Goal: Information Seeking & Learning: Find specific fact

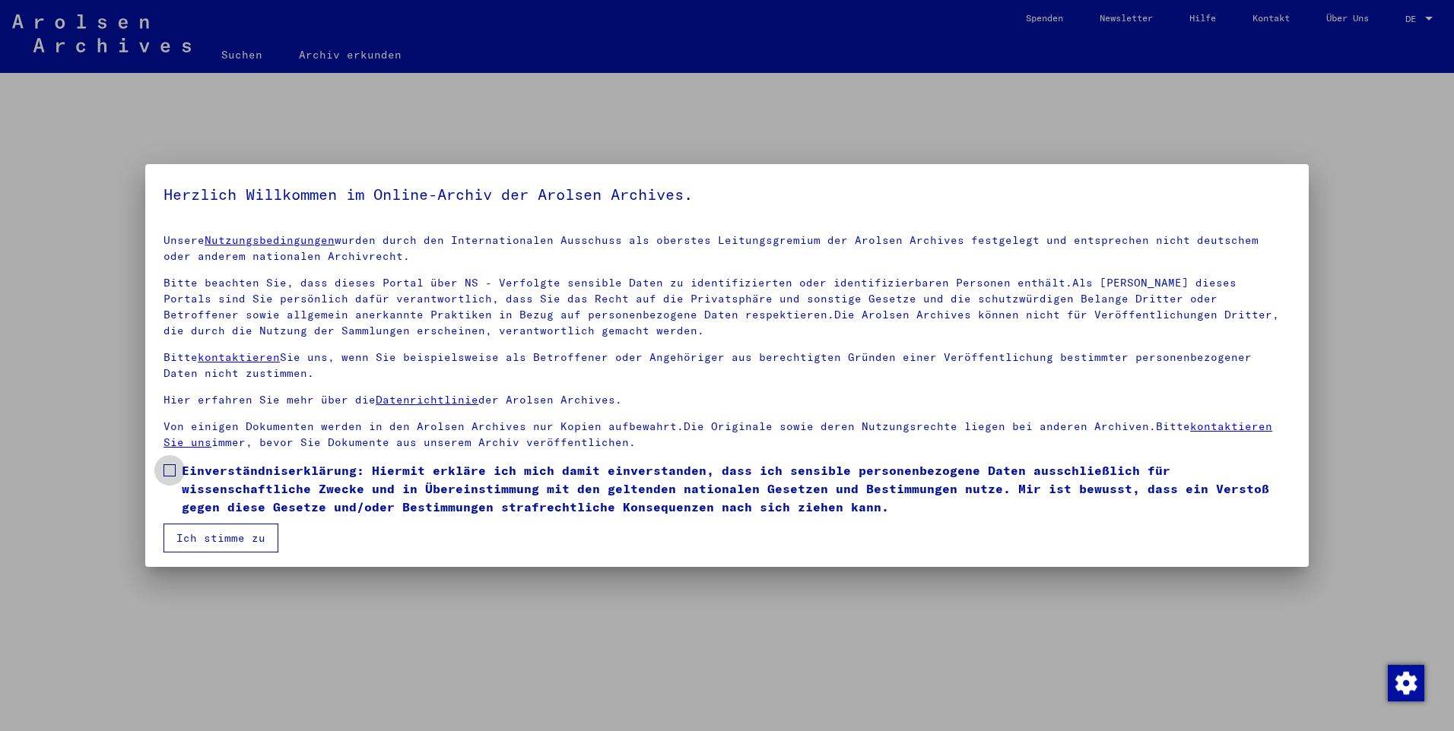
click at [173, 466] on span at bounding box center [169, 470] width 12 height 12
click at [218, 537] on button "Ich stimme zu" at bounding box center [220, 538] width 115 height 29
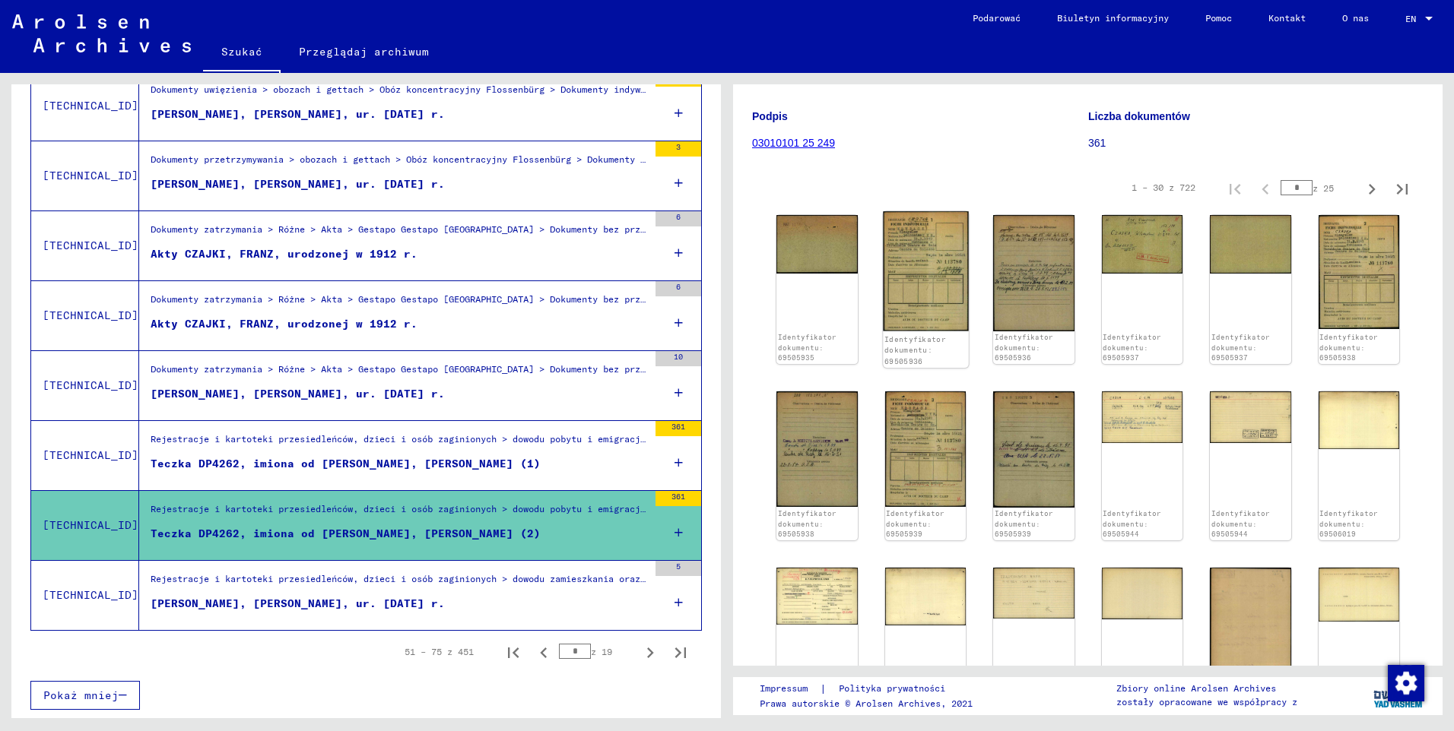
scroll to position [228, 0]
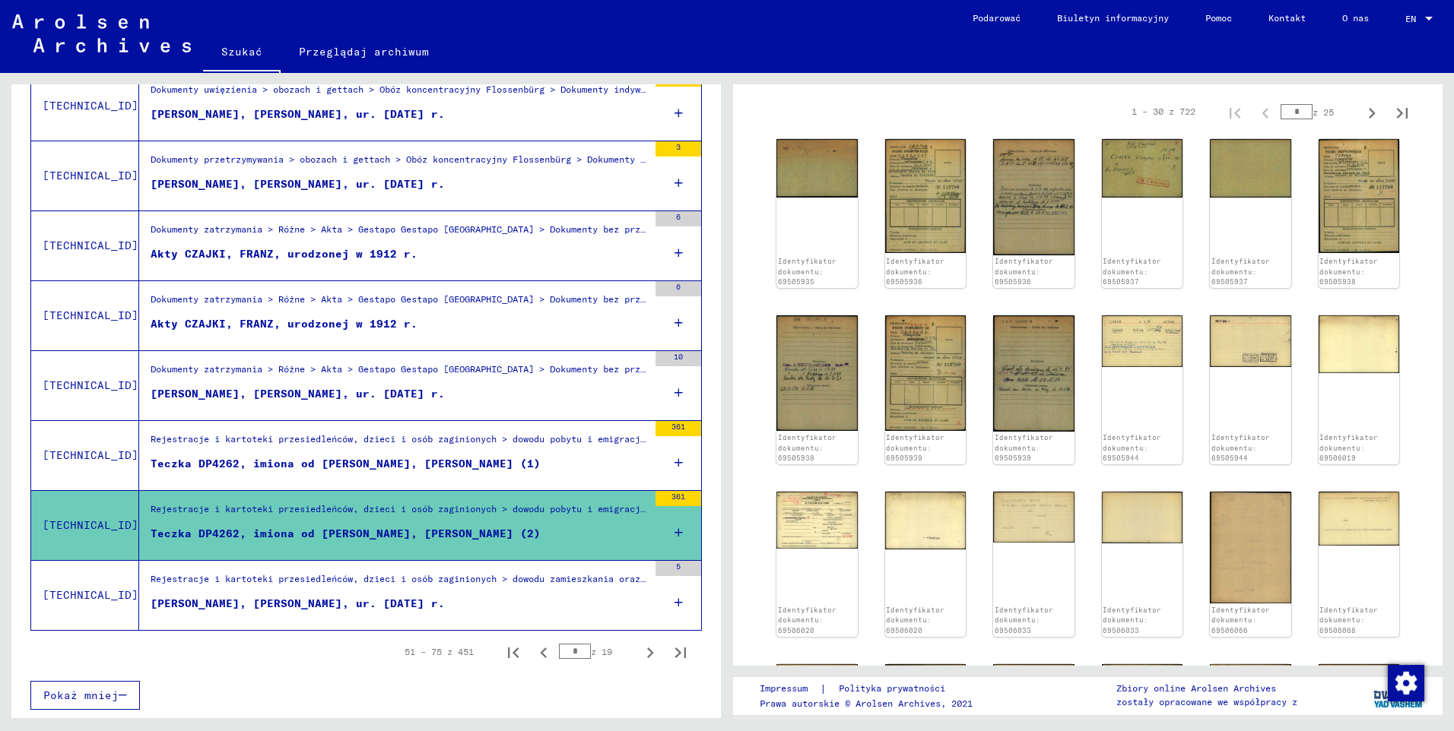
click at [270, 603] on div "[PERSON_NAME], [PERSON_NAME], ur. [DATE] r." at bounding box center [298, 604] width 294 height 16
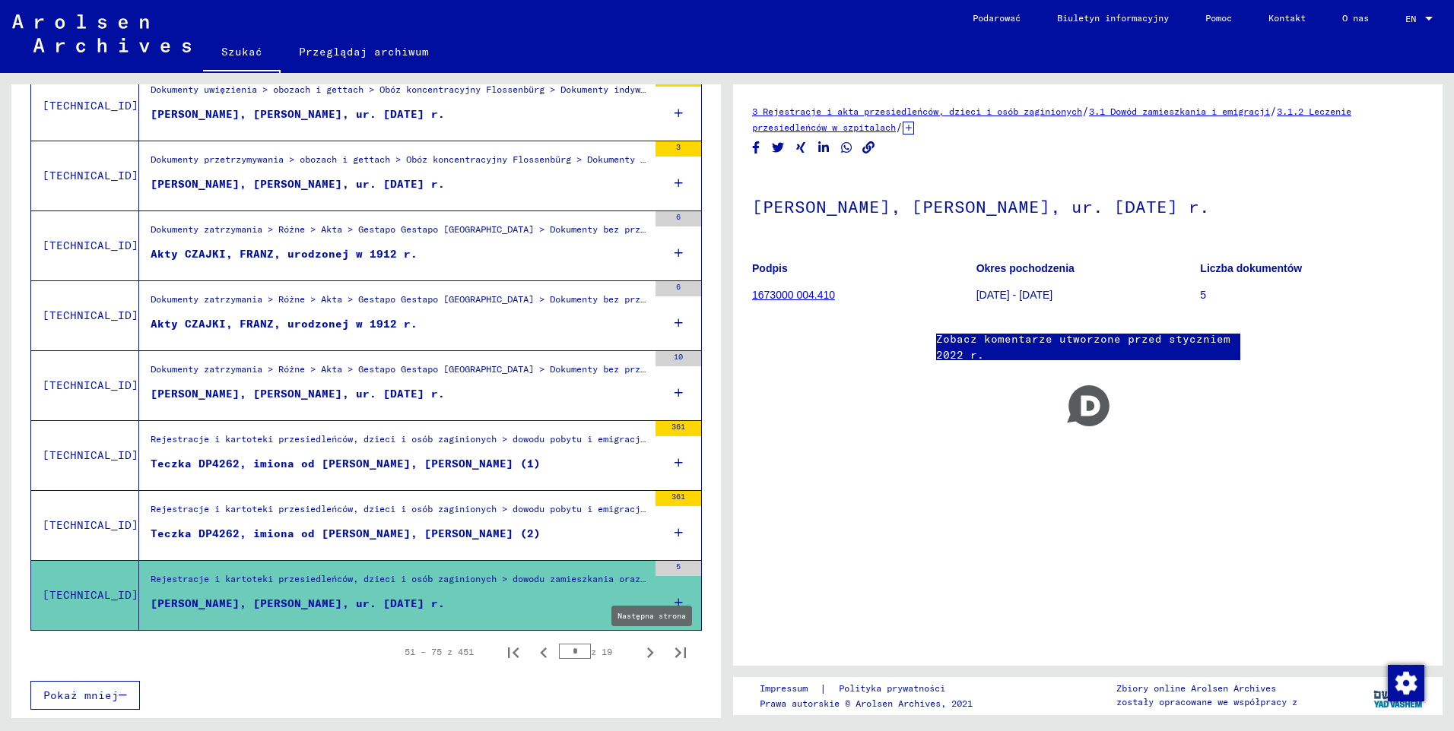
click at [641, 655] on icon "Następna strona" at bounding box center [649, 652] width 21 height 21
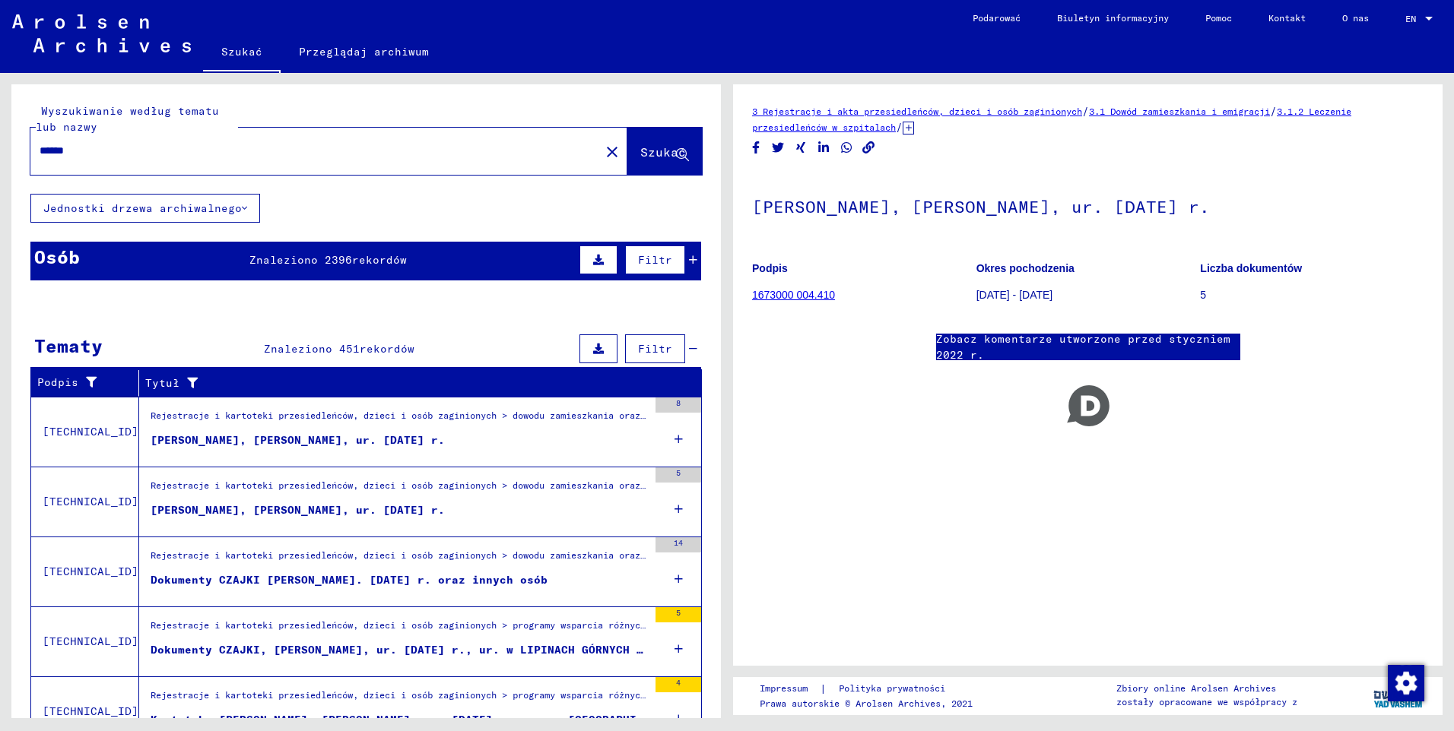
click at [209, 444] on div "[PERSON_NAME], [PERSON_NAME], ur. [DATE] r." at bounding box center [298, 441] width 294 height 16
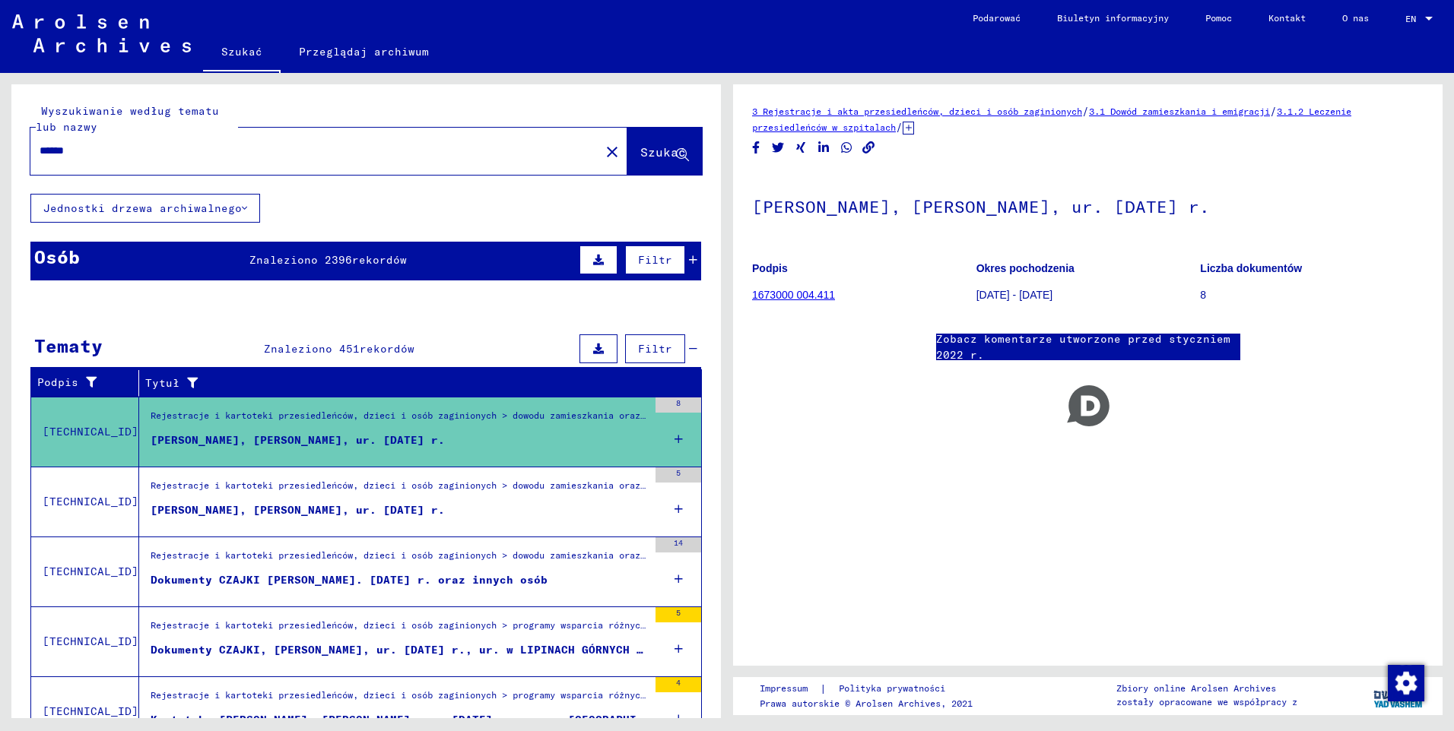
click at [255, 509] on div "[PERSON_NAME], [PERSON_NAME], ur. [DATE] r." at bounding box center [298, 510] width 294 height 16
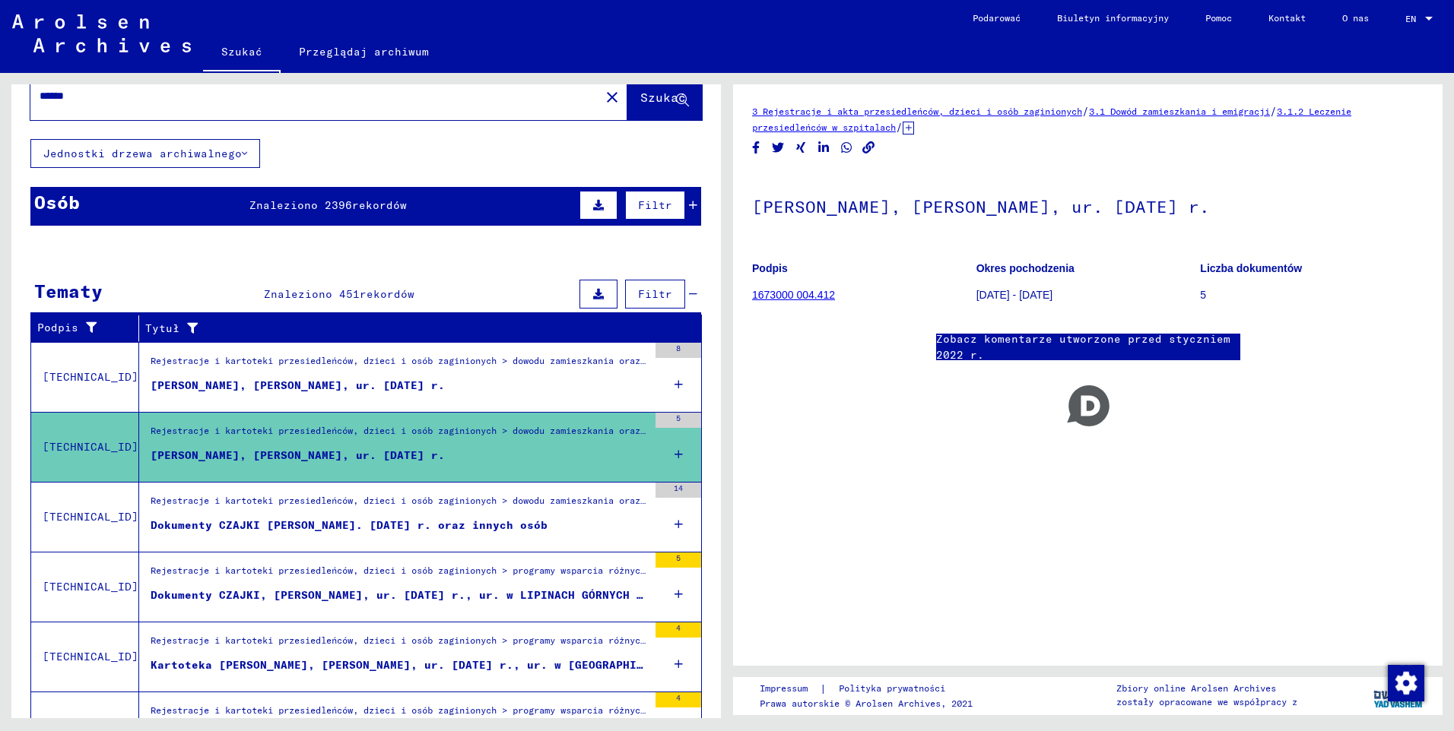
scroll to position [76, 0]
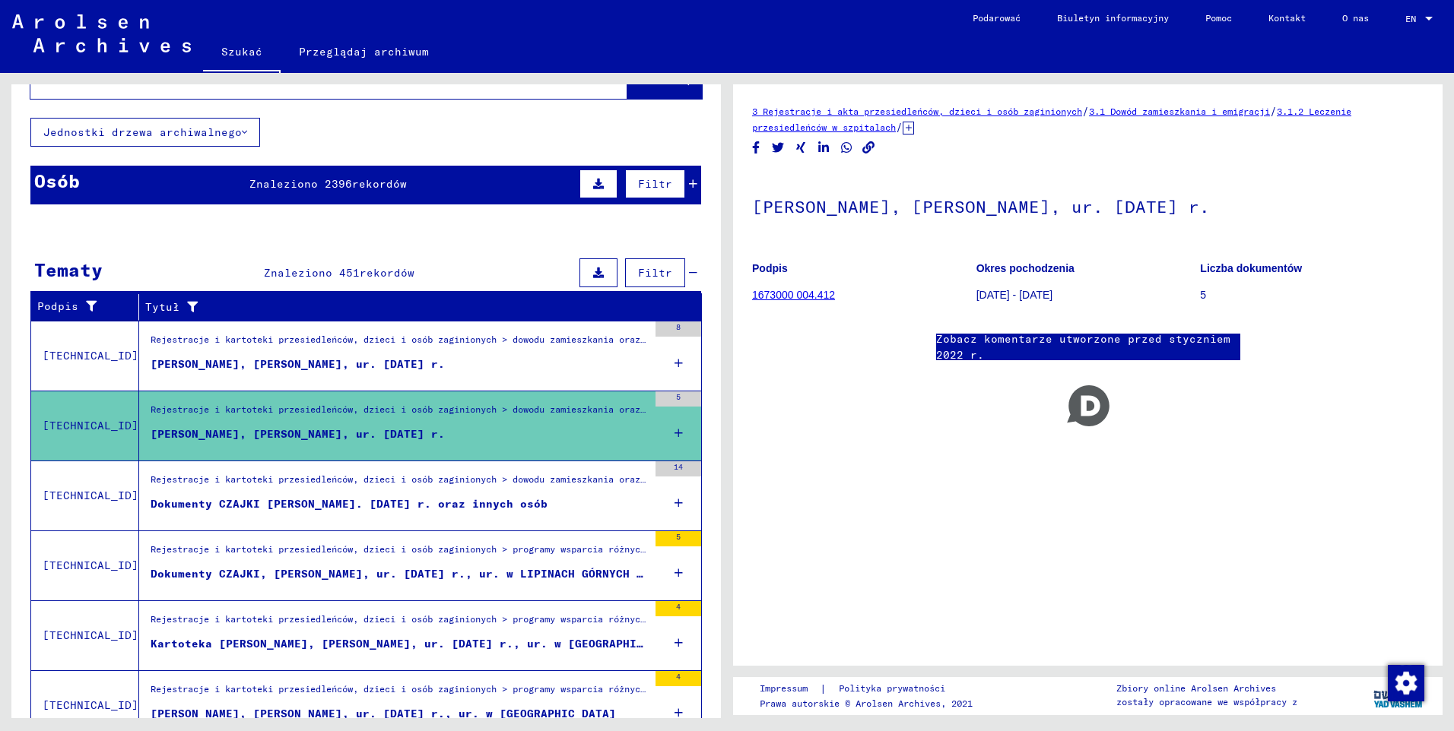
click at [309, 499] on div "Dokumenty CZAJKI [PERSON_NAME]. [DATE] r. oraz innych osób" at bounding box center [349, 504] width 397 height 16
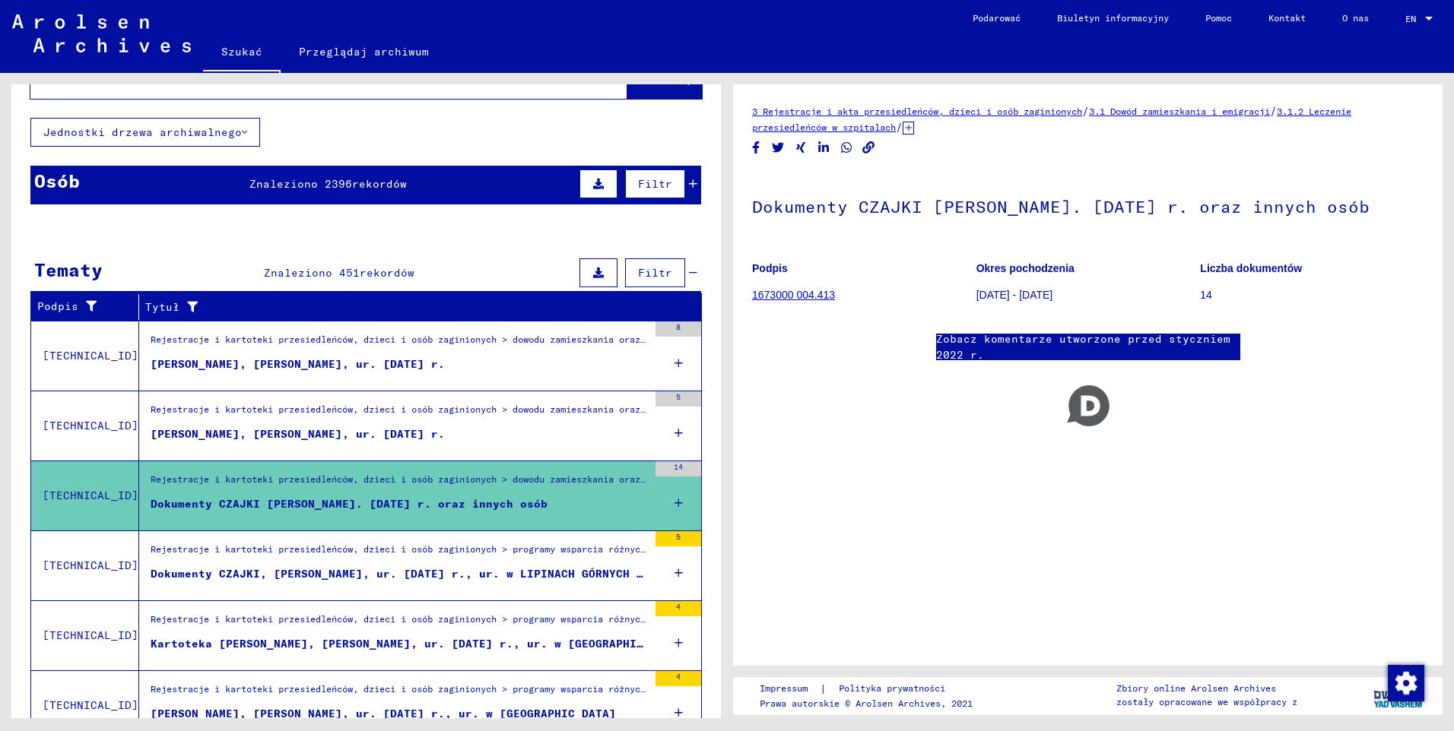
click at [372, 577] on div "Dokumenty CZAJKI, [PERSON_NAME], ur. [DATE] r., ur. w LIPINACH GÓRNYCH i innych…" at bounding box center [399, 574] width 497 height 16
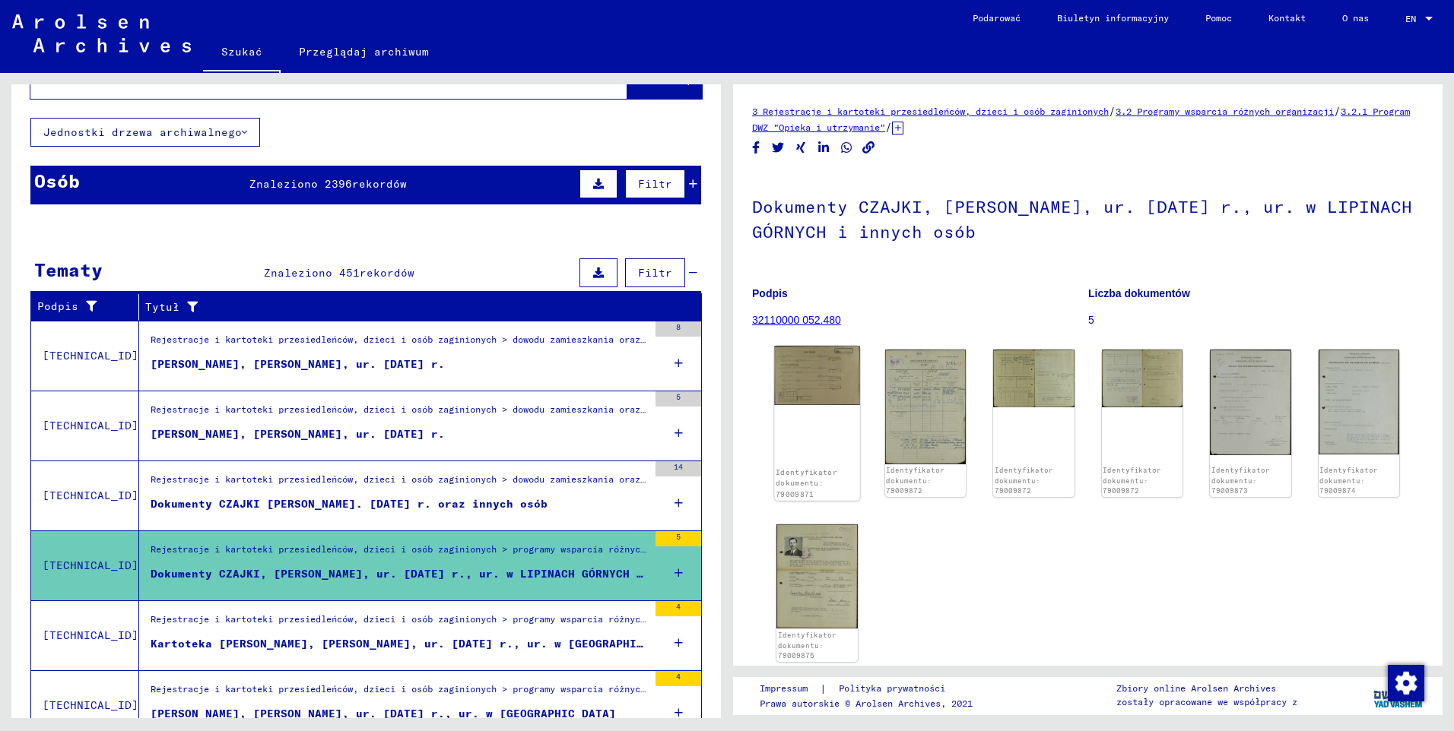
click at [821, 383] on img at bounding box center [816, 375] width 85 height 59
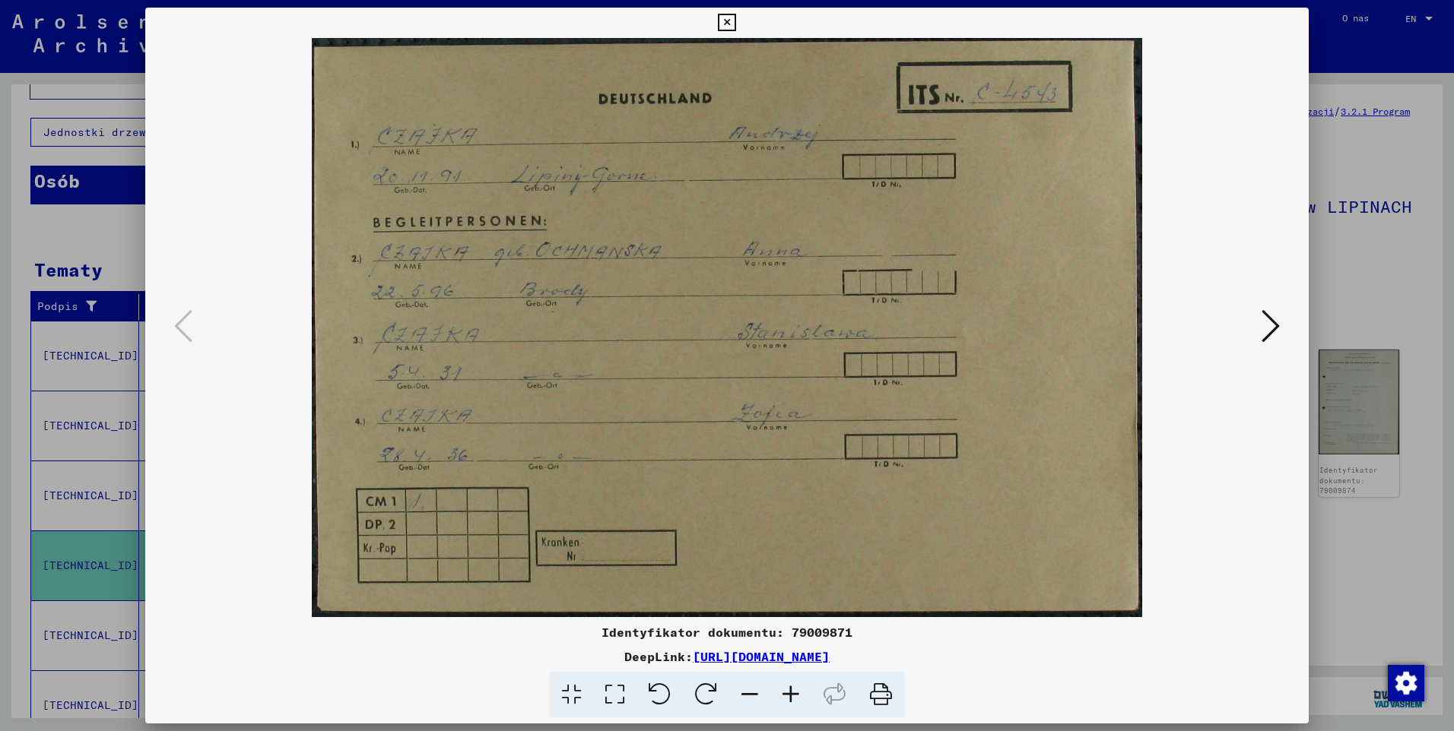
click at [1278, 339] on icon at bounding box center [1270, 326] width 18 height 36
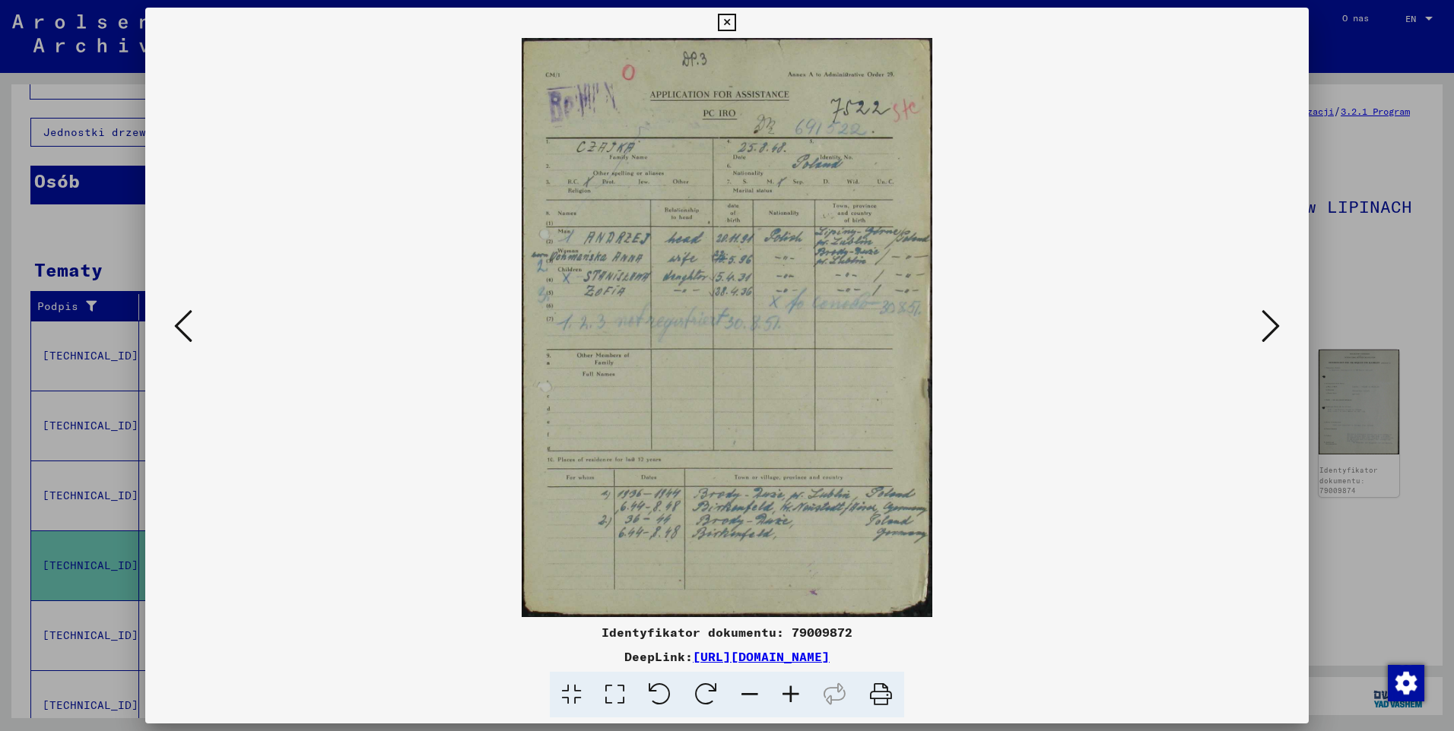
click at [1278, 339] on icon at bounding box center [1270, 326] width 18 height 36
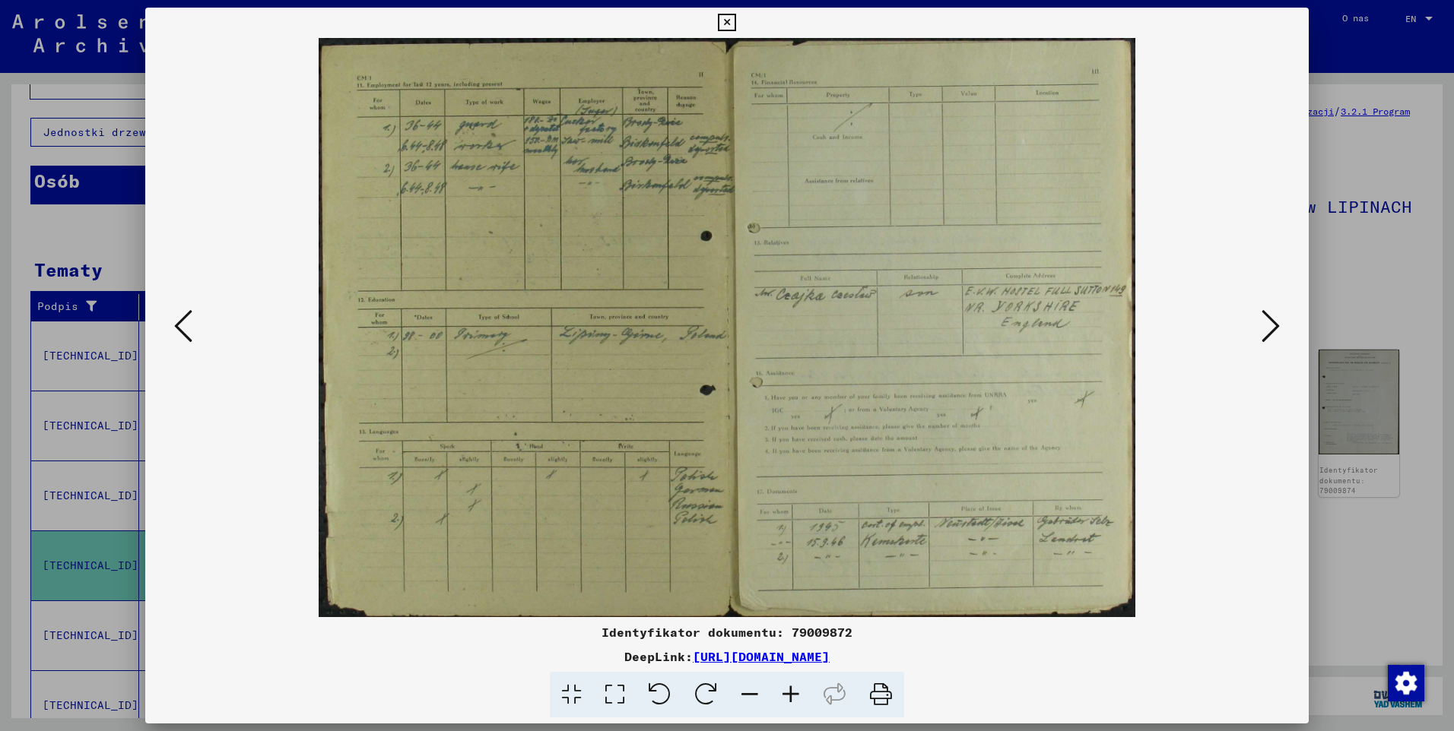
click at [1279, 340] on icon at bounding box center [1270, 326] width 18 height 36
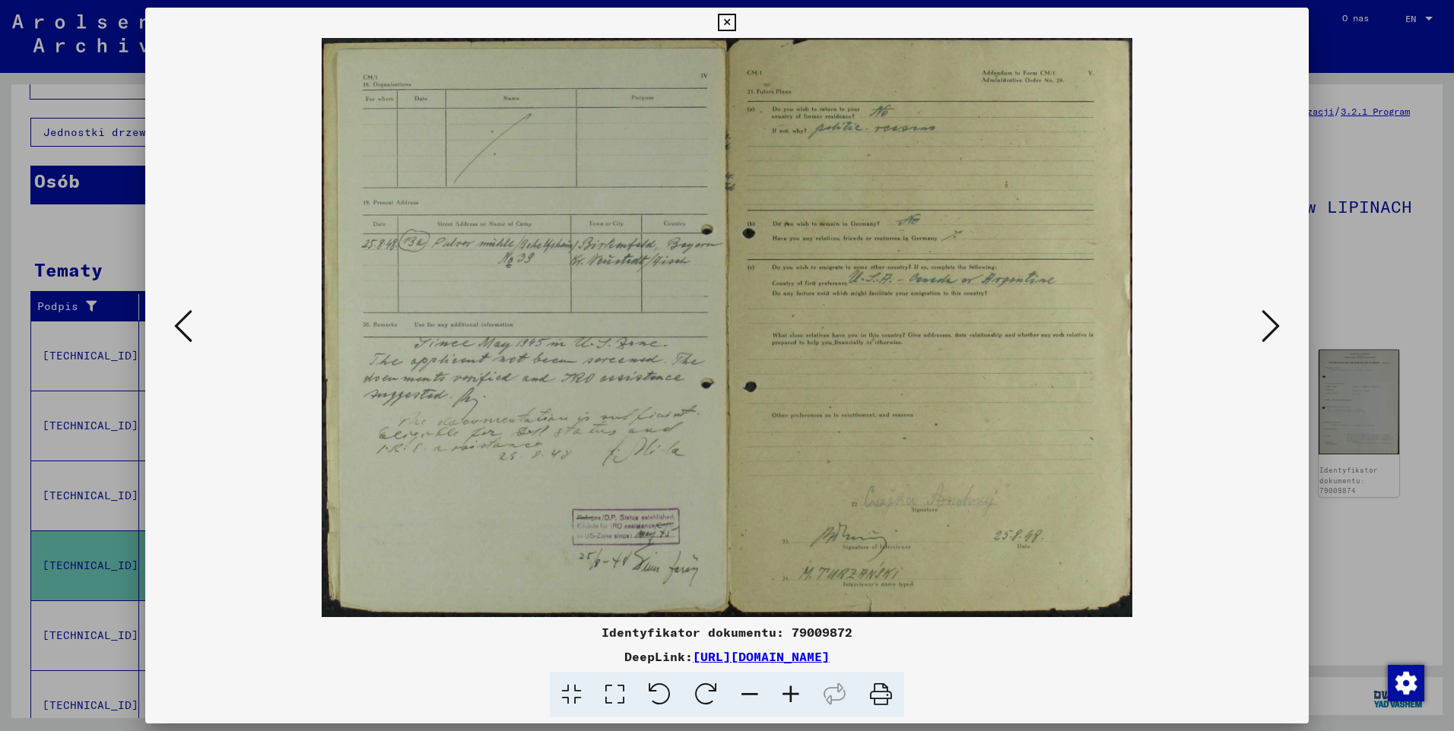
click at [1279, 340] on icon at bounding box center [1270, 326] width 18 height 36
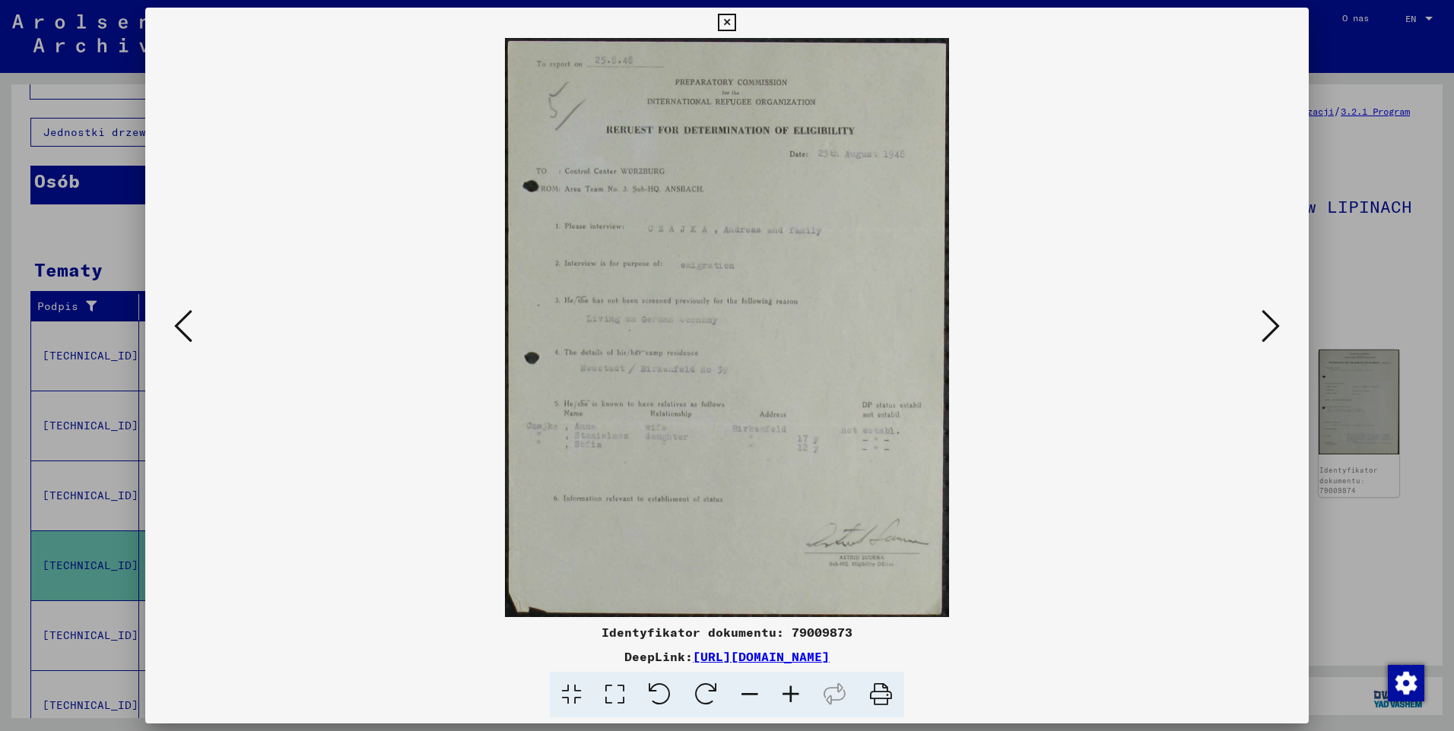
click at [1279, 340] on icon at bounding box center [1270, 326] width 18 height 36
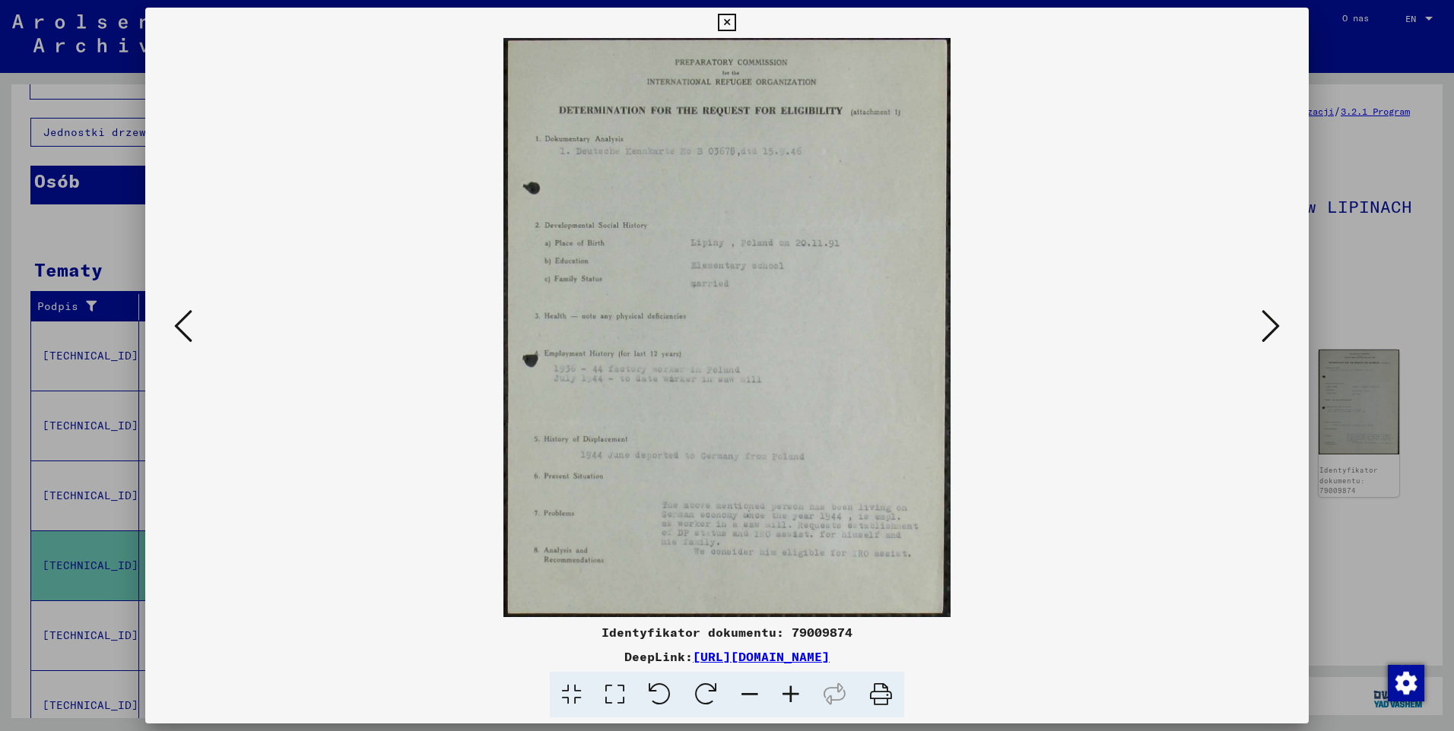
click at [1279, 340] on icon at bounding box center [1270, 326] width 18 height 36
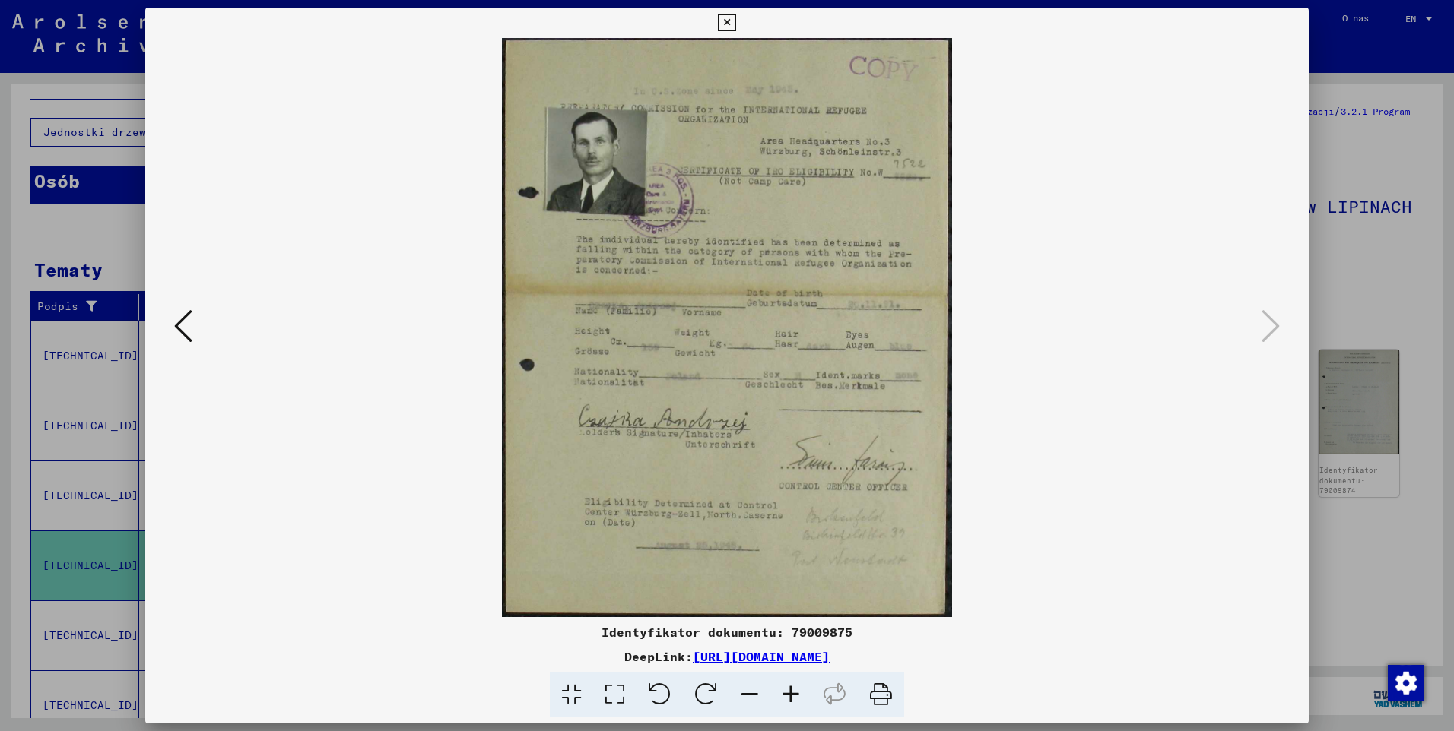
click at [785, 693] on icon at bounding box center [790, 695] width 41 height 46
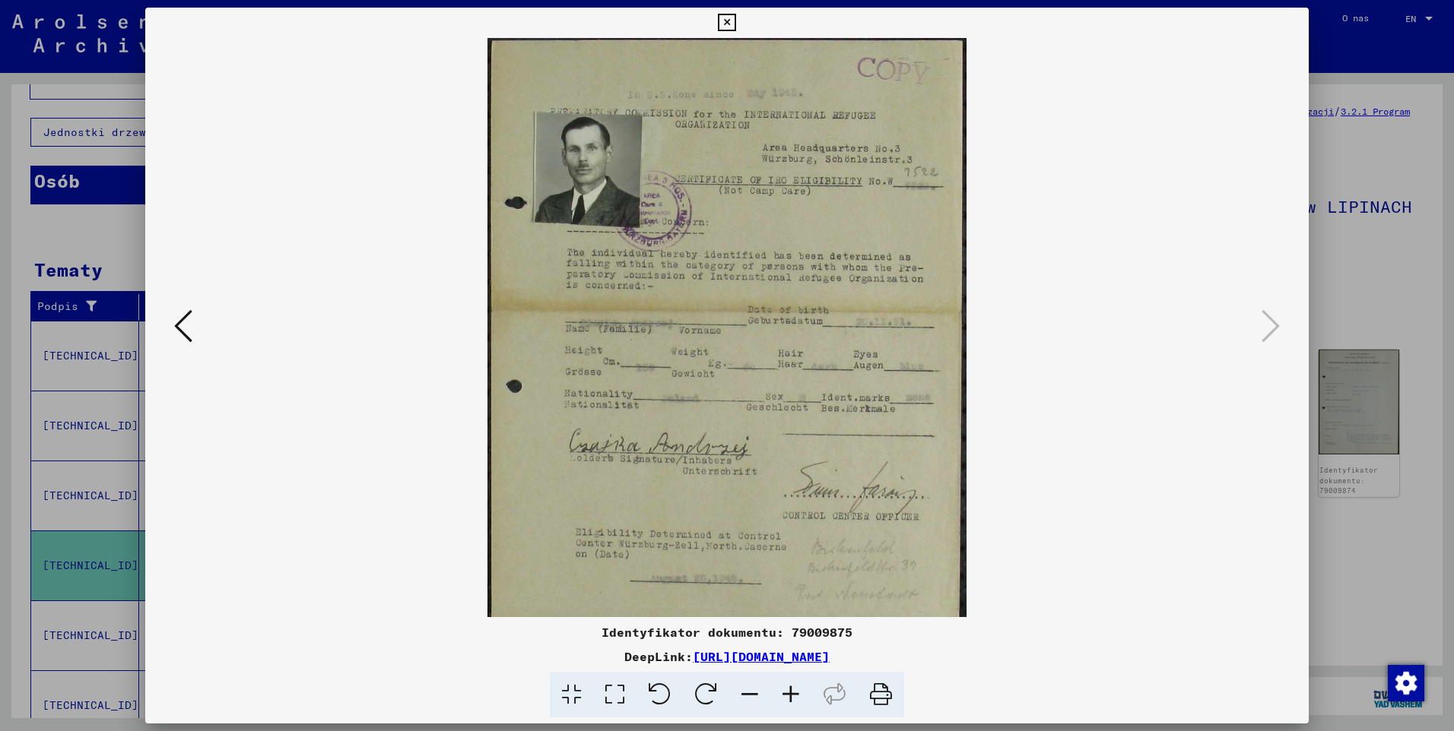
click at [785, 693] on icon at bounding box center [790, 695] width 41 height 46
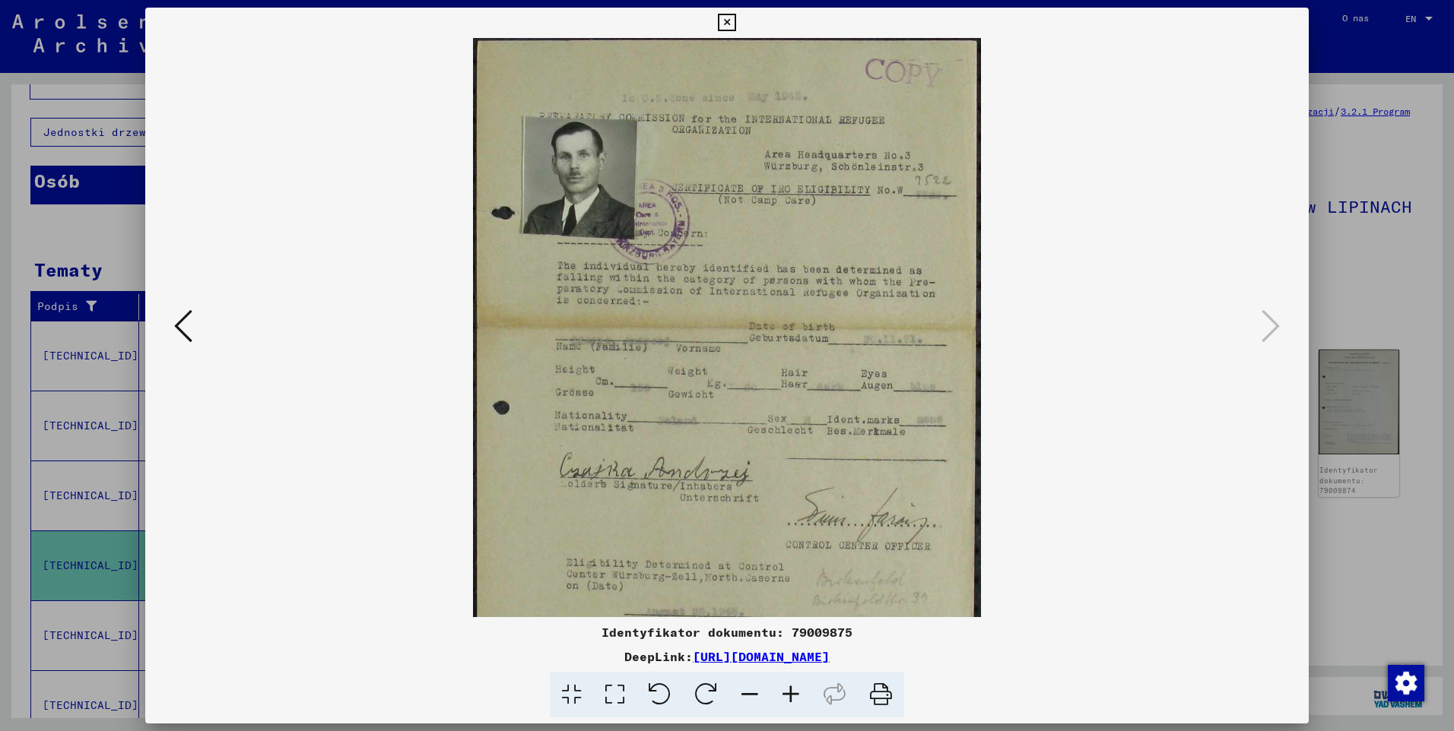
click at [785, 693] on icon at bounding box center [790, 695] width 41 height 46
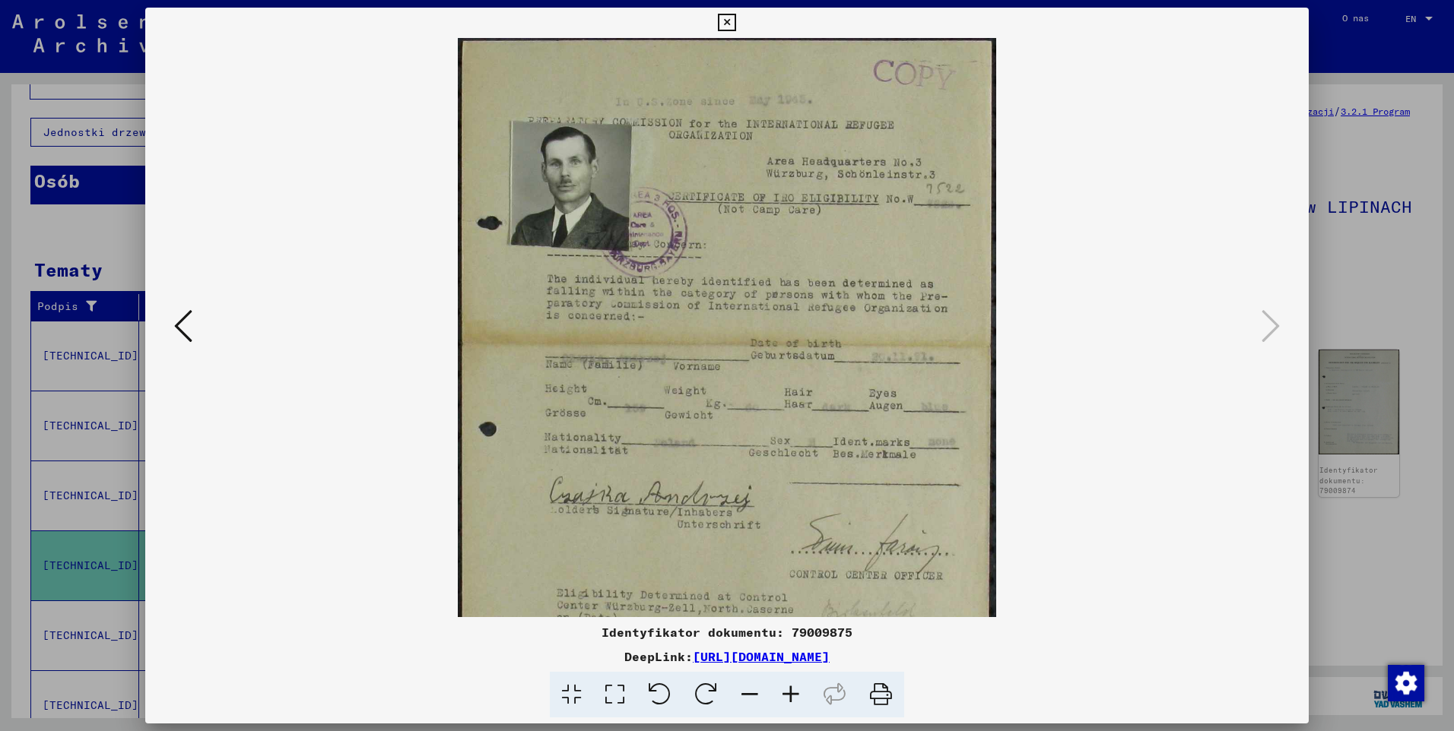
click at [785, 693] on icon at bounding box center [790, 695] width 41 height 46
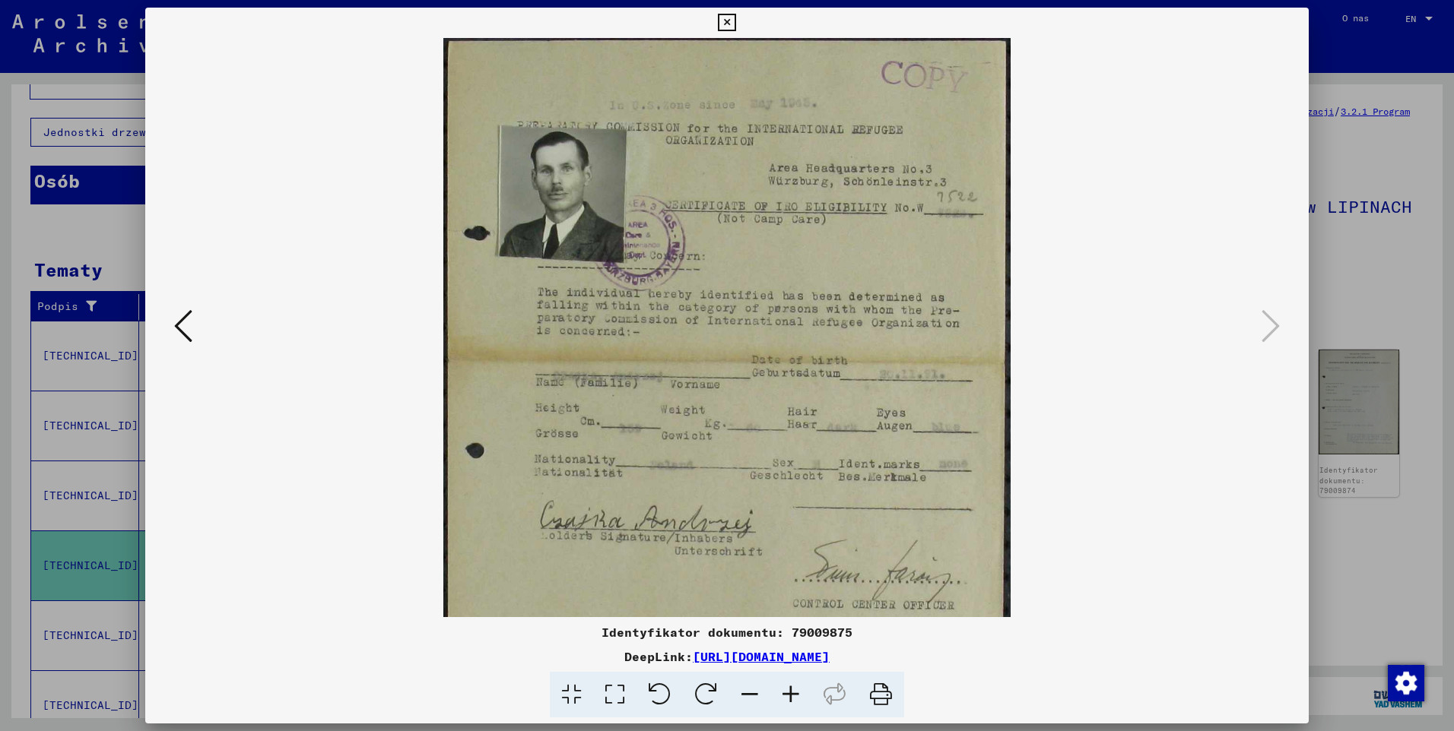
click at [785, 693] on icon at bounding box center [790, 695] width 41 height 46
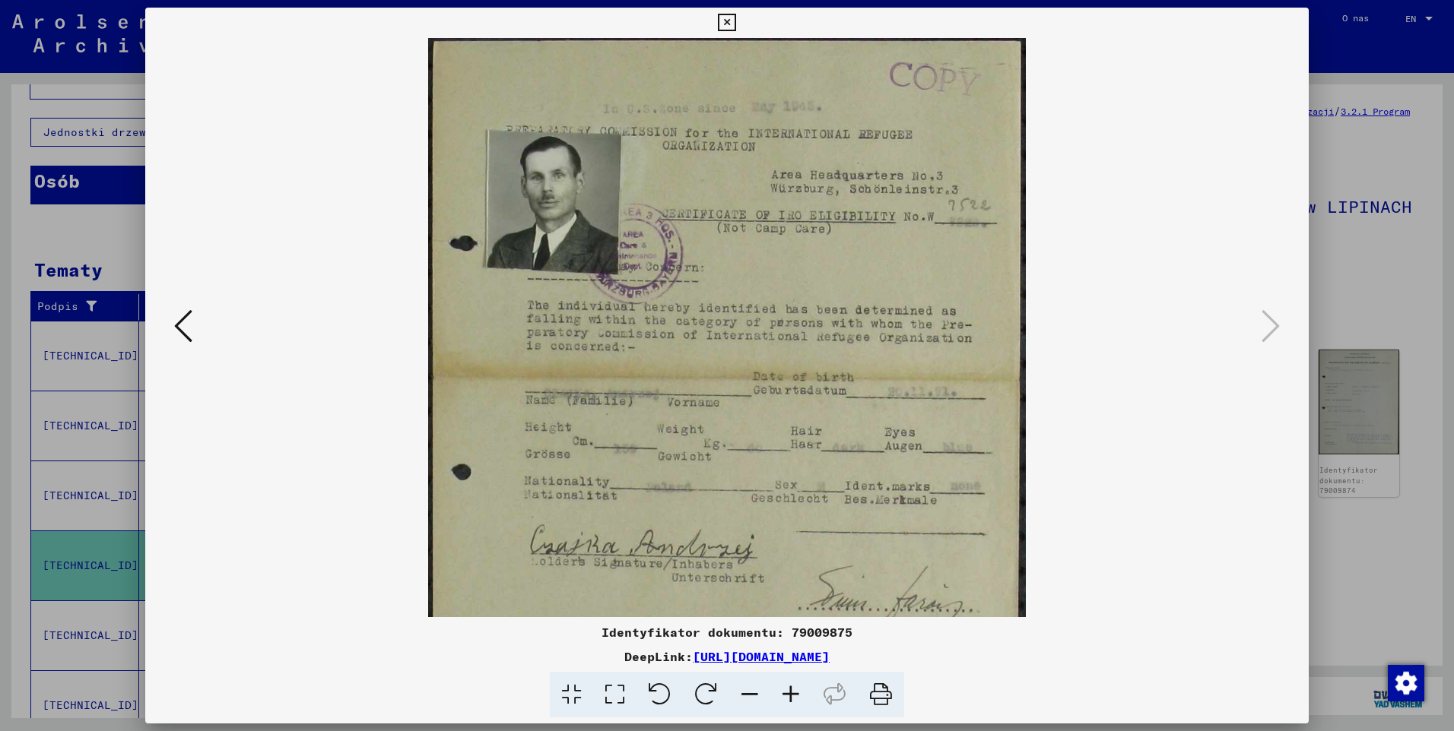
click at [785, 693] on icon at bounding box center [790, 695] width 41 height 46
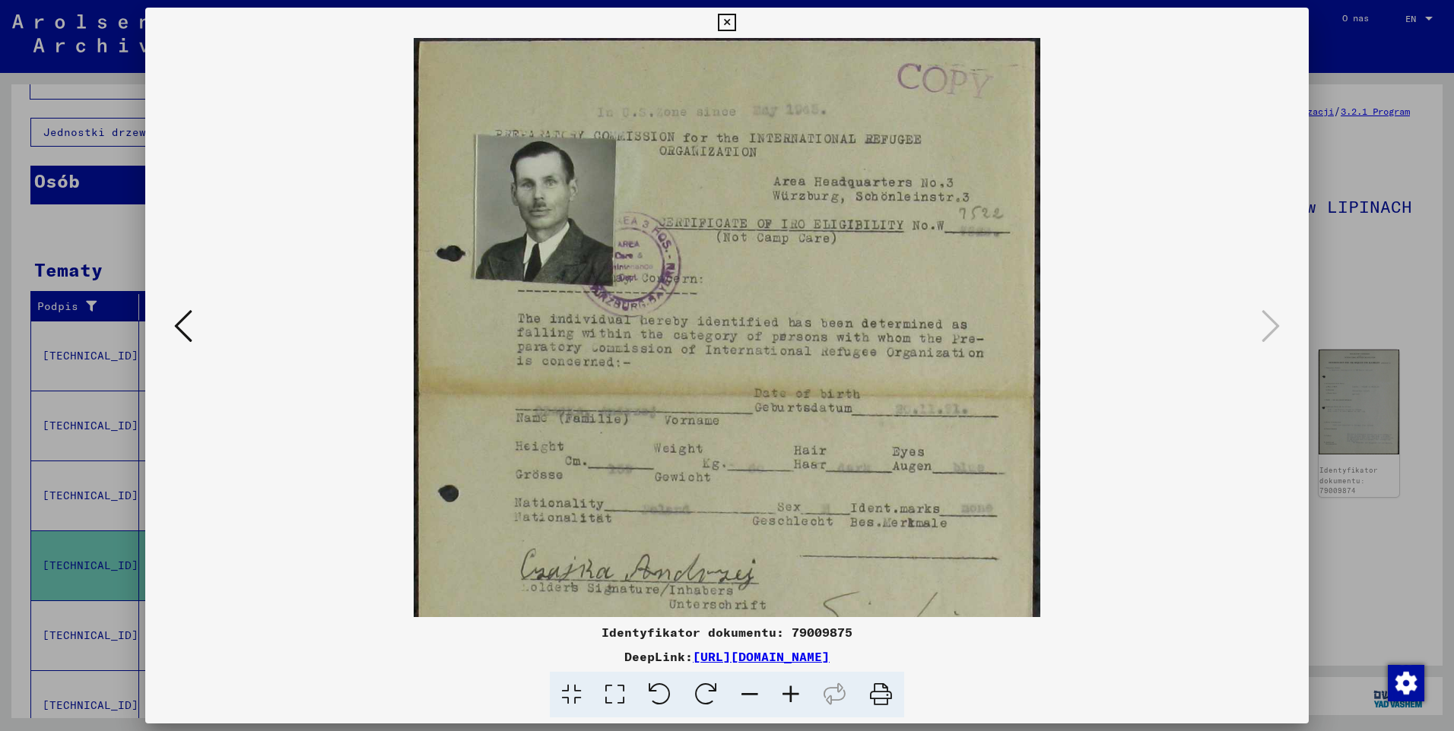
click at [785, 693] on icon at bounding box center [790, 695] width 41 height 46
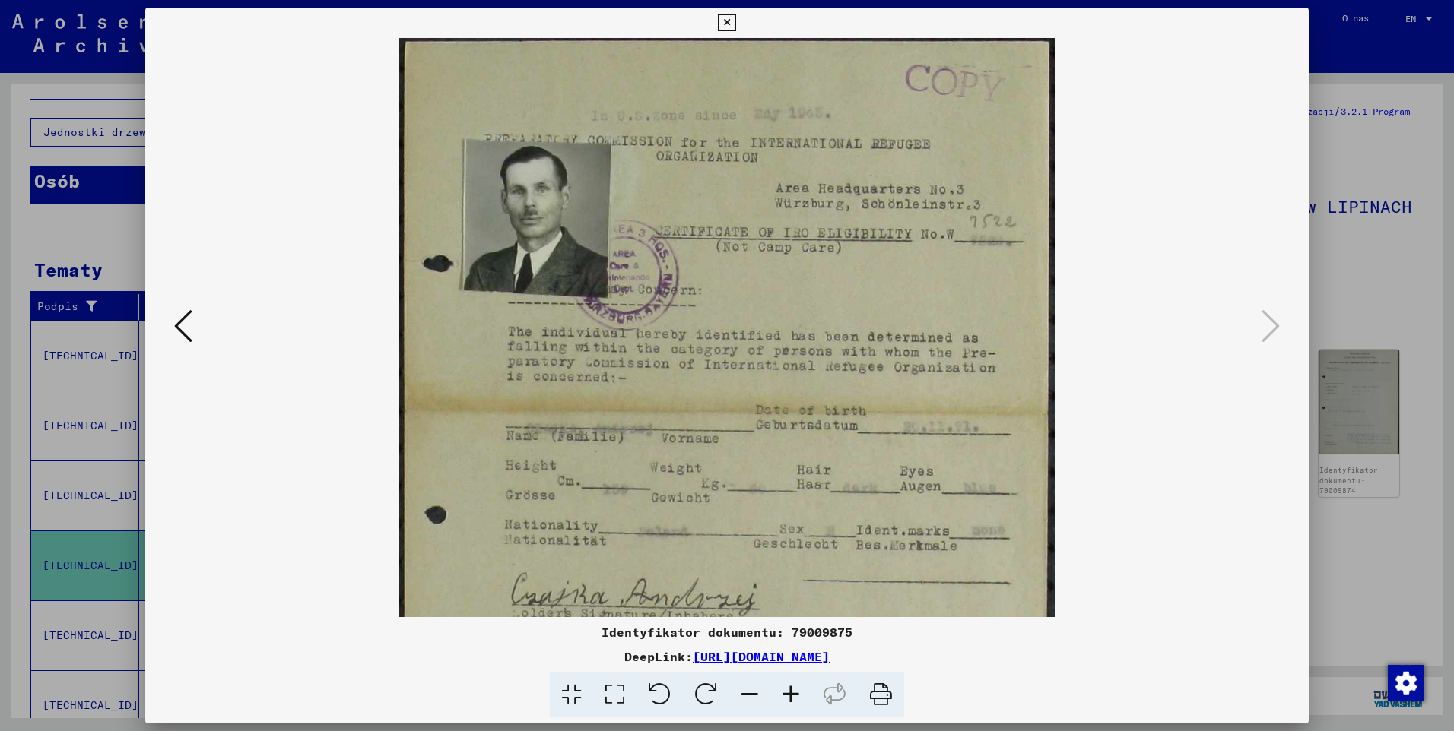
click at [785, 693] on icon at bounding box center [790, 695] width 41 height 46
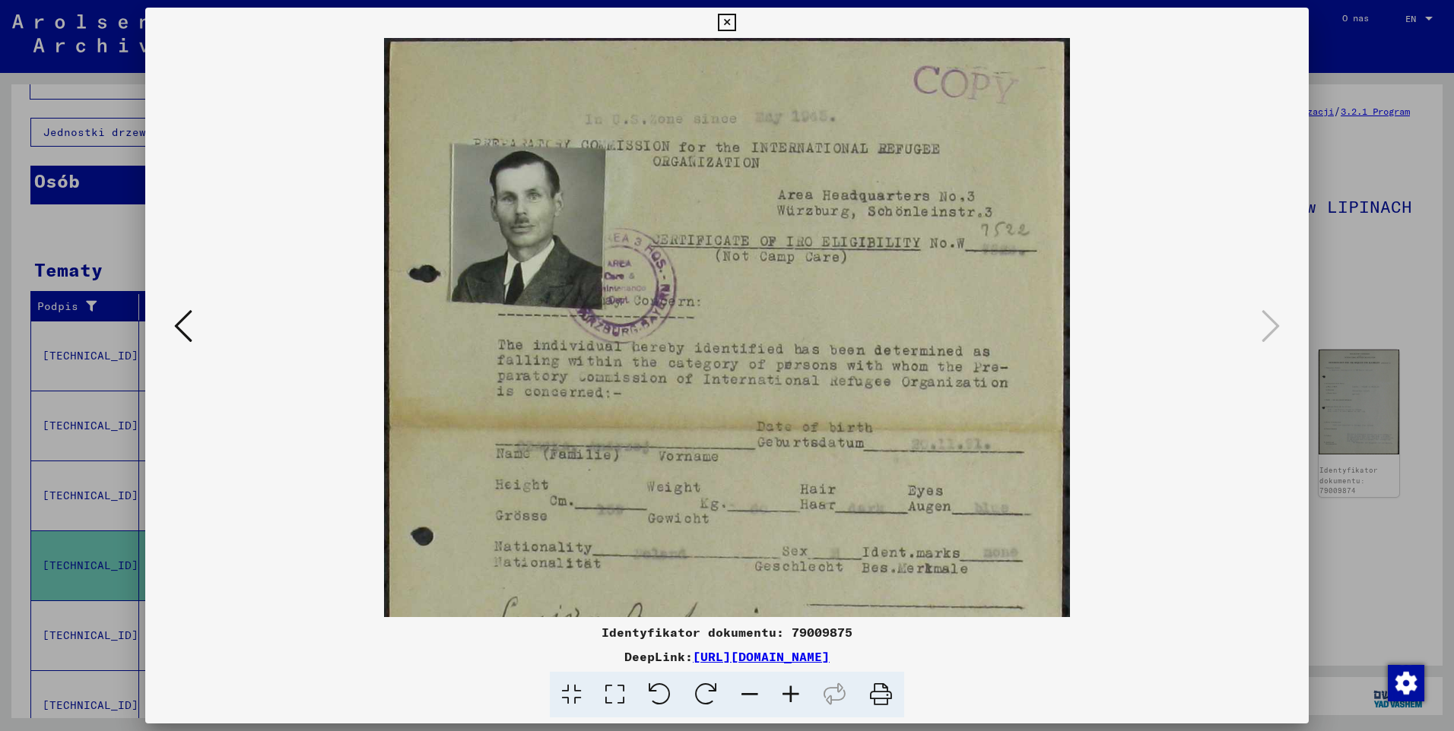
click at [785, 693] on icon at bounding box center [790, 695] width 41 height 46
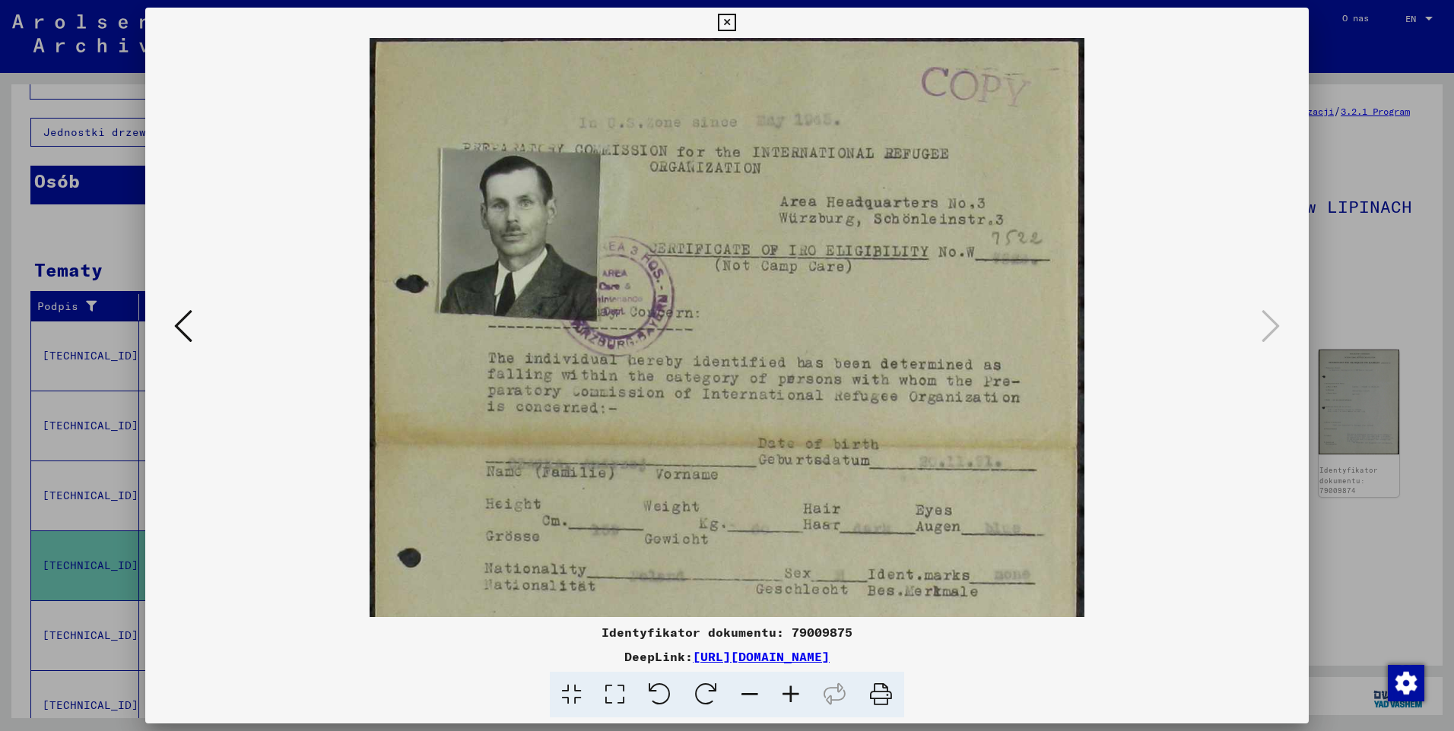
click at [785, 693] on icon at bounding box center [790, 695] width 41 height 46
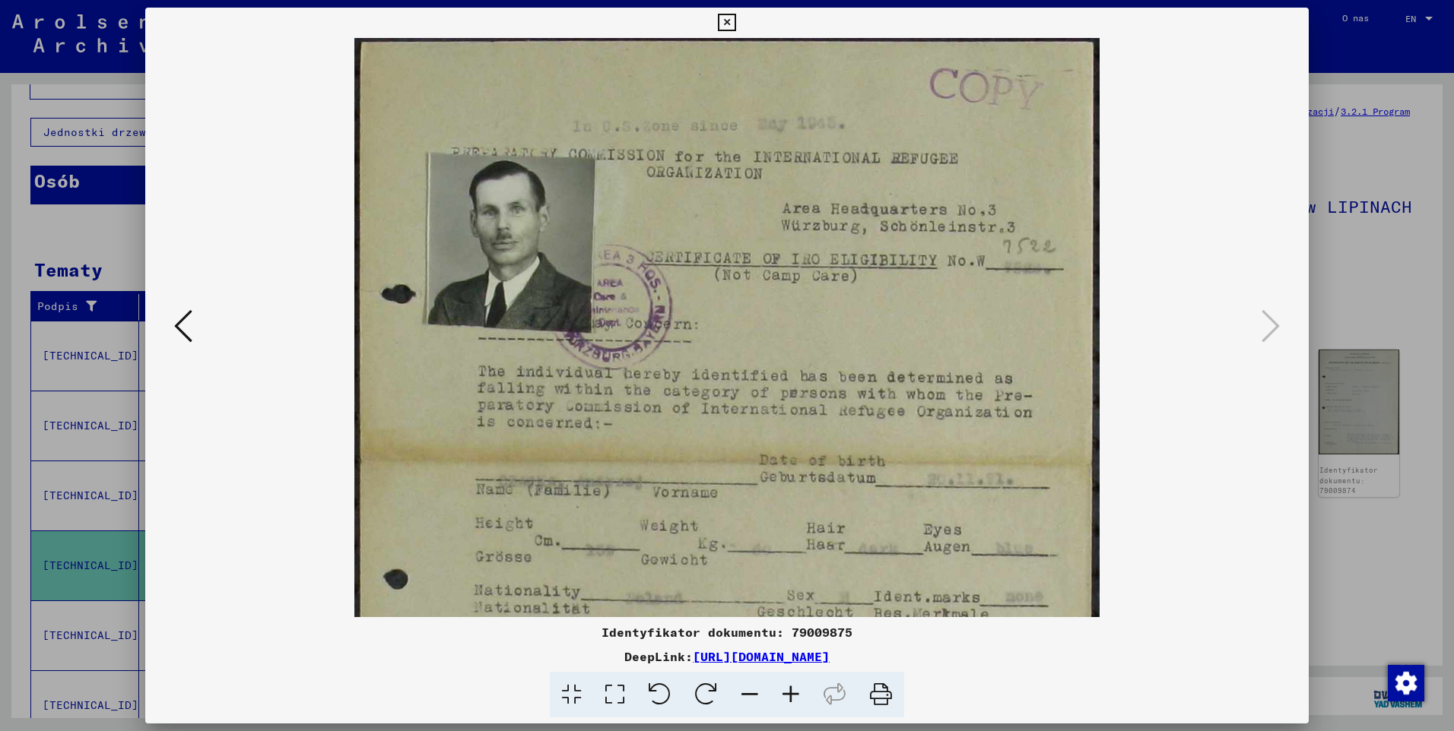
click at [785, 693] on icon at bounding box center [790, 695] width 41 height 46
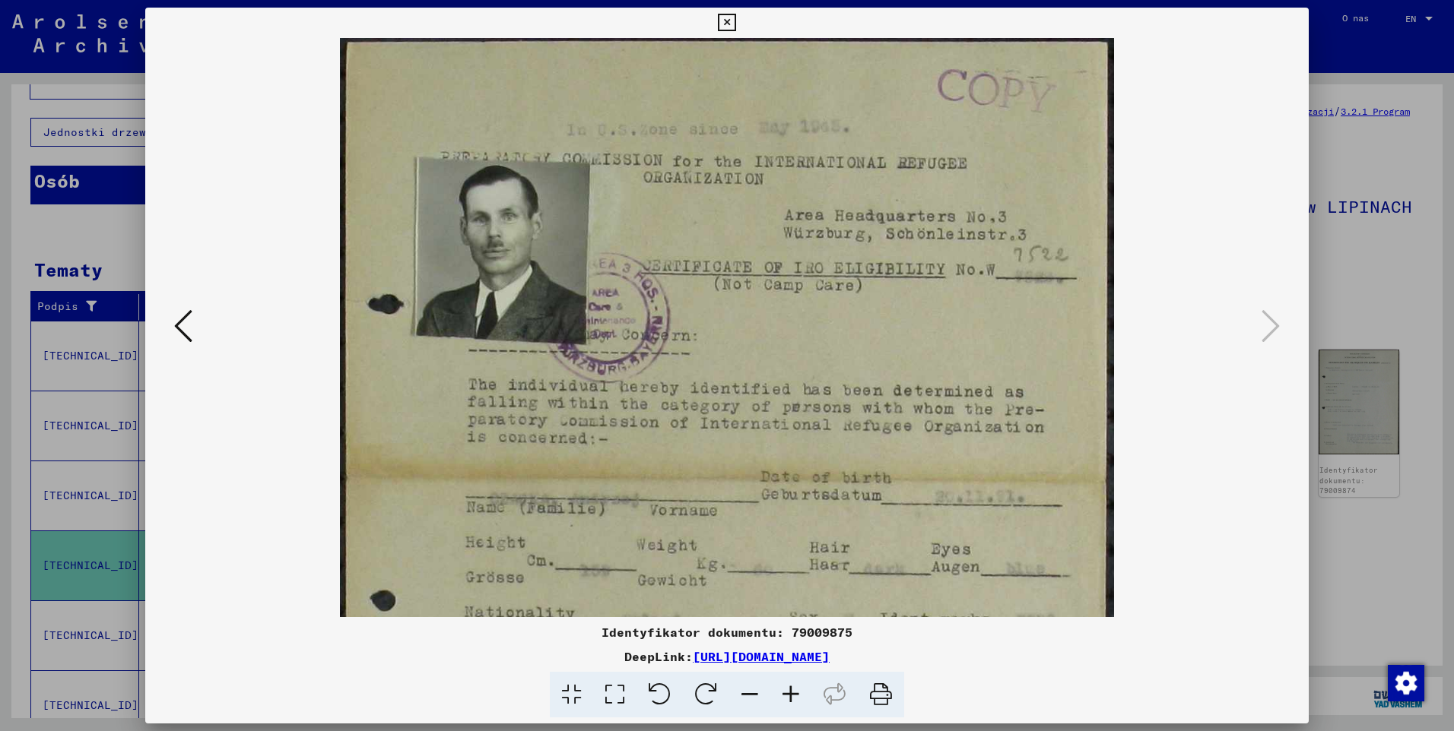
click at [785, 693] on icon at bounding box center [790, 695] width 41 height 46
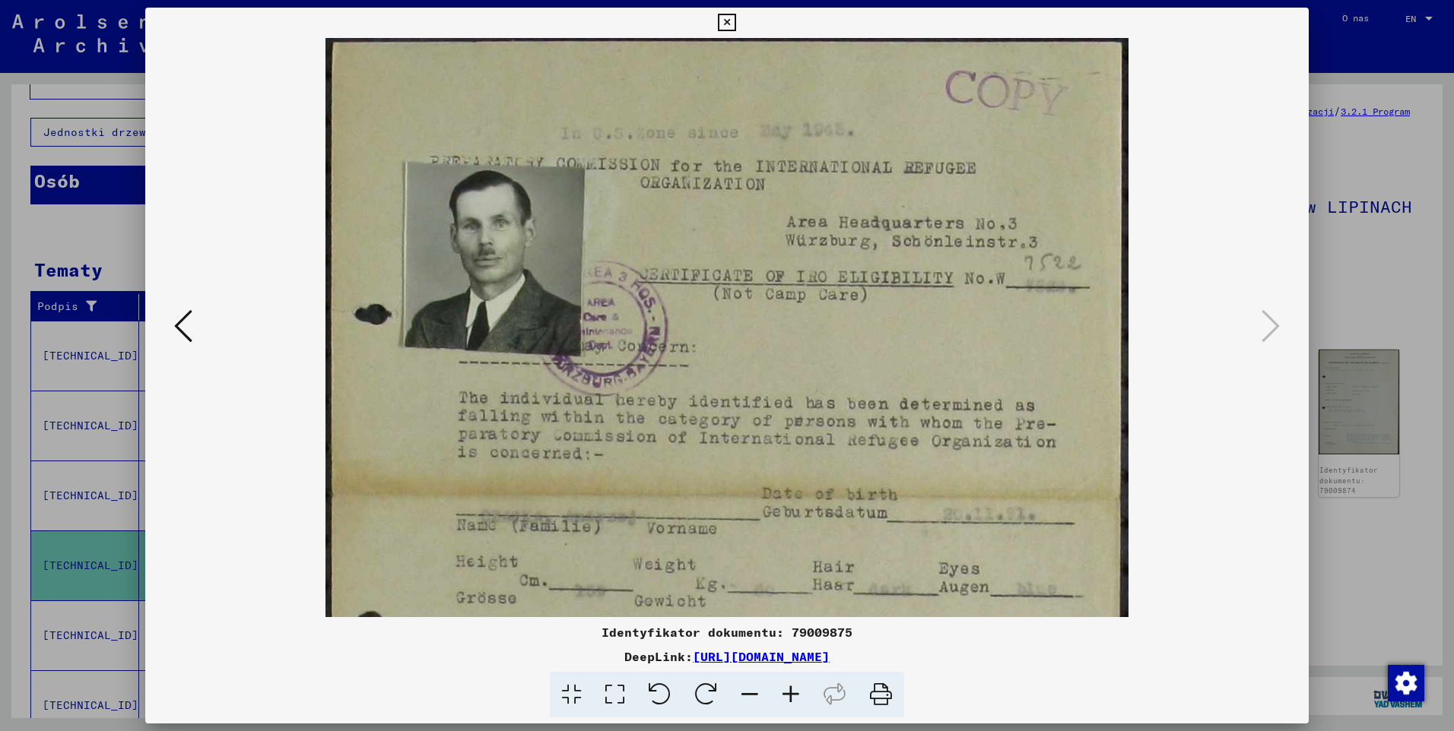
click at [785, 693] on icon at bounding box center [790, 695] width 41 height 46
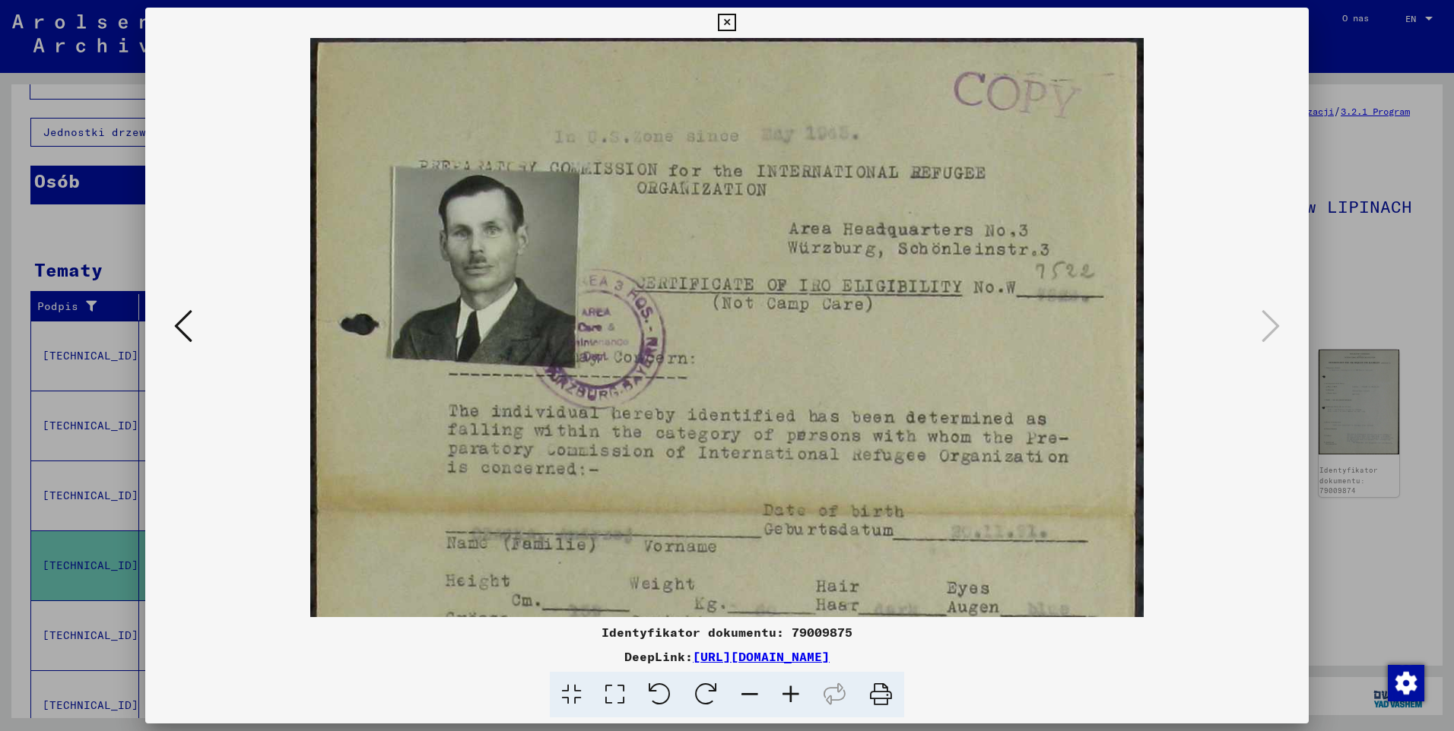
click at [785, 693] on icon at bounding box center [790, 695] width 41 height 46
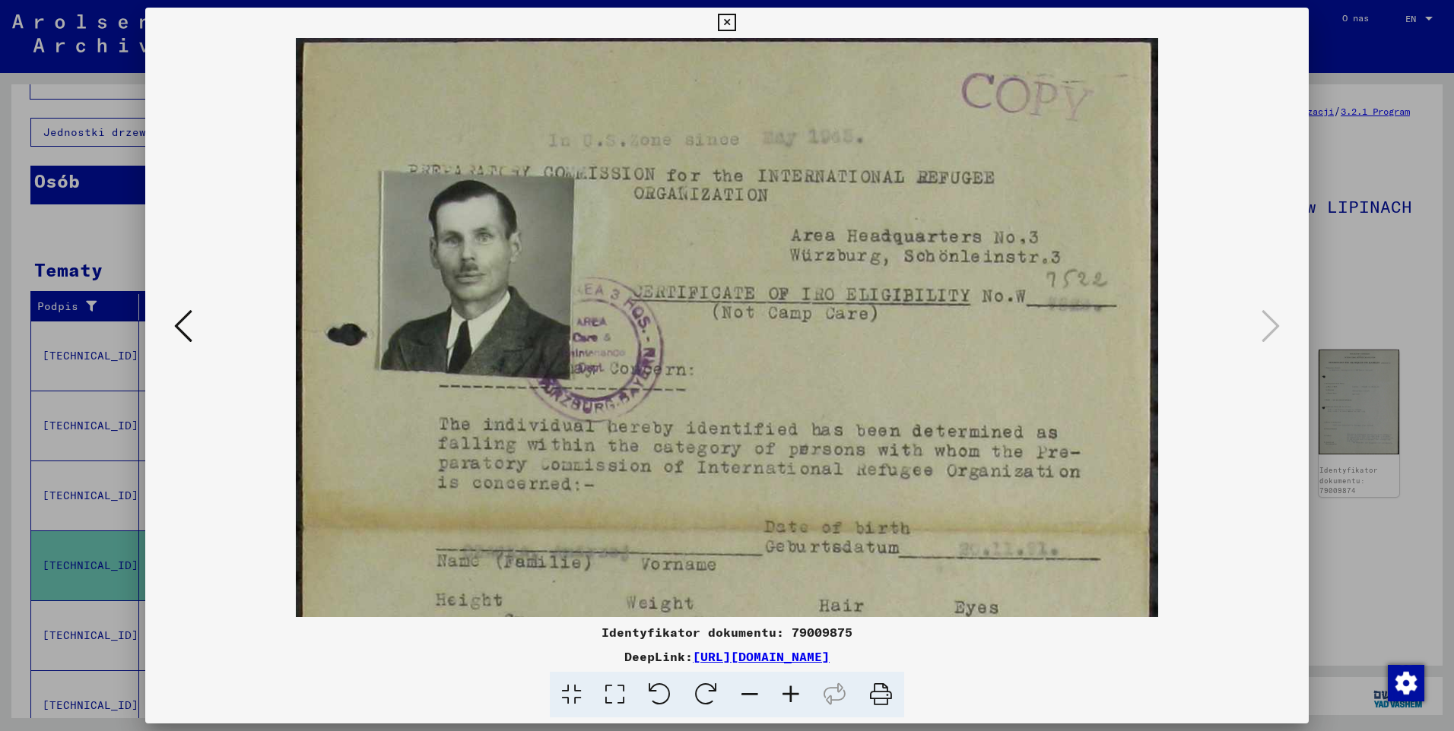
click at [785, 693] on icon at bounding box center [790, 695] width 41 height 46
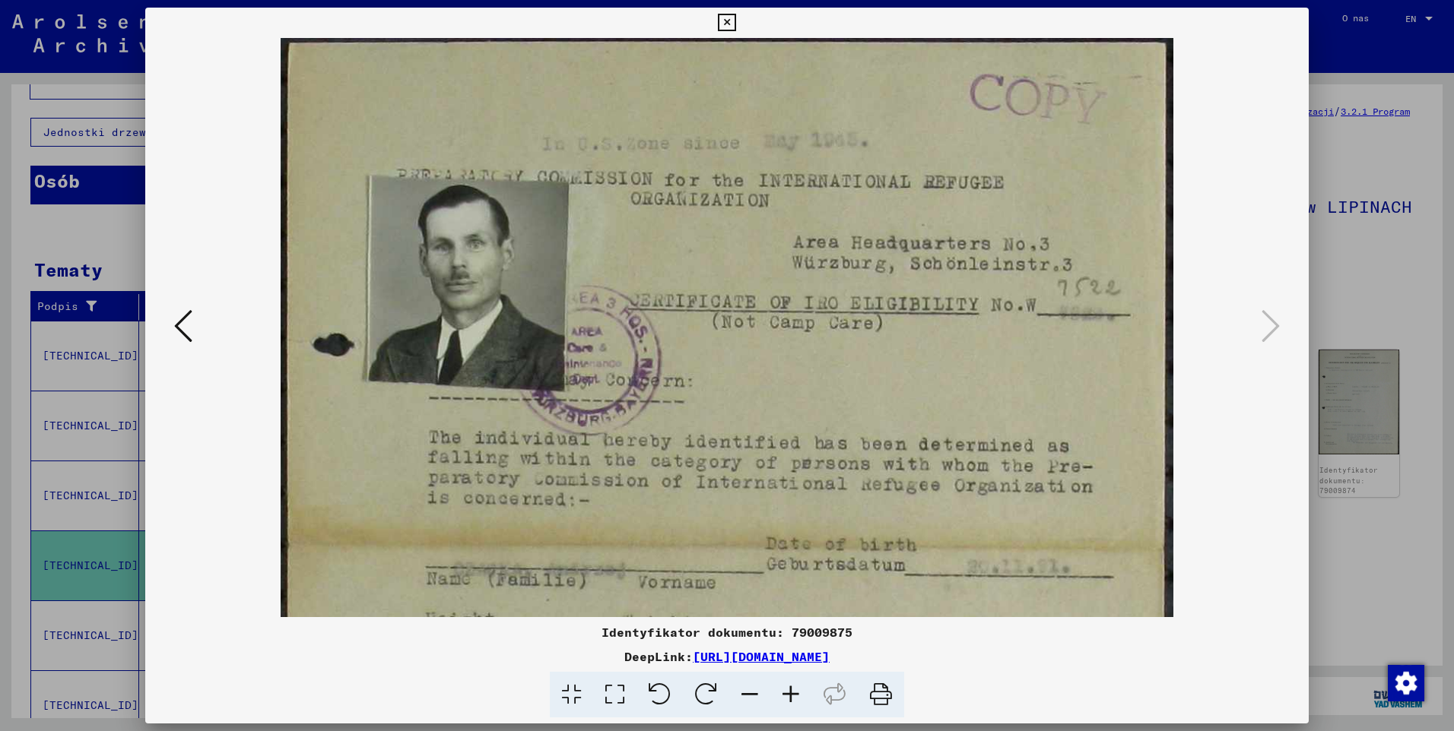
click at [785, 693] on icon at bounding box center [790, 695] width 41 height 46
click at [729, 24] on icon at bounding box center [726, 23] width 17 height 18
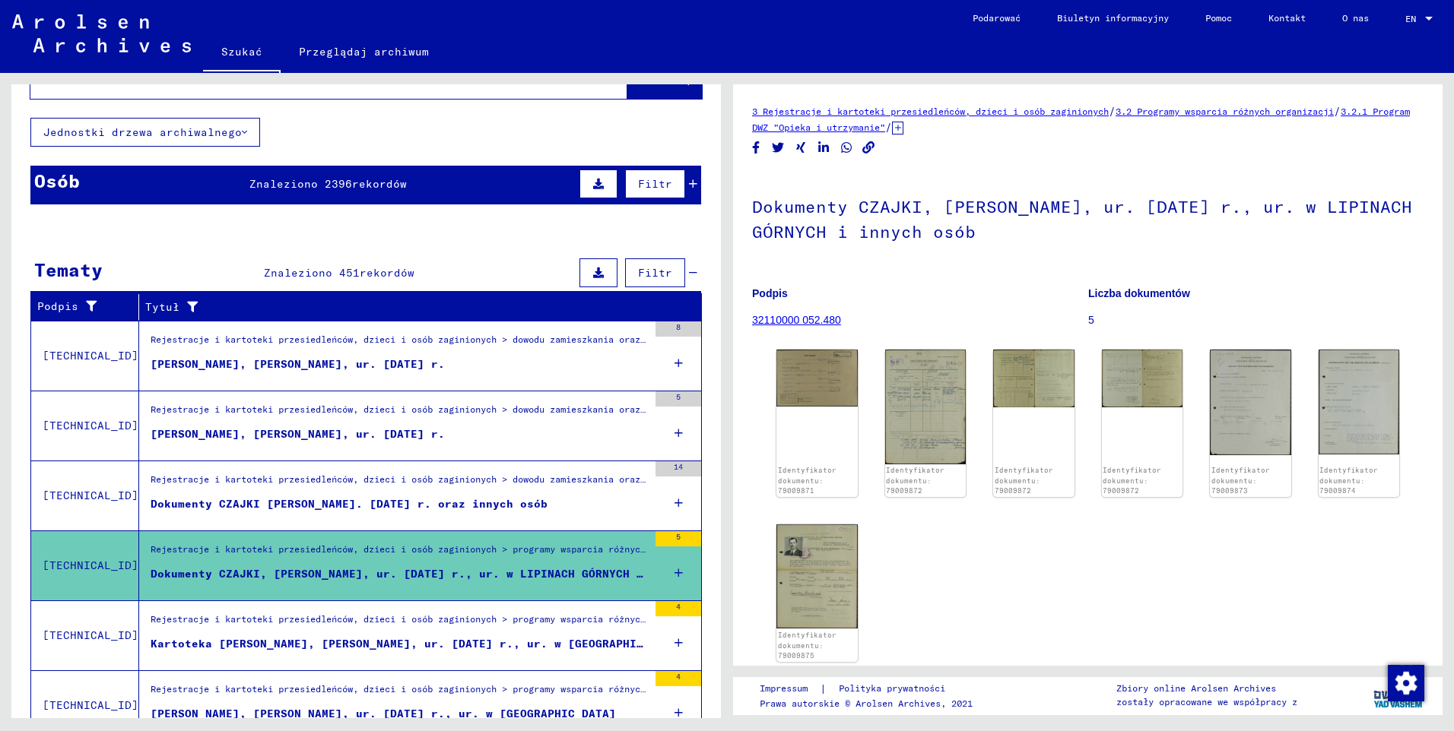
click at [312, 639] on div "Kartoteka [PERSON_NAME], [PERSON_NAME], ur. [DATE] r., ur. w [GEOGRAPHIC_DATA]" at bounding box center [399, 644] width 497 height 16
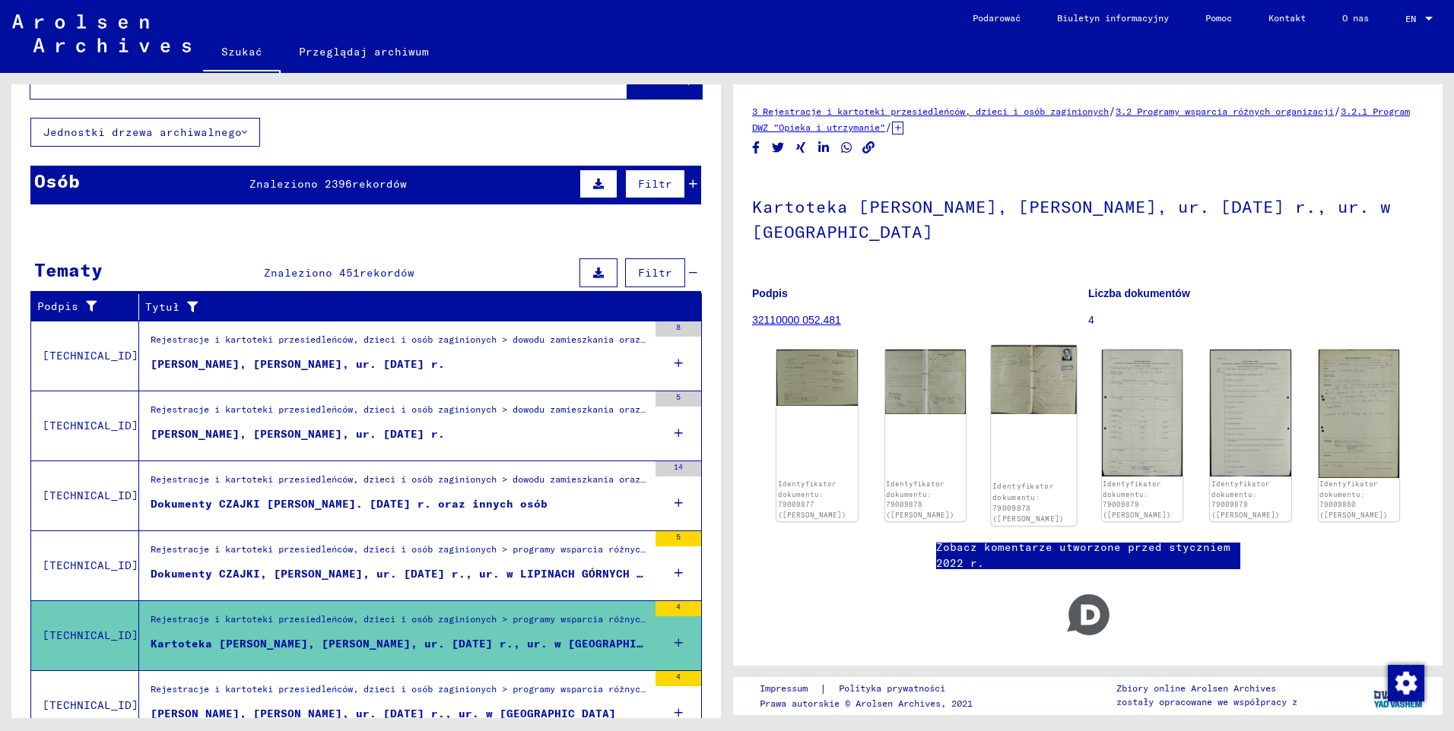
click at [1040, 353] on img at bounding box center [1033, 380] width 85 height 68
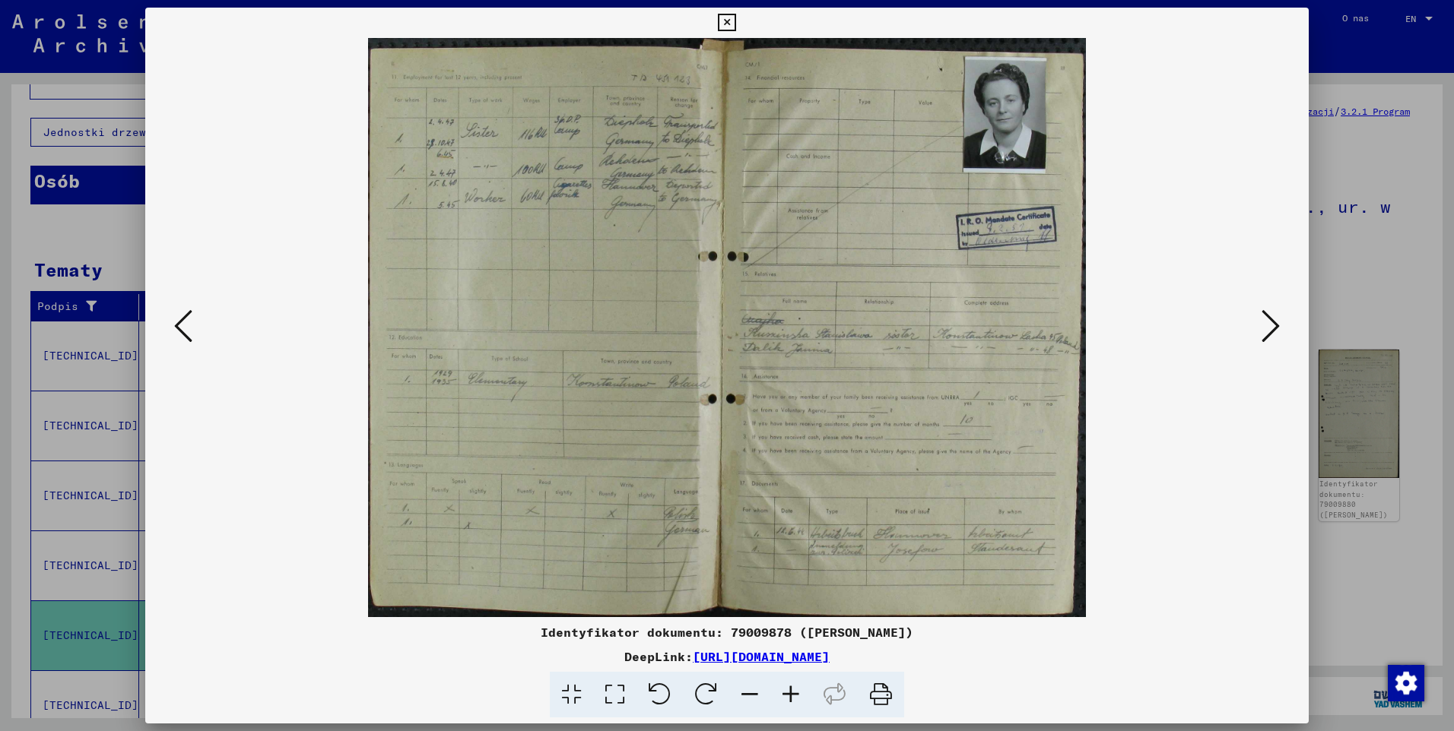
click at [795, 694] on icon at bounding box center [790, 695] width 41 height 46
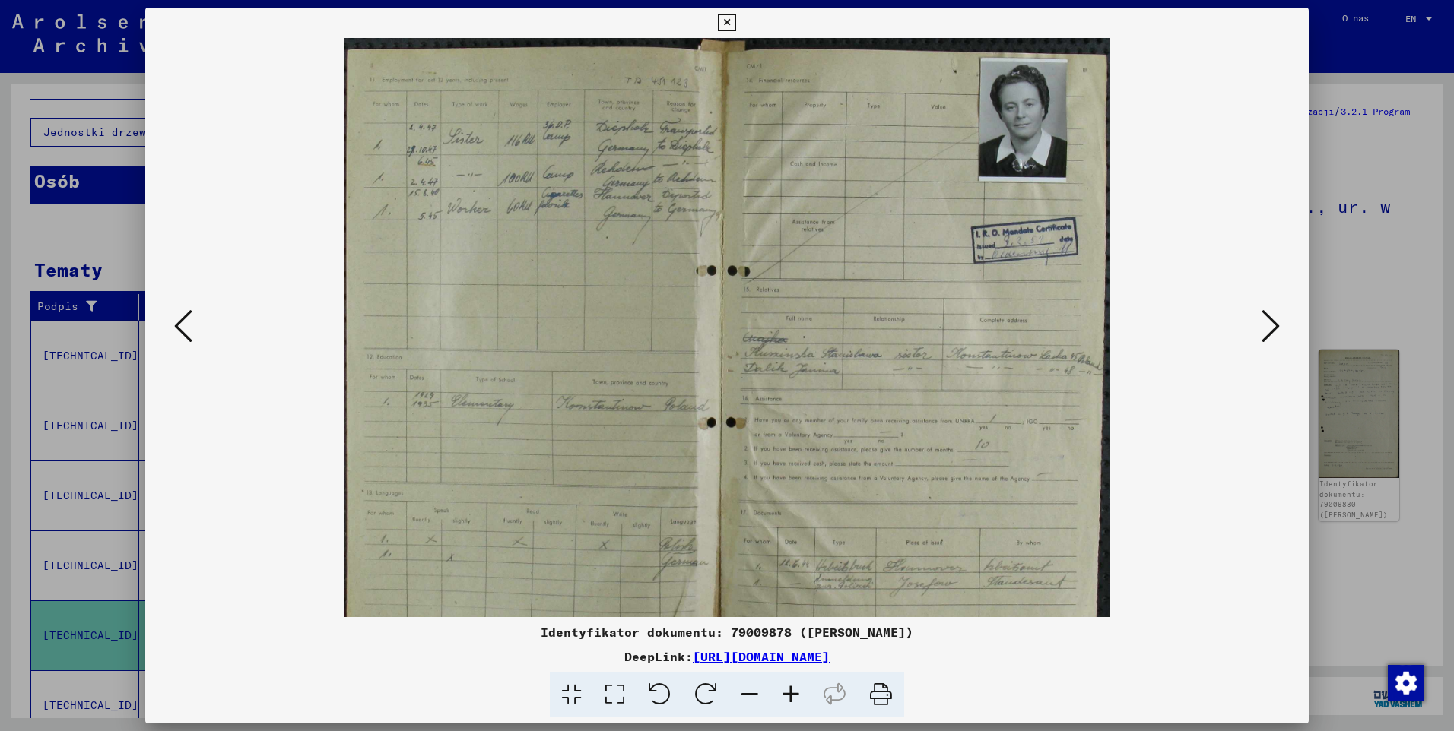
click at [795, 694] on icon at bounding box center [790, 695] width 41 height 46
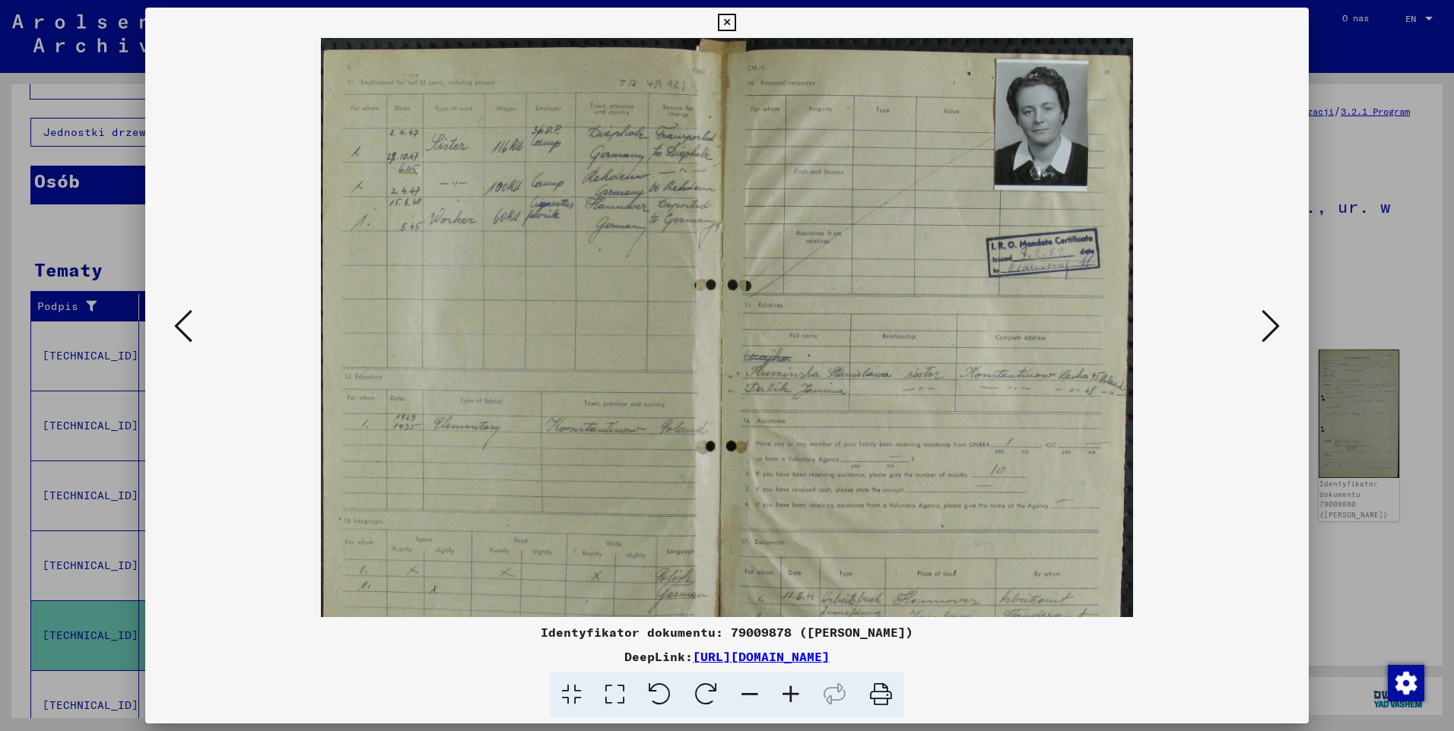
click at [795, 694] on icon at bounding box center [790, 695] width 41 height 46
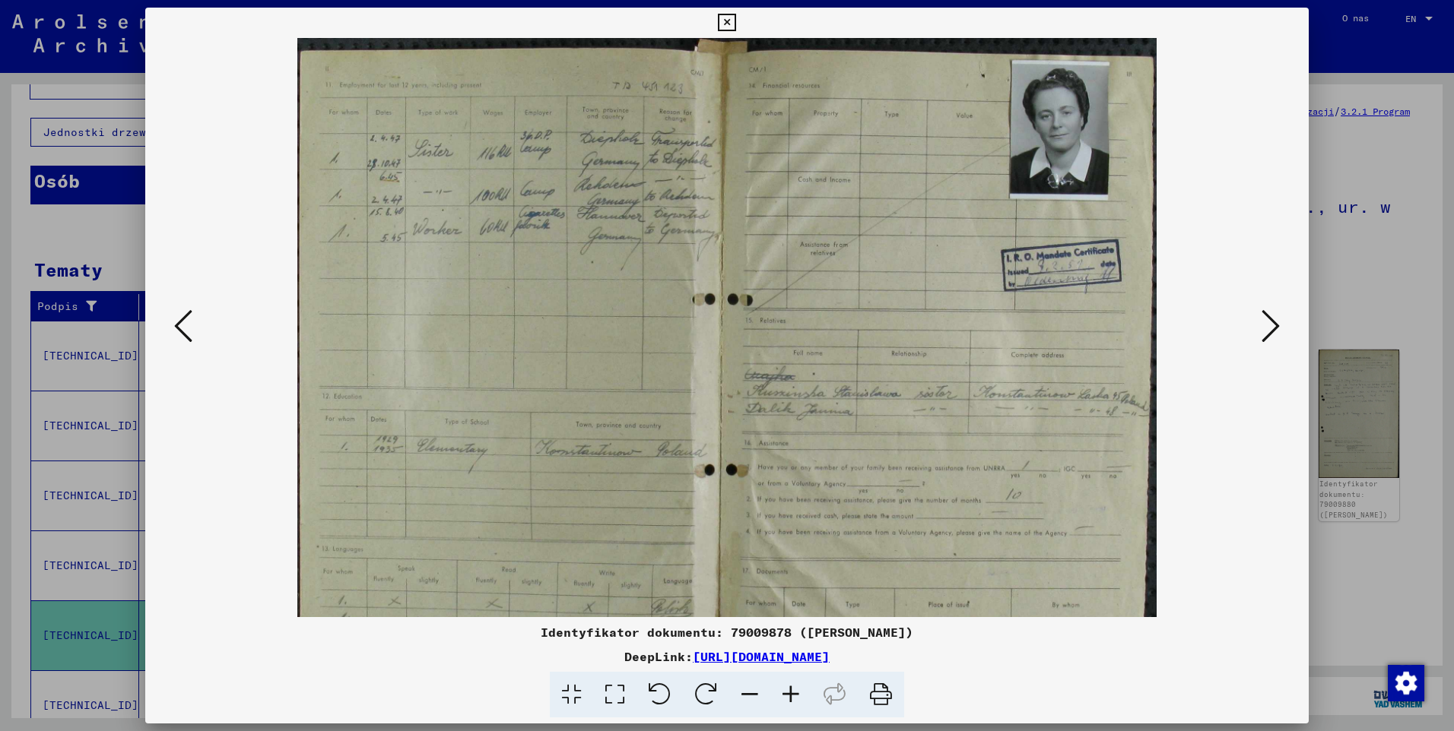
click at [795, 694] on icon at bounding box center [790, 695] width 41 height 46
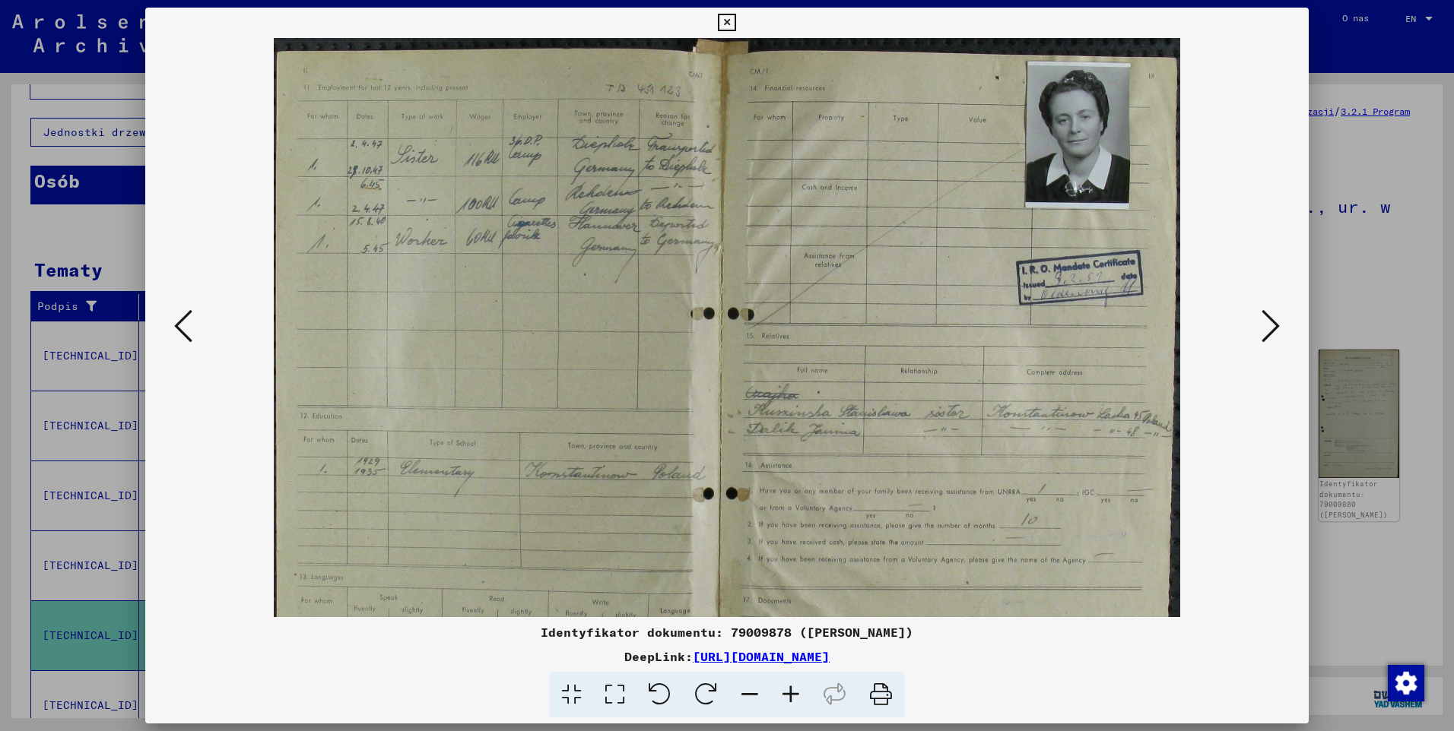
click at [795, 694] on icon at bounding box center [790, 695] width 41 height 46
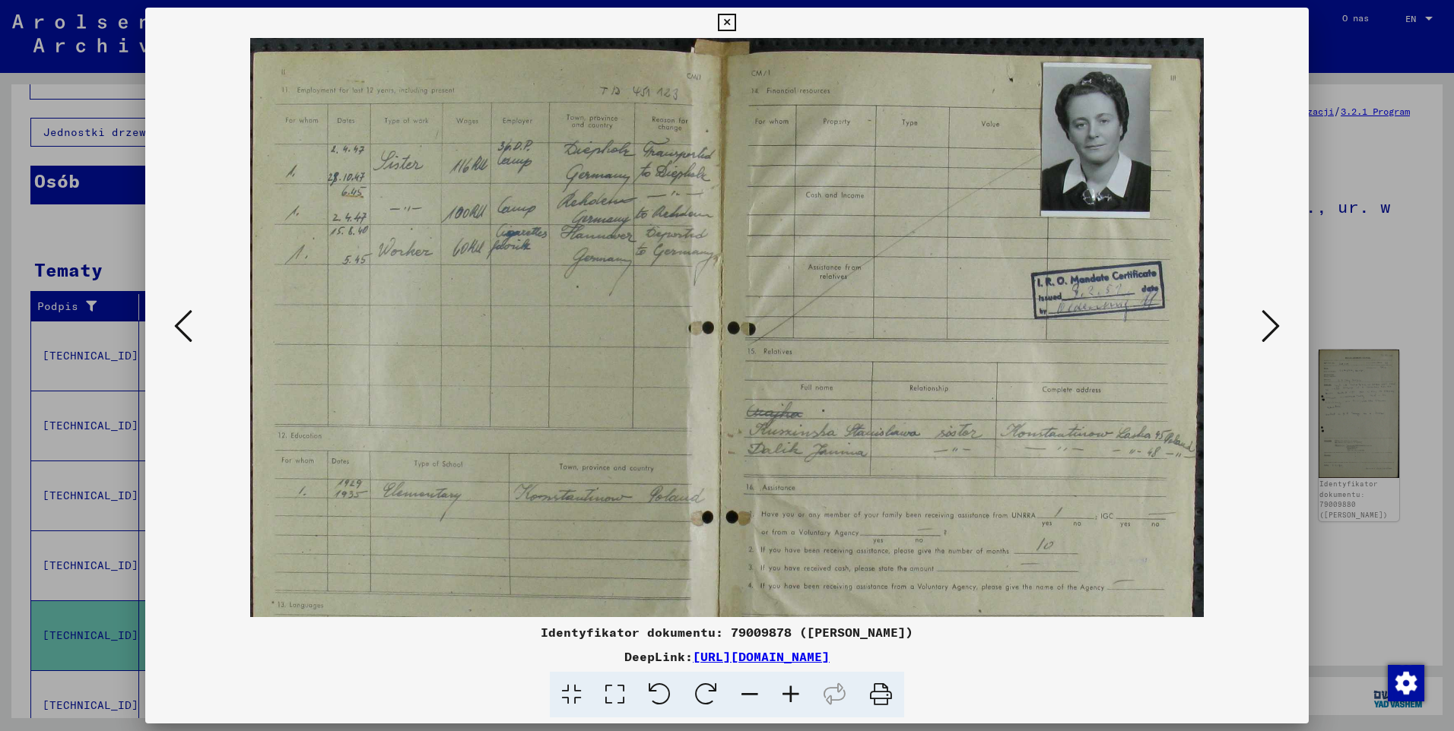
click at [795, 694] on icon at bounding box center [790, 695] width 41 height 46
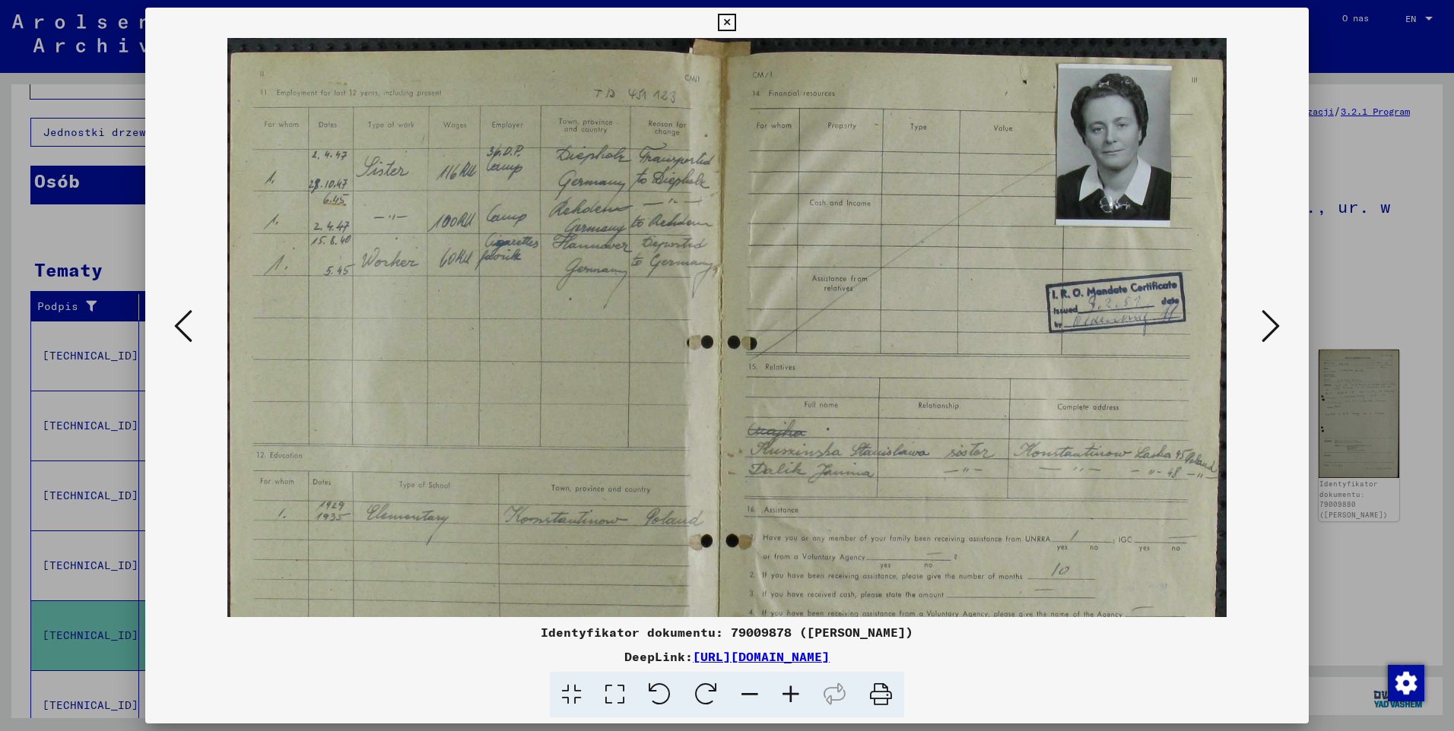
click at [795, 694] on icon at bounding box center [790, 695] width 41 height 46
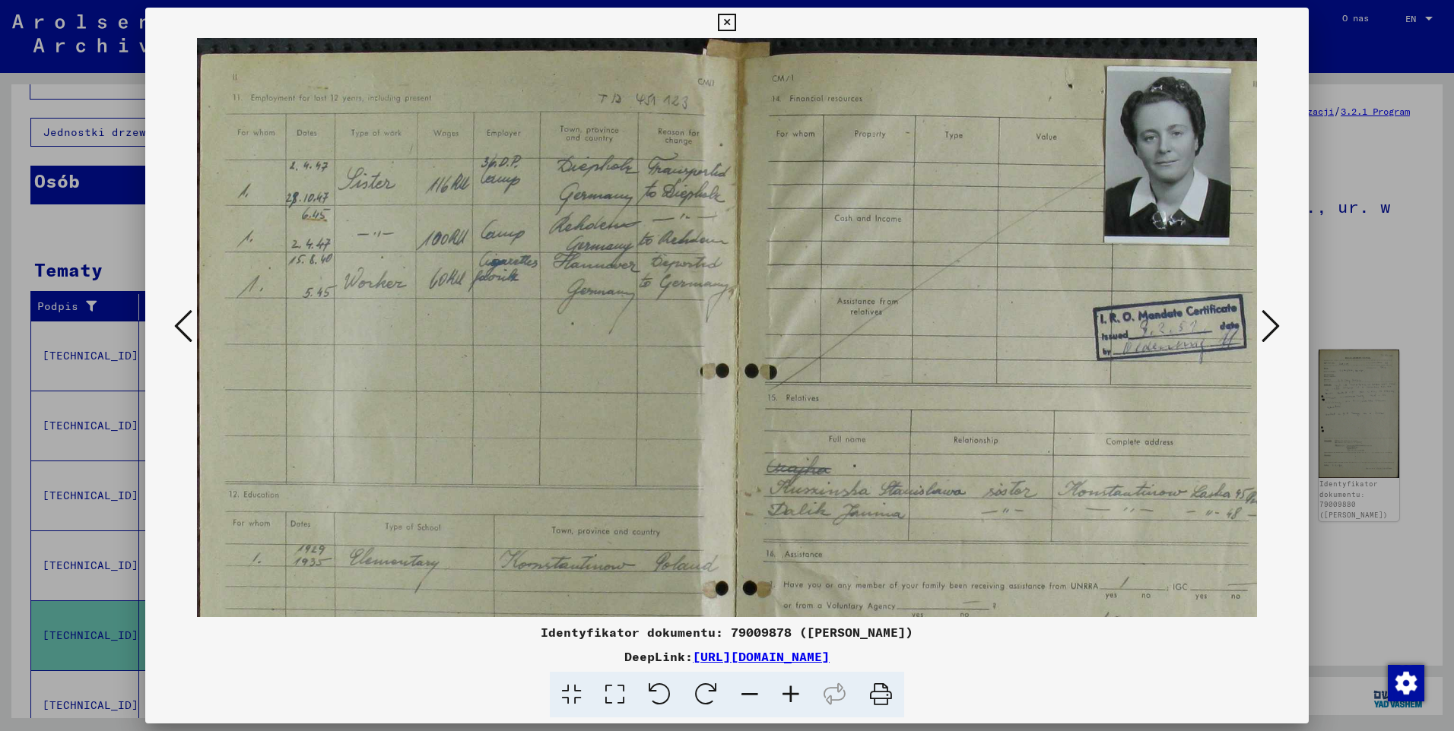
click at [795, 694] on icon at bounding box center [790, 695] width 41 height 46
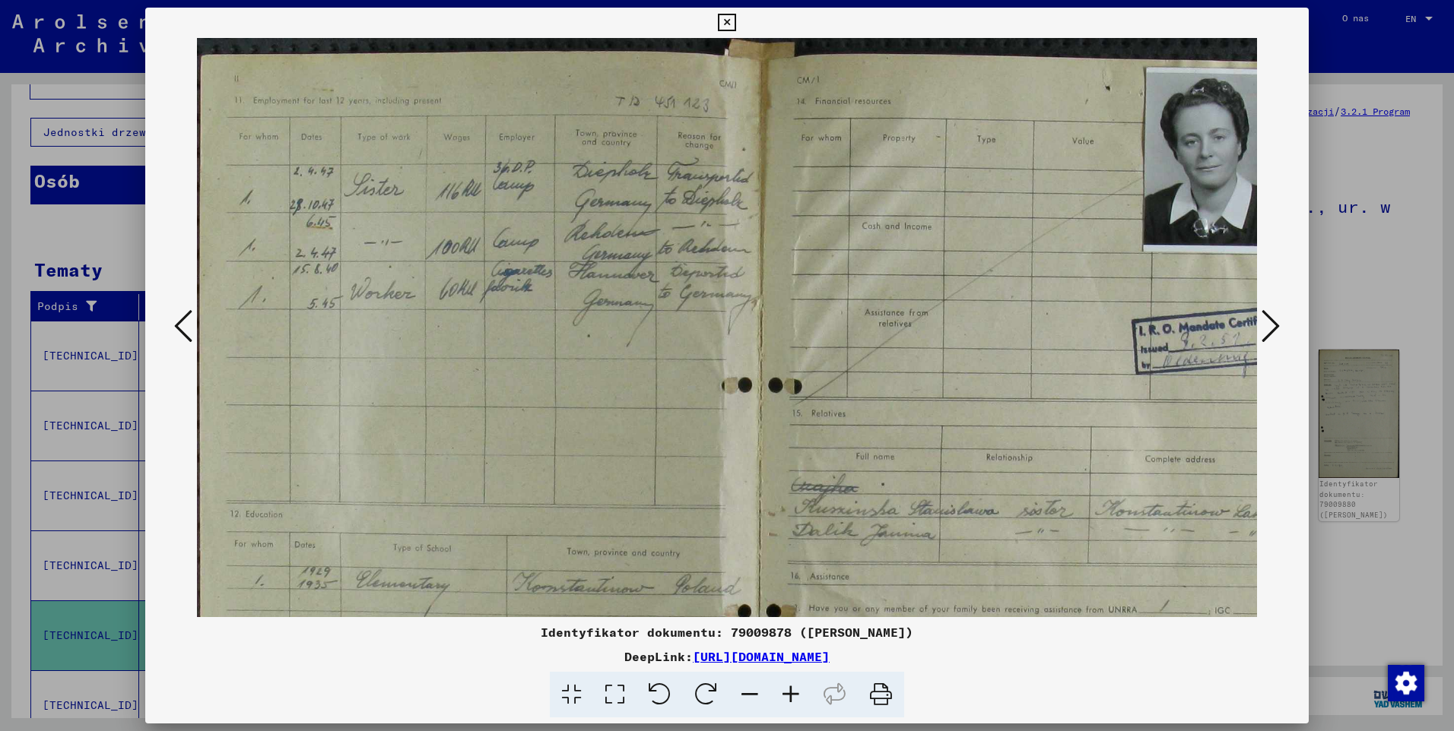
click at [795, 694] on icon at bounding box center [790, 695] width 41 height 46
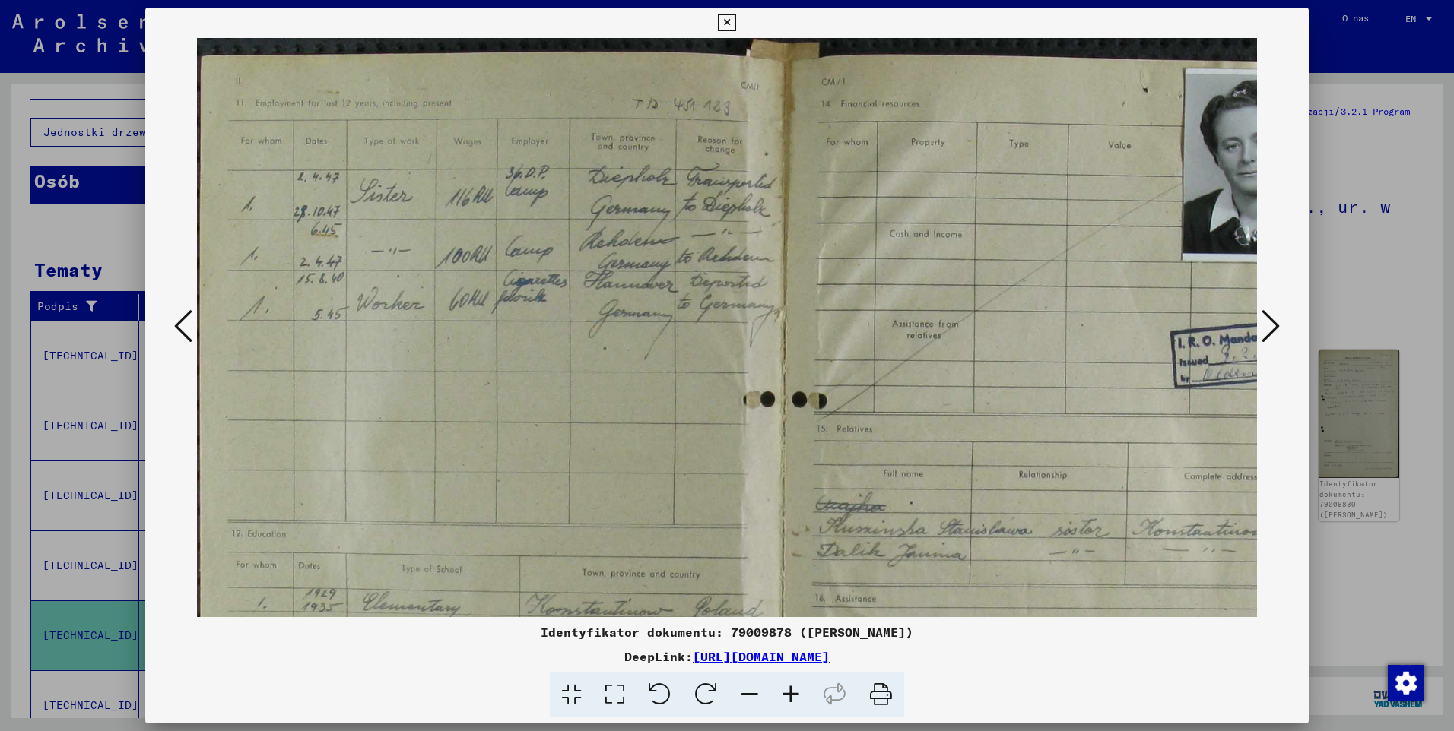
click at [795, 694] on icon at bounding box center [790, 695] width 41 height 46
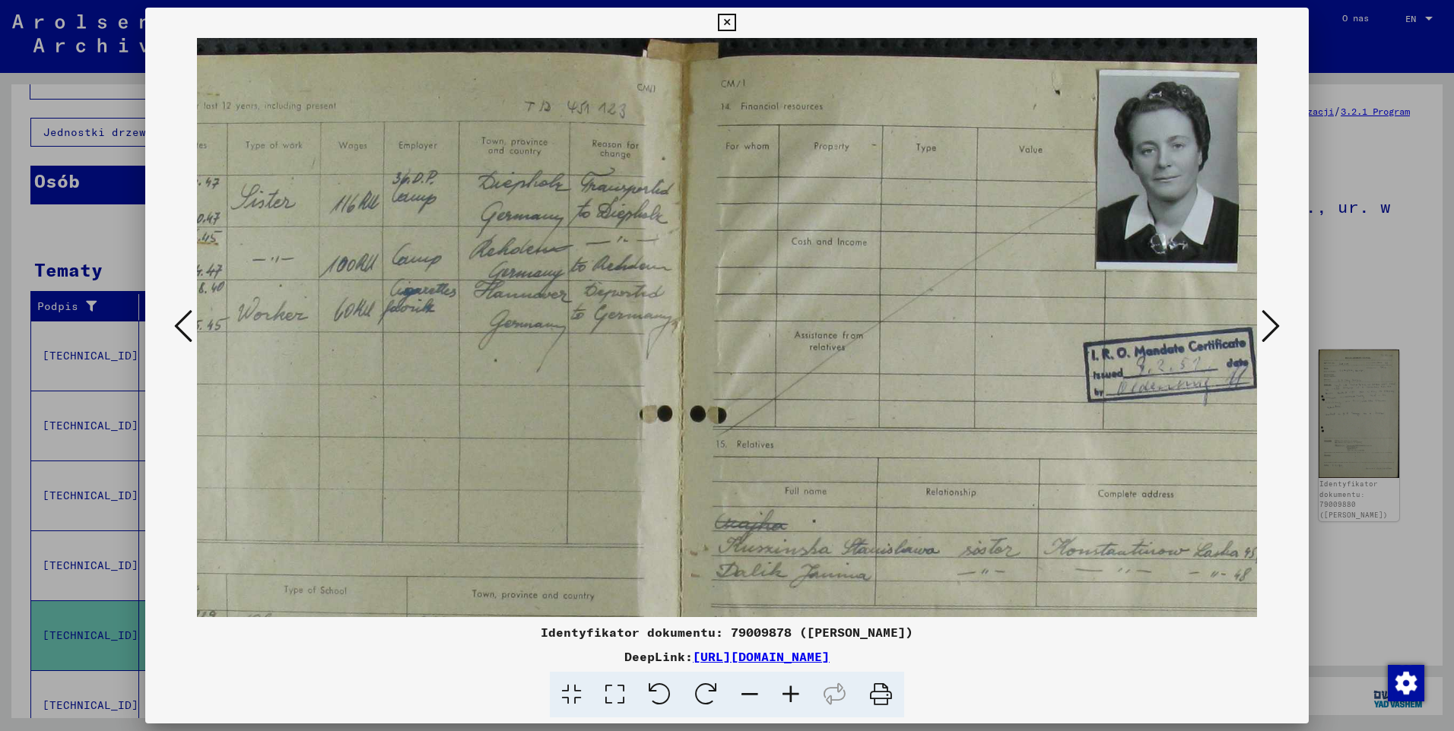
scroll to position [0, 69]
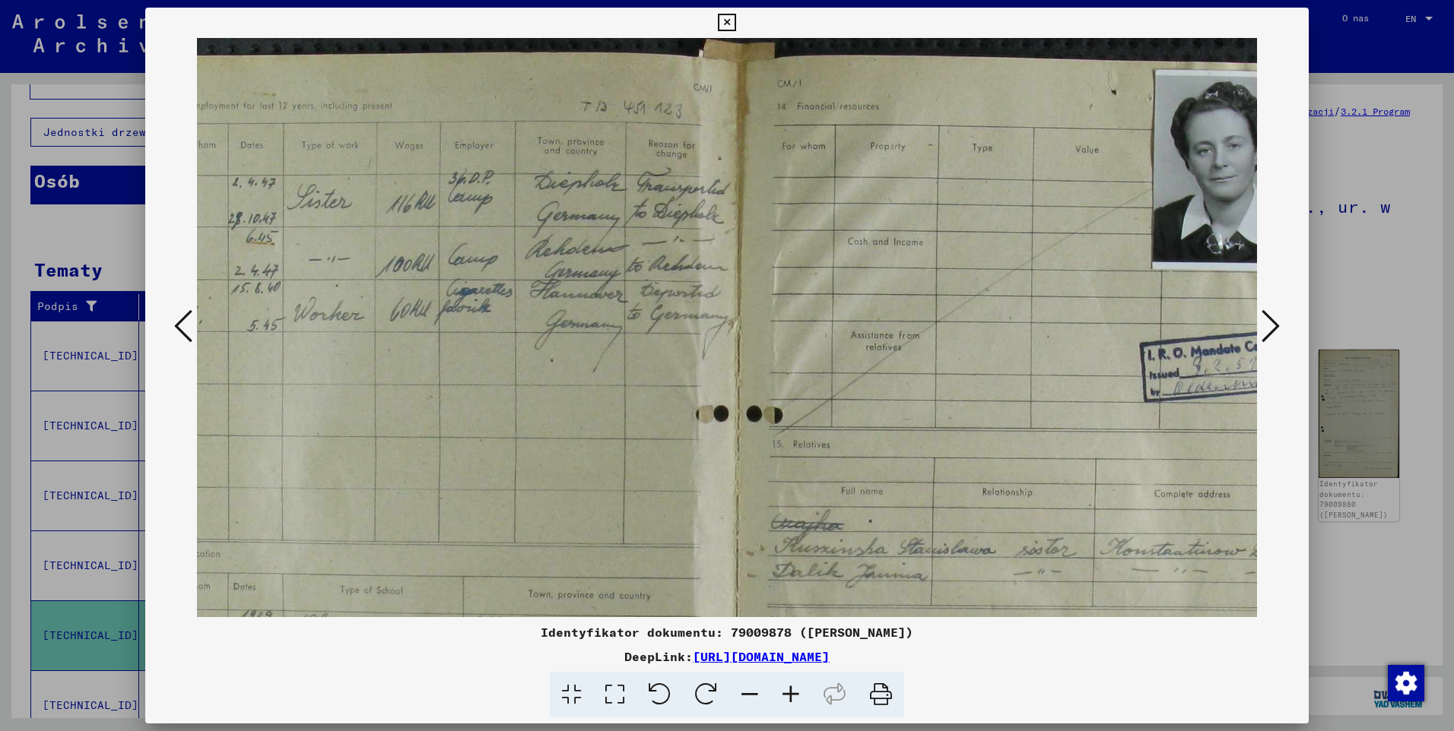
drag, startPoint x: 1035, startPoint y: 173, endPoint x: 966, endPoint y: 309, distance: 152.7
click at [966, 309] on img at bounding box center [745, 536] width 1235 height 997
click at [174, 325] on icon at bounding box center [183, 326] width 18 height 36
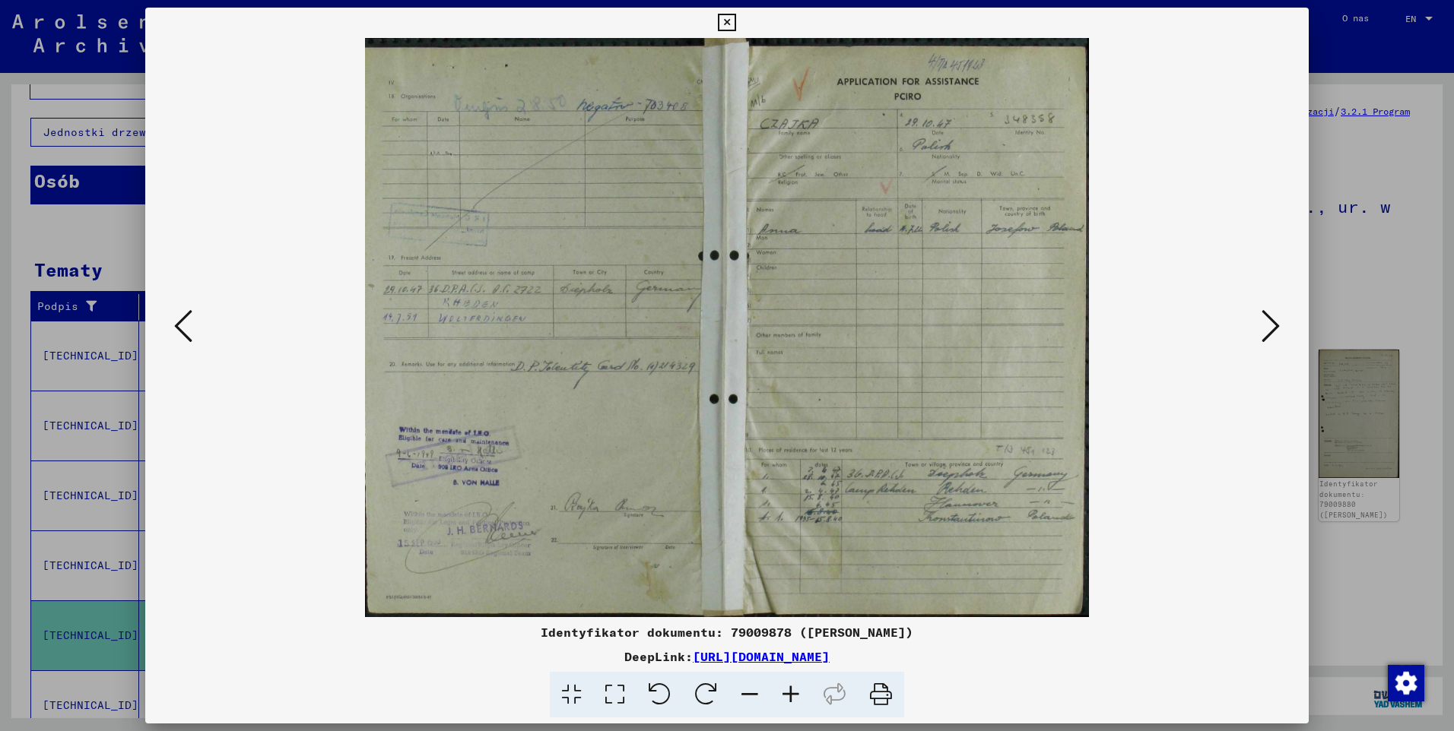
click at [174, 325] on icon at bounding box center [183, 326] width 18 height 36
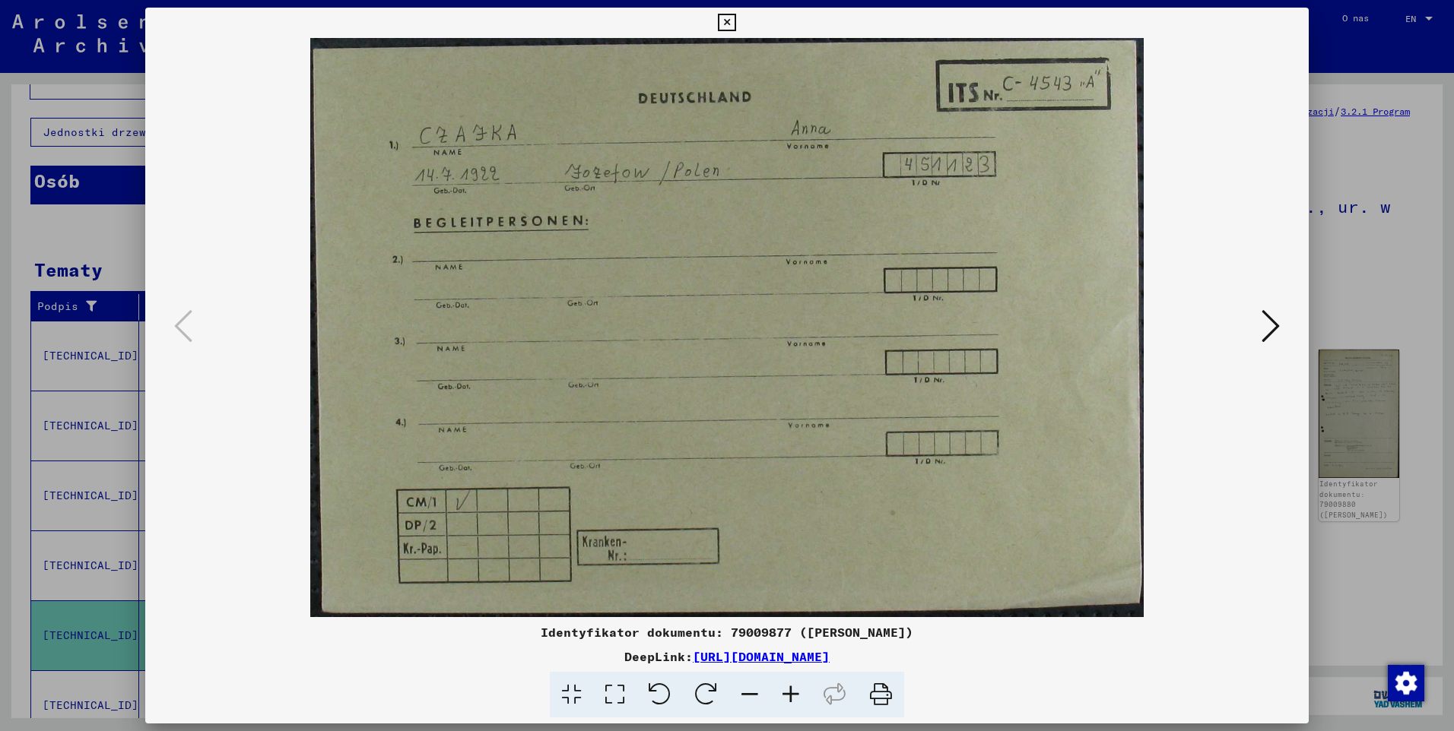
click at [731, 18] on icon at bounding box center [726, 23] width 17 height 18
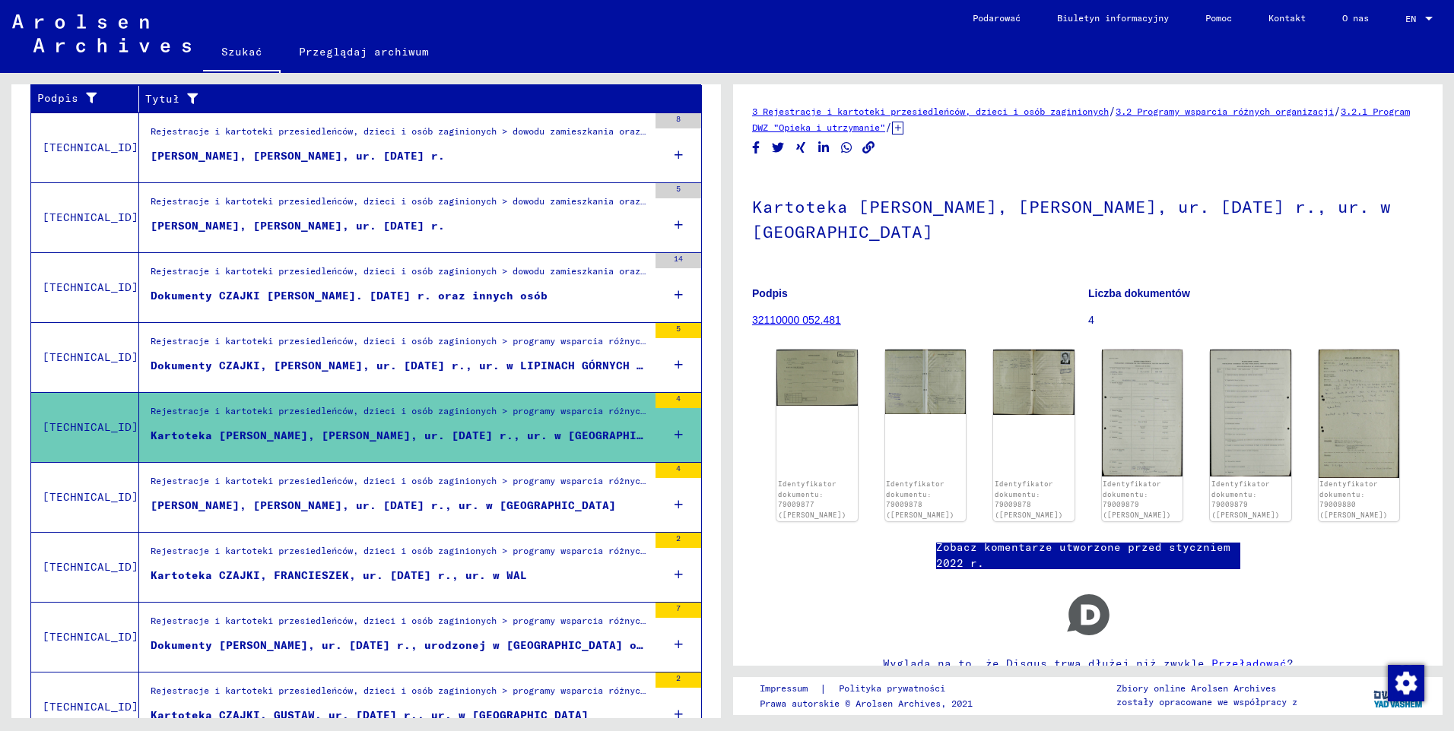
scroll to position [304, 0]
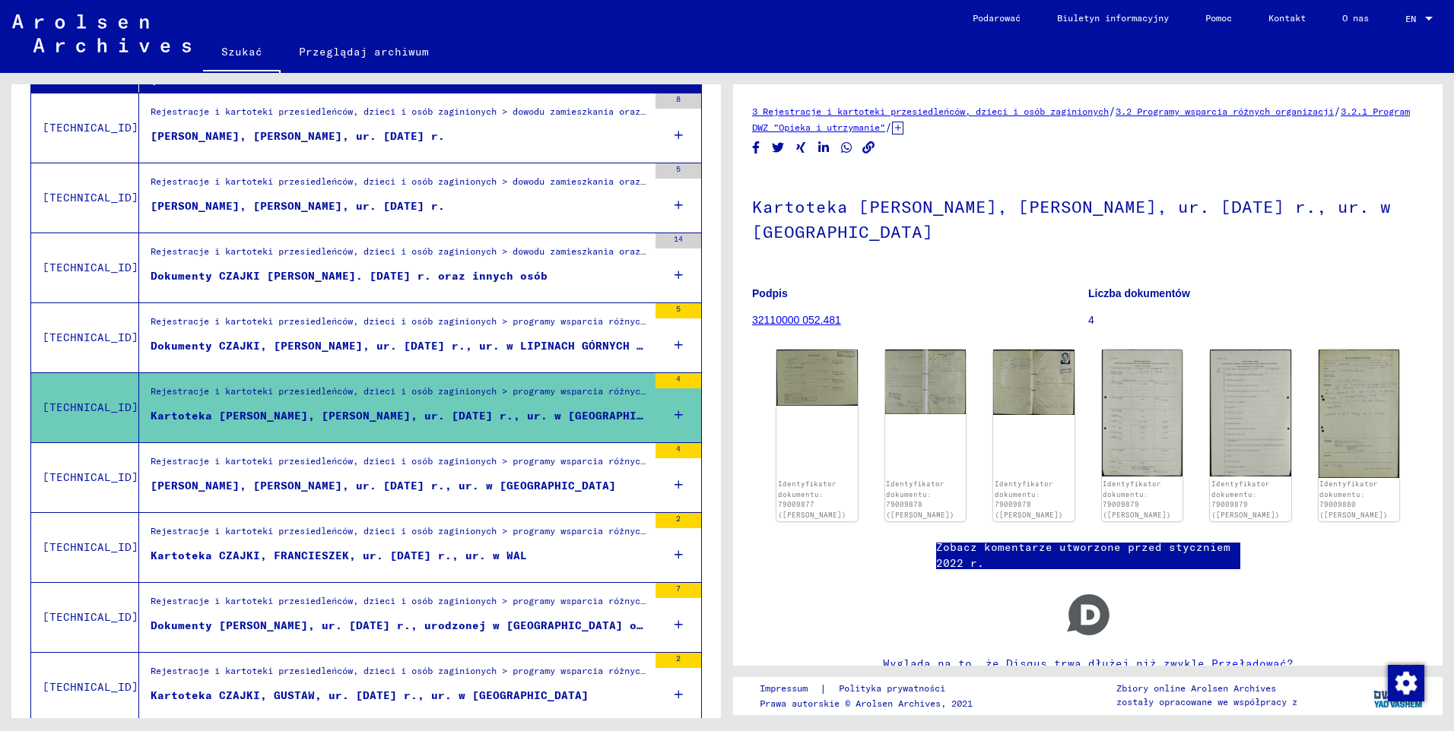
click at [402, 491] on div "[PERSON_NAME], [PERSON_NAME], ur. [DATE] r., ur. w [GEOGRAPHIC_DATA]" at bounding box center [383, 486] width 465 height 16
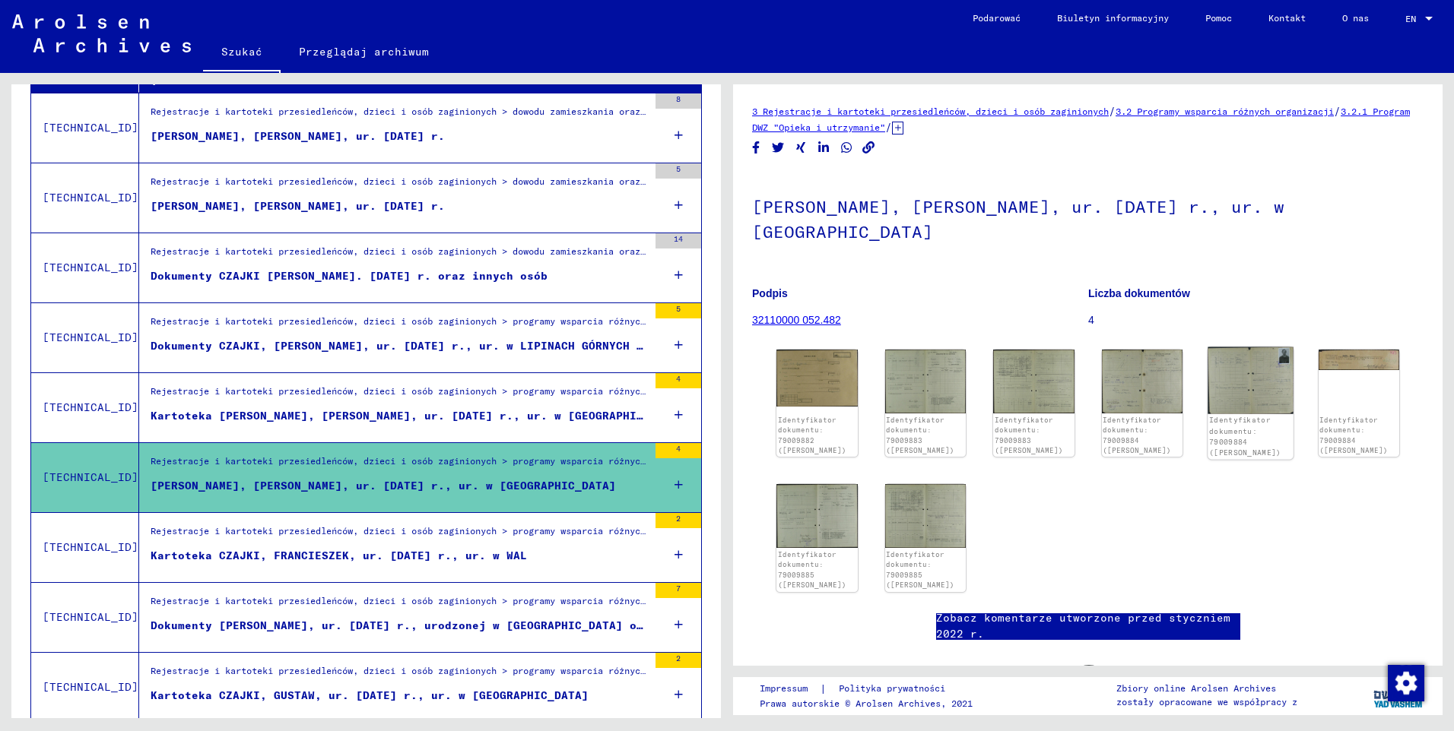
click at [1256, 365] on img at bounding box center [1249, 380] width 85 height 67
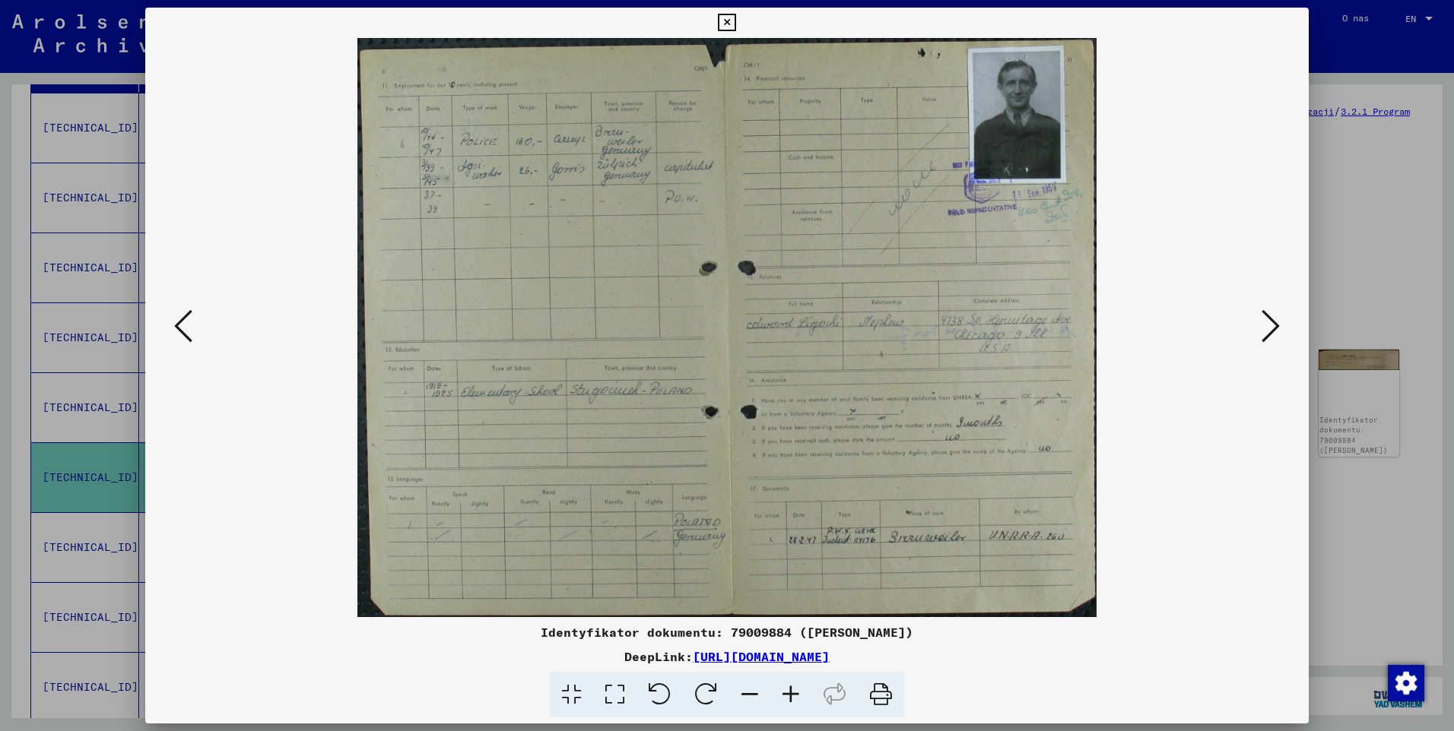
click at [791, 692] on icon at bounding box center [790, 695] width 41 height 46
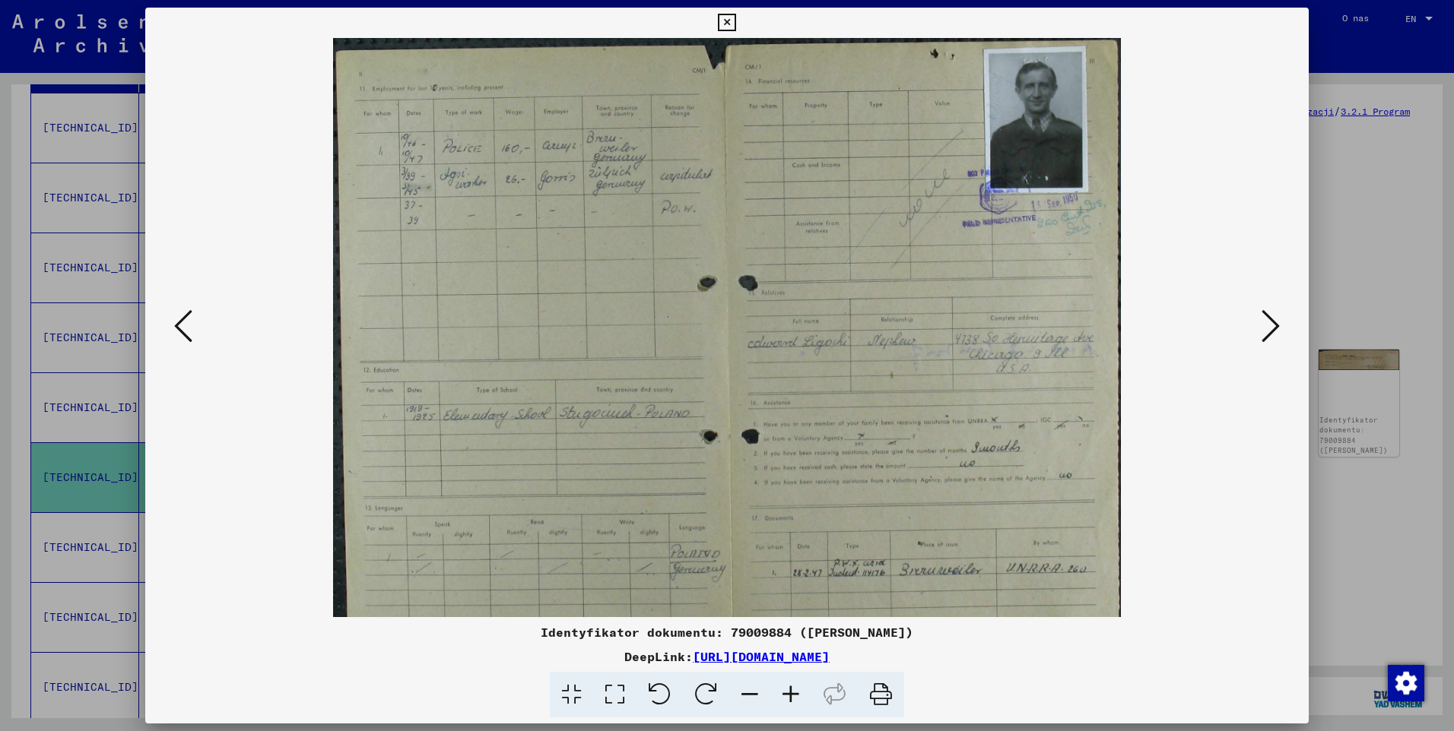
click at [791, 692] on icon at bounding box center [790, 695] width 41 height 46
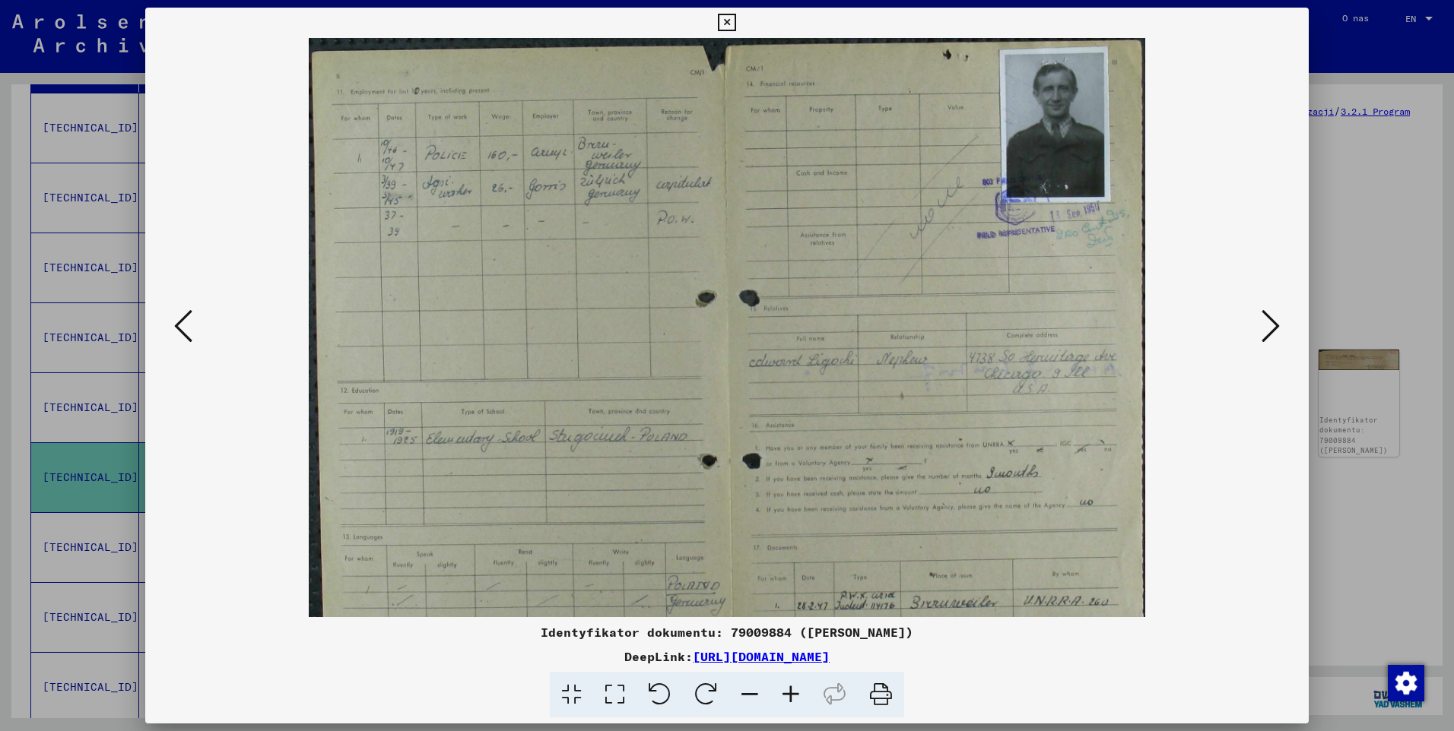
click at [791, 692] on icon at bounding box center [790, 695] width 41 height 46
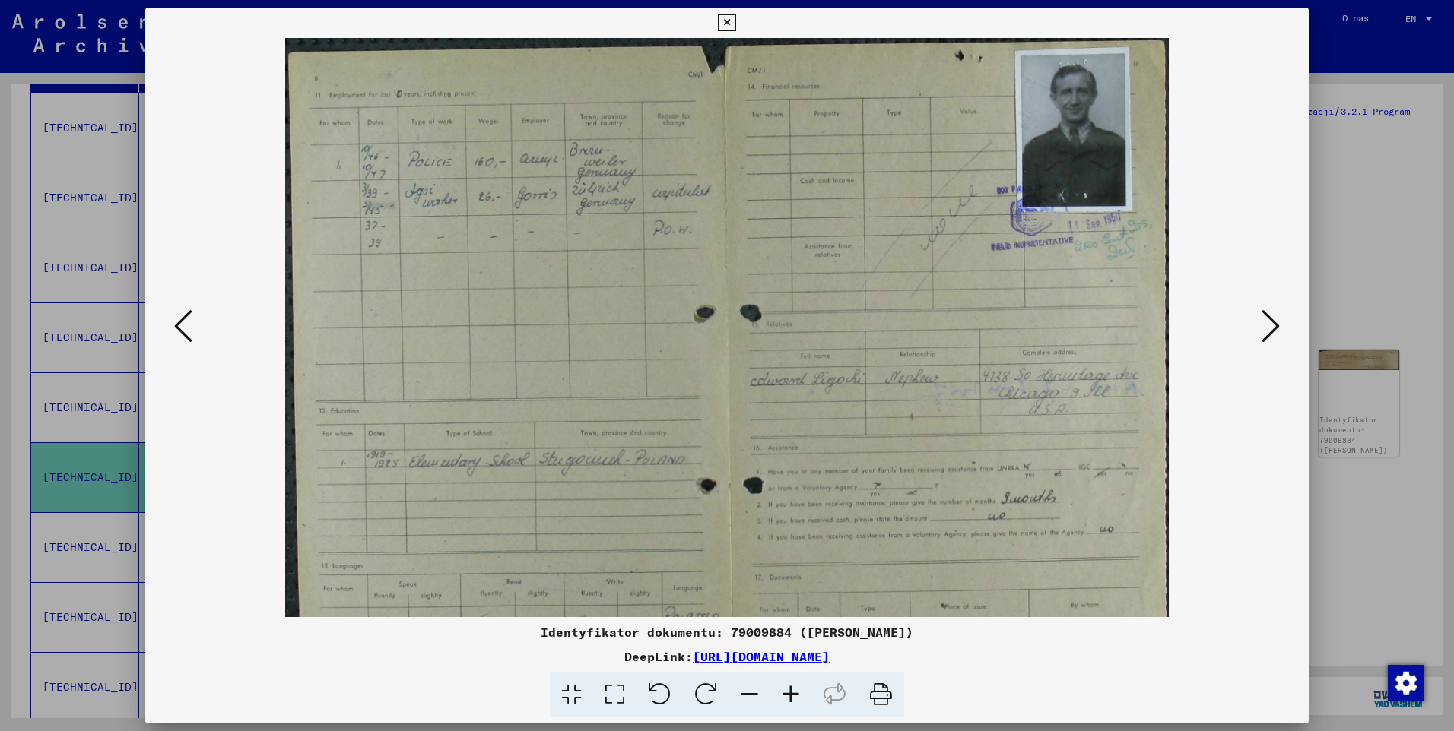
click at [791, 692] on icon at bounding box center [790, 695] width 41 height 46
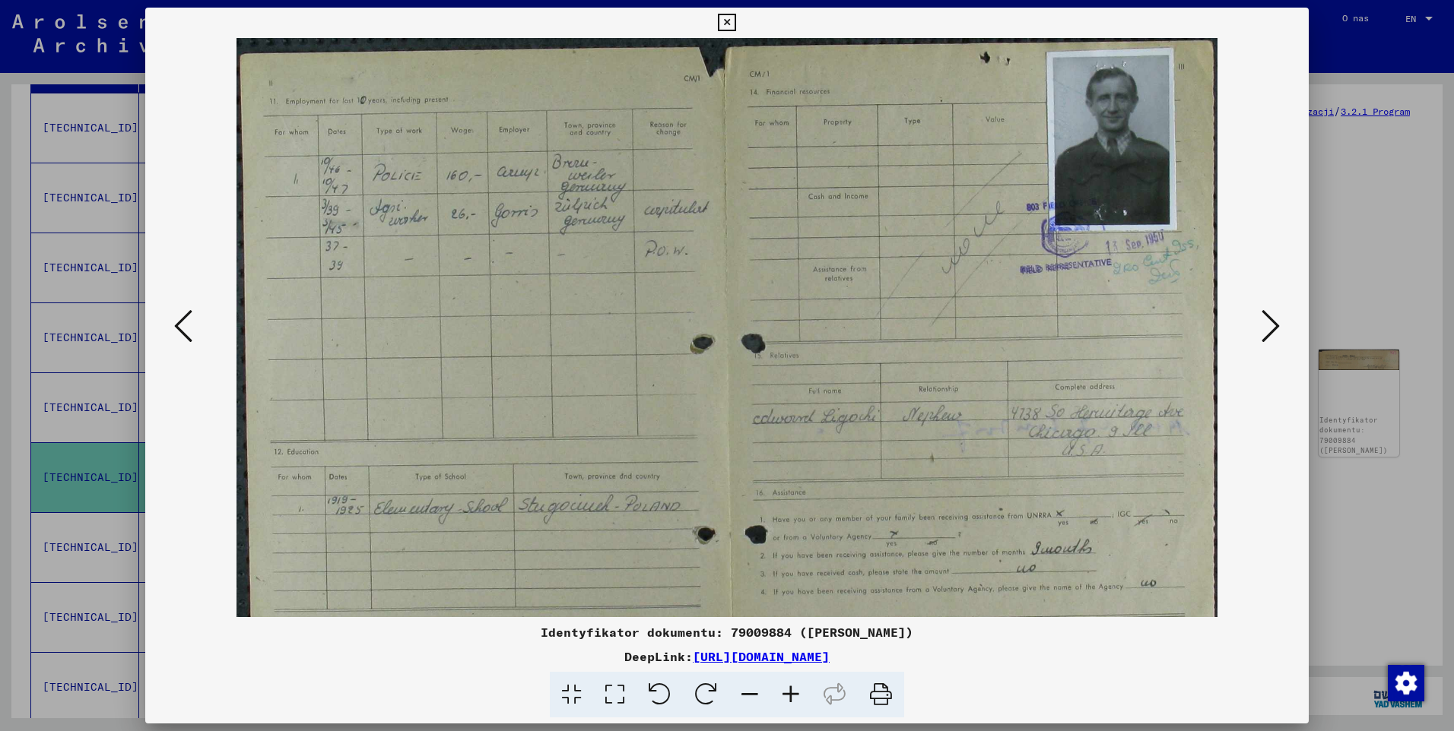
click at [791, 692] on icon at bounding box center [790, 695] width 41 height 46
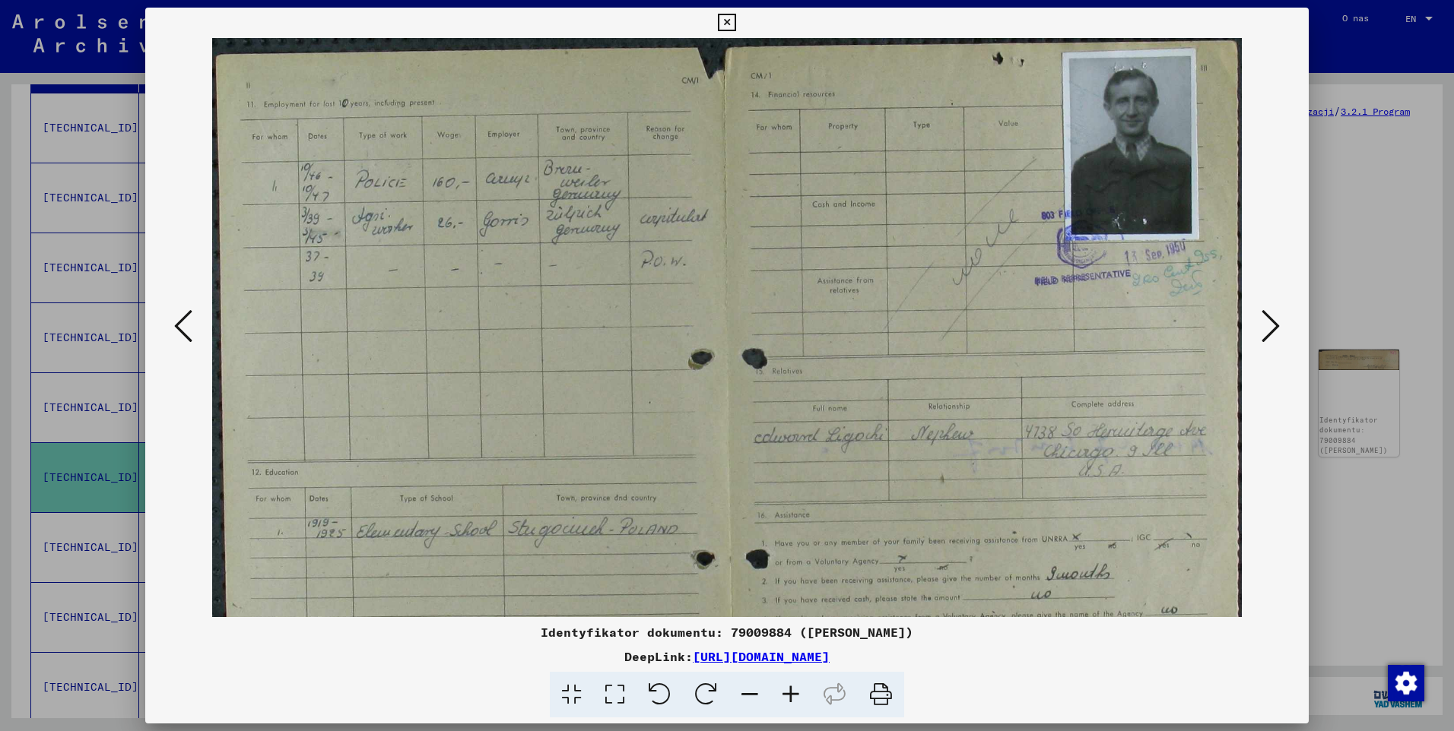
click at [791, 692] on icon at bounding box center [790, 695] width 41 height 46
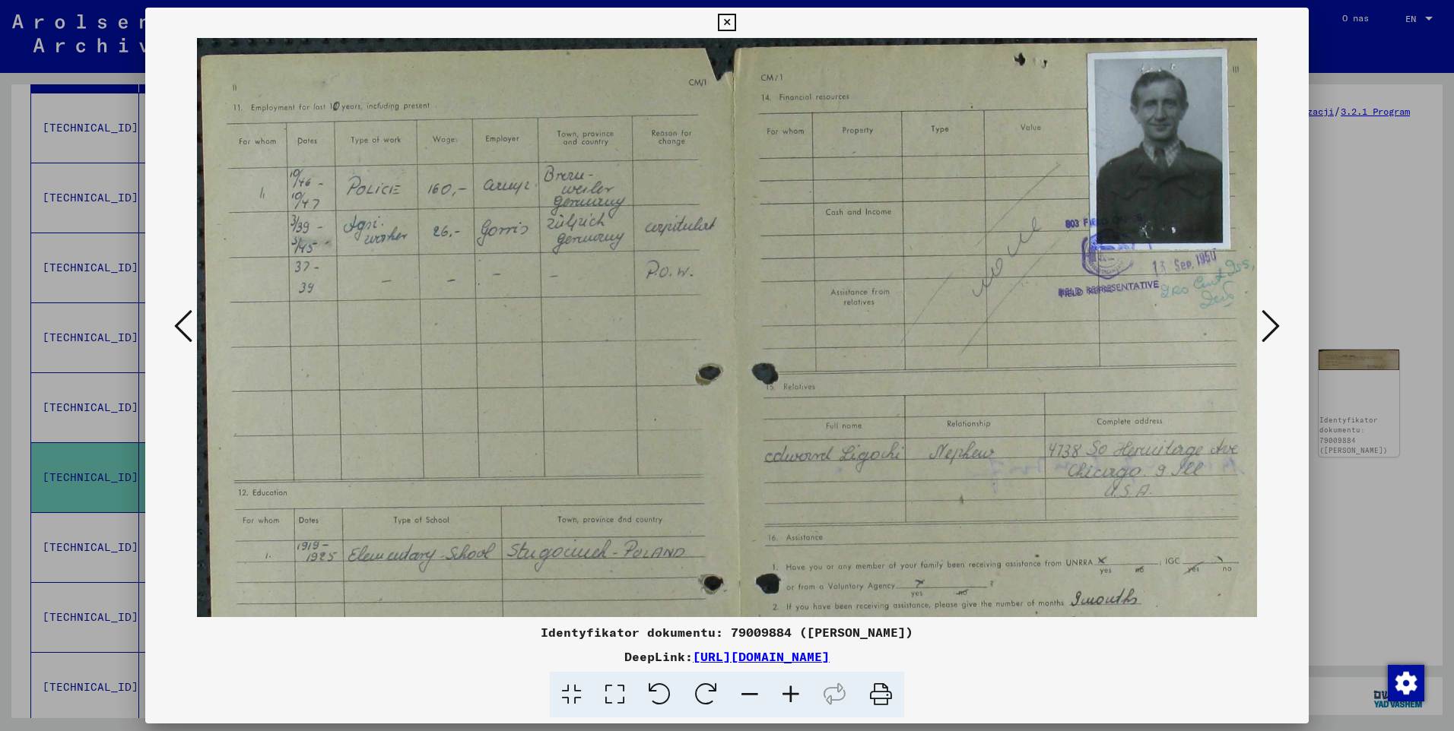
click at [791, 692] on icon at bounding box center [790, 695] width 41 height 46
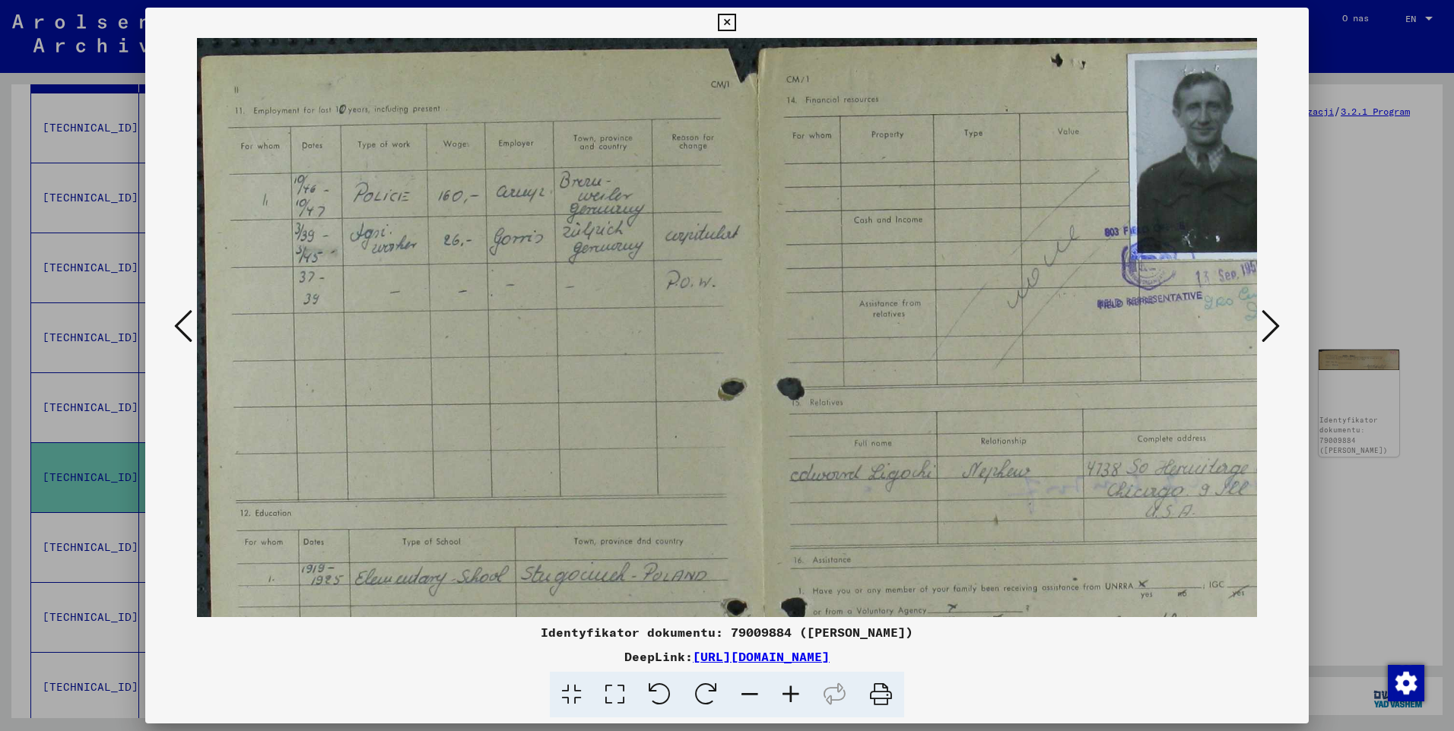
click at [791, 692] on icon at bounding box center [790, 695] width 41 height 46
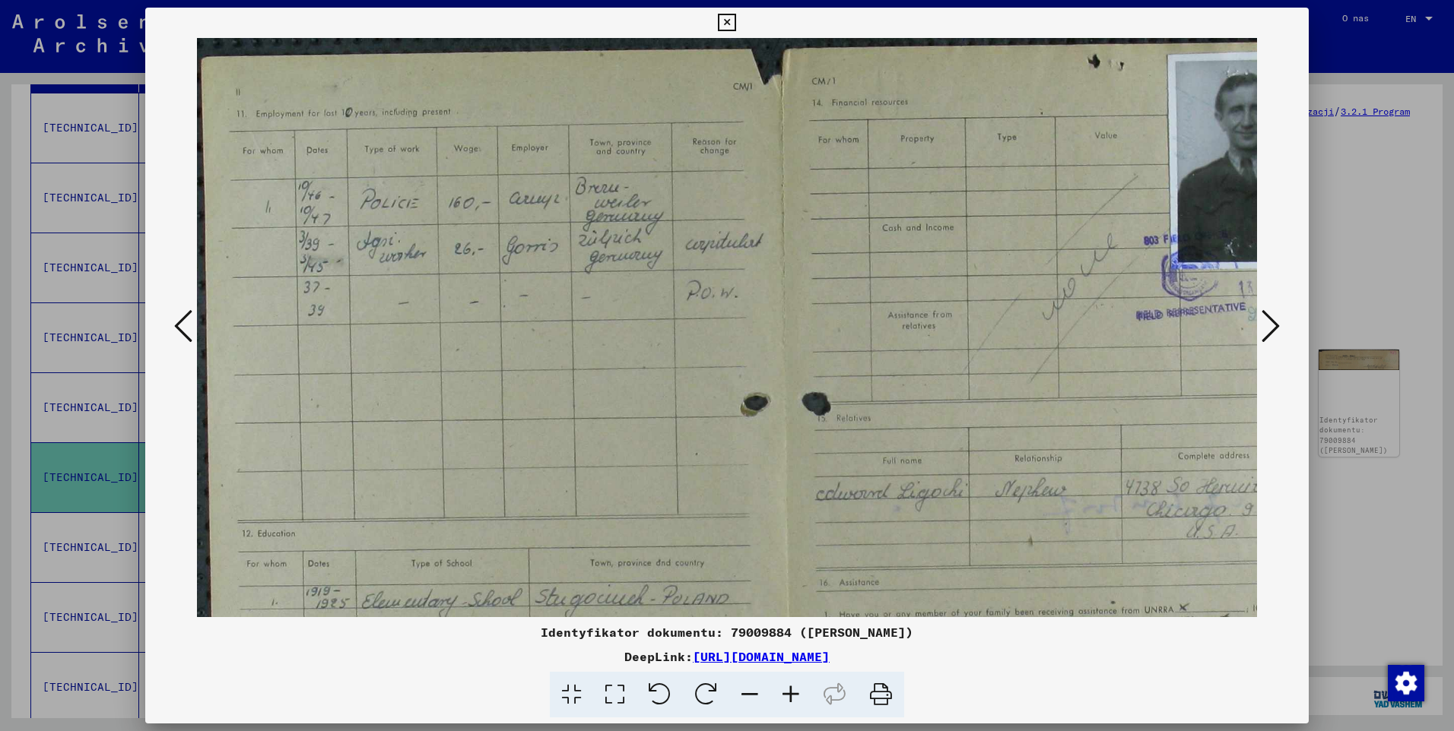
click at [791, 692] on icon at bounding box center [790, 695] width 41 height 46
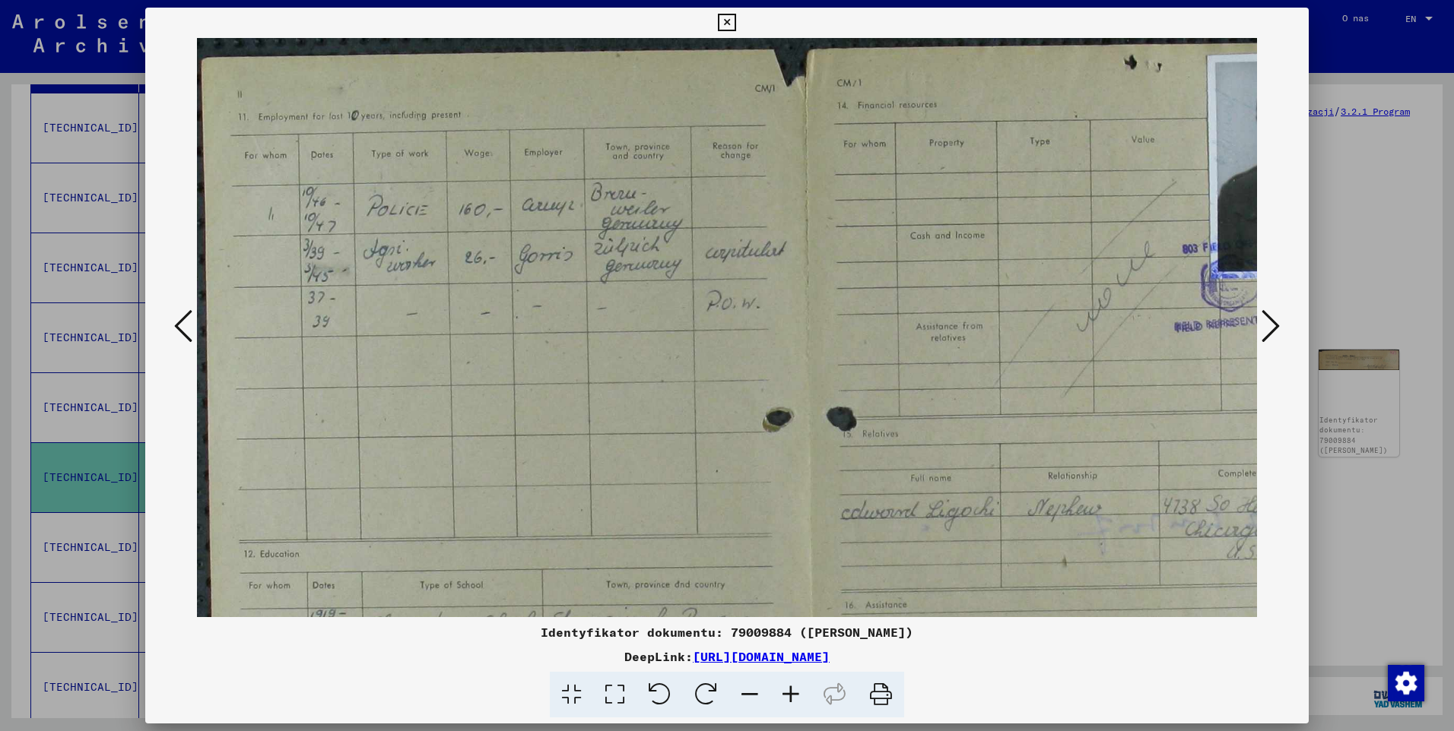
click at [791, 692] on icon at bounding box center [790, 695] width 41 height 46
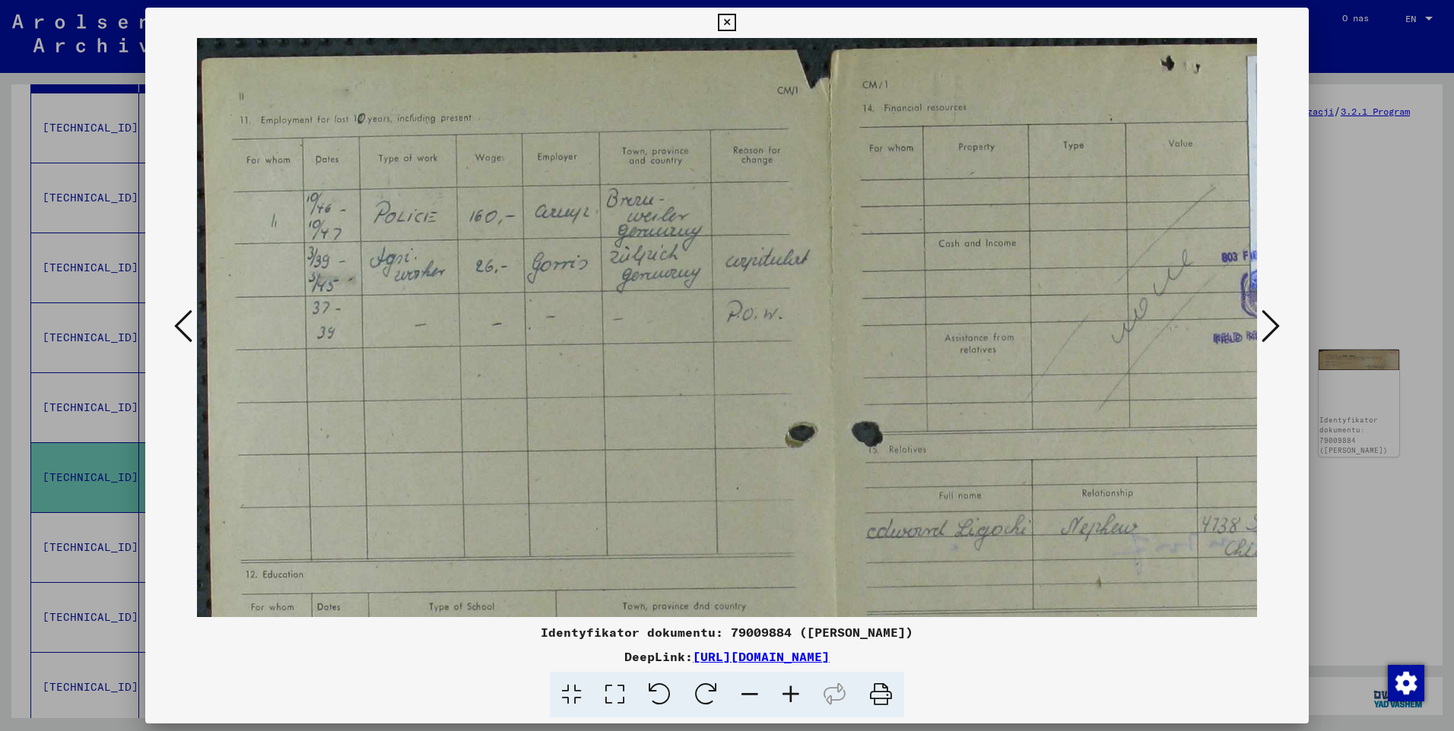
click at [791, 692] on icon at bounding box center [790, 695] width 41 height 46
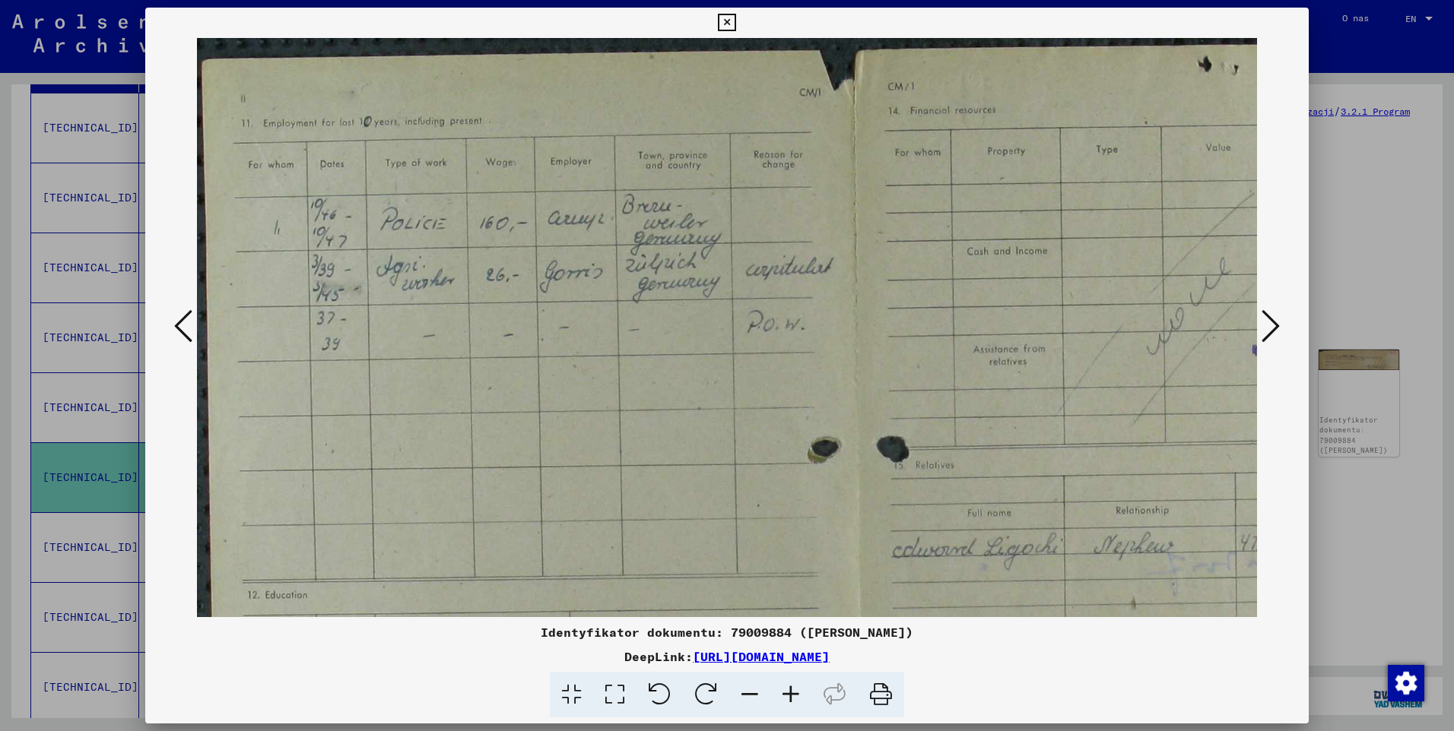
click at [791, 692] on icon at bounding box center [790, 695] width 41 height 46
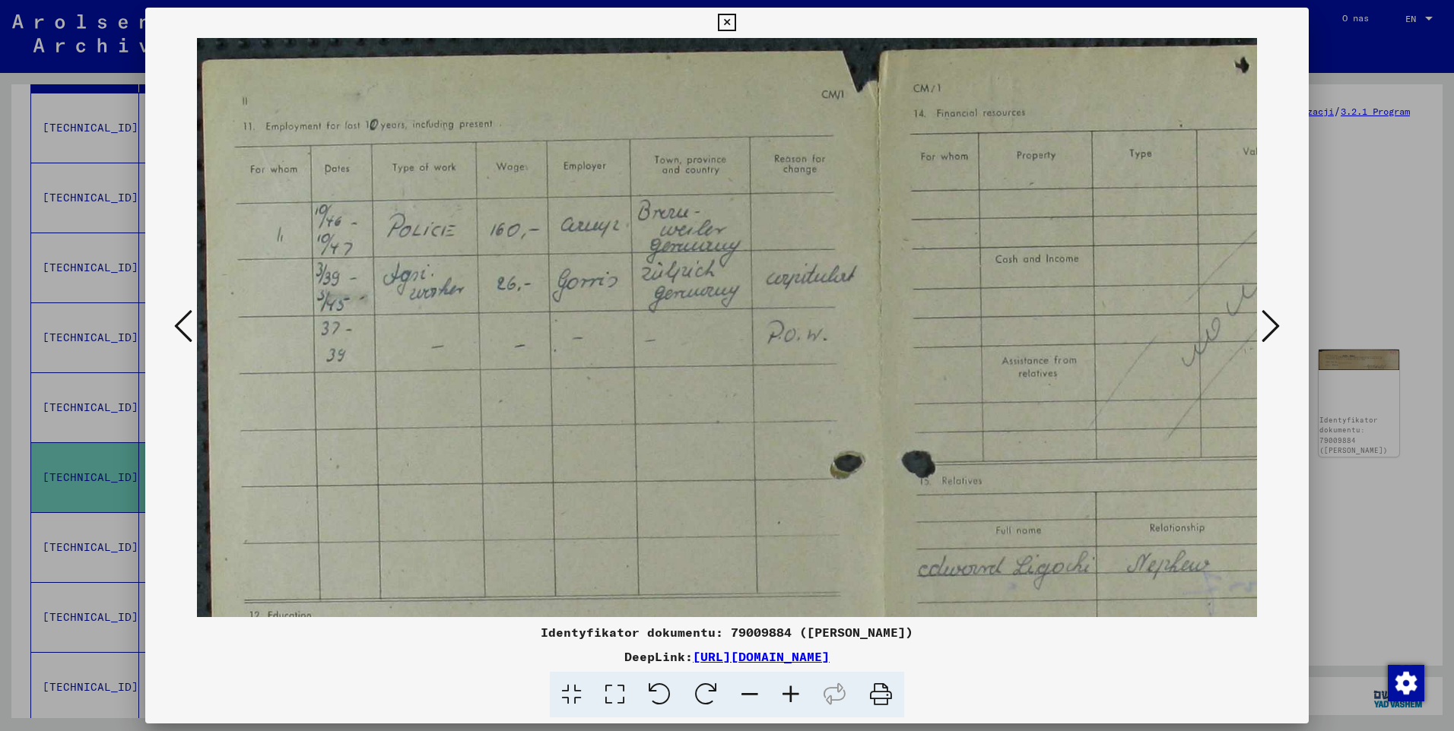
click at [791, 692] on icon at bounding box center [790, 695] width 41 height 46
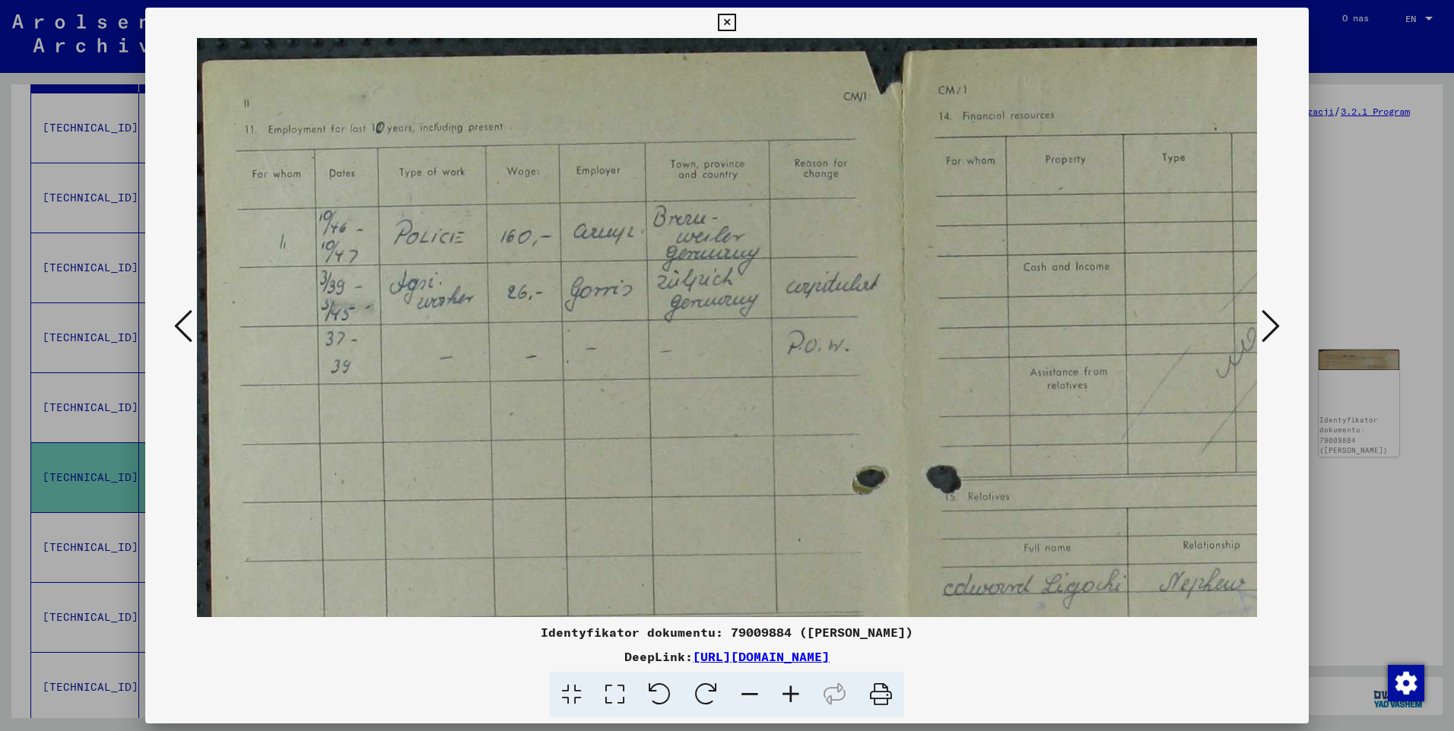
click at [791, 692] on icon at bounding box center [790, 695] width 41 height 46
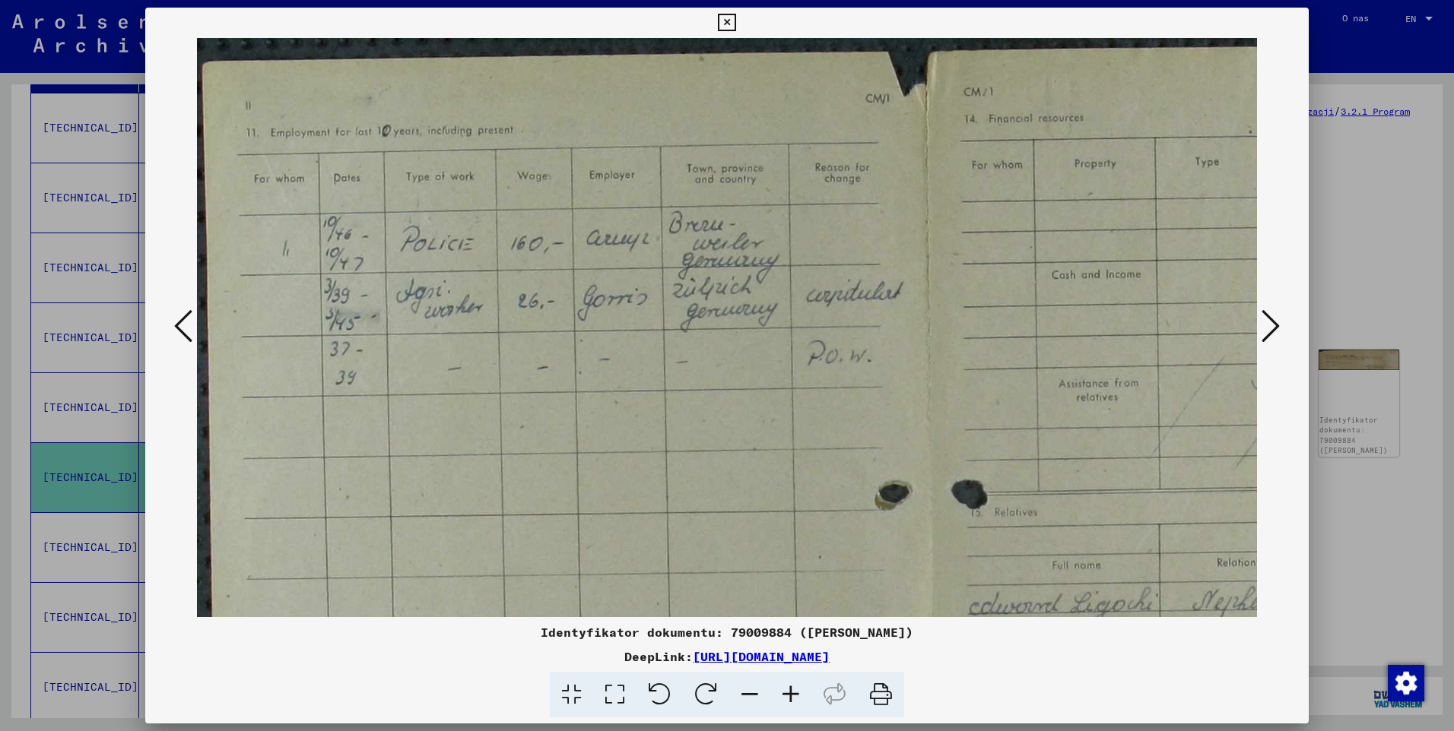
click at [791, 692] on icon at bounding box center [790, 695] width 41 height 46
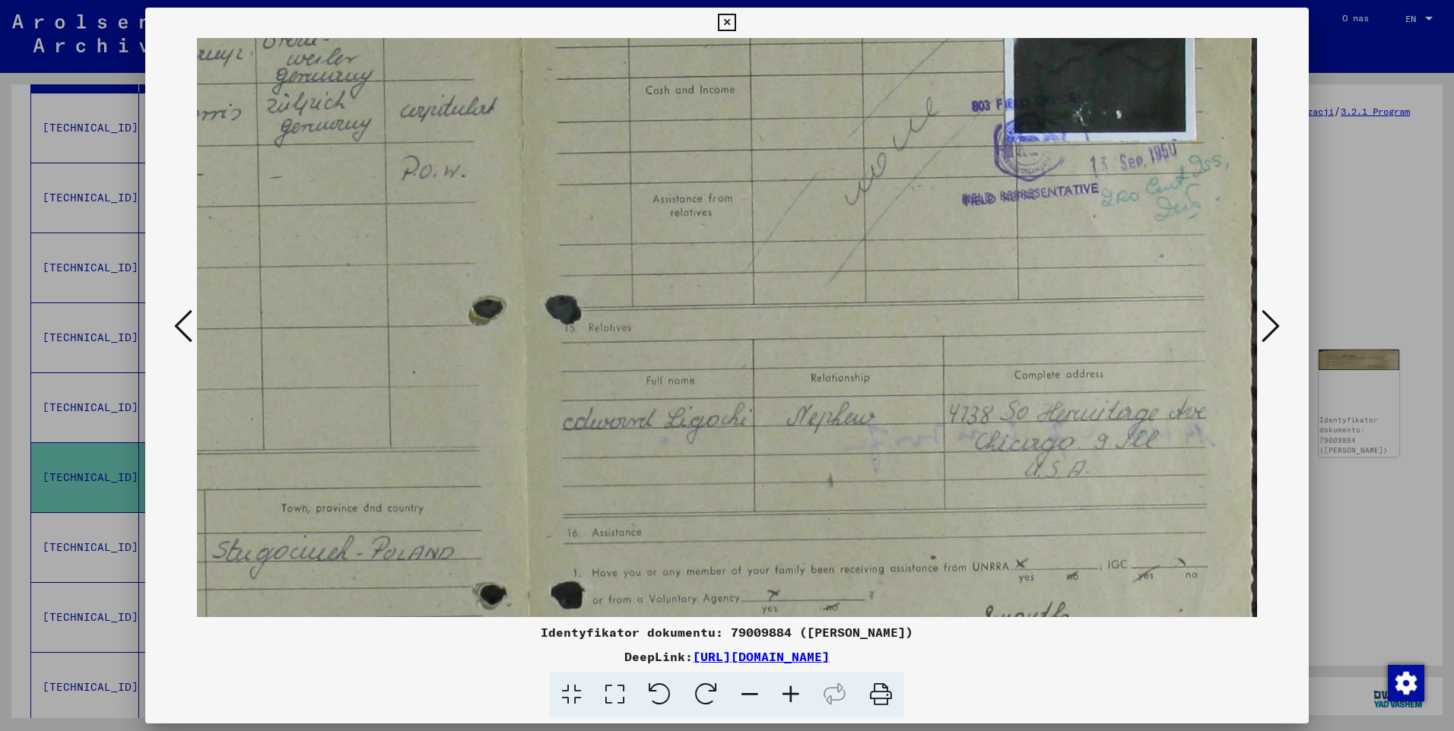
scroll to position [230, 406]
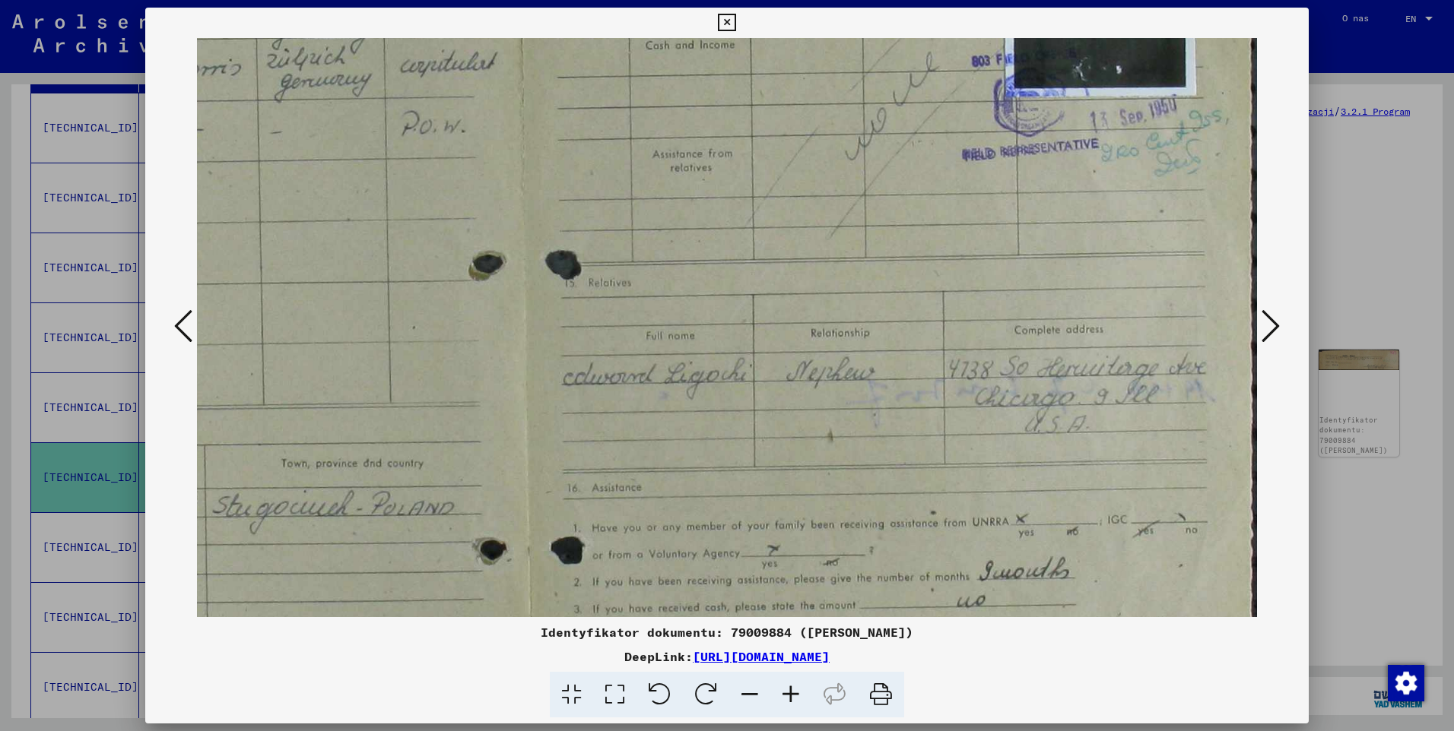
drag, startPoint x: 1015, startPoint y: 361, endPoint x: 563, endPoint y: 211, distance: 476.0
click at [563, 211] on img at bounding box center [524, 382] width 1466 height 1149
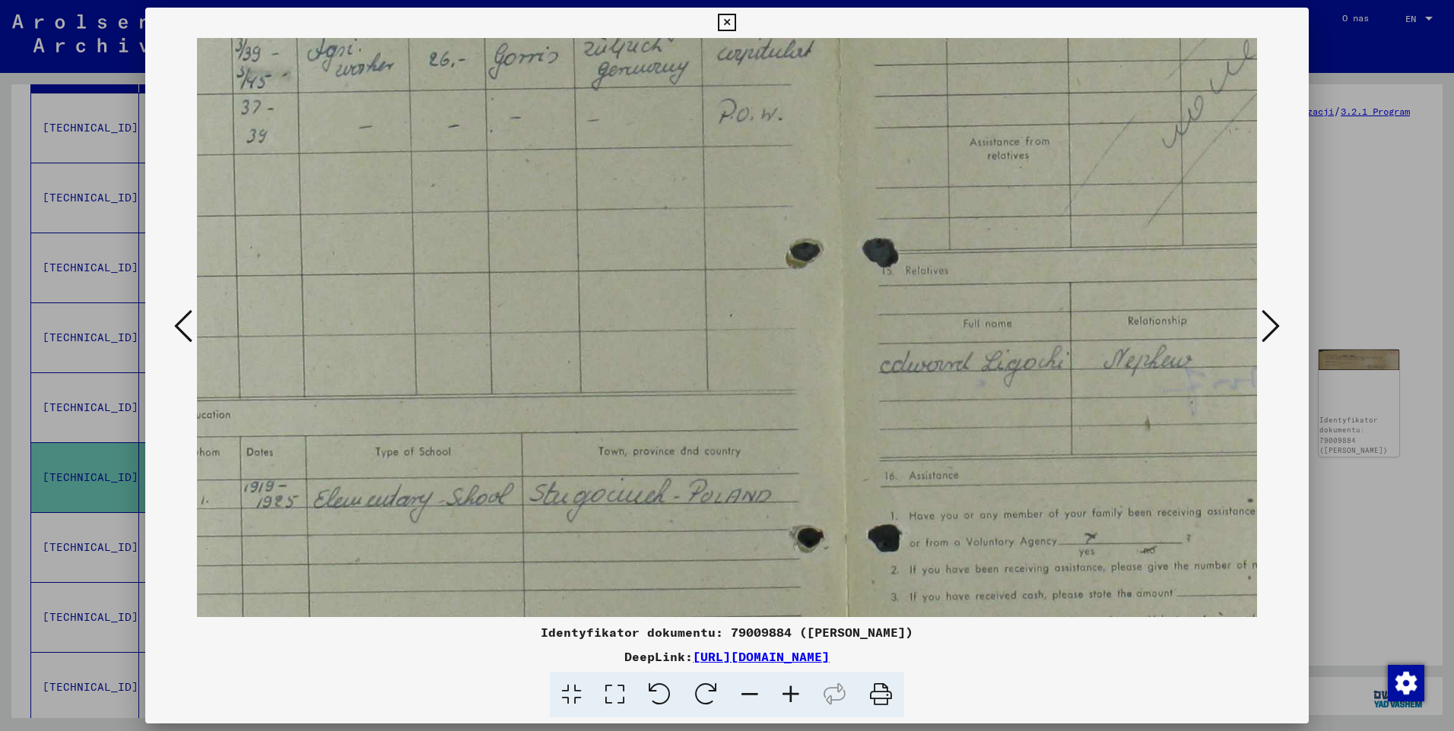
scroll to position [242, 84]
drag, startPoint x: 621, startPoint y: 445, endPoint x: 943, endPoint y: 433, distance: 321.8
click at [943, 433] on img at bounding box center [846, 370] width 1466 height 1149
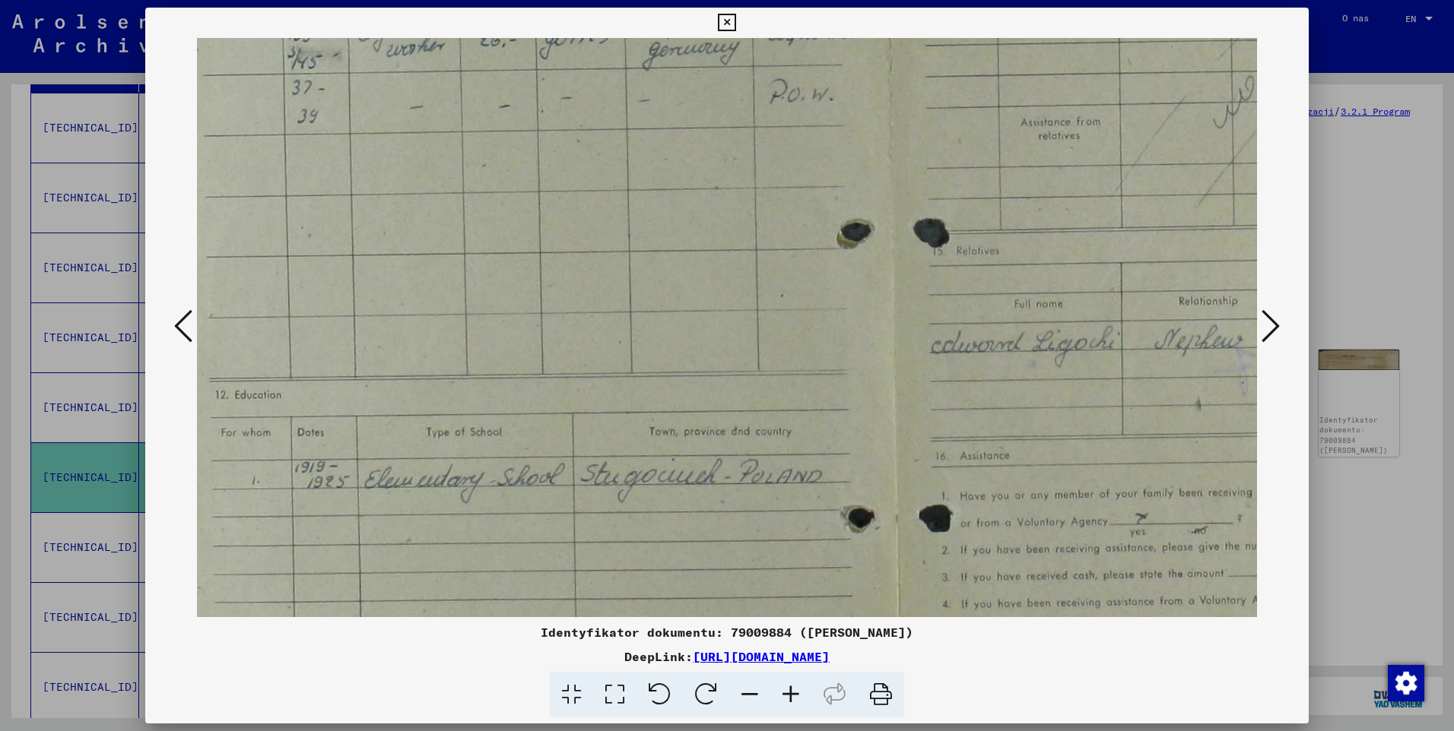
scroll to position [341, 0]
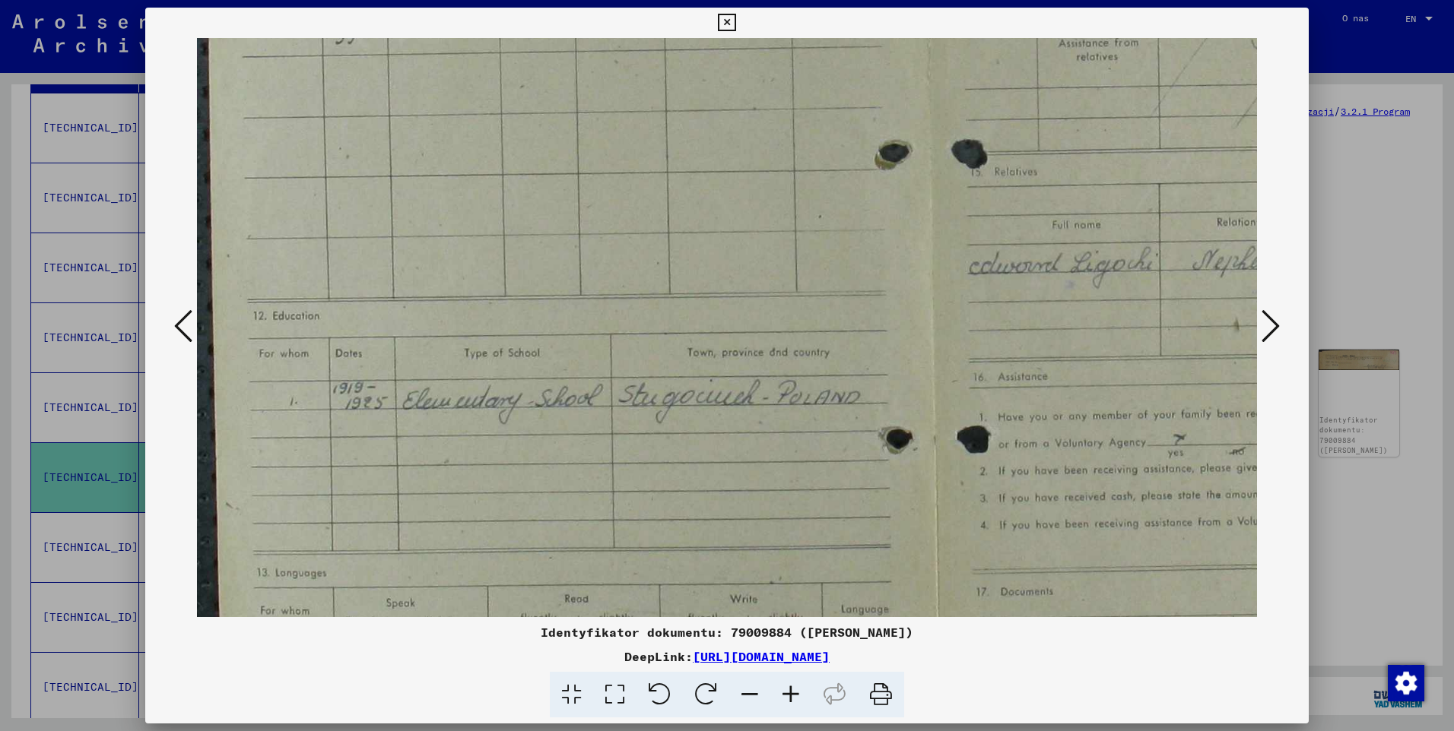
drag, startPoint x: 661, startPoint y: 493, endPoint x: 795, endPoint y: 395, distance: 166.9
click at [795, 395] on img at bounding box center [930, 271] width 1466 height 1149
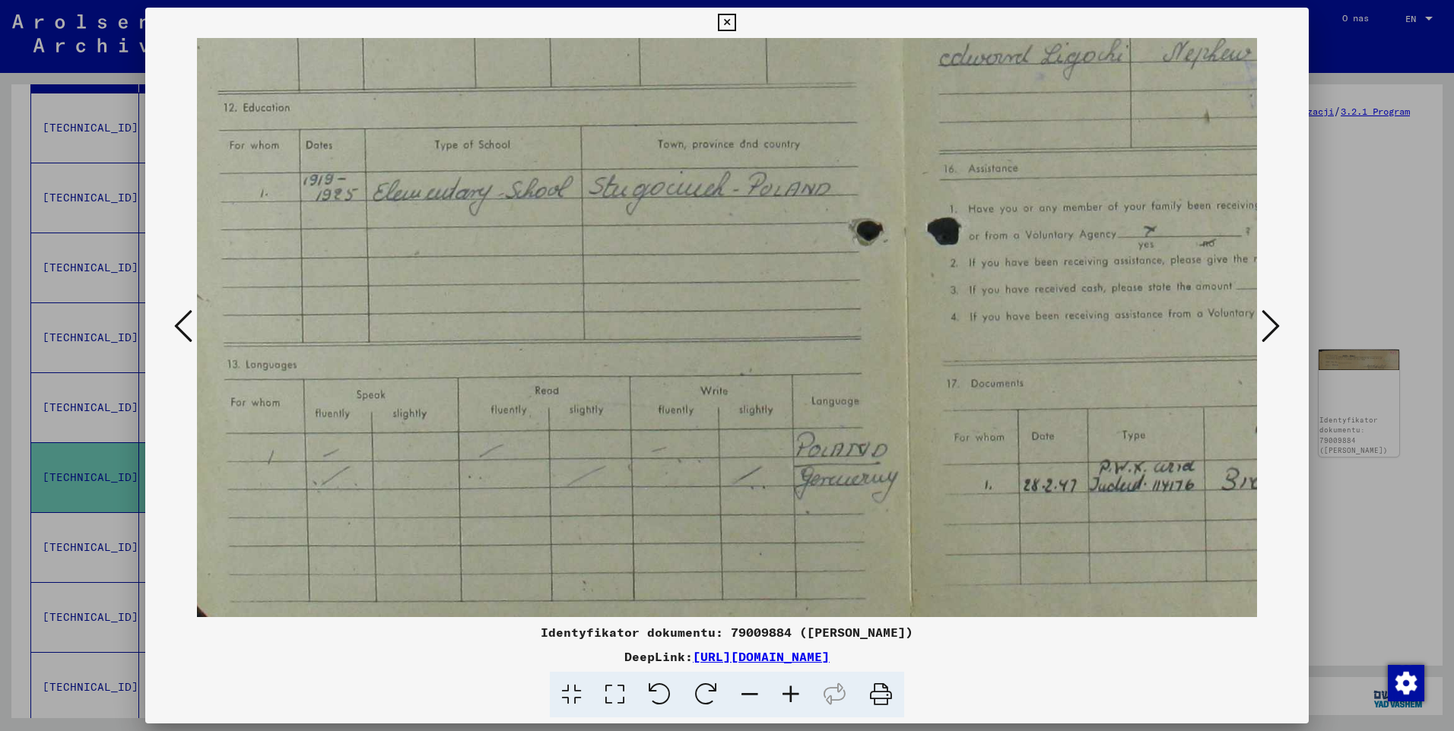
drag, startPoint x: 787, startPoint y: 494, endPoint x: 757, endPoint y: 286, distance: 210.4
click at [757, 286] on img at bounding box center [900, 63] width 1466 height 1149
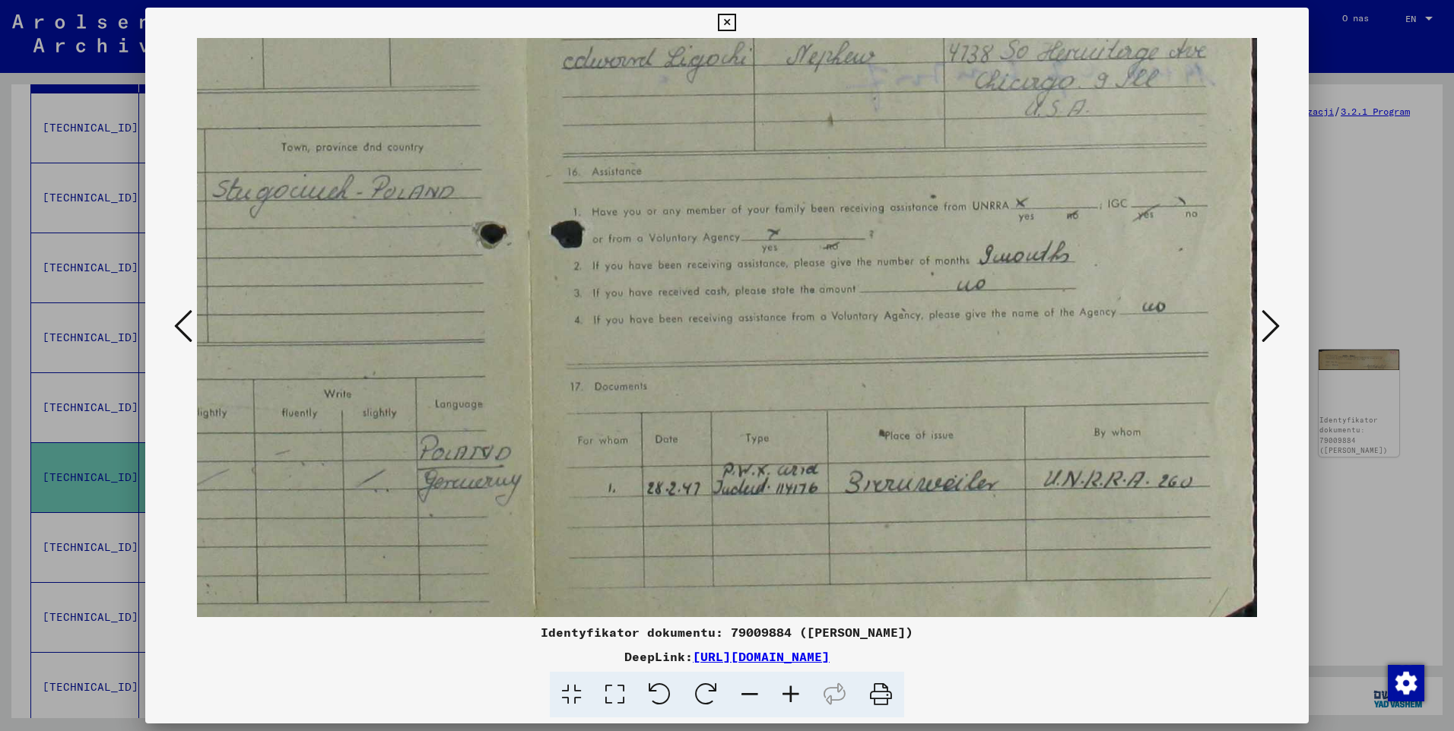
drag, startPoint x: 899, startPoint y: 389, endPoint x: 507, endPoint y: 392, distance: 391.5
click at [507, 392] on img at bounding box center [524, 66] width 1466 height 1149
click at [791, 699] on icon at bounding box center [790, 695] width 41 height 46
click at [733, 31] on icon at bounding box center [726, 23] width 17 height 18
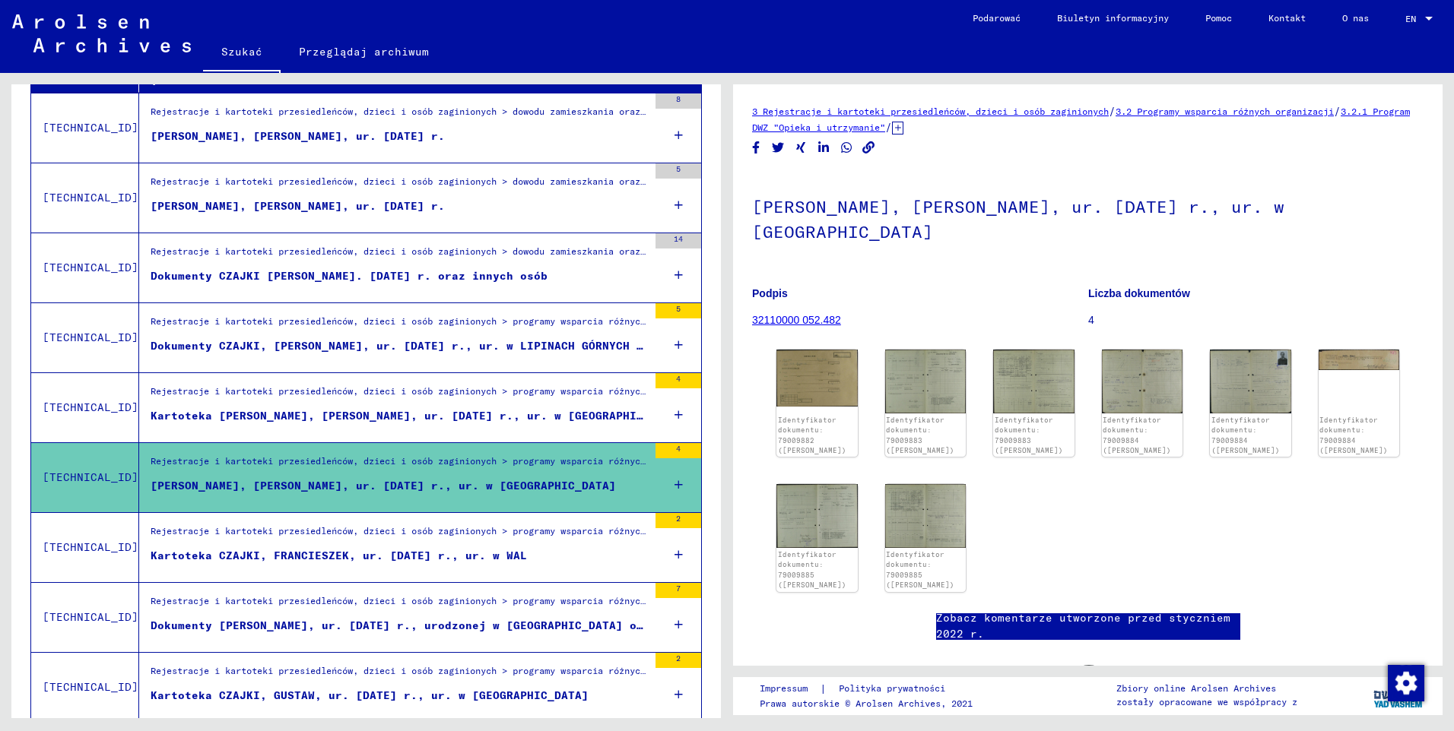
click at [330, 556] on div "Kartoteka CZAJKI, FRANCIESZEK, ur. [DATE] r., ur. w WAL" at bounding box center [339, 556] width 376 height 16
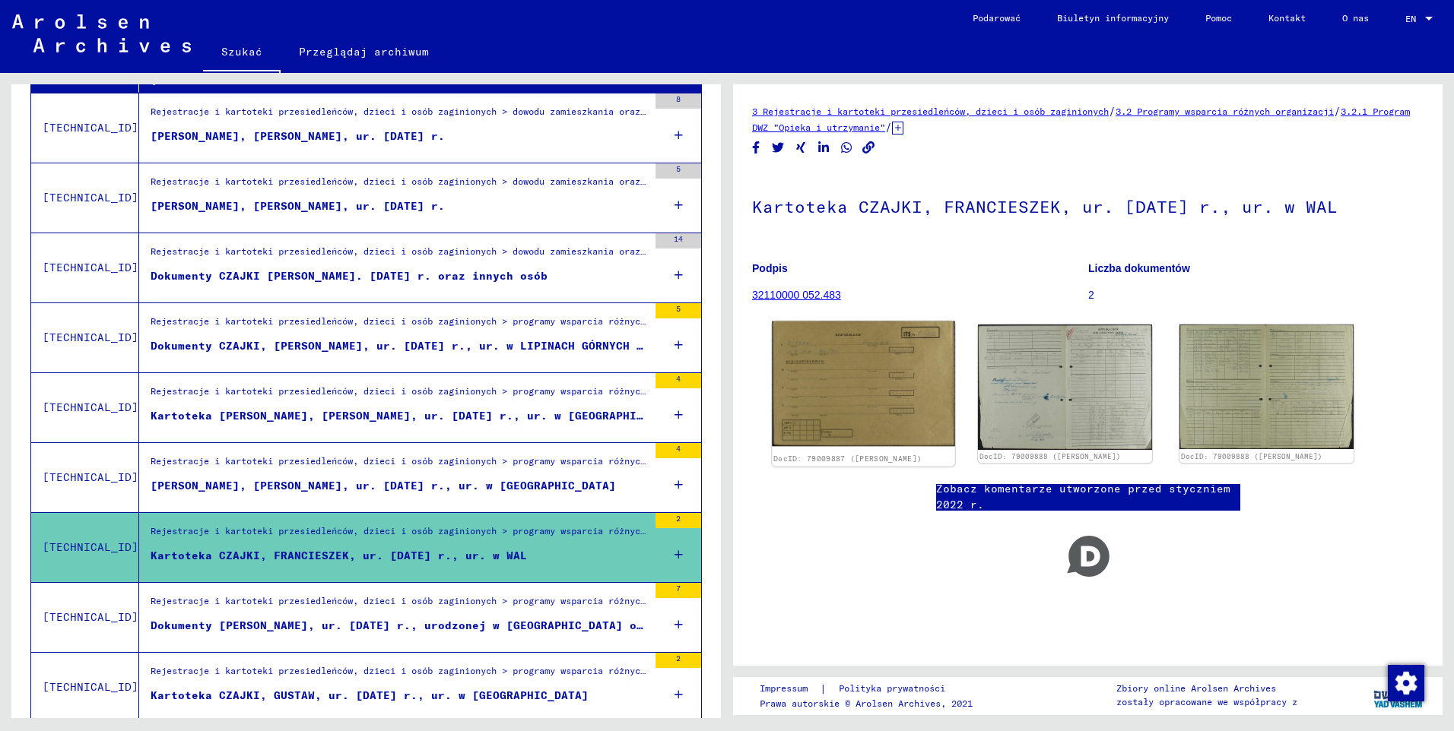
click at [844, 385] on img at bounding box center [863, 384] width 182 height 125
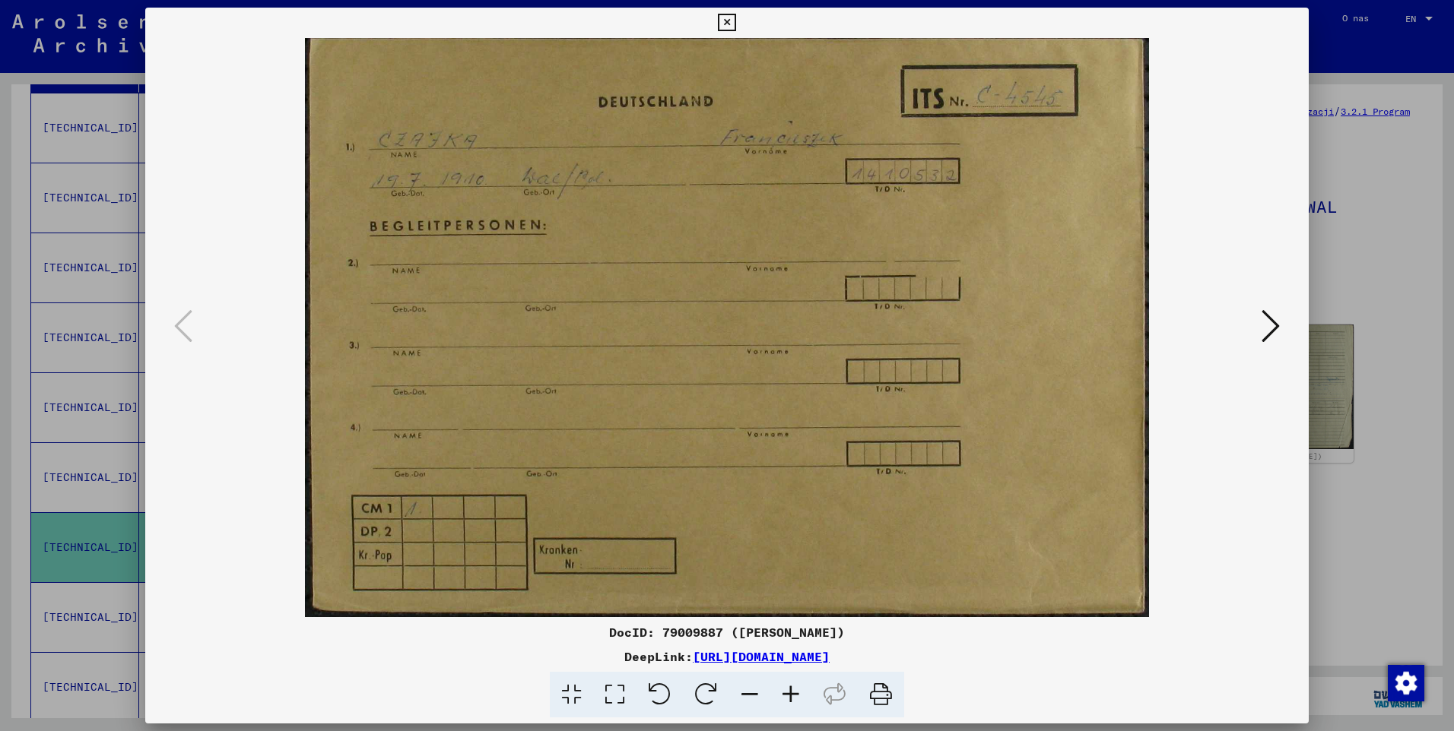
click at [726, 27] on icon at bounding box center [726, 23] width 17 height 18
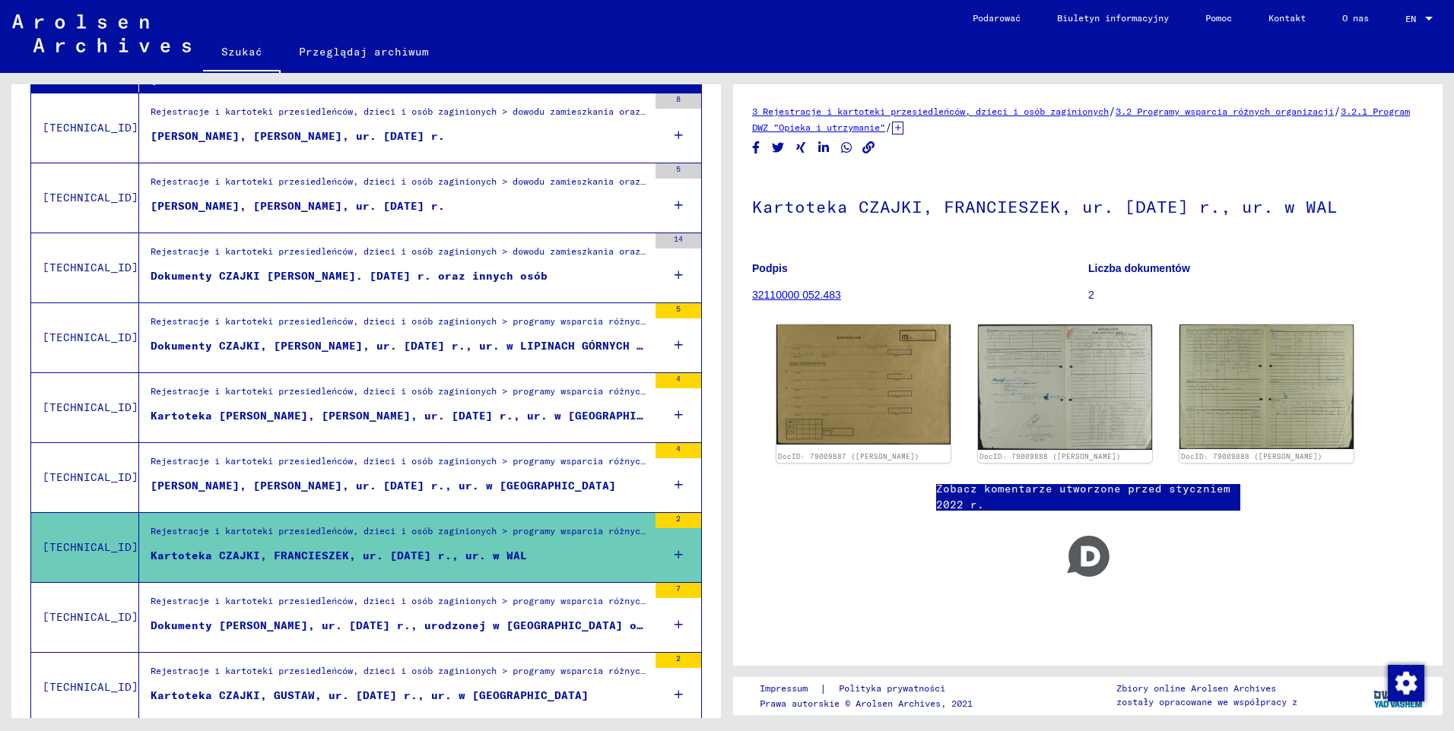
click at [338, 630] on div "Dokumenty [PERSON_NAME], ur. [DATE] r., urodzonej w [GEOGRAPHIC_DATA] oraz inny…" at bounding box center [399, 626] width 497 height 16
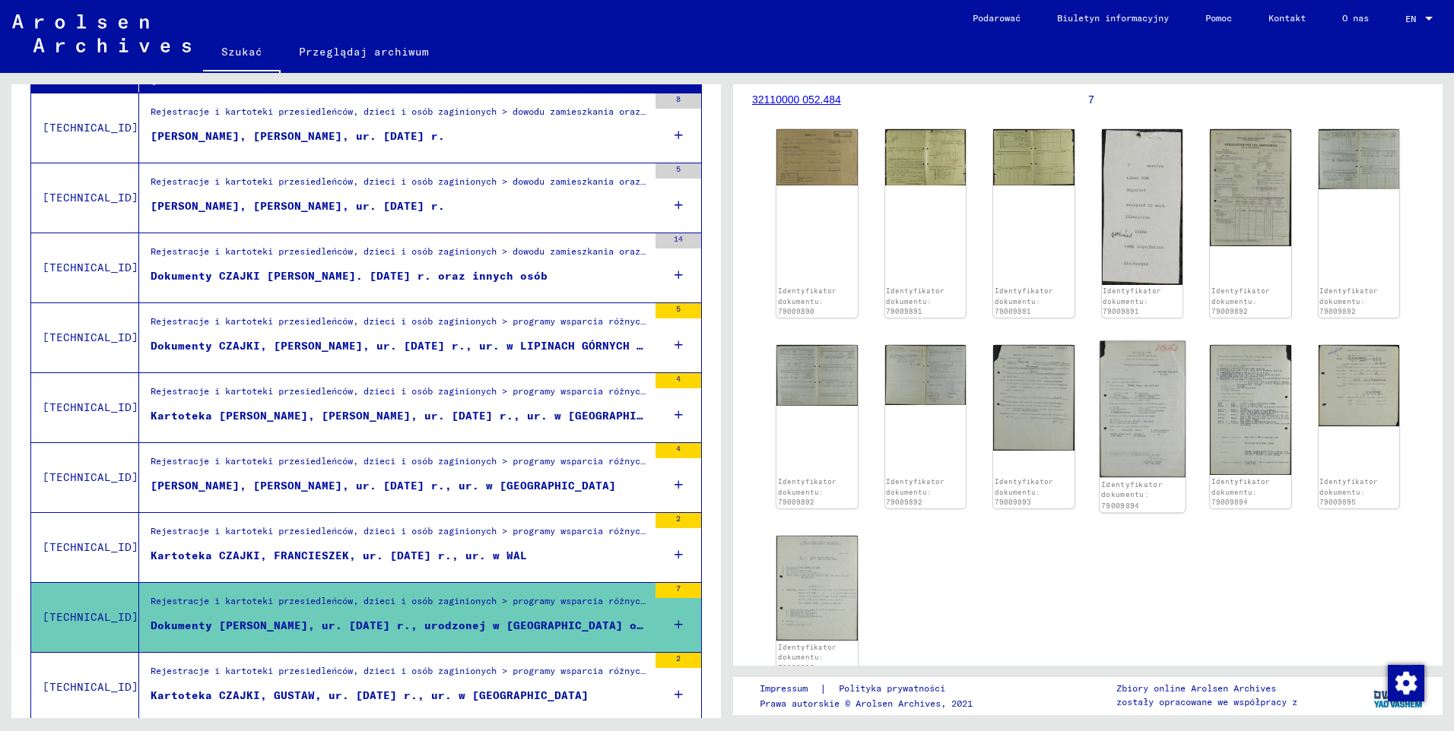
scroll to position [228, 0]
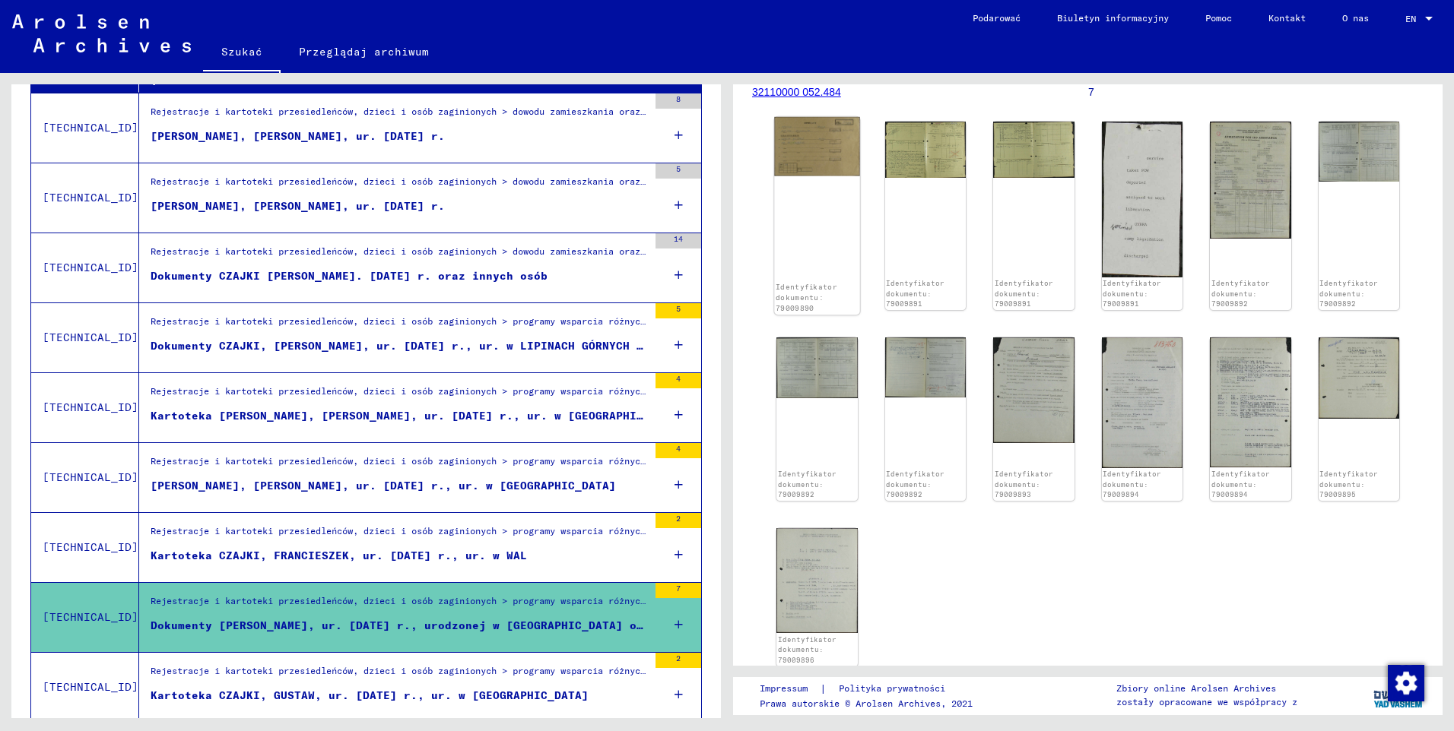
click at [812, 150] on img at bounding box center [816, 146] width 85 height 59
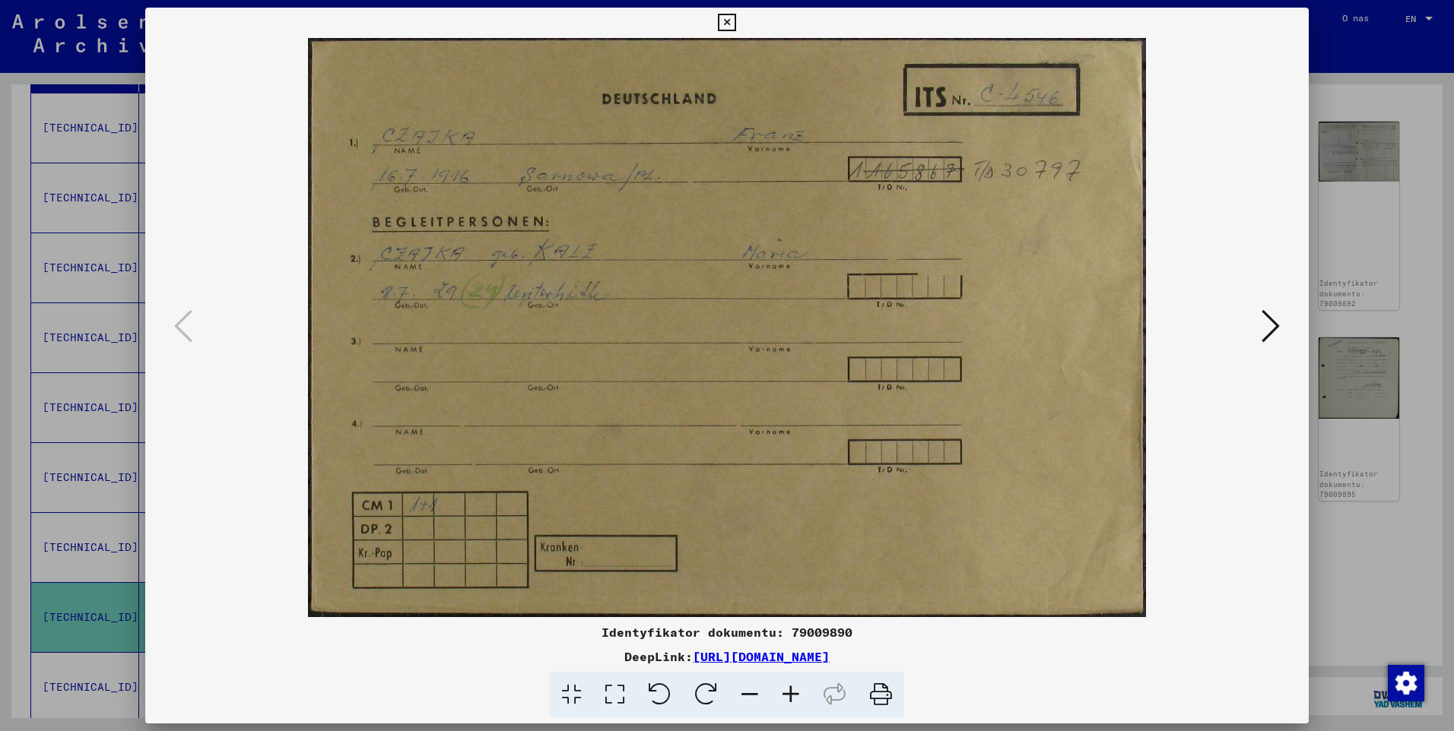
click at [724, 24] on icon at bounding box center [726, 23] width 17 height 18
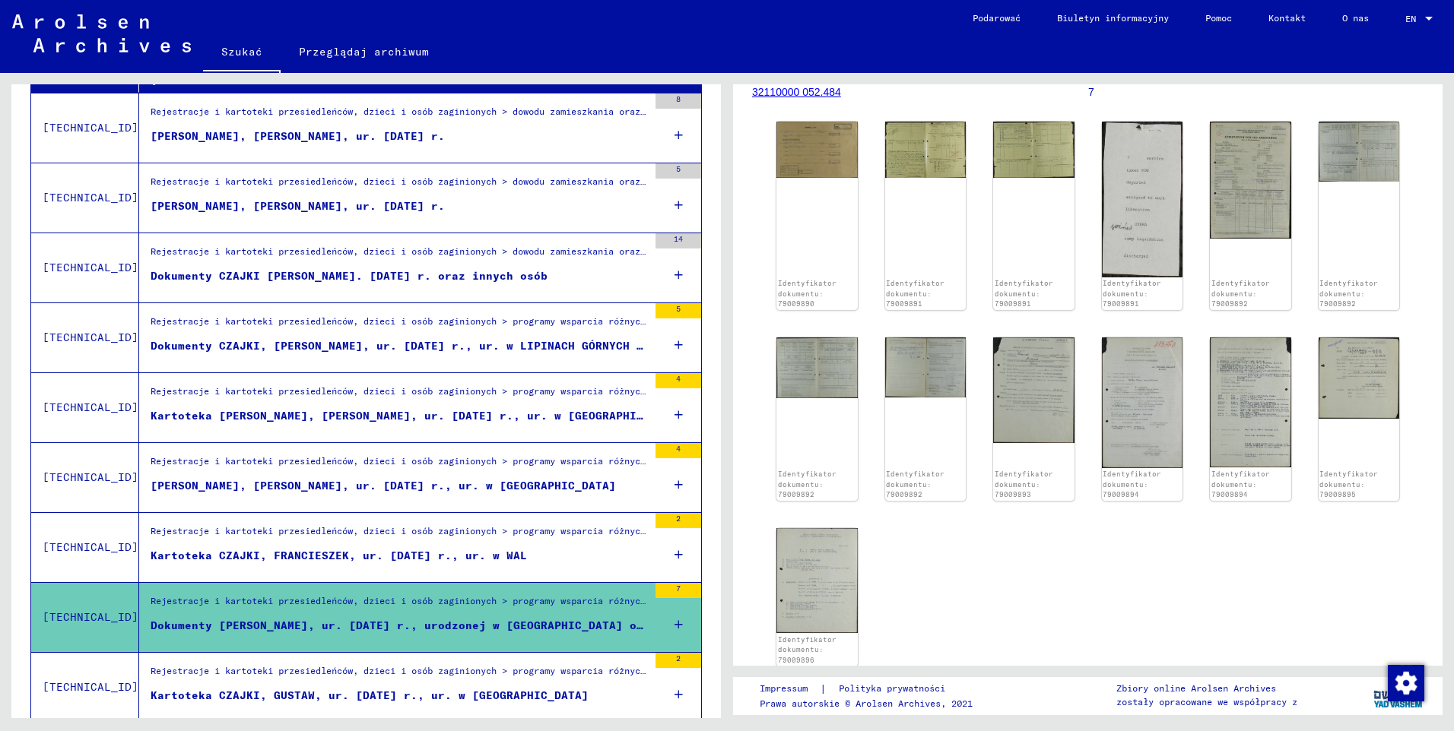
click at [368, 690] on div "Kartoteka CZAJKI, GUSTAW, ur. [DATE] r., ur. w [GEOGRAPHIC_DATA]" at bounding box center [370, 696] width 438 height 16
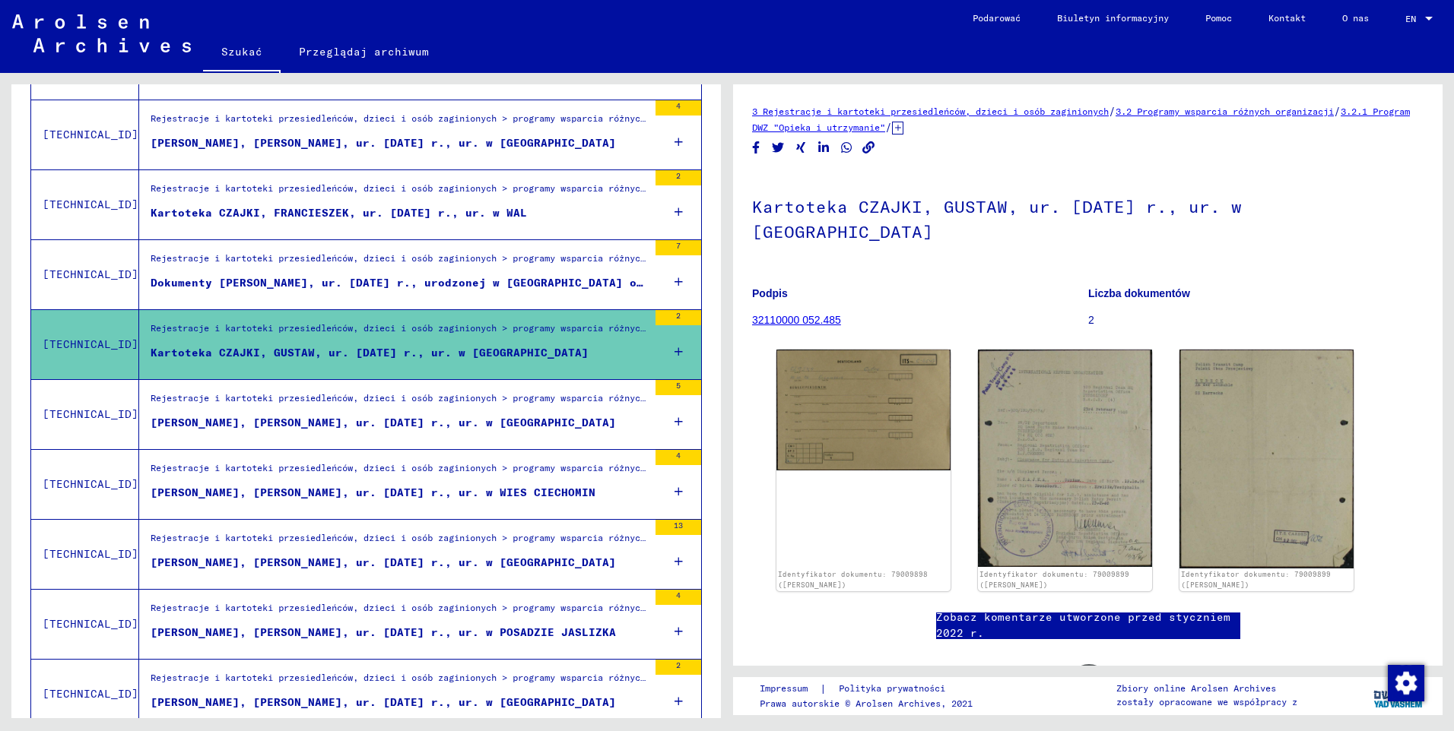
scroll to position [684, 0]
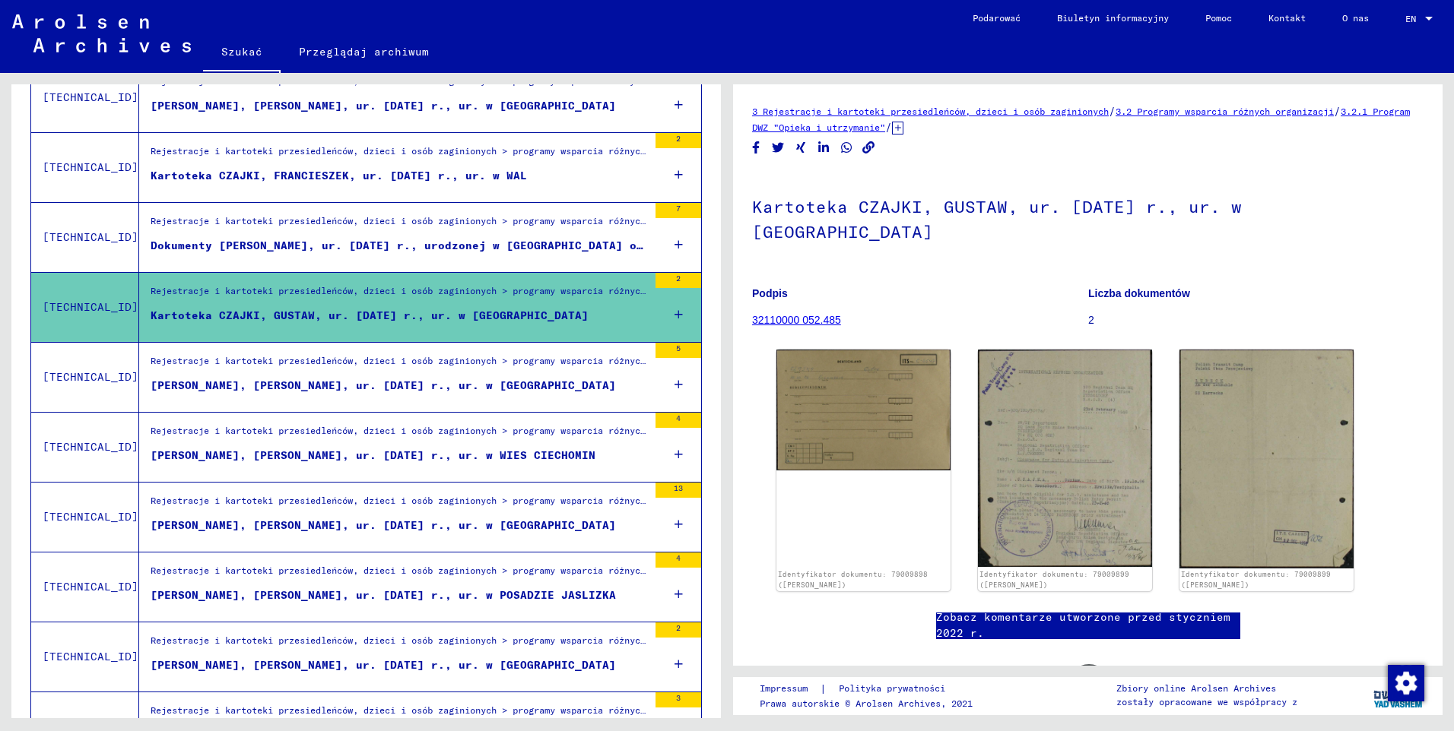
click at [378, 382] on div "[PERSON_NAME], [PERSON_NAME], ur. [DATE] r., ur. w [GEOGRAPHIC_DATA]" at bounding box center [383, 386] width 465 height 16
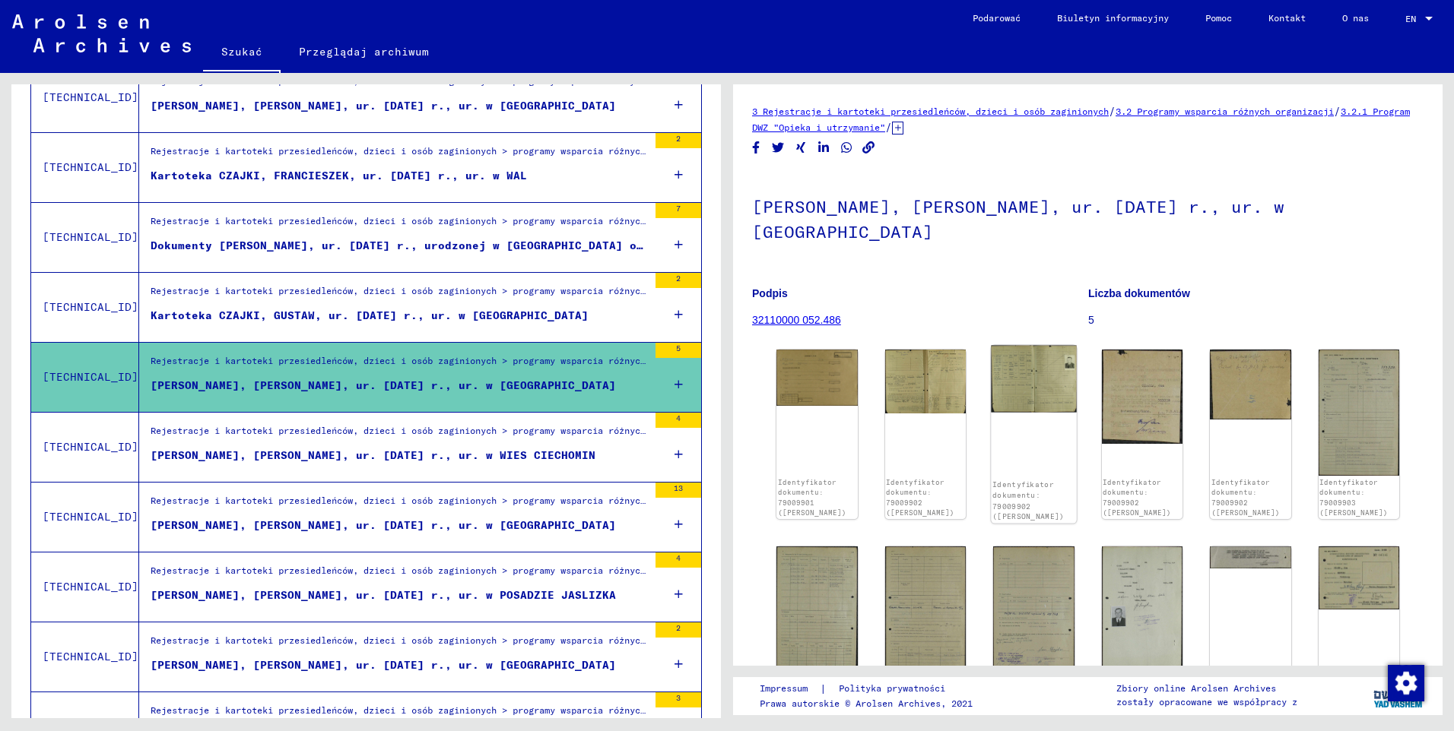
click at [1045, 353] on img at bounding box center [1033, 380] width 85 height 68
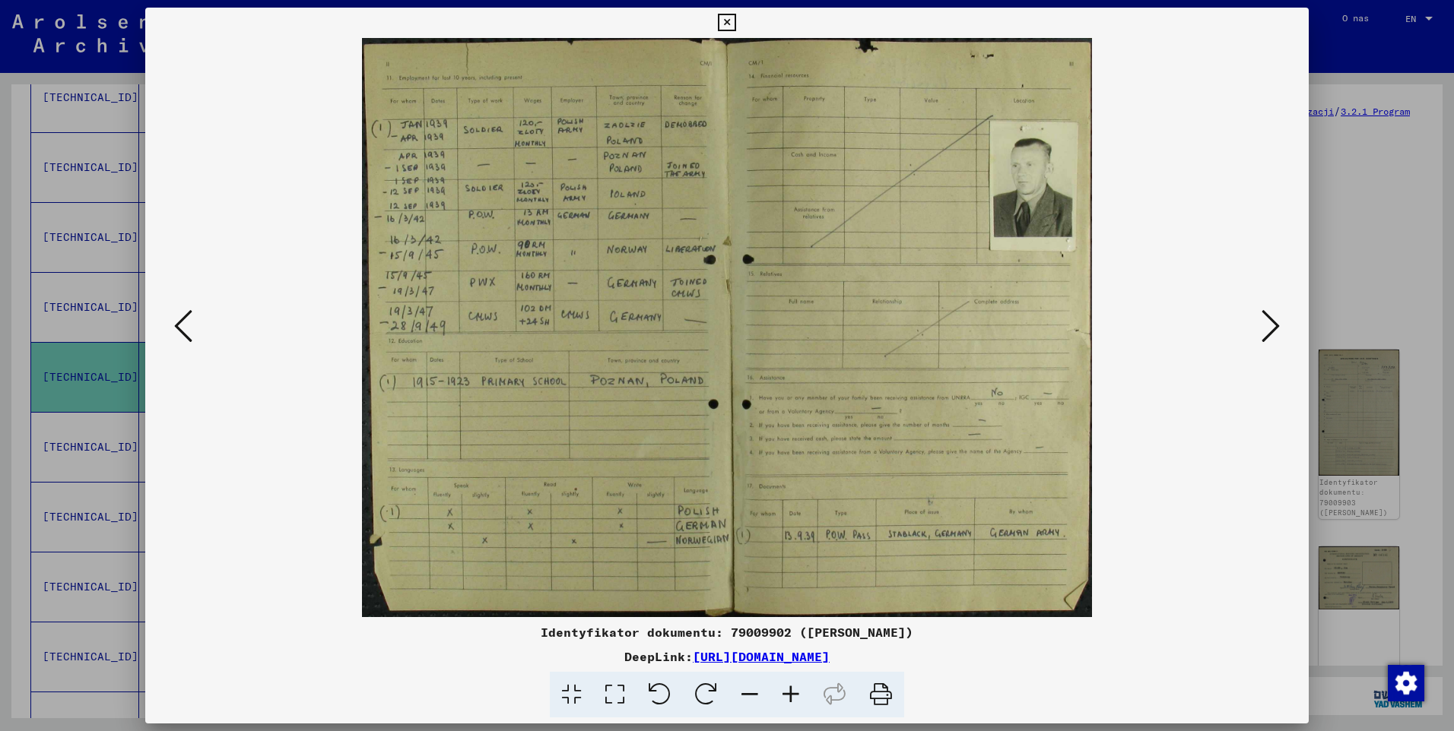
click at [794, 697] on icon at bounding box center [790, 695] width 41 height 46
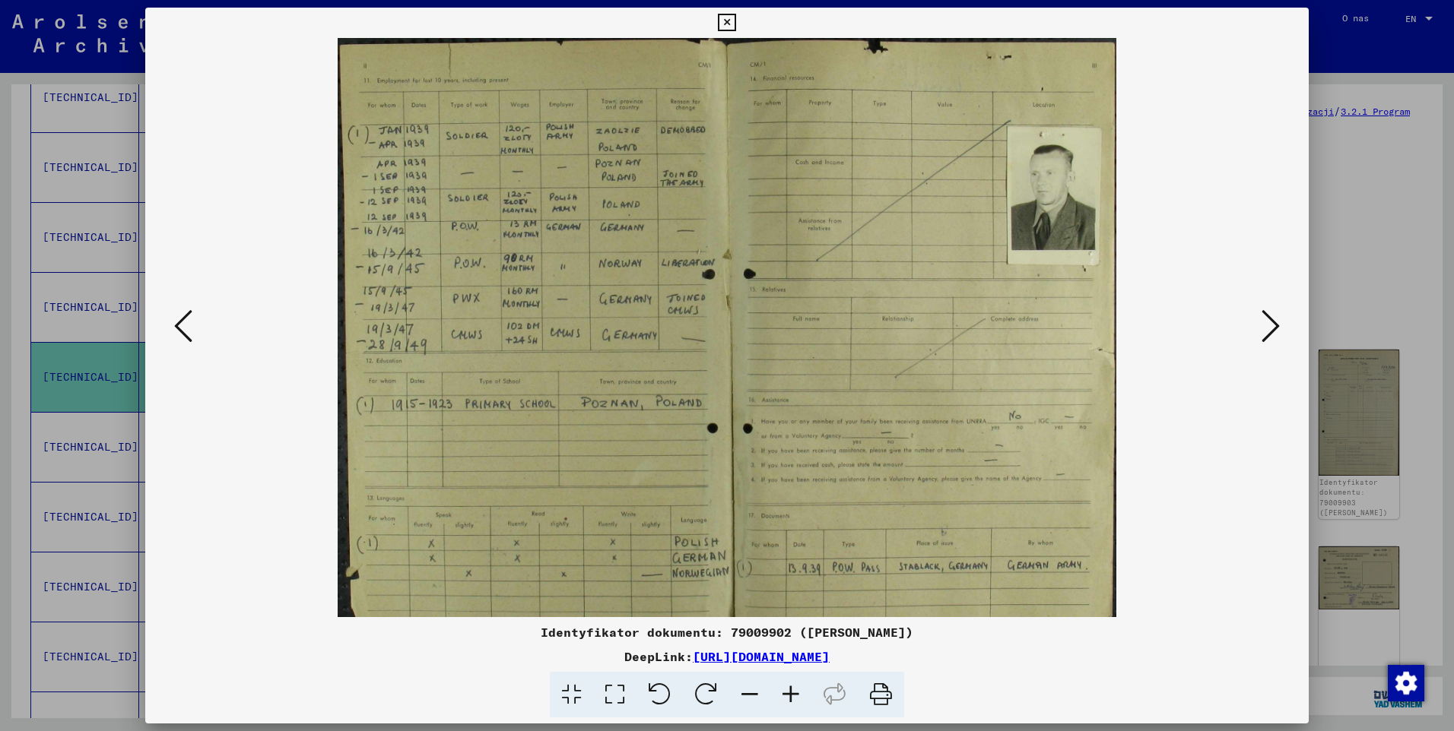
click at [794, 697] on icon at bounding box center [790, 695] width 41 height 46
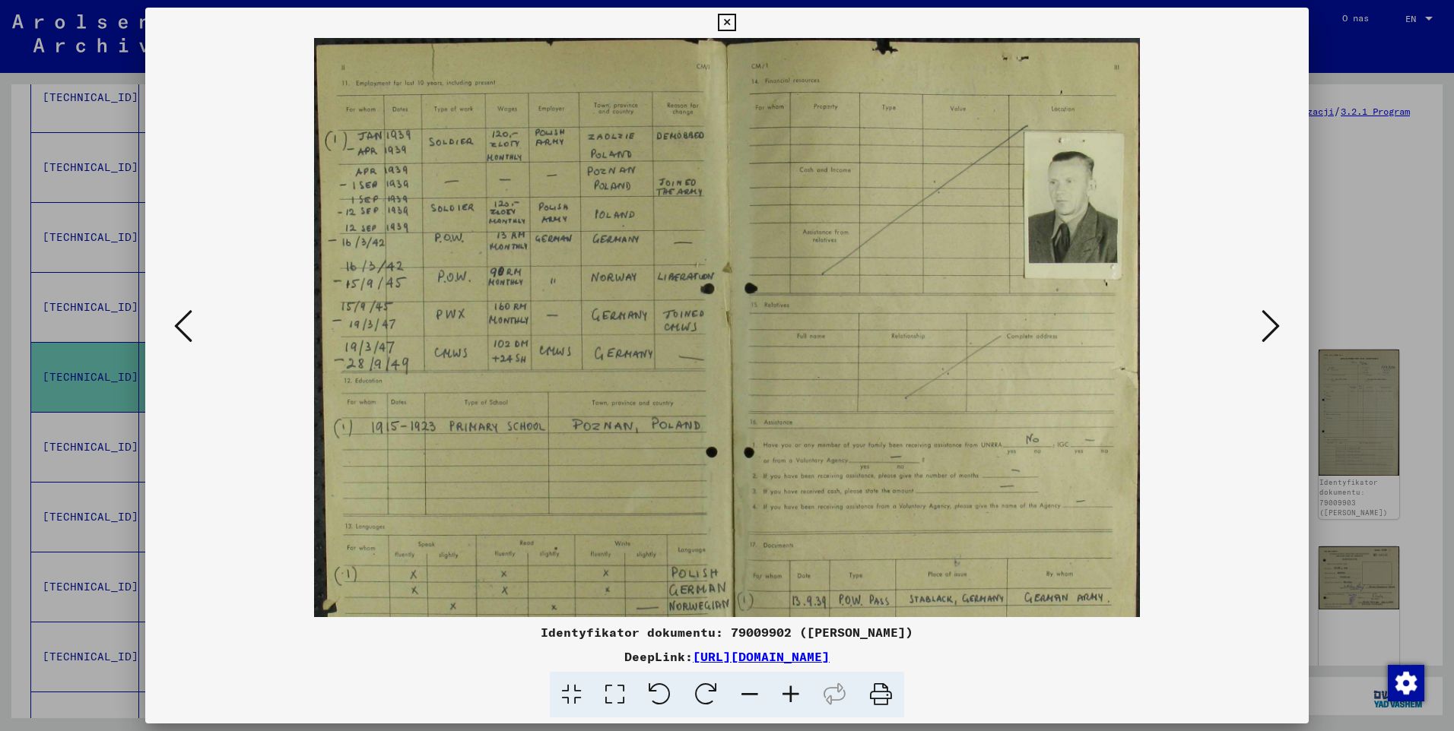
click at [794, 697] on icon at bounding box center [790, 695] width 41 height 46
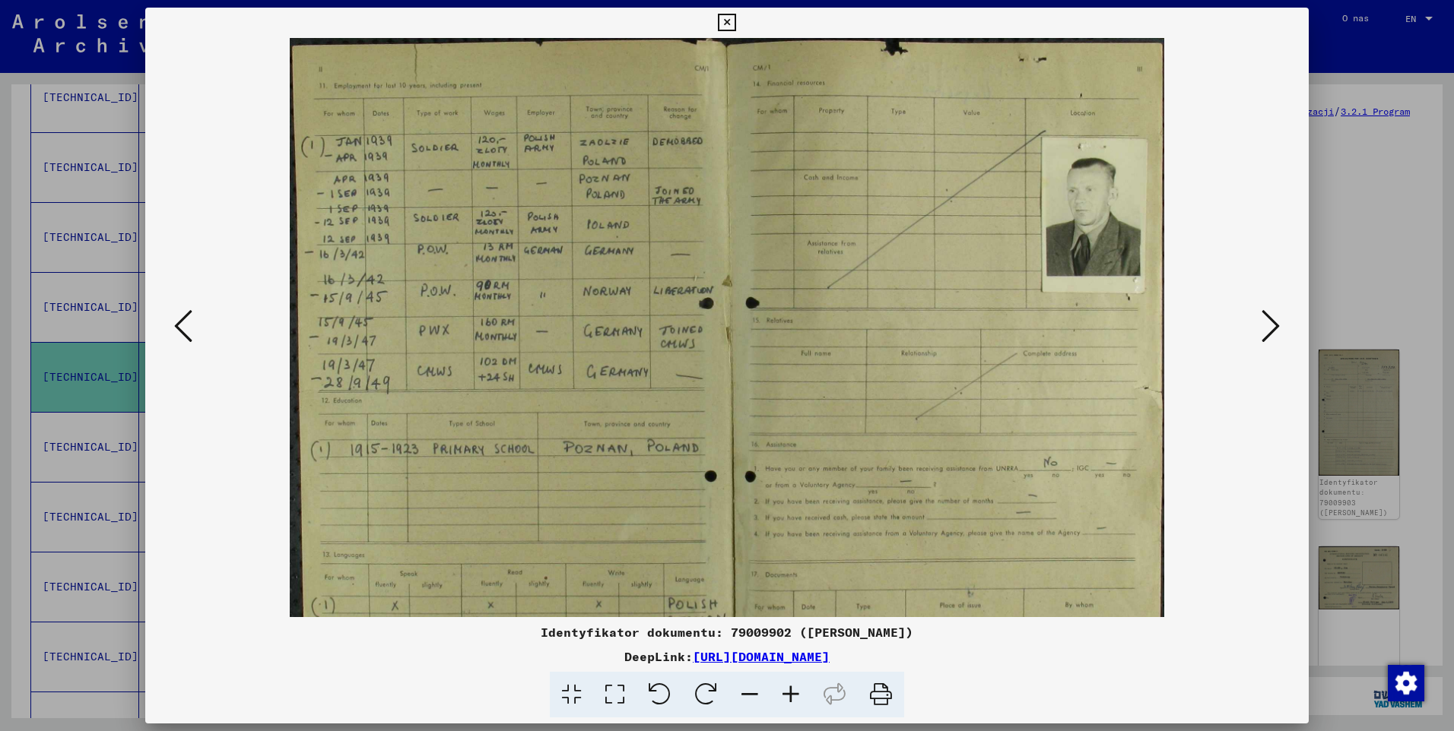
click at [794, 697] on icon at bounding box center [790, 695] width 41 height 46
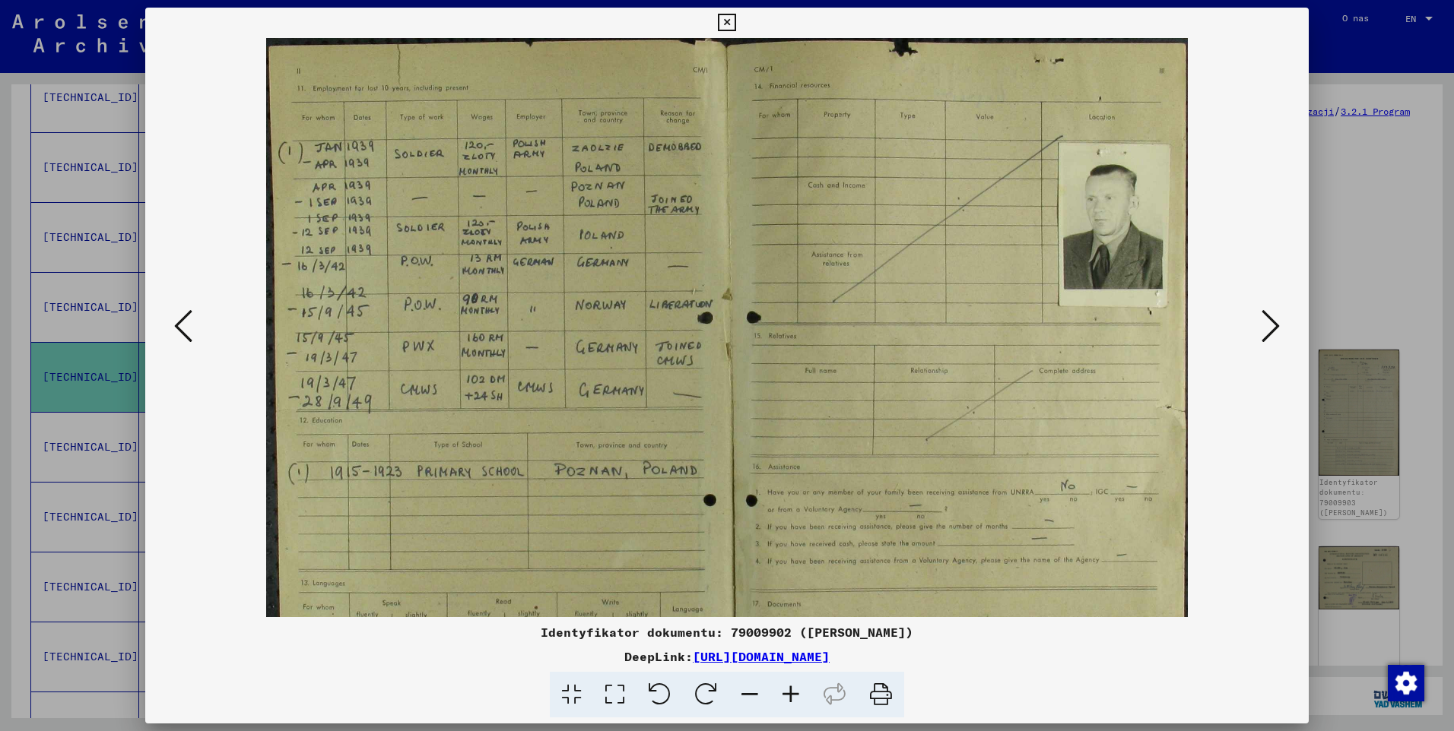
click at [794, 697] on icon at bounding box center [790, 695] width 41 height 46
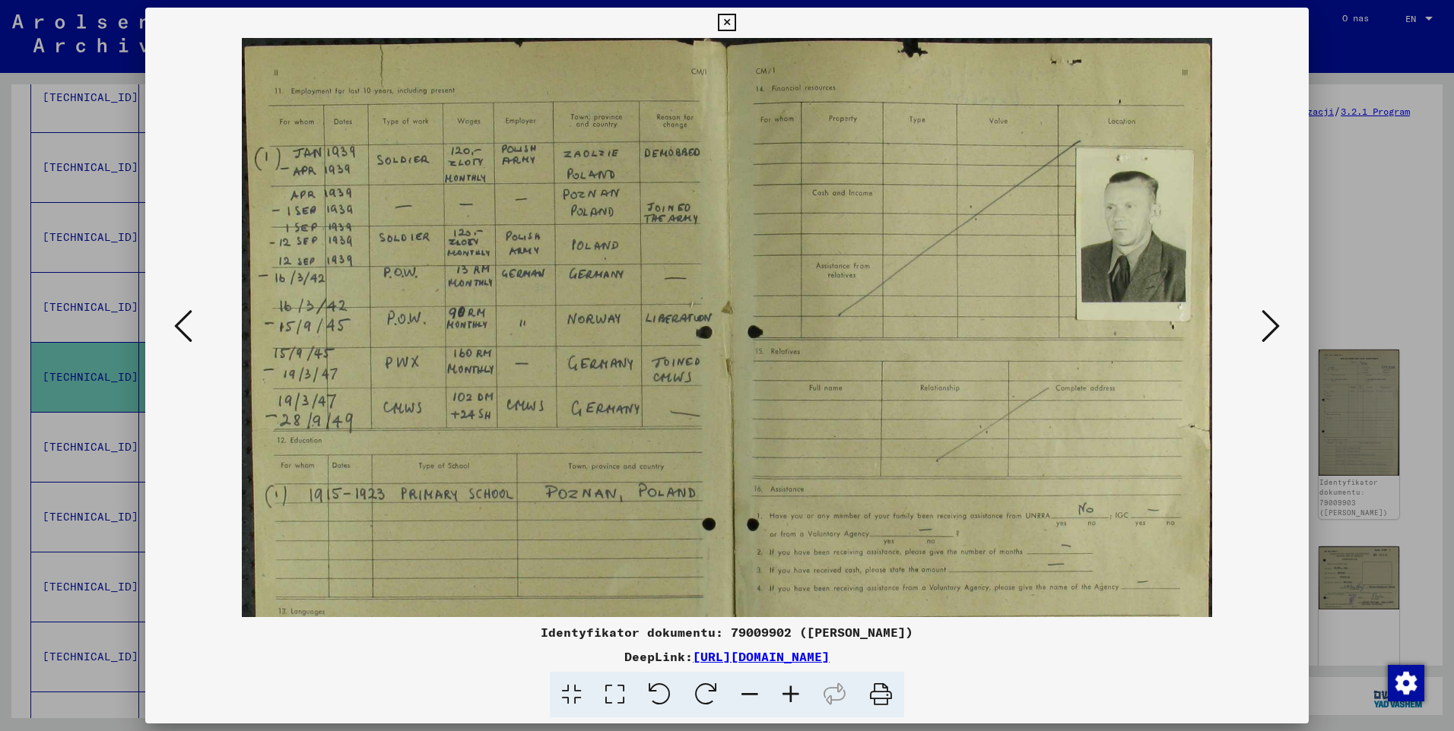
click at [794, 697] on icon at bounding box center [790, 695] width 41 height 46
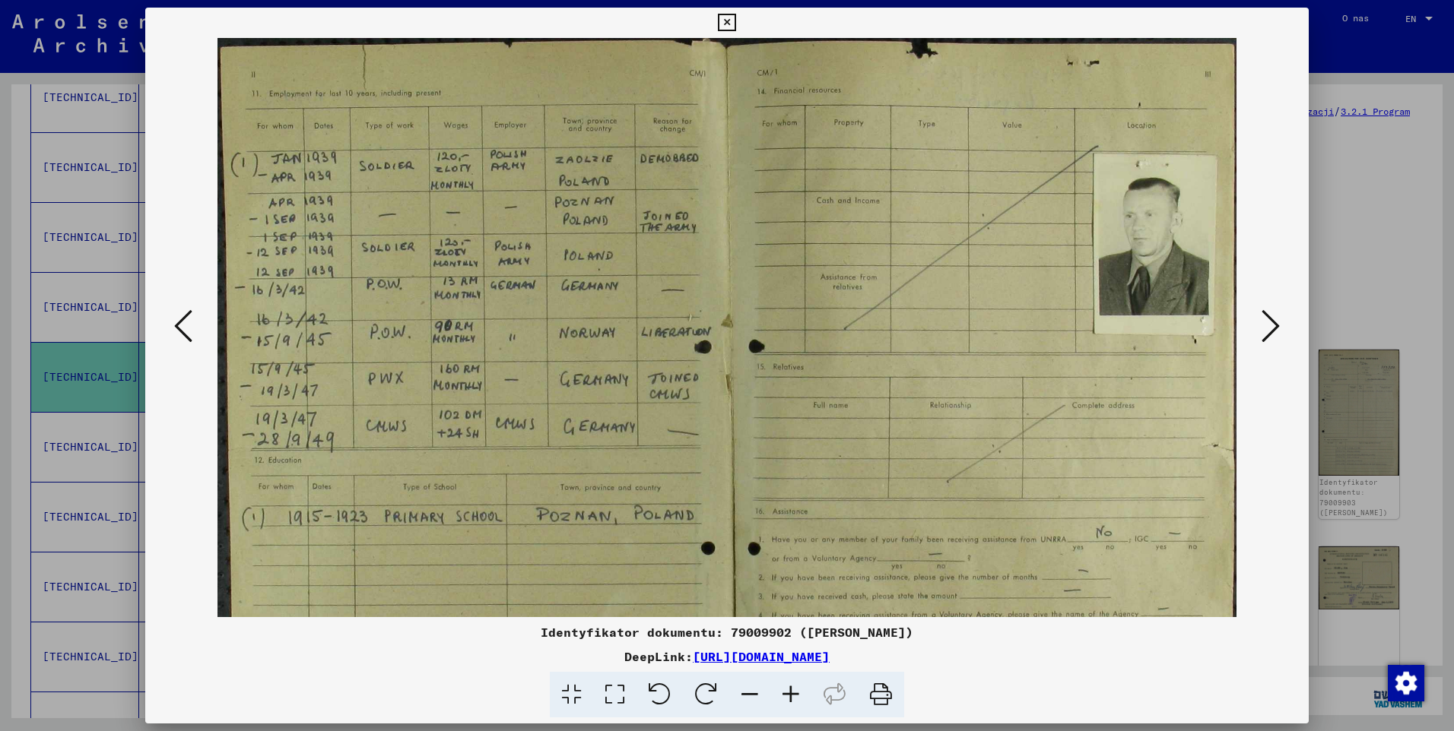
click at [794, 697] on icon at bounding box center [790, 695] width 41 height 46
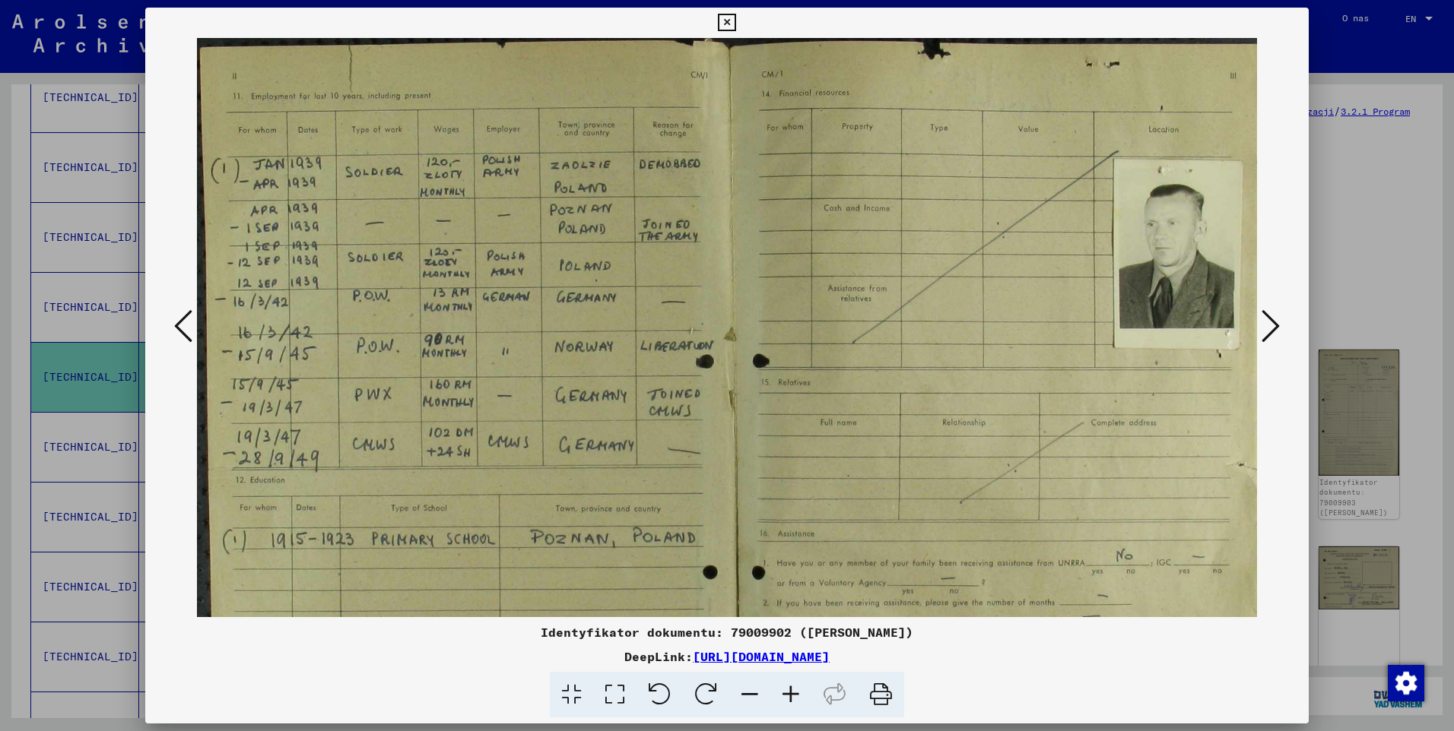
click at [794, 697] on icon at bounding box center [790, 695] width 41 height 46
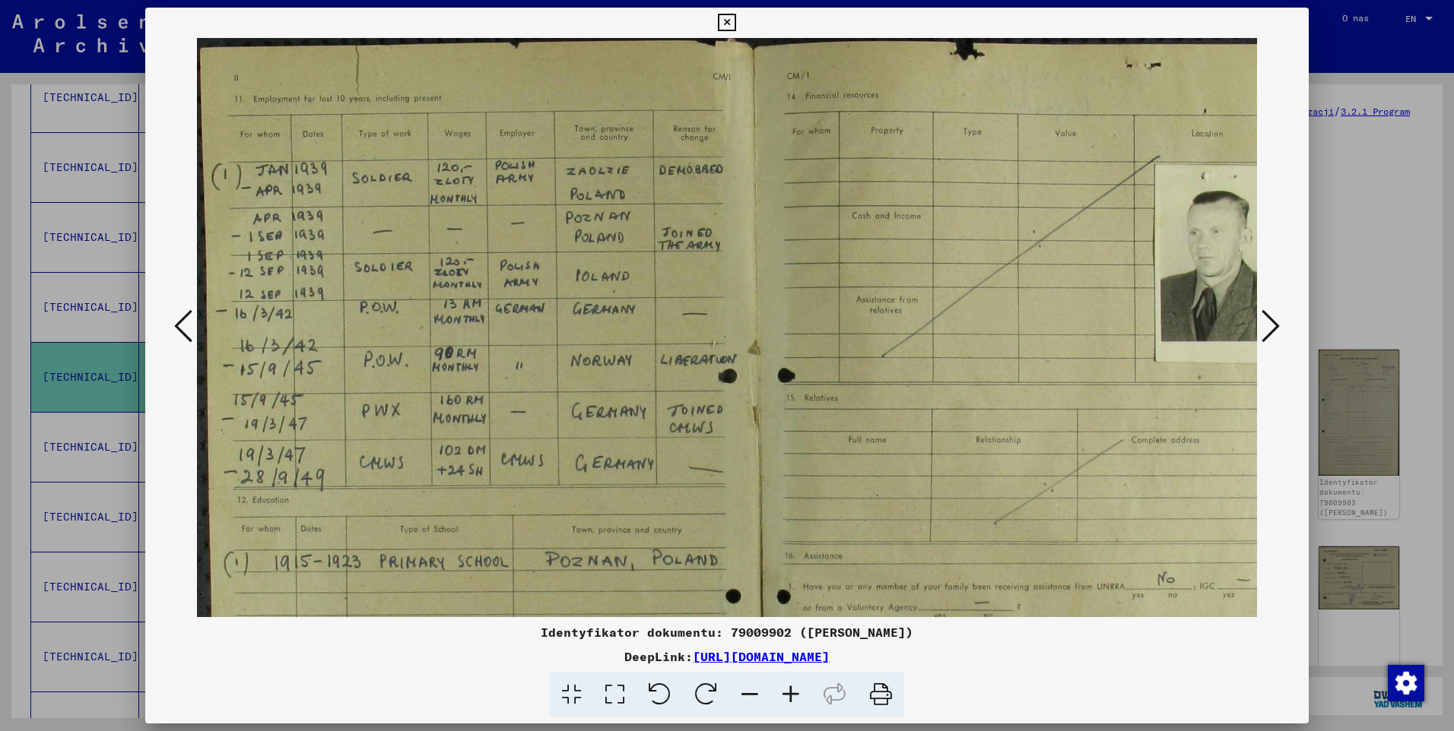
click at [794, 697] on icon at bounding box center [790, 695] width 41 height 46
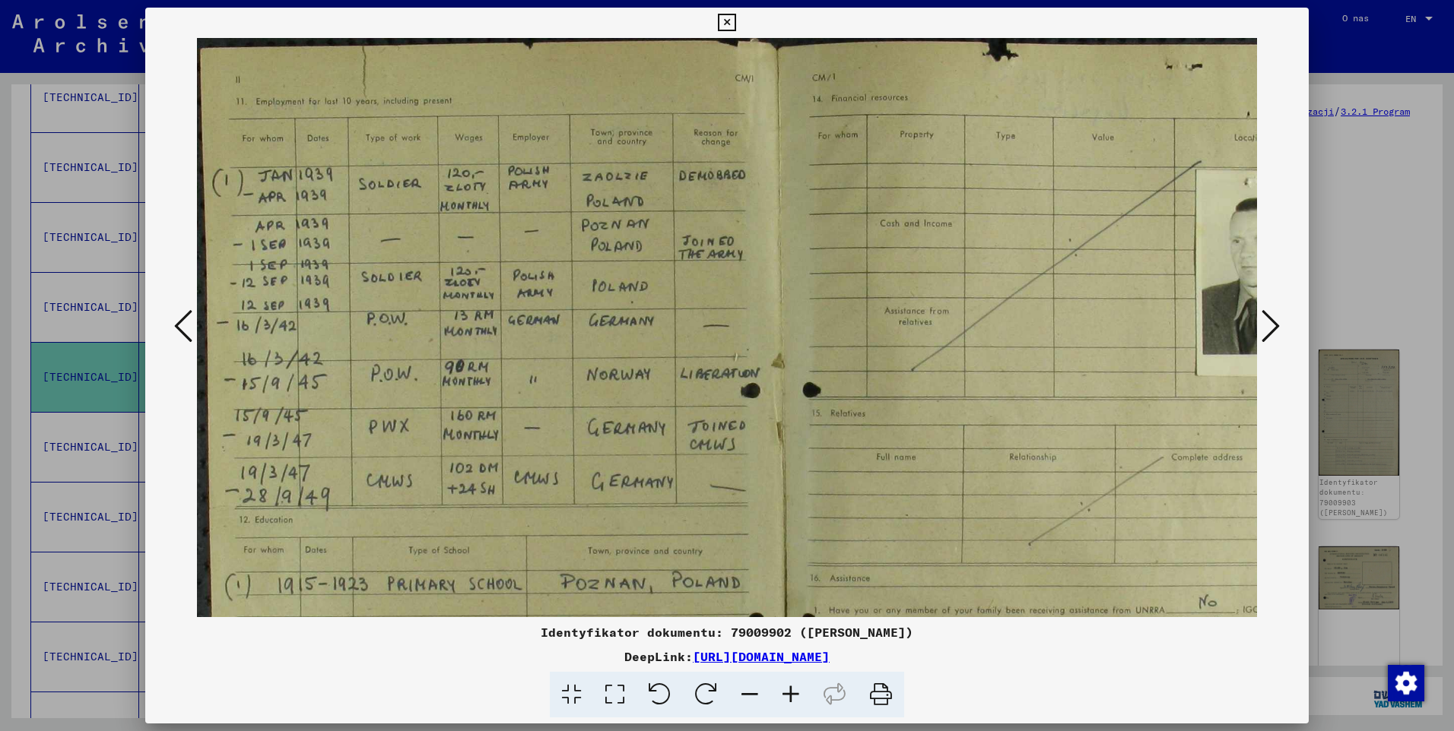
click at [794, 697] on icon at bounding box center [790, 695] width 41 height 46
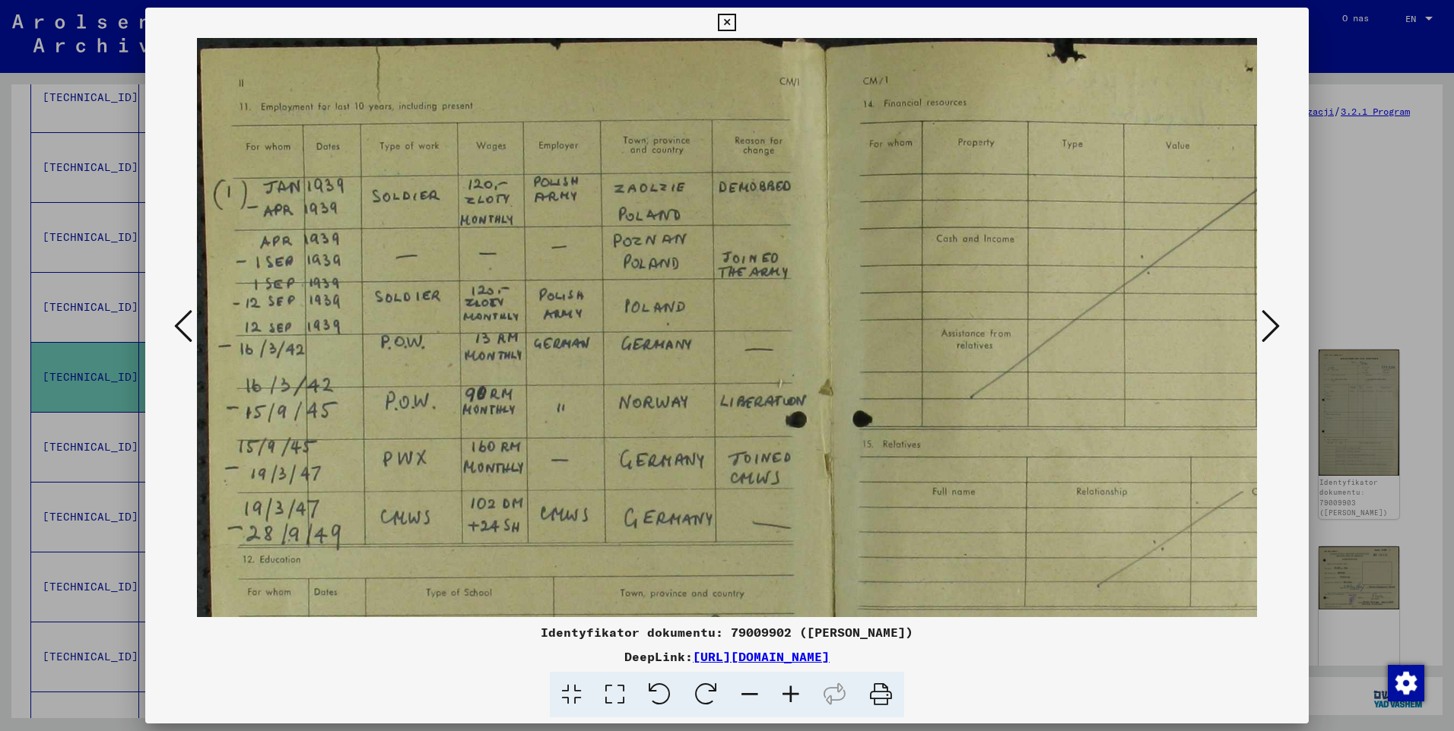
click at [794, 697] on icon at bounding box center [790, 695] width 41 height 46
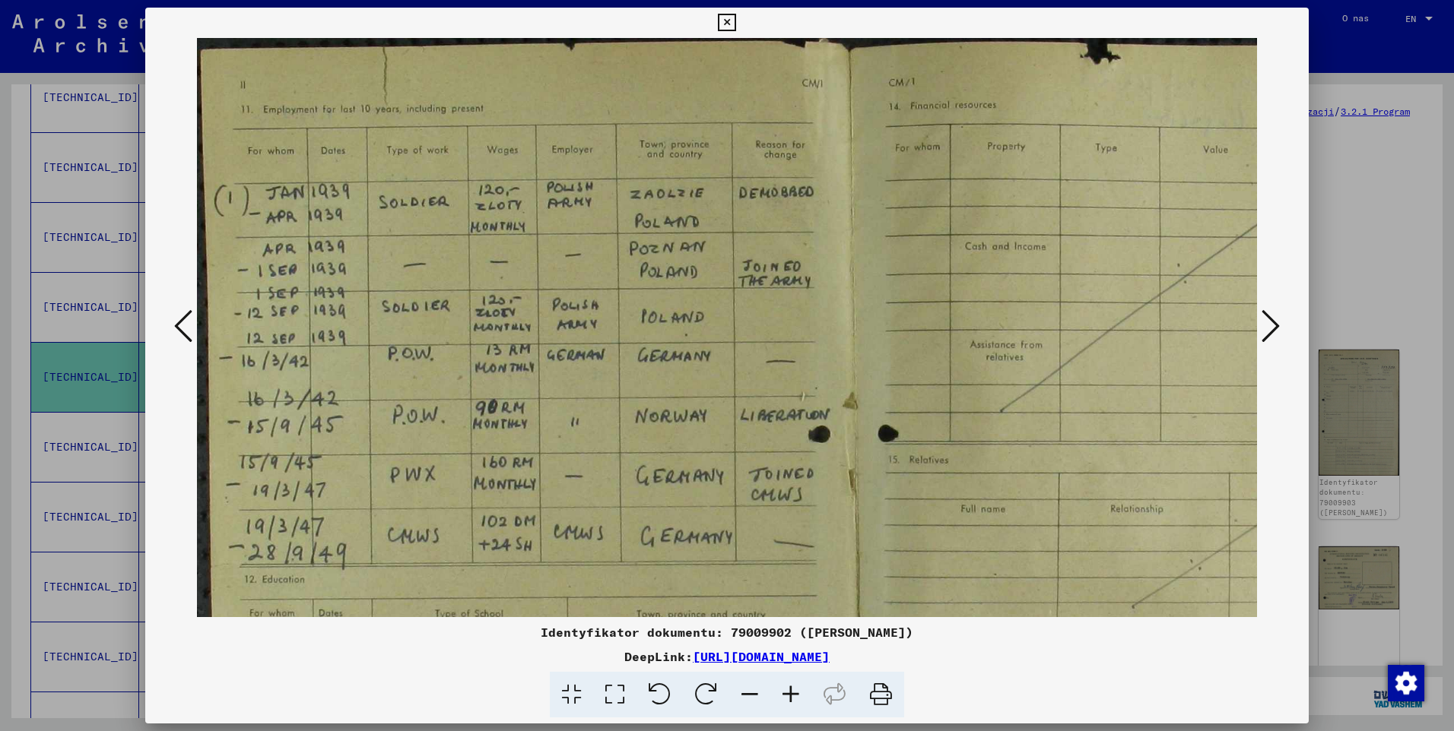
click at [794, 697] on icon at bounding box center [790, 695] width 41 height 46
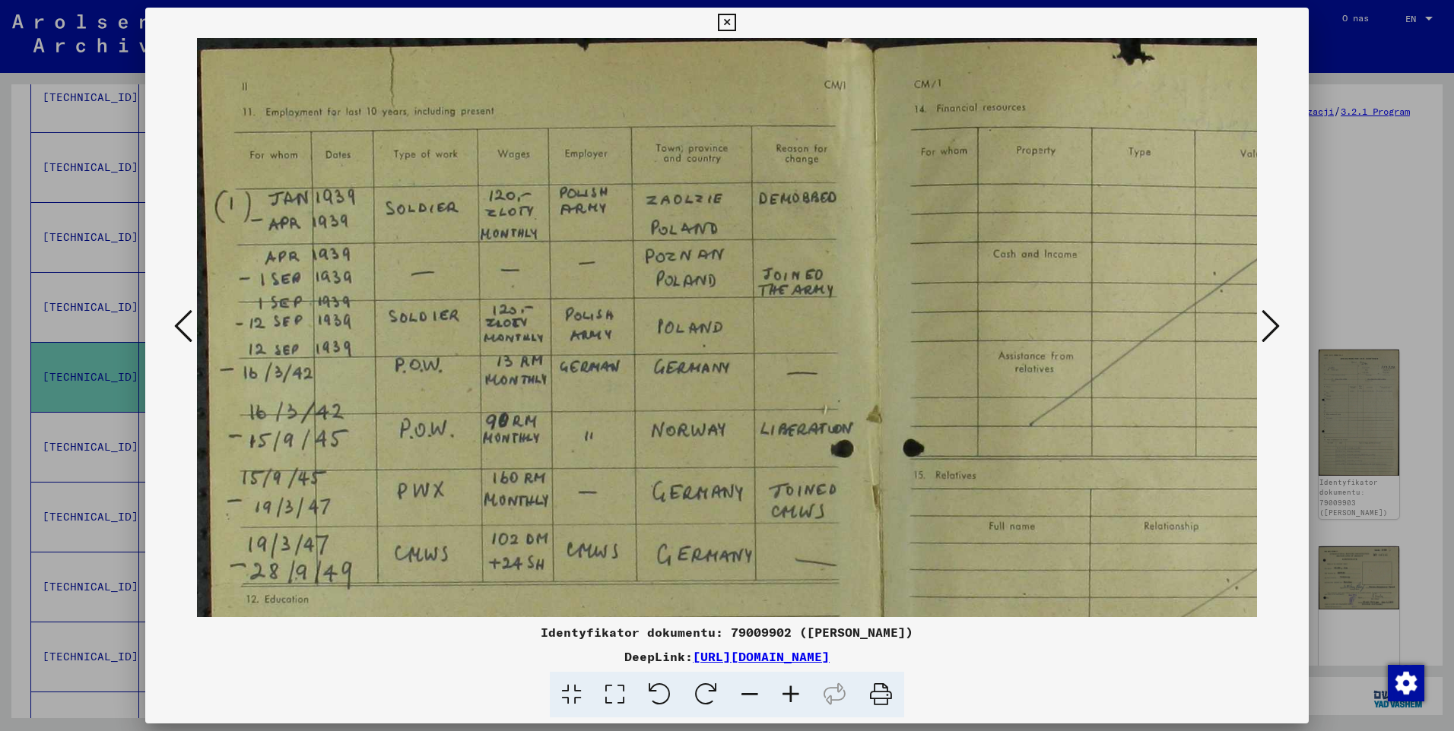
click at [794, 697] on icon at bounding box center [790, 695] width 41 height 46
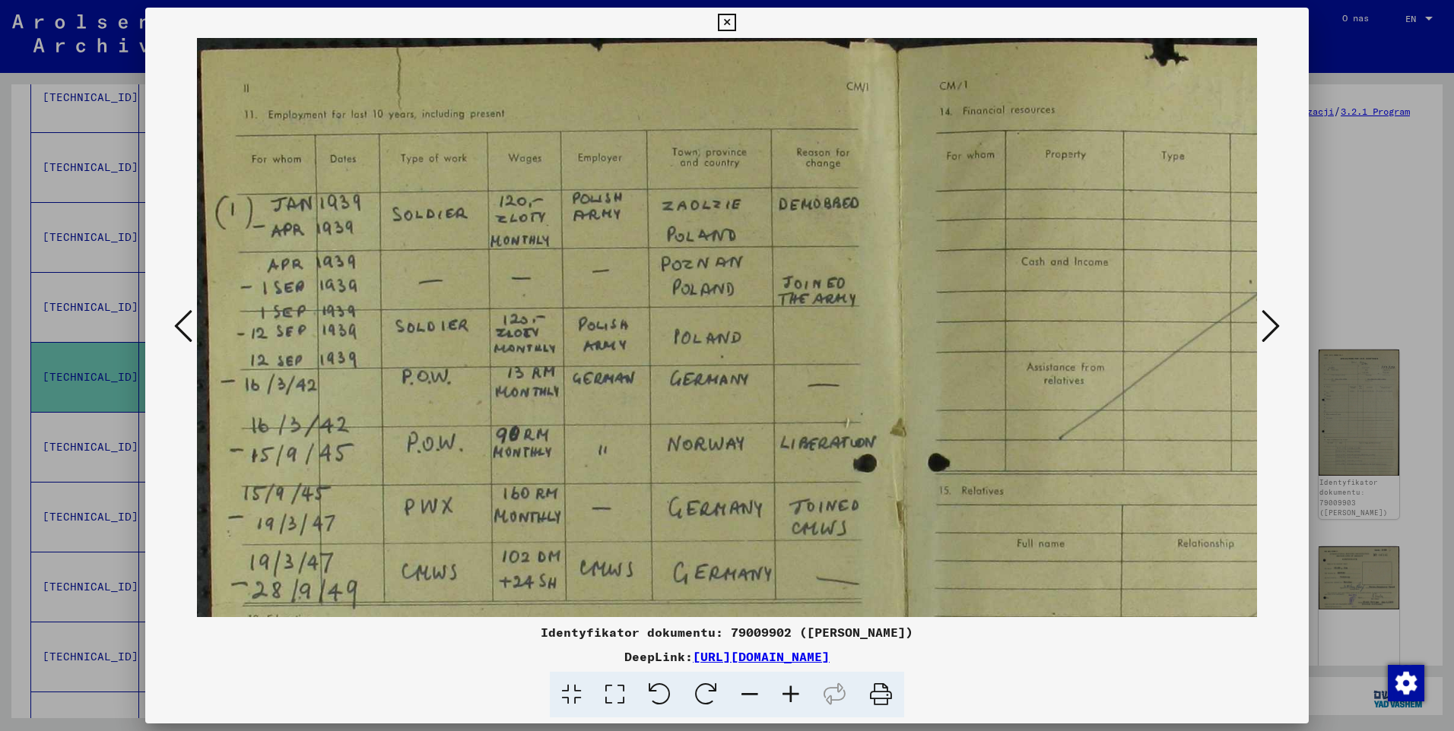
click at [794, 697] on icon at bounding box center [790, 695] width 41 height 46
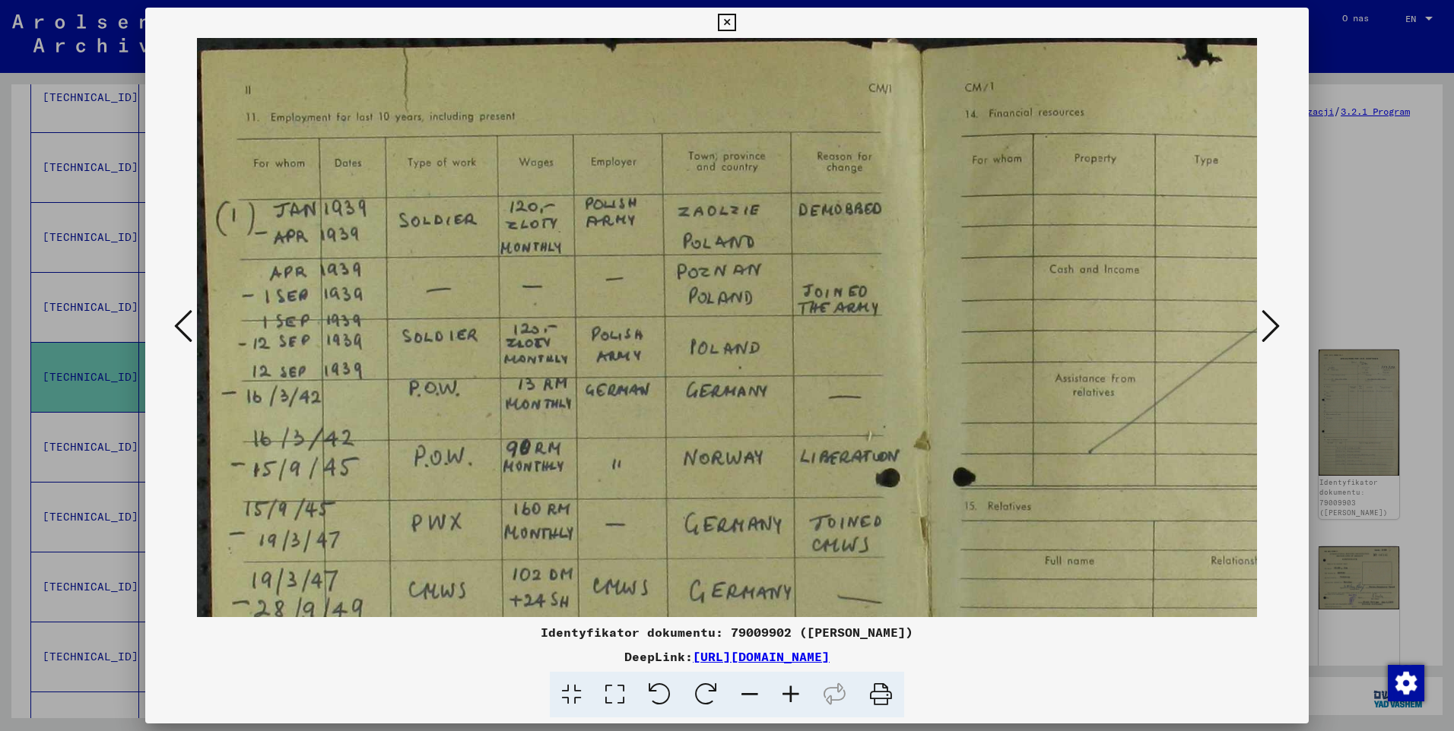
drag, startPoint x: 734, startPoint y: 426, endPoint x: 935, endPoint y: 464, distance: 204.4
click at [935, 464] on img at bounding box center [921, 612] width 1449 height 1149
drag, startPoint x: 732, startPoint y: 265, endPoint x: 770, endPoint y: 270, distance: 38.3
click at [770, 270] on img at bounding box center [921, 612] width 1449 height 1149
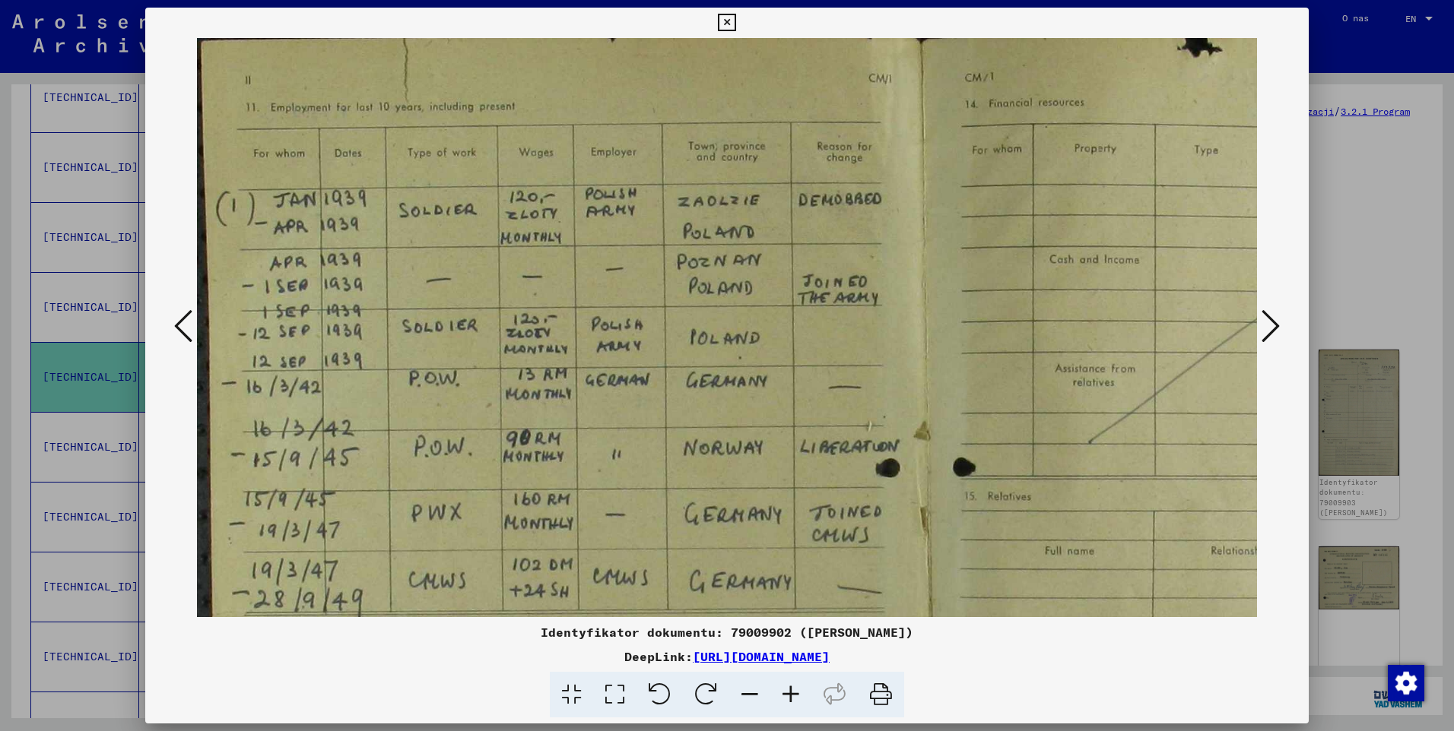
scroll to position [174, 11]
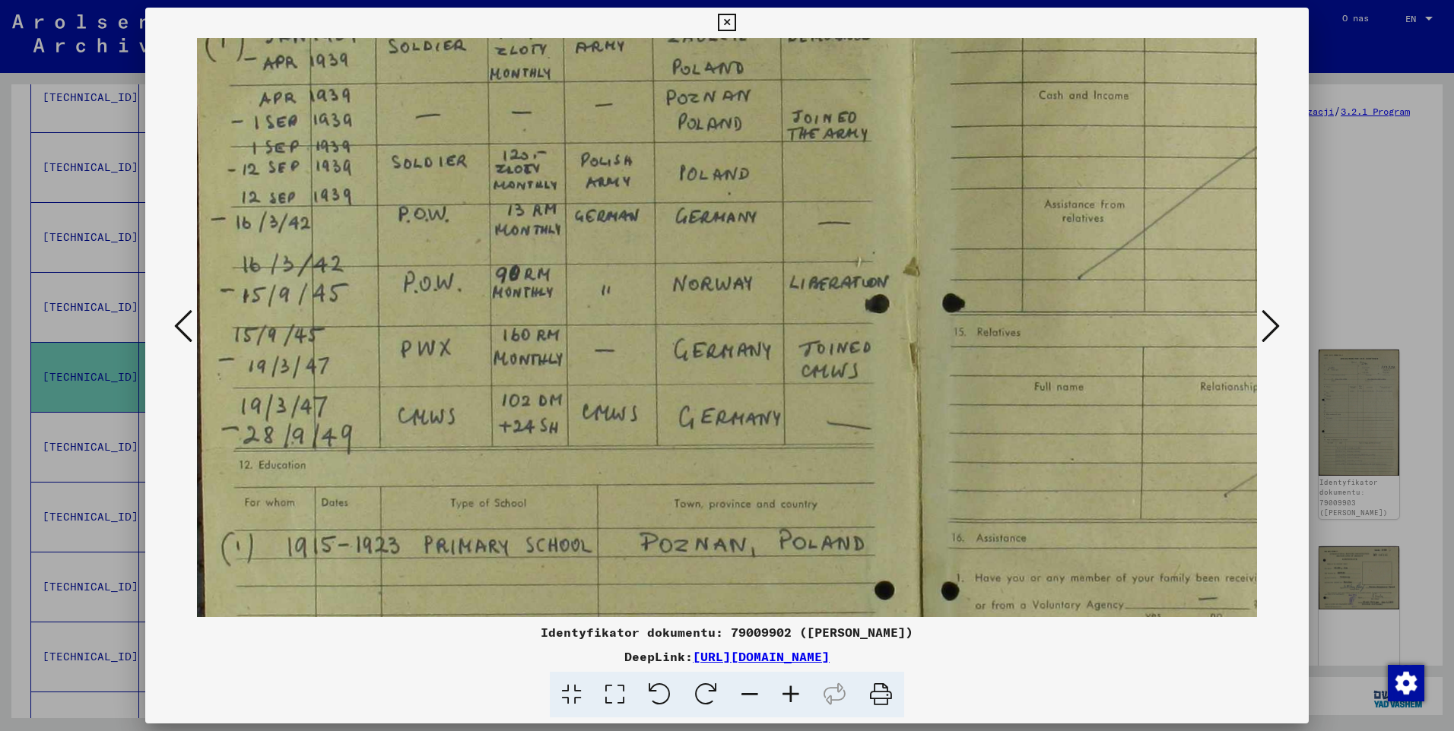
drag, startPoint x: 693, startPoint y: 388, endPoint x: 690, endPoint y: 214, distance: 174.1
click at [690, 214] on img at bounding box center [910, 438] width 1449 height 1149
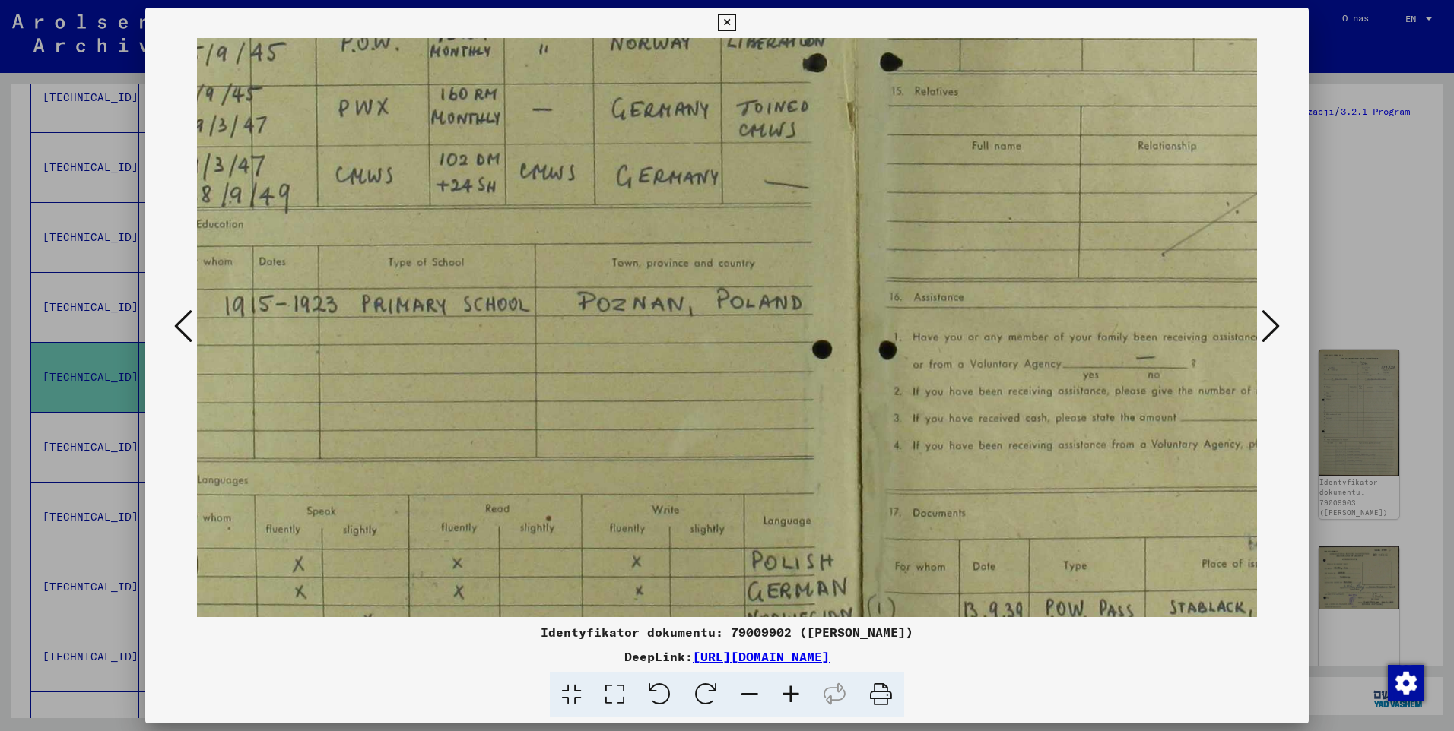
drag, startPoint x: 690, startPoint y: 445, endPoint x: 627, endPoint y: 204, distance: 248.9
click at [627, 204] on img at bounding box center [848, 197] width 1449 height 1149
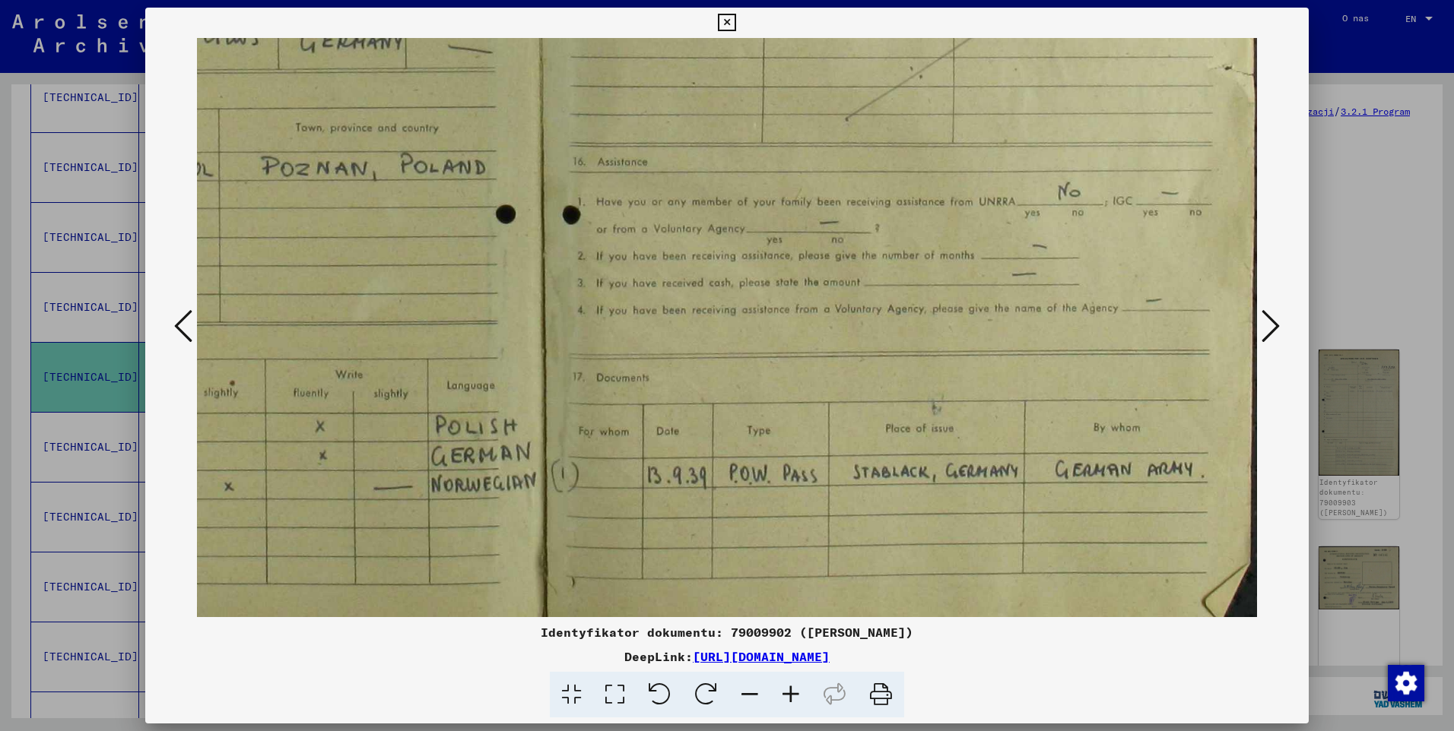
drag, startPoint x: 603, startPoint y: 353, endPoint x: 360, endPoint y: 220, distance: 277.0
click at [360, 218] on img at bounding box center [532, 62] width 1449 height 1149
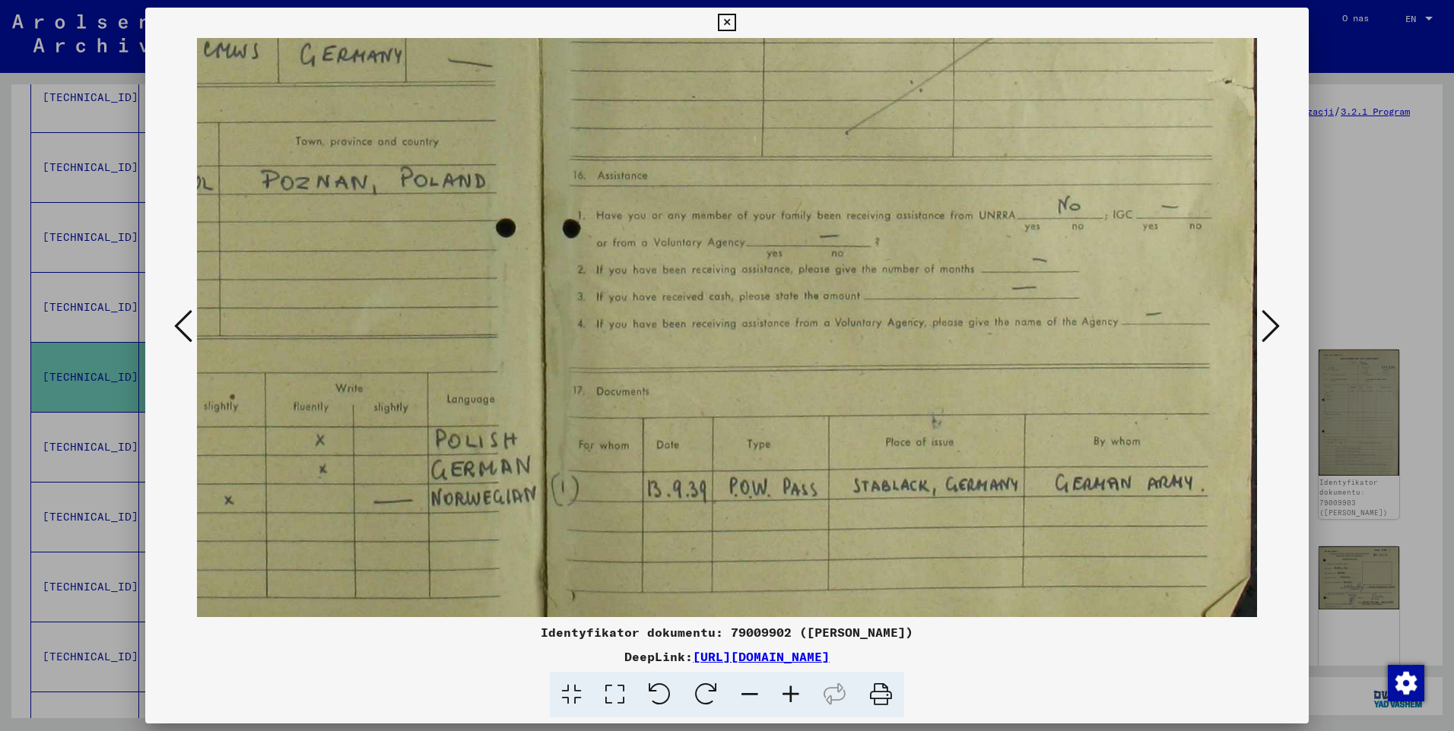
drag, startPoint x: 870, startPoint y: 425, endPoint x: 856, endPoint y: 429, distance: 14.9
click at [826, 439] on img at bounding box center [532, 75] width 1449 height 1149
click at [1280, 325] on button at bounding box center [1270, 327] width 27 height 43
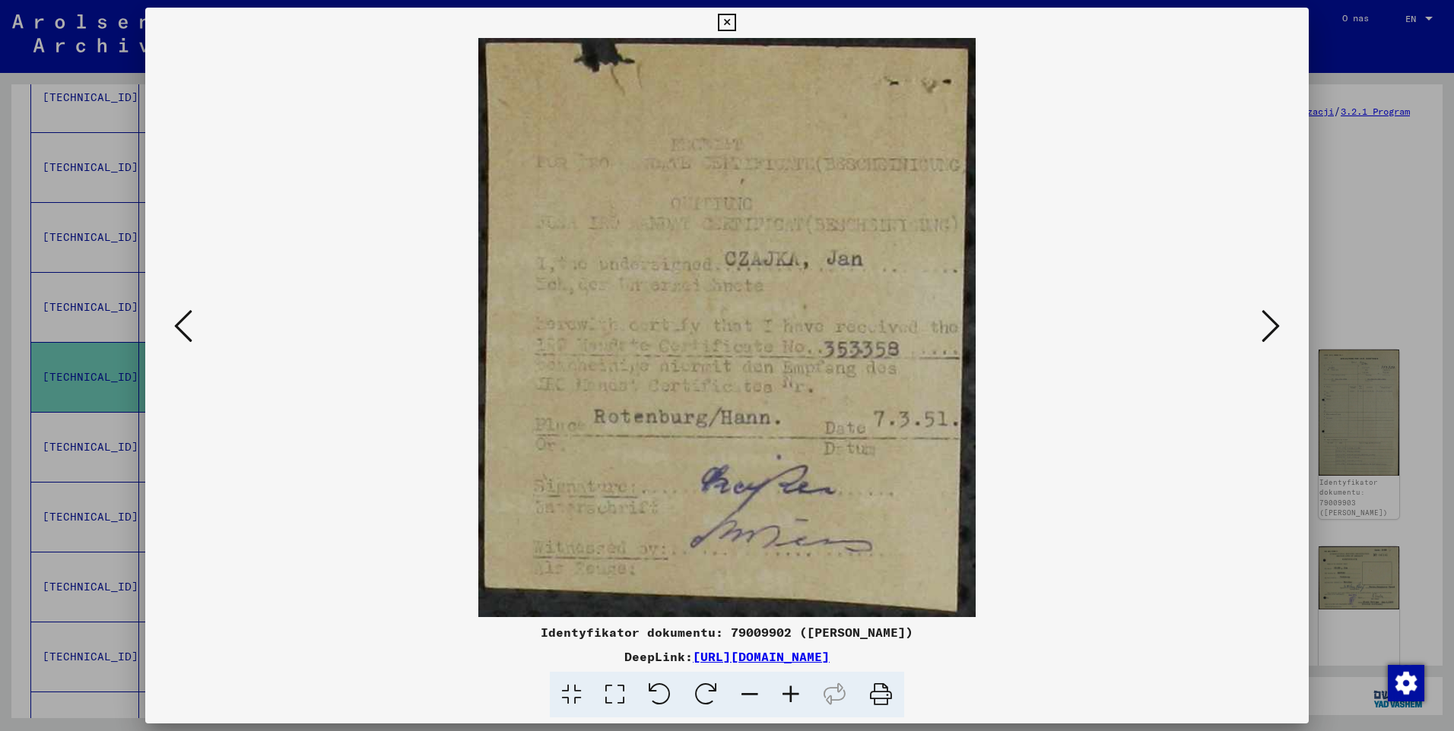
click at [1280, 325] on button at bounding box center [1270, 327] width 27 height 43
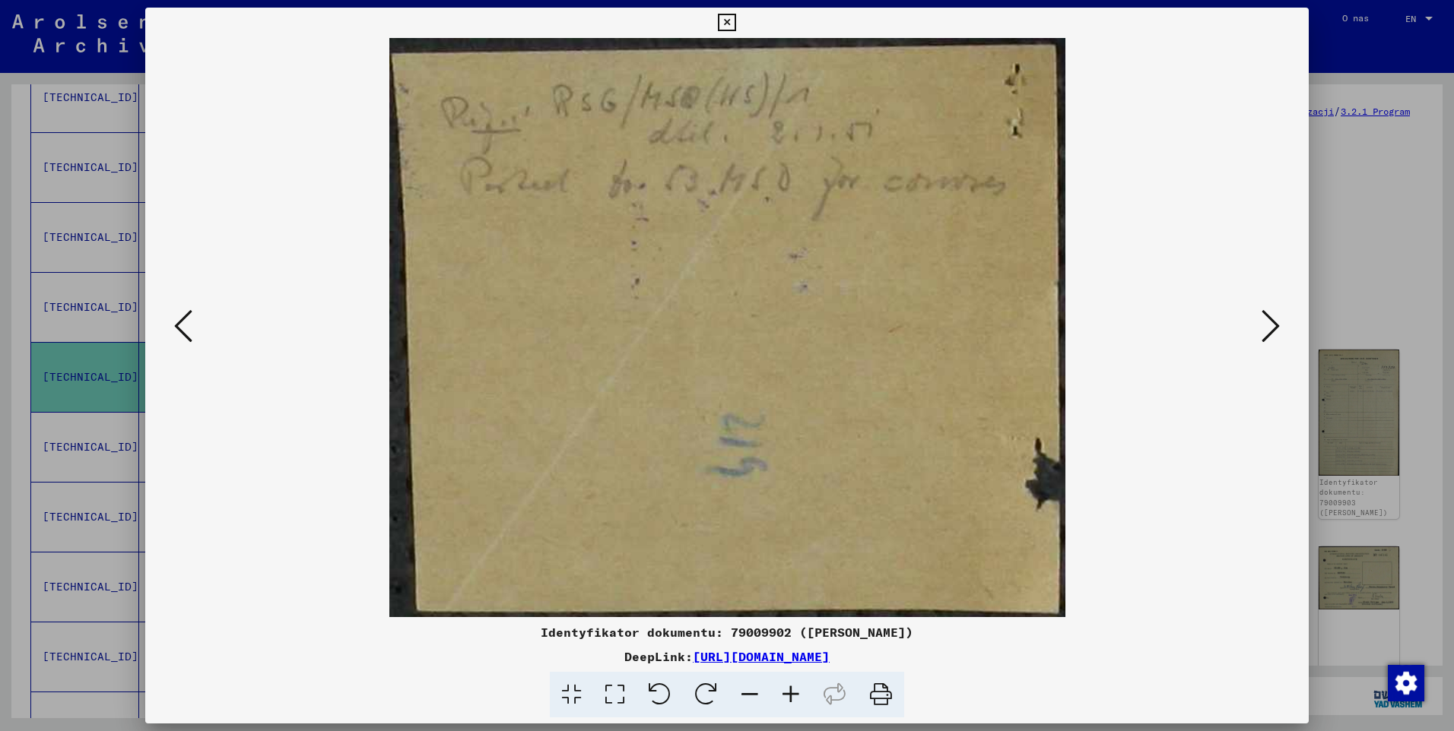
click at [1280, 325] on button at bounding box center [1270, 327] width 27 height 43
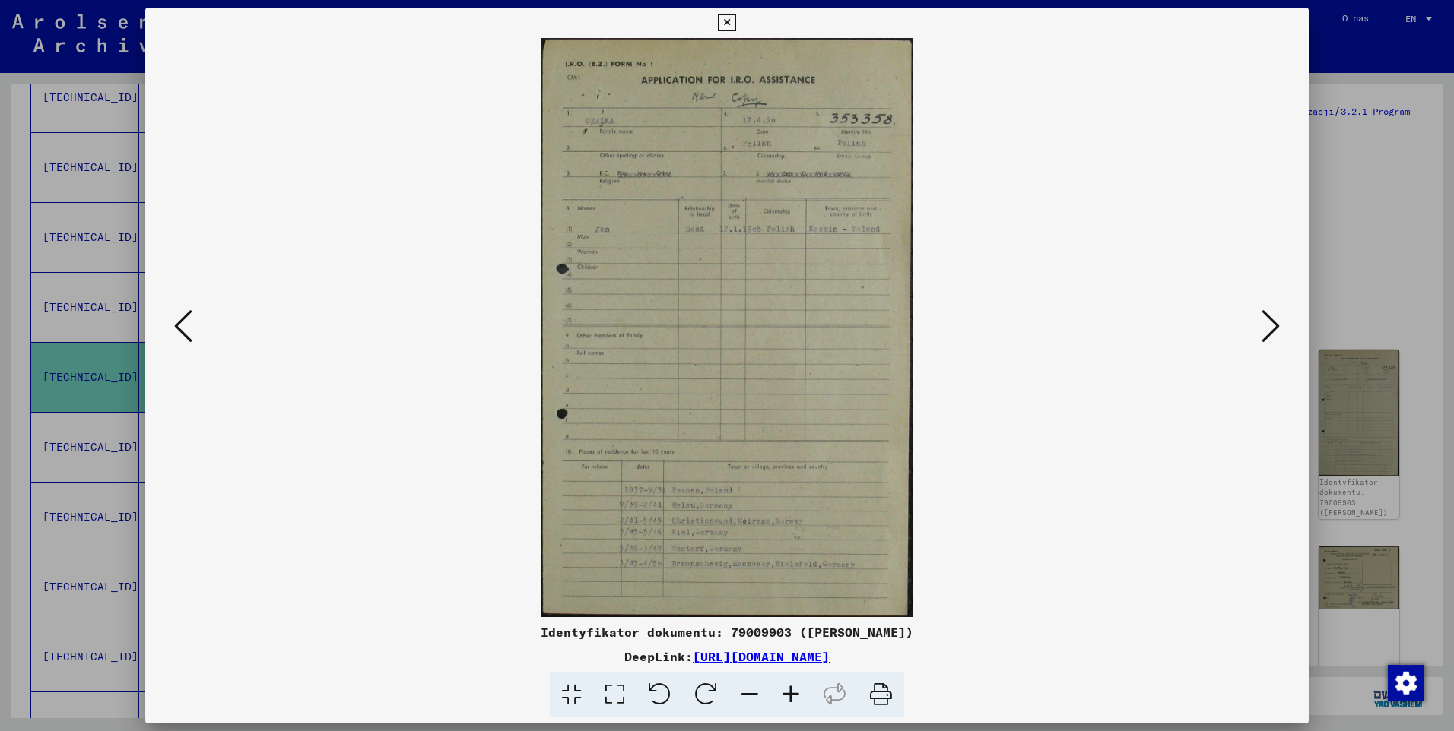
click at [1280, 325] on button at bounding box center [1270, 327] width 27 height 43
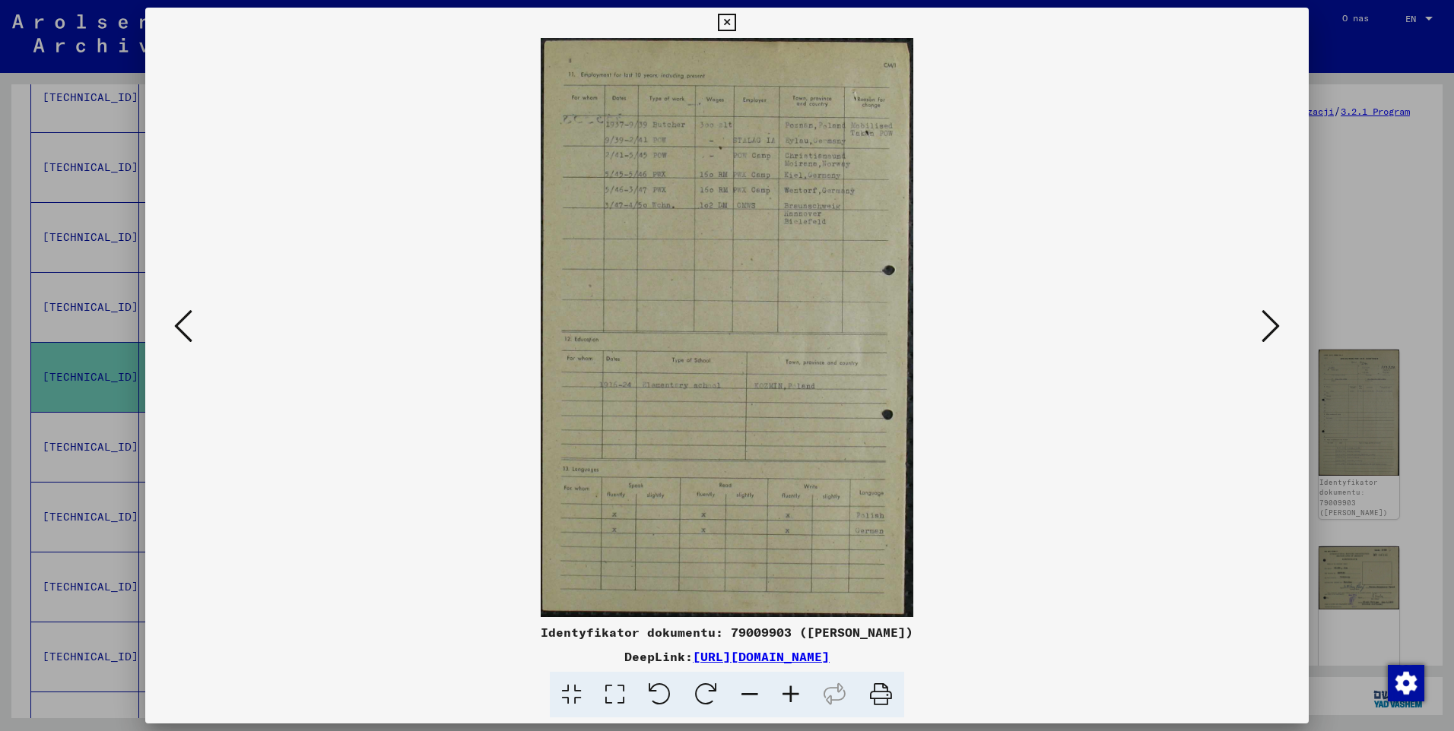
click at [1280, 325] on button at bounding box center [1270, 327] width 27 height 43
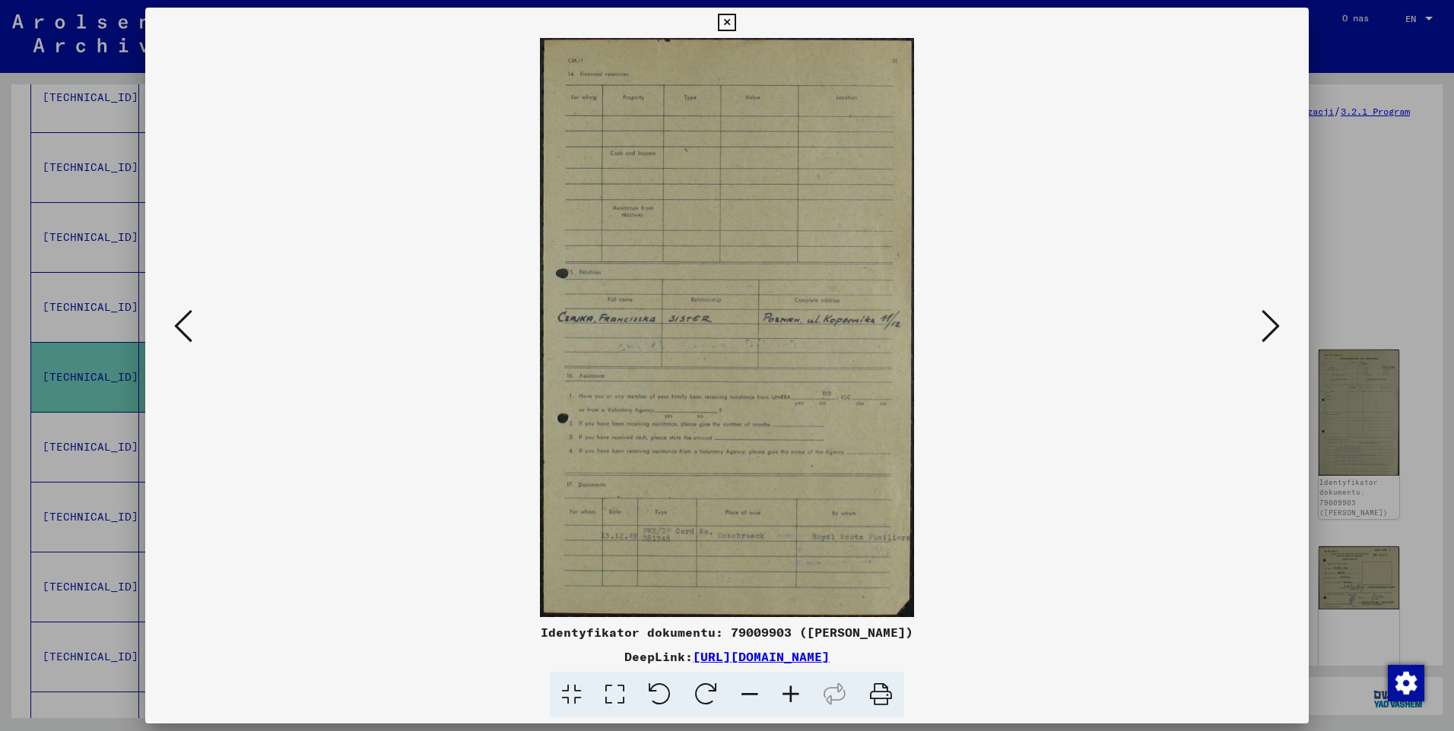
click at [1280, 325] on button at bounding box center [1270, 327] width 27 height 43
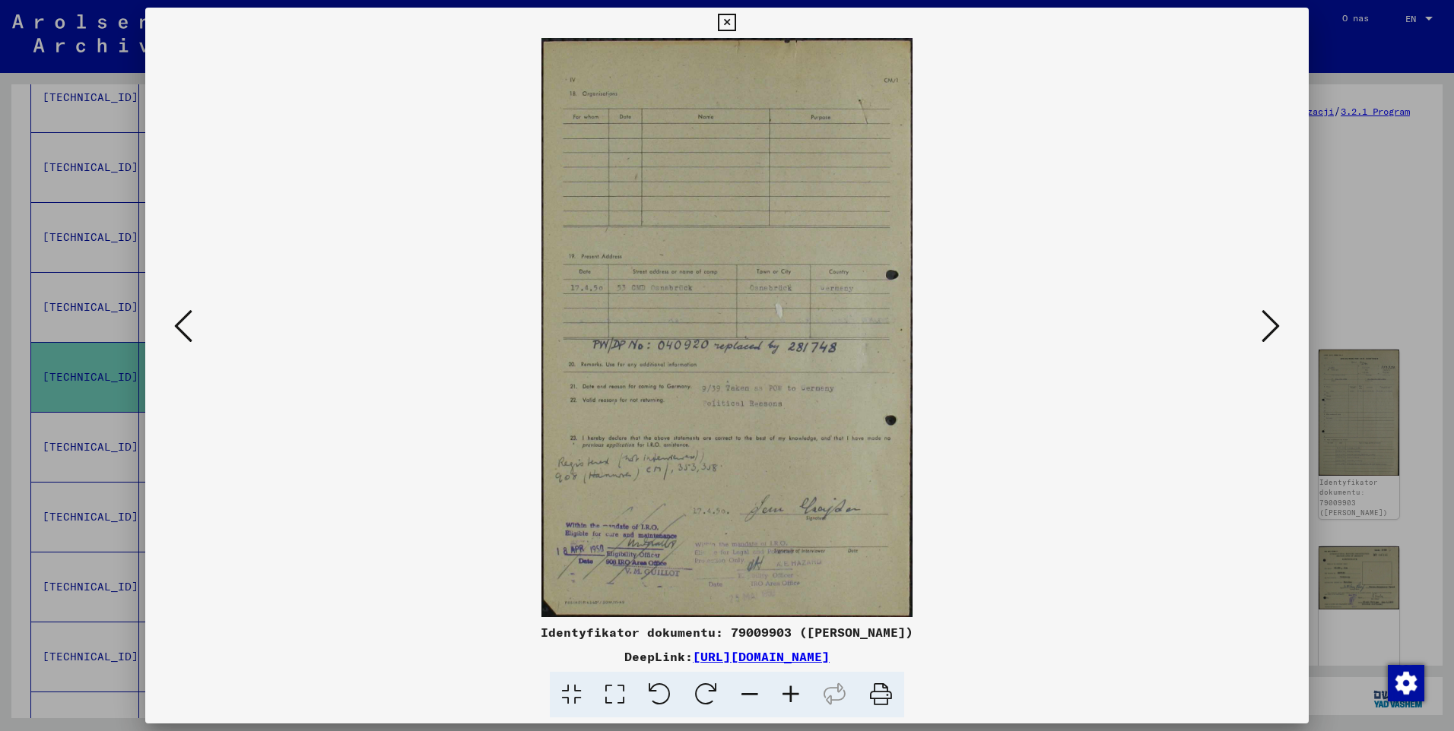
click at [734, 27] on icon at bounding box center [726, 23] width 17 height 18
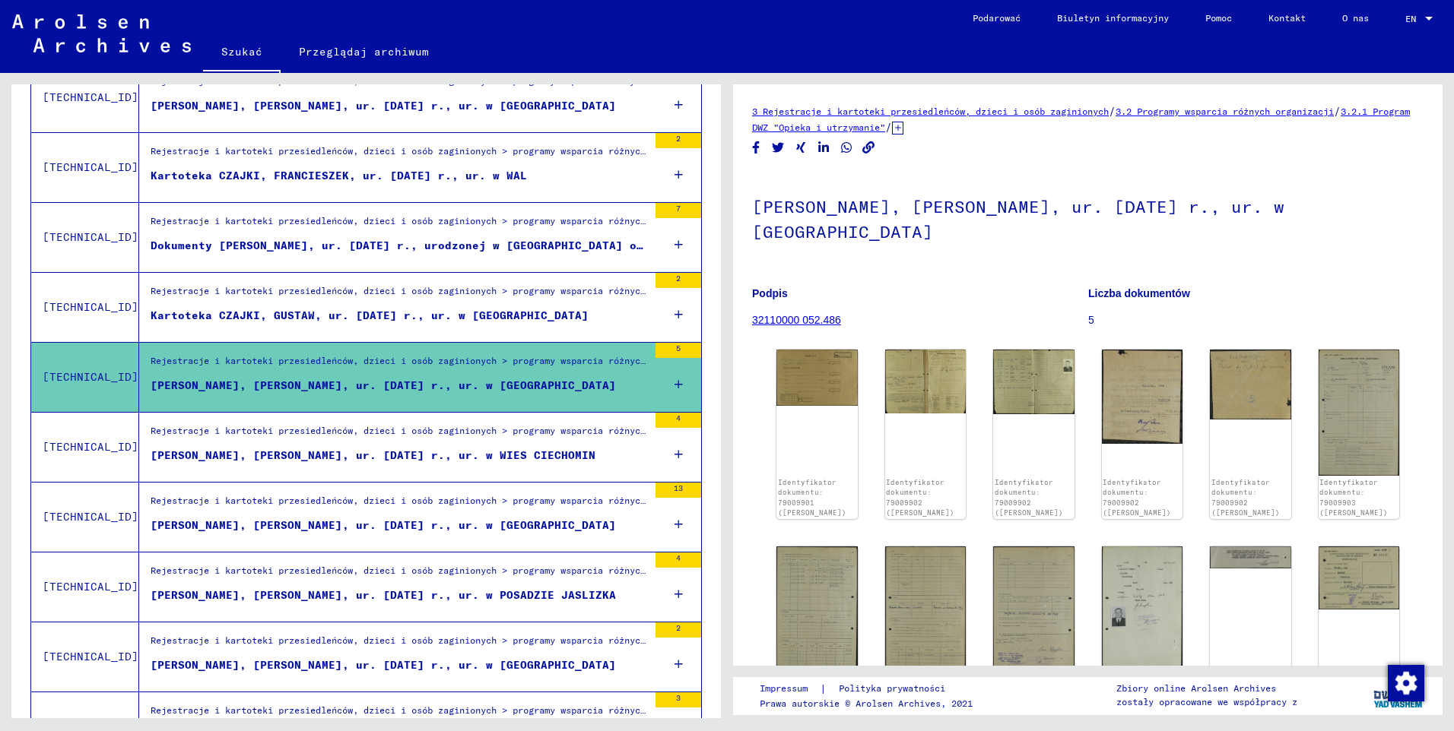
click at [340, 454] on div "[PERSON_NAME], [PERSON_NAME], ur. [DATE] r., ur. w WIES CIECHOMIN" at bounding box center [373, 456] width 445 height 16
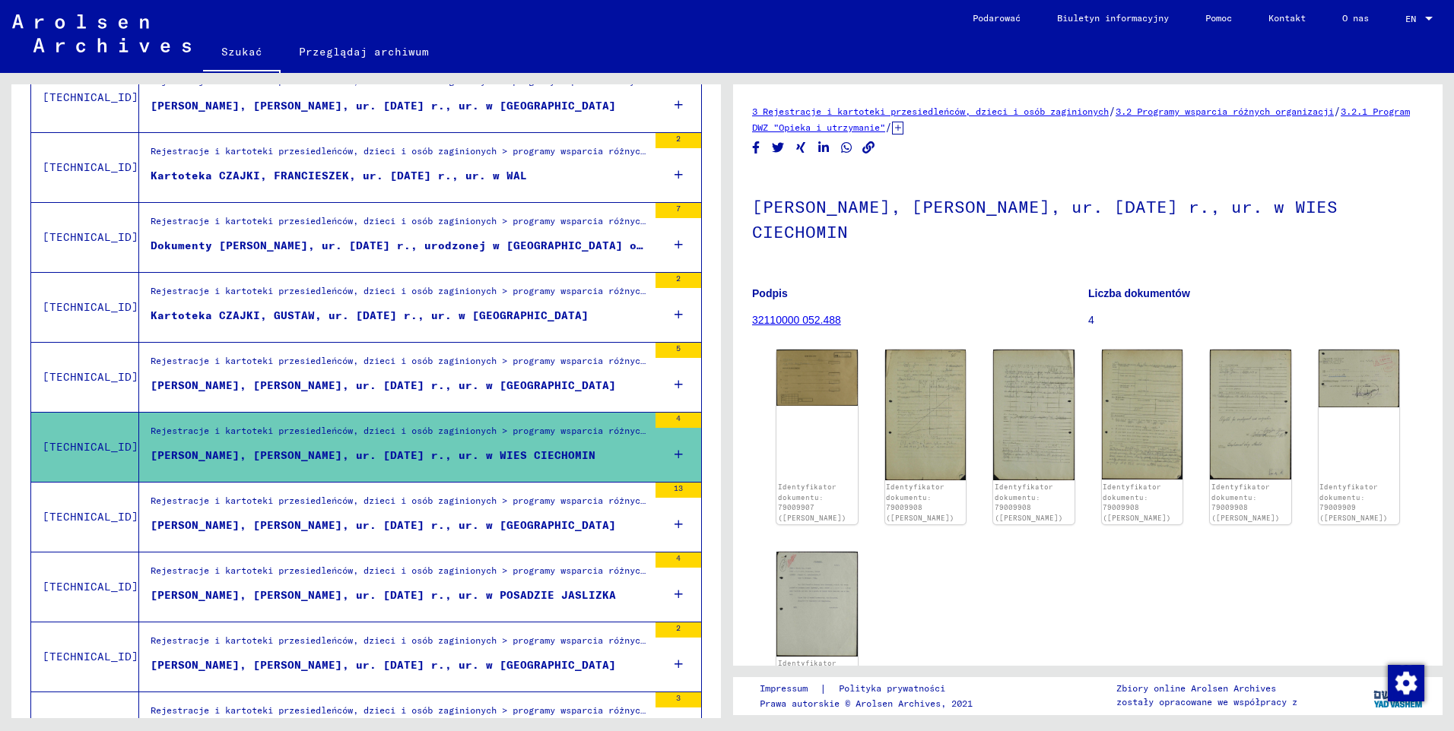
click at [374, 523] on div "[PERSON_NAME], [PERSON_NAME], ur. [DATE] r., ur. w [GEOGRAPHIC_DATA]" at bounding box center [383, 526] width 465 height 16
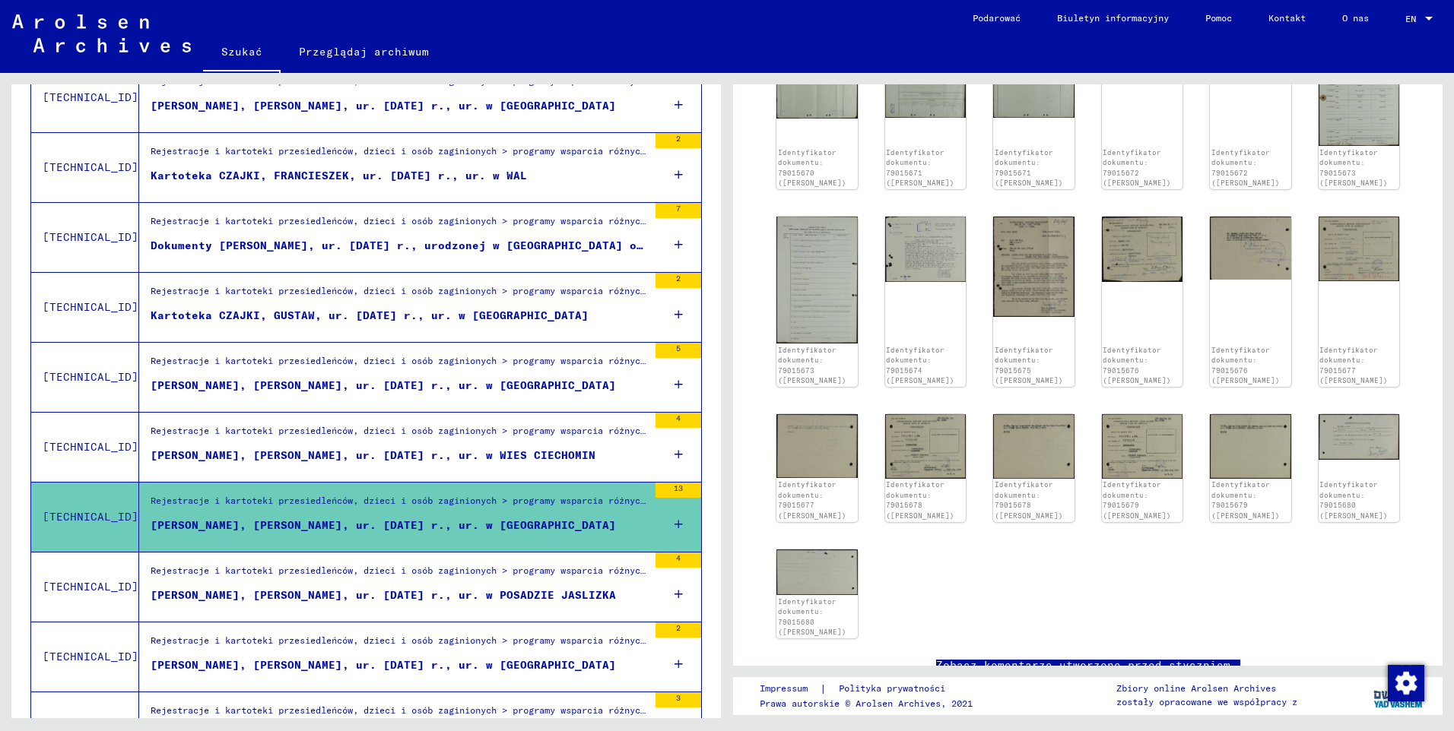
scroll to position [608, 0]
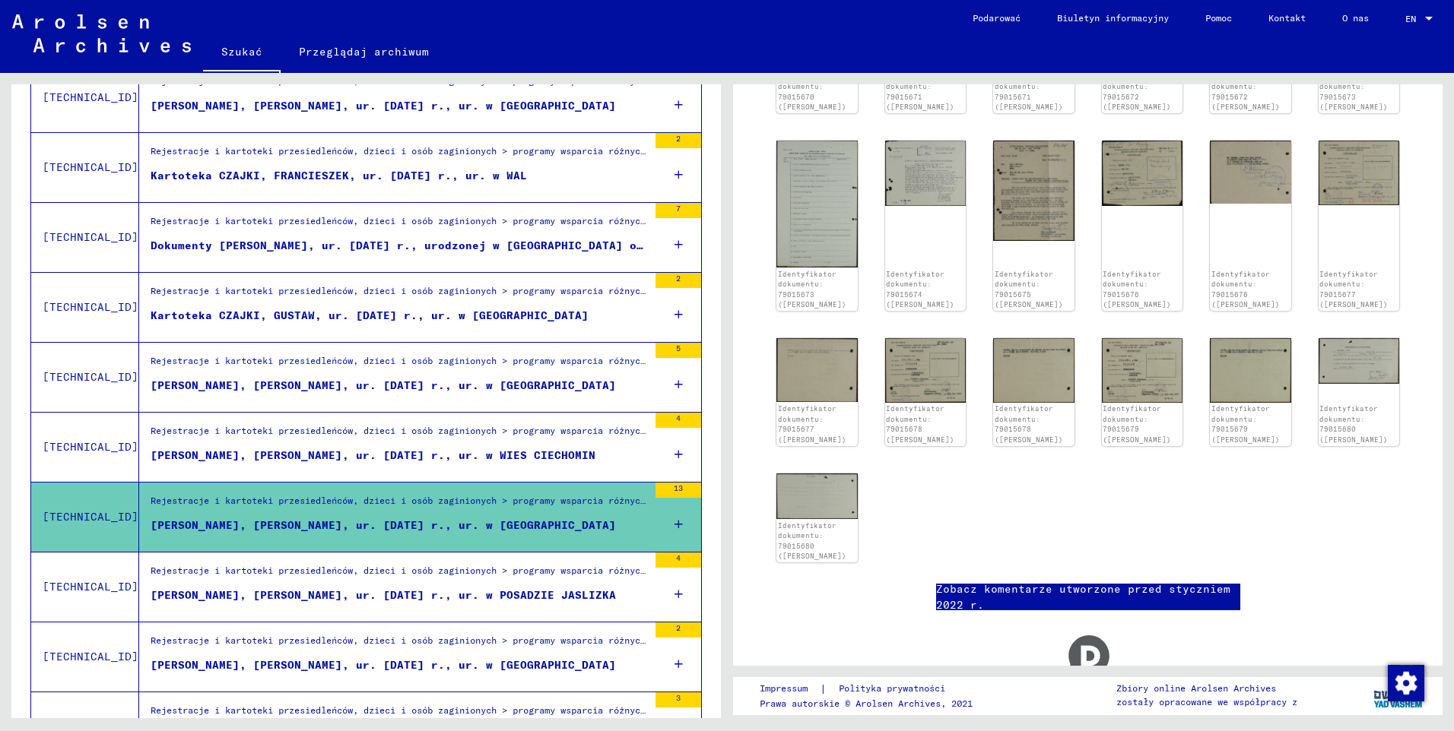
click at [426, 592] on div "[PERSON_NAME], [PERSON_NAME], ur. [DATE] r., ur. w POSADZIE JASLIZKA" at bounding box center [383, 596] width 465 height 16
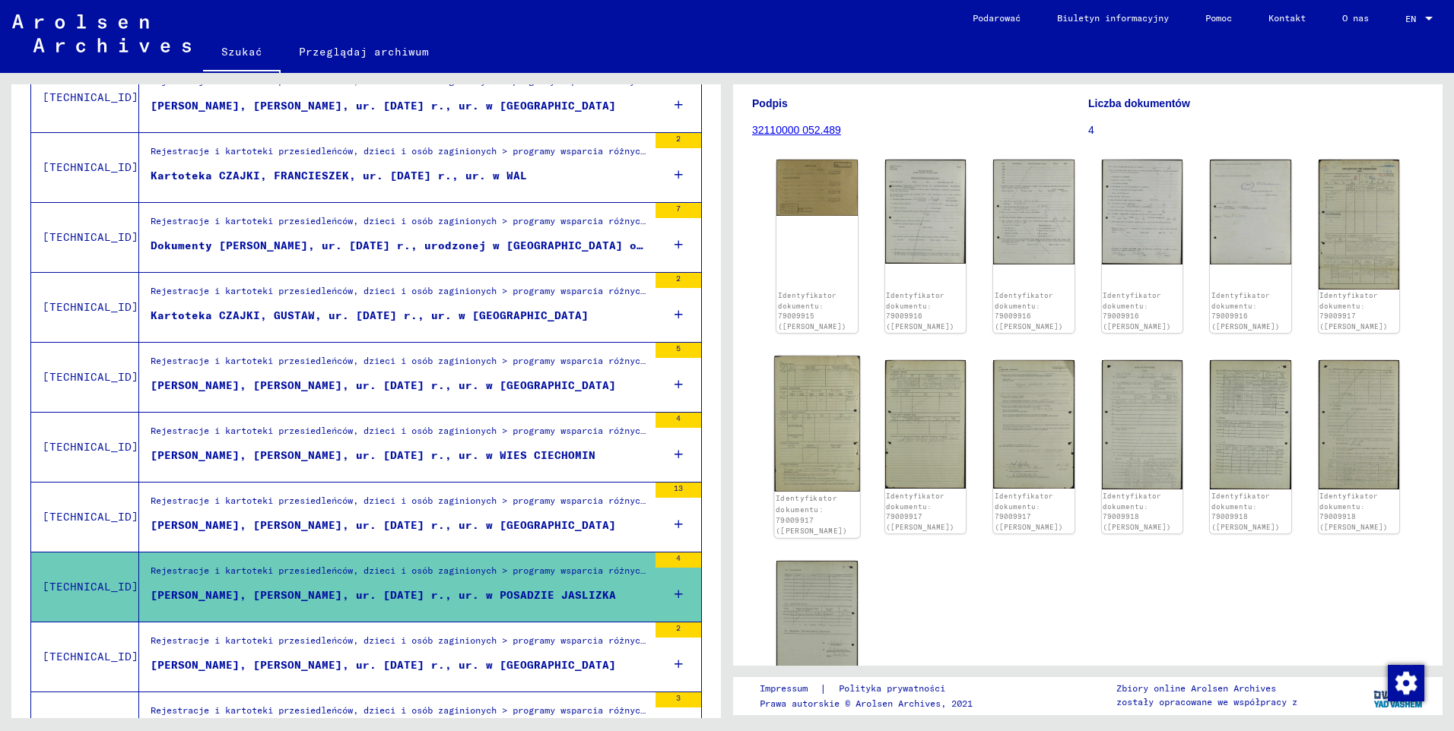
scroll to position [228, 0]
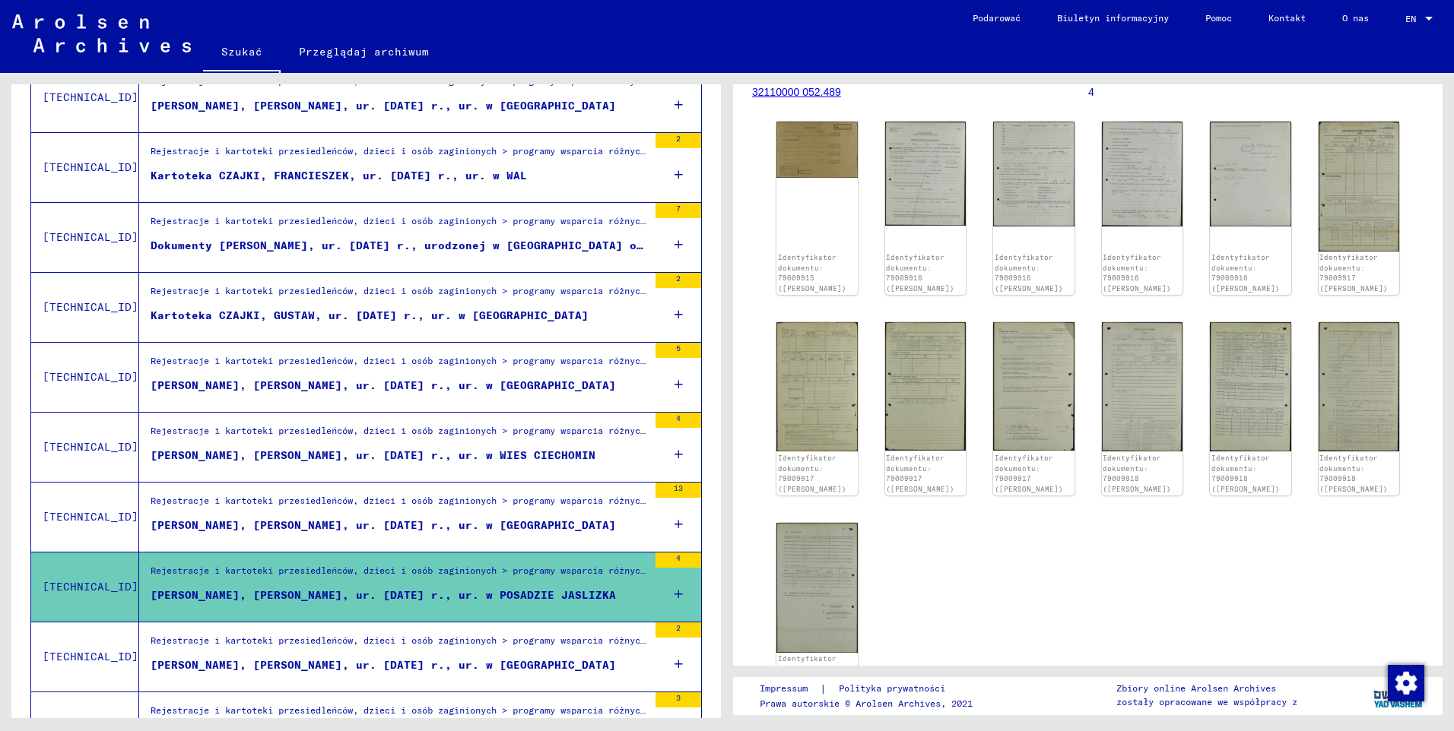
click at [372, 663] on div "[PERSON_NAME], [PERSON_NAME], ur. [DATE] r., ur. w [GEOGRAPHIC_DATA]" at bounding box center [383, 666] width 465 height 16
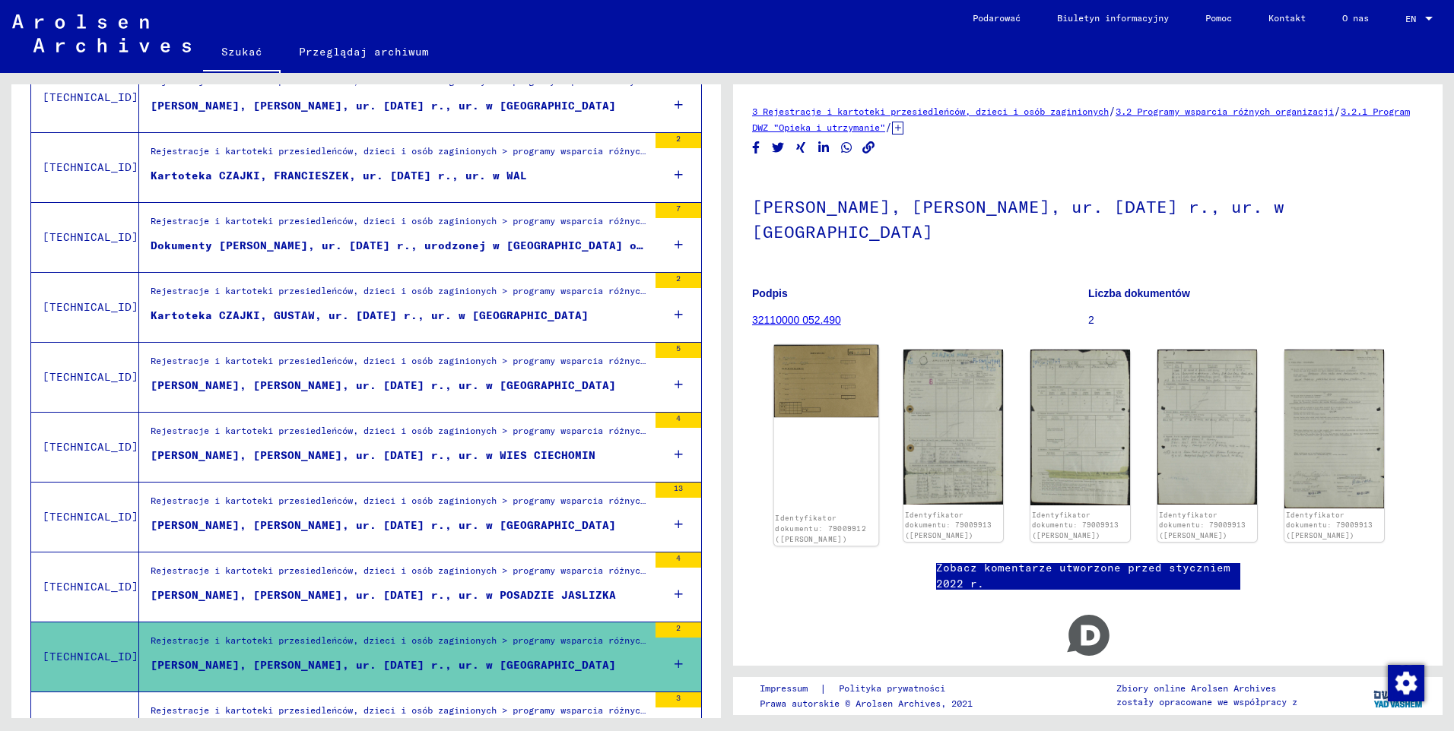
click at [839, 372] on img at bounding box center [826, 381] width 105 height 73
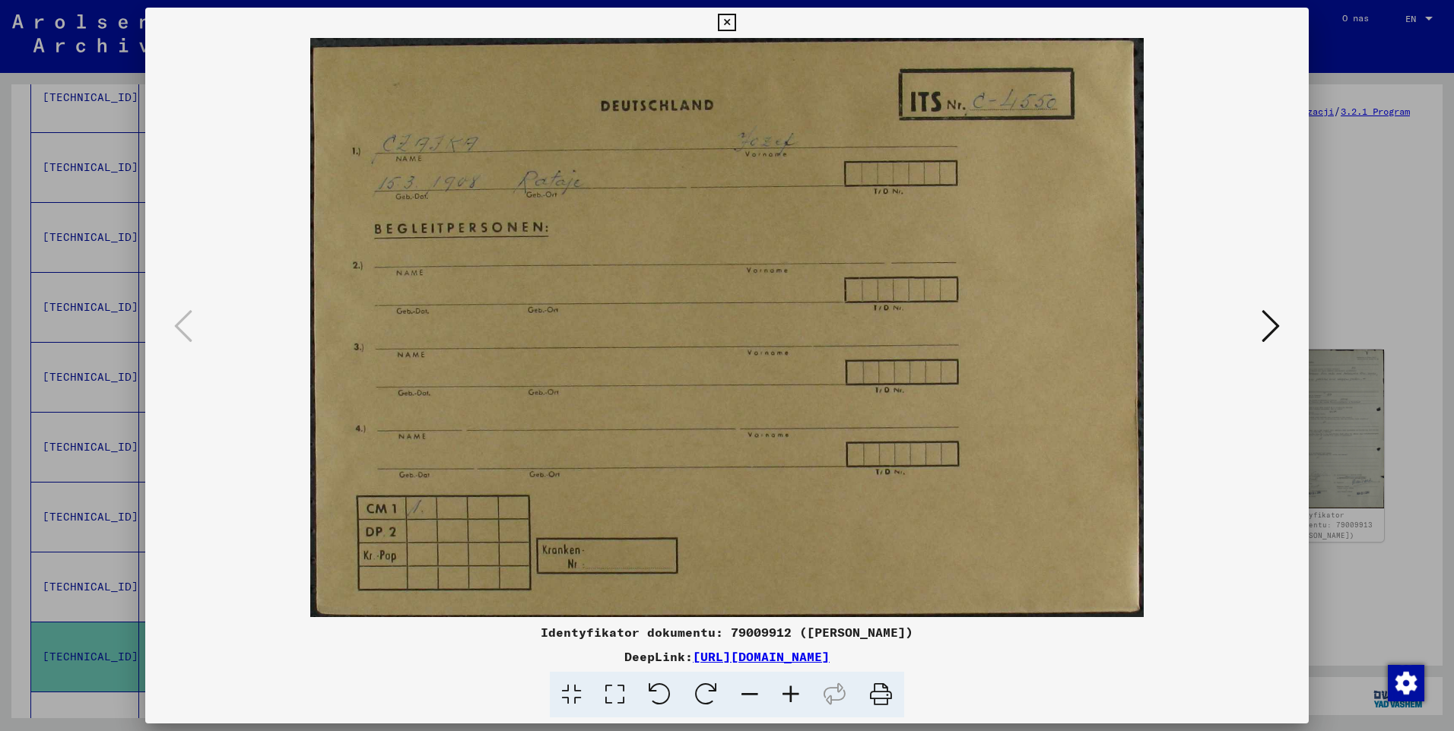
click at [1274, 331] on icon at bounding box center [1270, 326] width 18 height 36
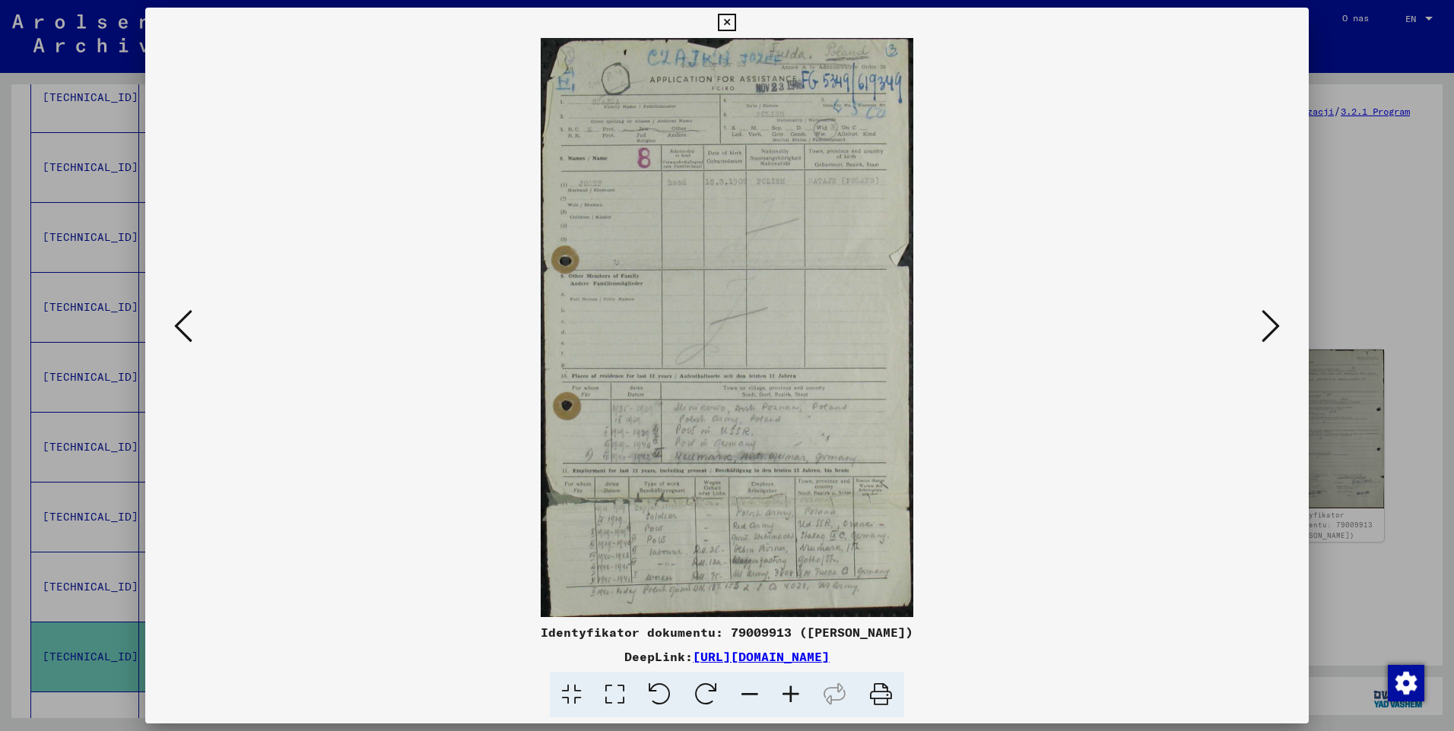
click at [1274, 331] on icon at bounding box center [1270, 326] width 18 height 36
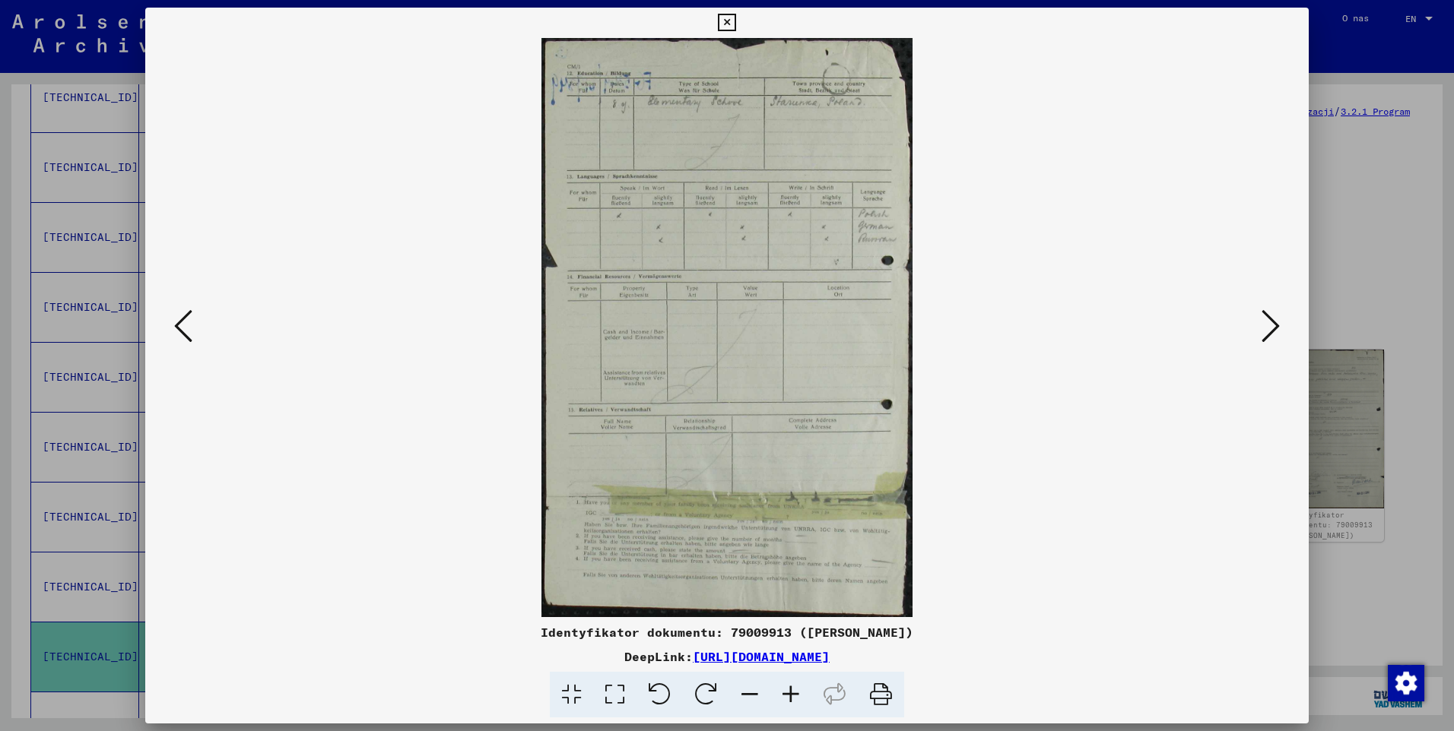
click at [1274, 331] on icon at bounding box center [1270, 326] width 18 height 36
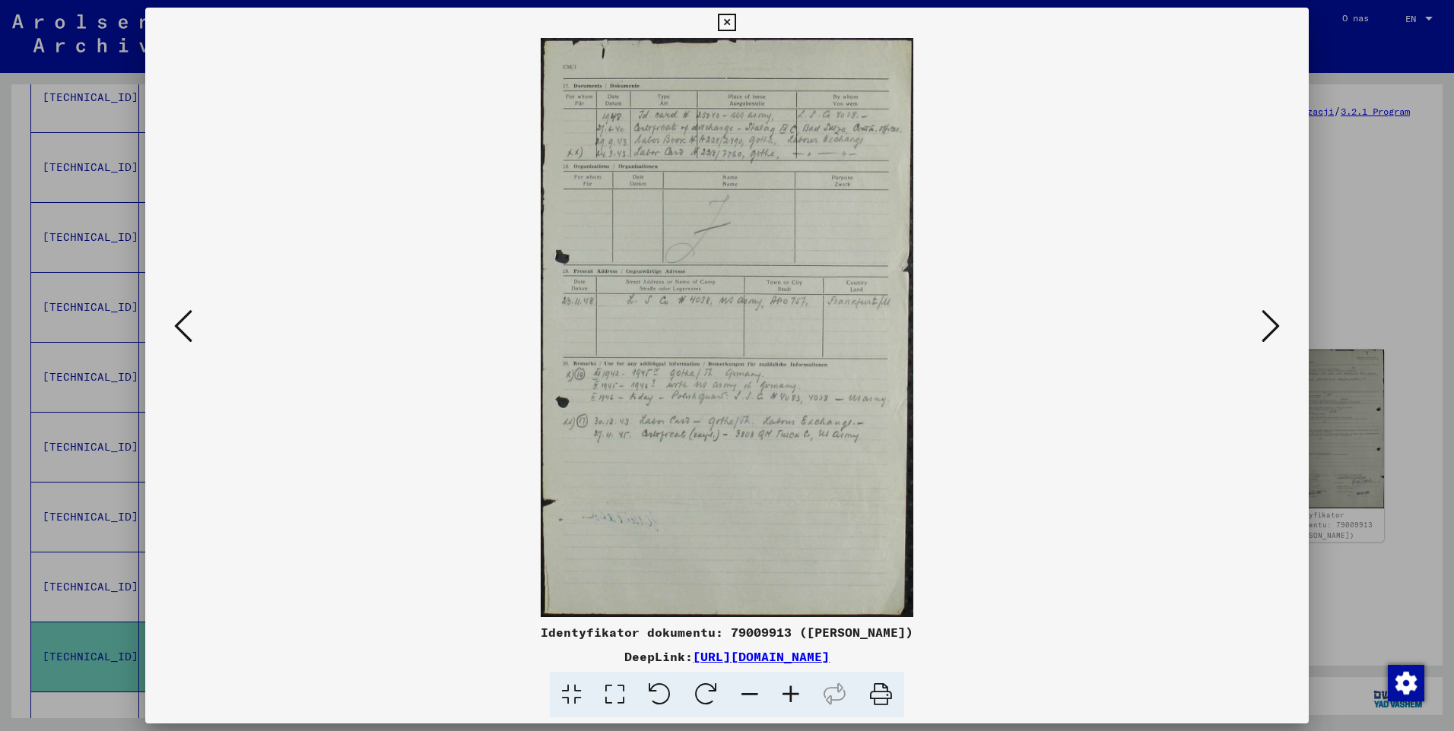
click at [1274, 331] on icon at bounding box center [1270, 326] width 18 height 36
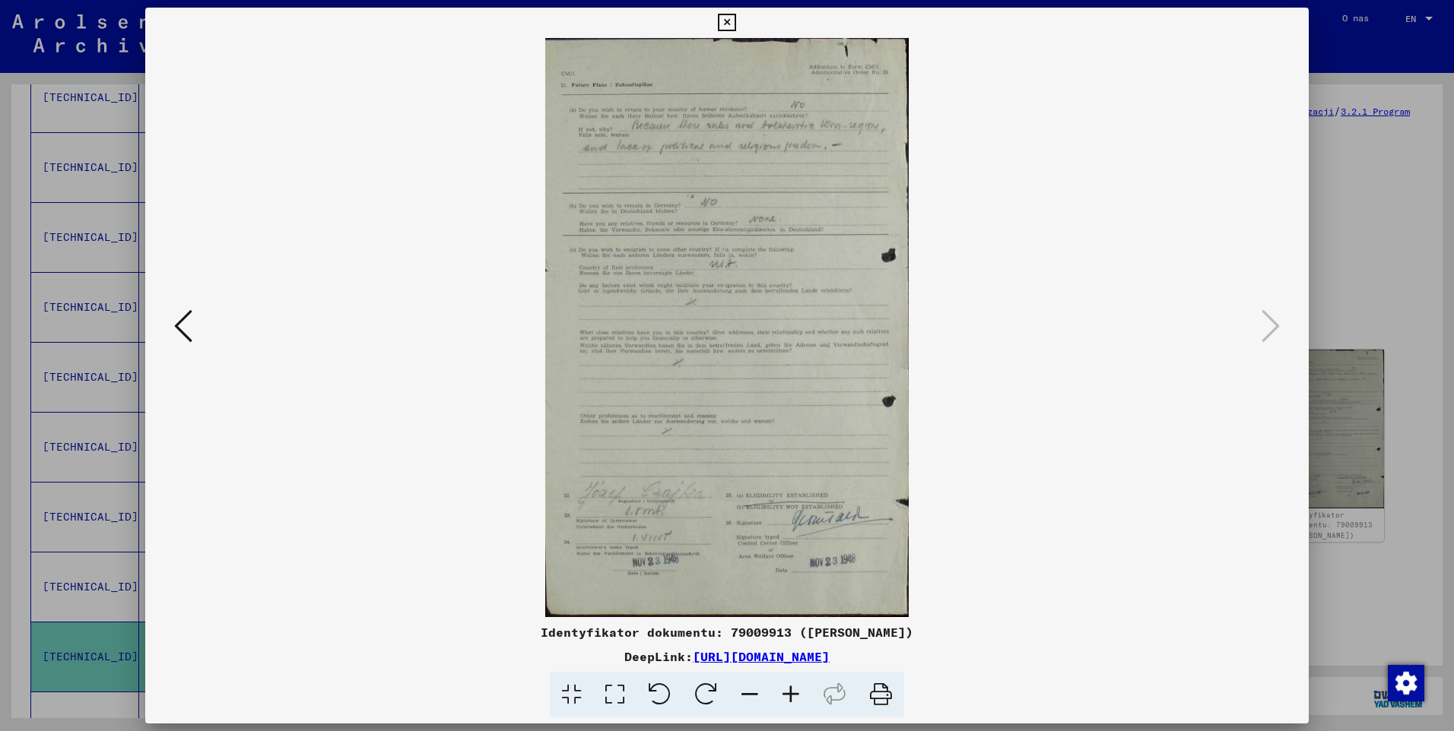
click at [731, 24] on icon at bounding box center [726, 23] width 17 height 18
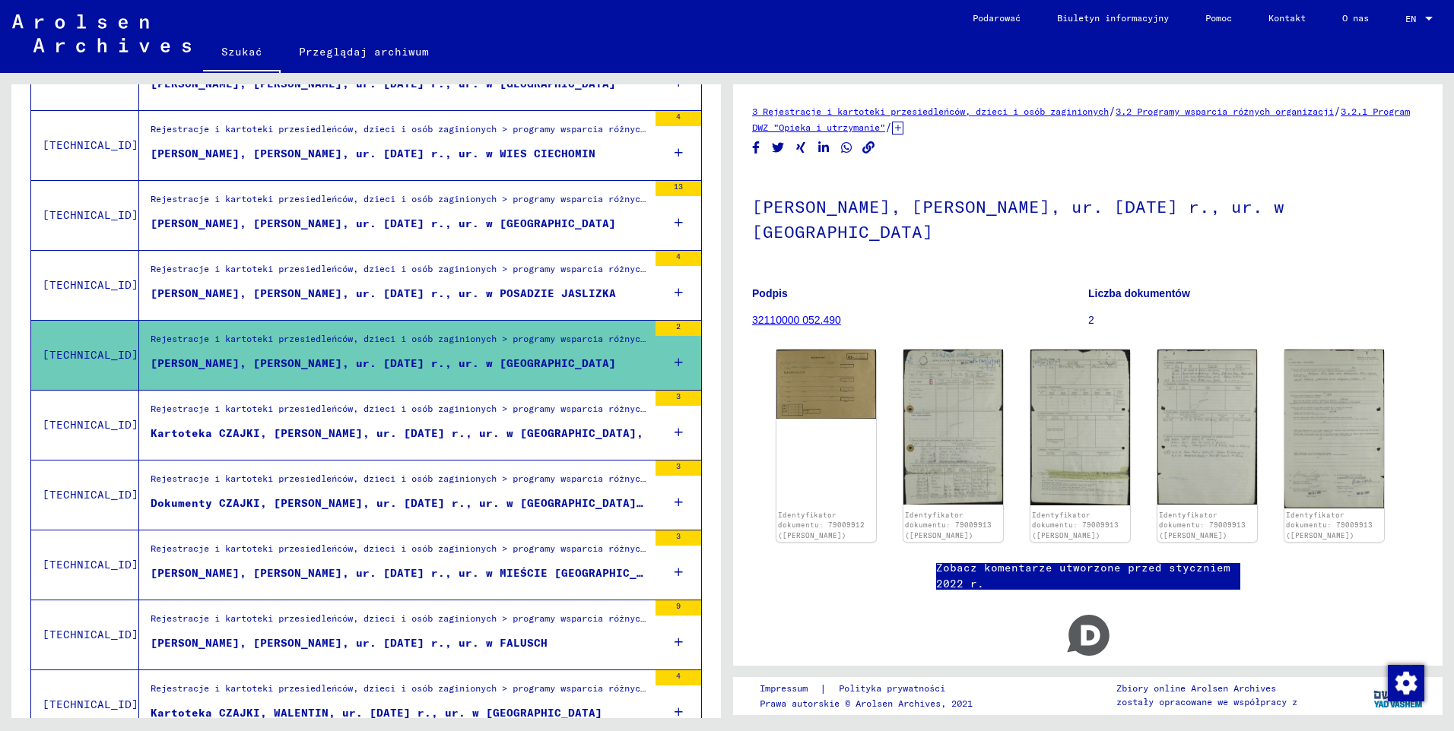
scroll to position [988, 0]
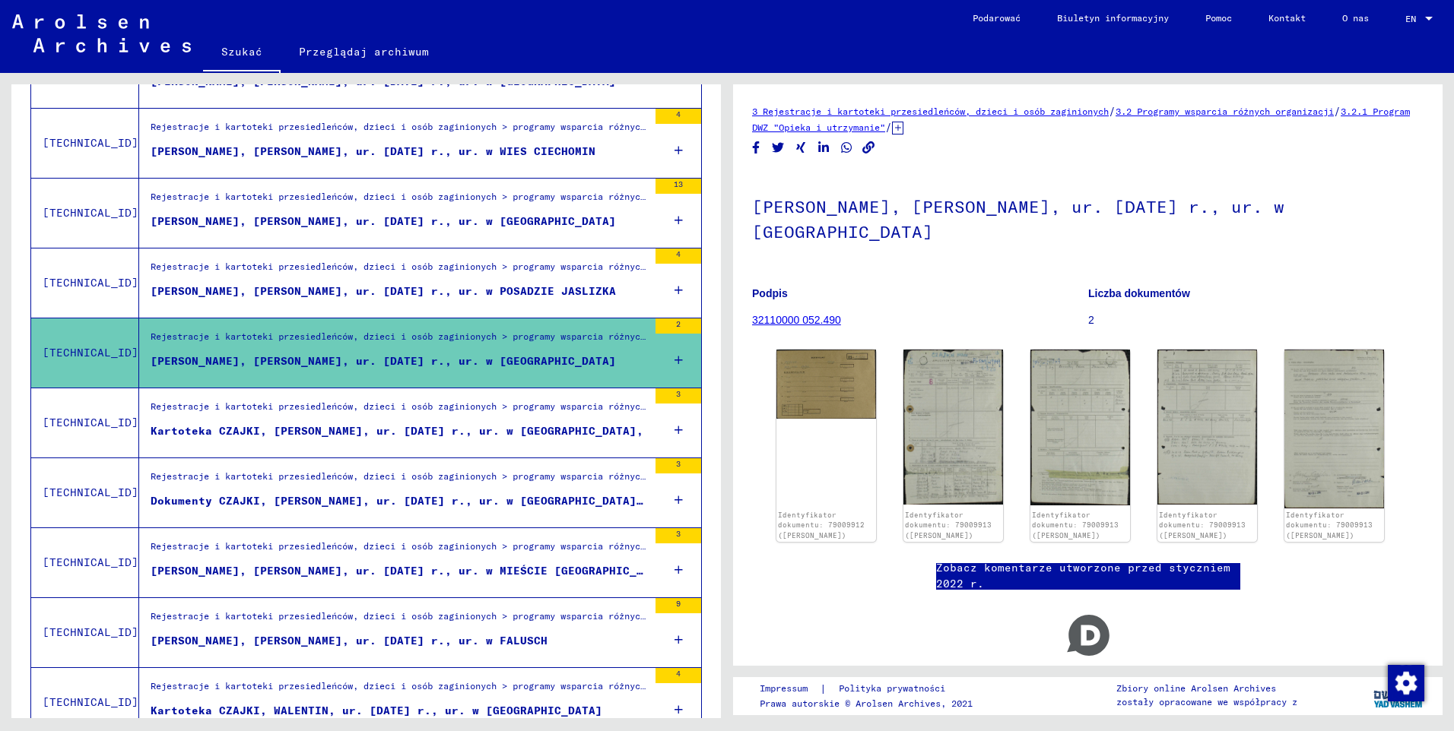
click at [322, 433] on div "Kartoteka CZAJKI, [PERSON_NAME], ur. [DATE] r., ur. w [GEOGRAPHIC_DATA]," at bounding box center [397, 431] width 493 height 16
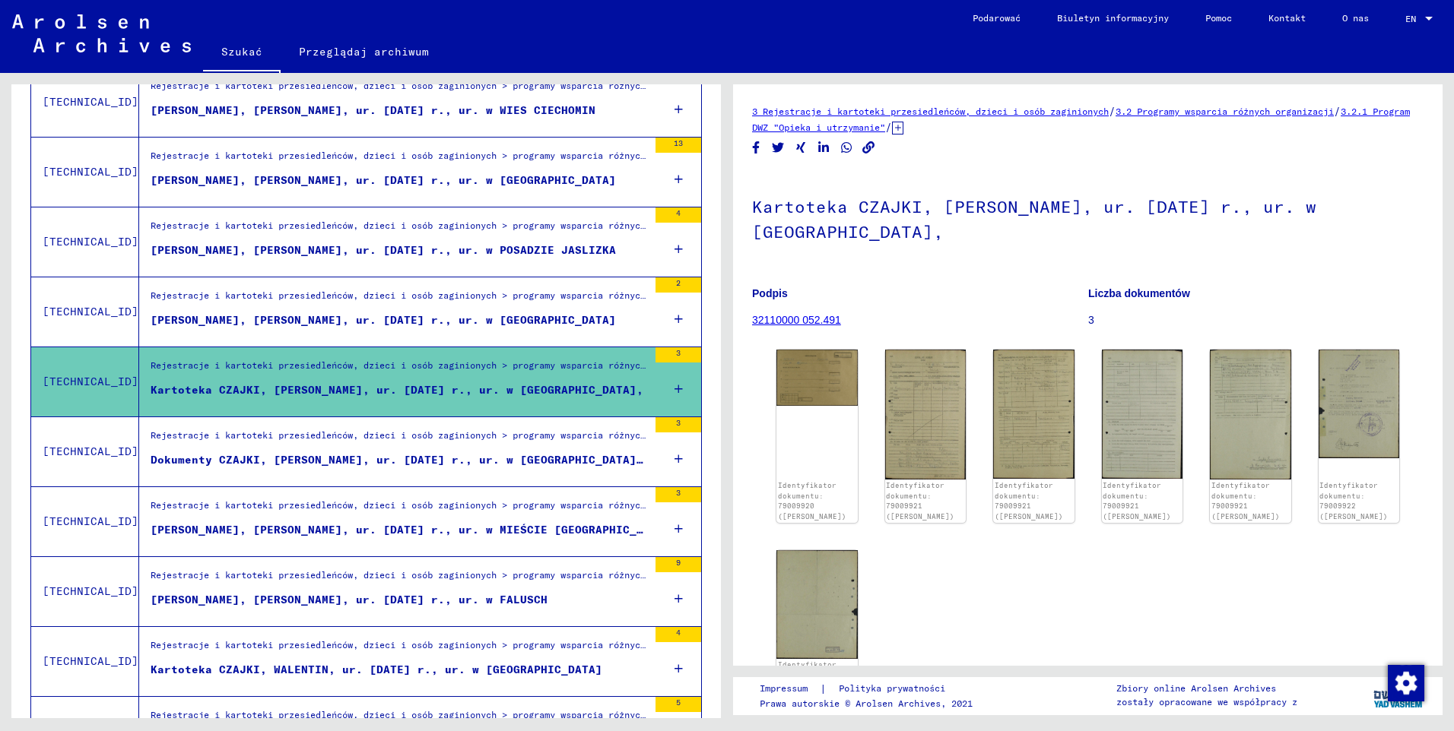
scroll to position [1064, 0]
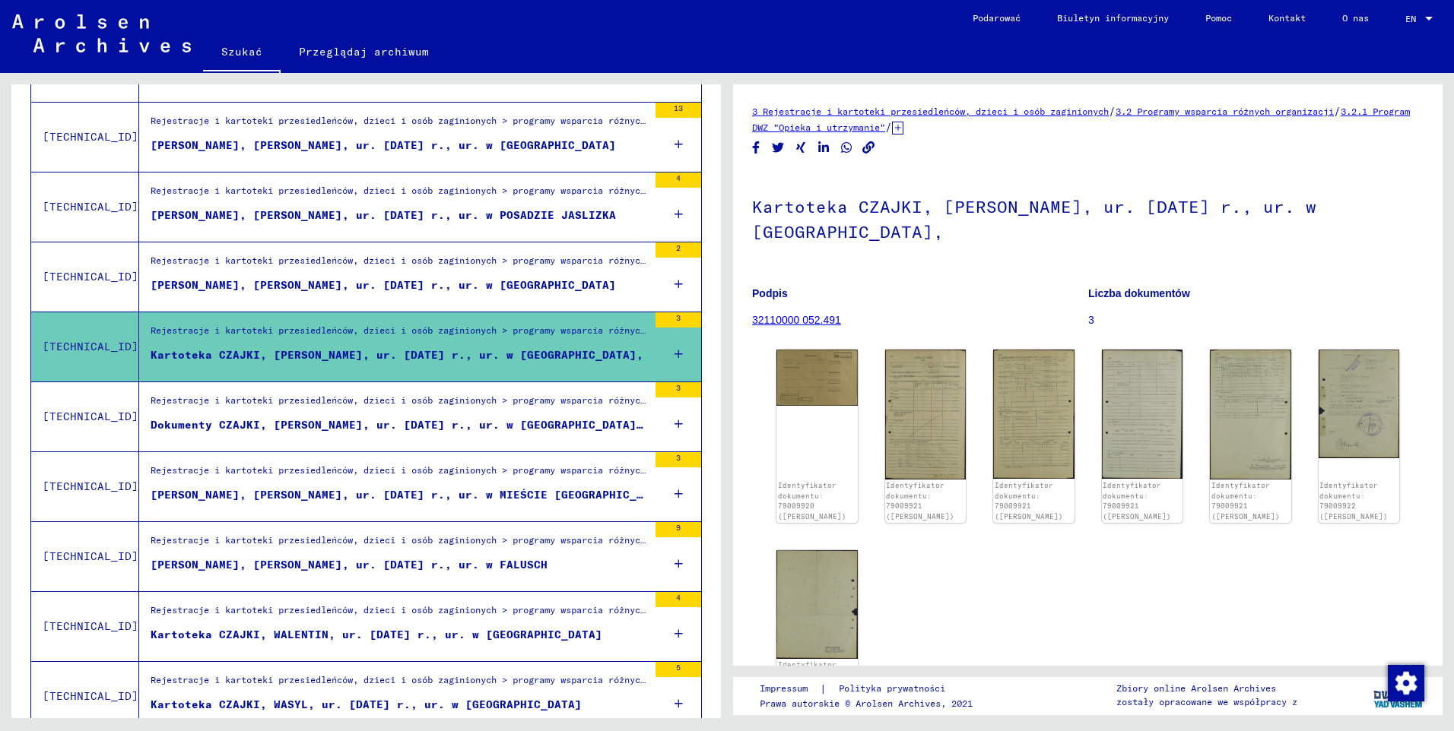
click at [350, 430] on div "Dokumenty CZAJKI, [PERSON_NAME], ur. [DATE] r., ur. w [GEOGRAPHIC_DATA] oraz in…" at bounding box center [399, 425] width 497 height 16
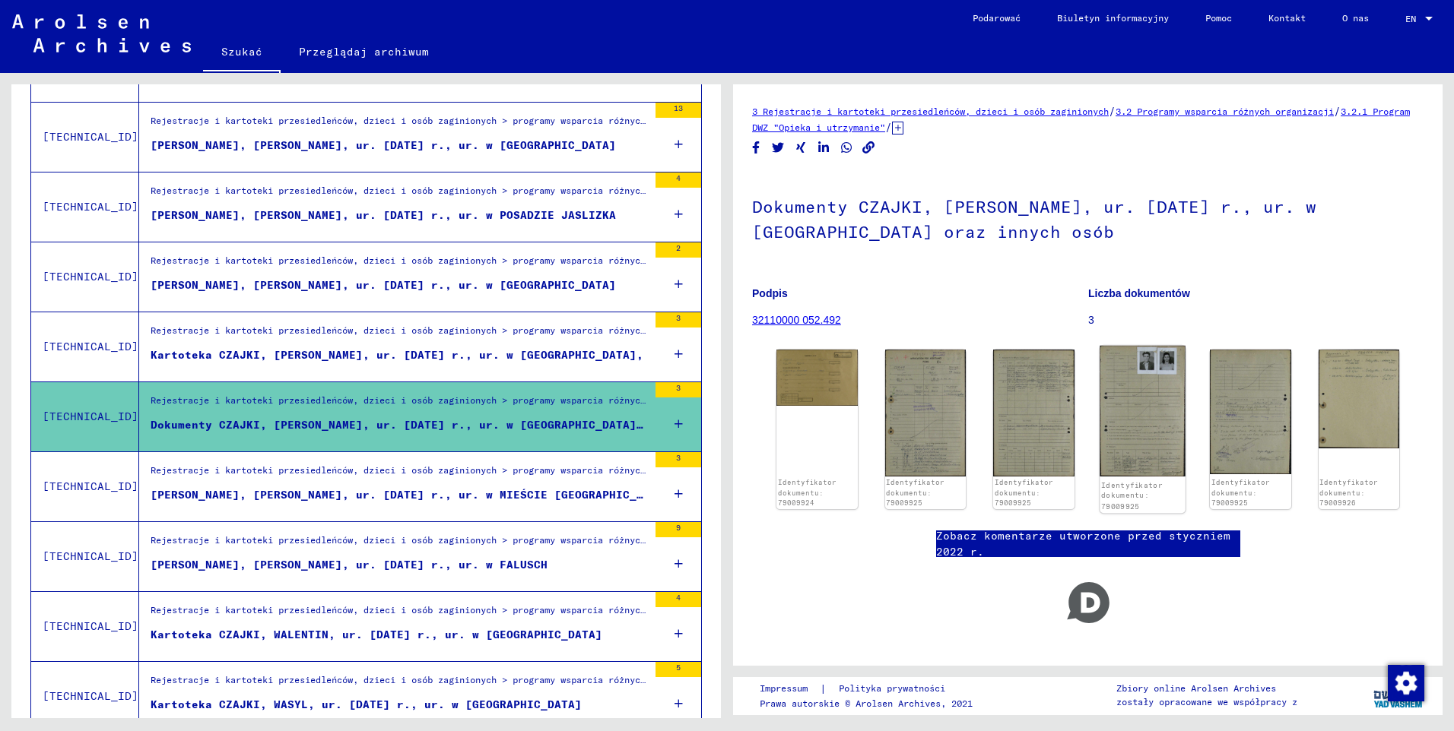
click at [1140, 420] on img at bounding box center [1141, 411] width 85 height 131
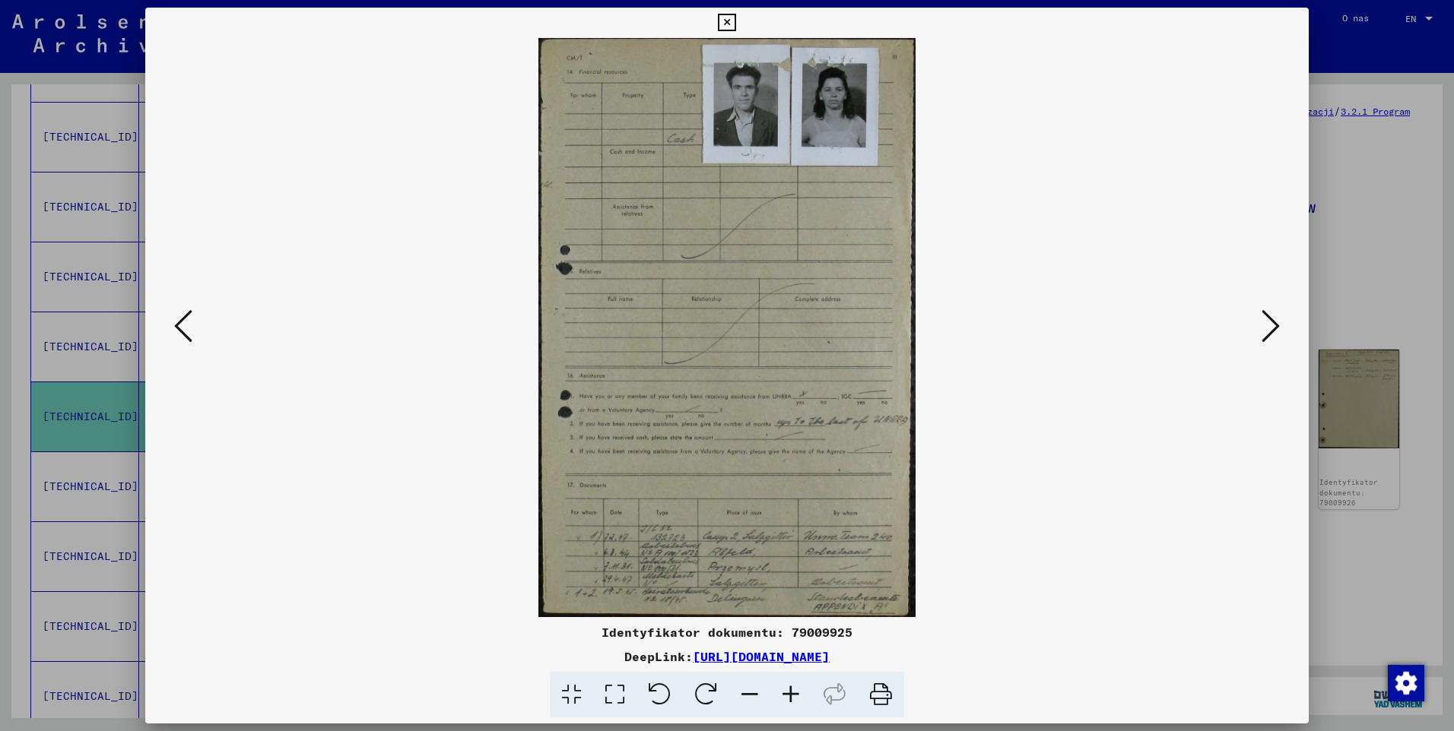
click at [792, 689] on icon at bounding box center [790, 695] width 41 height 46
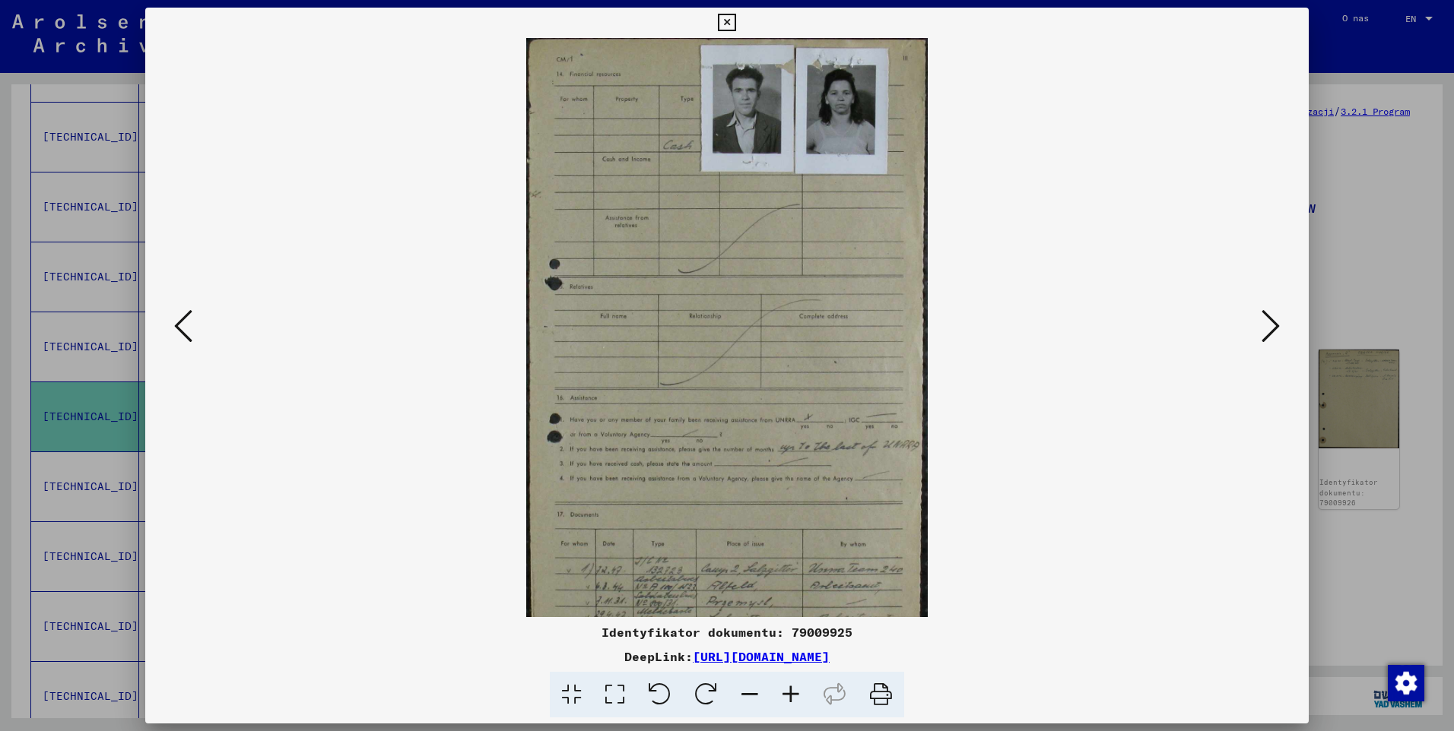
click at [792, 689] on icon at bounding box center [790, 695] width 41 height 46
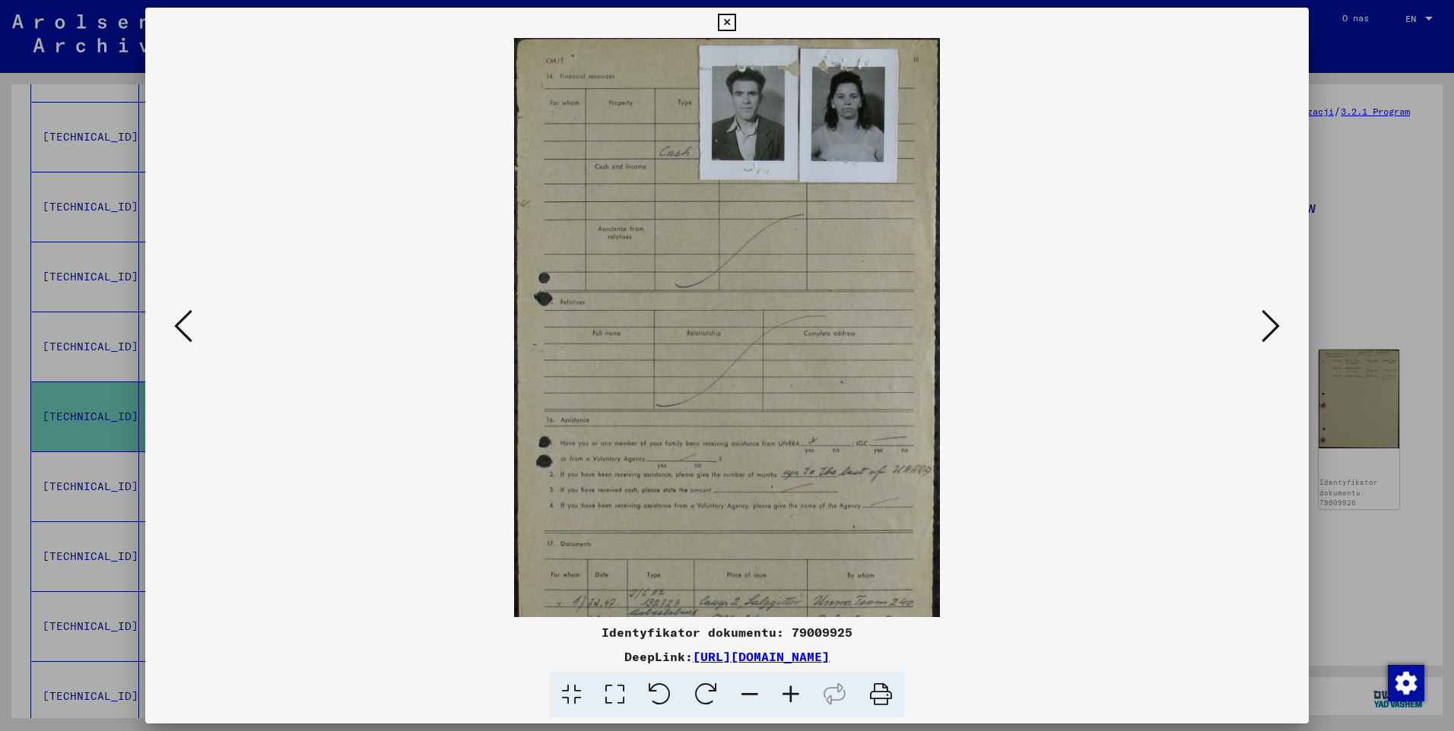
click at [792, 689] on icon at bounding box center [790, 695] width 41 height 46
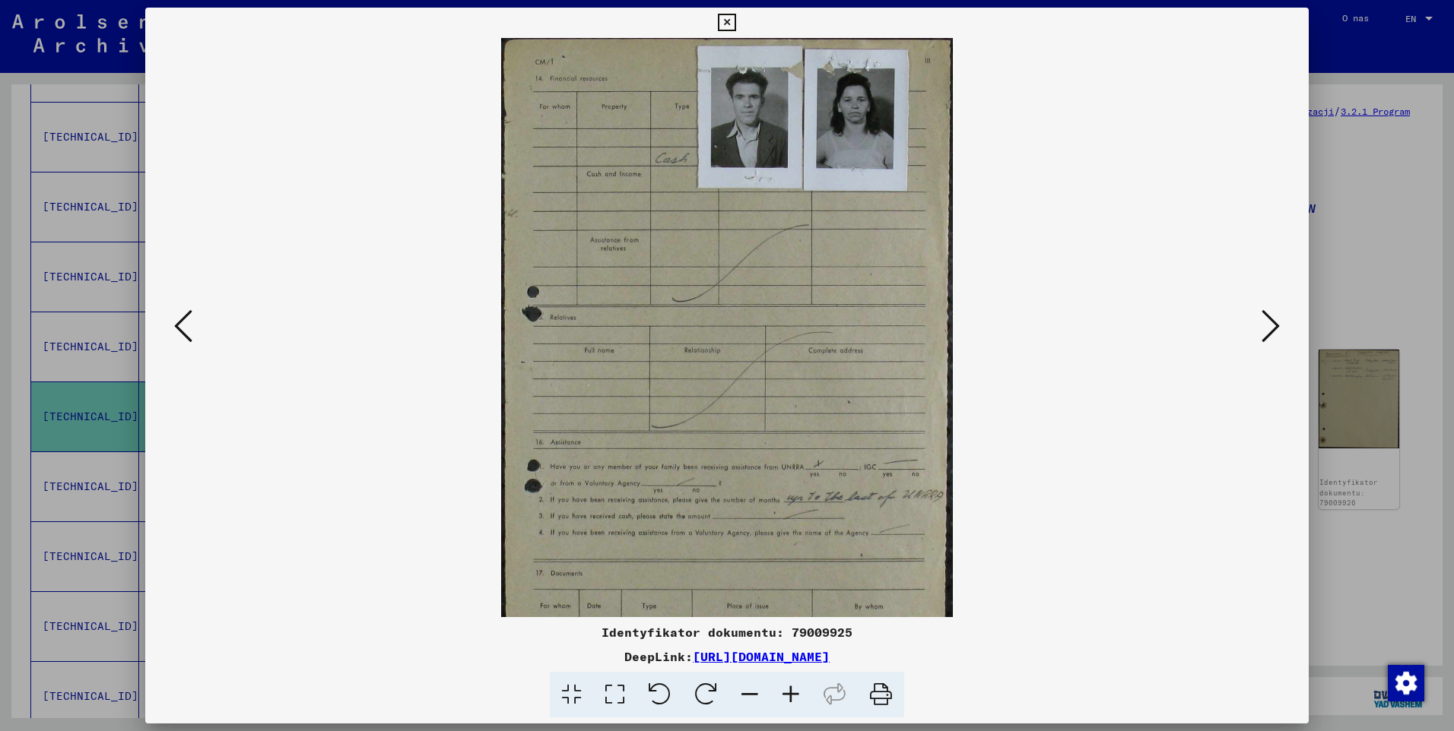
click at [792, 689] on icon at bounding box center [790, 695] width 41 height 46
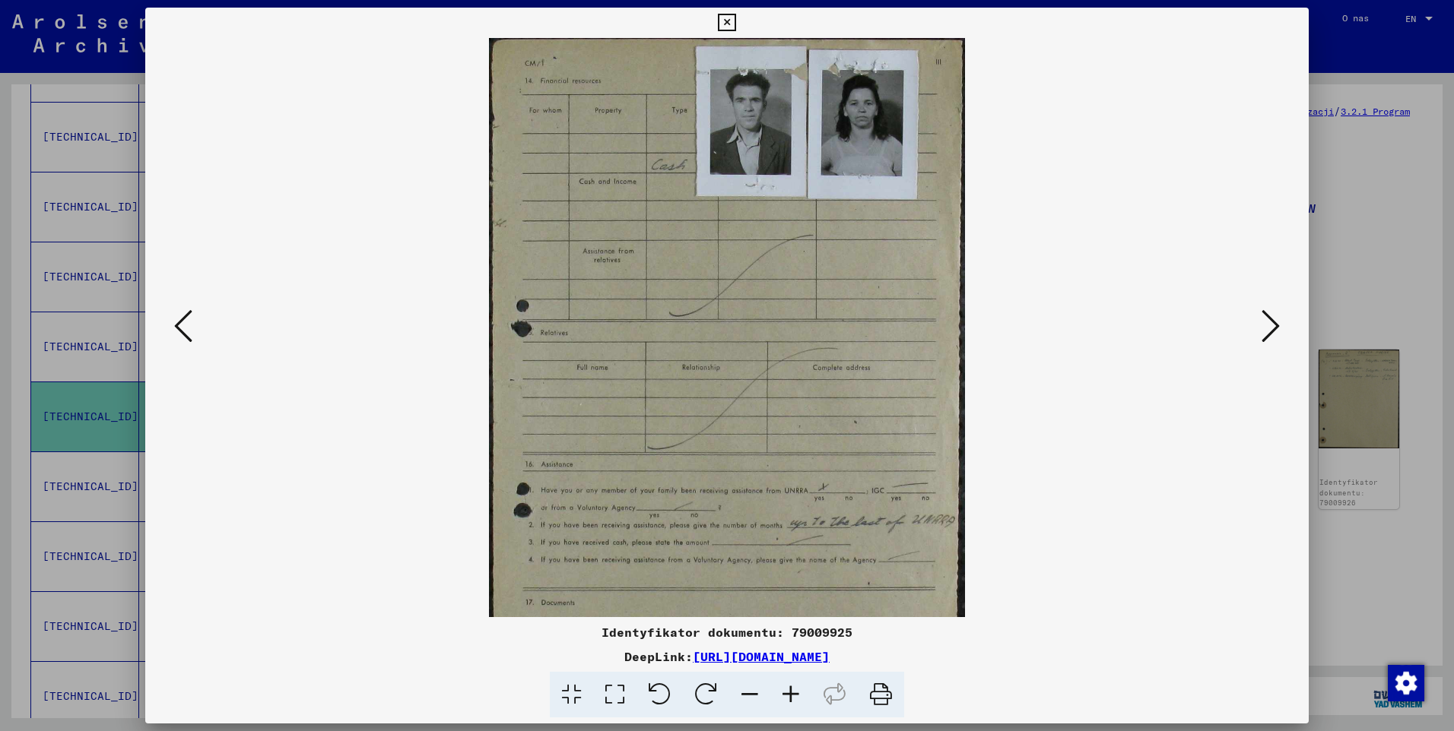
click at [792, 689] on icon at bounding box center [790, 695] width 41 height 46
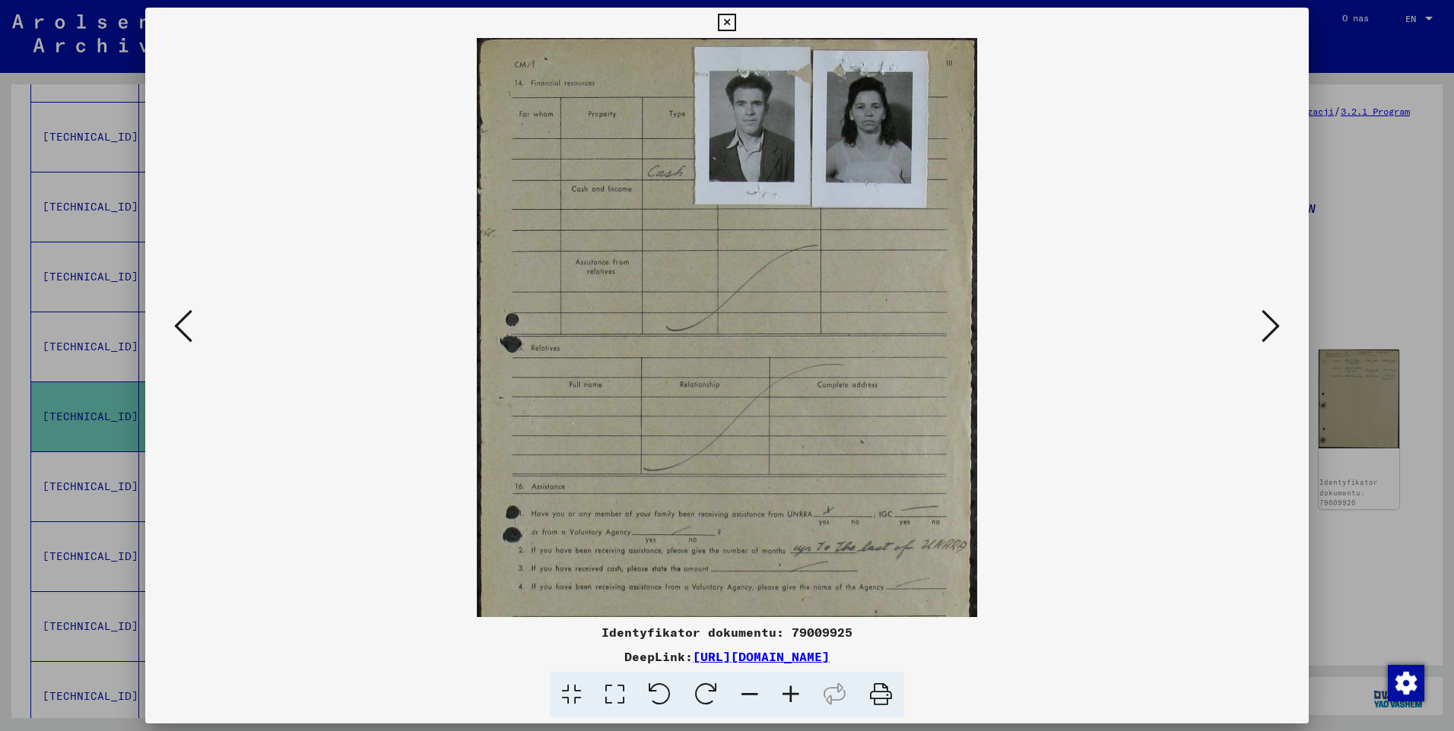
click at [792, 689] on icon at bounding box center [790, 695] width 41 height 46
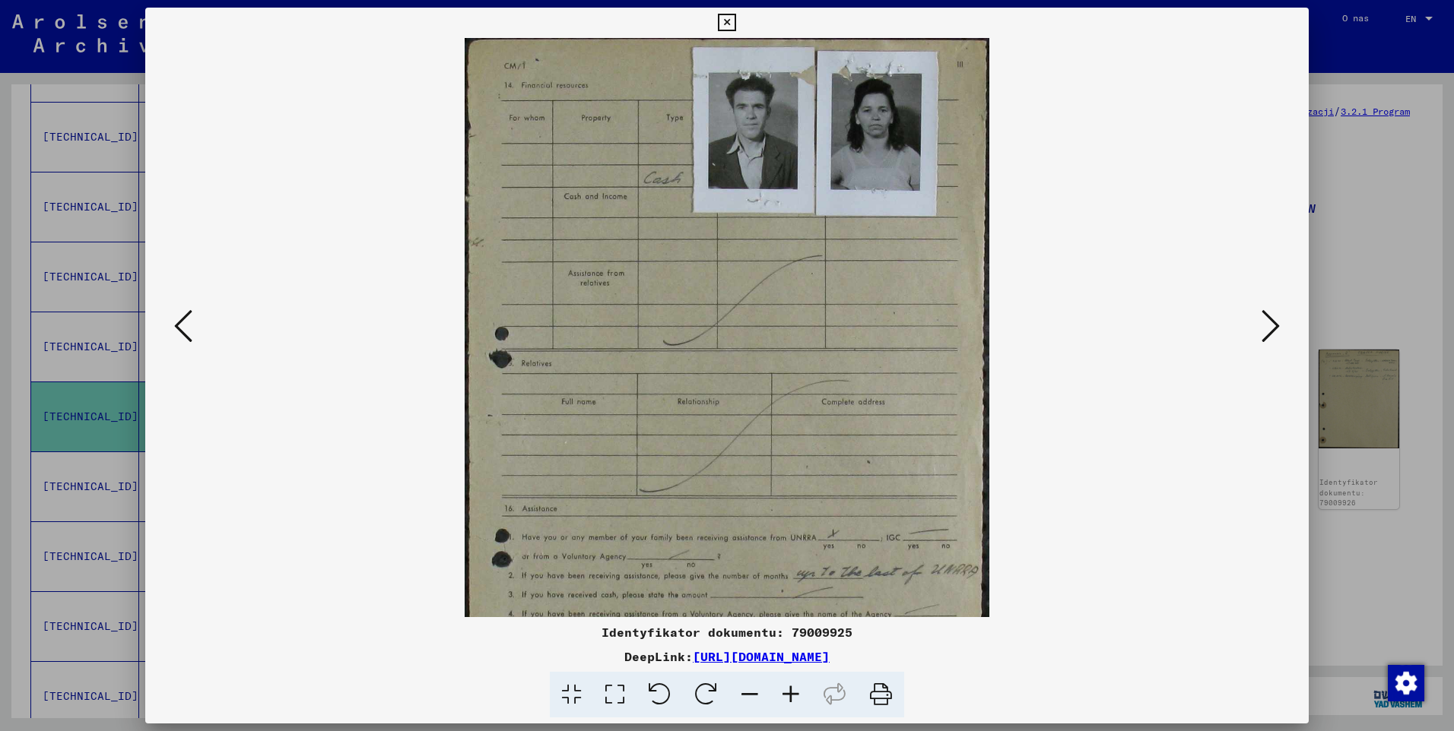
click at [792, 689] on icon at bounding box center [790, 695] width 41 height 46
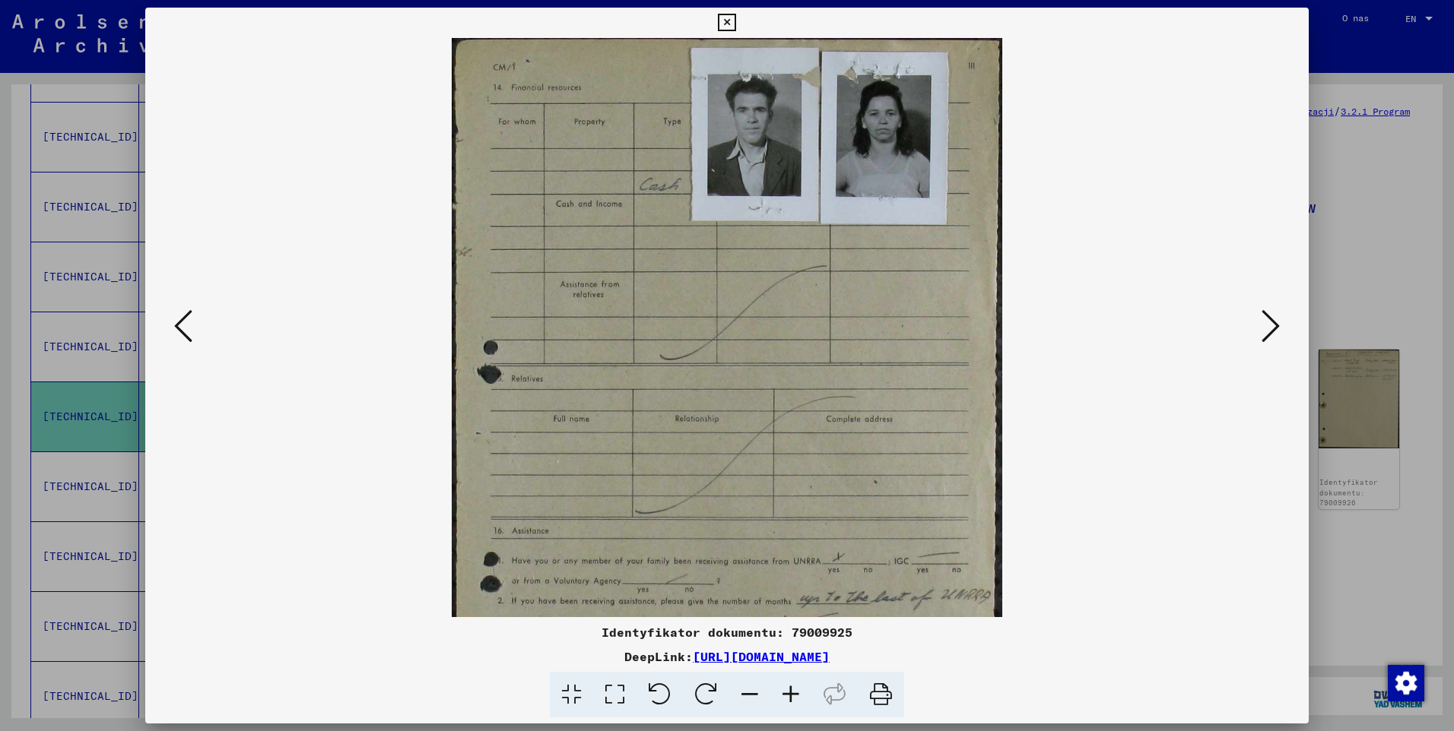
click at [792, 689] on icon at bounding box center [790, 695] width 41 height 46
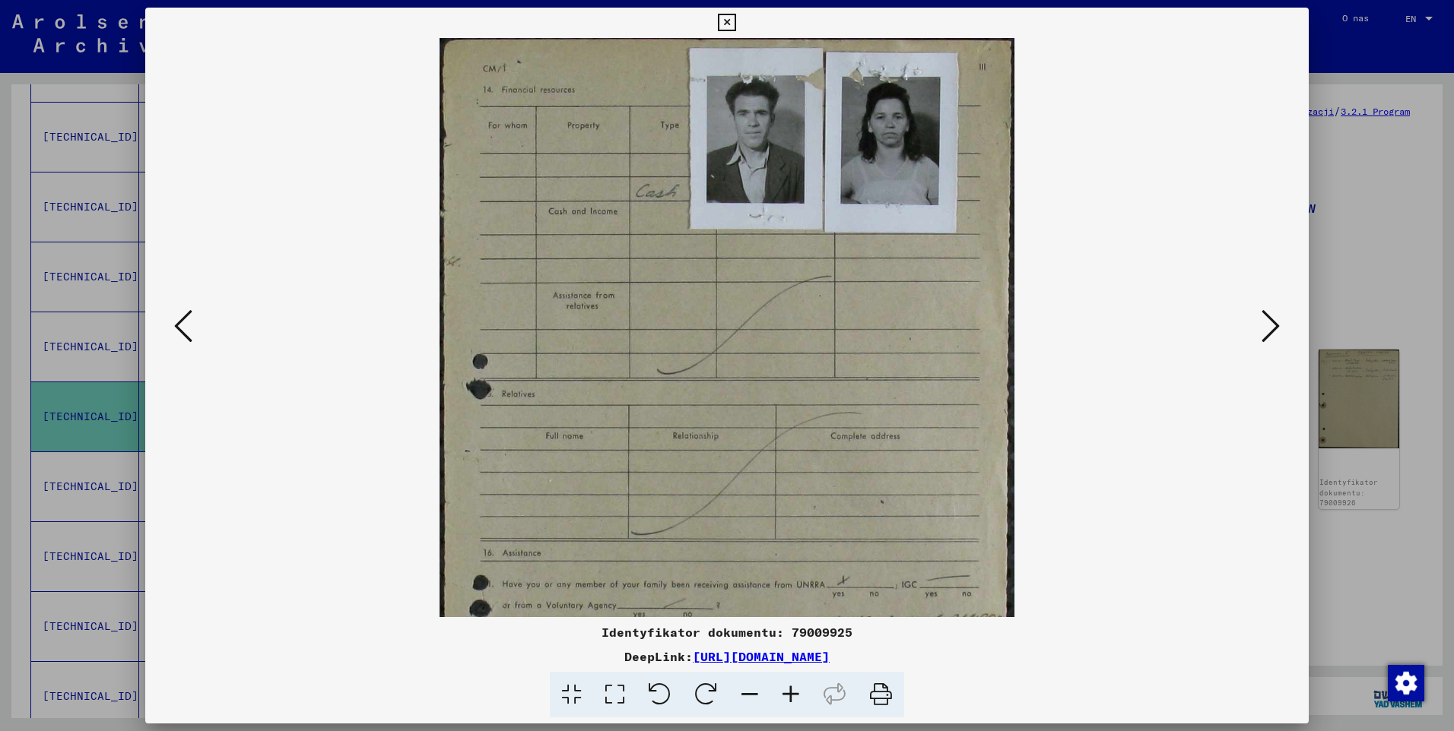
click at [792, 689] on icon at bounding box center [790, 695] width 41 height 46
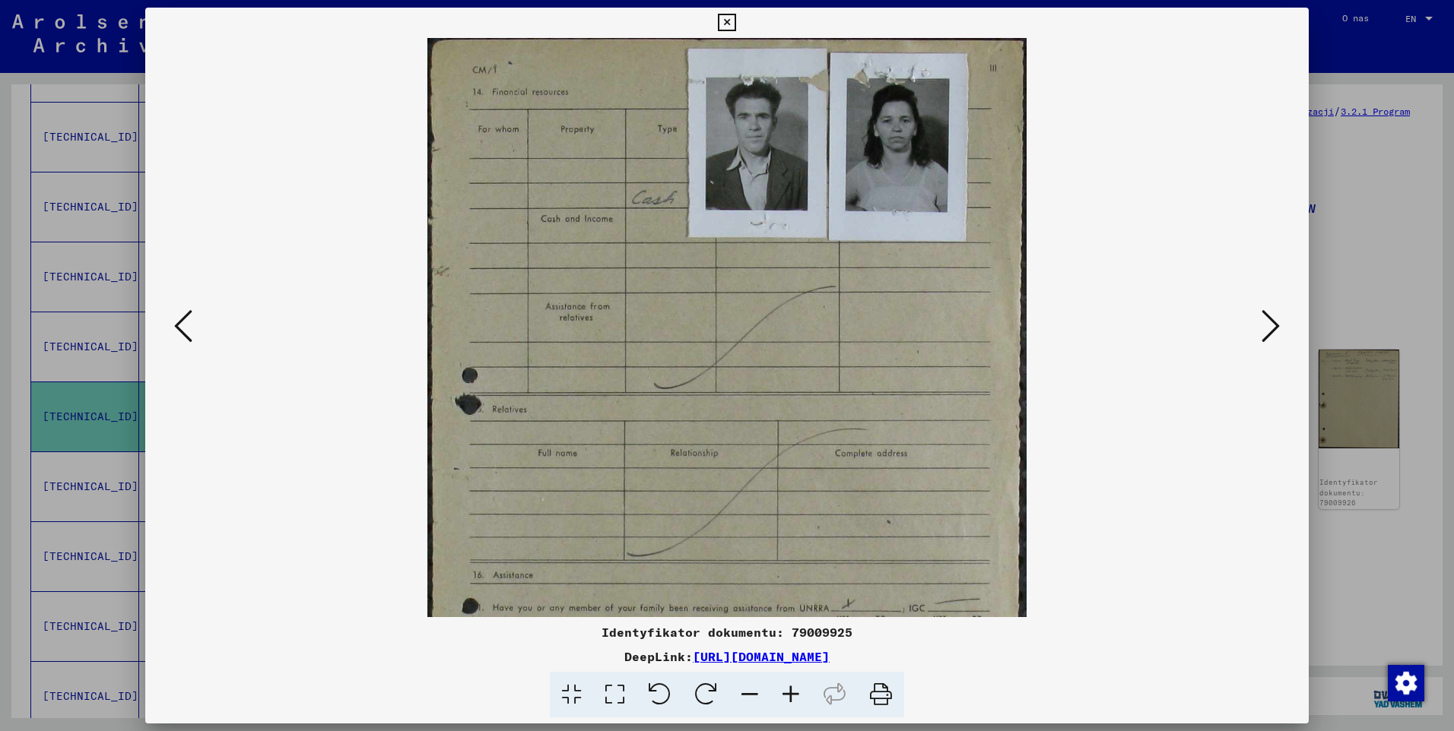
click at [792, 689] on icon at bounding box center [790, 695] width 41 height 46
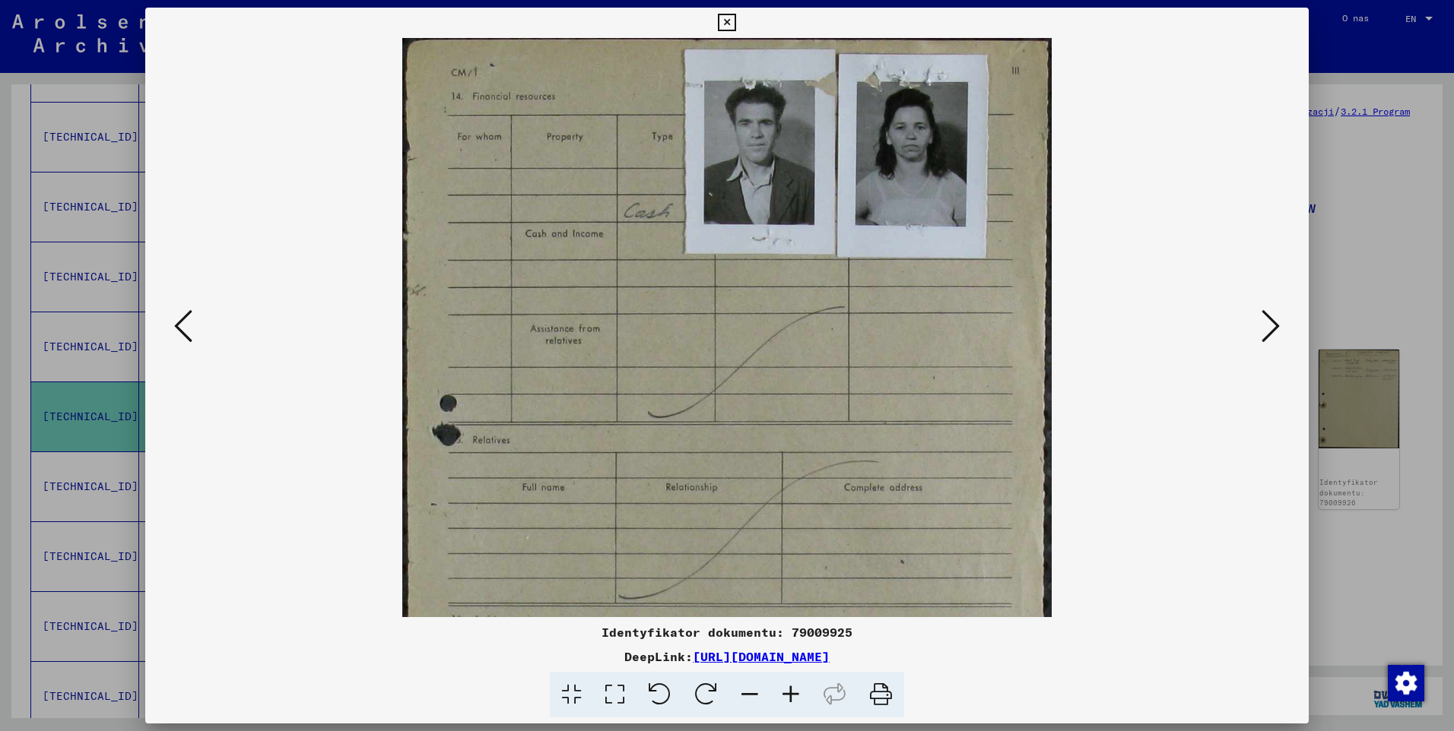
click at [792, 689] on icon at bounding box center [790, 695] width 41 height 46
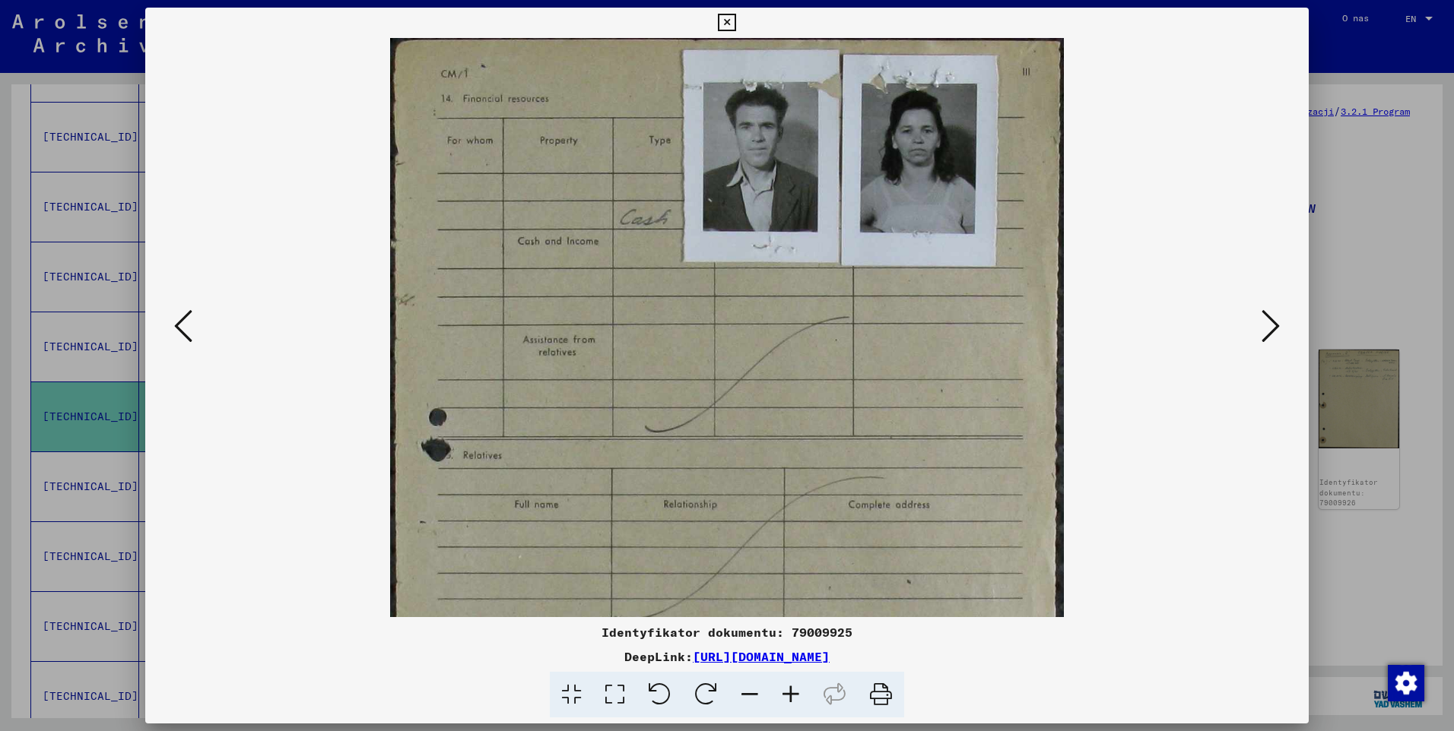
click at [792, 689] on icon at bounding box center [790, 695] width 41 height 46
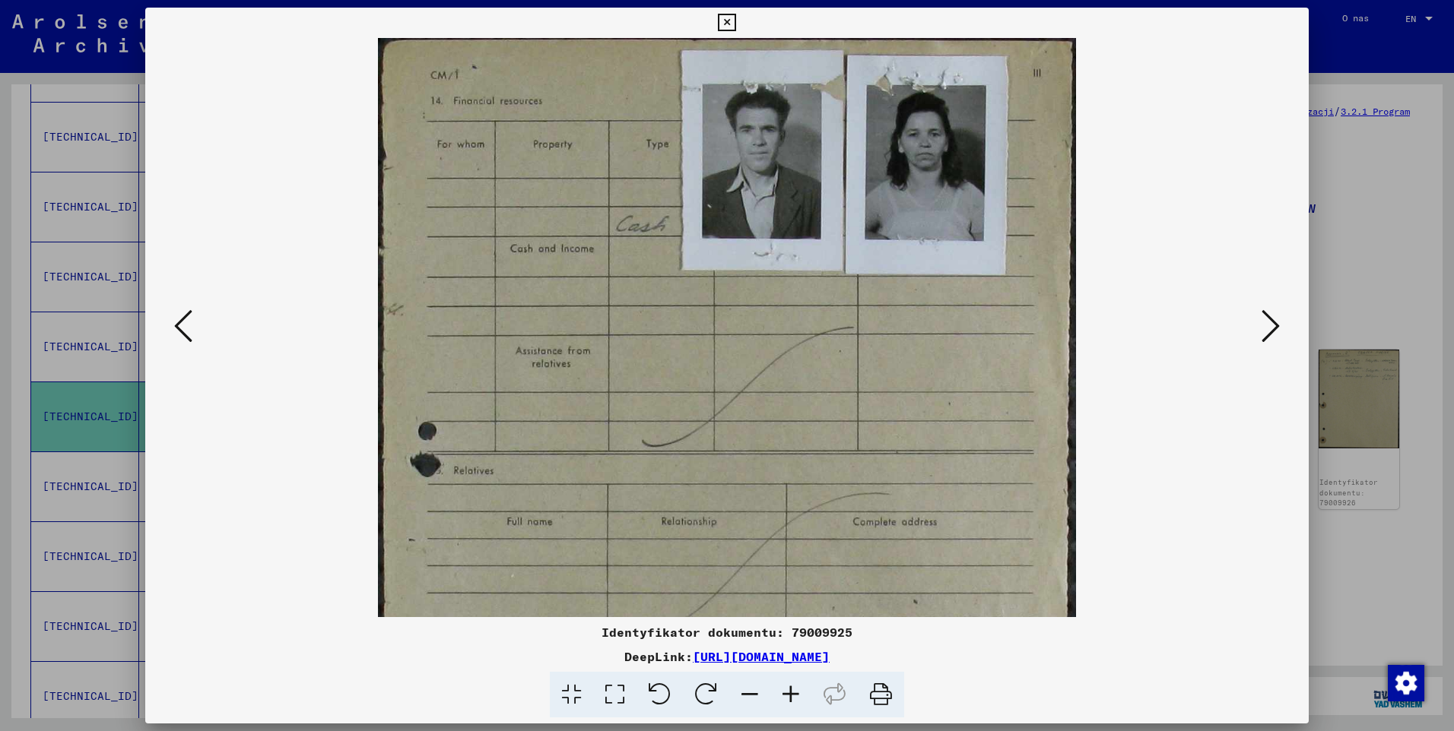
click at [792, 689] on icon at bounding box center [790, 695] width 41 height 46
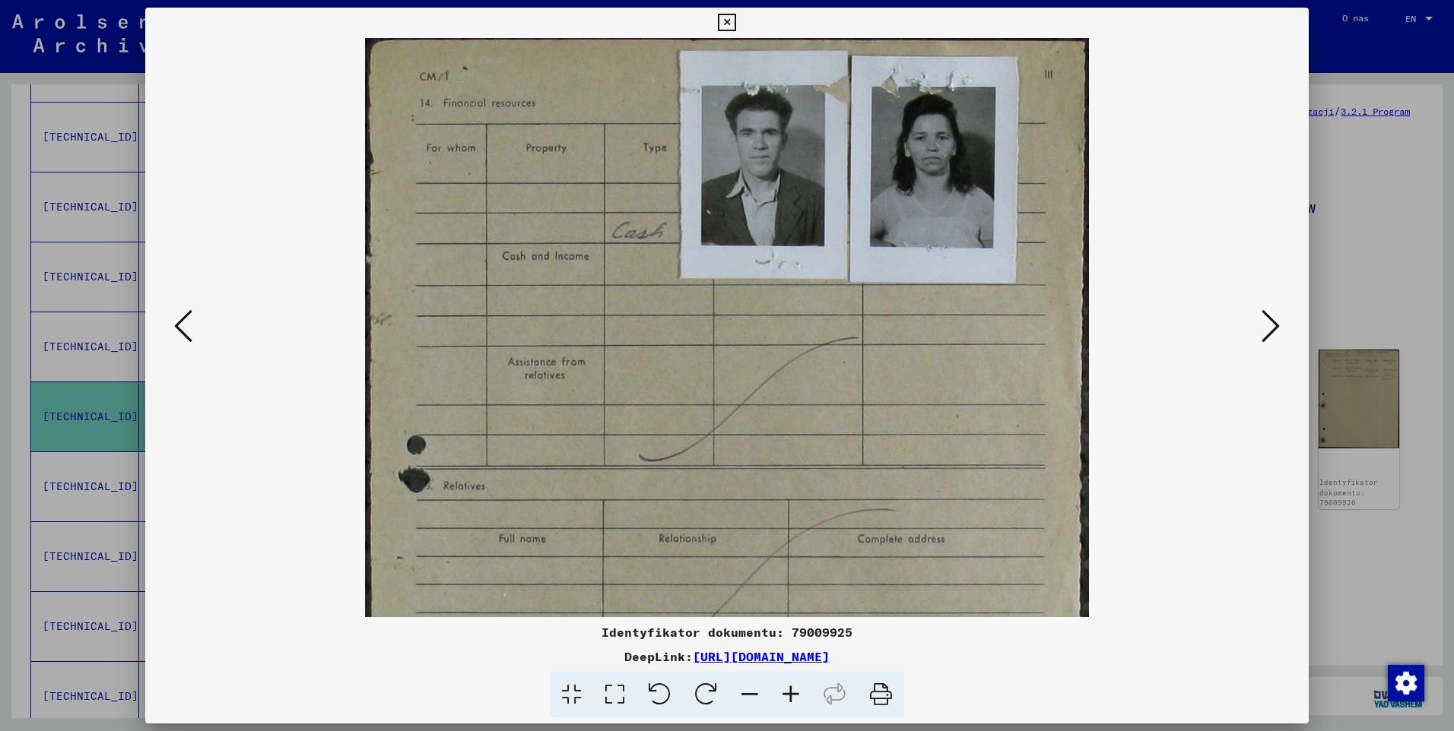
click at [792, 689] on icon at bounding box center [790, 695] width 41 height 46
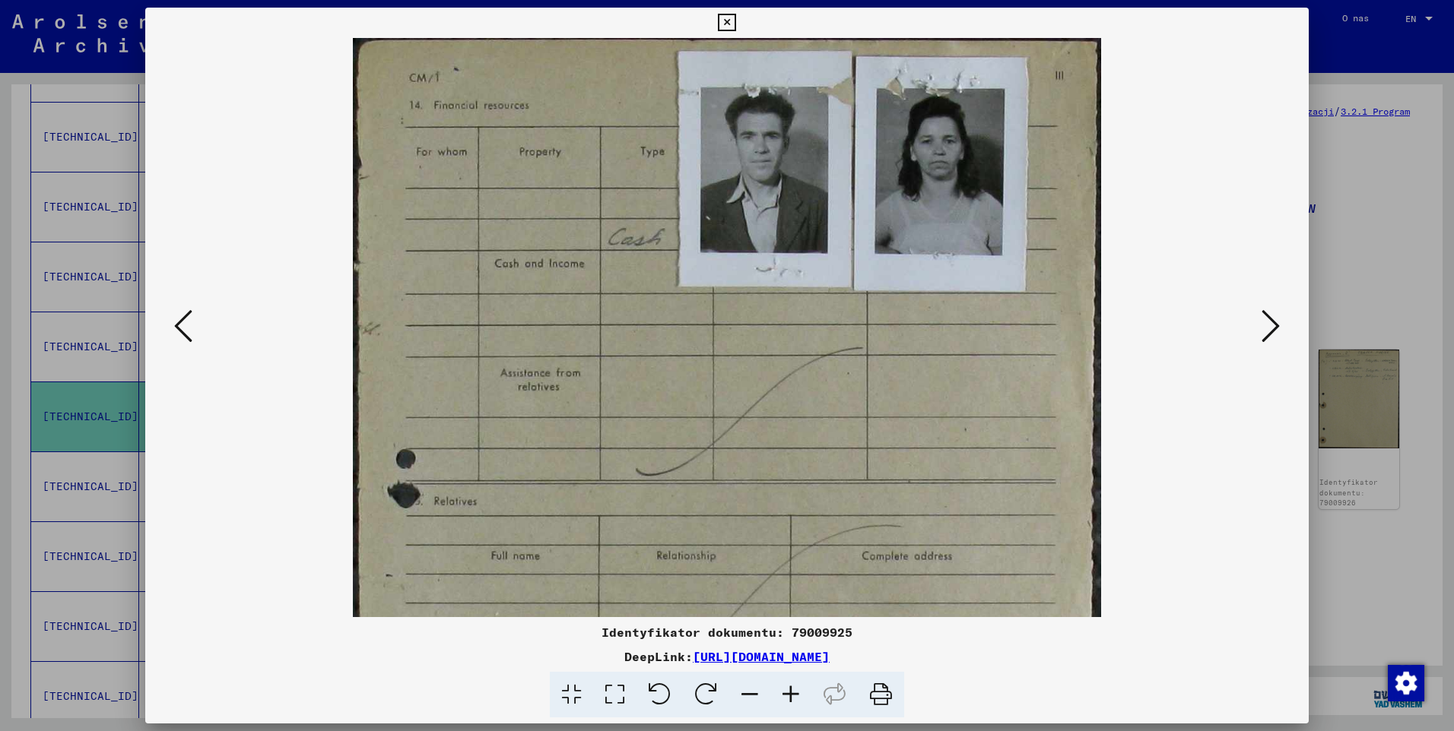
click at [792, 689] on icon at bounding box center [790, 695] width 41 height 46
click at [792, 688] on icon at bounding box center [790, 695] width 41 height 46
click at [1274, 343] on icon at bounding box center [1270, 326] width 18 height 36
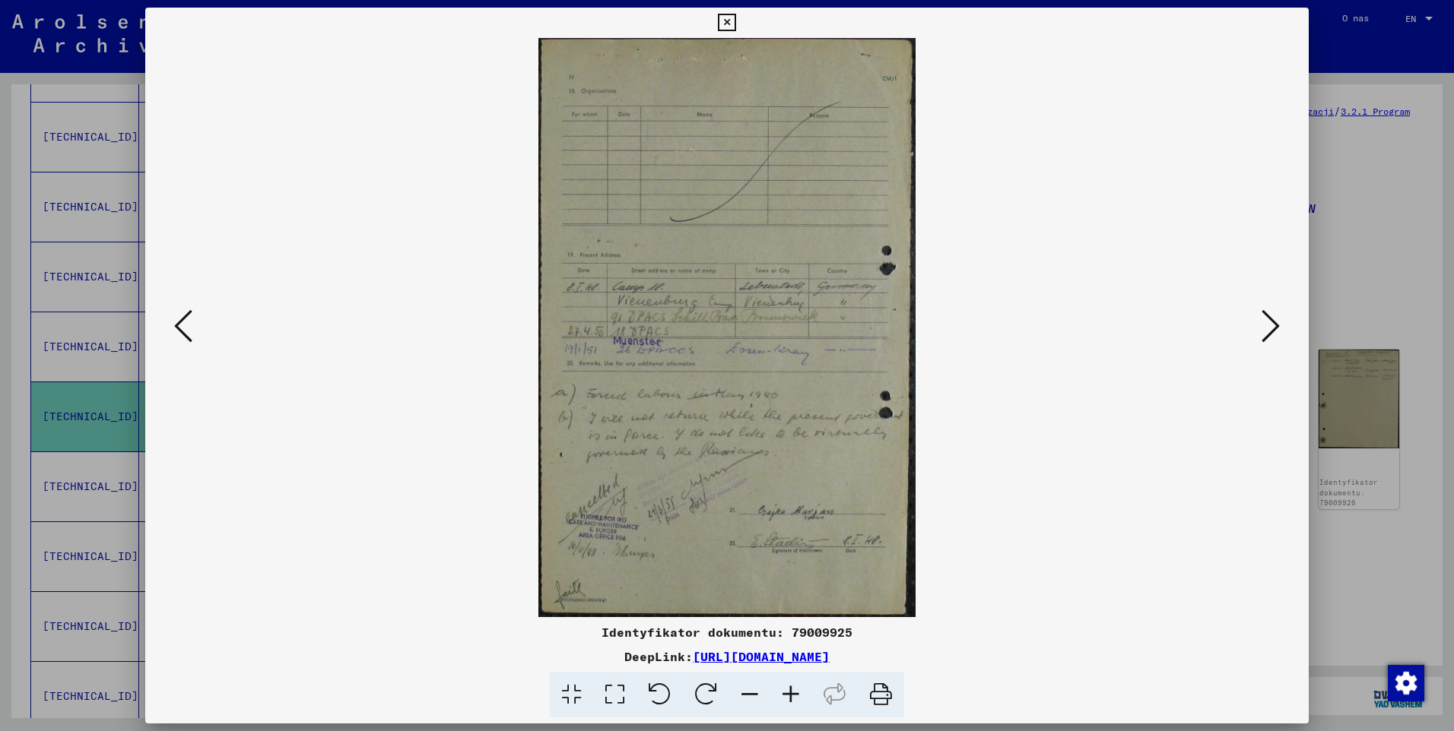
click at [1274, 343] on icon at bounding box center [1270, 326] width 18 height 36
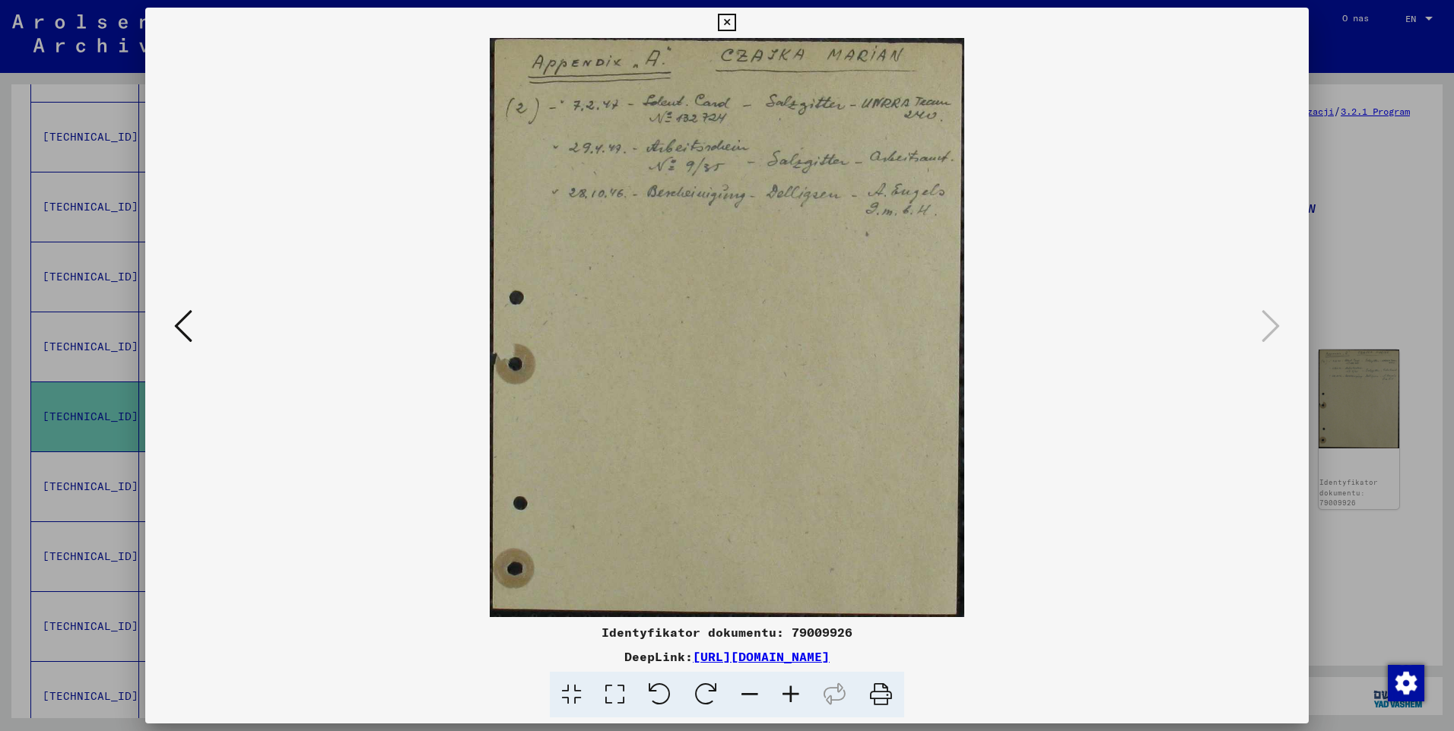
click at [726, 20] on icon at bounding box center [726, 23] width 17 height 18
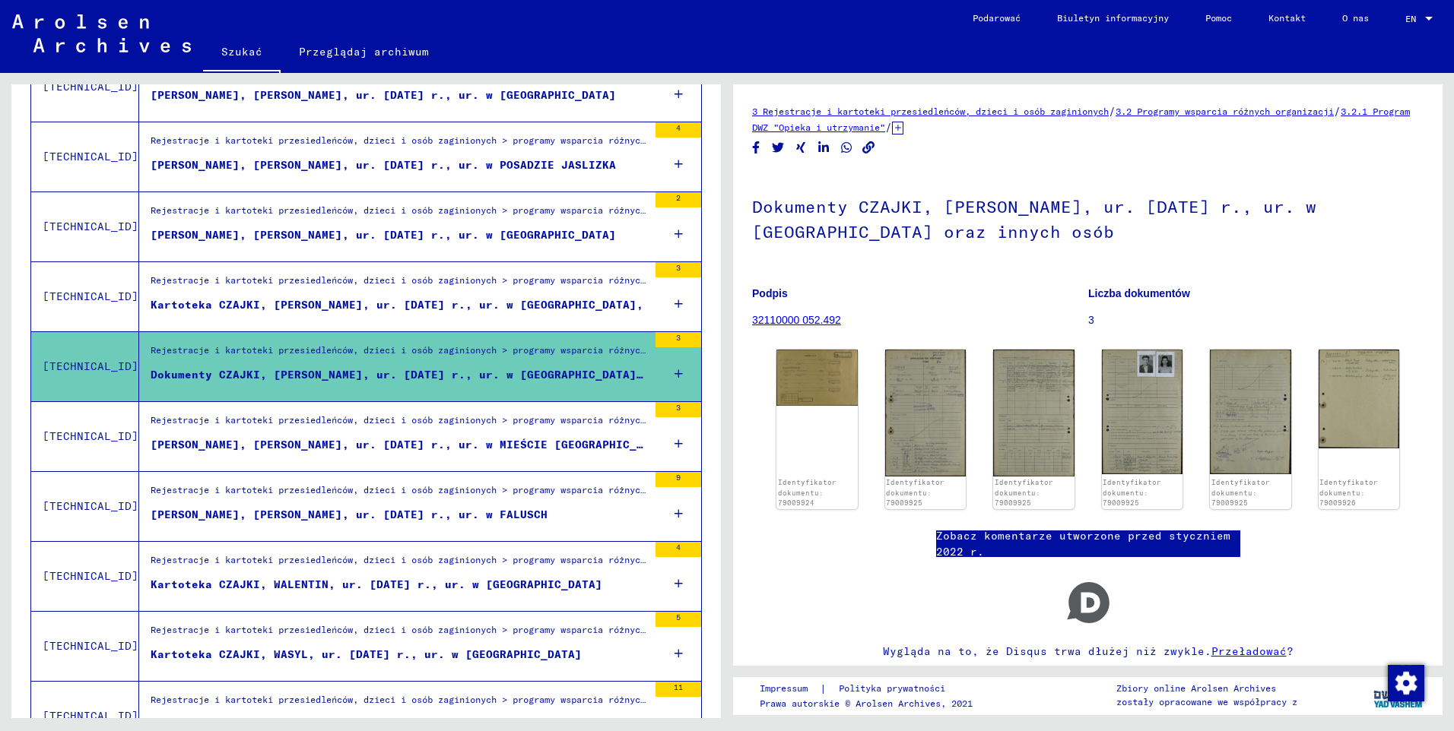
scroll to position [1140, 0]
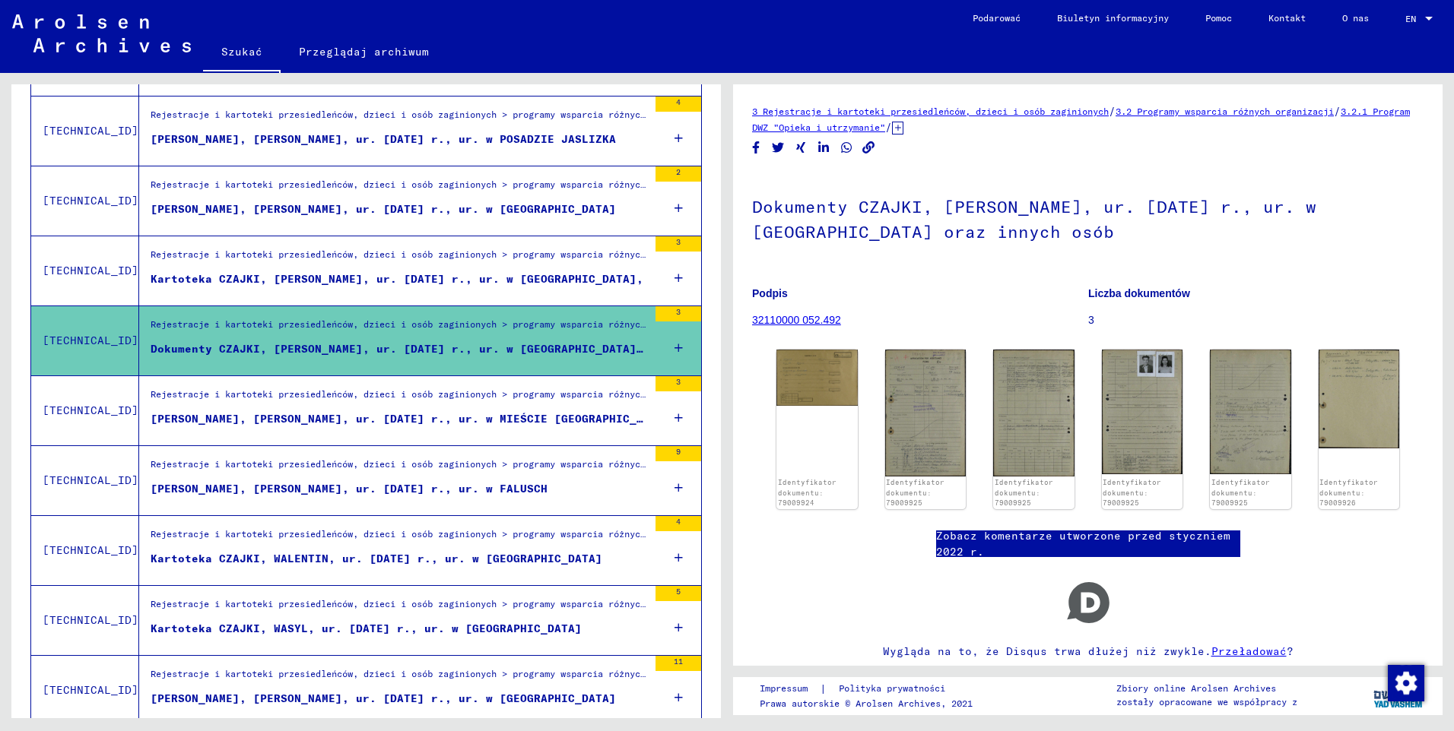
click at [394, 420] on div "[PERSON_NAME], [PERSON_NAME], ur. [DATE] r., ur. w MIEŚCIE [GEOGRAPHIC_DATA]" at bounding box center [399, 419] width 497 height 16
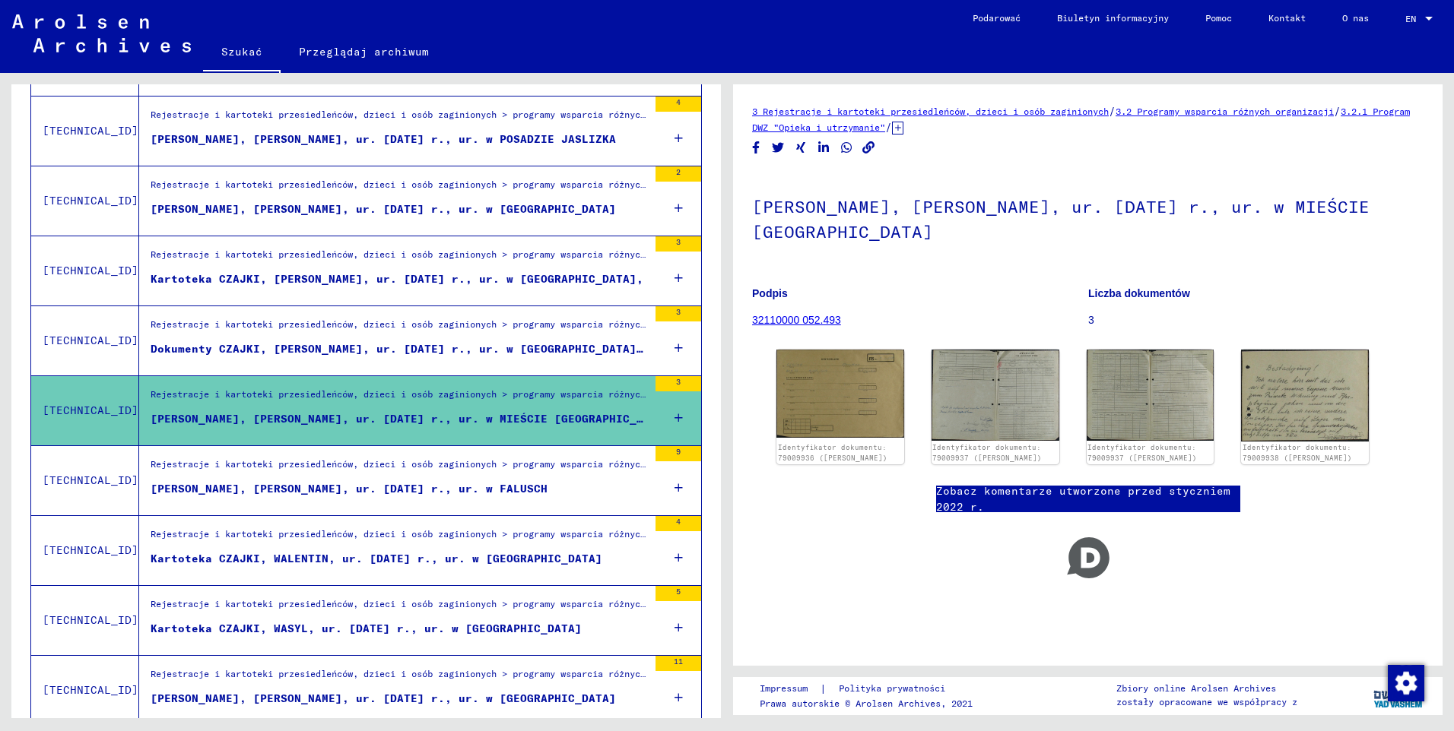
click at [385, 486] on div "[PERSON_NAME], [PERSON_NAME], ur. [DATE] r., ur. w FALUSCH" at bounding box center [349, 489] width 397 height 16
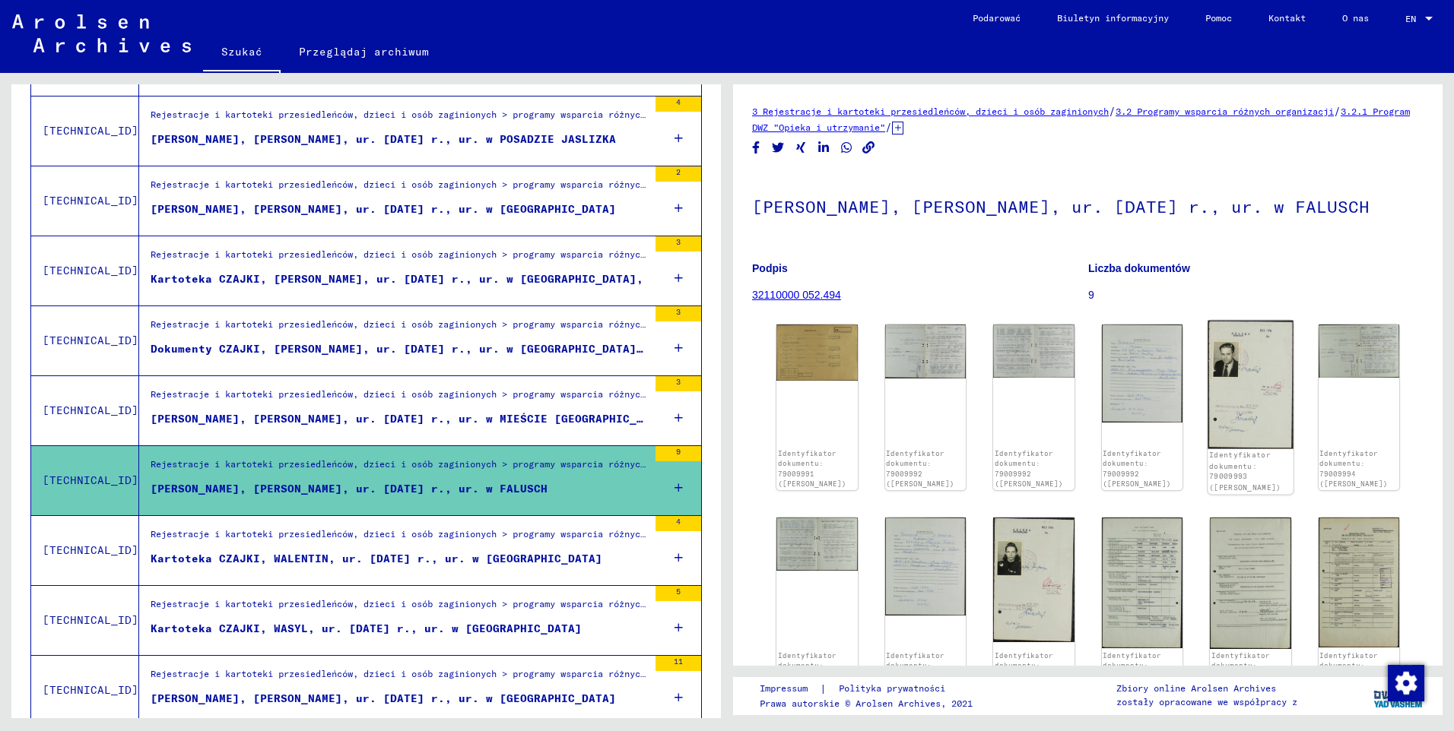
click at [1242, 380] on img at bounding box center [1249, 385] width 85 height 128
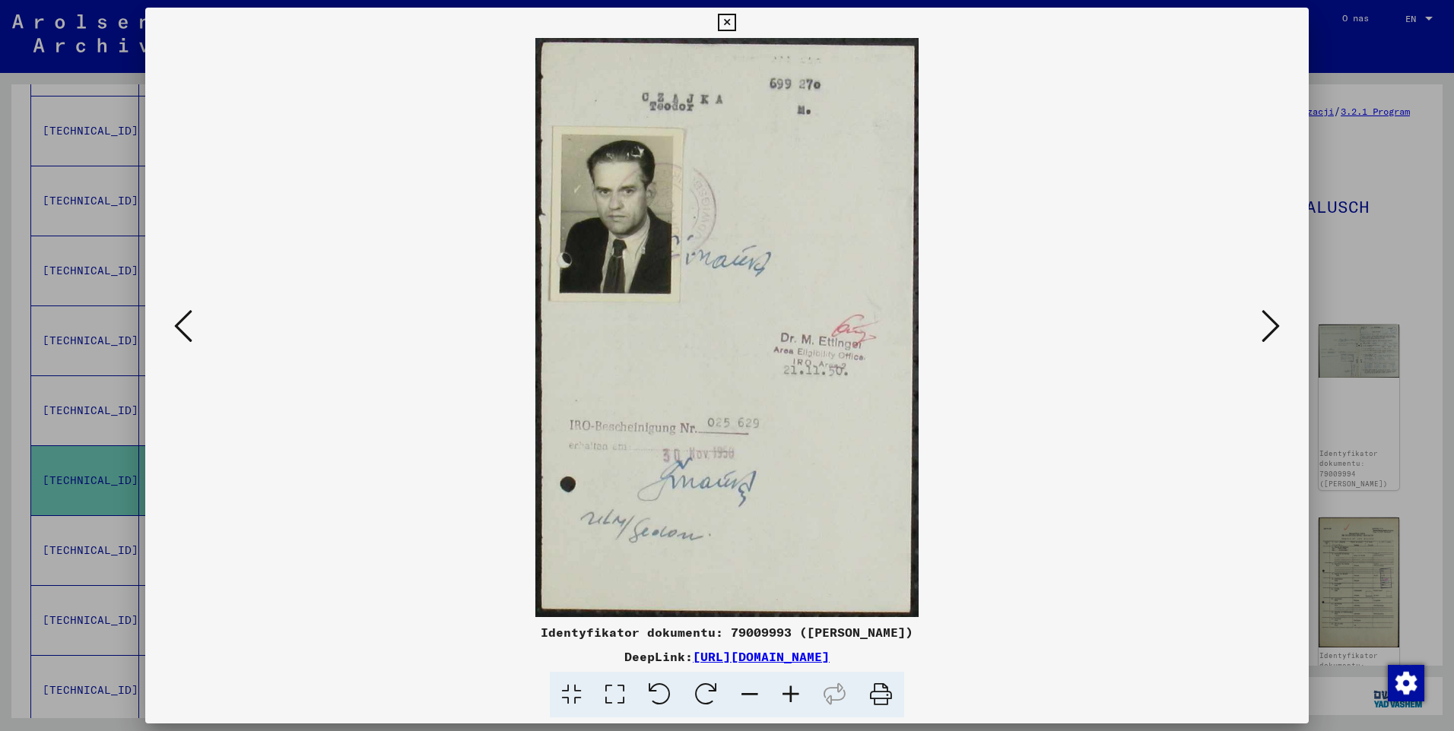
click at [792, 692] on icon at bounding box center [790, 695] width 41 height 46
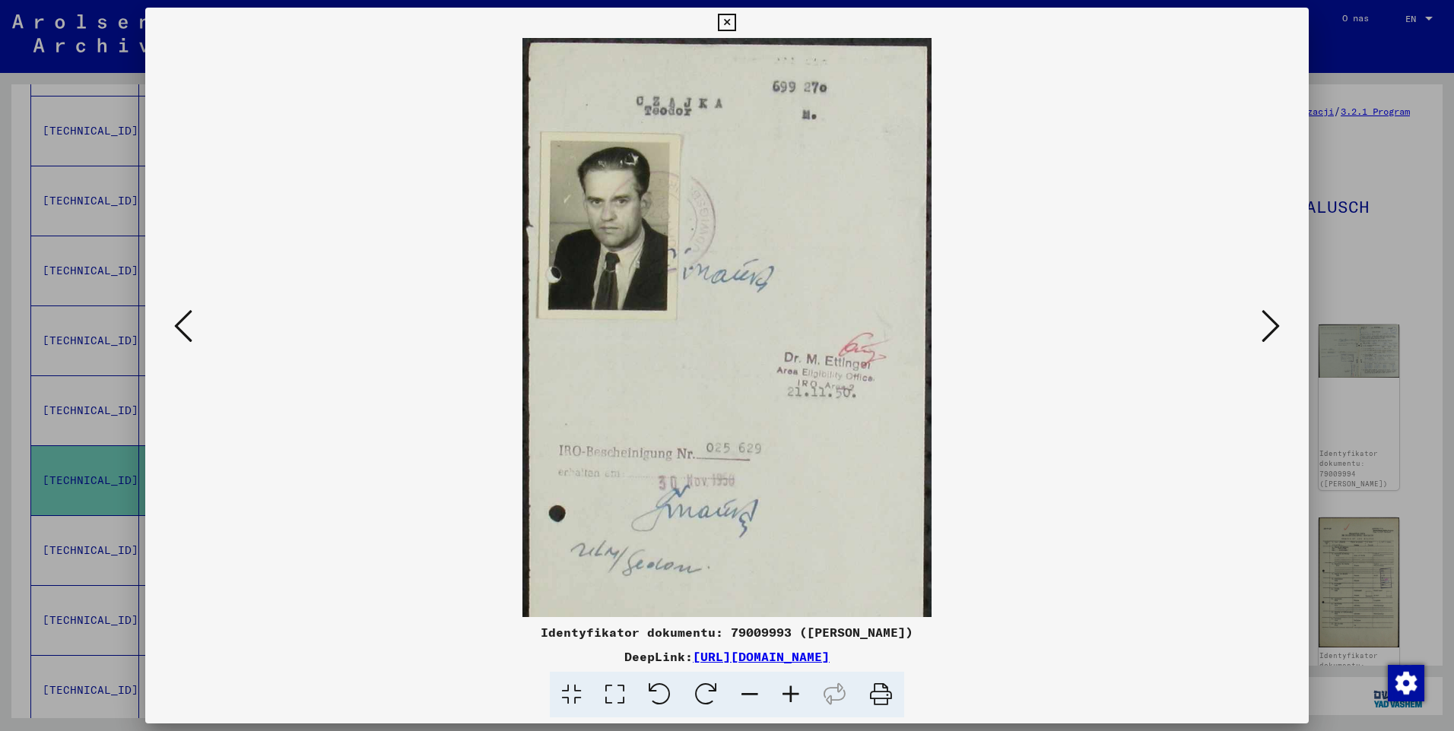
click at [792, 691] on icon at bounding box center [790, 695] width 41 height 46
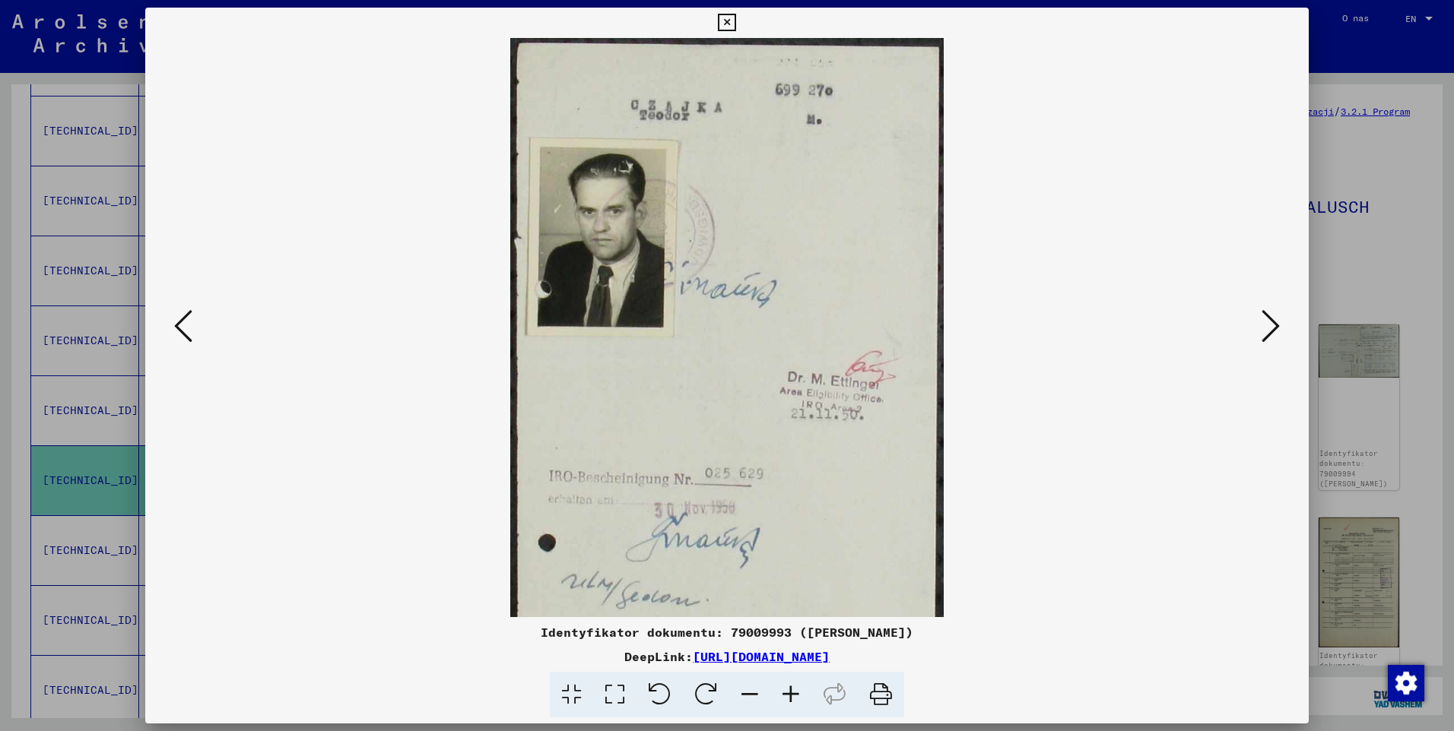
click at [792, 691] on icon at bounding box center [790, 695] width 41 height 46
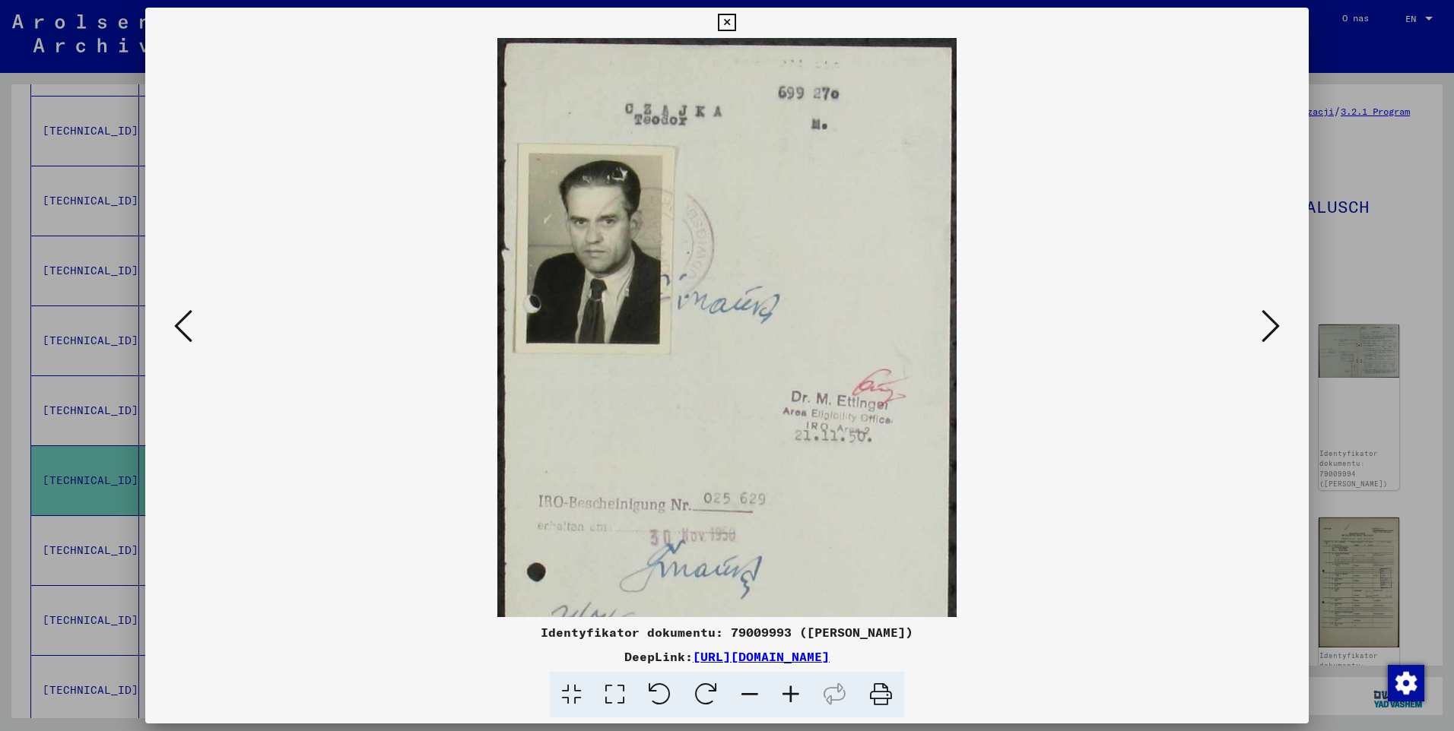
click at [792, 691] on icon at bounding box center [790, 695] width 41 height 46
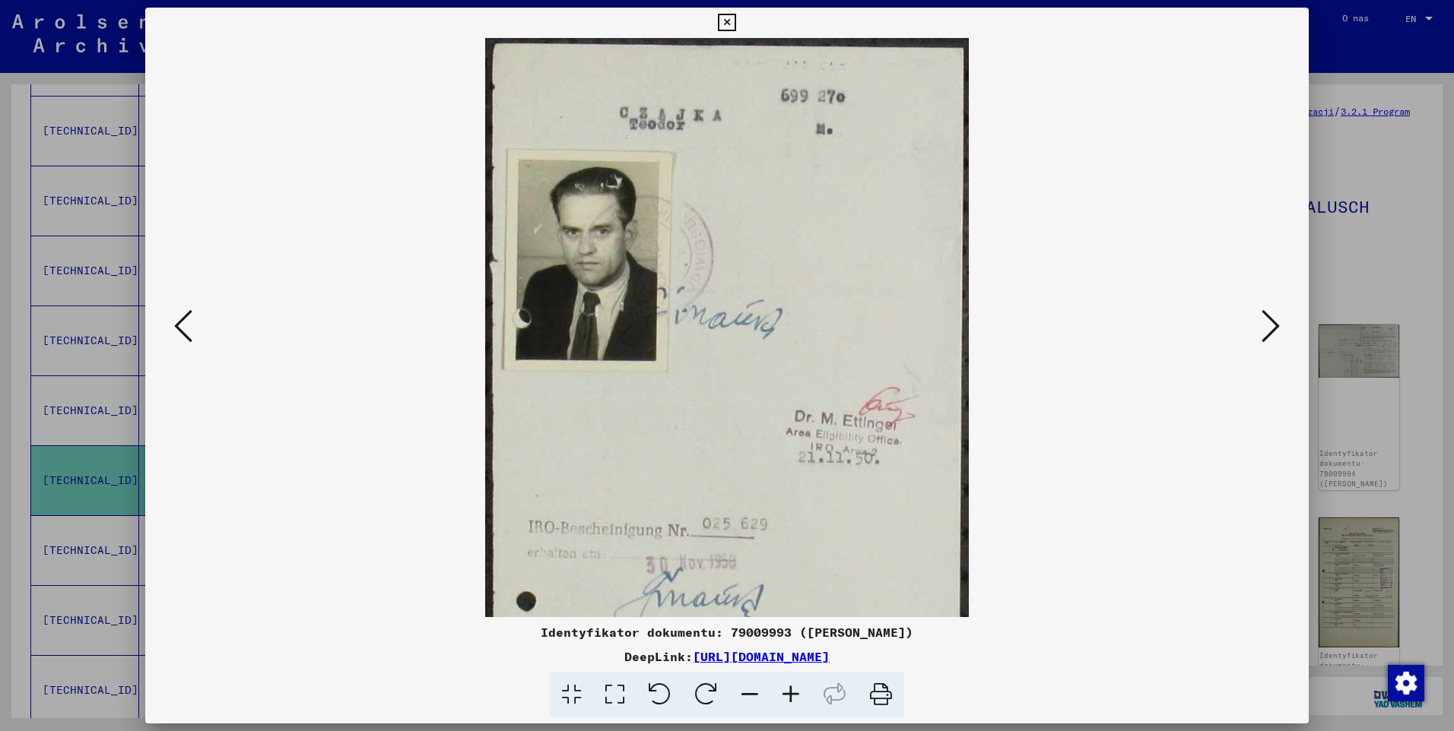
click at [792, 690] on icon at bounding box center [790, 695] width 41 height 46
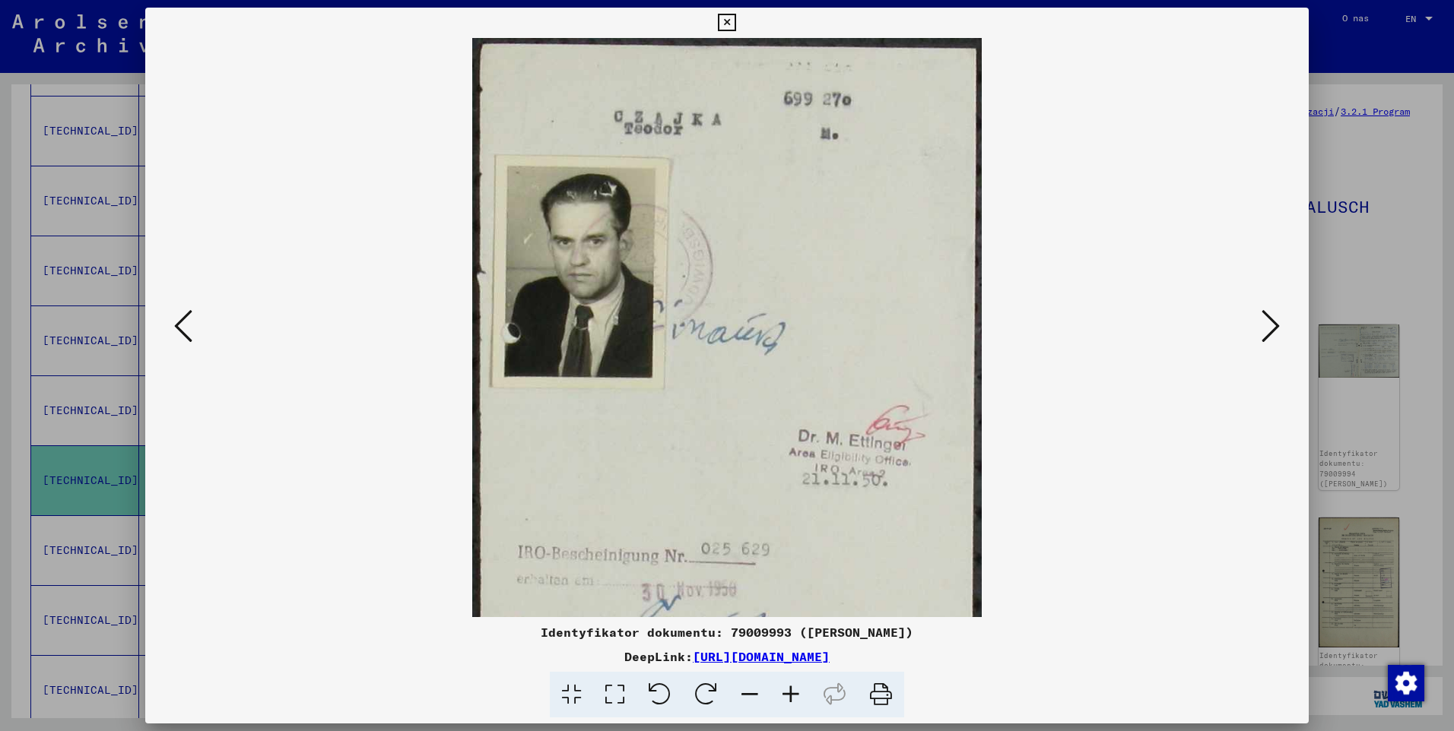
click at [792, 690] on icon at bounding box center [790, 695] width 41 height 46
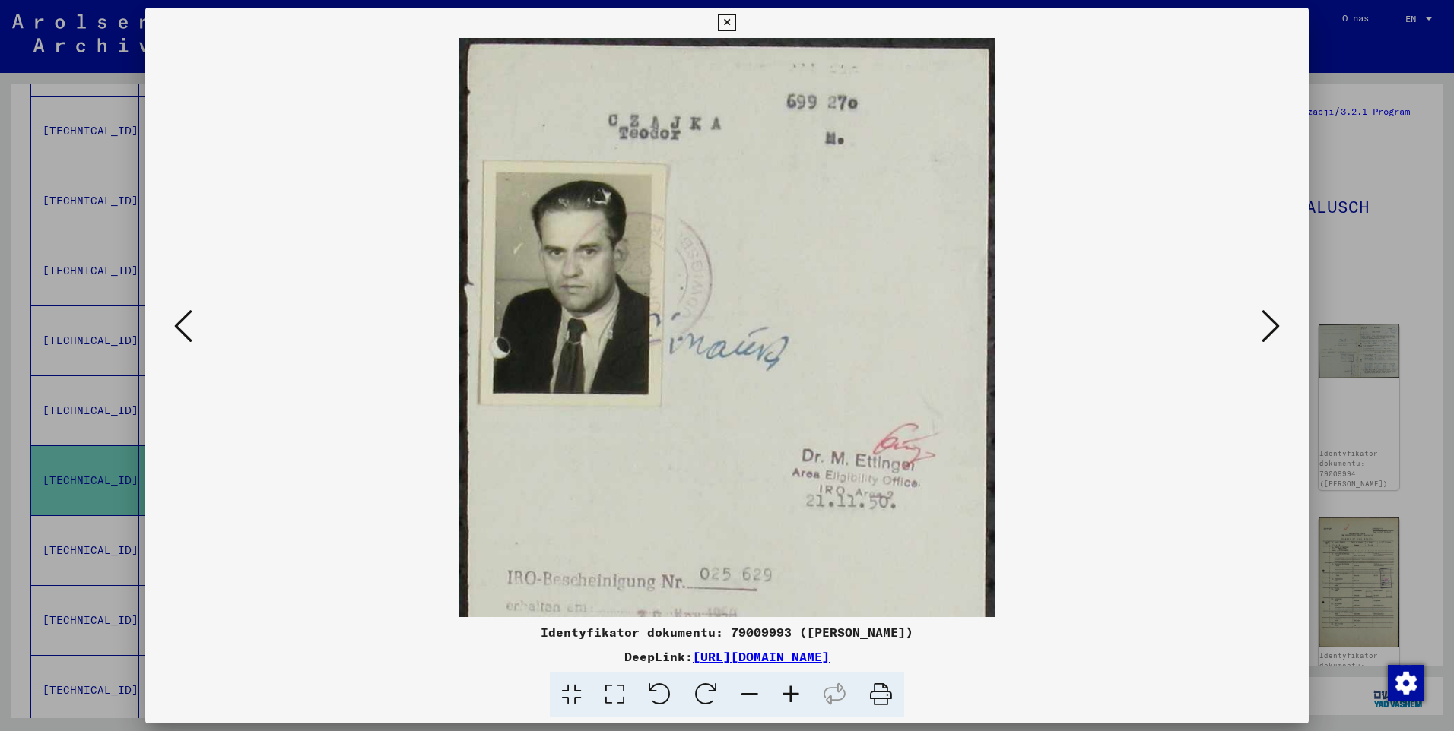
click at [792, 690] on icon at bounding box center [790, 695] width 41 height 46
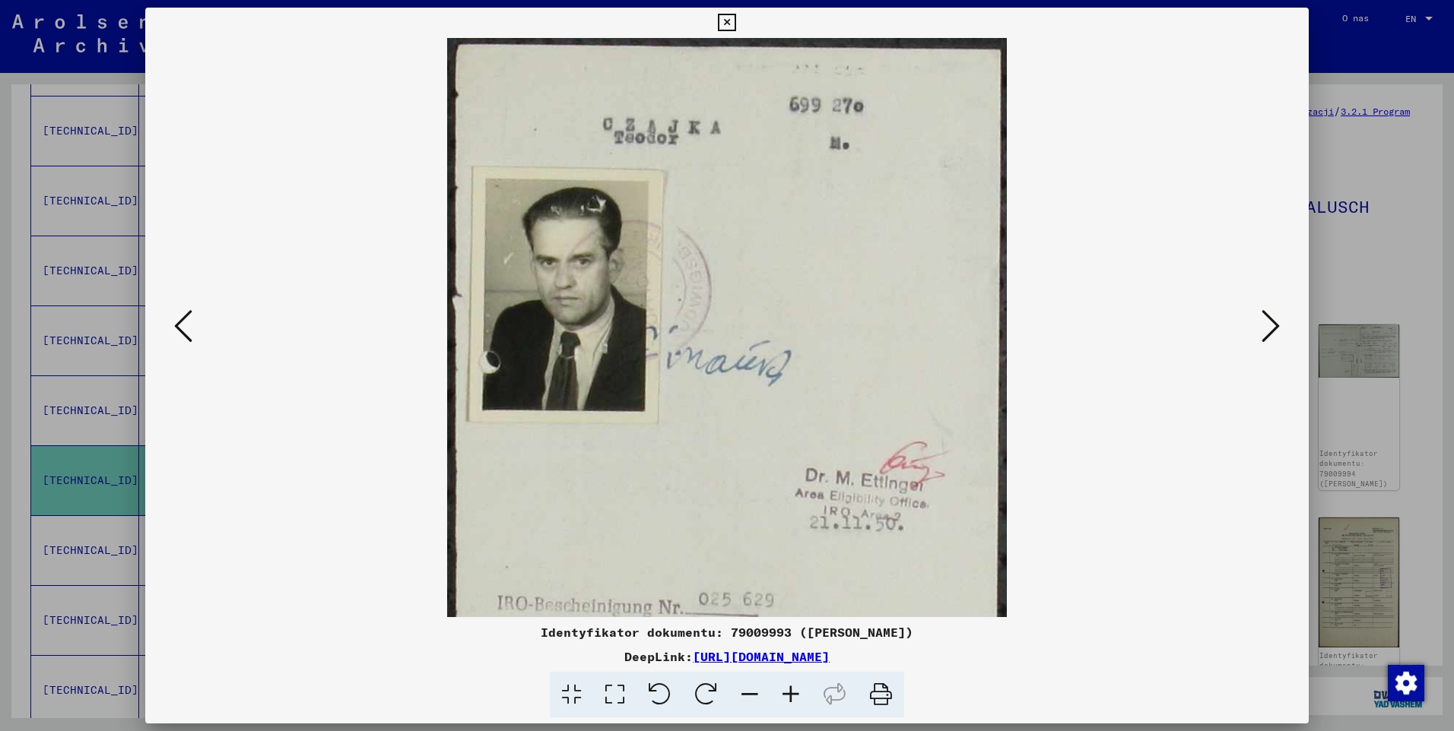
click at [792, 690] on icon at bounding box center [790, 695] width 41 height 46
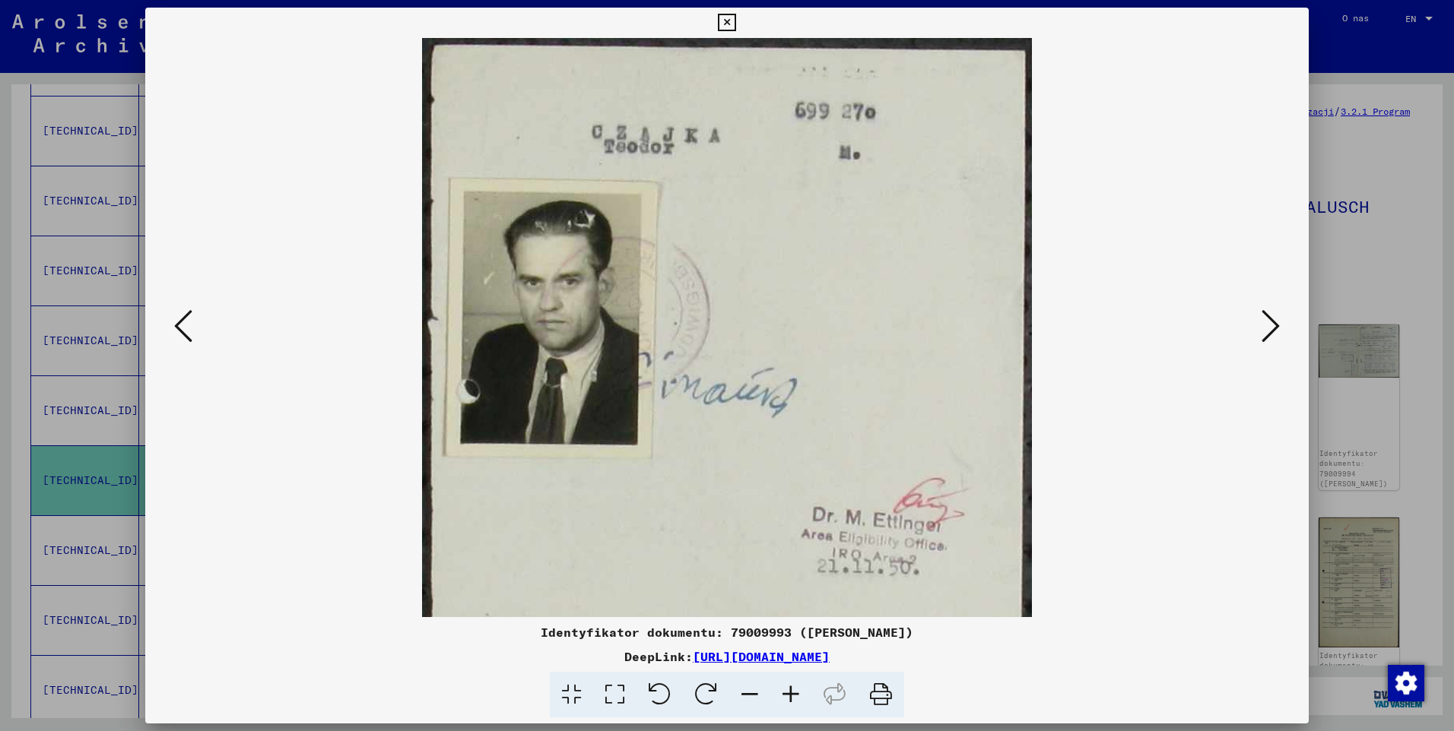
click at [792, 690] on icon at bounding box center [790, 695] width 41 height 46
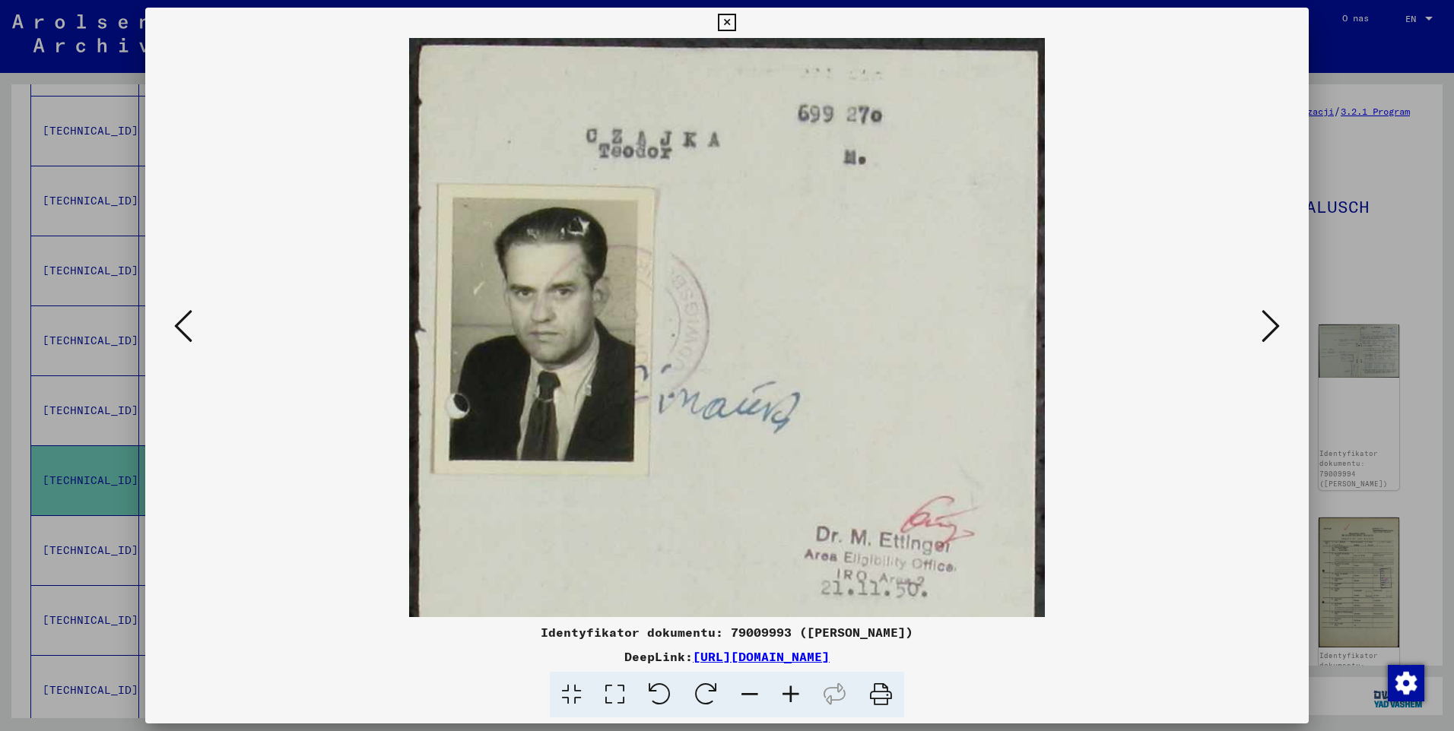
click at [792, 690] on icon at bounding box center [790, 695] width 41 height 46
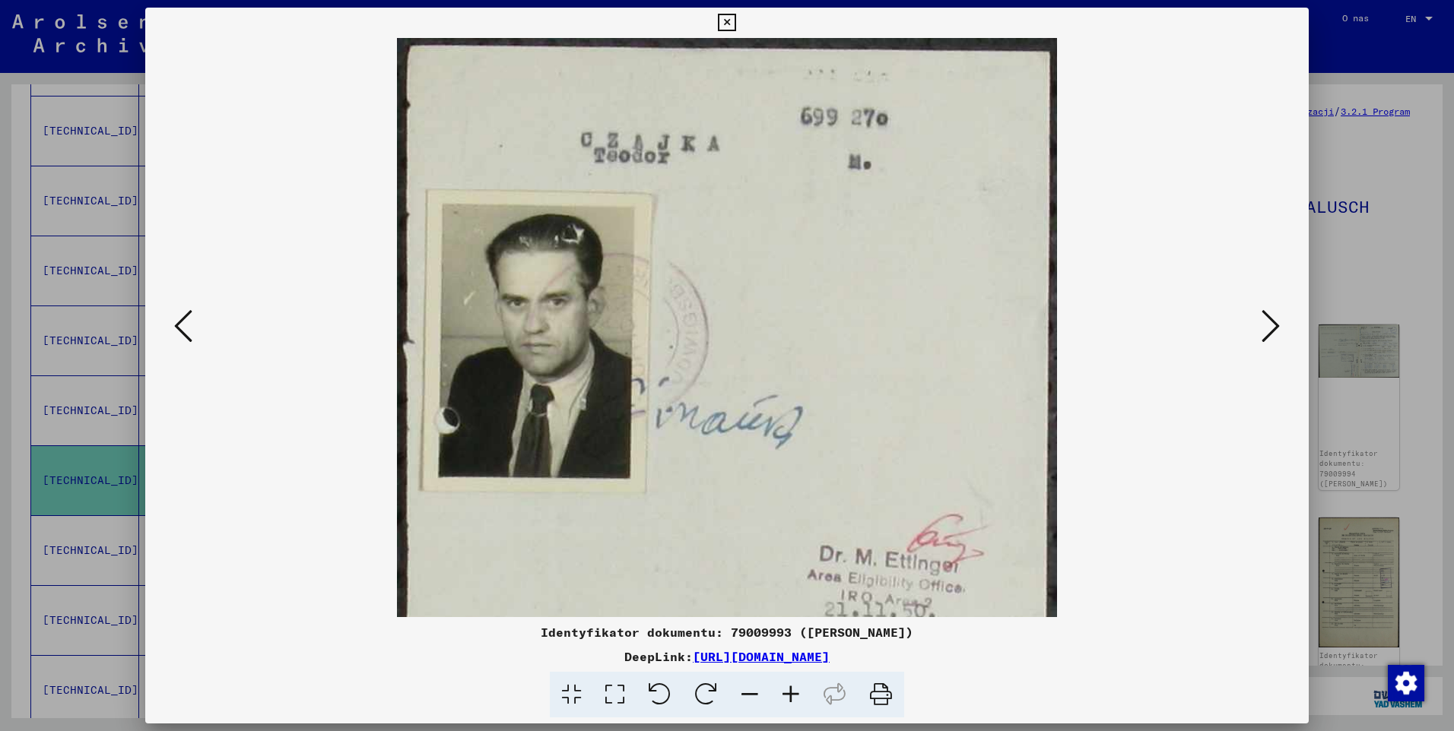
click at [1272, 333] on icon at bounding box center [1270, 326] width 18 height 36
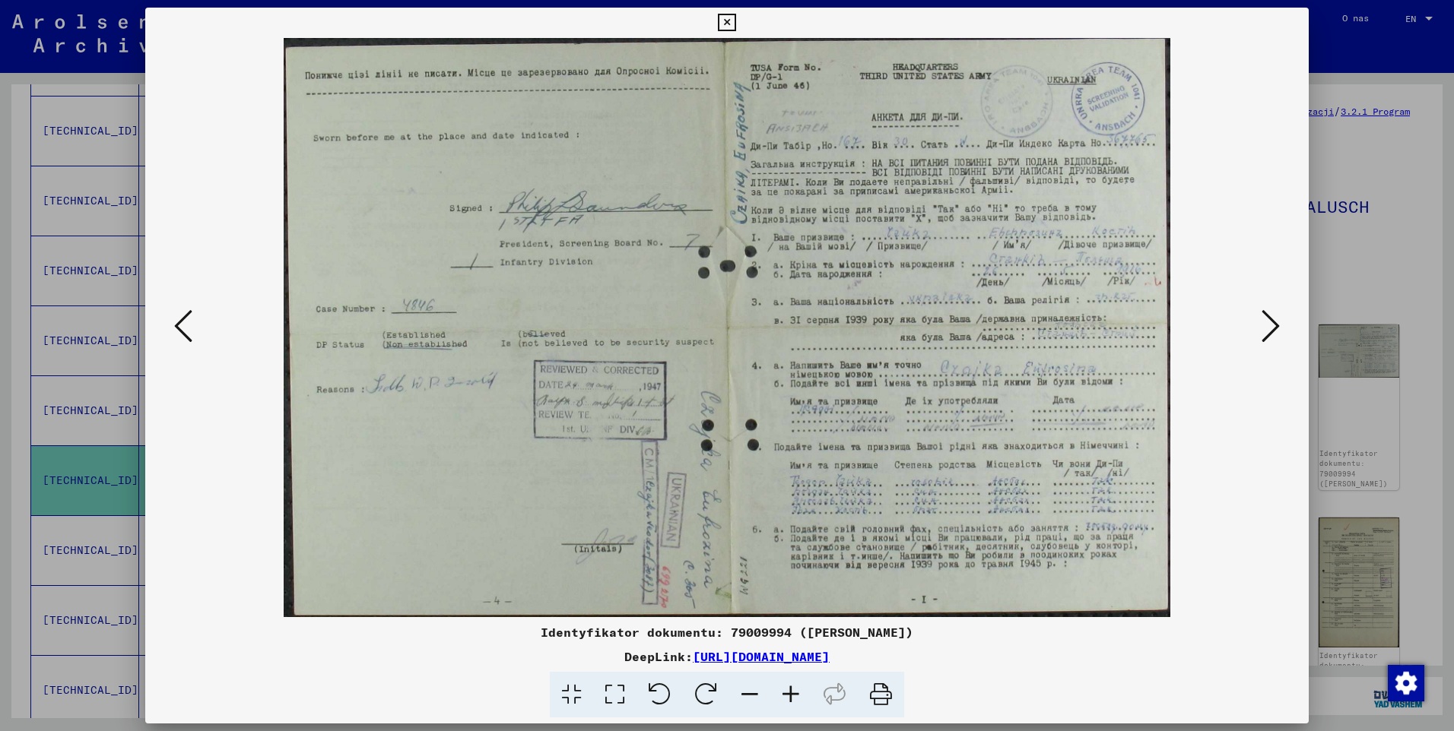
click at [1272, 333] on icon at bounding box center [1270, 326] width 18 height 36
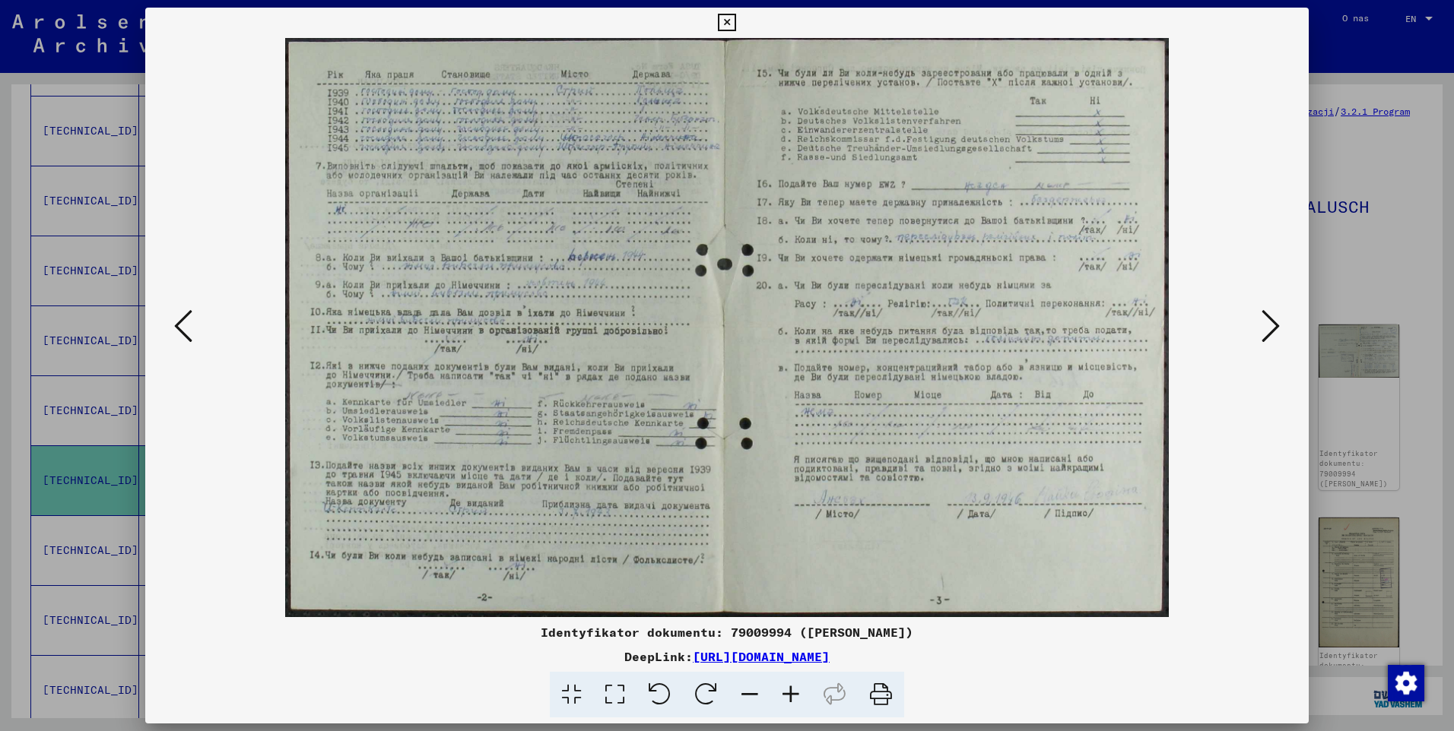
click at [1272, 333] on icon at bounding box center [1270, 326] width 18 height 36
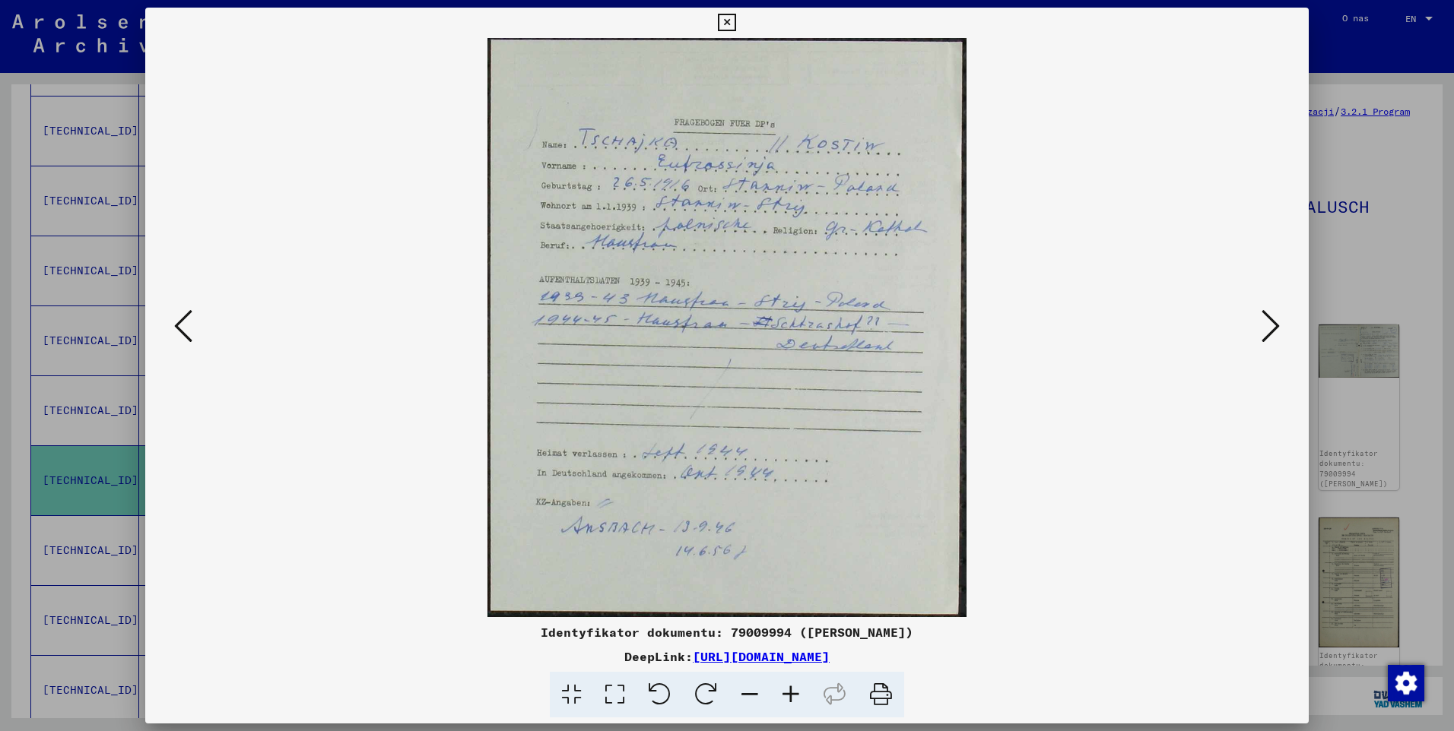
click at [1272, 333] on icon at bounding box center [1270, 326] width 18 height 36
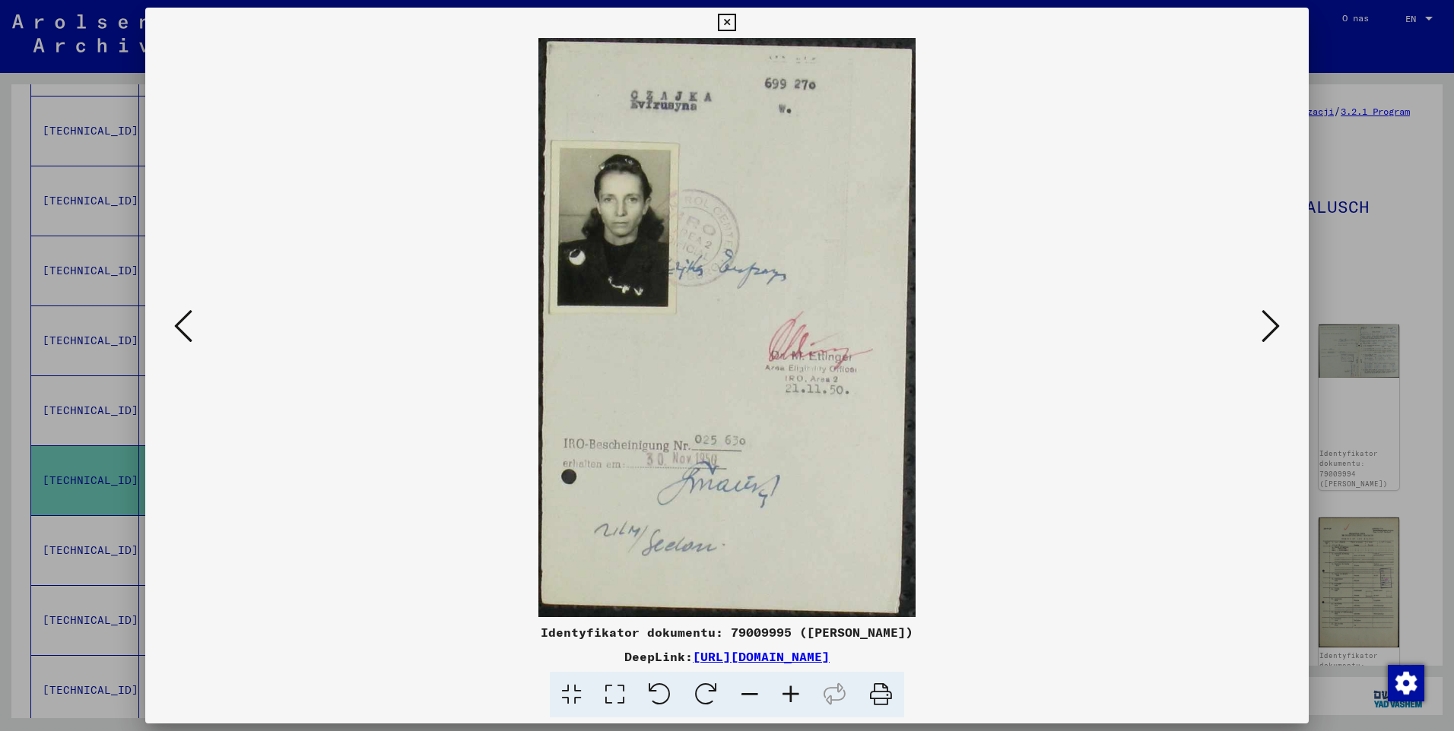
click at [786, 690] on icon at bounding box center [790, 695] width 41 height 46
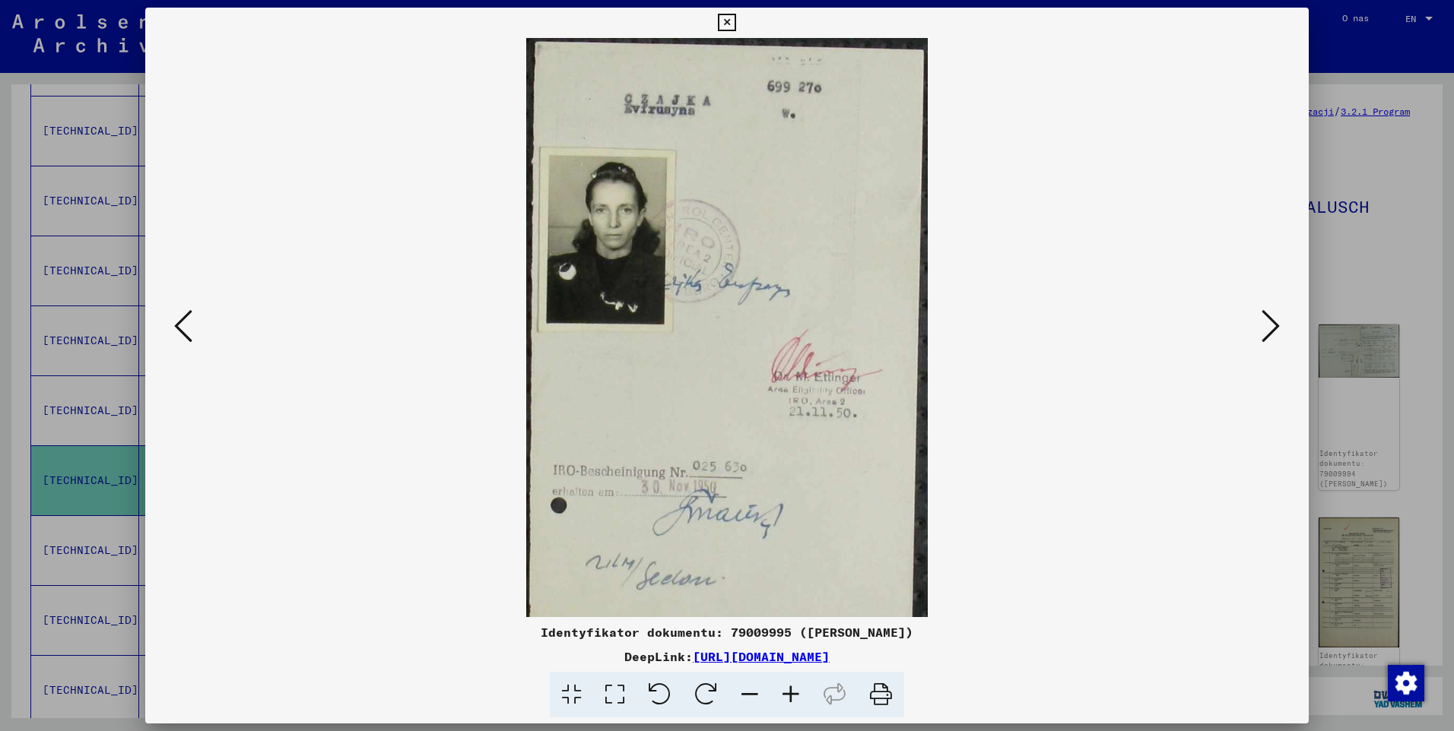
click at [786, 690] on icon at bounding box center [790, 695] width 41 height 46
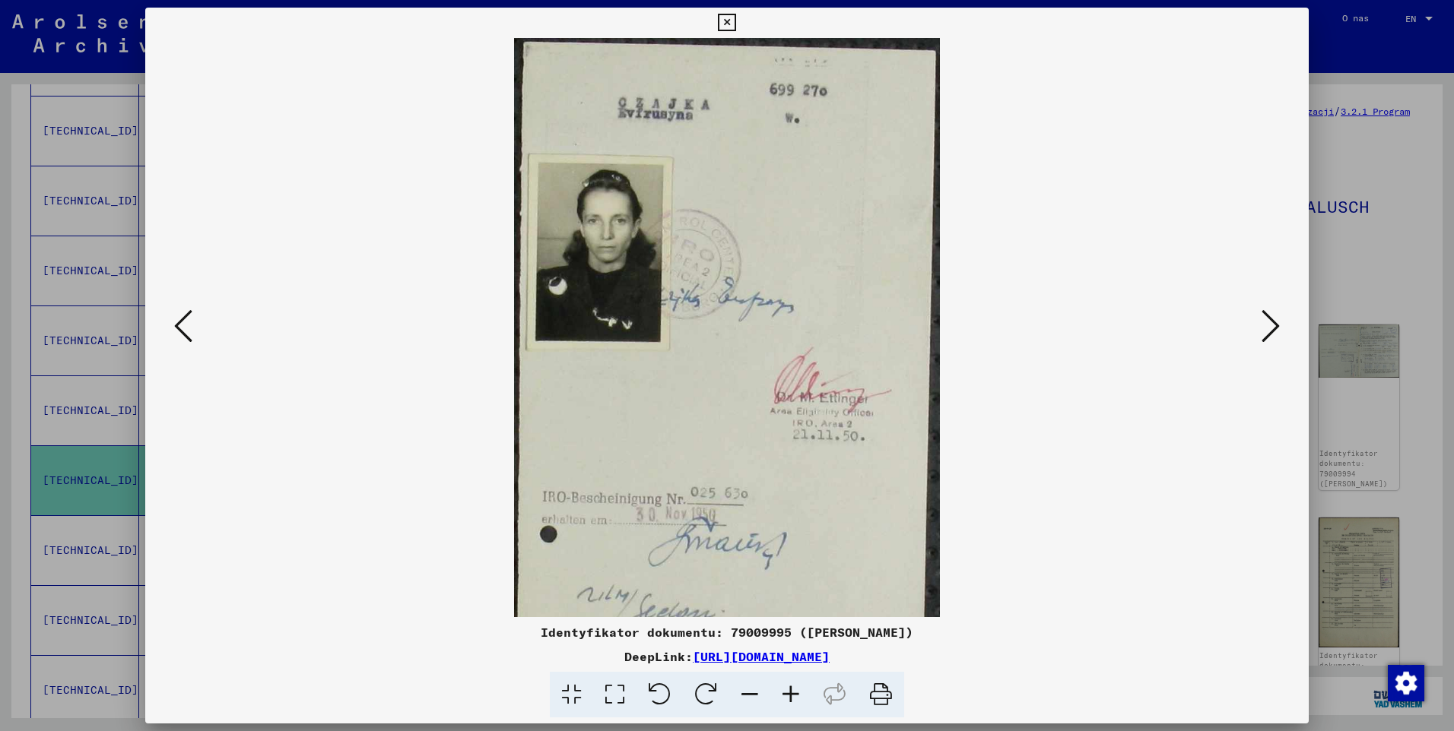
click at [786, 690] on icon at bounding box center [790, 695] width 41 height 46
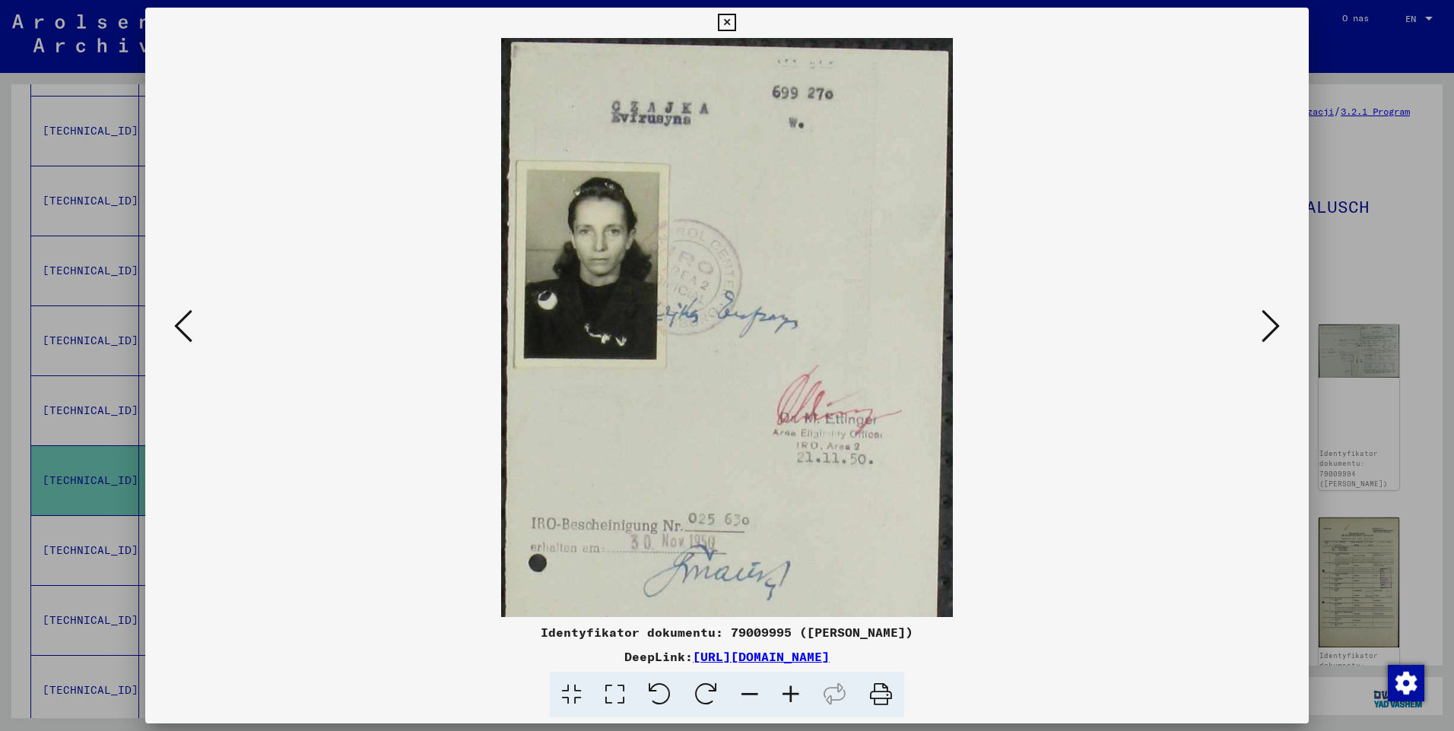
click at [786, 690] on icon at bounding box center [790, 695] width 41 height 46
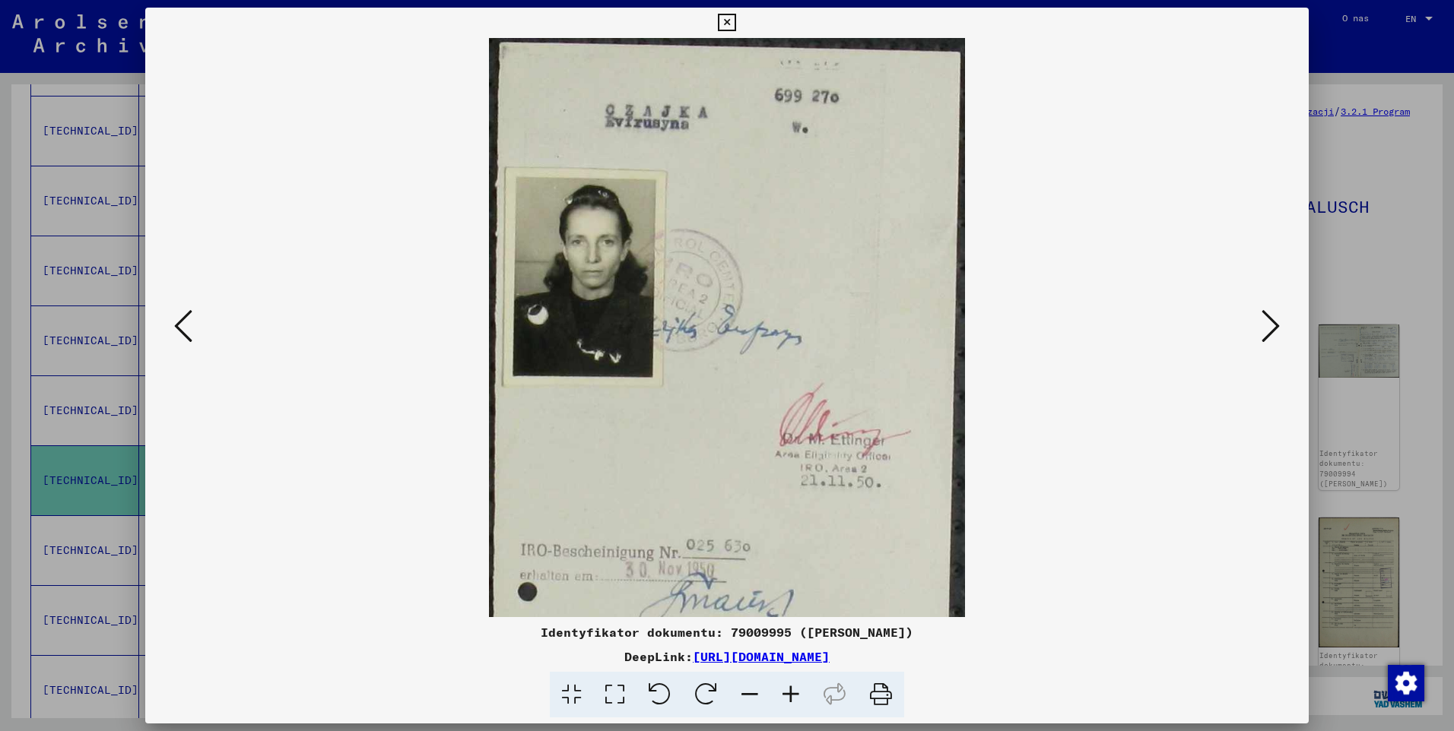
click at [786, 690] on icon at bounding box center [790, 695] width 41 height 46
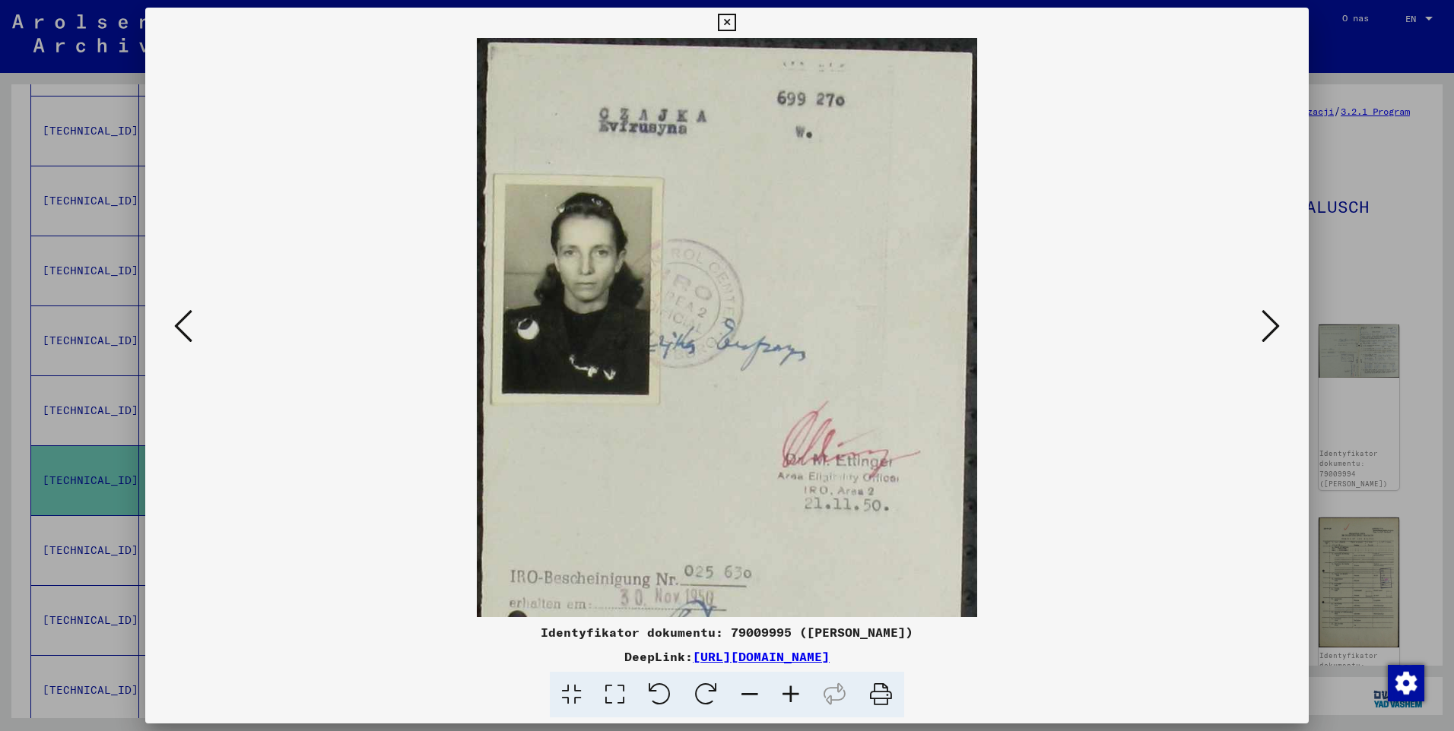
click at [786, 690] on icon at bounding box center [790, 695] width 41 height 46
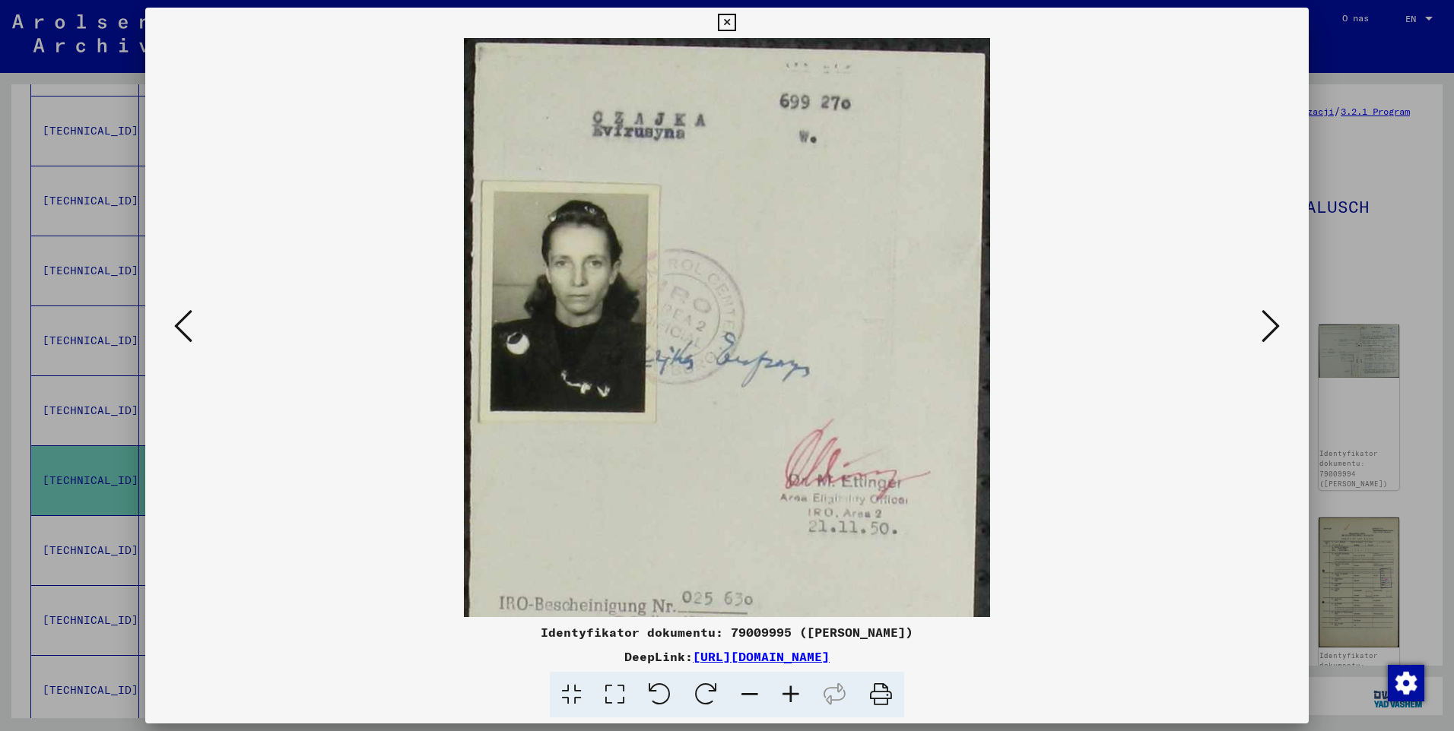
click at [786, 690] on icon at bounding box center [790, 695] width 41 height 46
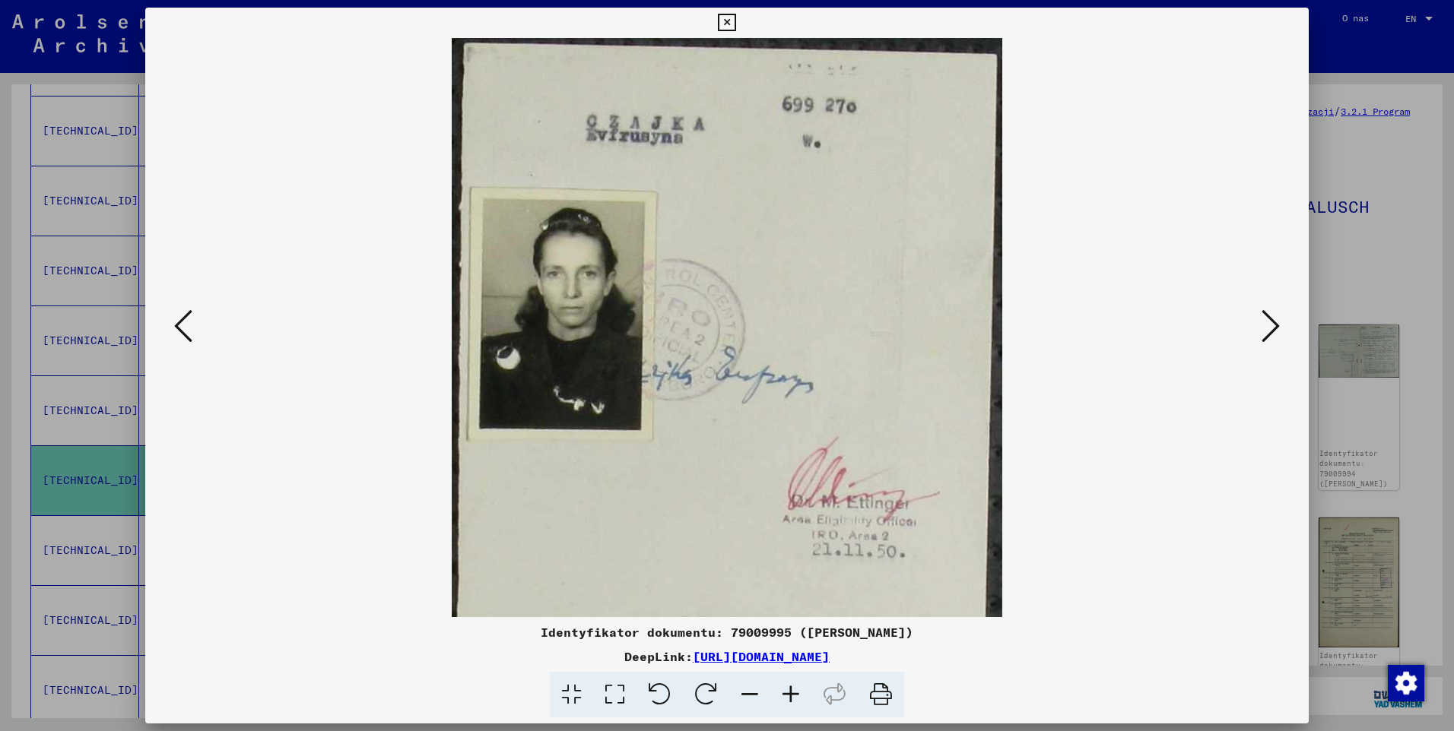
click at [786, 690] on icon at bounding box center [790, 695] width 41 height 46
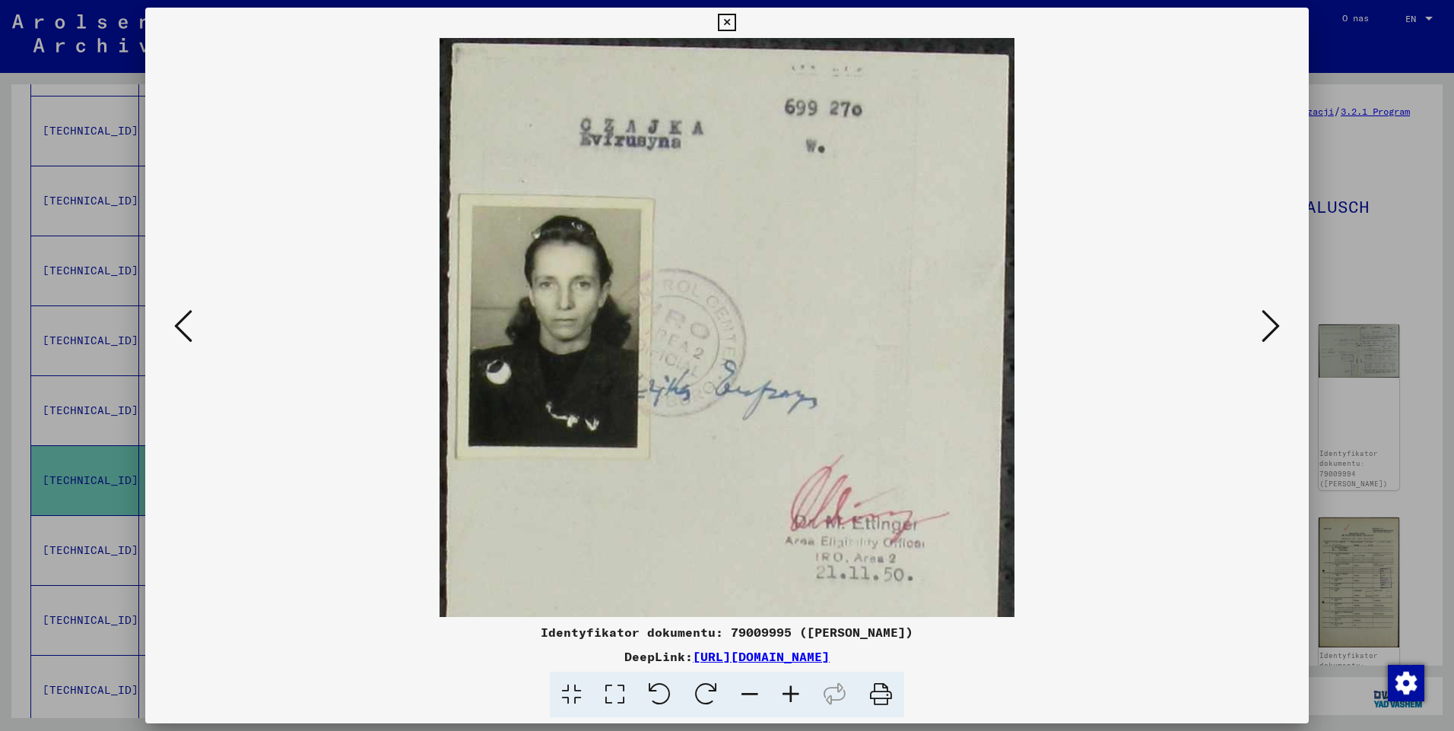
click at [786, 690] on icon at bounding box center [790, 695] width 41 height 46
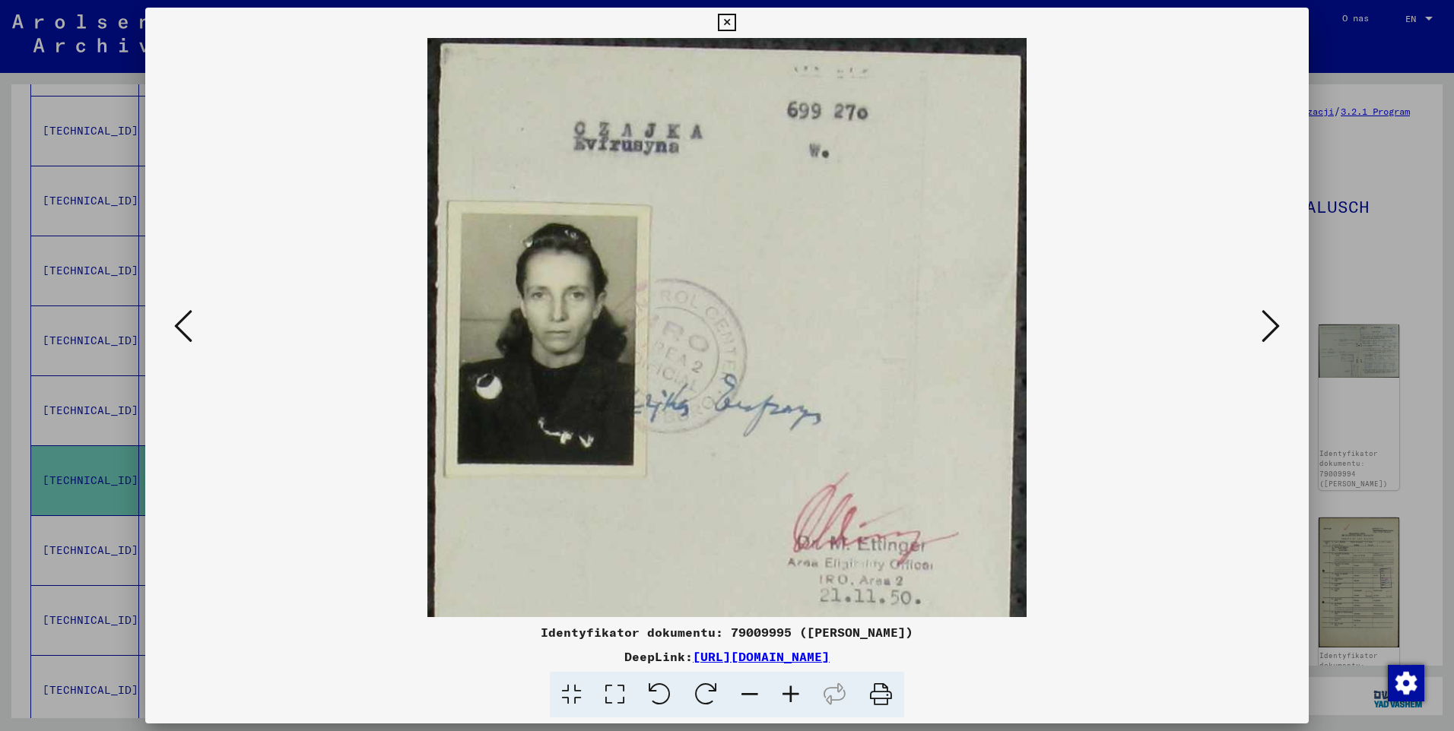
click at [786, 690] on icon at bounding box center [790, 695] width 41 height 46
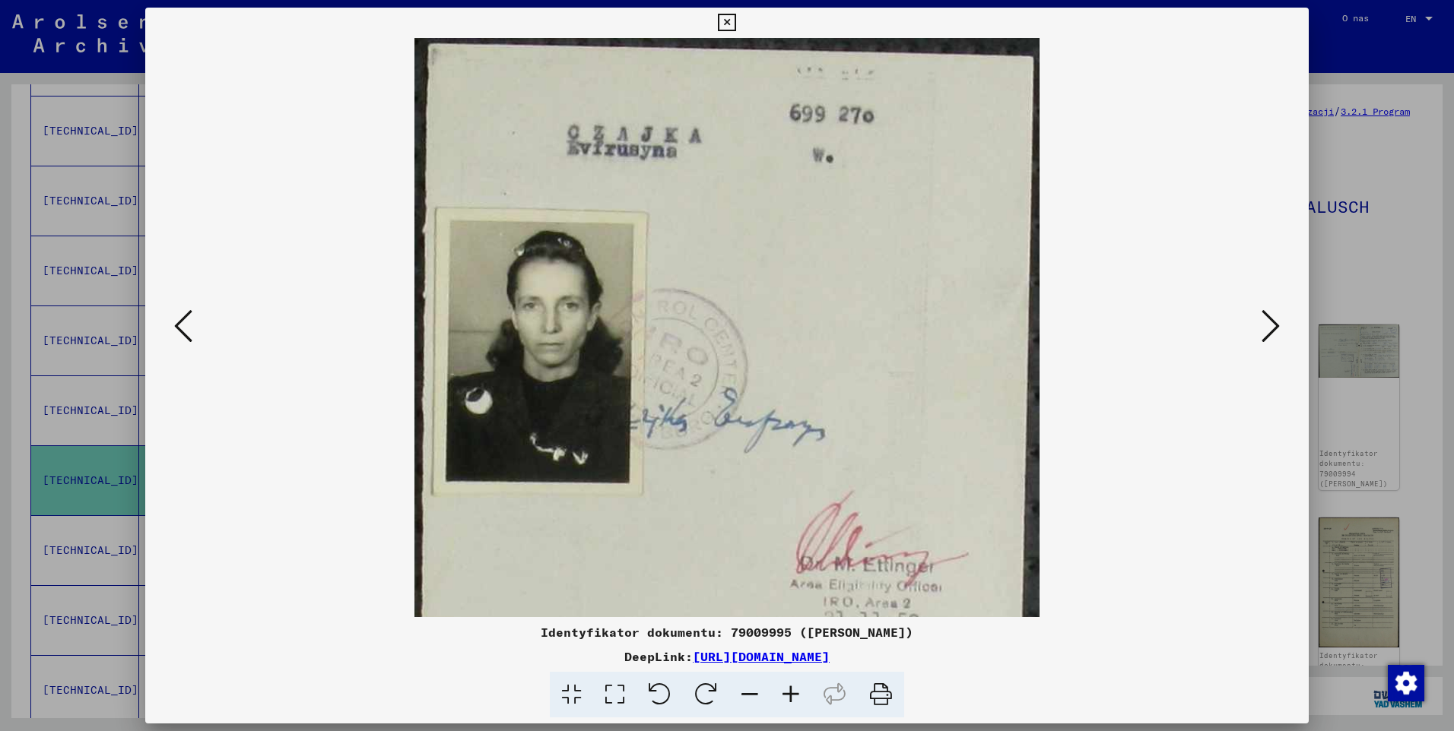
click at [1261, 338] on icon at bounding box center [1270, 326] width 18 height 36
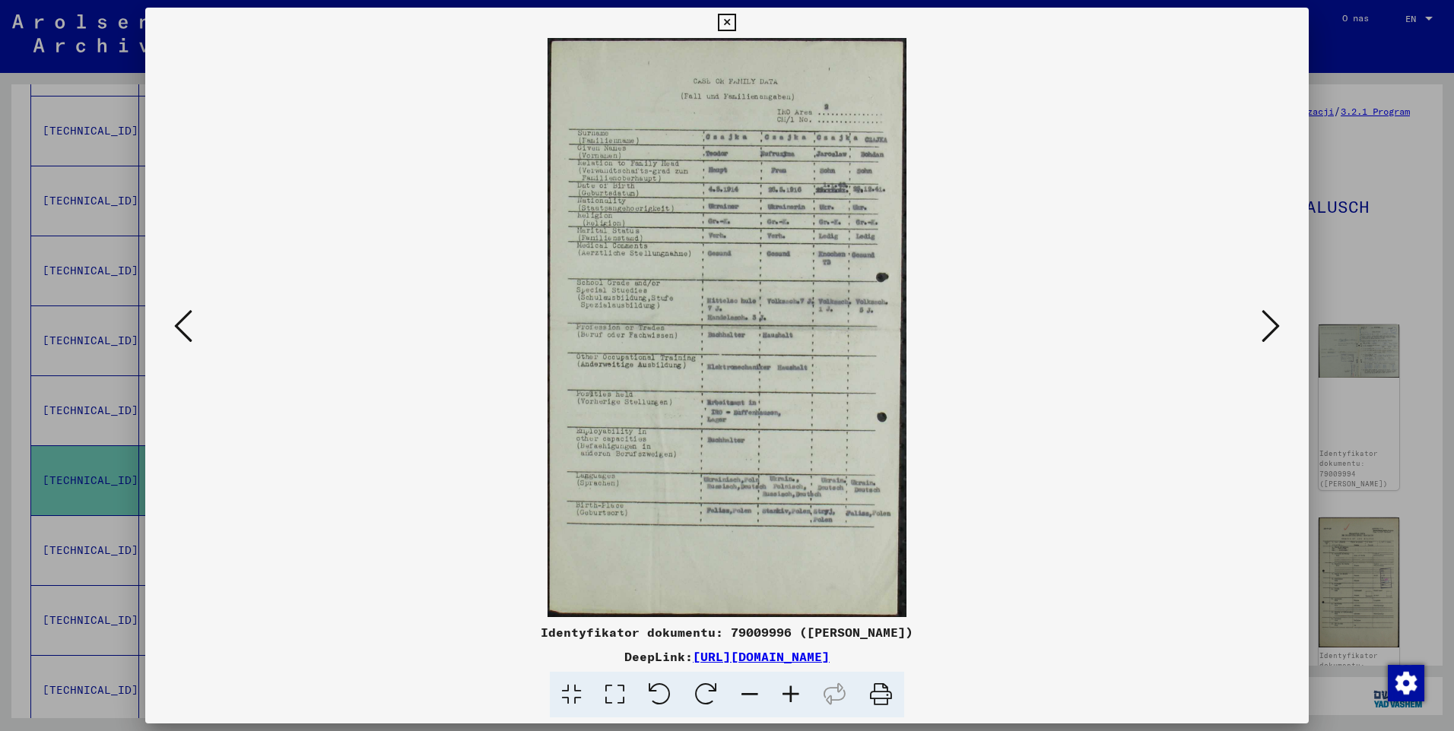
click at [791, 696] on icon at bounding box center [790, 695] width 41 height 46
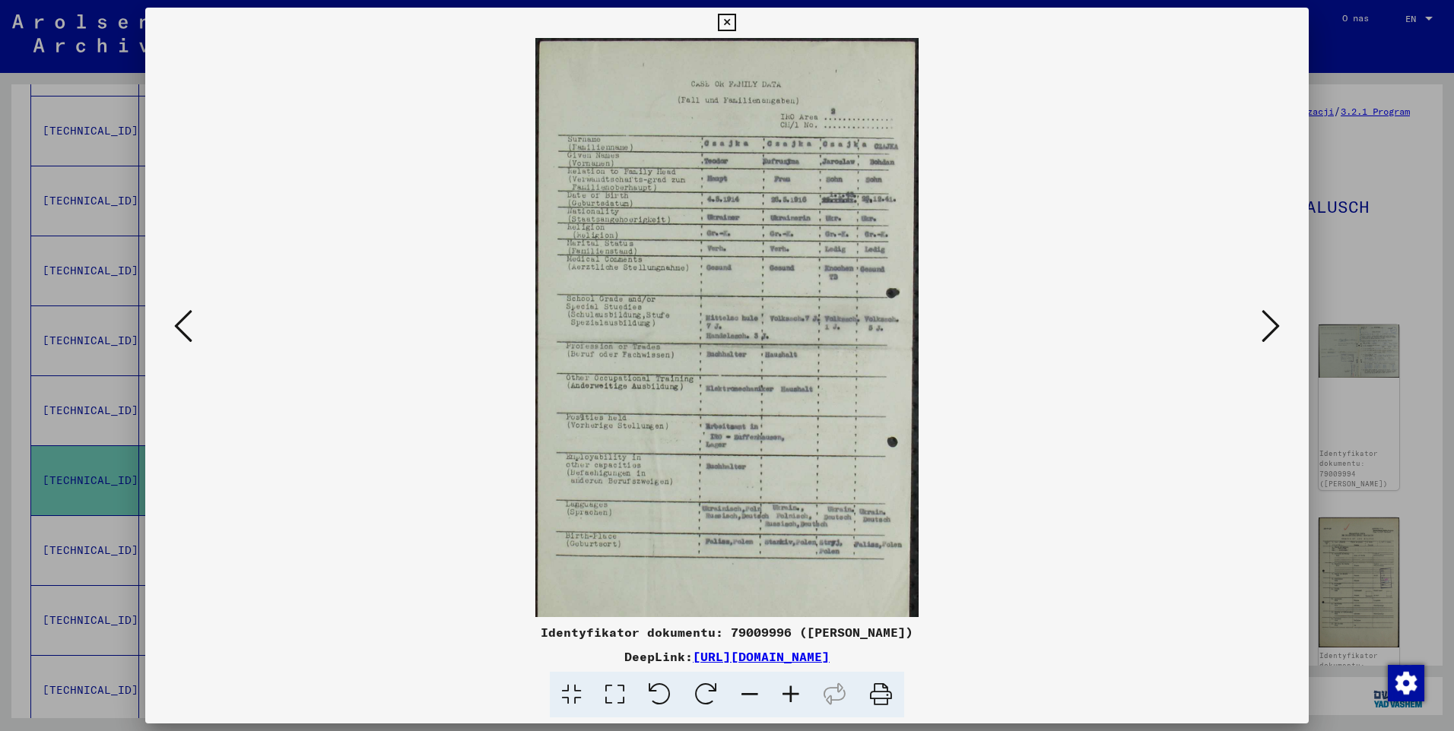
click at [791, 696] on icon at bounding box center [790, 695] width 41 height 46
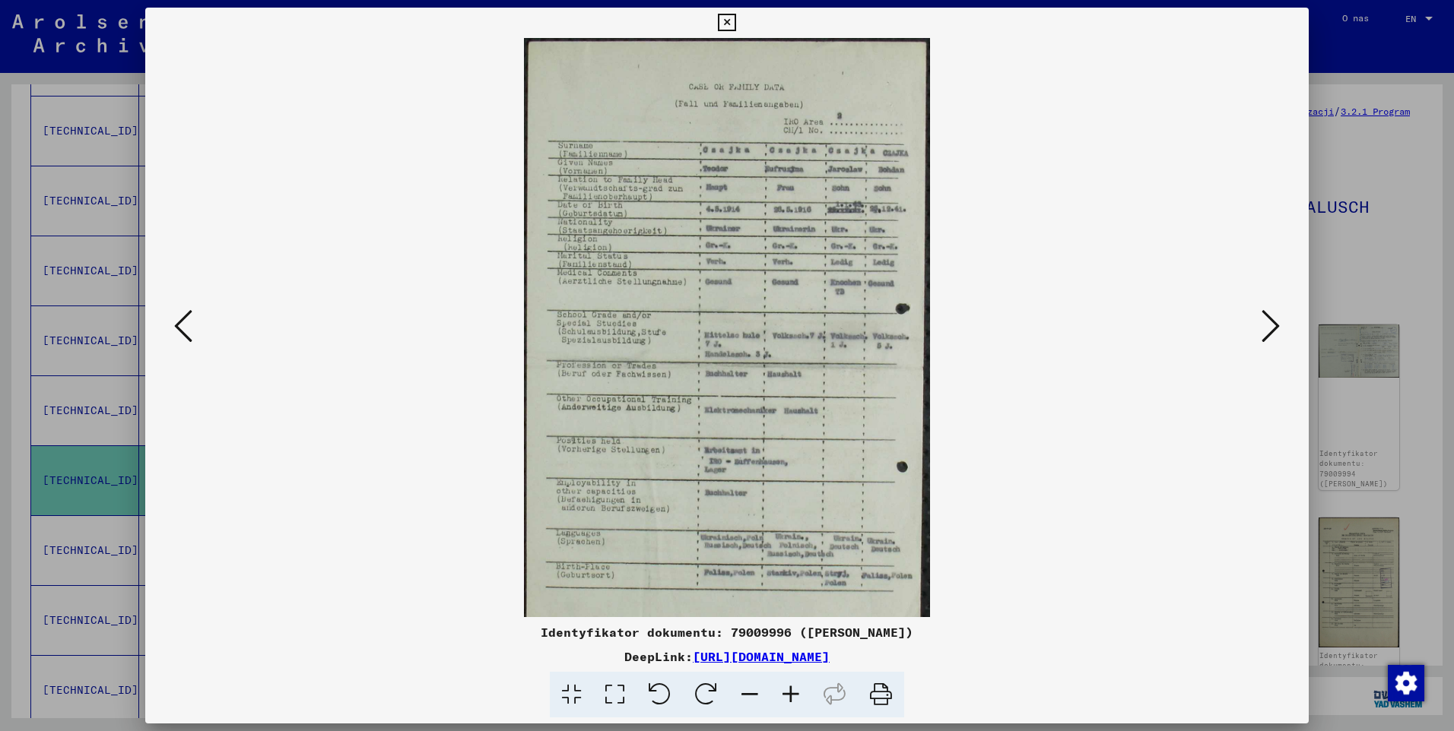
click at [791, 696] on icon at bounding box center [790, 695] width 41 height 46
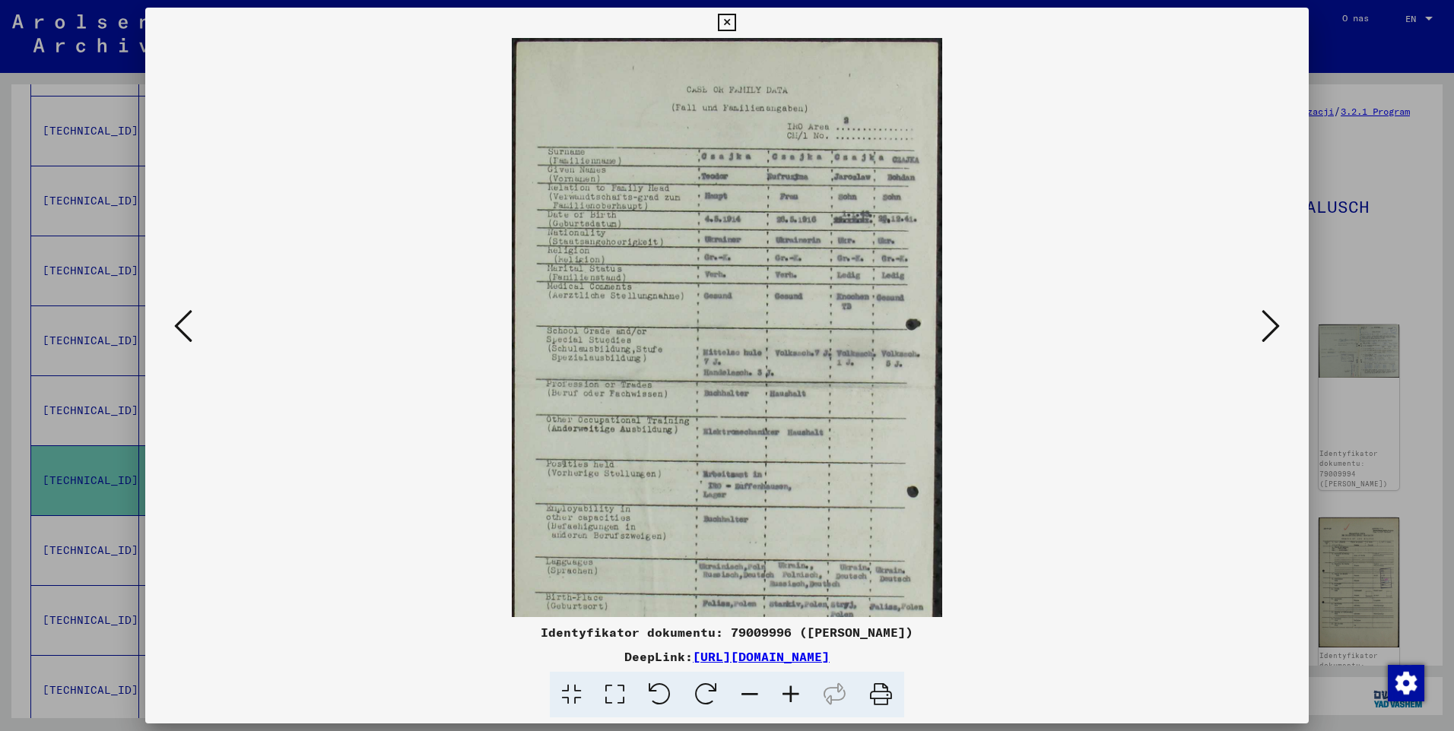
click at [791, 696] on icon at bounding box center [790, 695] width 41 height 46
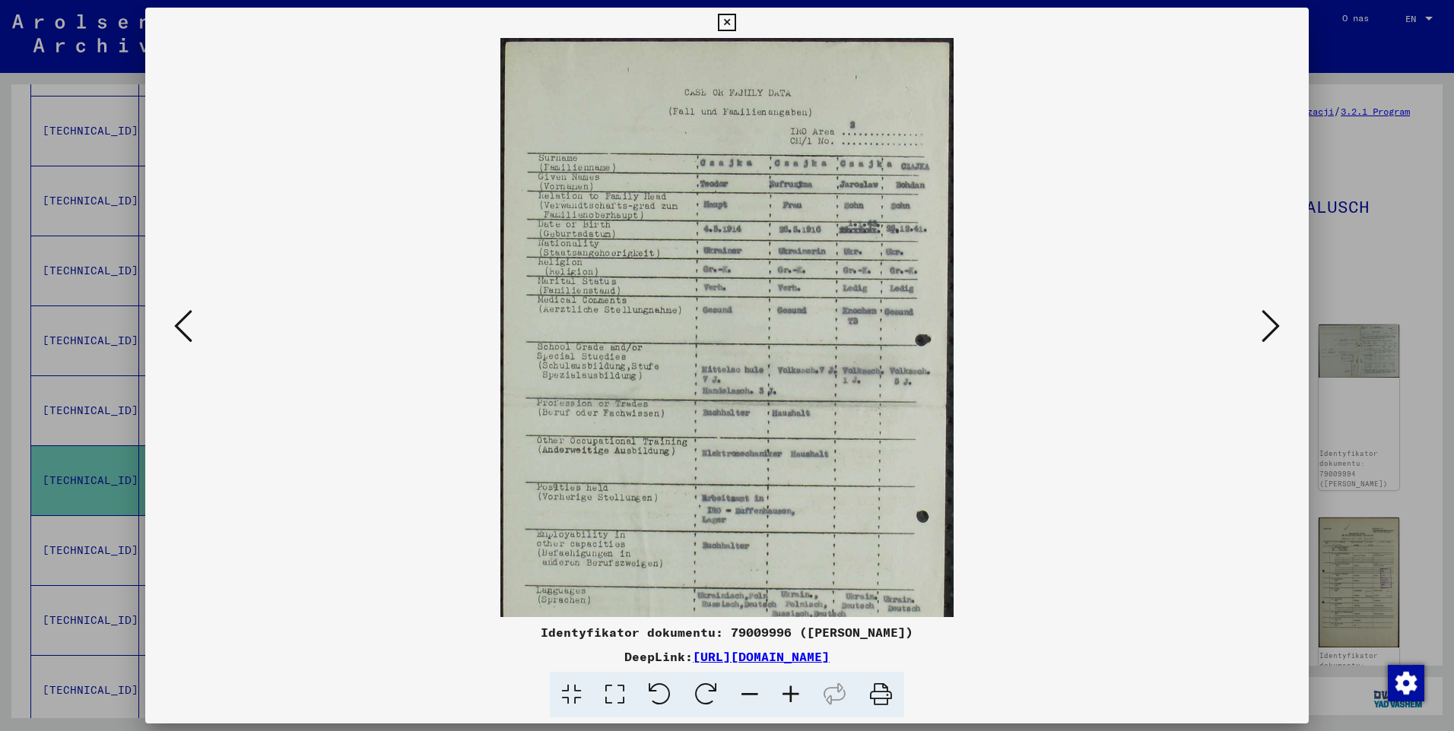
click at [791, 696] on icon at bounding box center [790, 695] width 41 height 46
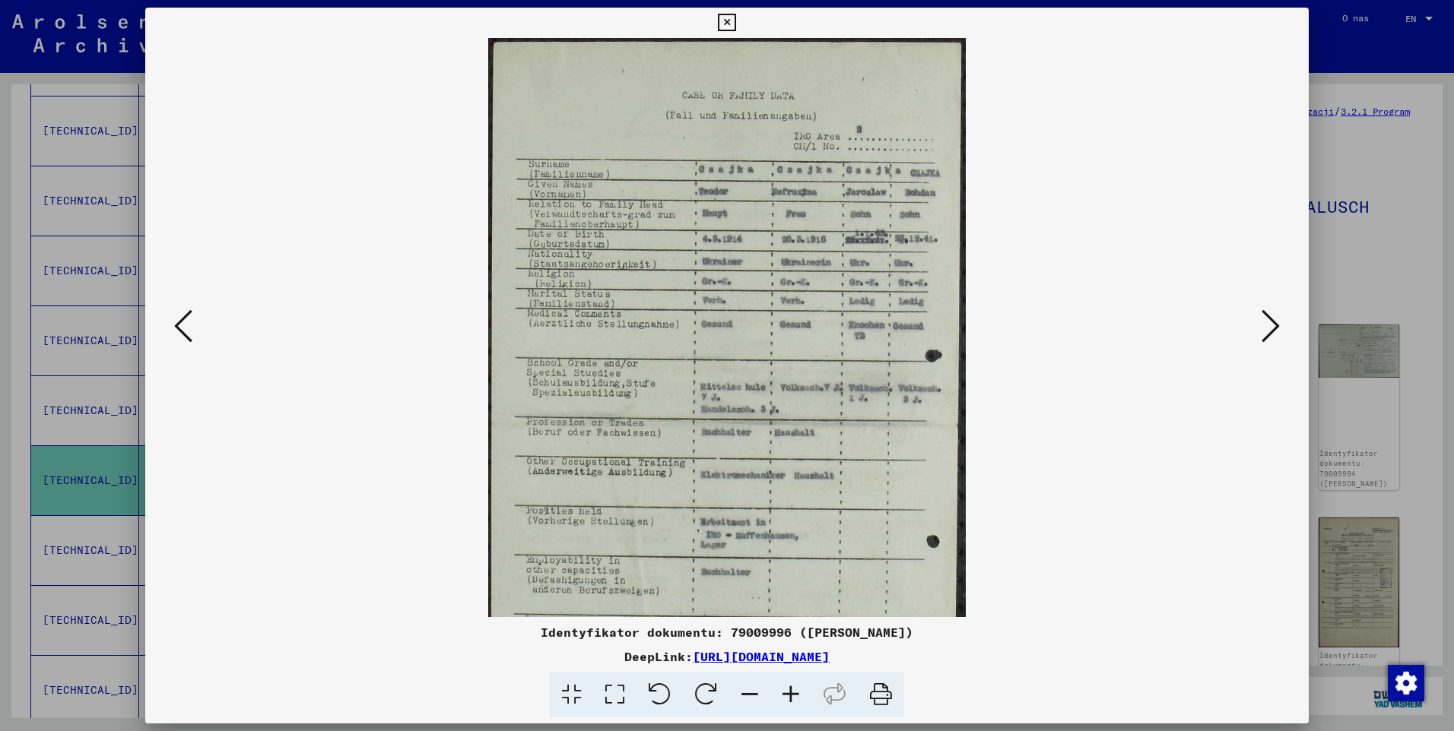
click at [791, 696] on icon at bounding box center [790, 695] width 41 height 46
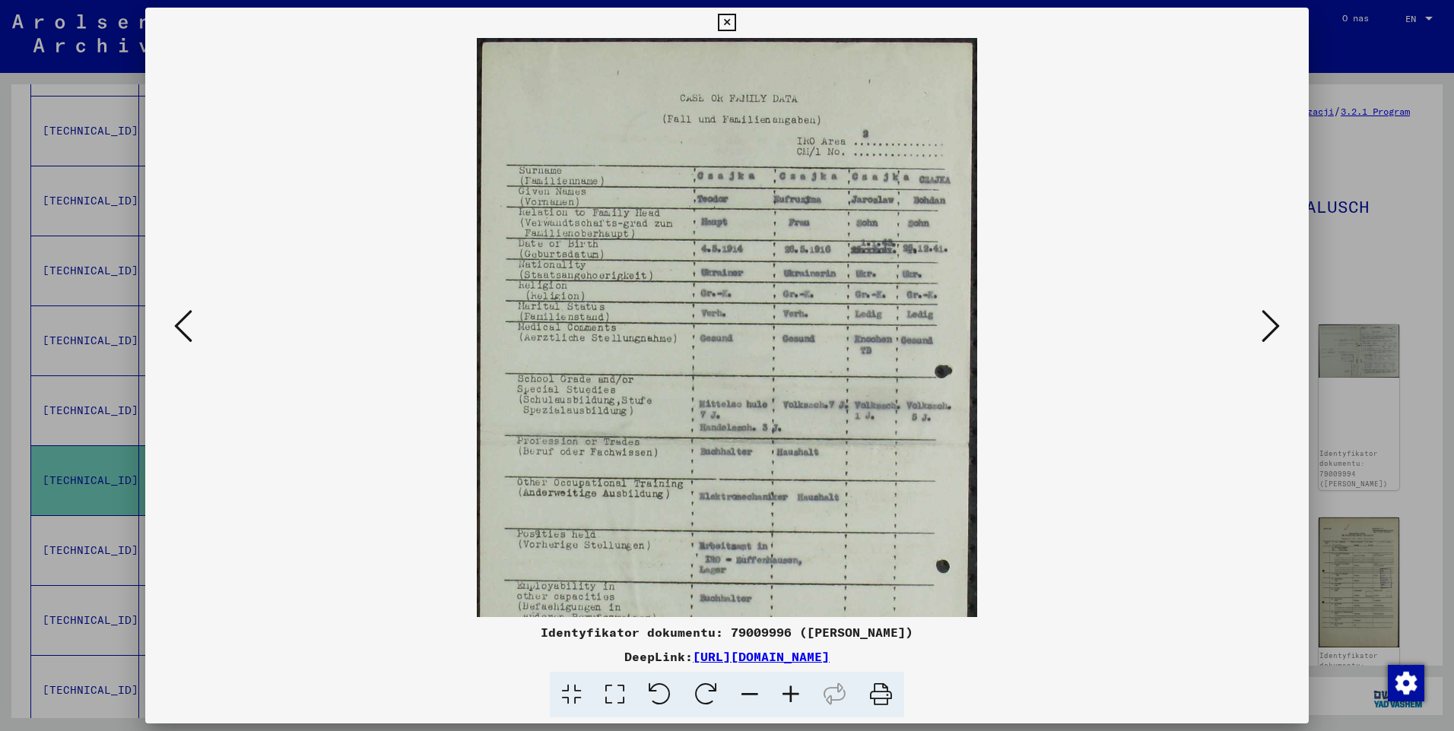
click at [791, 696] on icon at bounding box center [790, 695] width 41 height 46
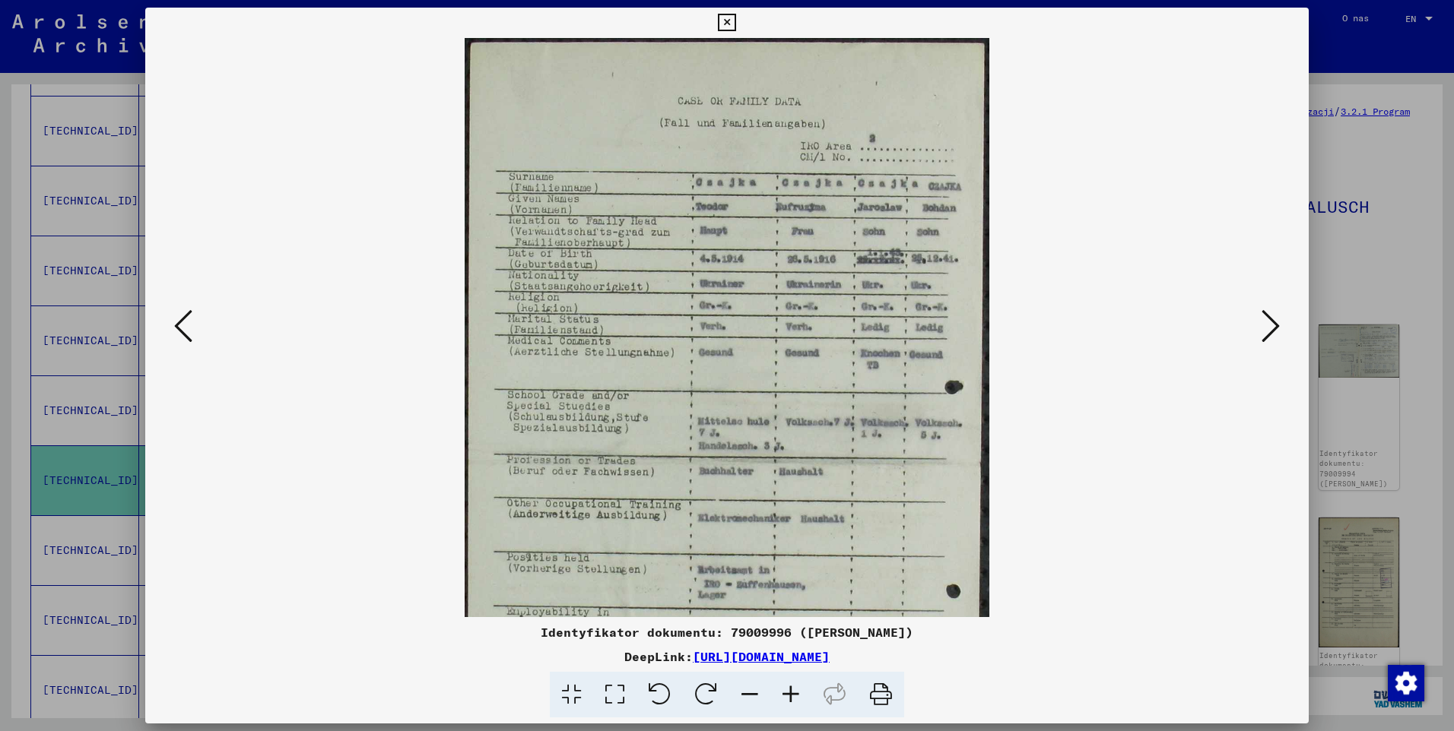
click at [791, 696] on icon at bounding box center [790, 695] width 41 height 46
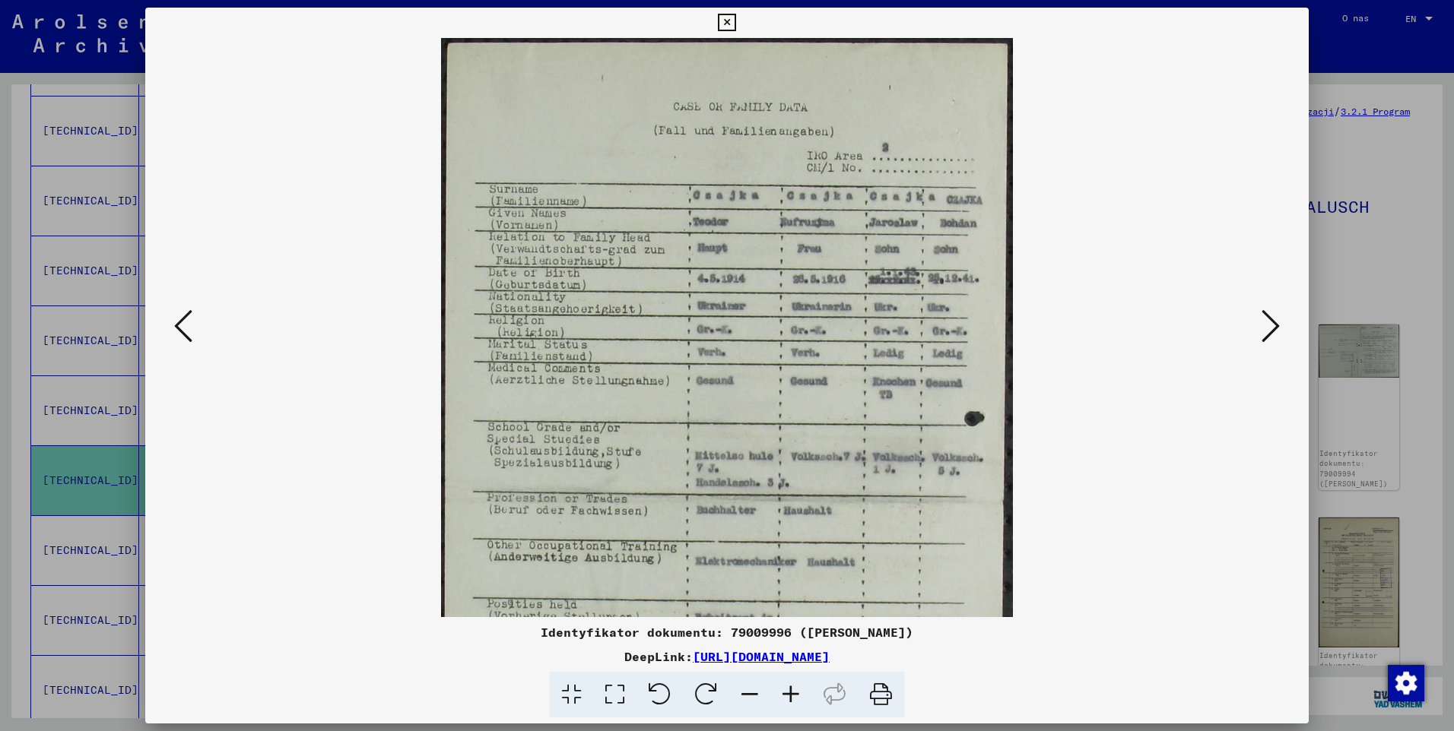
click at [791, 696] on icon at bounding box center [790, 695] width 41 height 46
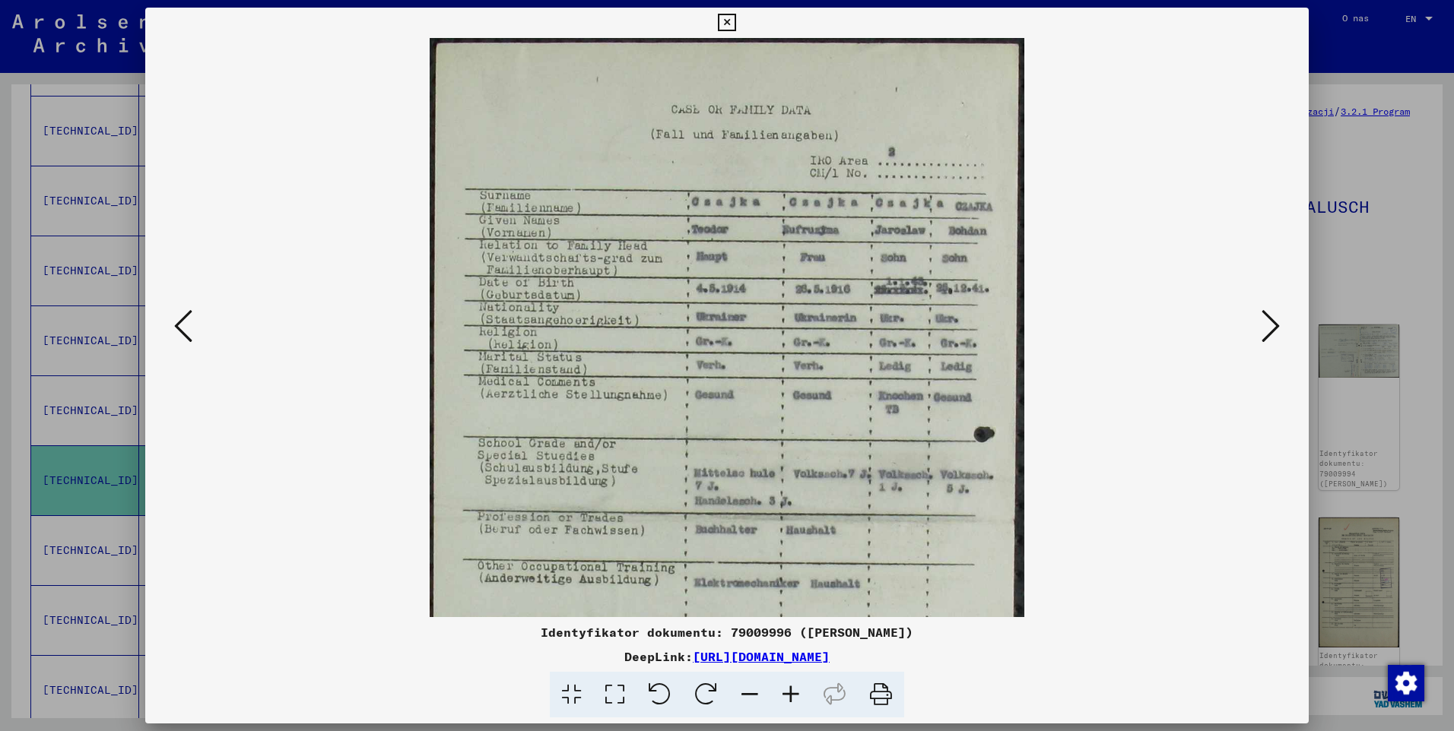
click at [791, 696] on icon at bounding box center [790, 695] width 41 height 46
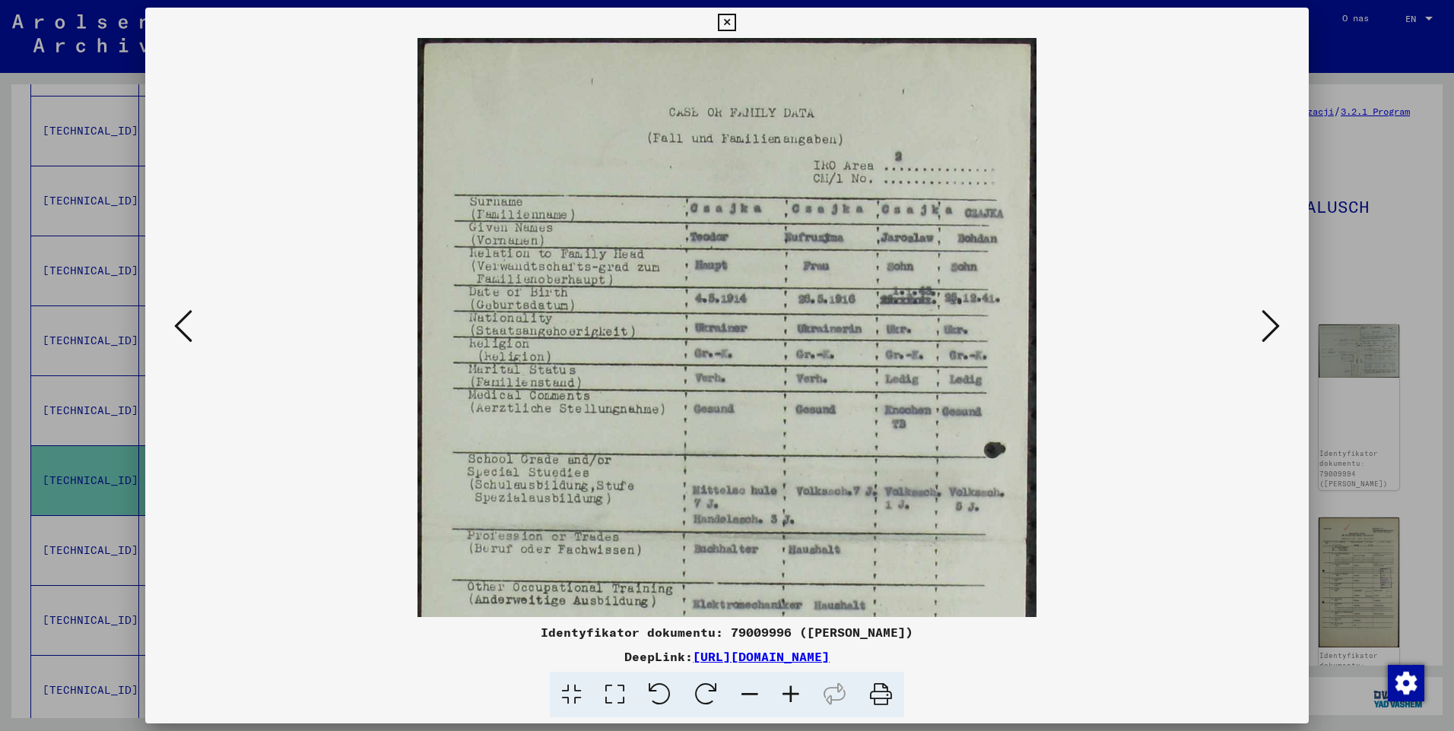
click at [791, 696] on icon at bounding box center [790, 695] width 41 height 46
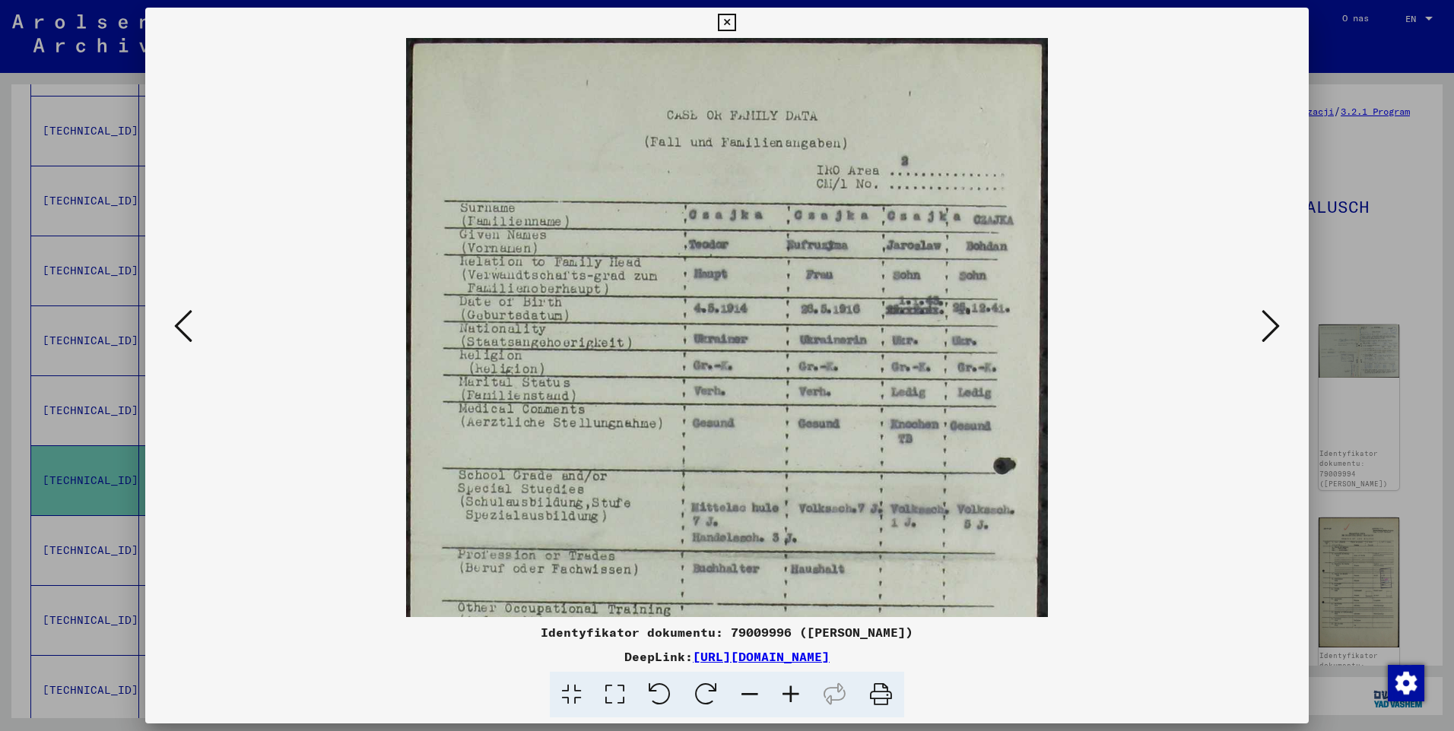
click at [791, 696] on icon at bounding box center [790, 695] width 41 height 46
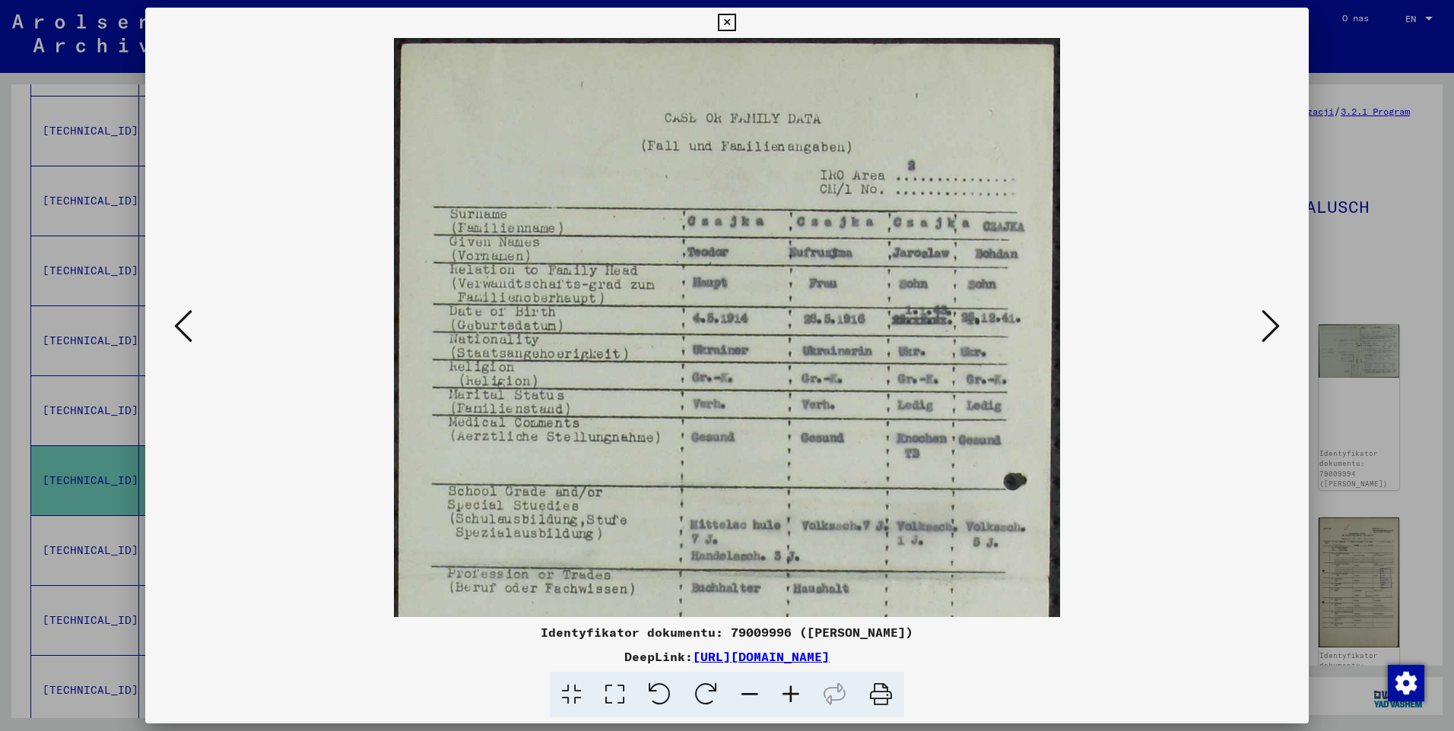
click at [791, 696] on icon at bounding box center [790, 695] width 41 height 46
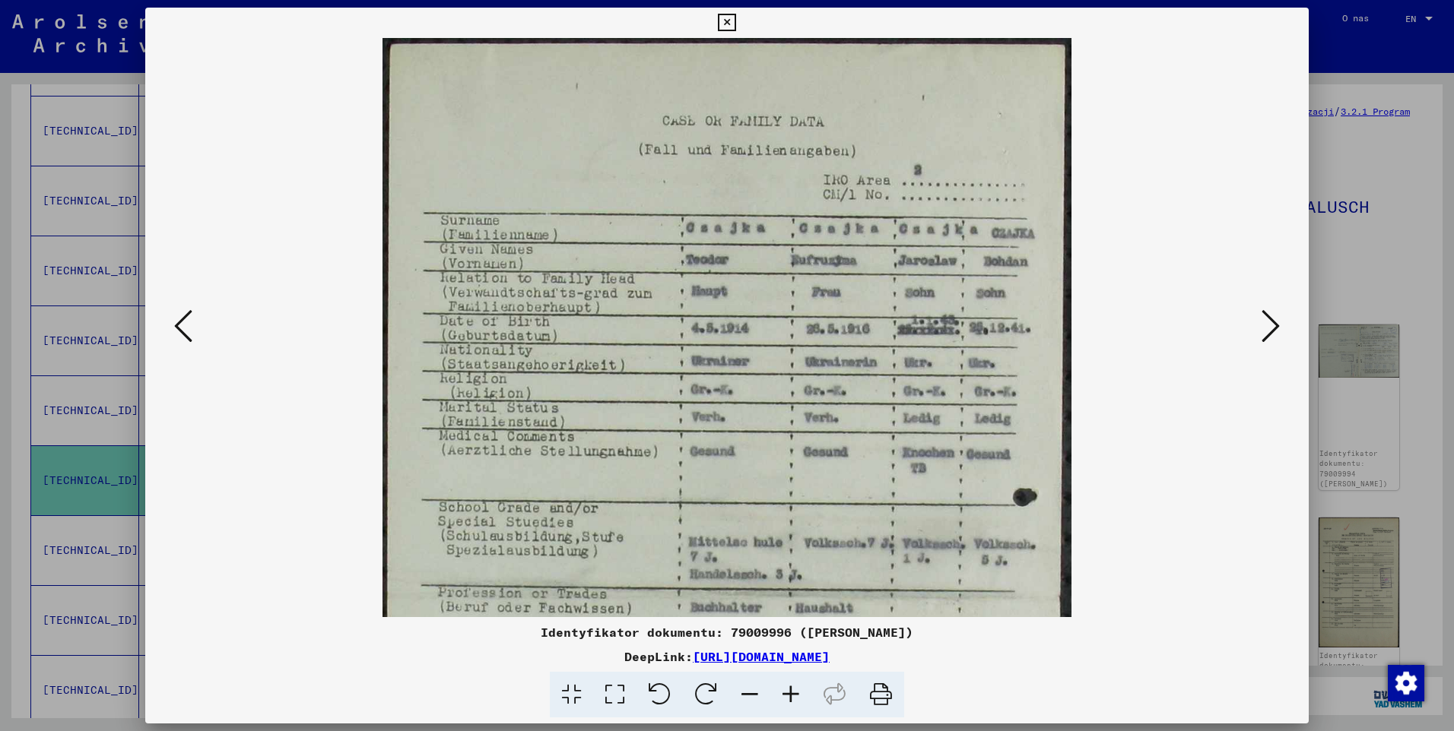
click at [791, 696] on icon at bounding box center [790, 695] width 41 height 46
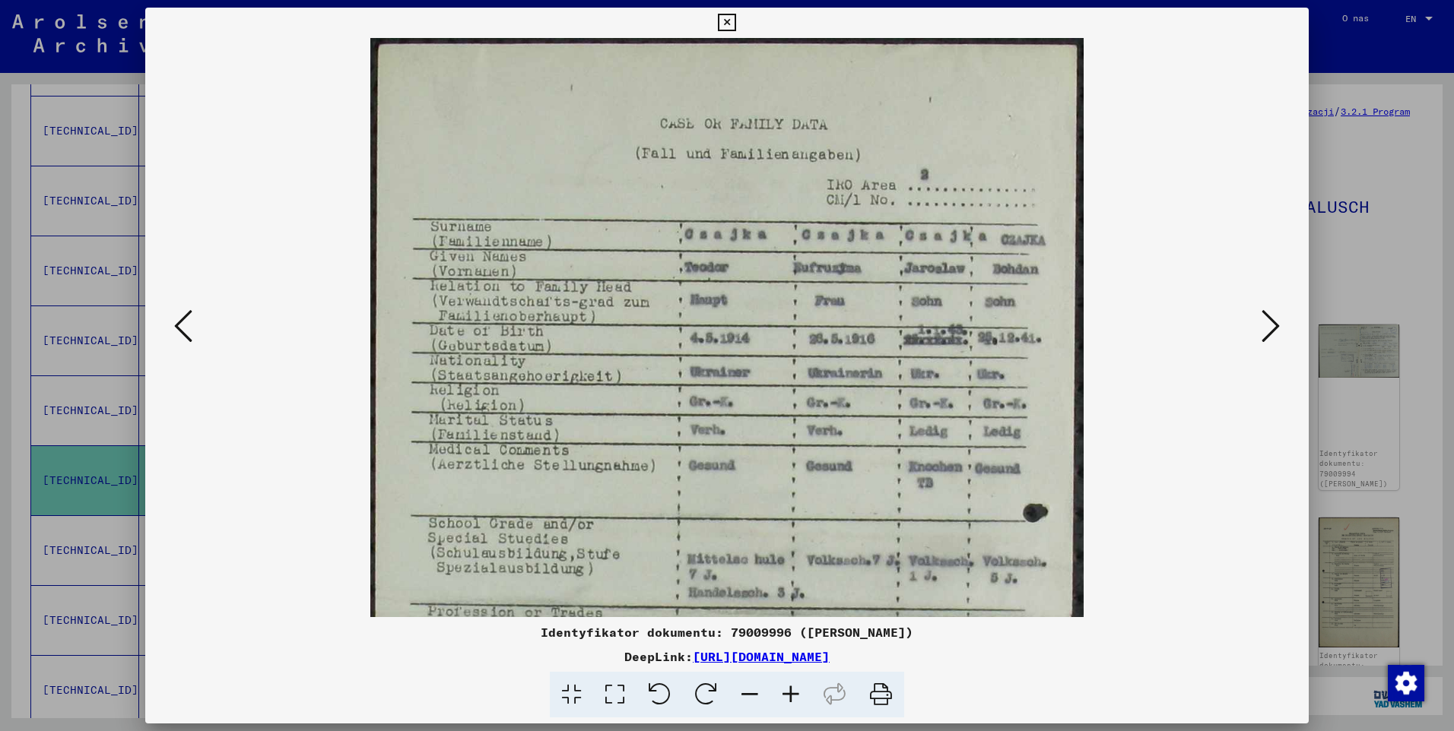
click at [791, 696] on icon at bounding box center [790, 695] width 41 height 46
drag, startPoint x: 851, startPoint y: 365, endPoint x: 851, endPoint y: 382, distance: 17.5
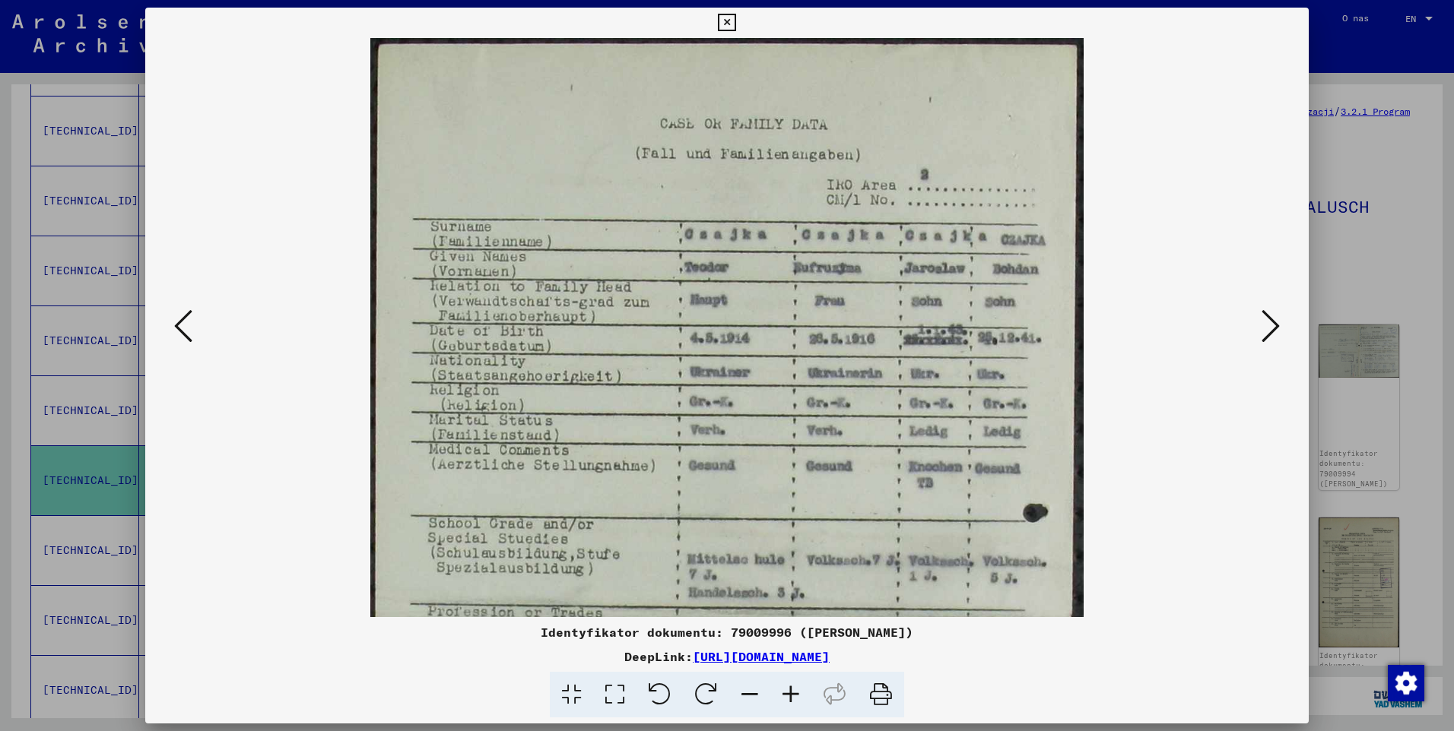
click at [851, 382] on img at bounding box center [726, 612] width 713 height 1149
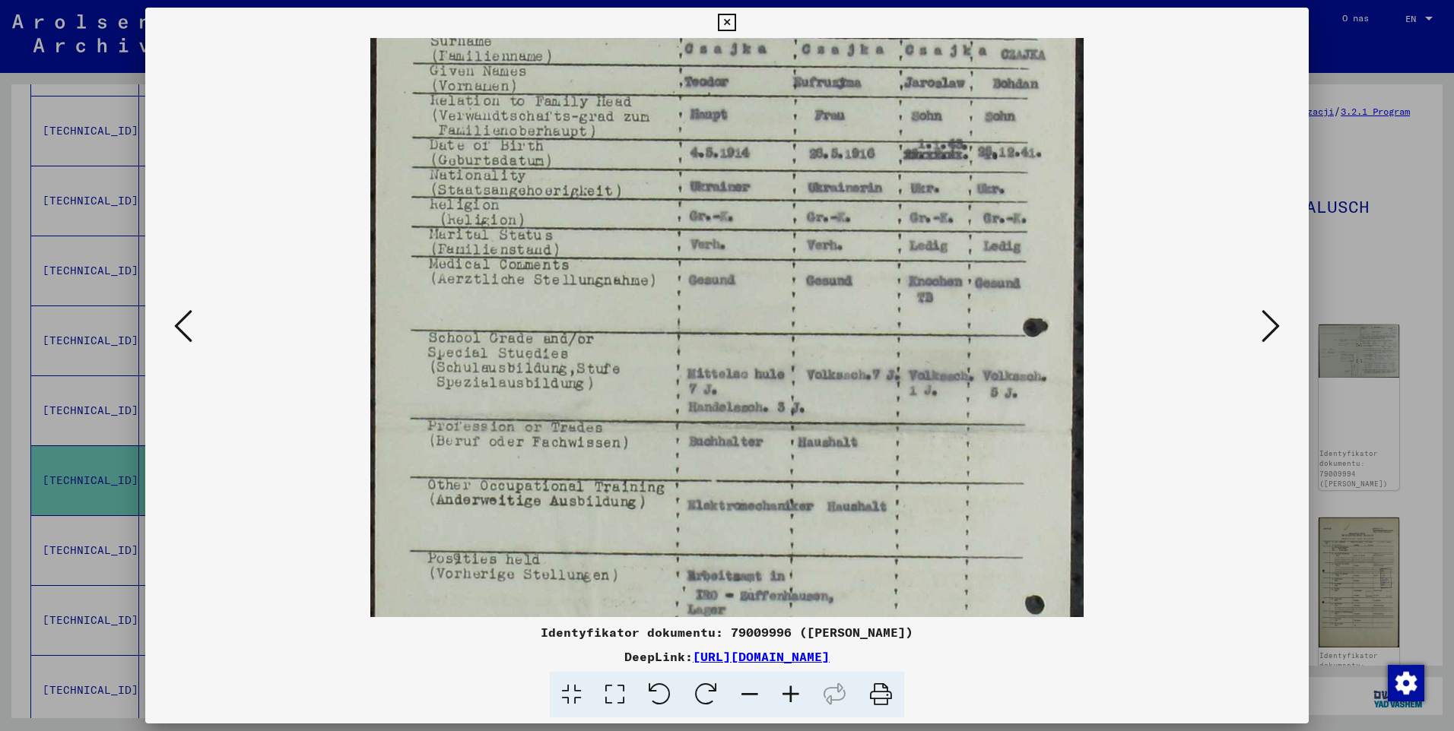
scroll to position [186, 0]
drag, startPoint x: 833, startPoint y: 376, endPoint x: 817, endPoint y: 189, distance: 186.9
click at [817, 189] on img at bounding box center [726, 426] width 713 height 1149
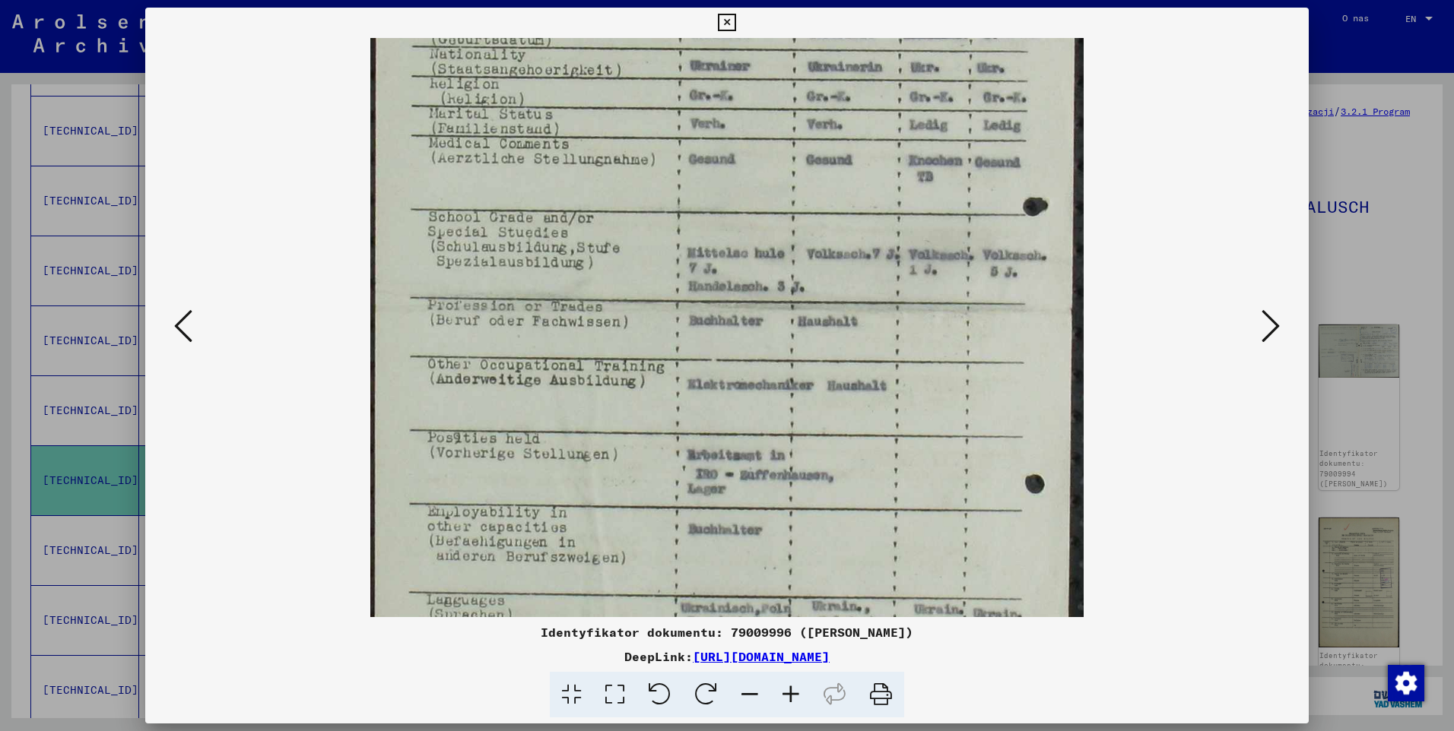
scroll to position [312, 0]
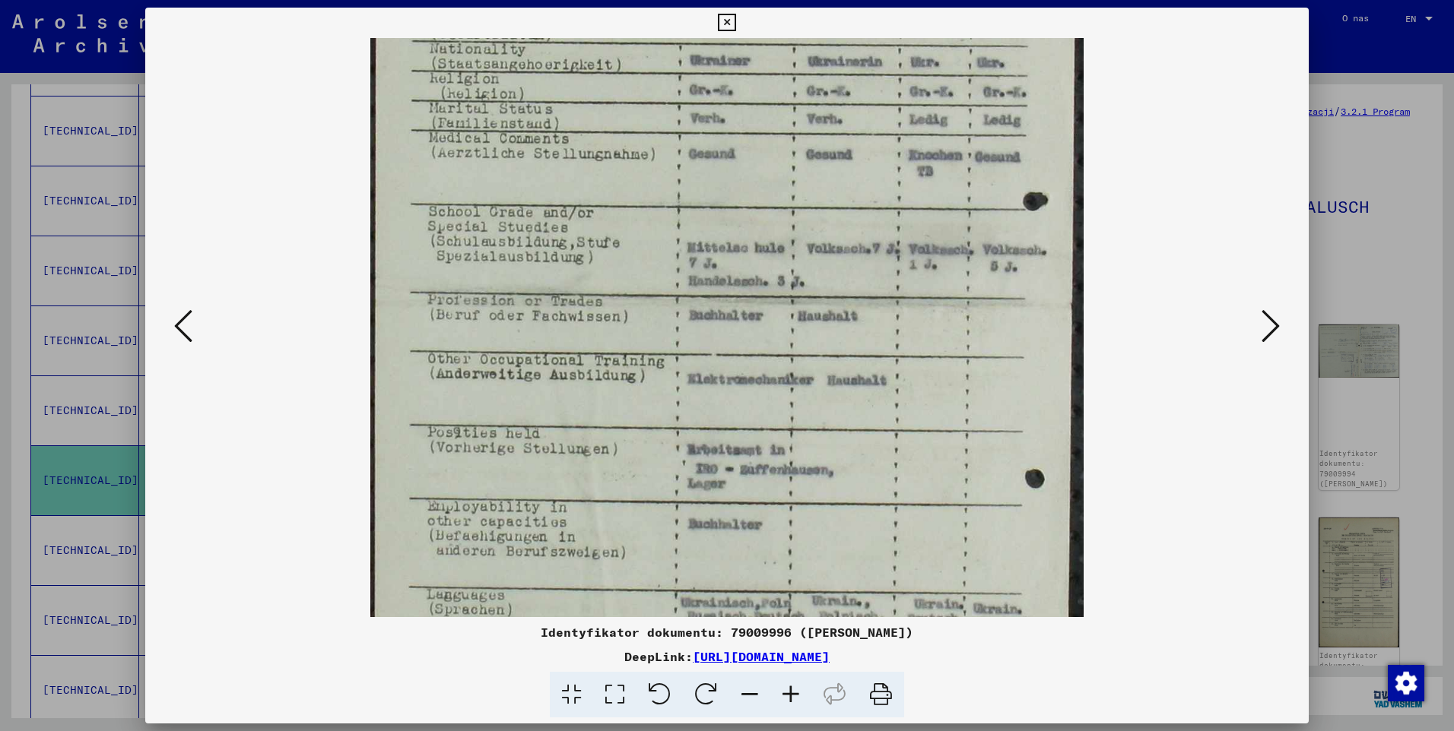
drag, startPoint x: 797, startPoint y: 439, endPoint x: 790, endPoint y: 314, distance: 125.7
click at [790, 314] on img at bounding box center [726, 300] width 713 height 1149
click at [718, 21] on icon at bounding box center [726, 23] width 17 height 18
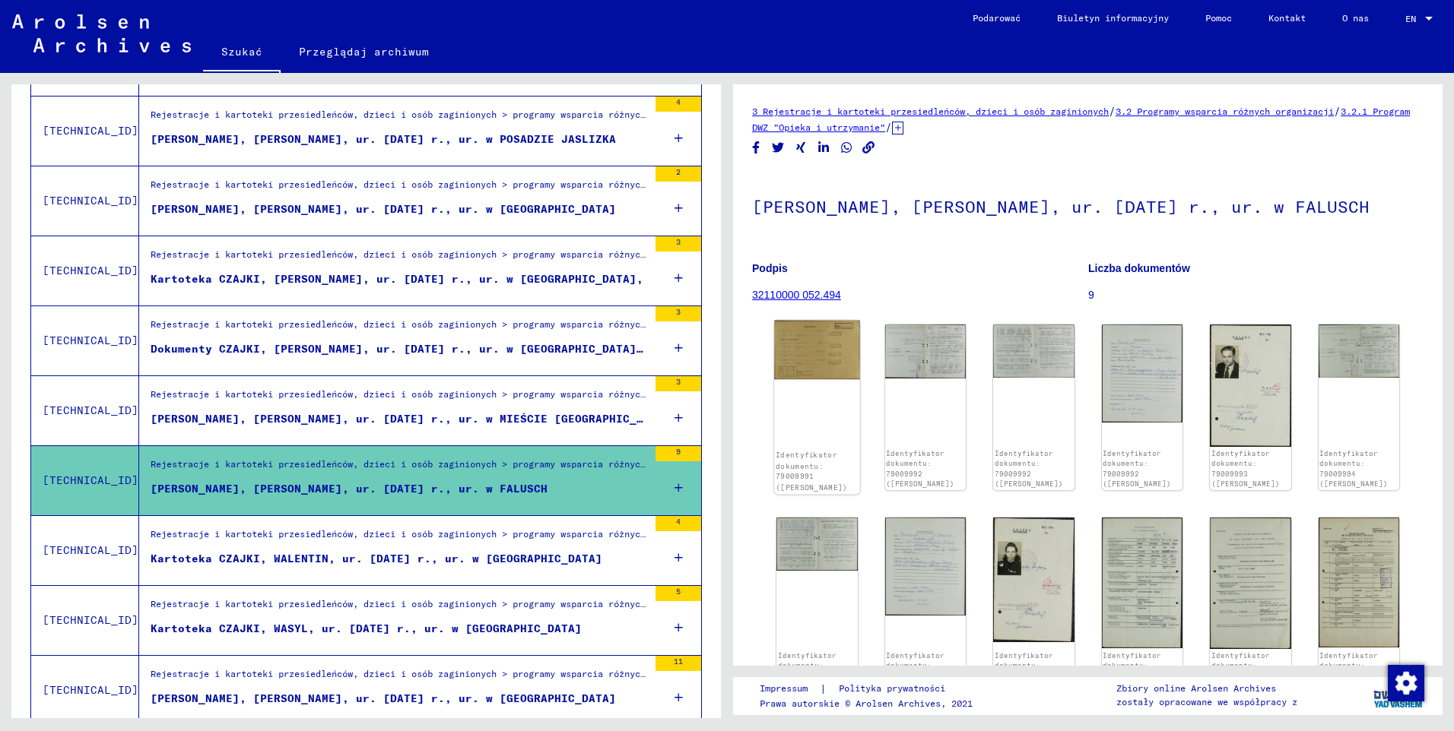
click at [837, 355] on img at bounding box center [816, 350] width 85 height 59
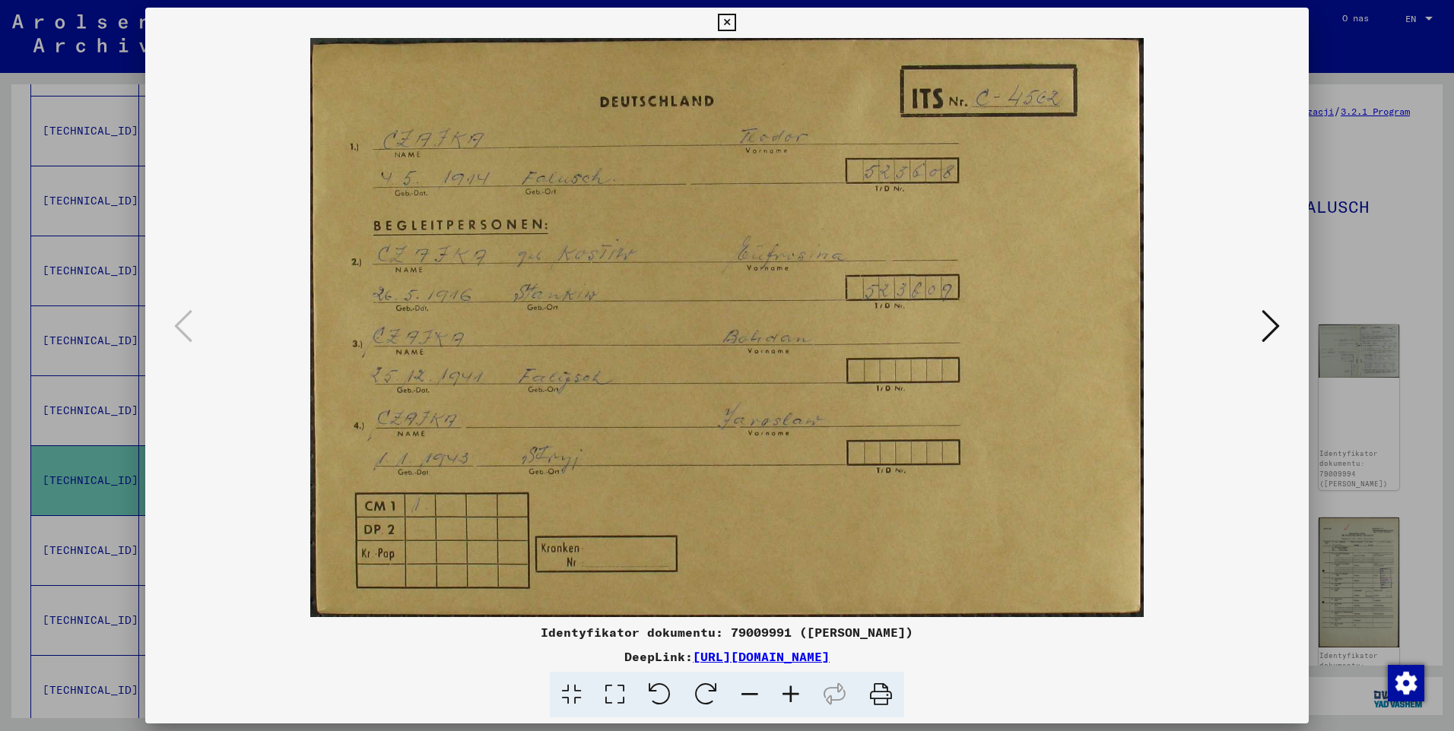
drag, startPoint x: 627, startPoint y: 364, endPoint x: 748, endPoint y: 379, distance: 121.8
click at [626, 332] on img at bounding box center [727, 327] width 1060 height 579
click at [1270, 325] on icon at bounding box center [1270, 326] width 18 height 36
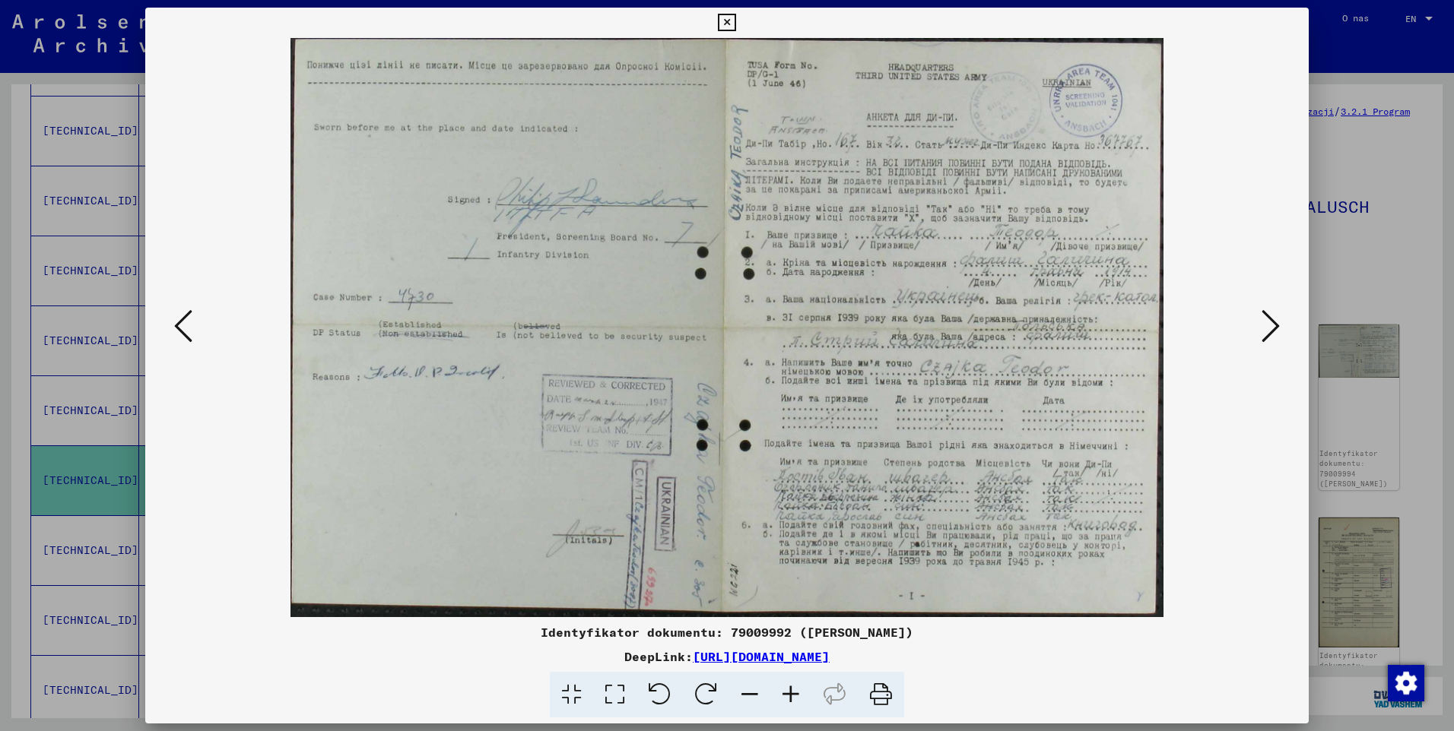
click at [791, 691] on icon at bounding box center [790, 695] width 41 height 46
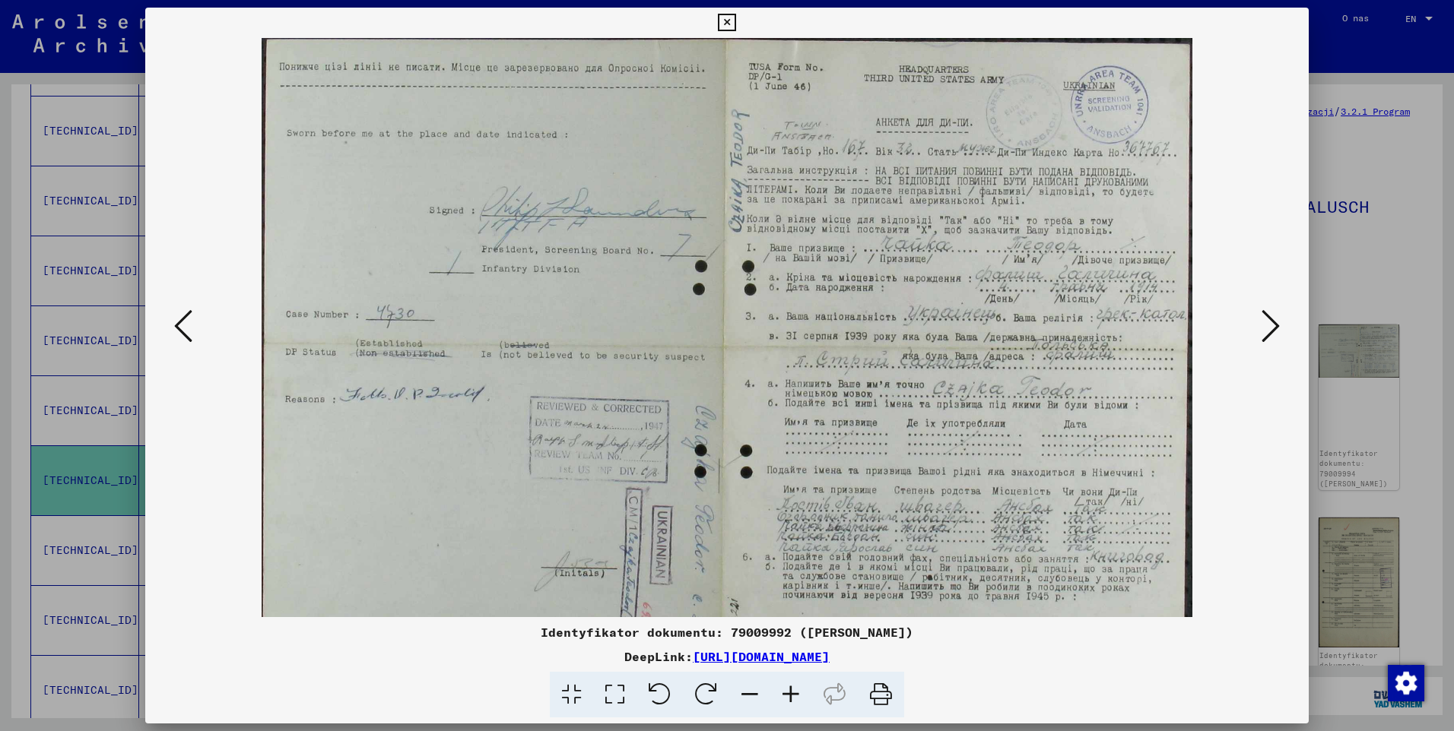
click at [791, 691] on icon at bounding box center [790, 695] width 41 height 46
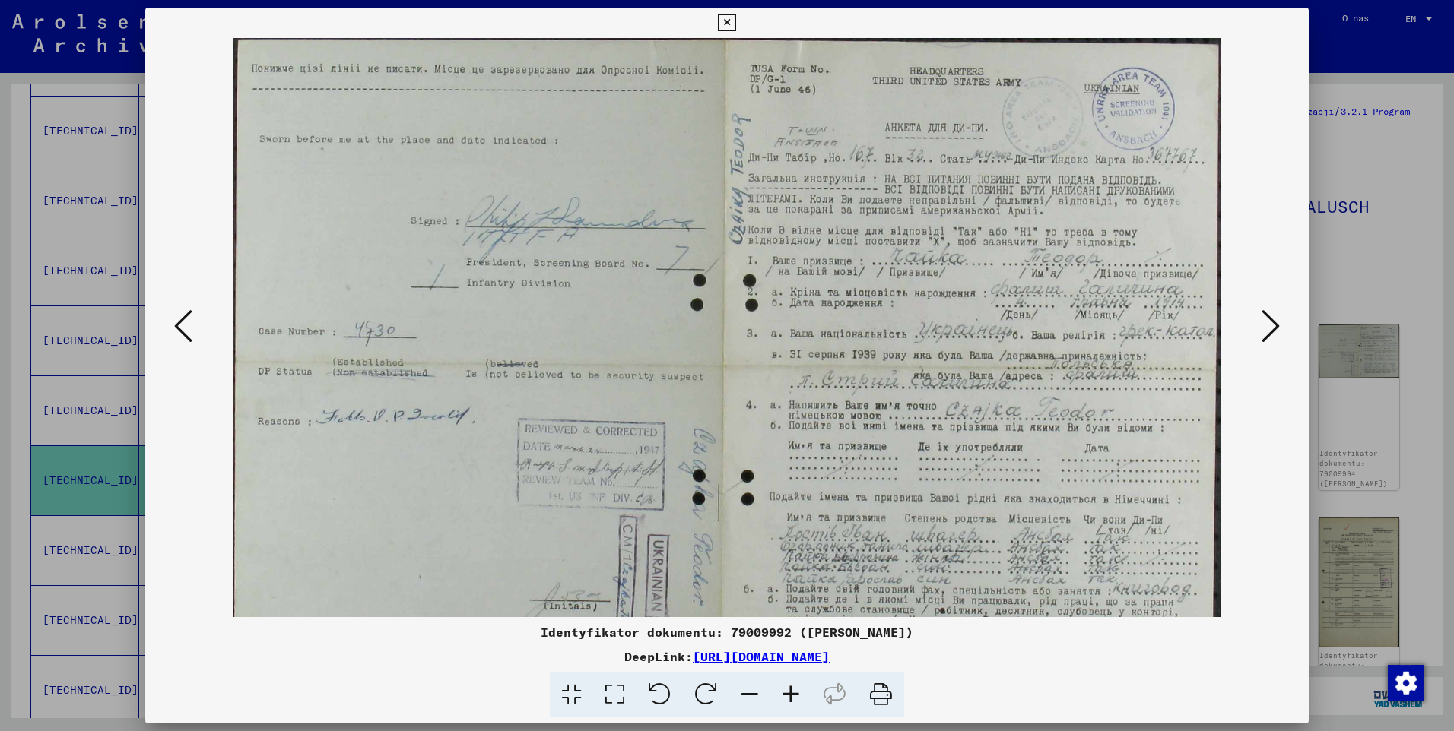
click at [791, 691] on icon at bounding box center [790, 695] width 41 height 46
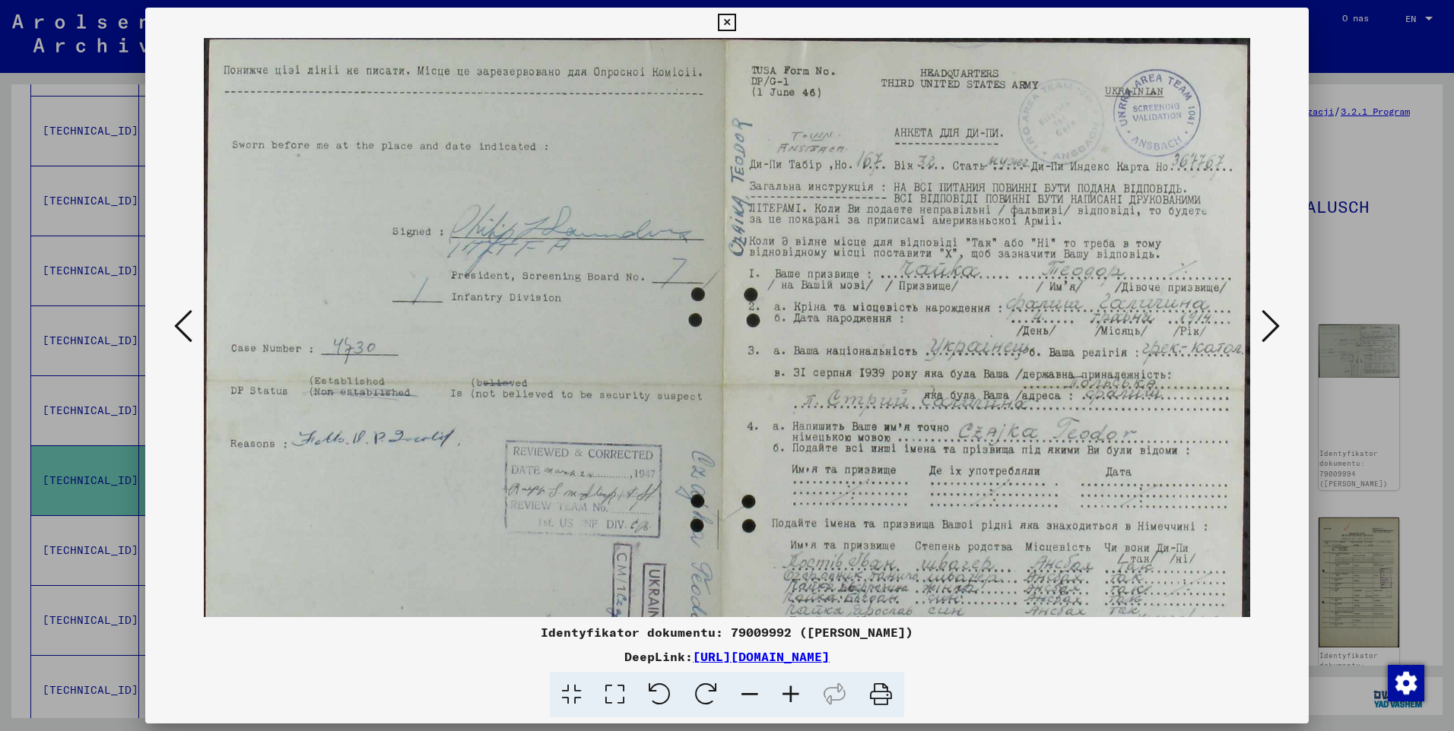
click at [791, 691] on icon at bounding box center [790, 695] width 41 height 46
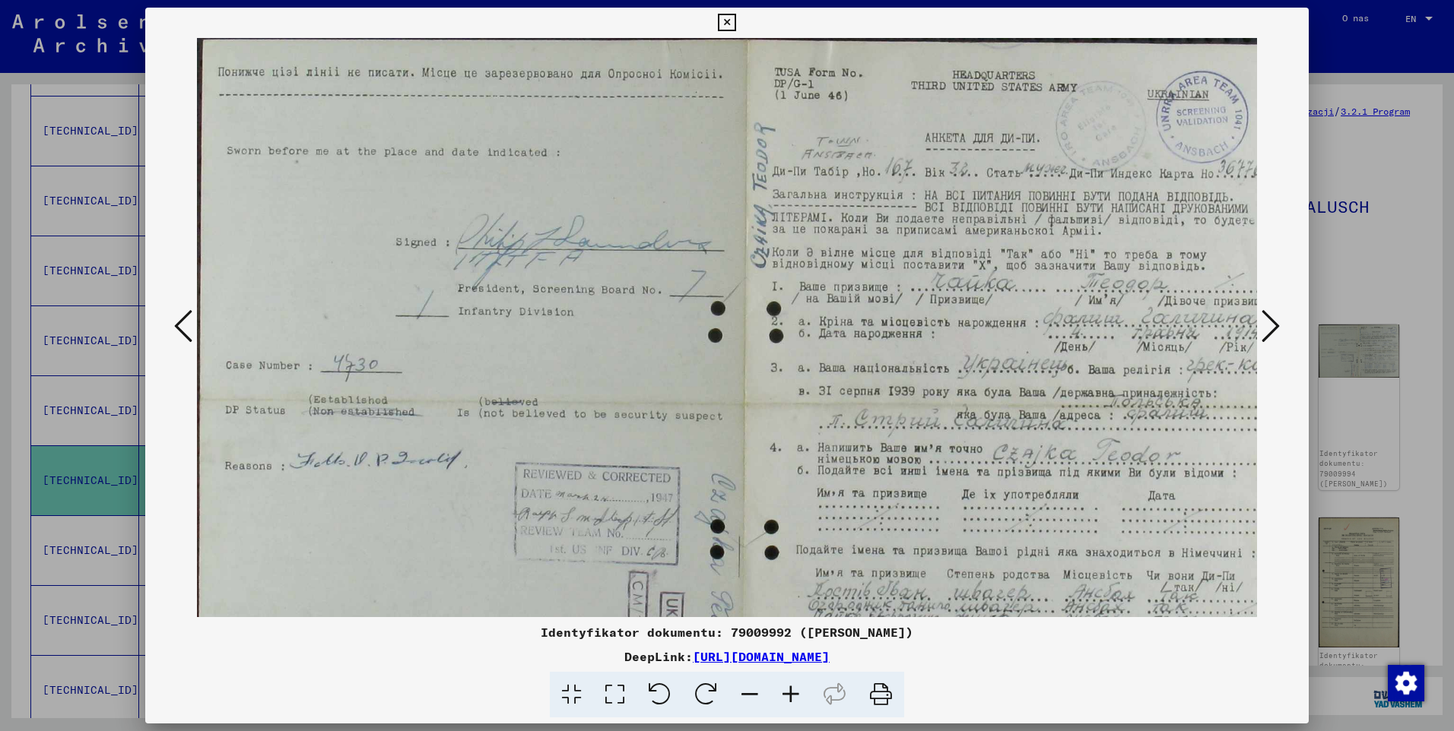
click at [791, 691] on icon at bounding box center [790, 695] width 41 height 46
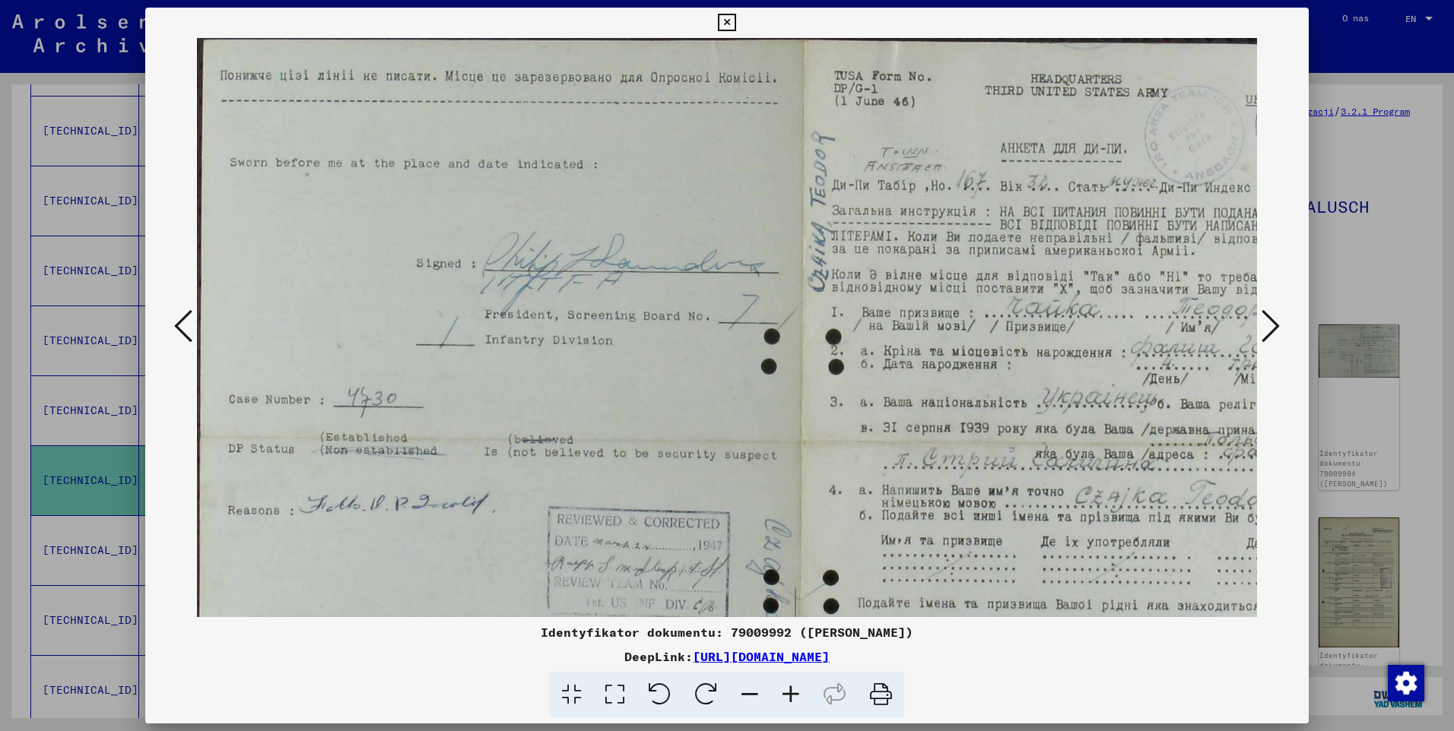
click at [791, 691] on icon at bounding box center [790, 695] width 41 height 46
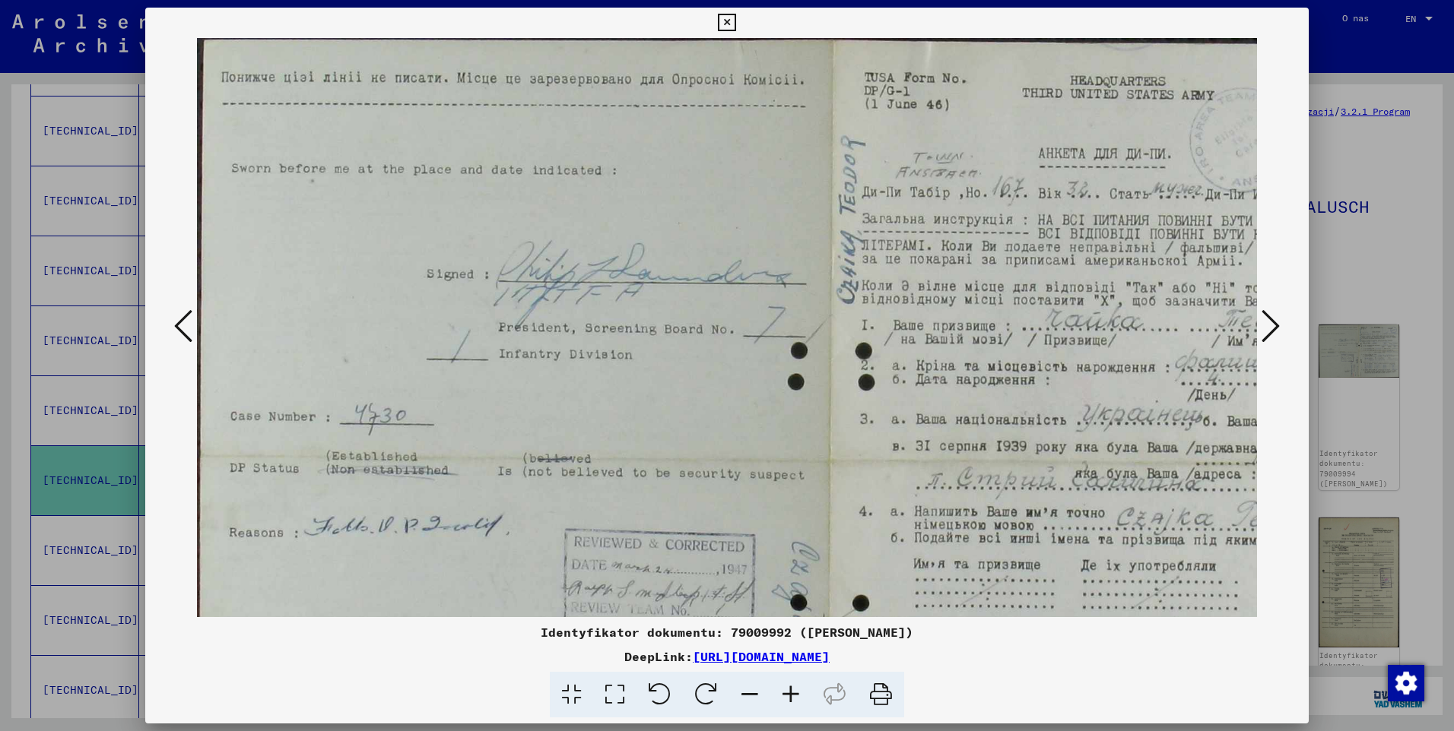
click at [791, 691] on icon at bounding box center [790, 695] width 41 height 46
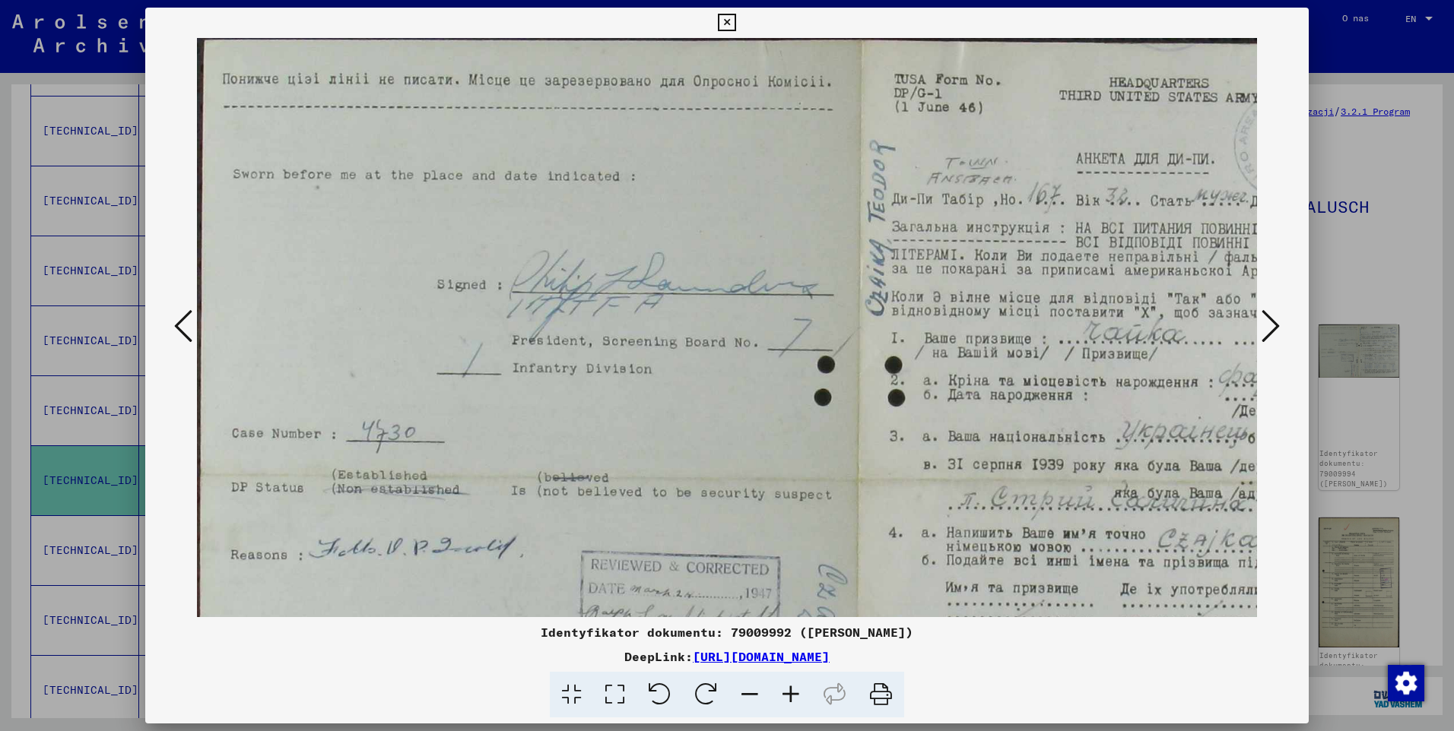
click at [791, 691] on icon at bounding box center [790, 695] width 41 height 46
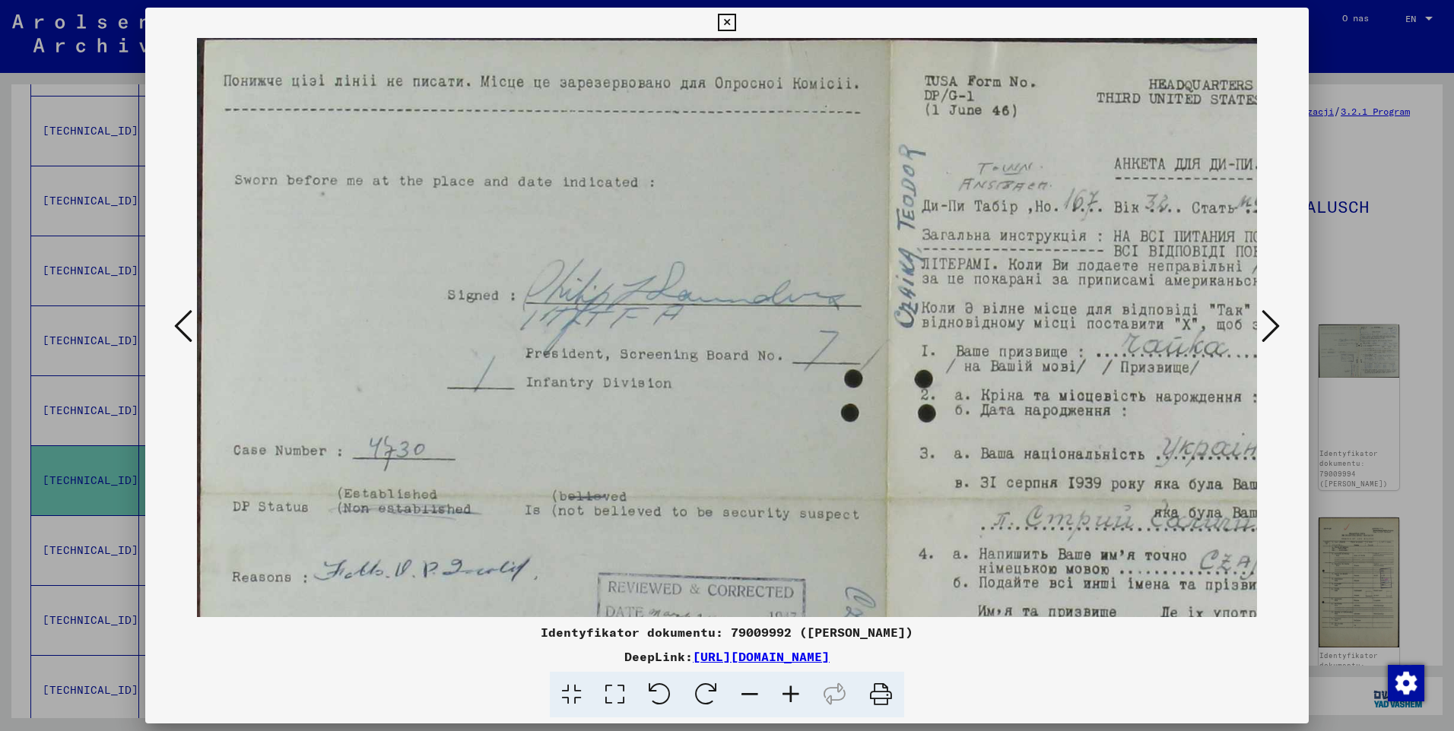
click at [791, 691] on icon at bounding box center [790, 695] width 41 height 46
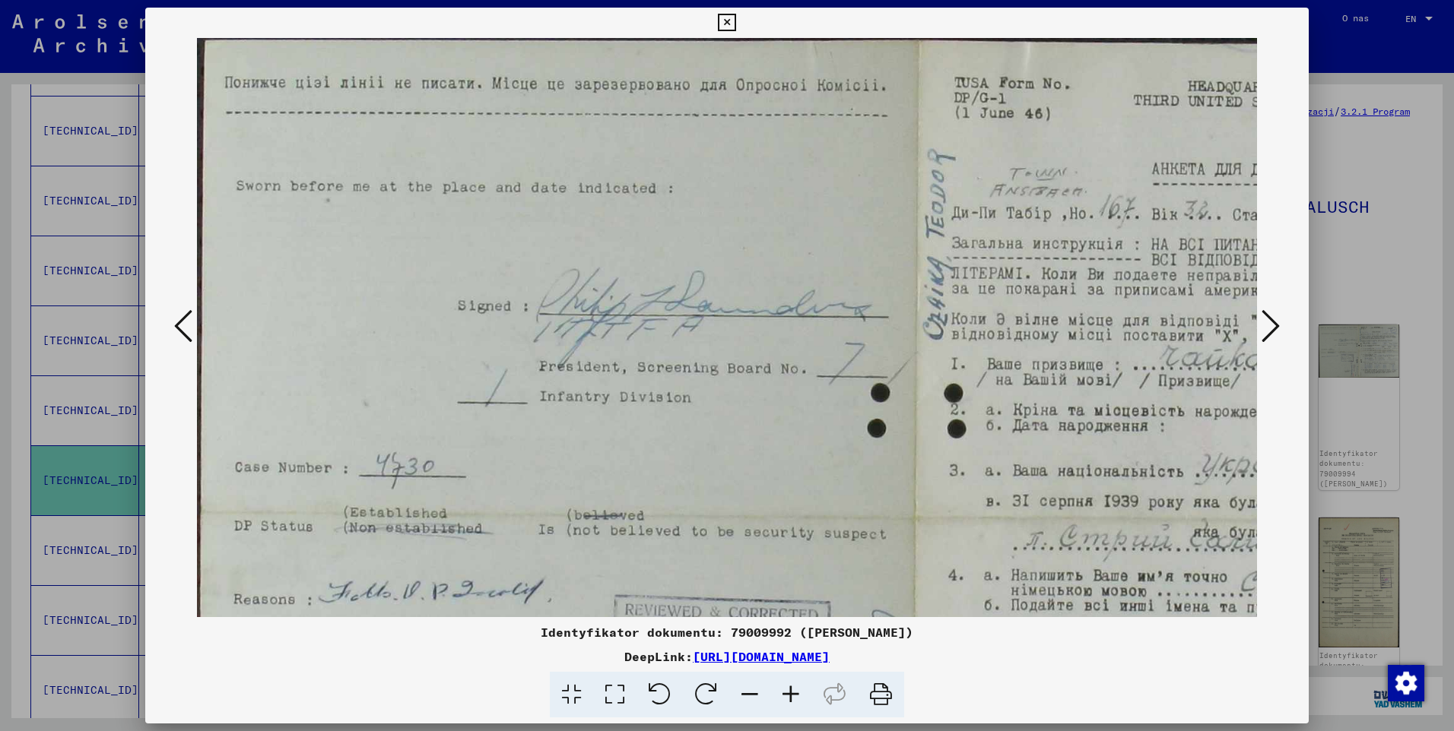
click at [791, 691] on icon at bounding box center [790, 695] width 41 height 46
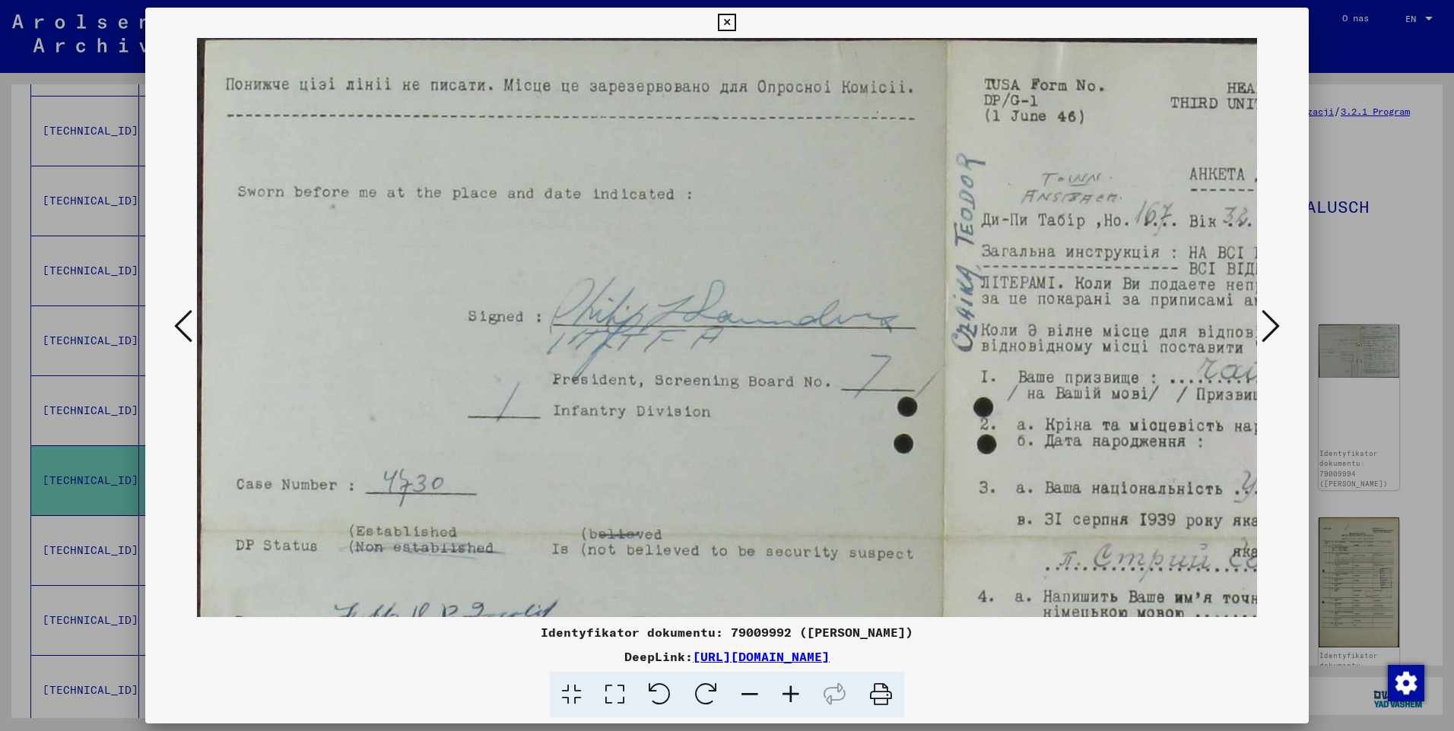
click at [791, 691] on icon at bounding box center [790, 695] width 41 height 46
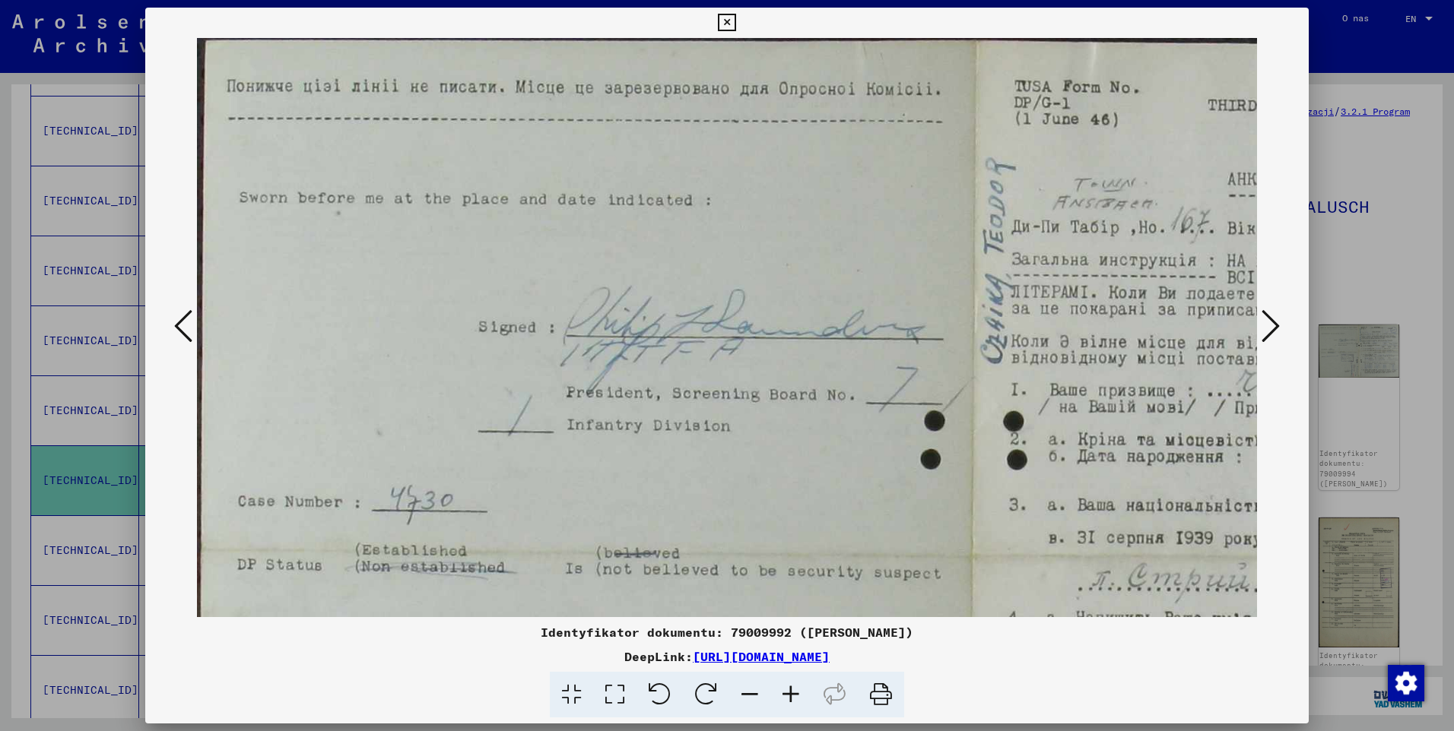
click at [791, 691] on icon at bounding box center [790, 695] width 41 height 46
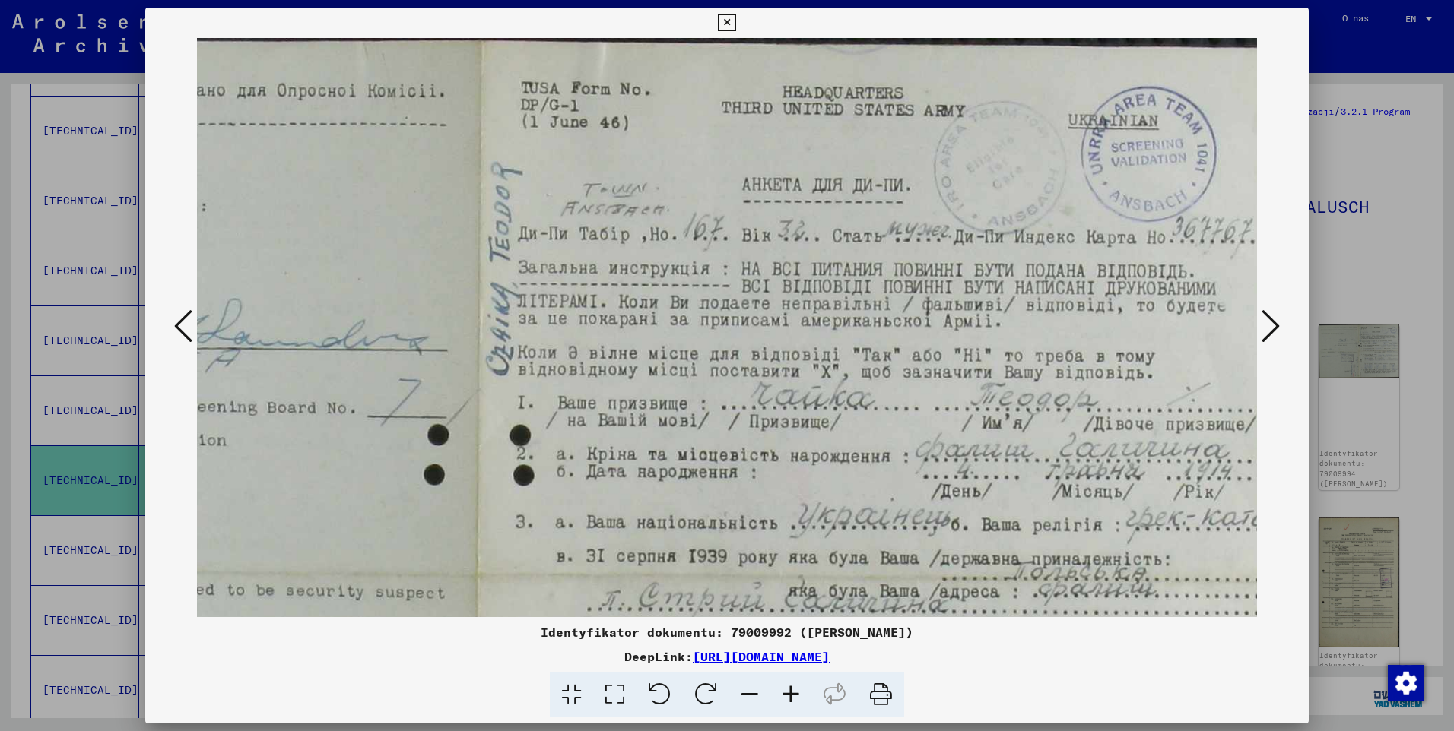
scroll to position [0, 559]
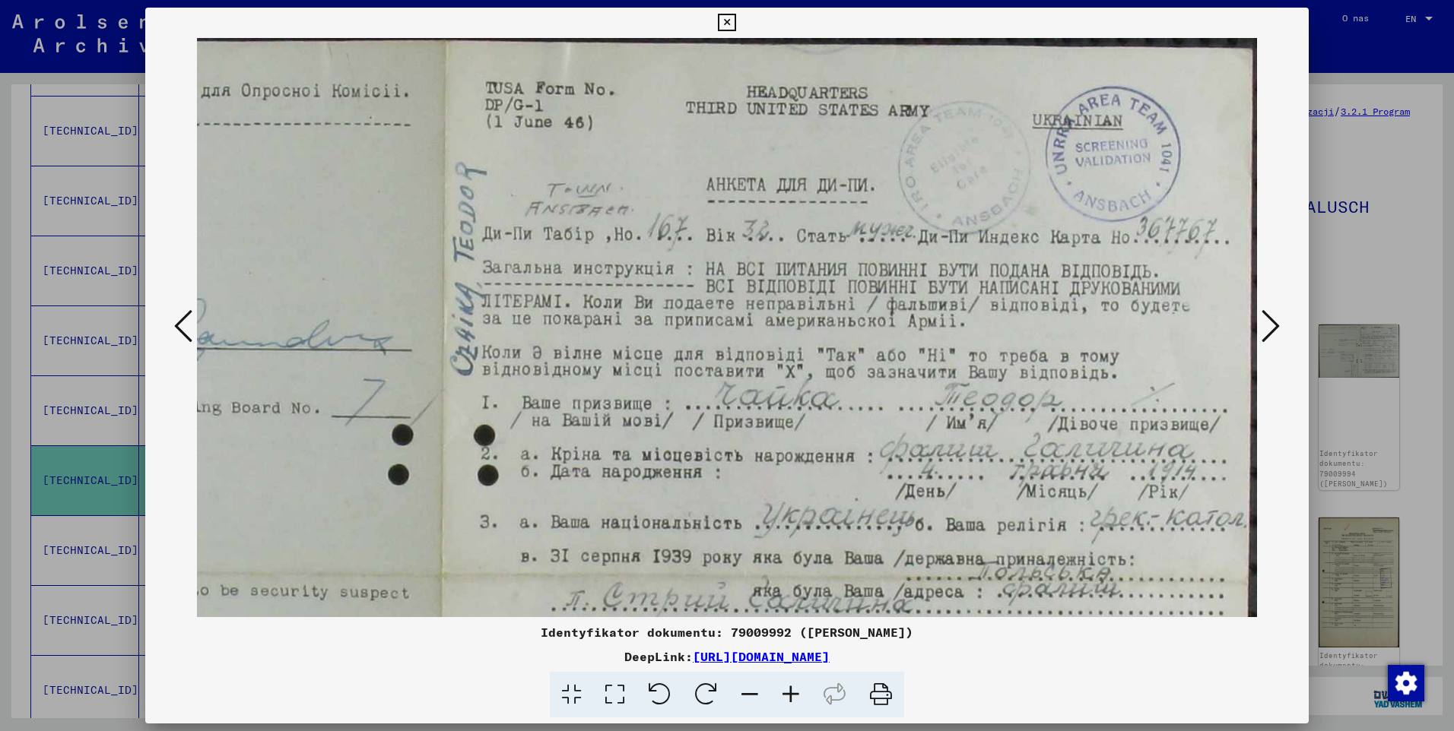
drag, startPoint x: 1127, startPoint y: 371, endPoint x: 556, endPoint y: 426, distance: 572.8
click at [534, 415] on img at bounding box center [447, 574] width 1618 height 1073
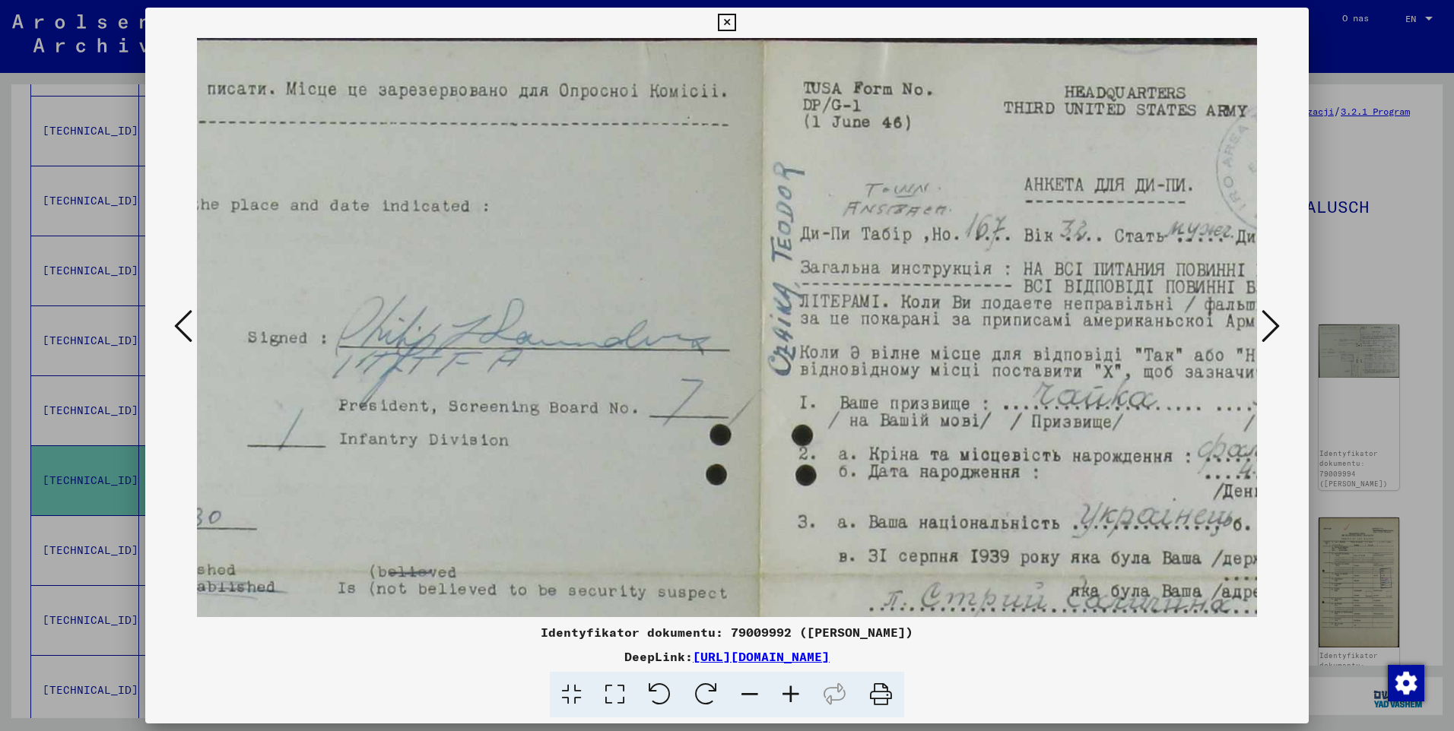
scroll to position [0, 240]
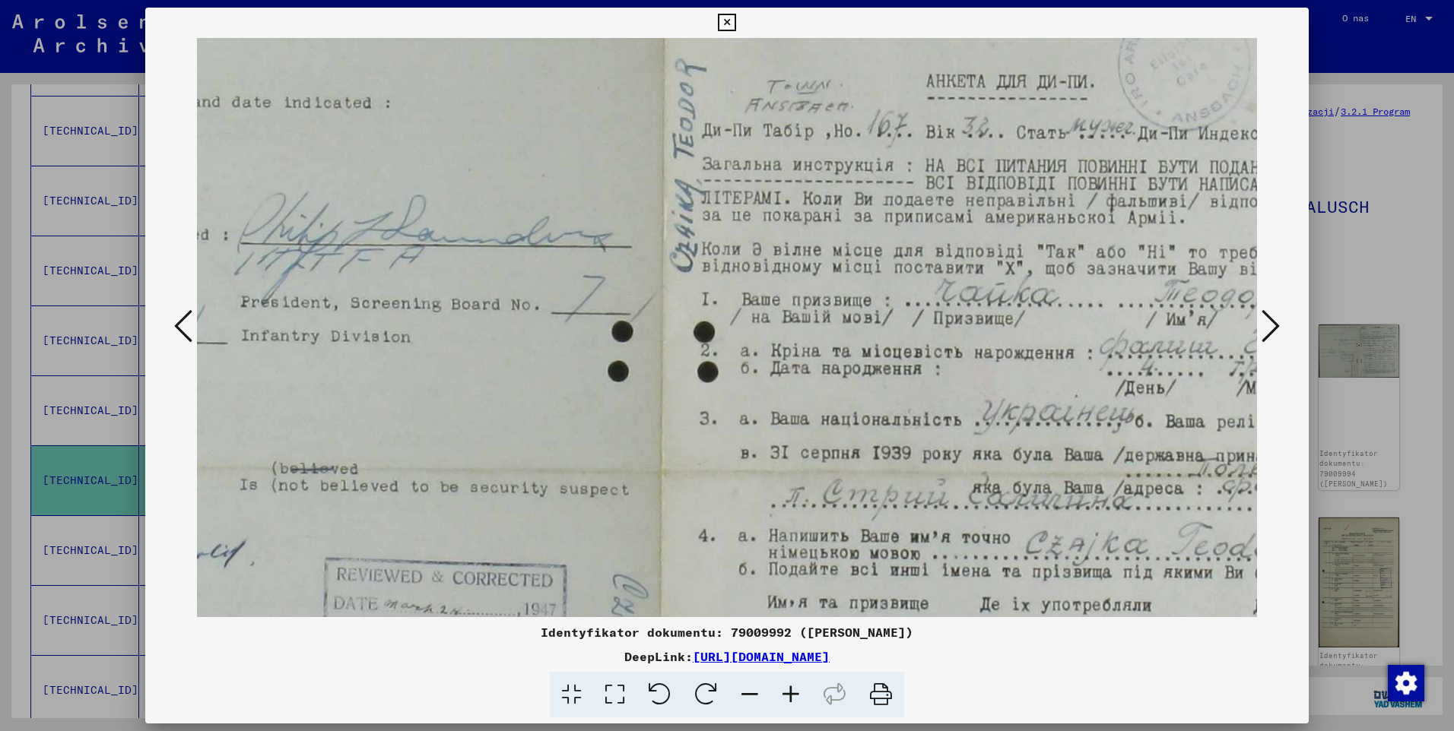
drag, startPoint x: 718, startPoint y: 192, endPoint x: 990, endPoint y: 248, distance: 277.0
click at [937, 135] on img at bounding box center [667, 471] width 1618 height 1073
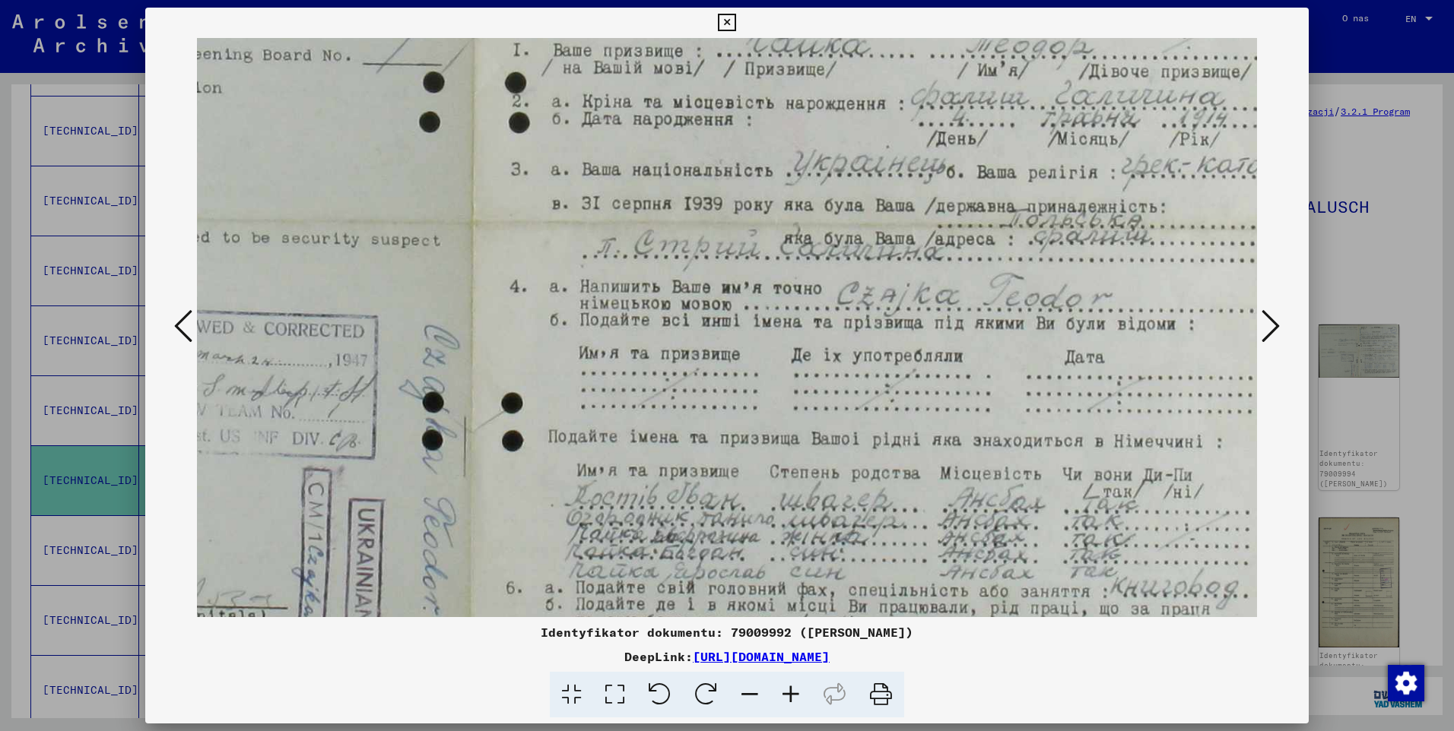
drag, startPoint x: 1115, startPoint y: 379, endPoint x: 927, endPoint y: 129, distance: 312.1
click at [927, 129] on img at bounding box center [478, 221] width 1618 height 1073
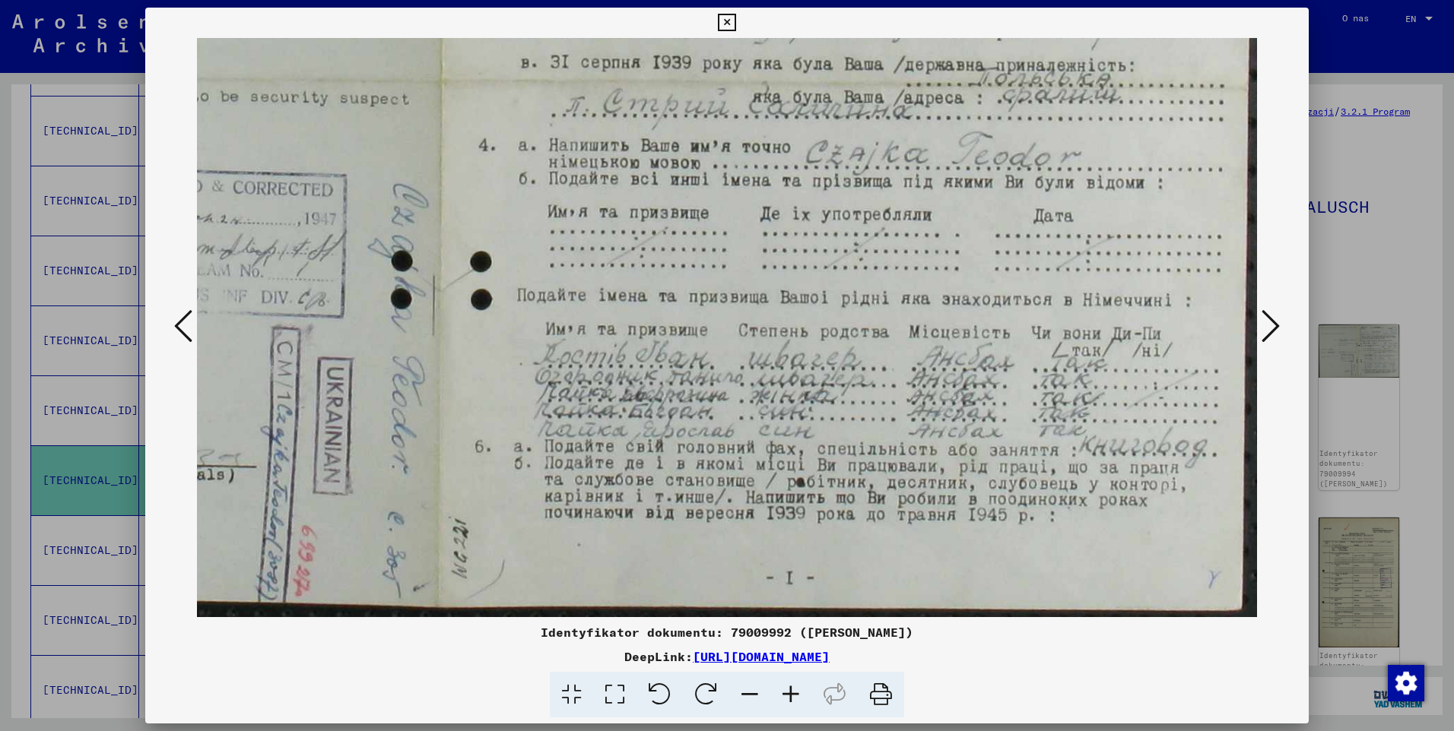
drag, startPoint x: 866, startPoint y: 339, endPoint x: 818, endPoint y: 180, distance: 165.9
click at [818, 180] on img at bounding box center [447, 80] width 1618 height 1073
click at [729, 25] on icon at bounding box center [726, 23] width 17 height 18
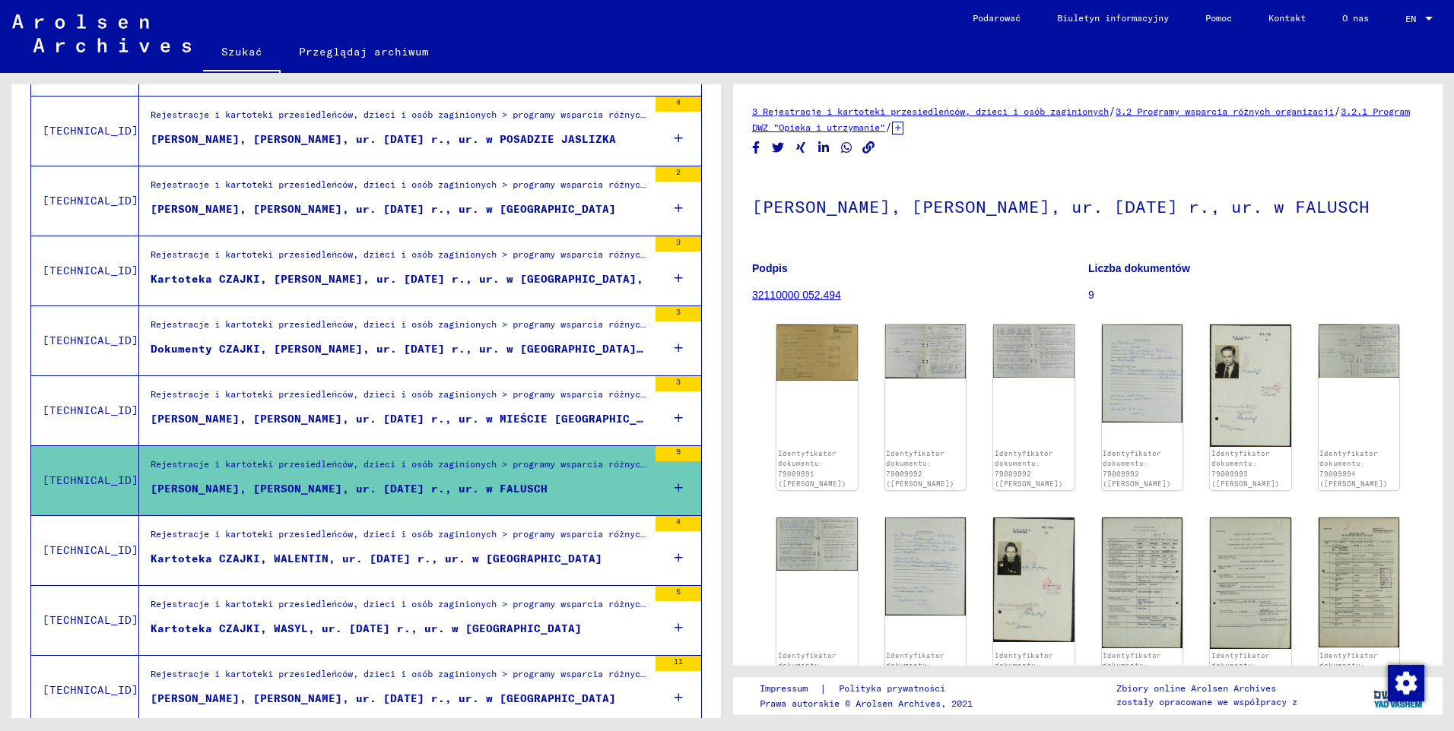
click at [325, 558] on div "Kartoteka CZAJKI, WALENTIN, ur. [DATE] r., ur. w [GEOGRAPHIC_DATA]" at bounding box center [377, 559] width 452 height 16
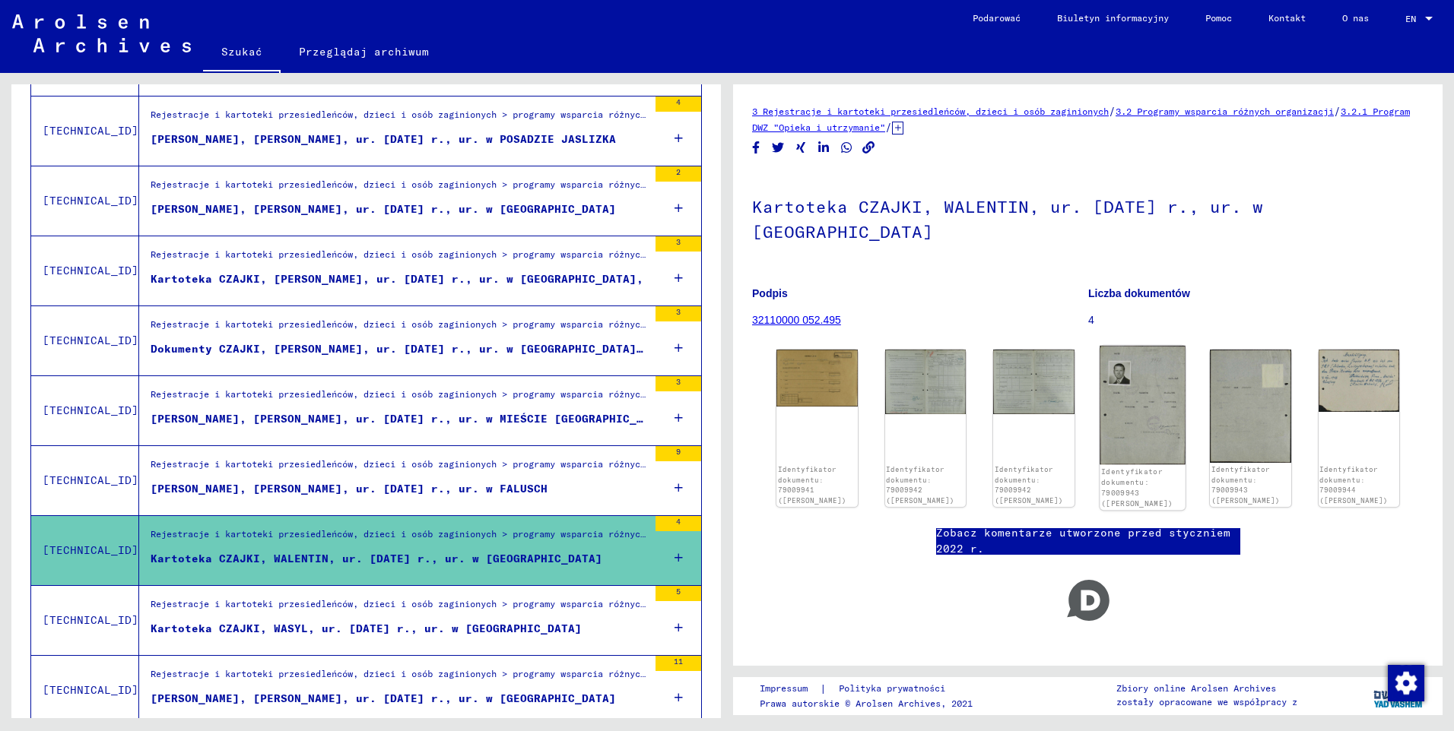
click at [1148, 373] on img at bounding box center [1141, 405] width 85 height 119
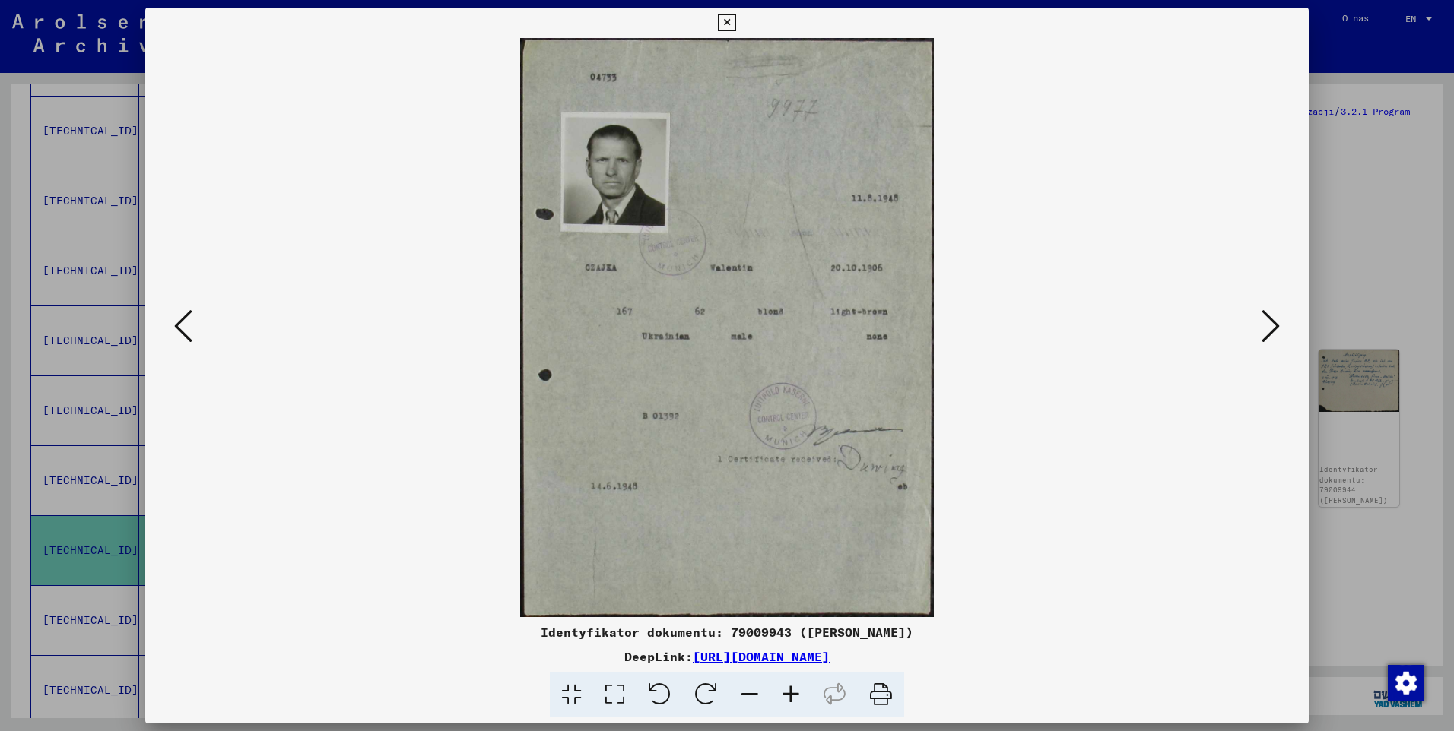
click at [726, 21] on icon at bounding box center [726, 23] width 17 height 18
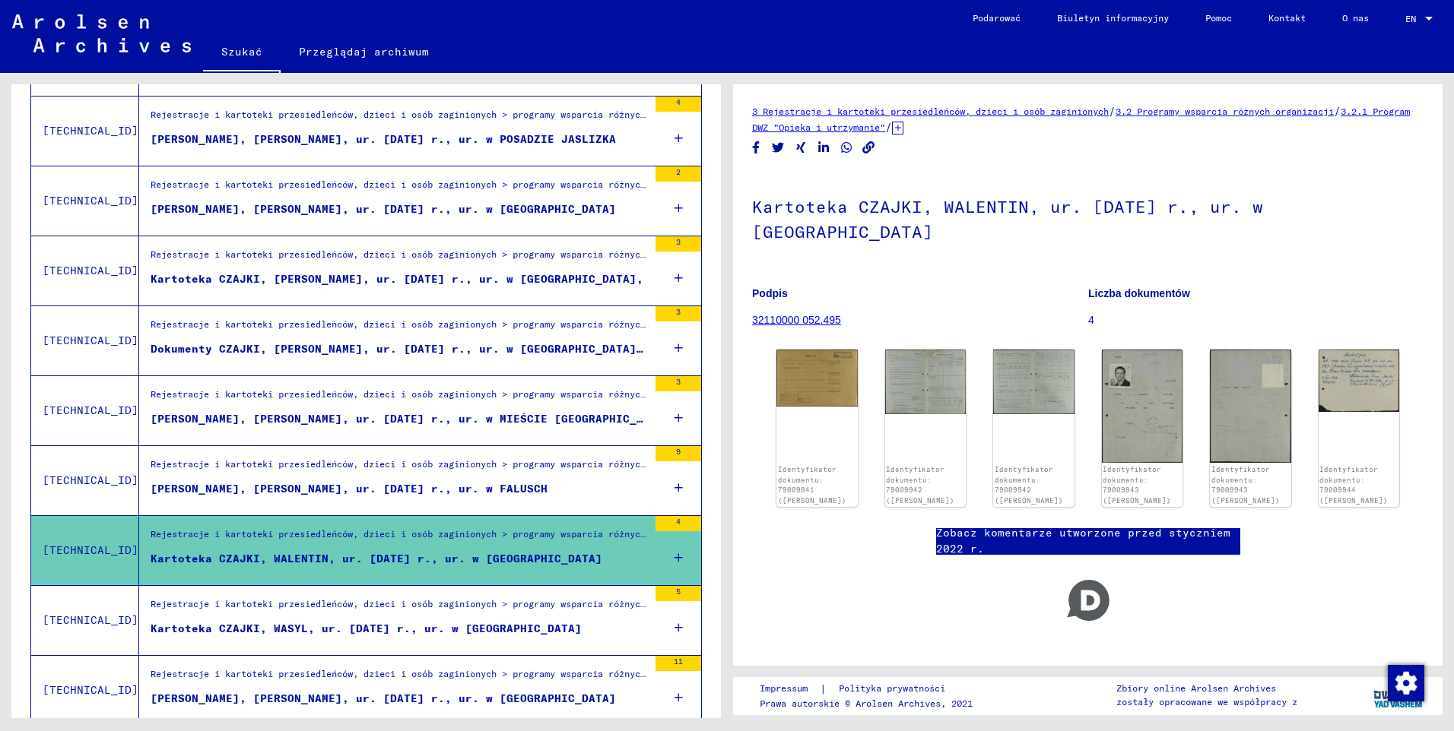
click at [359, 622] on div "Kartoteka CZAJKI, WASYL, ur. [DATE] r., ur. w [GEOGRAPHIC_DATA]" at bounding box center [366, 629] width 431 height 16
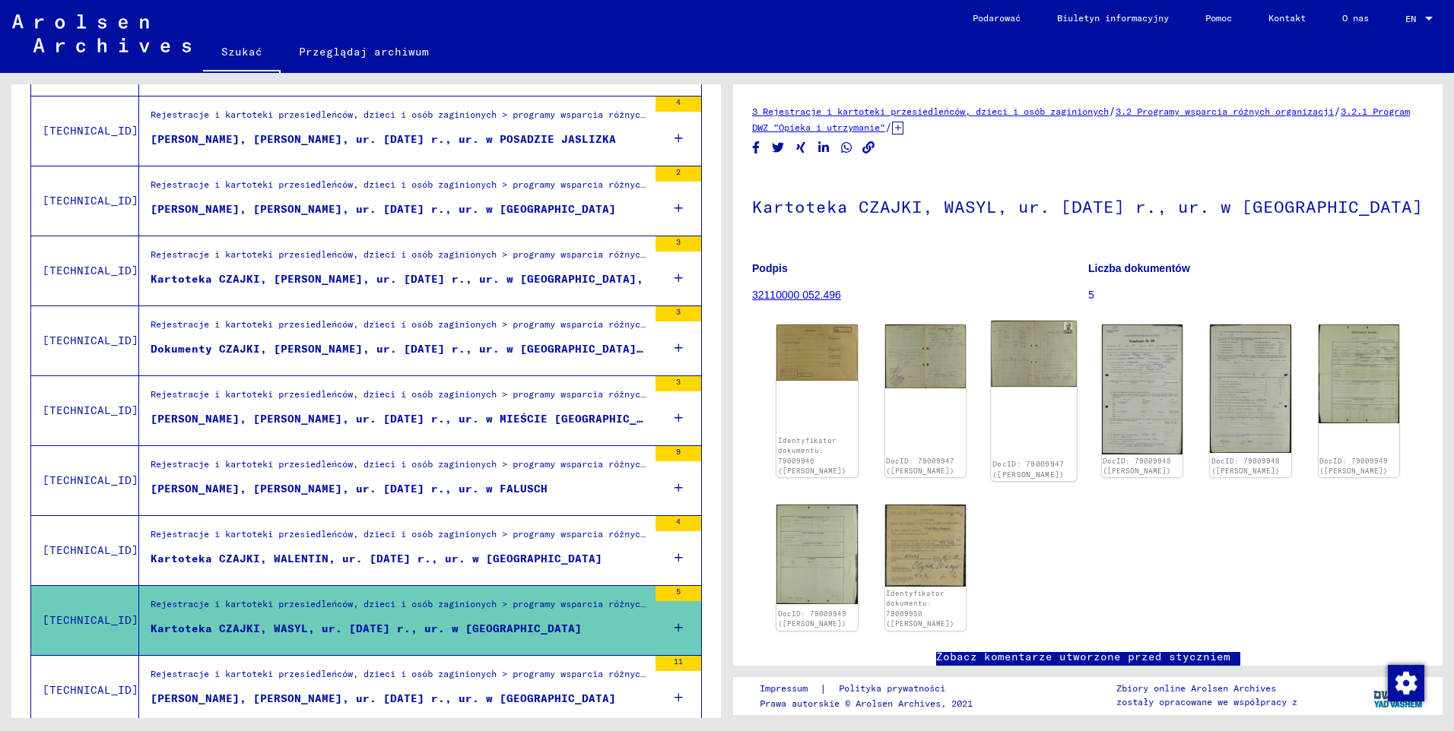
click at [1050, 347] on img at bounding box center [1033, 354] width 85 height 67
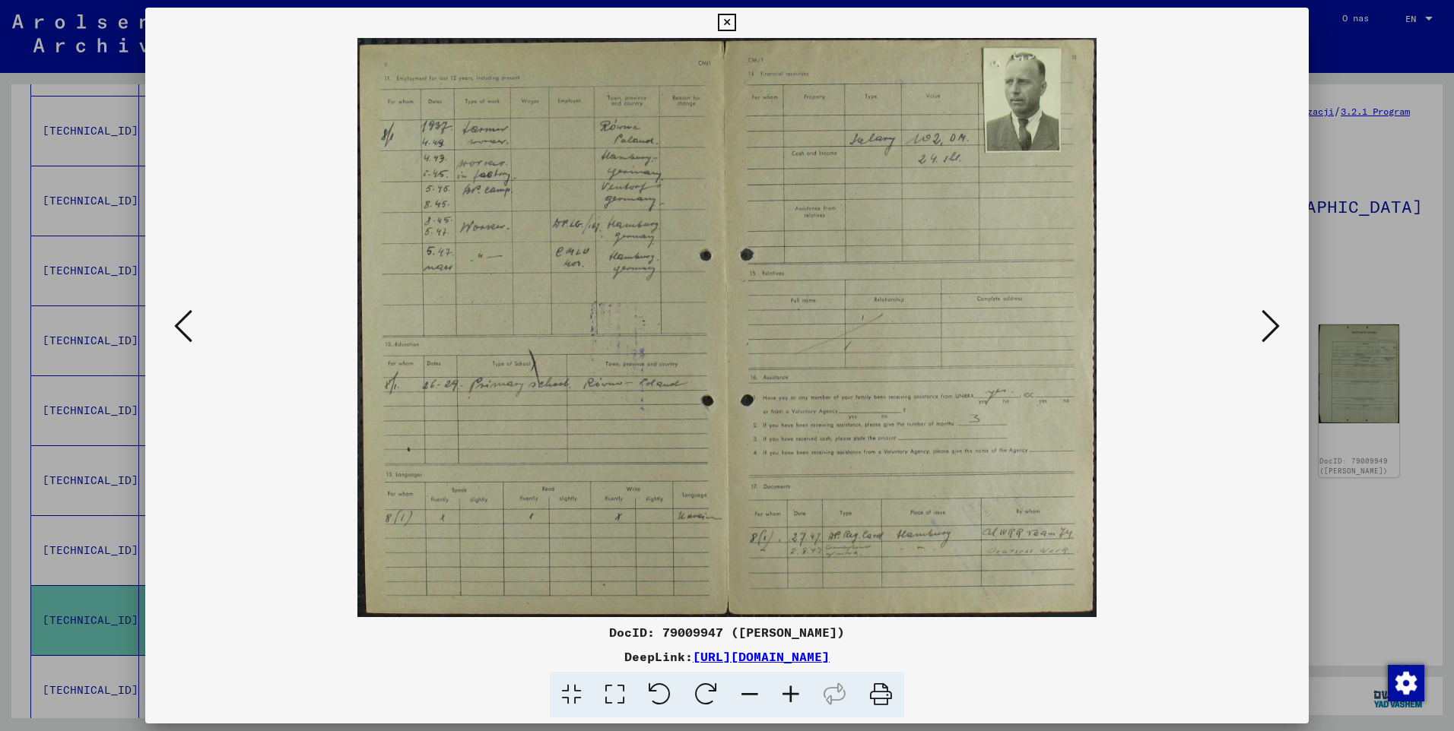
click at [734, 25] on icon at bounding box center [726, 23] width 17 height 18
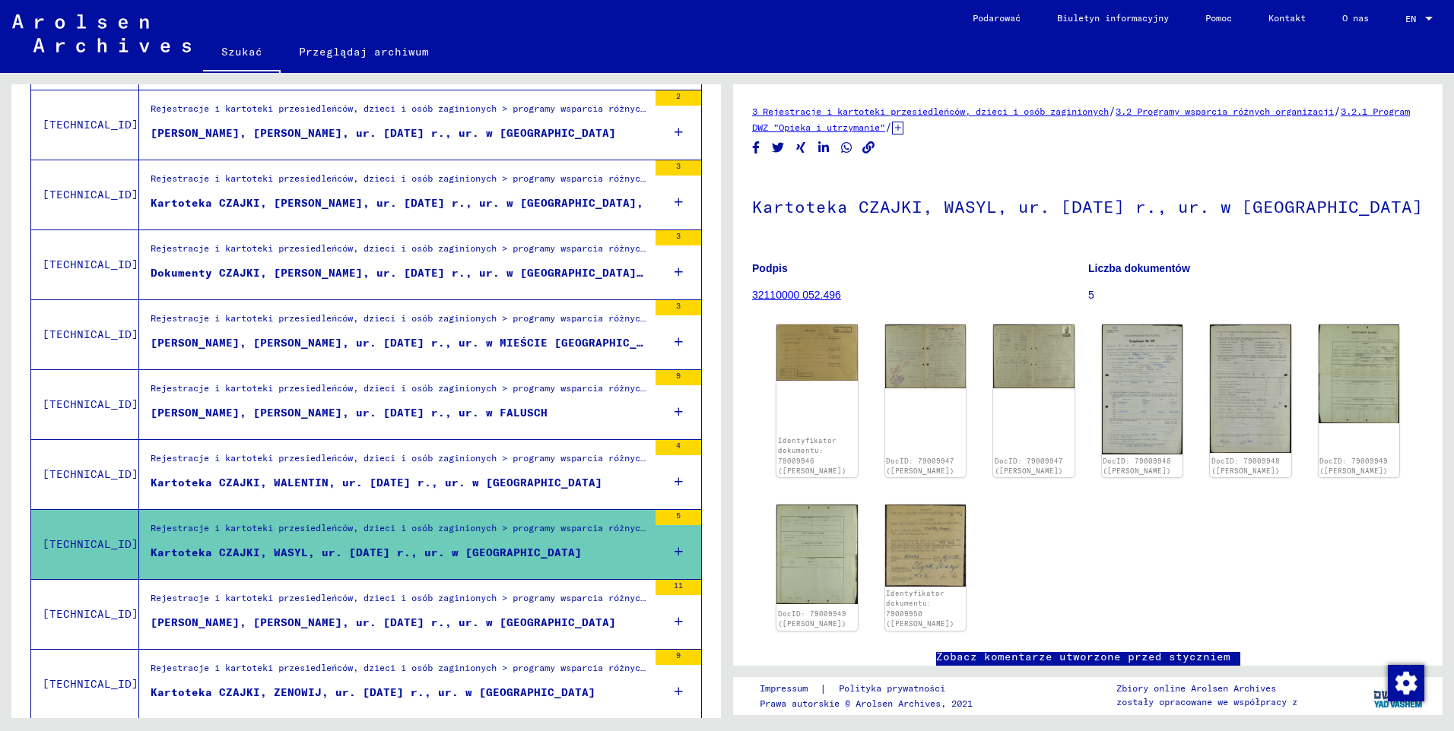
scroll to position [1292, 0]
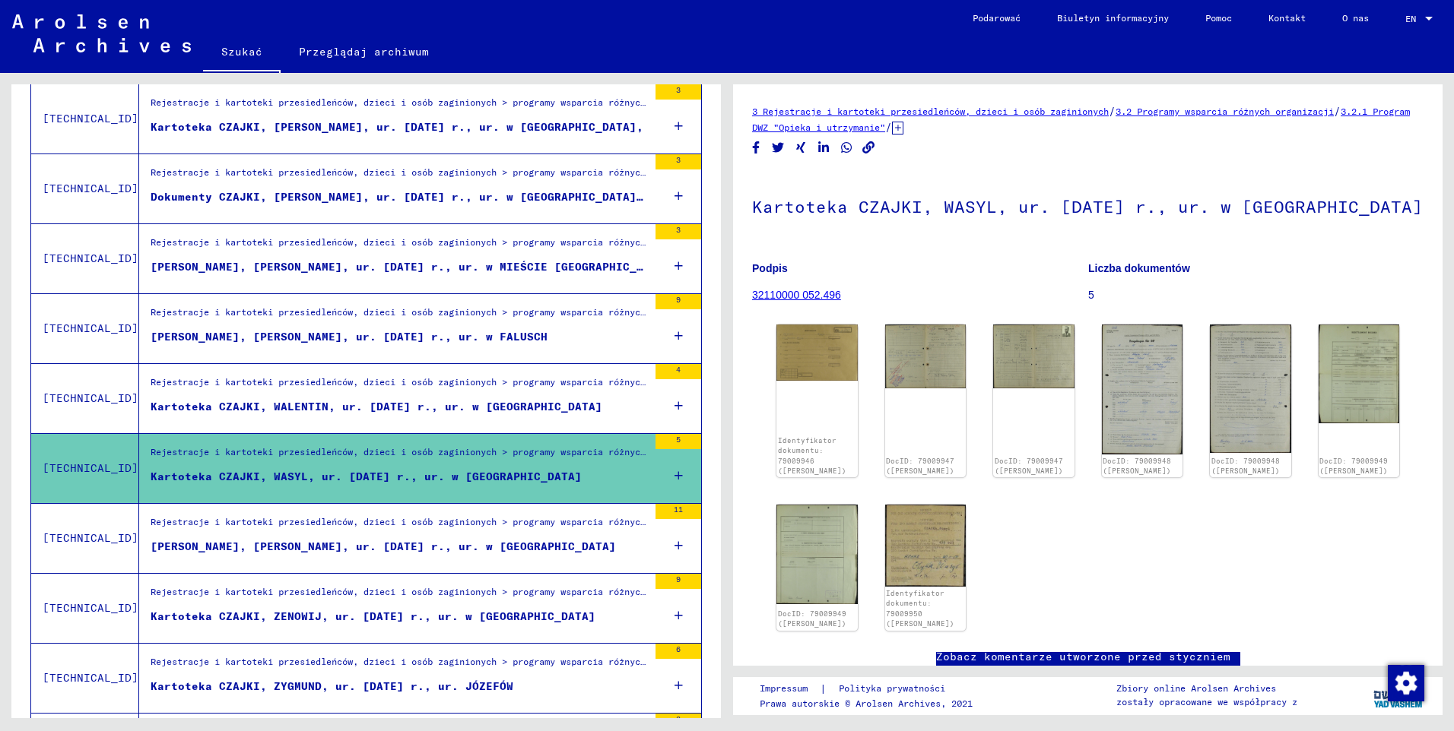
click at [418, 543] on div "[PERSON_NAME], [PERSON_NAME], ur. [DATE] r., ur. w [GEOGRAPHIC_DATA]" at bounding box center [383, 547] width 465 height 16
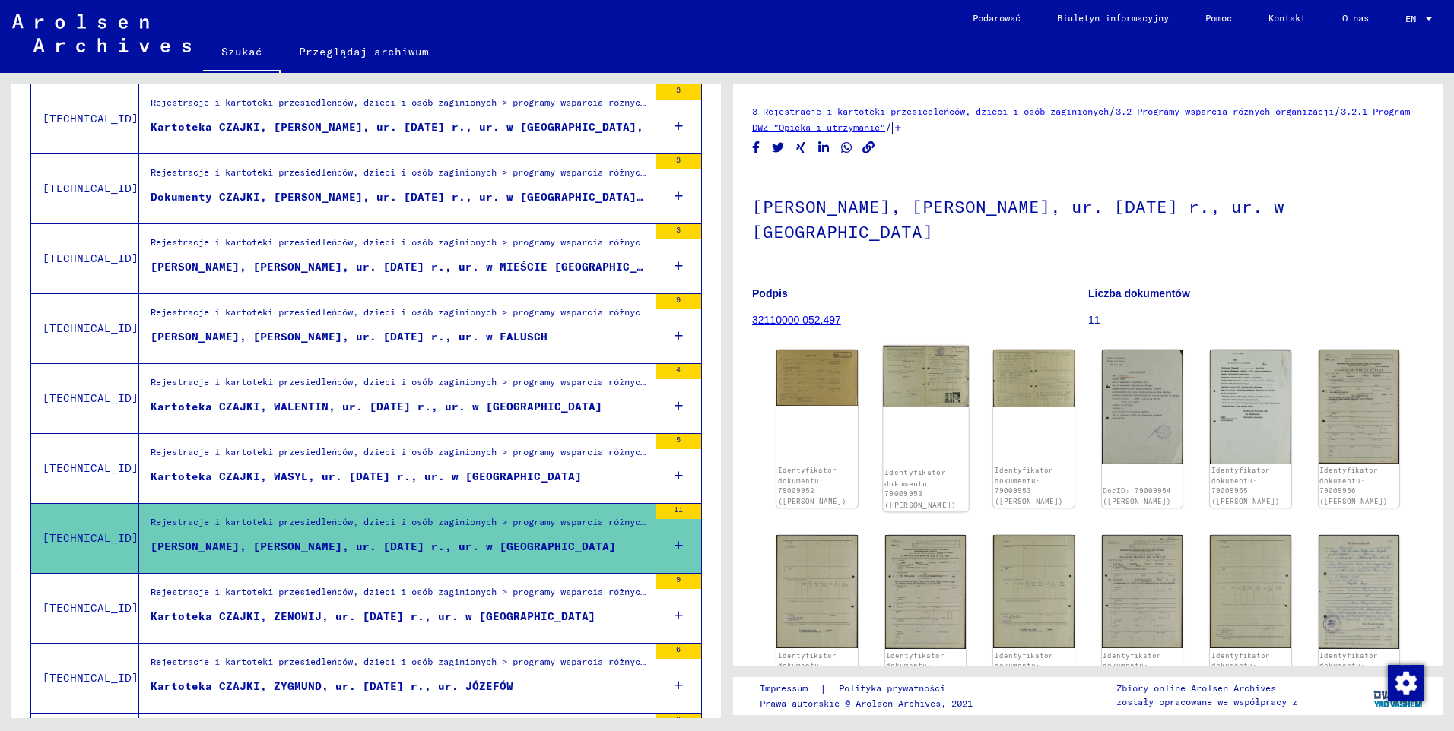
click at [930, 420] on div "Identyfikator dokumentu: 79009953 ([PERSON_NAME])" at bounding box center [925, 429] width 85 height 166
click at [908, 363] on img at bounding box center [925, 376] width 85 height 60
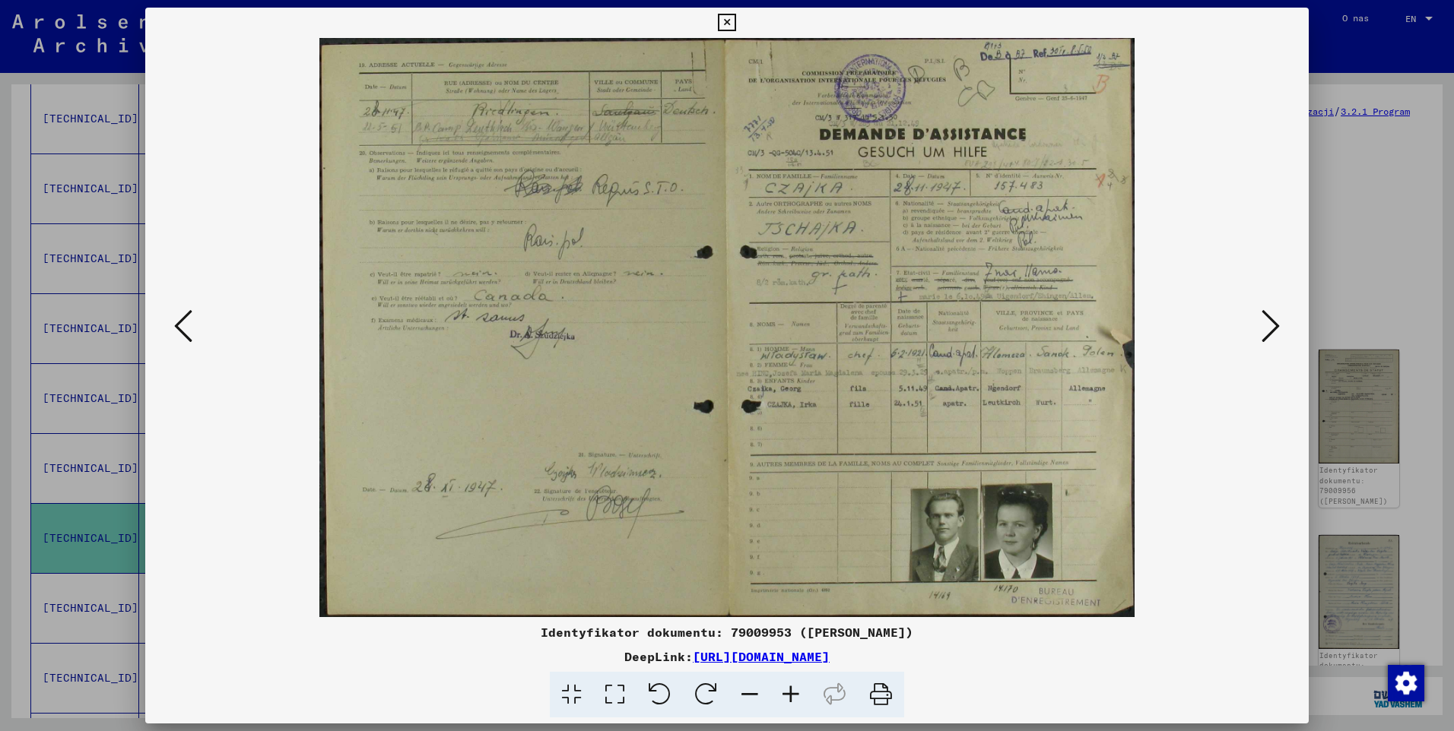
click at [725, 21] on icon at bounding box center [726, 23] width 17 height 18
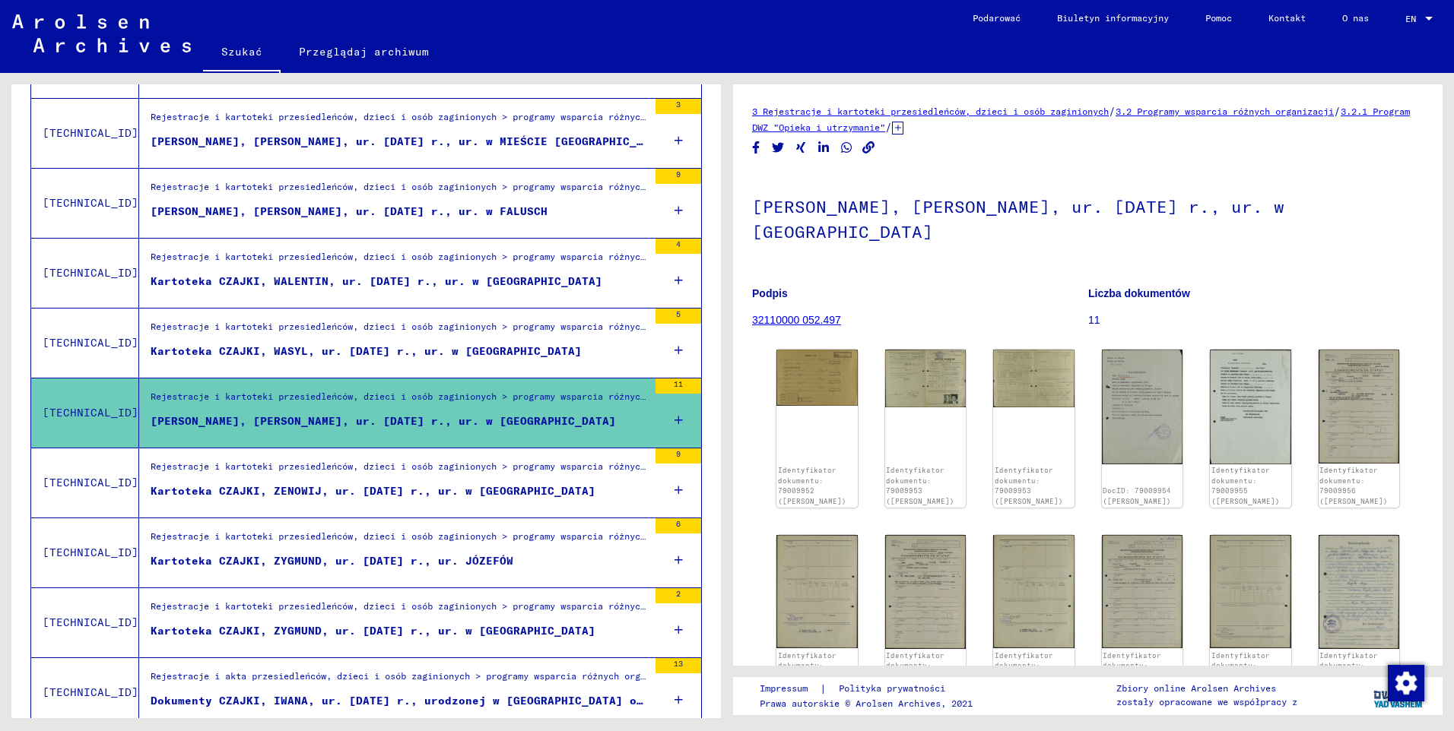
scroll to position [1444, 0]
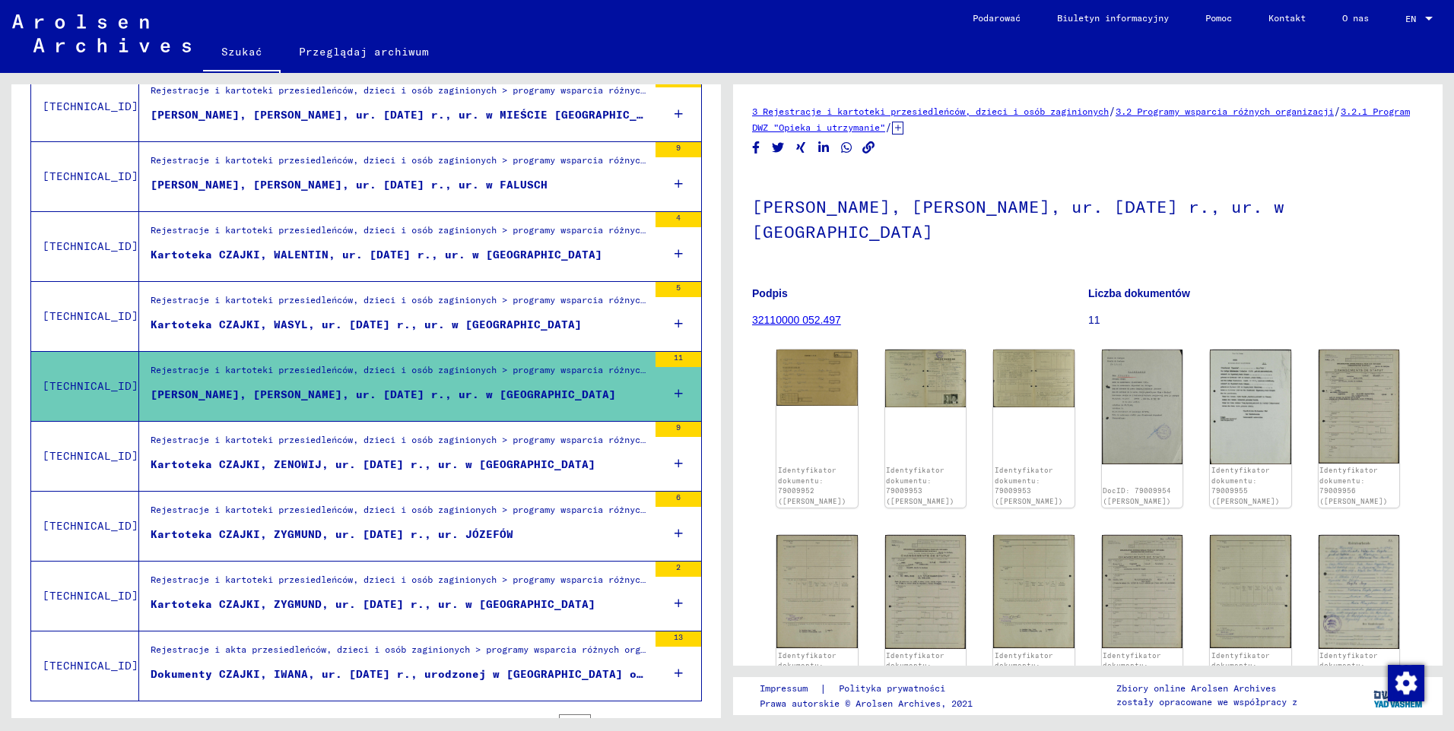
click at [436, 468] on div "Kartoteka CZAJKI, ZENOWIJ, ur. [DATE] r., ur. w [GEOGRAPHIC_DATA]" at bounding box center [373, 465] width 445 height 16
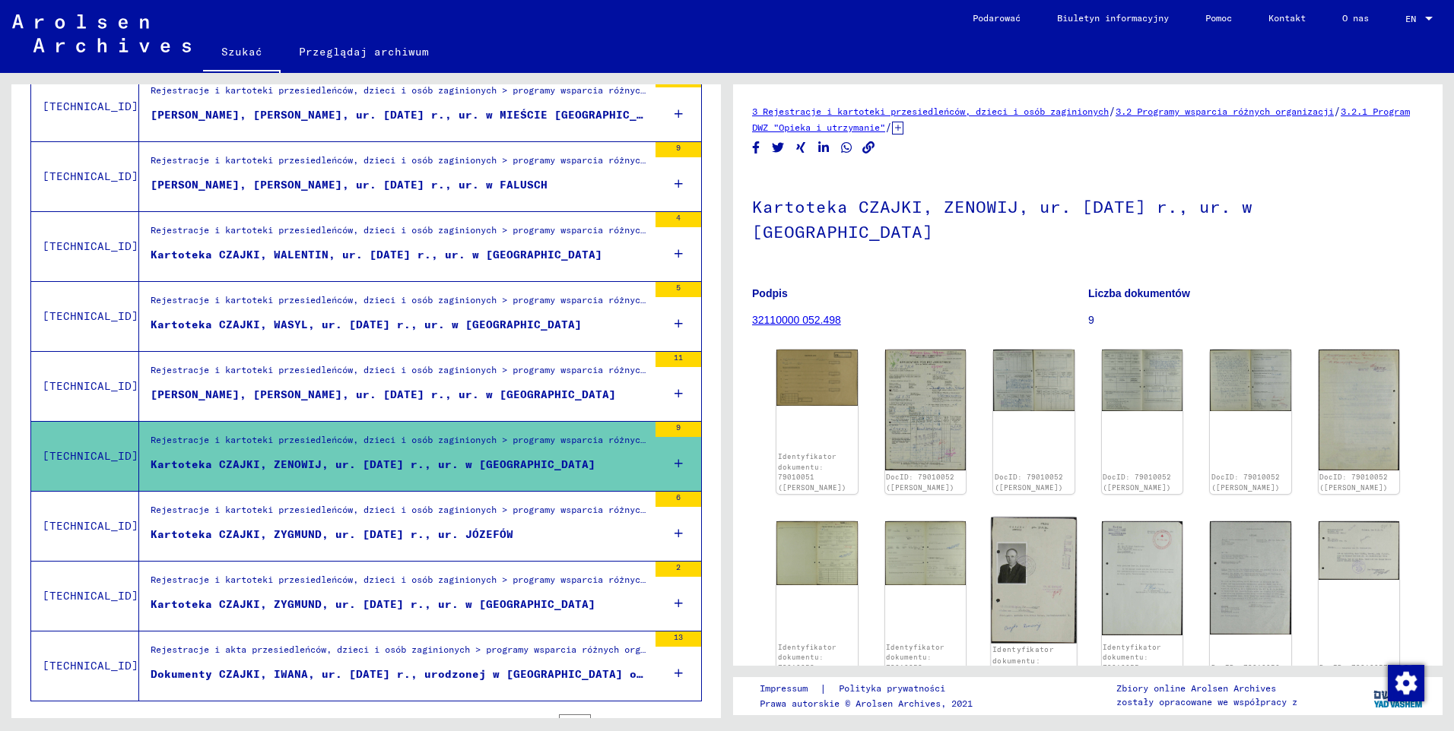
click at [1051, 569] on img at bounding box center [1033, 579] width 85 height 125
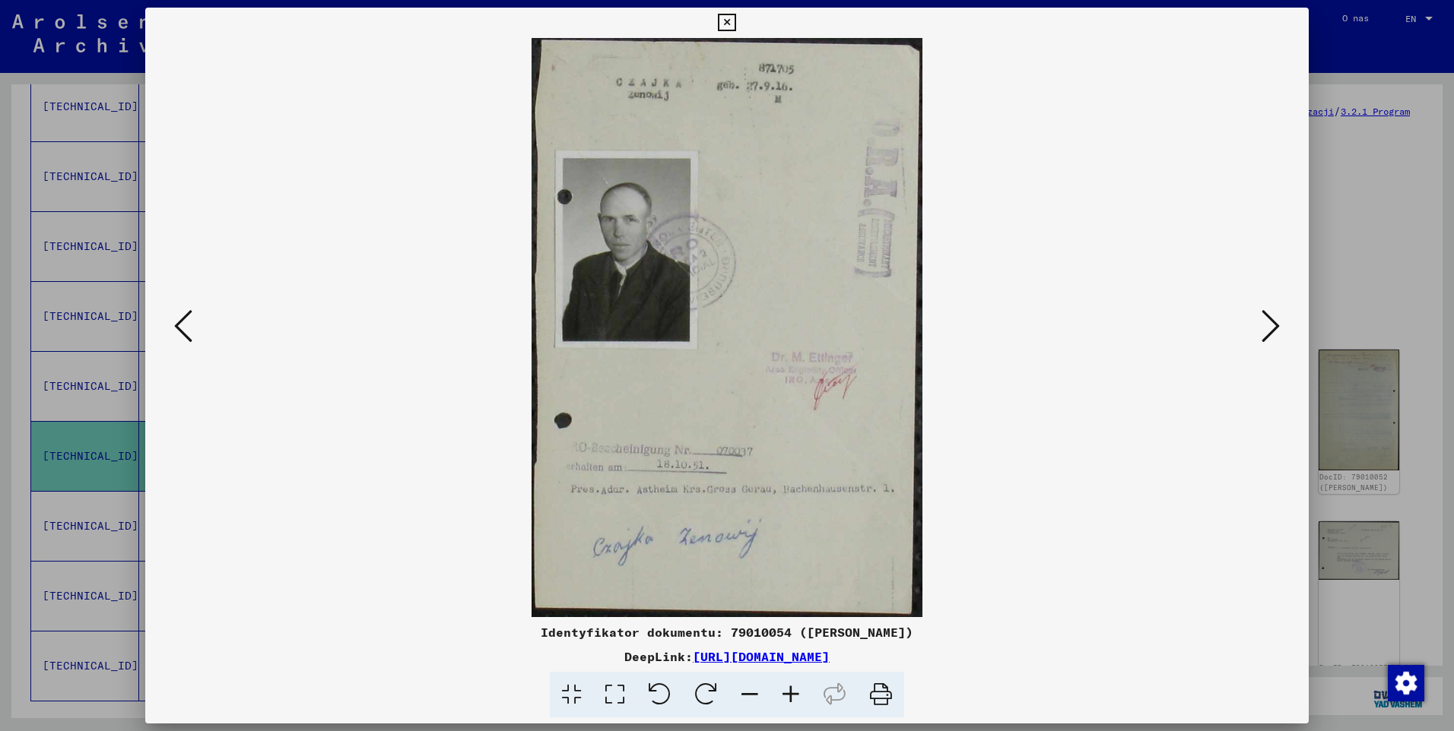
click at [794, 693] on icon at bounding box center [790, 695] width 41 height 46
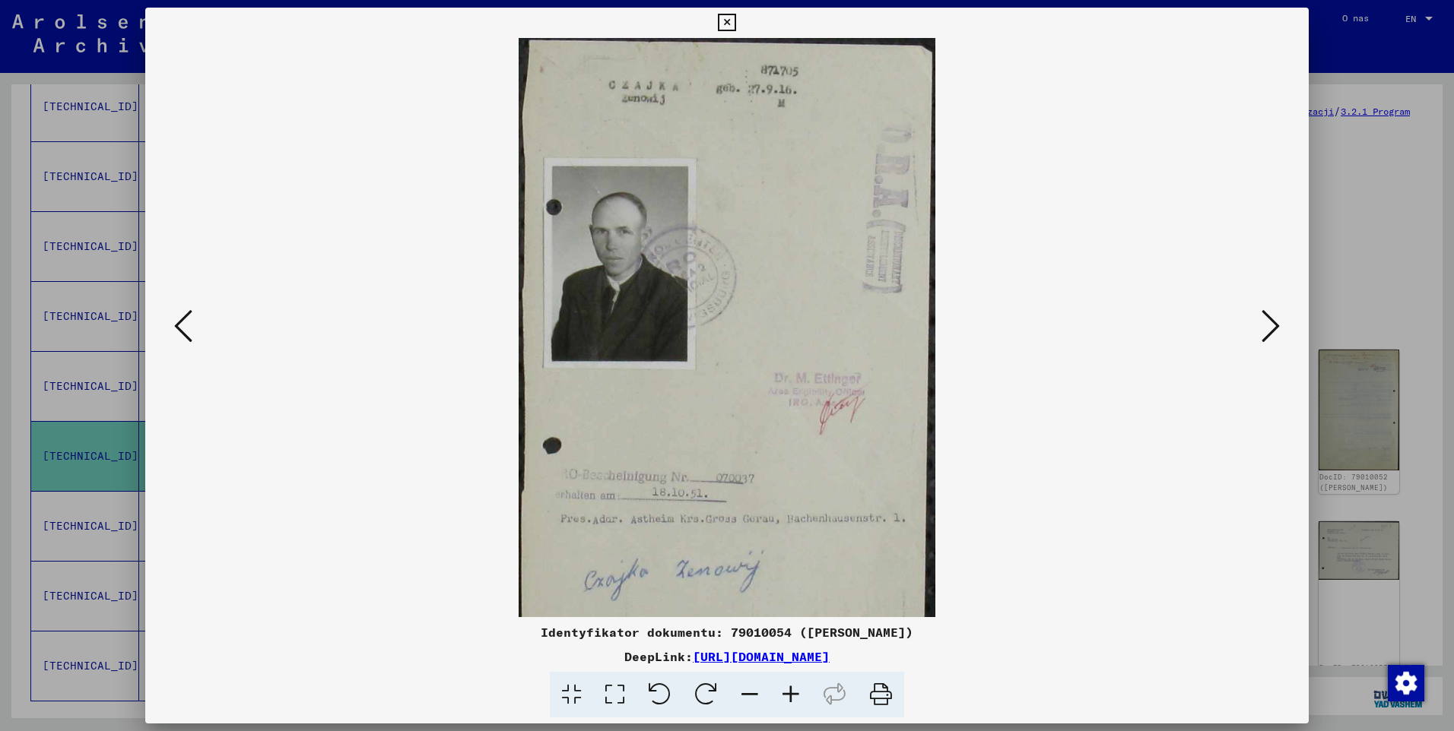
click at [795, 692] on icon at bounding box center [790, 695] width 41 height 46
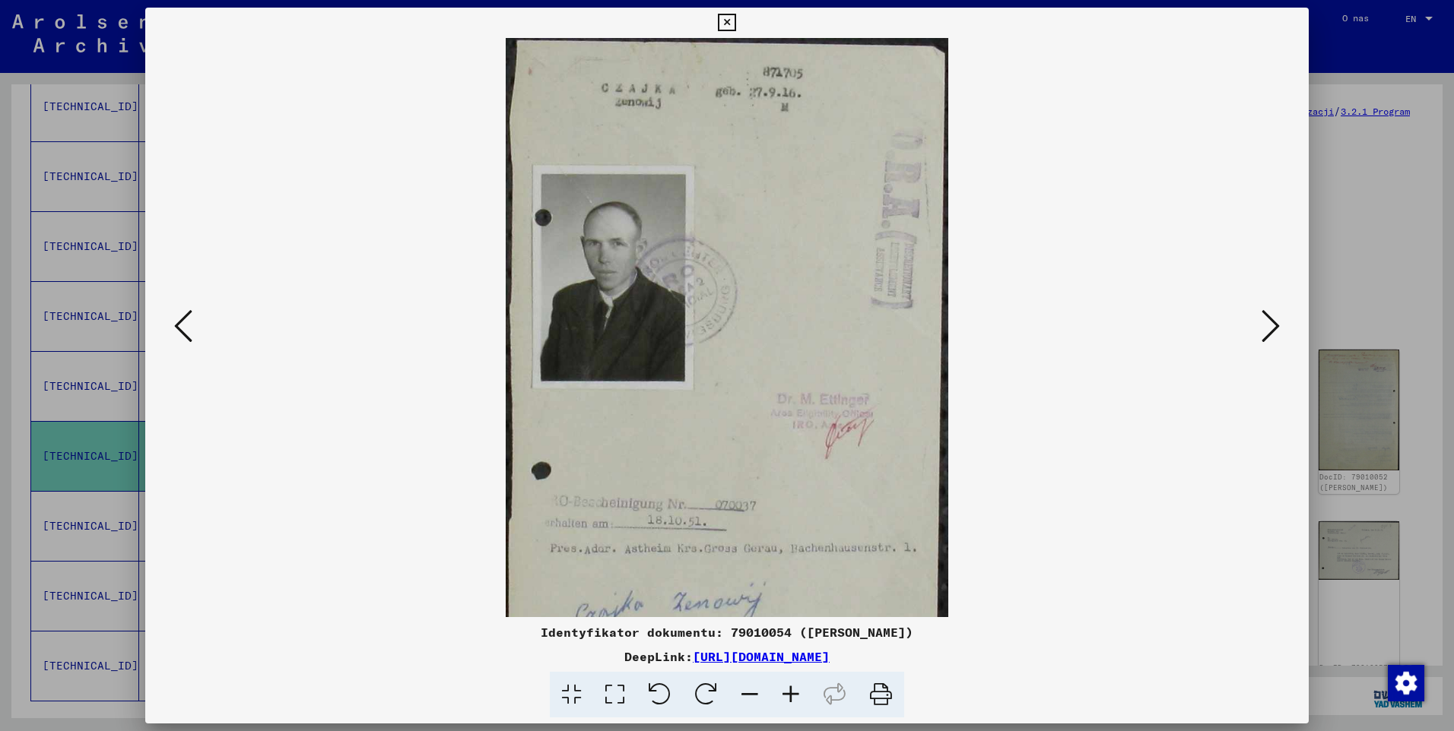
click at [796, 692] on icon at bounding box center [790, 695] width 41 height 46
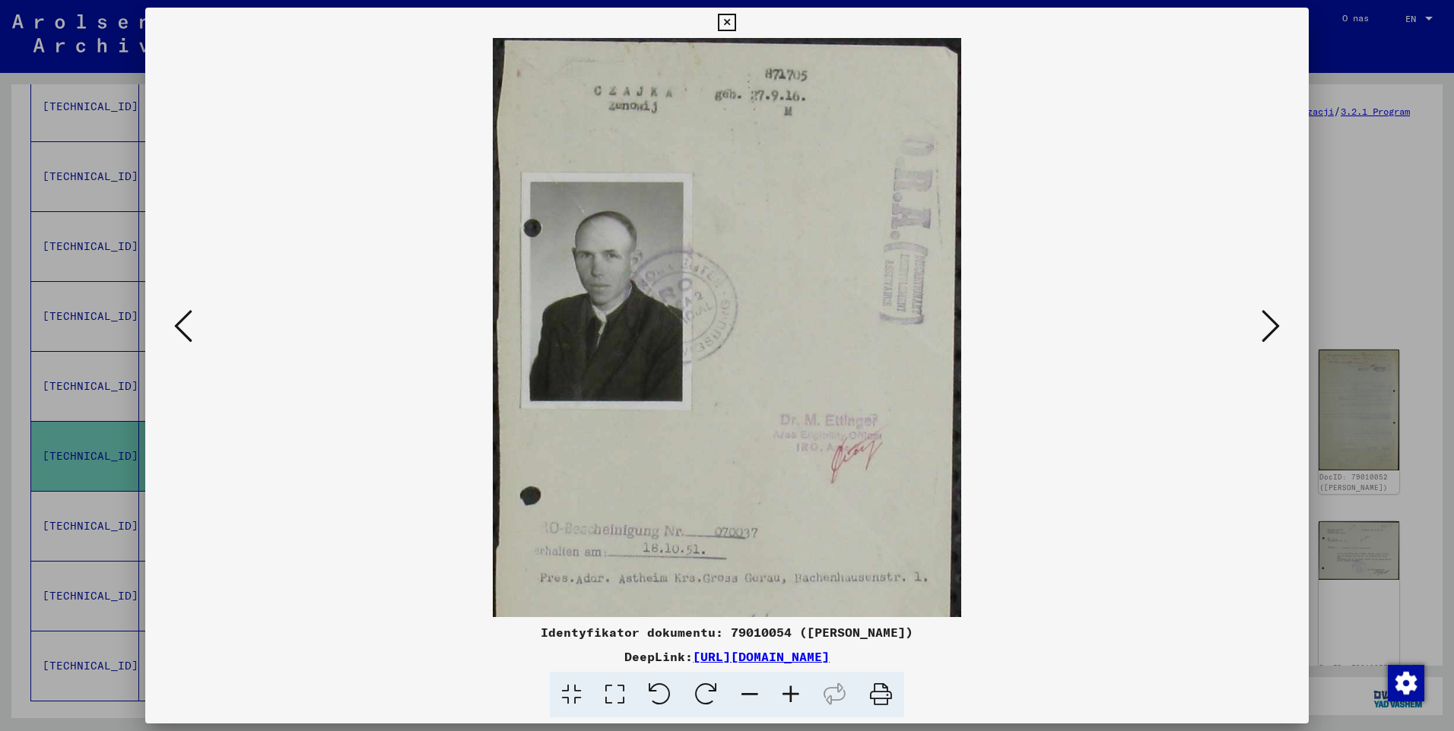
click at [796, 692] on icon at bounding box center [790, 695] width 41 height 46
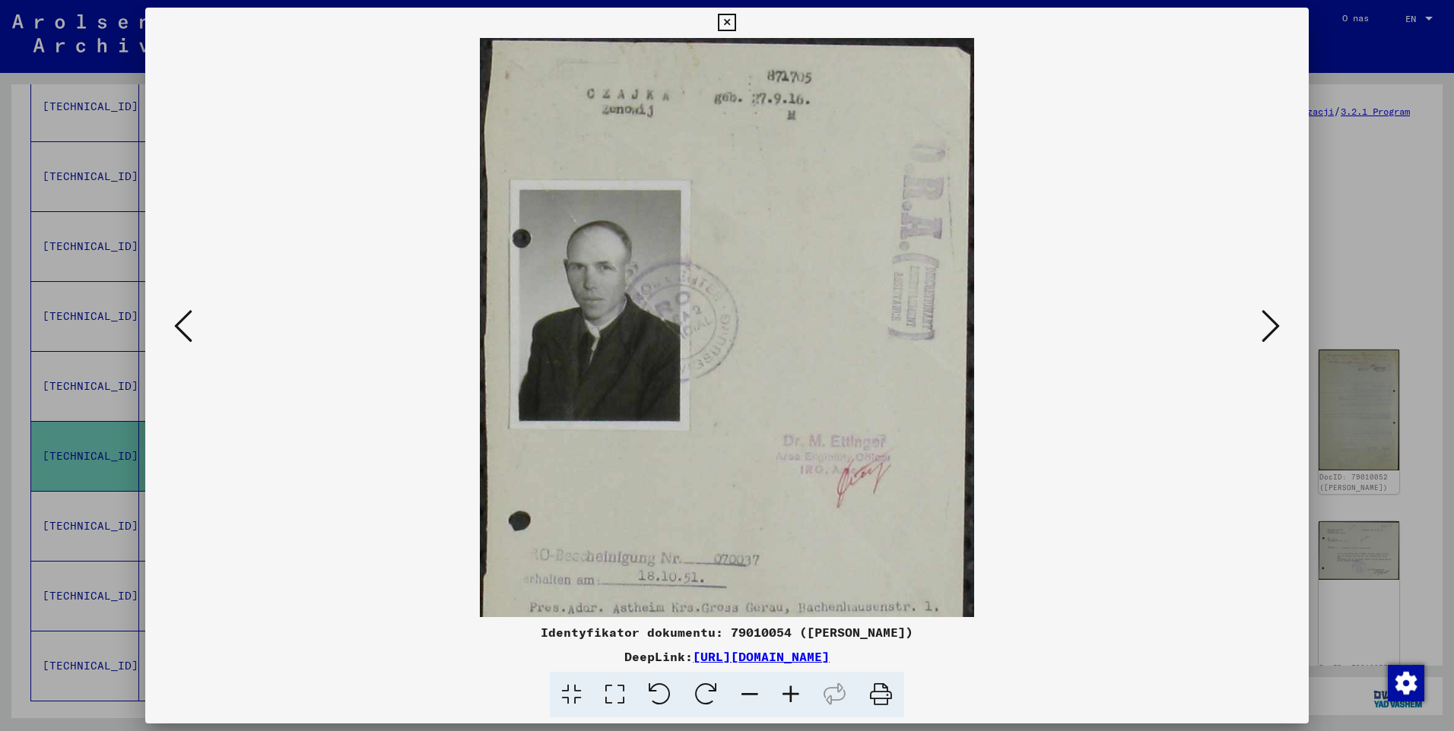
click at [796, 691] on icon at bounding box center [790, 695] width 41 height 46
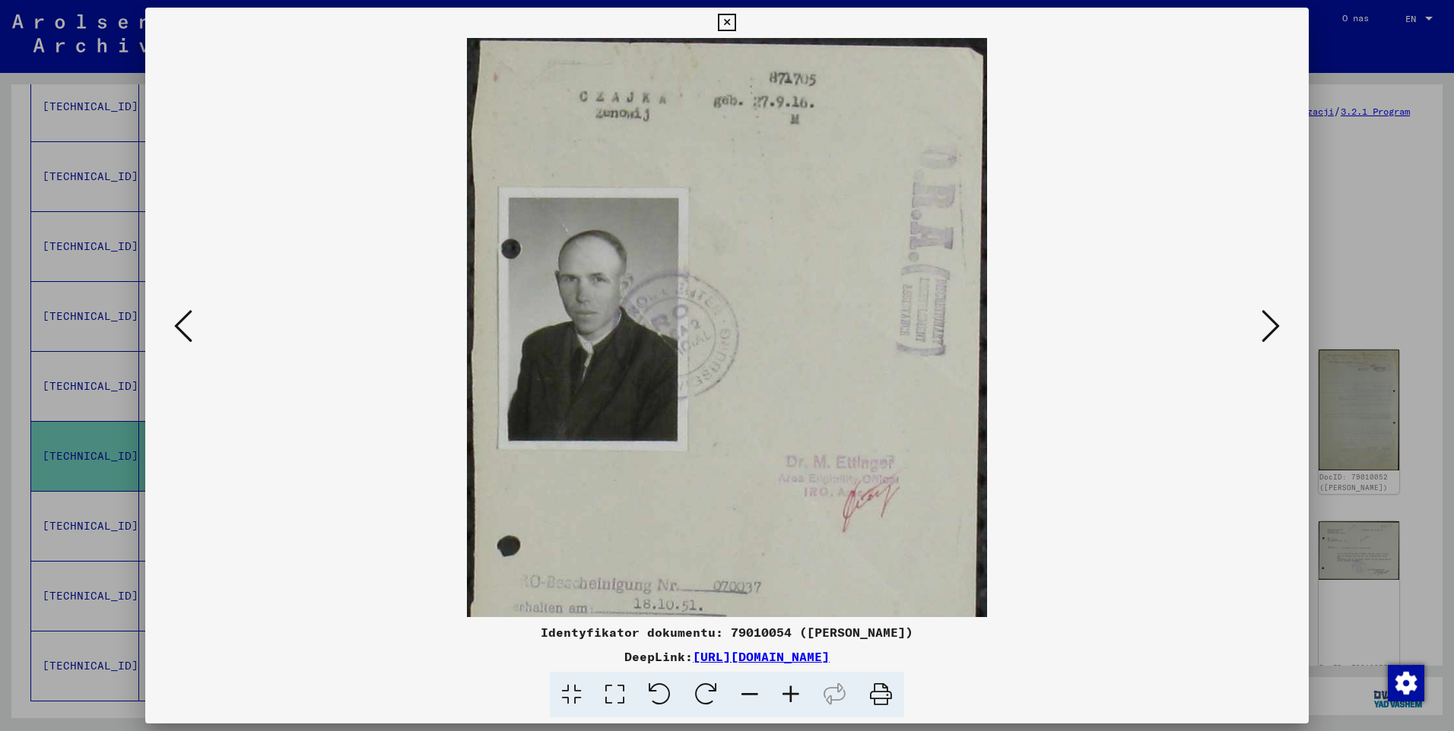
click at [796, 691] on icon at bounding box center [790, 695] width 41 height 46
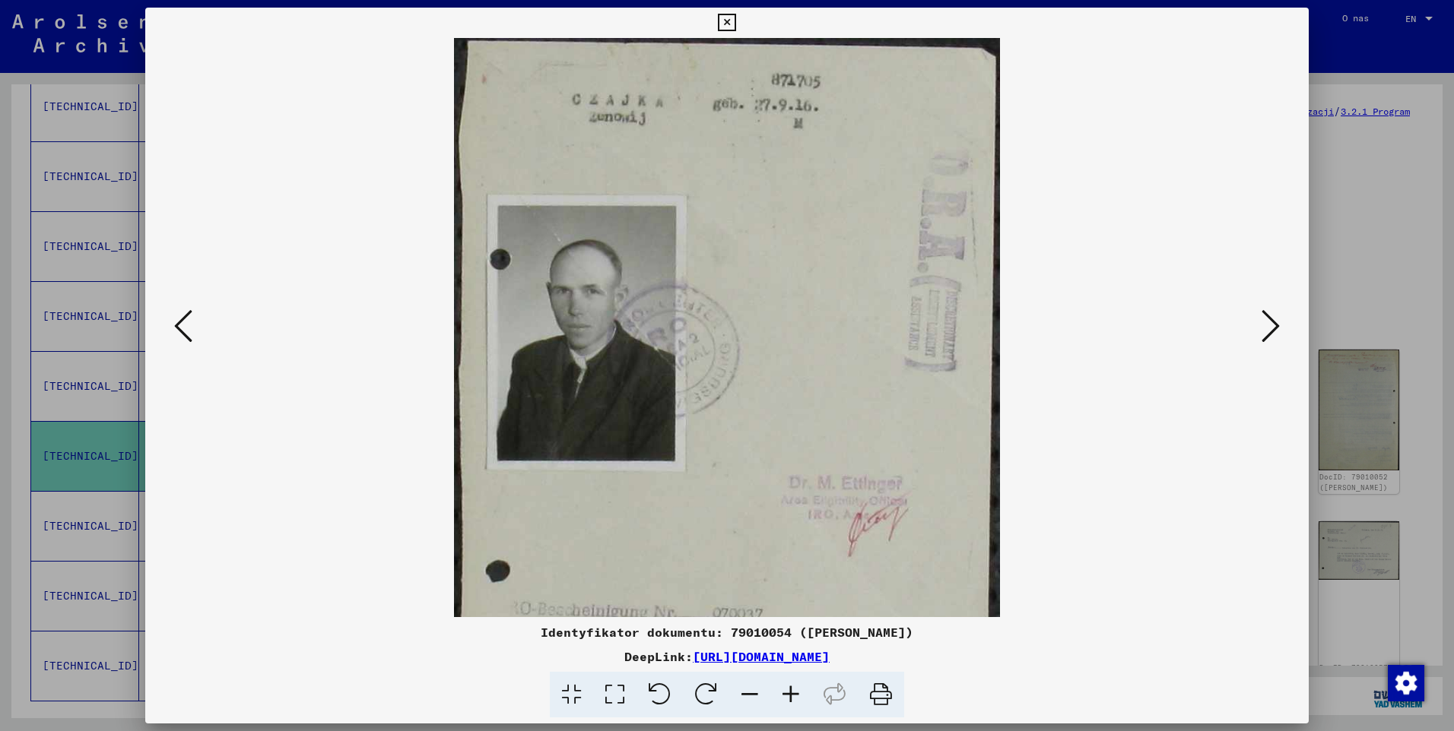
click at [796, 691] on icon at bounding box center [790, 695] width 41 height 46
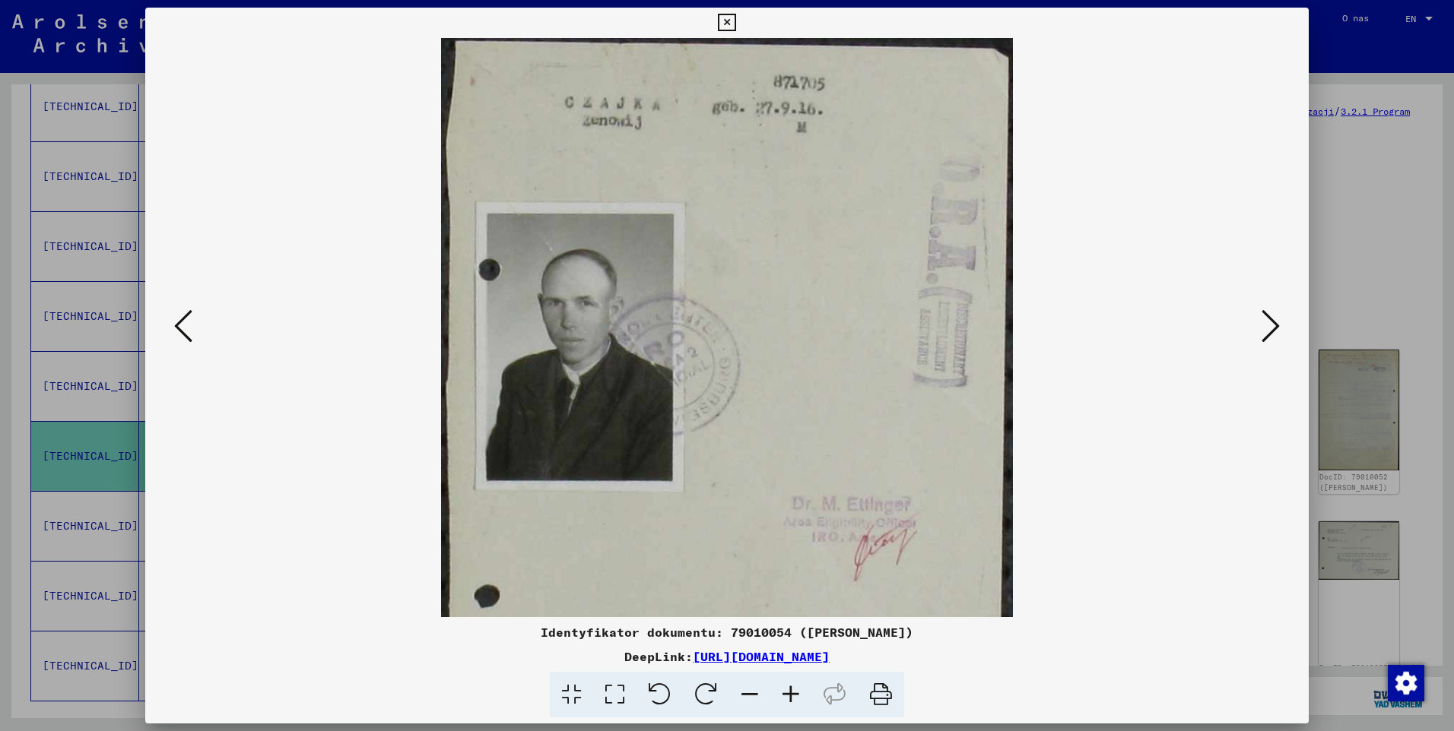
click at [796, 691] on icon at bounding box center [790, 695] width 41 height 46
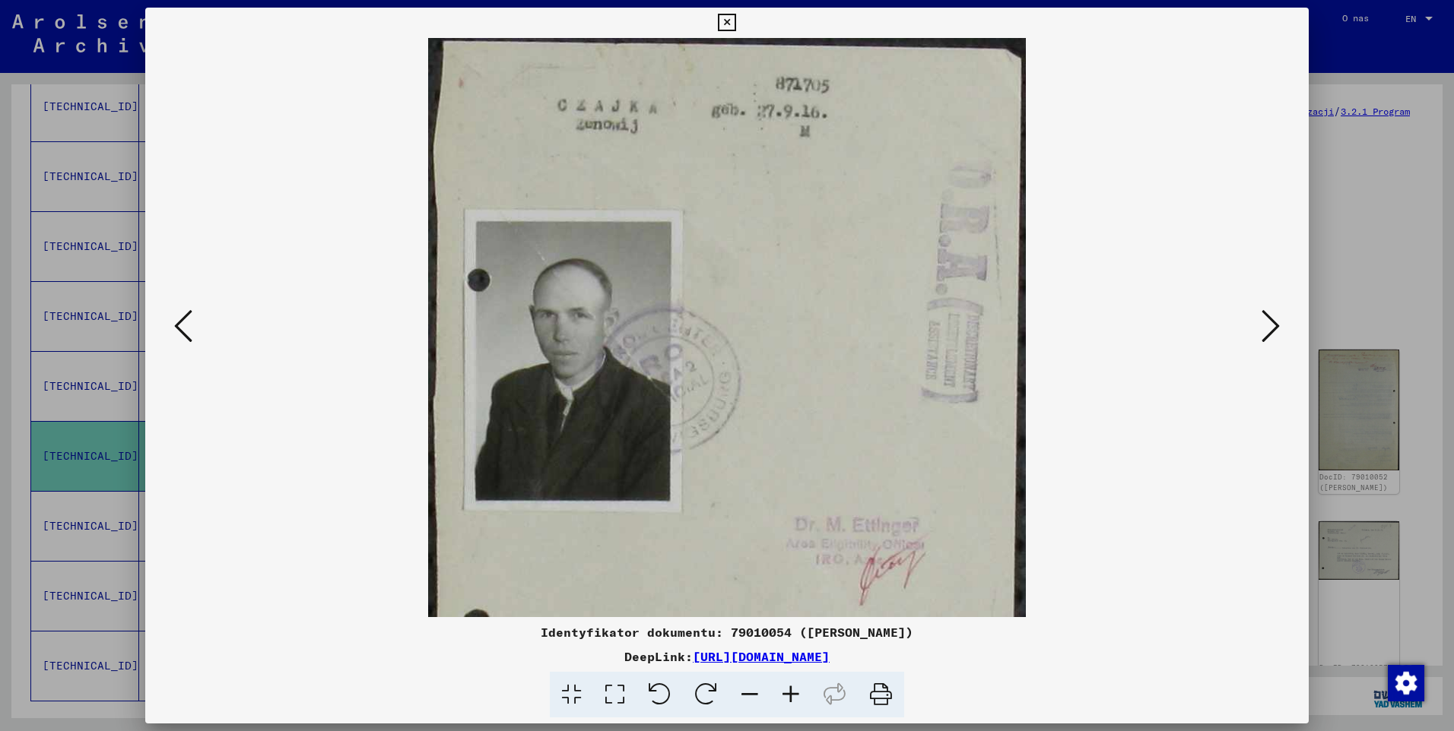
click at [796, 691] on icon at bounding box center [790, 695] width 41 height 46
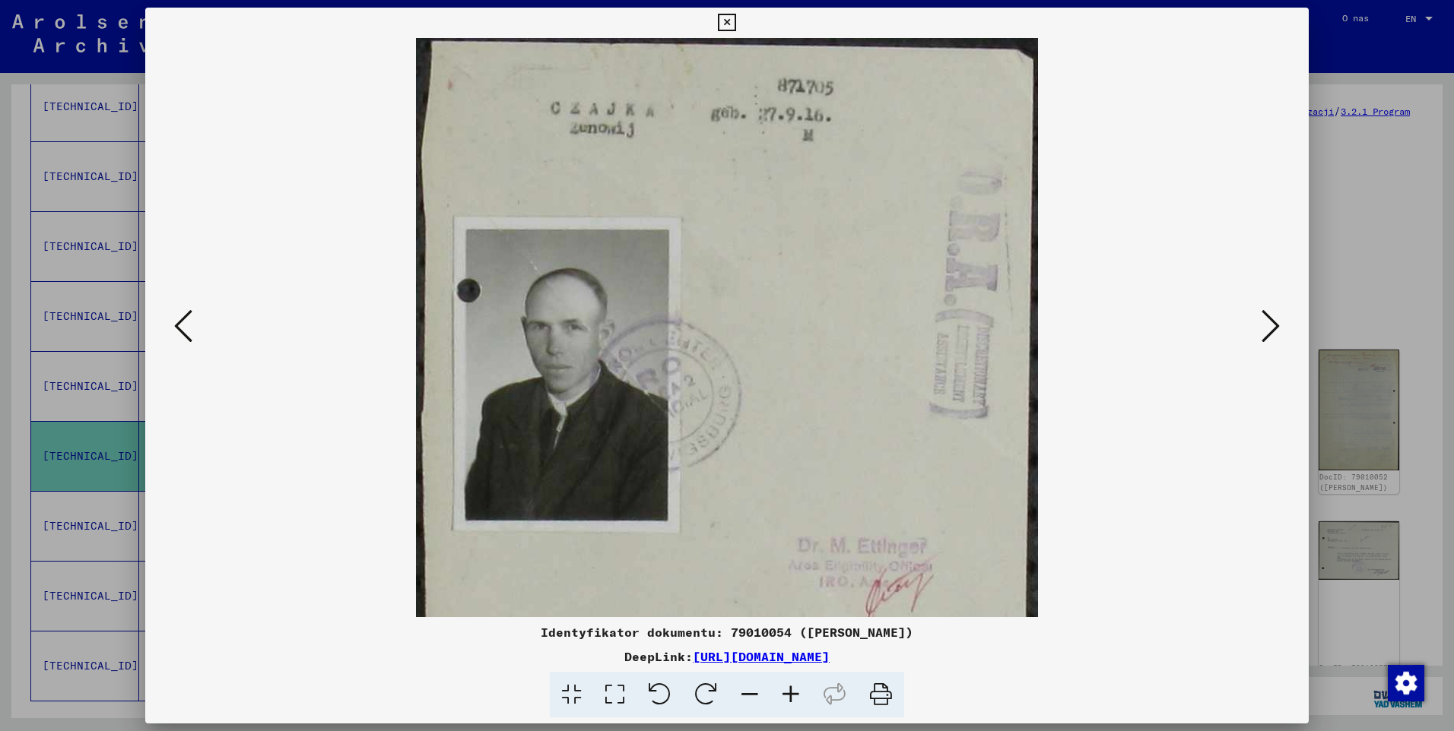
click at [796, 691] on icon at bounding box center [790, 695] width 41 height 46
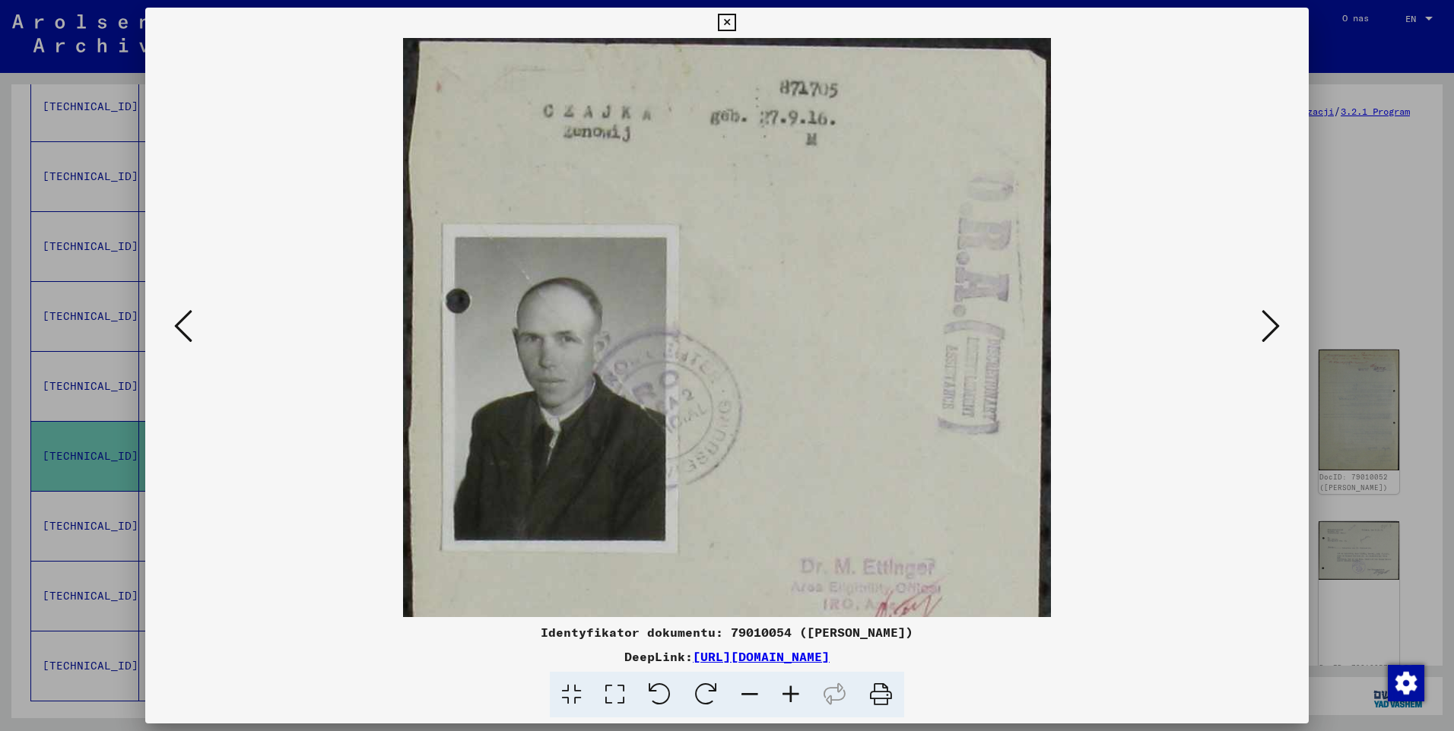
click at [796, 691] on icon at bounding box center [790, 695] width 41 height 46
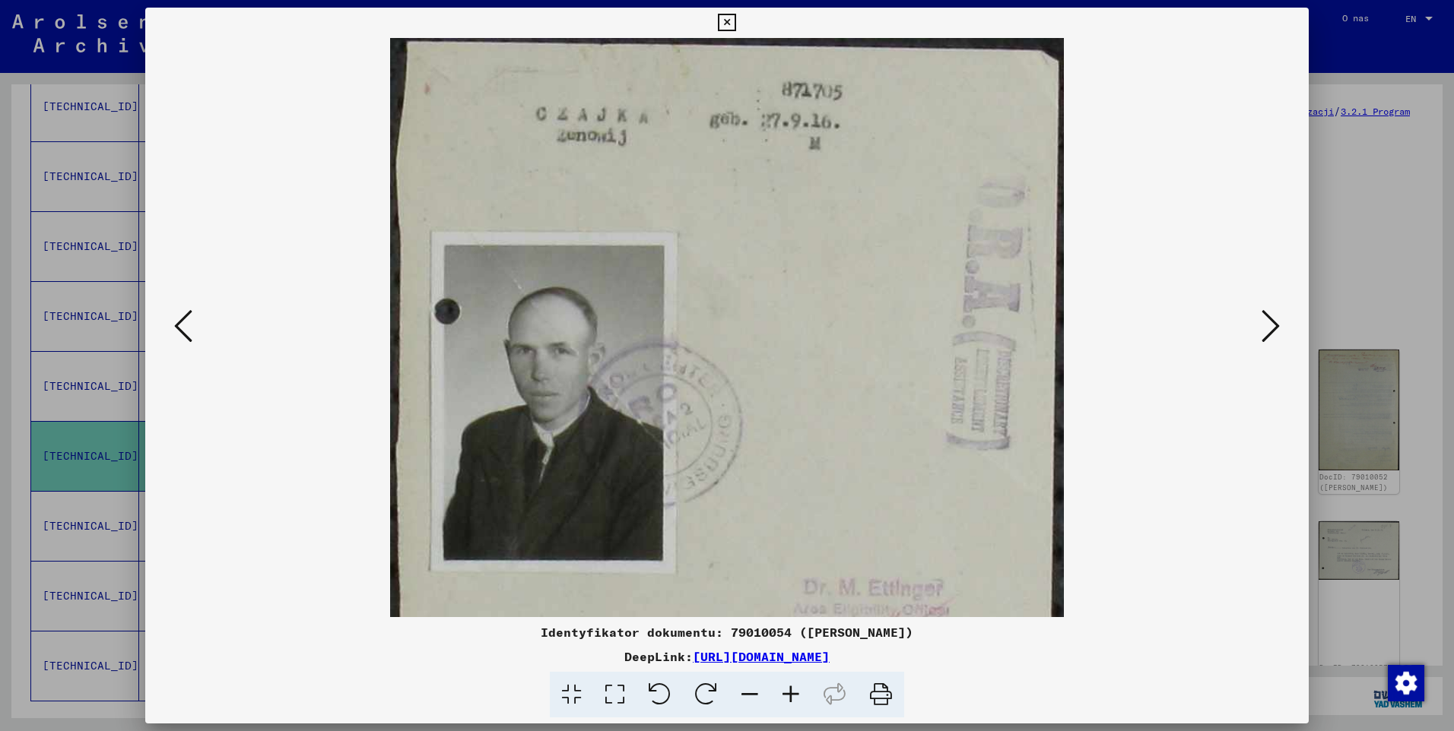
click at [797, 691] on icon at bounding box center [790, 695] width 41 height 46
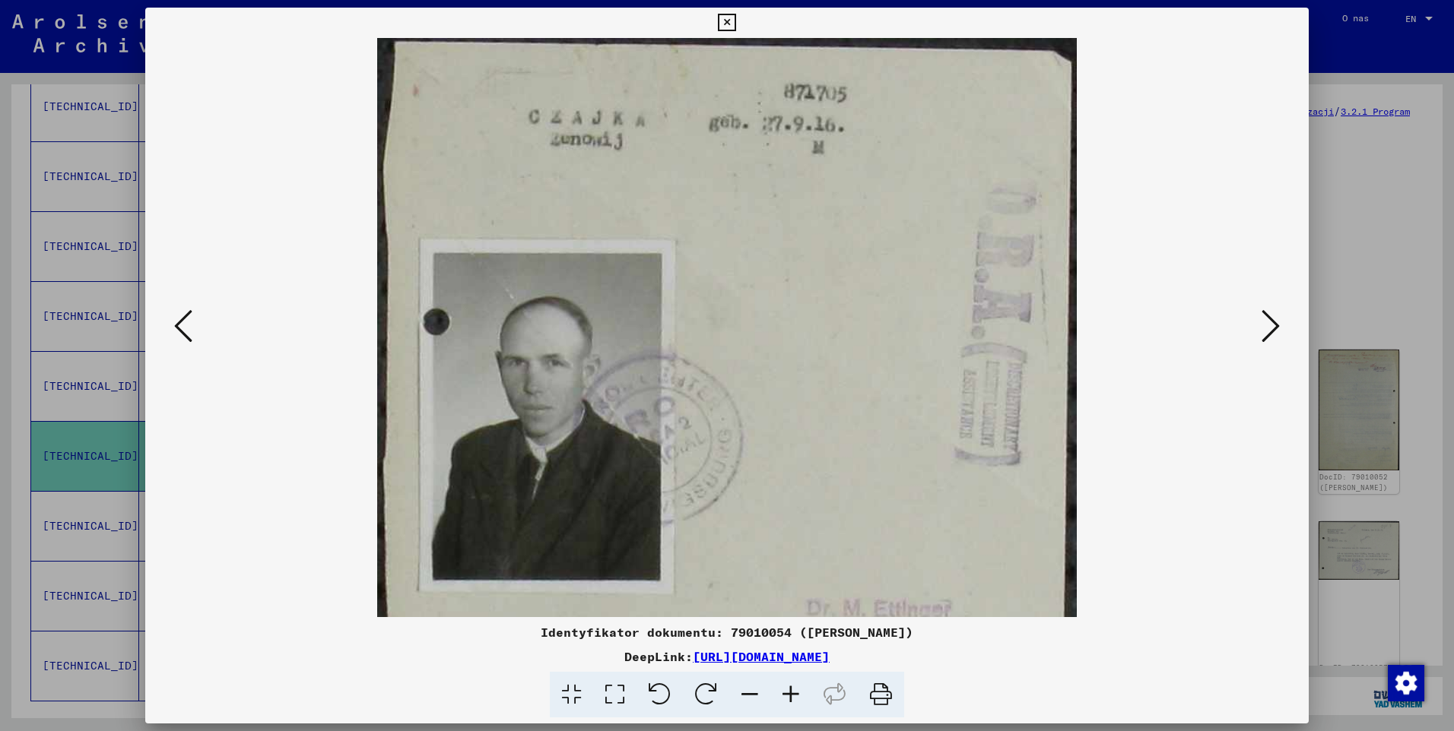
click at [797, 690] on icon at bounding box center [790, 695] width 41 height 46
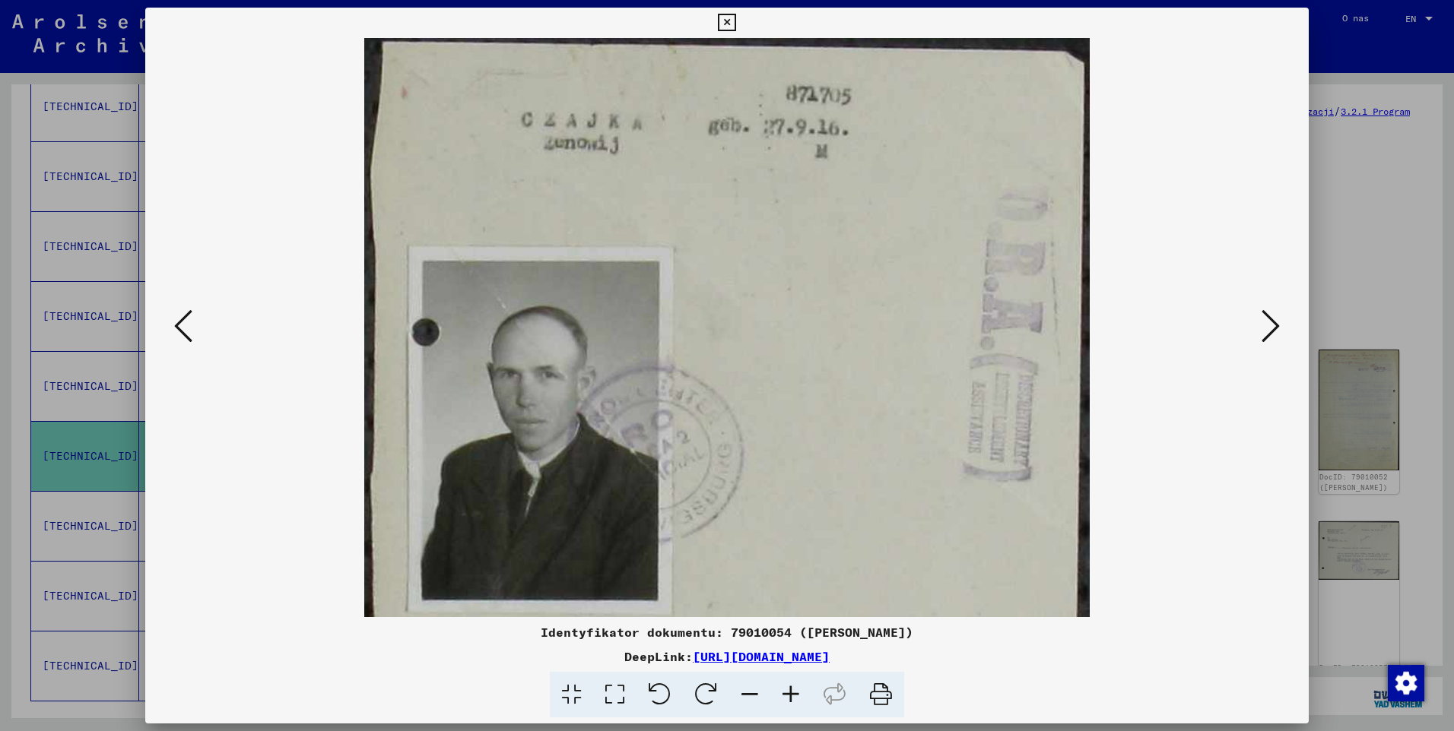
click at [797, 690] on icon at bounding box center [790, 695] width 41 height 46
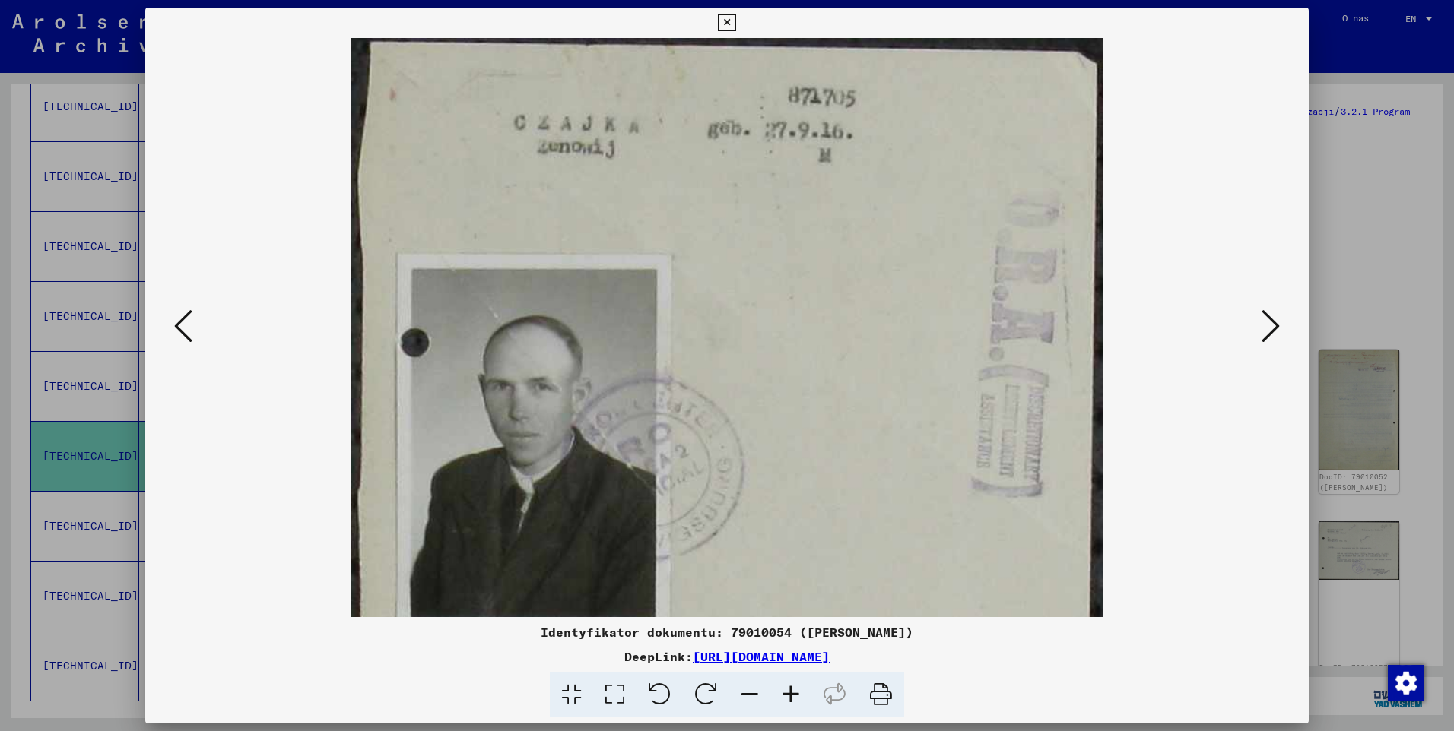
click at [728, 26] on icon at bounding box center [726, 23] width 17 height 18
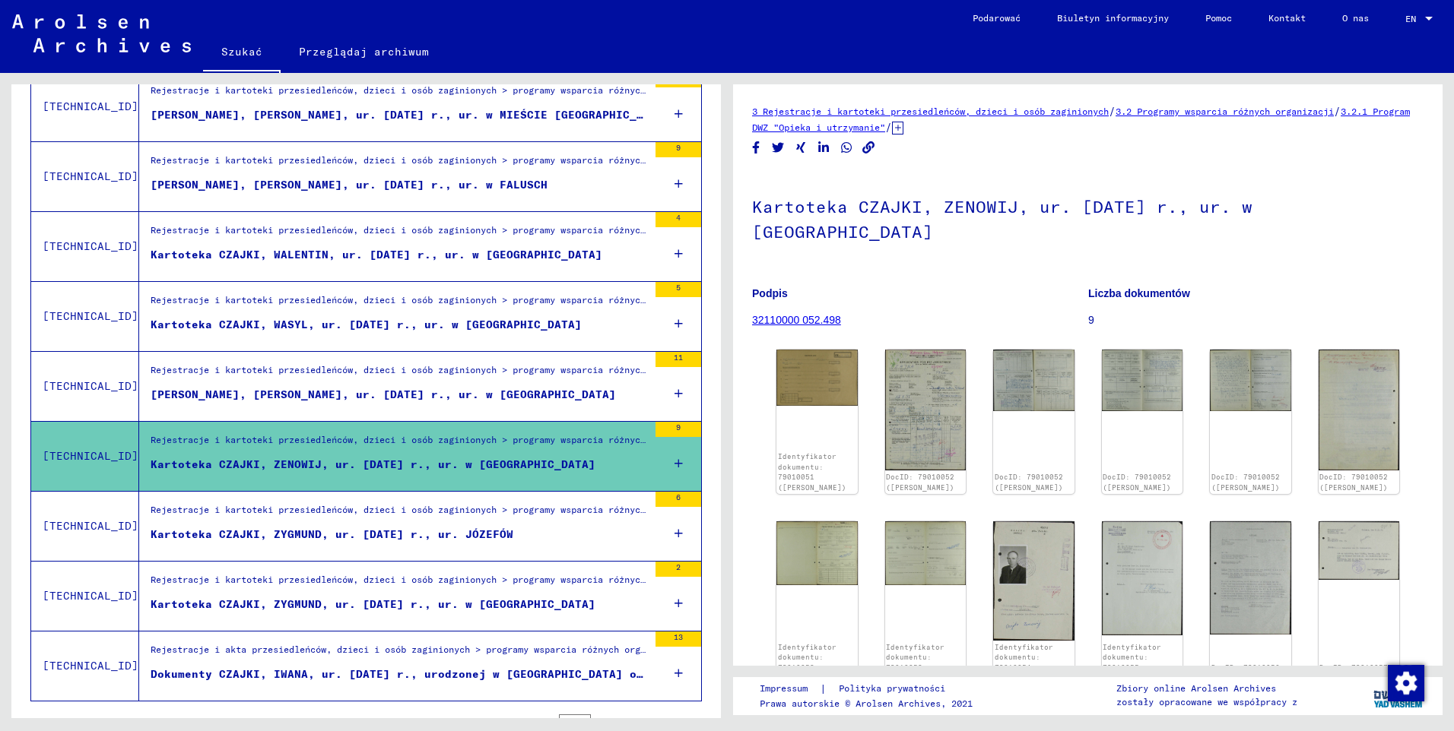
click at [354, 541] on div "Kartoteka CZAJKI, ZYGMUND, ur. [DATE] r., ur. JÓZEFÓW" at bounding box center [332, 535] width 363 height 16
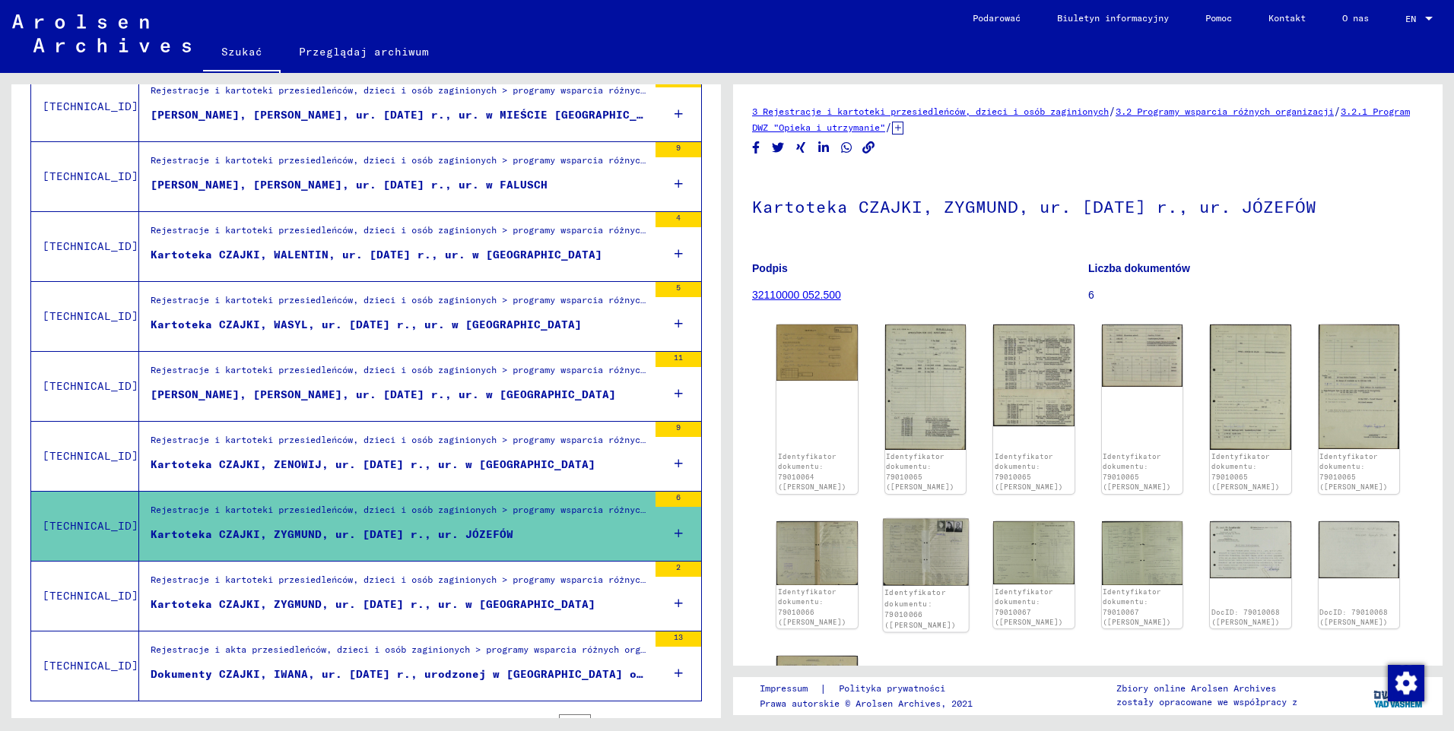
click at [956, 546] on img at bounding box center [925, 552] width 85 height 68
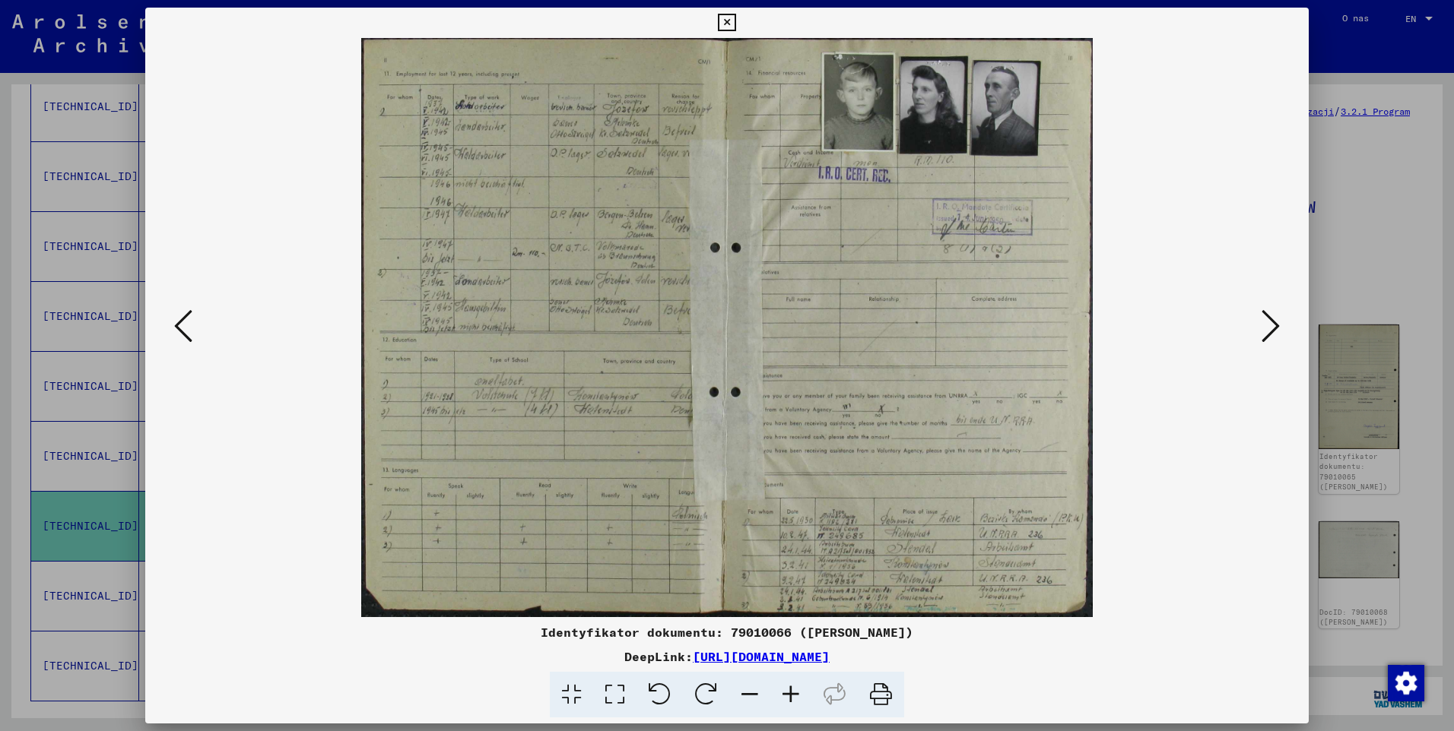
click at [721, 21] on icon at bounding box center [726, 23] width 17 height 18
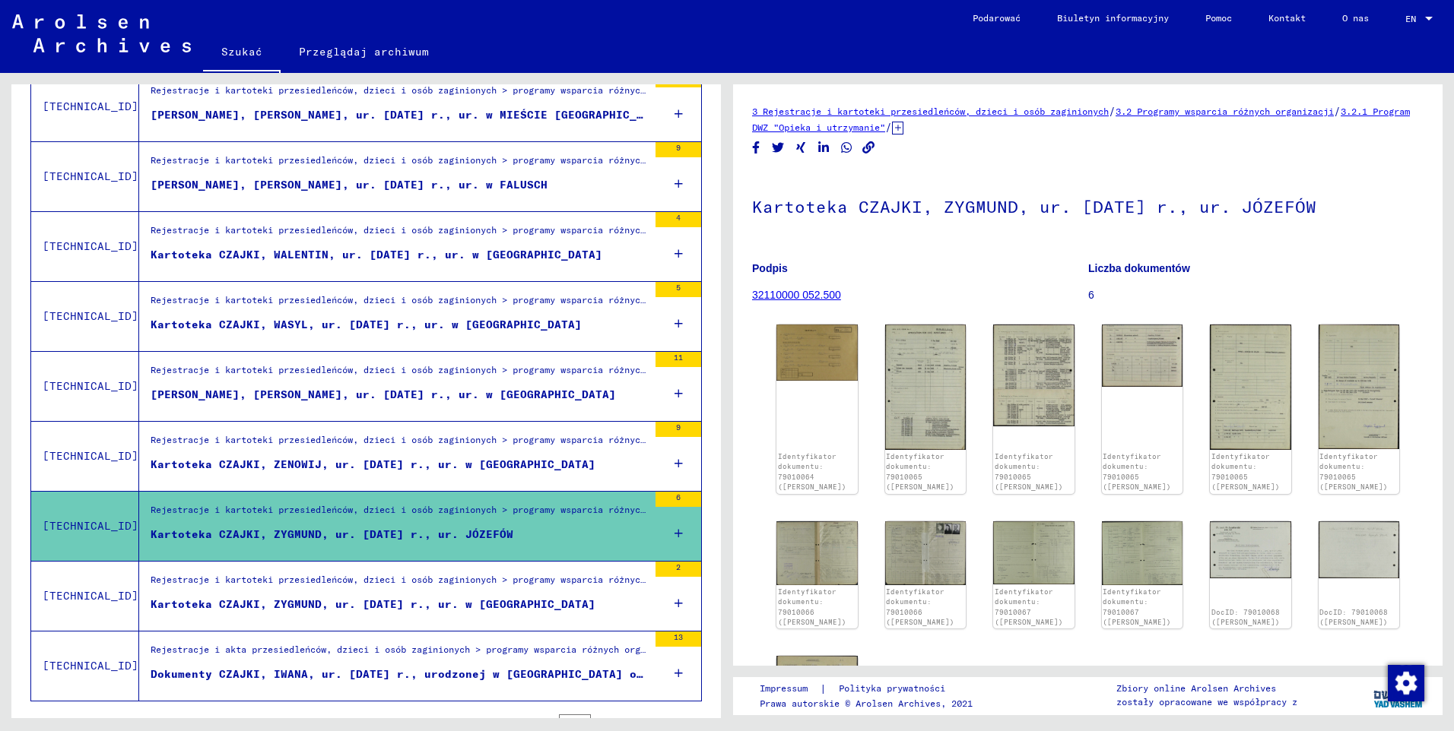
scroll to position [1515, 0]
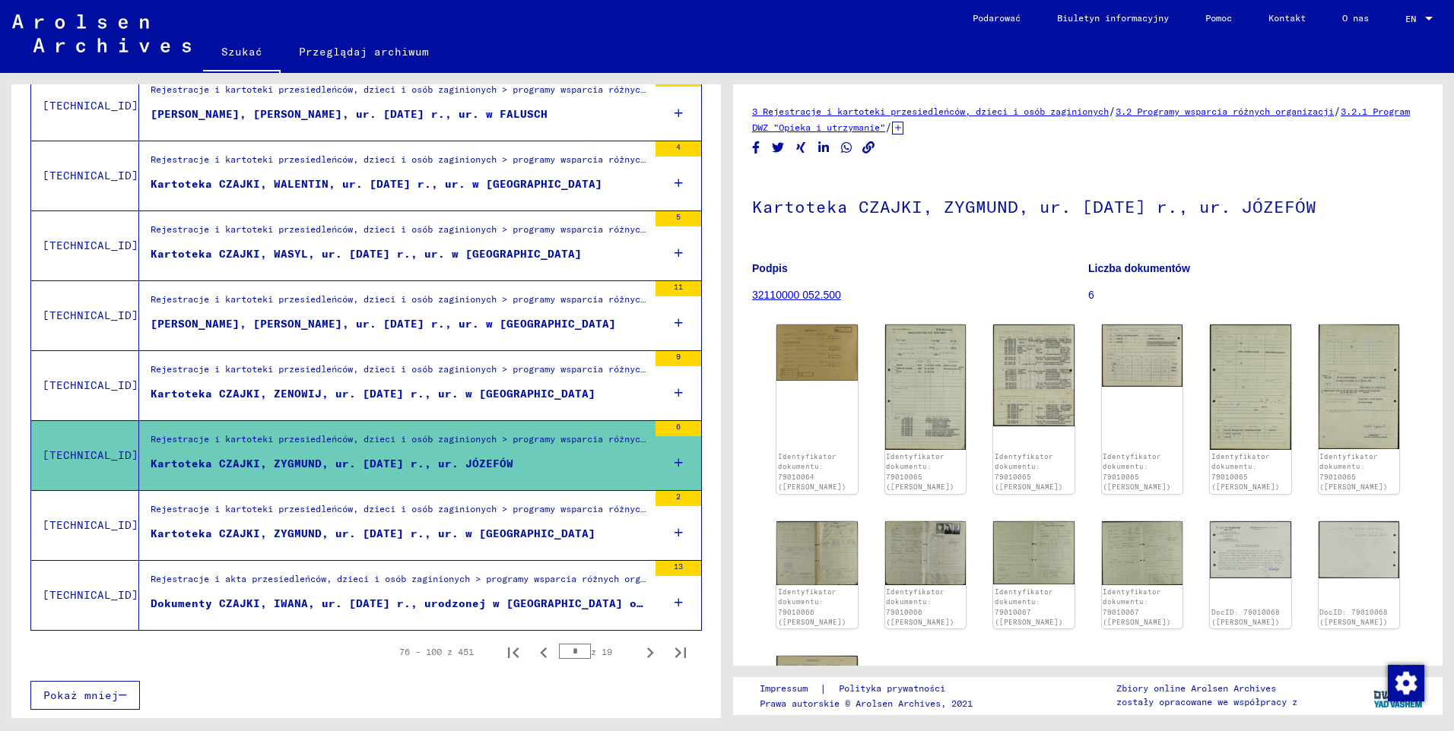
click at [441, 526] on div "Kartoteka CZAJKI, ZYGMUND, ur. [DATE] r., ur. w [GEOGRAPHIC_DATA]" at bounding box center [373, 534] width 445 height 16
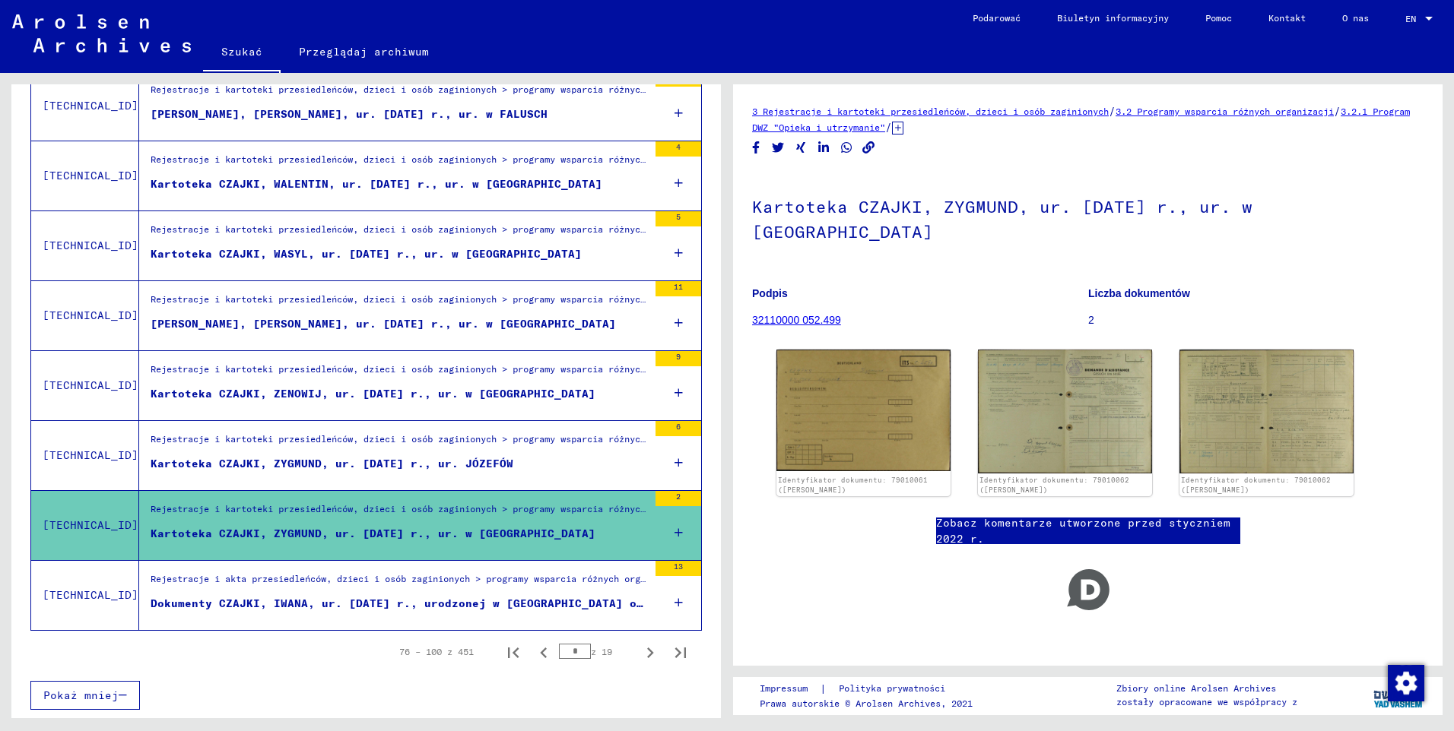
click at [451, 588] on div "Rejestracje i akta przesiedleńców, dzieci i osób zaginionych > programy wsparci…" at bounding box center [399, 596] width 497 height 49
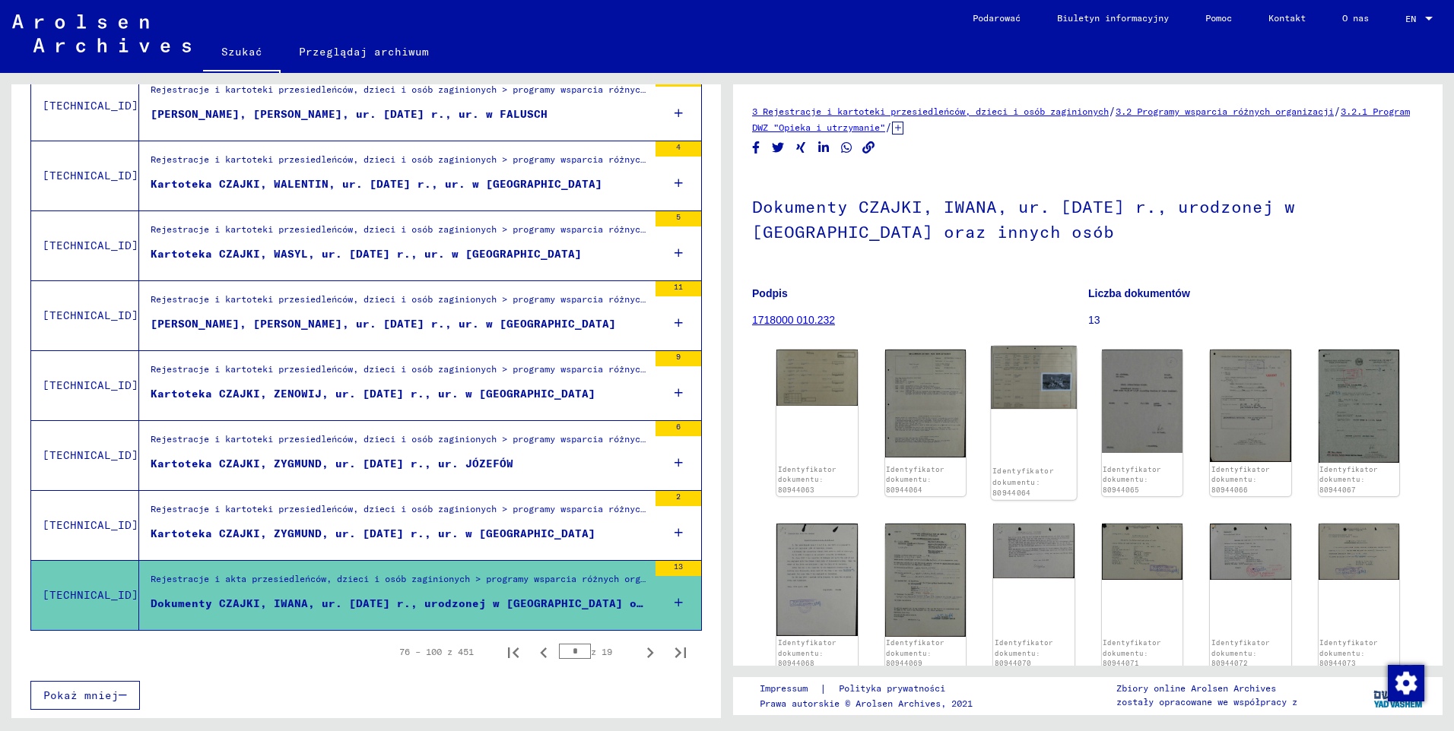
click at [1008, 395] on img at bounding box center [1033, 377] width 85 height 63
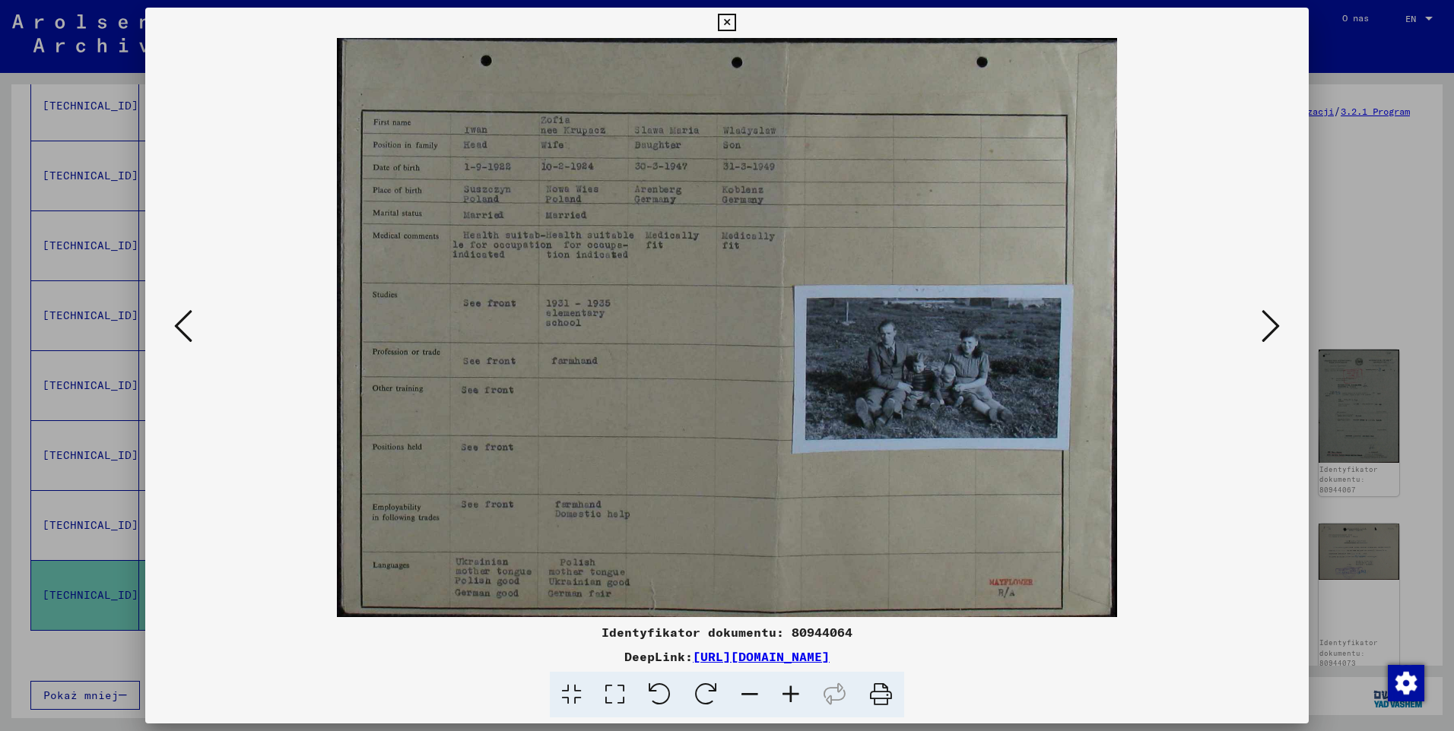
click at [730, 24] on icon at bounding box center [726, 23] width 17 height 18
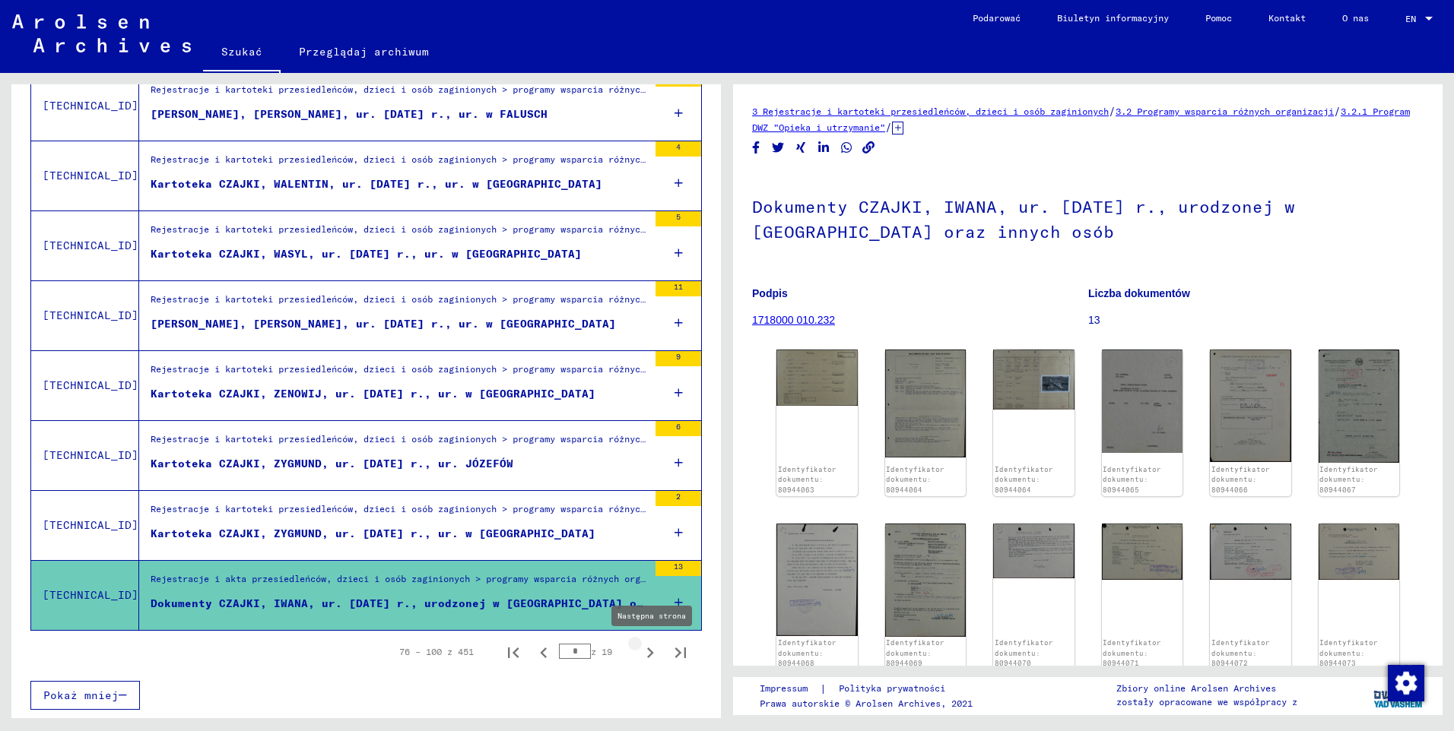
click at [639, 650] on icon "Następna strona" at bounding box center [649, 652] width 21 height 21
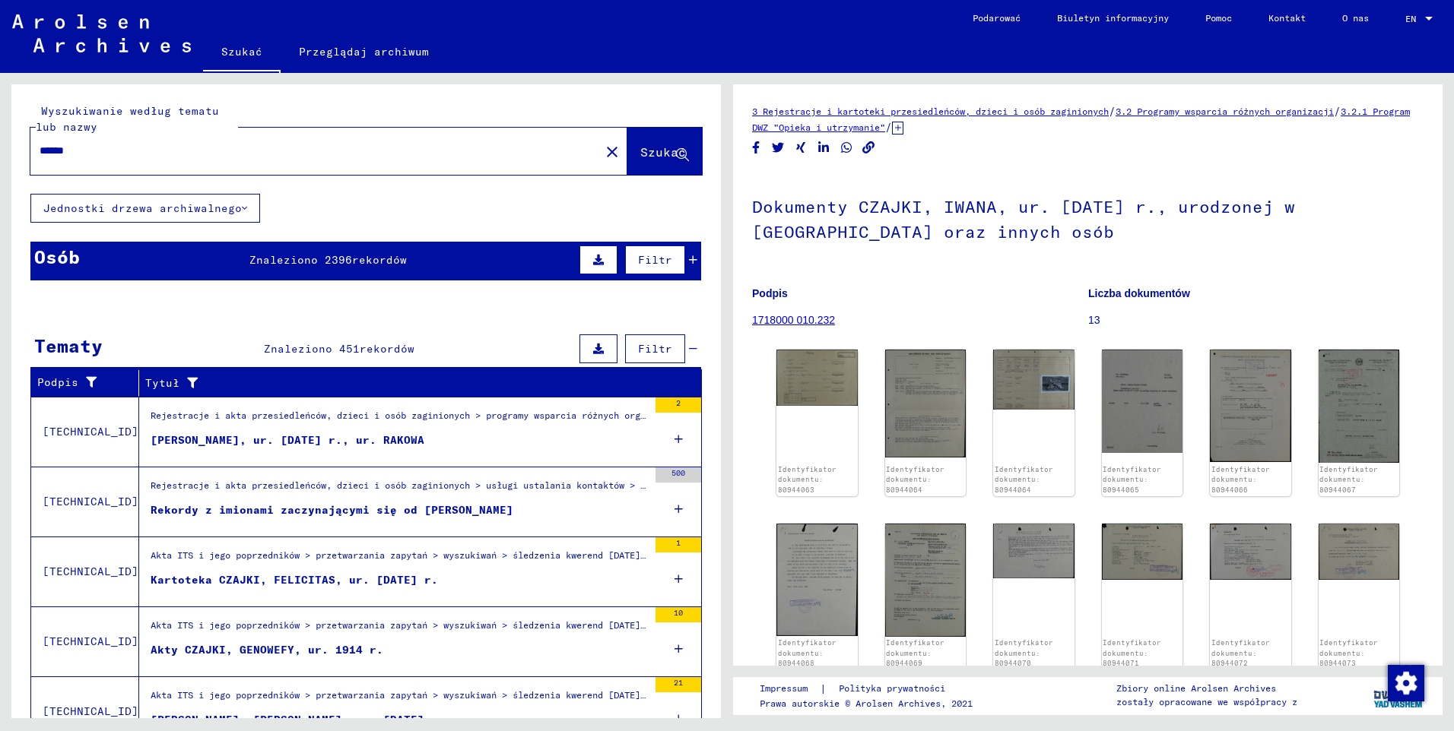
click at [290, 440] on div "[PERSON_NAME], ur. [DATE] r., ur. RAKOWA" at bounding box center [288, 441] width 274 height 16
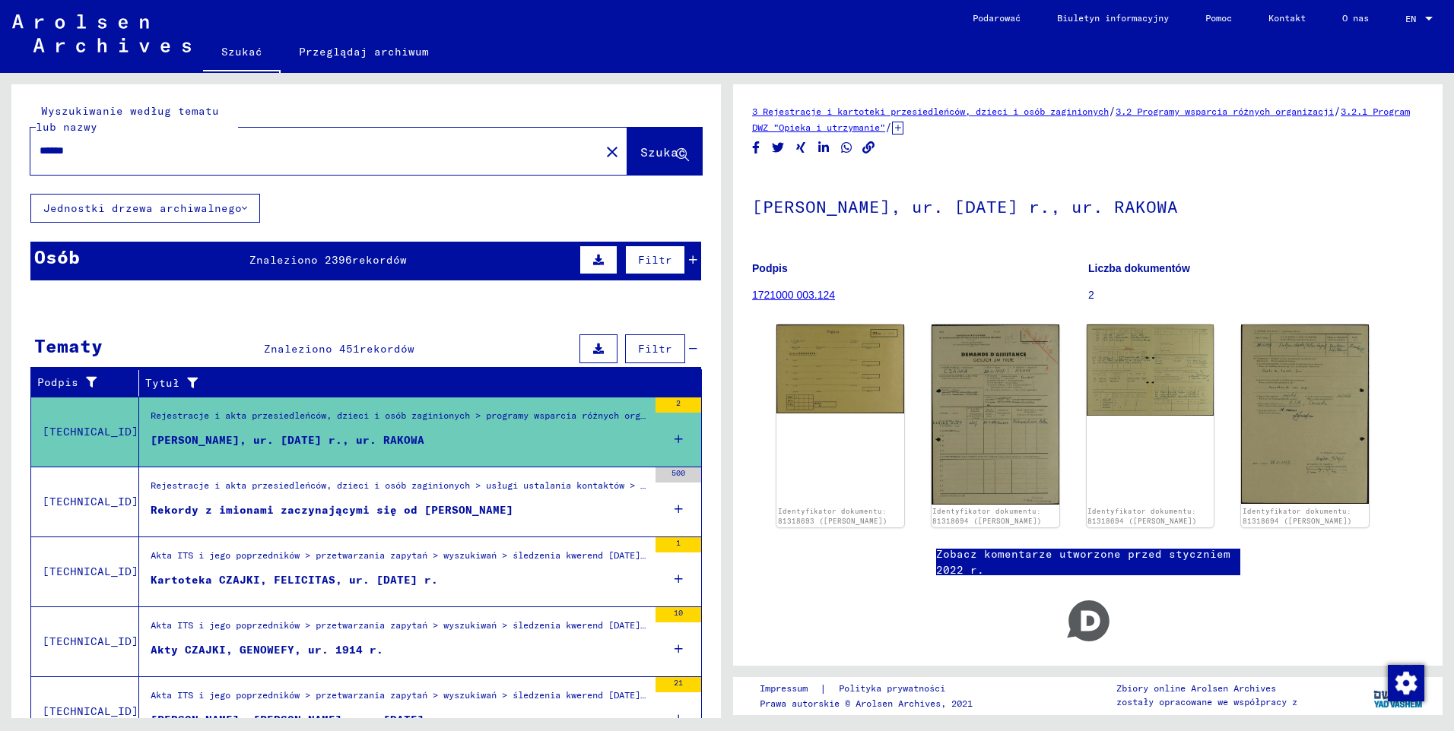
click at [367, 512] on div "Rekordy z imionami zaczynającymi się od [PERSON_NAME]" at bounding box center [332, 510] width 363 height 16
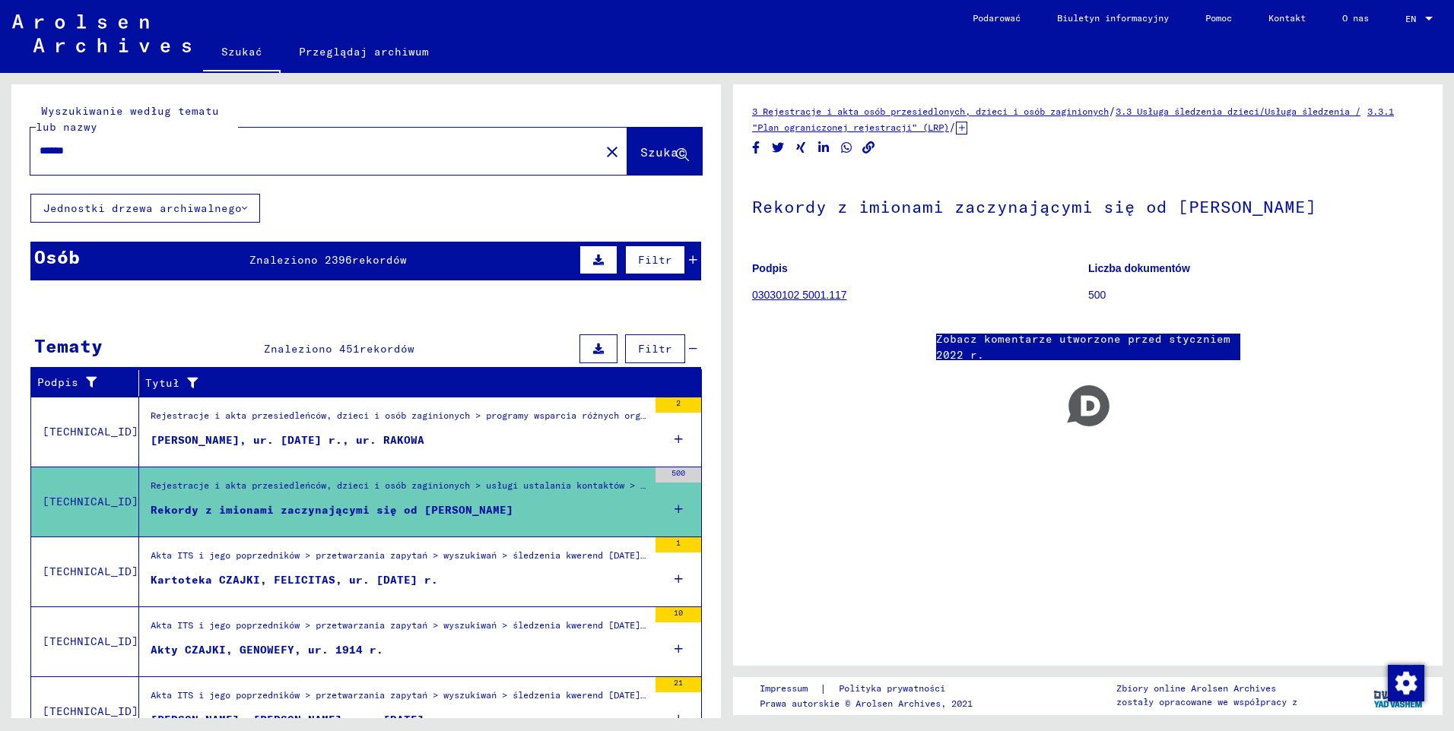
click at [342, 579] on div "Kartoteka CZAJKI, FELICITAS, ur. [DATE] r." at bounding box center [294, 580] width 287 height 16
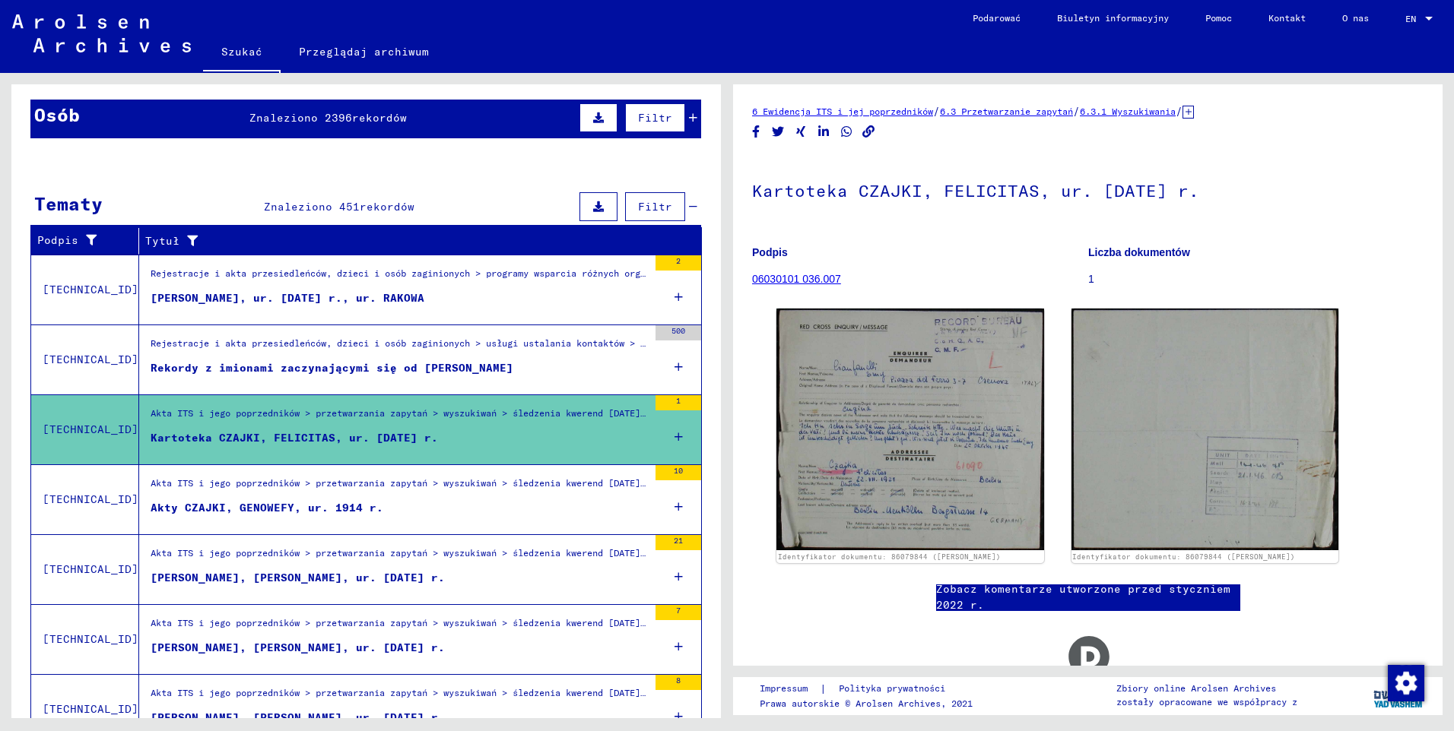
scroll to position [152, 0]
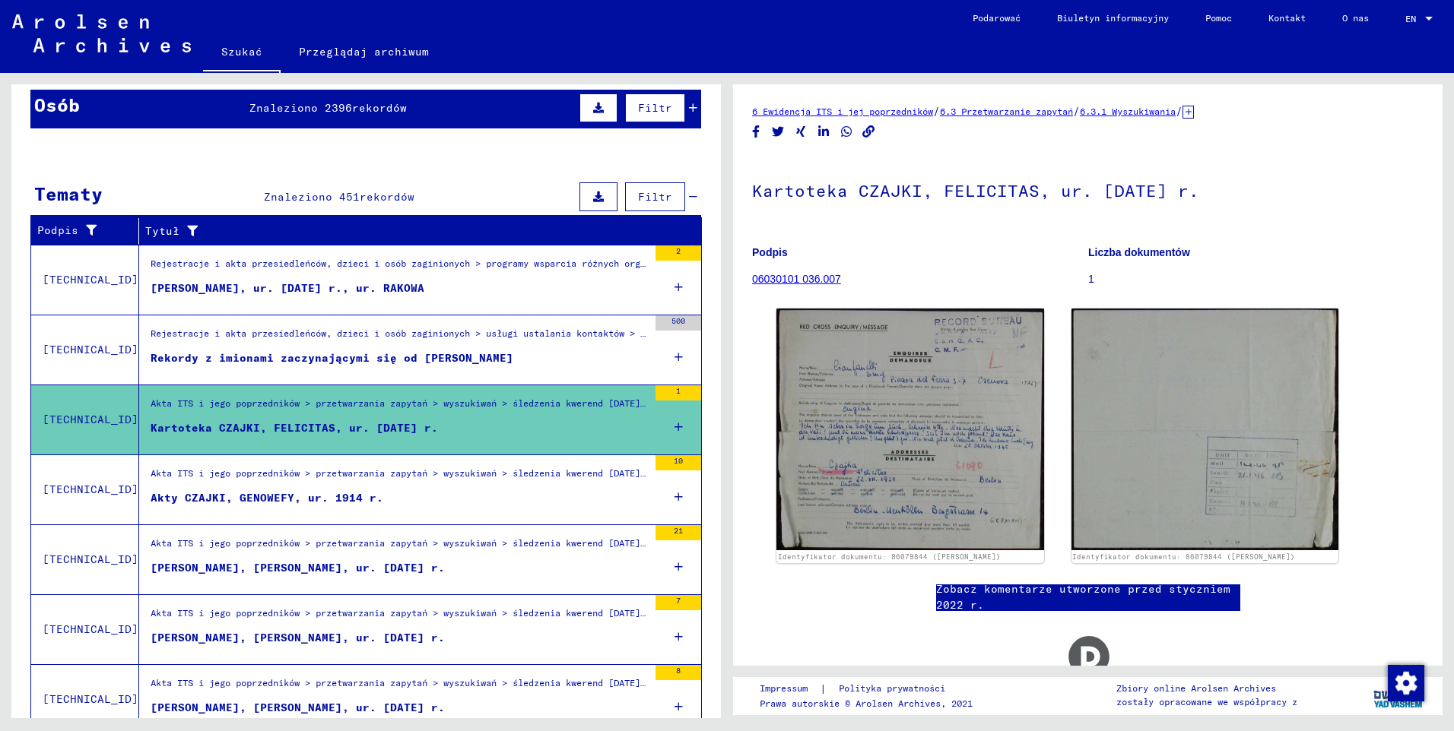
click at [331, 505] on div "Akty CZAJKI, GENOWEFY, ur. 1914 r." at bounding box center [267, 498] width 233 height 16
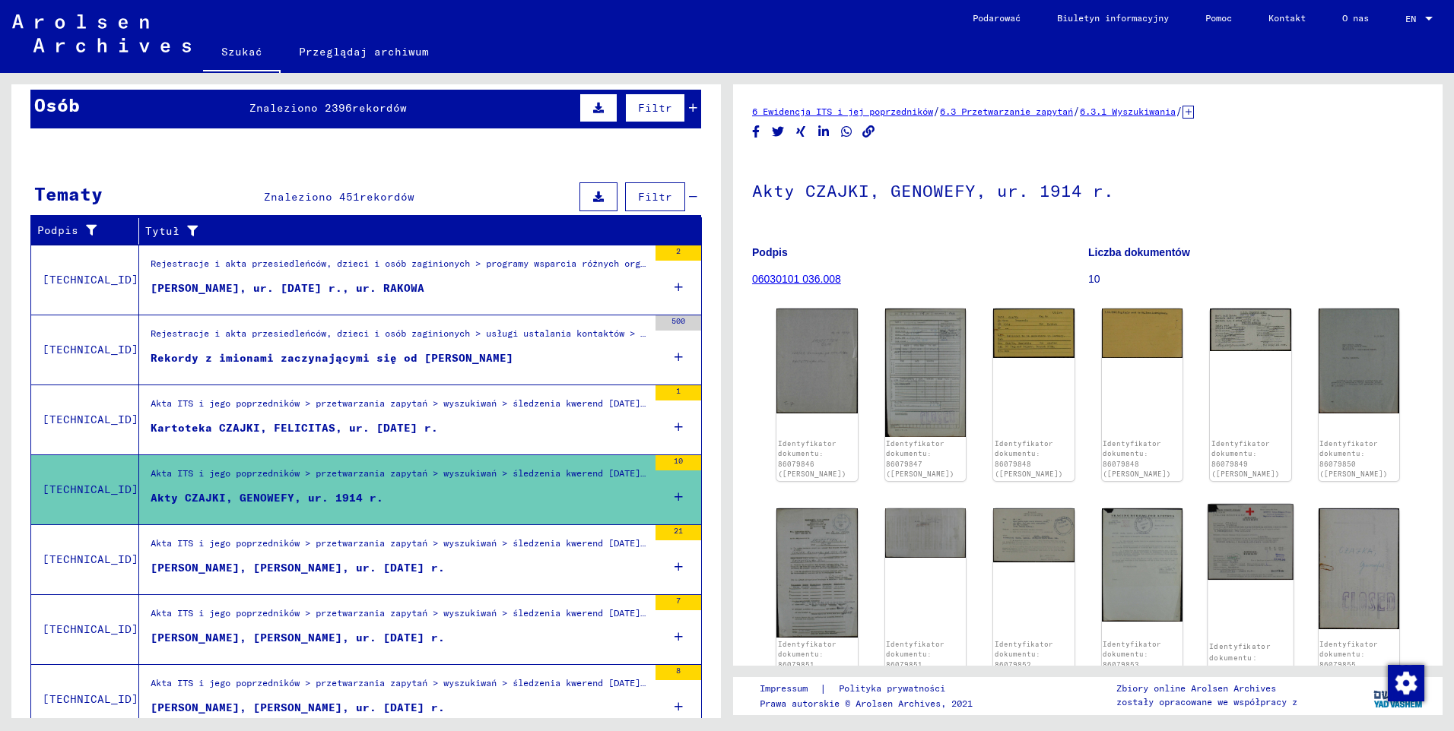
click at [1244, 549] on img at bounding box center [1249, 542] width 85 height 76
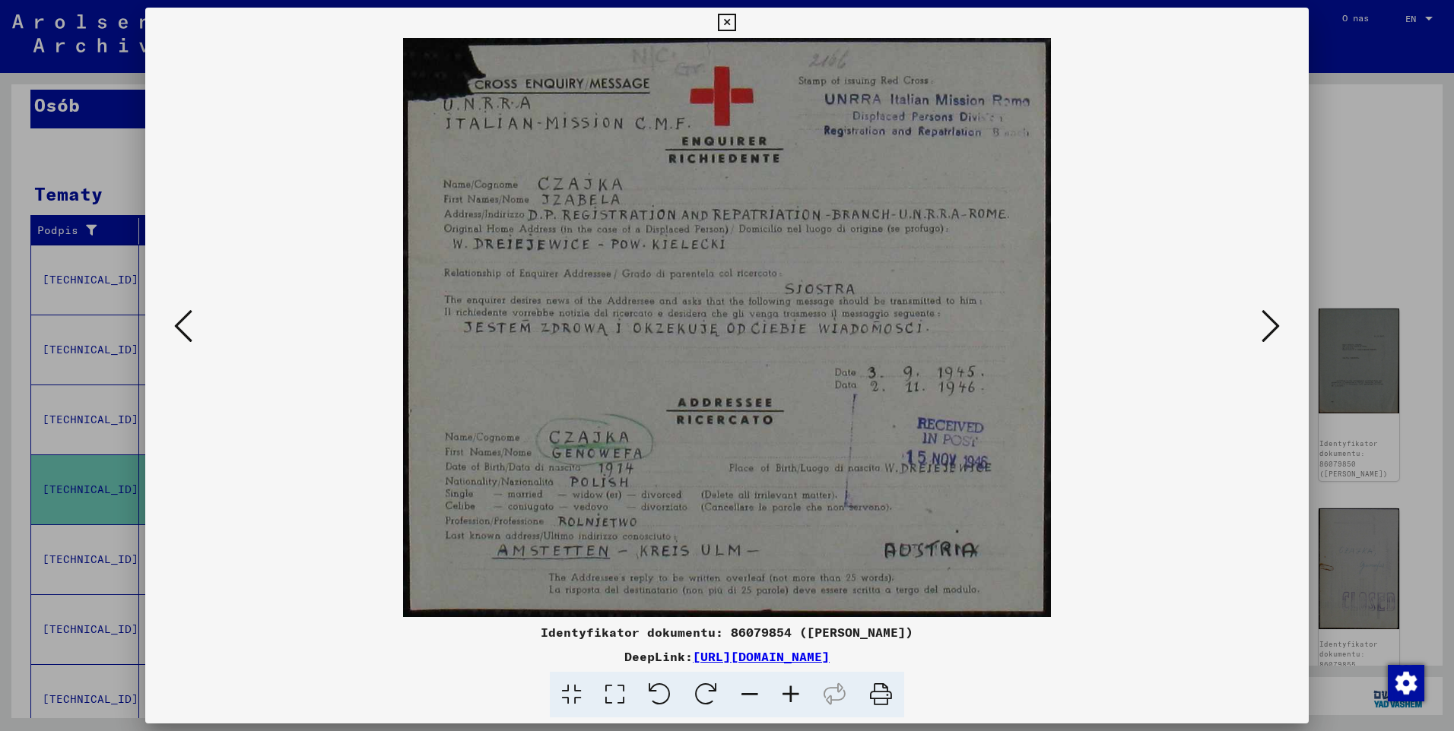
click at [1281, 335] on button at bounding box center [1270, 327] width 27 height 43
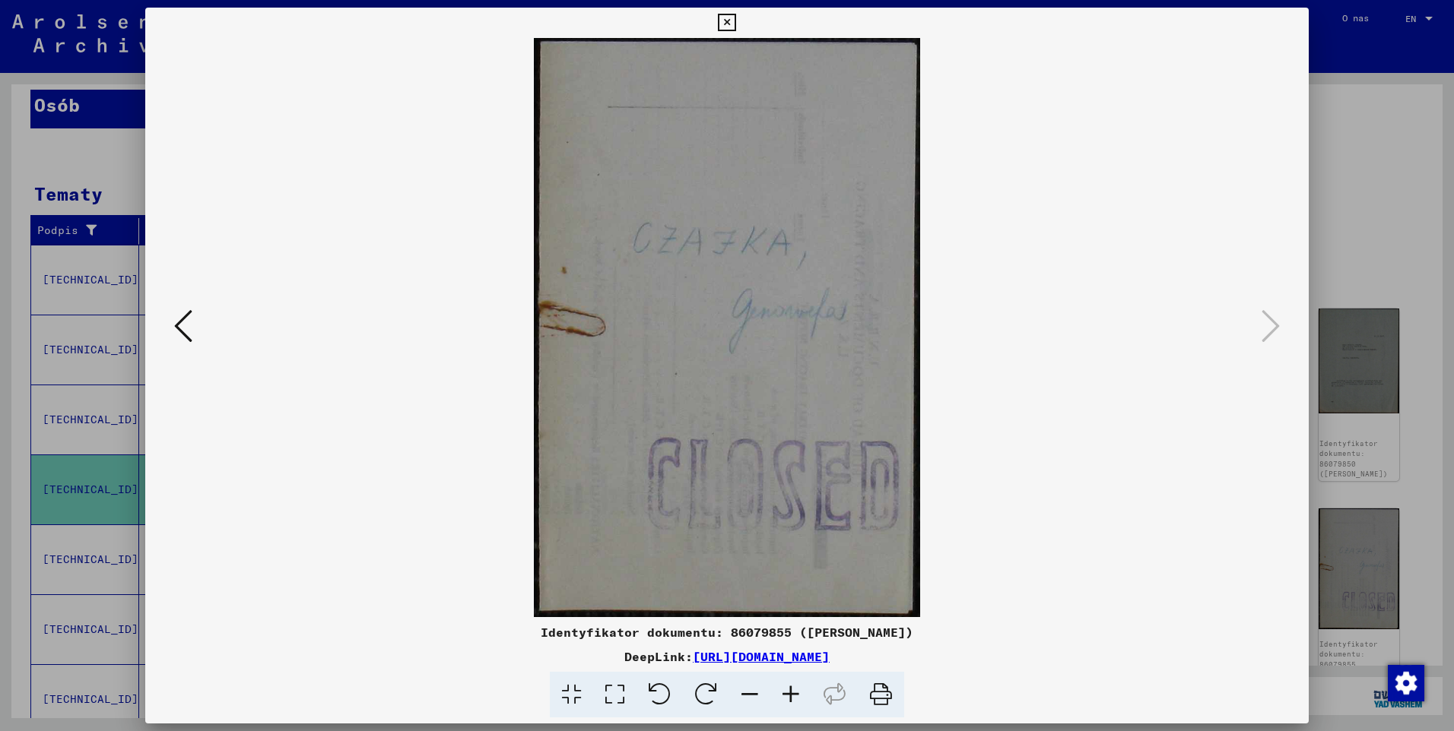
click at [203, 329] on img at bounding box center [727, 327] width 1060 height 579
click at [183, 327] on icon at bounding box center [183, 326] width 18 height 36
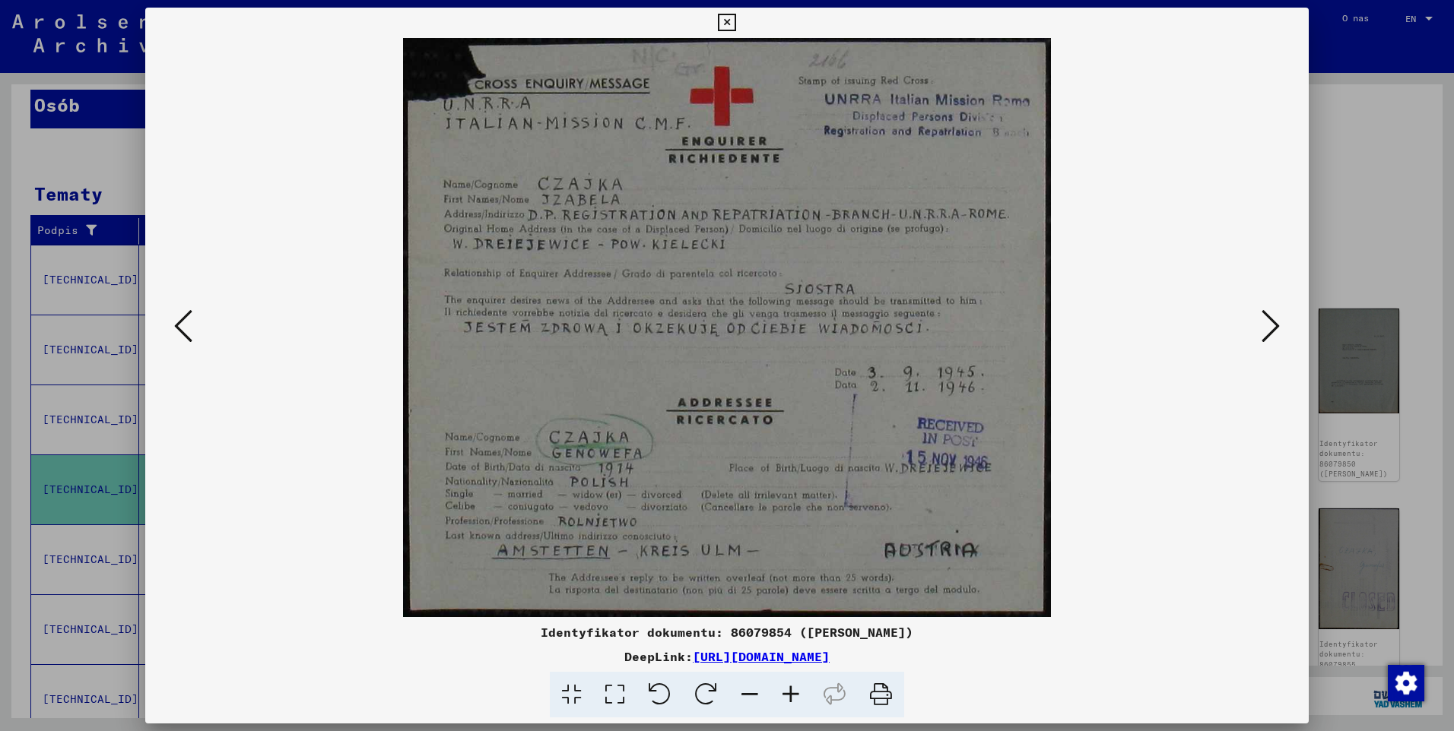
click at [183, 327] on icon at bounding box center [183, 326] width 18 height 36
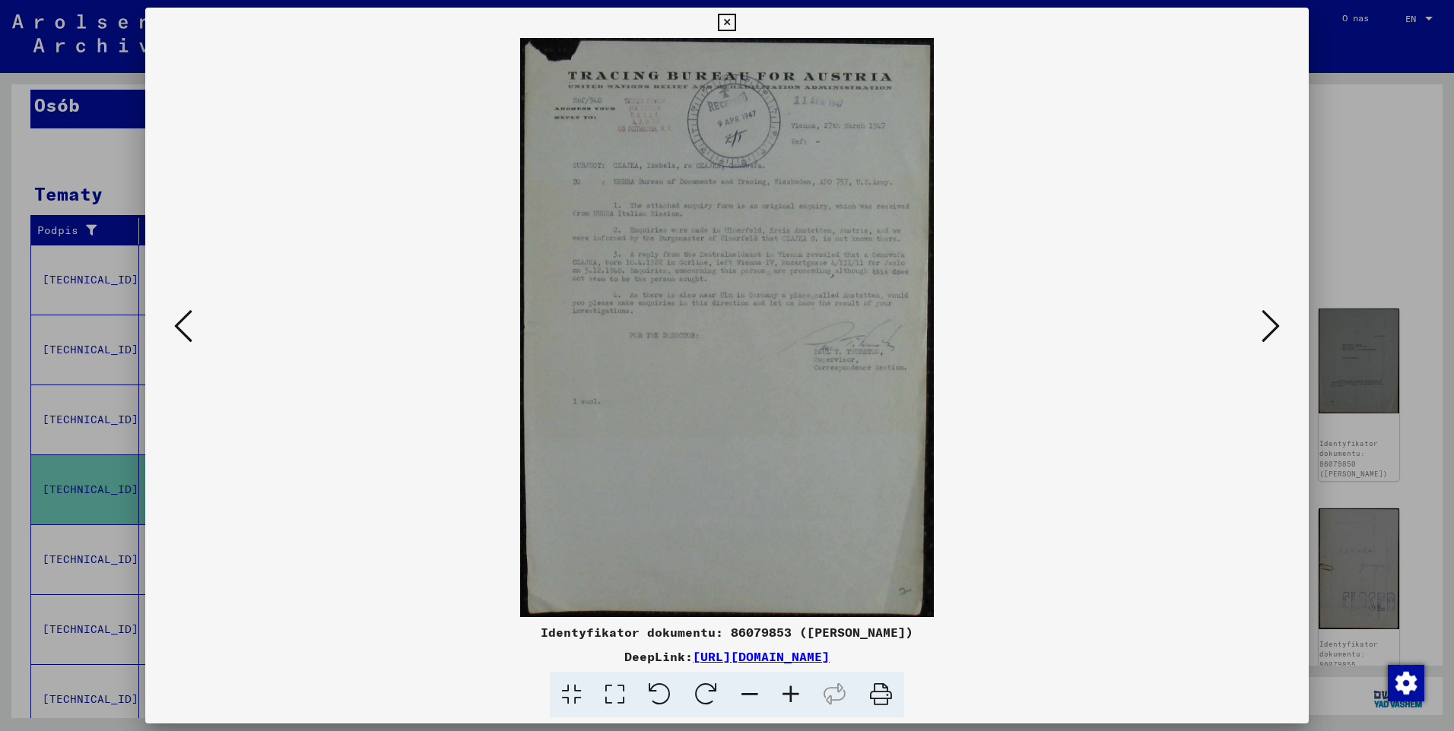
click at [183, 327] on icon at bounding box center [183, 326] width 18 height 36
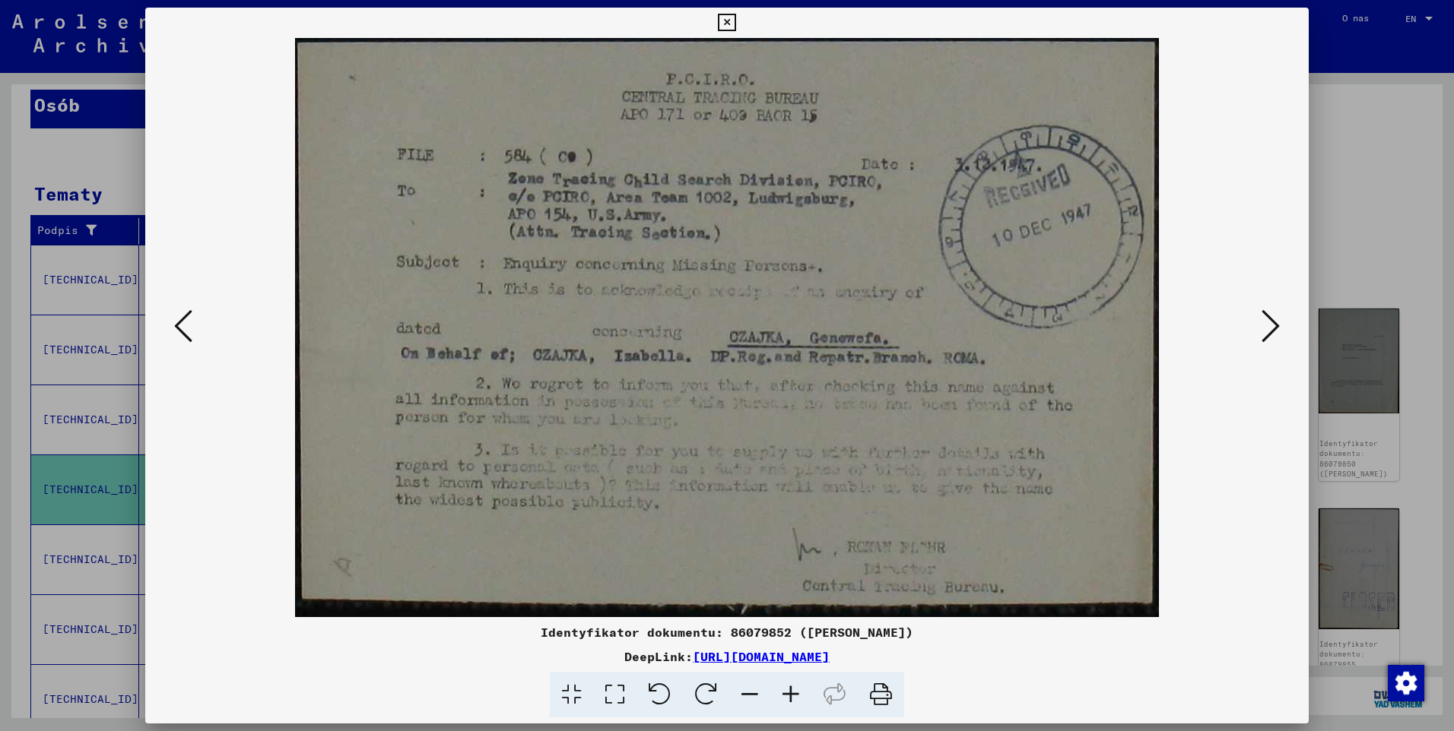
click at [737, 26] on button at bounding box center [726, 23] width 27 height 30
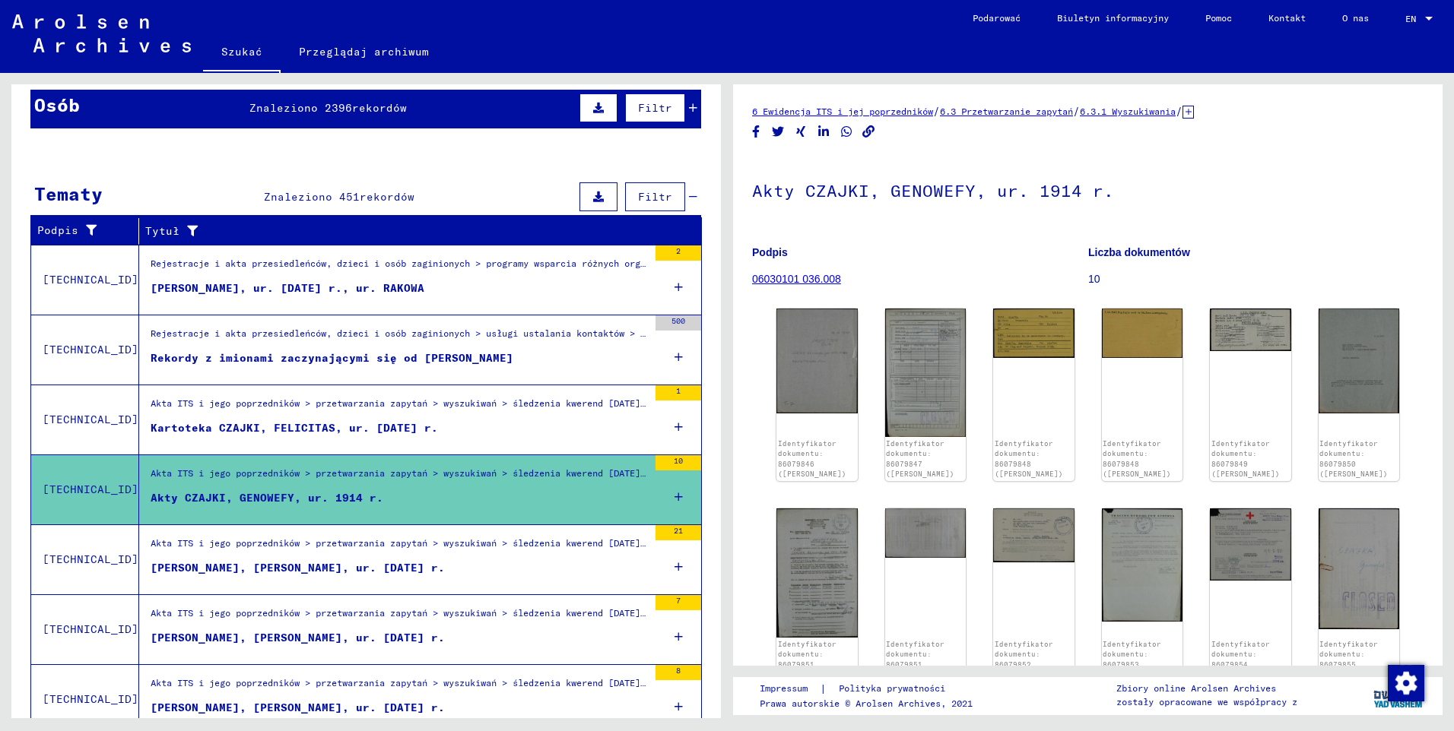
click at [301, 563] on div "[PERSON_NAME], [PERSON_NAME], ur. [DATE] r." at bounding box center [298, 568] width 294 height 16
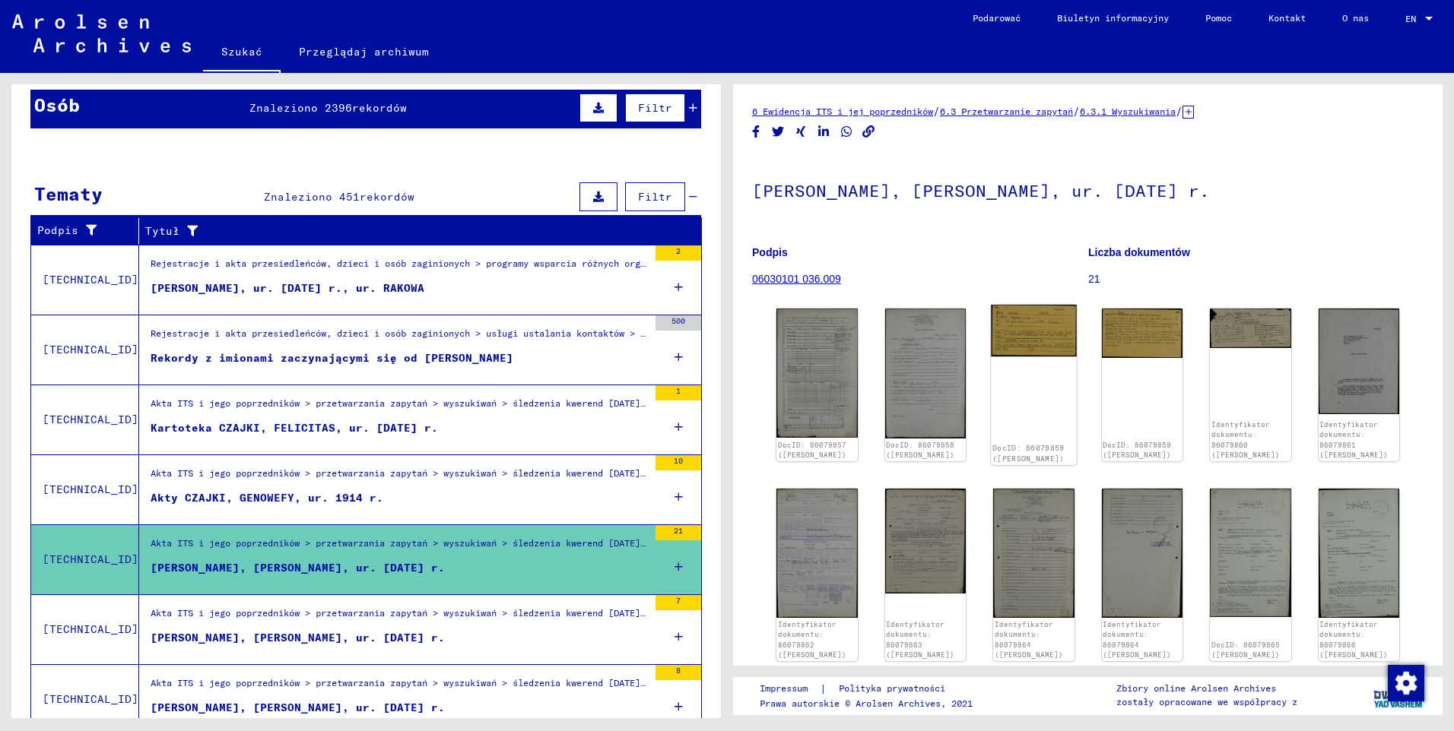
click at [1019, 334] on img at bounding box center [1033, 331] width 85 height 52
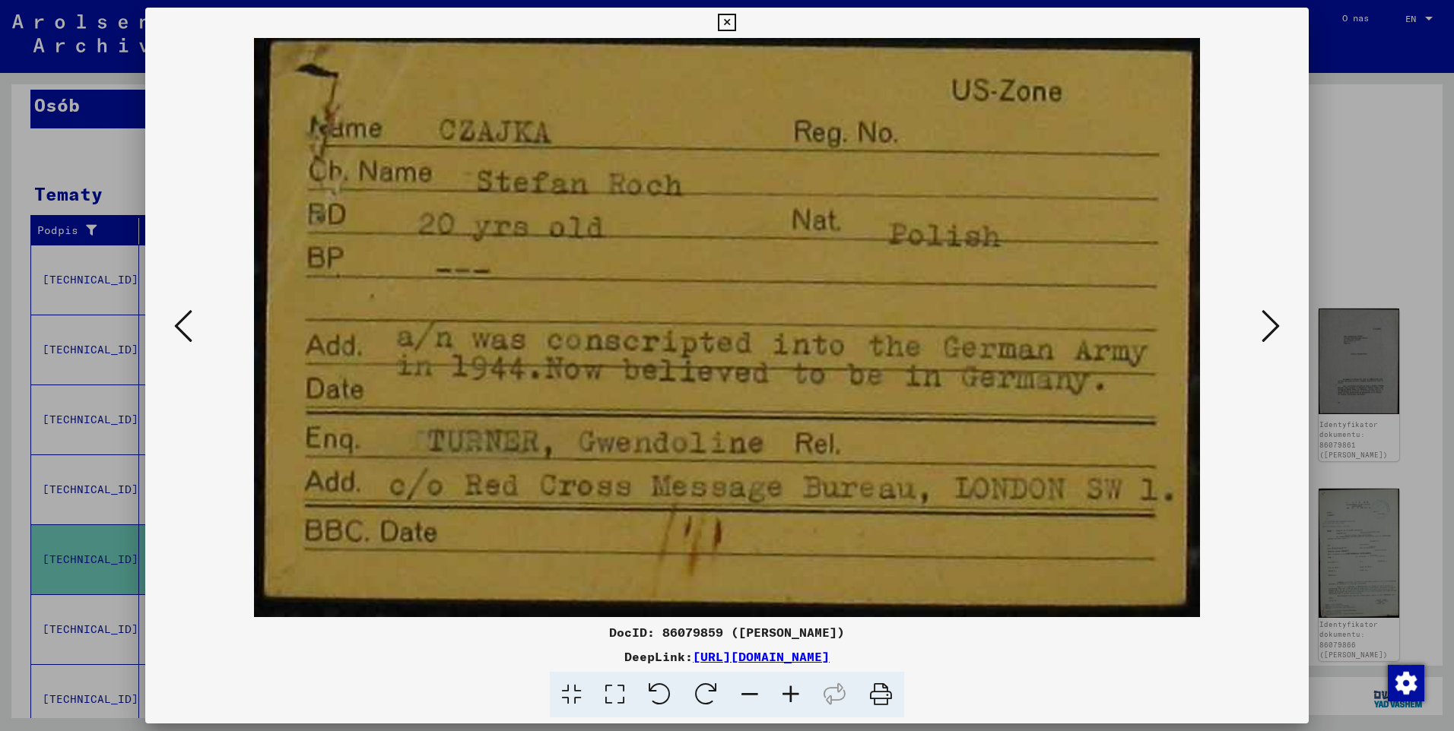
click at [1256, 330] on img at bounding box center [727, 327] width 1060 height 579
click at [1266, 330] on icon at bounding box center [1270, 326] width 18 height 36
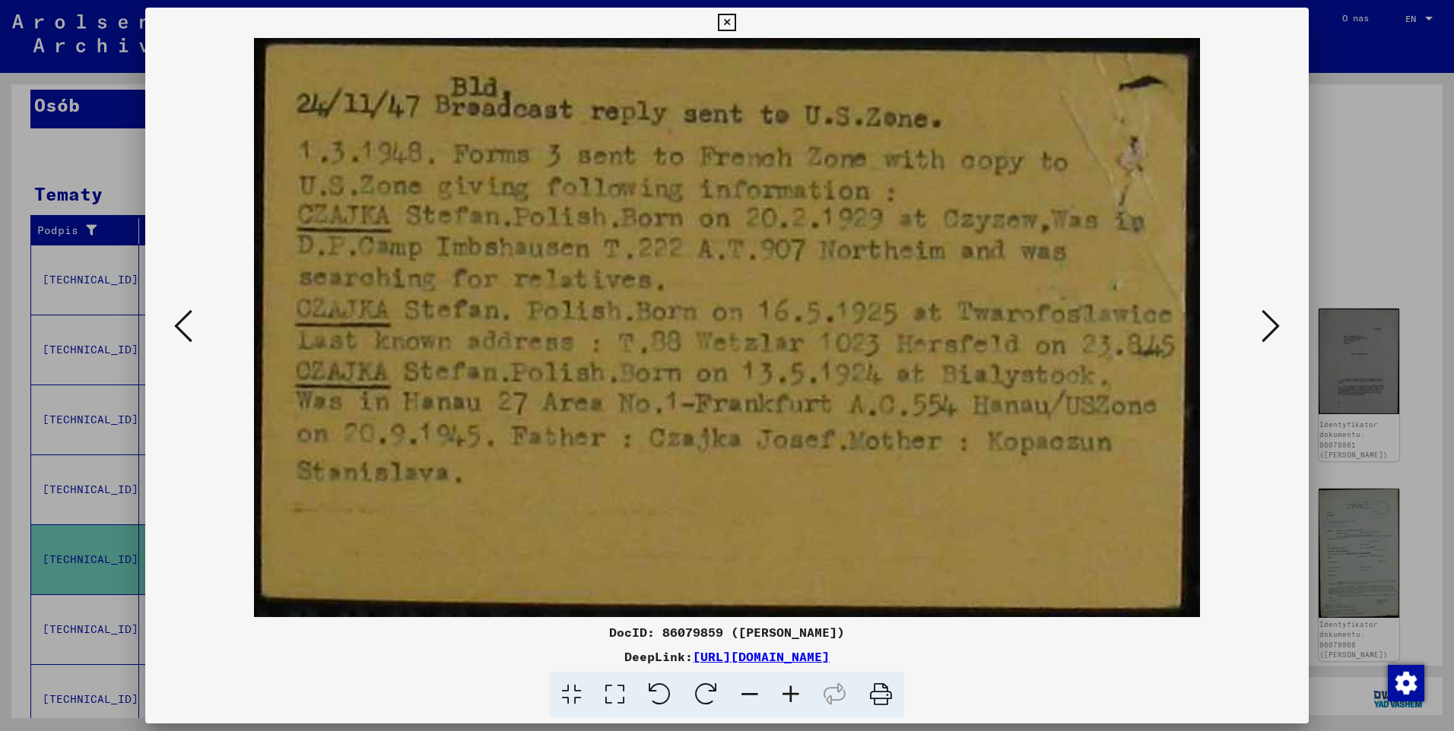
click at [1266, 330] on icon at bounding box center [1270, 326] width 18 height 36
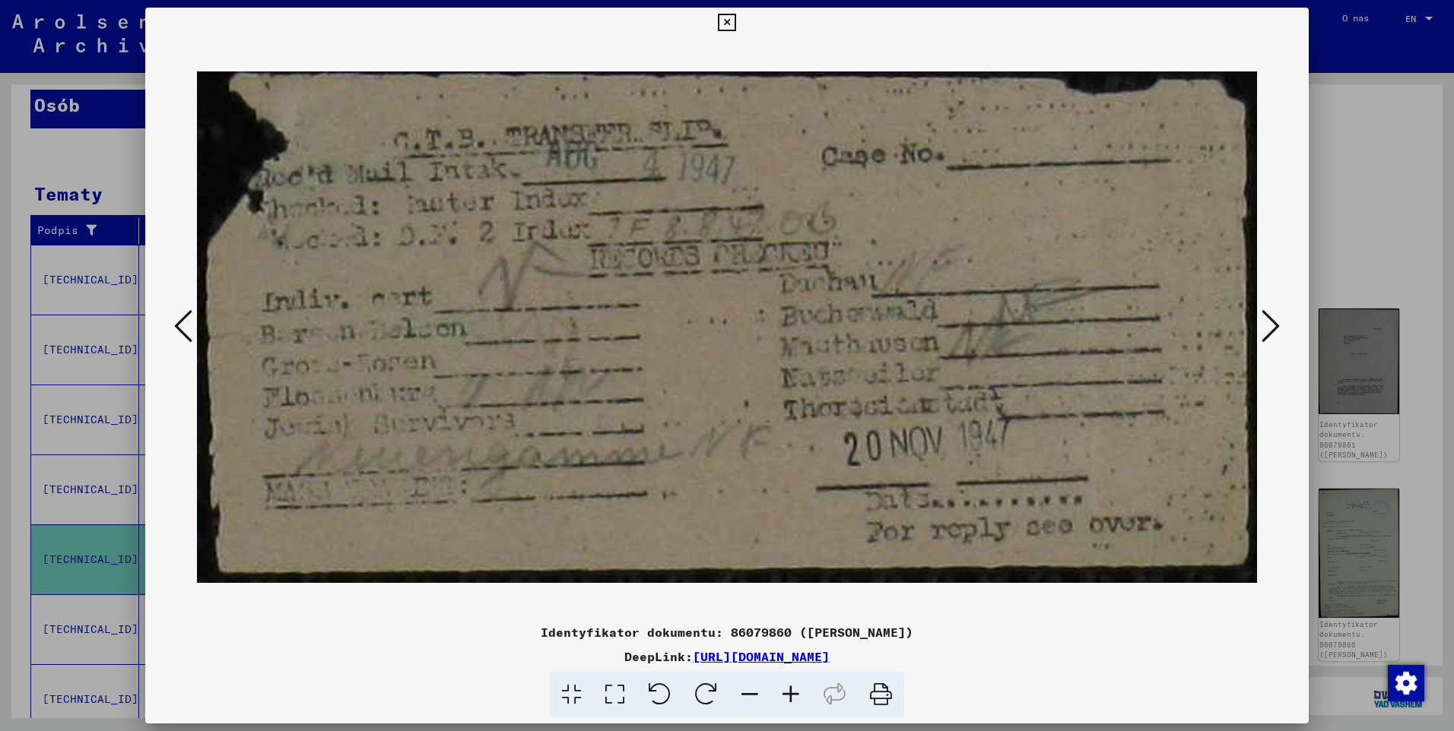
click at [1266, 330] on icon at bounding box center [1270, 326] width 18 height 36
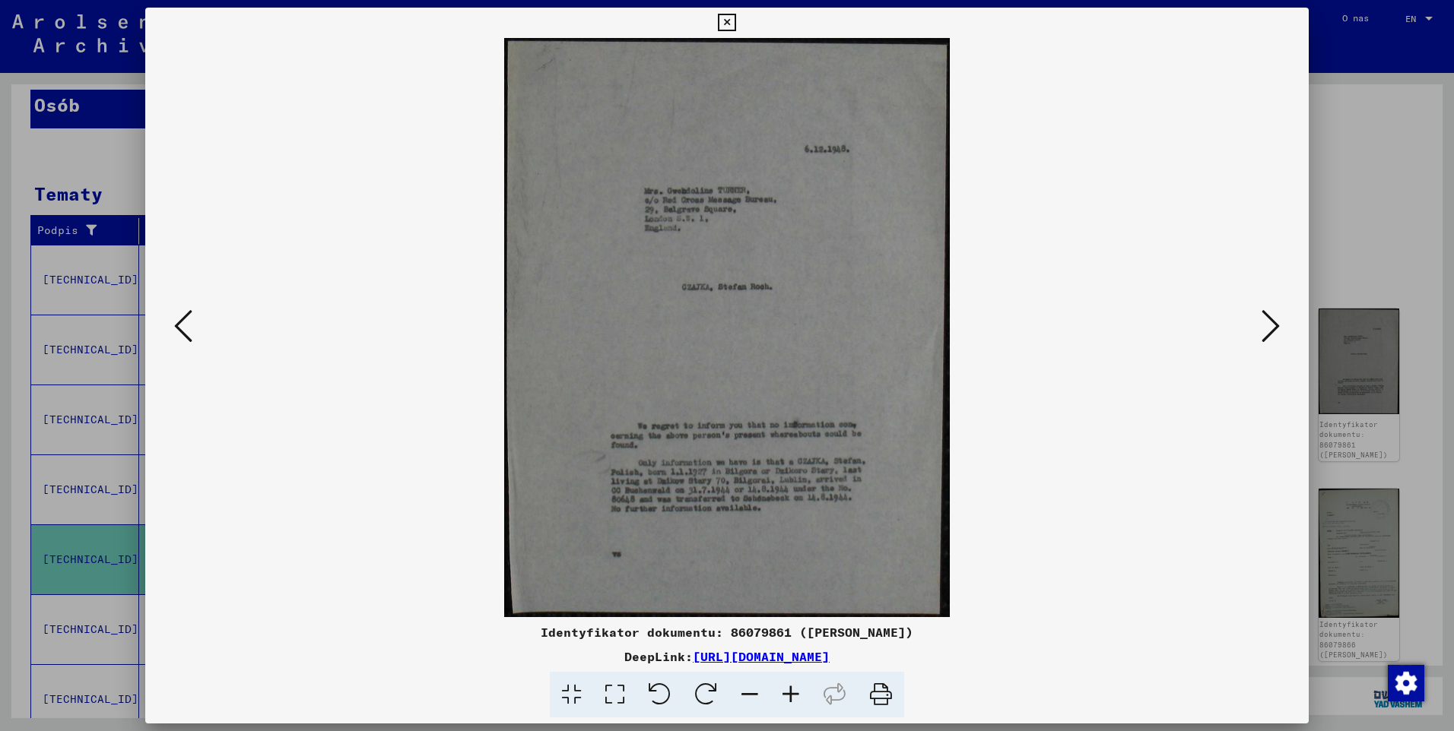
click at [728, 27] on icon at bounding box center [726, 23] width 17 height 18
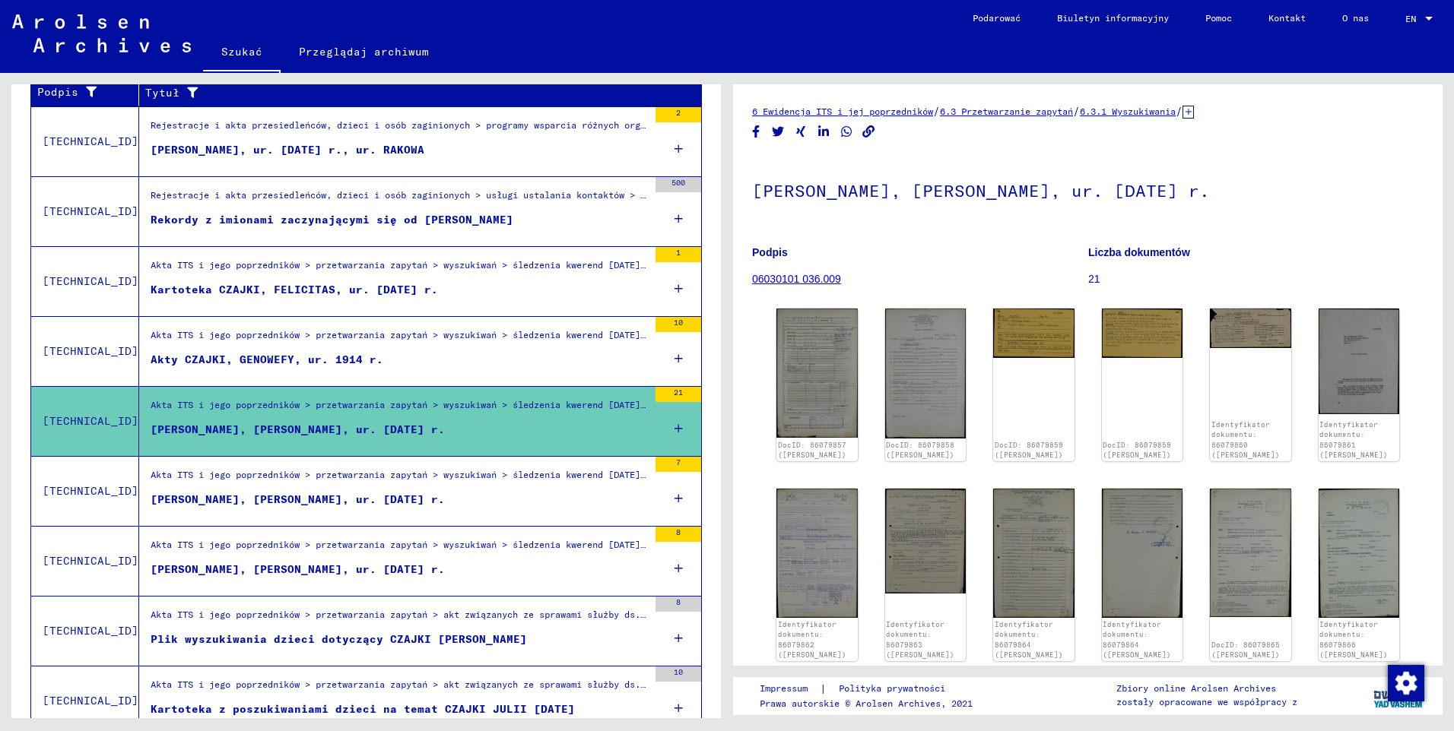
scroll to position [304, 0]
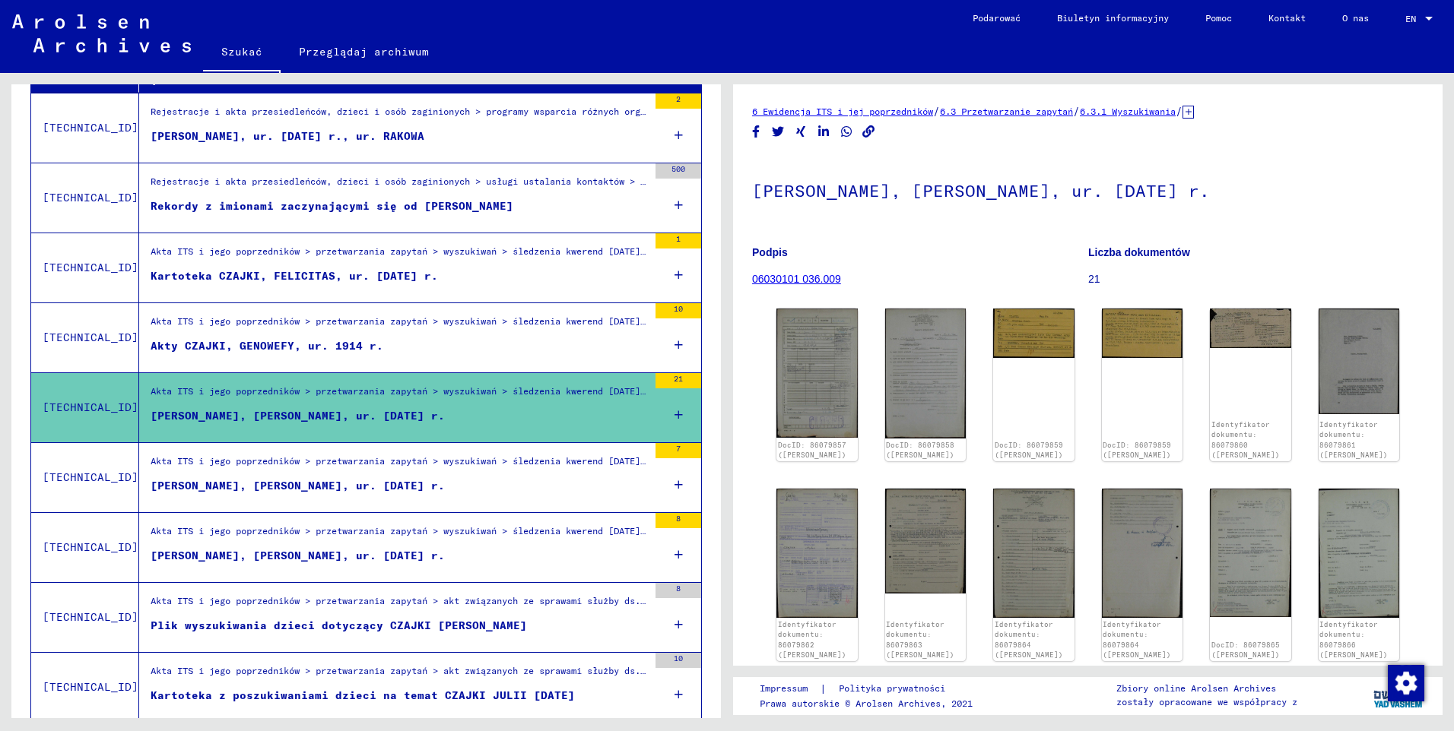
click at [249, 486] on div "[PERSON_NAME], [PERSON_NAME], ur. [DATE] r." at bounding box center [298, 486] width 294 height 16
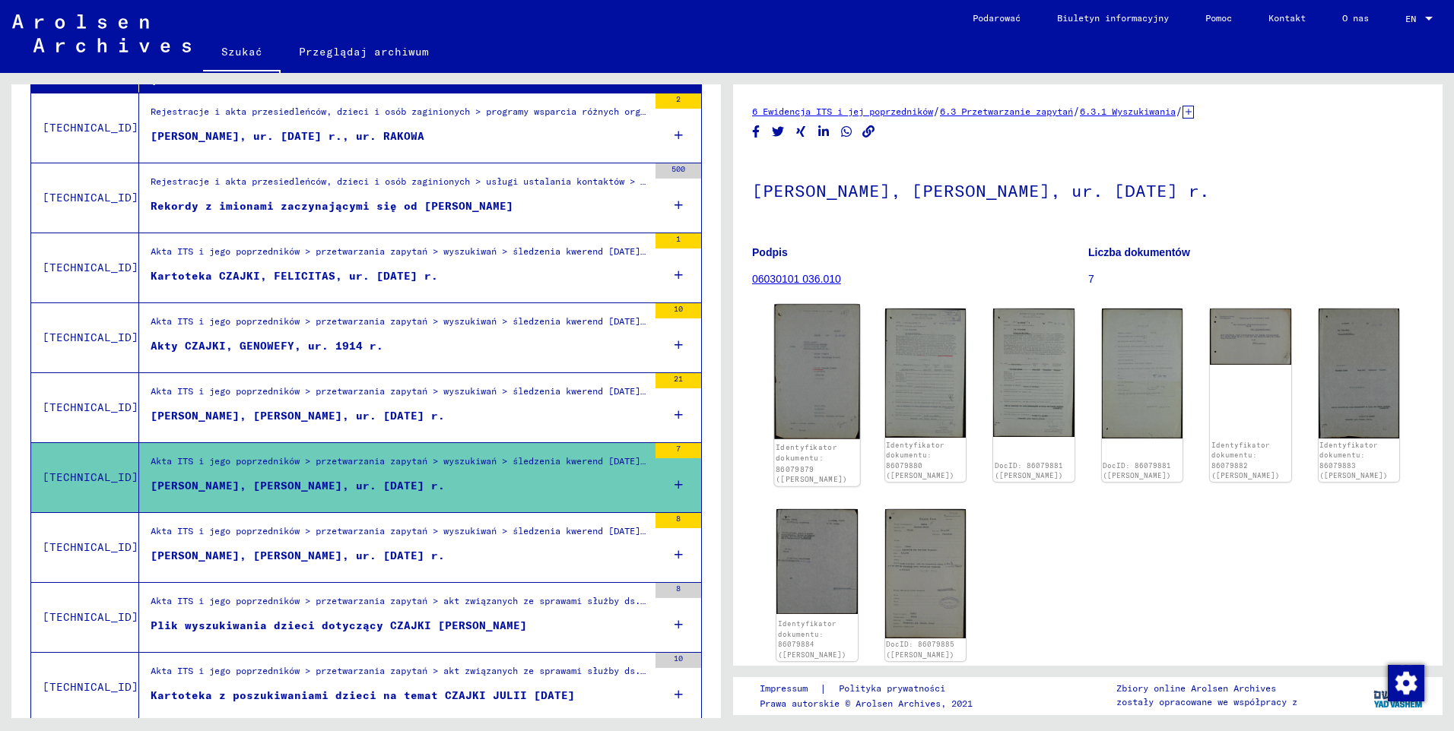
click at [832, 388] on img at bounding box center [816, 372] width 85 height 135
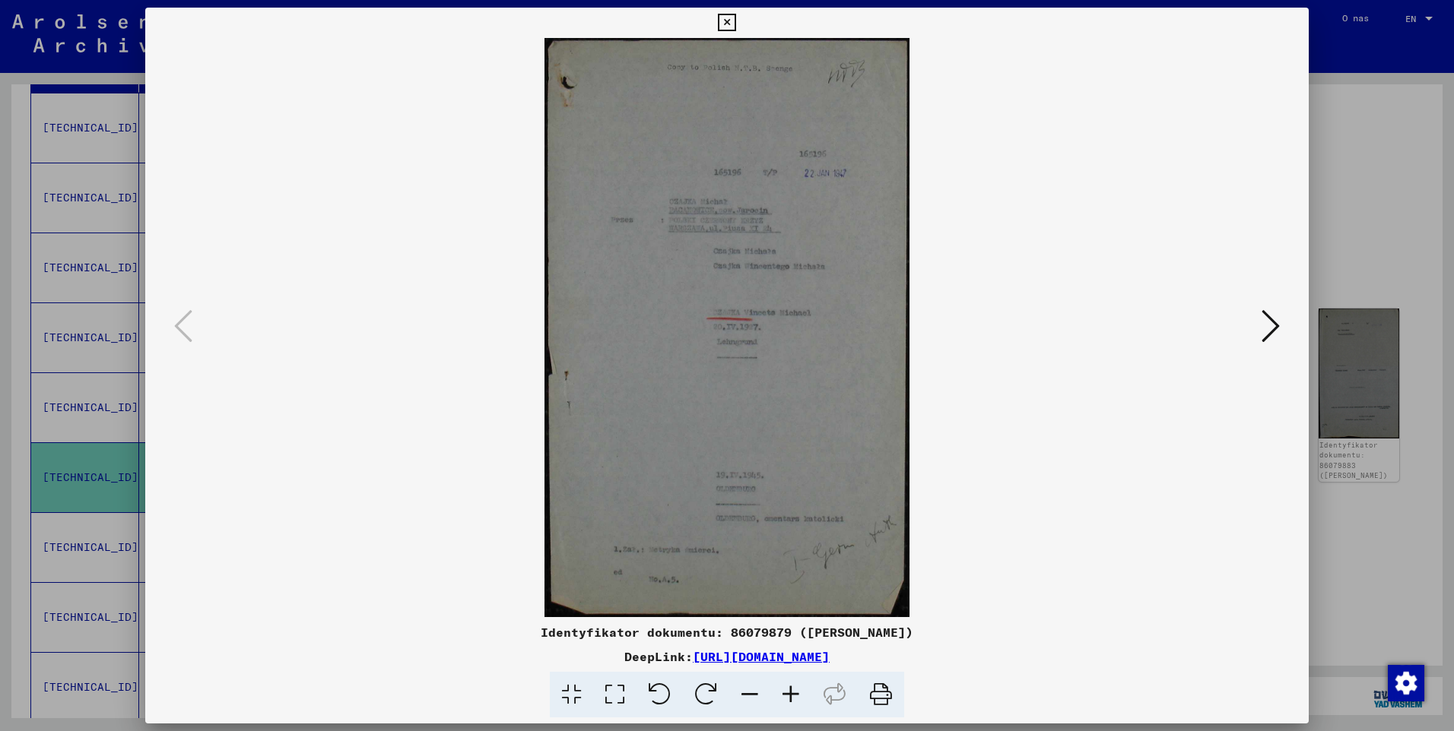
click at [1276, 334] on icon at bounding box center [1270, 326] width 18 height 36
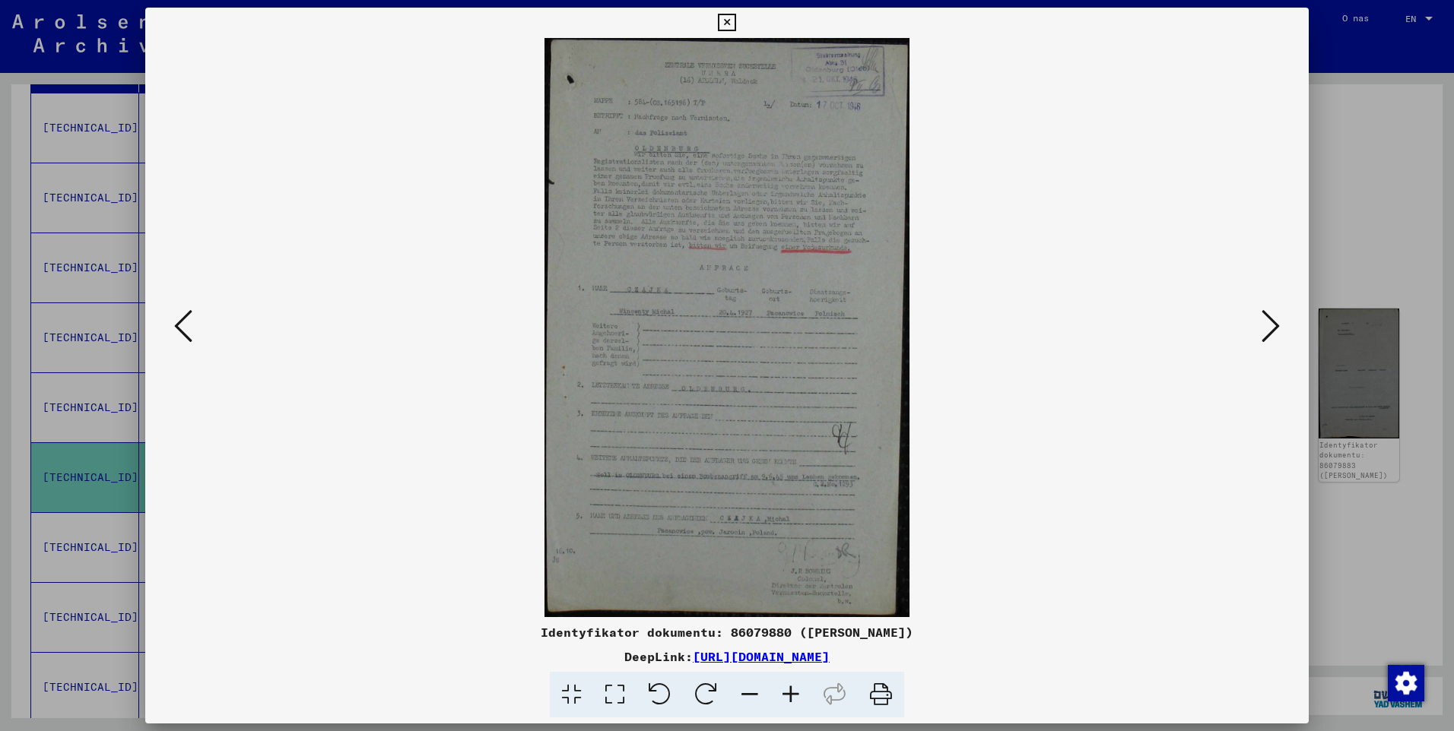
click at [790, 693] on icon at bounding box center [790, 695] width 41 height 46
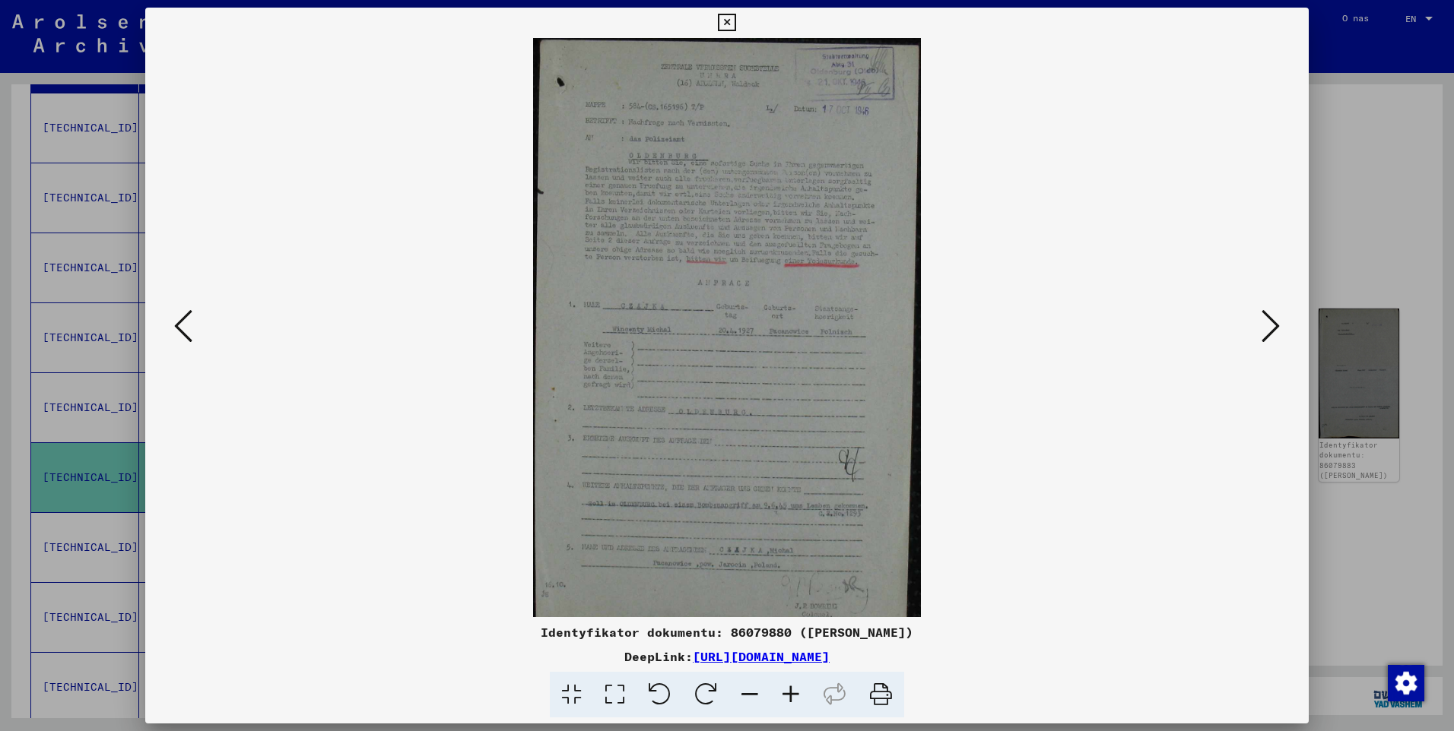
click at [791, 693] on icon at bounding box center [790, 695] width 41 height 46
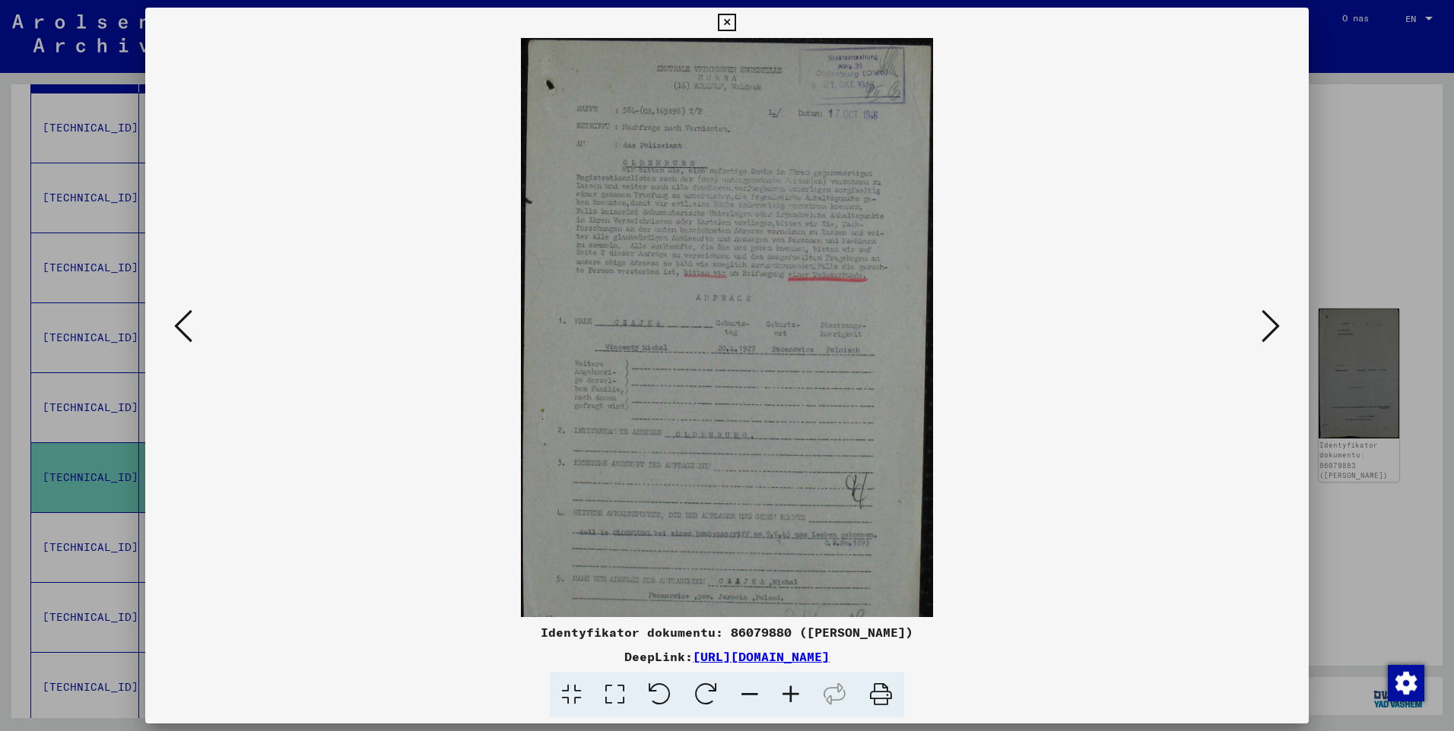
click at [791, 693] on icon at bounding box center [790, 695] width 41 height 46
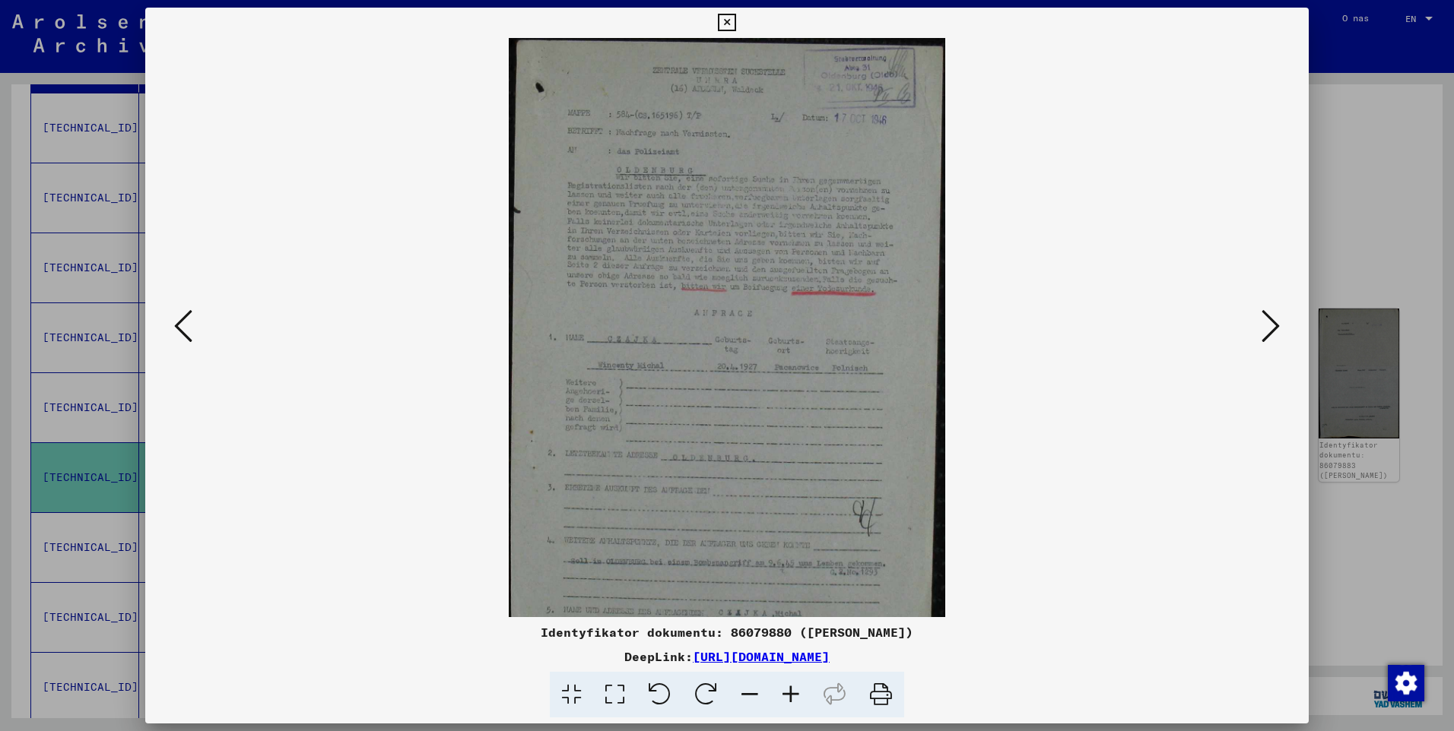
click at [791, 693] on icon at bounding box center [790, 695] width 41 height 46
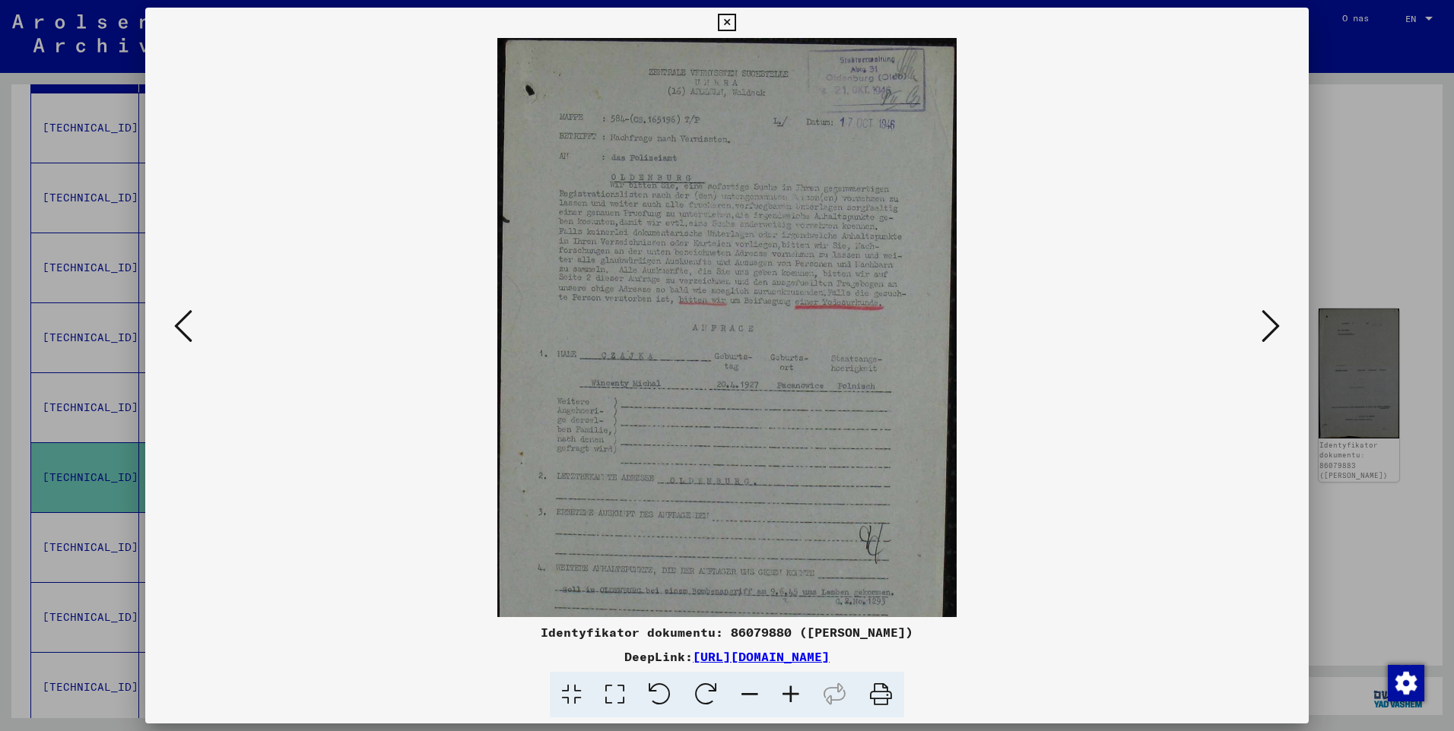
click at [791, 693] on icon at bounding box center [790, 695] width 41 height 46
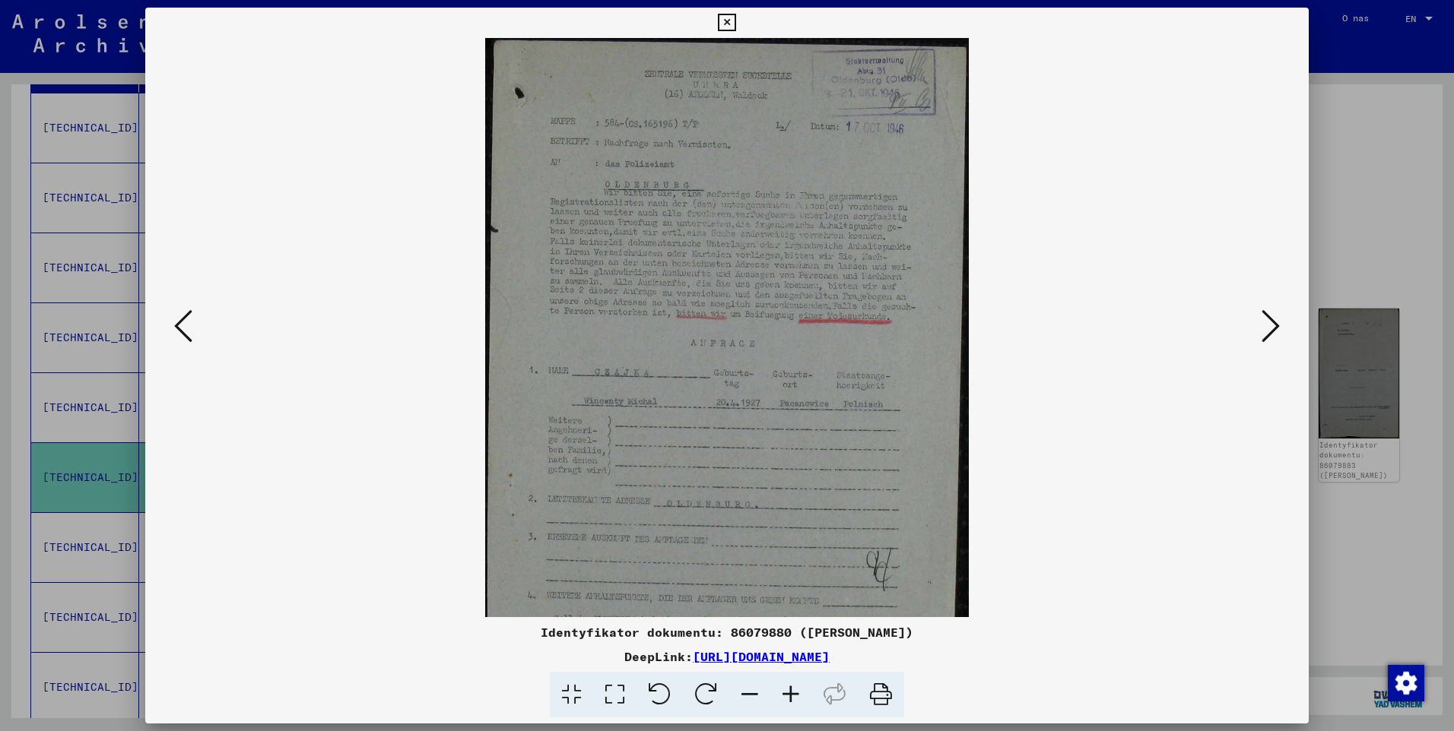
click at [791, 693] on icon at bounding box center [790, 695] width 41 height 46
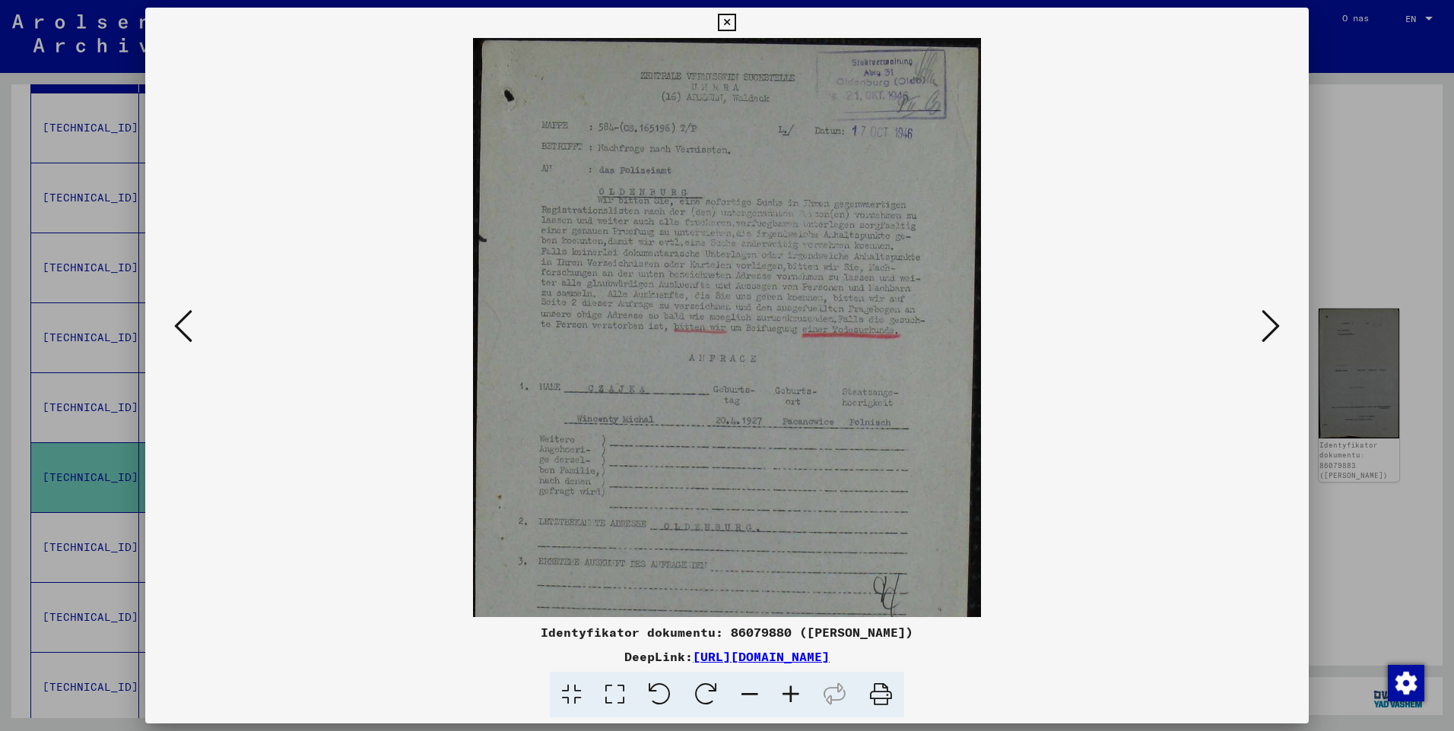
click at [791, 693] on icon at bounding box center [790, 695] width 41 height 46
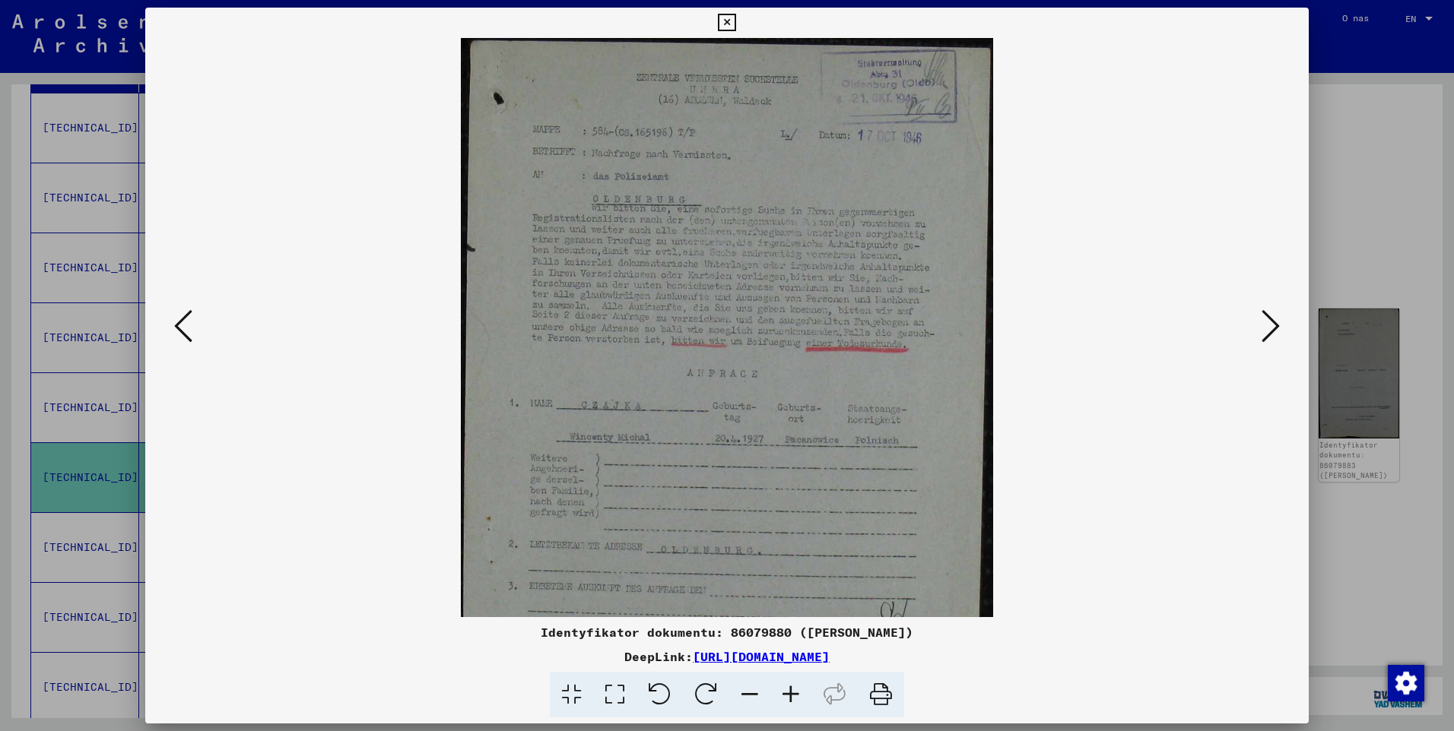
click at [791, 693] on icon at bounding box center [790, 695] width 41 height 46
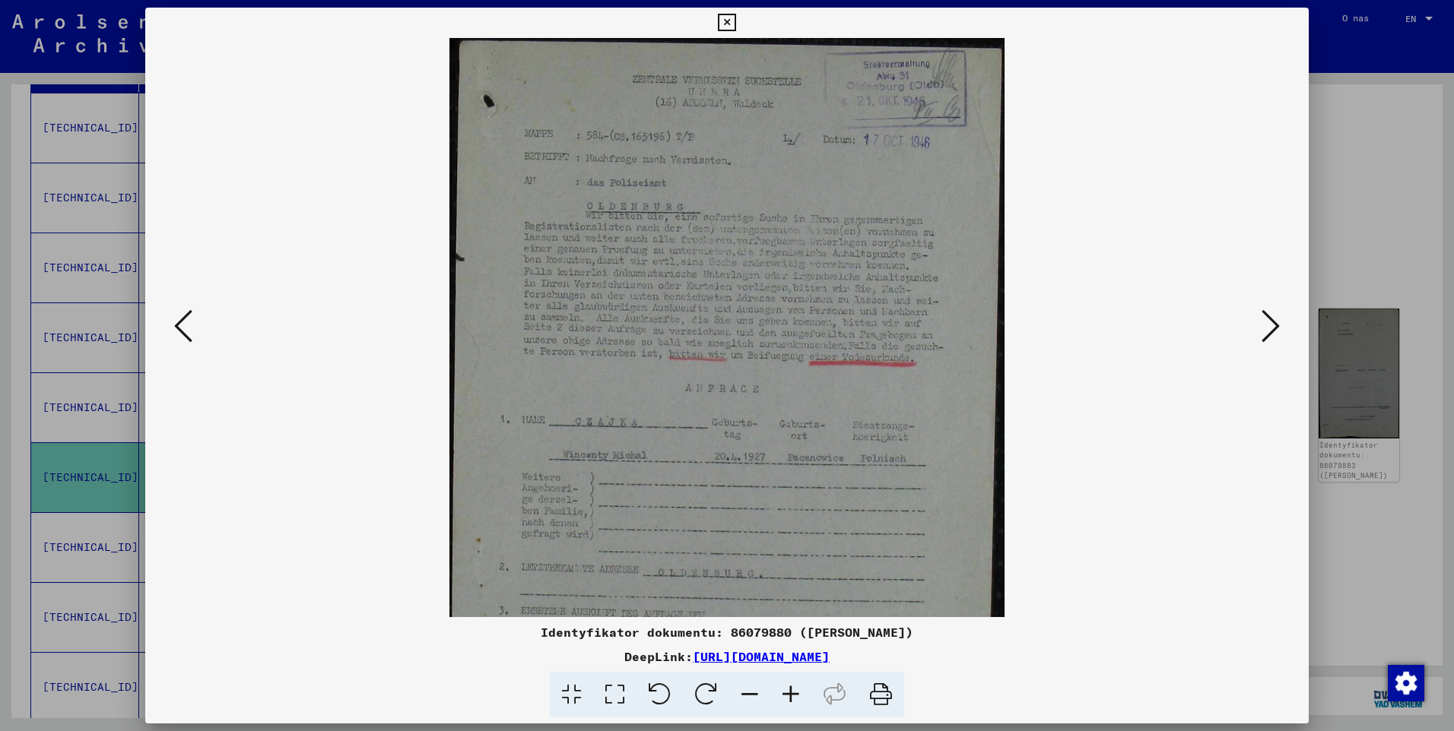
click at [791, 693] on icon at bounding box center [790, 695] width 41 height 46
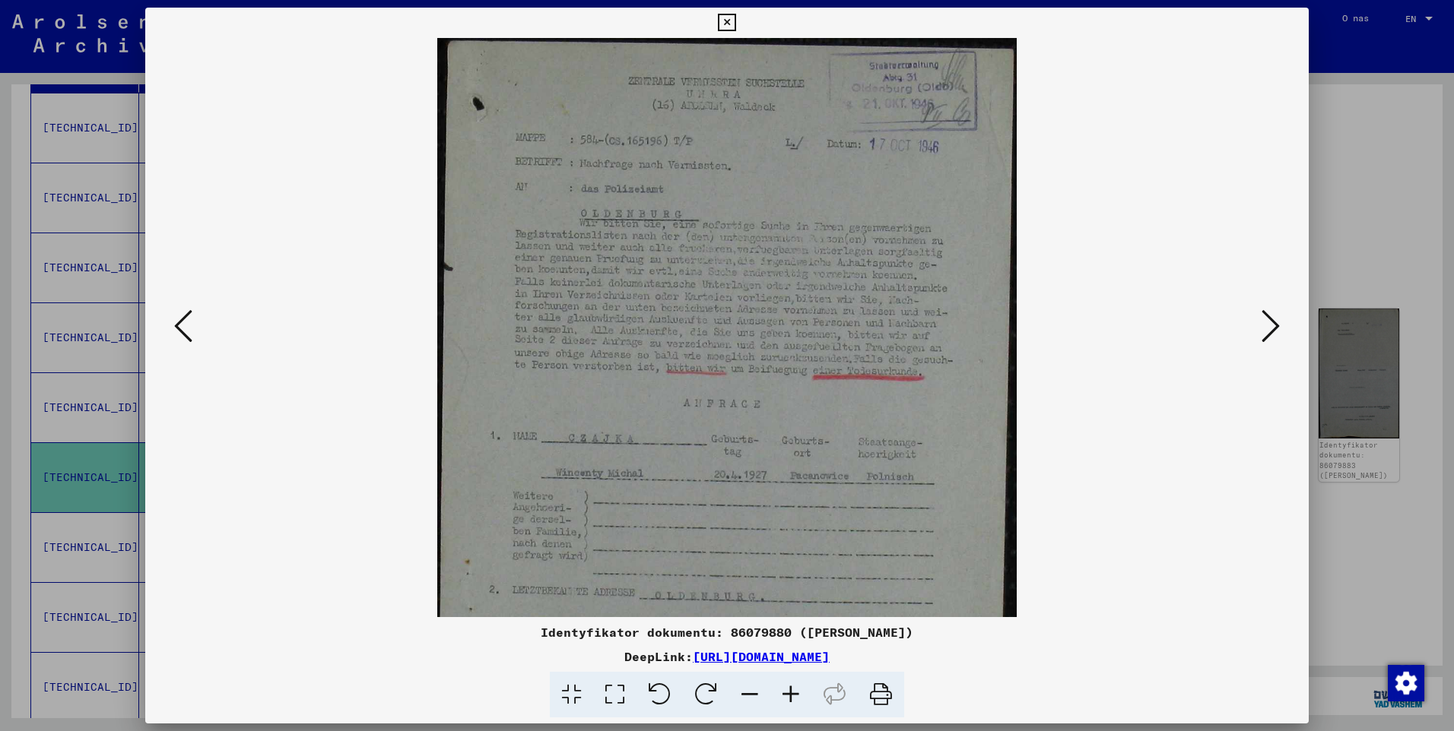
click at [791, 693] on icon at bounding box center [790, 695] width 41 height 46
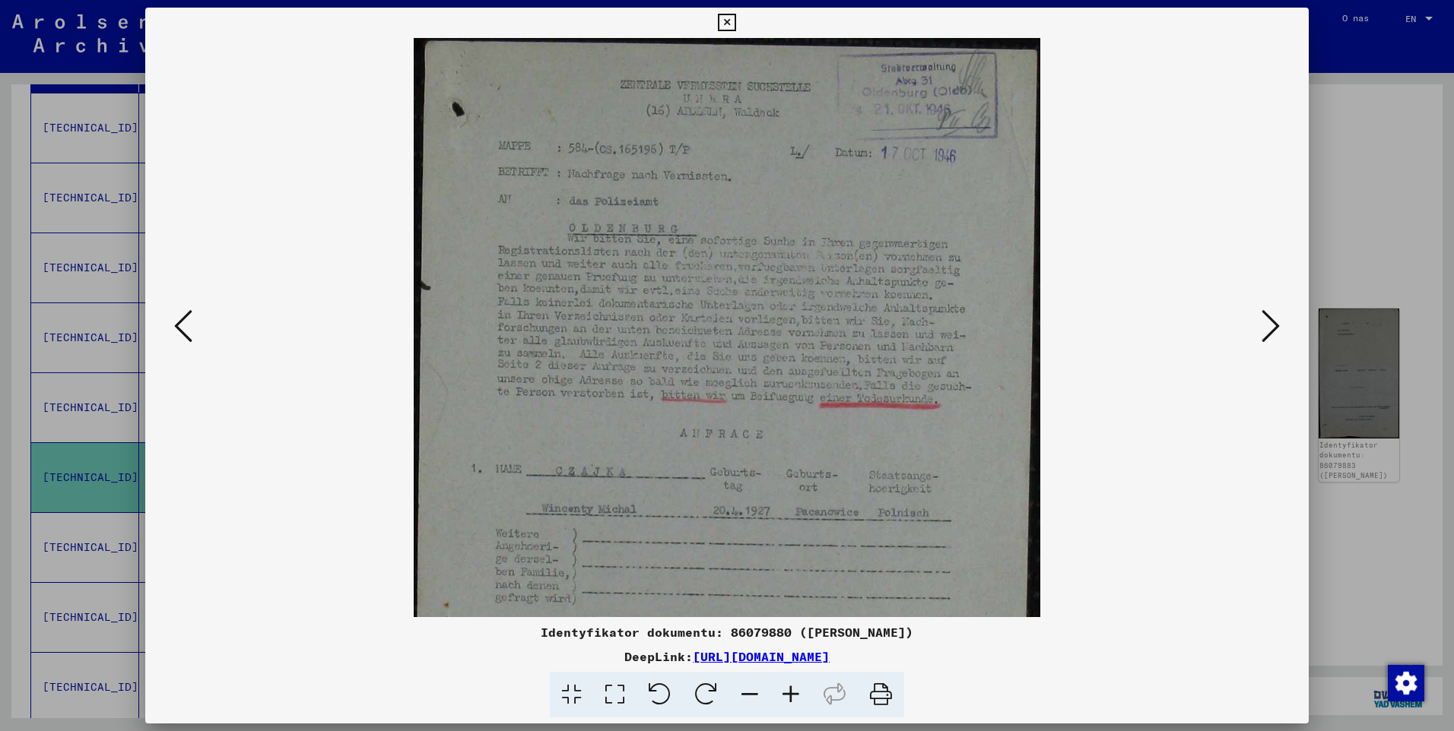
click at [791, 693] on icon at bounding box center [790, 695] width 41 height 46
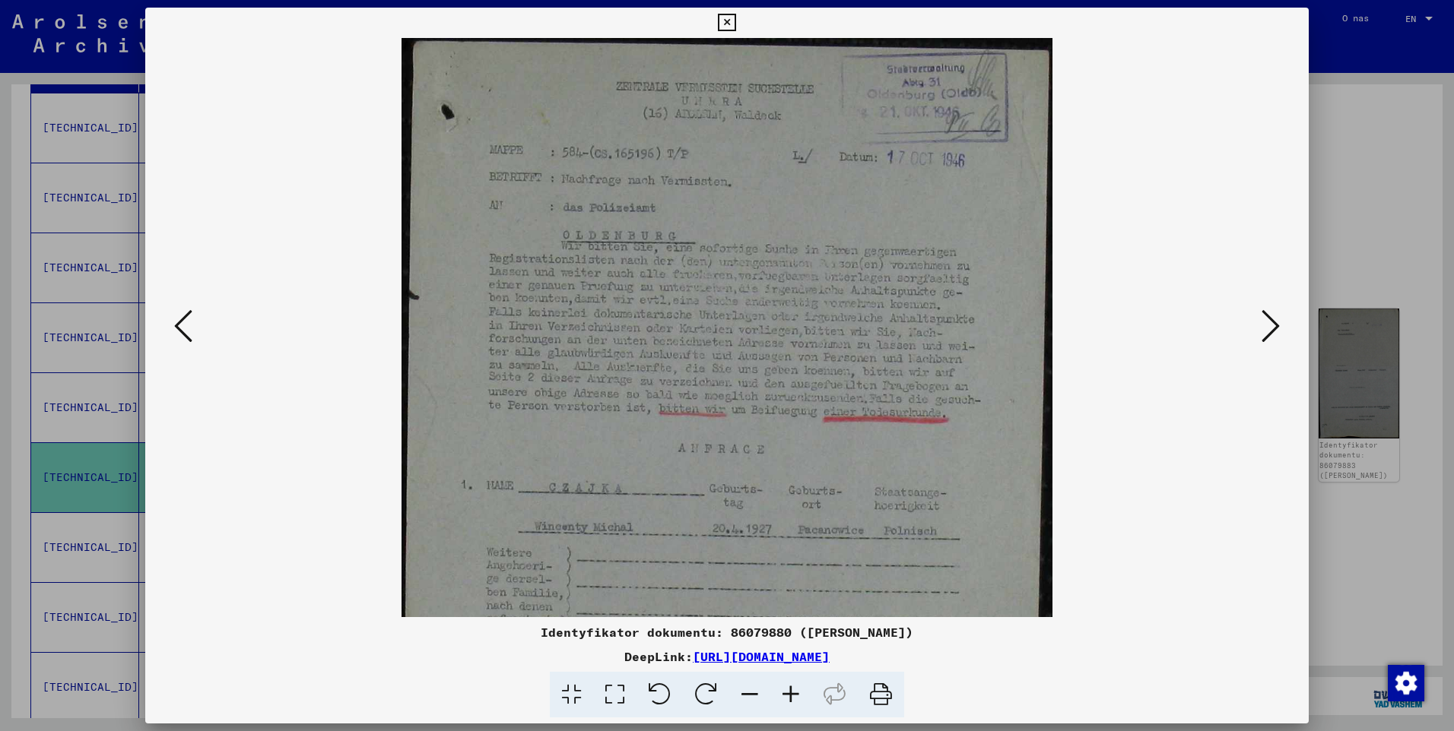
click at [791, 693] on icon at bounding box center [790, 695] width 41 height 46
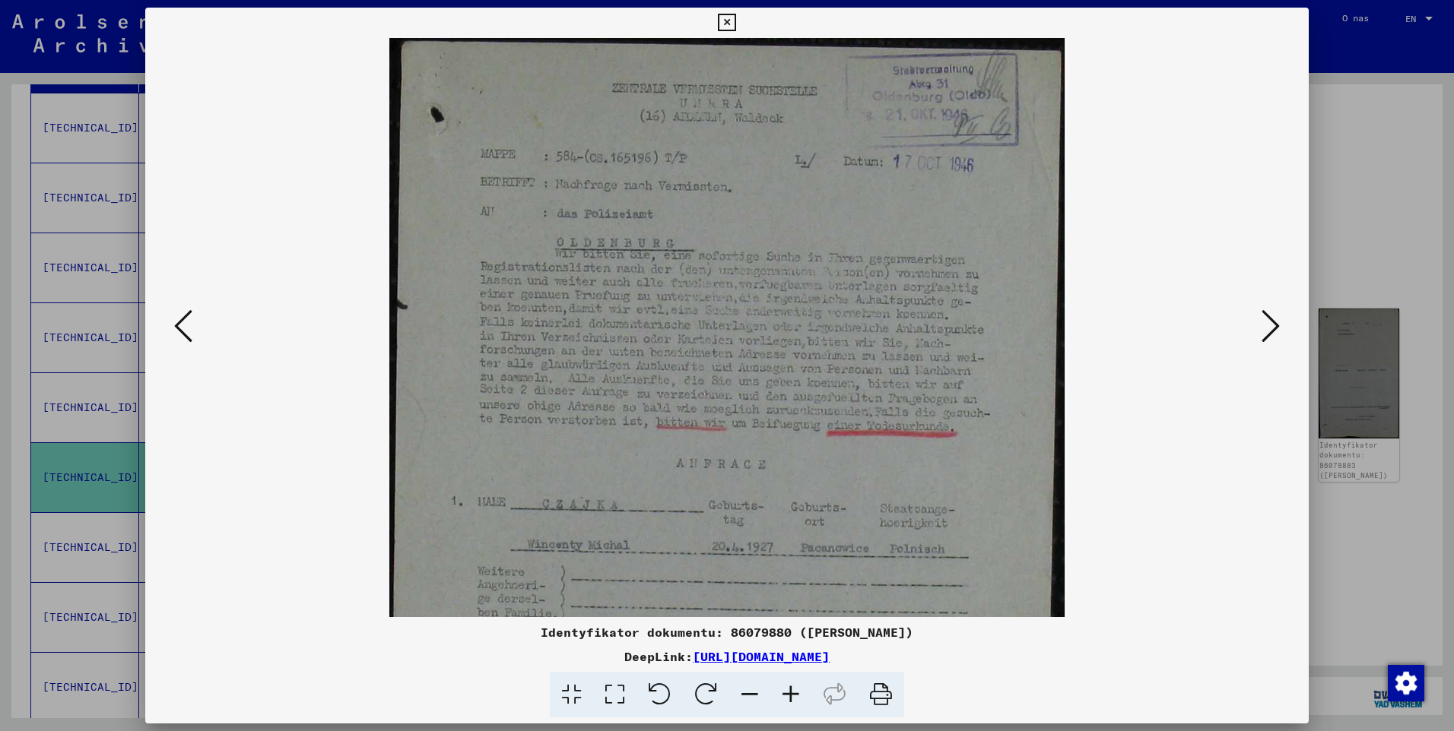
click at [792, 692] on icon at bounding box center [790, 695] width 41 height 46
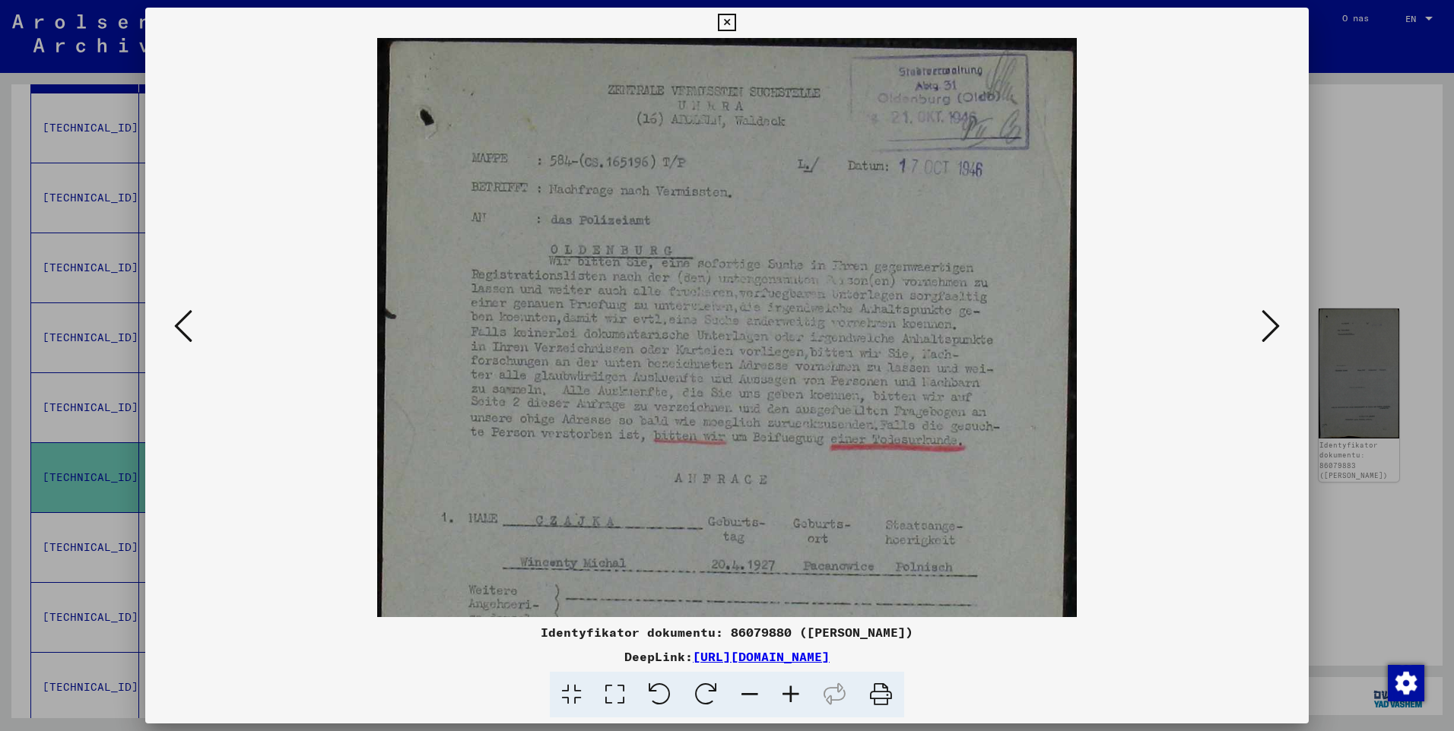
click at [792, 690] on icon at bounding box center [790, 695] width 41 height 46
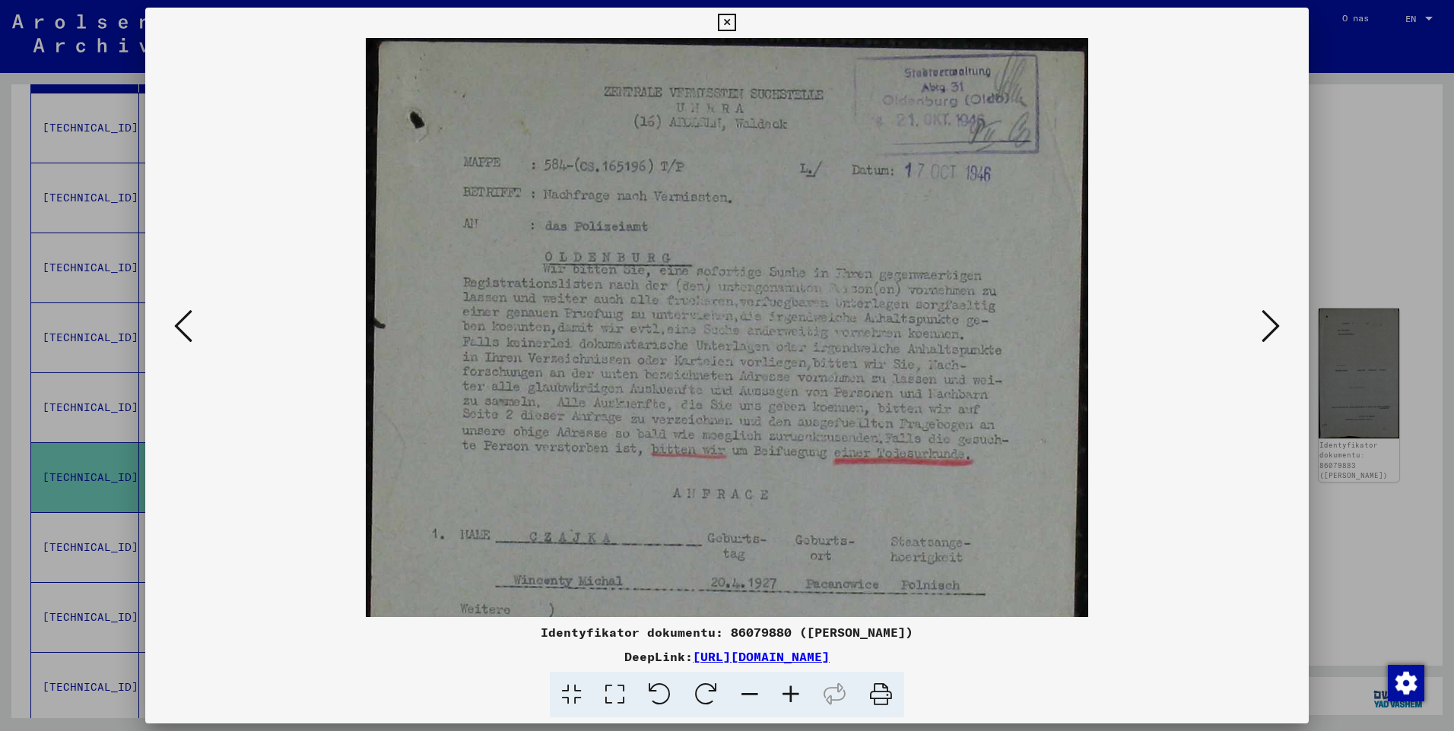
click at [792, 690] on icon at bounding box center [790, 695] width 41 height 46
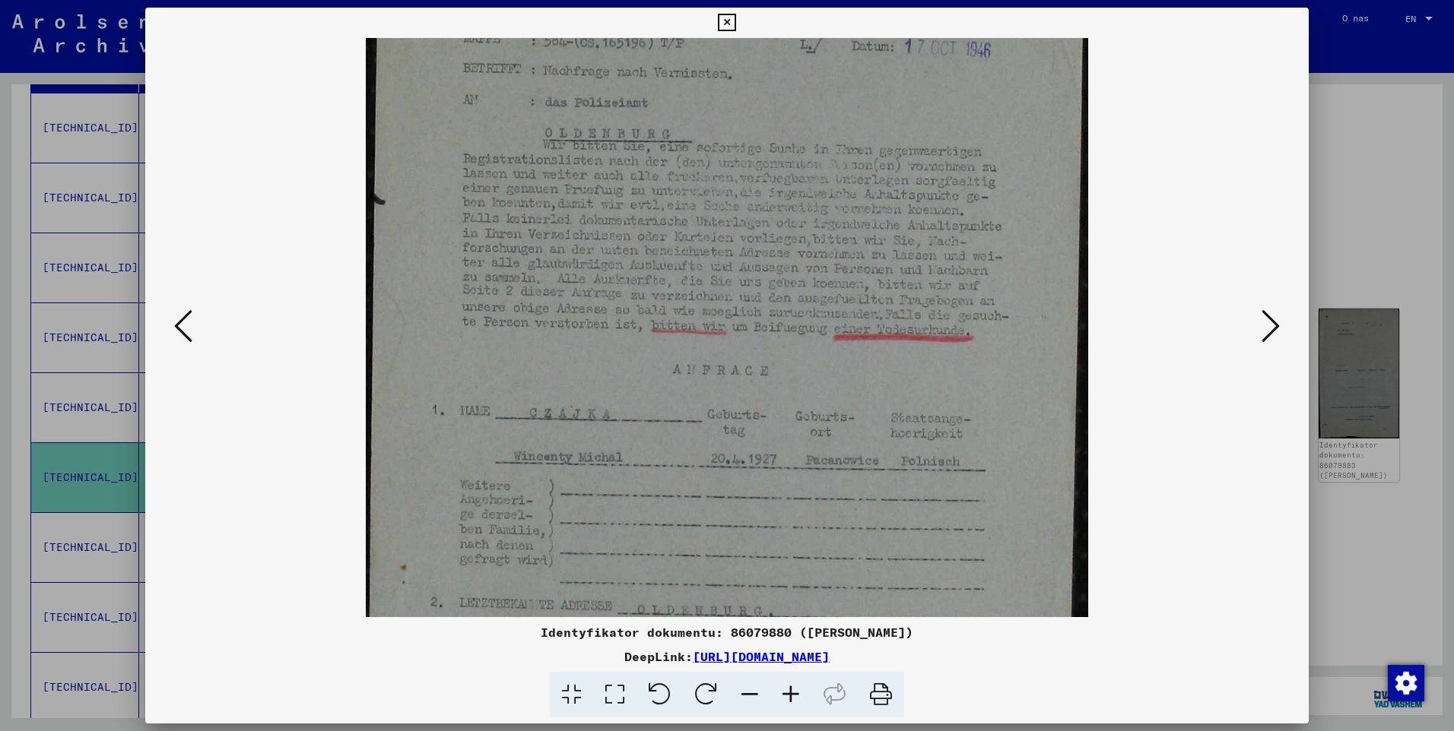
scroll to position [128, 0]
drag, startPoint x: 818, startPoint y: 515, endPoint x: 819, endPoint y: 387, distance: 128.5
click at [819, 387] on img at bounding box center [727, 484] width 723 height 1149
click at [734, 30] on icon at bounding box center [726, 23] width 17 height 18
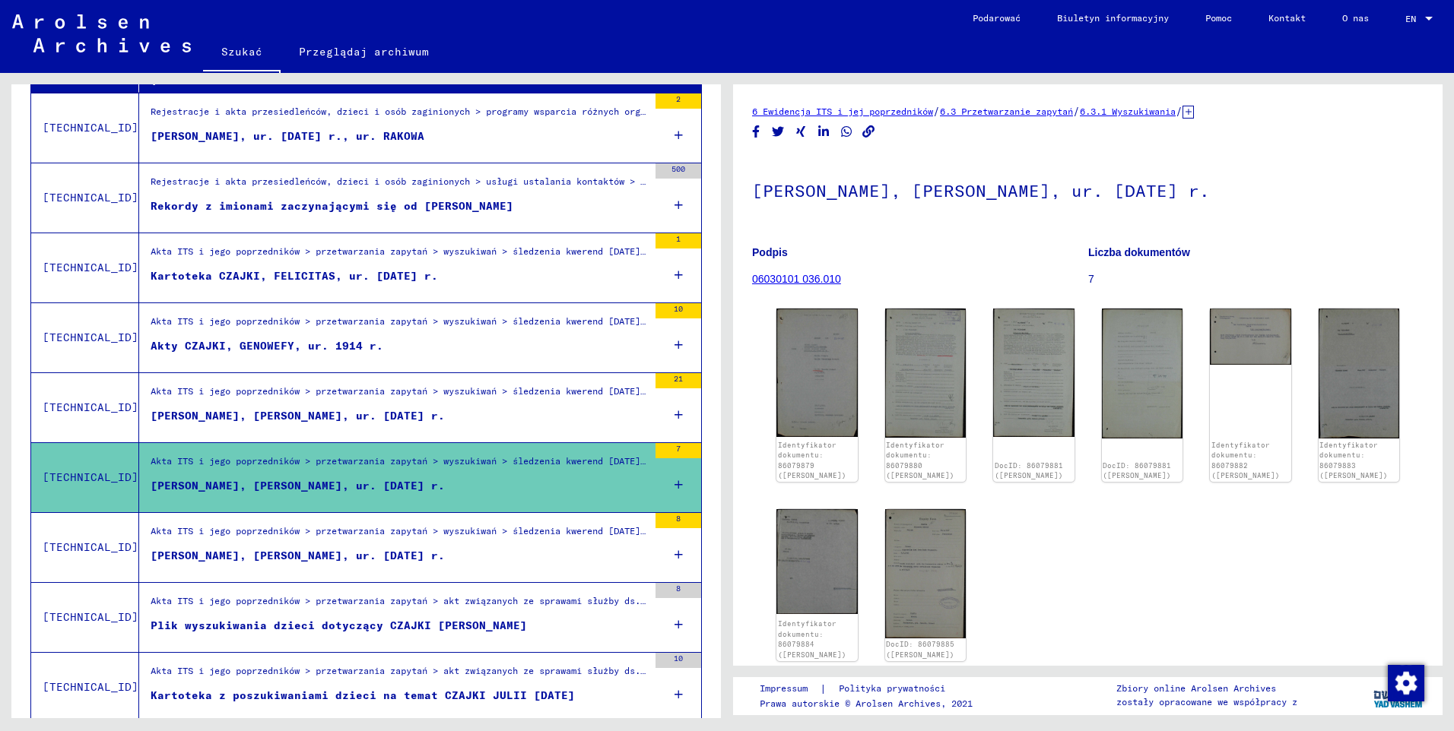
click at [290, 555] on div "[PERSON_NAME], [PERSON_NAME], ur. [DATE] r." at bounding box center [298, 556] width 294 height 16
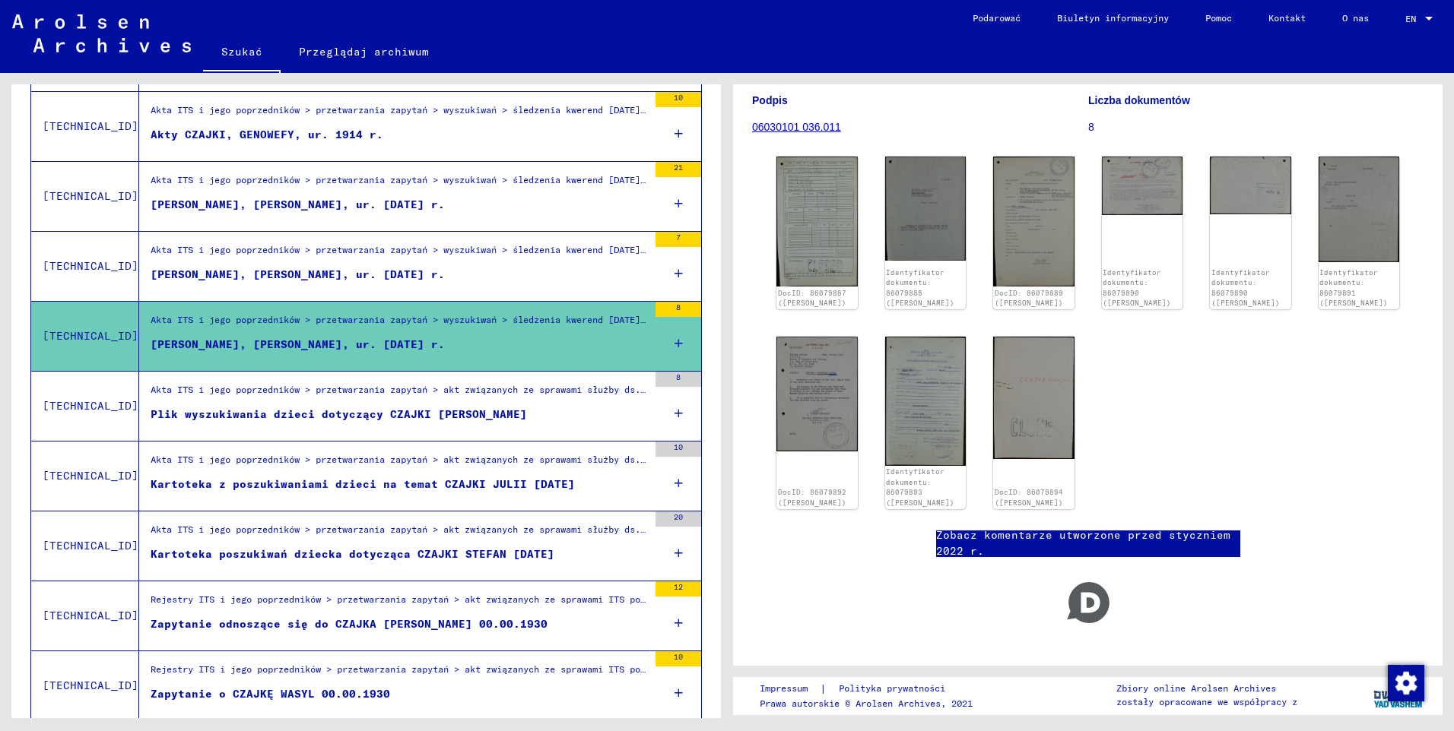
scroll to position [532, 0]
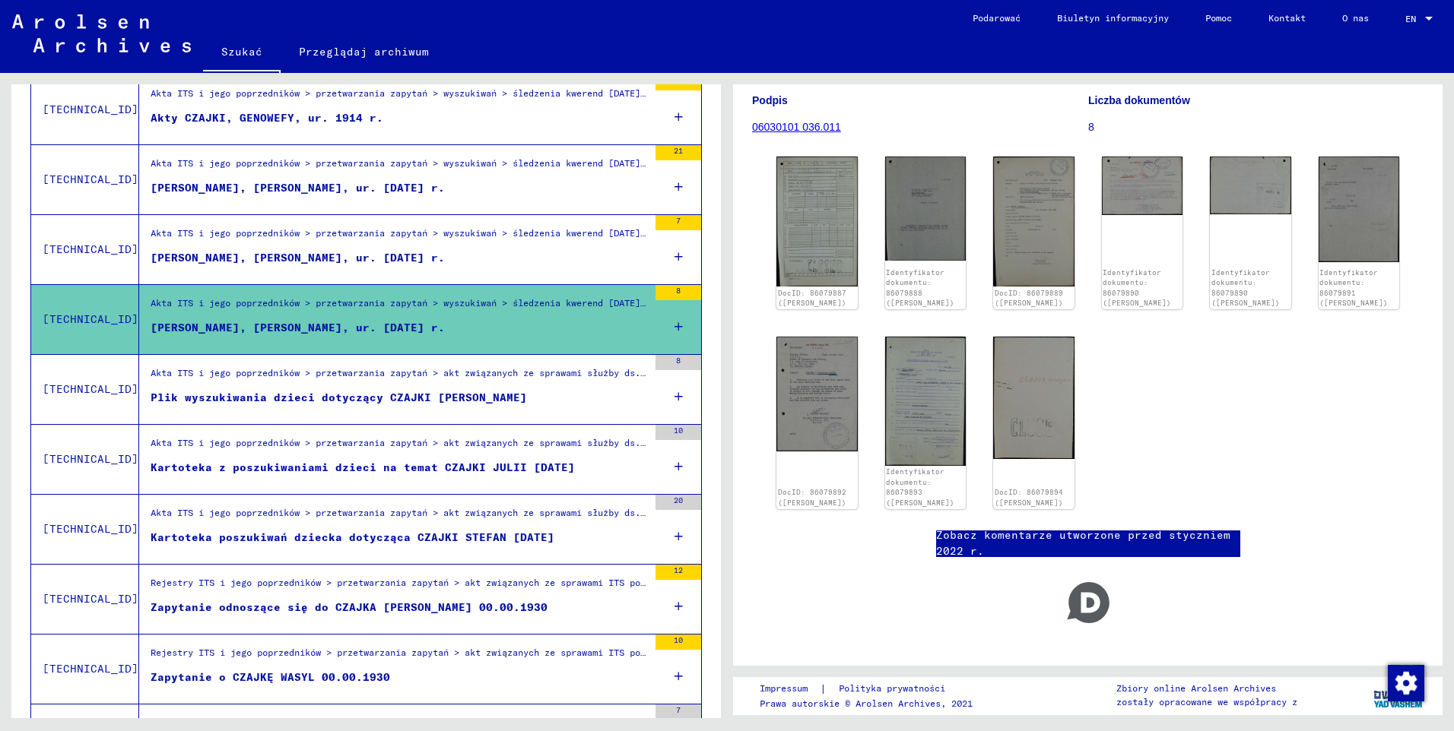
click at [385, 608] on div "Zapytanie odnoszące się do CZAJKA [PERSON_NAME] 00.00.1930" at bounding box center [349, 608] width 397 height 16
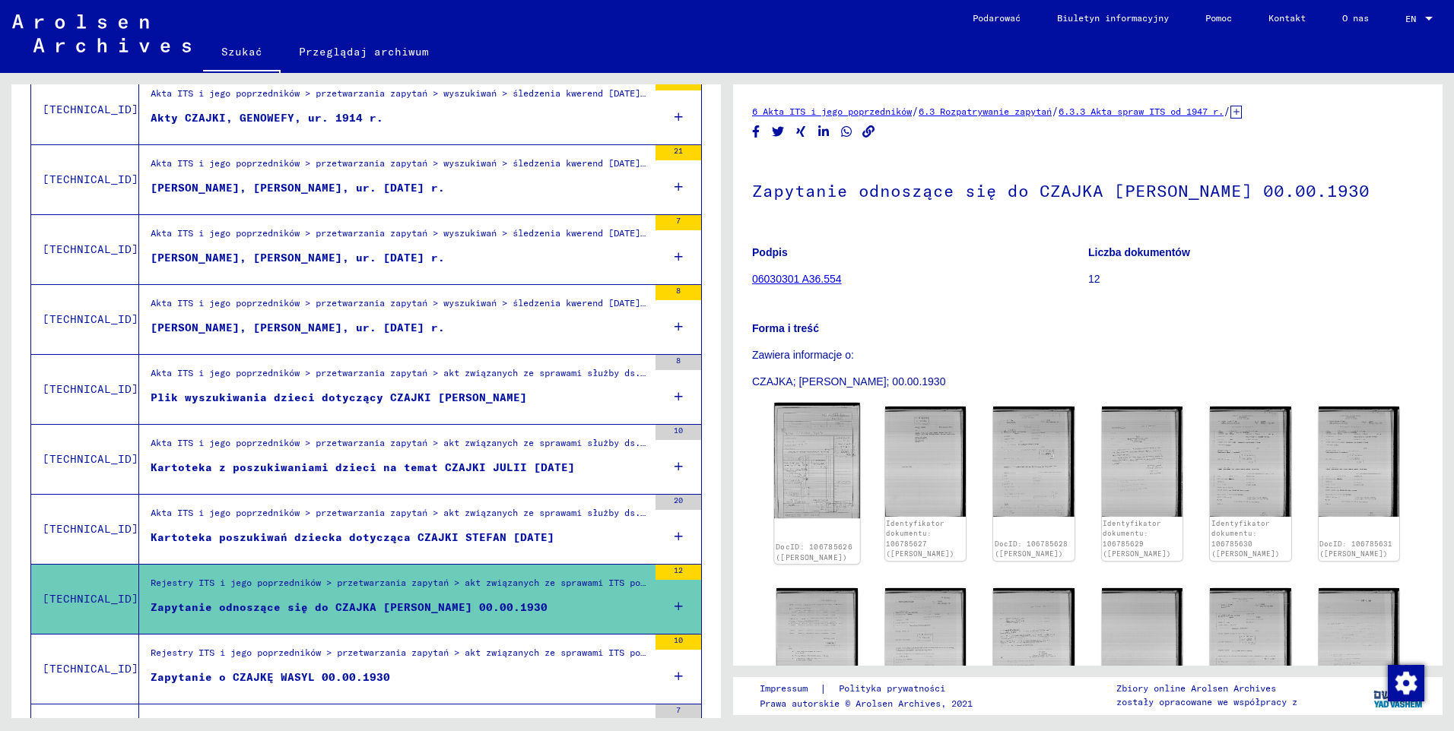
click at [824, 433] on img at bounding box center [816, 461] width 85 height 116
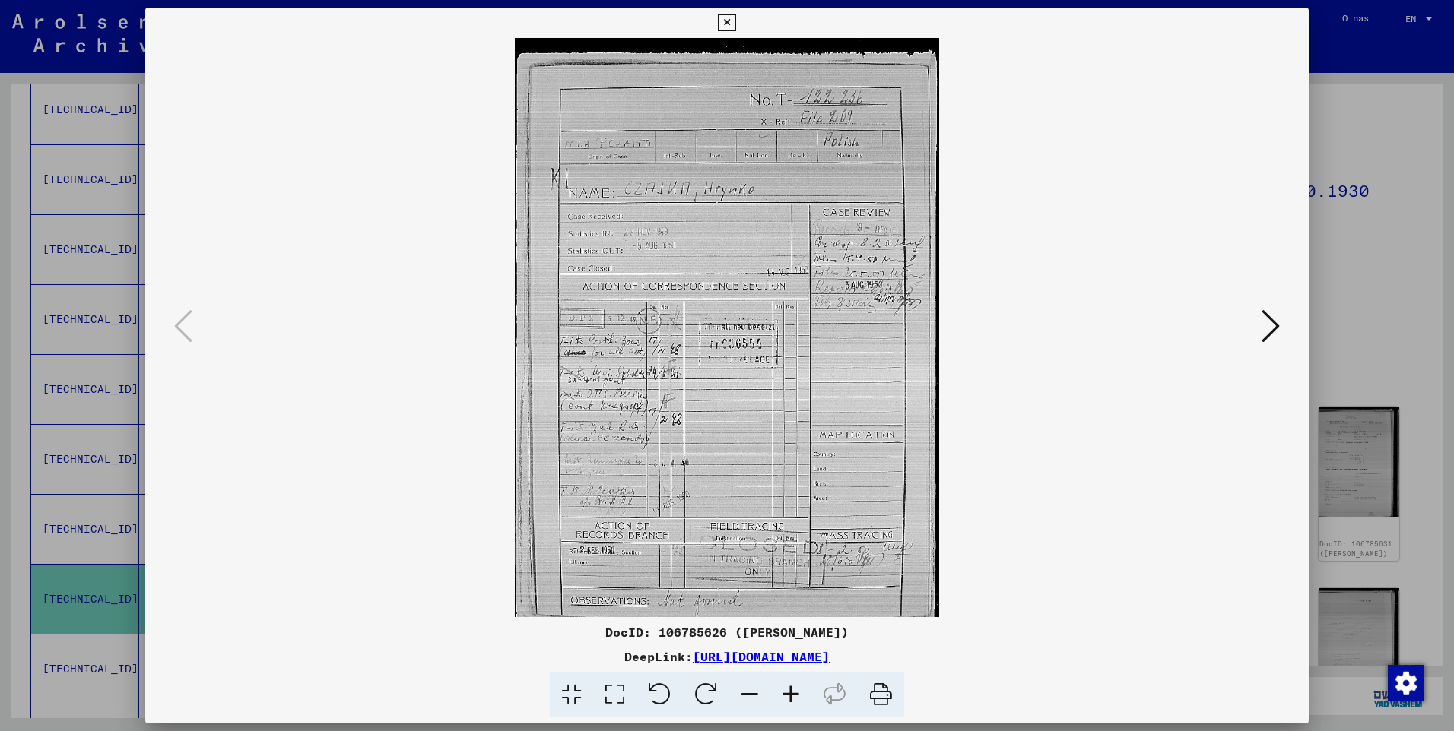
click at [1281, 336] on button at bounding box center [1270, 327] width 27 height 43
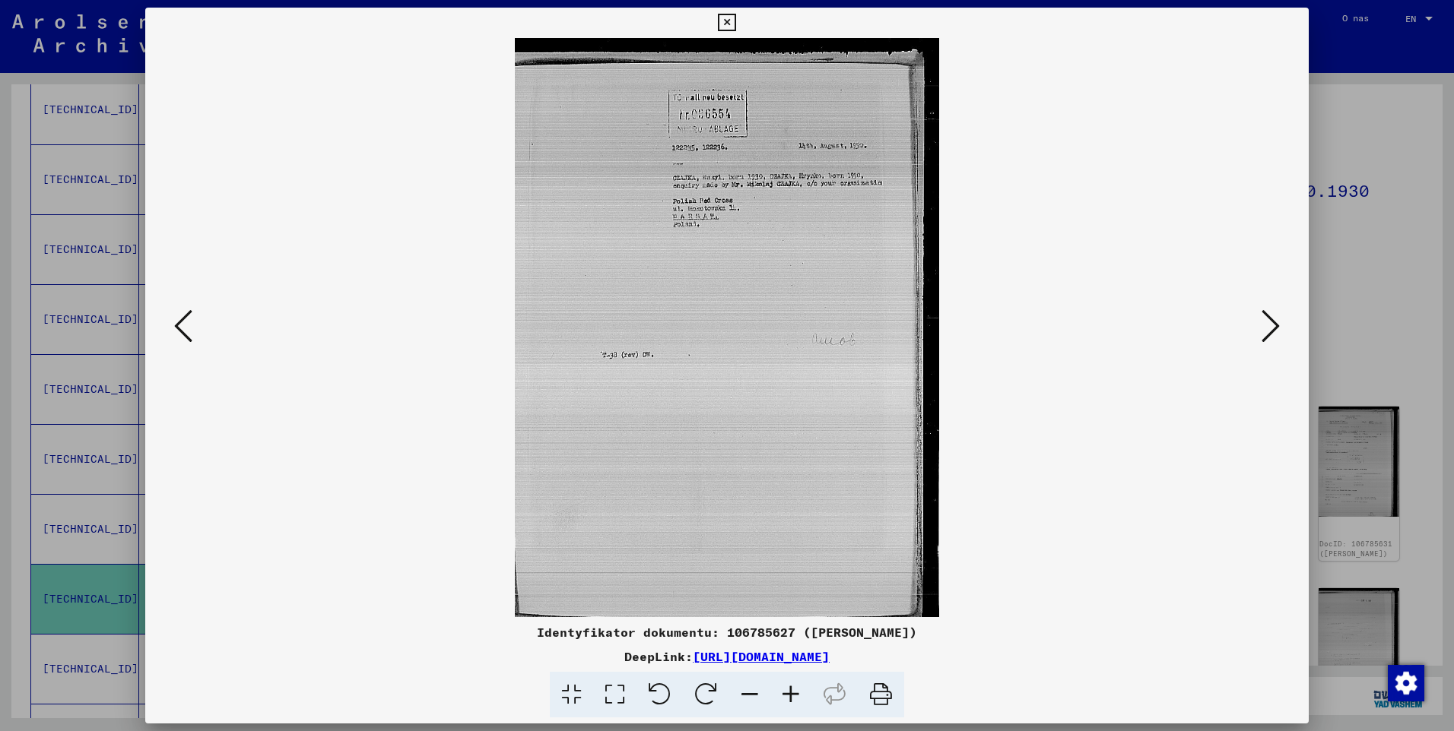
click at [1281, 336] on button at bounding box center [1270, 327] width 27 height 43
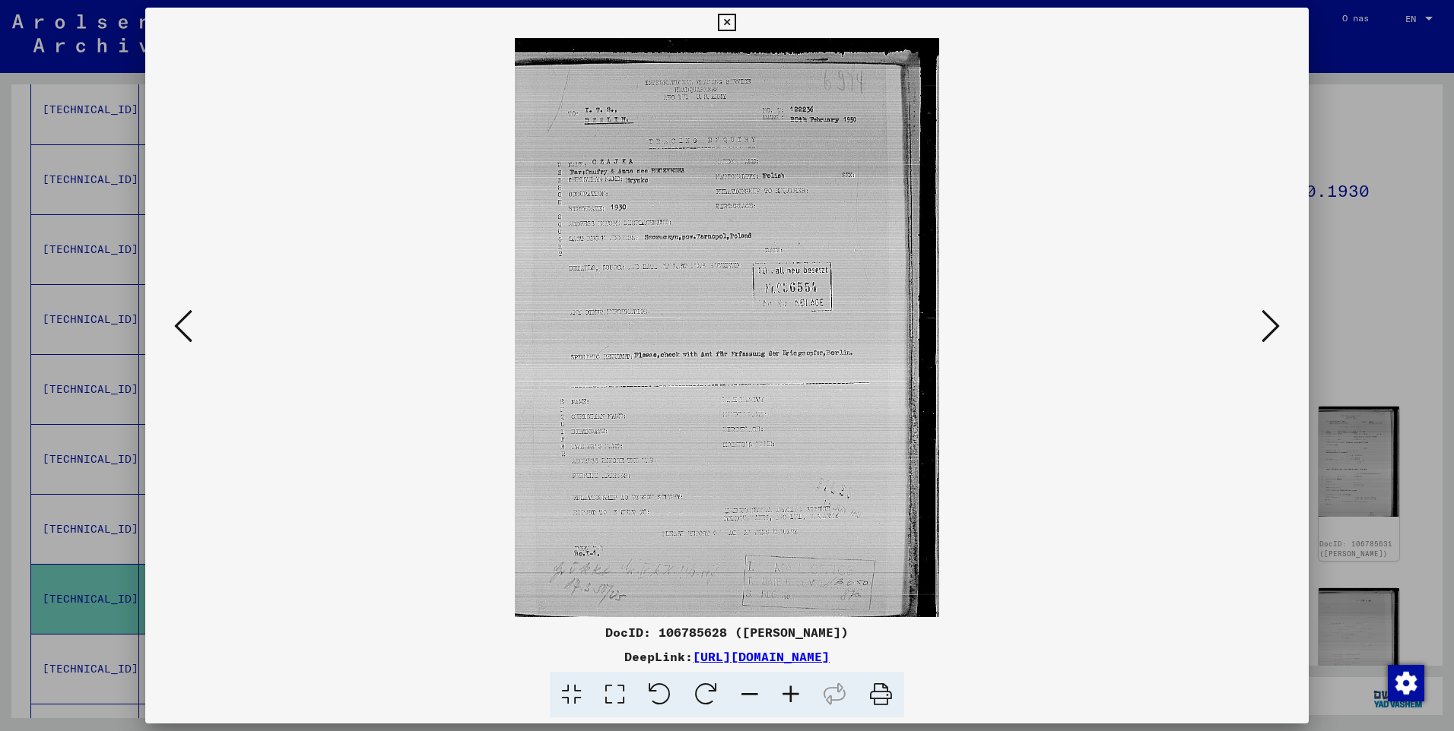
click at [1281, 336] on button at bounding box center [1270, 327] width 27 height 43
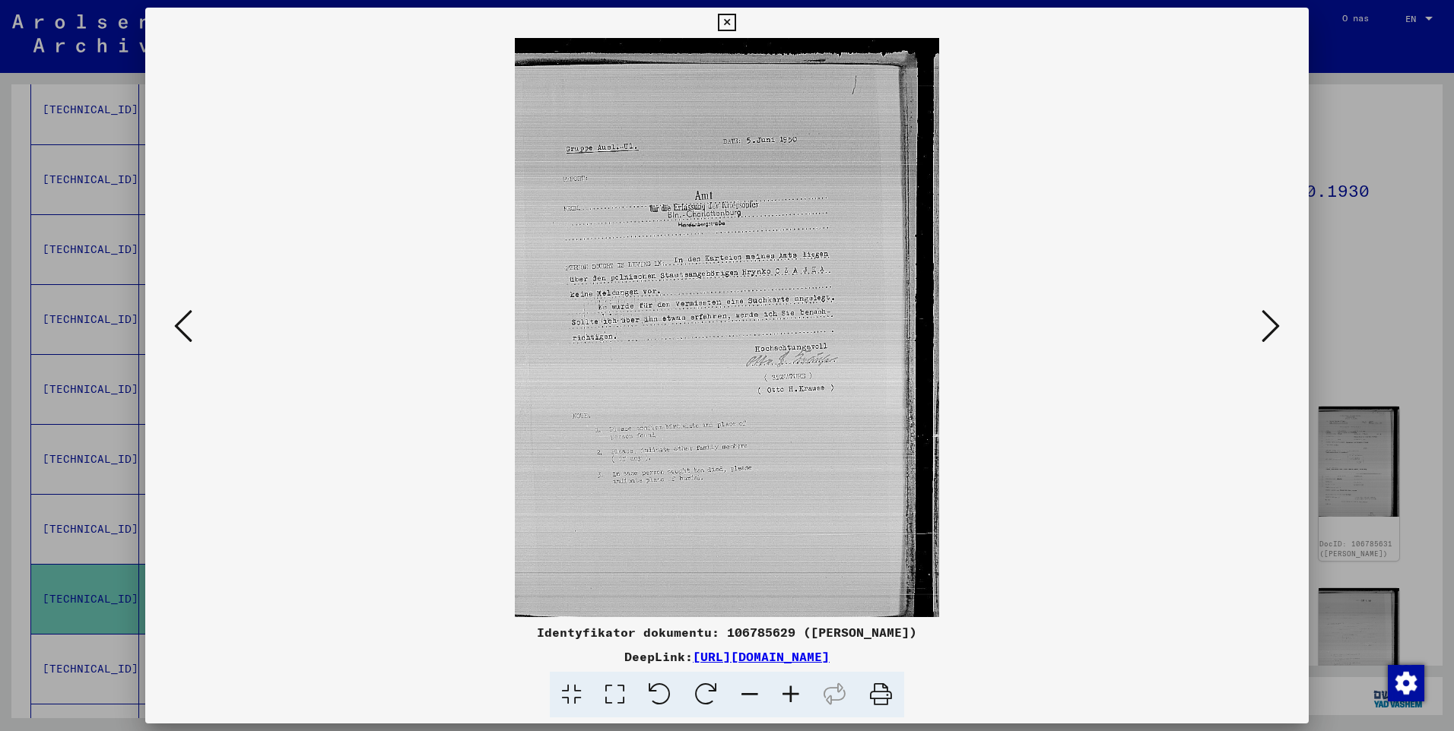
click at [1281, 336] on button at bounding box center [1270, 327] width 27 height 43
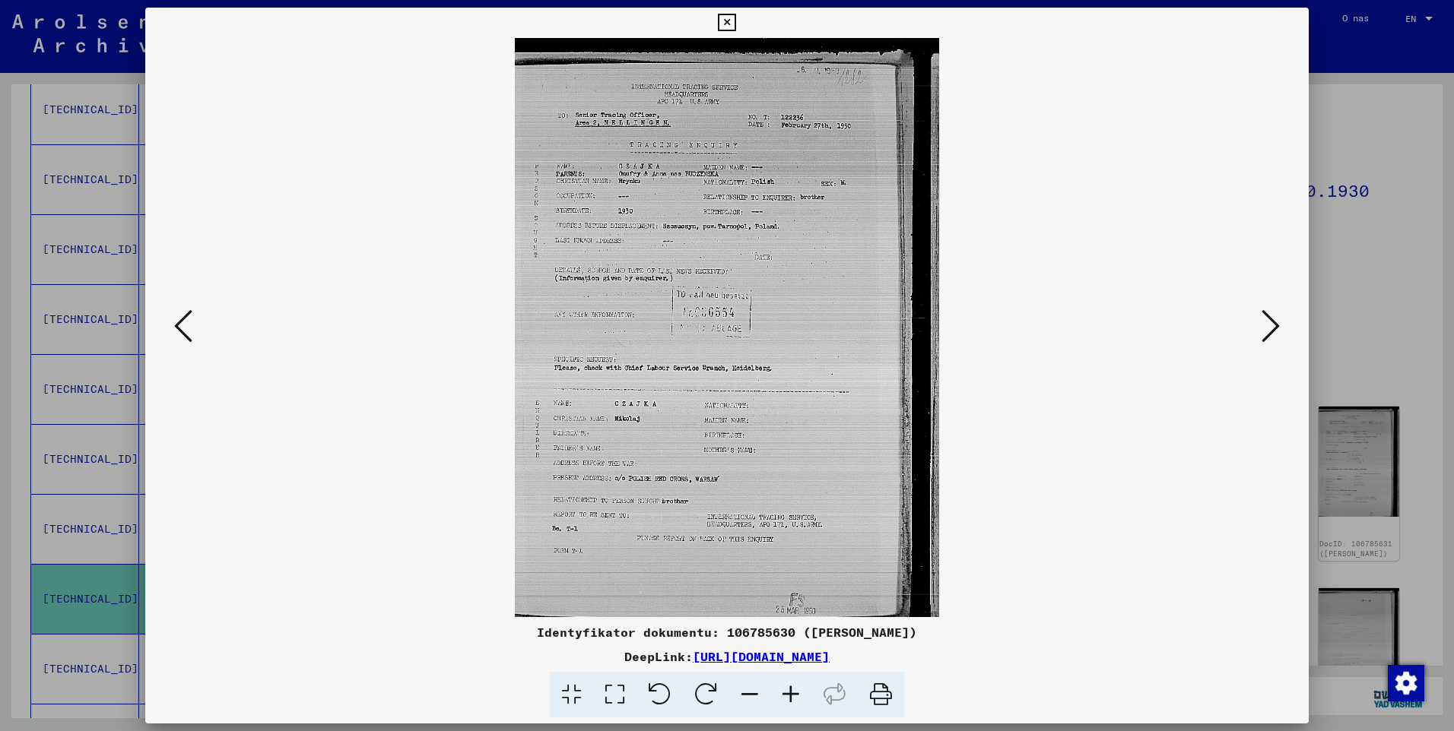
click at [1281, 336] on button at bounding box center [1270, 327] width 27 height 43
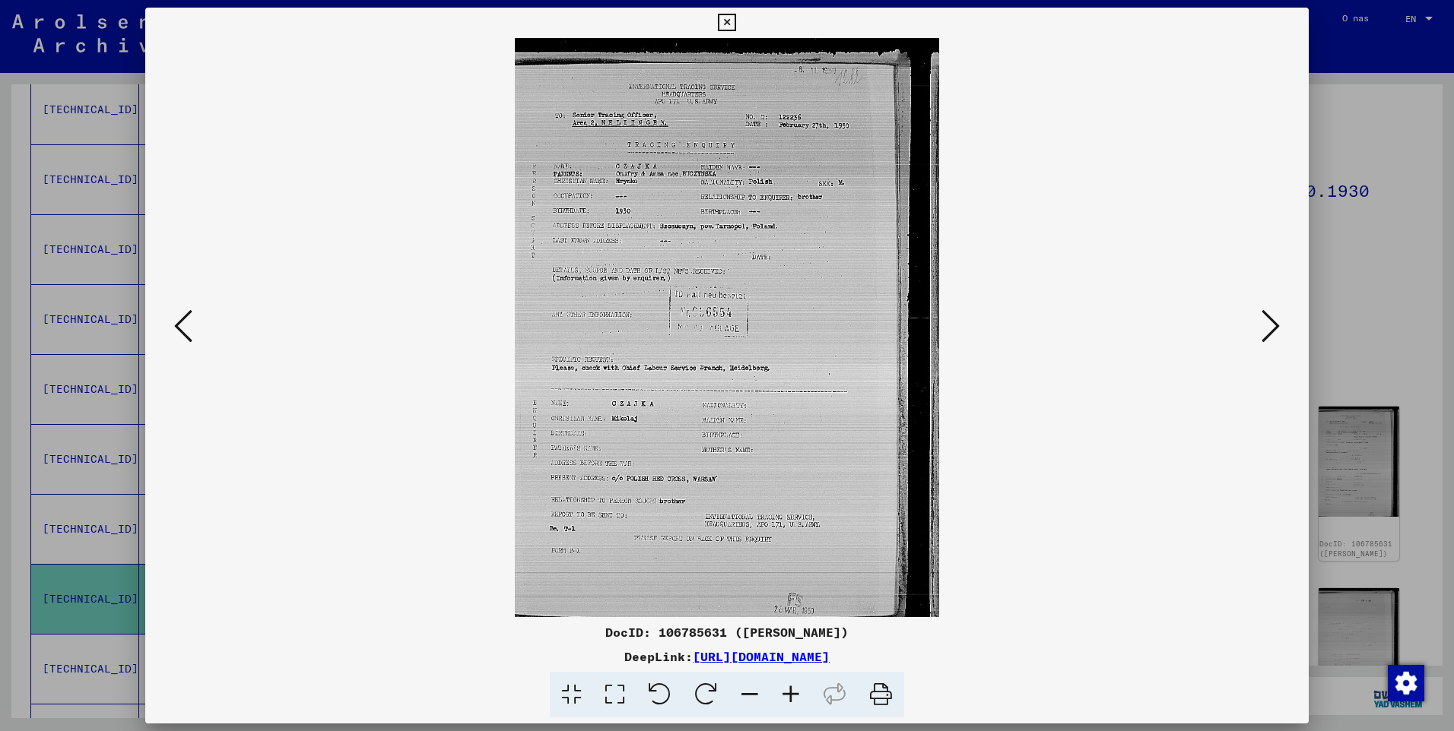
click at [726, 18] on icon at bounding box center [726, 23] width 17 height 18
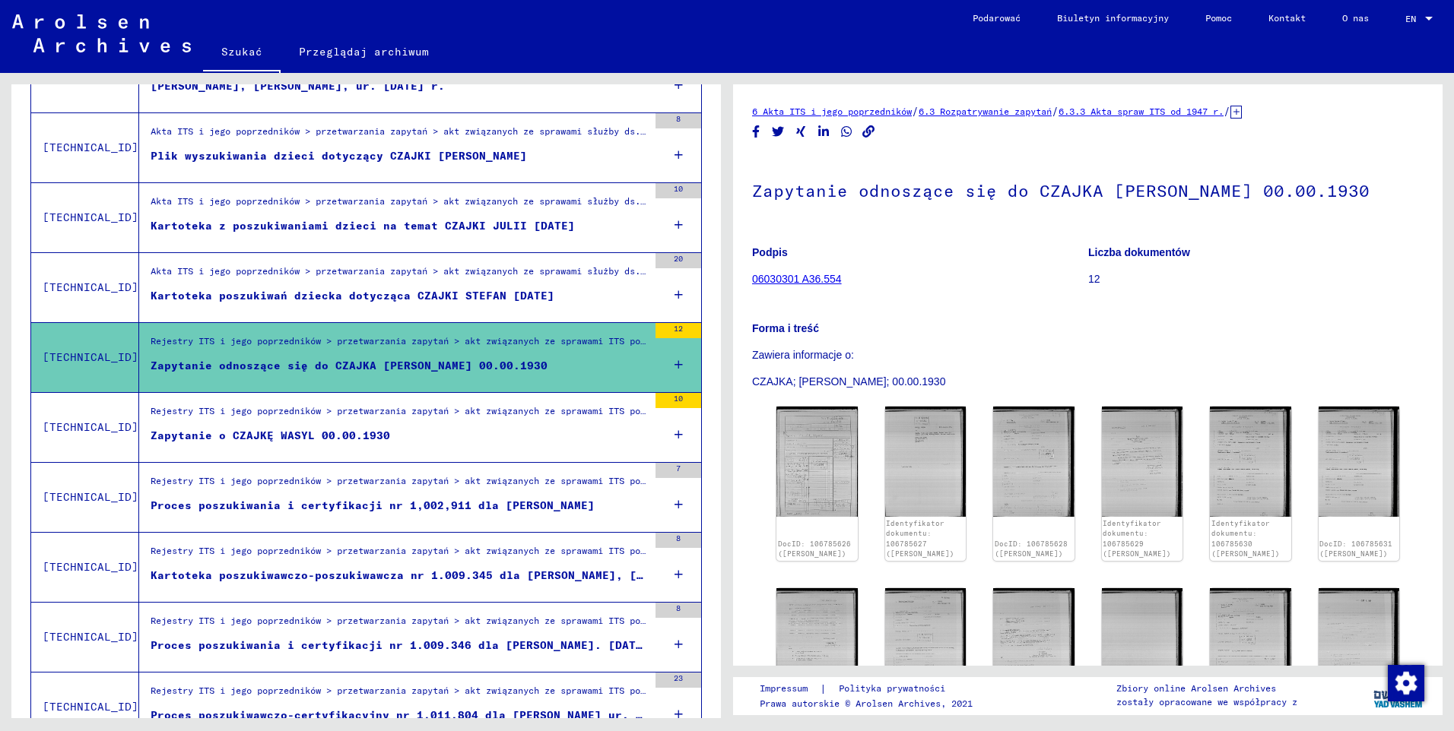
scroll to position [836, 0]
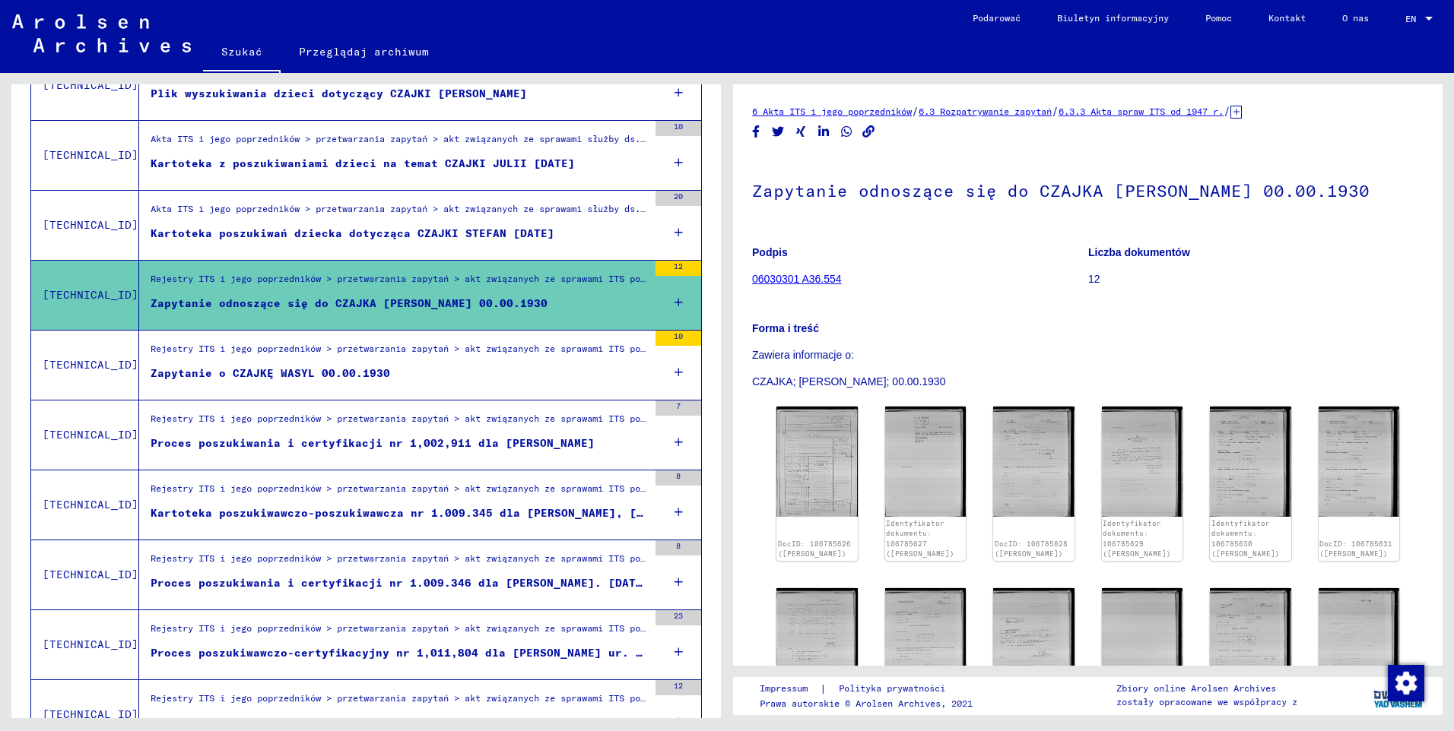
click at [293, 382] on figure "Zapytanie o CZAJKĘ WASYL 00.00.1930" at bounding box center [399, 377] width 497 height 23
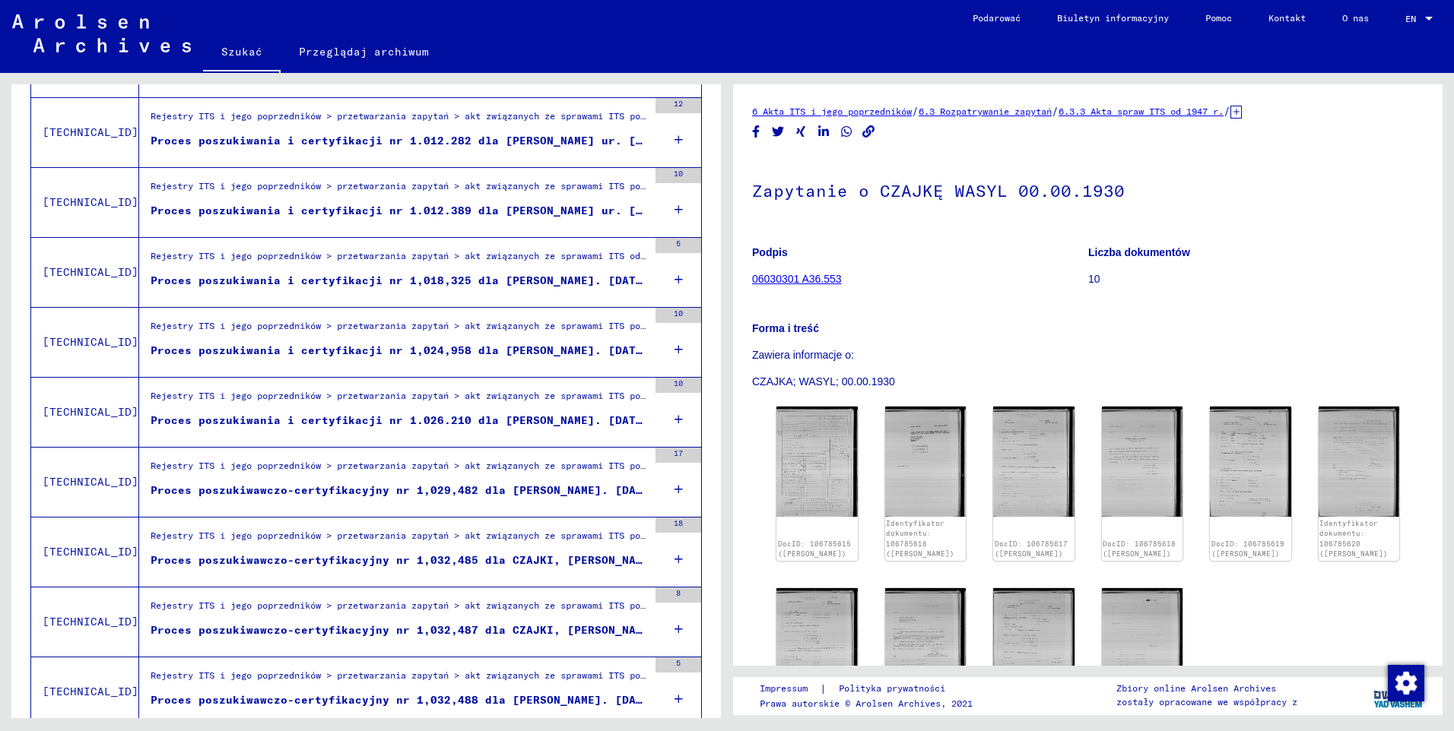
scroll to position [1444, 0]
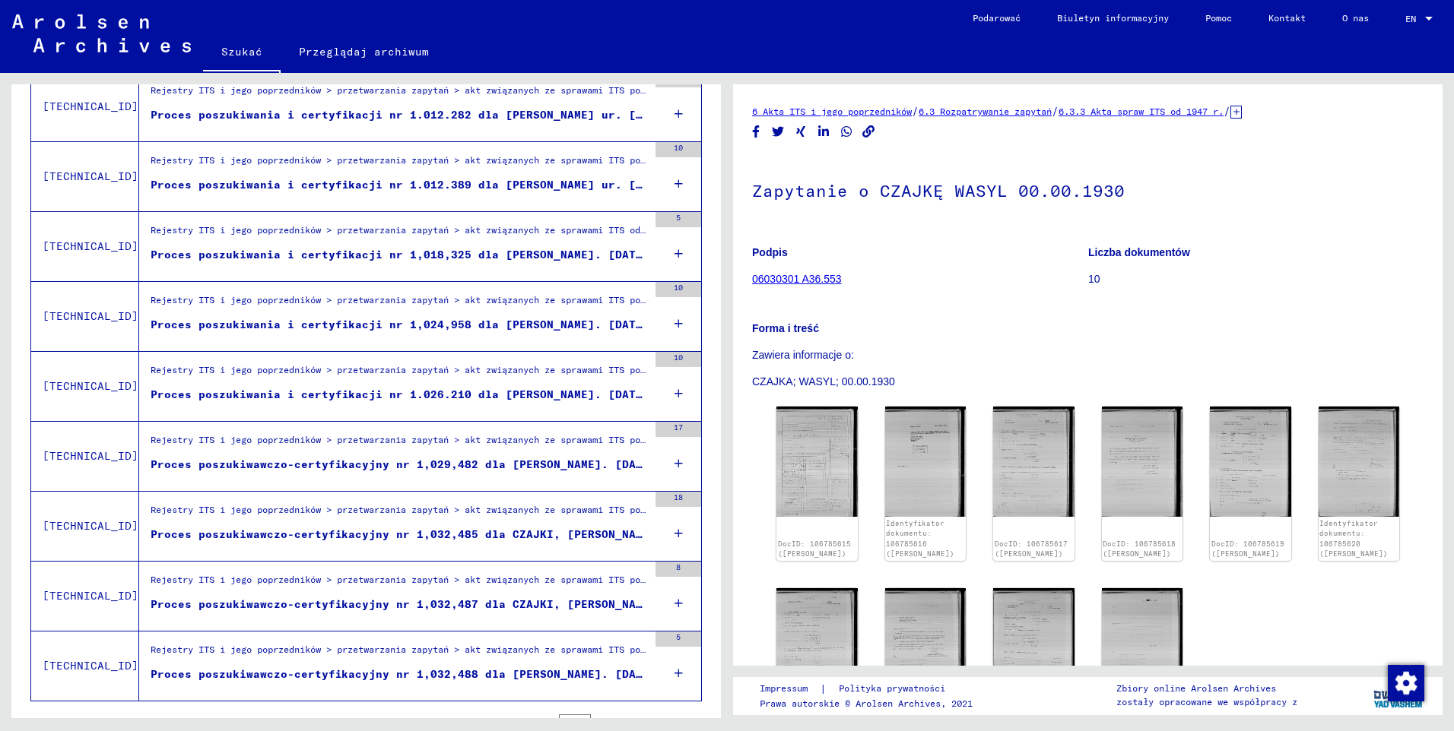
click at [326, 604] on div "Proces poszukiwawczo-certyfikacyjny nr 1,032,487 dla CZAJKI, [PERSON_NAME]. [DA…" at bounding box center [399, 605] width 497 height 16
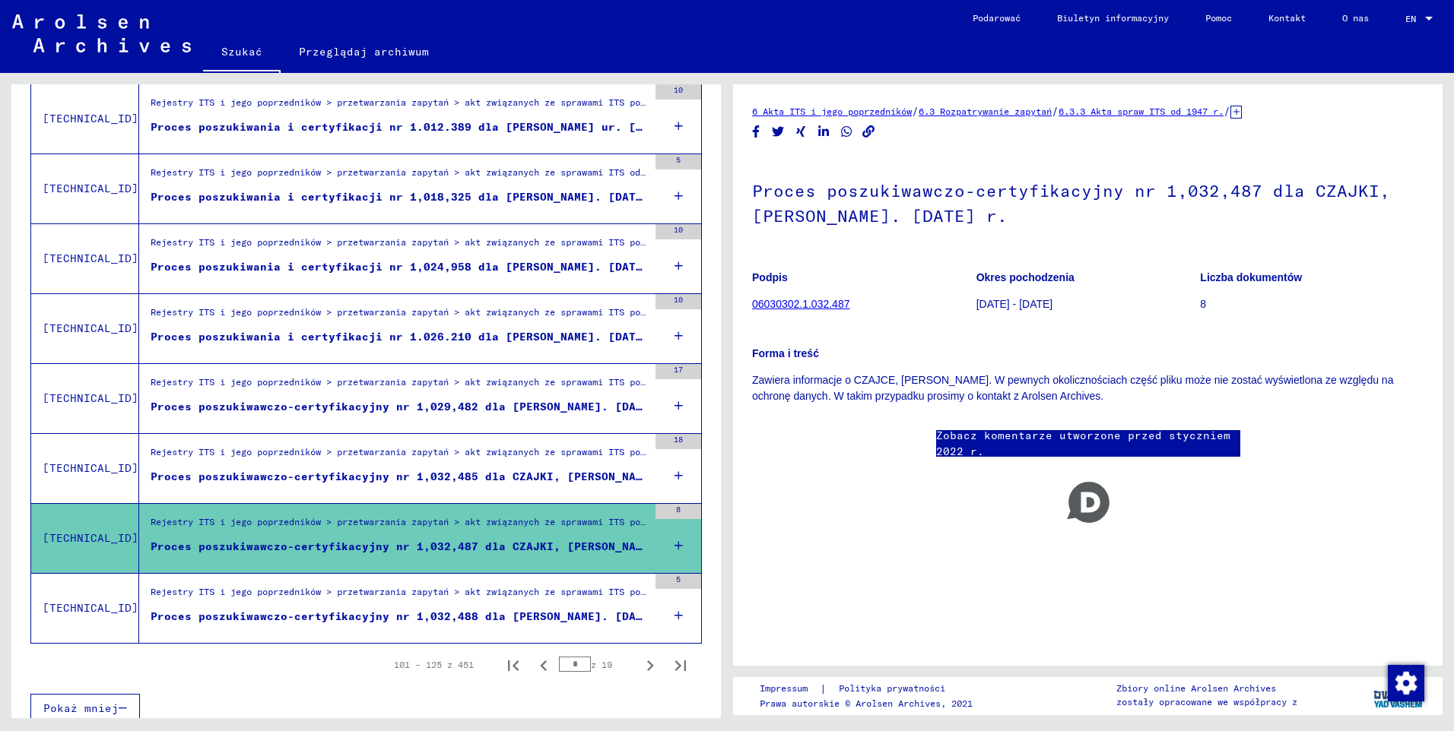
scroll to position [1515, 0]
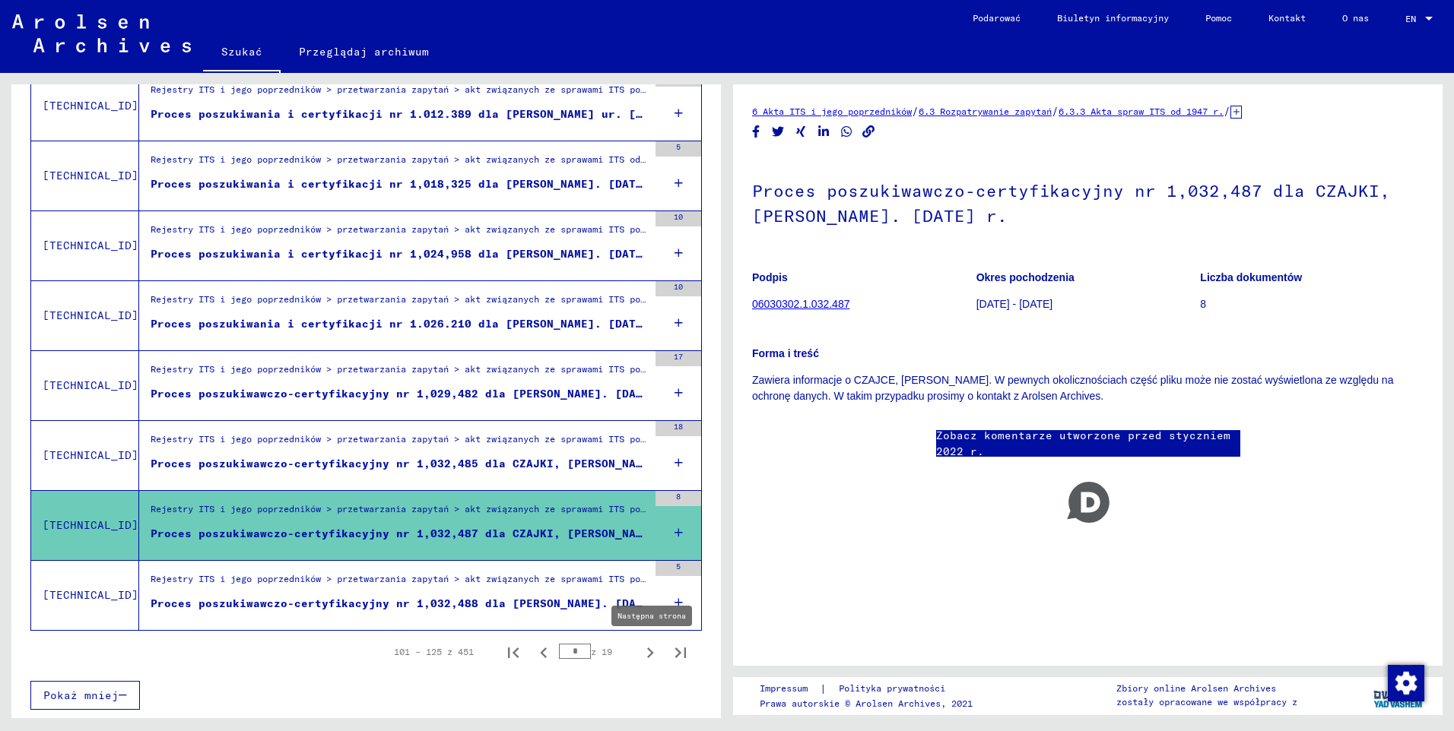
click at [640, 655] on icon "Następna strona" at bounding box center [649, 652] width 21 height 21
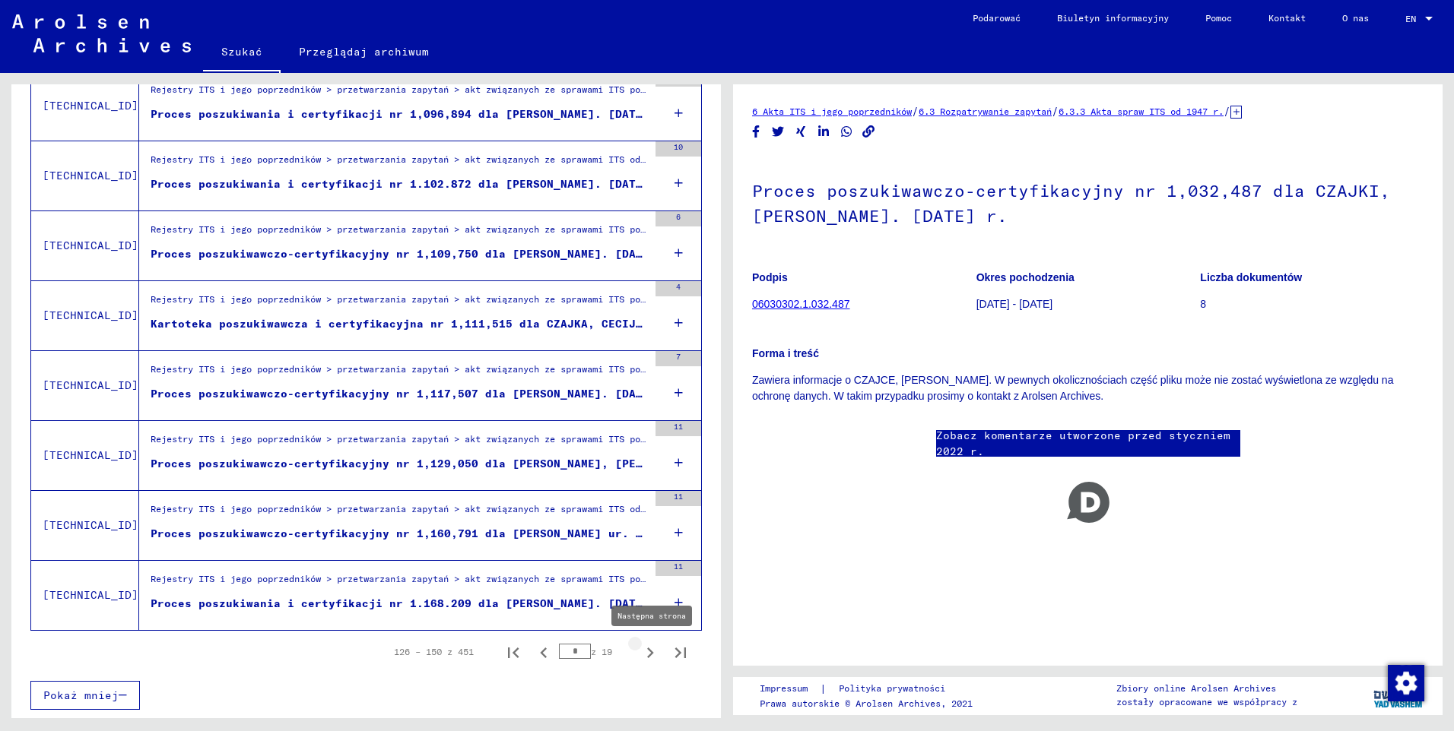
click at [647, 655] on icon "Następna strona" at bounding box center [650, 653] width 7 height 11
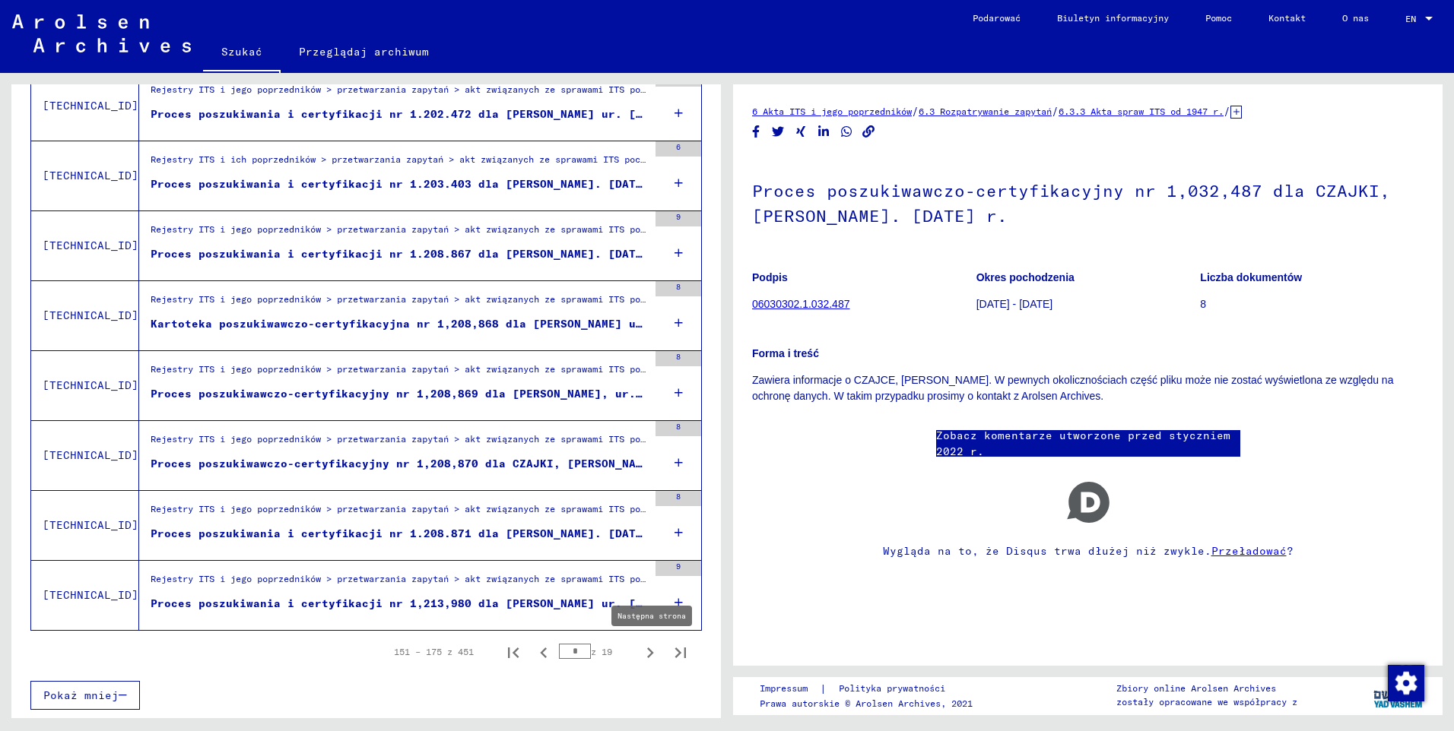
click at [645, 656] on icon "Następna strona" at bounding box center [649, 652] width 21 height 21
click at [642, 654] on icon "Następna strona" at bounding box center [649, 652] width 21 height 21
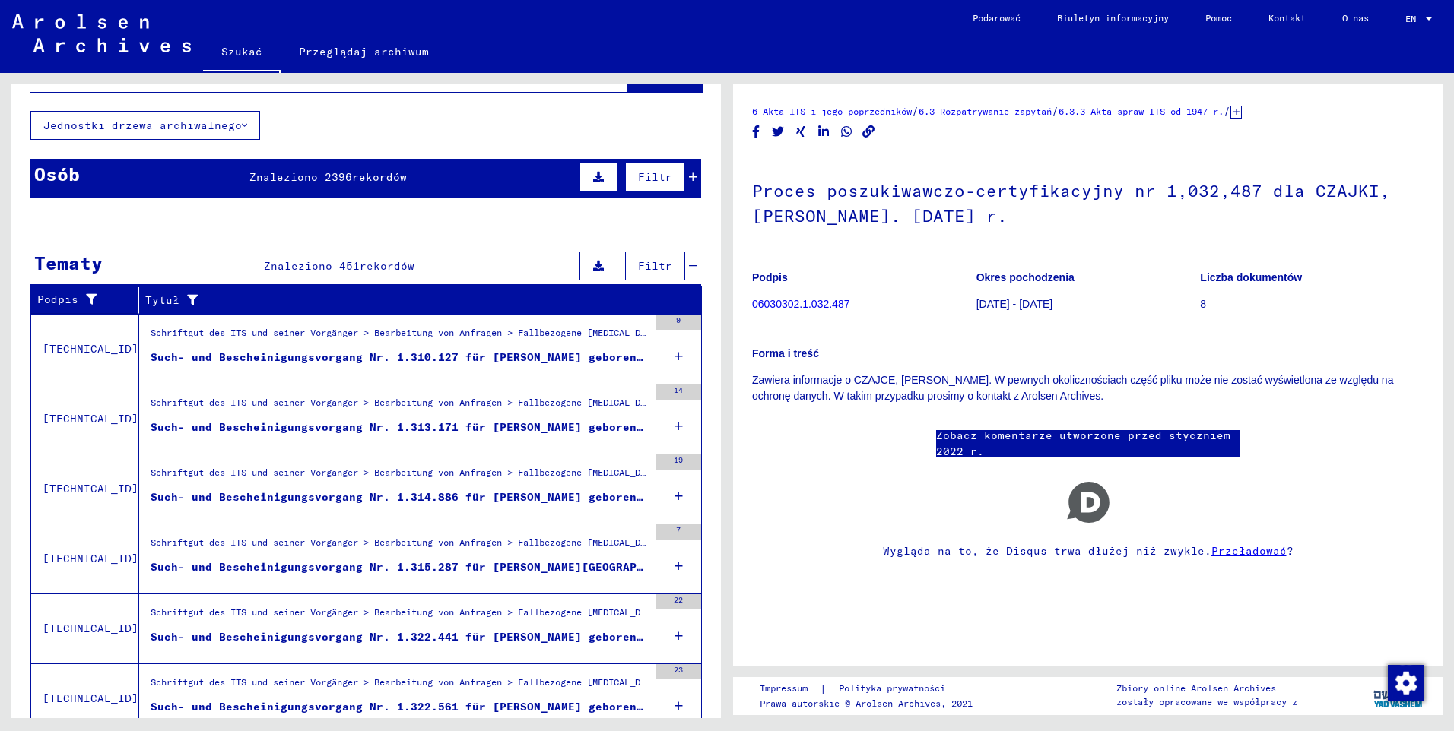
scroll to position [0, 0]
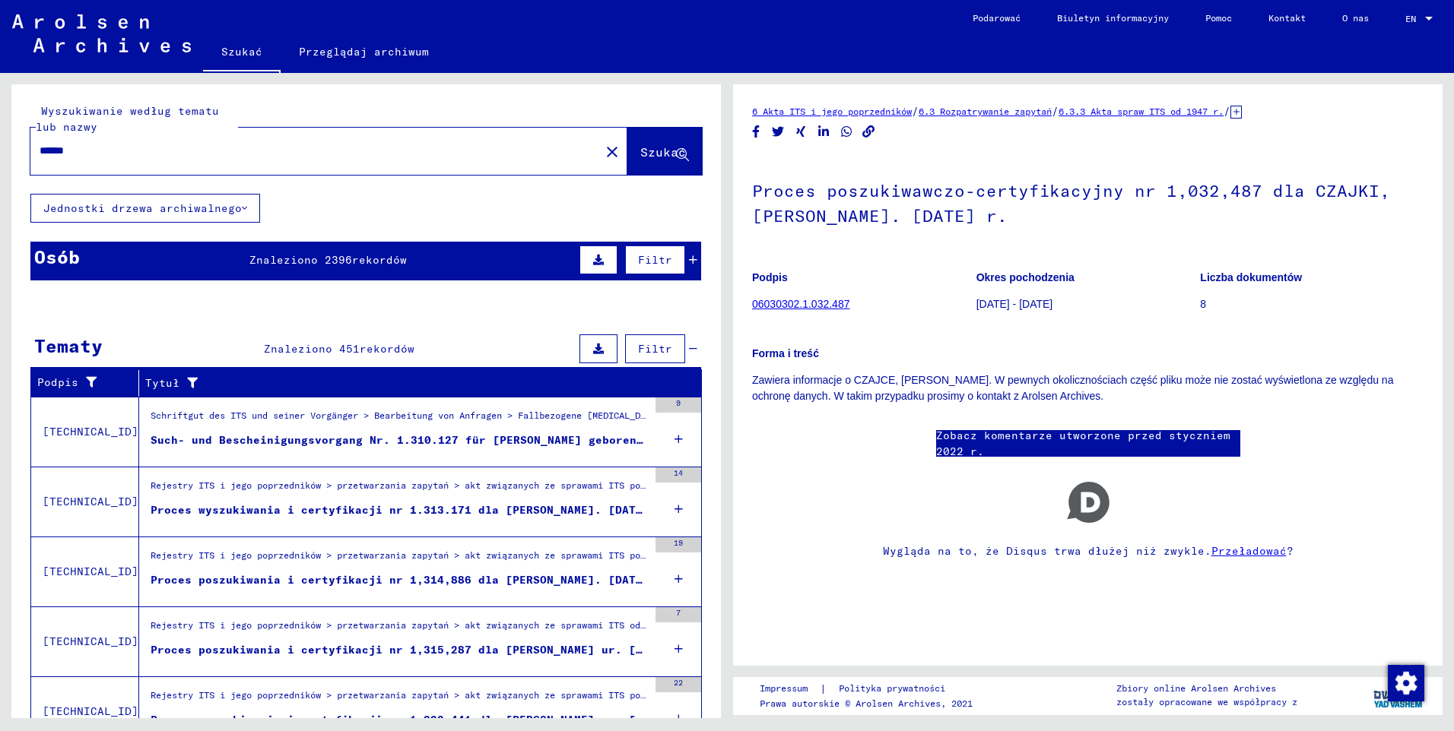
click at [442, 442] on div "Such- und Bescheinigungsvorgang Nr. 1.310.127 für [PERSON_NAME] geboren [DEMOGR…" at bounding box center [399, 441] width 497 height 16
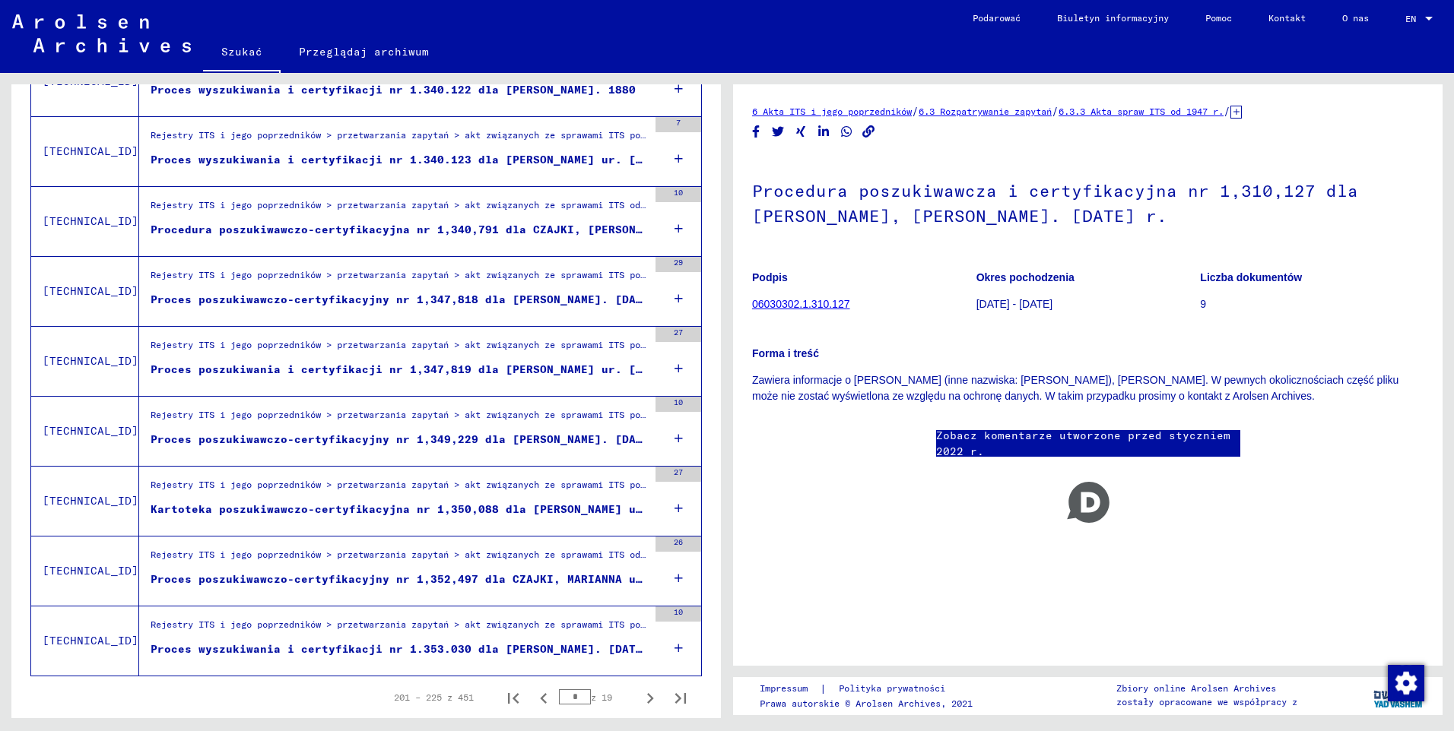
scroll to position [1515, 0]
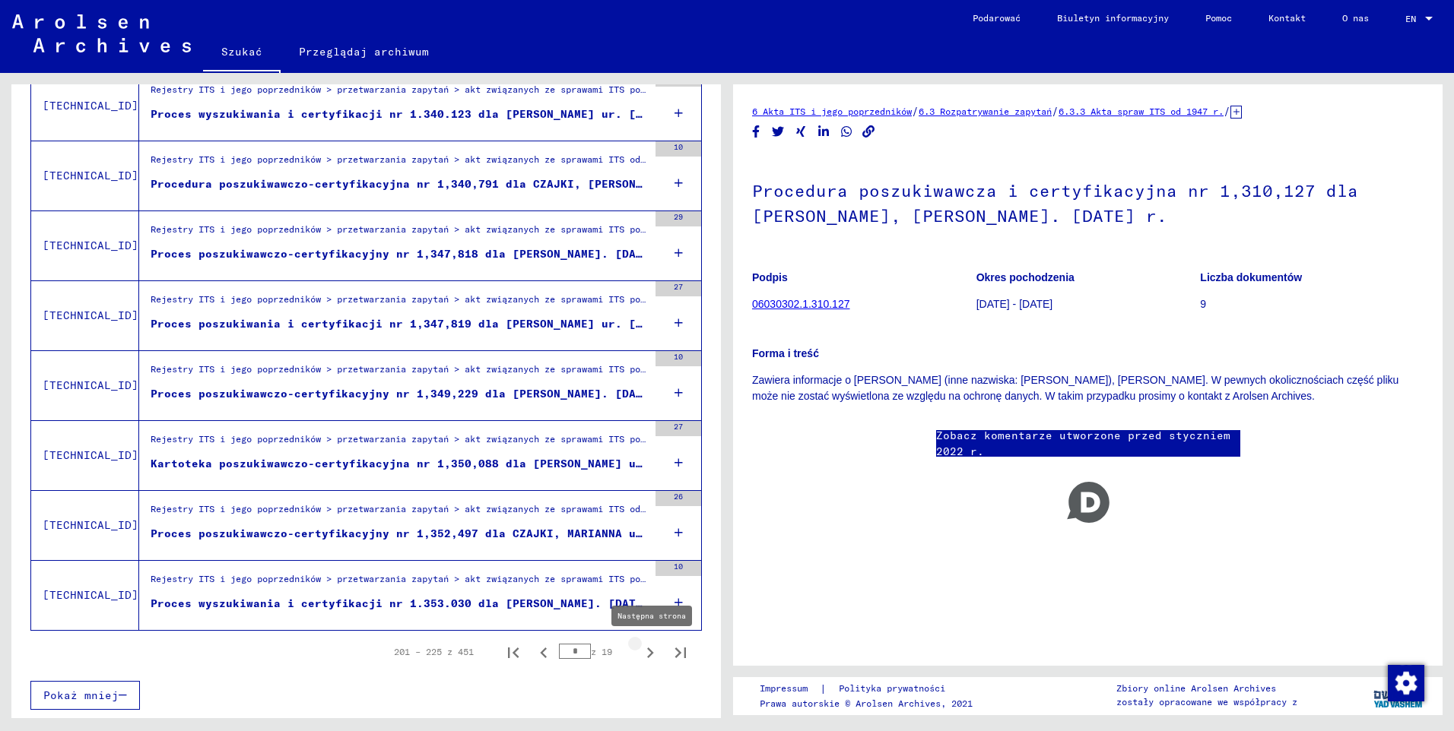
click at [647, 653] on icon "Następna strona" at bounding box center [650, 653] width 7 height 11
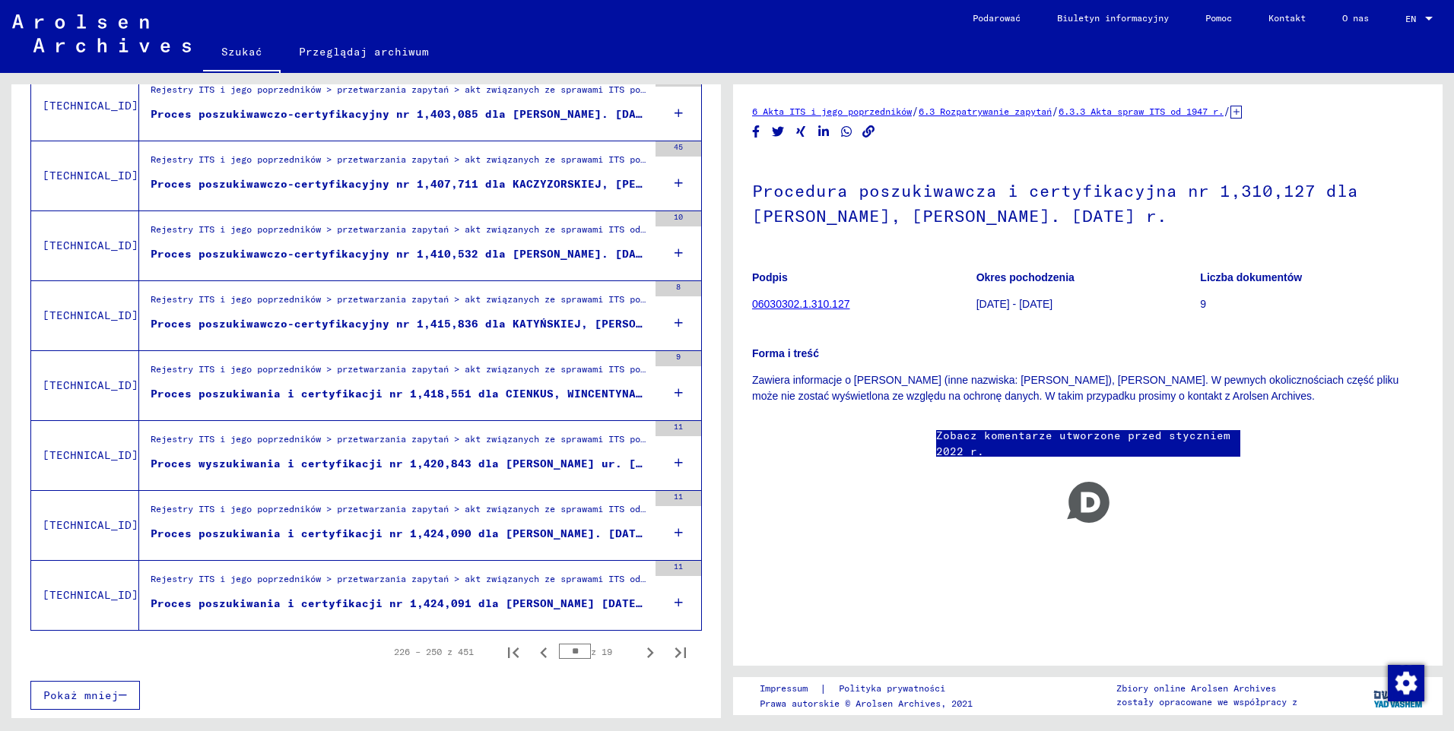
click at [647, 653] on icon "Następna strona" at bounding box center [650, 653] width 7 height 11
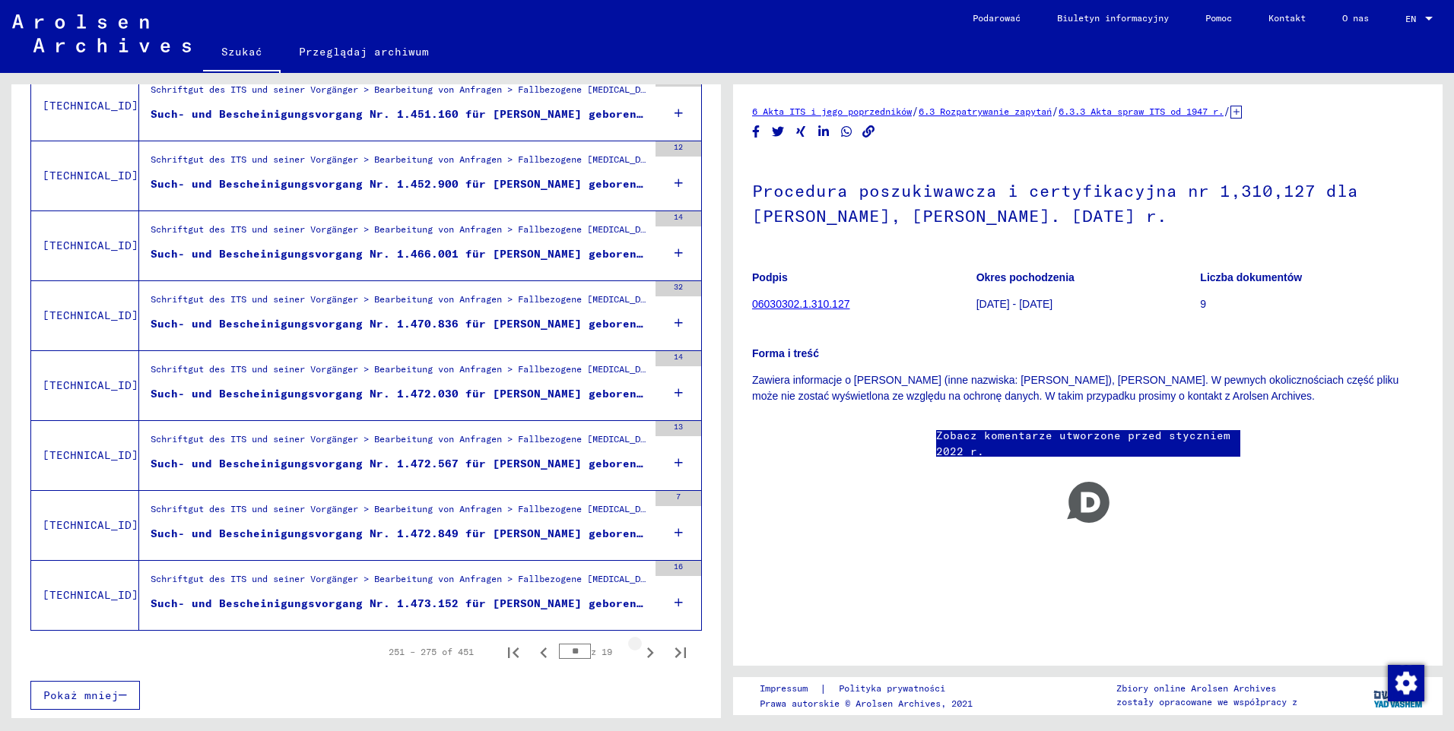
click at [647, 653] on icon "Następna strona" at bounding box center [650, 653] width 7 height 11
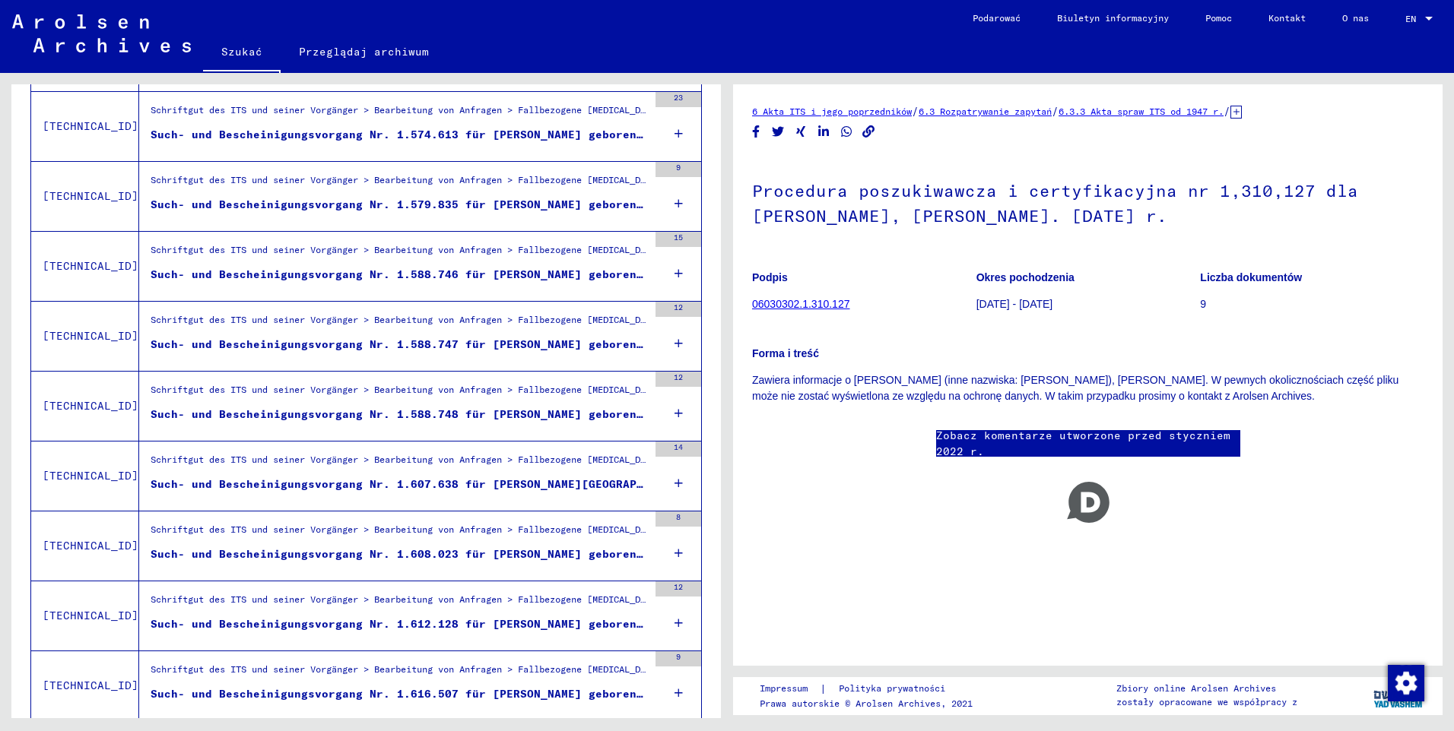
scroll to position [375, 0]
click at [322, 345] on div "Such- und Bescheinigungsvorgang Nr. 1.588.747 für [PERSON_NAME] geboren [DEMOGR…" at bounding box center [399, 346] width 497 height 16
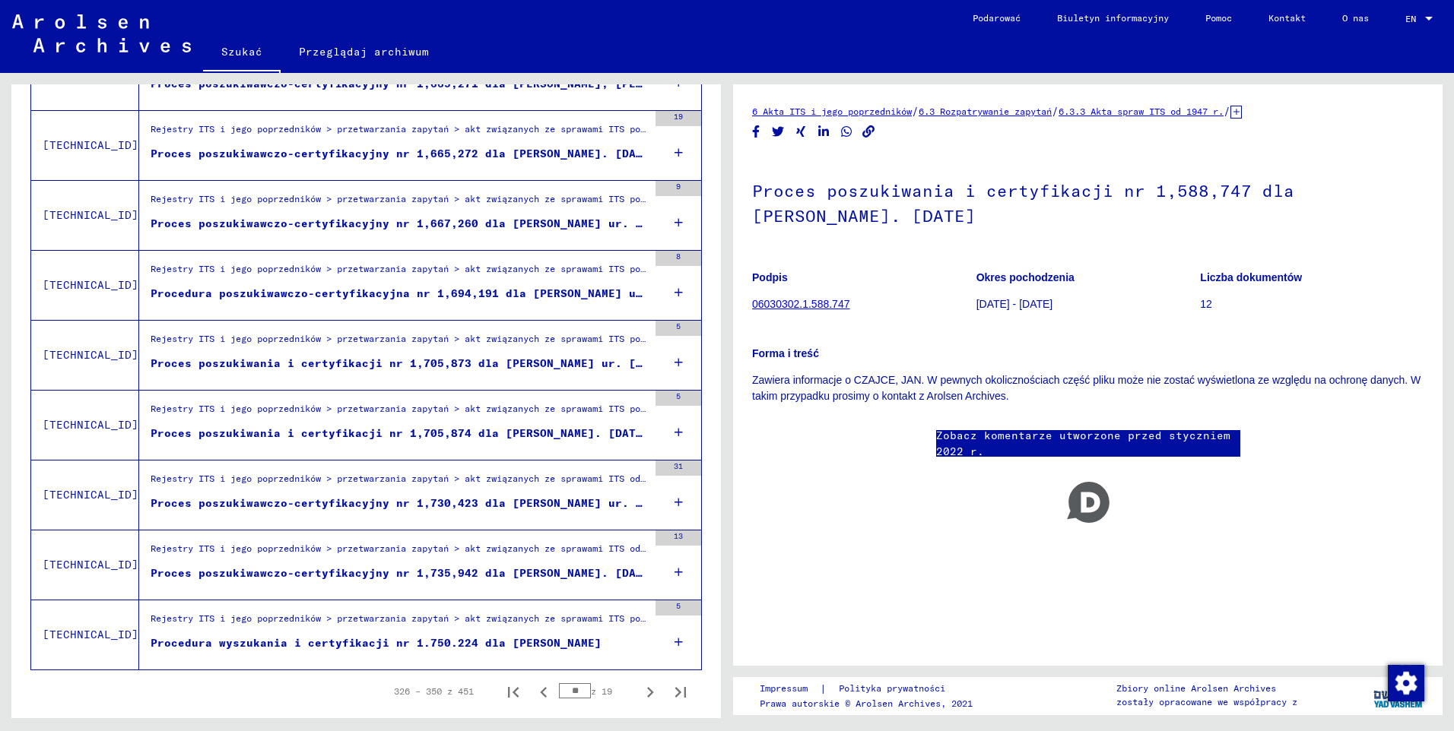
scroll to position [1515, 0]
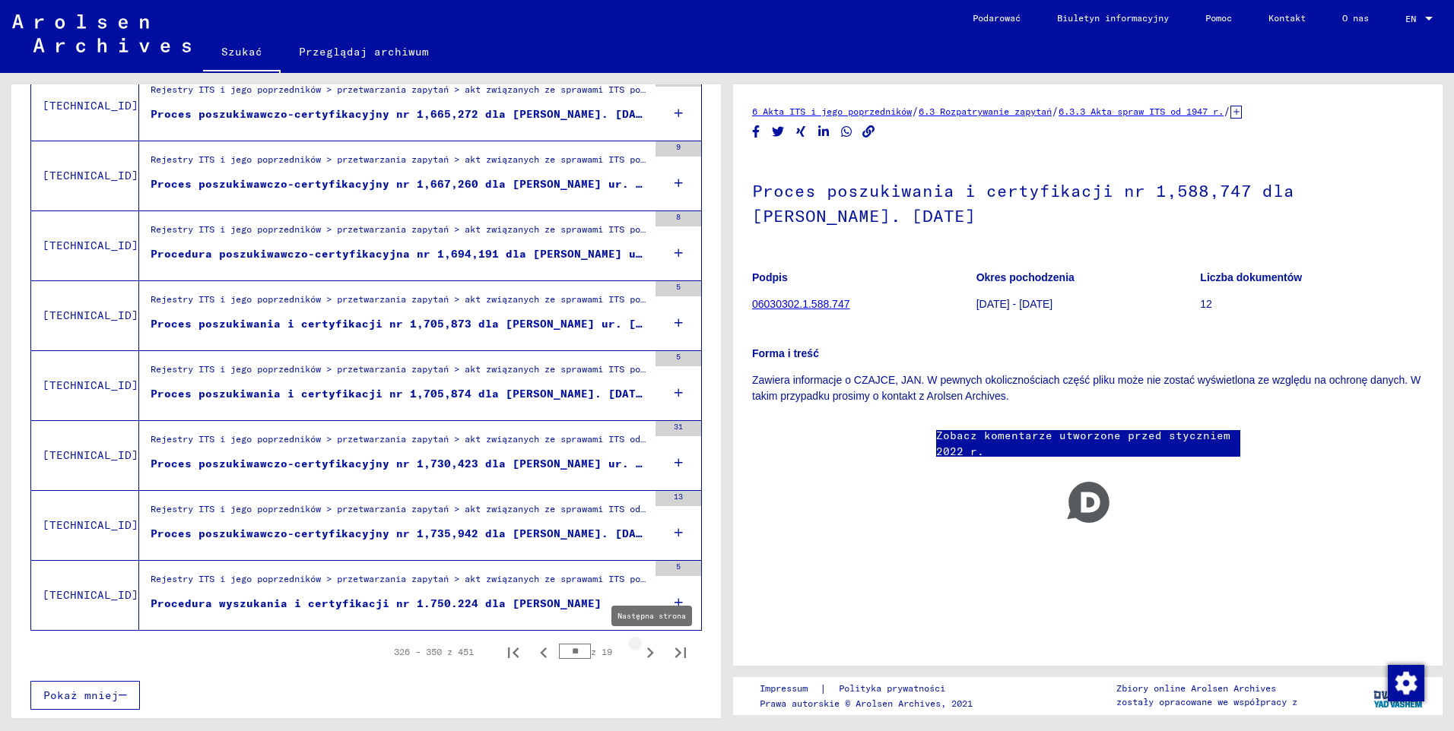
click at [639, 653] on icon "Następna strona" at bounding box center [649, 652] width 21 height 21
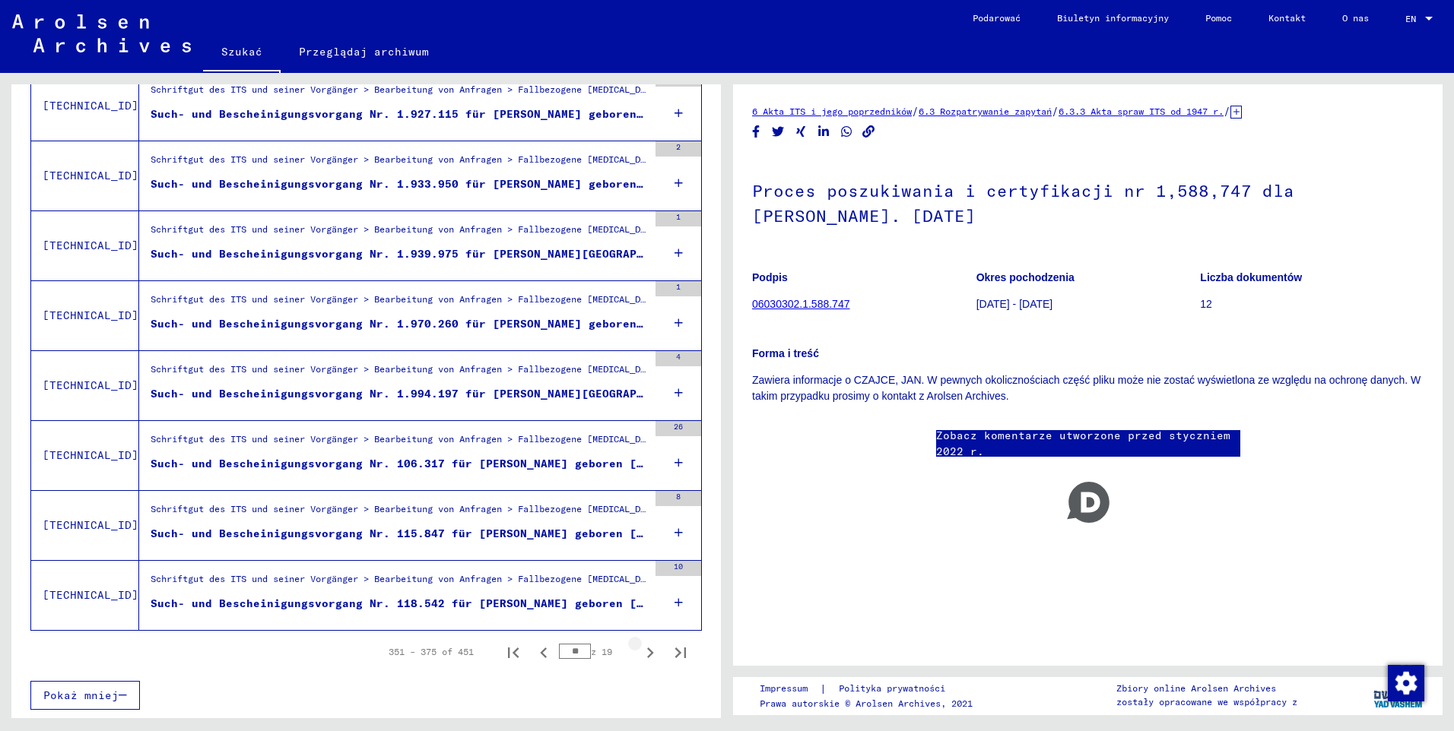
click at [639, 653] on icon "Następna strona" at bounding box center [649, 652] width 21 height 21
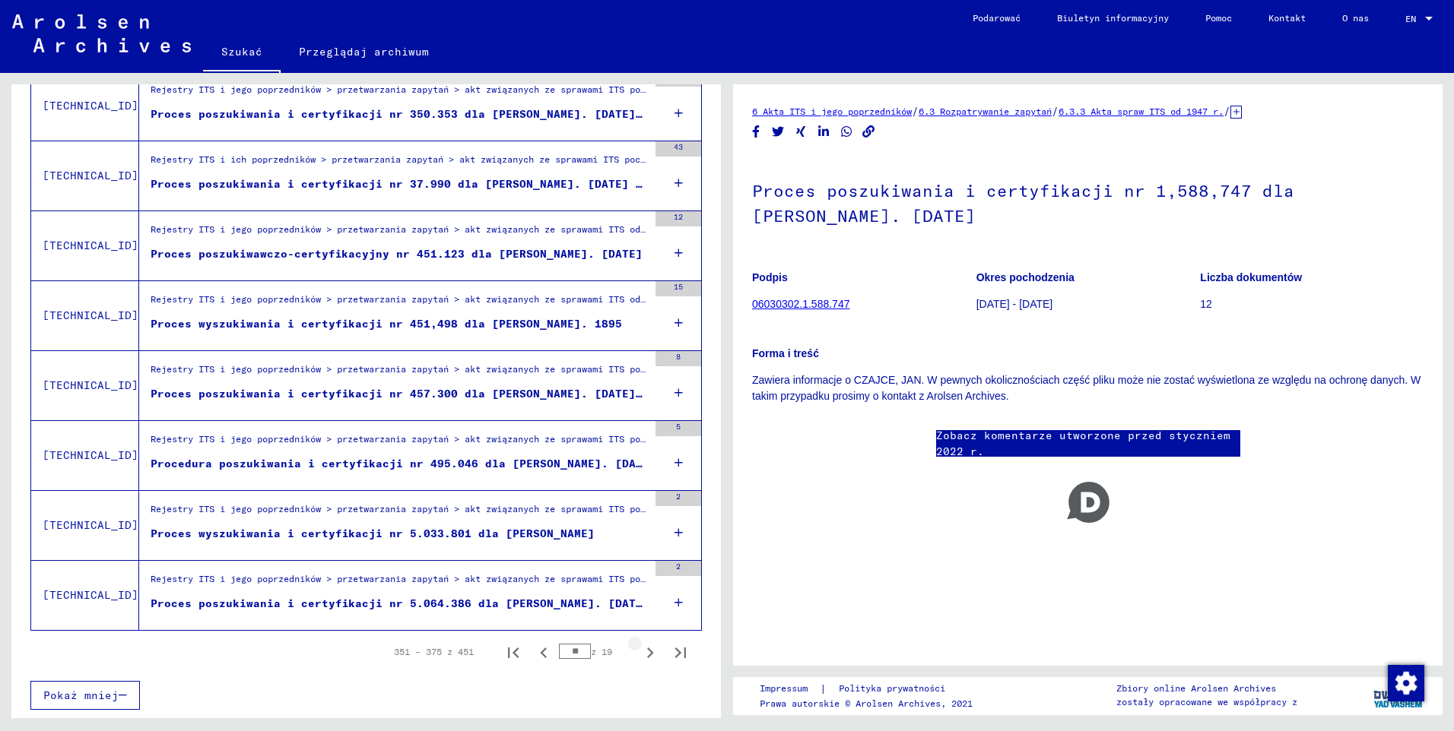
click at [639, 653] on icon "Następna strona" at bounding box center [649, 652] width 21 height 21
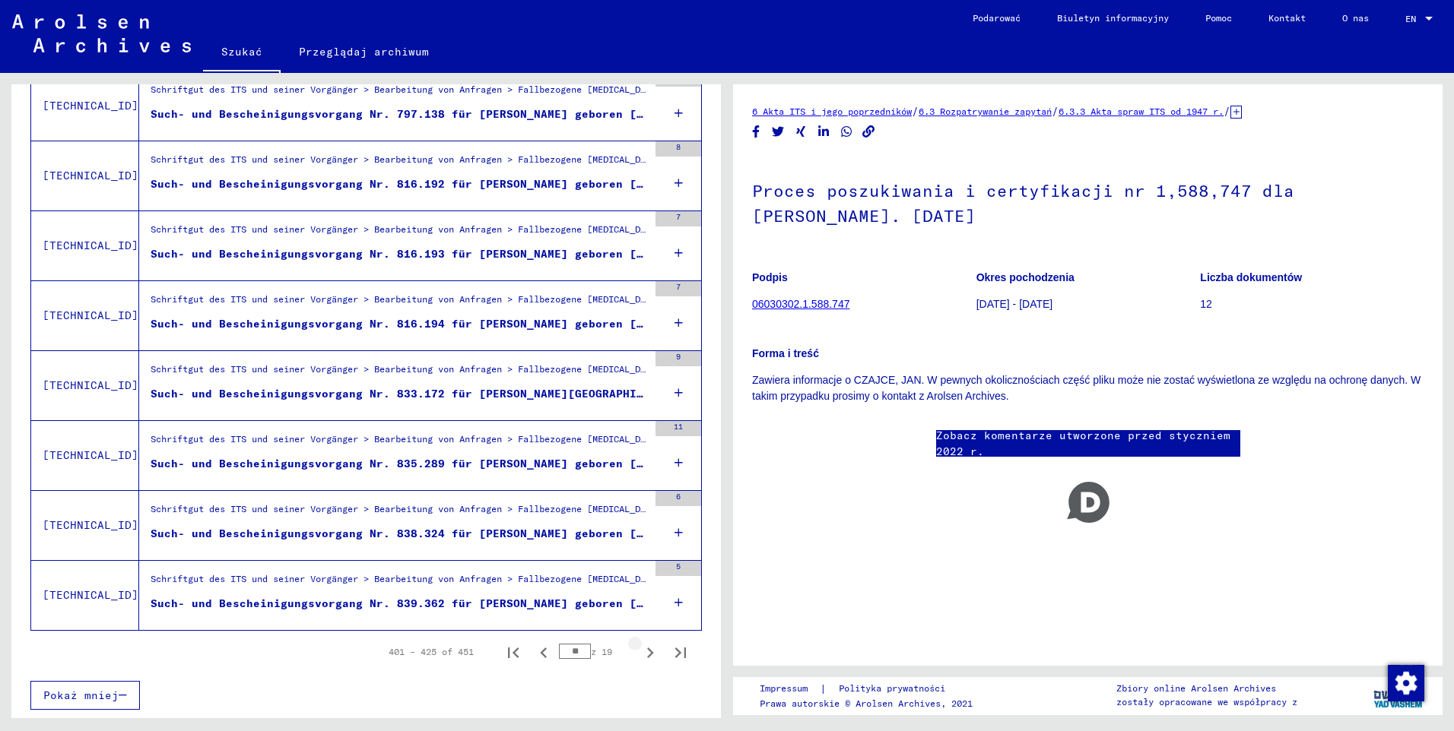
click at [639, 653] on icon "Następna strona" at bounding box center [649, 652] width 21 height 21
type input "**"
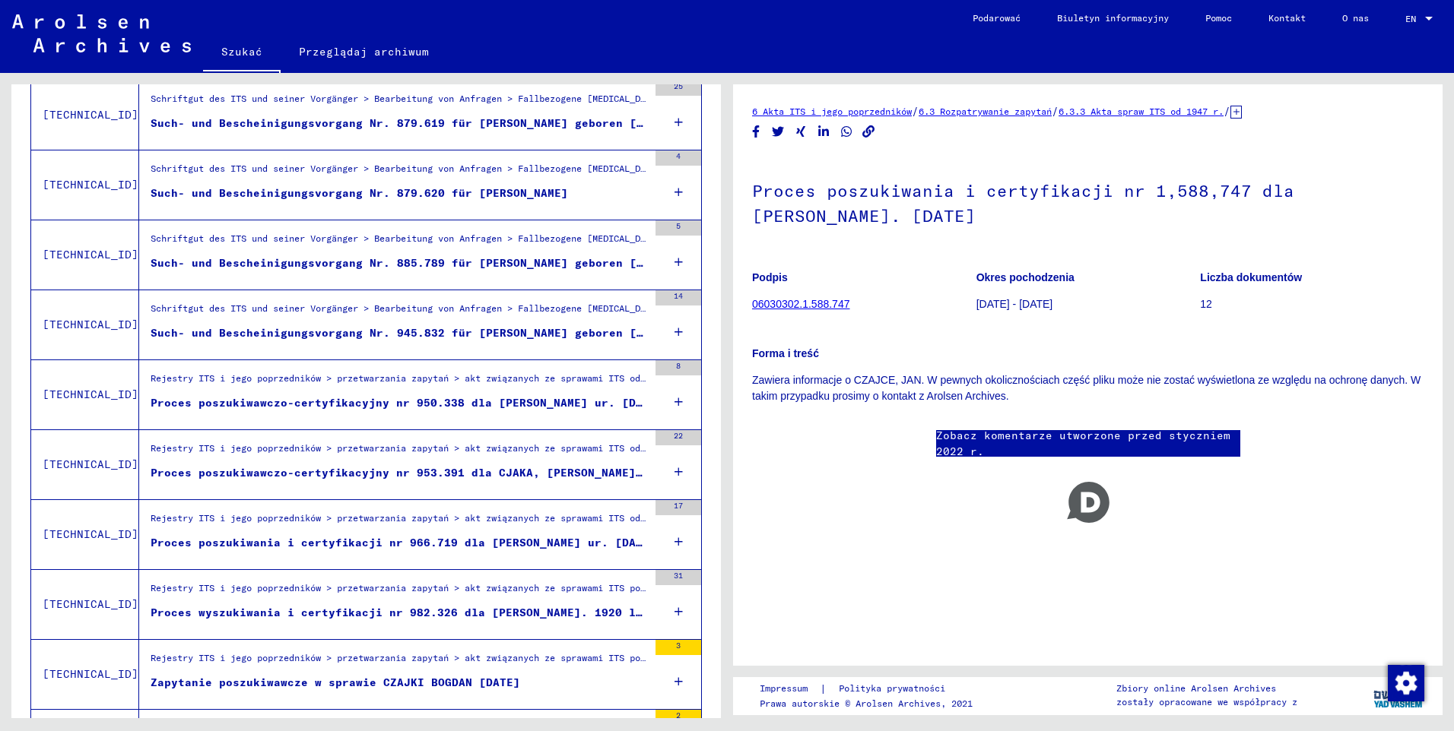
scroll to position [603, 0]
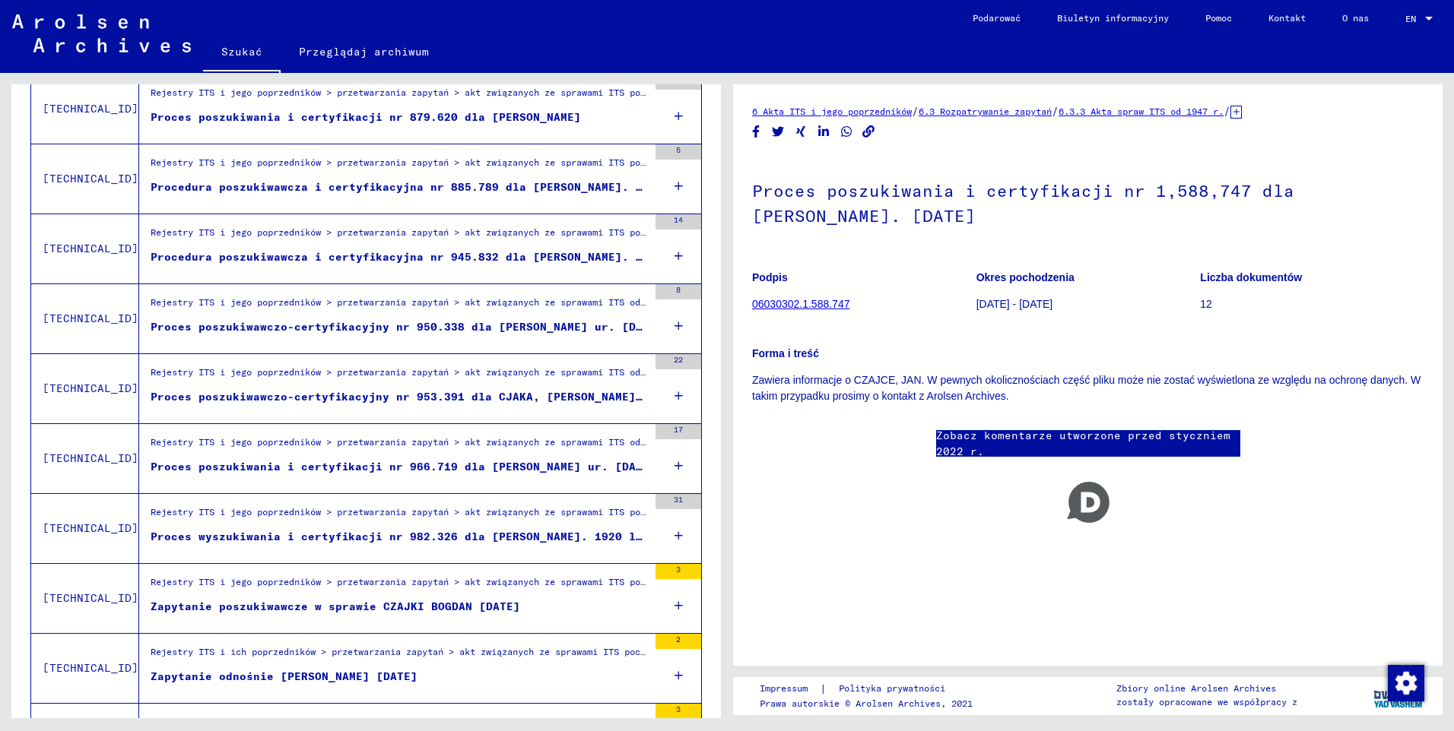
click at [355, 607] on div "Zapytanie poszukiwawcze w sprawie CZAJKI BOGDAN [DATE]" at bounding box center [335, 607] width 369 height 16
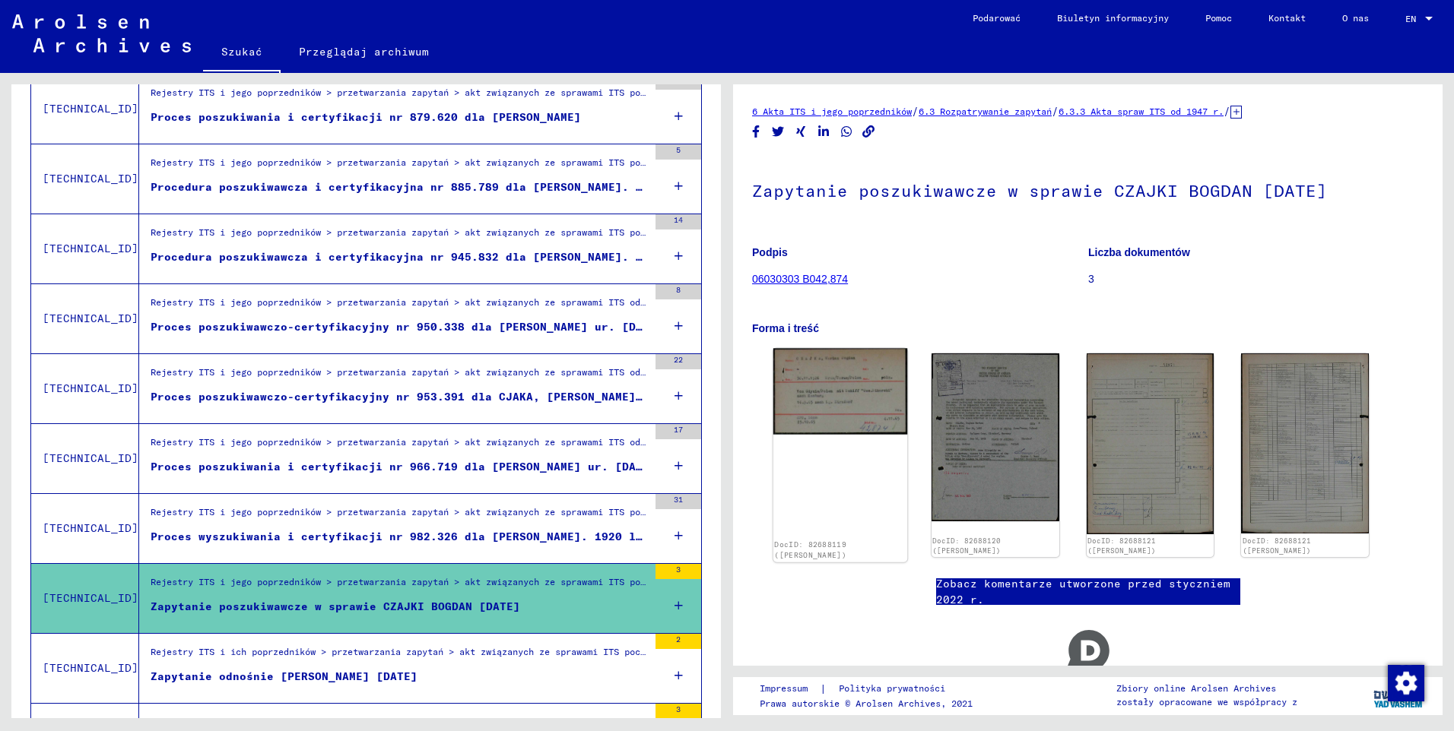
click at [830, 404] on img at bounding box center [840, 392] width 134 height 87
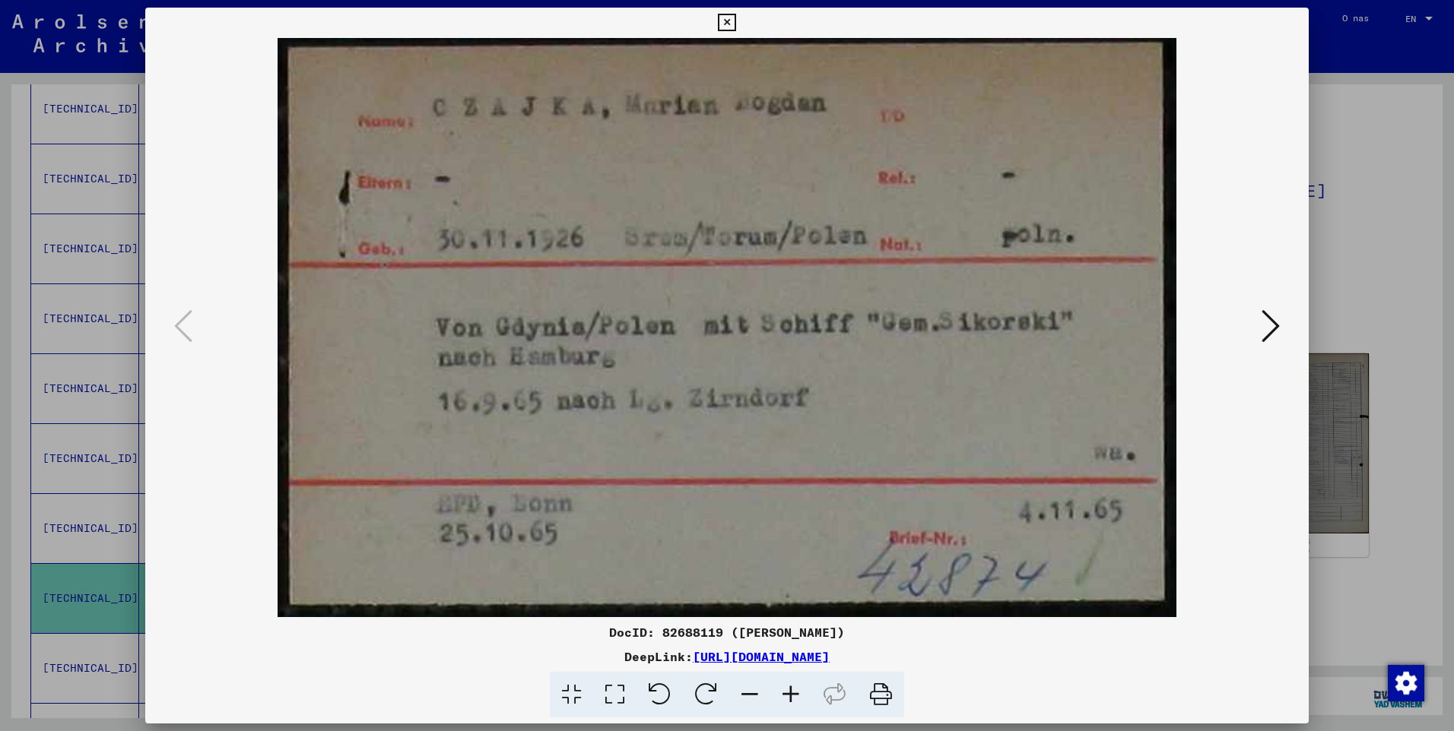
click at [1266, 328] on icon at bounding box center [1270, 326] width 18 height 36
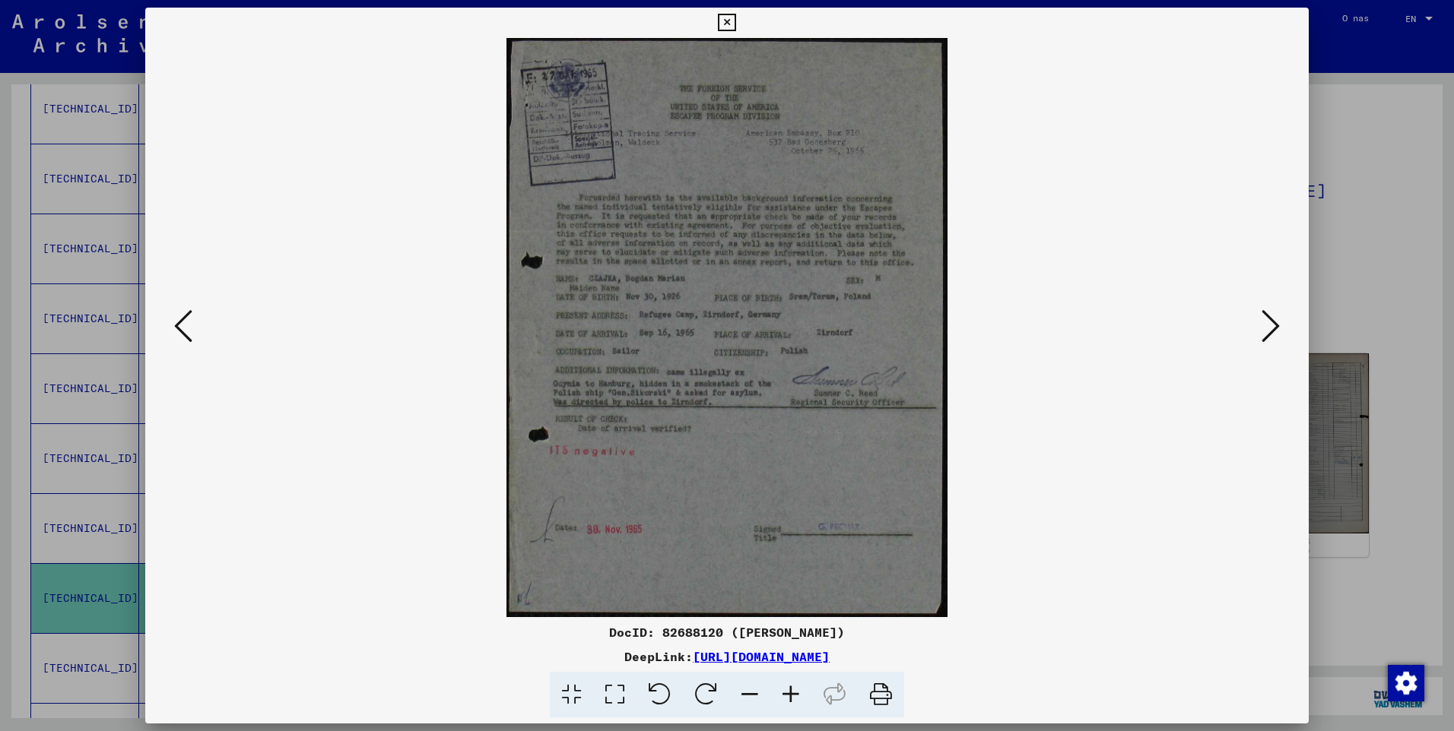
click at [788, 693] on icon at bounding box center [790, 695] width 41 height 46
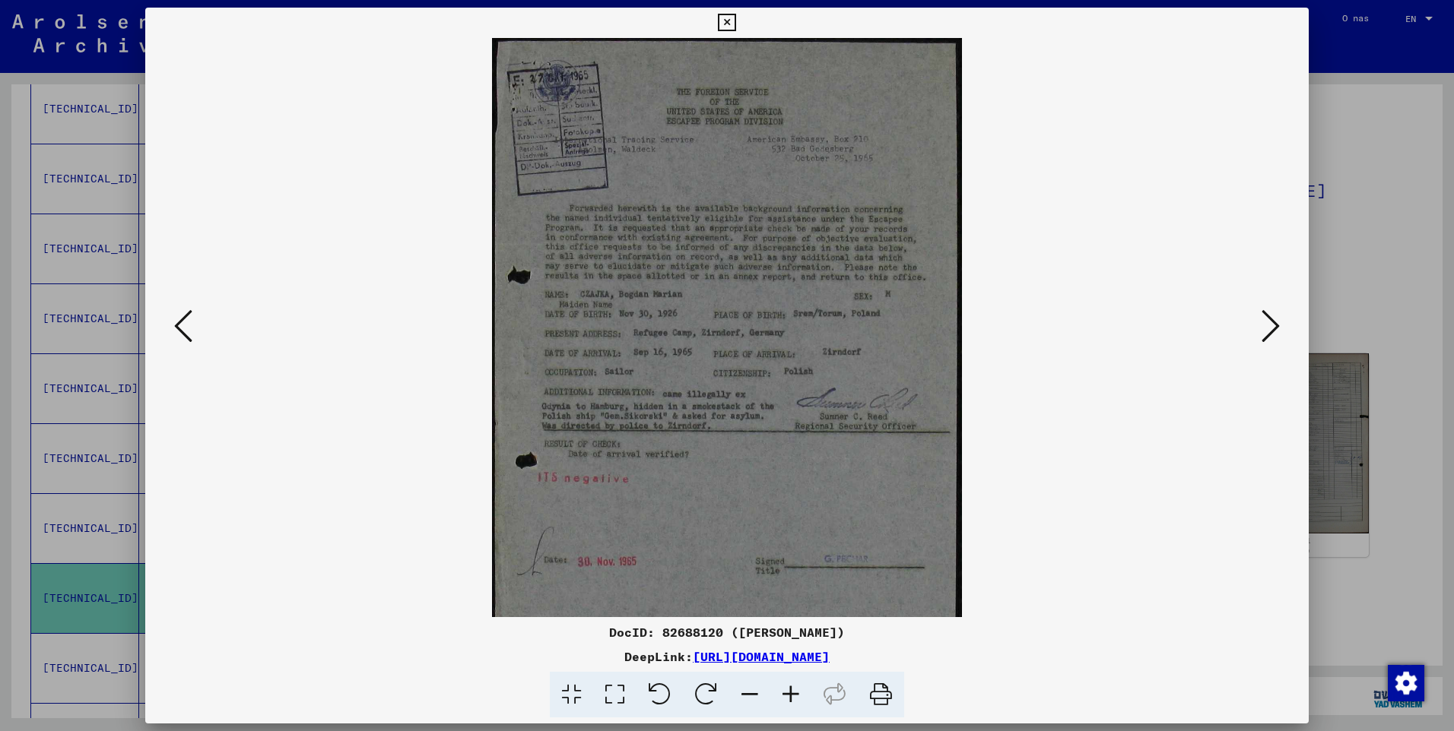
click at [788, 693] on icon at bounding box center [790, 695] width 41 height 46
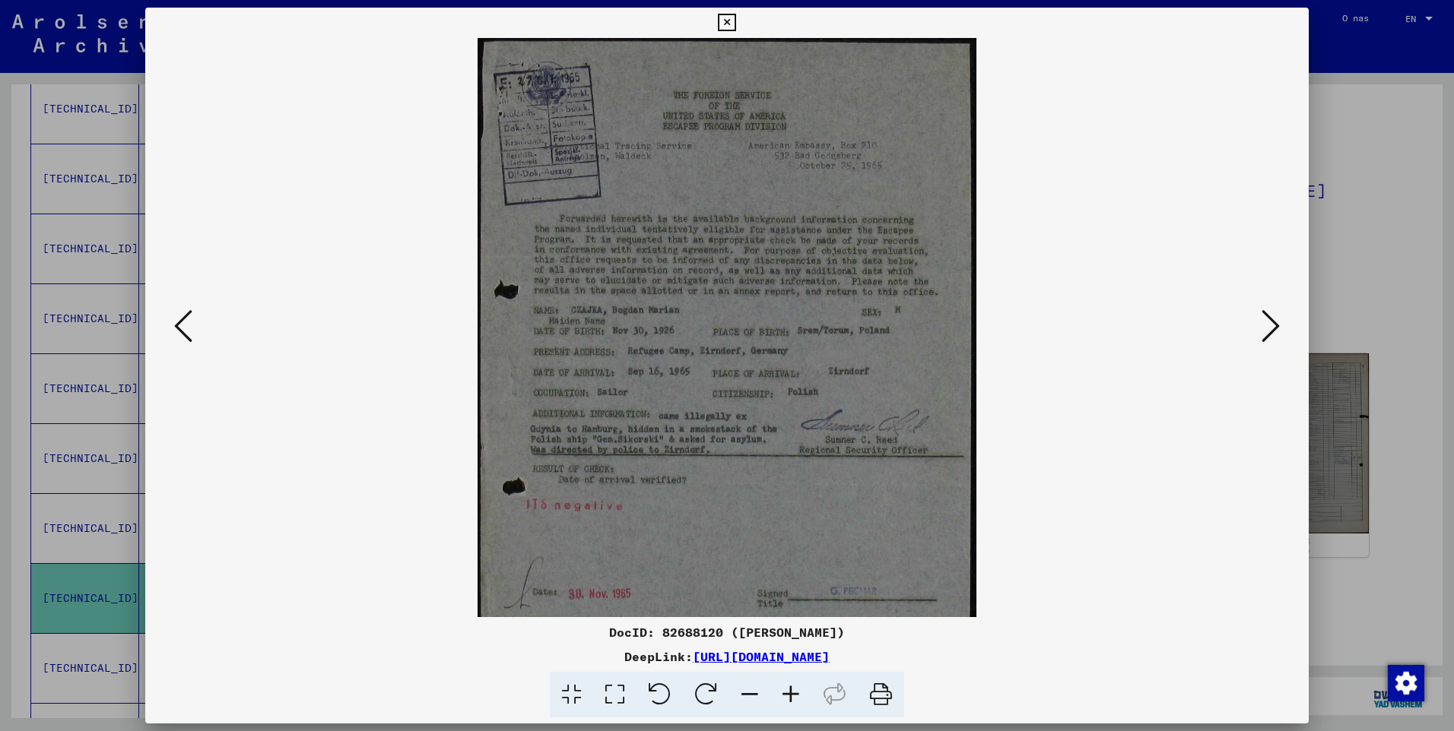
click at [788, 693] on icon at bounding box center [790, 695] width 41 height 46
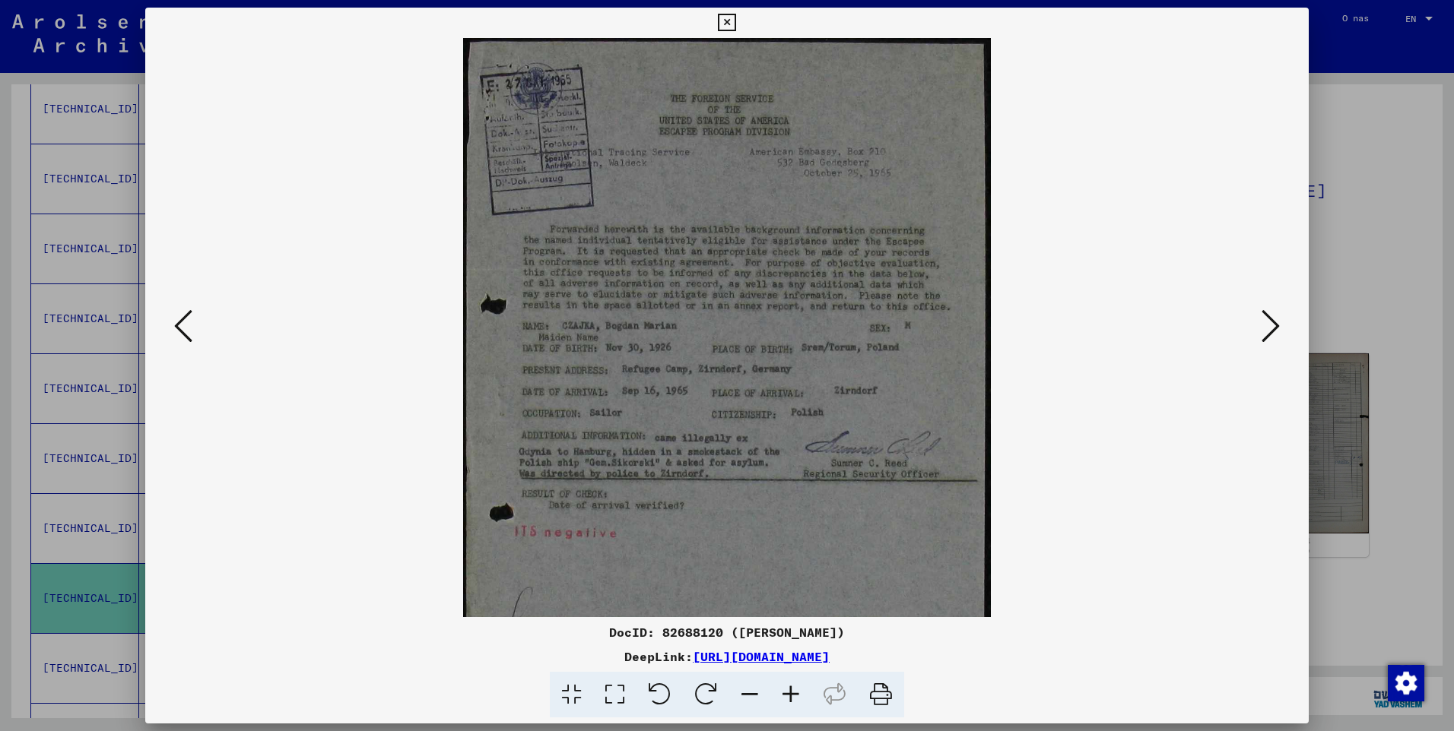
click at [788, 693] on icon at bounding box center [790, 695] width 41 height 46
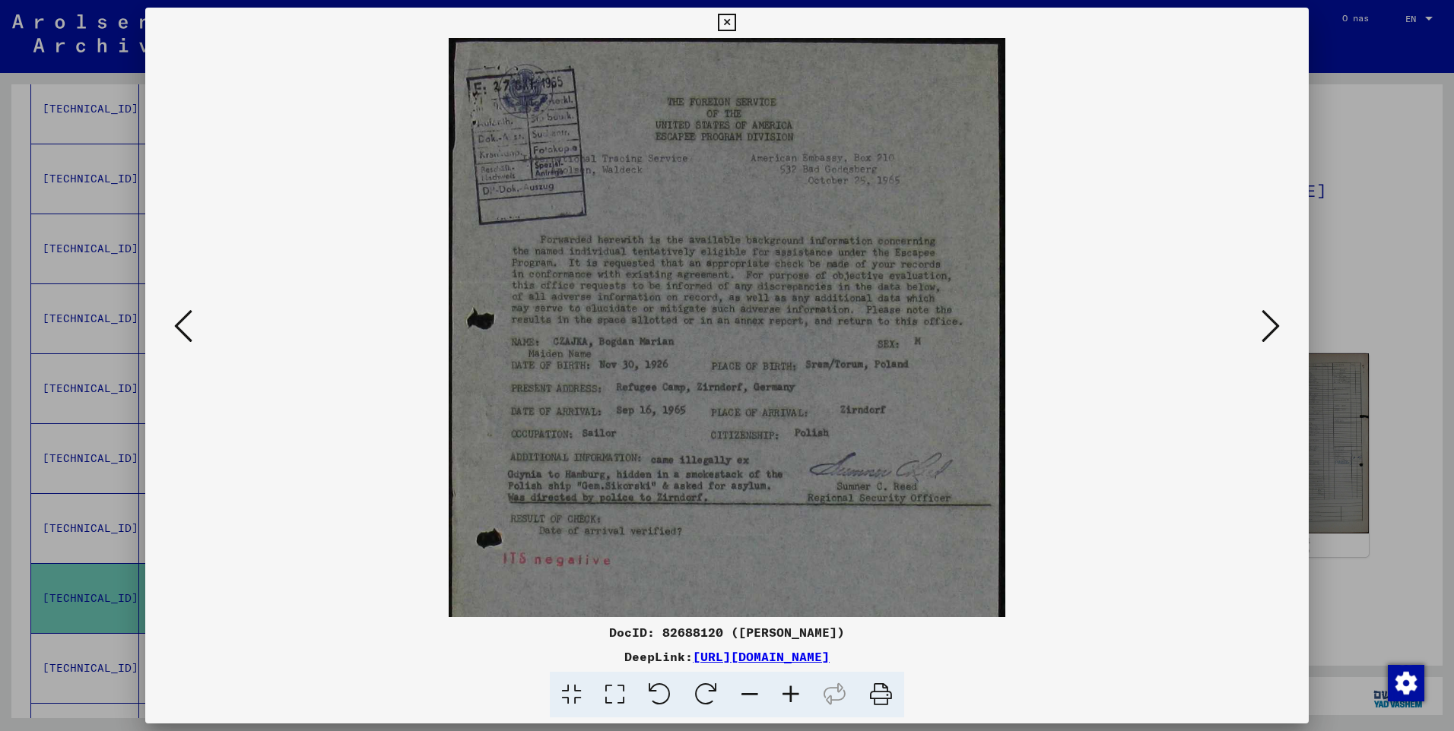
click at [788, 693] on icon at bounding box center [790, 695] width 41 height 46
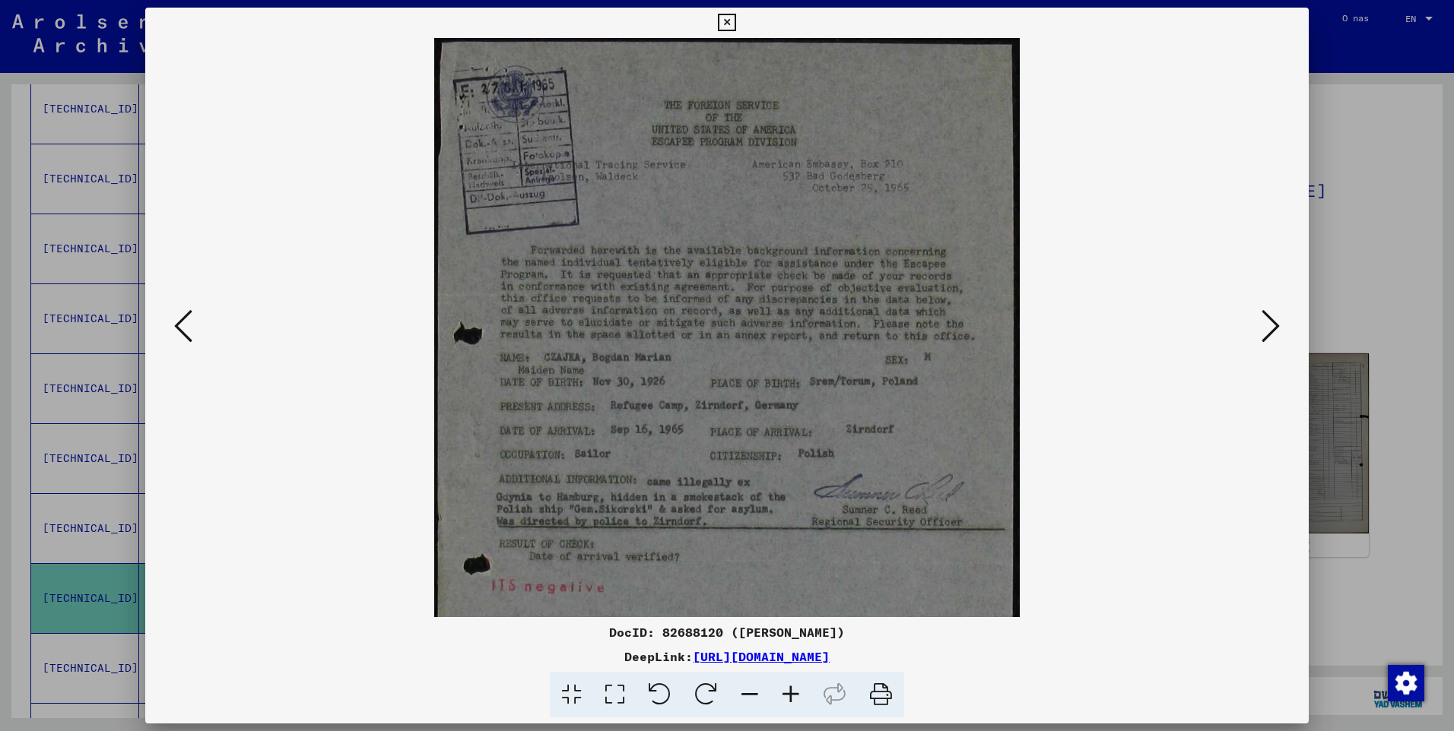
click at [788, 693] on icon at bounding box center [790, 695] width 41 height 46
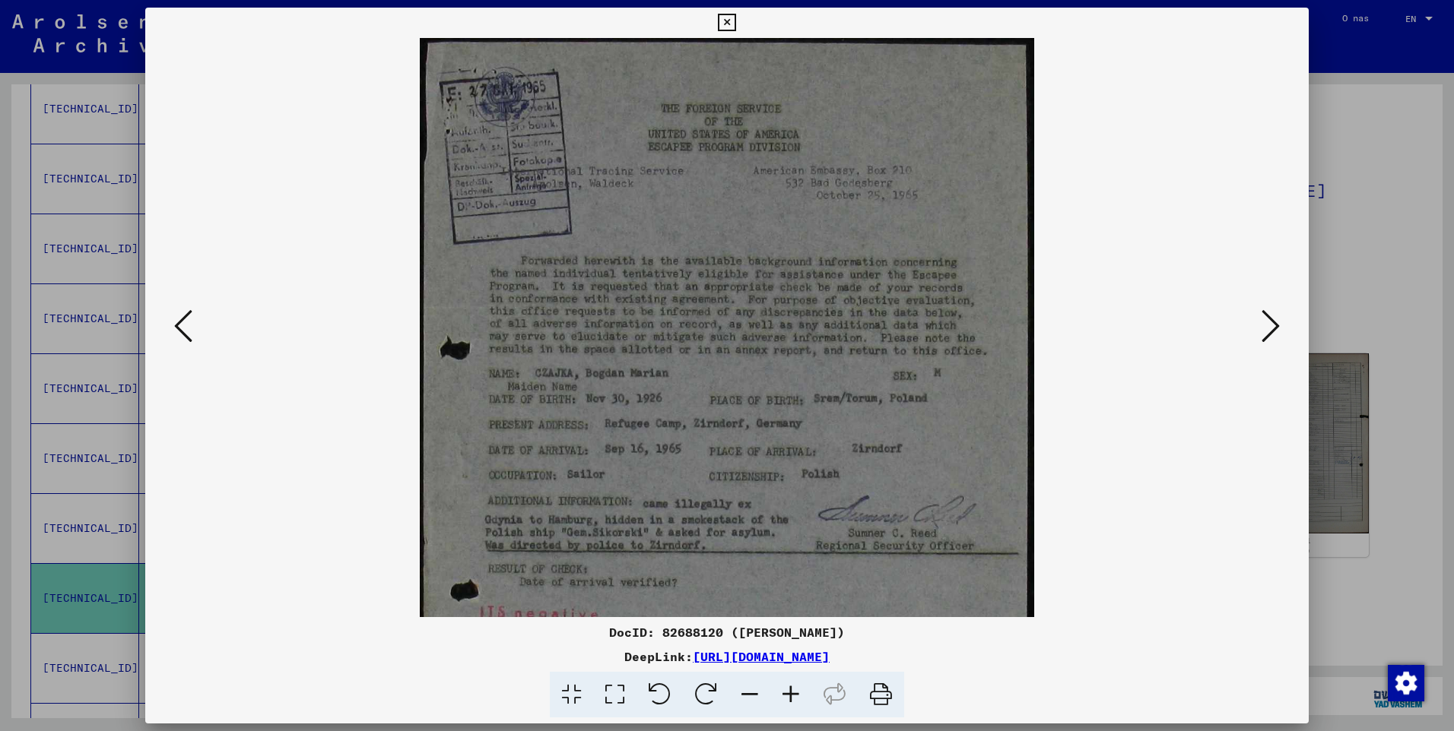
click at [788, 693] on icon at bounding box center [790, 695] width 41 height 46
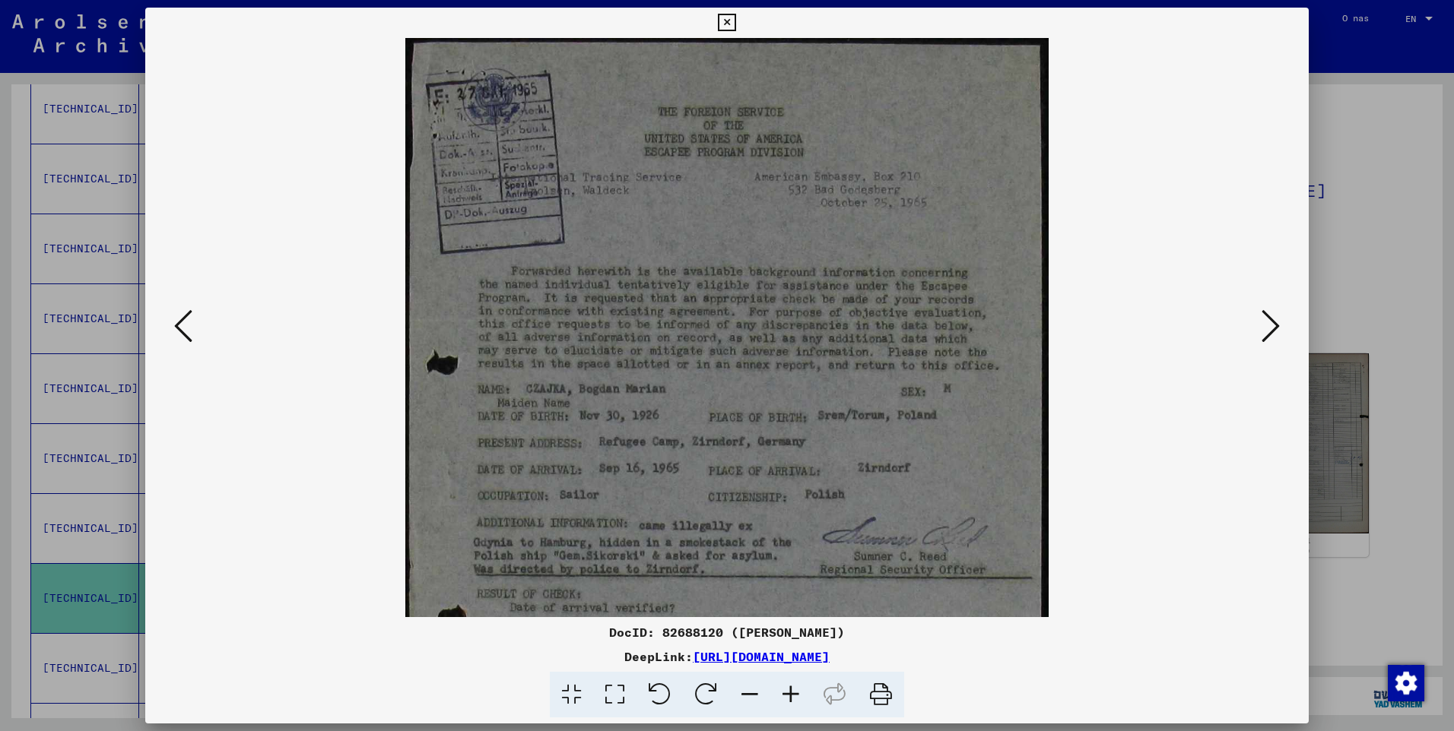
click at [788, 693] on icon at bounding box center [790, 695] width 41 height 46
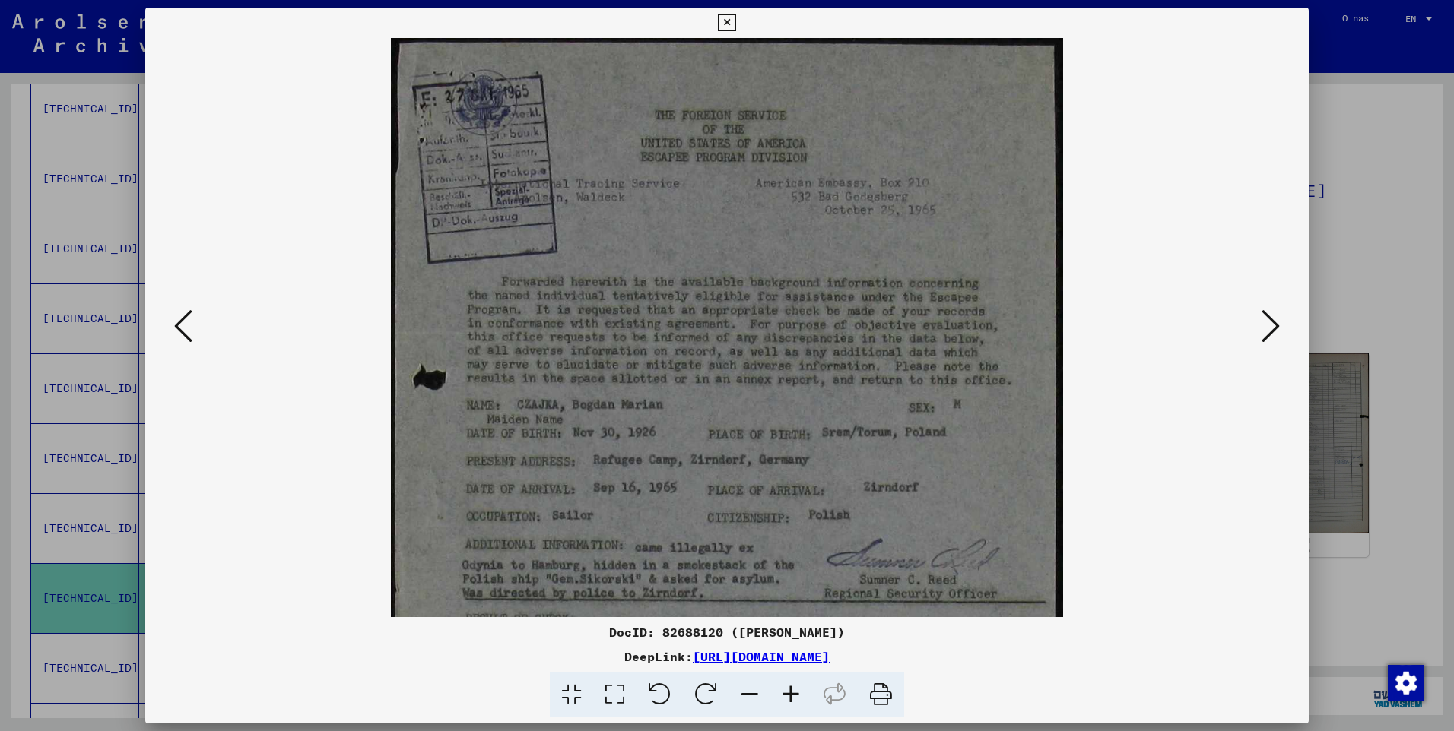
click at [788, 693] on icon at bounding box center [790, 695] width 41 height 46
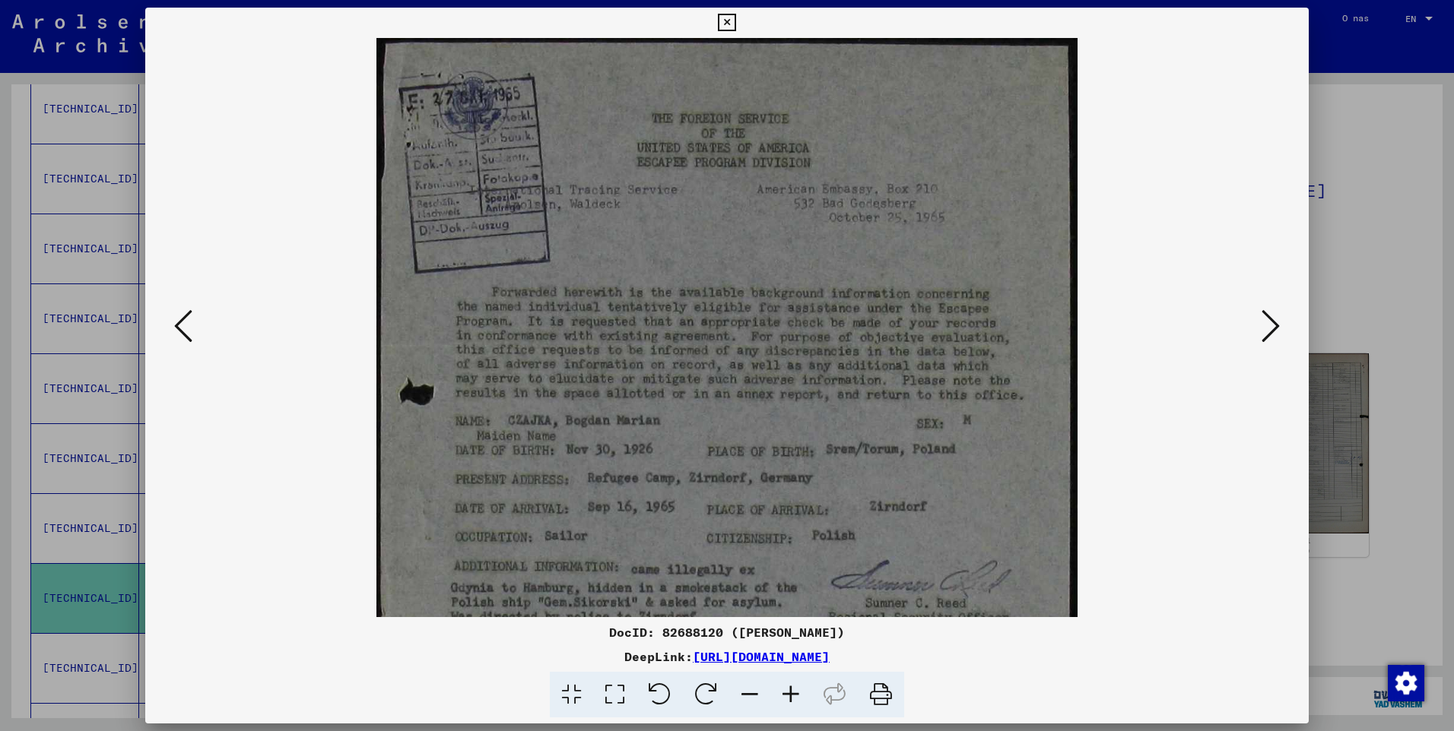
click at [788, 693] on icon at bounding box center [790, 695] width 41 height 46
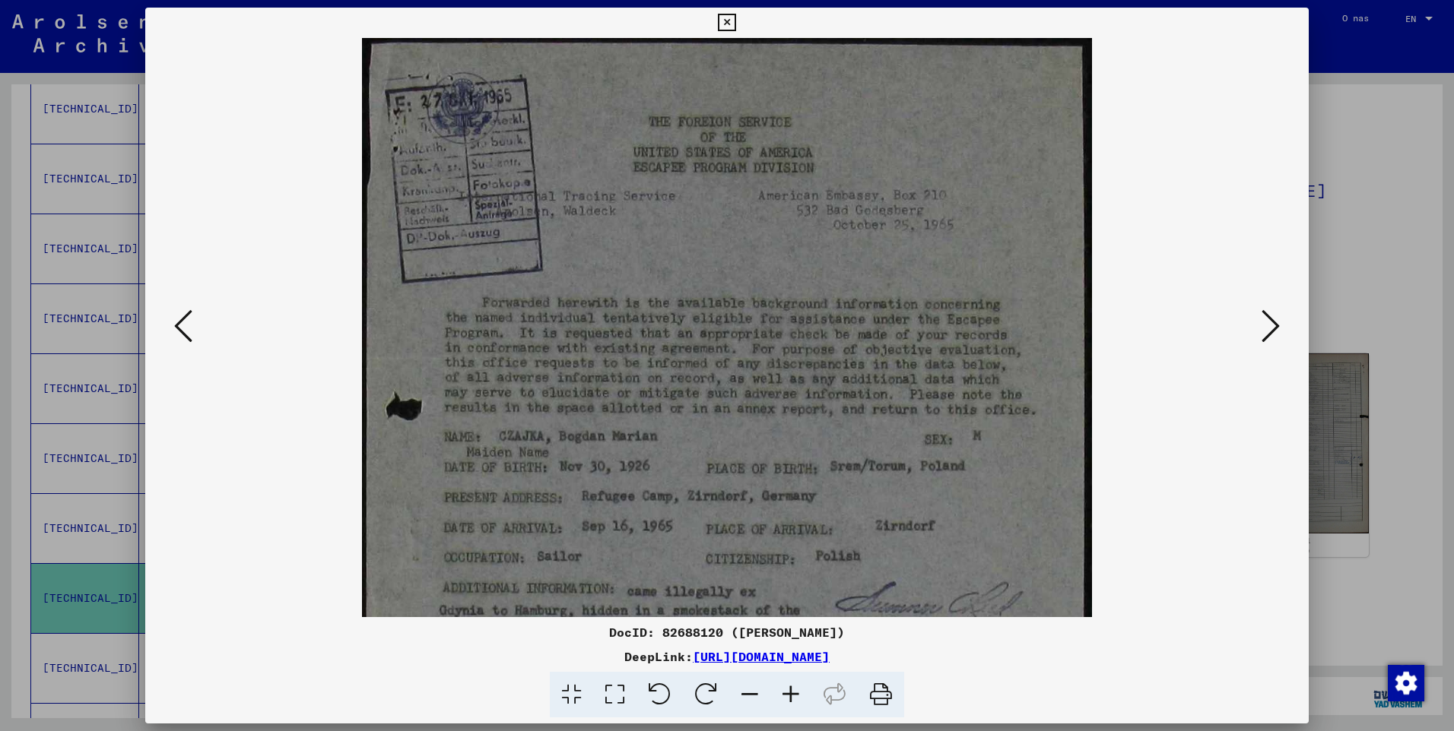
click at [788, 693] on icon at bounding box center [790, 695] width 41 height 46
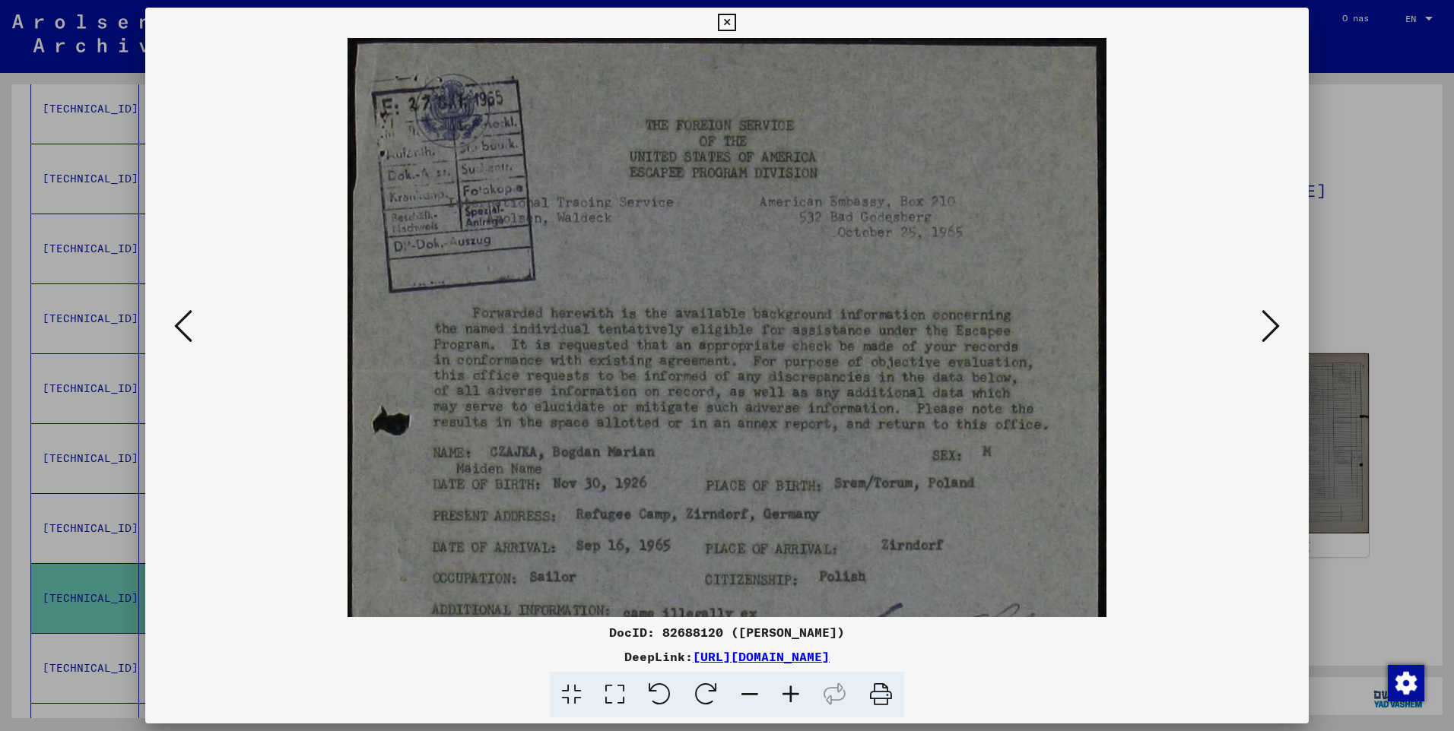
click at [788, 693] on icon at bounding box center [790, 695] width 41 height 46
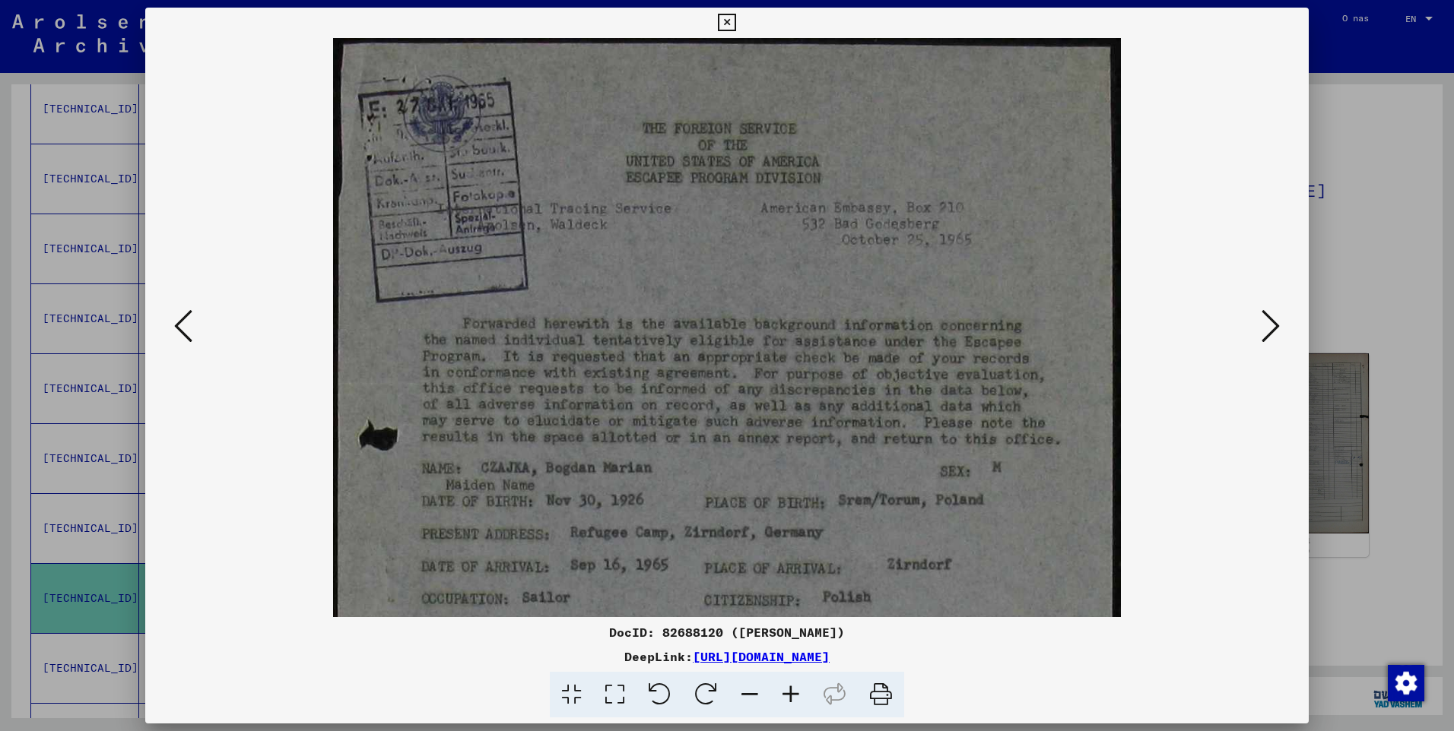
click at [788, 693] on icon at bounding box center [790, 695] width 41 height 46
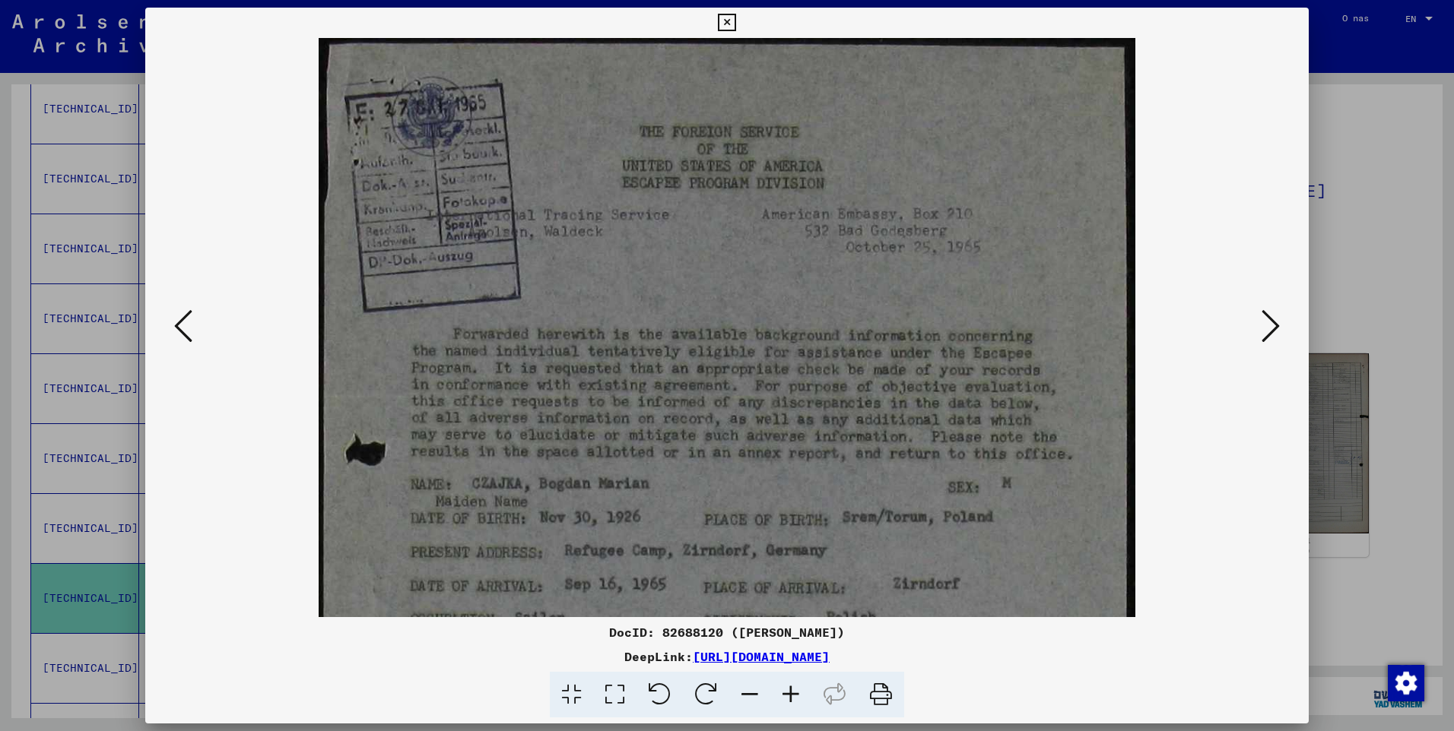
click at [788, 693] on icon at bounding box center [790, 695] width 41 height 46
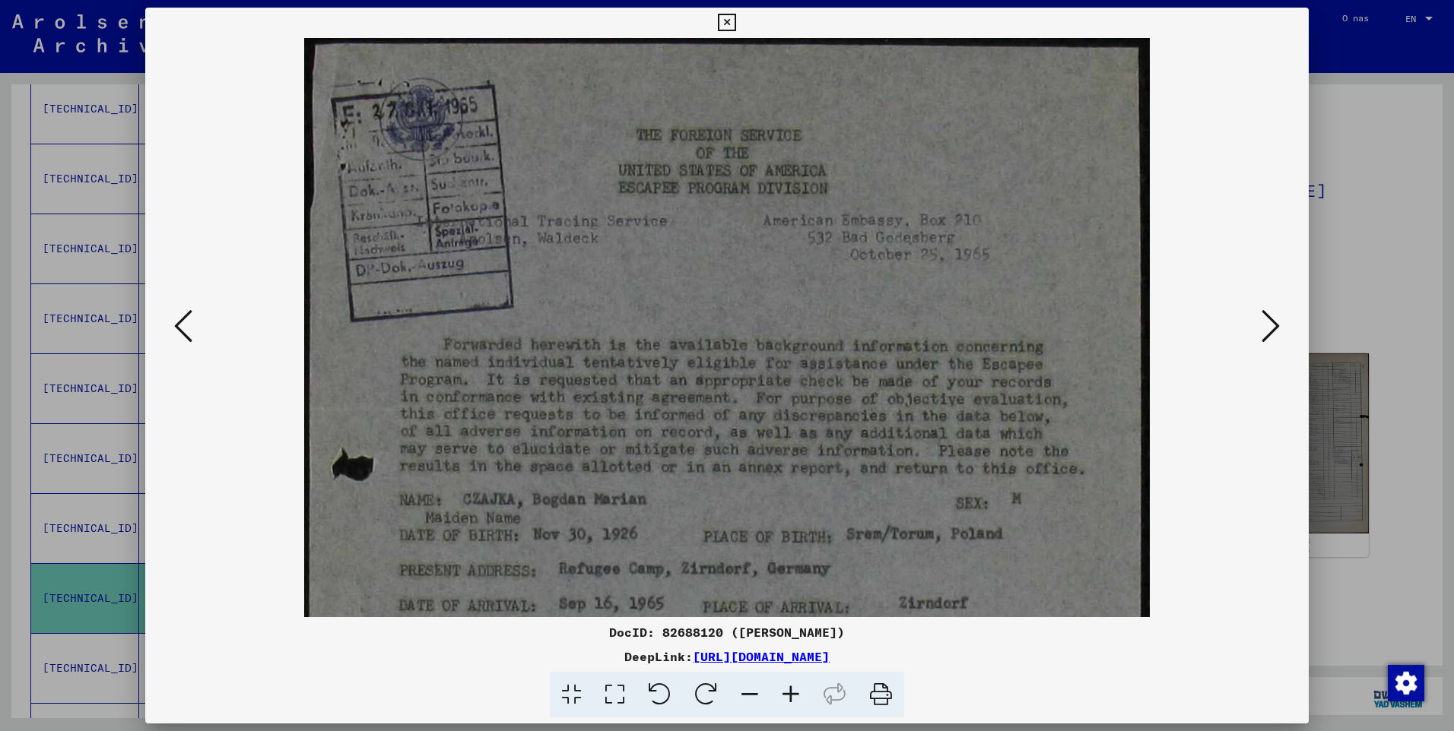
click at [788, 693] on icon at bounding box center [790, 695] width 41 height 46
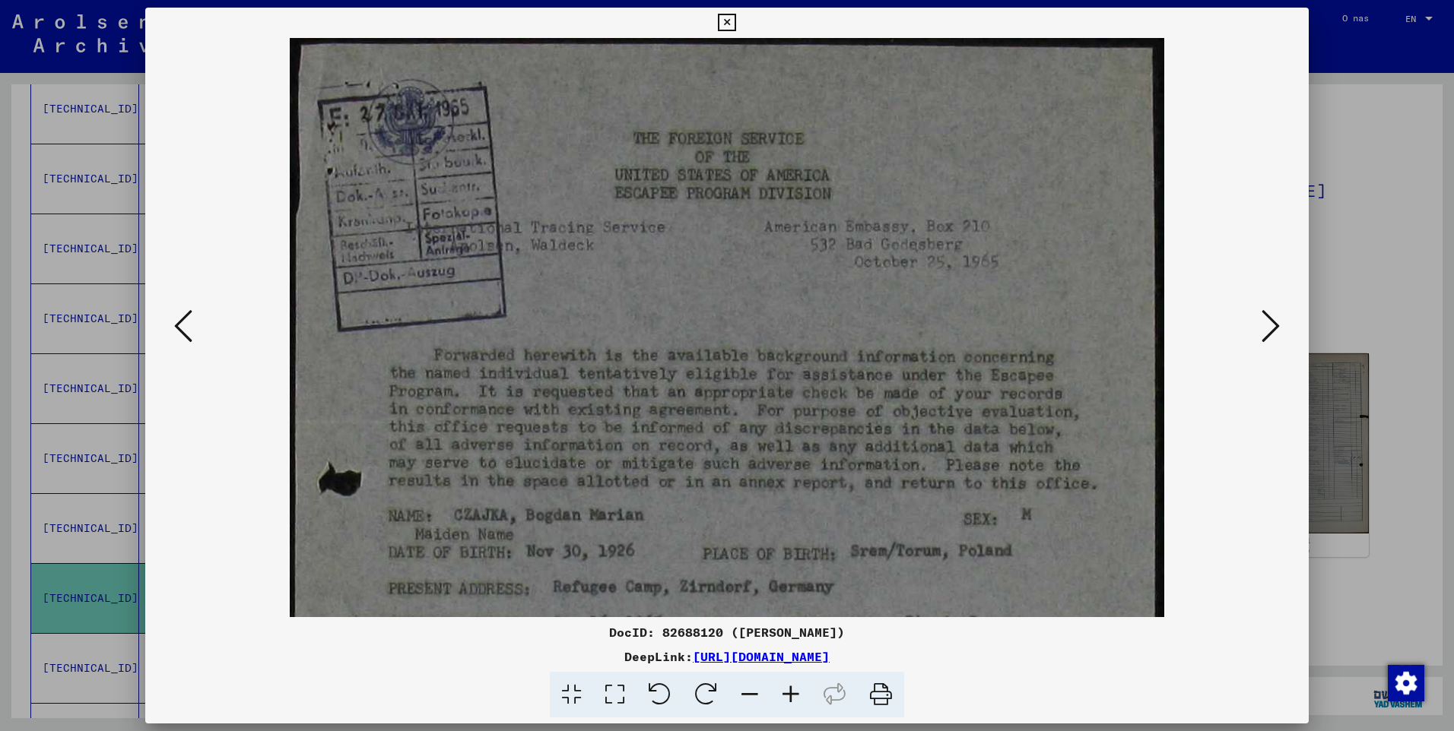
click at [788, 693] on icon at bounding box center [790, 695] width 41 height 46
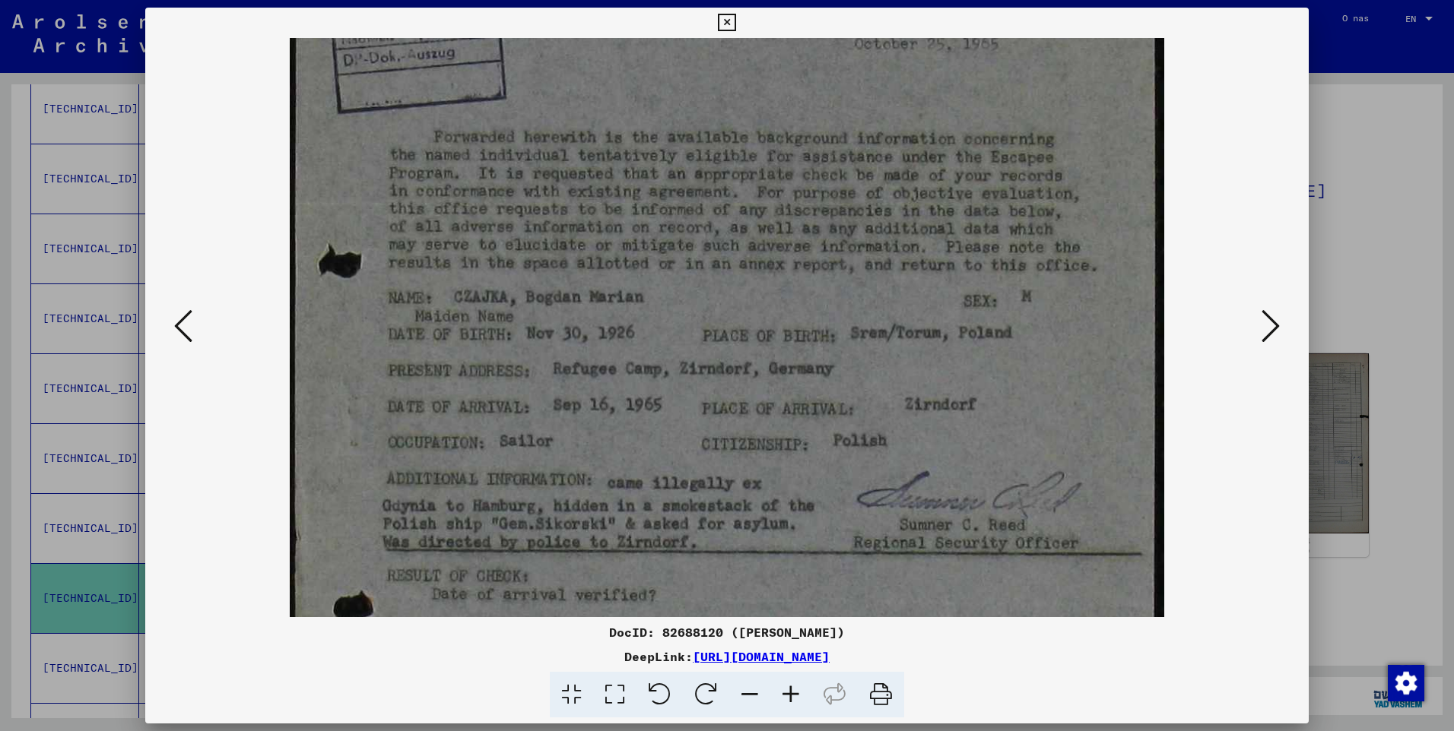
scroll to position [227, 0]
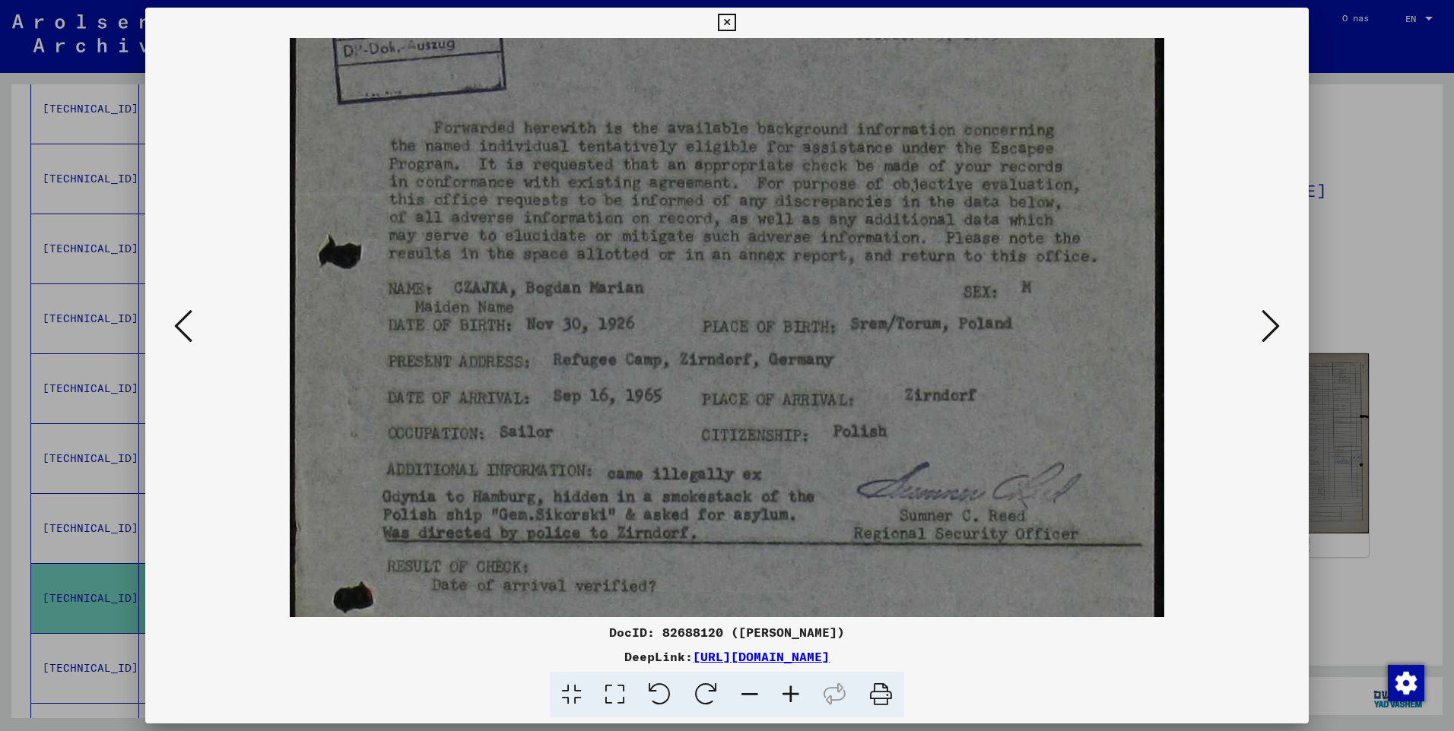
drag, startPoint x: 779, startPoint y: 470, endPoint x: 750, endPoint y: 243, distance: 229.1
click at [750, 243] on img at bounding box center [727, 385] width 874 height 1149
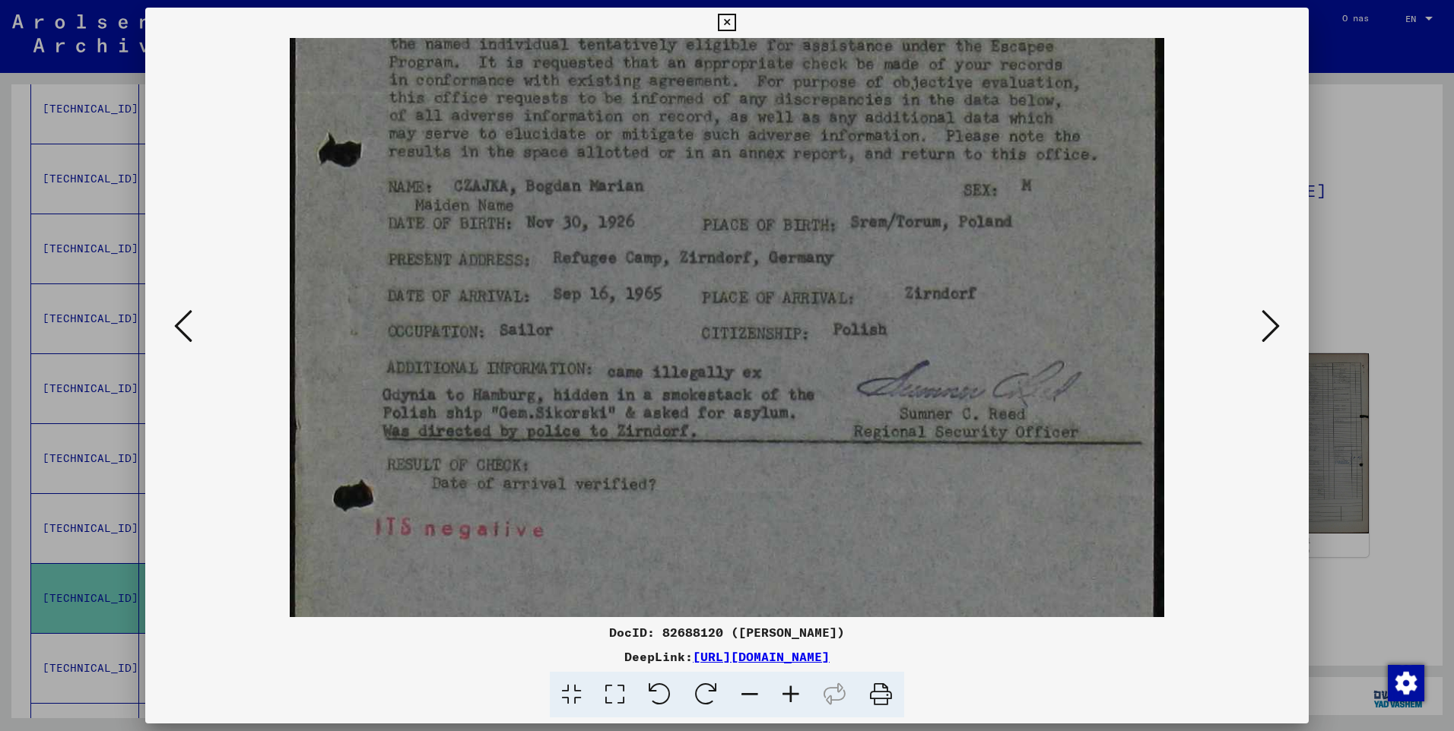
drag, startPoint x: 715, startPoint y: 521, endPoint x: 731, endPoint y: 401, distance: 121.2
click at [723, 404] on img at bounding box center [727, 283] width 874 height 1149
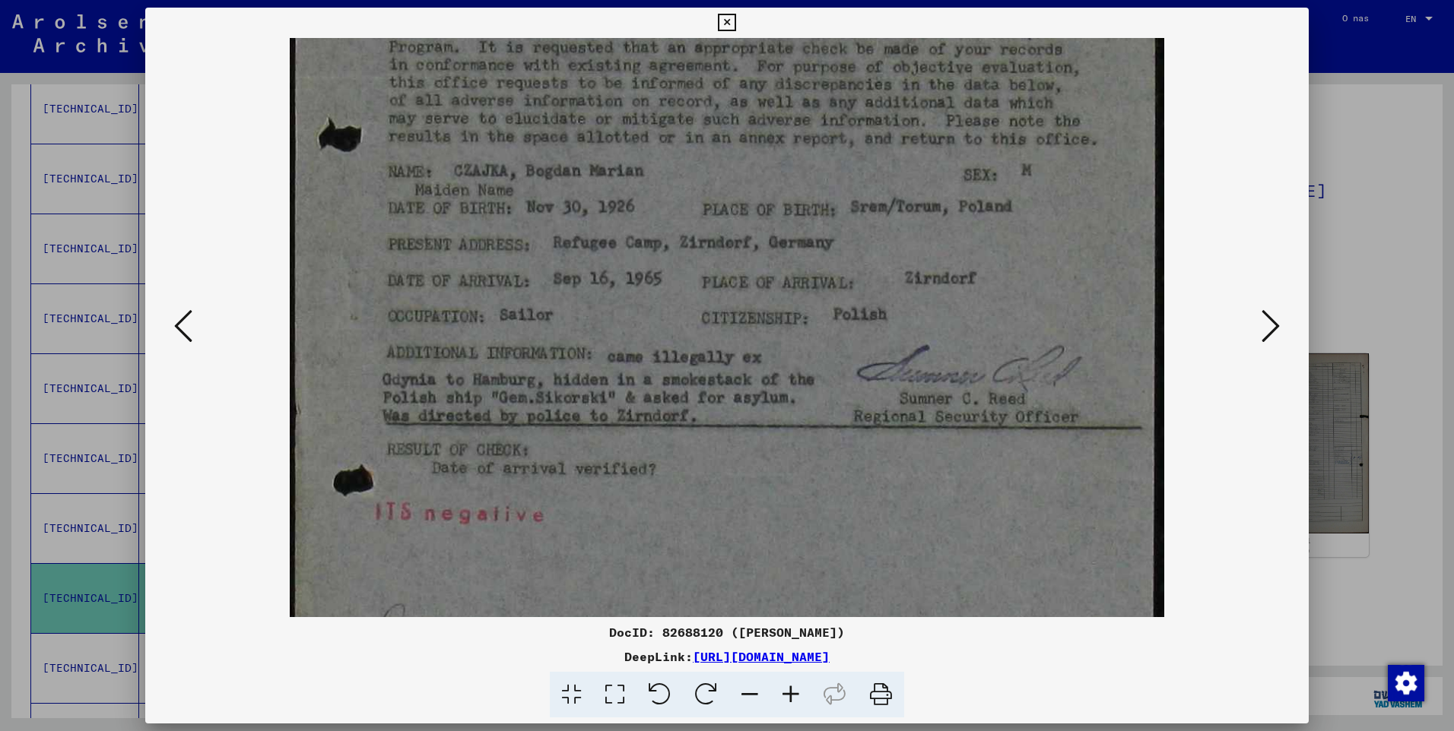
click at [1265, 332] on icon at bounding box center [1270, 326] width 18 height 36
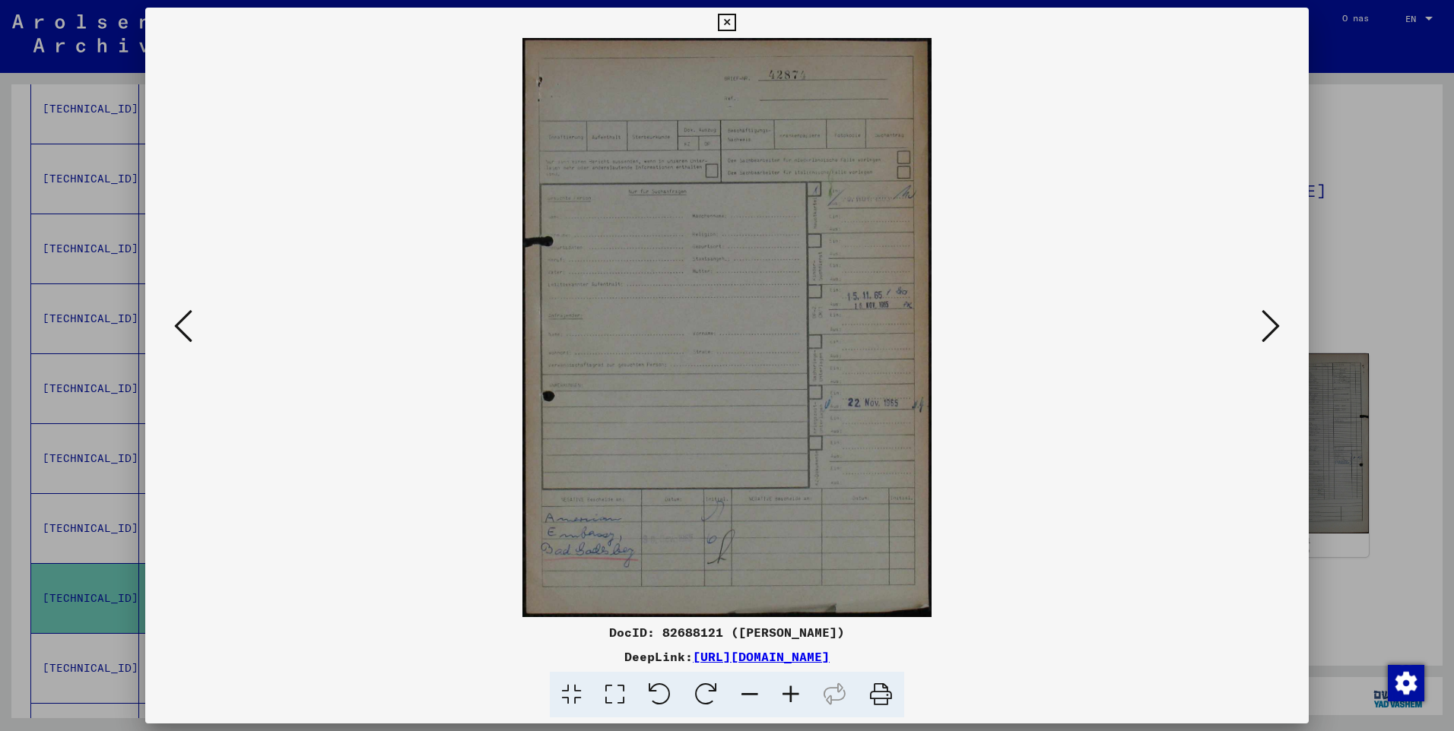
scroll to position [0, 0]
click at [1280, 327] on button at bounding box center [1270, 327] width 27 height 43
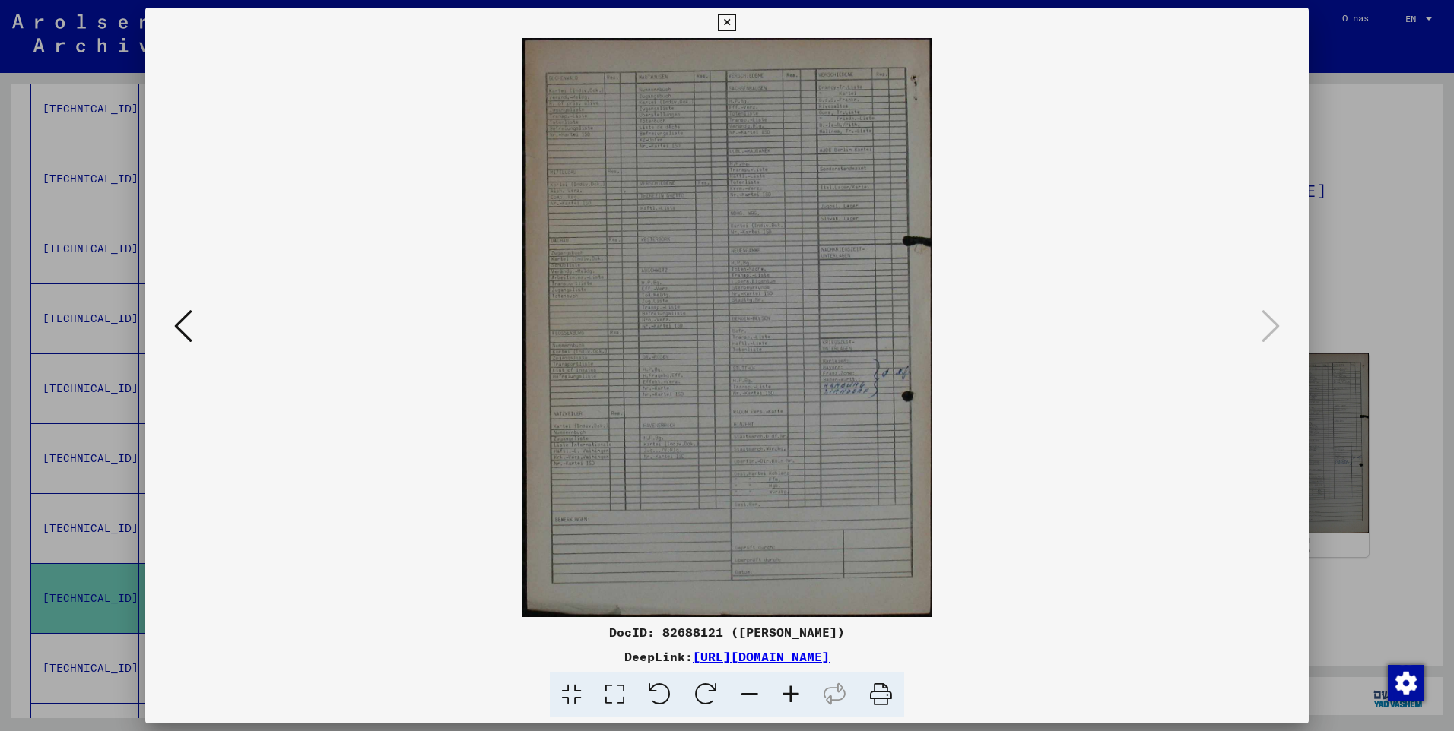
click at [796, 695] on icon at bounding box center [790, 695] width 41 height 46
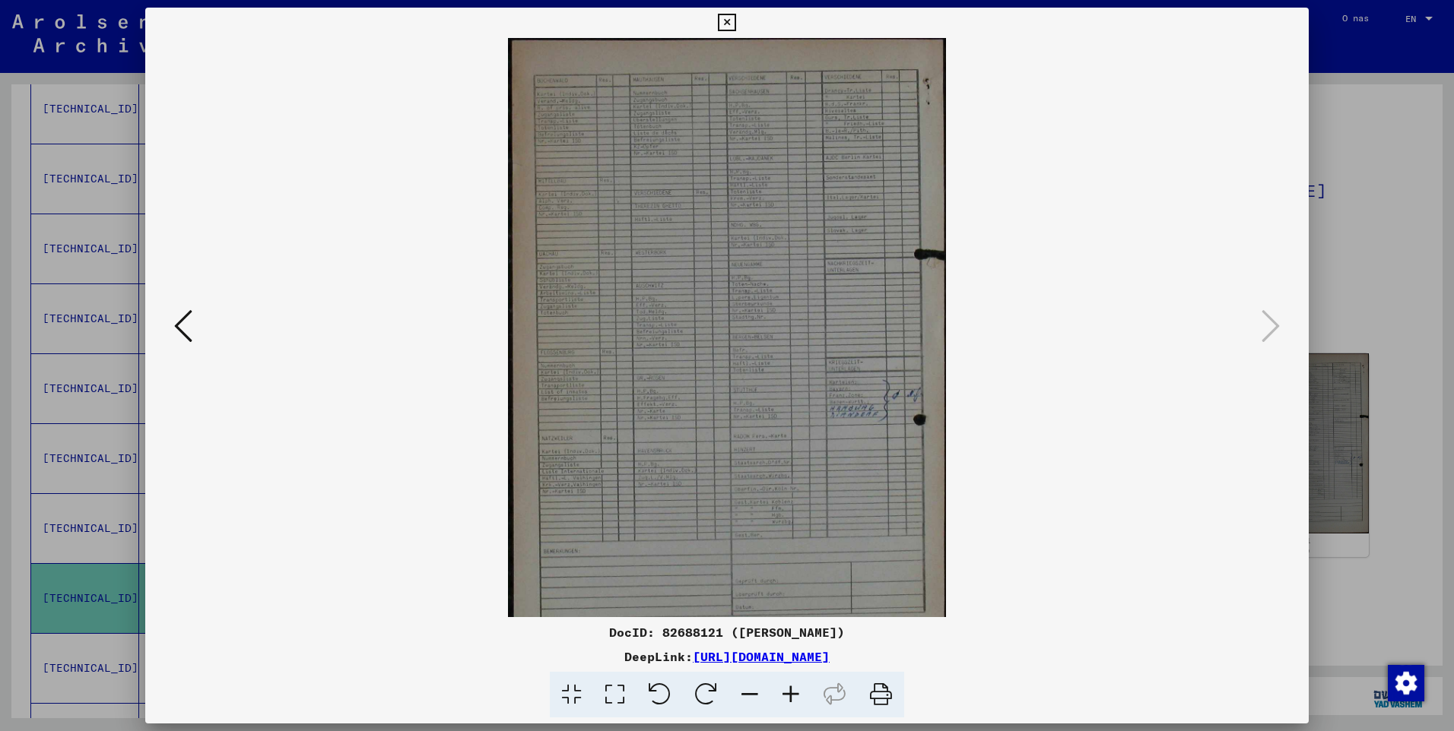
click at [796, 695] on icon at bounding box center [790, 695] width 41 height 46
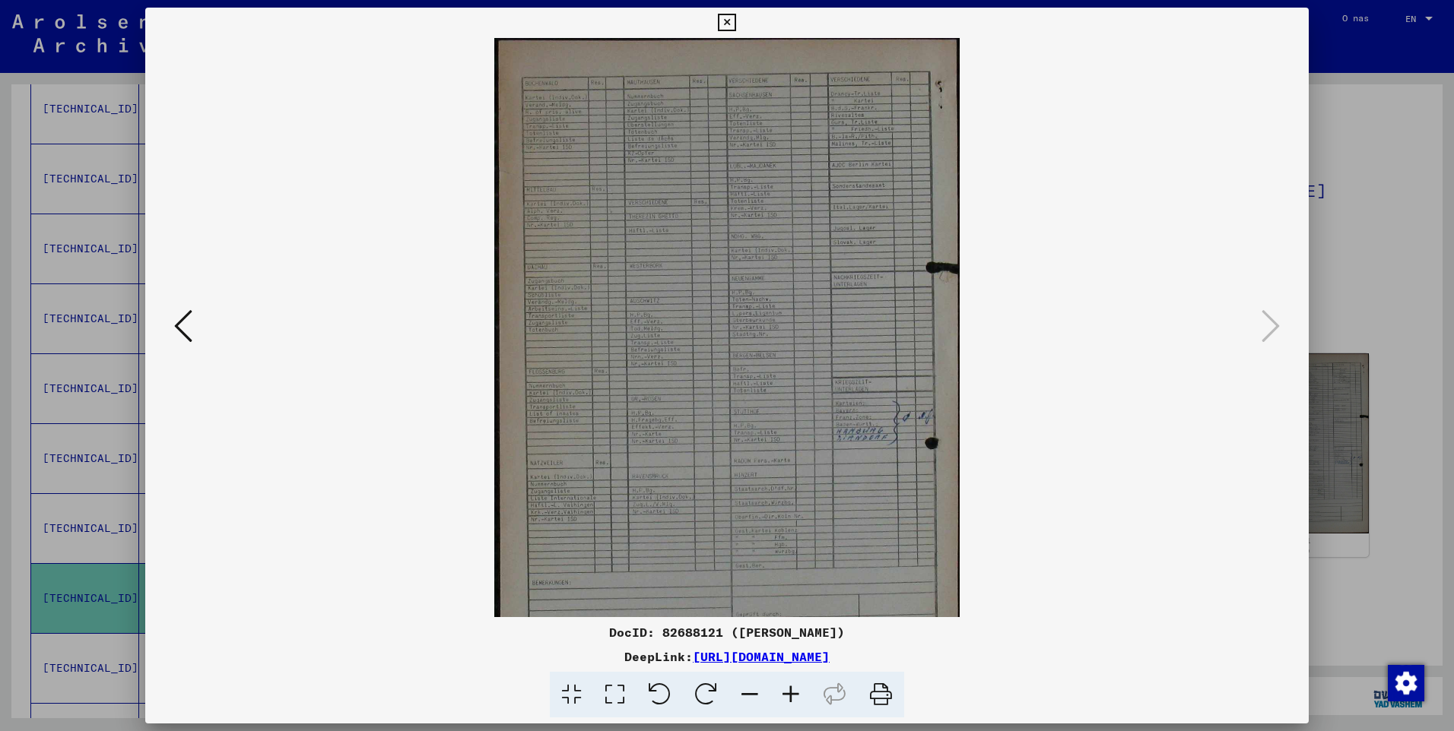
click at [796, 695] on icon at bounding box center [790, 695] width 41 height 46
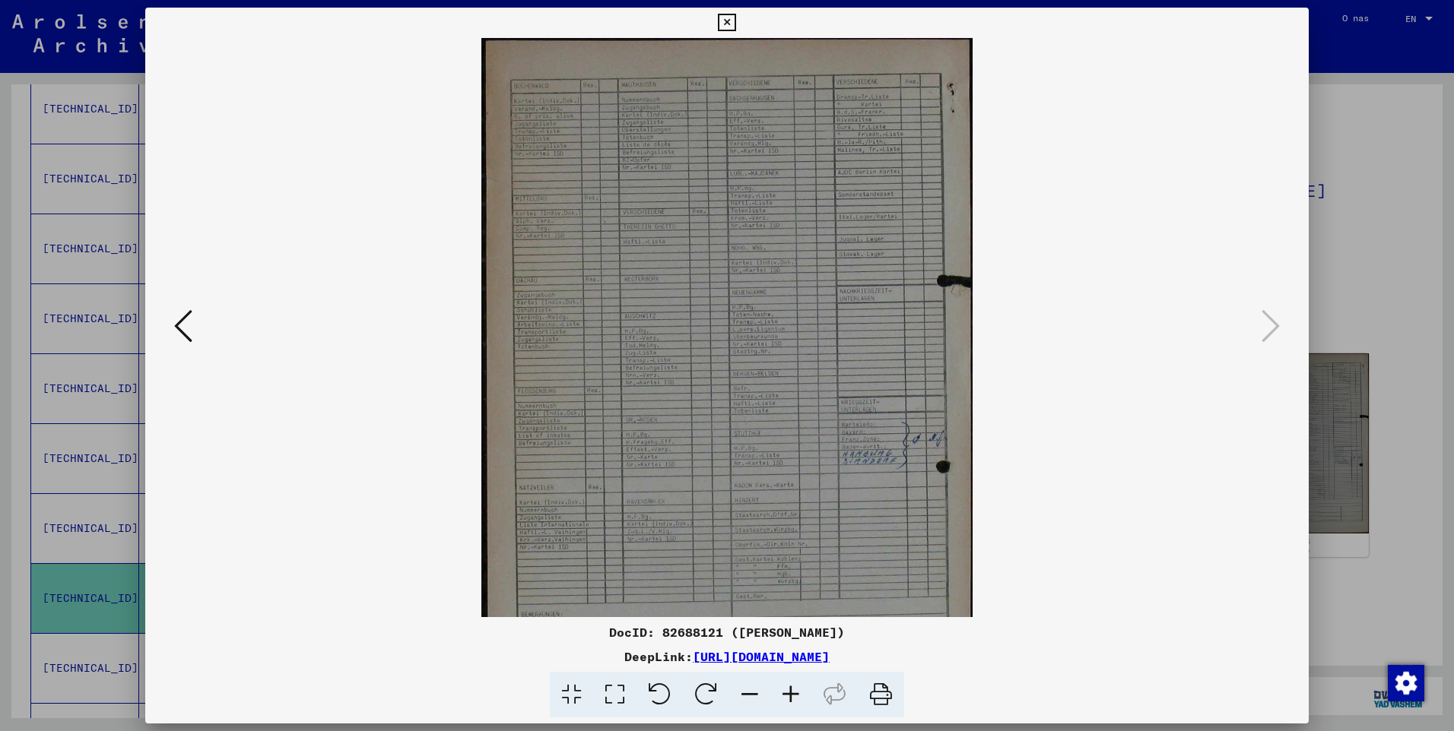
click at [796, 695] on icon at bounding box center [790, 695] width 41 height 46
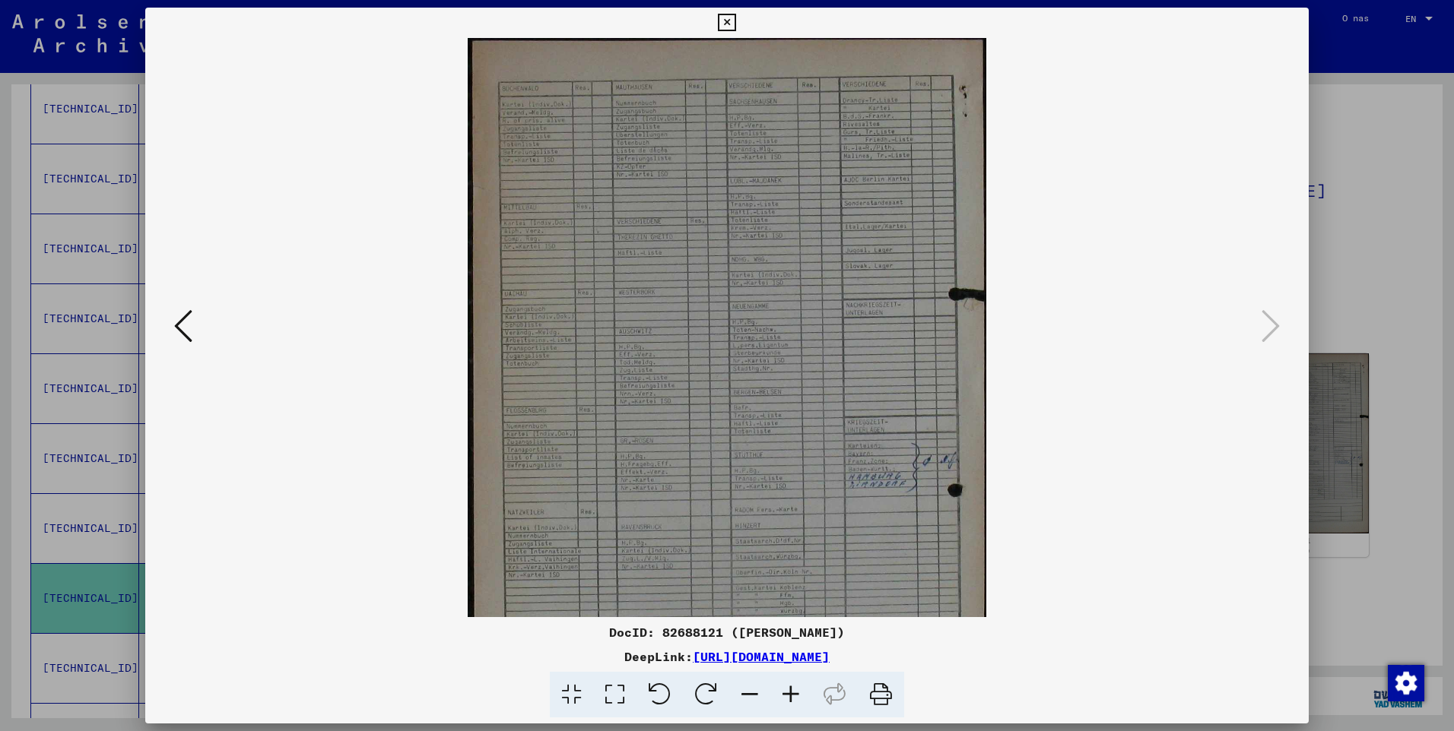
click at [796, 695] on icon at bounding box center [790, 695] width 41 height 46
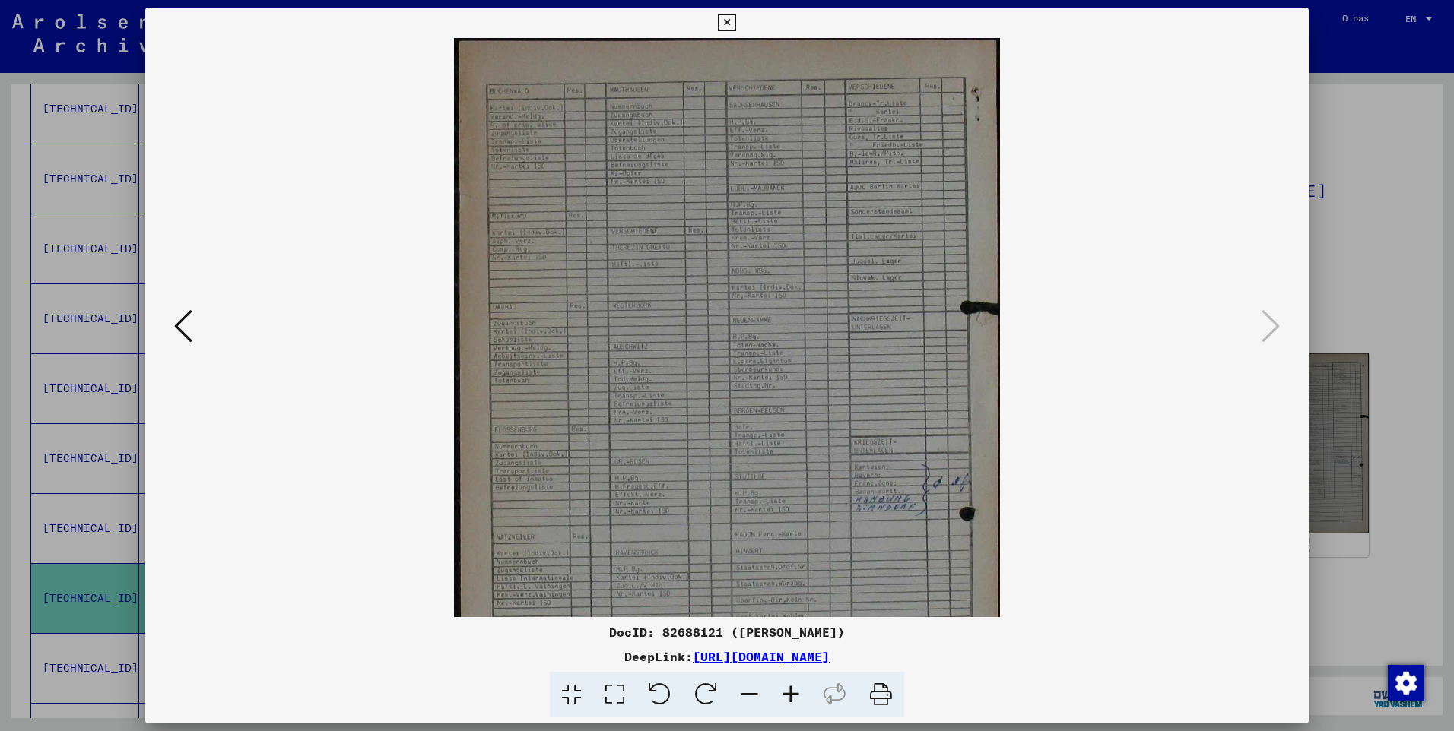
click at [796, 695] on icon at bounding box center [790, 695] width 41 height 46
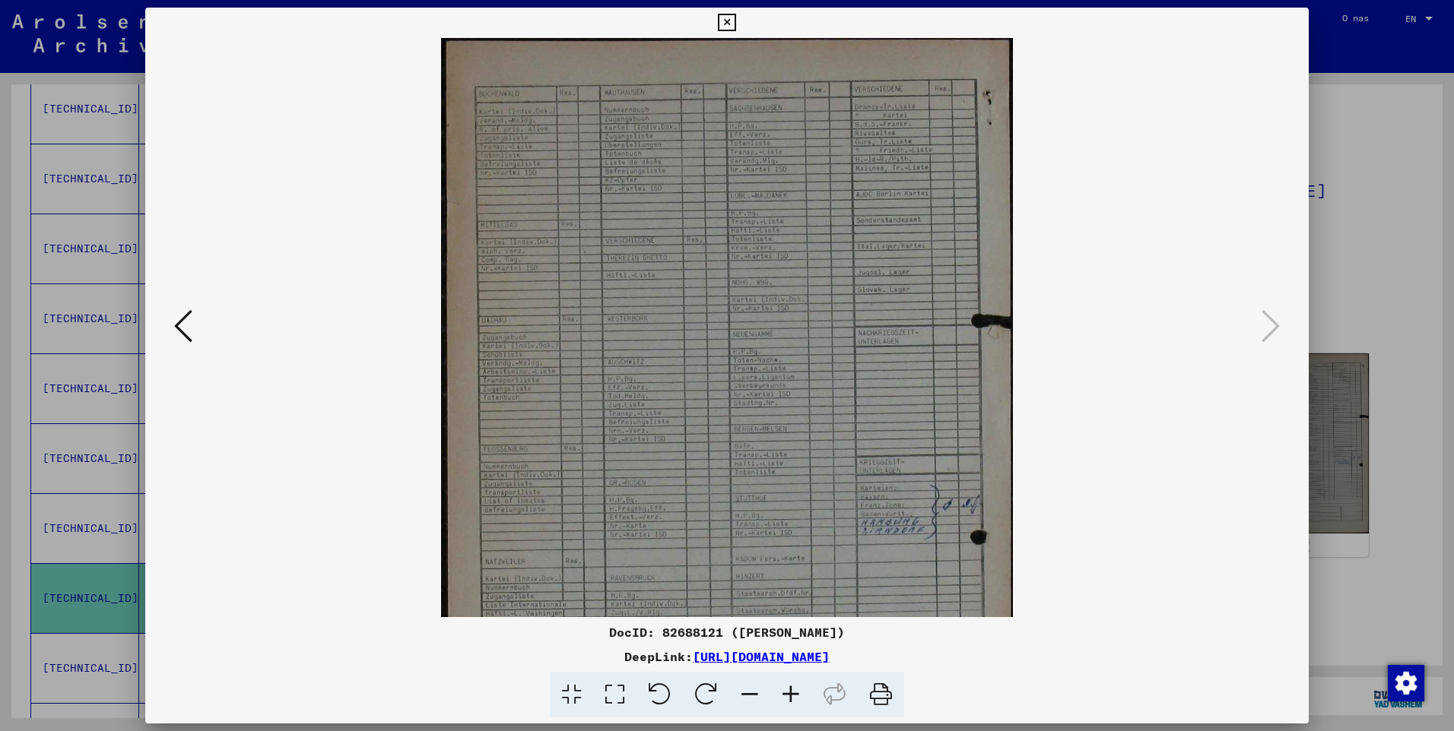
click at [796, 695] on icon at bounding box center [790, 695] width 41 height 46
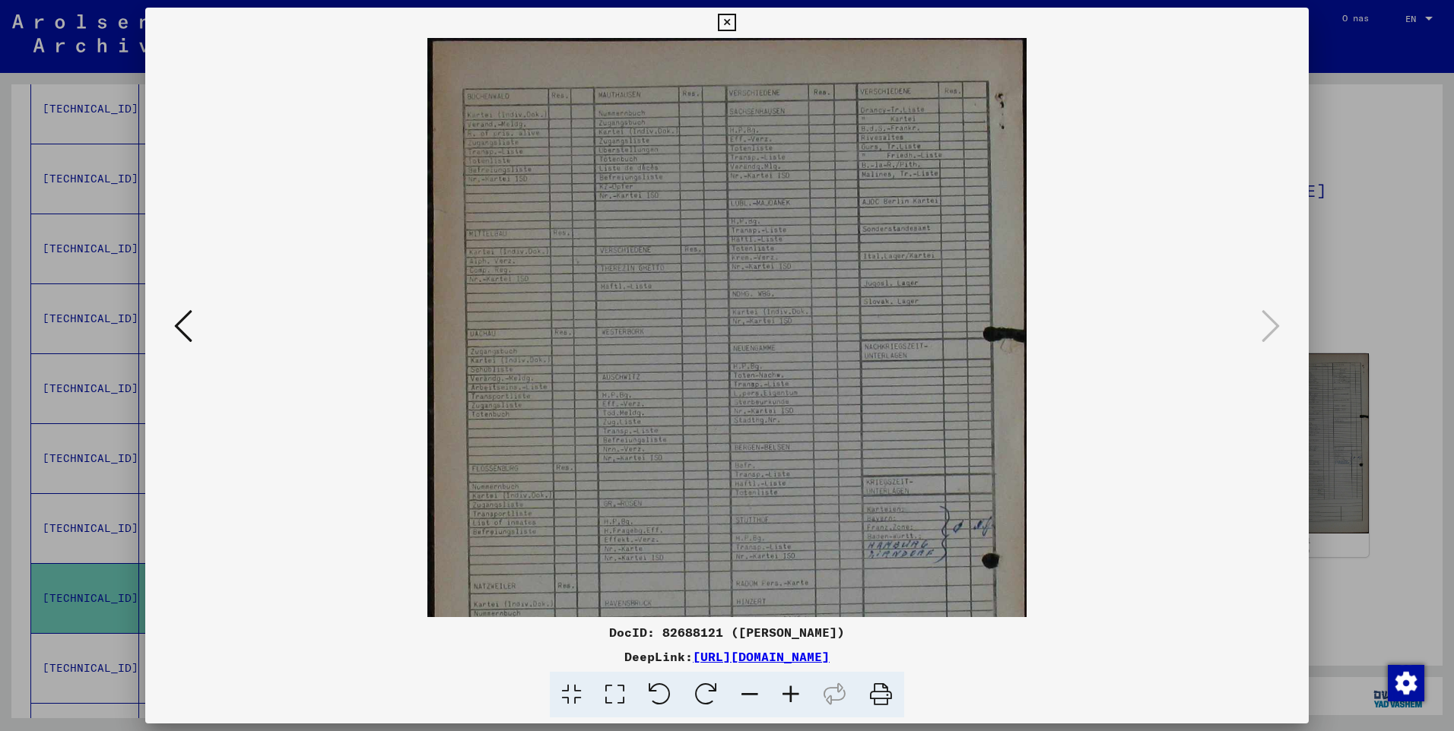
click at [796, 695] on icon at bounding box center [790, 695] width 41 height 46
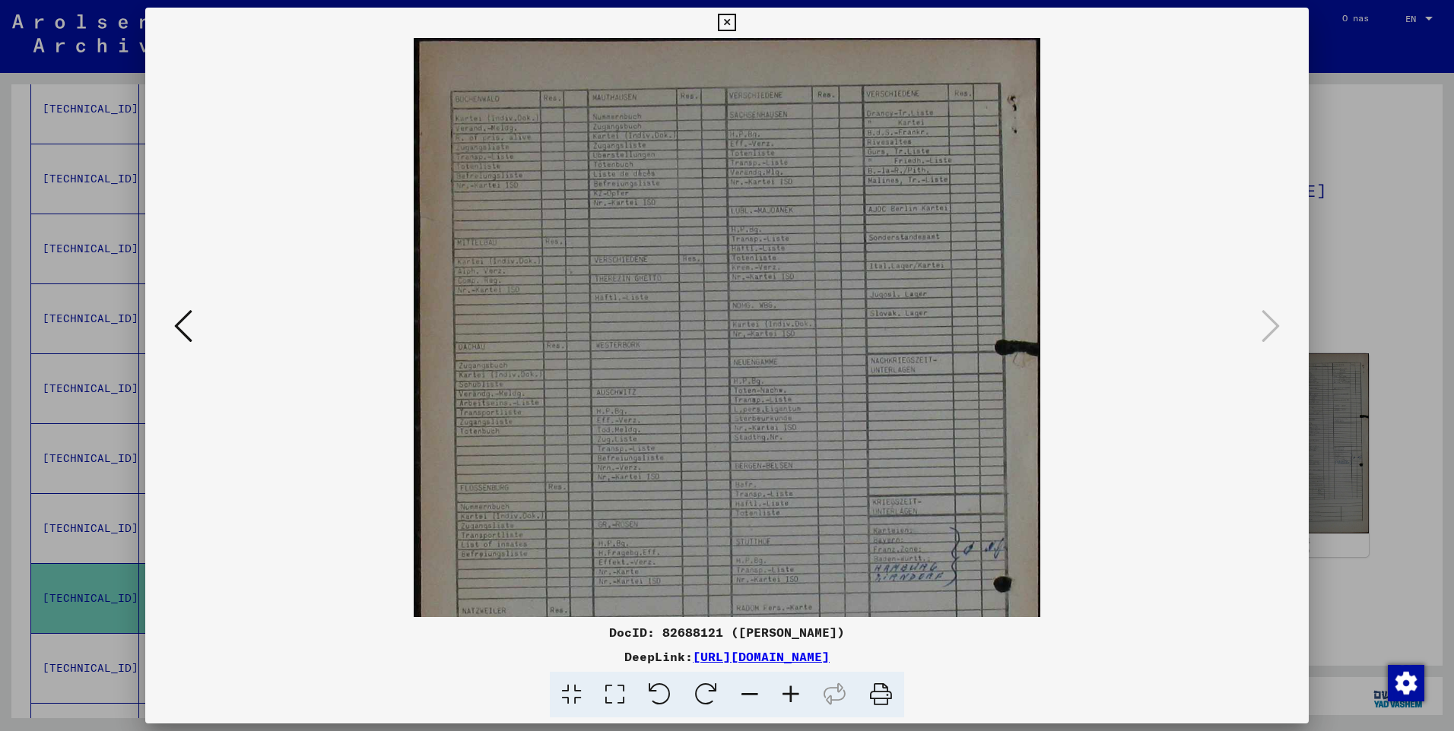
click at [796, 695] on icon at bounding box center [790, 695] width 41 height 46
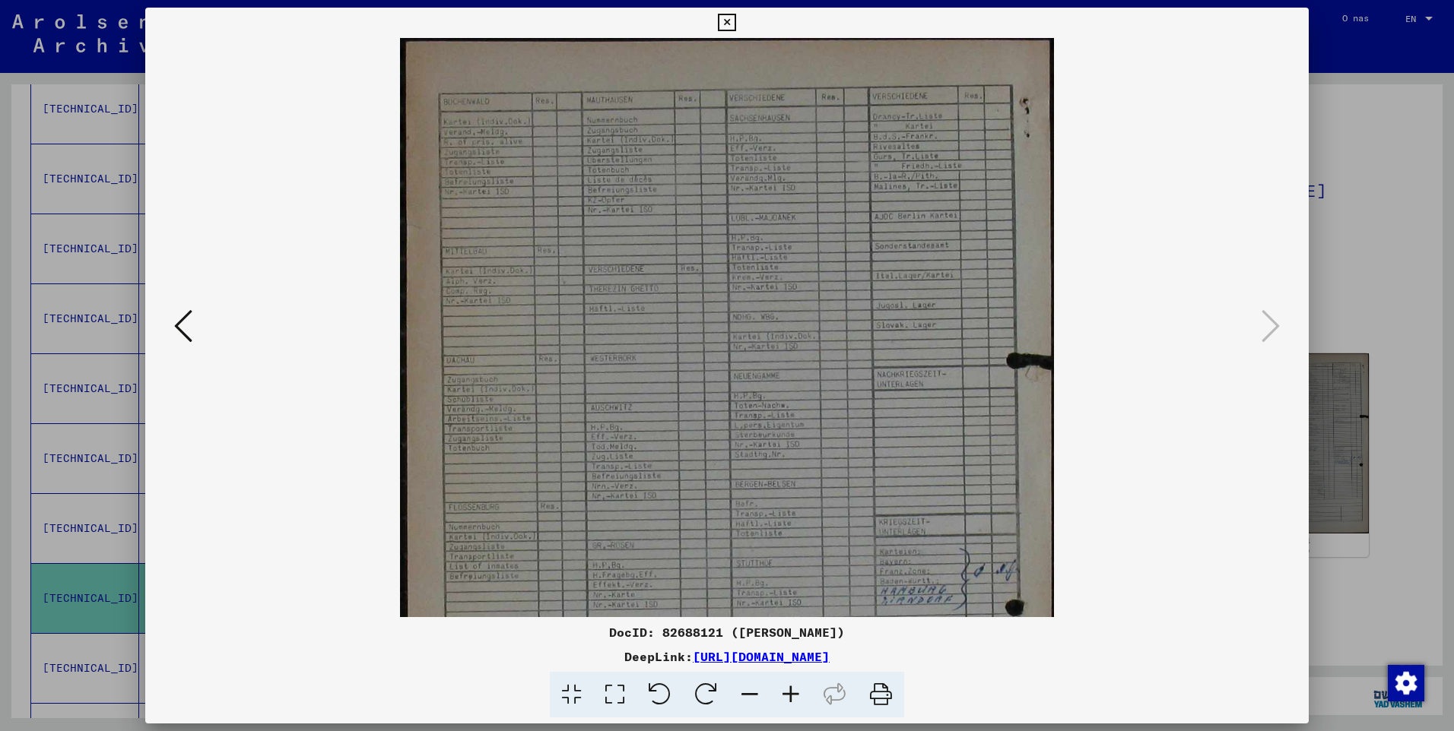
click at [796, 695] on icon at bounding box center [790, 695] width 41 height 46
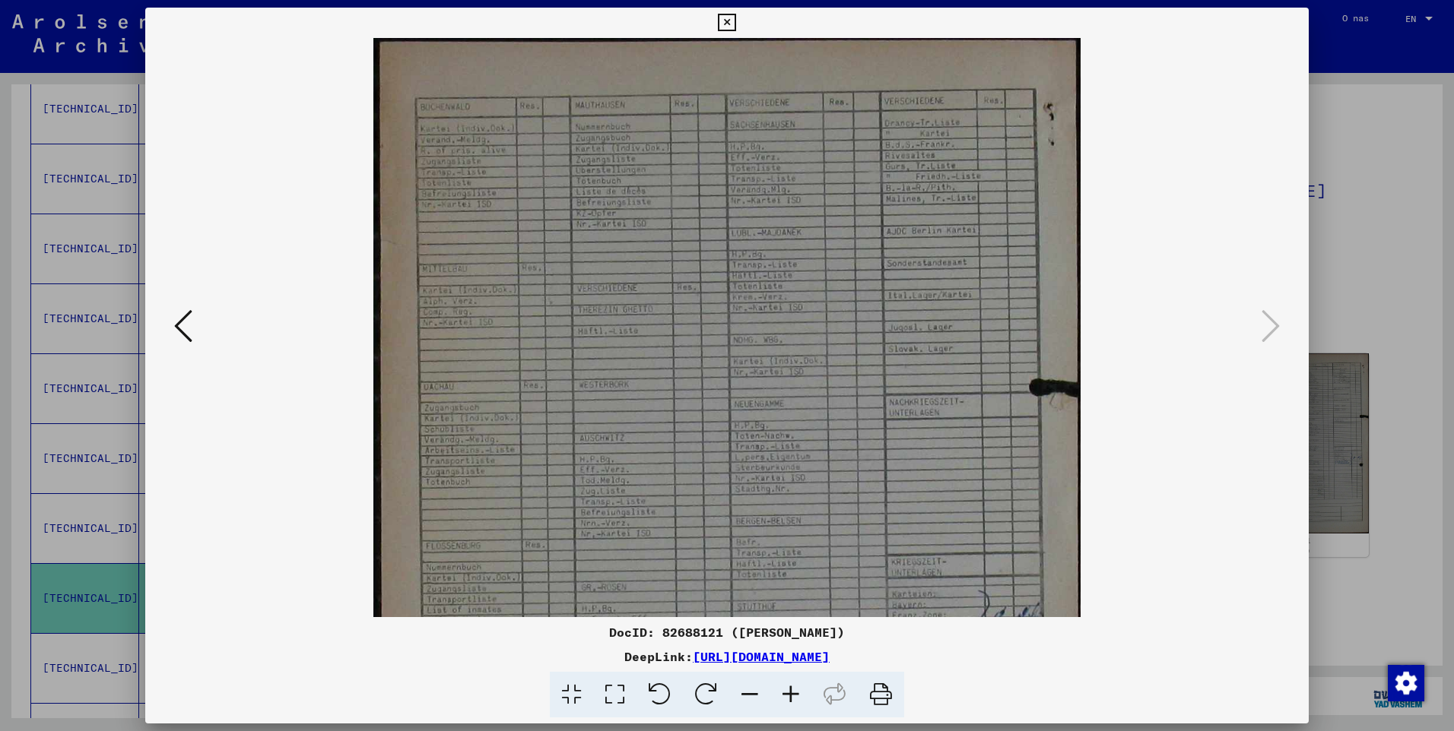
click at [796, 695] on icon at bounding box center [790, 695] width 41 height 46
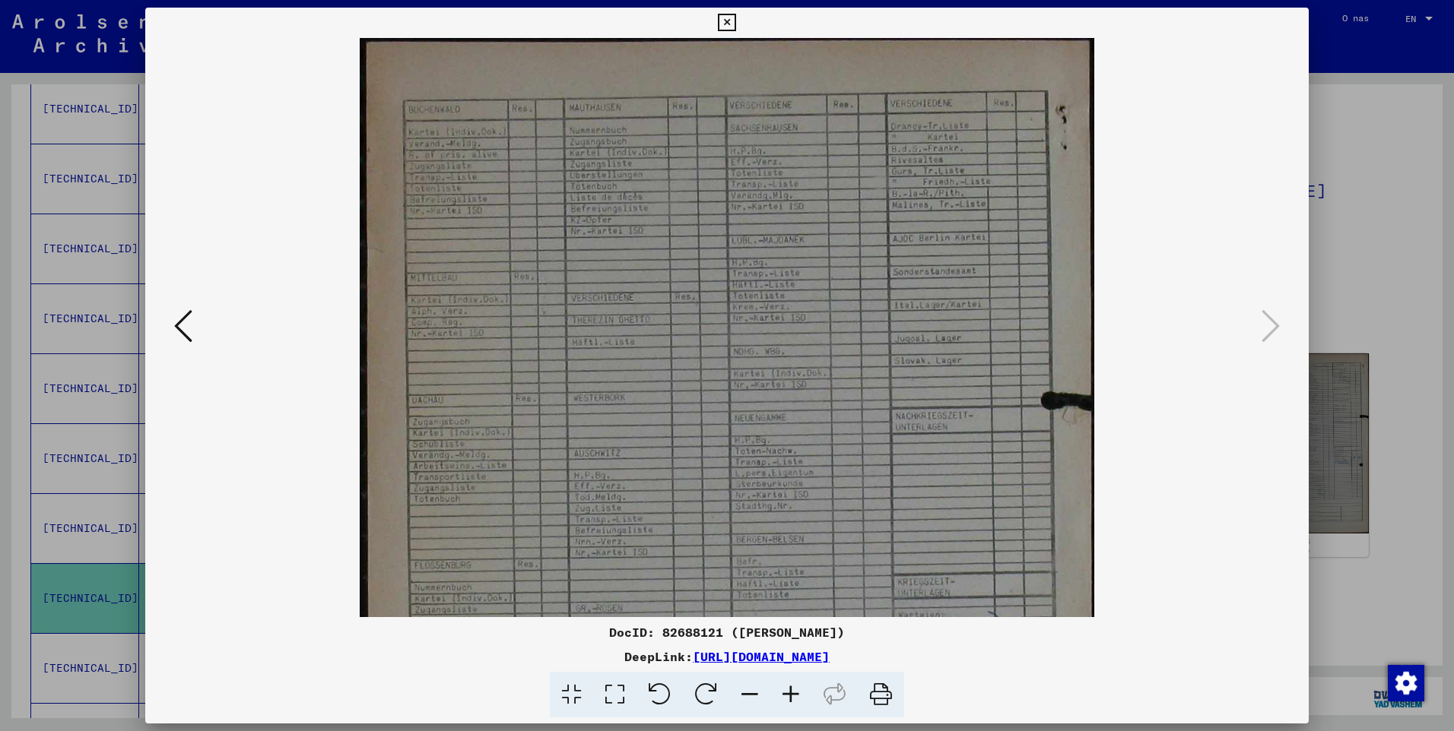
click at [796, 695] on icon at bounding box center [790, 695] width 41 height 46
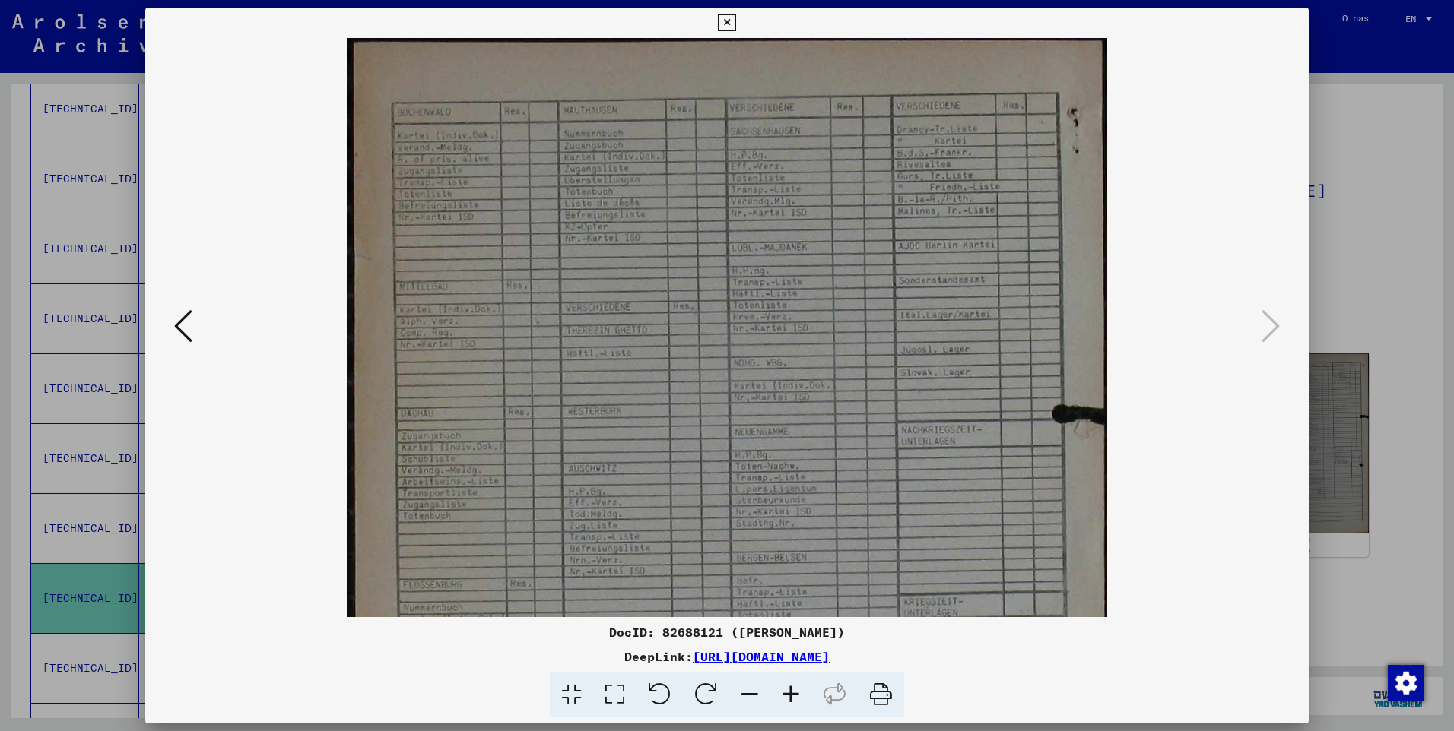
click at [796, 695] on icon at bounding box center [790, 695] width 41 height 46
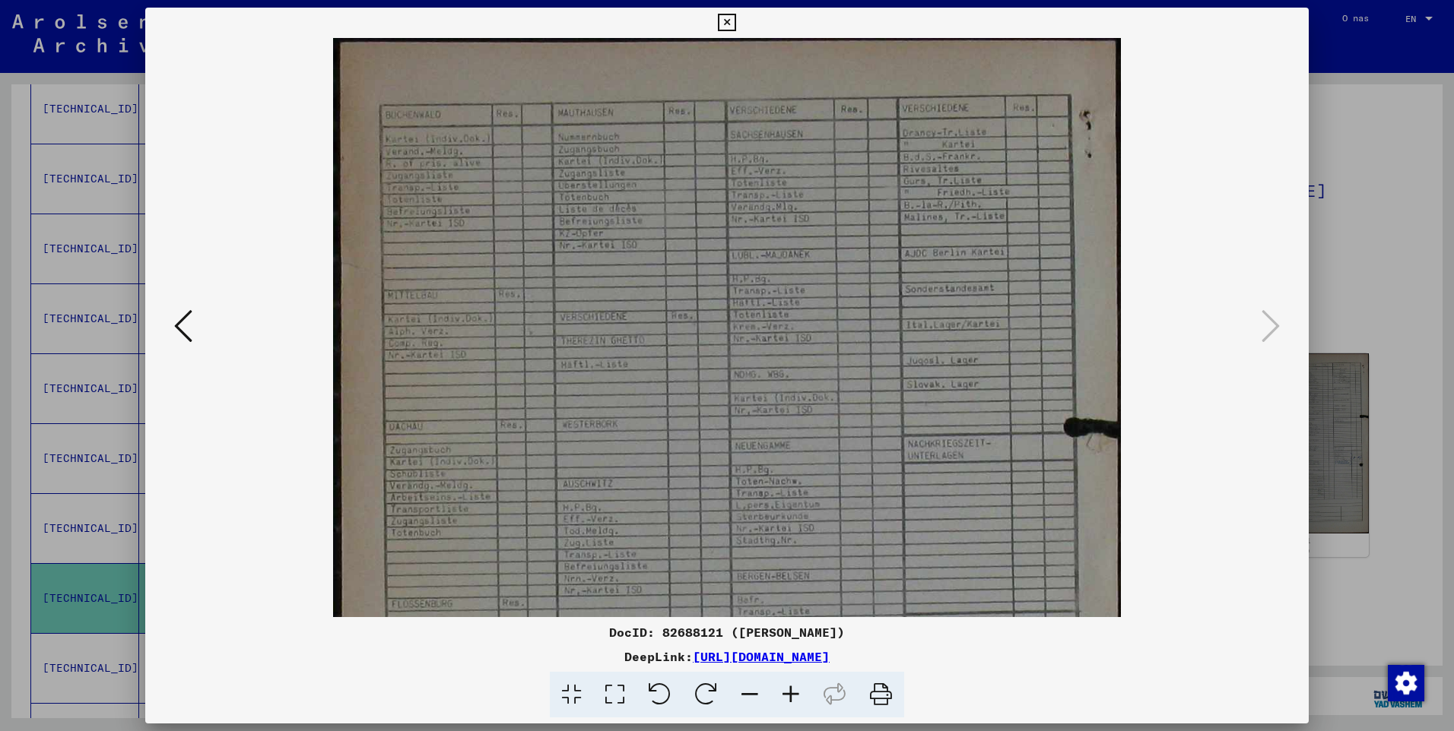
click at [796, 695] on icon at bounding box center [790, 695] width 41 height 46
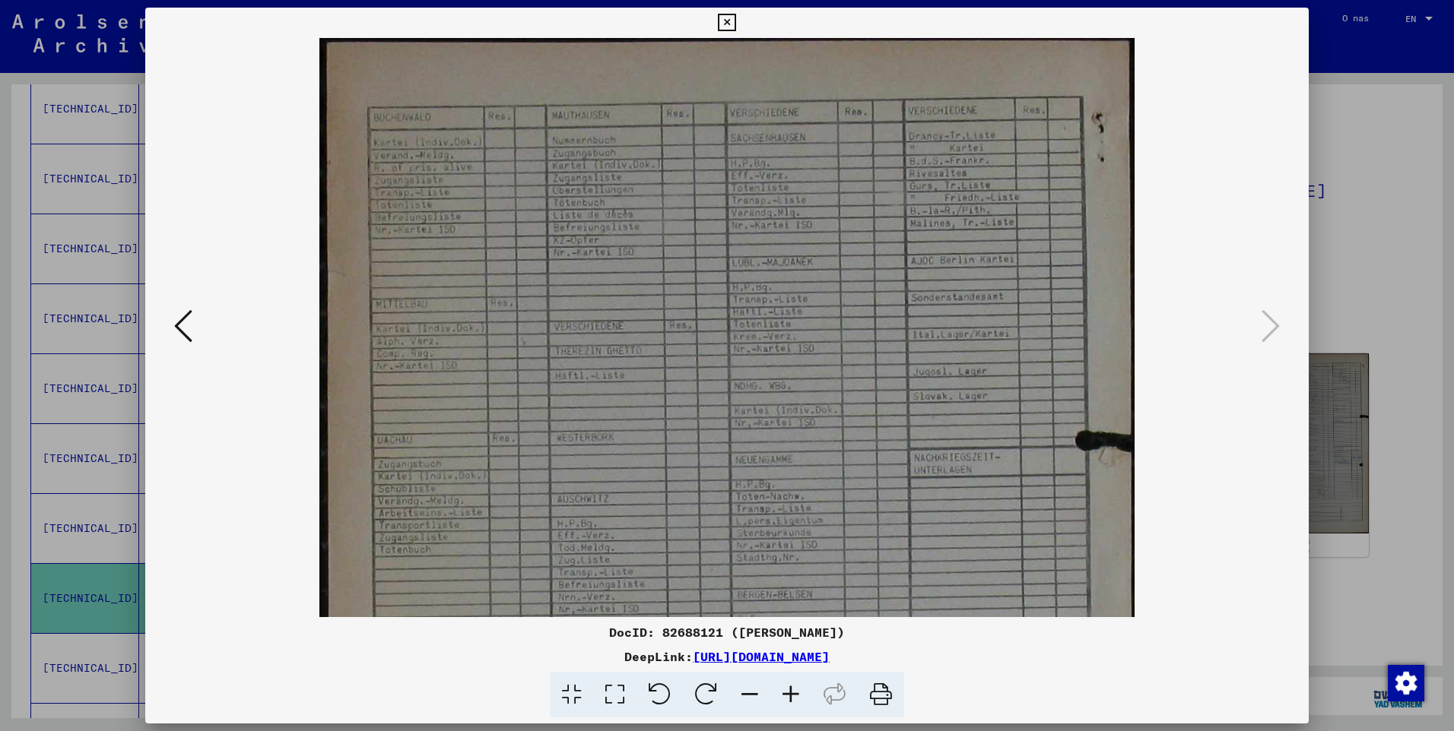
click at [796, 695] on icon at bounding box center [790, 695] width 41 height 46
drag, startPoint x: 663, startPoint y: 303, endPoint x: 663, endPoint y: 311, distance: 8.4
click at [663, 311] on img at bounding box center [726, 612] width 815 height 1149
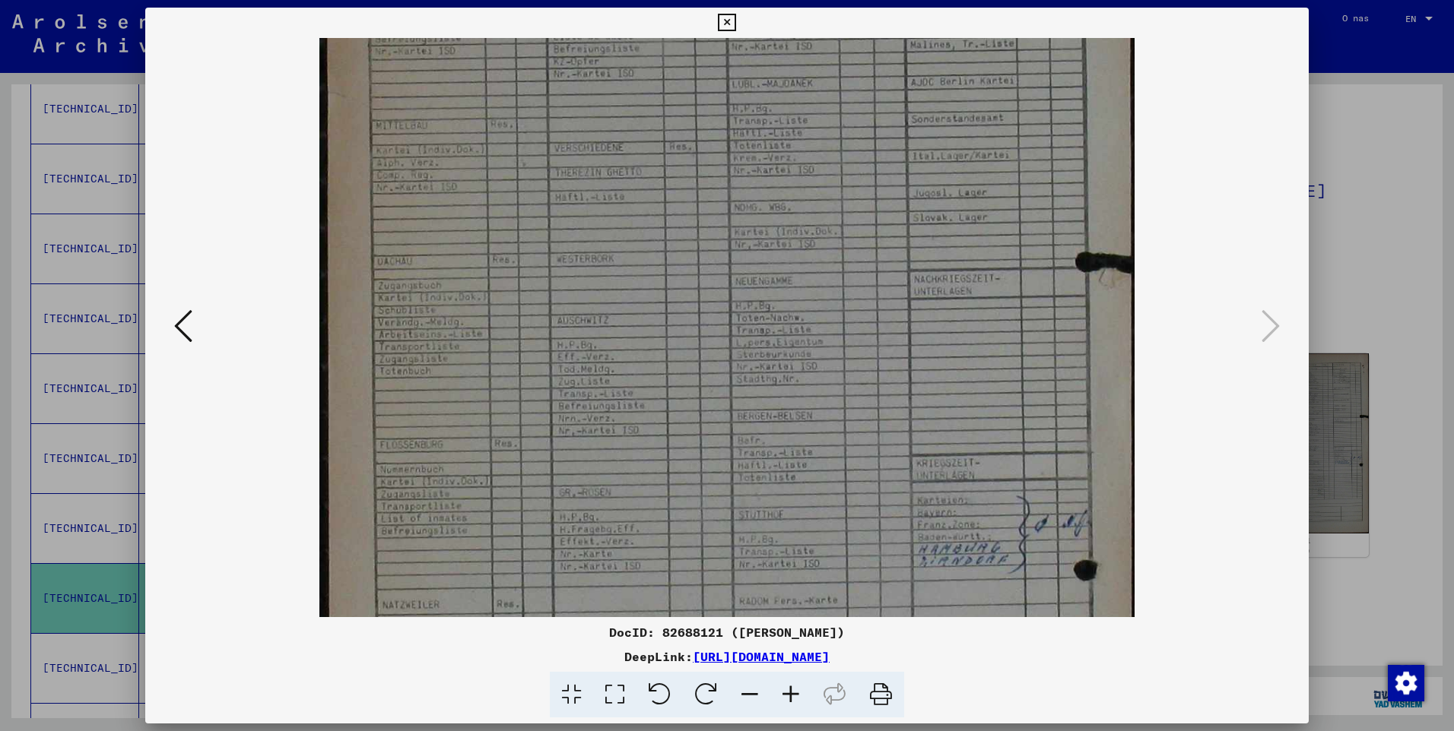
scroll to position [179, 0]
drag, startPoint x: 648, startPoint y: 509, endPoint x: 639, endPoint y: 328, distance: 180.4
click at [639, 328] on img at bounding box center [726, 433] width 815 height 1149
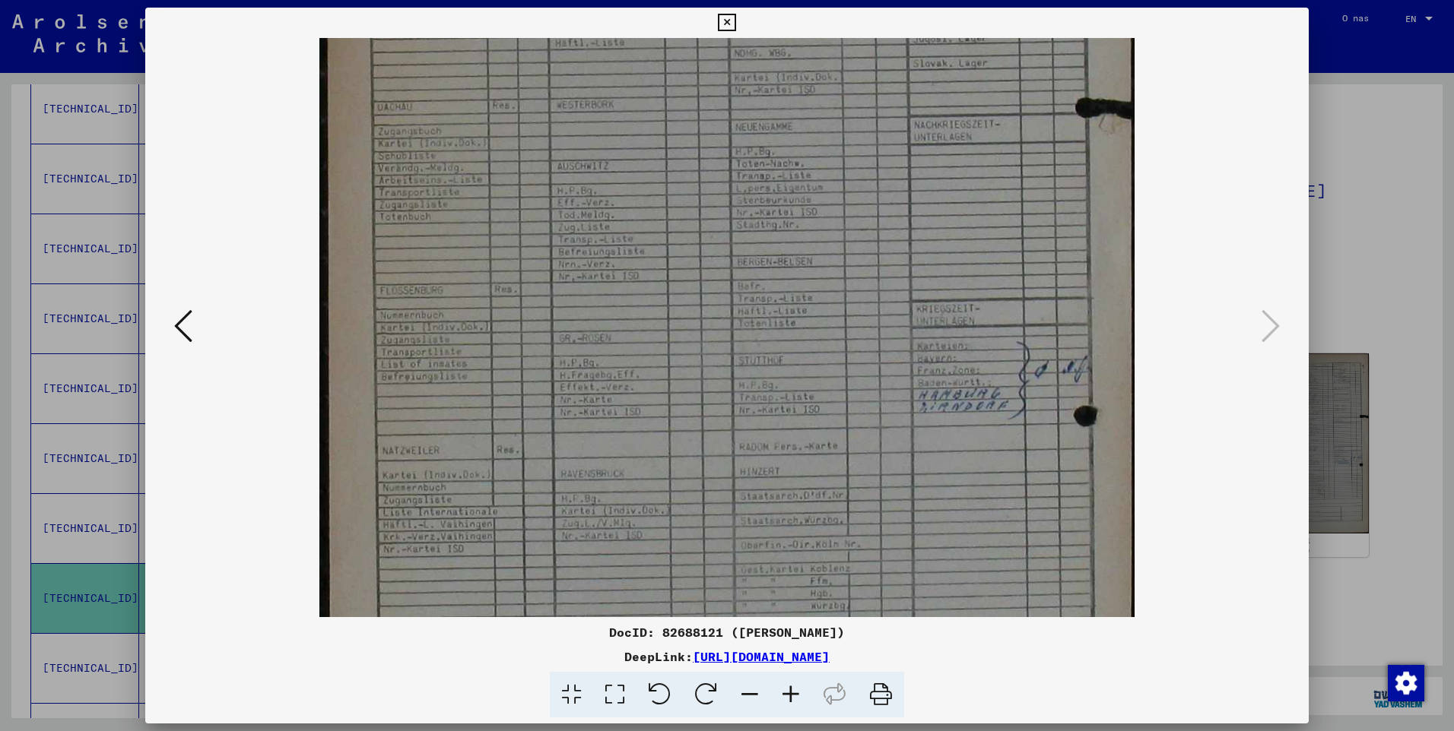
scroll to position [335, 0]
drag, startPoint x: 636, startPoint y: 441, endPoint x: 627, endPoint y: 327, distance: 114.3
click at [627, 327] on img at bounding box center [726, 277] width 815 height 1149
drag, startPoint x: 643, startPoint y: 488, endPoint x: 634, endPoint y: 324, distance: 164.5
click at [634, 324] on img at bounding box center [726, 277] width 815 height 1149
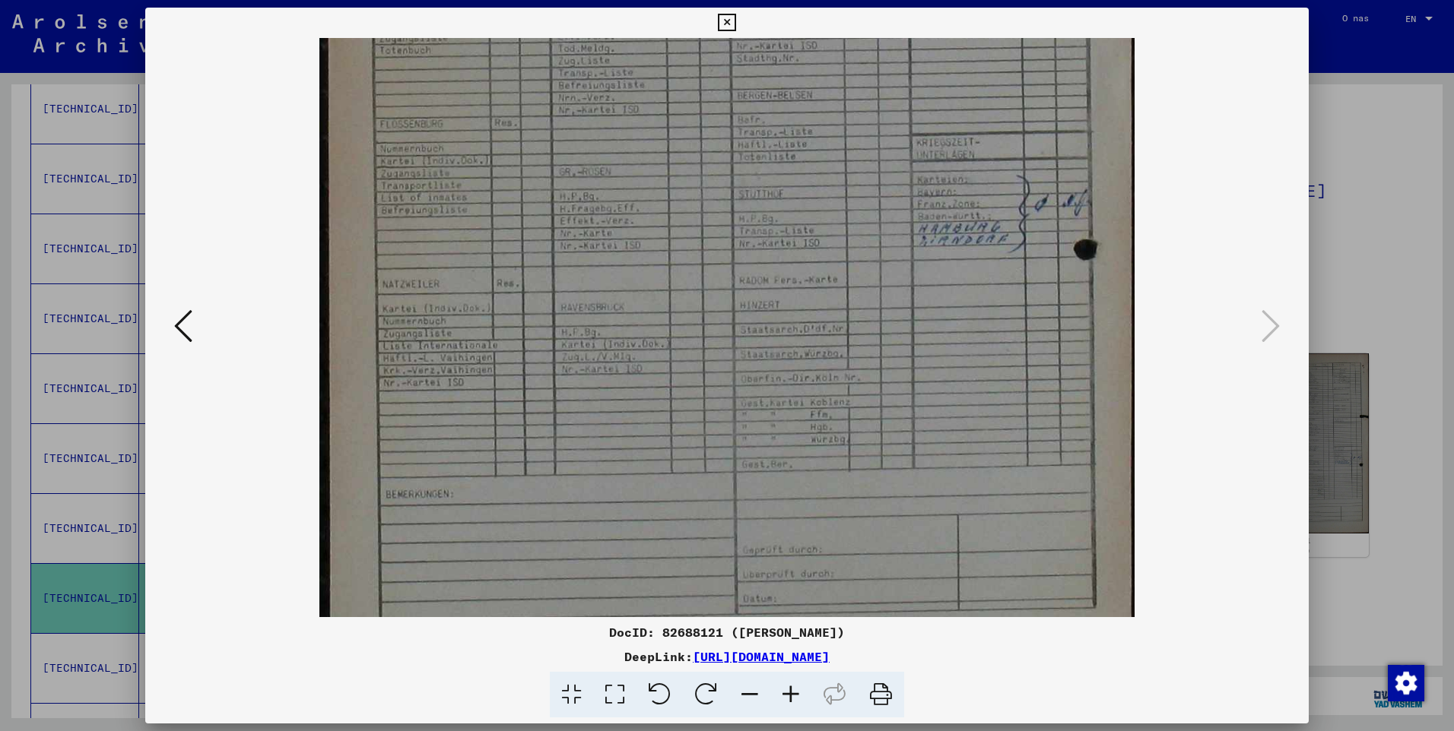
scroll to position [570, 0]
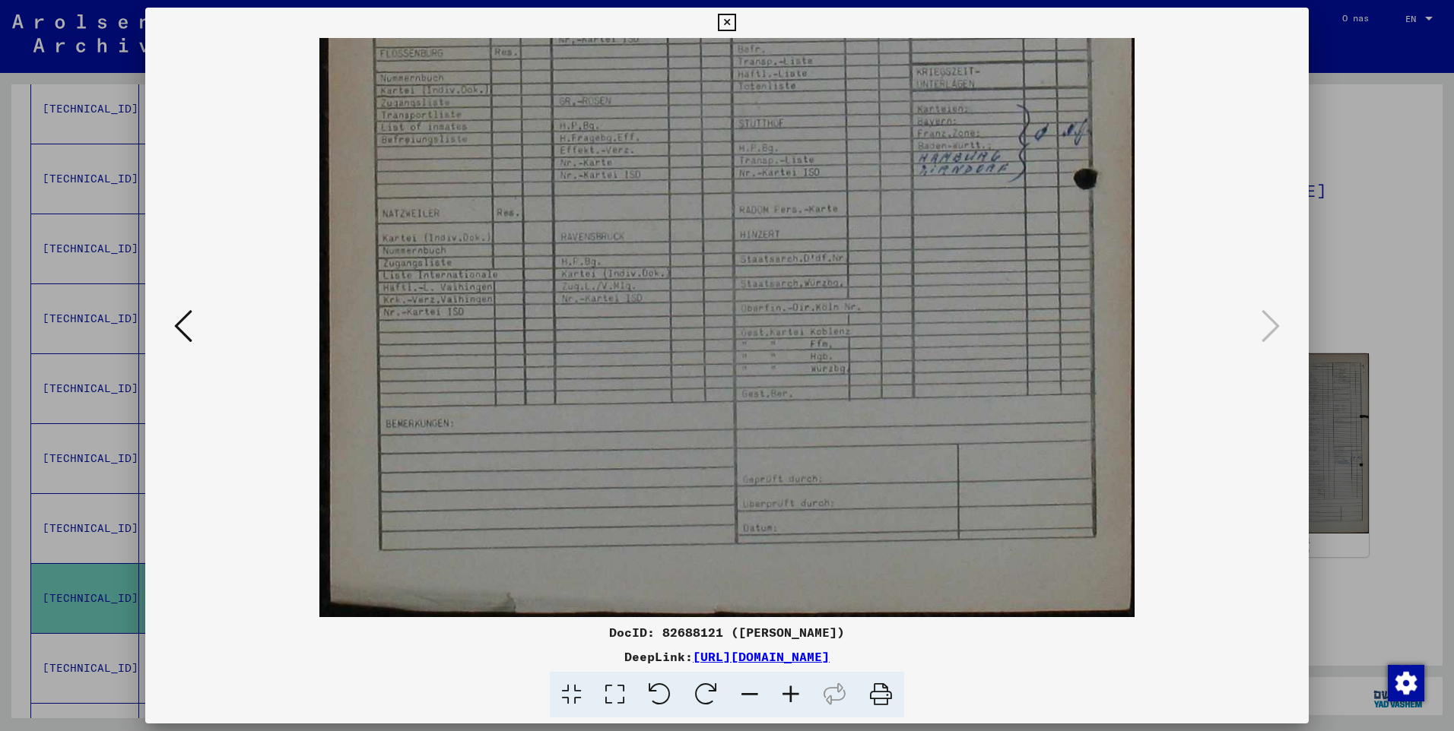
drag, startPoint x: 629, startPoint y: 323, endPoint x: 620, endPoint y: 233, distance: 90.2
click at [613, 223] on img at bounding box center [726, 42] width 815 height 1149
click at [727, 30] on icon at bounding box center [726, 23] width 17 height 18
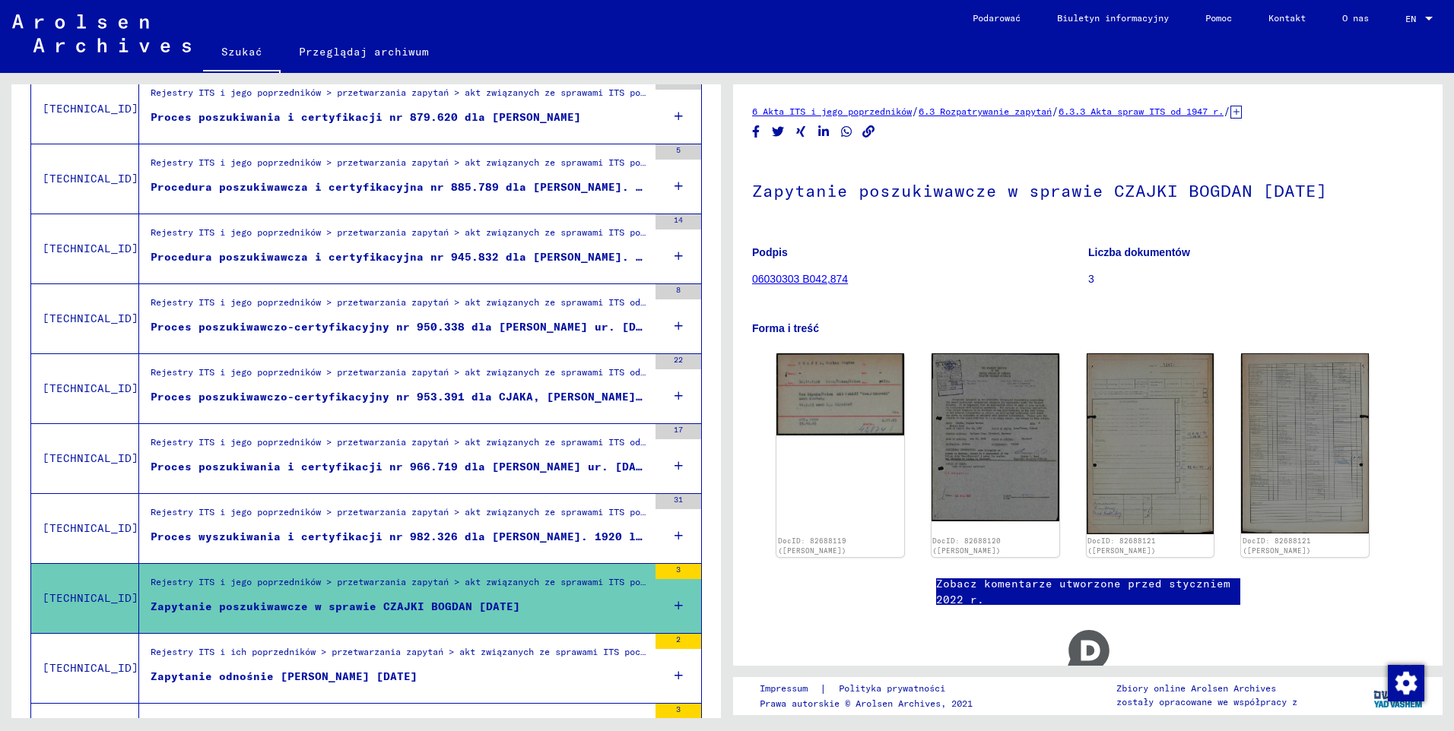
scroll to position [679, 0]
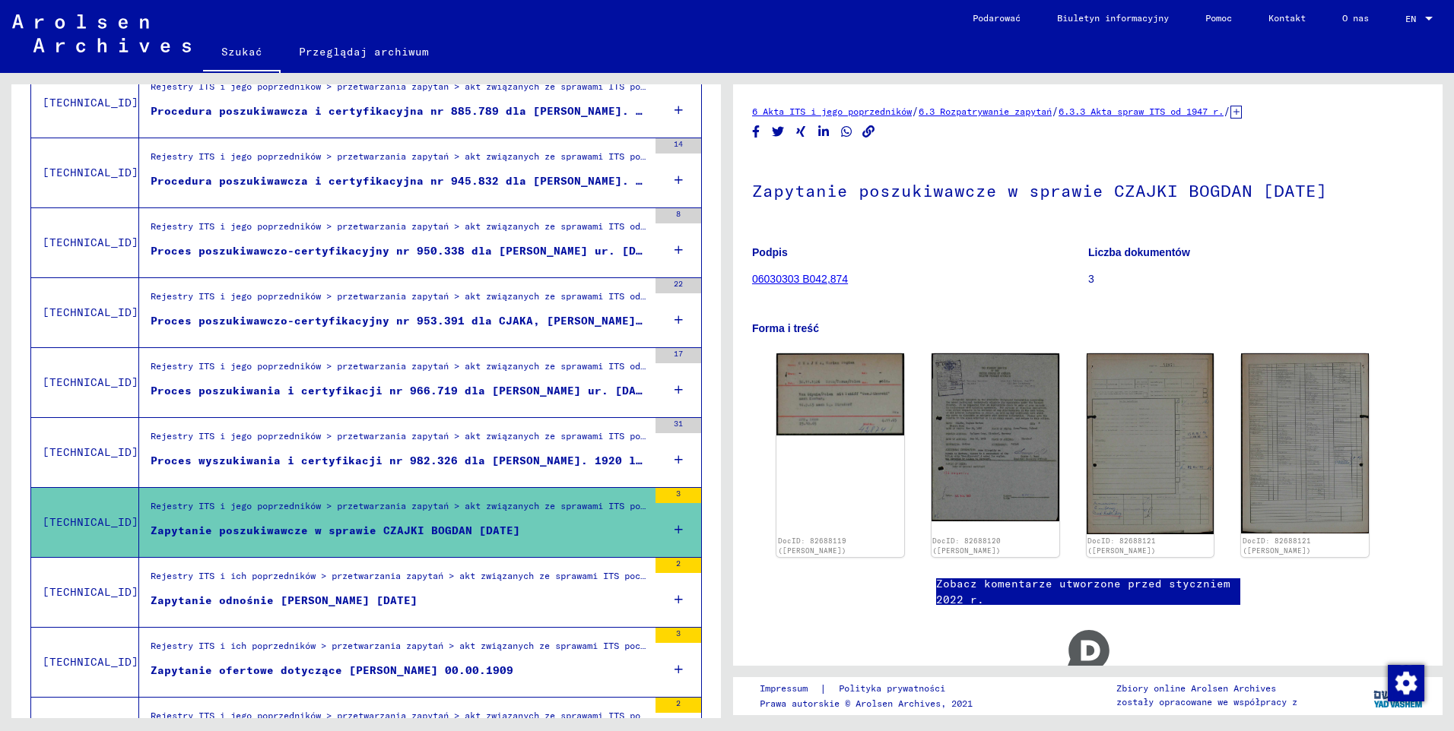
click at [376, 588] on div "Rejestry ITS i ich poprzedników > przetwarzania zapytań > akt związanych ze spr…" at bounding box center [399, 579] width 497 height 21
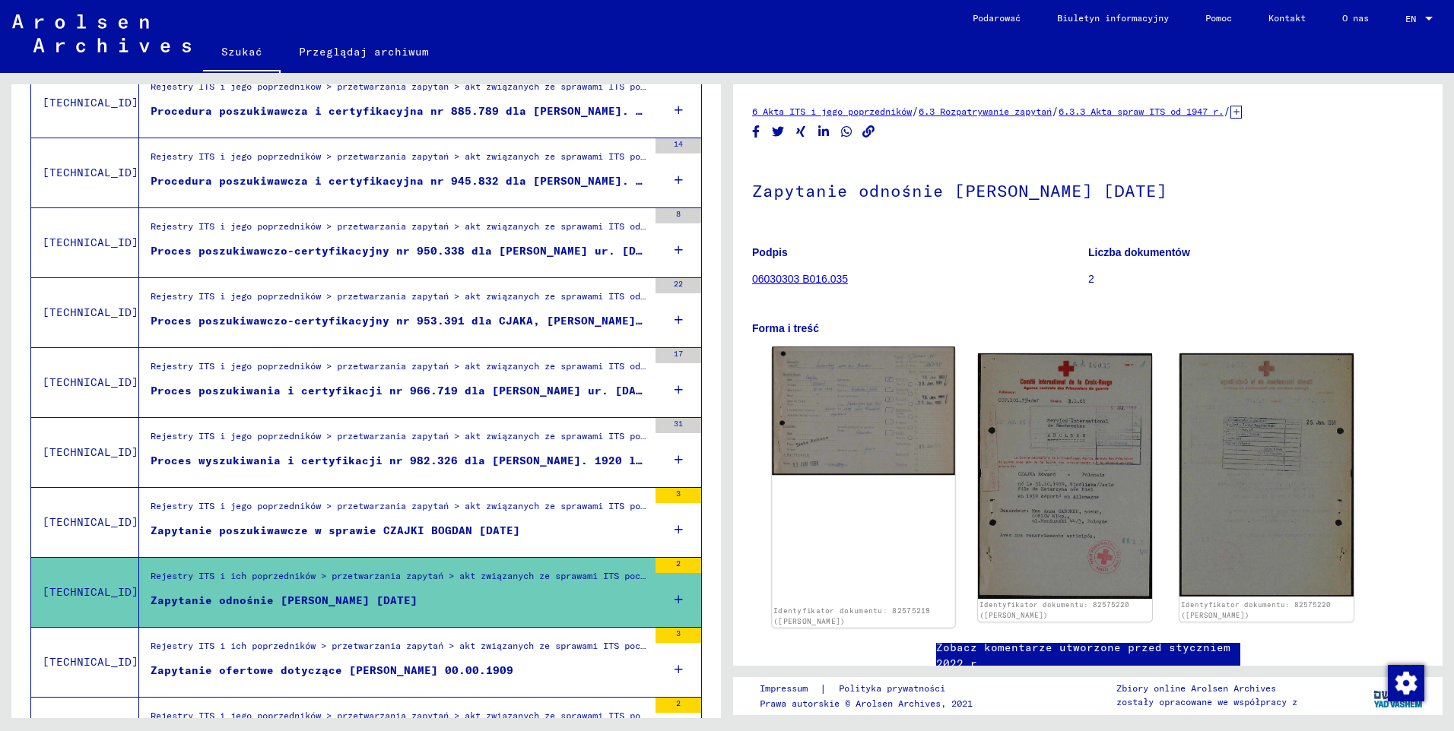
click at [881, 369] on img at bounding box center [863, 411] width 182 height 128
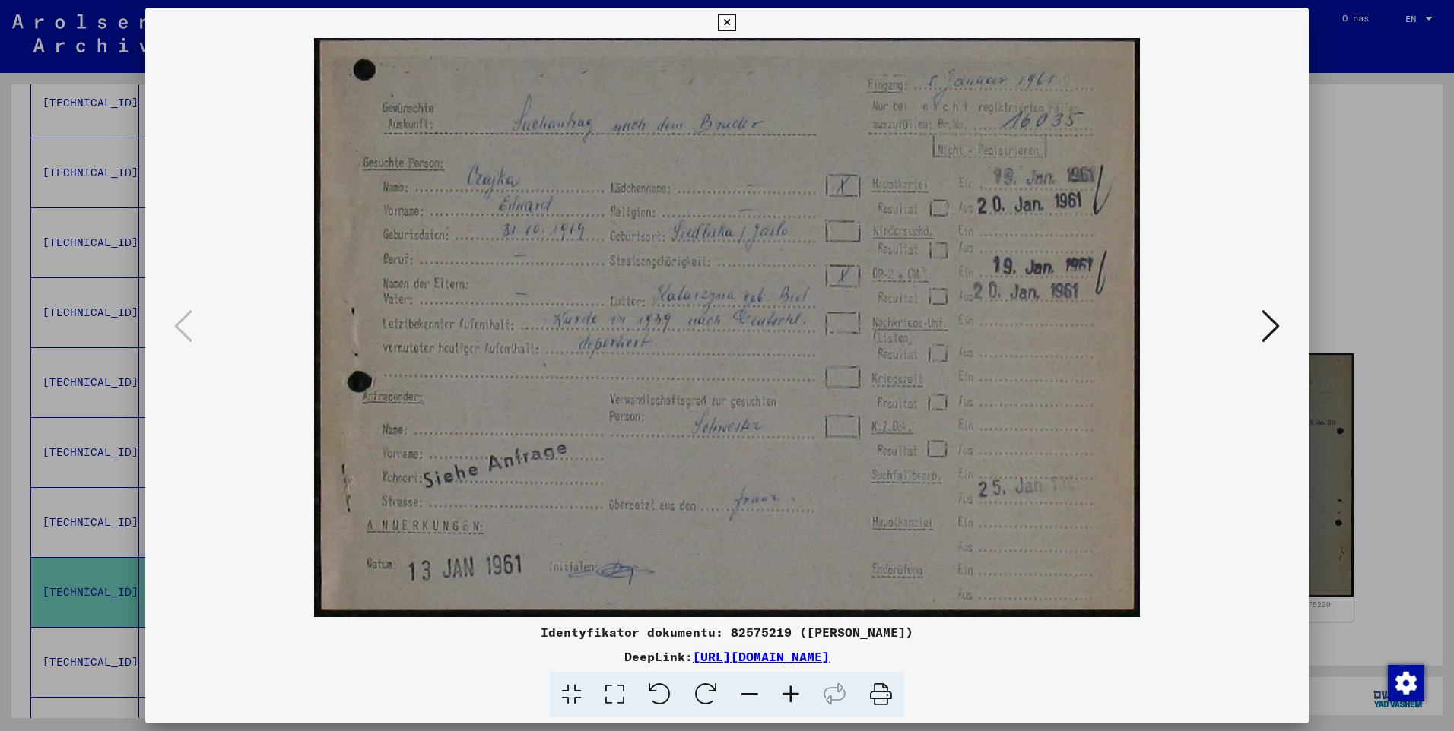
drag, startPoint x: 713, startPoint y: 296, endPoint x: 718, endPoint y: 274, distance: 21.8
click at [718, 274] on img at bounding box center [727, 327] width 1060 height 579
click at [1286, 327] on div at bounding box center [726, 327] width 1163 height 579
click at [1275, 324] on icon at bounding box center [1270, 326] width 18 height 36
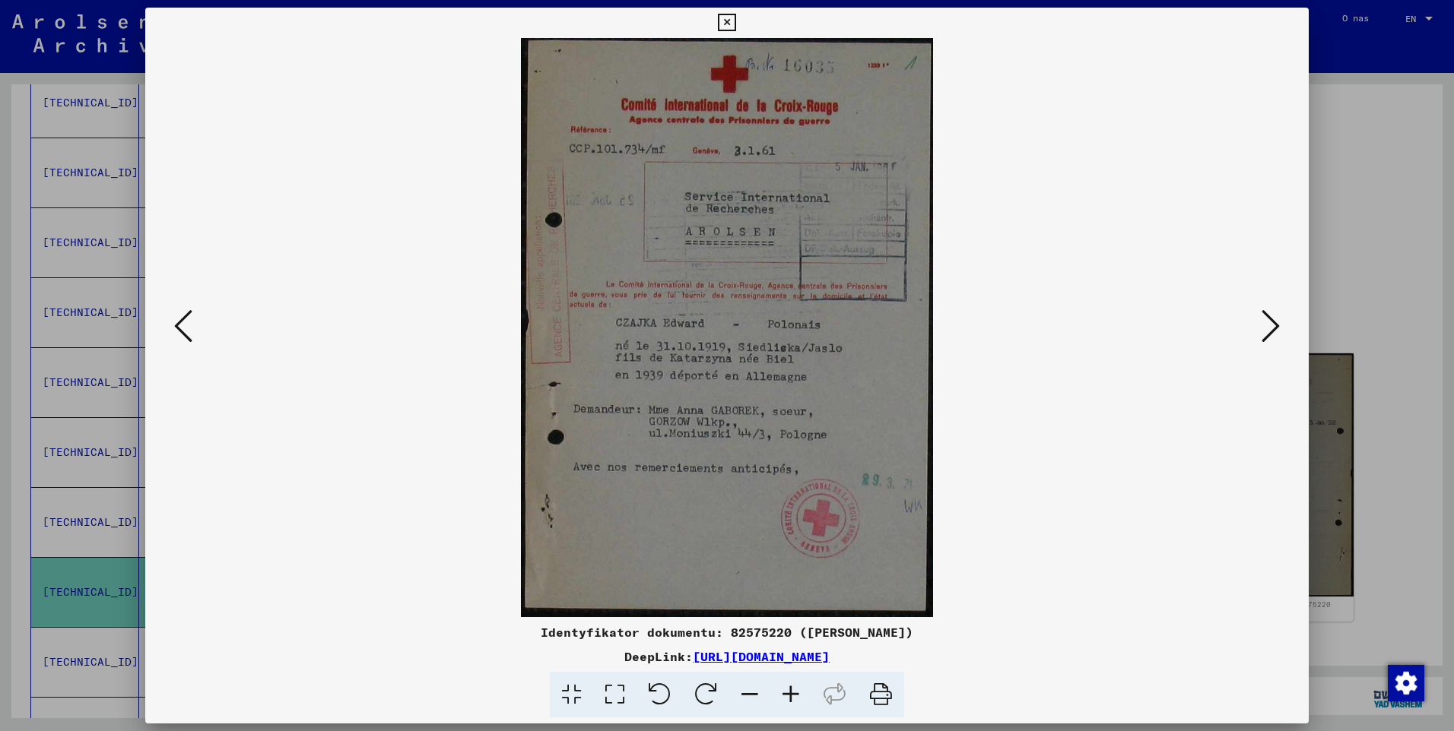
click at [1285, 334] on div at bounding box center [726, 327] width 1163 height 579
click at [1279, 331] on button at bounding box center [1270, 327] width 27 height 43
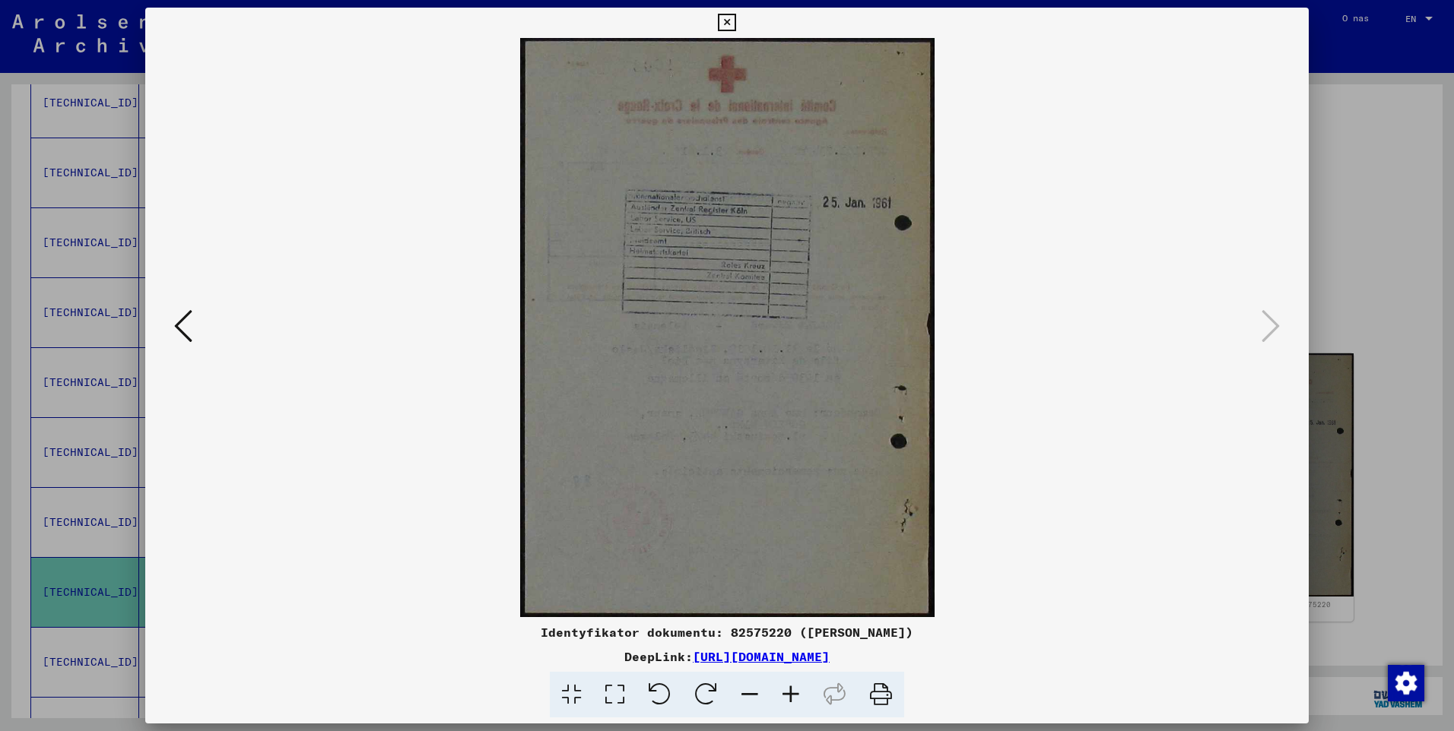
click at [718, 24] on icon at bounding box center [726, 23] width 17 height 18
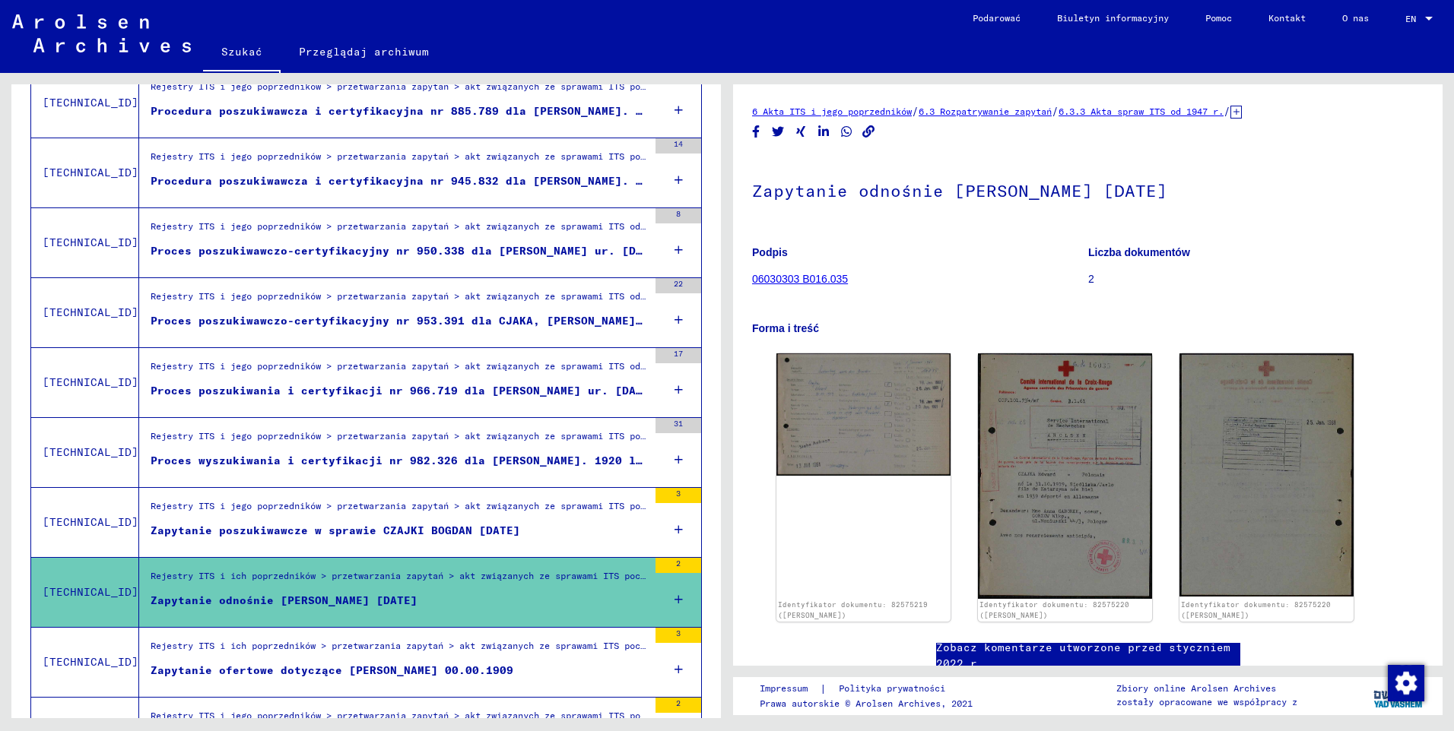
click at [379, 668] on div "Zapytanie ofertowe dotyczące [PERSON_NAME] 00.00.1909" at bounding box center [332, 671] width 363 height 16
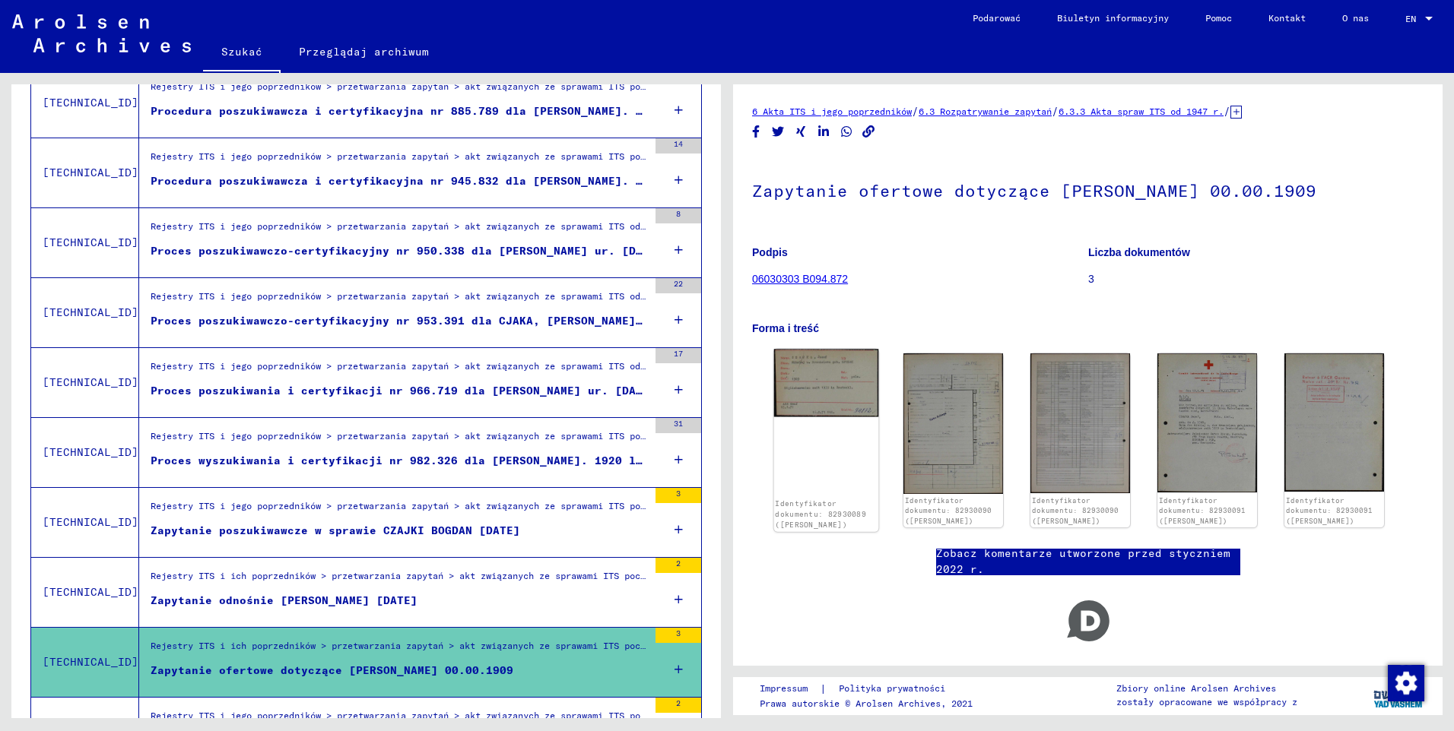
click at [816, 397] on img at bounding box center [826, 384] width 105 height 68
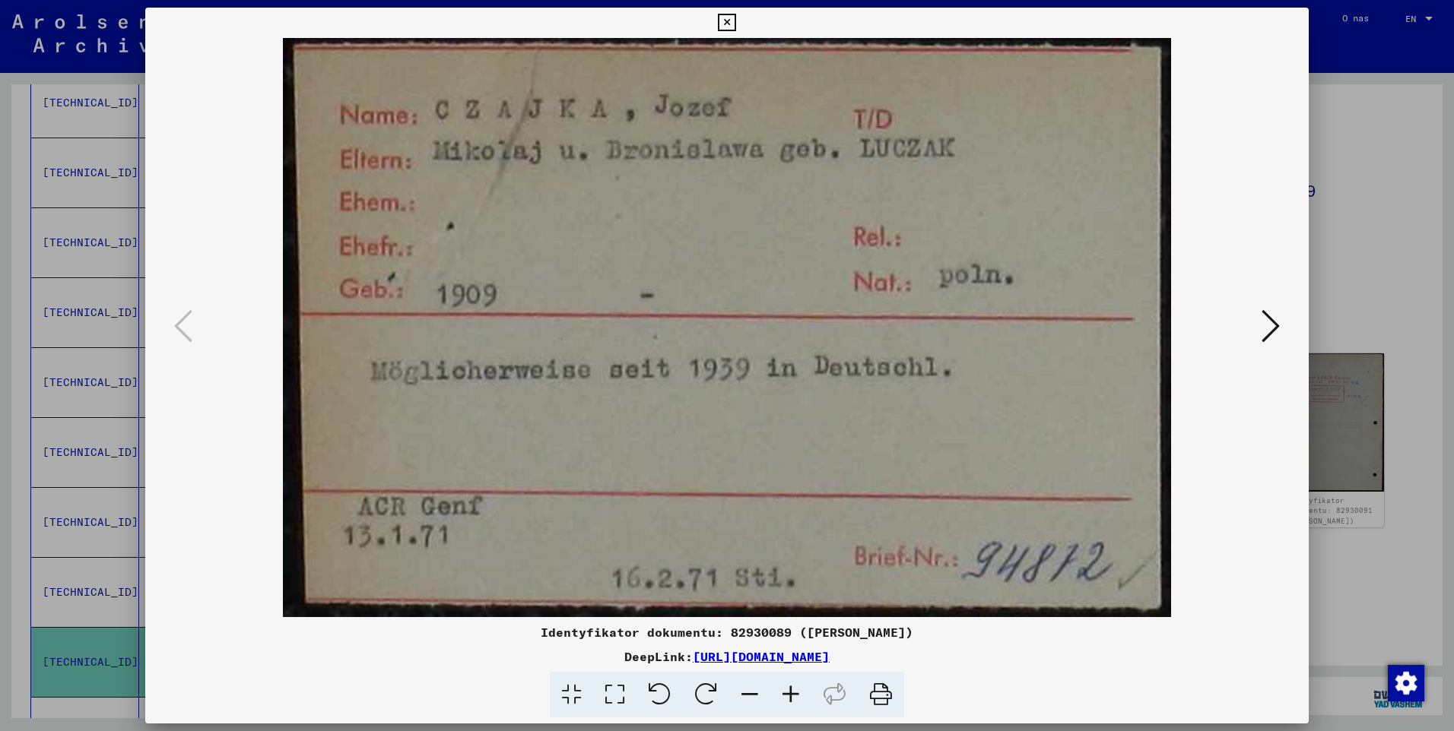
click at [1264, 332] on icon at bounding box center [1270, 326] width 18 height 36
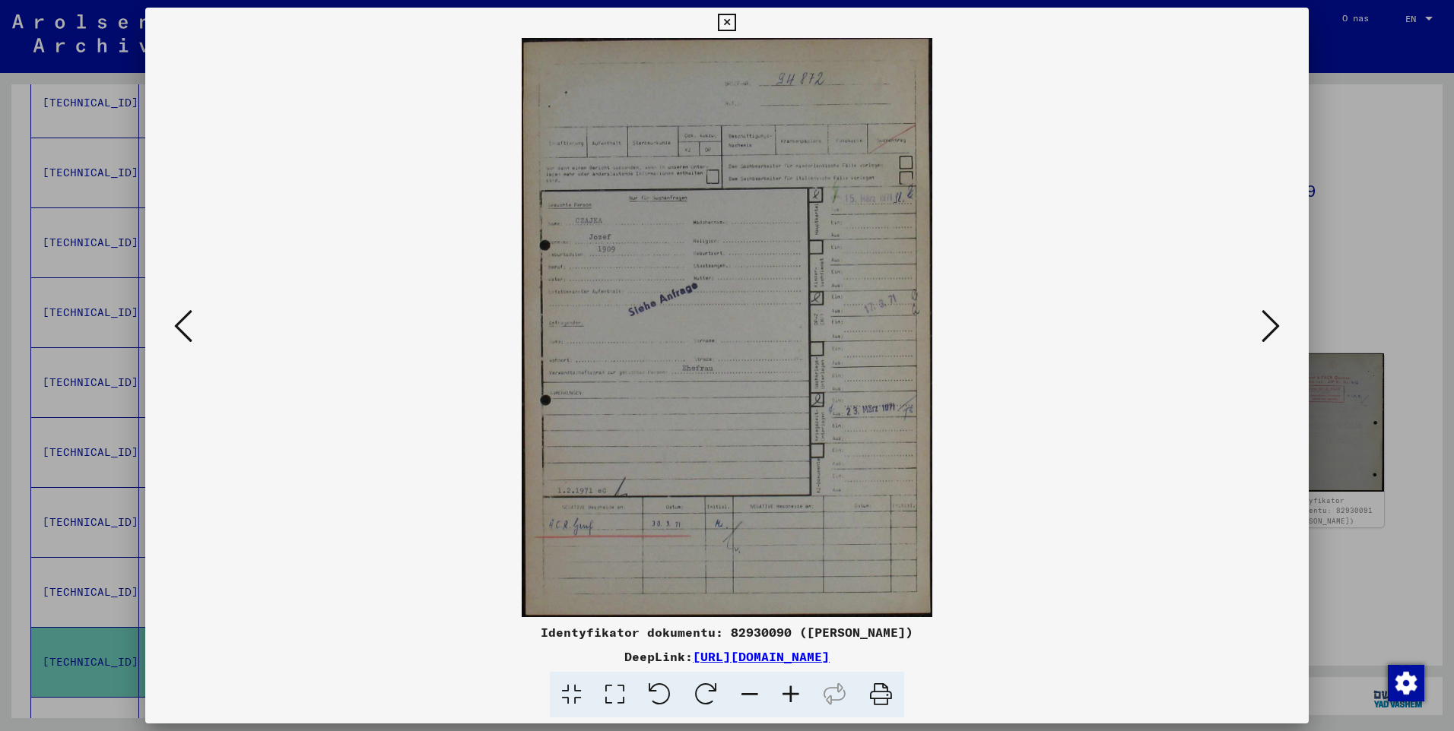
click at [1270, 331] on icon at bounding box center [1270, 326] width 18 height 36
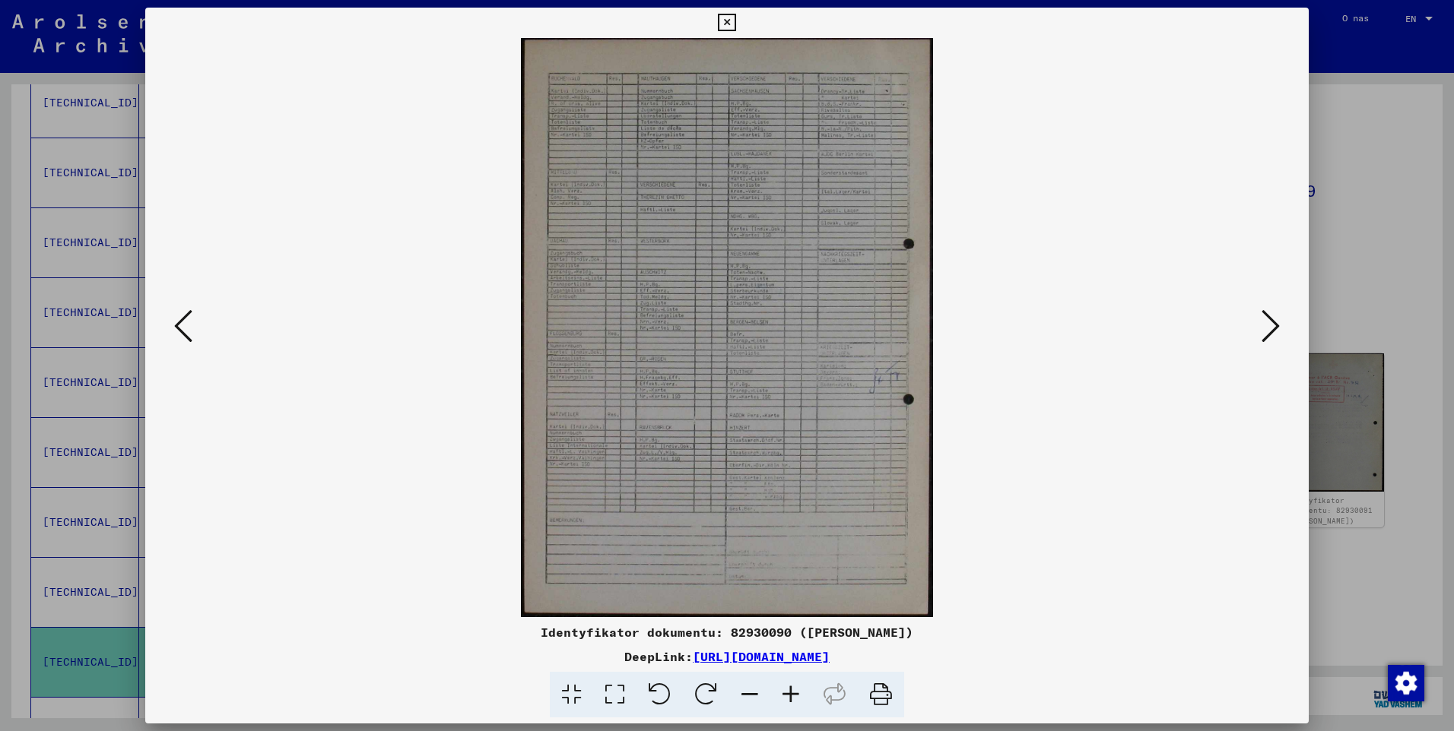
click at [1270, 331] on icon at bounding box center [1270, 326] width 18 height 36
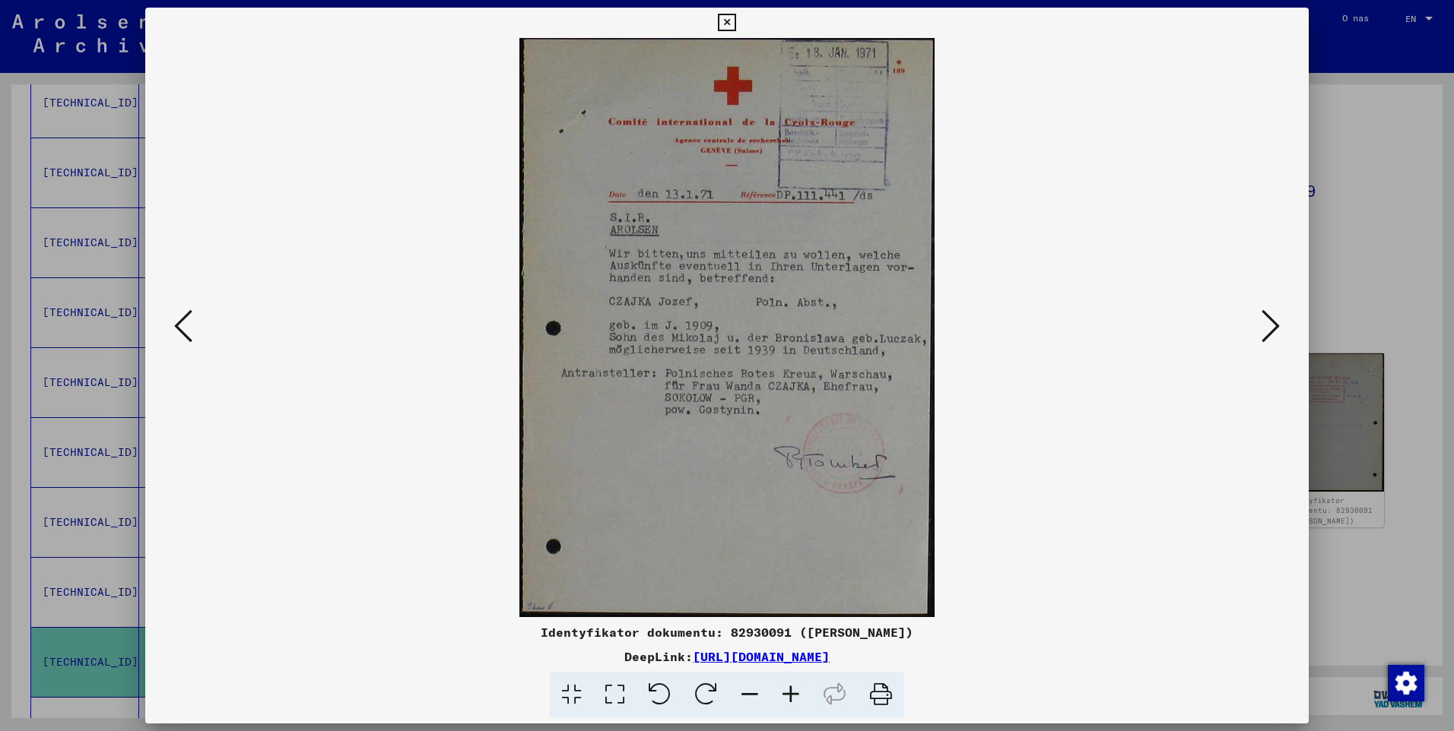
click at [724, 18] on icon at bounding box center [726, 23] width 17 height 18
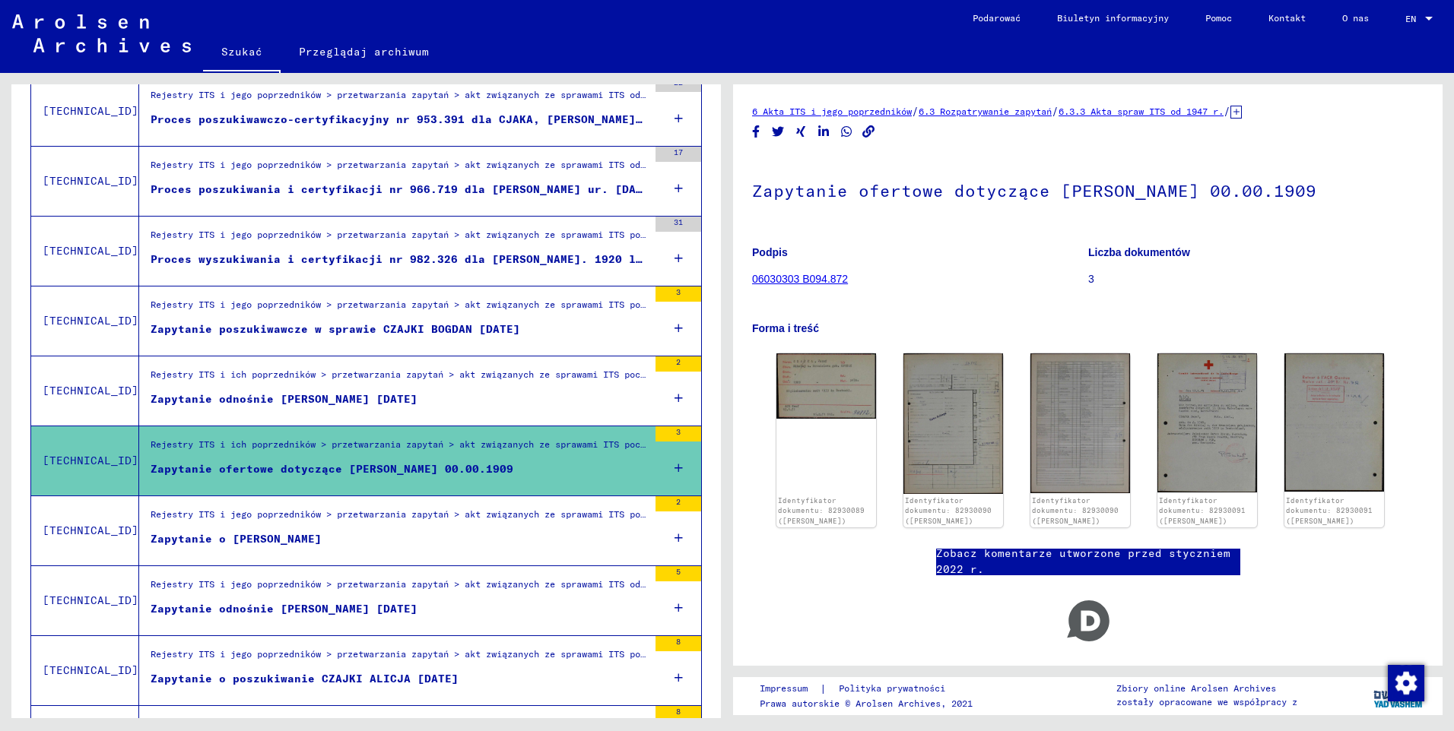
scroll to position [907, 0]
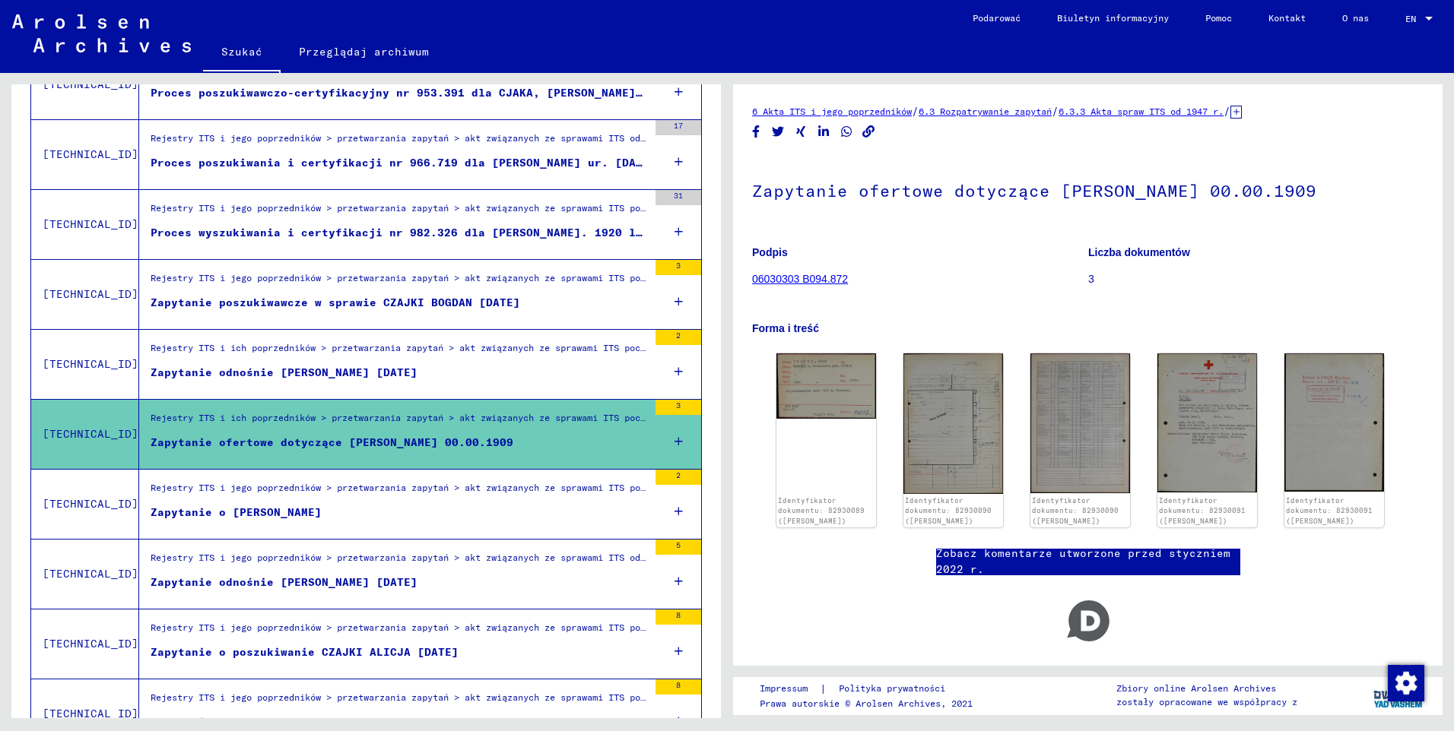
click at [328, 486] on div "Rejestry ITS i jego poprzedników > przetwarzania zapytań > akt związanych ze sp…" at bounding box center [399, 491] width 497 height 21
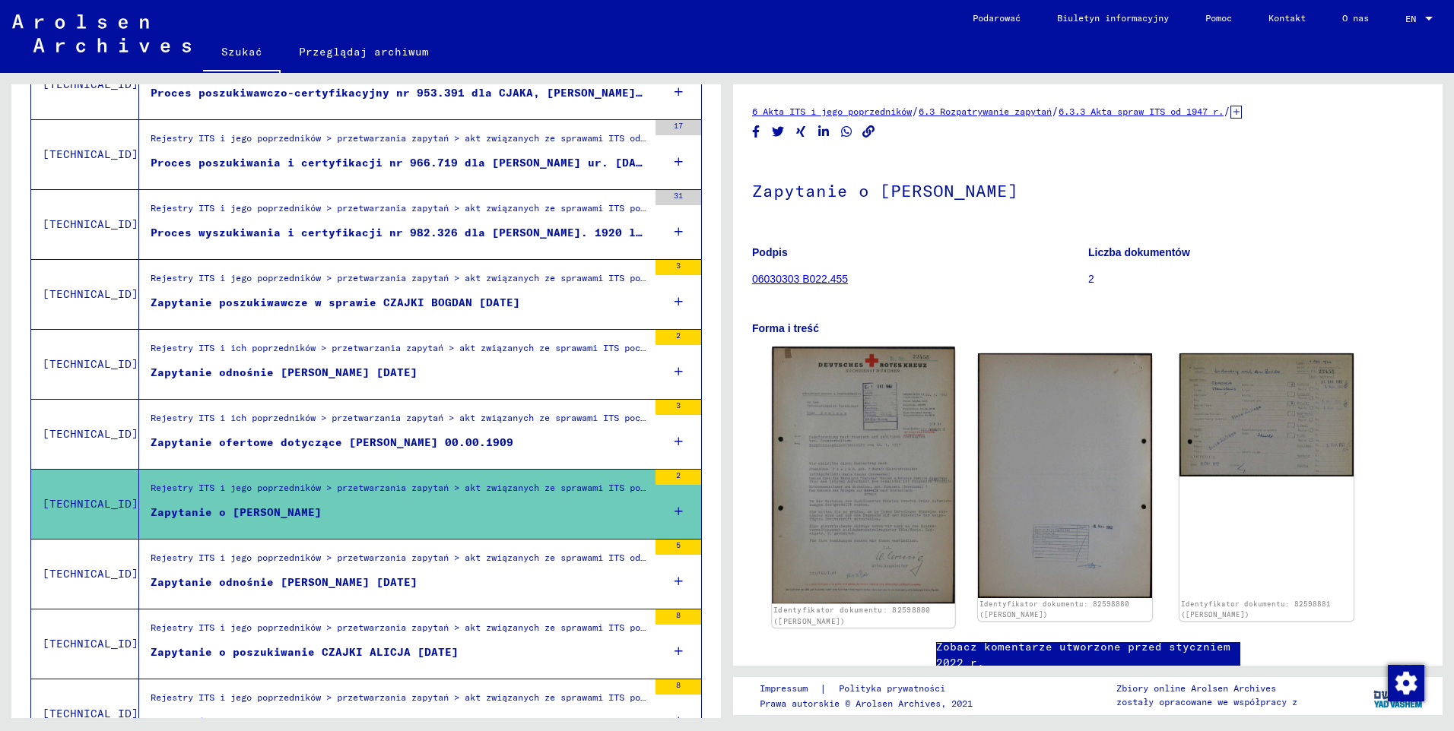
click at [896, 408] on img at bounding box center [863, 475] width 182 height 257
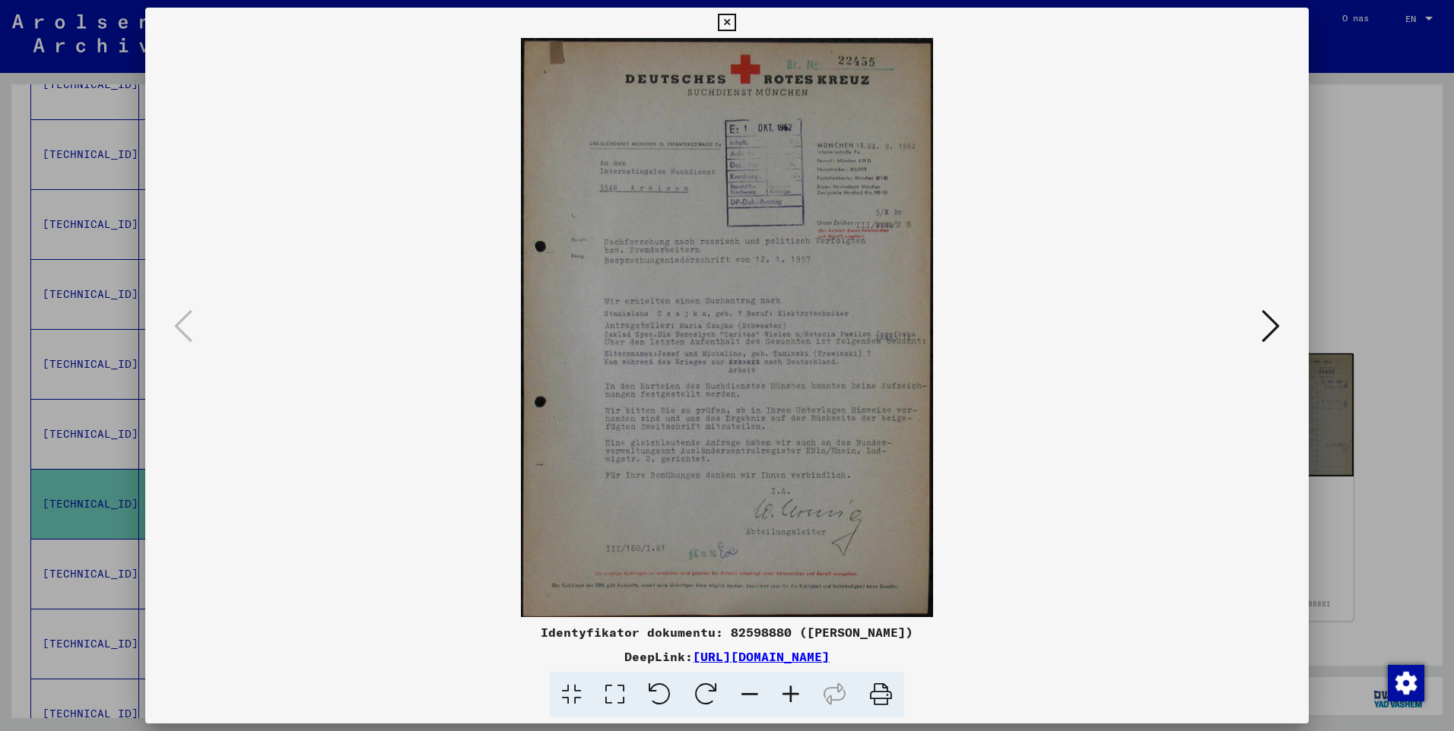
click at [781, 690] on icon at bounding box center [790, 695] width 41 height 46
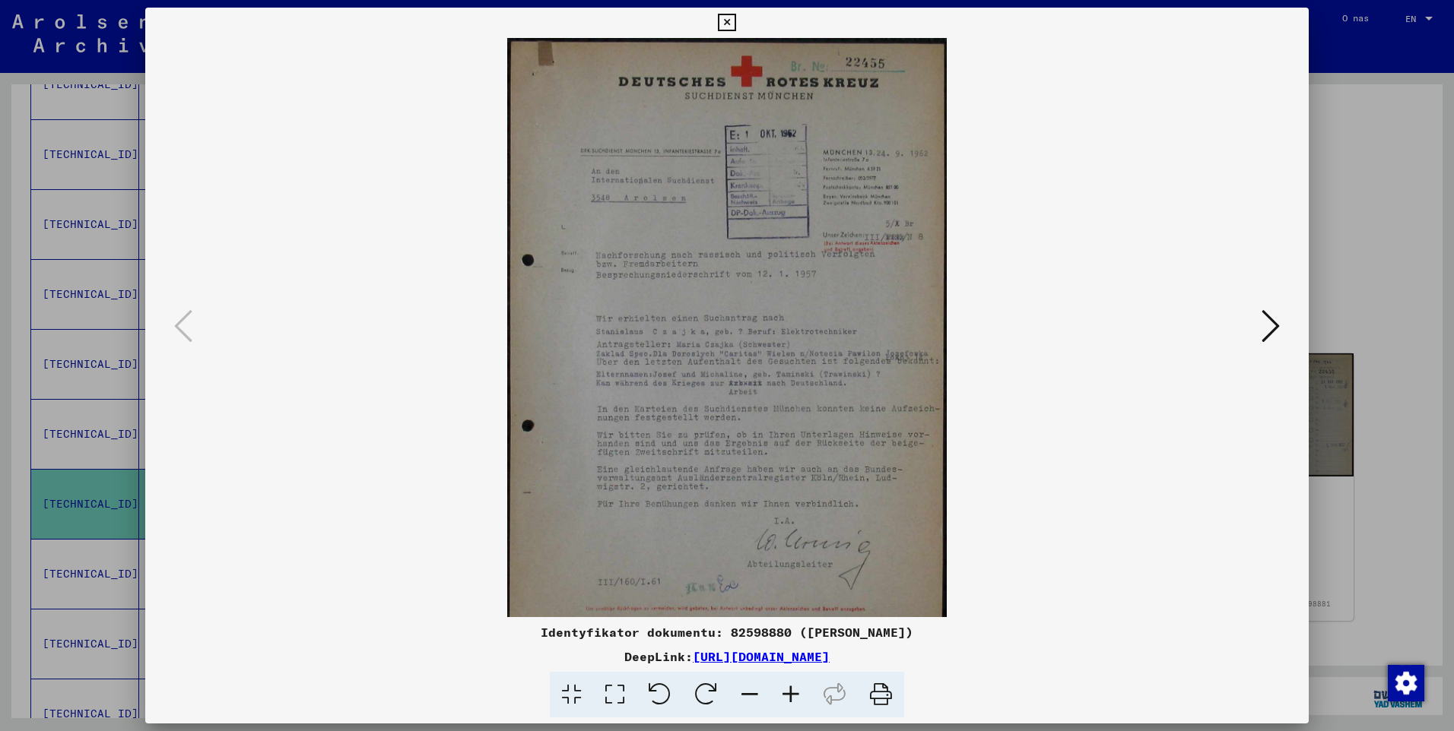
click at [781, 690] on icon at bounding box center [790, 695] width 41 height 46
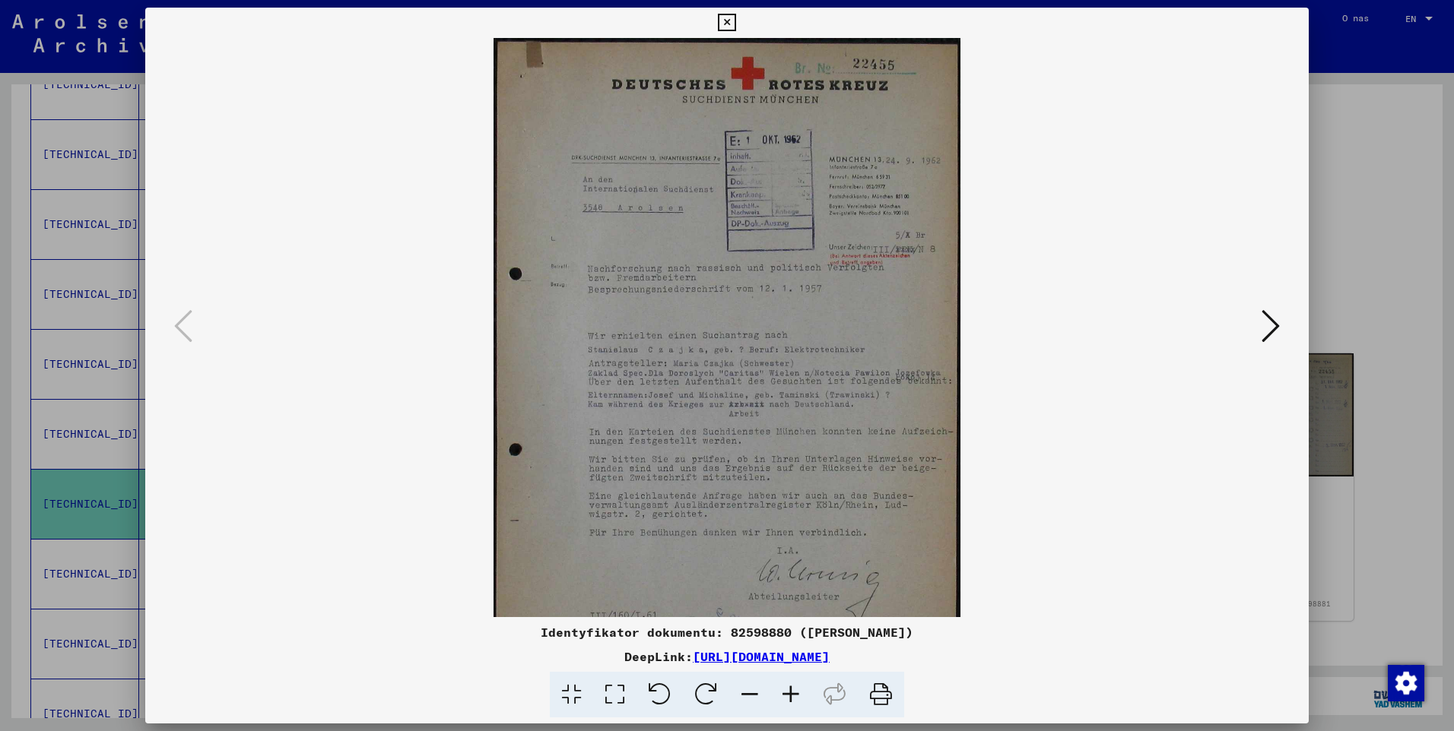
click at [781, 690] on icon at bounding box center [790, 695] width 41 height 46
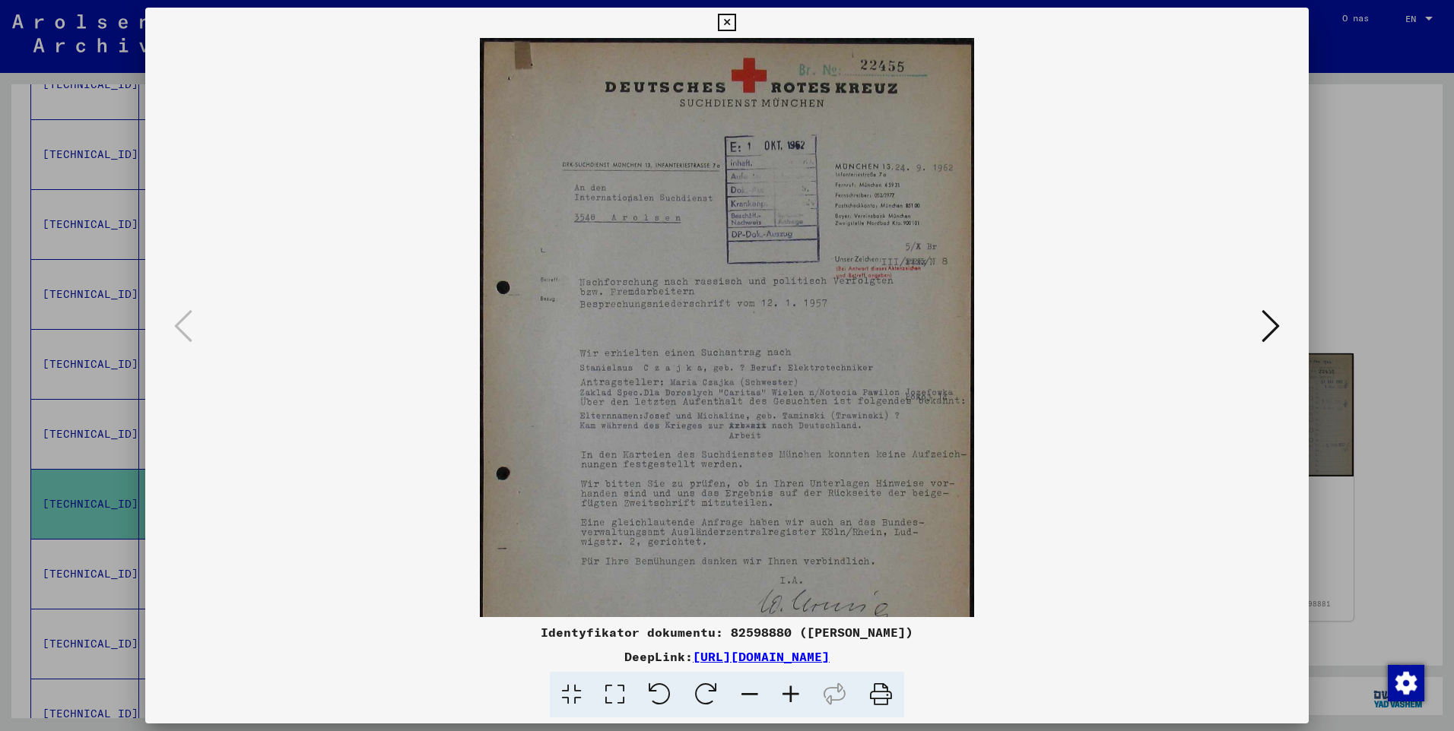
click at [781, 690] on icon at bounding box center [790, 695] width 41 height 46
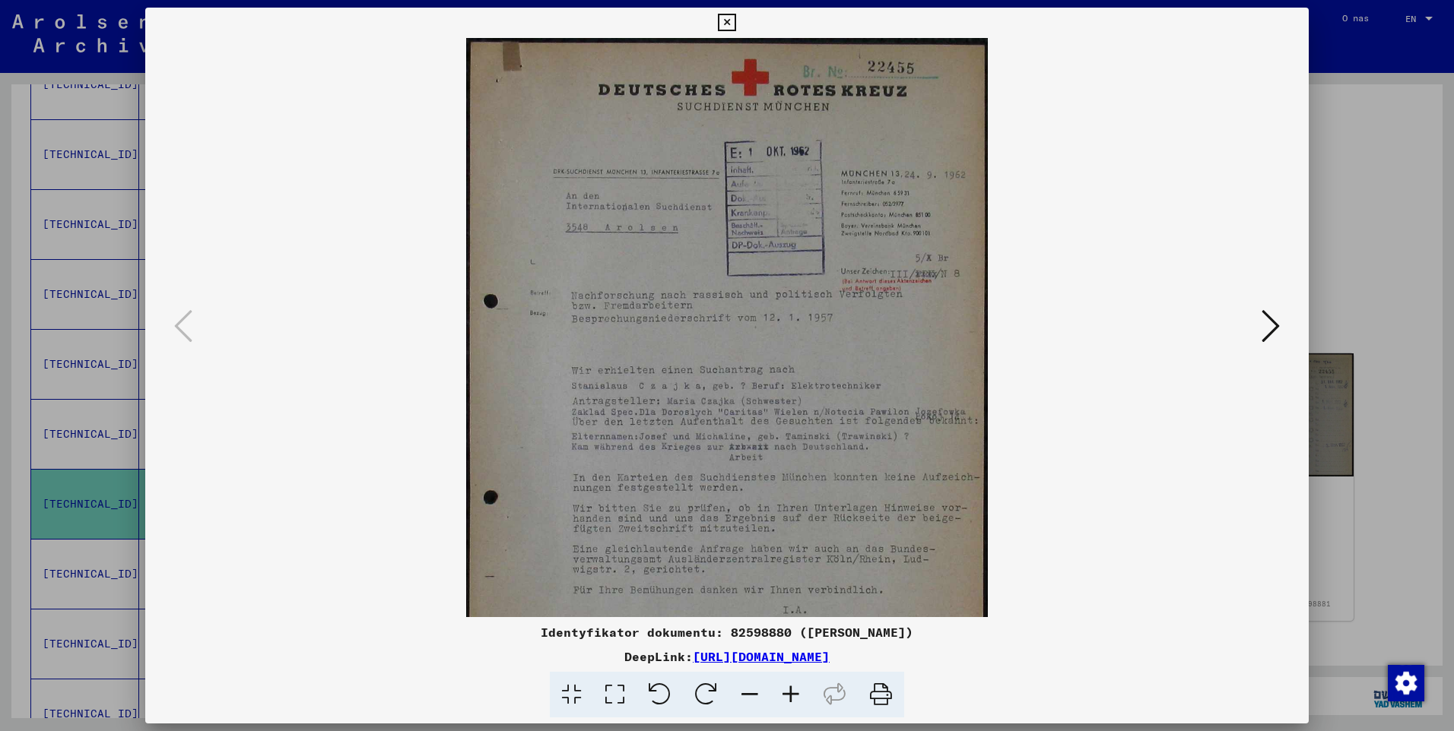
click at [781, 690] on icon at bounding box center [790, 695] width 41 height 46
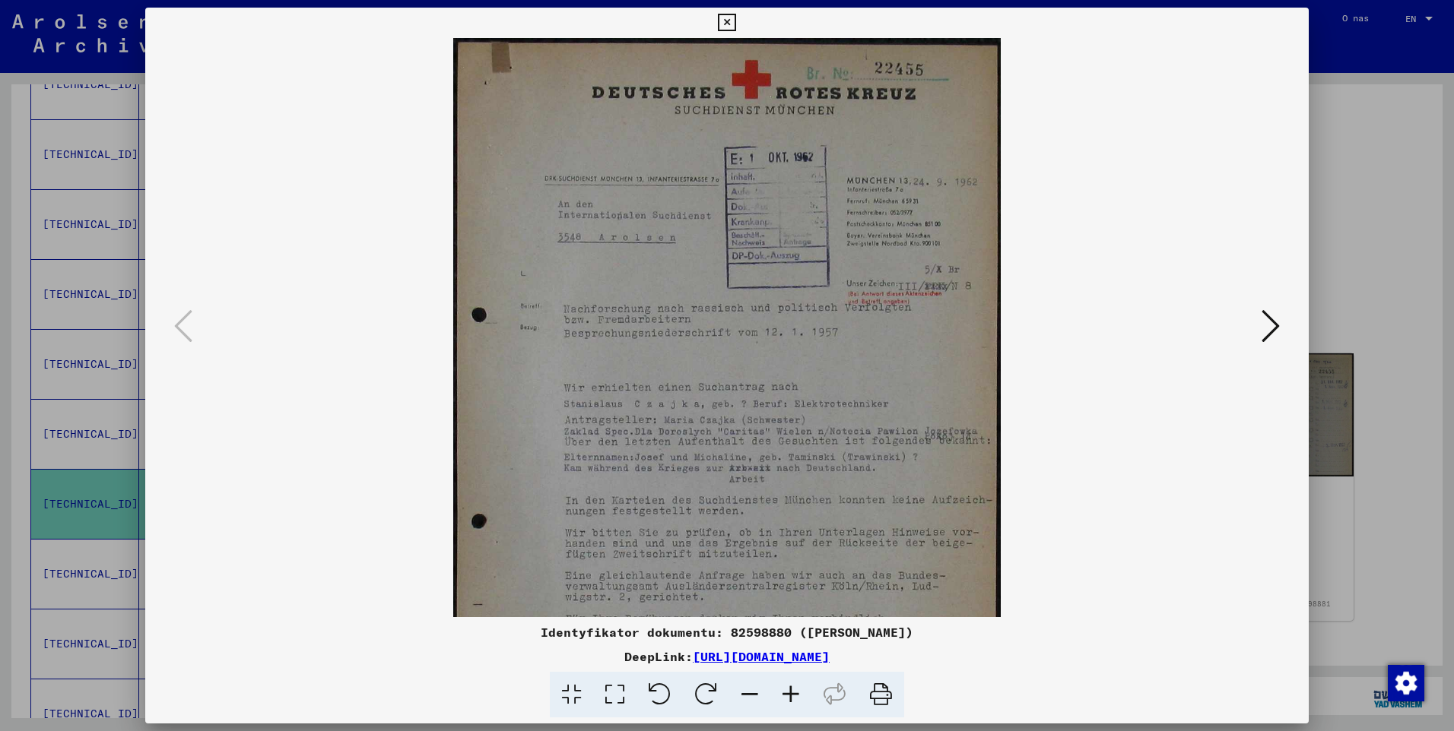
click at [781, 690] on icon at bounding box center [790, 695] width 41 height 46
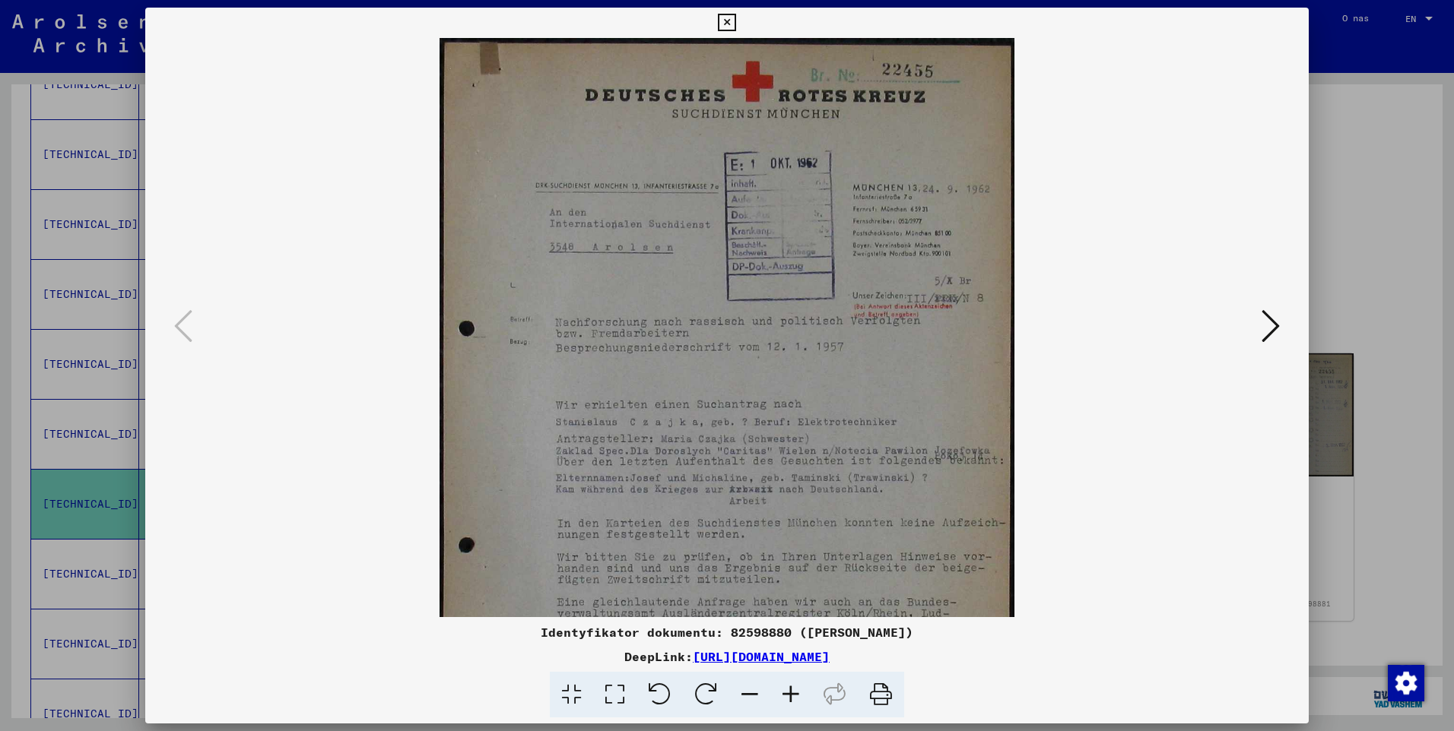
click at [781, 690] on icon at bounding box center [790, 695] width 41 height 46
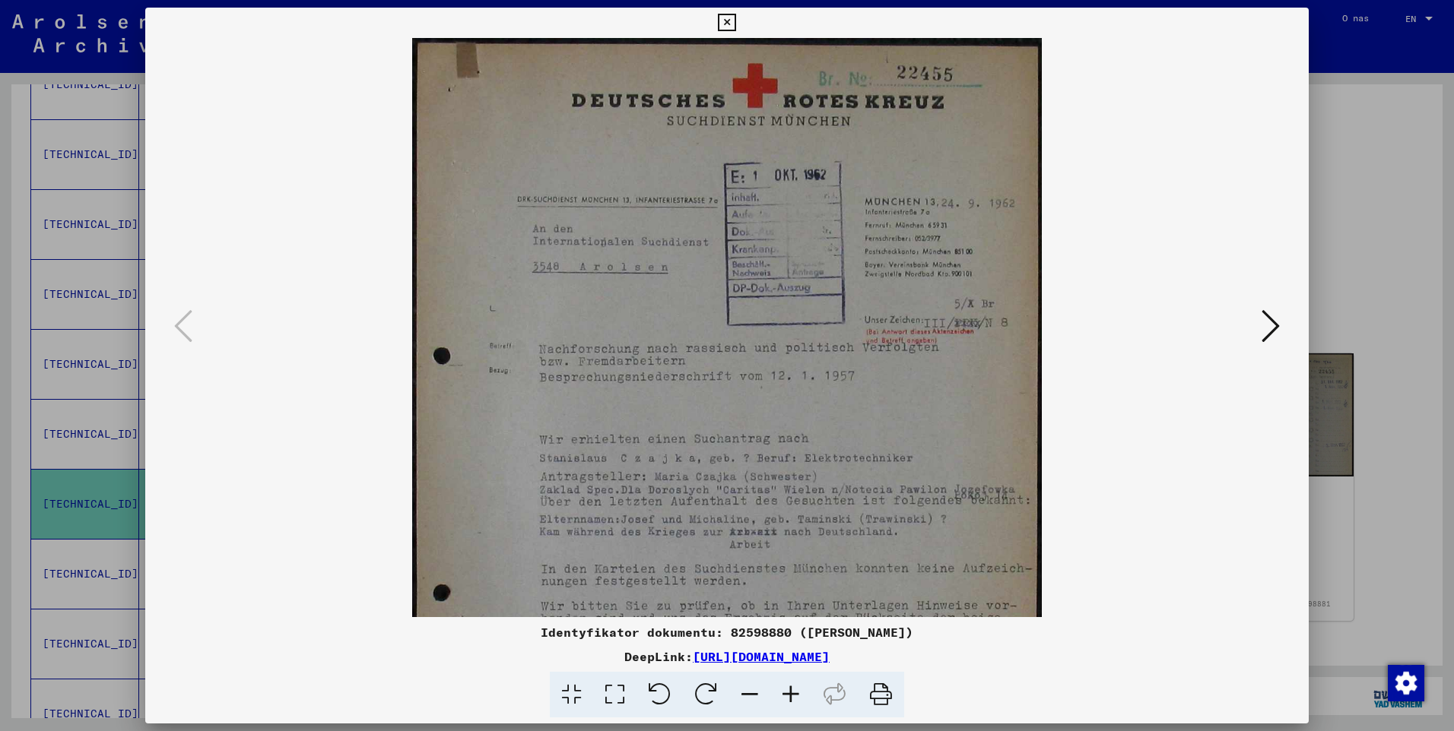
click at [781, 690] on icon at bounding box center [790, 695] width 41 height 46
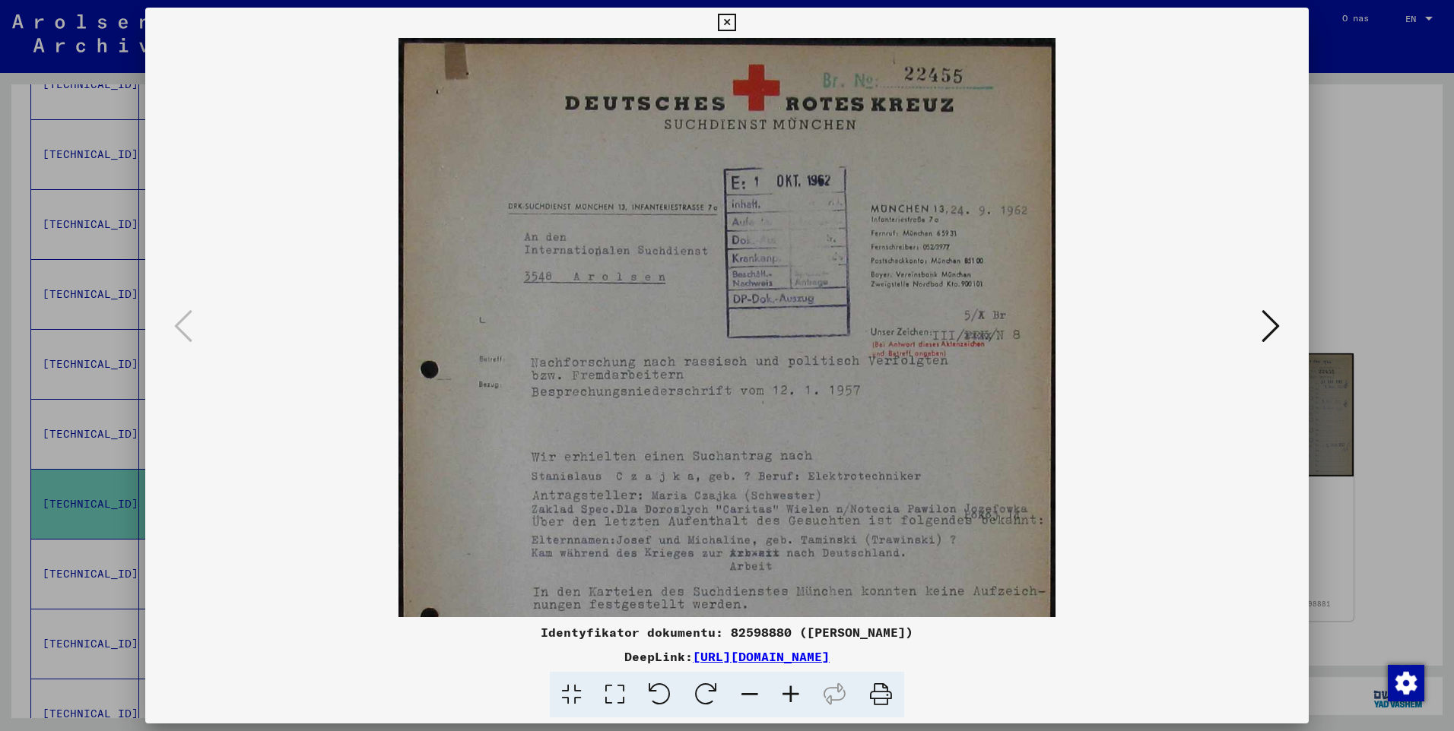
click at [781, 690] on icon at bounding box center [790, 695] width 41 height 46
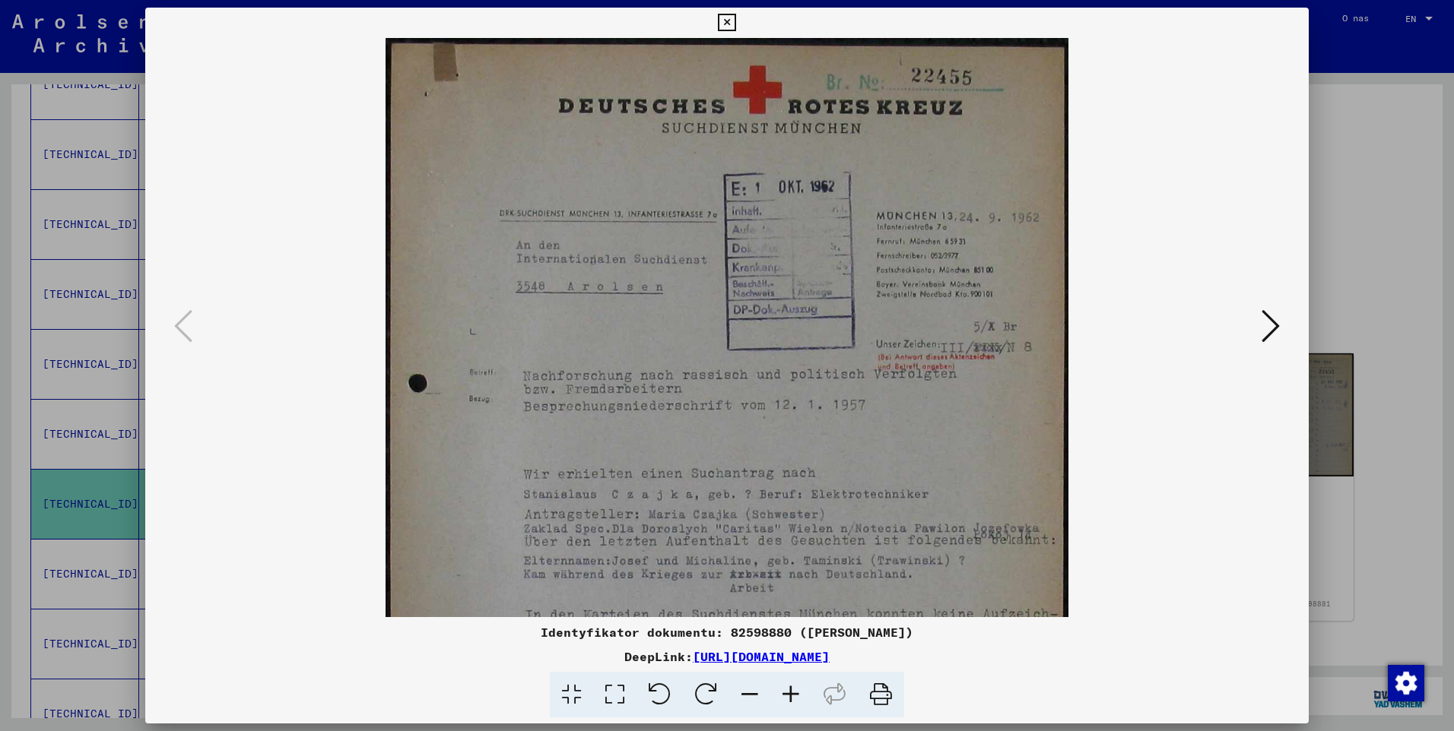
click at [781, 690] on icon at bounding box center [790, 695] width 41 height 46
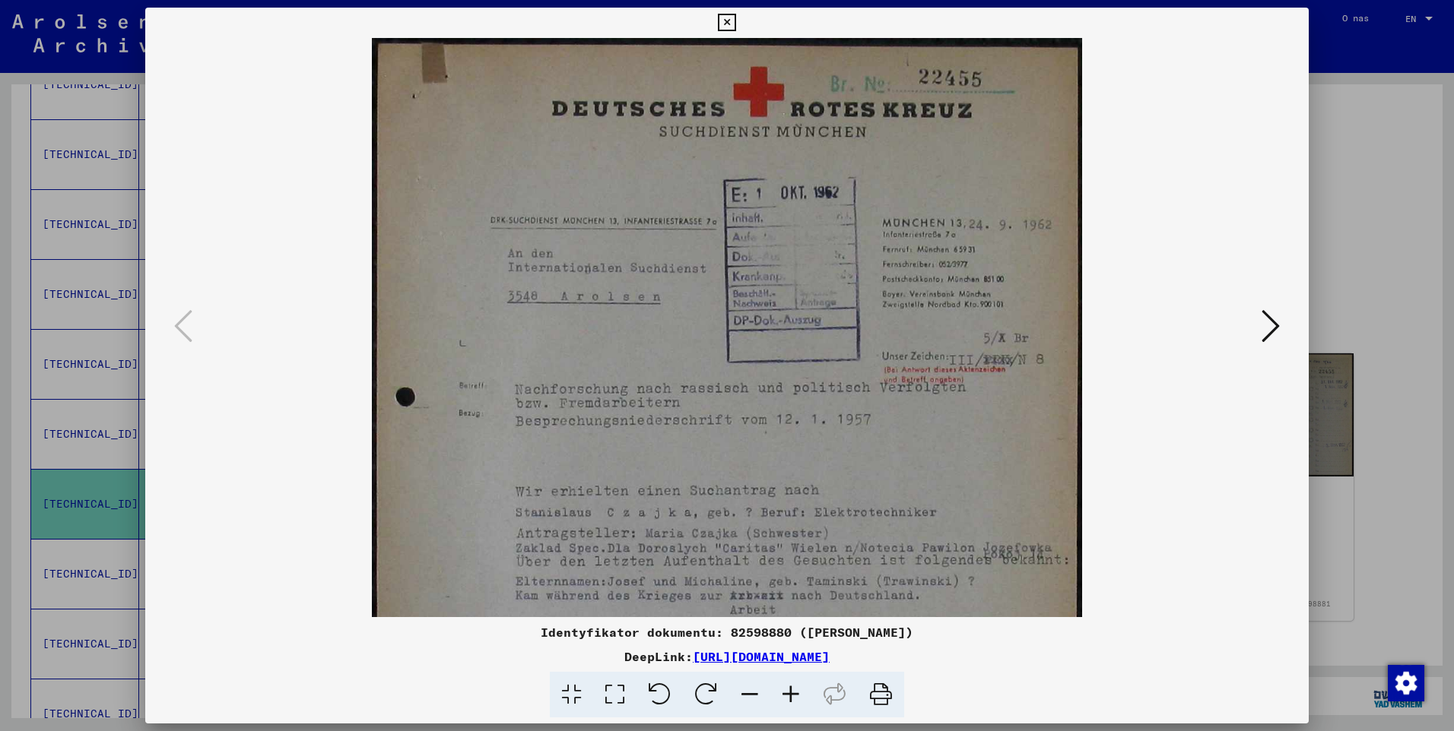
click at [781, 690] on icon at bounding box center [790, 695] width 41 height 46
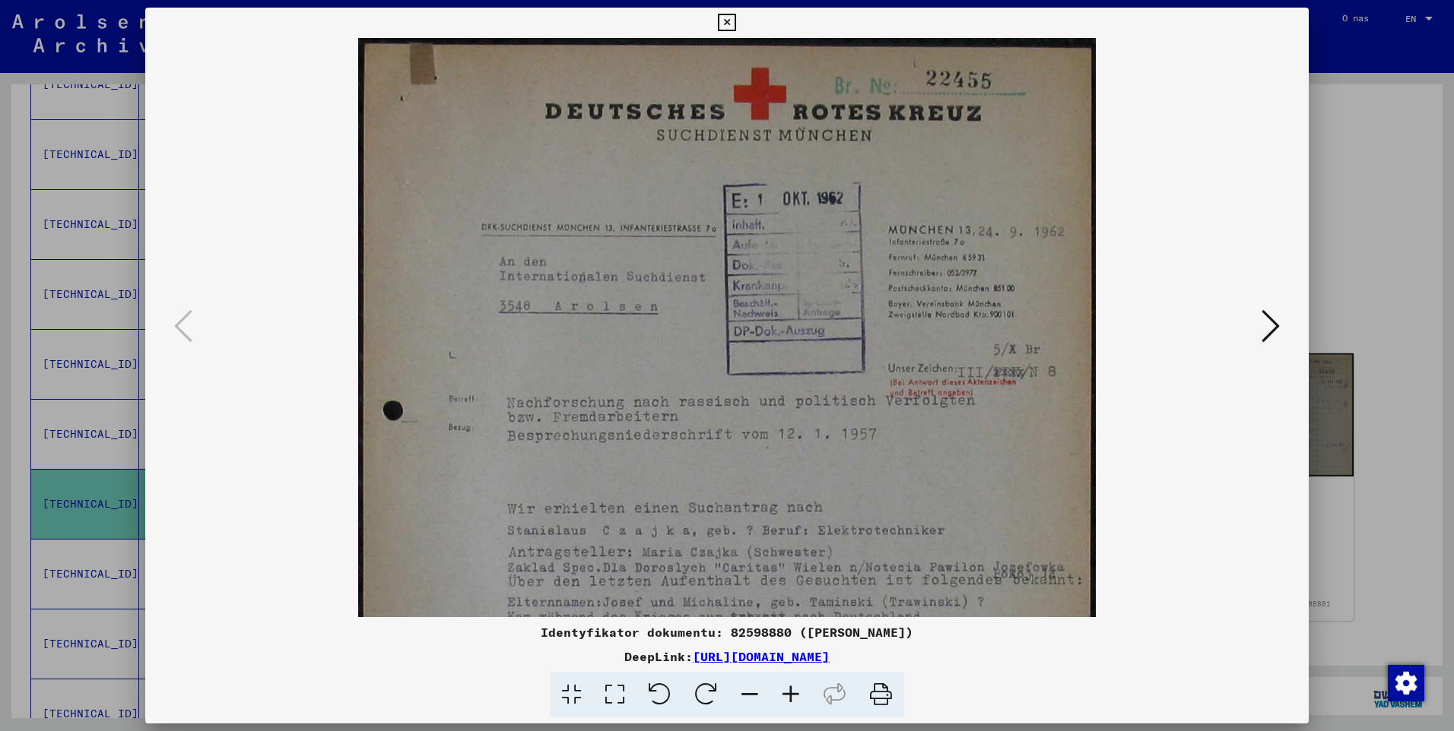
click at [781, 690] on icon at bounding box center [790, 695] width 41 height 46
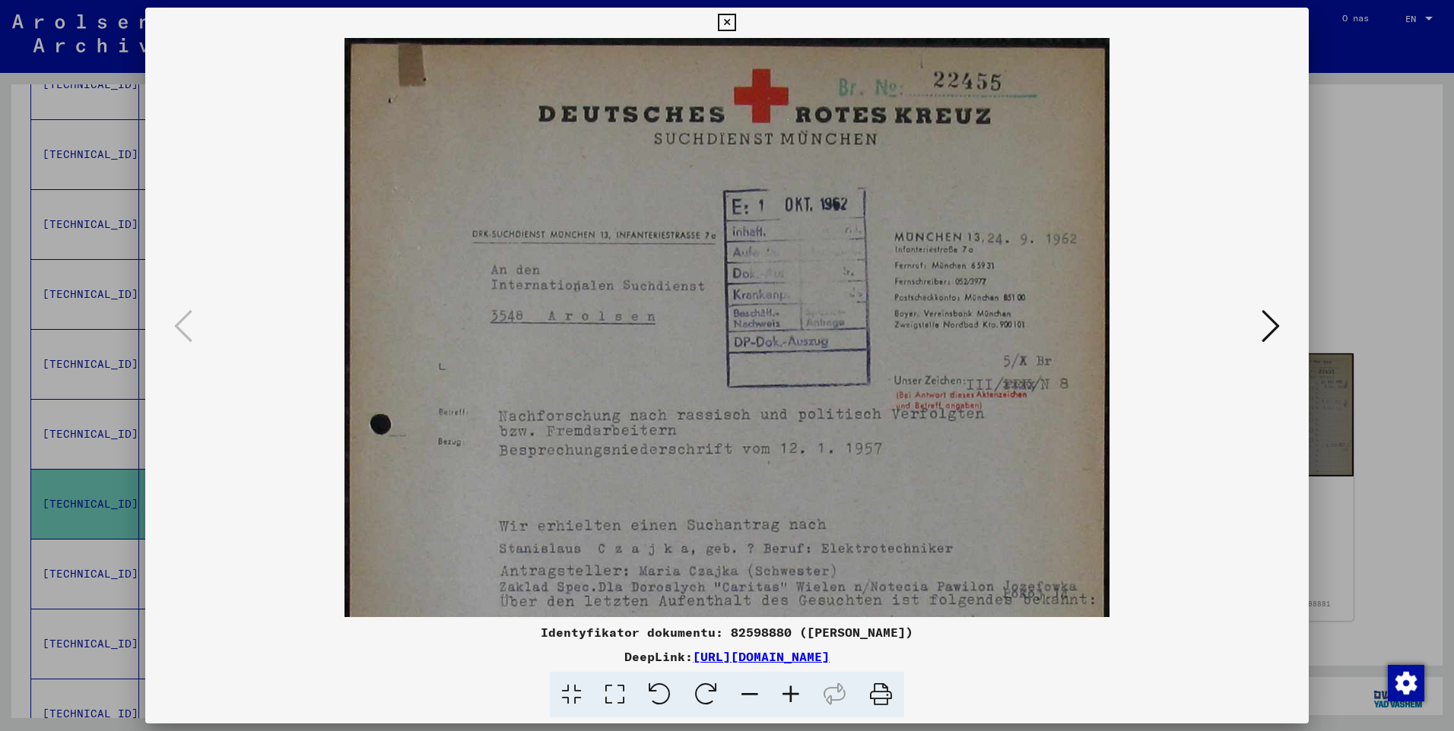
click at [781, 690] on icon at bounding box center [790, 695] width 41 height 46
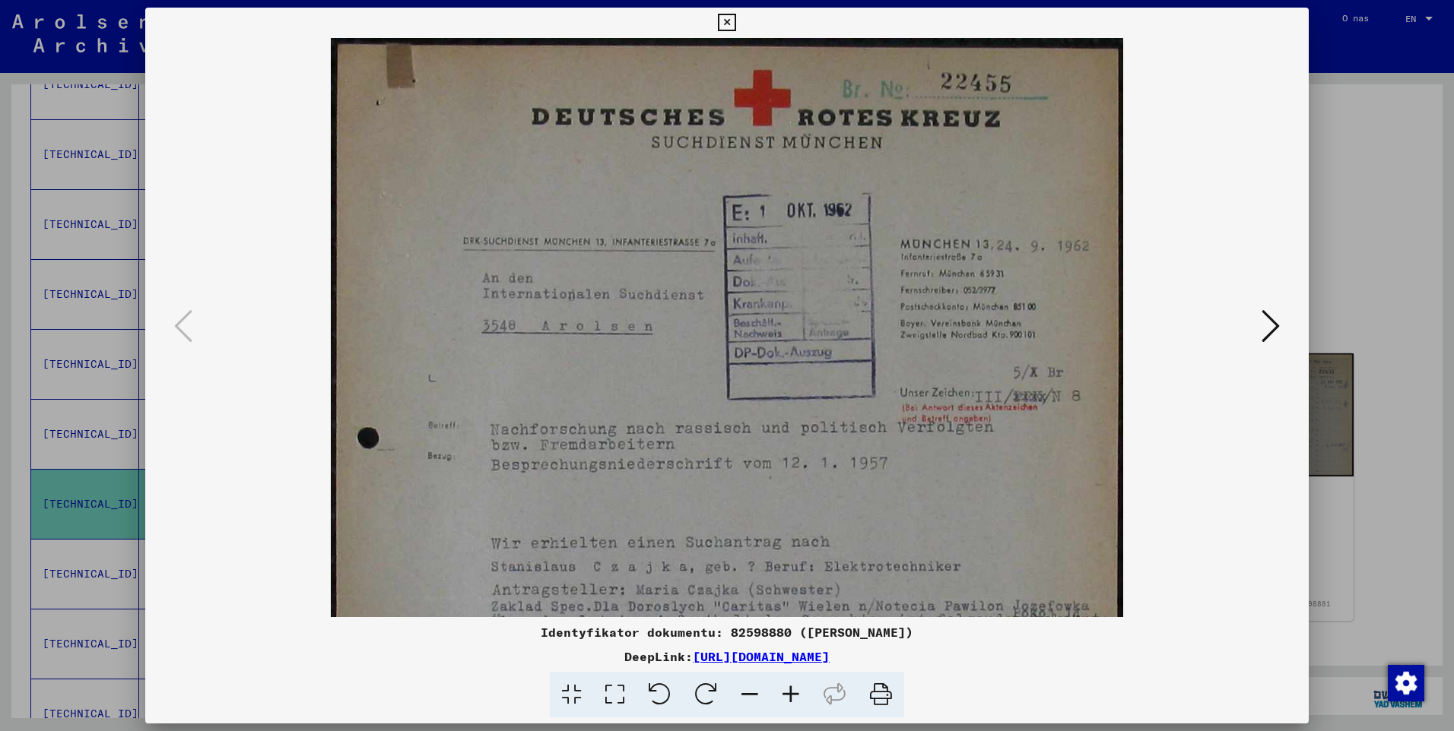
click at [781, 690] on icon at bounding box center [790, 695] width 41 height 46
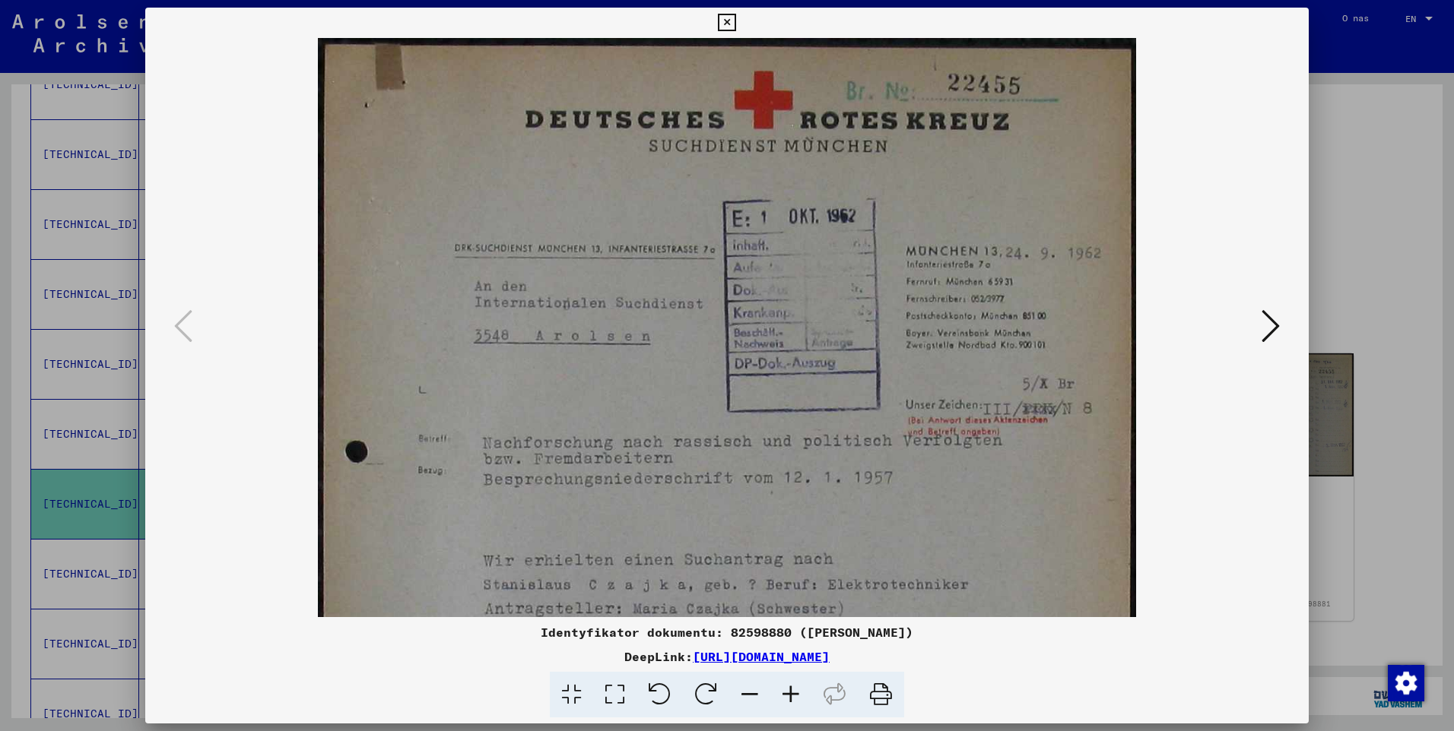
scroll to position [211, 0]
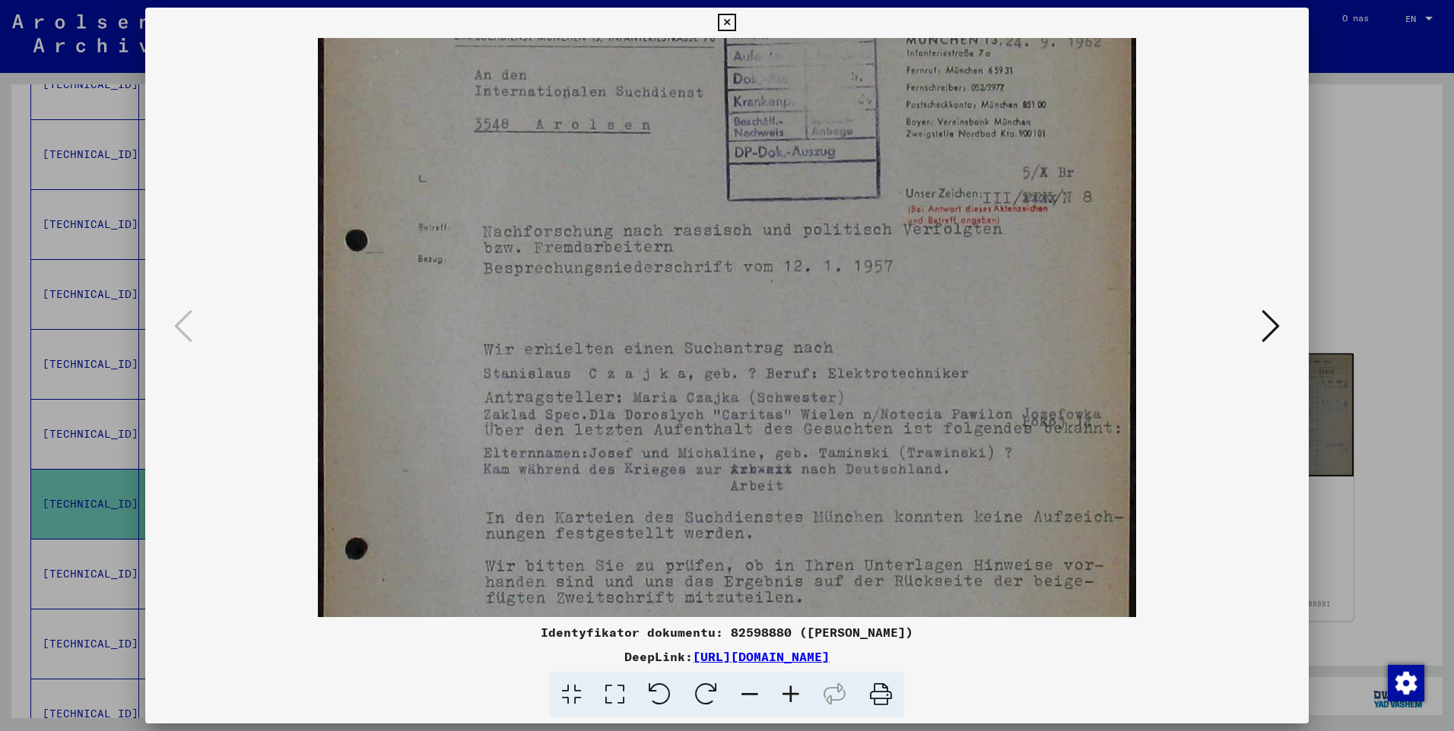
drag, startPoint x: 884, startPoint y: 454, endPoint x: 844, endPoint y: 259, distance: 198.7
click at [844, 259] on img at bounding box center [727, 401] width 819 height 1149
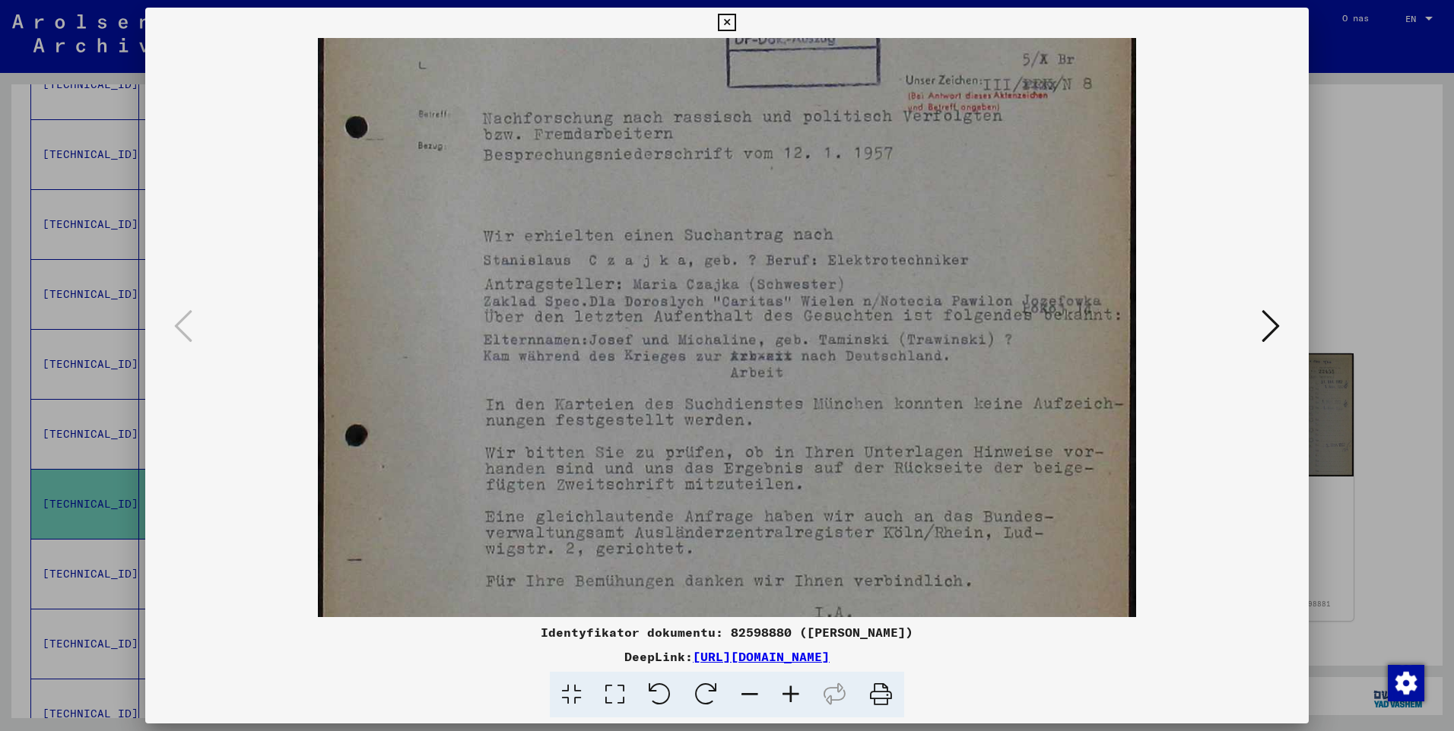
scroll to position [334, 0]
drag, startPoint x: 826, startPoint y: 392, endPoint x: 806, endPoint y: 268, distance: 124.9
click at [806, 268] on img at bounding box center [727, 278] width 819 height 1149
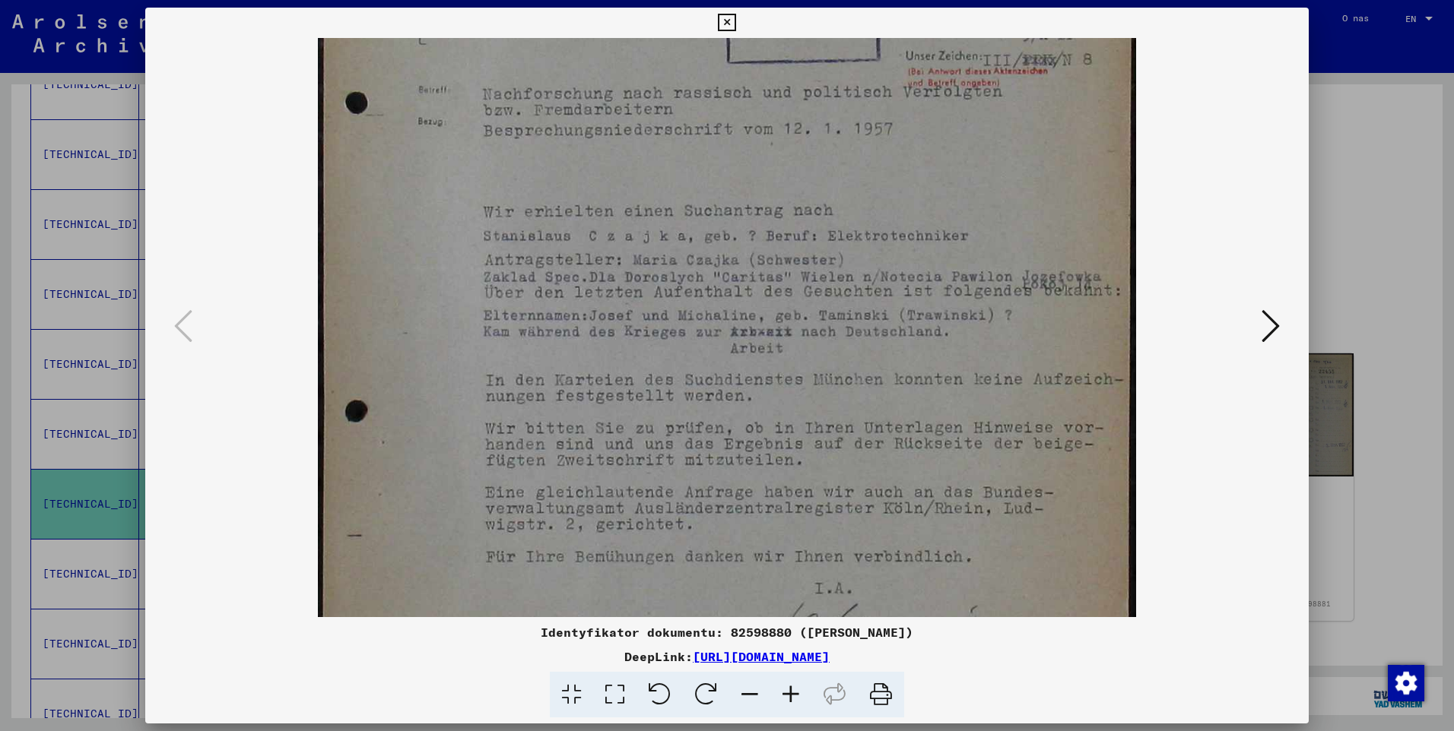
scroll to position [365, 0]
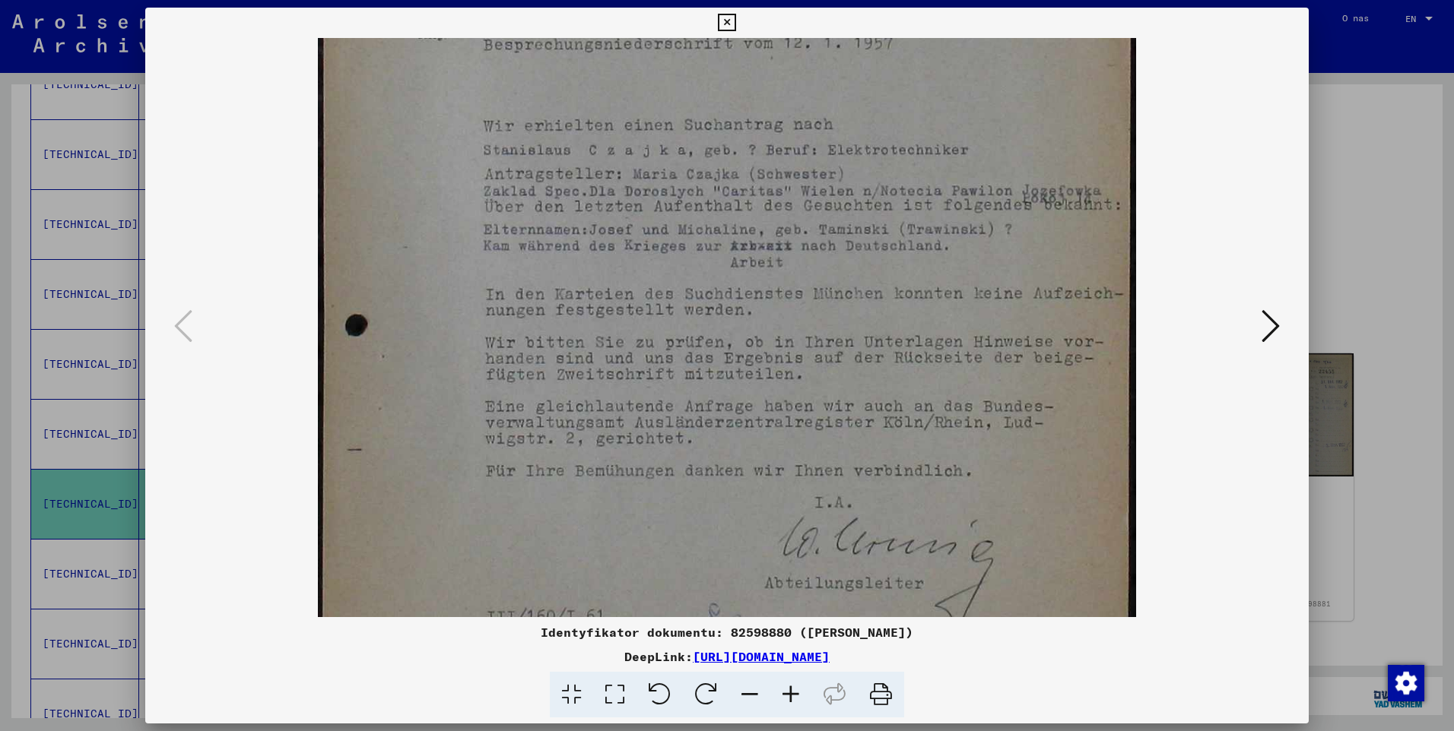
drag, startPoint x: 823, startPoint y: 333, endPoint x: 805, endPoint y: 233, distance: 101.9
click at [805, 233] on img at bounding box center [727, 177] width 819 height 1149
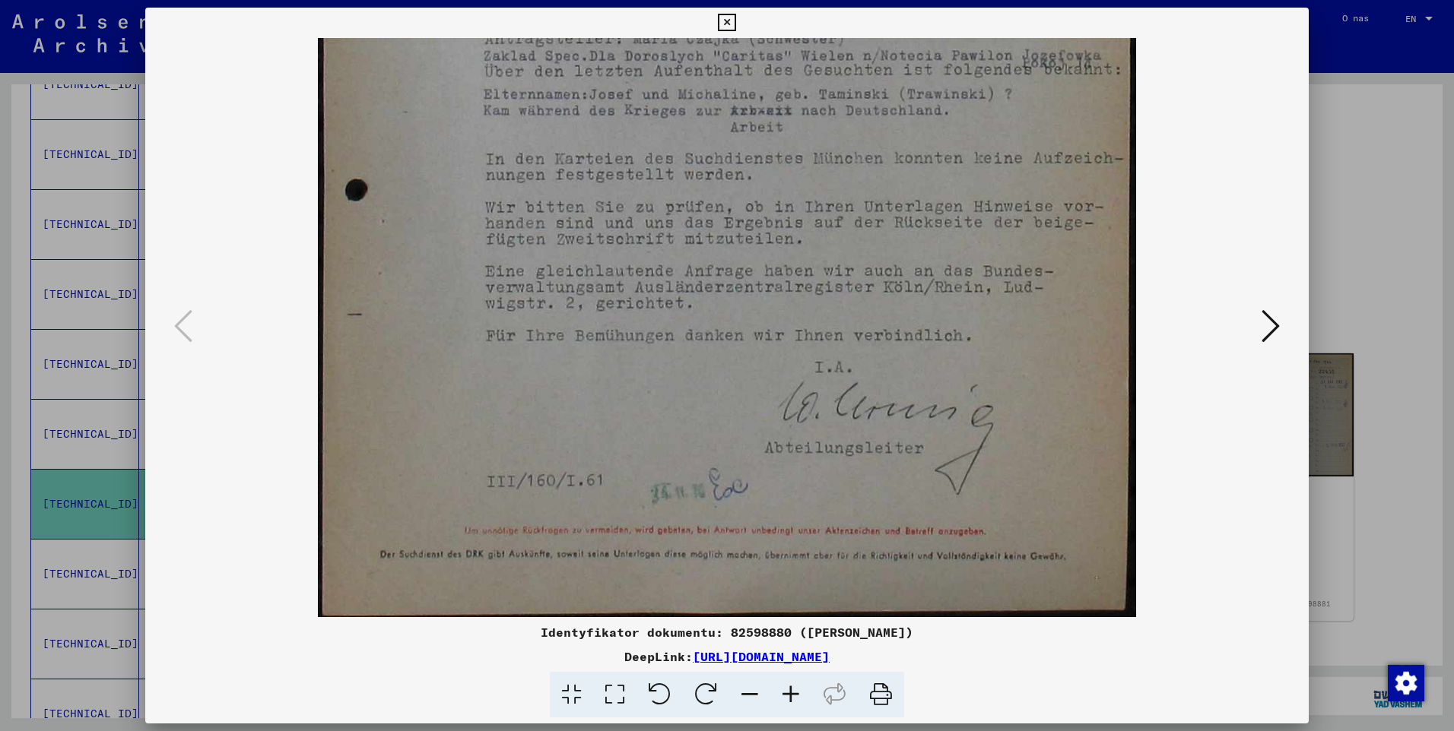
drag, startPoint x: 898, startPoint y: 388, endPoint x: 830, endPoint y: 208, distance: 192.5
click at [830, 208] on img at bounding box center [727, 42] width 819 height 1149
click at [1276, 309] on button at bounding box center [1270, 327] width 27 height 43
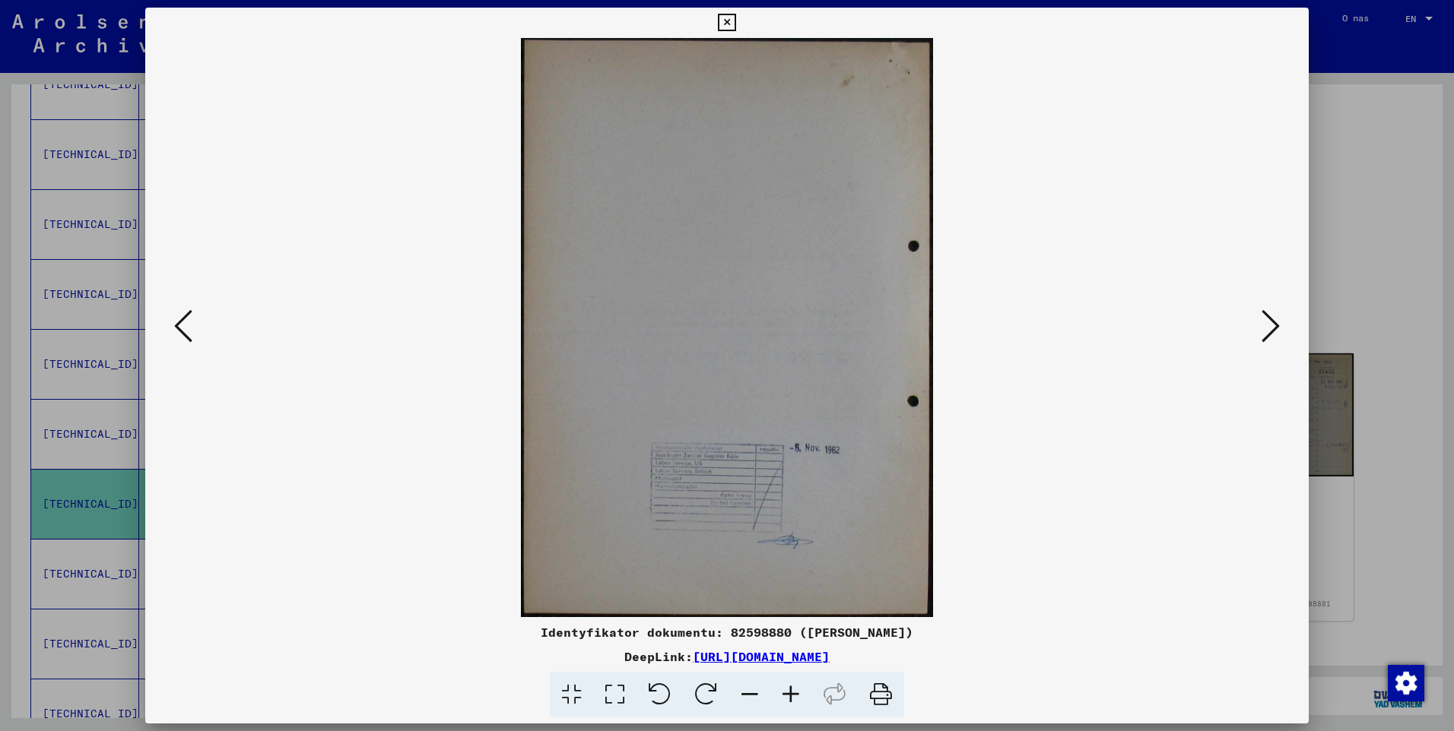
scroll to position [0, 0]
click at [1274, 312] on icon at bounding box center [1270, 326] width 18 height 36
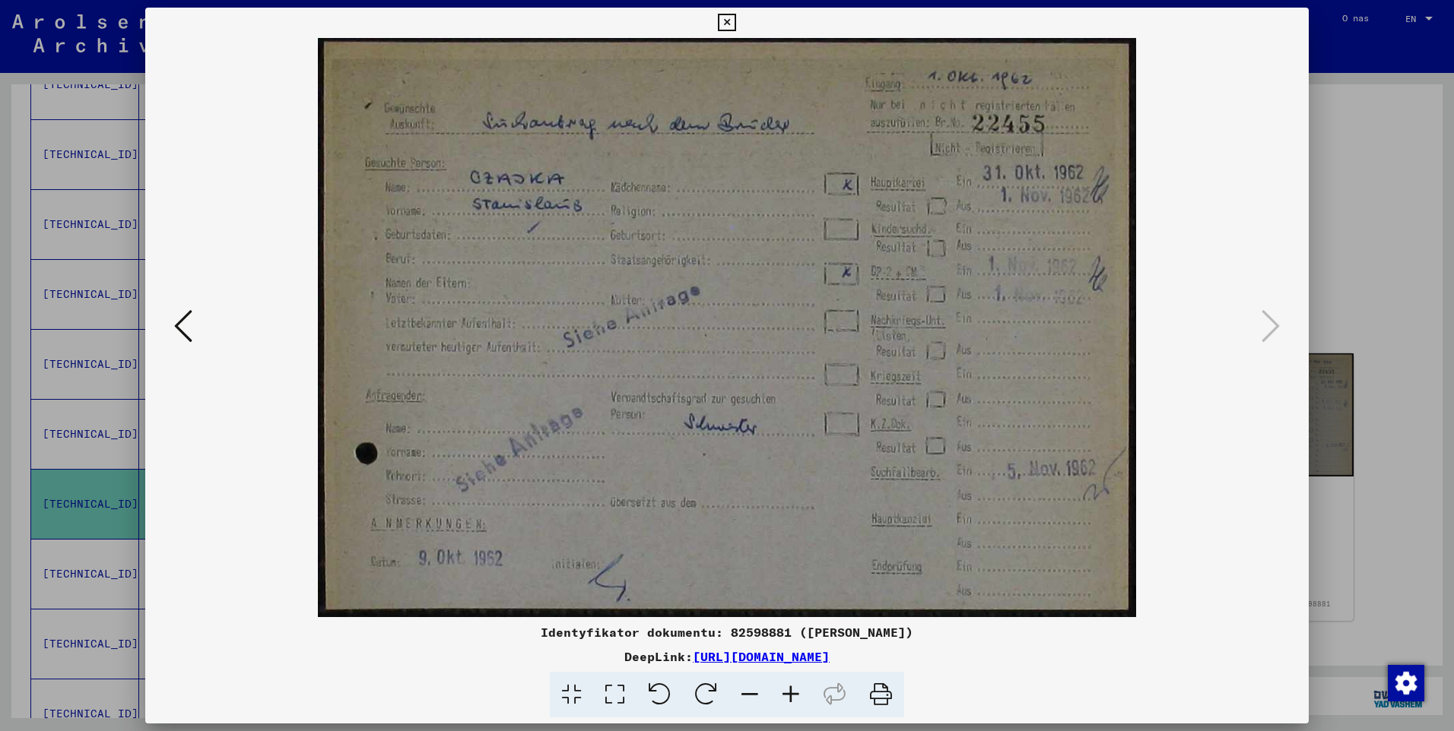
click at [735, 21] on icon at bounding box center [726, 23] width 17 height 18
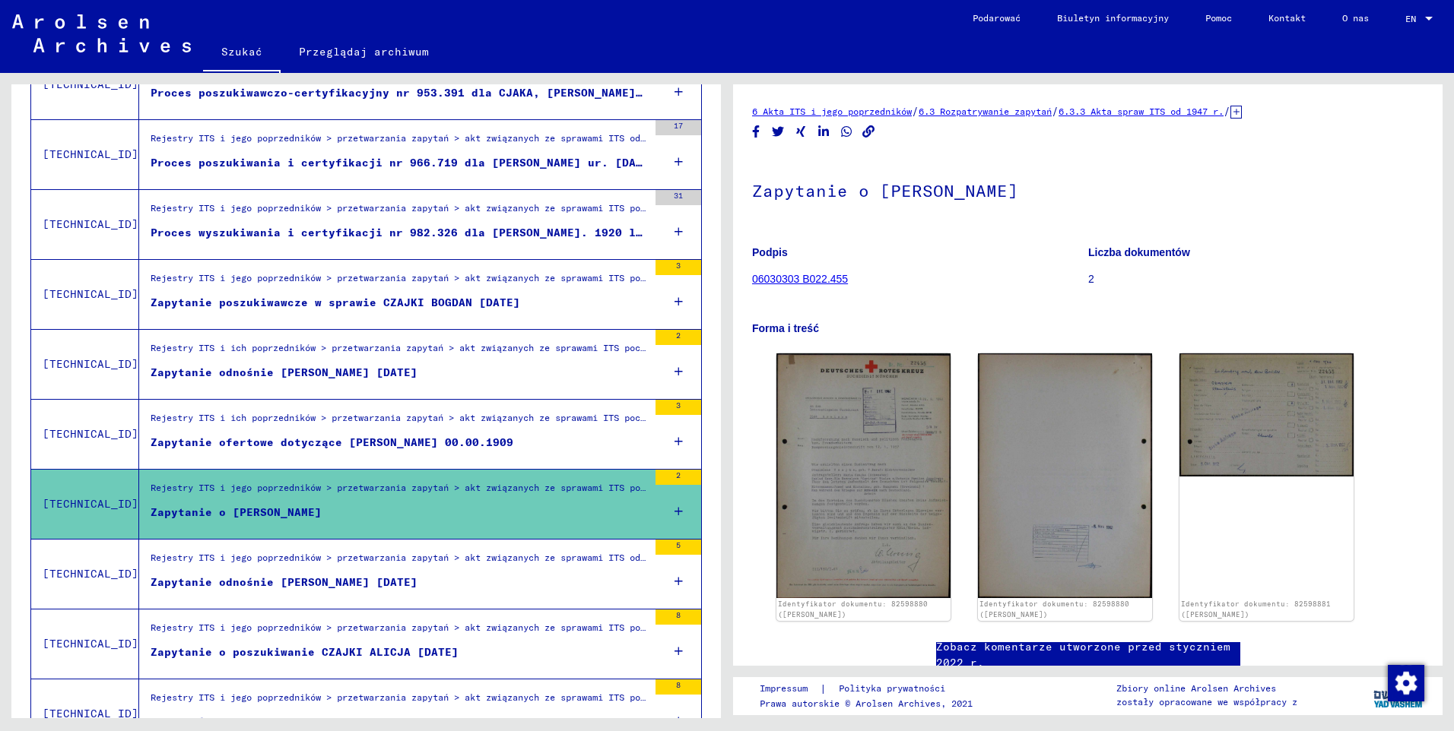
click at [301, 585] on div "Zapytanie odnośnie [PERSON_NAME] [DATE]" at bounding box center [284, 583] width 267 height 16
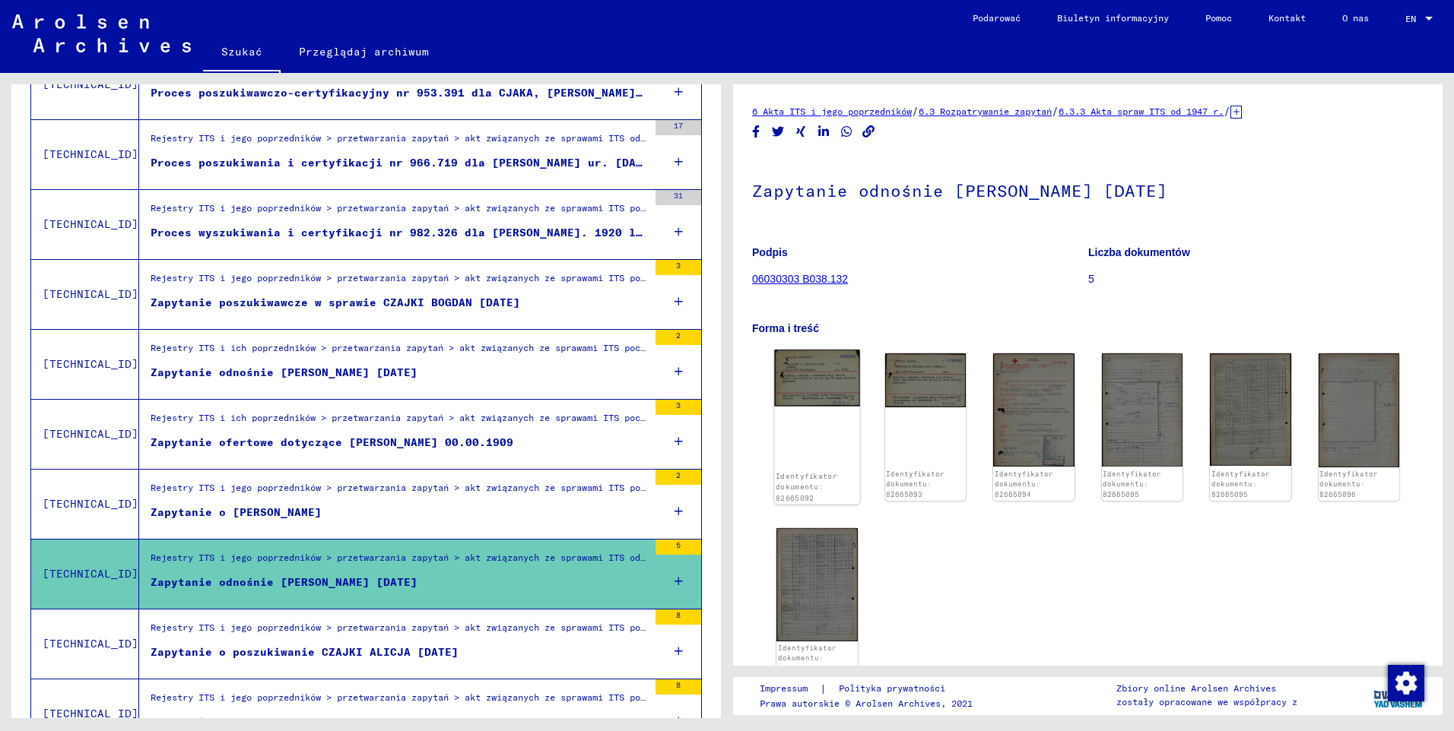
click at [806, 373] on img at bounding box center [816, 378] width 85 height 56
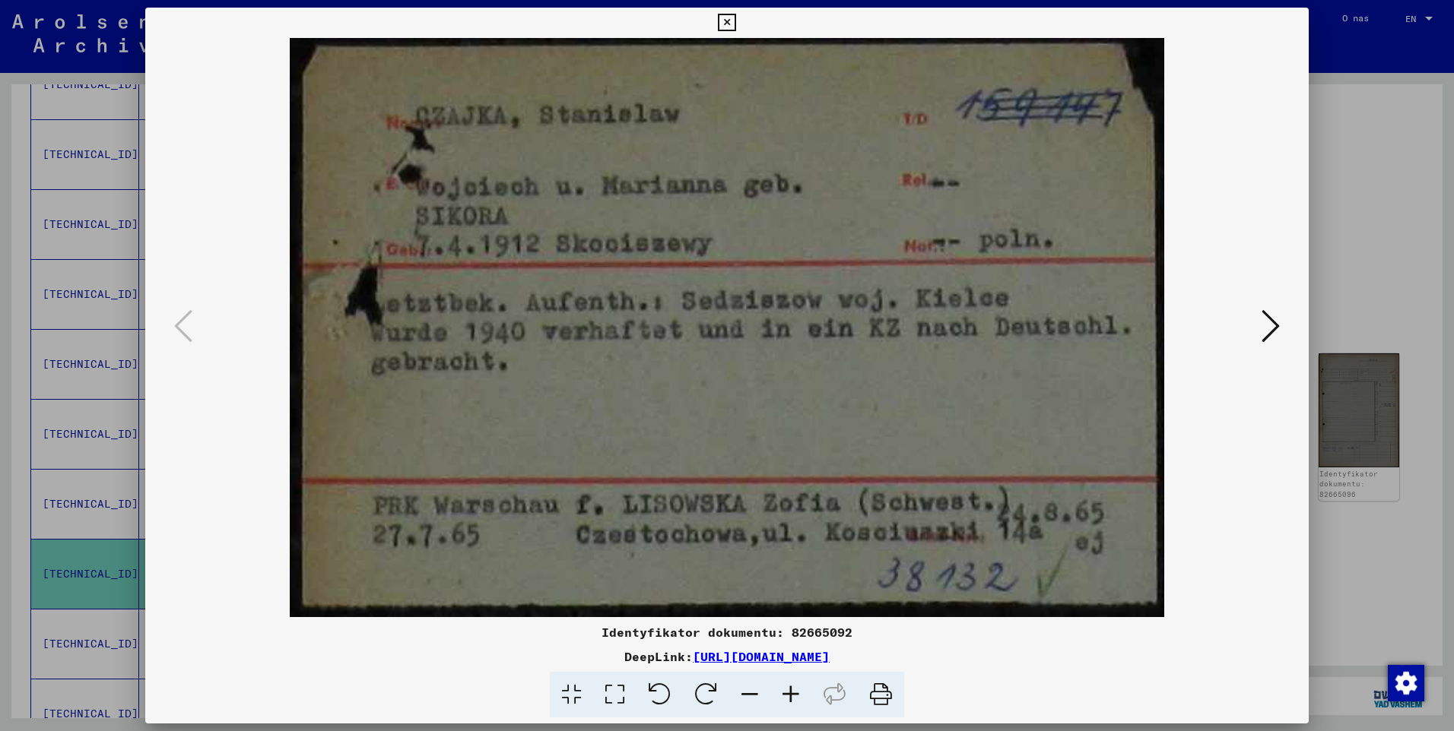
click at [1266, 321] on icon at bounding box center [1270, 326] width 18 height 36
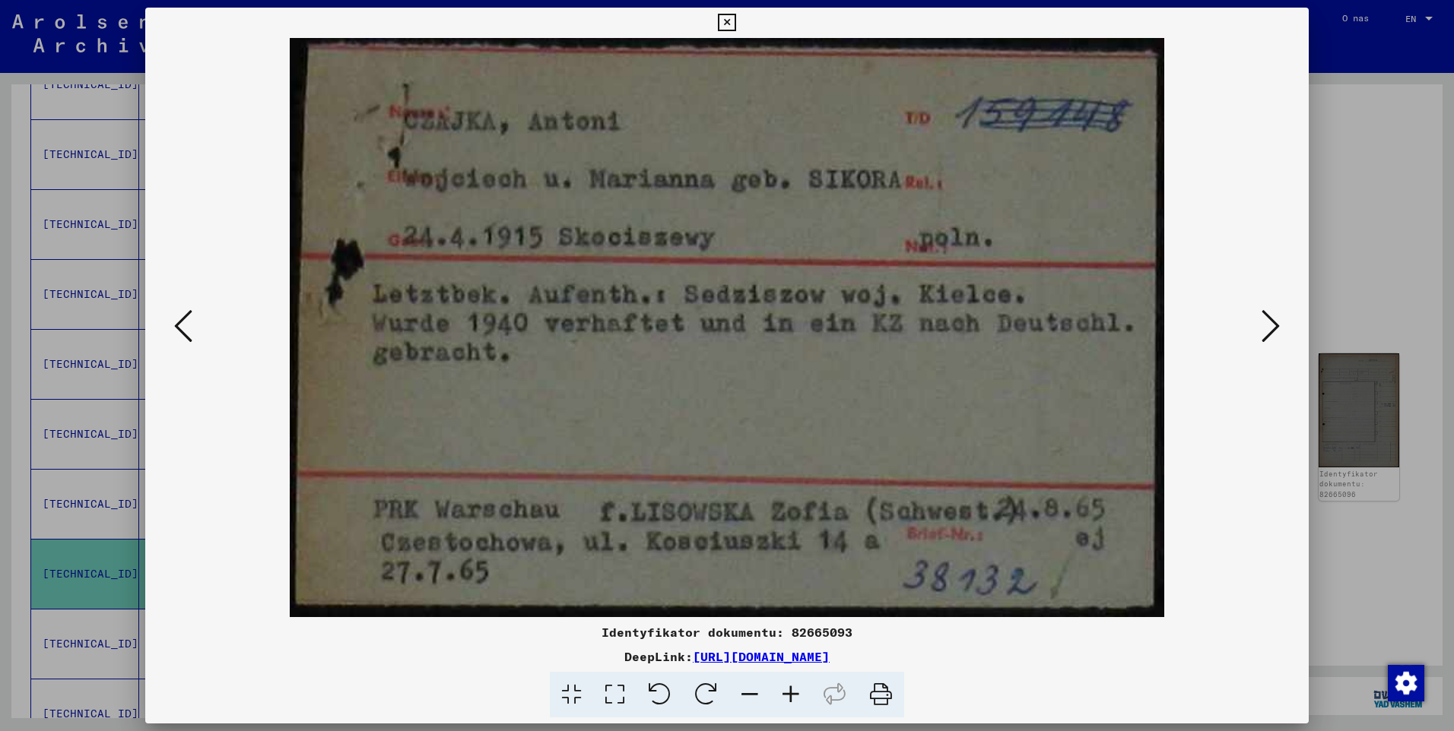
click at [1266, 321] on icon at bounding box center [1270, 326] width 18 height 36
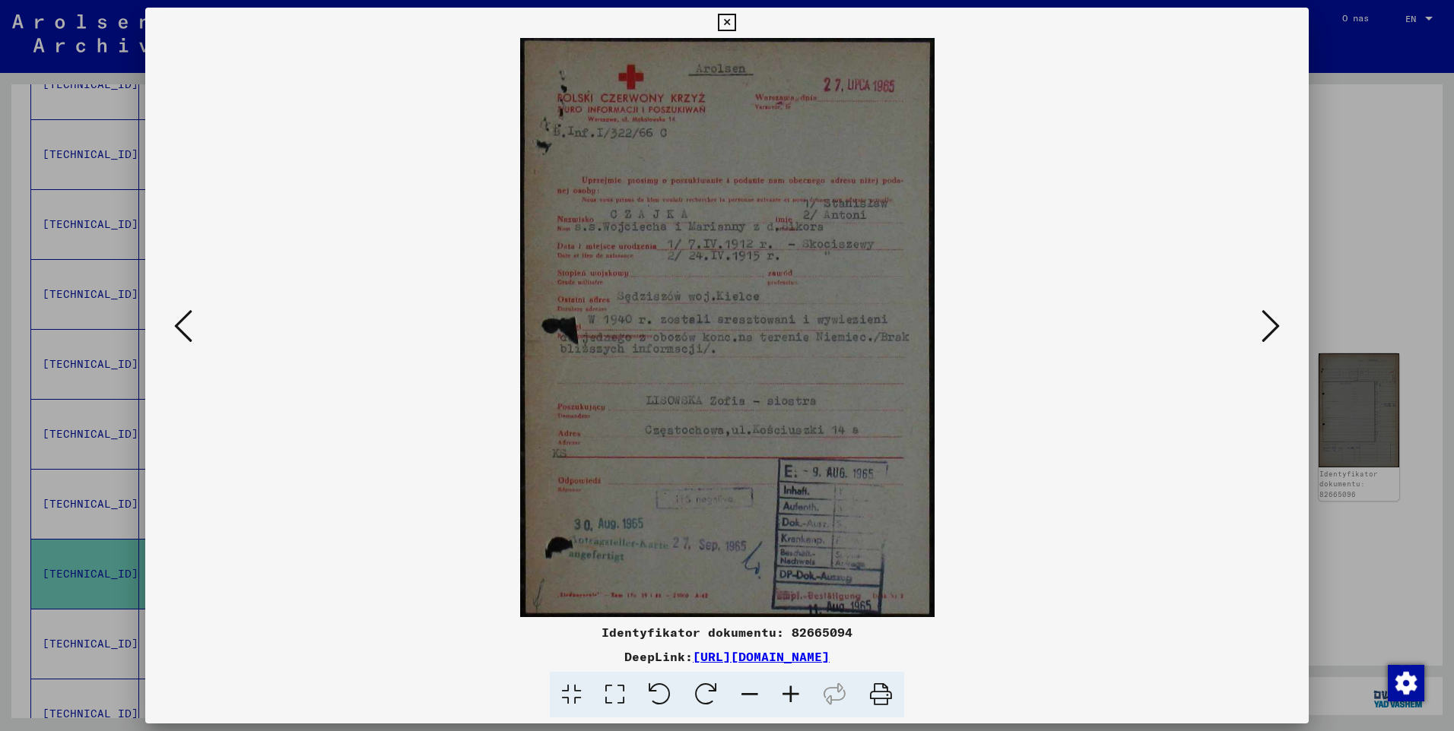
click at [785, 693] on icon at bounding box center [790, 695] width 41 height 46
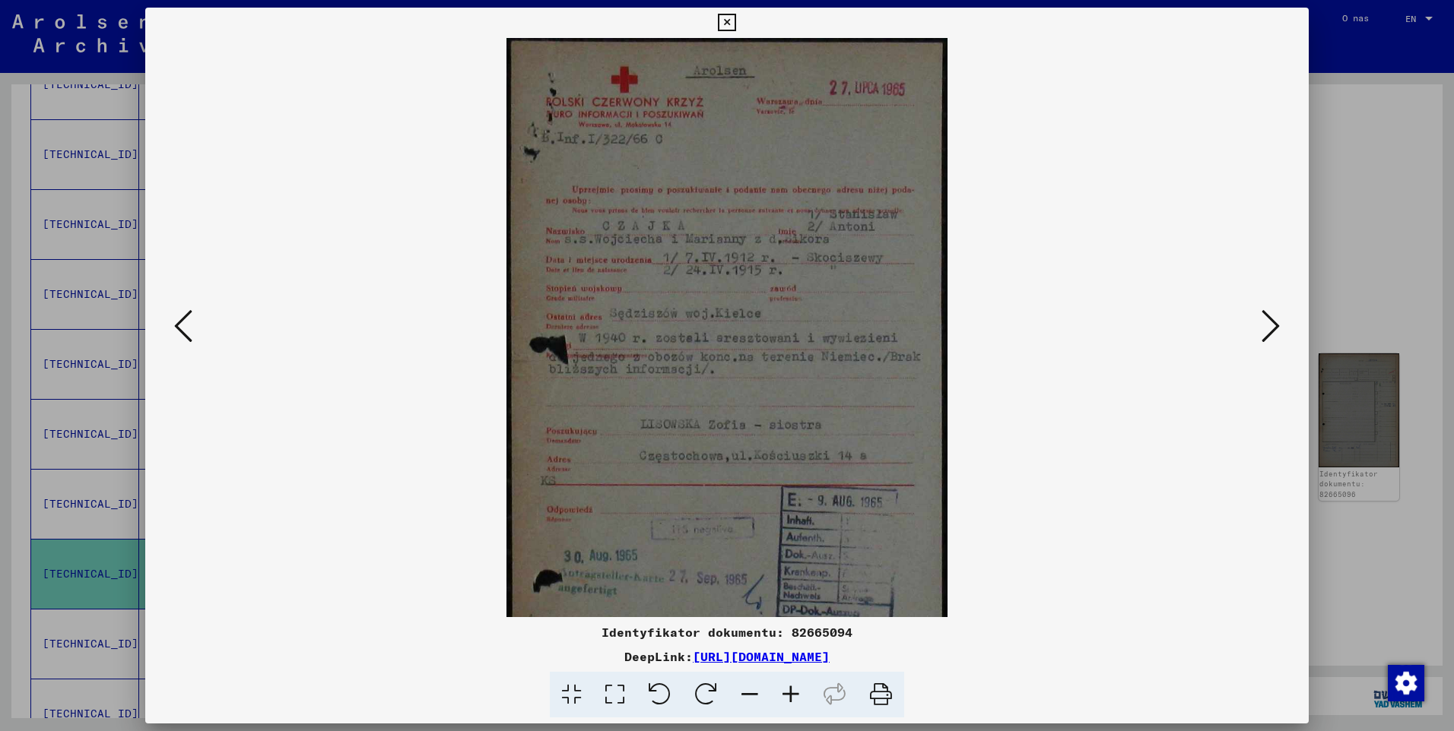
click at [785, 693] on icon at bounding box center [790, 695] width 41 height 46
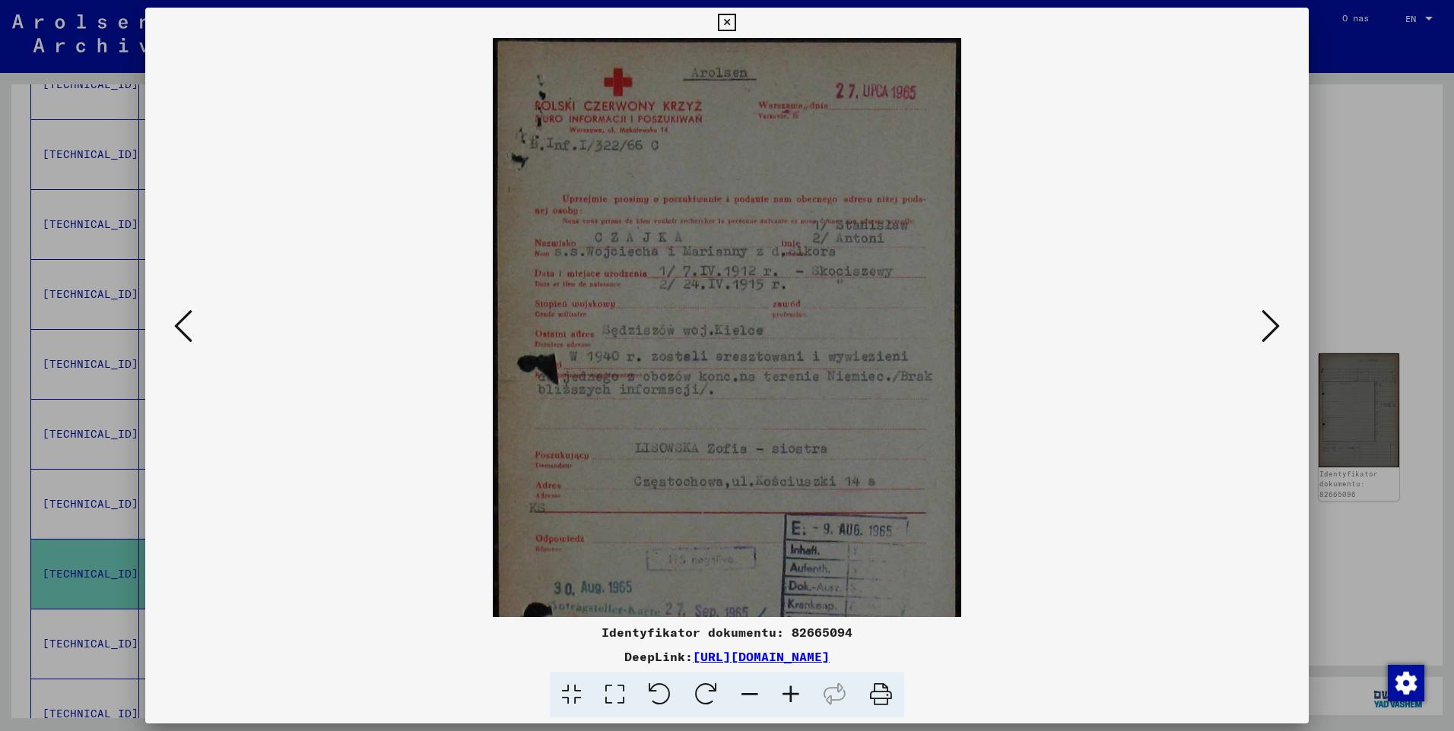
click at [785, 693] on icon at bounding box center [790, 695] width 41 height 46
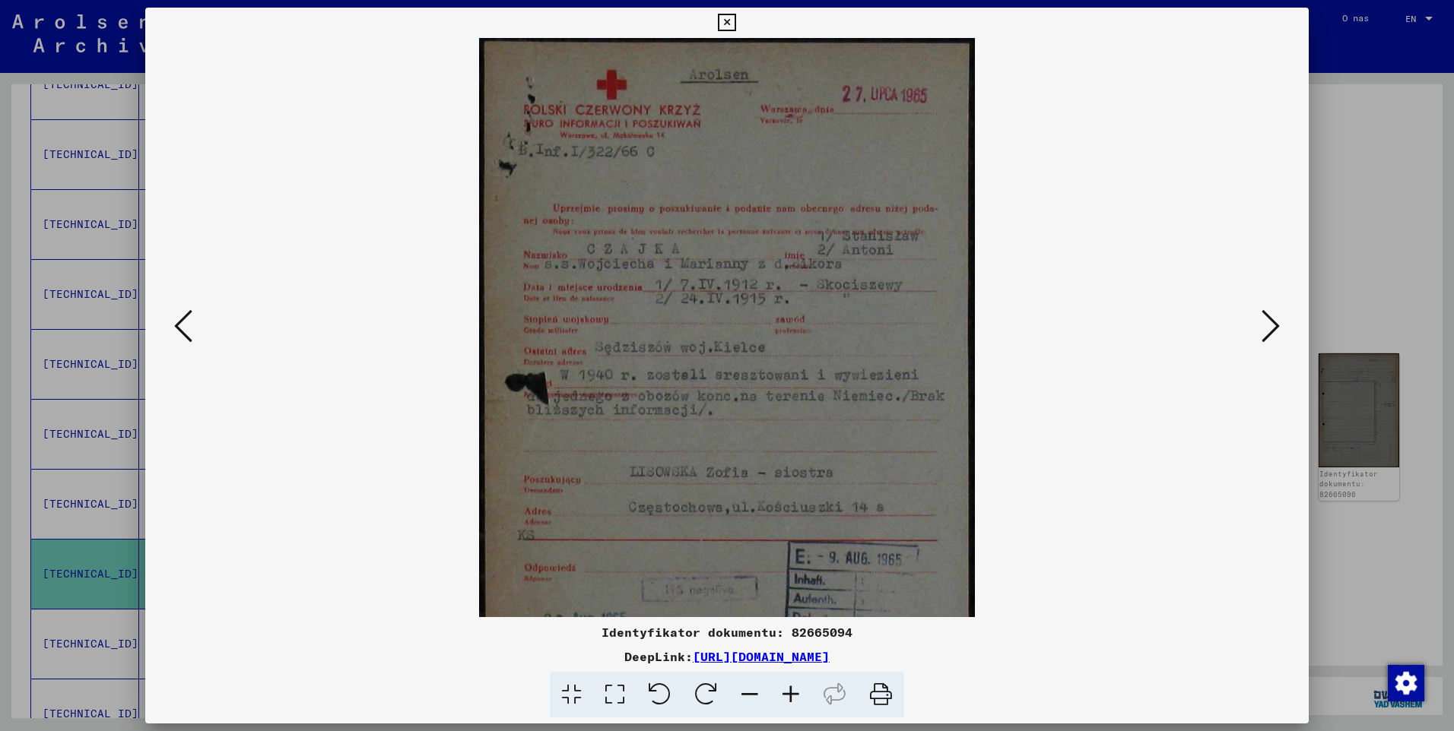
click at [785, 693] on icon at bounding box center [790, 695] width 41 height 46
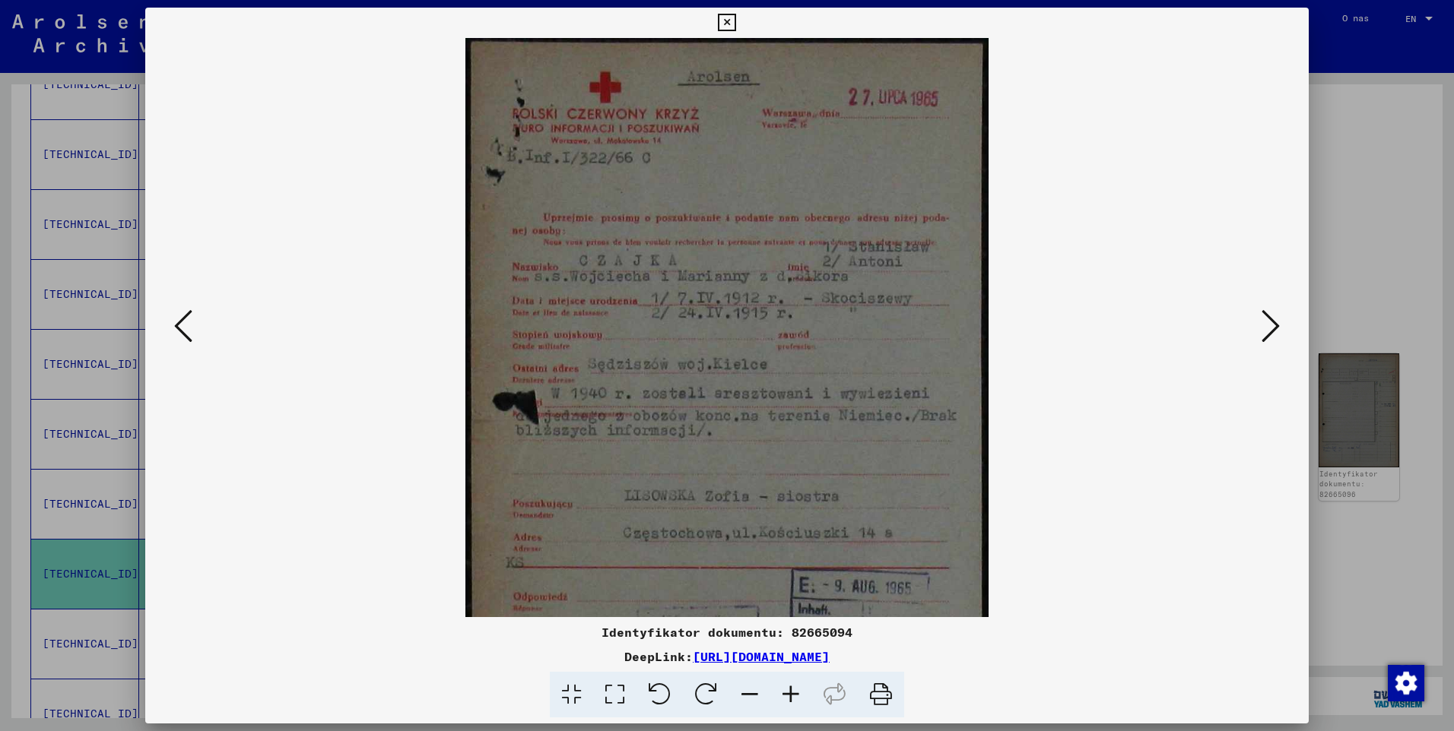
click at [785, 693] on icon at bounding box center [790, 695] width 41 height 46
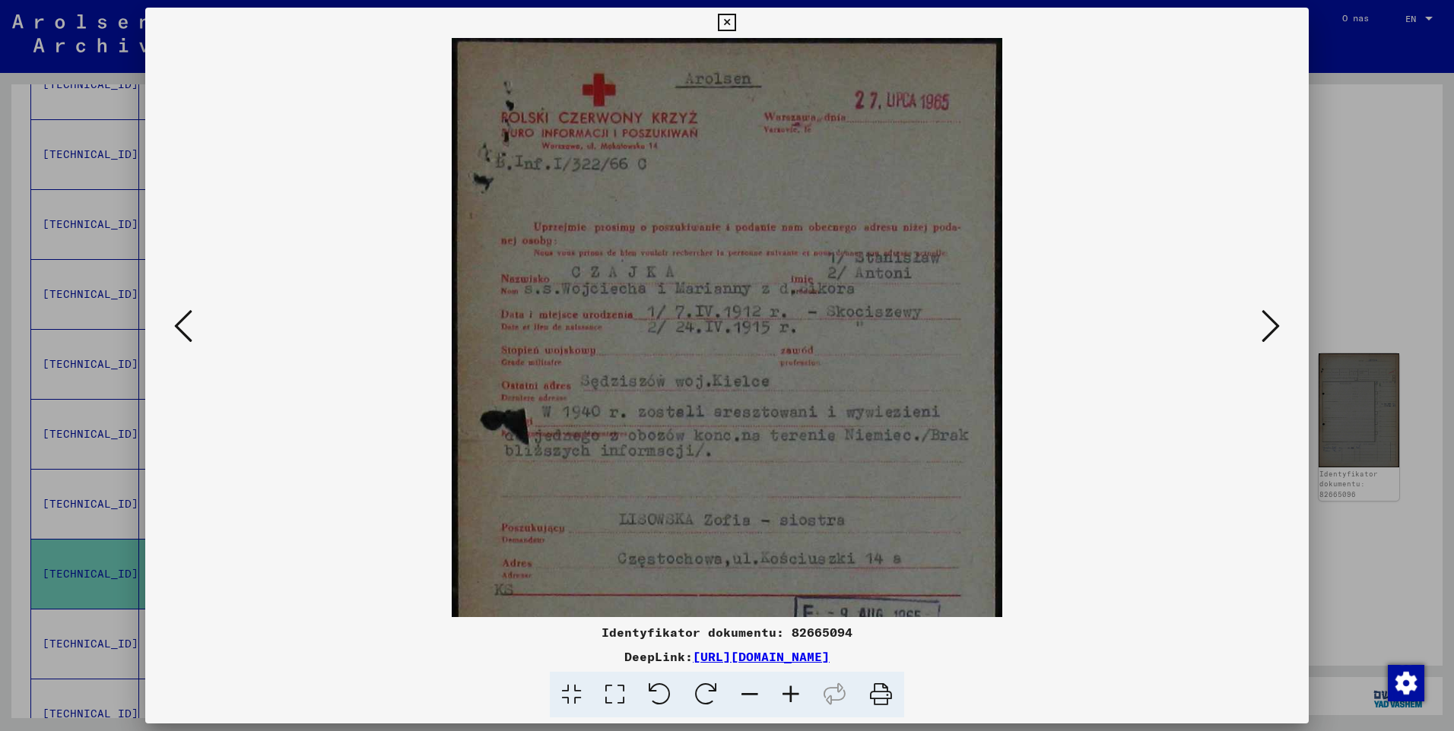
click at [785, 693] on icon at bounding box center [790, 695] width 41 height 46
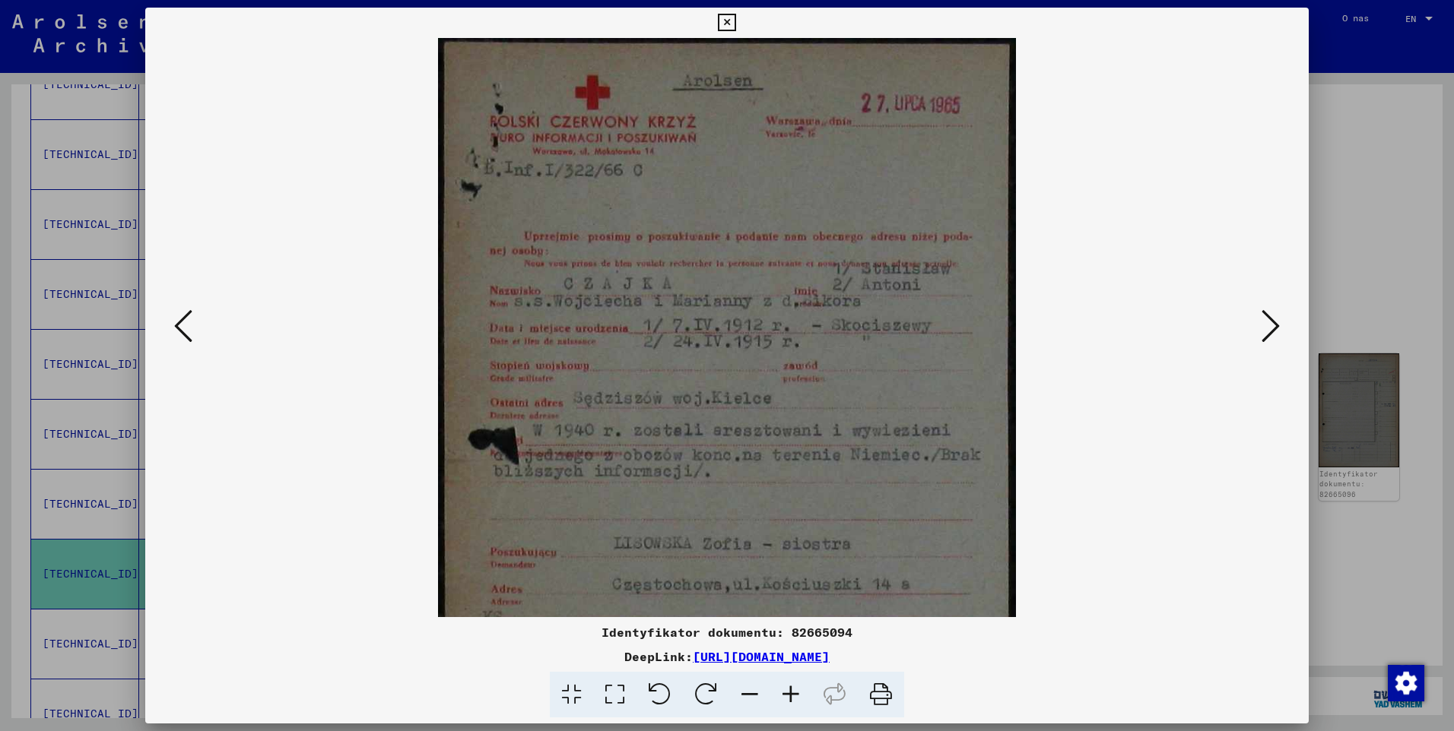
click at [785, 693] on icon at bounding box center [790, 695] width 41 height 46
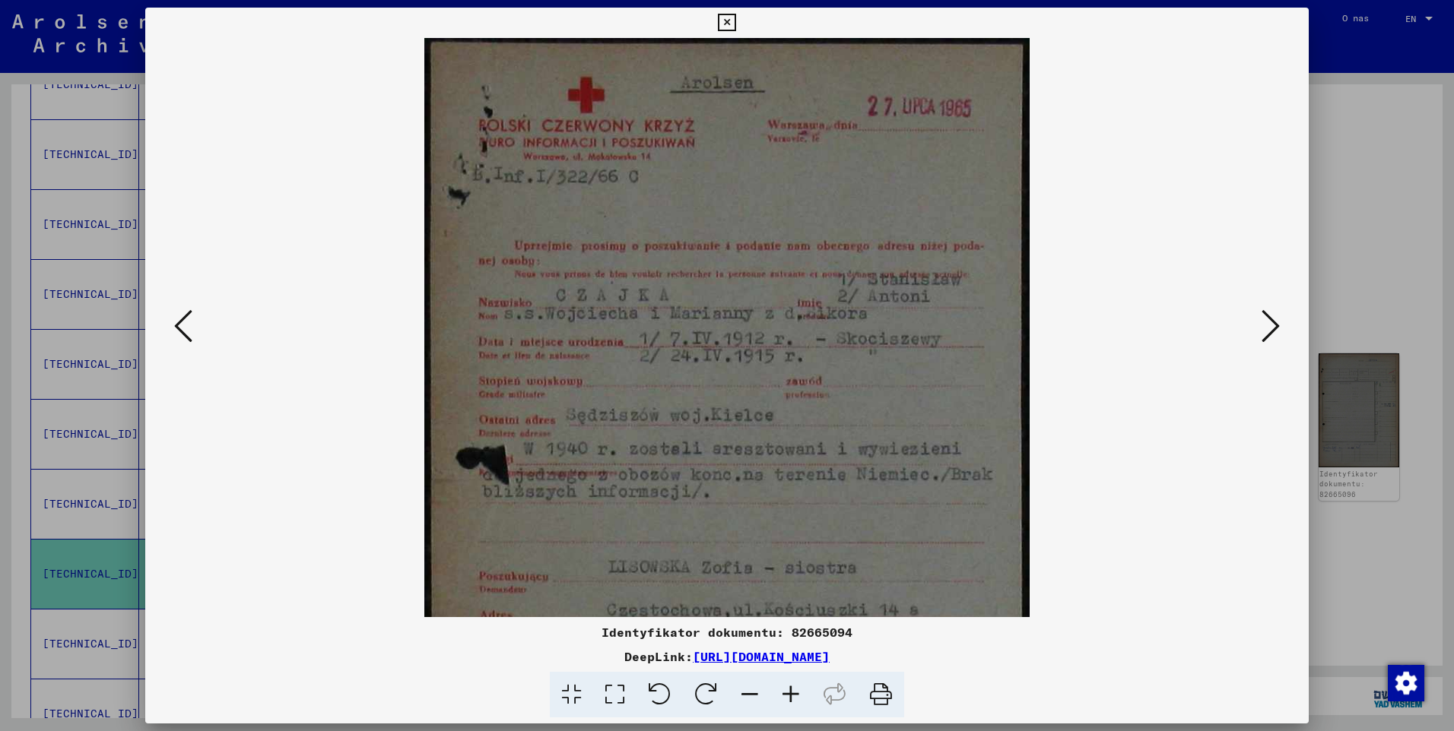
click at [786, 694] on icon at bounding box center [790, 695] width 41 height 46
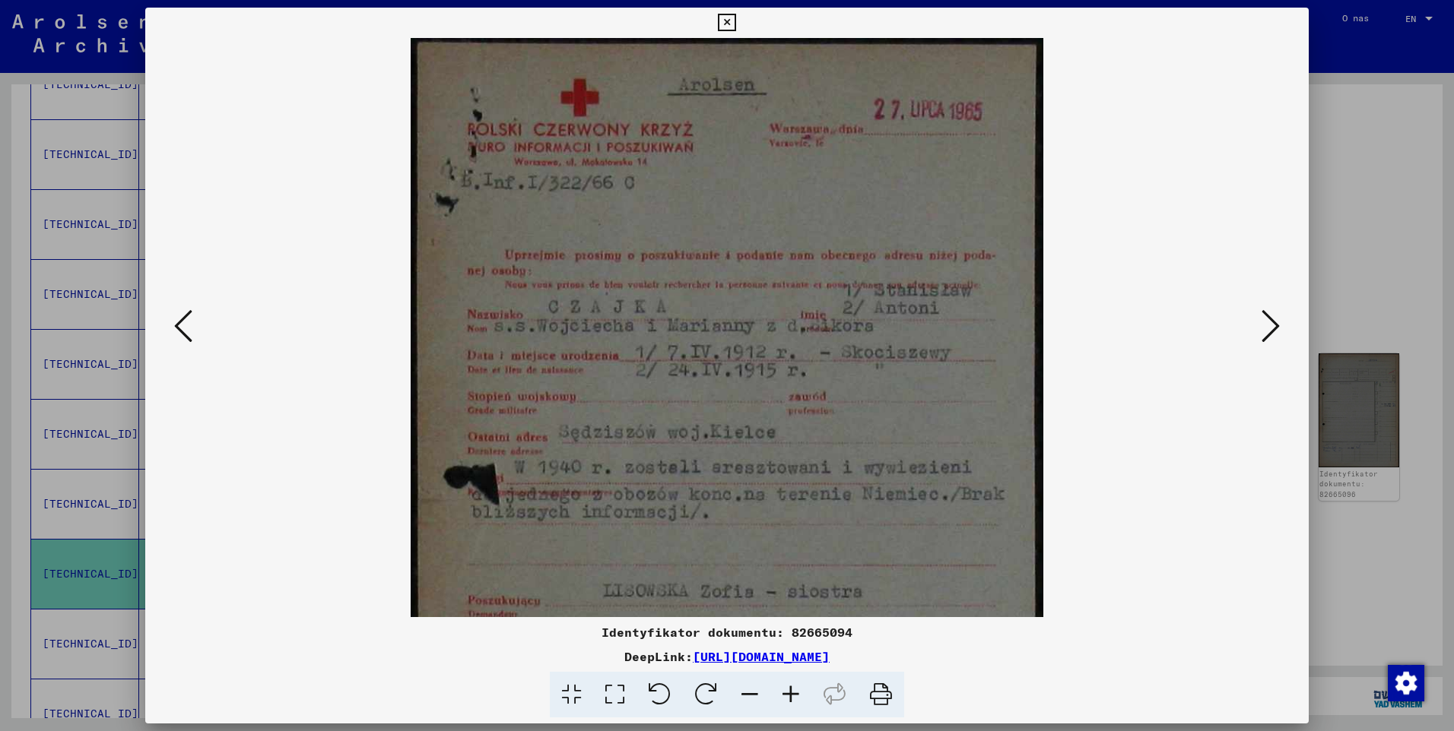
click at [786, 694] on icon at bounding box center [790, 695] width 41 height 46
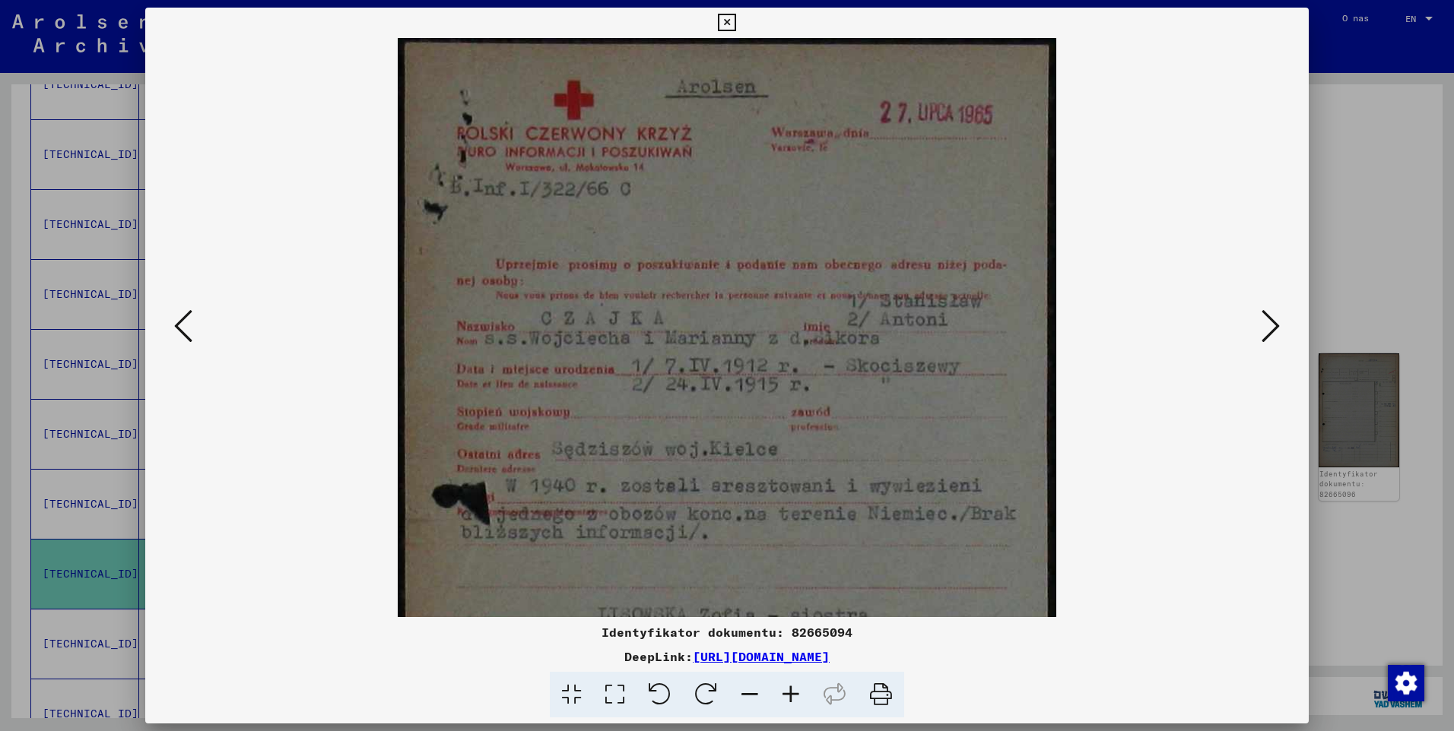
click at [786, 694] on icon at bounding box center [790, 695] width 41 height 46
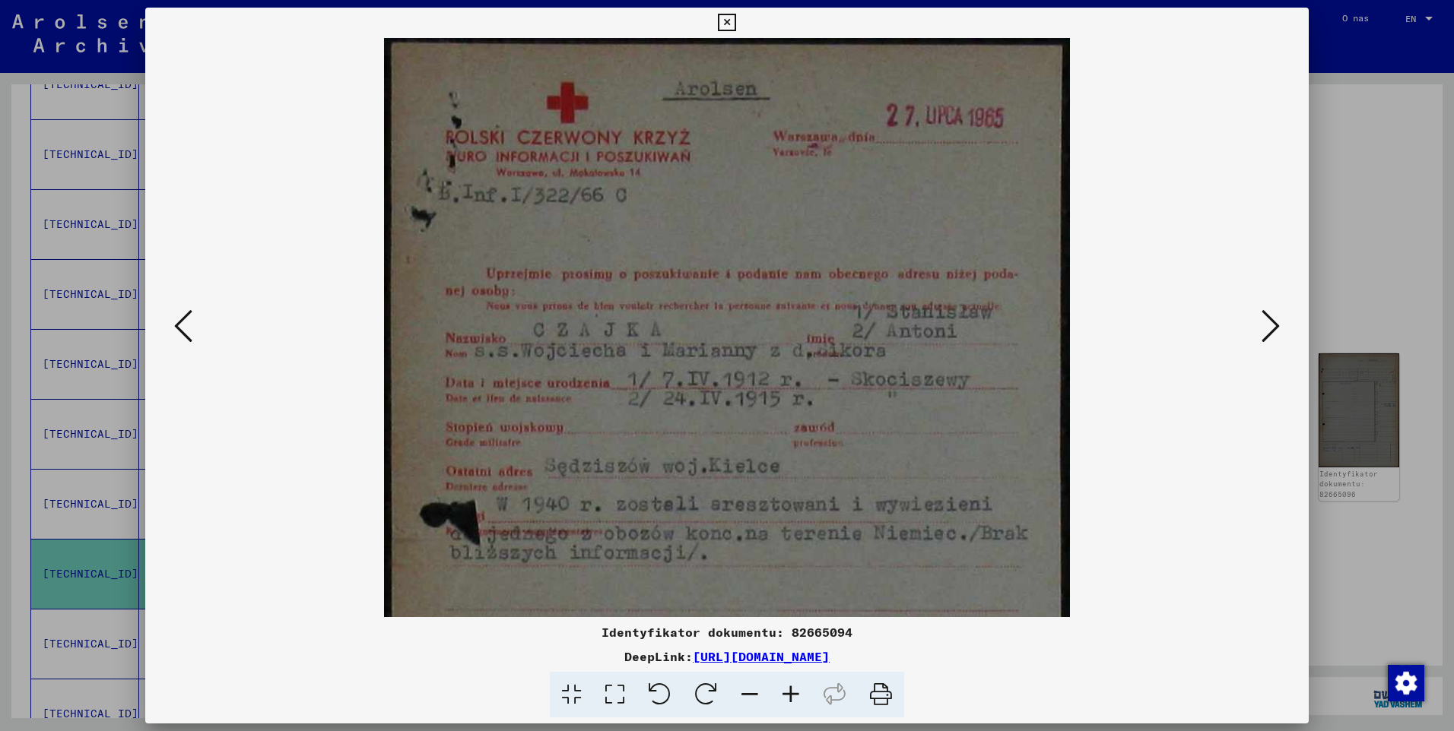
click at [786, 694] on icon at bounding box center [790, 695] width 41 height 46
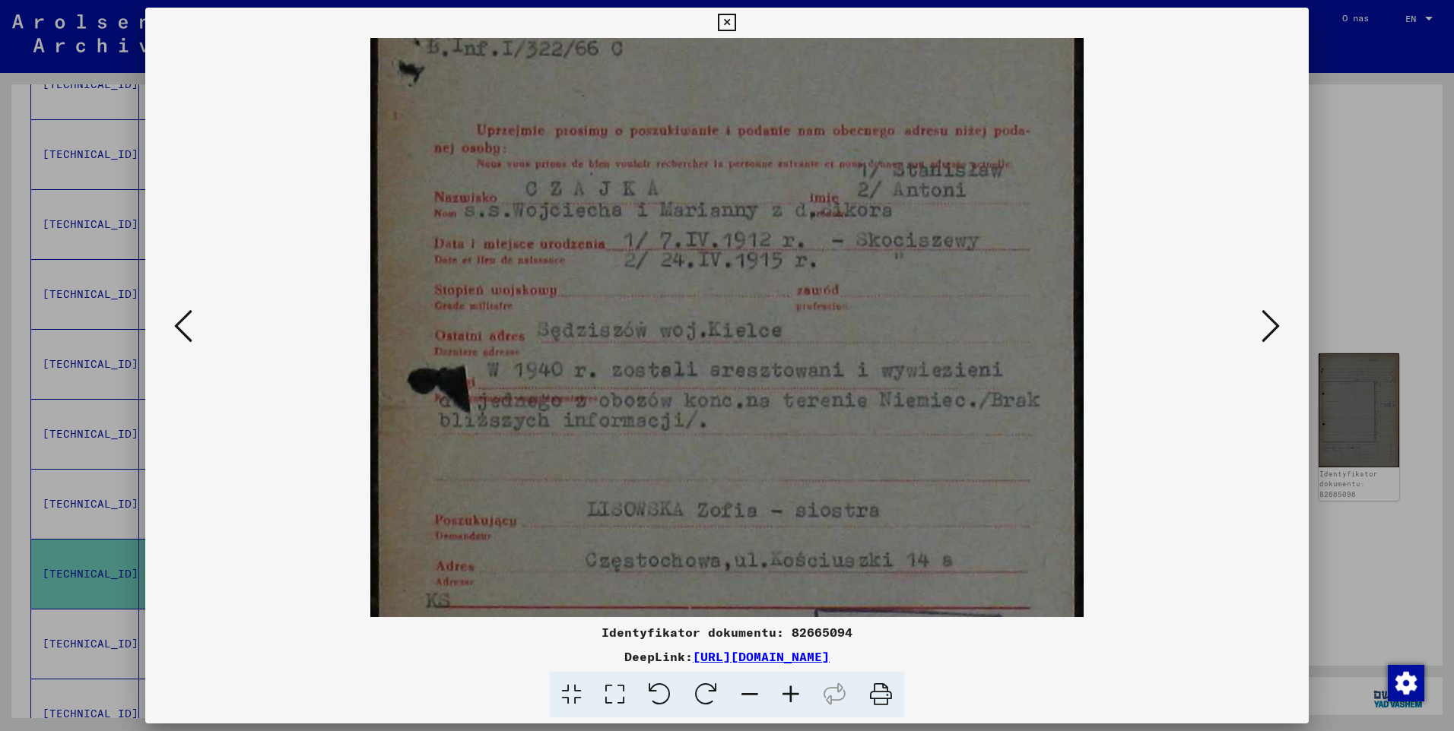
scroll to position [163, 0]
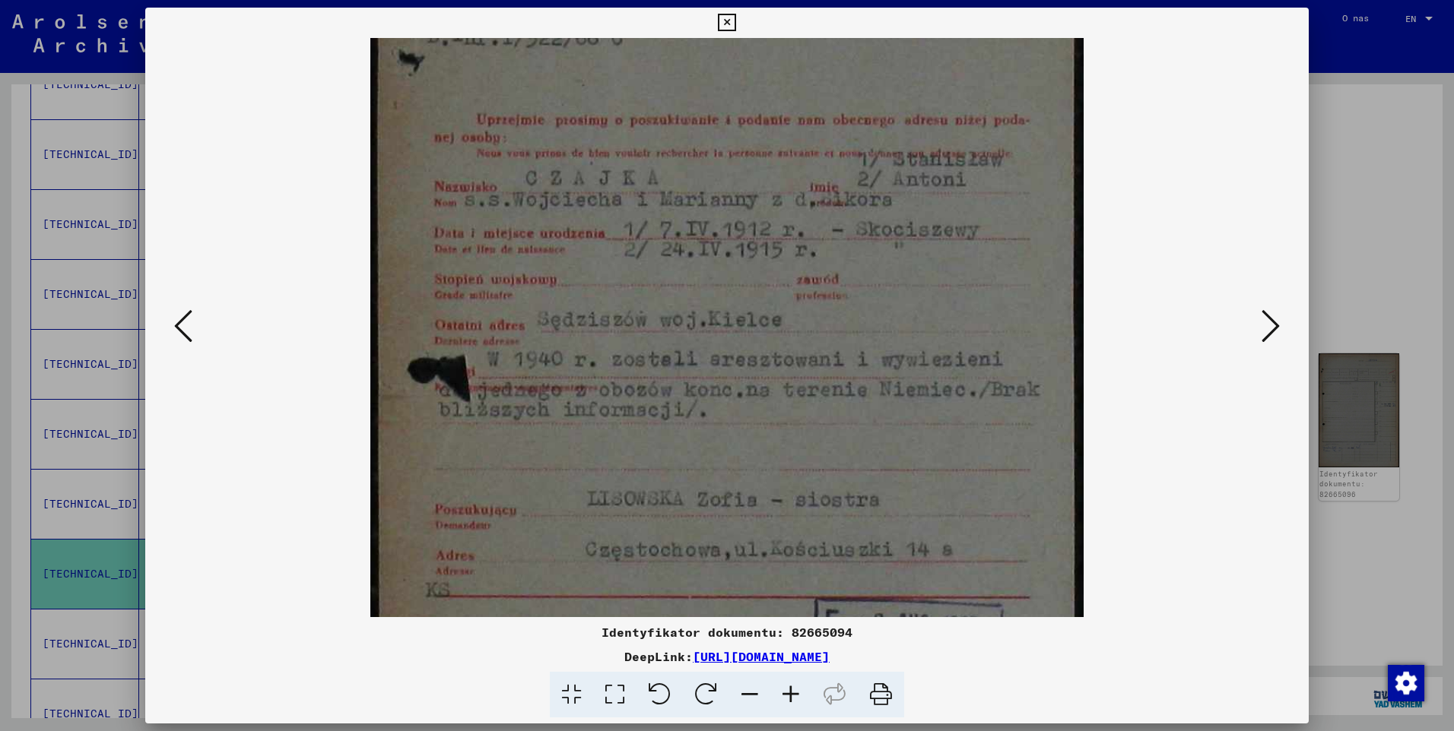
drag, startPoint x: 788, startPoint y: 544, endPoint x: 803, endPoint y: 380, distance: 164.1
click at [803, 380] on img at bounding box center [726, 373] width 713 height 997
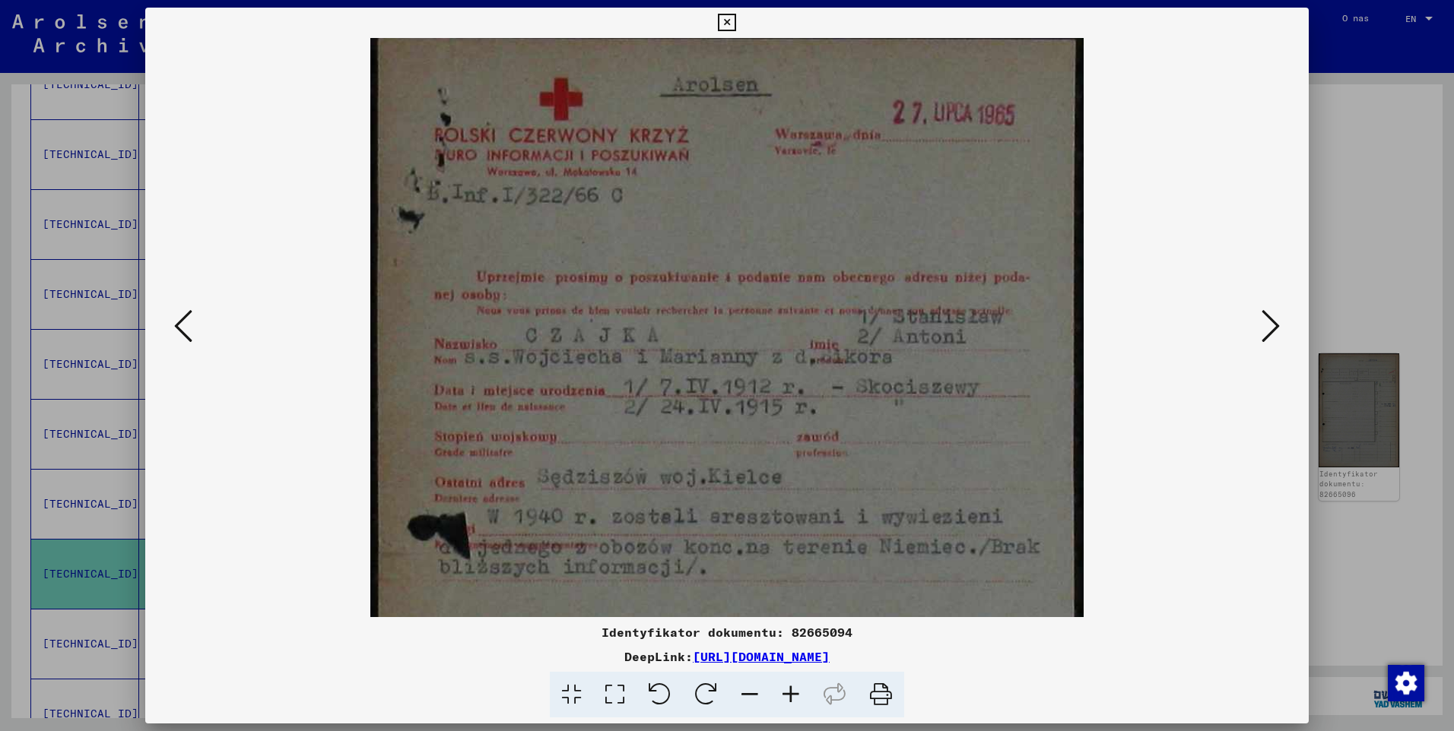
scroll to position [9, 0]
drag, startPoint x: 780, startPoint y: 422, endPoint x: 763, endPoint y: 583, distance: 162.0
click at [763, 583] on img at bounding box center [726, 527] width 713 height 997
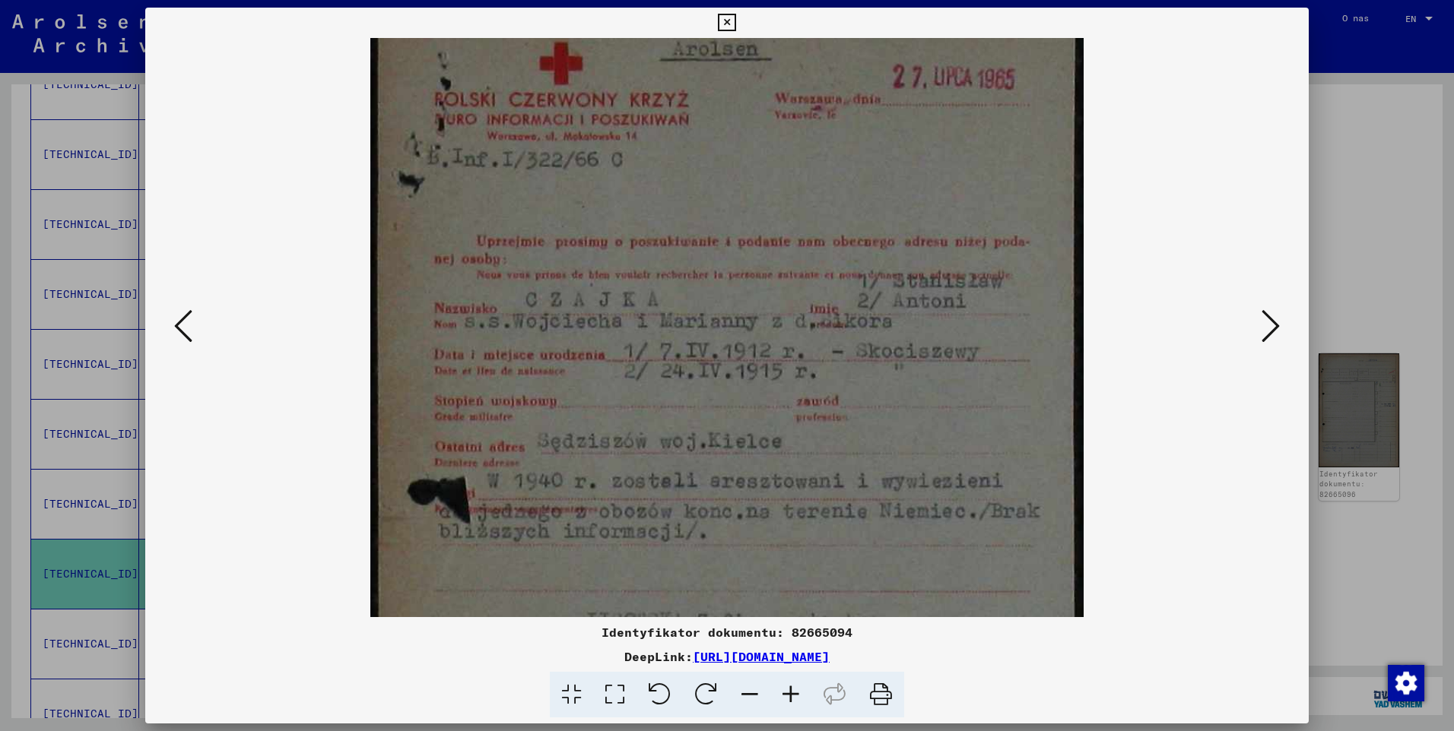
scroll to position [0, 0]
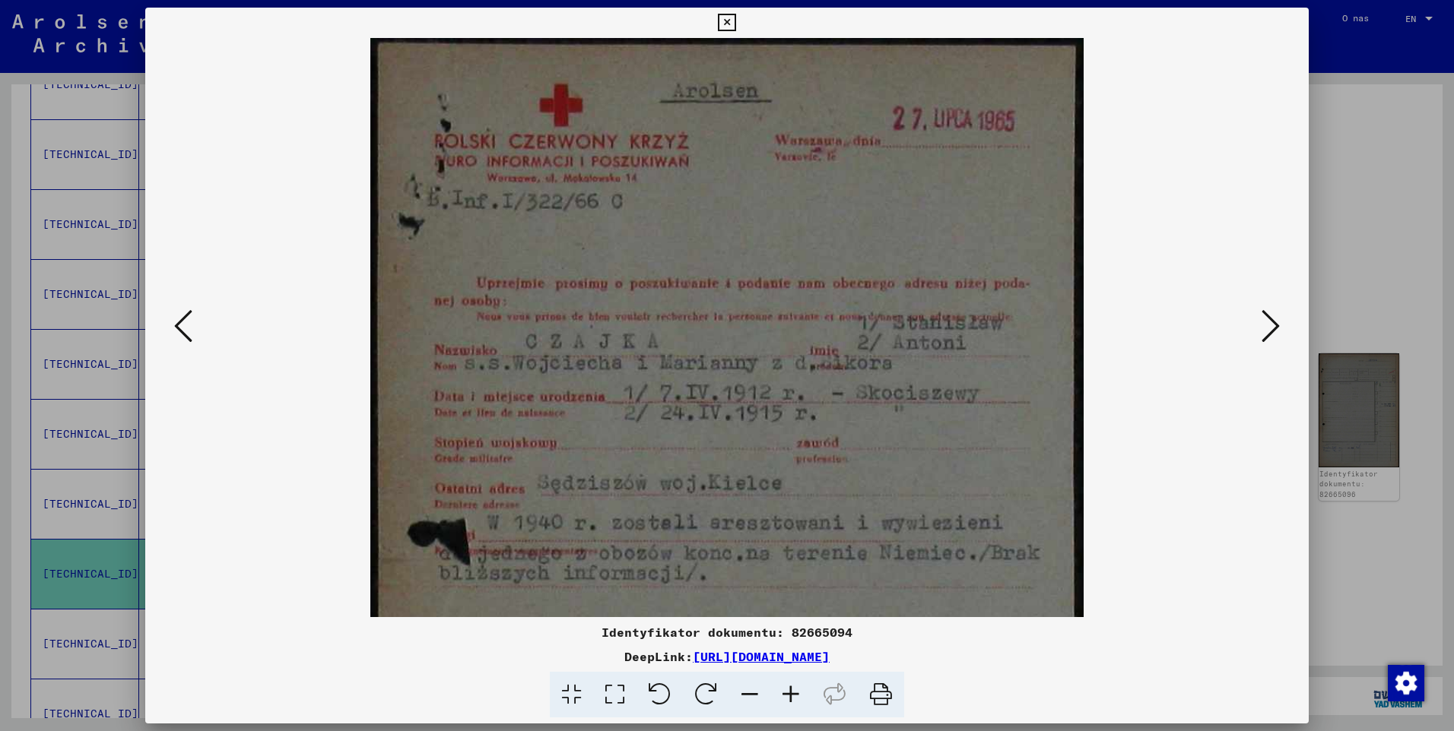
drag, startPoint x: 711, startPoint y: 438, endPoint x: 726, endPoint y: 498, distance: 62.0
click at [722, 474] on img at bounding box center [726, 536] width 713 height 997
click at [723, 18] on icon at bounding box center [726, 23] width 17 height 18
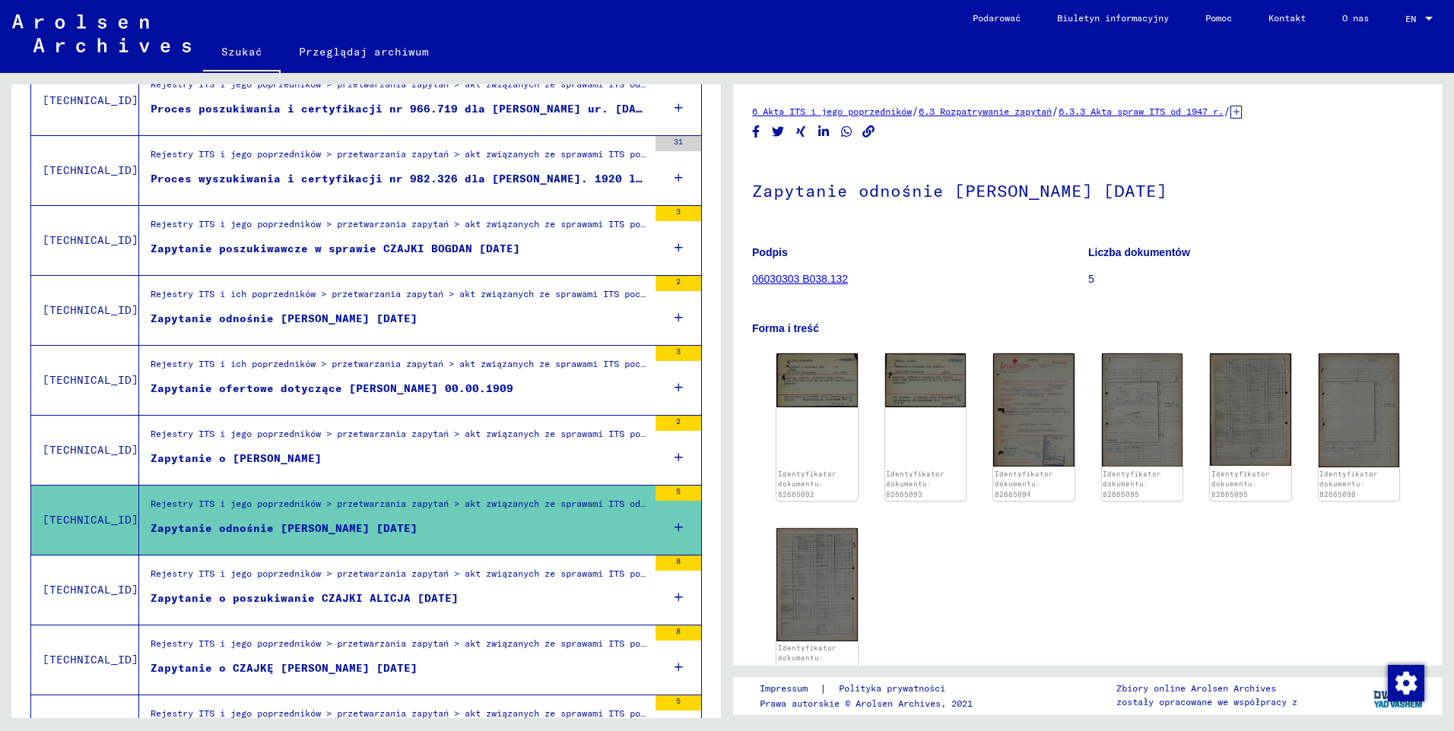
scroll to position [1059, 0]
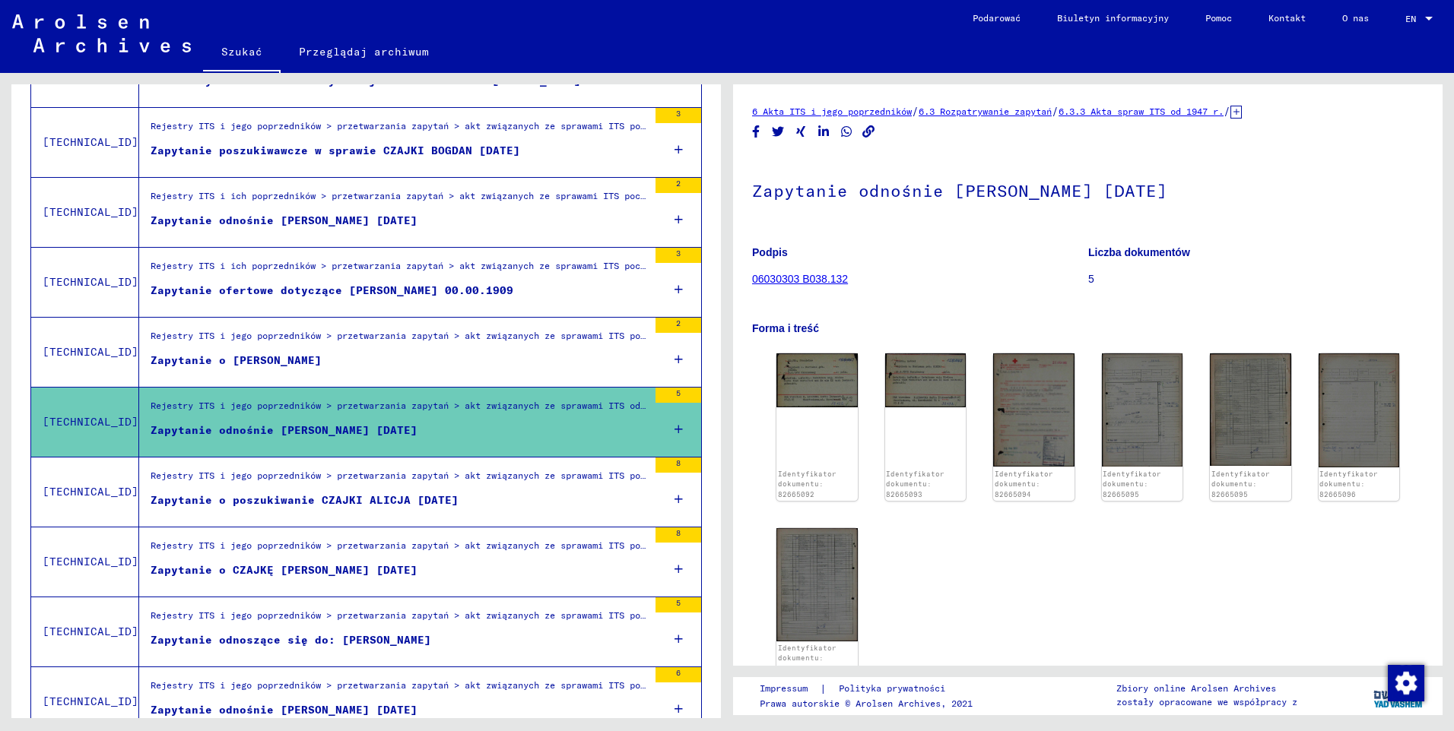
click at [387, 501] on div "Zapytanie o poszukiwanie CZAJKI ALICJA [DATE]" at bounding box center [305, 501] width 308 height 16
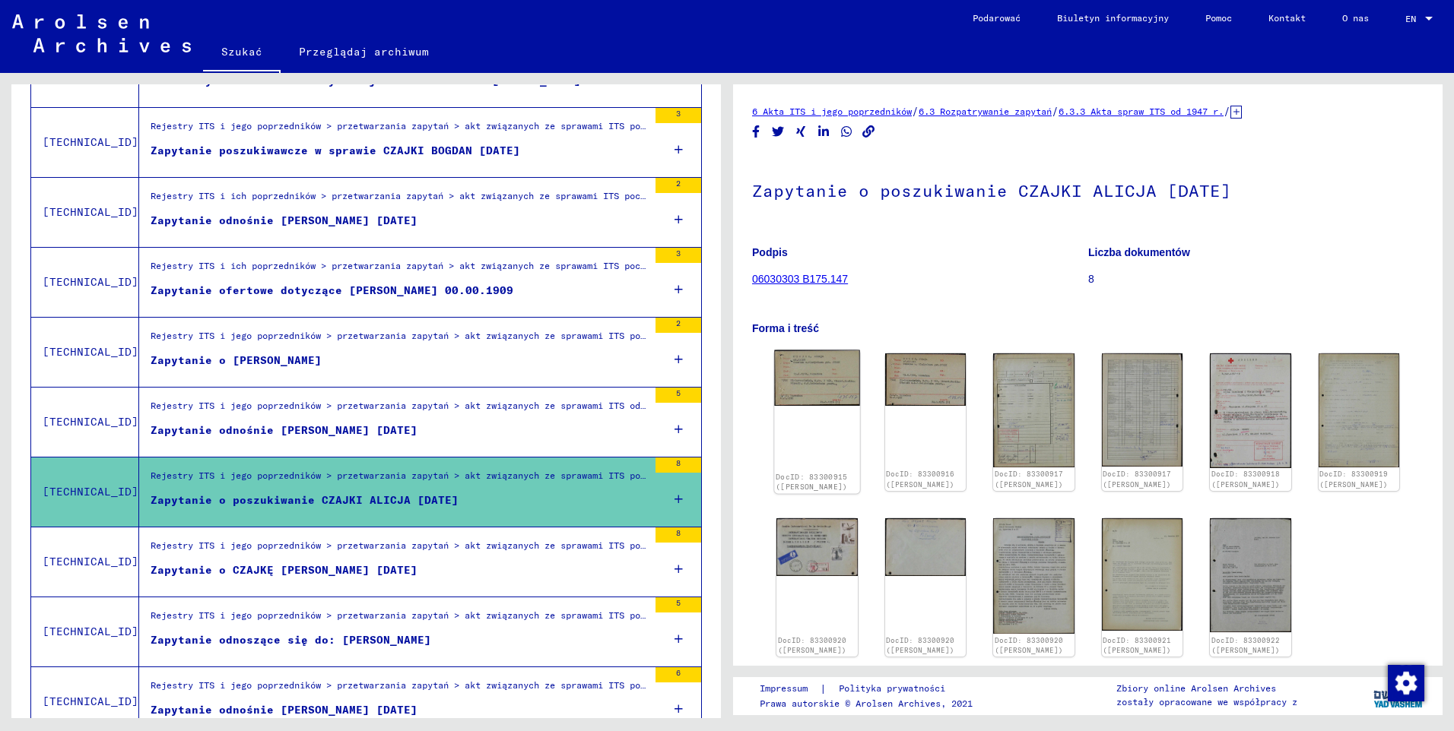
click at [820, 376] on img at bounding box center [816, 377] width 85 height 55
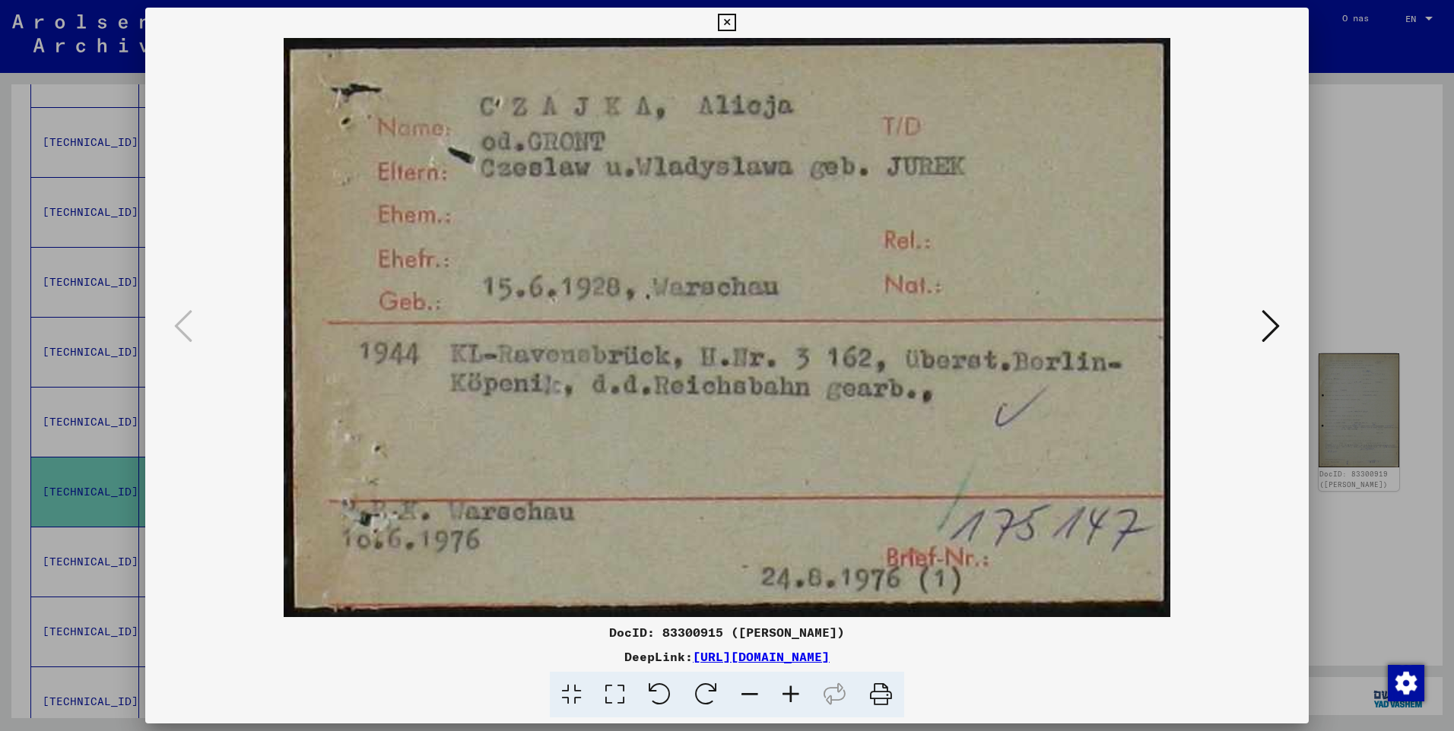
click at [1263, 327] on icon at bounding box center [1270, 326] width 18 height 36
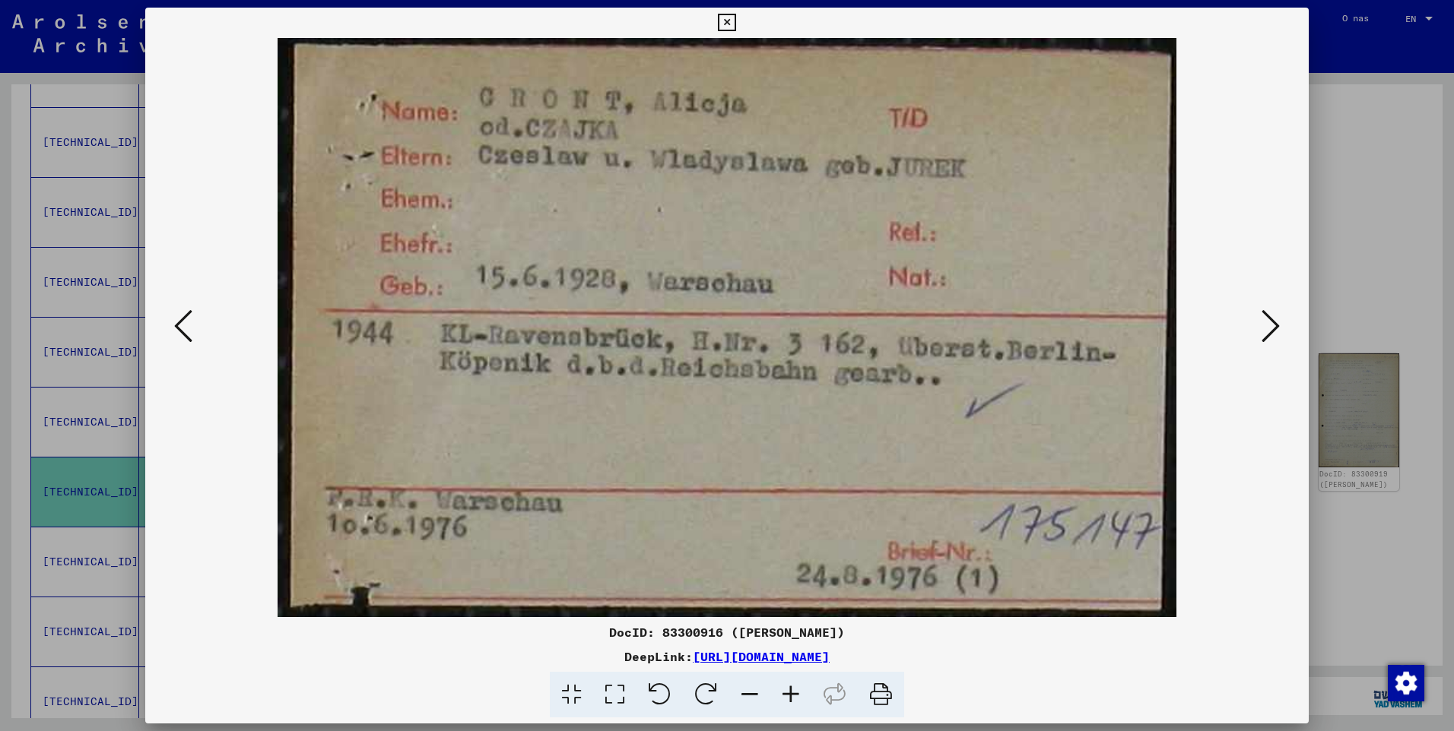
click at [1263, 327] on icon at bounding box center [1270, 326] width 18 height 36
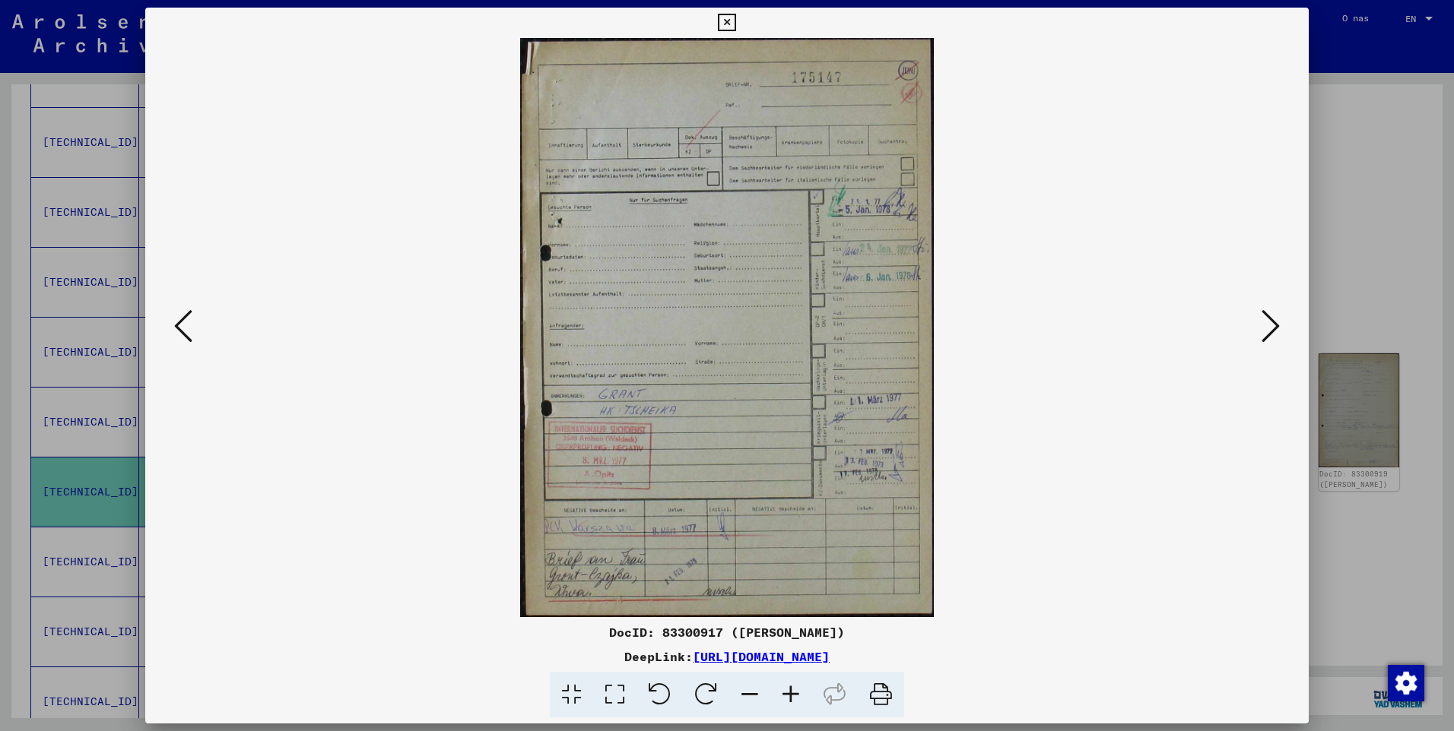
click at [1263, 327] on icon at bounding box center [1270, 326] width 18 height 36
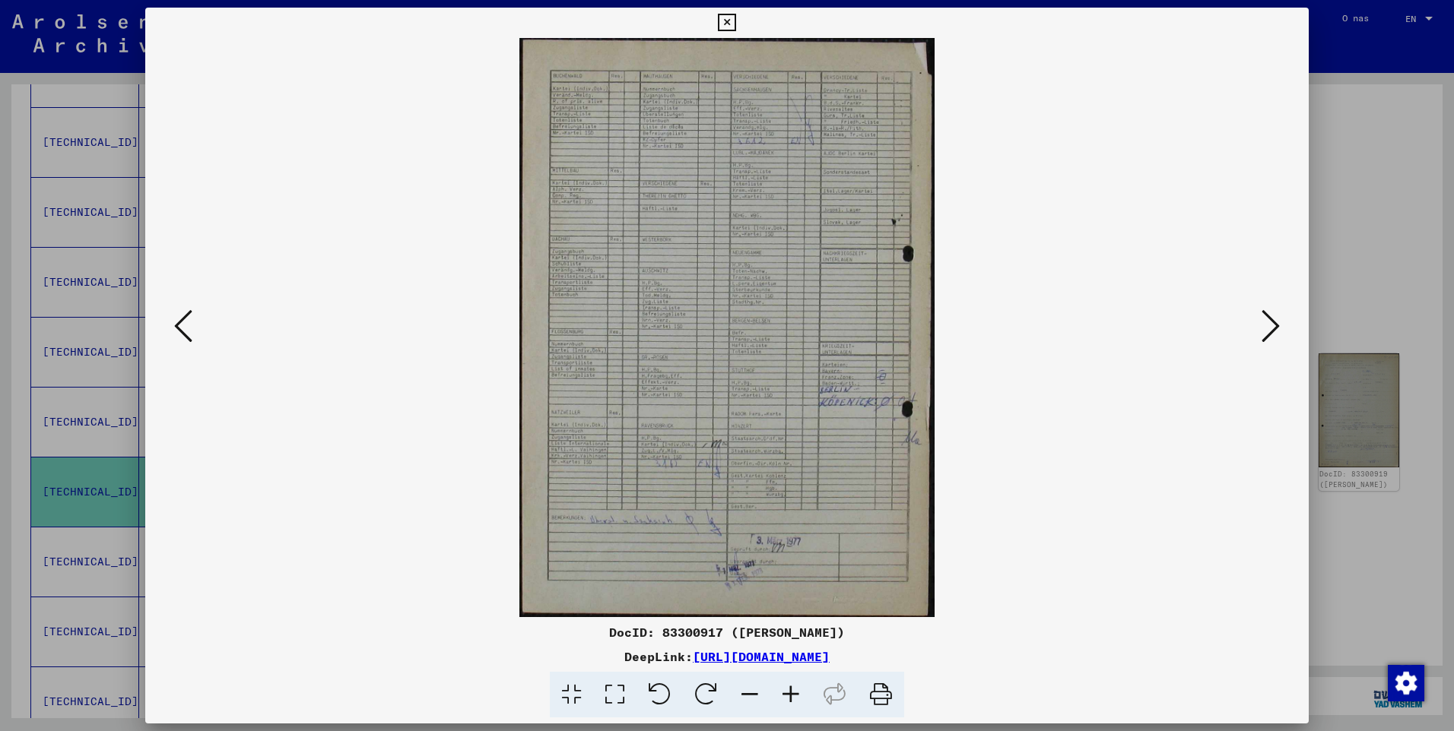
click at [1263, 327] on icon at bounding box center [1270, 326] width 18 height 36
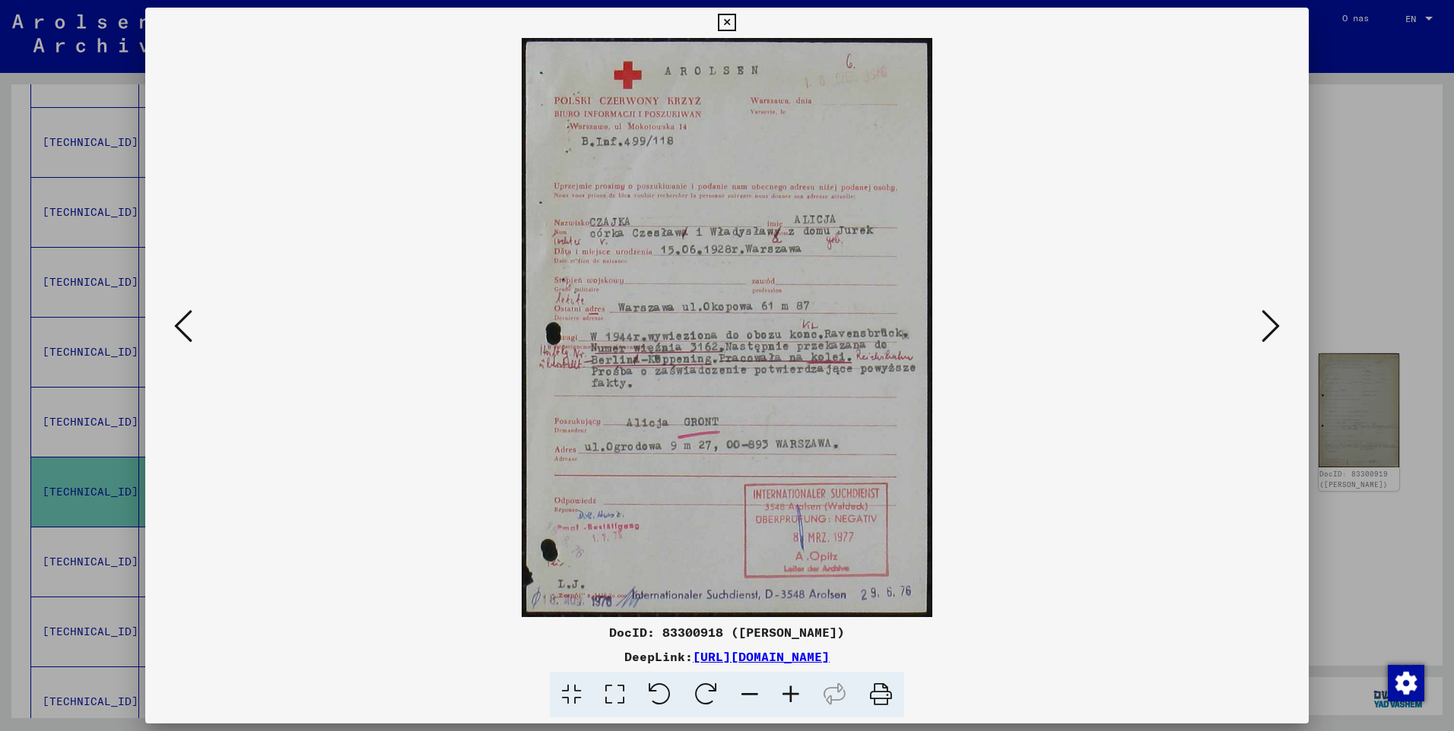
click at [797, 697] on icon at bounding box center [790, 695] width 41 height 46
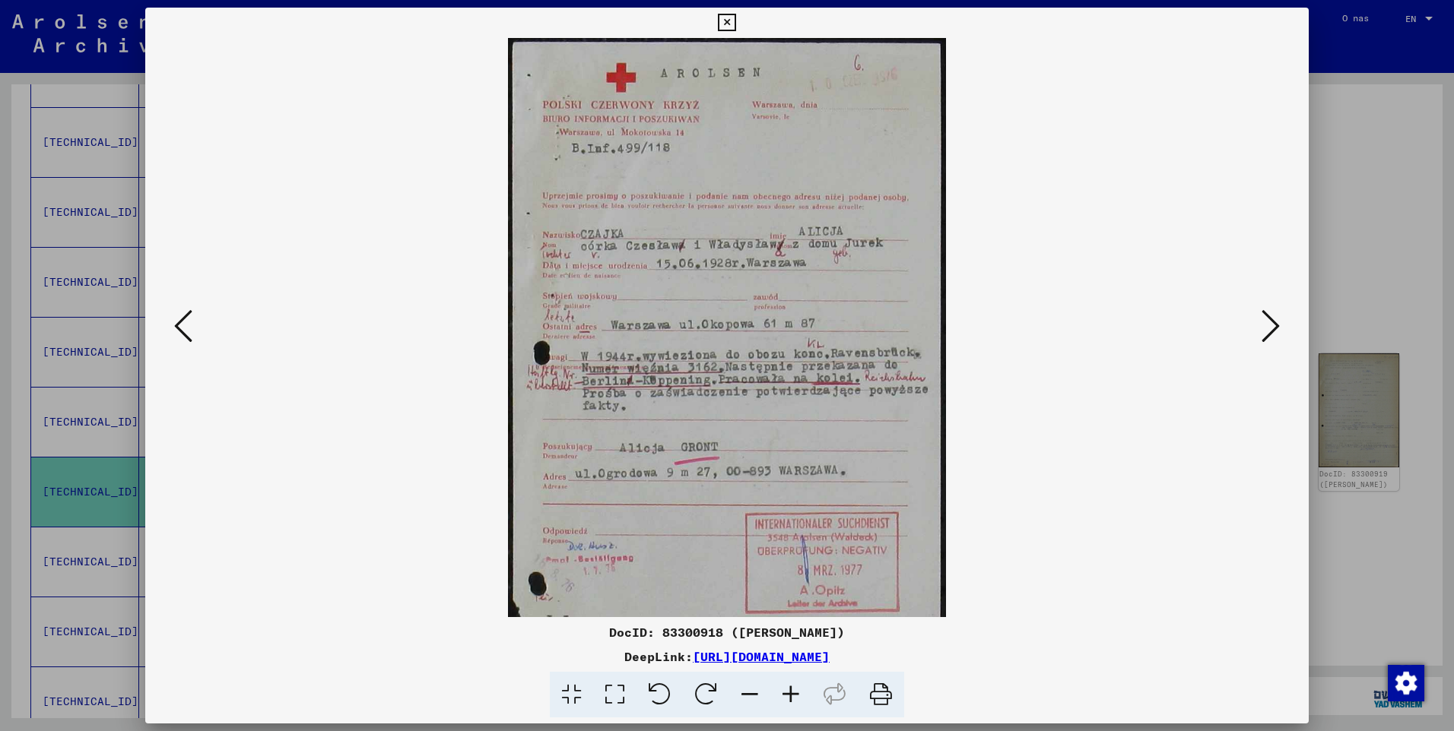
click at [797, 697] on icon at bounding box center [790, 695] width 41 height 46
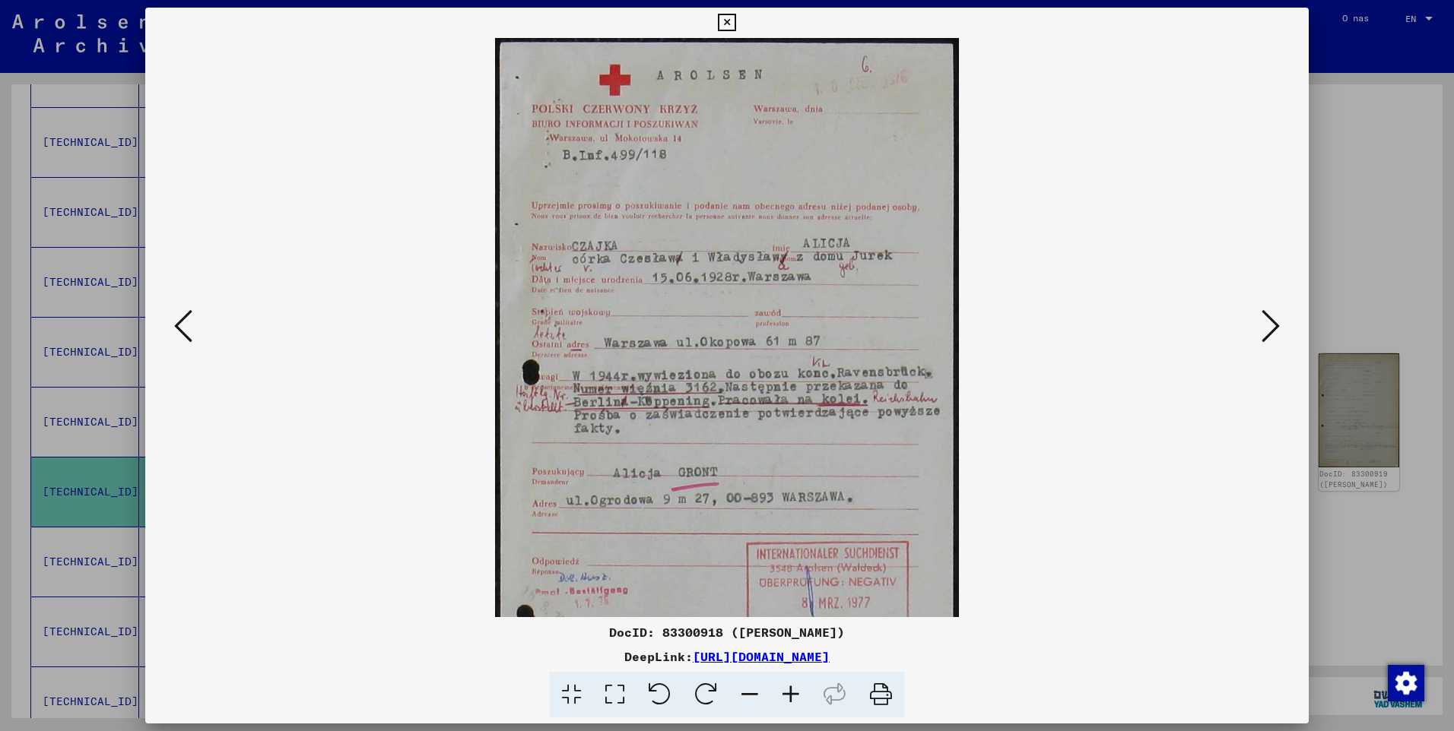
click at [797, 697] on icon at bounding box center [790, 695] width 41 height 46
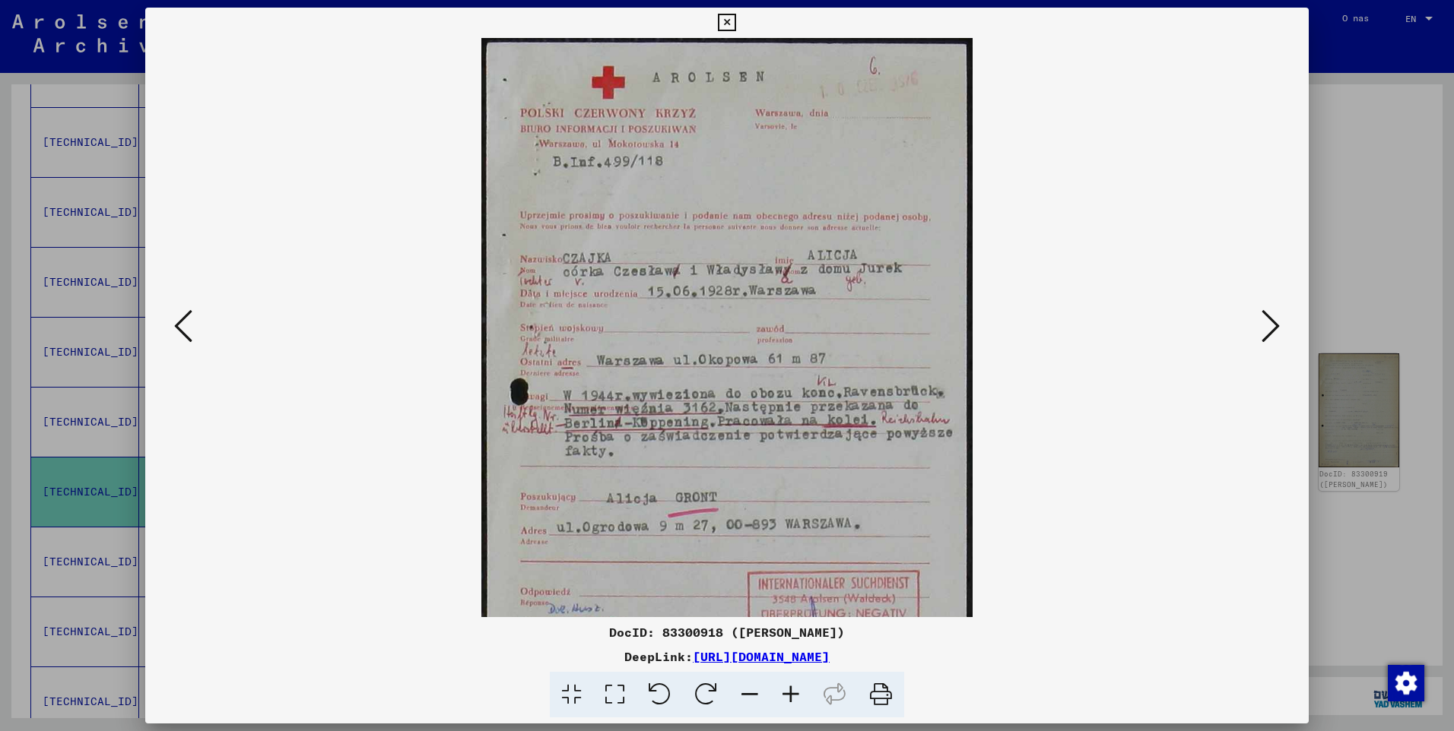
click at [797, 697] on icon at bounding box center [790, 695] width 41 height 46
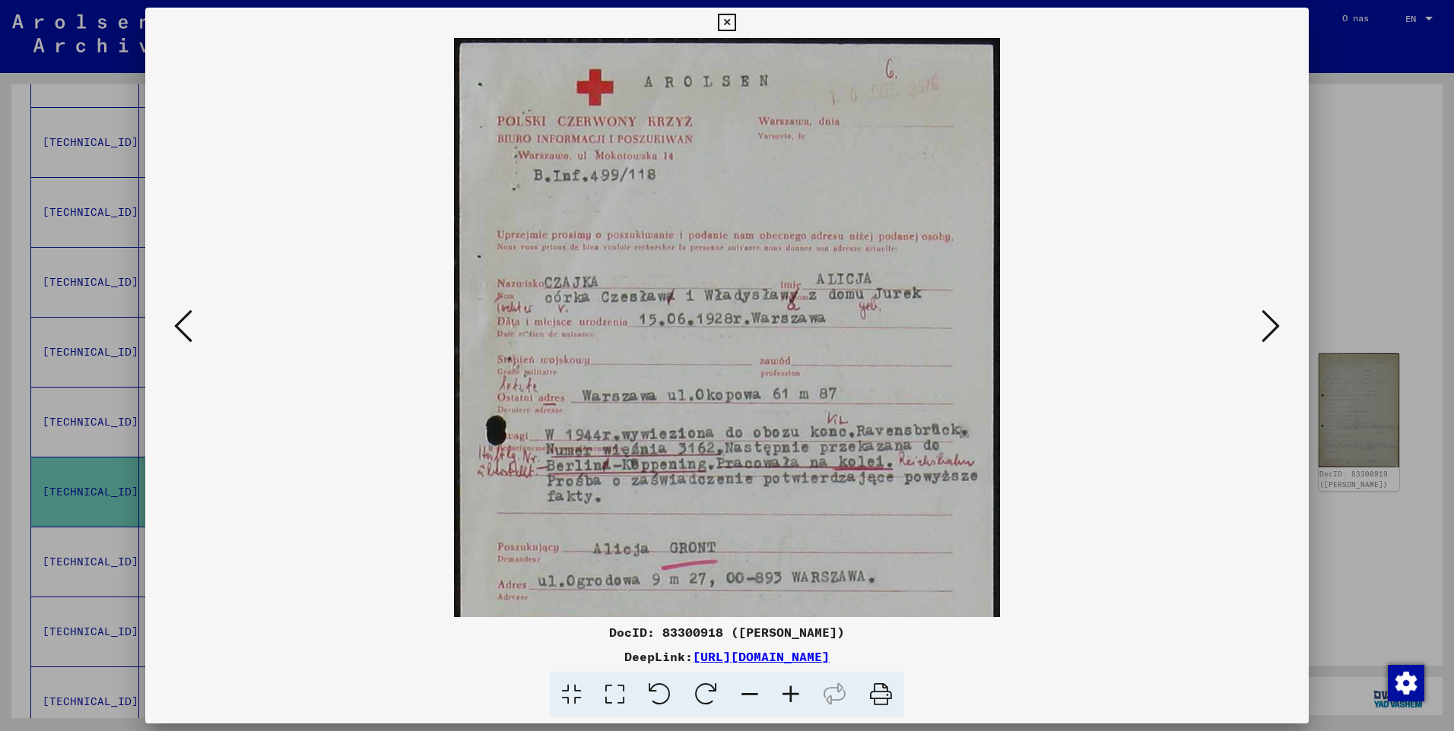
click at [797, 697] on icon at bounding box center [790, 695] width 41 height 46
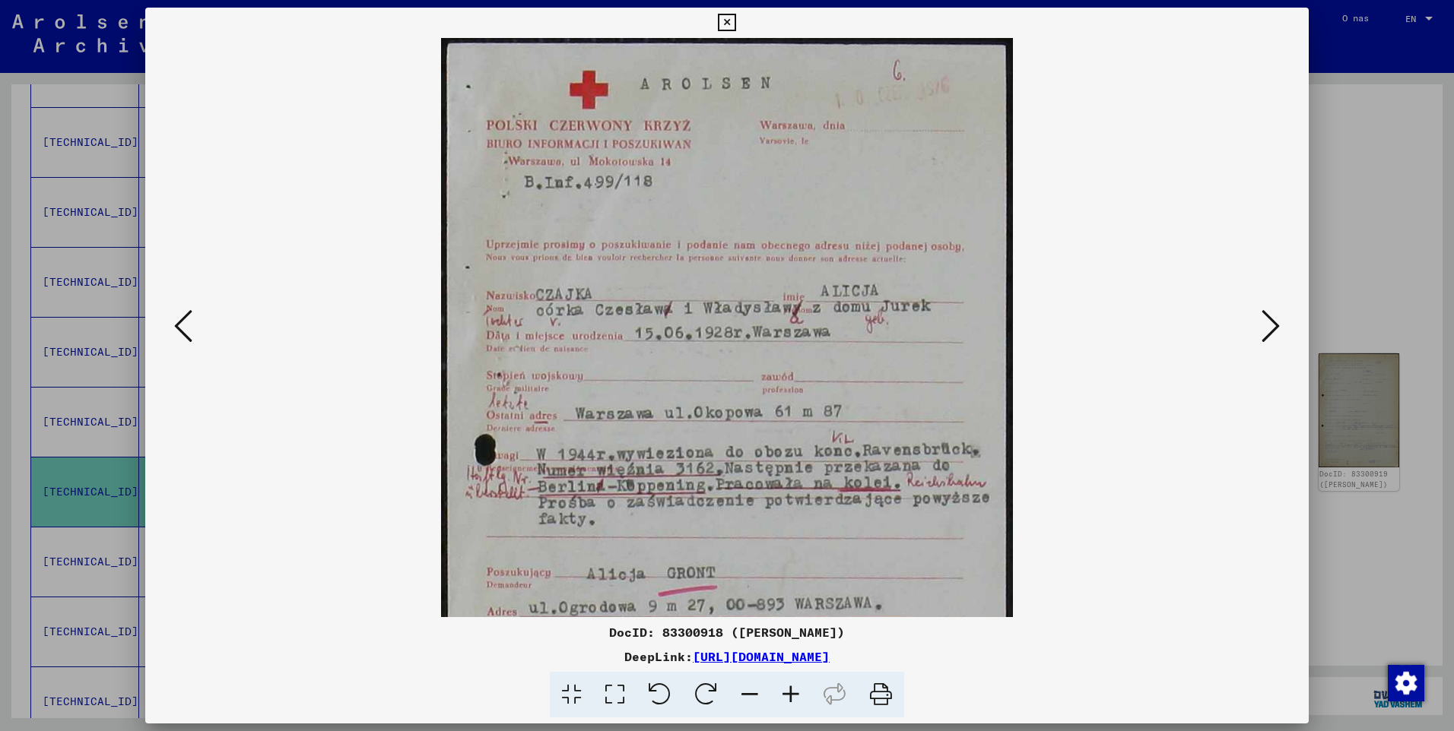
click at [797, 697] on icon at bounding box center [790, 695] width 41 height 46
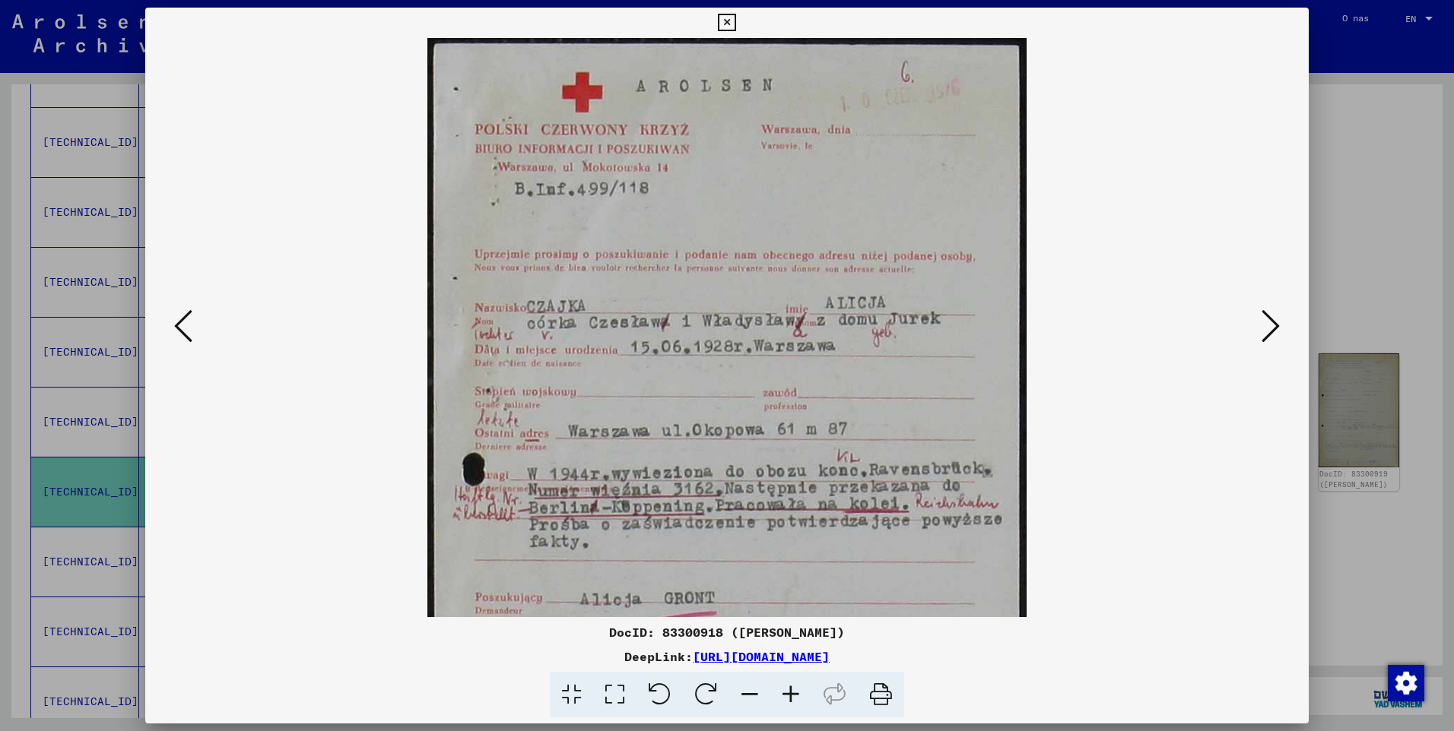
click at [797, 697] on icon at bounding box center [790, 695] width 41 height 46
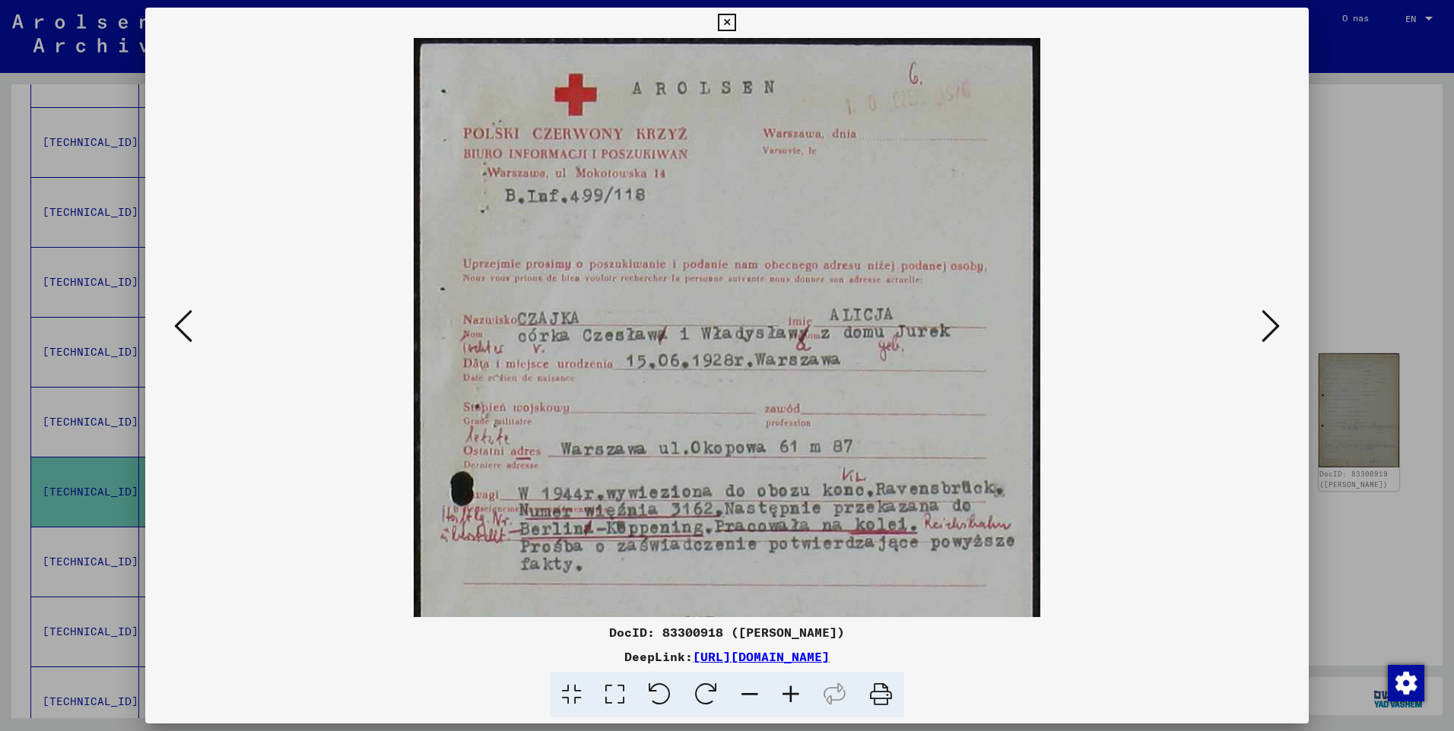
click at [797, 697] on icon at bounding box center [790, 695] width 41 height 46
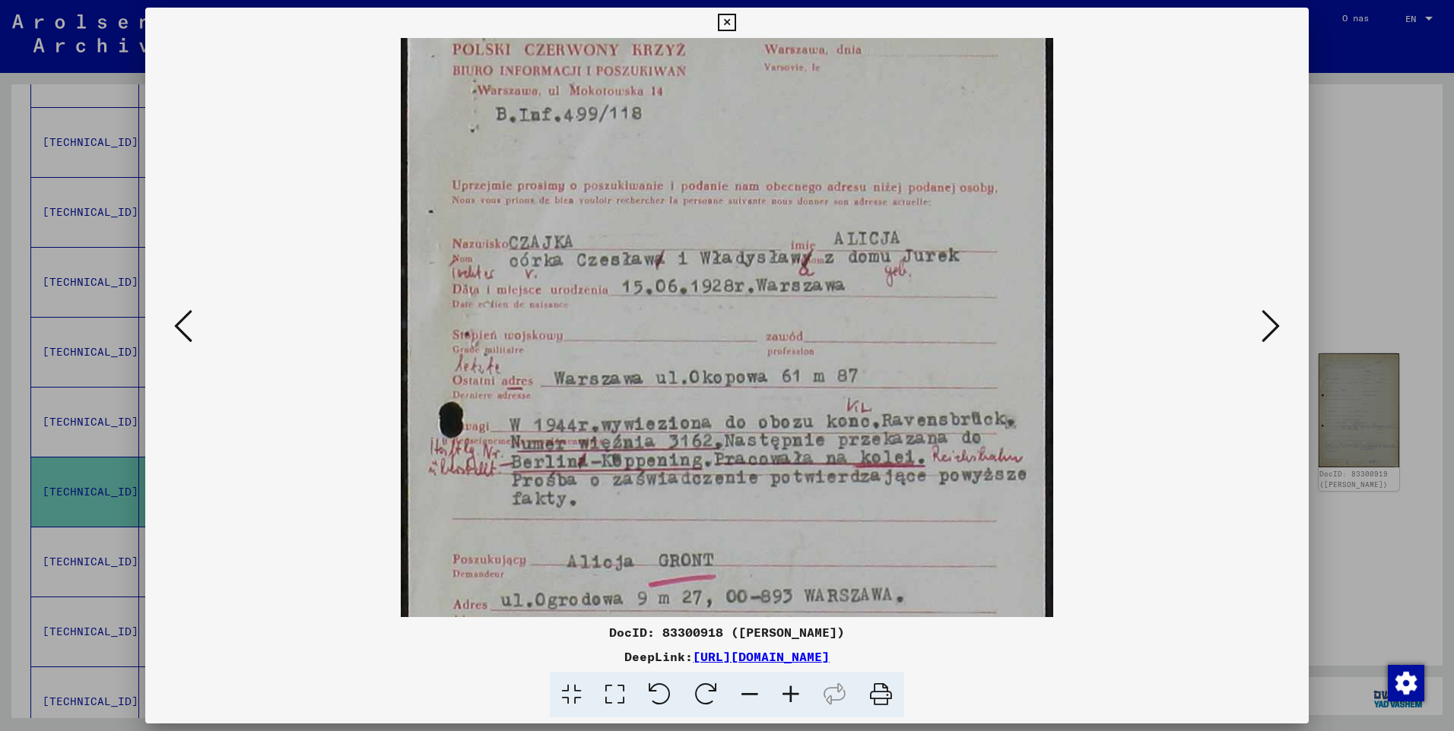
scroll to position [90, 0]
drag, startPoint x: 842, startPoint y: 528, endPoint x: 831, endPoint y: 439, distance: 90.4
click at [831, 439] on img at bounding box center [727, 408] width 653 height 921
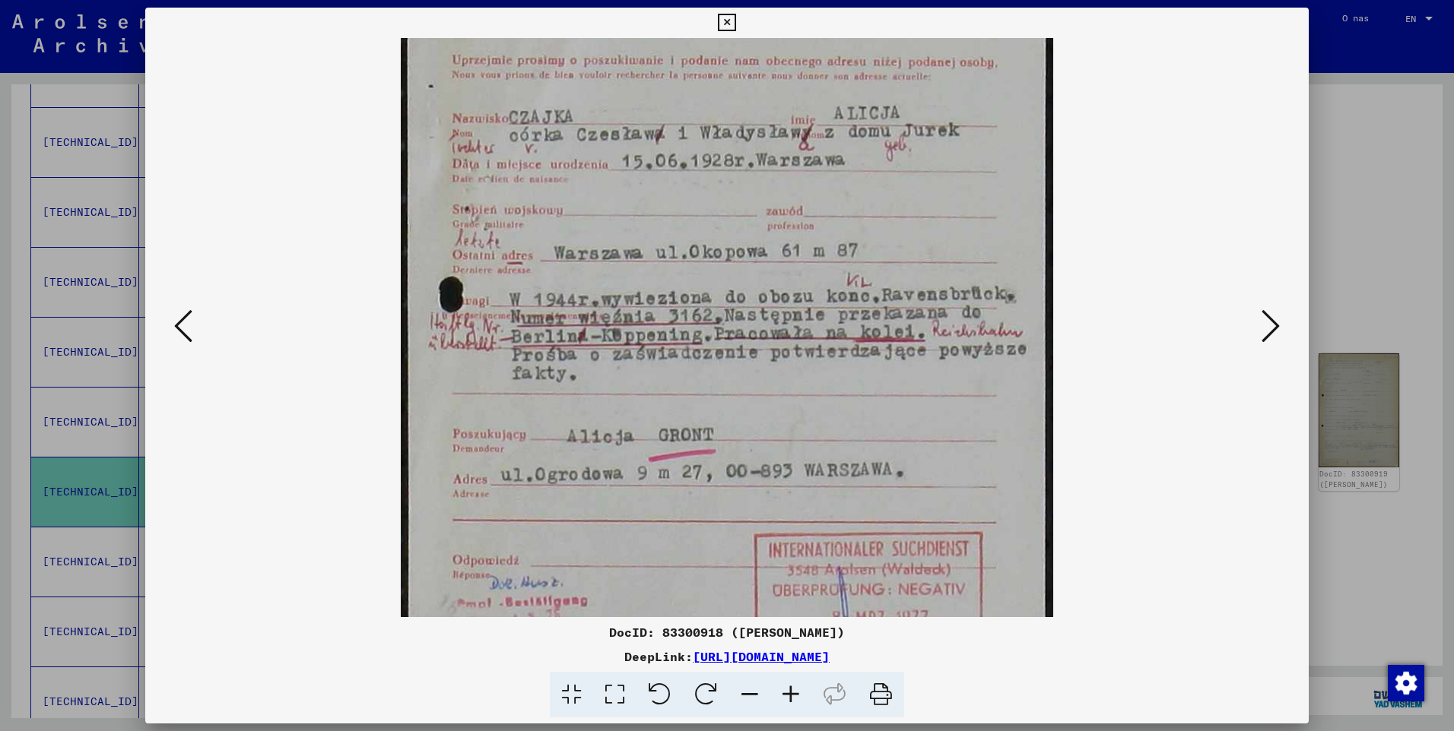
drag, startPoint x: 789, startPoint y: 463, endPoint x: 787, endPoint y: 339, distance: 123.9
click at [787, 339] on img at bounding box center [727, 284] width 653 height 921
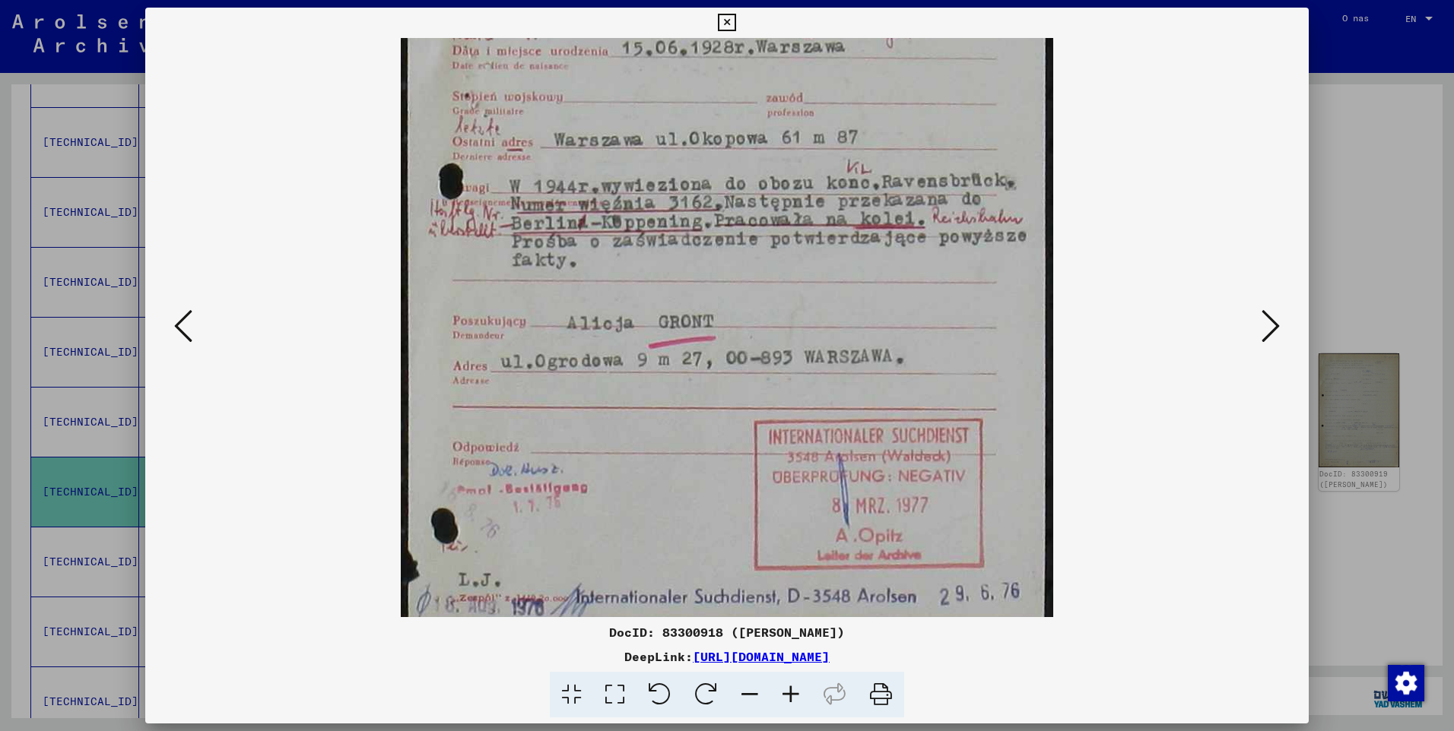
scroll to position [328, 0]
drag, startPoint x: 842, startPoint y: 487, endPoint x: 822, endPoint y: 372, distance: 115.7
click at [822, 372] on img at bounding box center [727, 170] width 653 height 921
click at [734, 23] on icon at bounding box center [726, 23] width 17 height 18
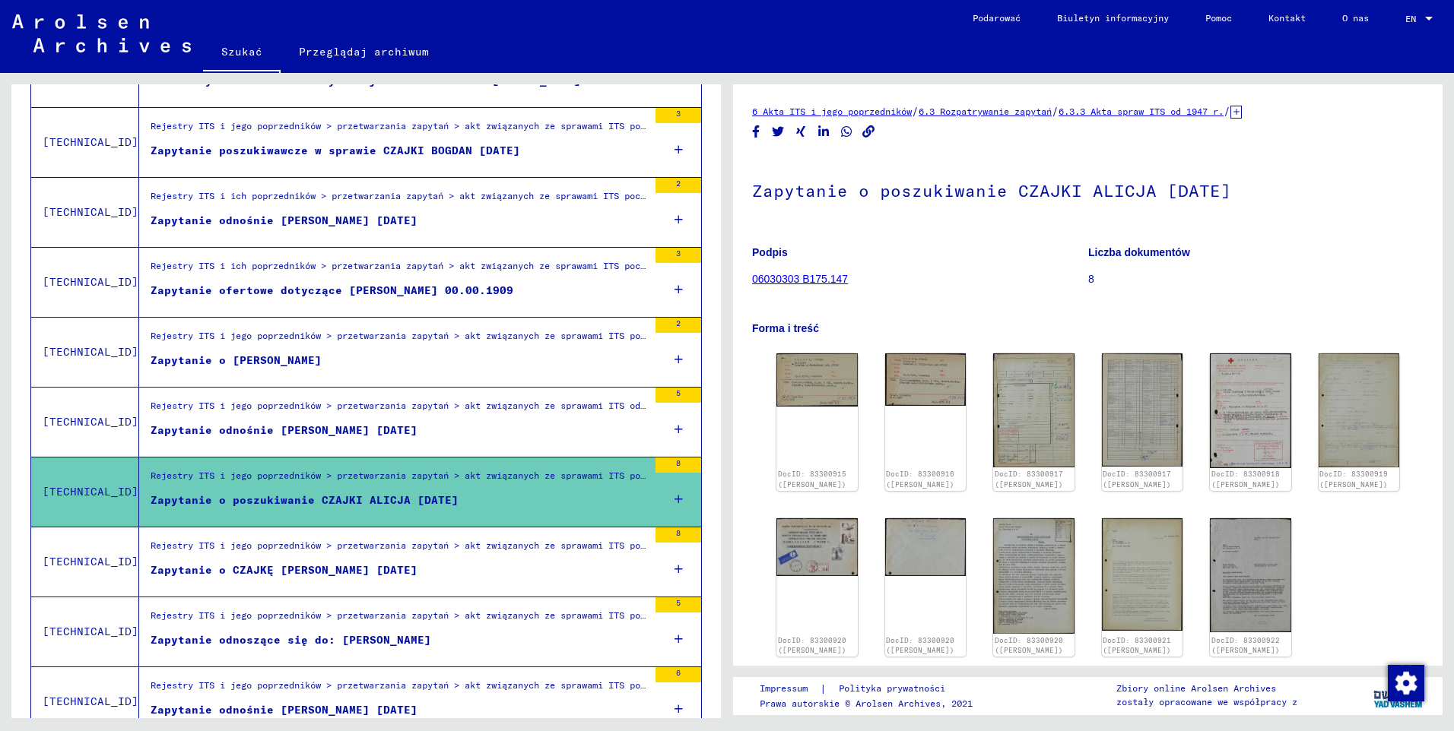
click at [233, 563] on div "Zapytanie o CZAJKĘ [PERSON_NAME] [DATE]" at bounding box center [284, 571] width 267 height 16
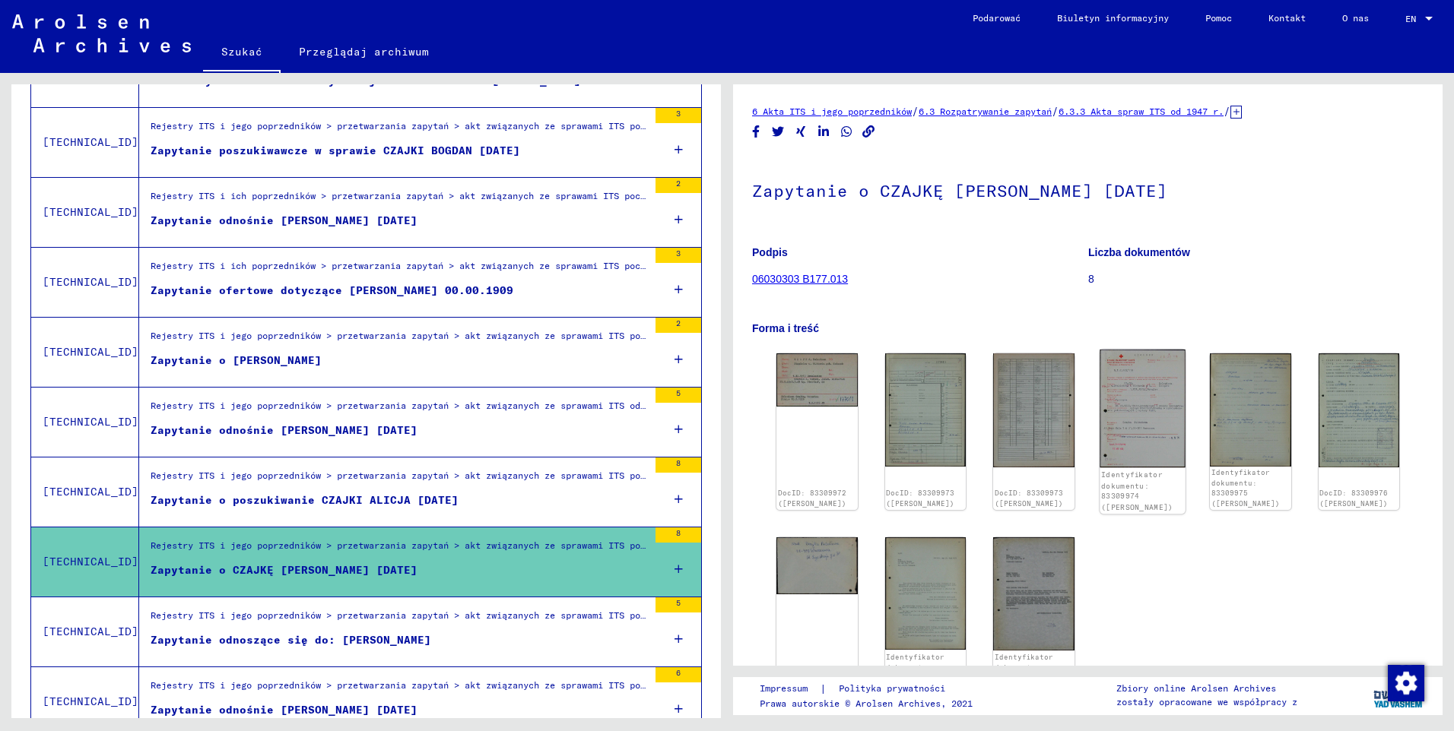
click at [1137, 392] on img at bounding box center [1141, 409] width 85 height 118
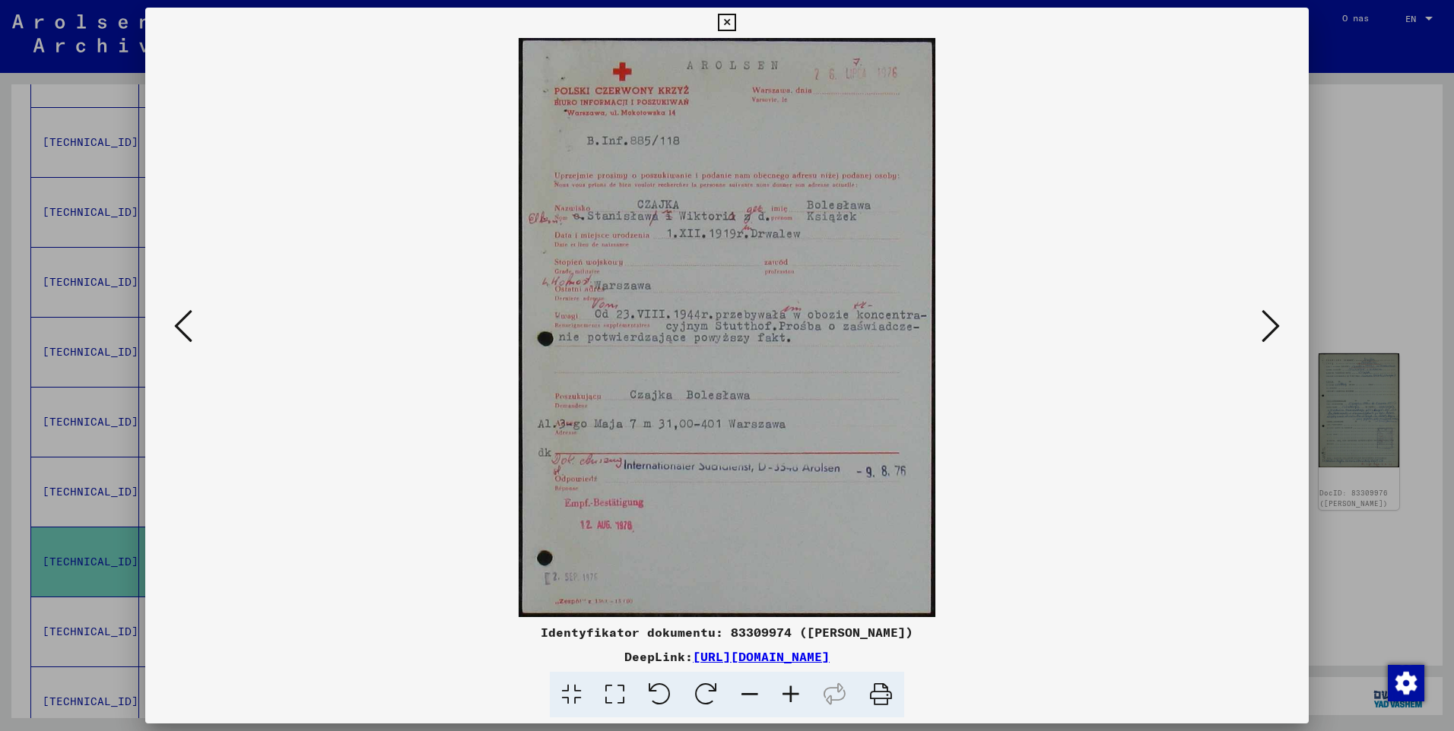
click at [727, 25] on icon at bounding box center [726, 23] width 17 height 18
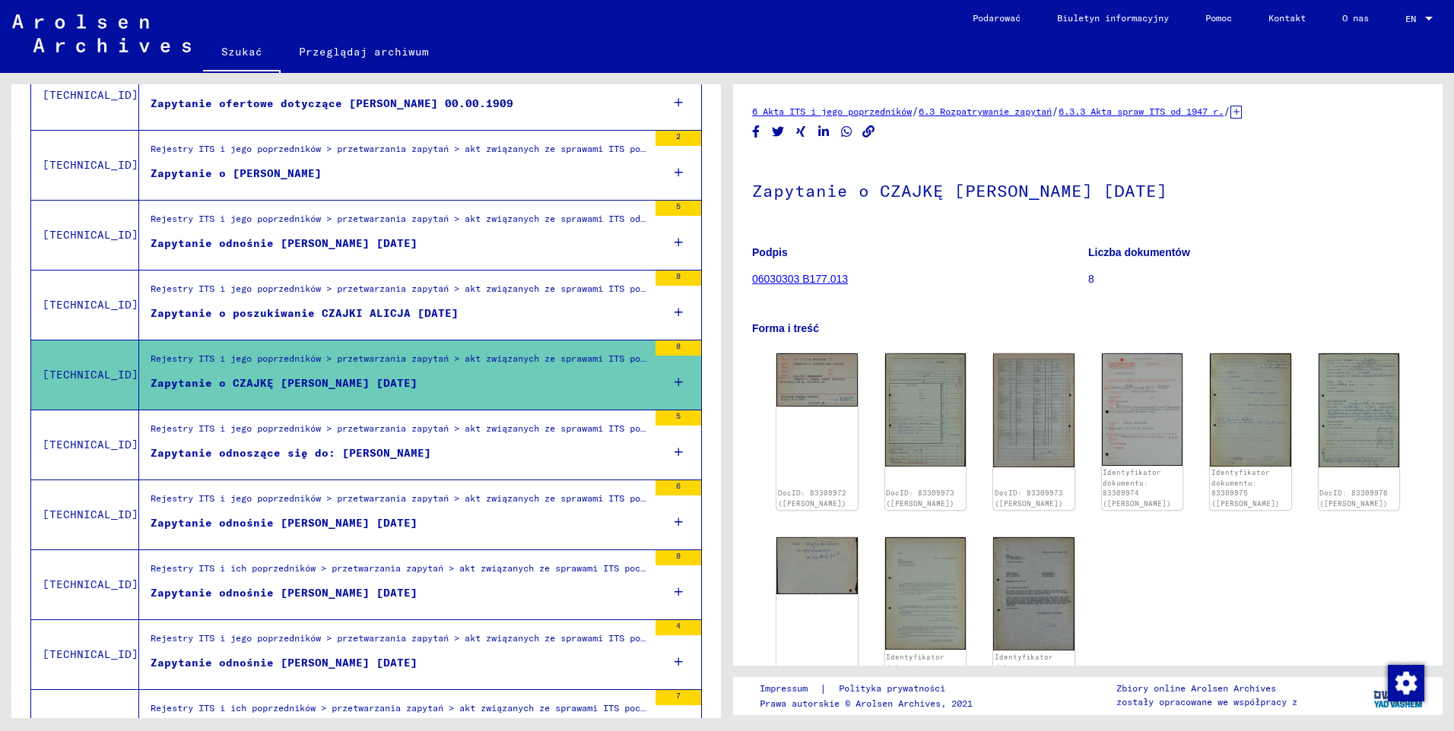
scroll to position [1287, 0]
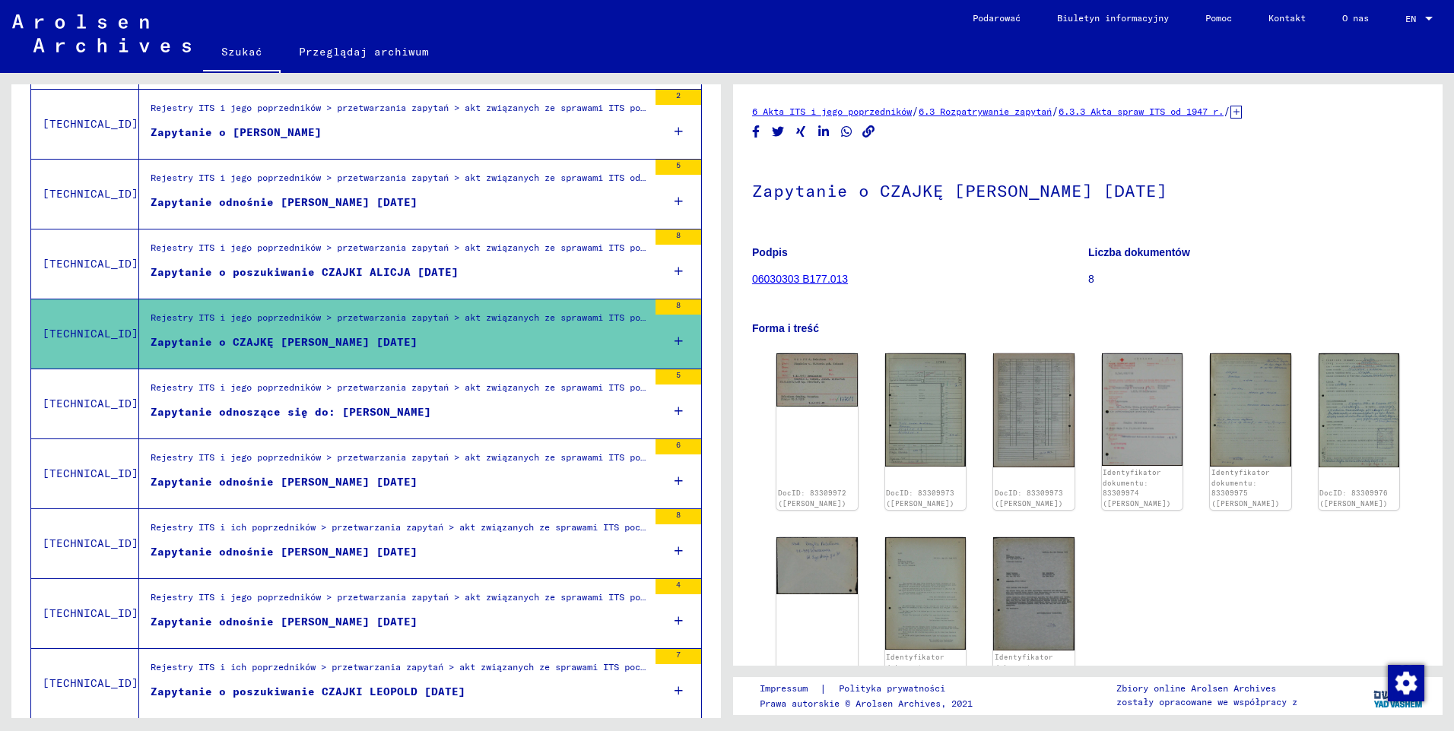
click at [382, 407] on div "Zapytanie odnoszące się do: [PERSON_NAME]" at bounding box center [291, 412] width 281 height 16
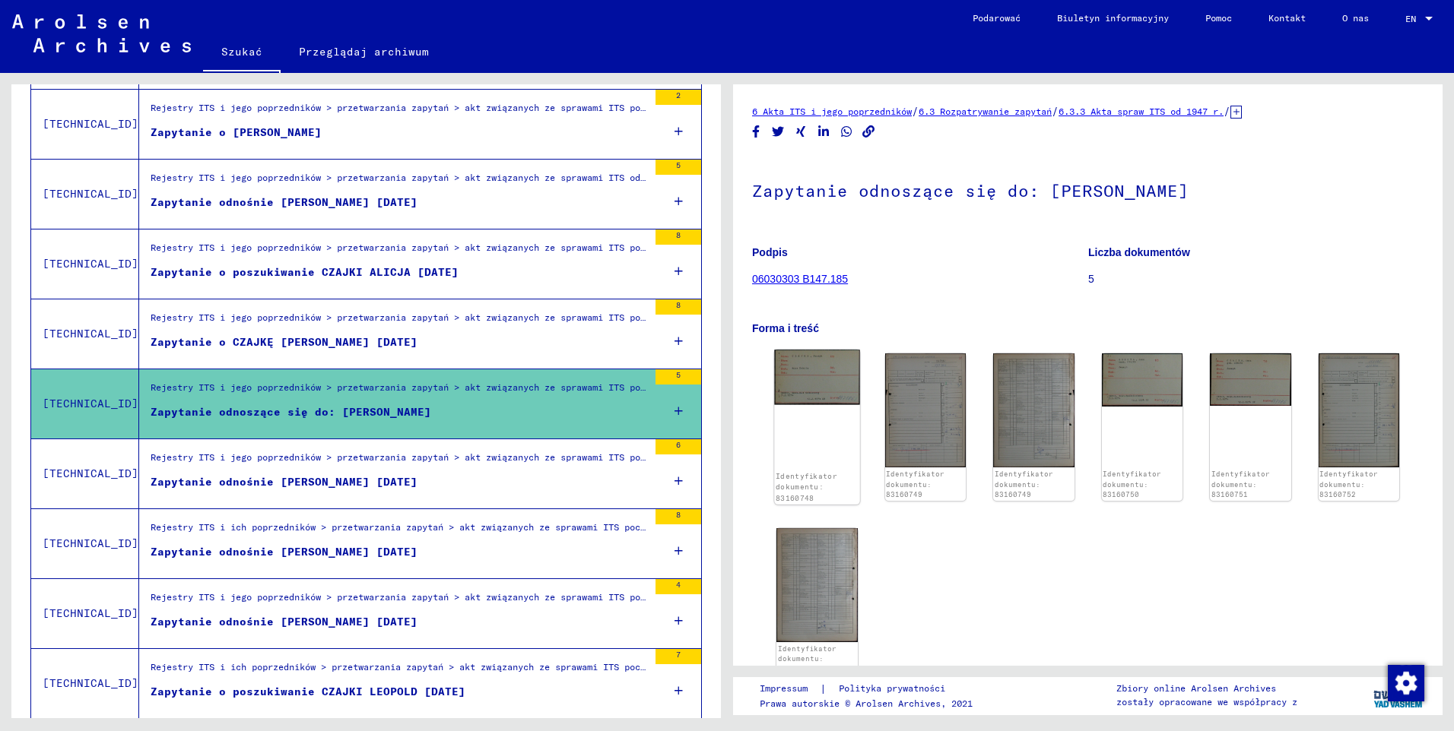
click at [813, 389] on img at bounding box center [816, 377] width 85 height 55
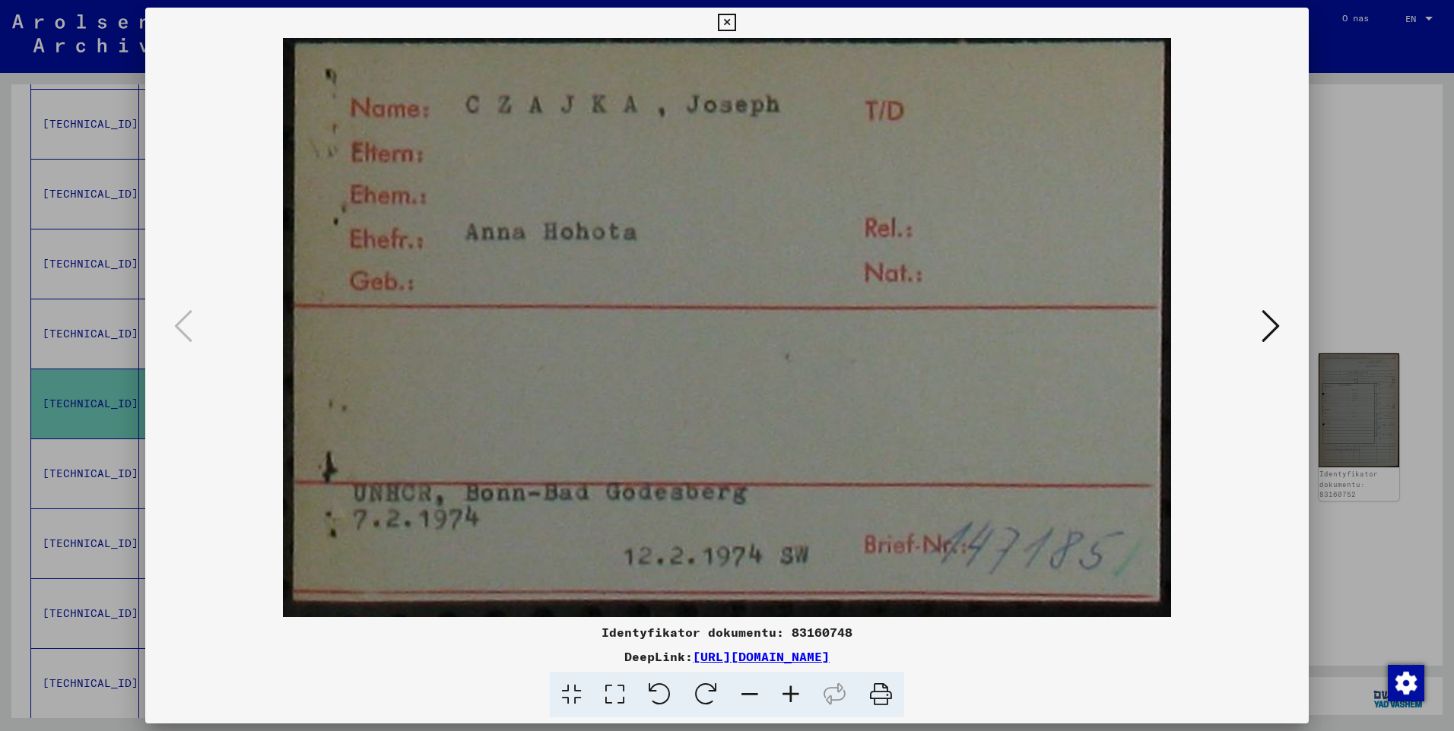
click at [1275, 331] on icon at bounding box center [1270, 326] width 18 height 36
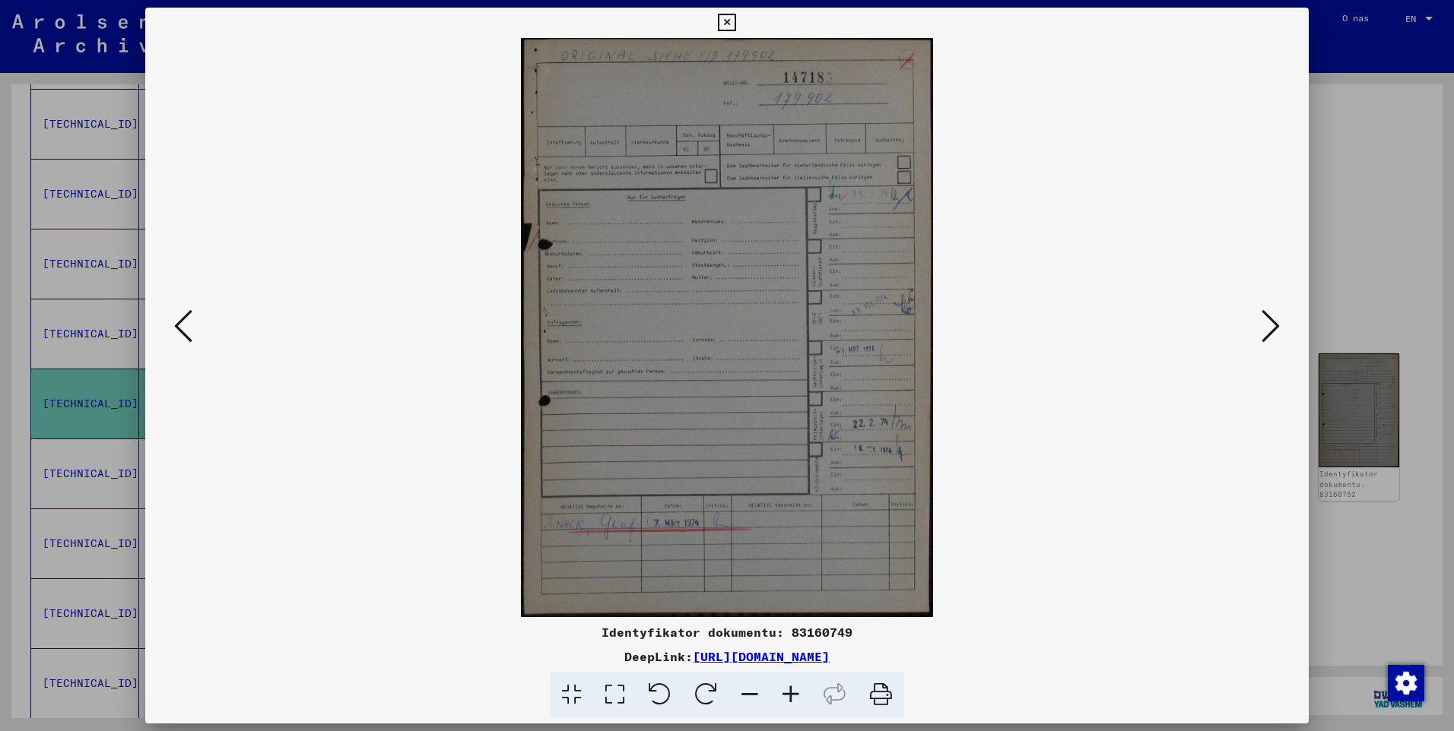
click at [1275, 331] on icon at bounding box center [1270, 326] width 18 height 36
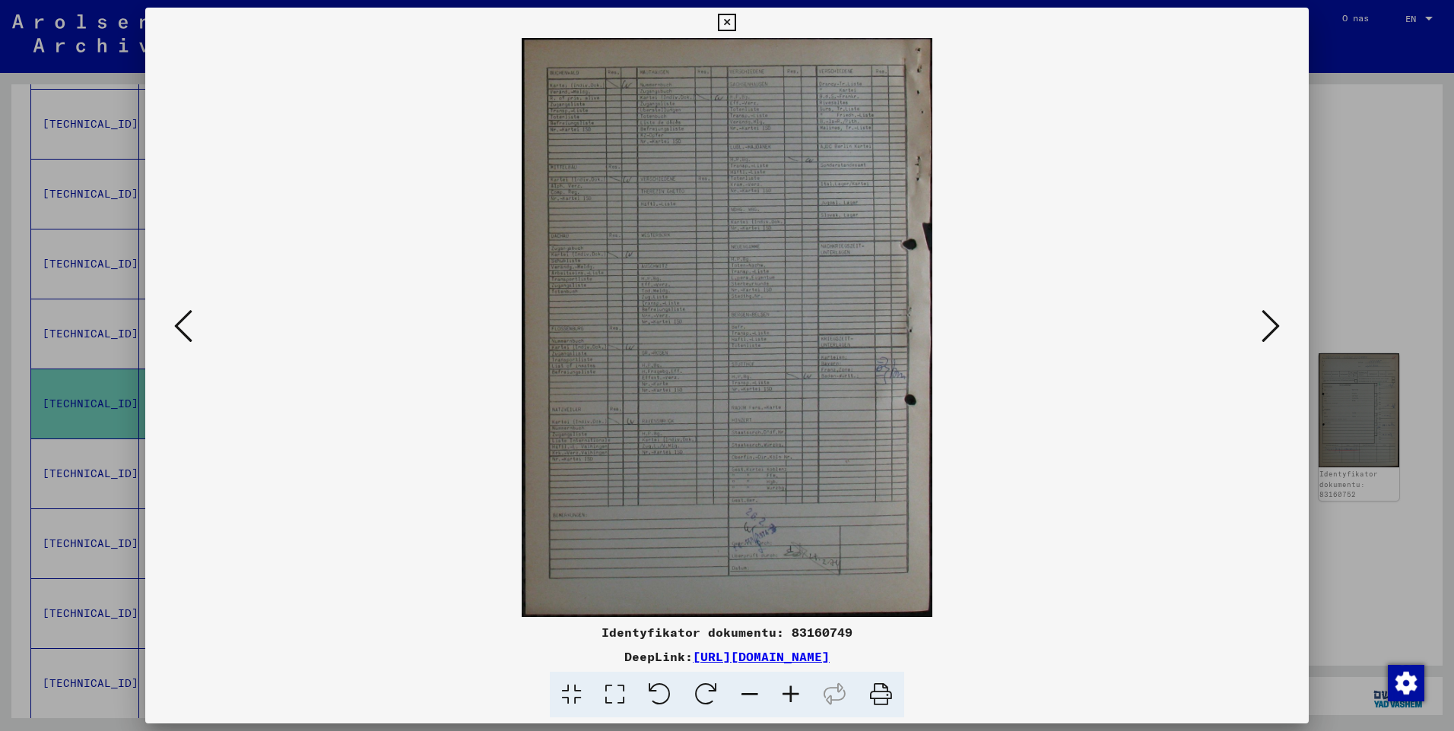
click at [1275, 331] on icon at bounding box center [1270, 326] width 18 height 36
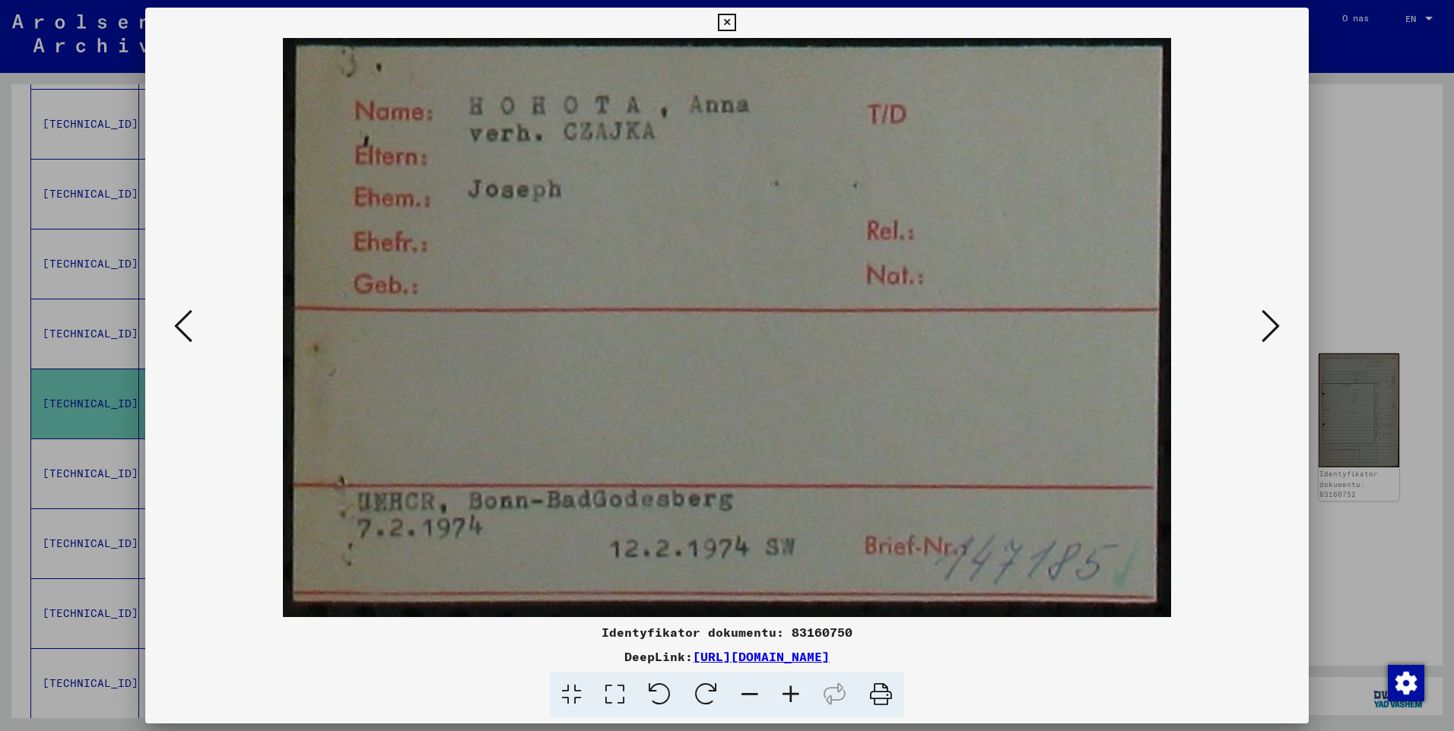
click at [1275, 331] on icon at bounding box center [1270, 326] width 18 height 36
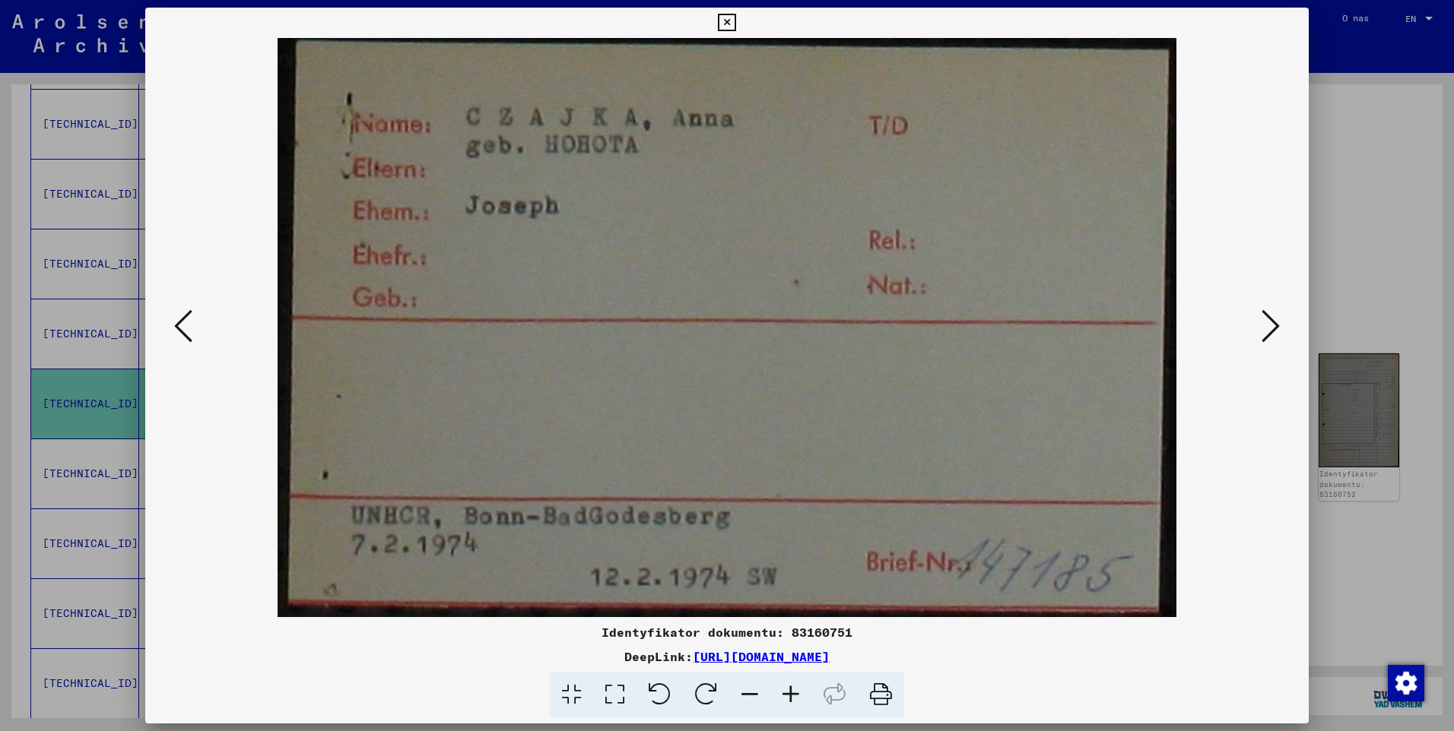
click at [1275, 331] on icon at bounding box center [1270, 326] width 18 height 36
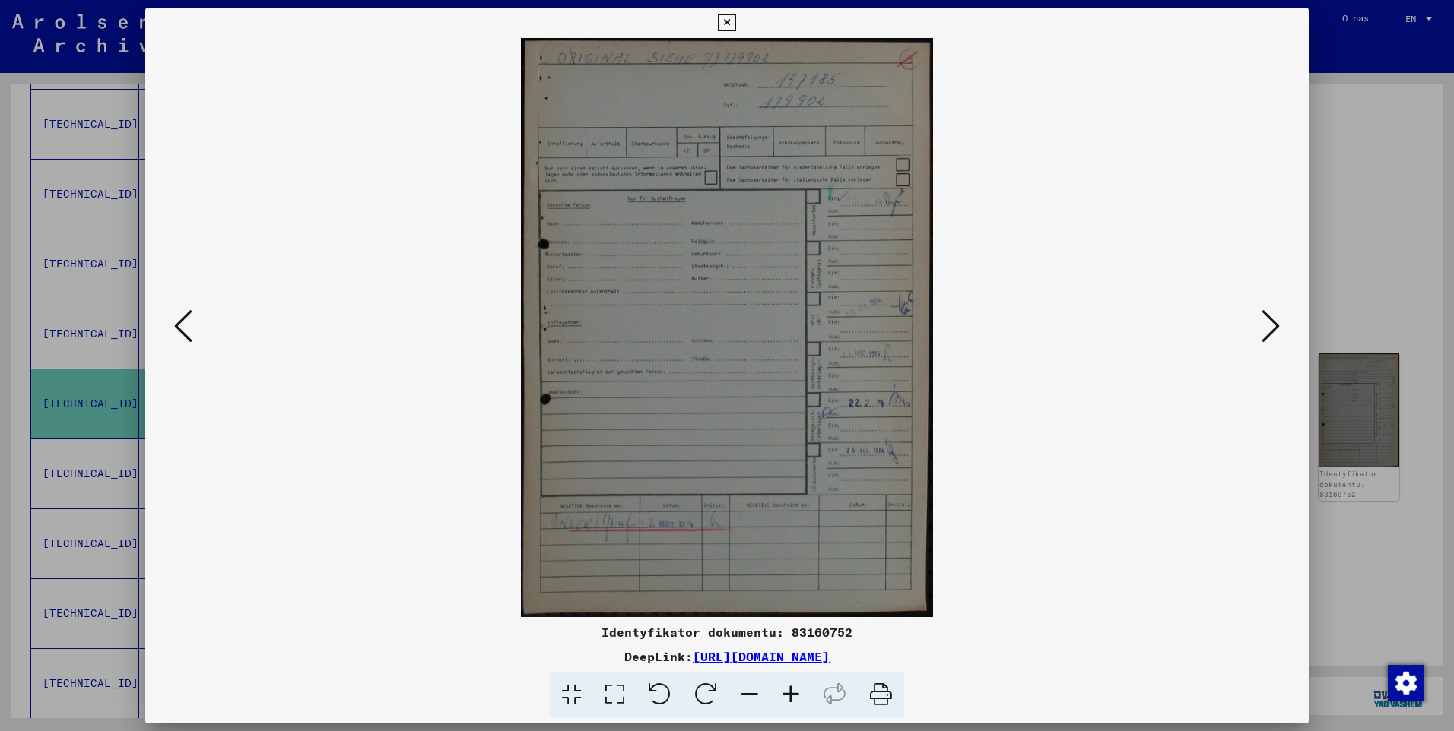
click at [1275, 331] on icon at bounding box center [1270, 326] width 18 height 36
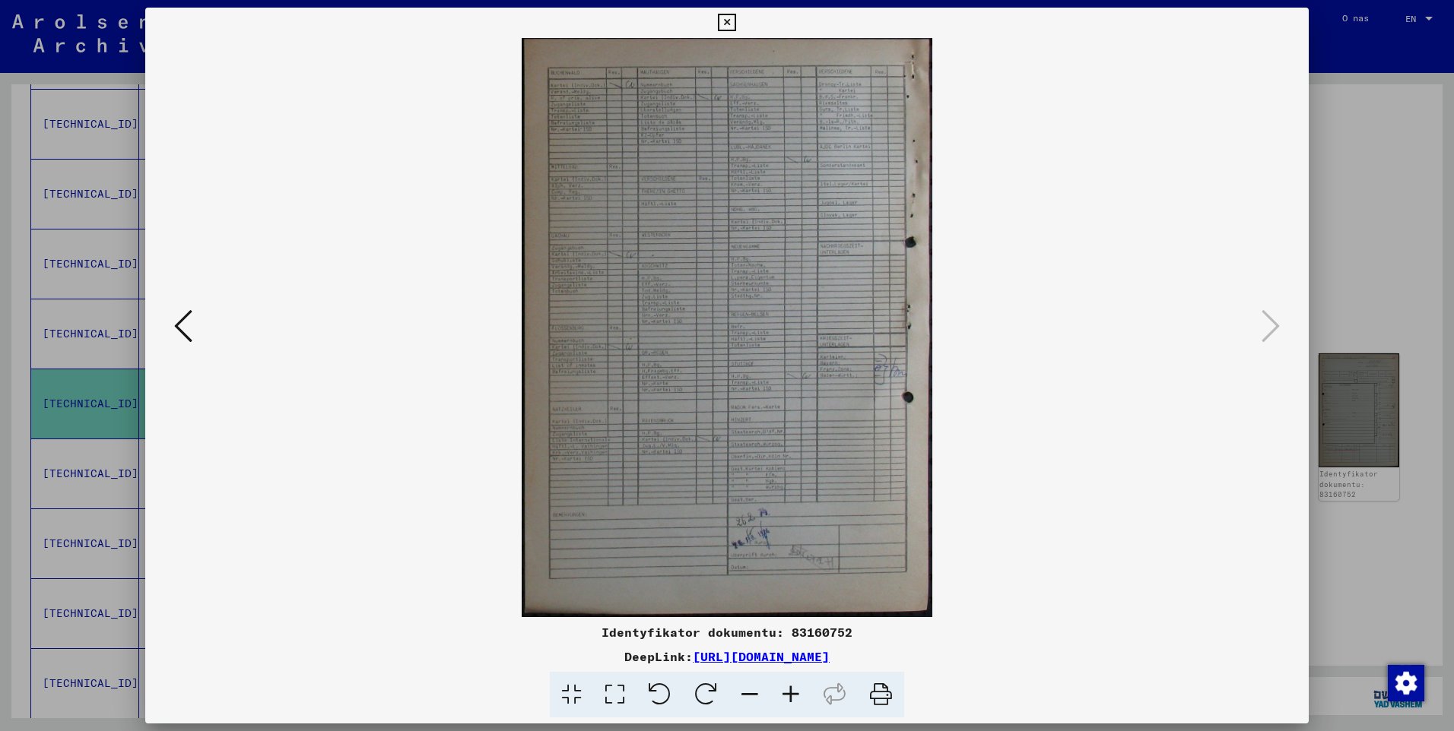
click at [721, 24] on icon at bounding box center [726, 23] width 17 height 18
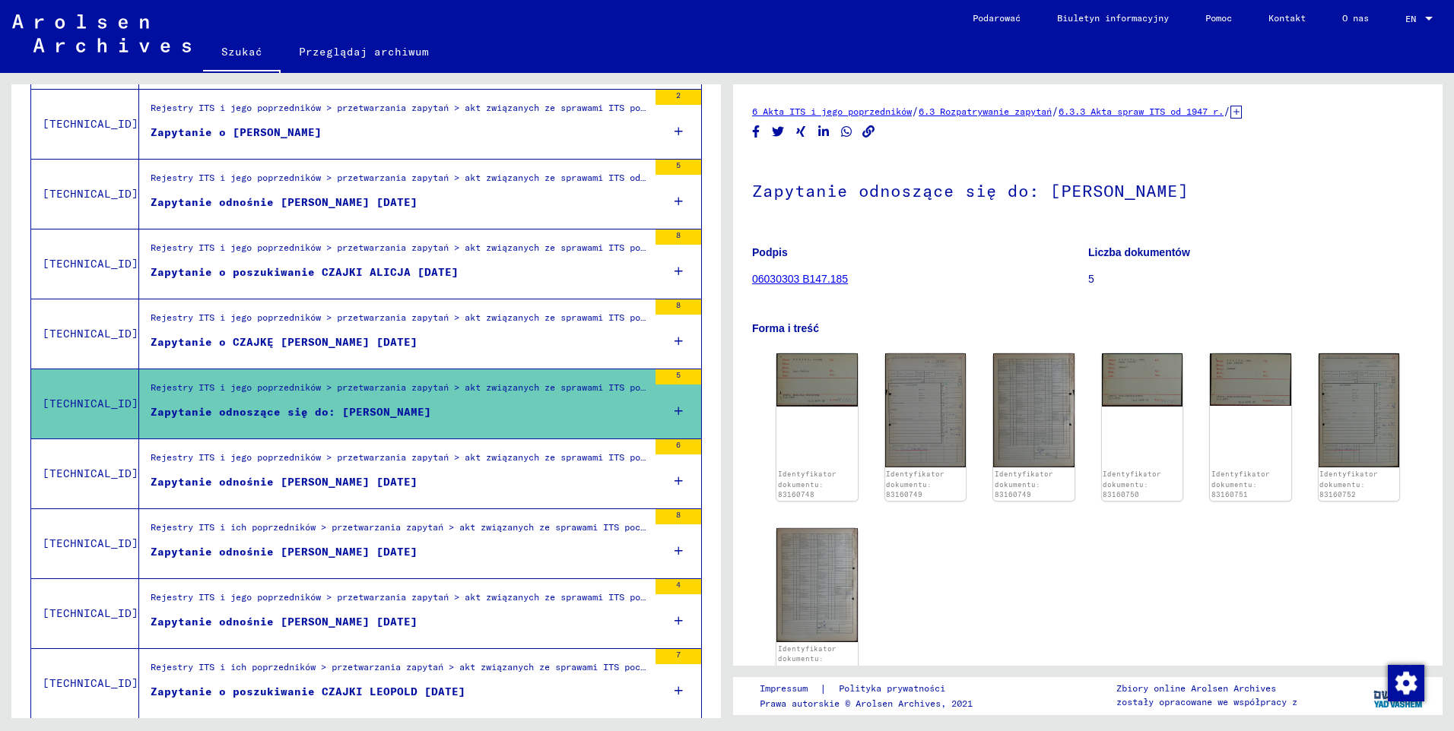
click at [275, 476] on div "Zapytanie odnośnie [PERSON_NAME] [DATE]" at bounding box center [284, 482] width 267 height 16
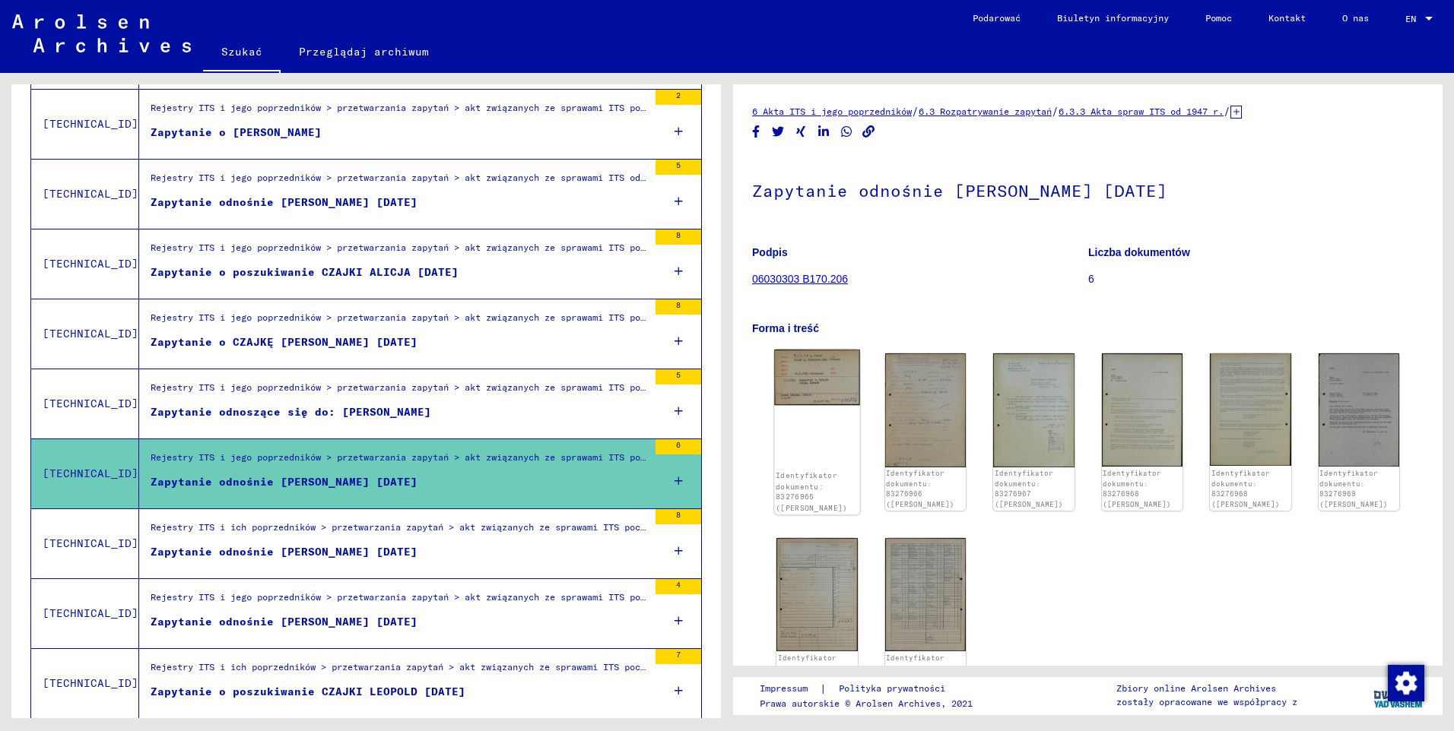
click at [821, 388] on img at bounding box center [816, 378] width 85 height 56
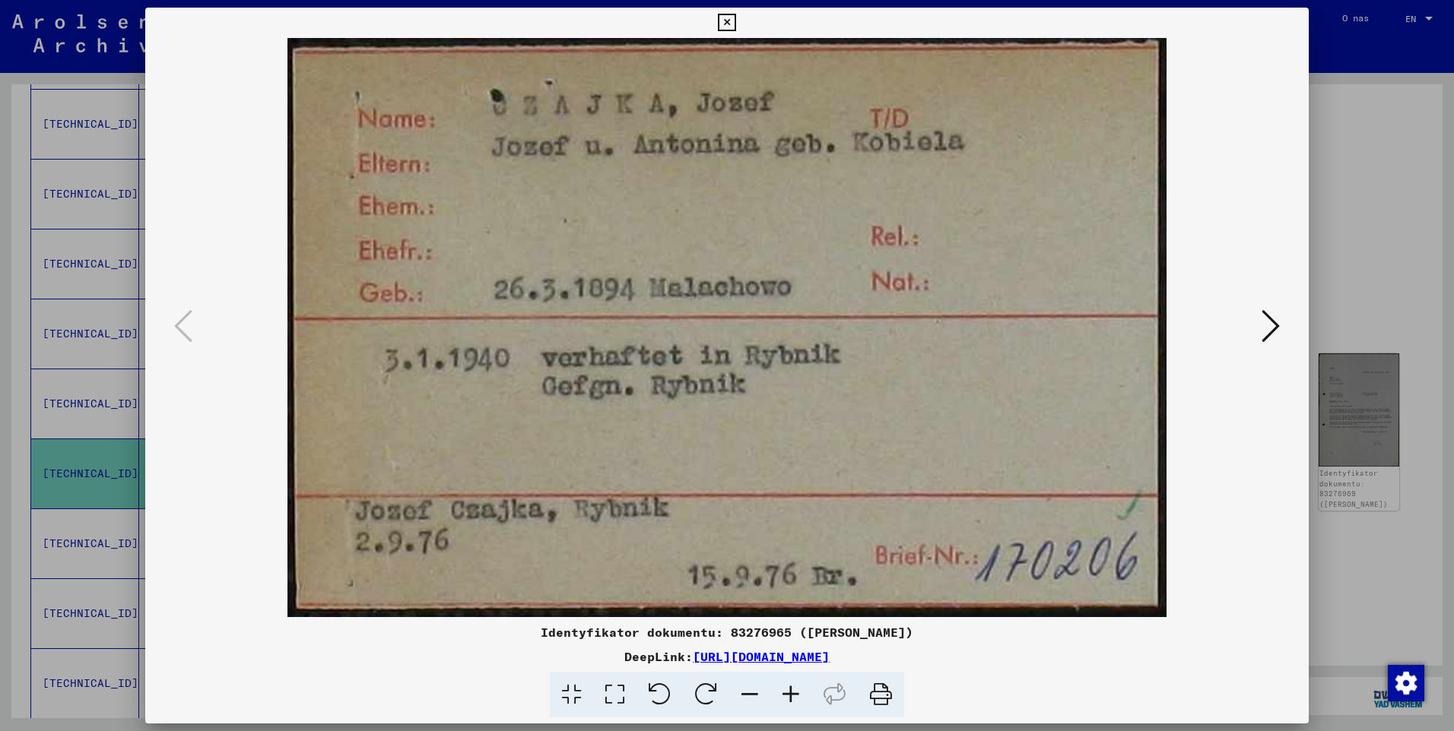
click at [723, 26] on icon at bounding box center [726, 23] width 17 height 18
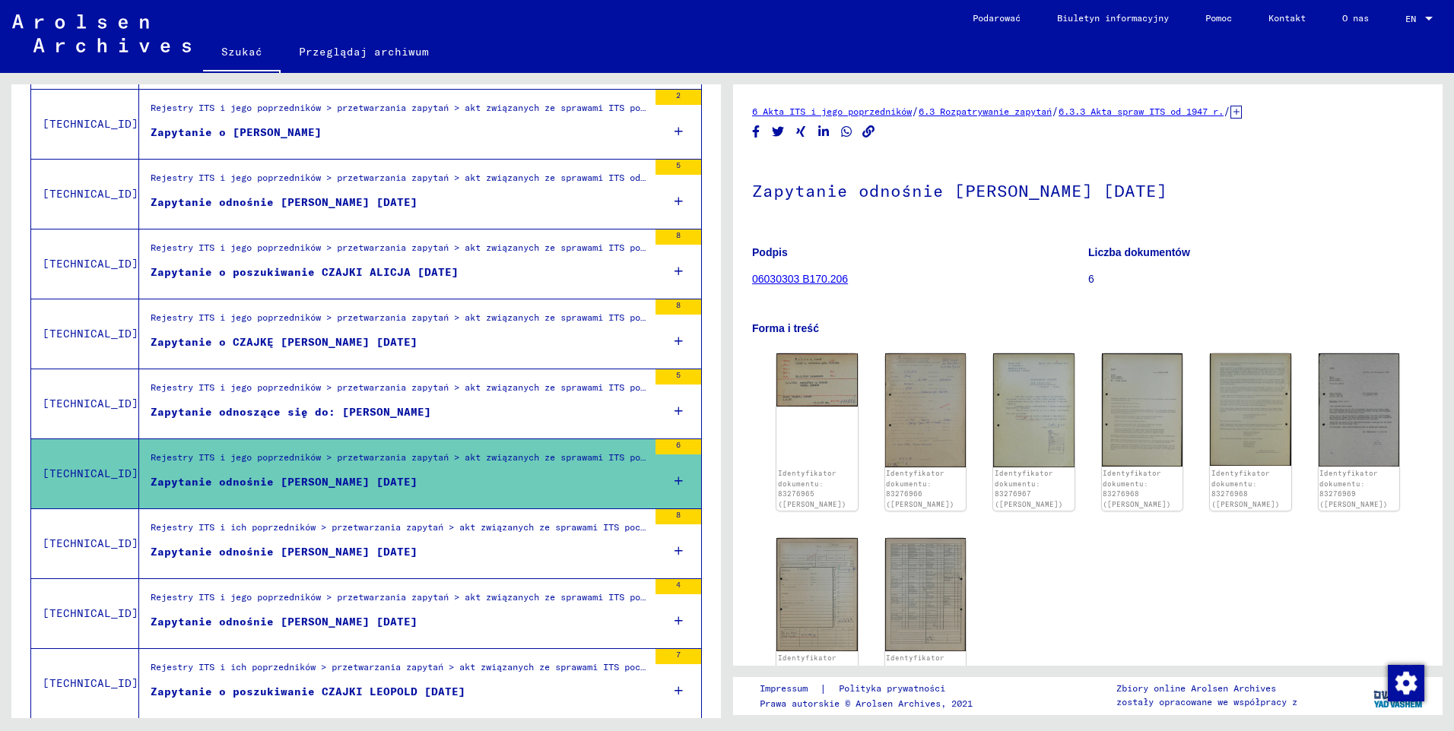
click at [358, 548] on div "Zapytanie odnośnie [PERSON_NAME] [DATE]" at bounding box center [284, 552] width 267 height 16
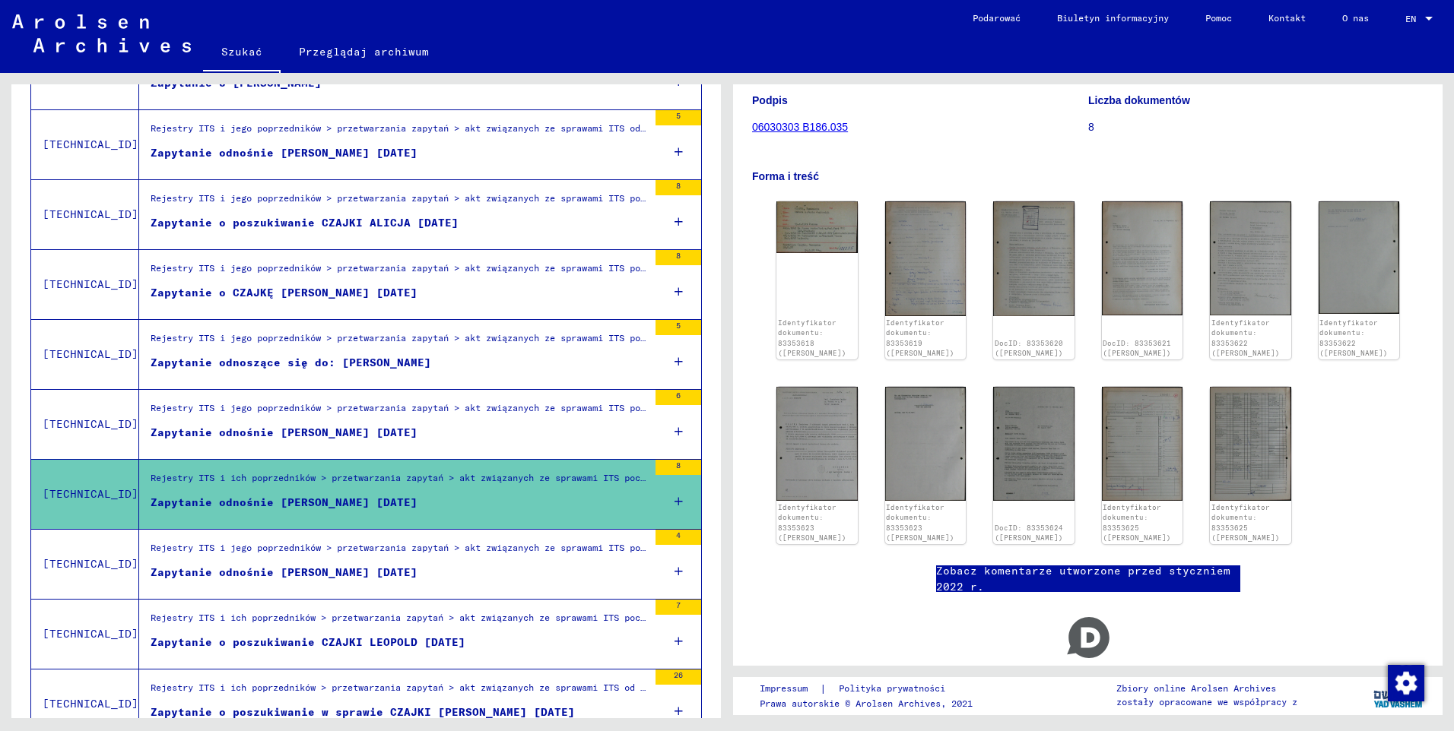
scroll to position [1363, 0]
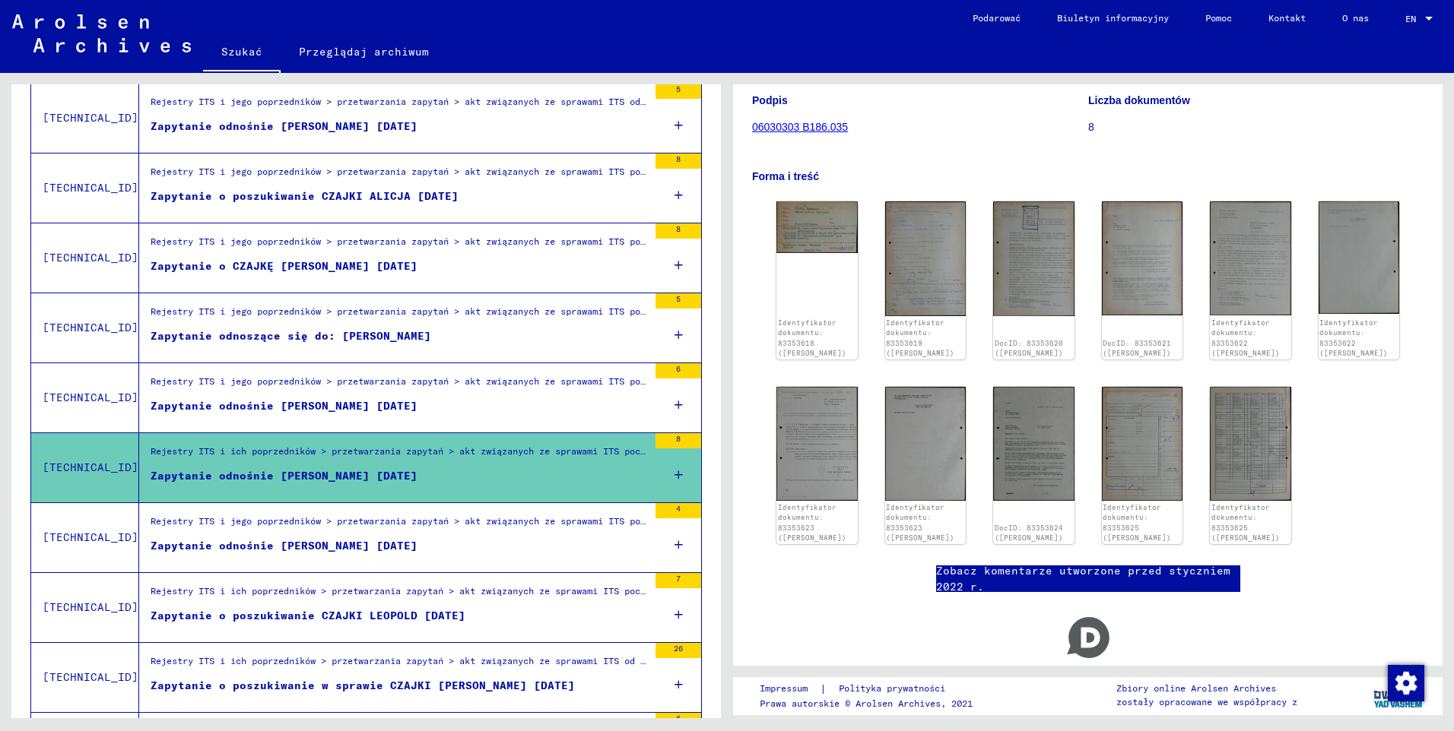
click at [351, 534] on div "Rejestry ITS i jego poprzedników > przetwarzania zapytań > akt związanych ze sp…" at bounding box center [399, 525] width 497 height 21
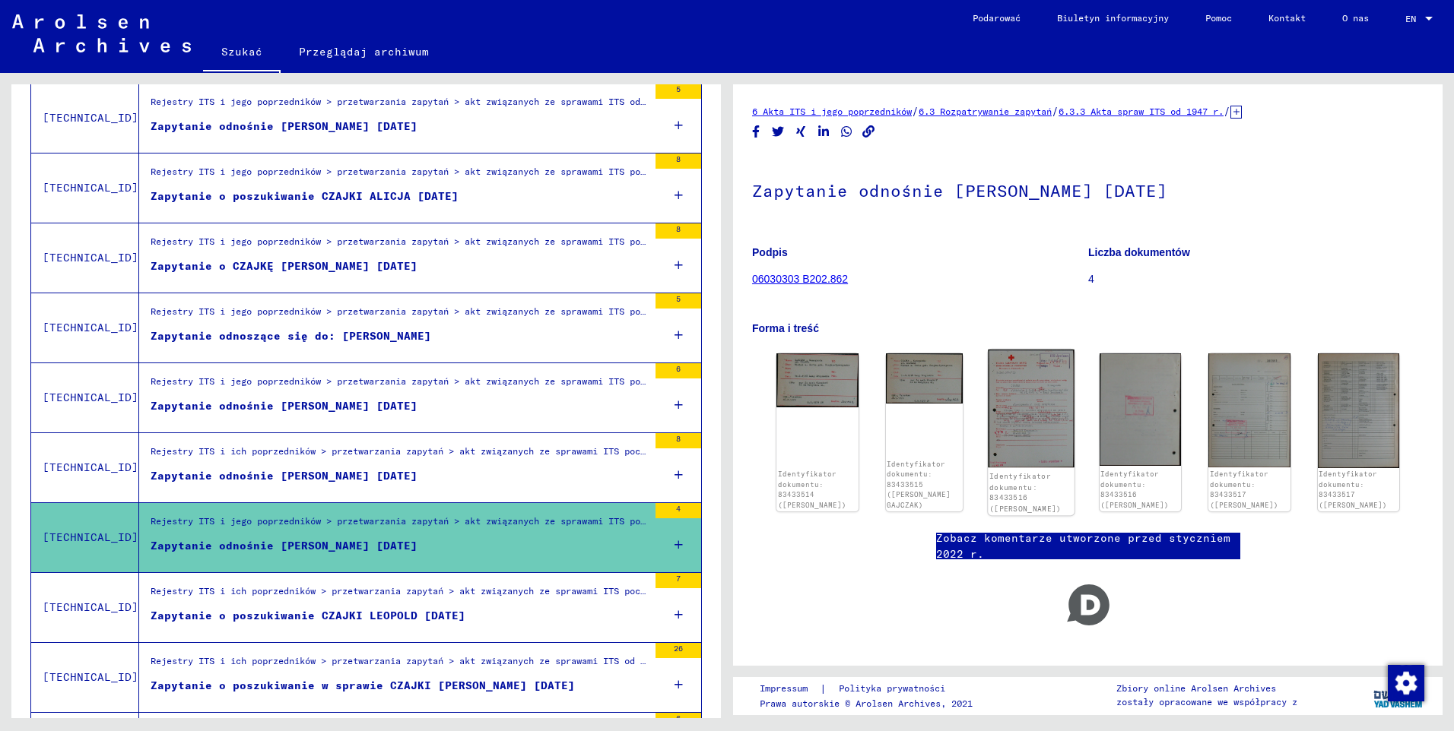
click at [1046, 409] on img at bounding box center [1031, 409] width 86 height 118
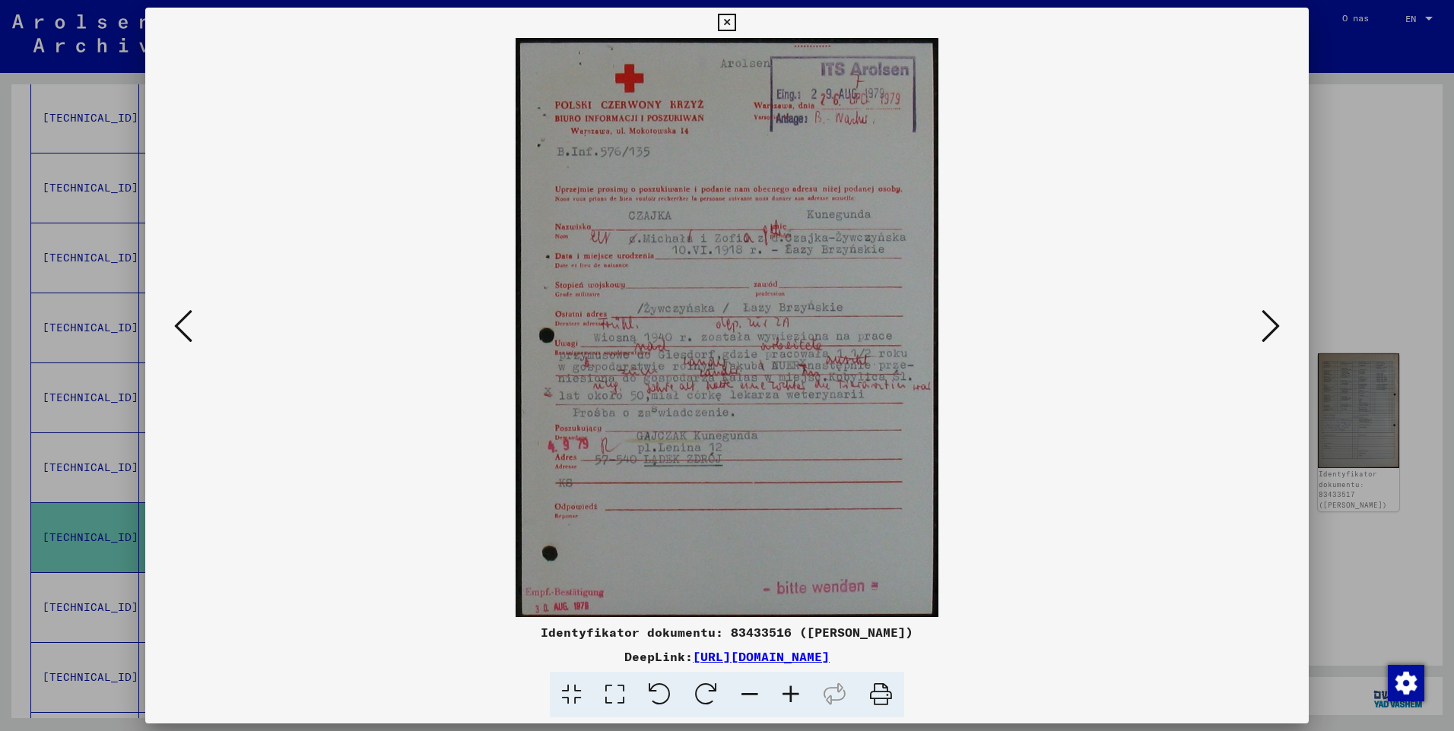
click at [789, 693] on icon at bounding box center [790, 695] width 41 height 46
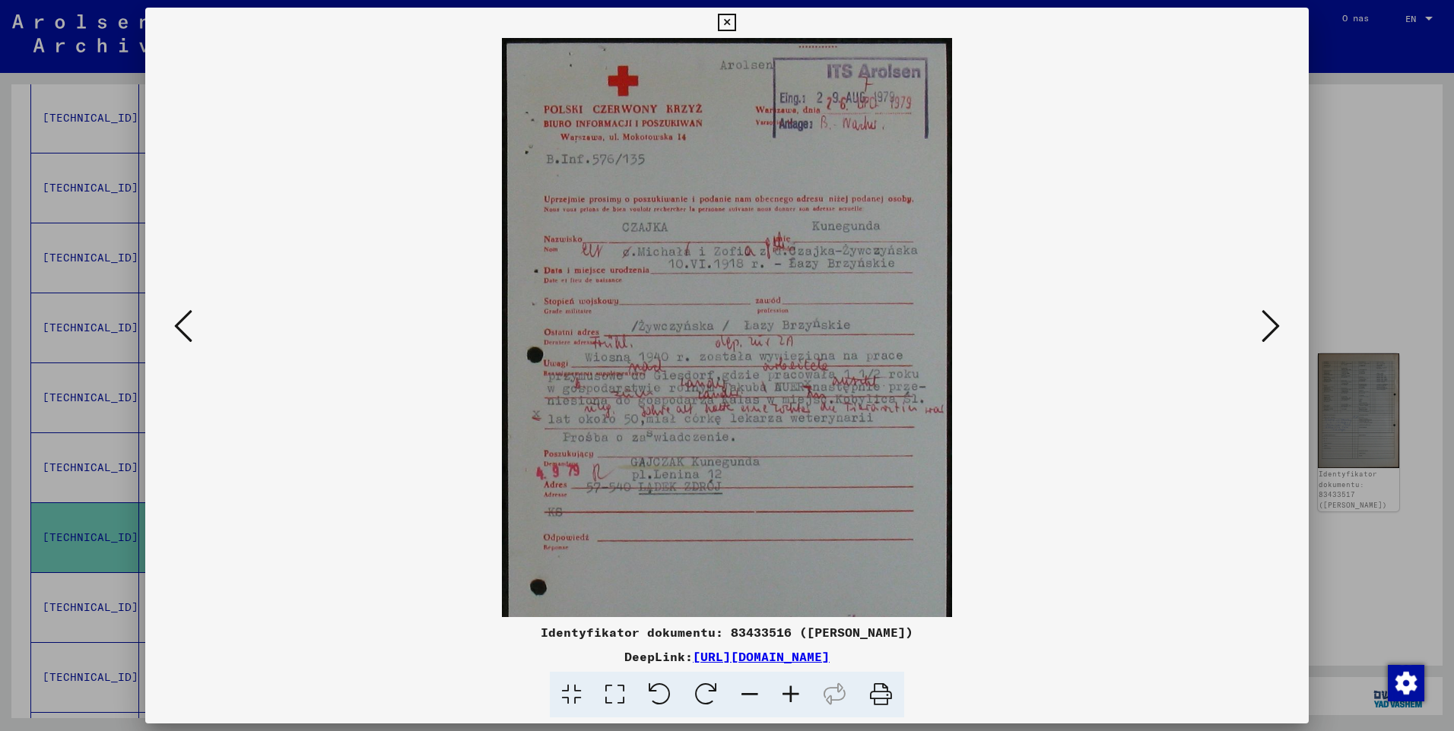
click at [789, 693] on icon at bounding box center [790, 695] width 41 height 46
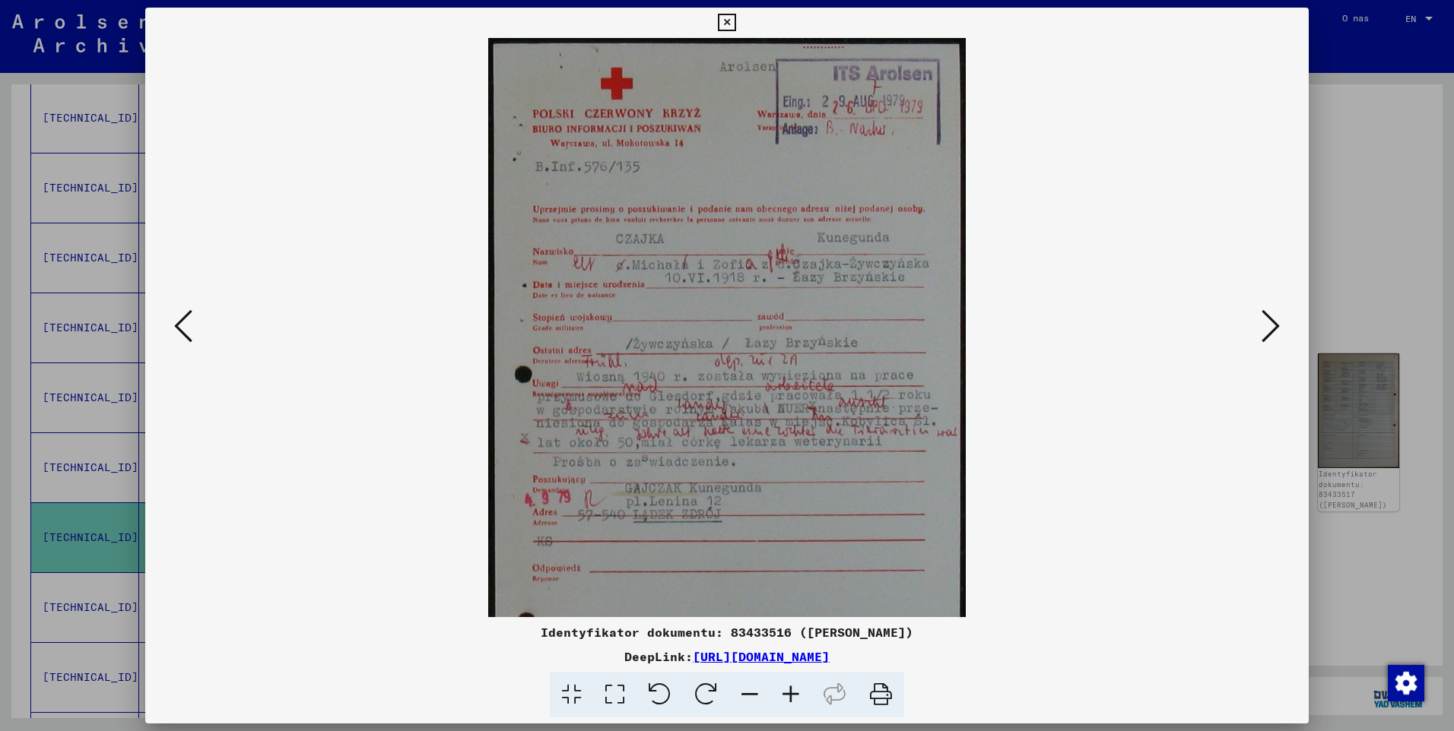
click at [789, 693] on icon at bounding box center [790, 695] width 41 height 46
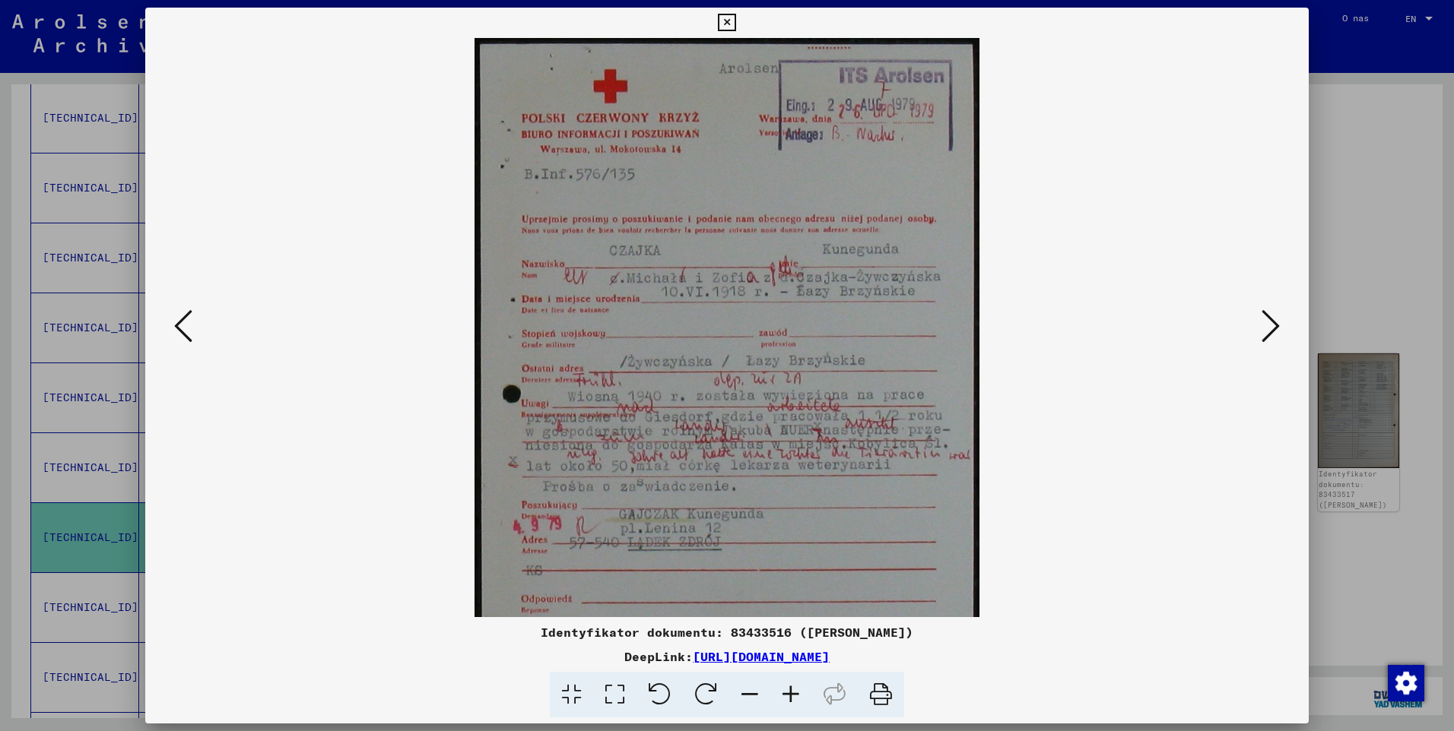
click at [789, 693] on icon at bounding box center [790, 695] width 41 height 46
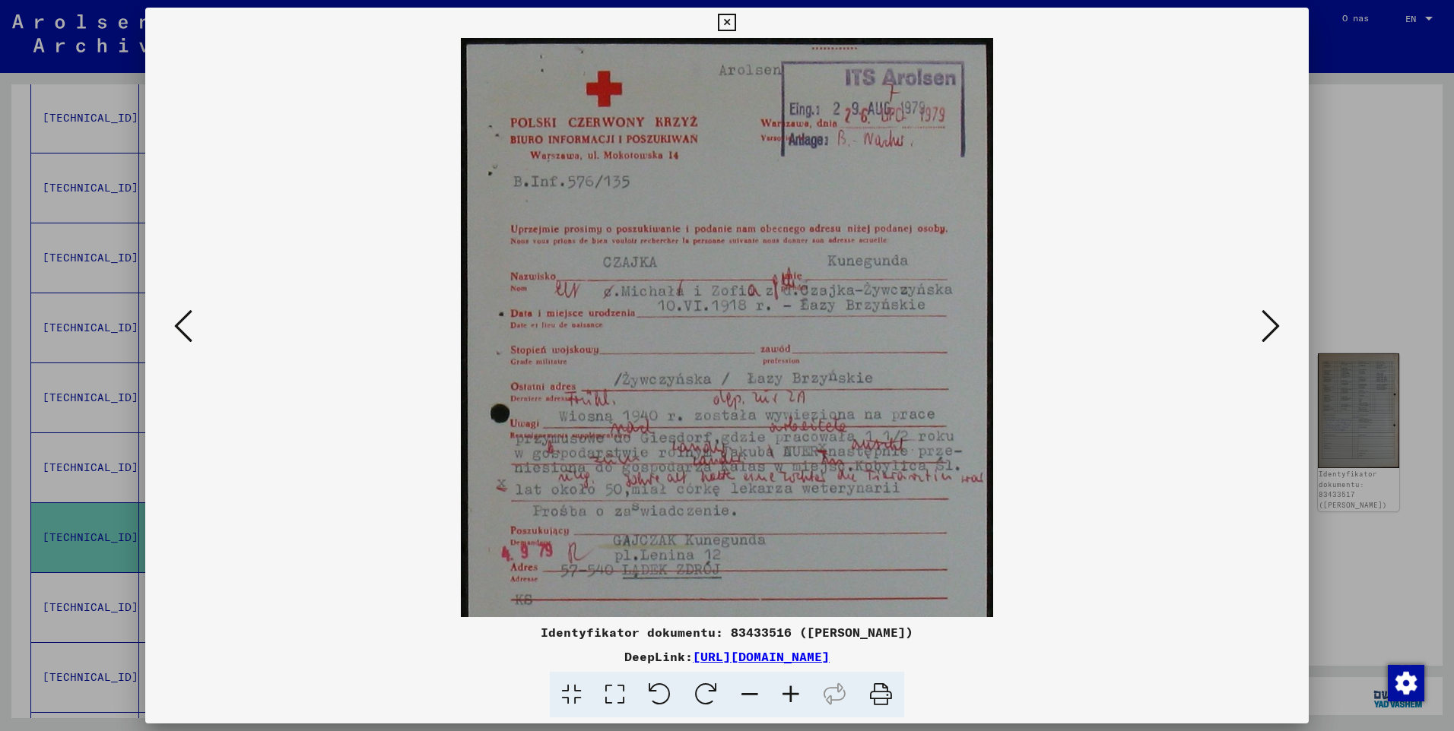
click at [790, 693] on icon at bounding box center [790, 695] width 41 height 46
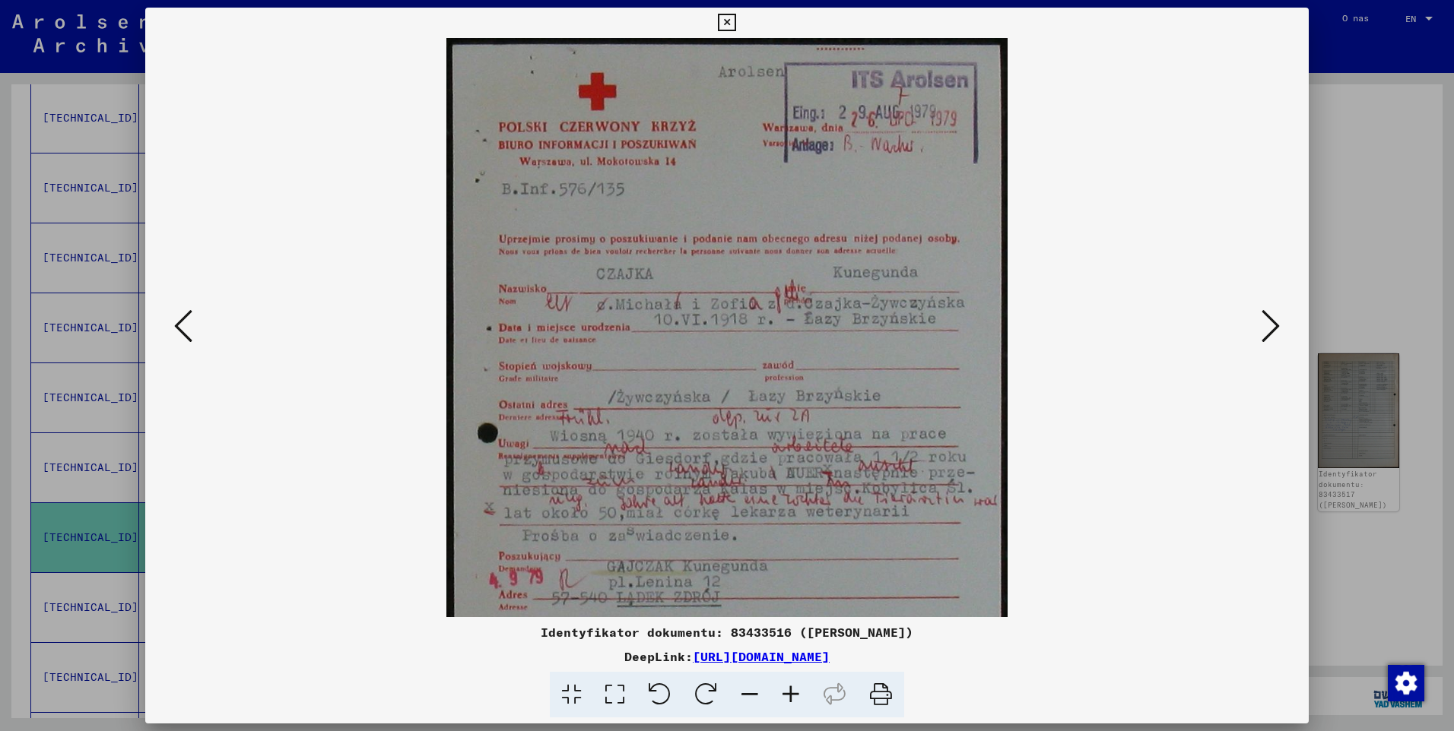
click at [790, 693] on icon at bounding box center [790, 695] width 41 height 46
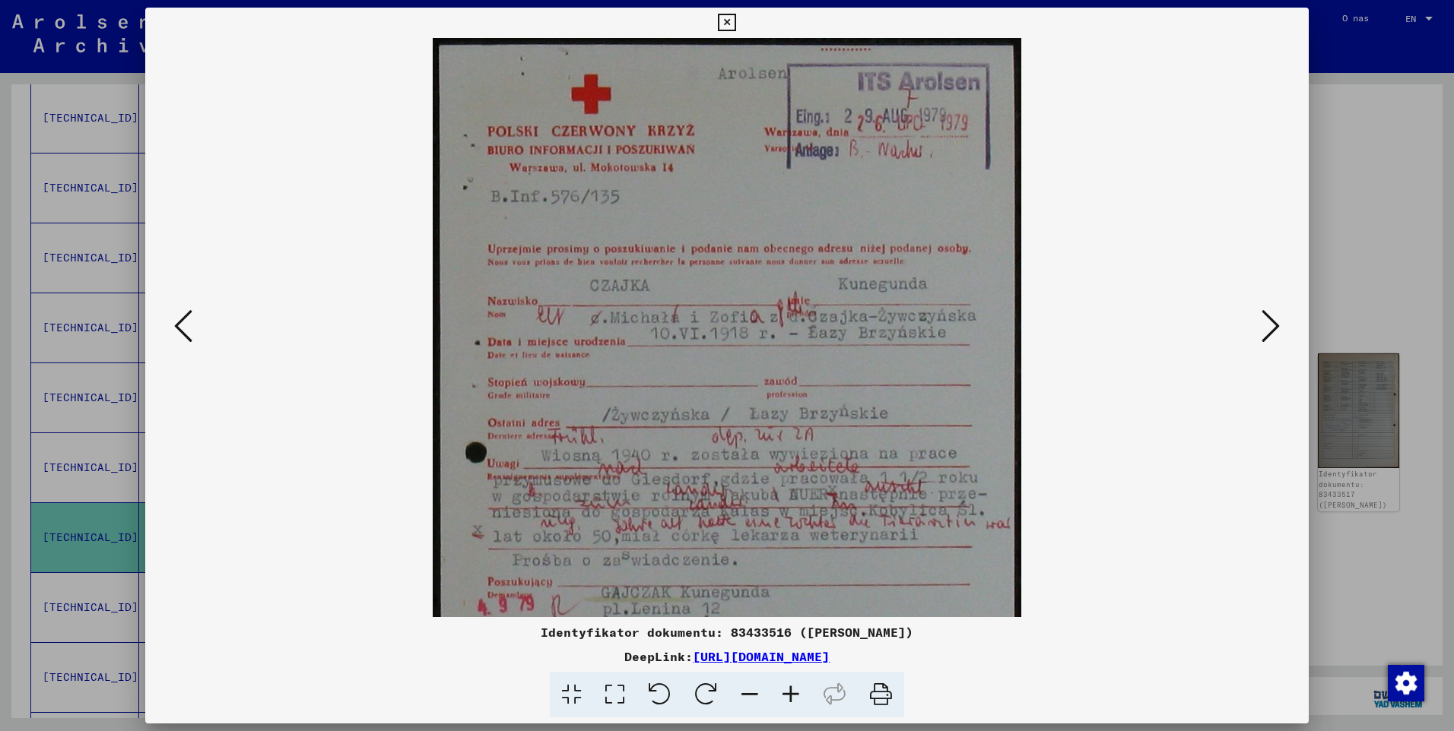
click at [790, 693] on icon at bounding box center [790, 695] width 41 height 46
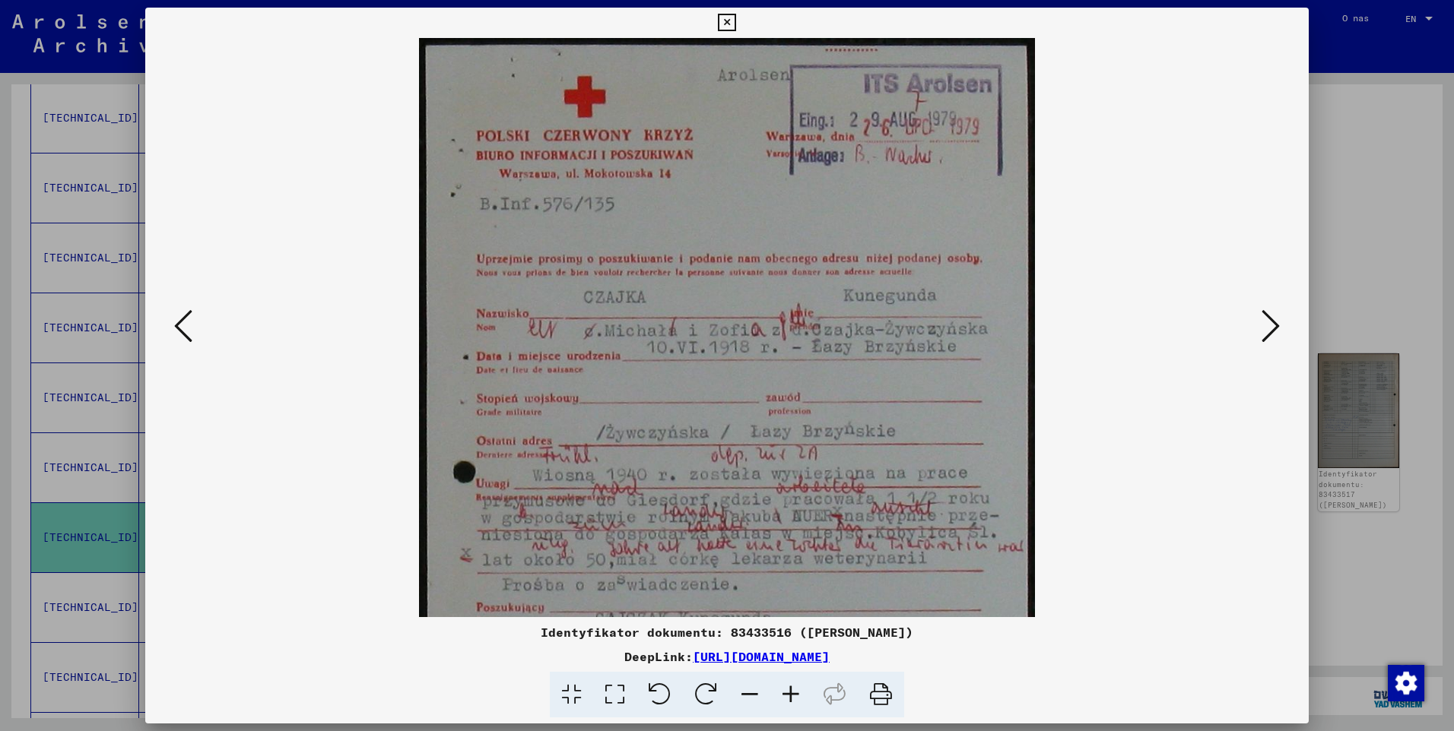
click at [790, 693] on icon at bounding box center [790, 695] width 41 height 46
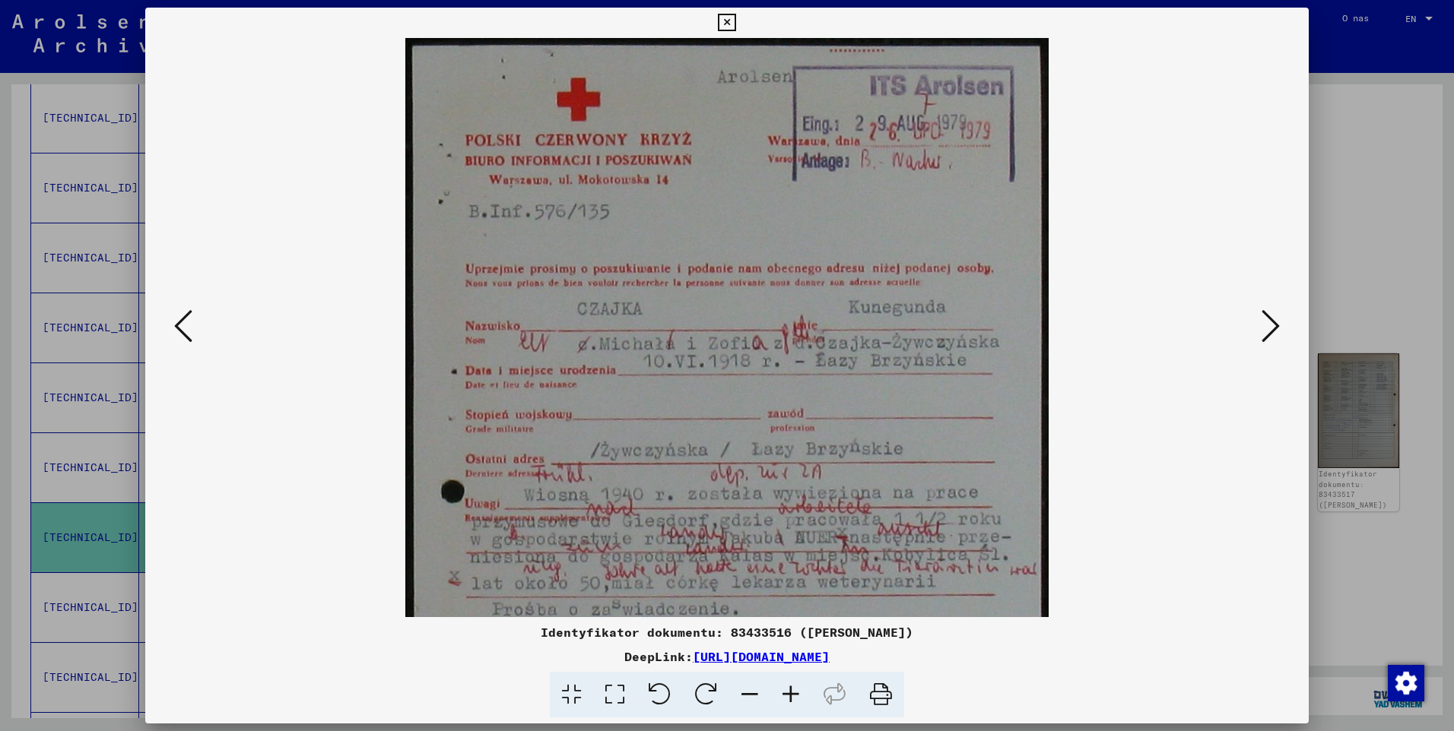
click at [790, 693] on icon at bounding box center [790, 695] width 41 height 46
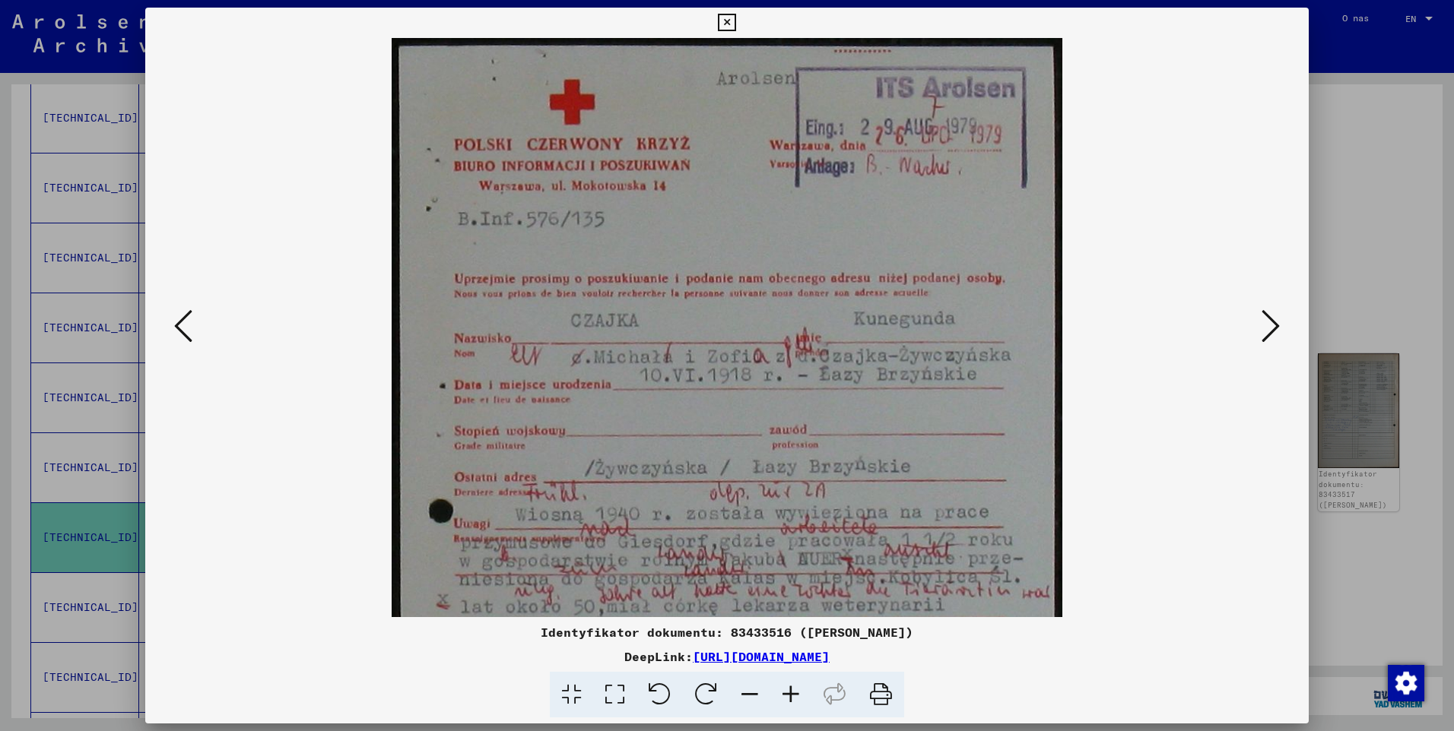
click at [790, 693] on icon at bounding box center [790, 695] width 41 height 46
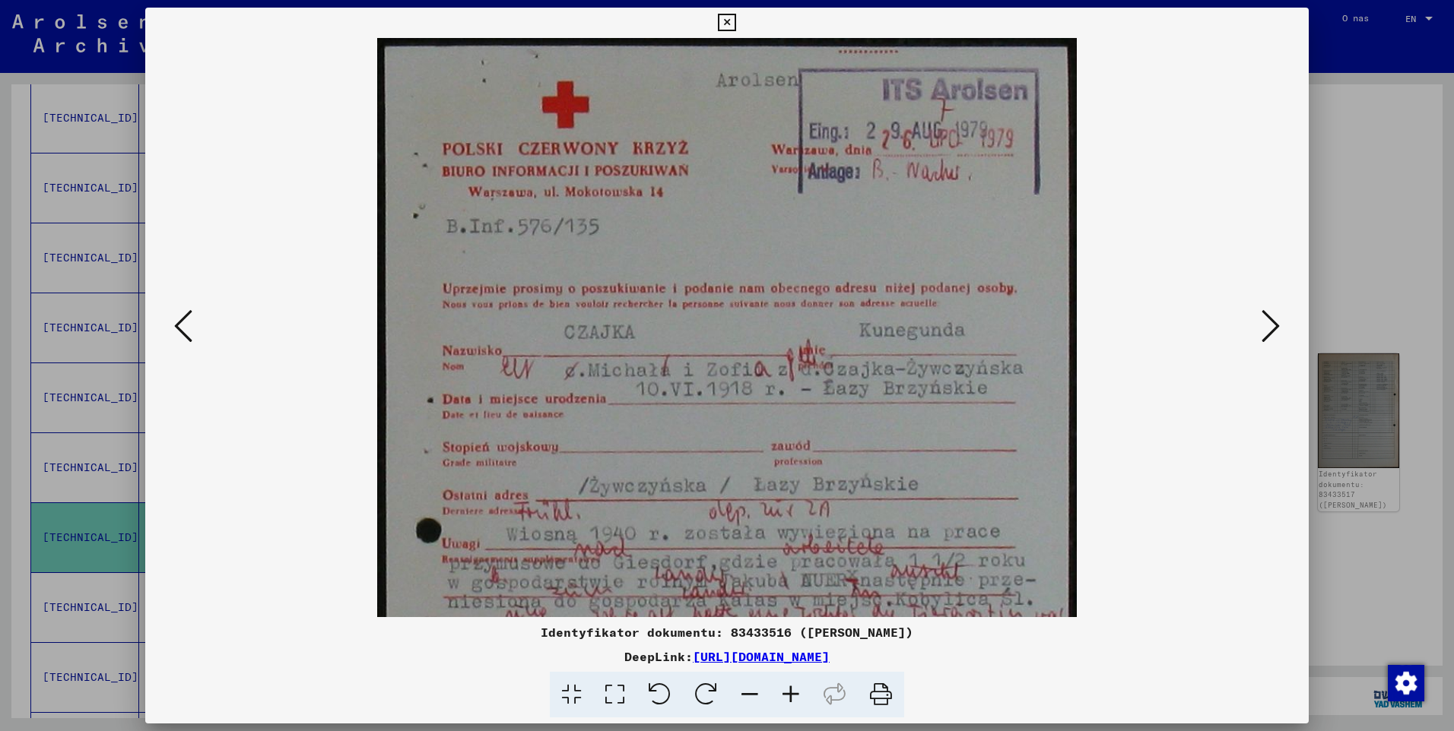
click at [790, 693] on icon at bounding box center [790, 695] width 41 height 46
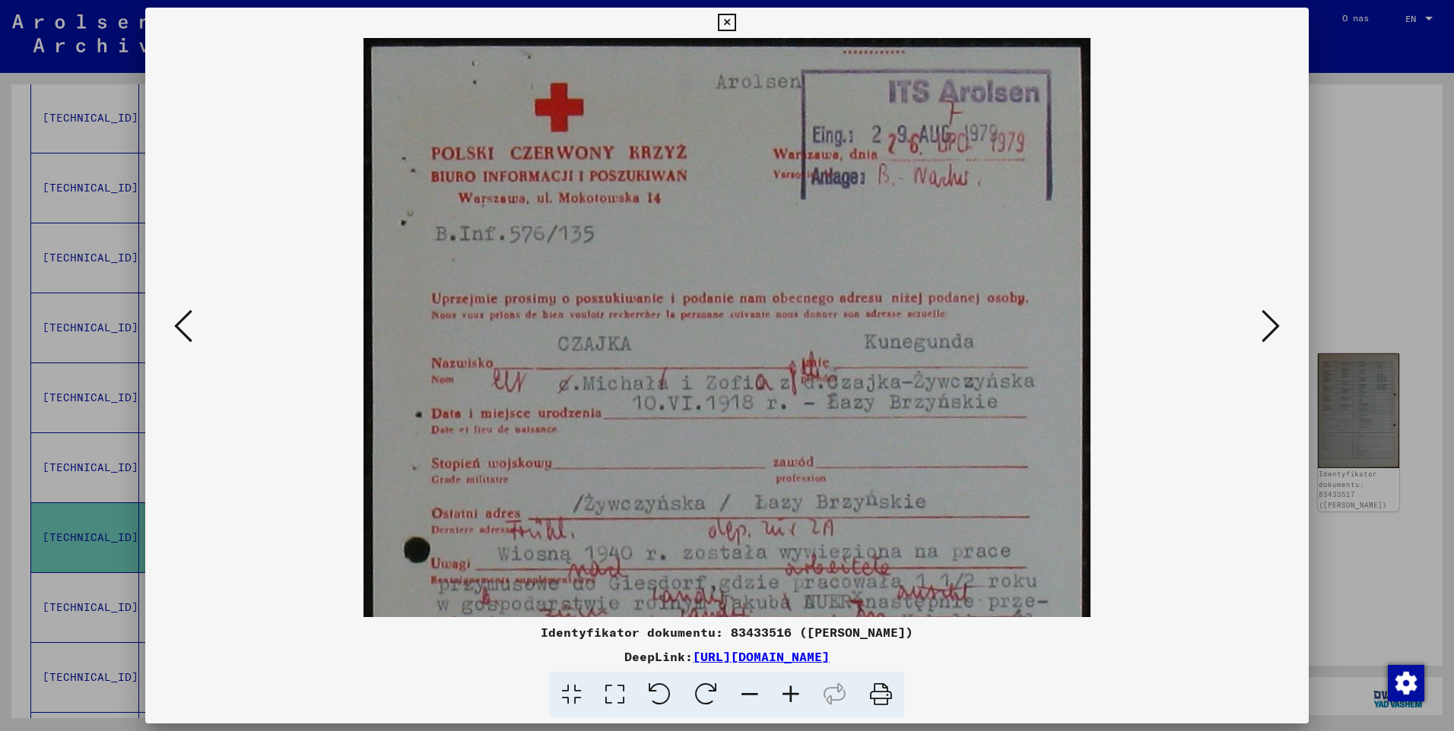
click at [790, 693] on icon at bounding box center [790, 695] width 41 height 46
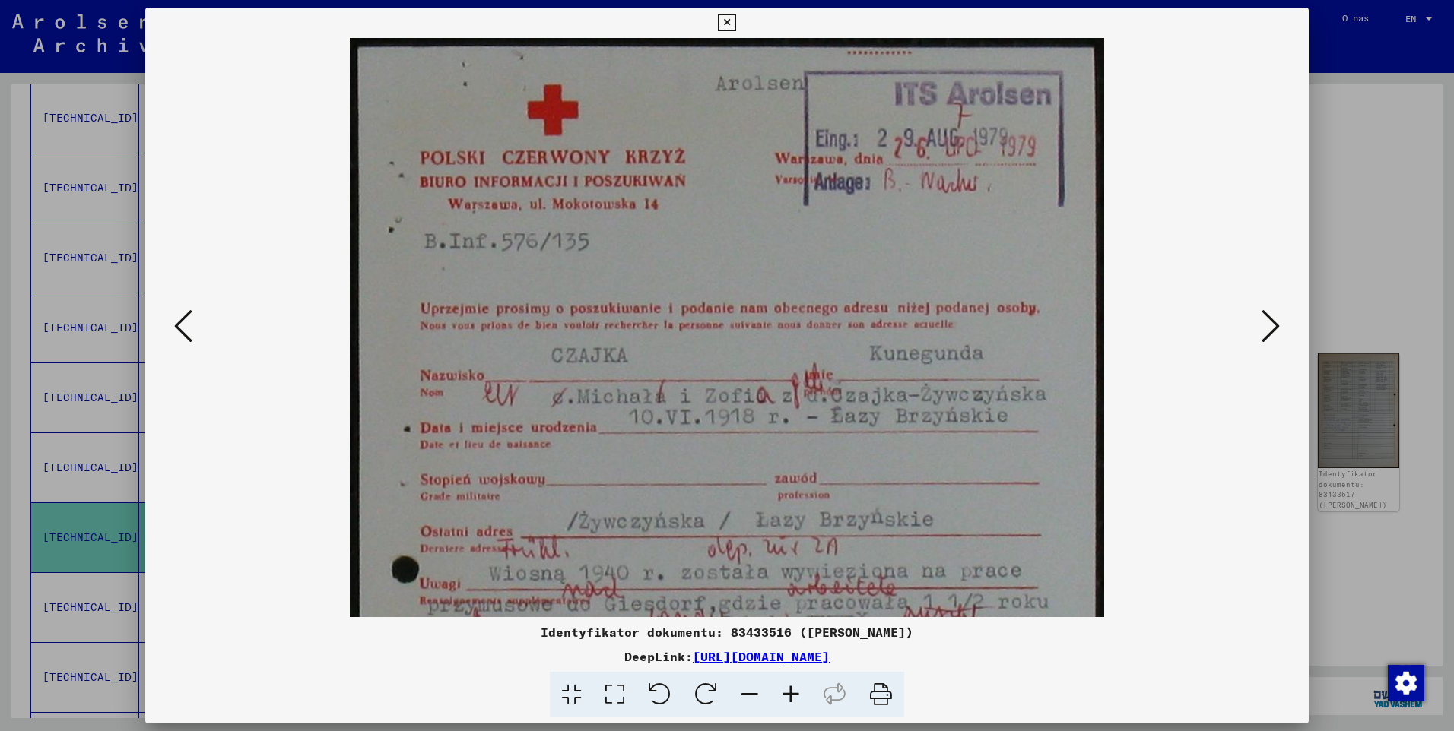
click at [790, 693] on icon at bounding box center [790, 695] width 41 height 46
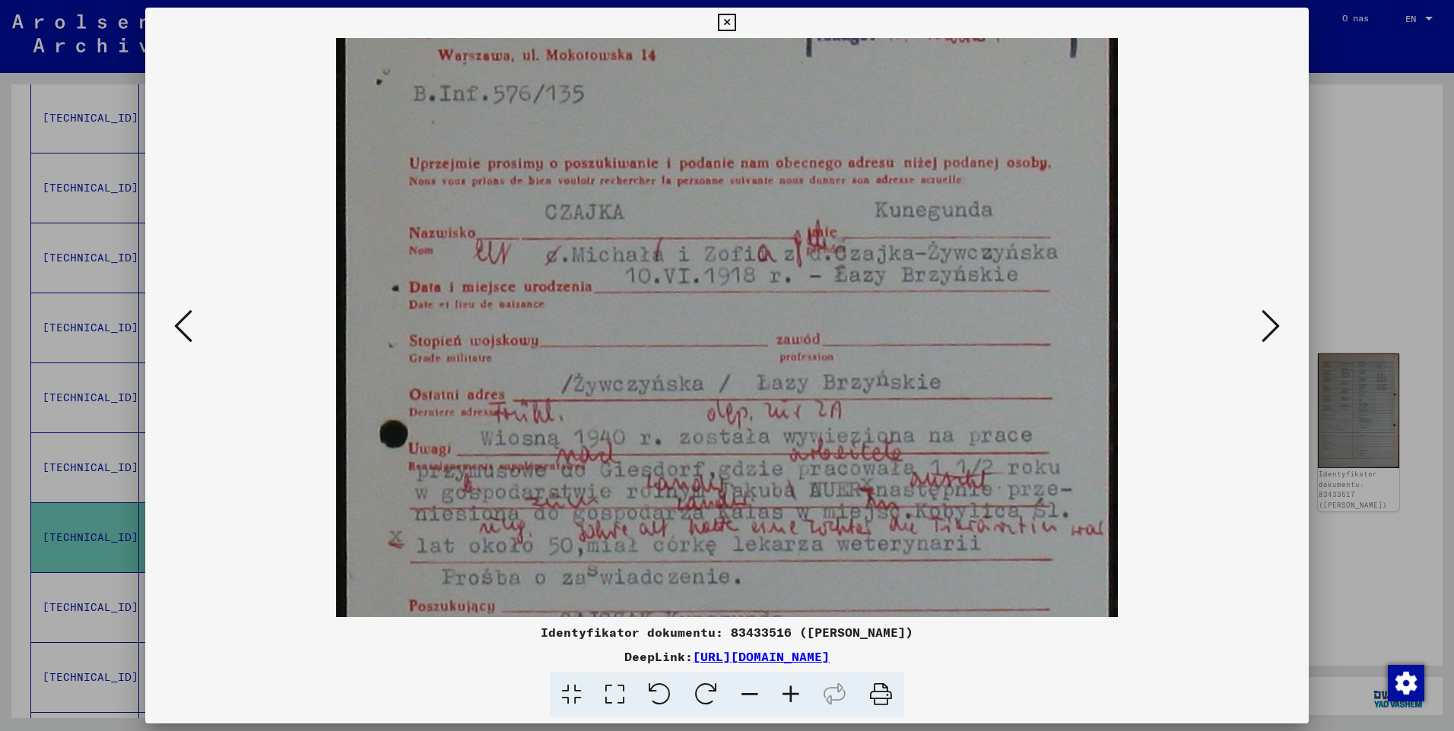
scroll to position [157, 0]
drag, startPoint x: 747, startPoint y: 492, endPoint x: 733, endPoint y: 334, distance: 158.0
click at [733, 334] on img at bounding box center [727, 417] width 782 height 1073
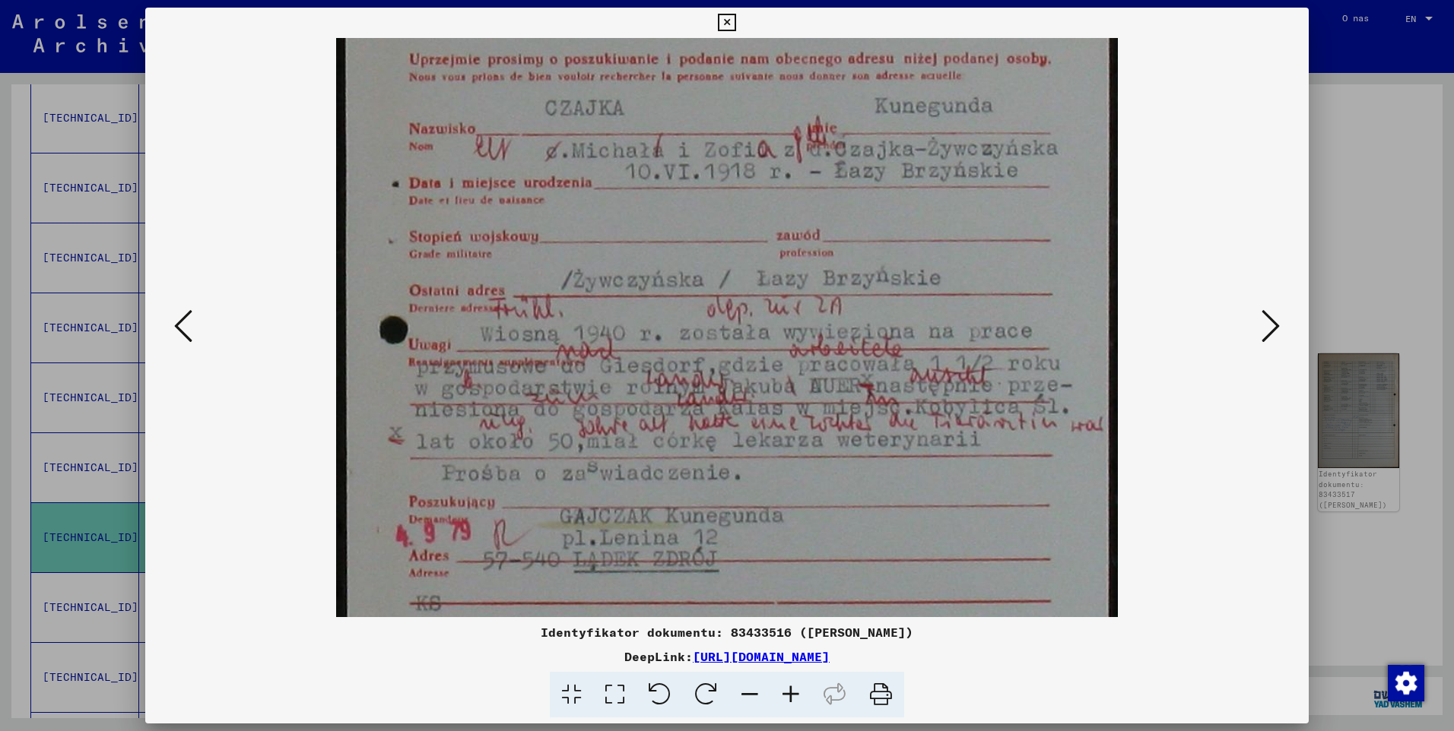
drag, startPoint x: 735, startPoint y: 457, endPoint x: 734, endPoint y: 354, distance: 102.6
click at [734, 354] on img at bounding box center [727, 315] width 782 height 1073
click at [715, 470] on img at bounding box center [727, 313] width 782 height 1073
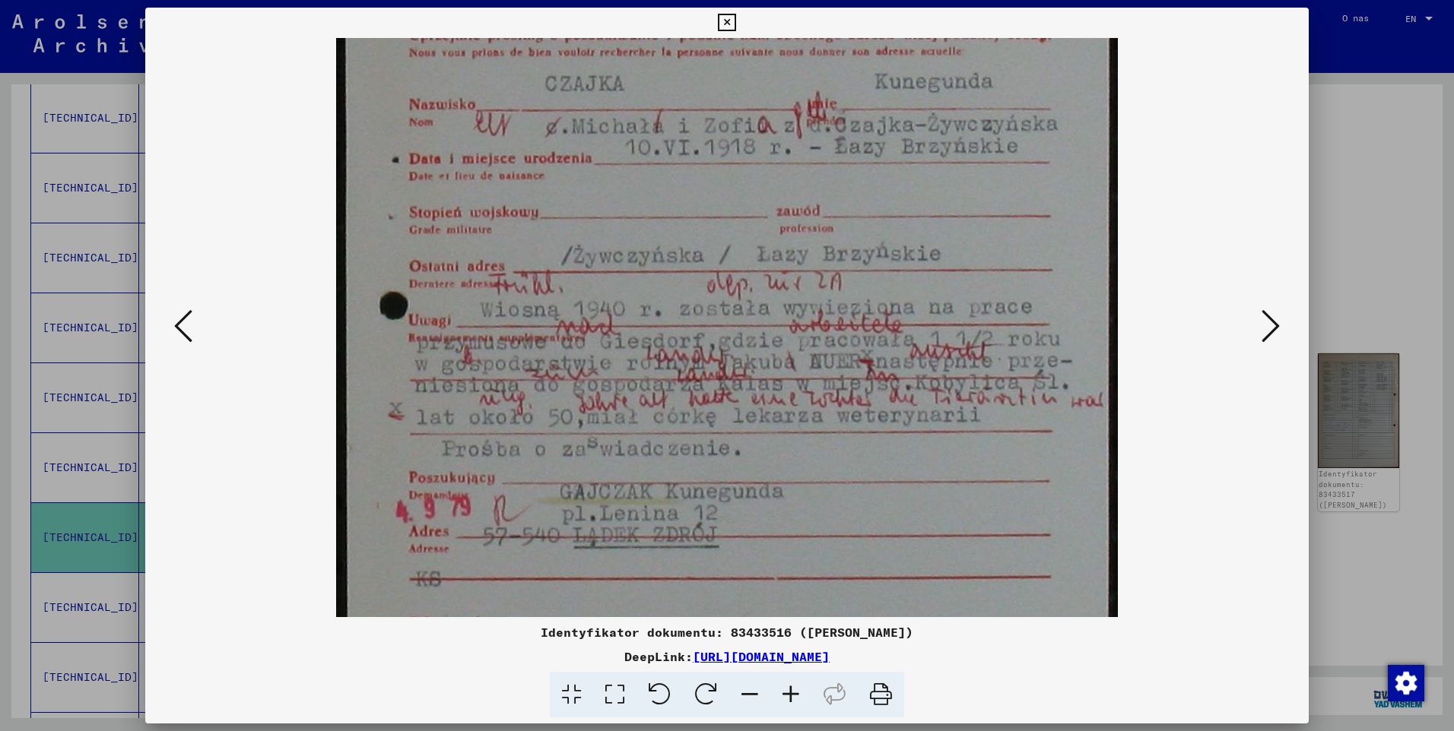
scroll to position [347, 0]
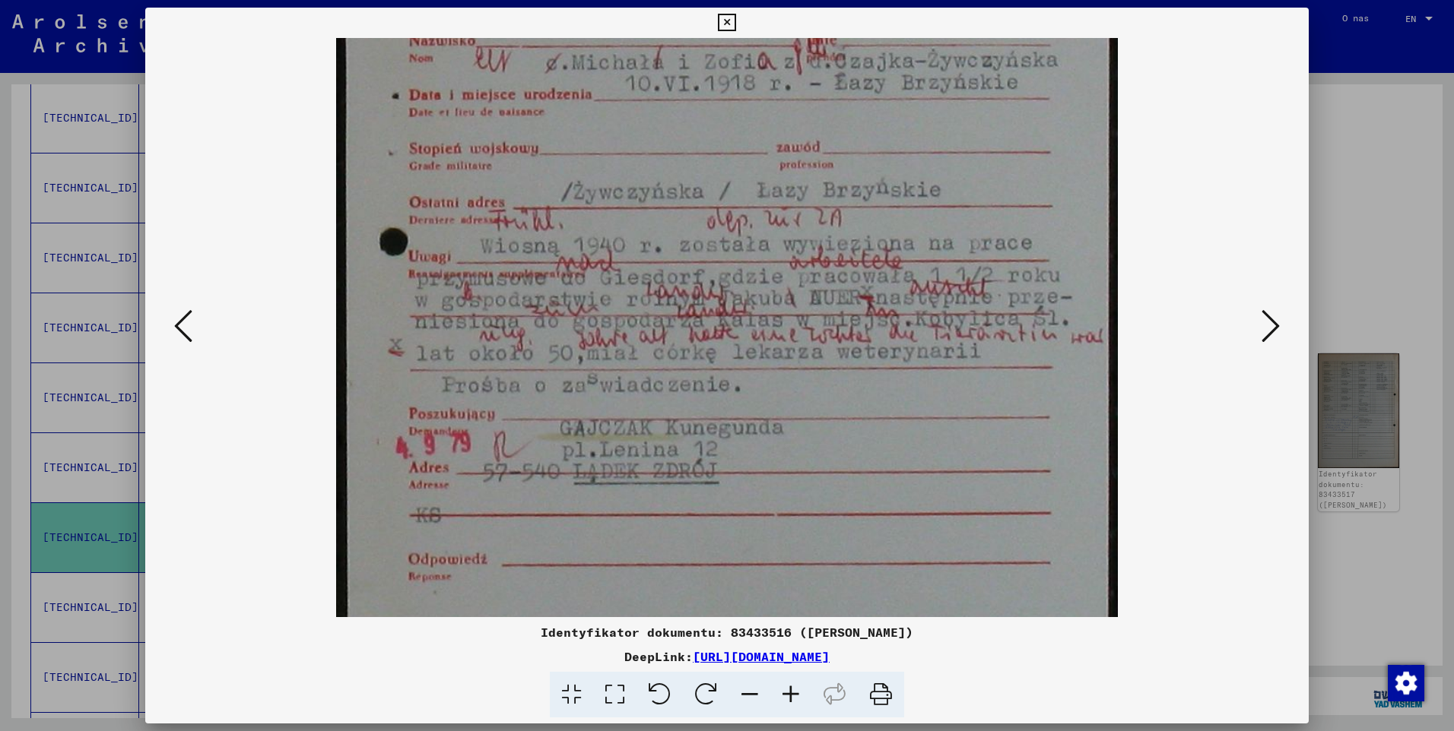
drag, startPoint x: 750, startPoint y: 510, endPoint x: 756, endPoint y: 432, distance: 78.5
click at [756, 432] on img at bounding box center [727, 227] width 782 height 1073
click at [729, 25] on icon at bounding box center [726, 23] width 17 height 18
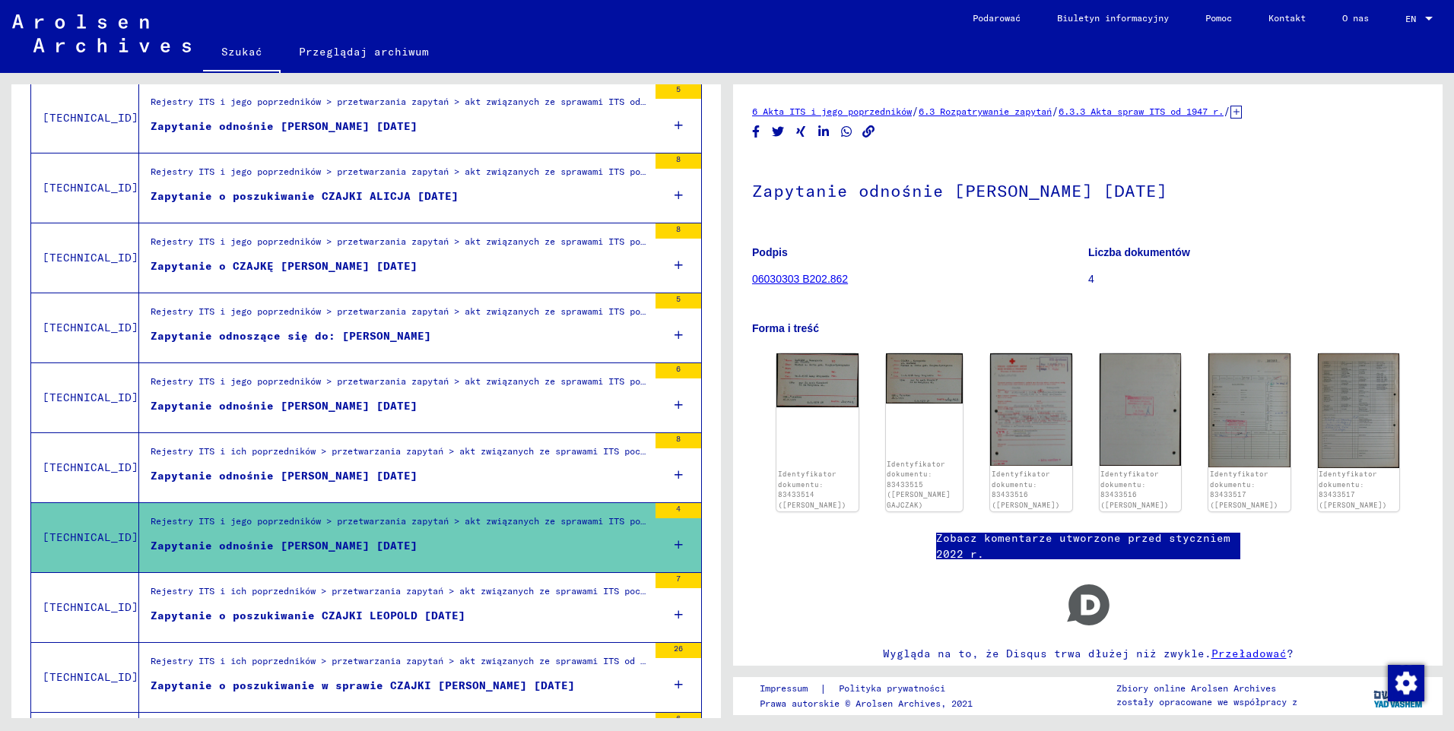
click at [306, 620] on div "Zapytanie o poszukiwanie CZAJKI LEOPOLD [DATE]" at bounding box center [308, 616] width 315 height 16
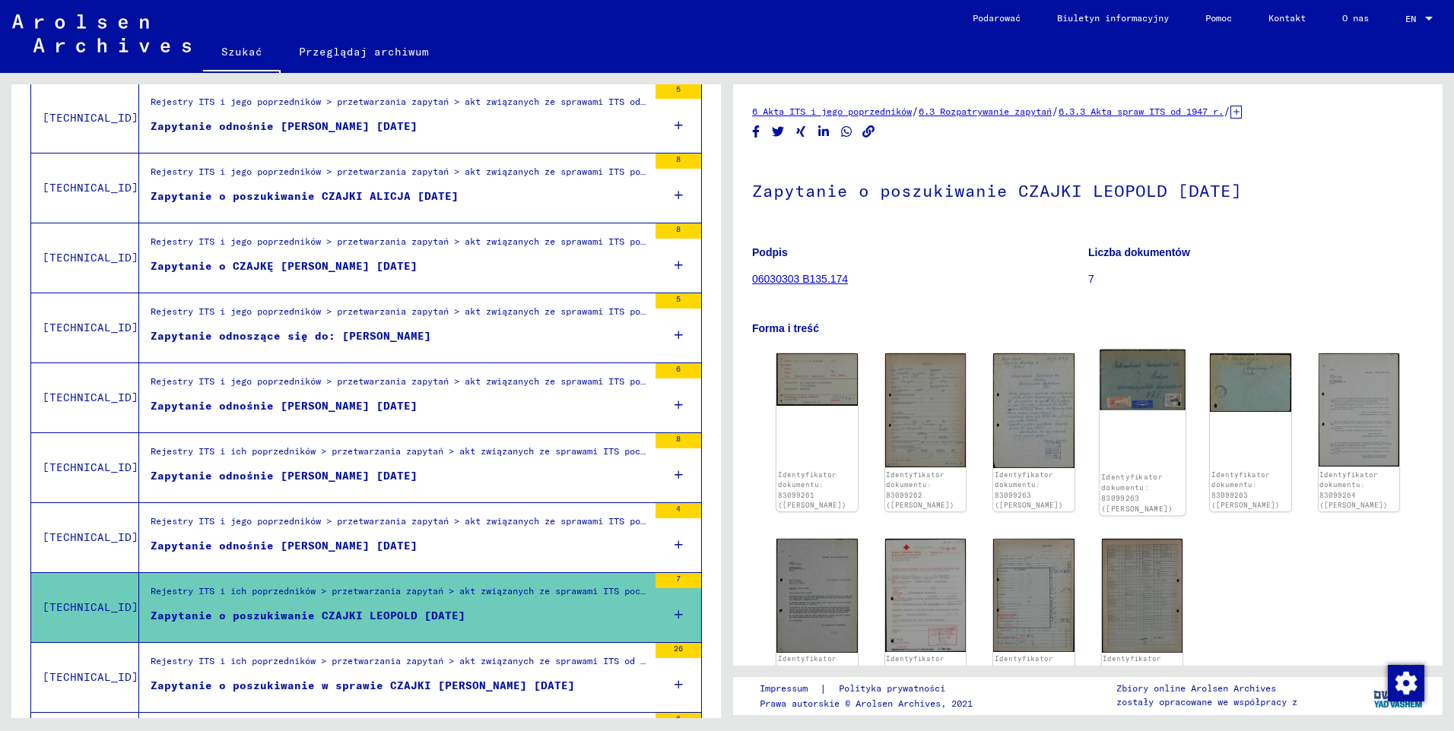
click at [1141, 388] on img at bounding box center [1141, 380] width 85 height 61
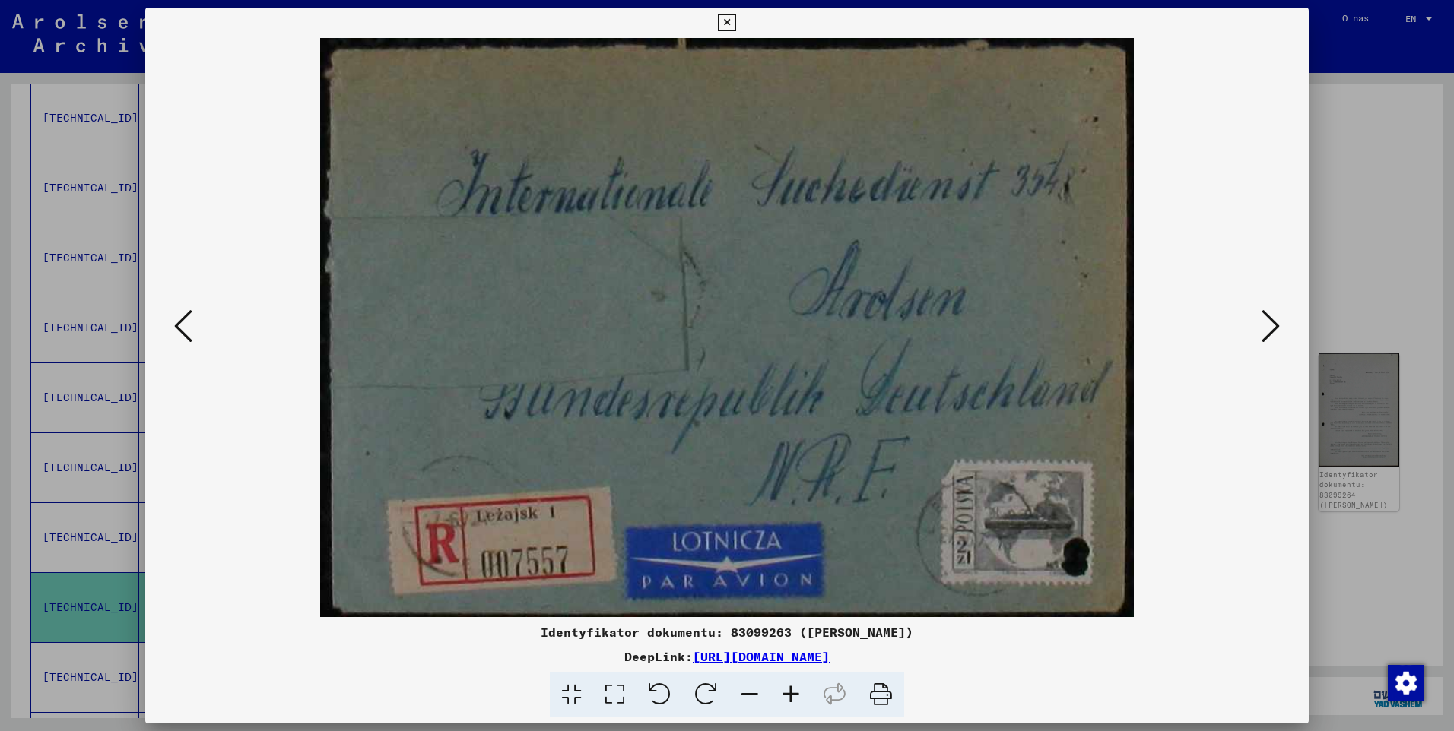
click at [1257, 333] on button at bounding box center [1270, 327] width 27 height 43
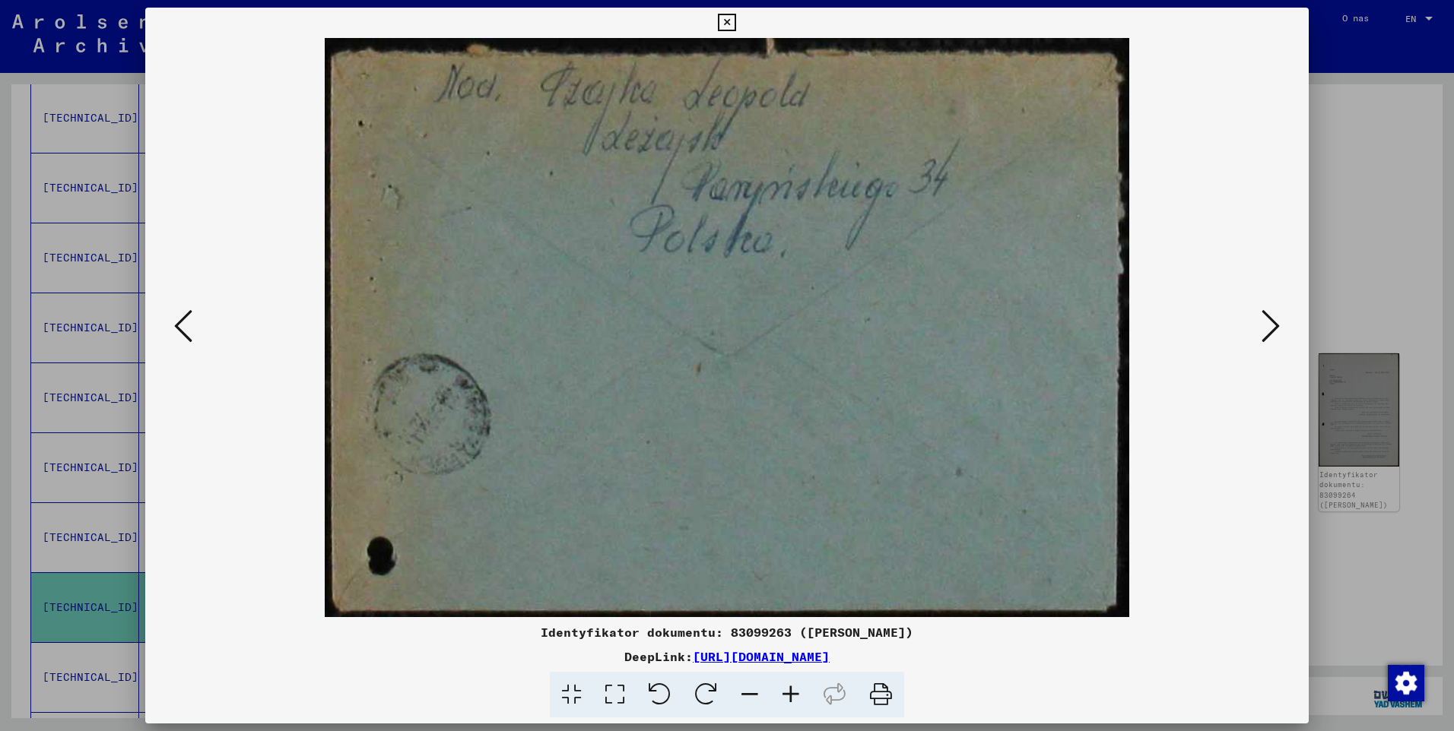
click at [1270, 332] on icon at bounding box center [1270, 326] width 18 height 36
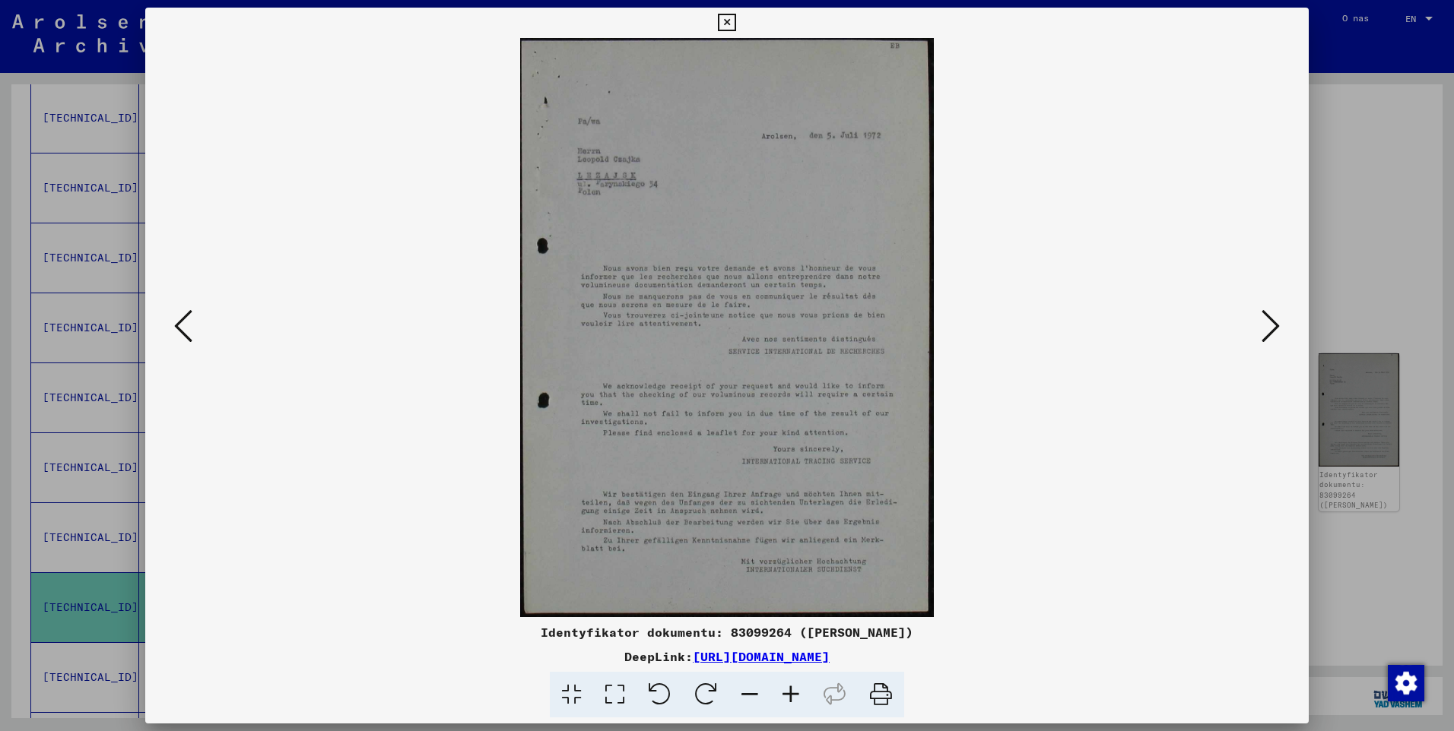
click at [1270, 332] on icon at bounding box center [1270, 326] width 18 height 36
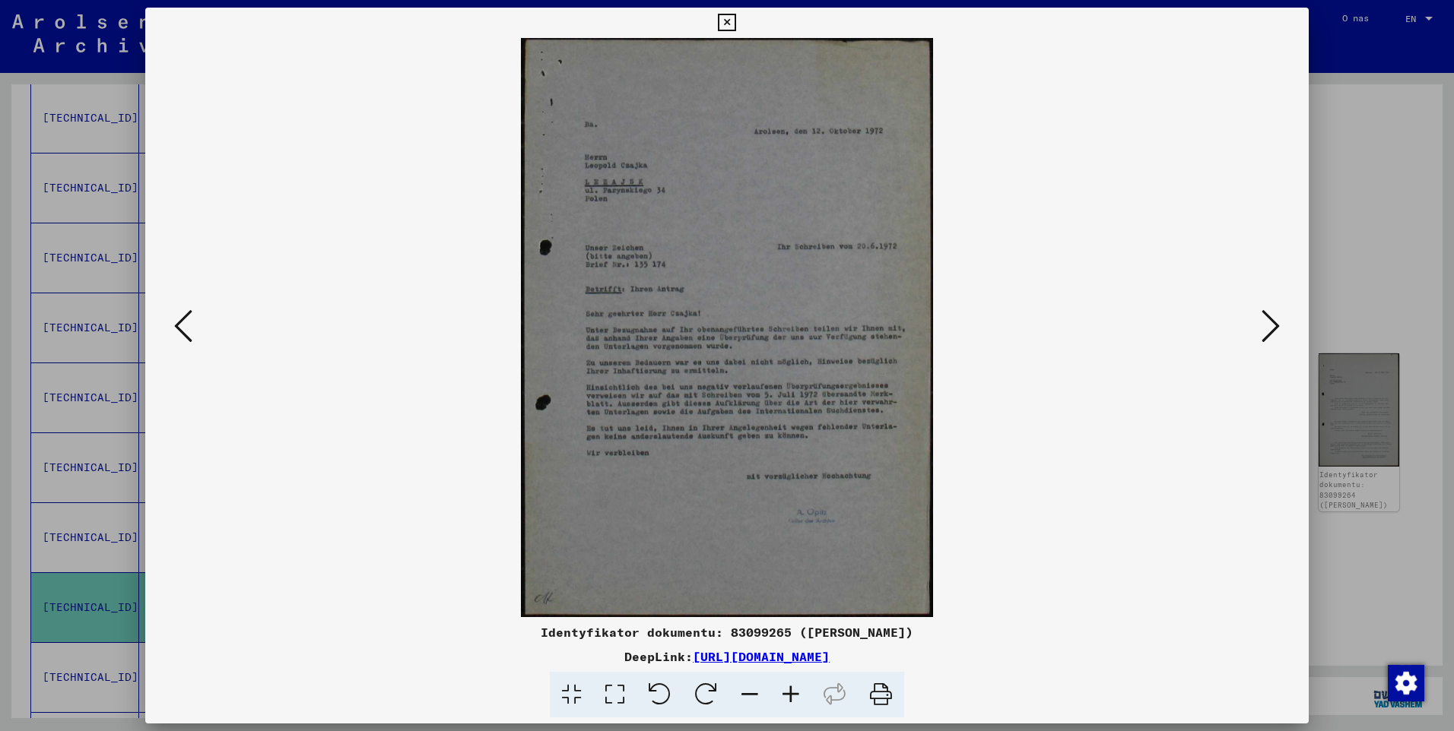
click at [728, 26] on icon at bounding box center [726, 23] width 17 height 18
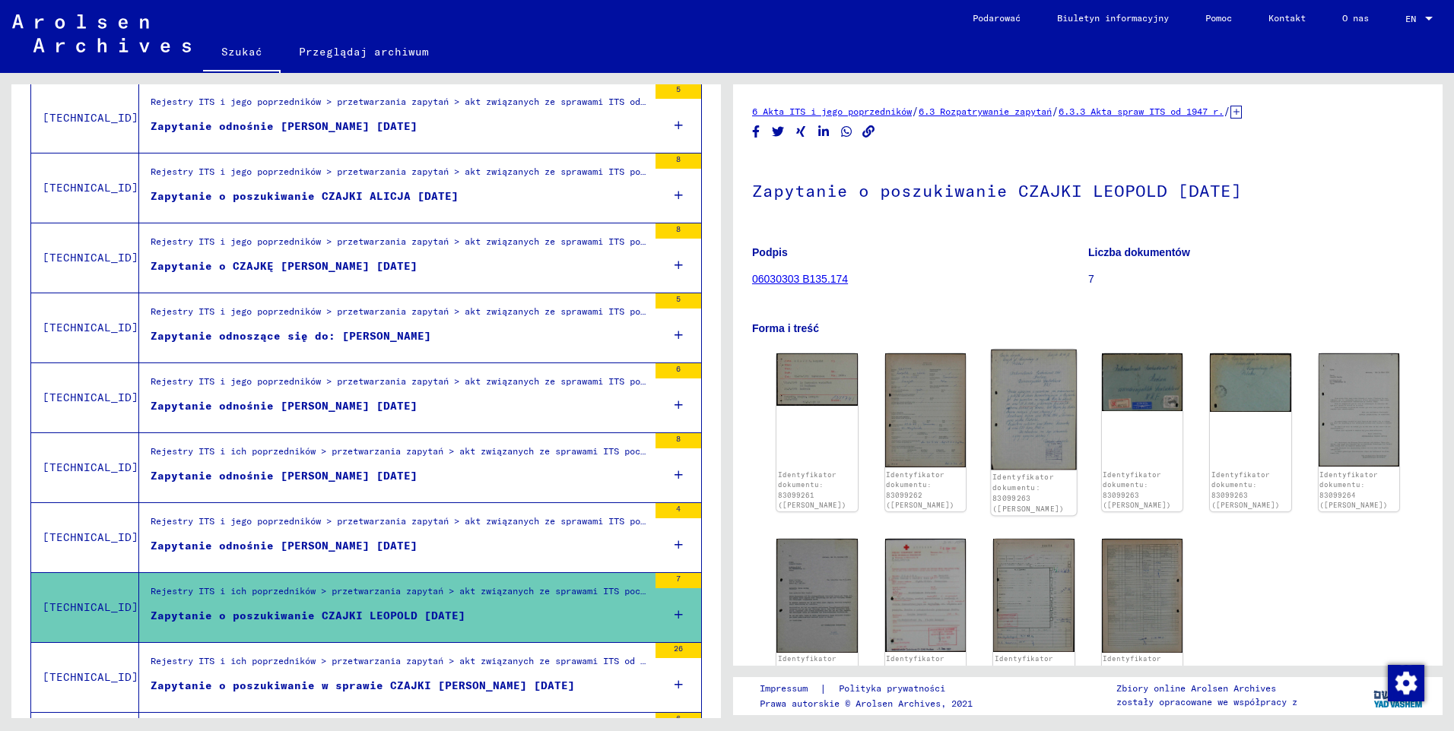
click at [1020, 409] on img at bounding box center [1033, 410] width 85 height 120
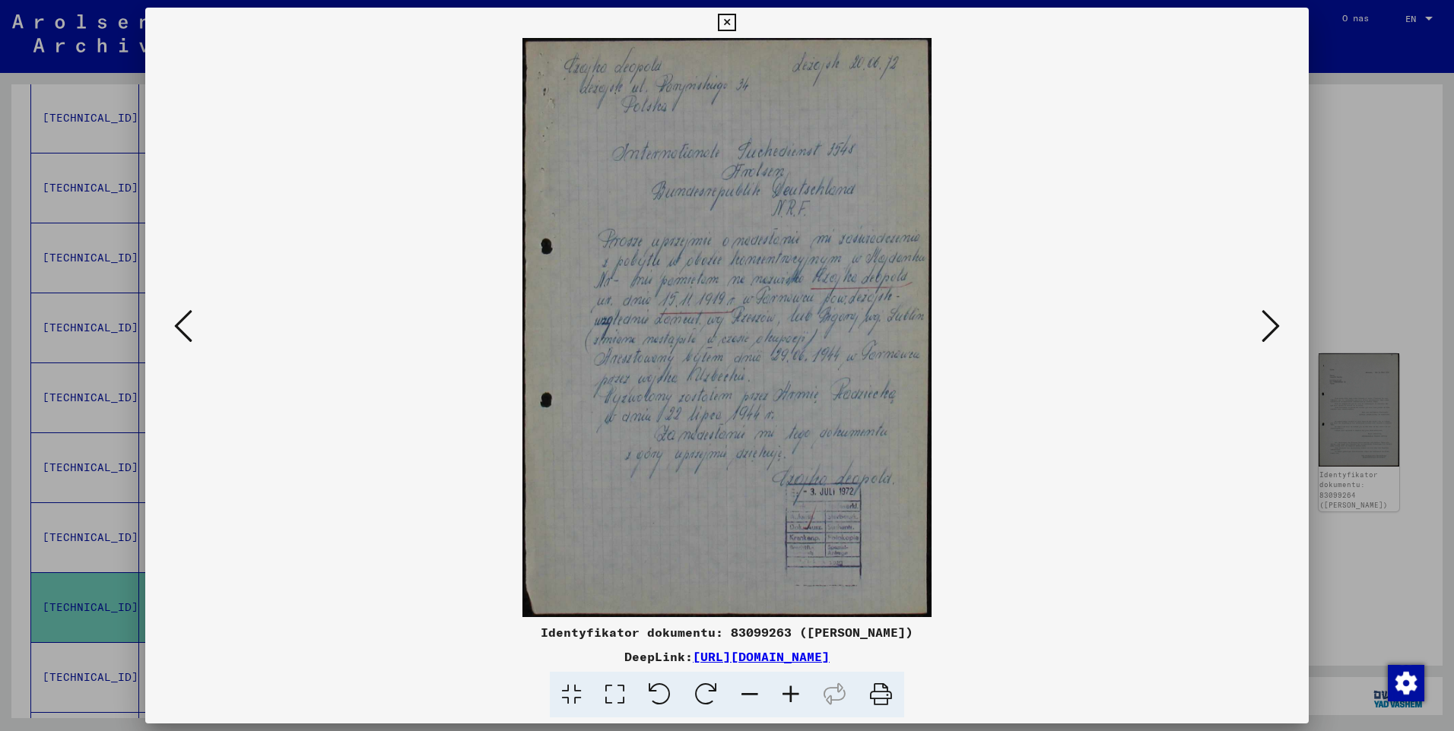
click at [788, 695] on icon at bounding box center [790, 695] width 41 height 46
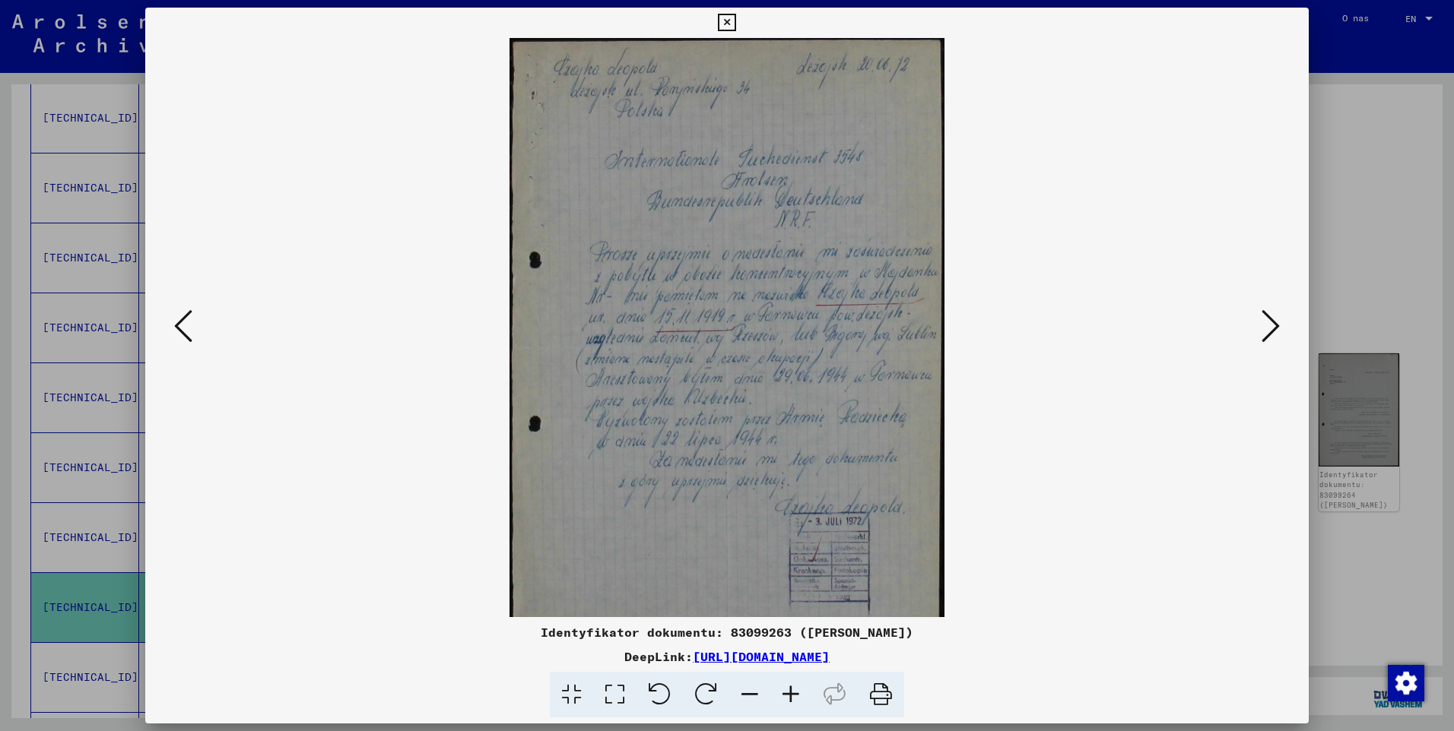
click at [789, 695] on icon at bounding box center [790, 695] width 41 height 46
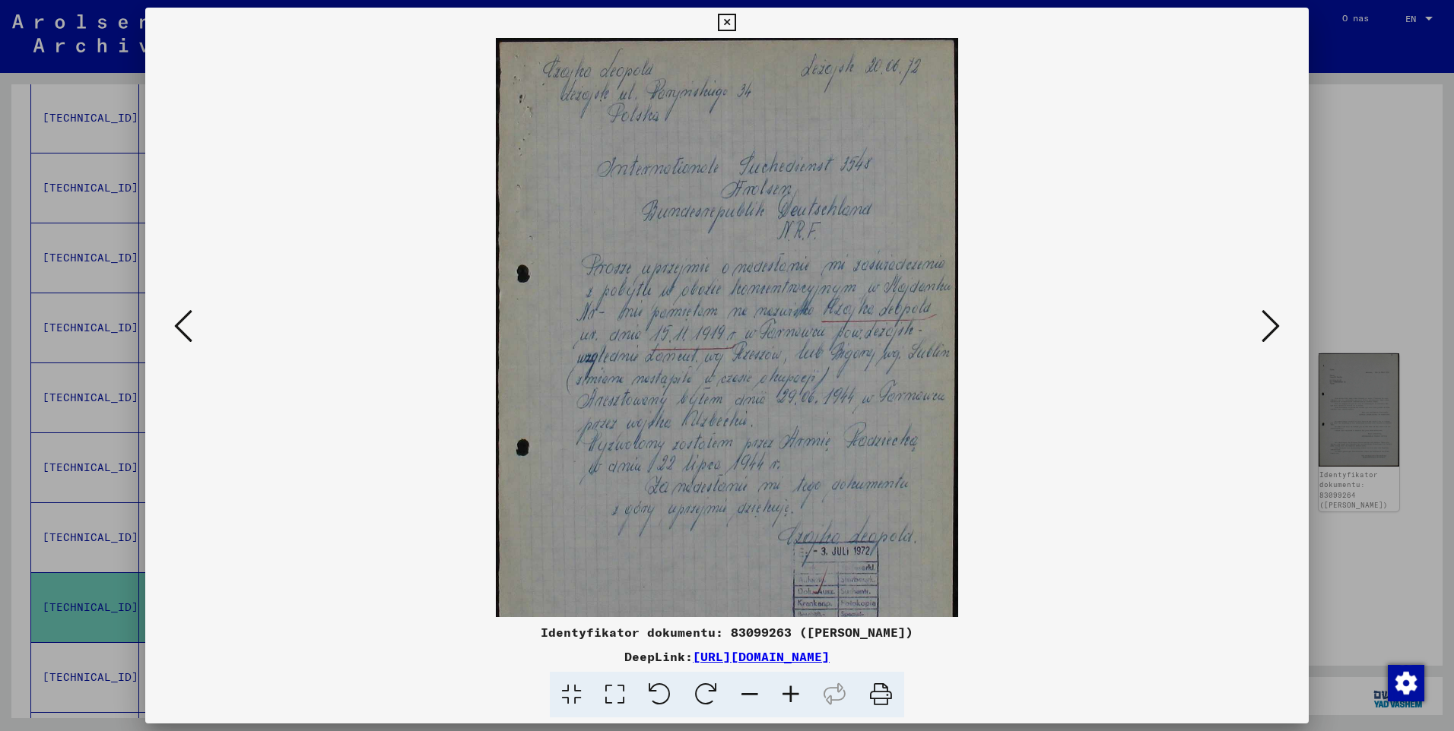
click at [789, 695] on icon at bounding box center [790, 695] width 41 height 46
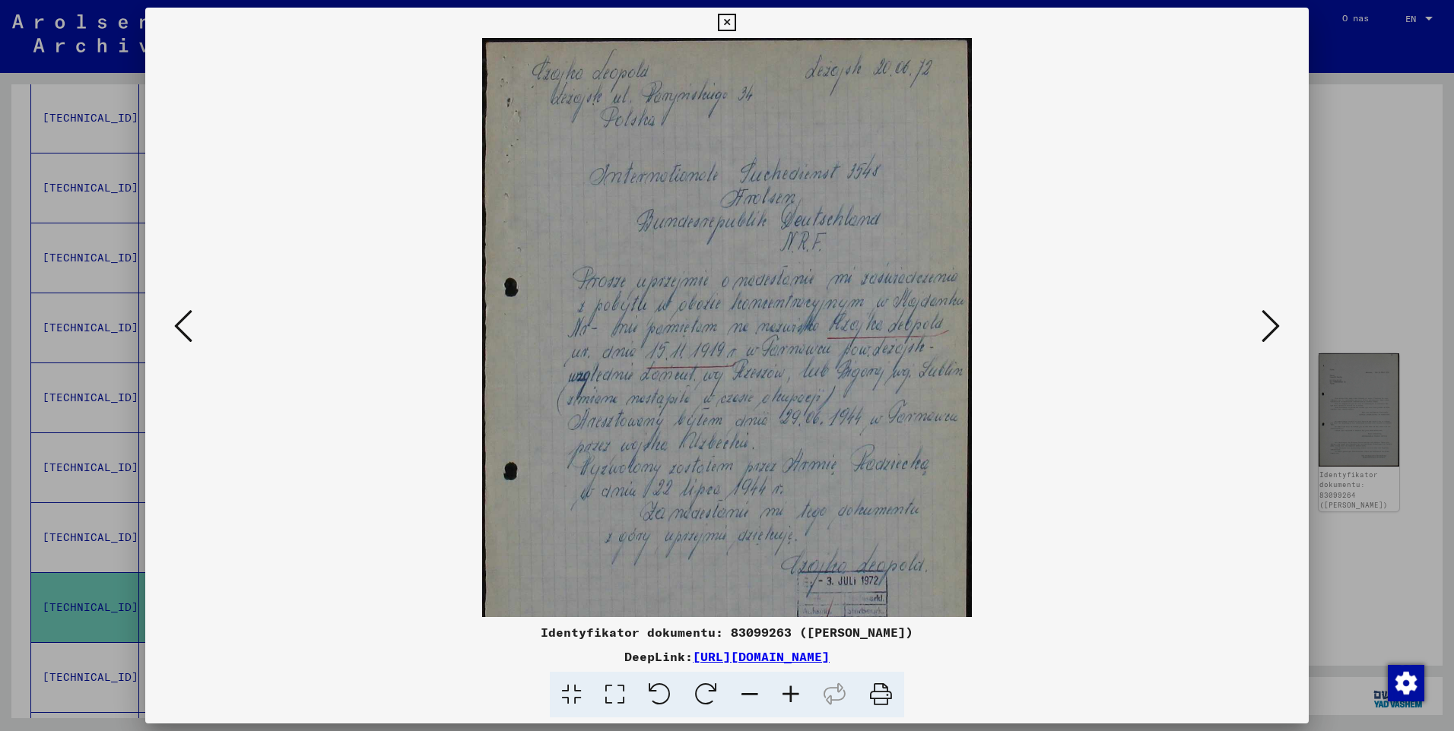
click at [789, 695] on icon at bounding box center [790, 695] width 41 height 46
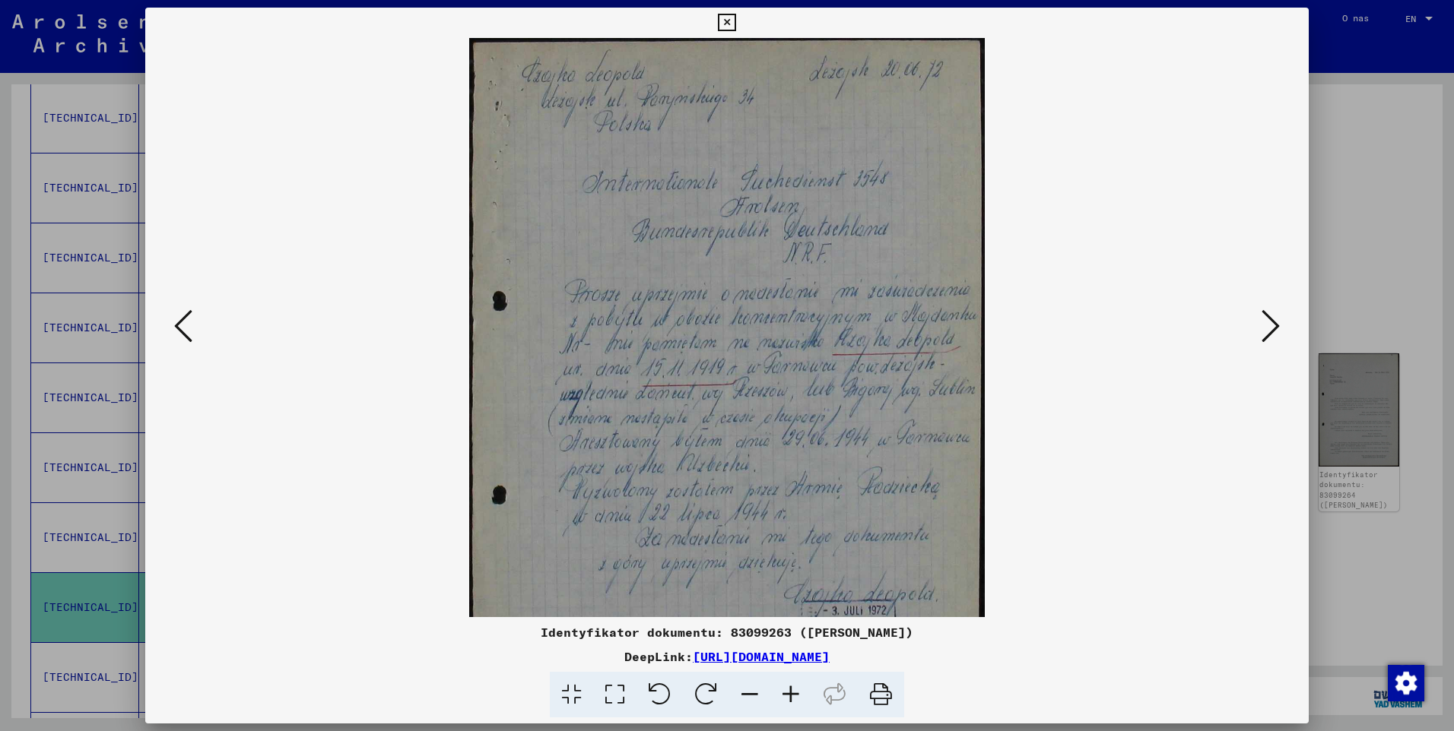
click at [789, 695] on icon at bounding box center [790, 695] width 41 height 46
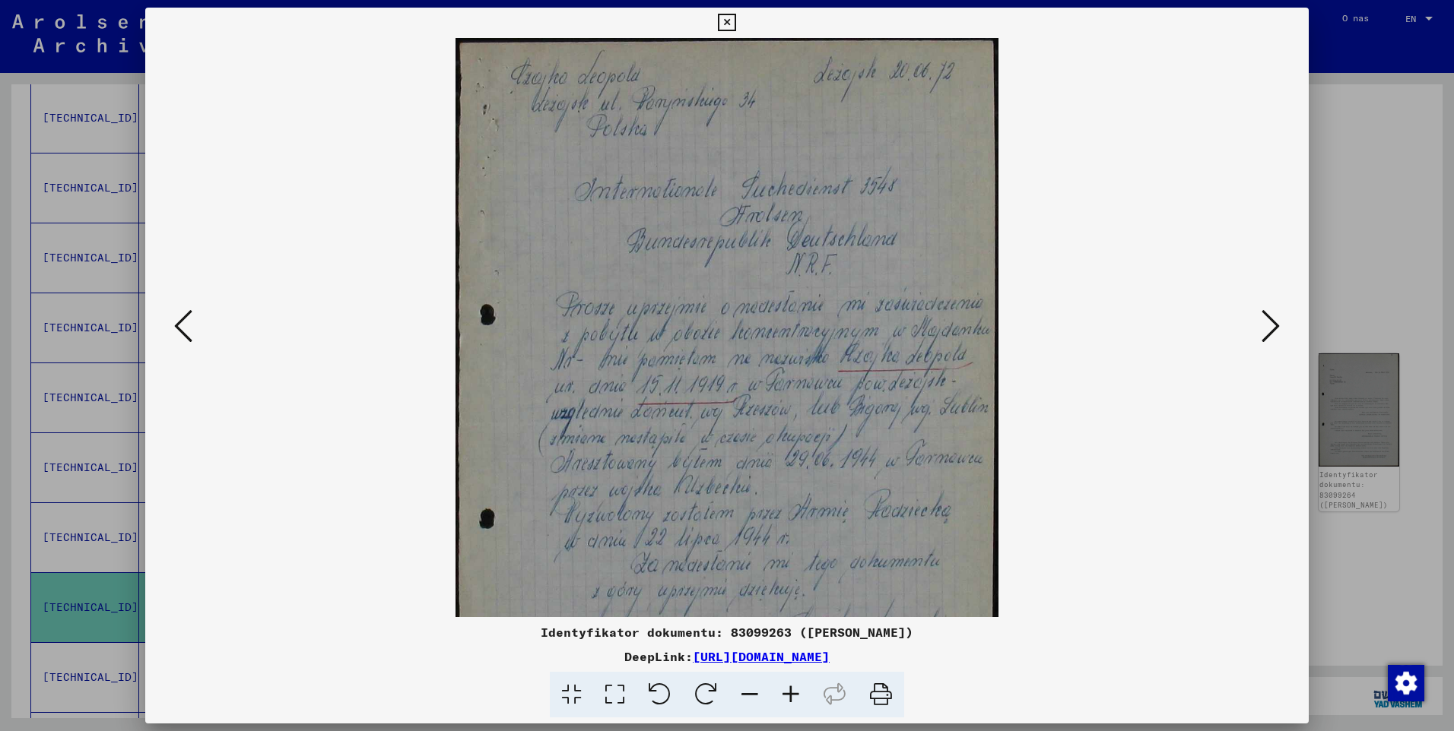
click at [790, 694] on icon at bounding box center [790, 695] width 41 height 46
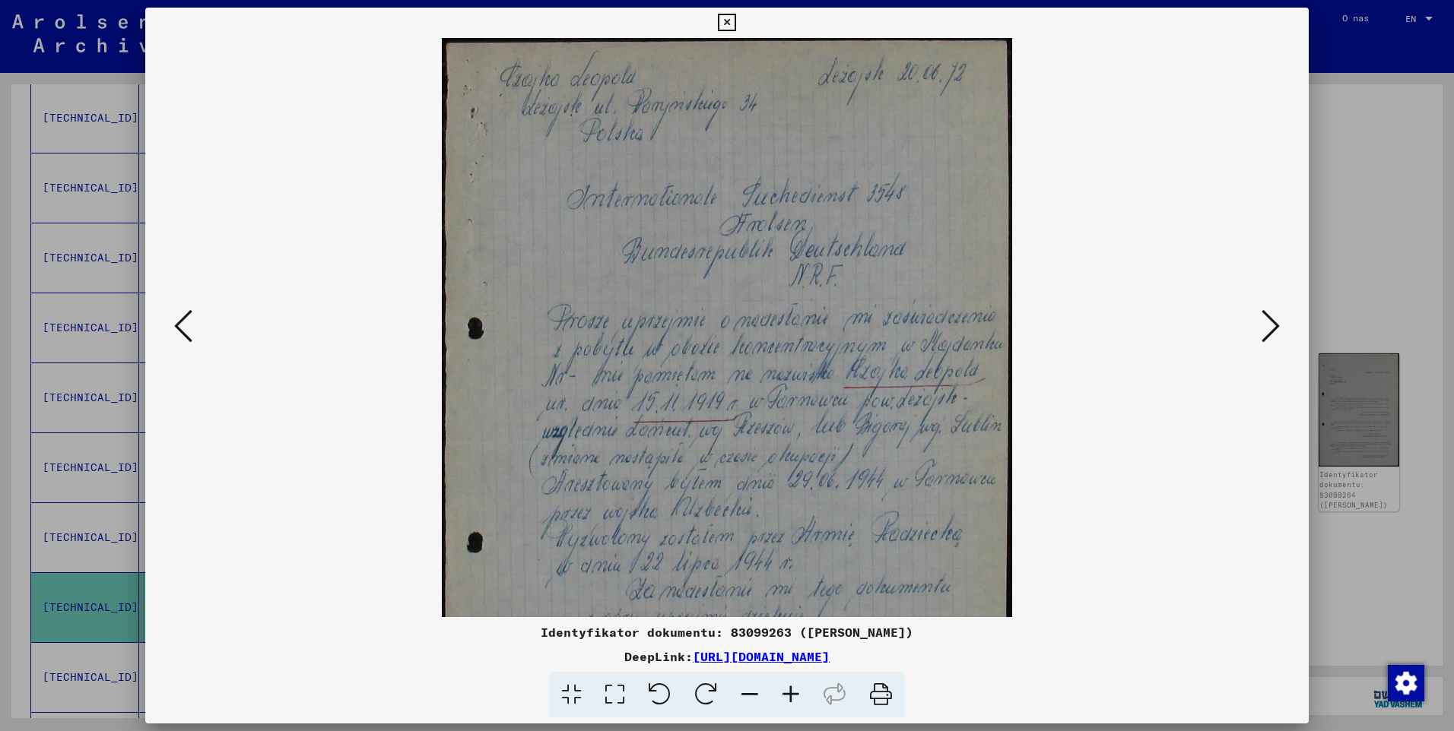
click at [791, 693] on icon at bounding box center [790, 695] width 41 height 46
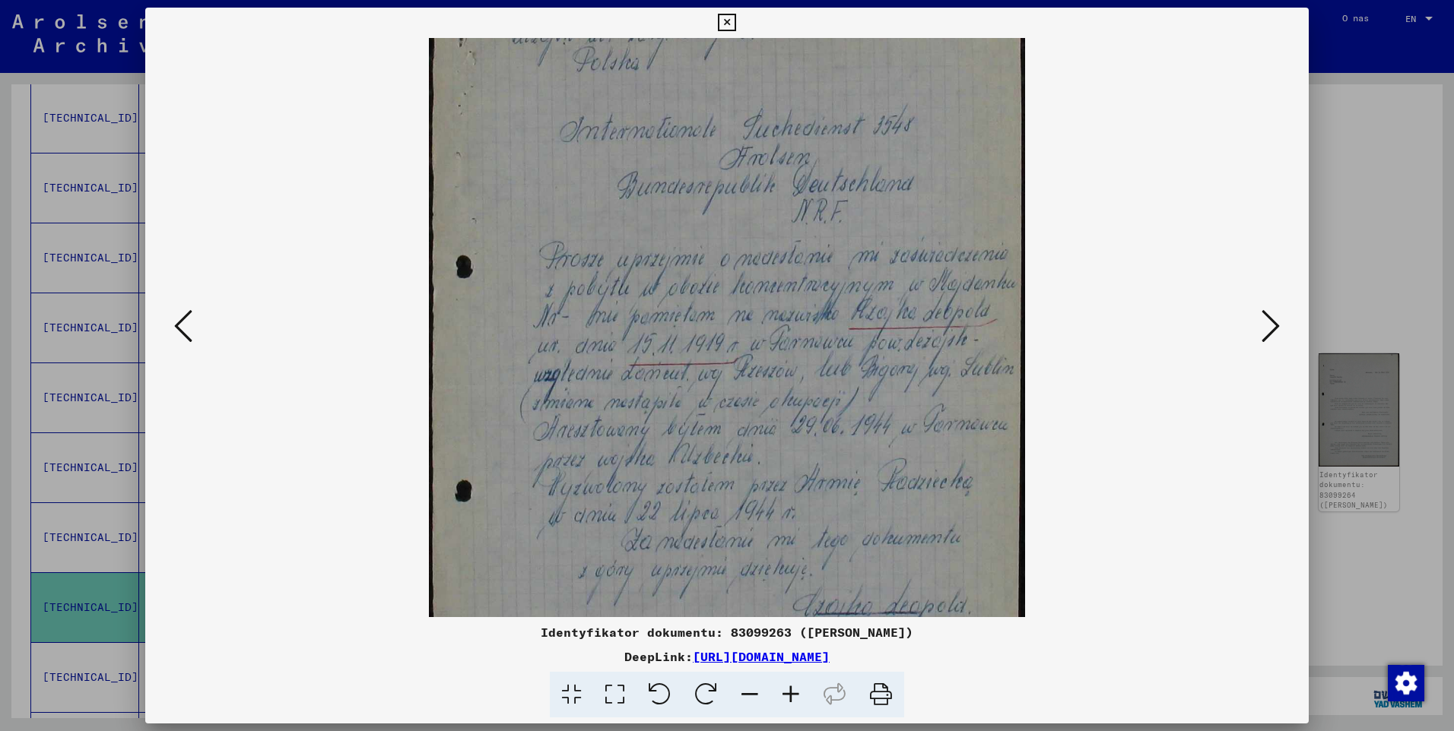
scroll to position [76, 0]
drag, startPoint x: 810, startPoint y: 440, endPoint x: 802, endPoint y: 364, distance: 76.4
click at [802, 364] on img at bounding box center [727, 384] width 597 height 845
click at [731, 22] on icon at bounding box center [726, 23] width 17 height 18
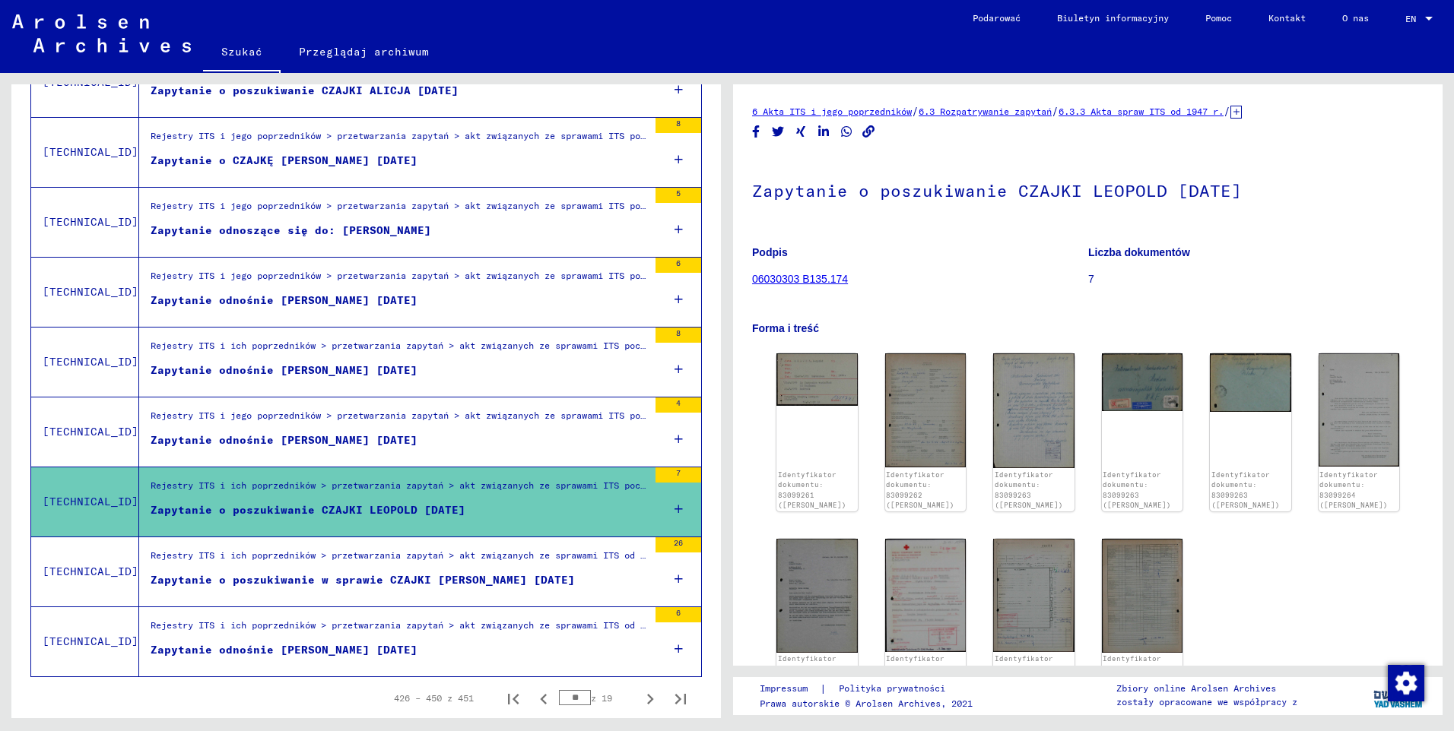
scroll to position [1515, 0]
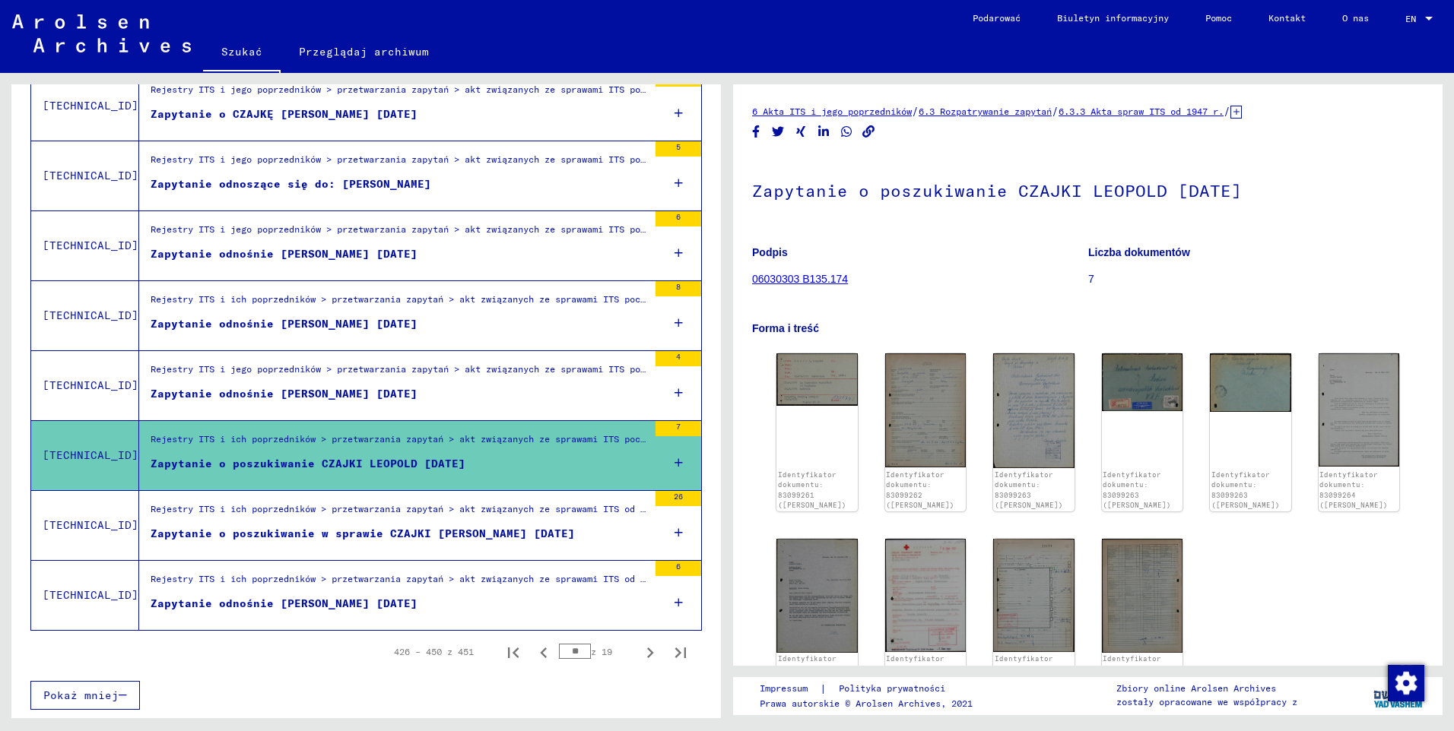
click at [417, 539] on div "Zapytanie o poszukiwanie w sprawie CZAJKI [PERSON_NAME] [DATE]" at bounding box center [363, 534] width 424 height 16
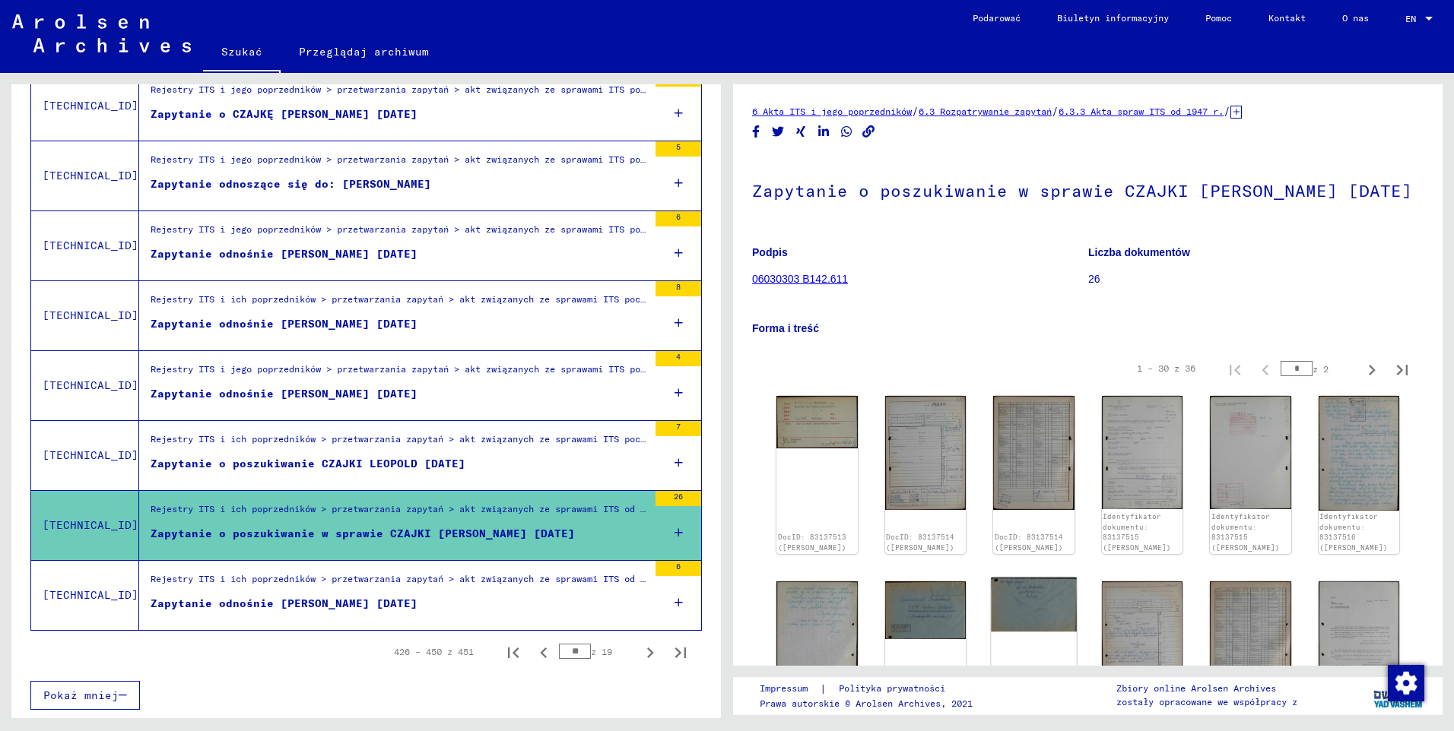
click at [1010, 612] on img at bounding box center [1033, 605] width 85 height 54
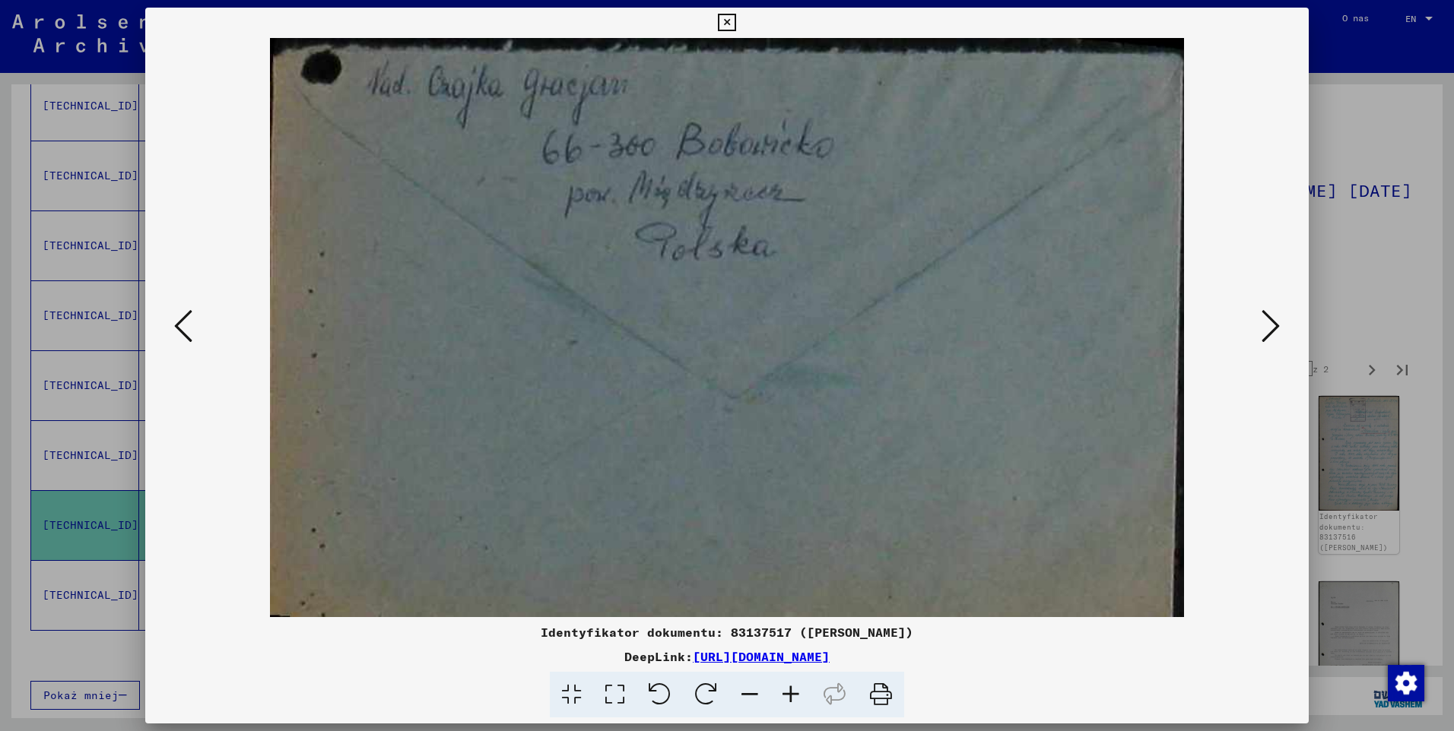
click at [728, 29] on icon at bounding box center [726, 23] width 17 height 18
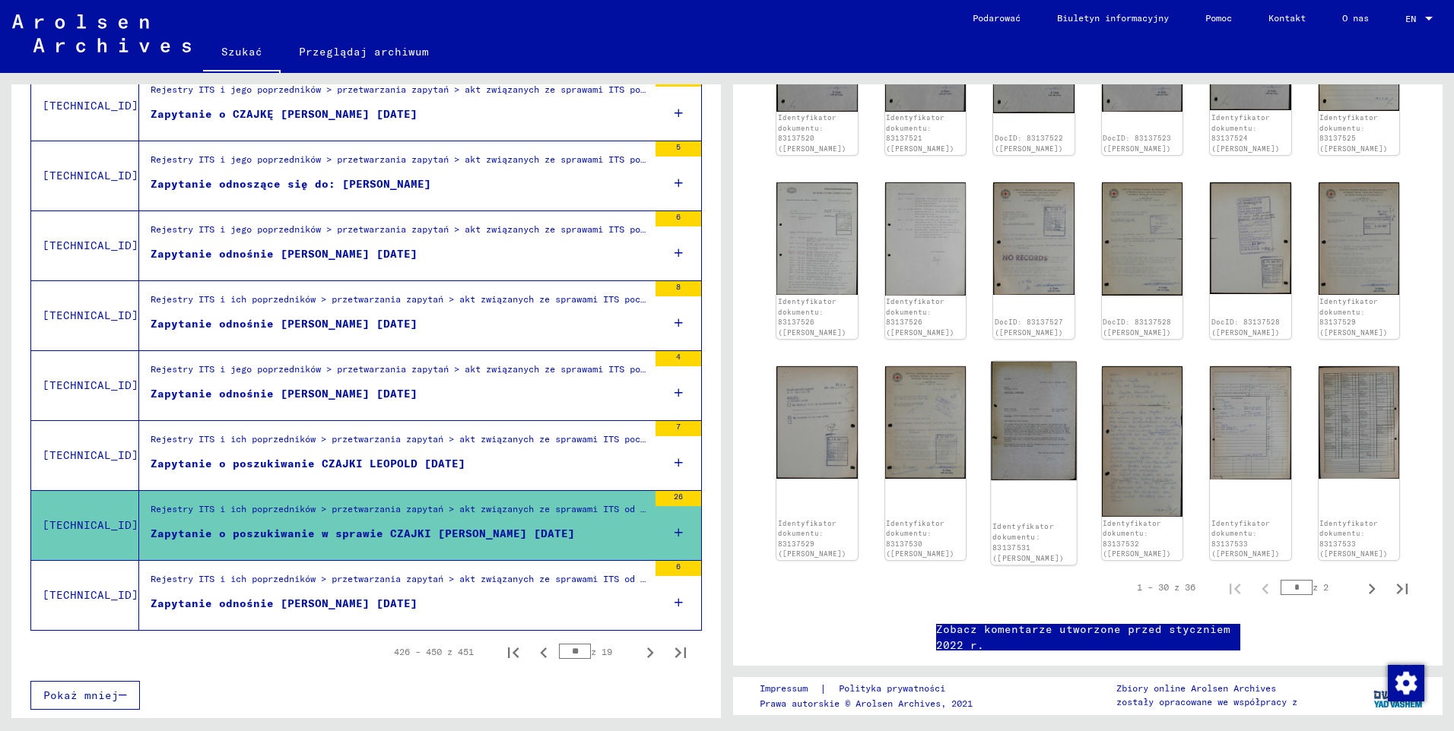
scroll to position [813, 0]
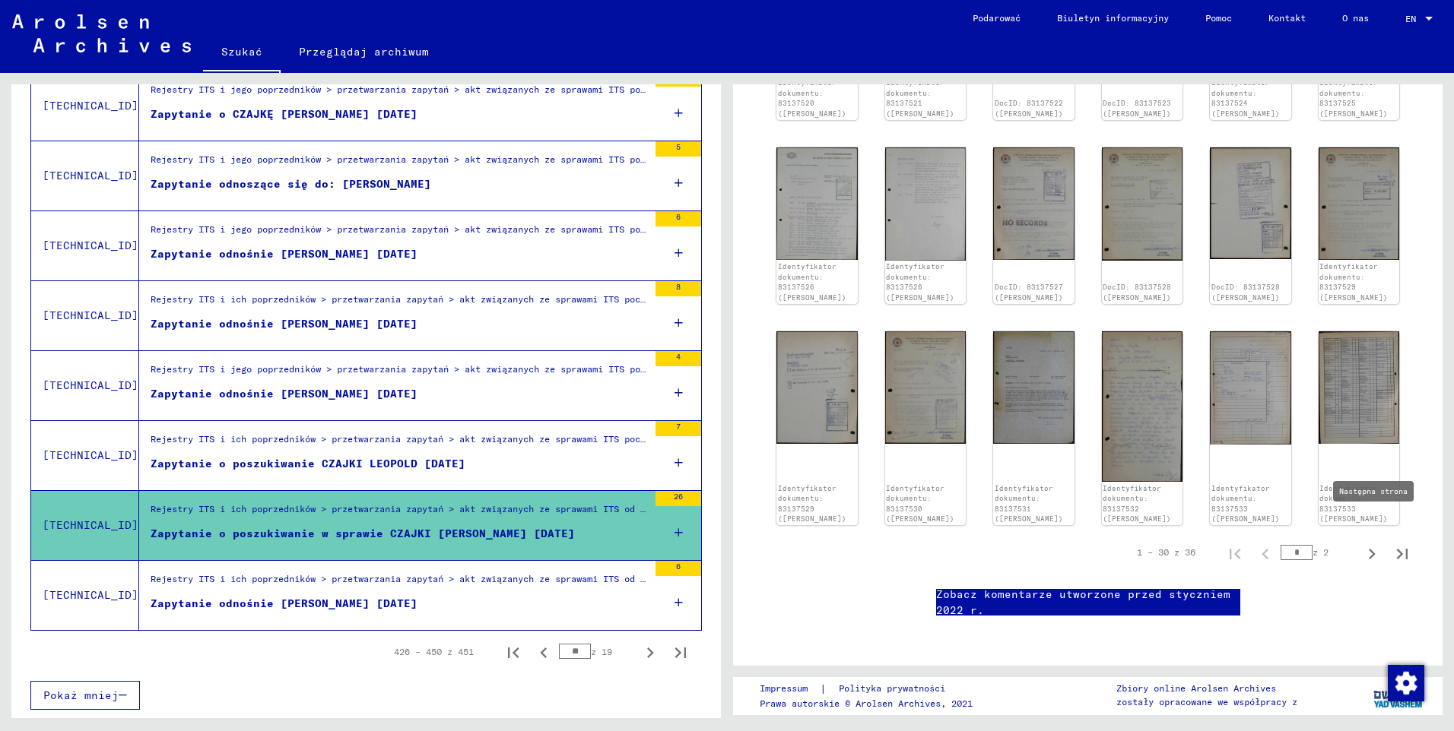
click at [1365, 544] on icon "Następna strona" at bounding box center [1371, 554] width 21 height 21
type input "*"
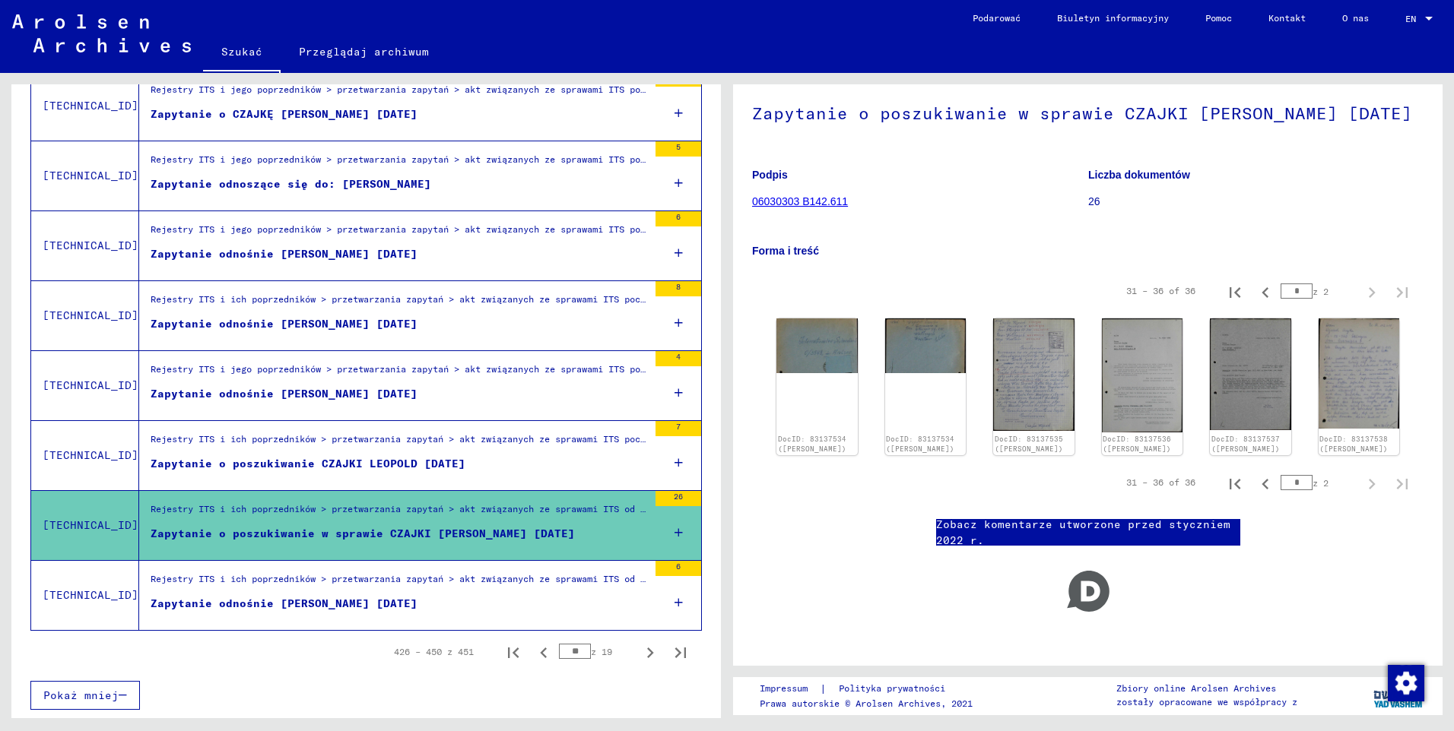
scroll to position [0, 0]
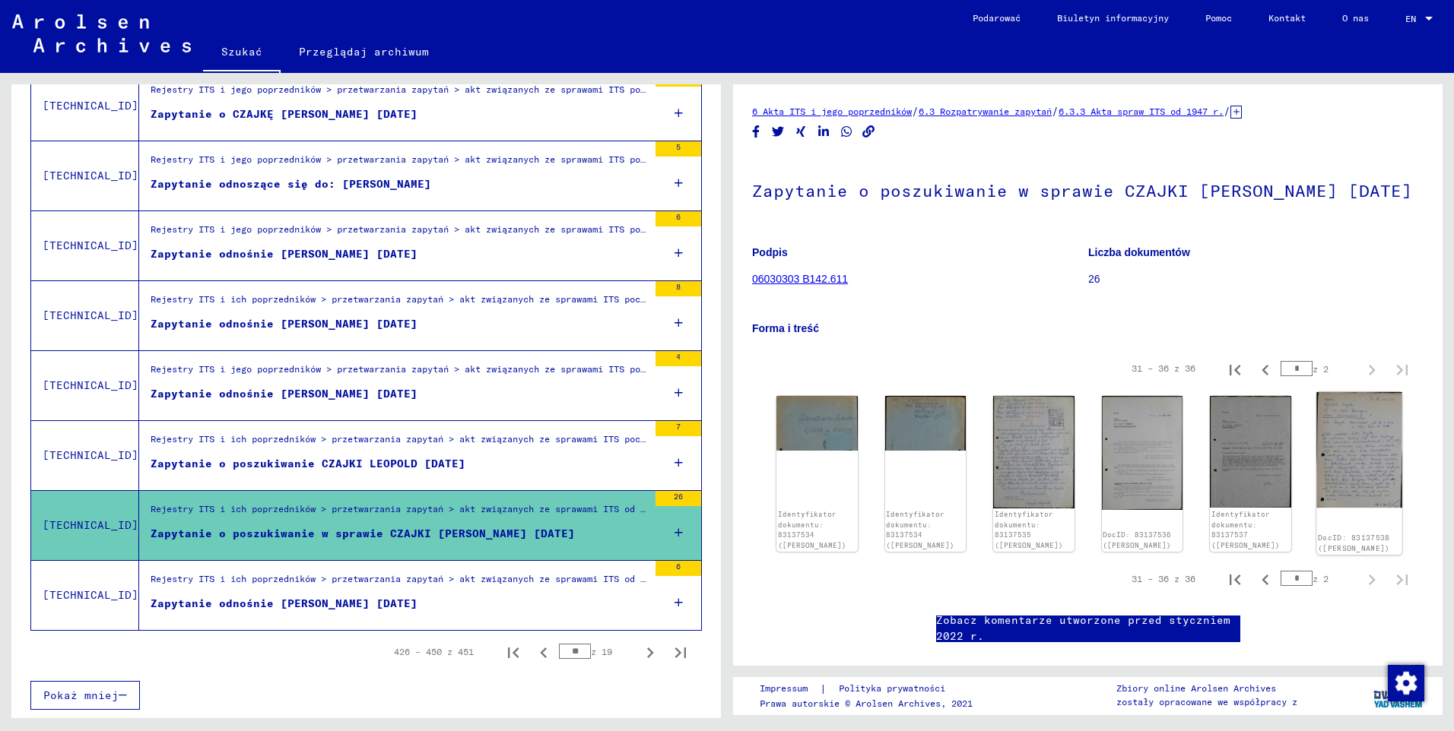
click at [1351, 449] on img at bounding box center [1358, 450] width 85 height 116
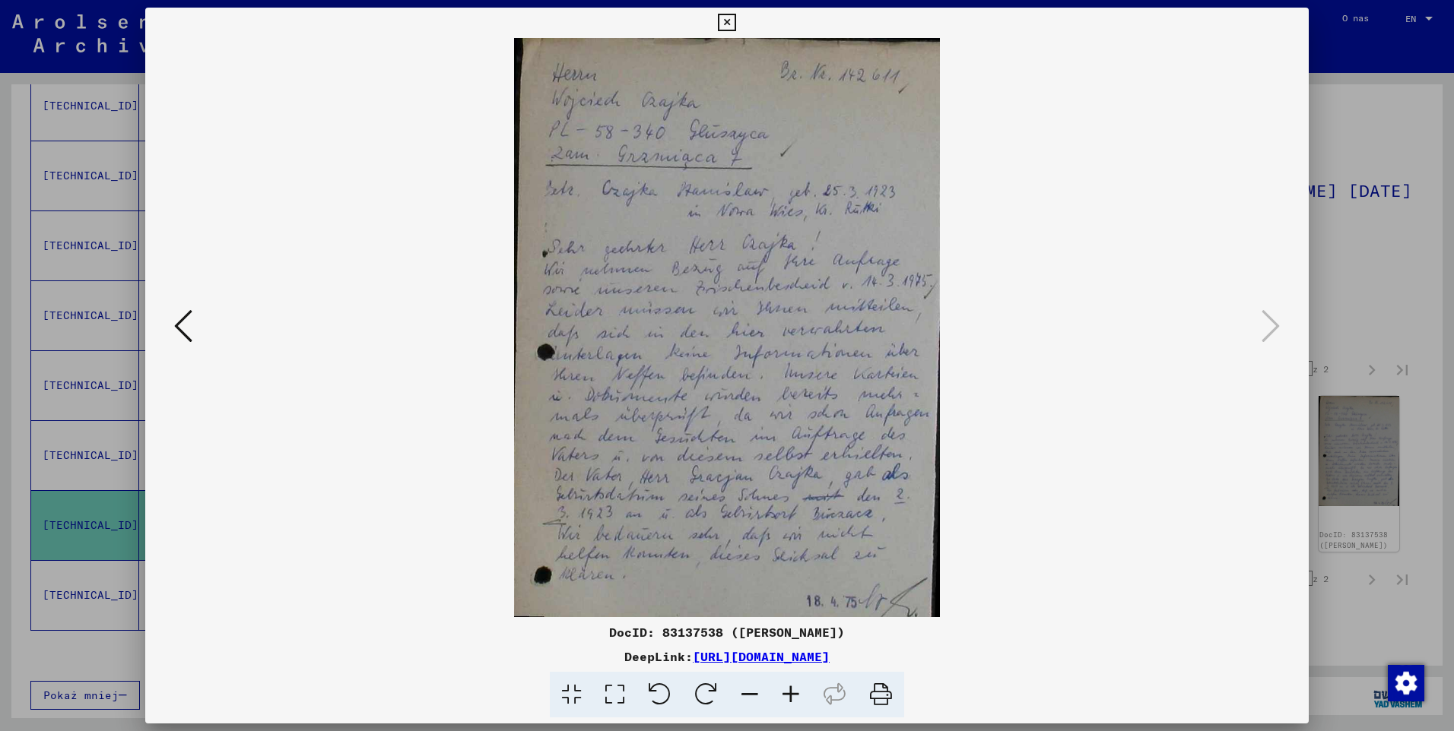
click at [797, 696] on icon at bounding box center [790, 695] width 41 height 46
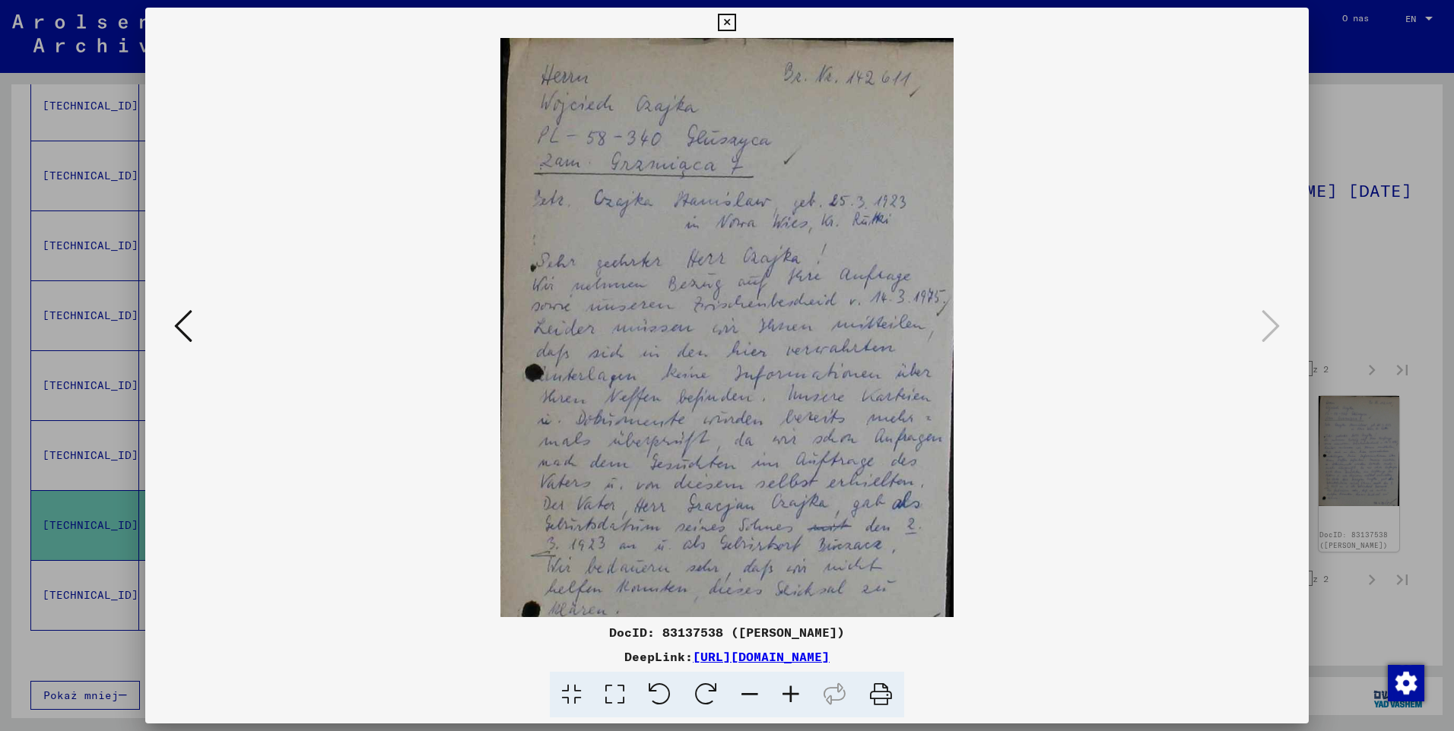
click at [797, 696] on icon at bounding box center [790, 695] width 41 height 46
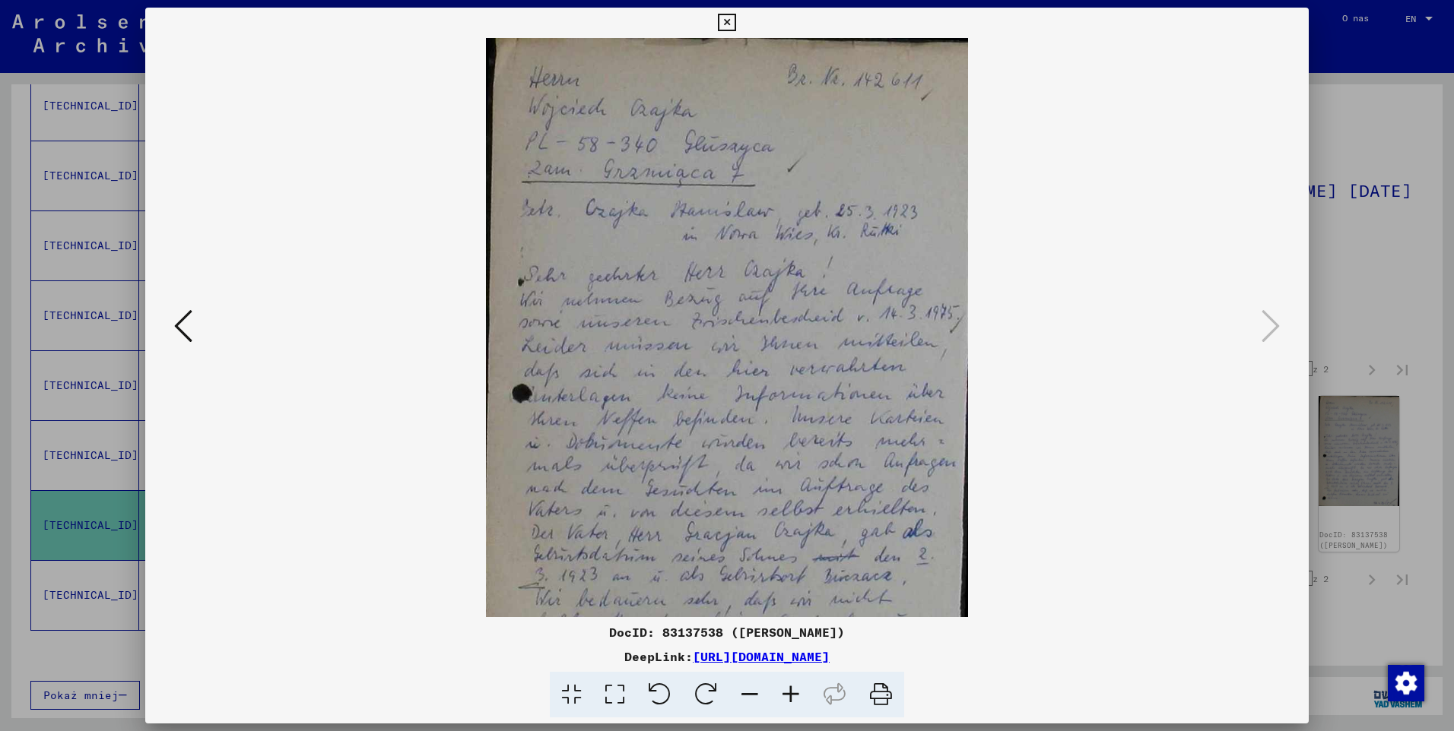
click at [797, 696] on icon at bounding box center [790, 695] width 41 height 46
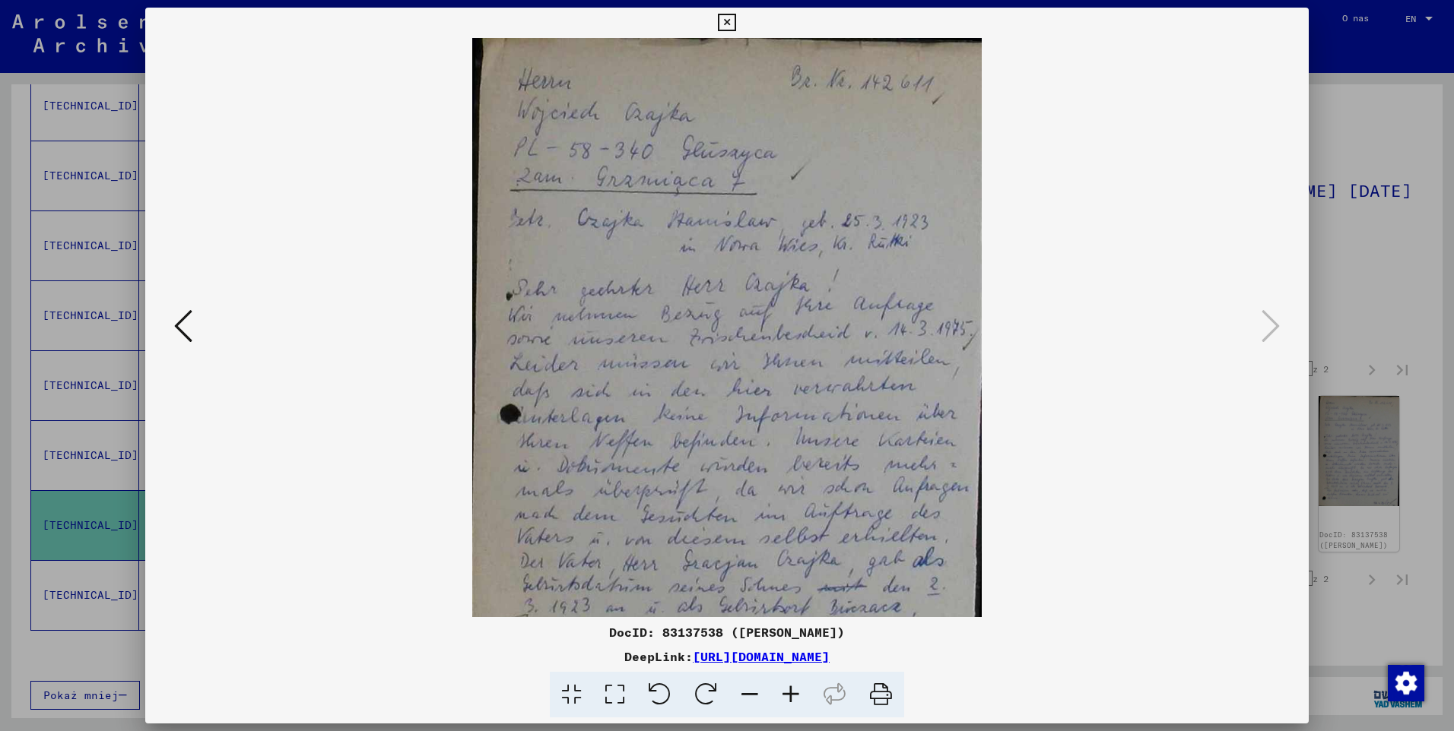
click at [797, 696] on icon at bounding box center [790, 695] width 41 height 46
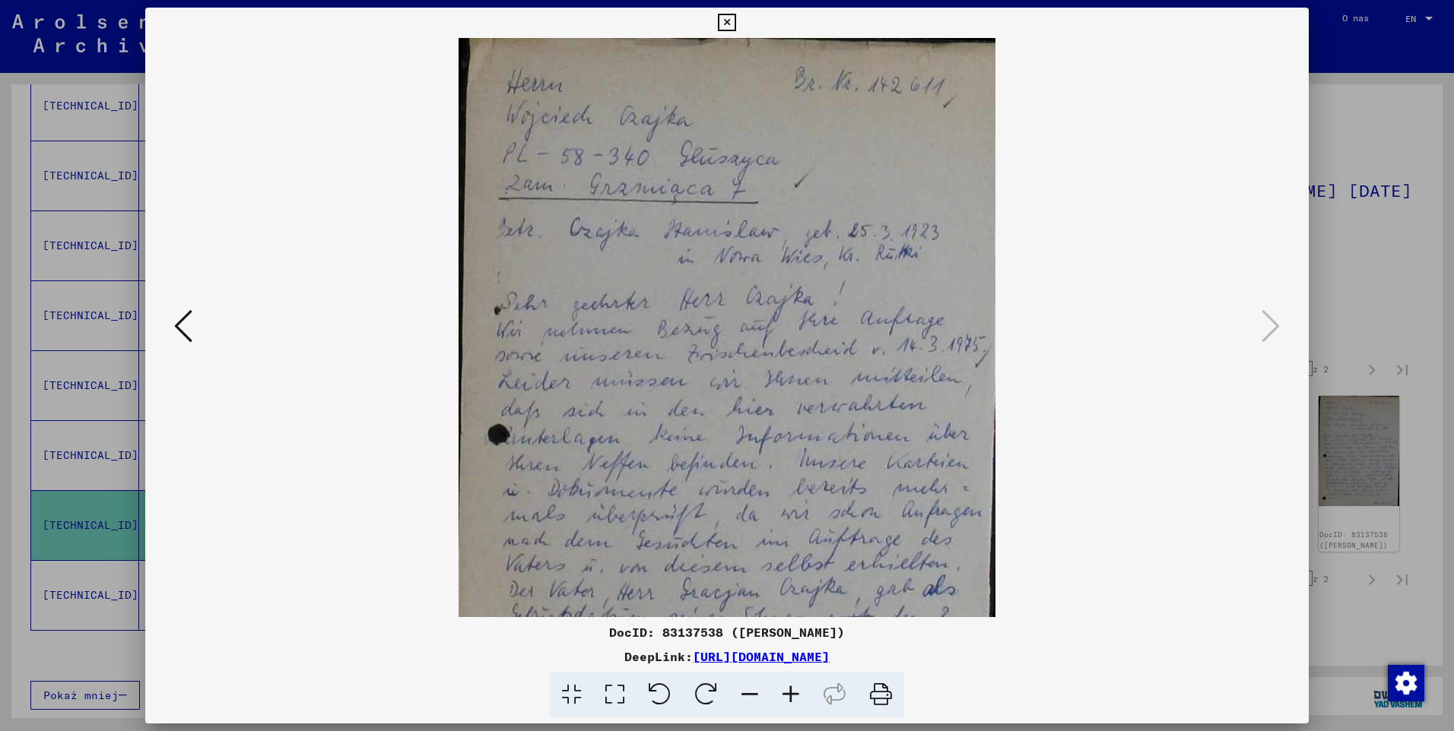
click at [797, 696] on icon at bounding box center [790, 695] width 41 height 46
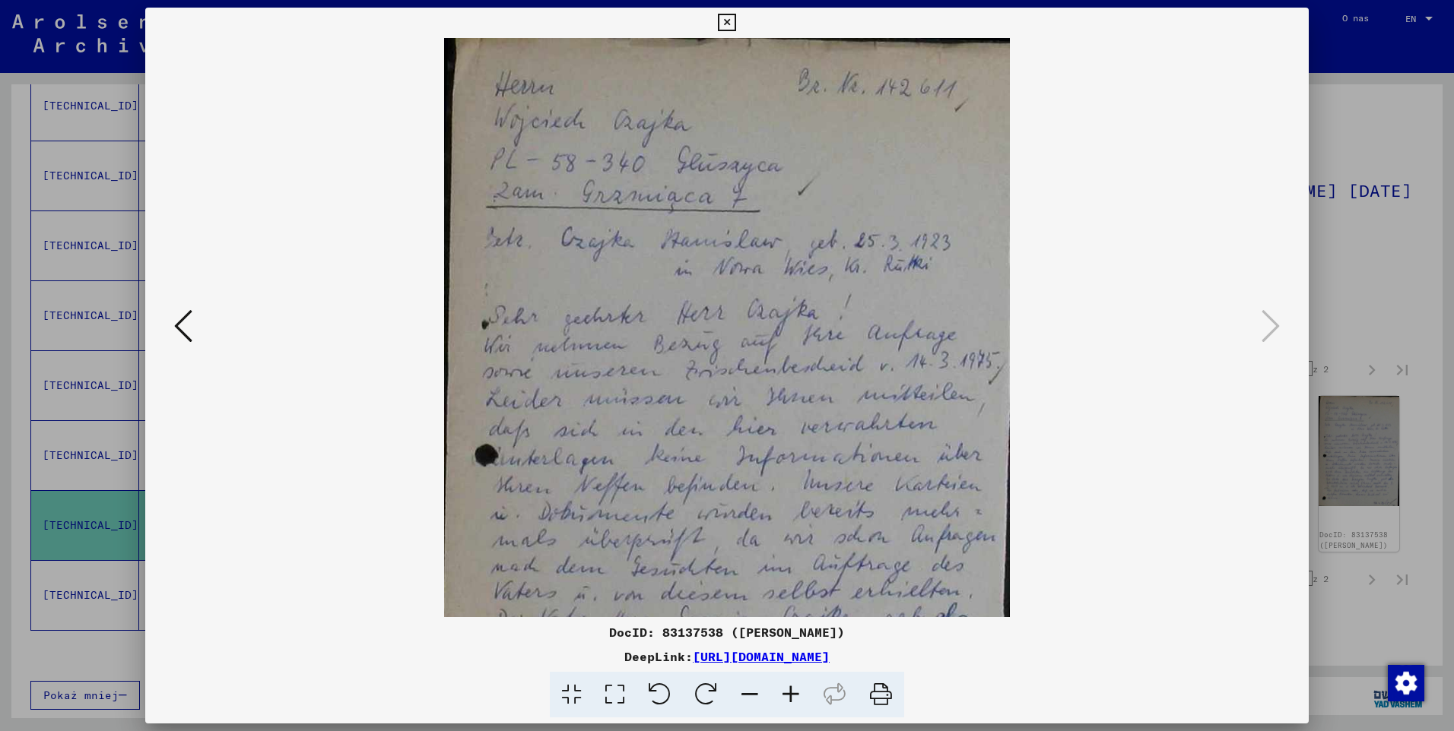
click at [797, 696] on icon at bounding box center [790, 695] width 41 height 46
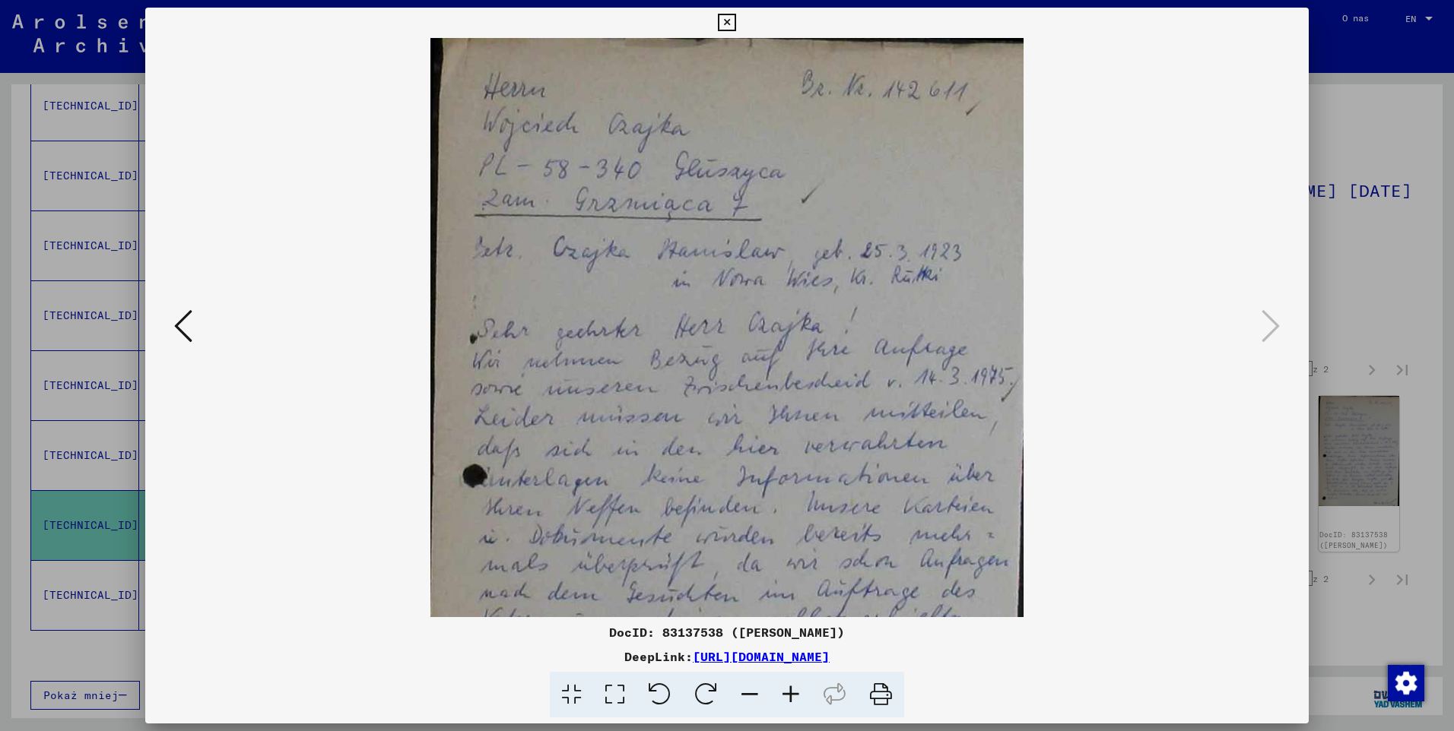
click at [797, 696] on icon at bounding box center [790, 695] width 41 height 46
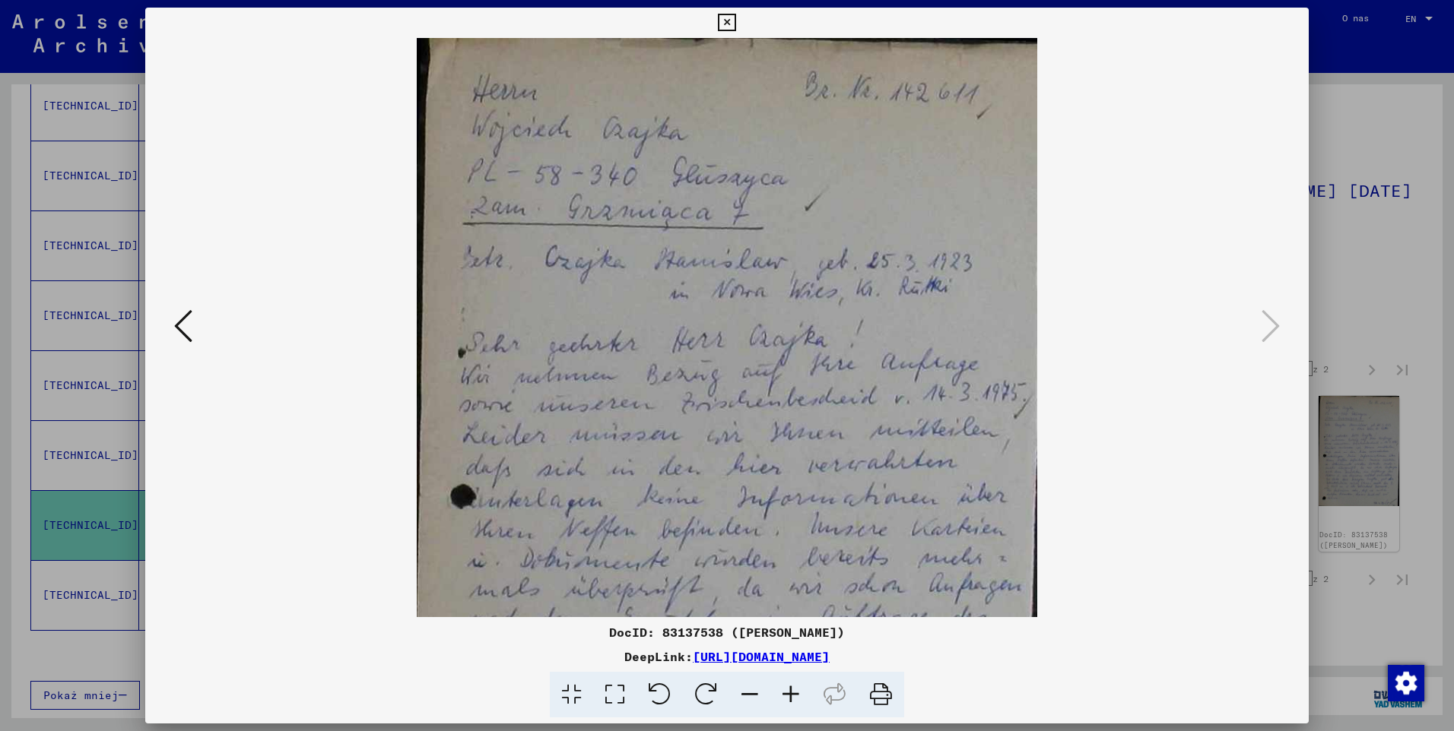
click at [797, 696] on icon at bounding box center [790, 695] width 41 height 46
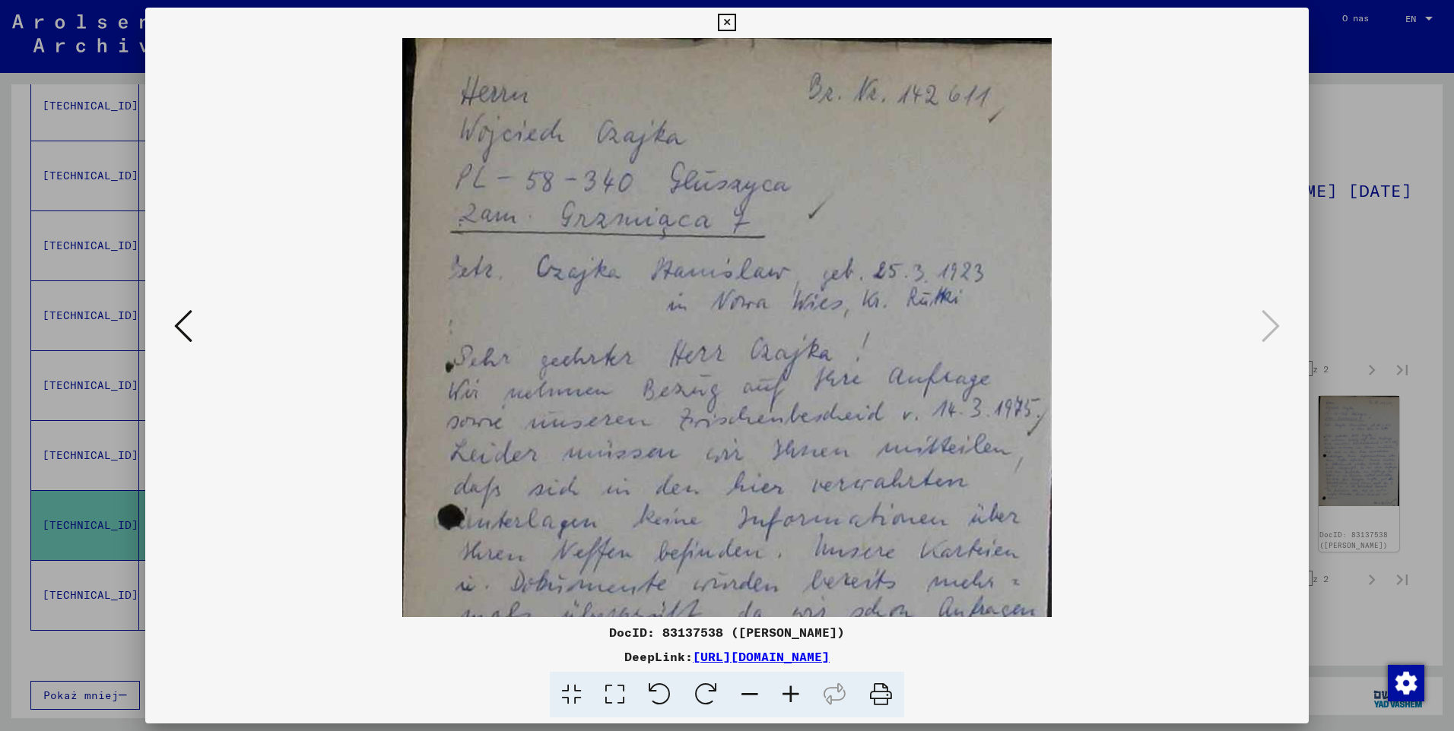
click at [797, 696] on icon at bounding box center [790, 695] width 41 height 46
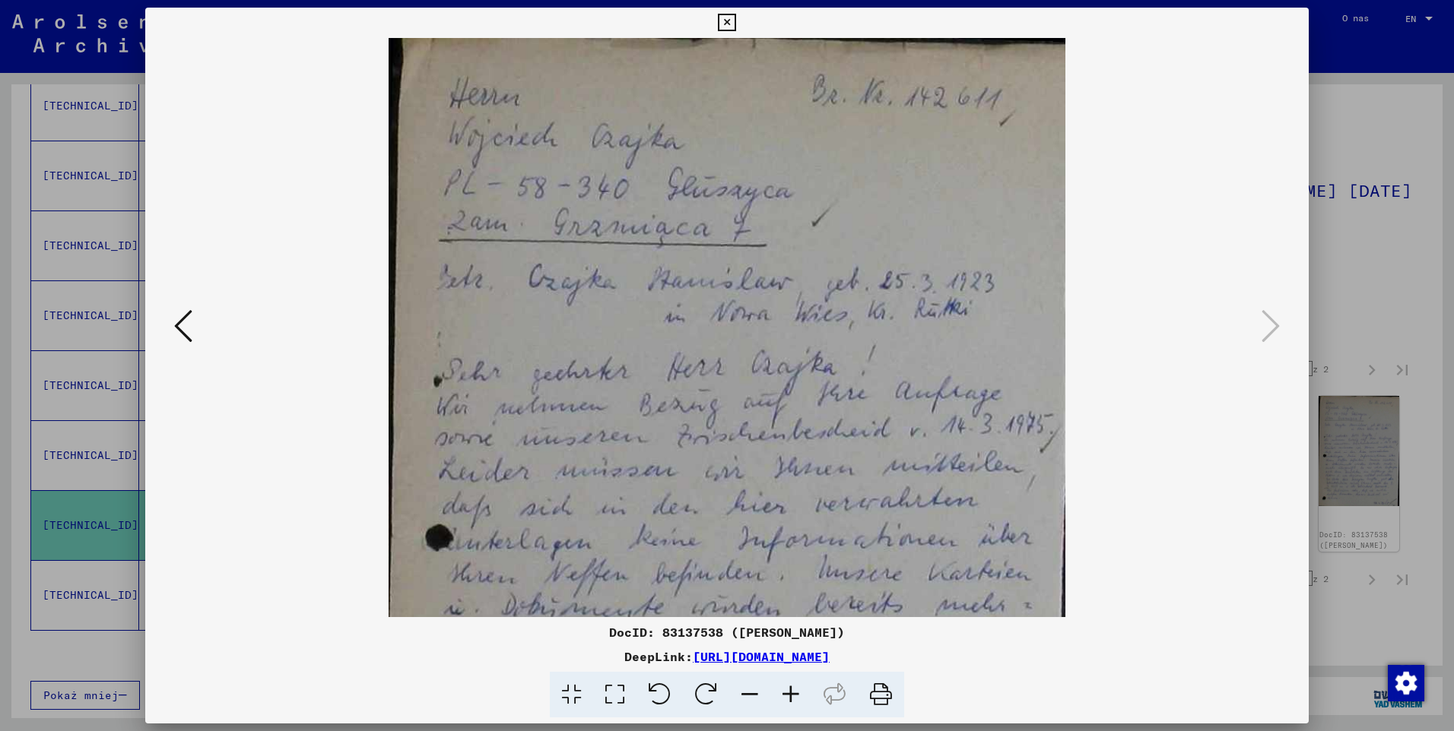
click at [797, 696] on icon at bounding box center [790, 695] width 41 height 46
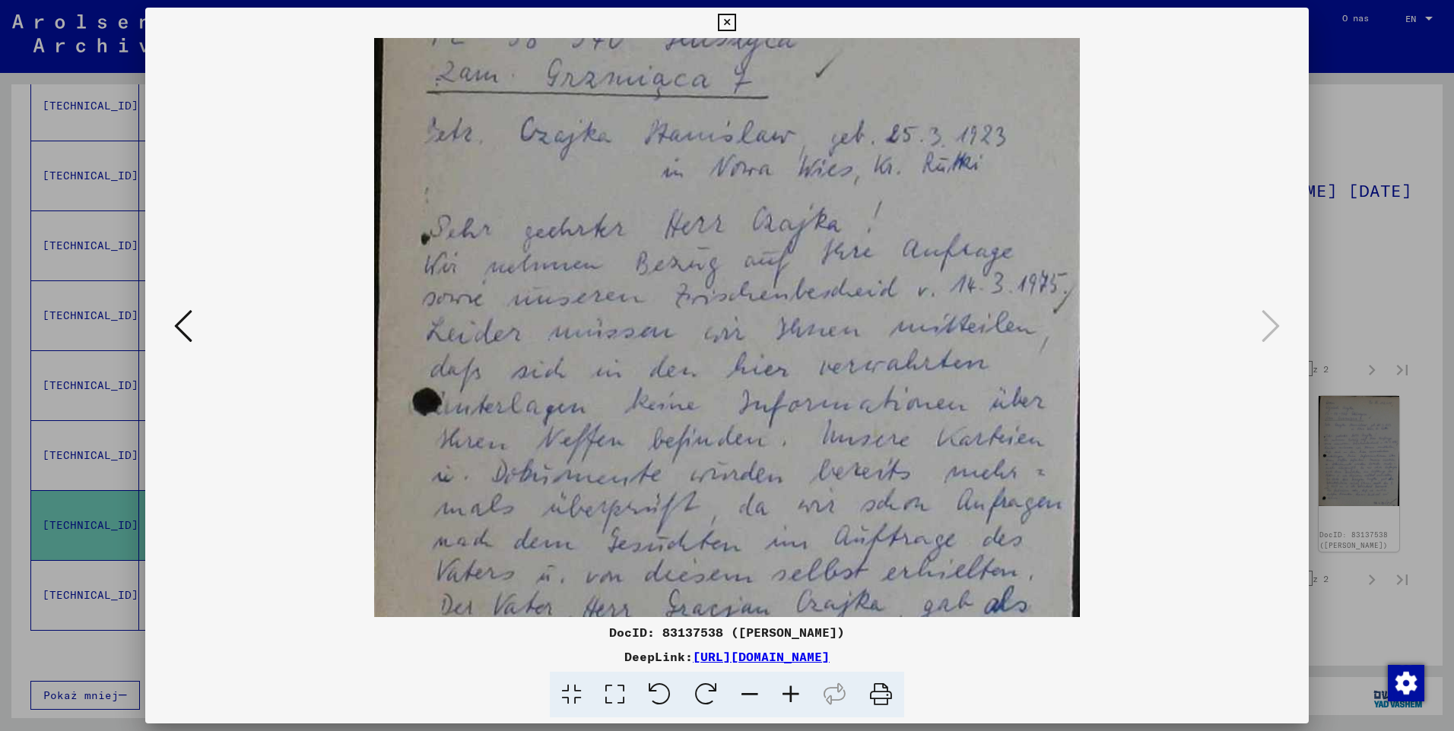
scroll to position [157, 0]
drag, startPoint x: 860, startPoint y: 343, endPoint x: 873, endPoint y: 185, distance: 158.0
click at [873, 185] on img at bounding box center [726, 360] width 705 height 959
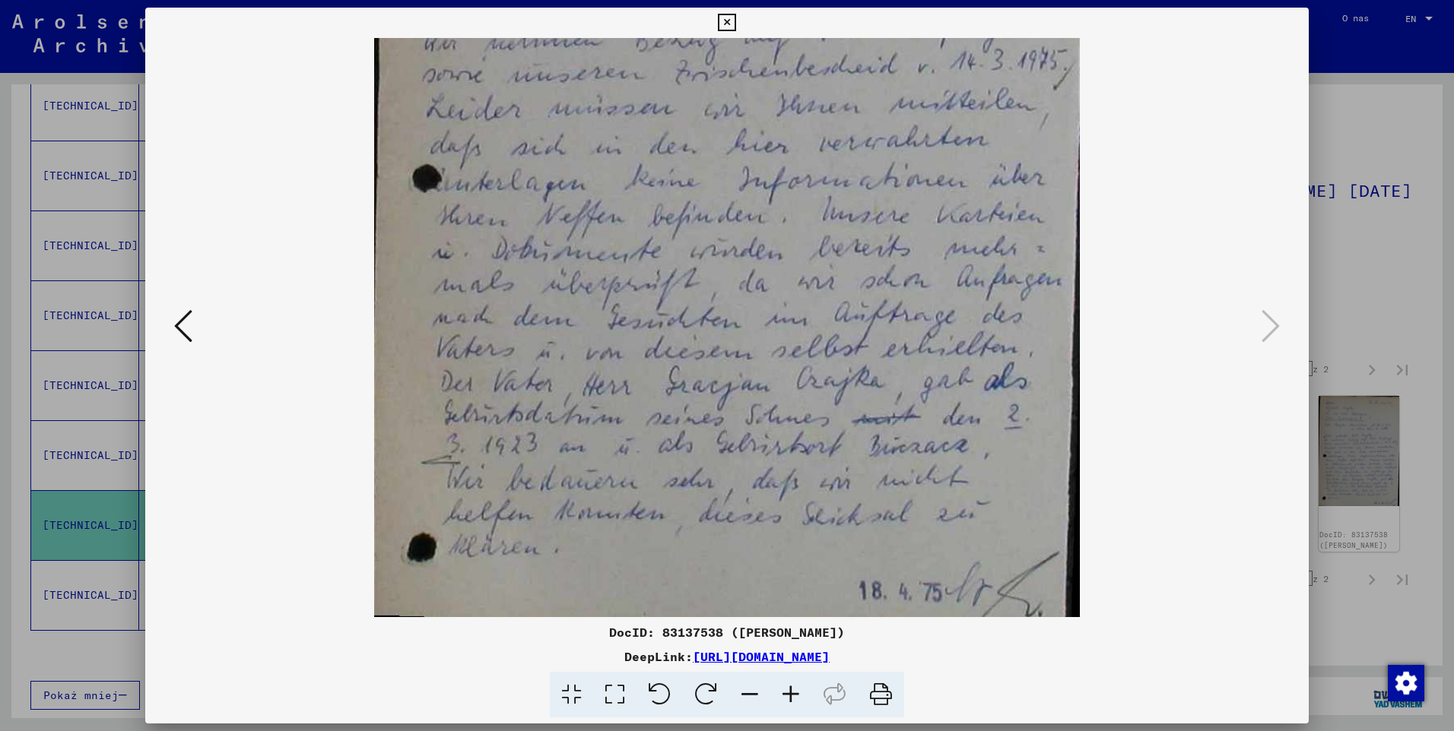
drag, startPoint x: 909, startPoint y: 481, endPoint x: 907, endPoint y: 234, distance: 247.1
click at [907, 234] on img at bounding box center [726, 137] width 705 height 959
click at [733, 26] on icon at bounding box center [726, 23] width 17 height 18
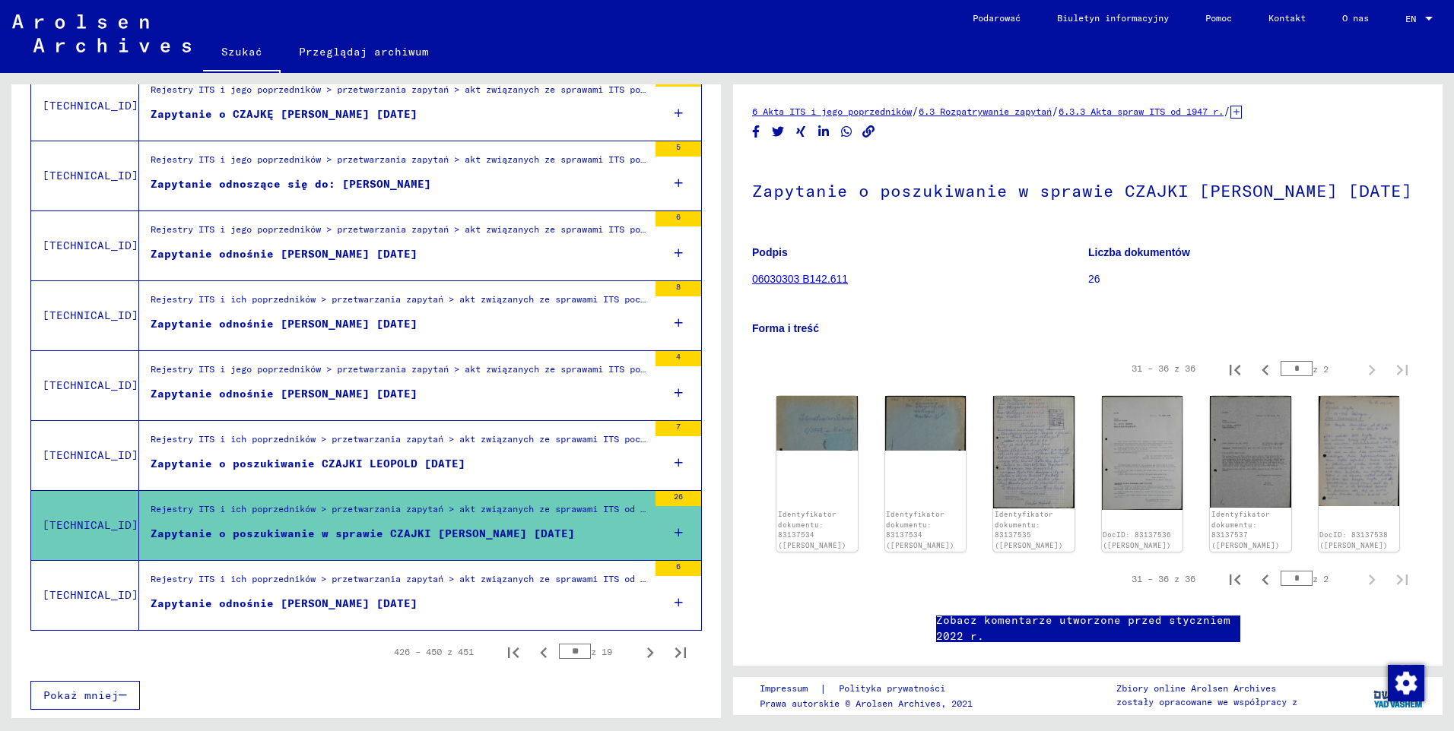
click at [372, 605] on div "Zapytanie odnośnie [PERSON_NAME] [DATE]" at bounding box center [284, 604] width 267 height 16
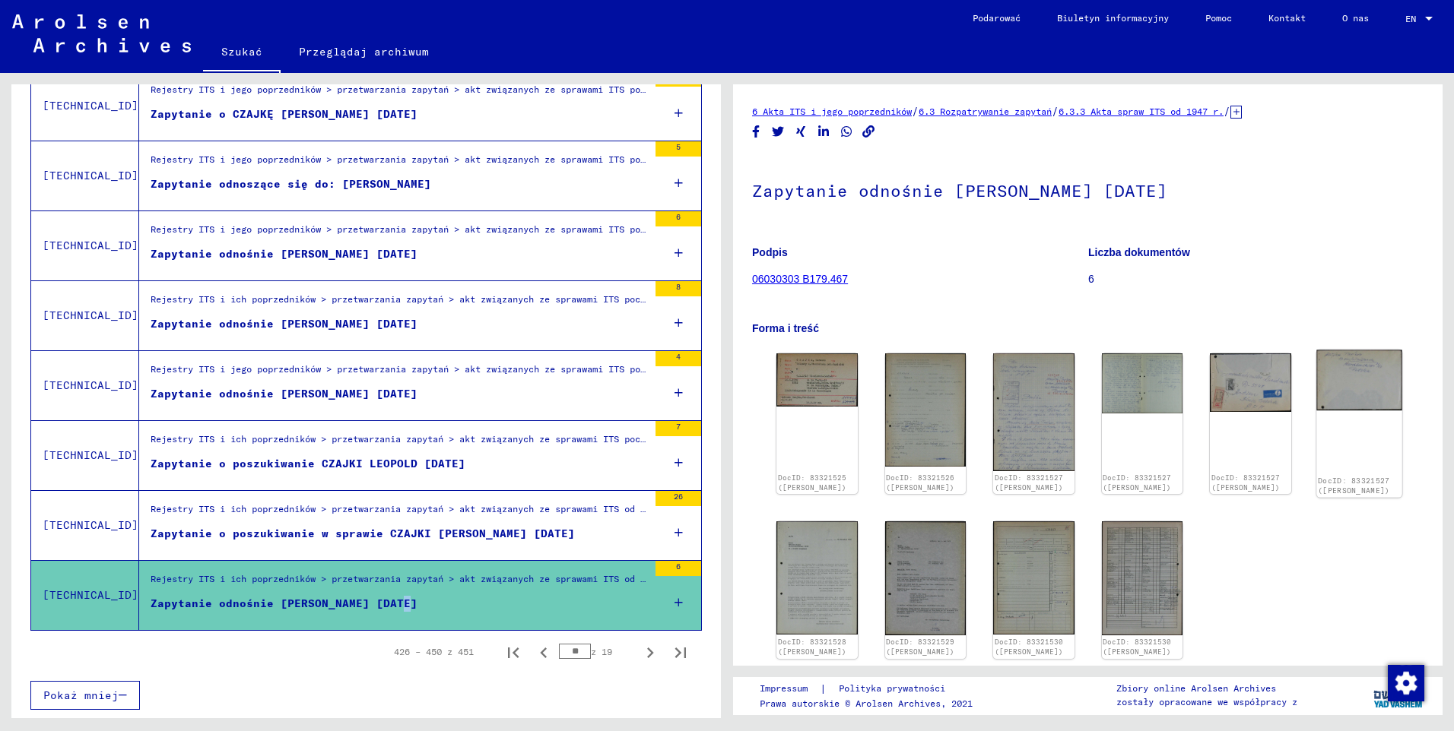
click at [1368, 378] on img at bounding box center [1358, 380] width 85 height 61
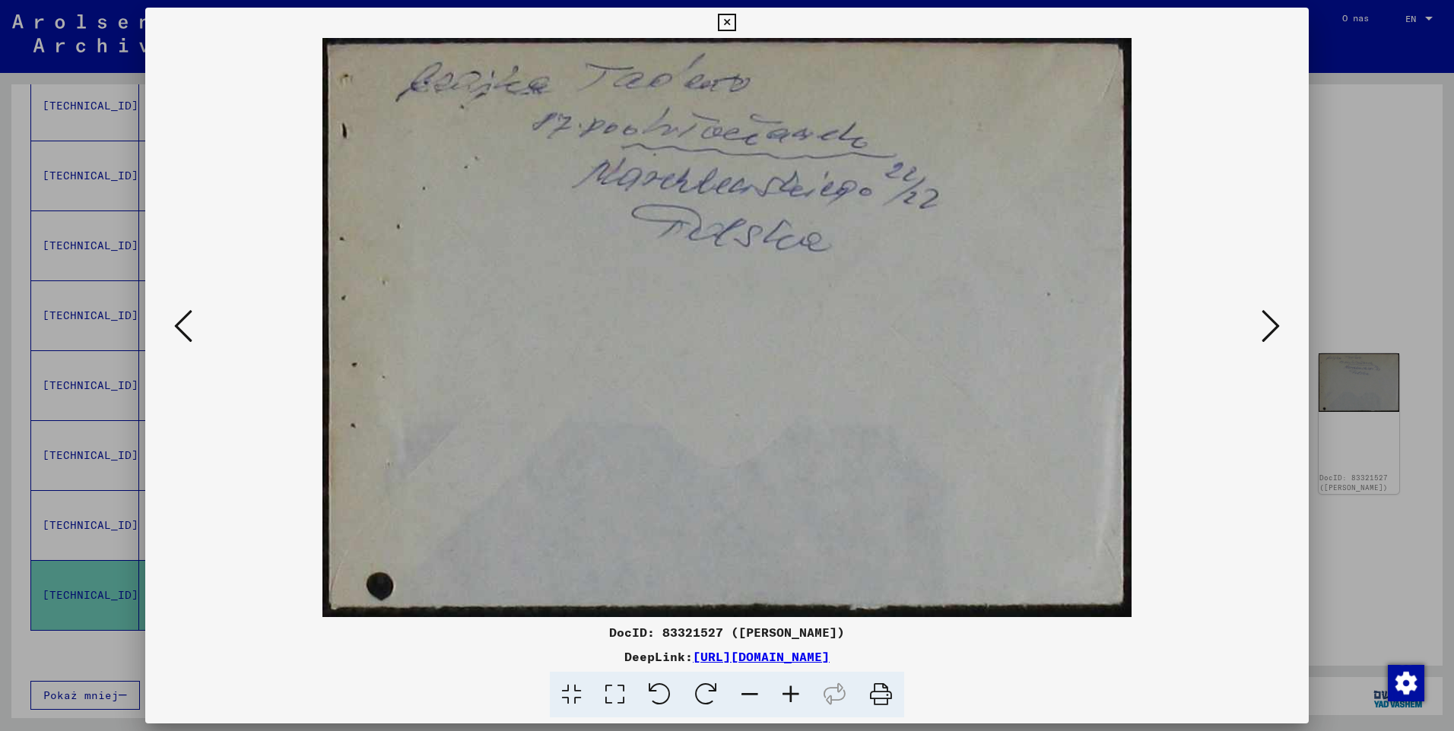
click at [721, 17] on icon at bounding box center [726, 23] width 17 height 18
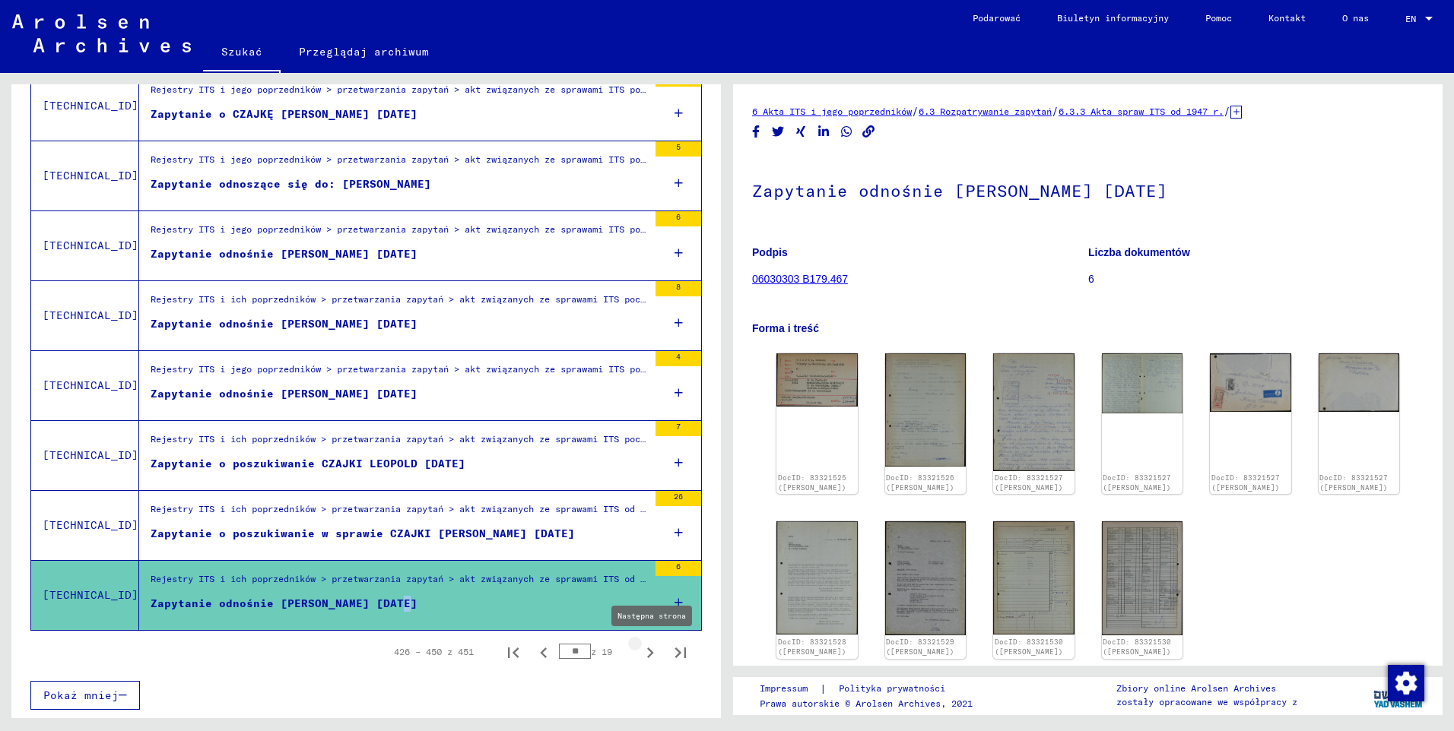
click at [641, 657] on icon "Następna strona" at bounding box center [649, 652] width 21 height 21
type input "**"
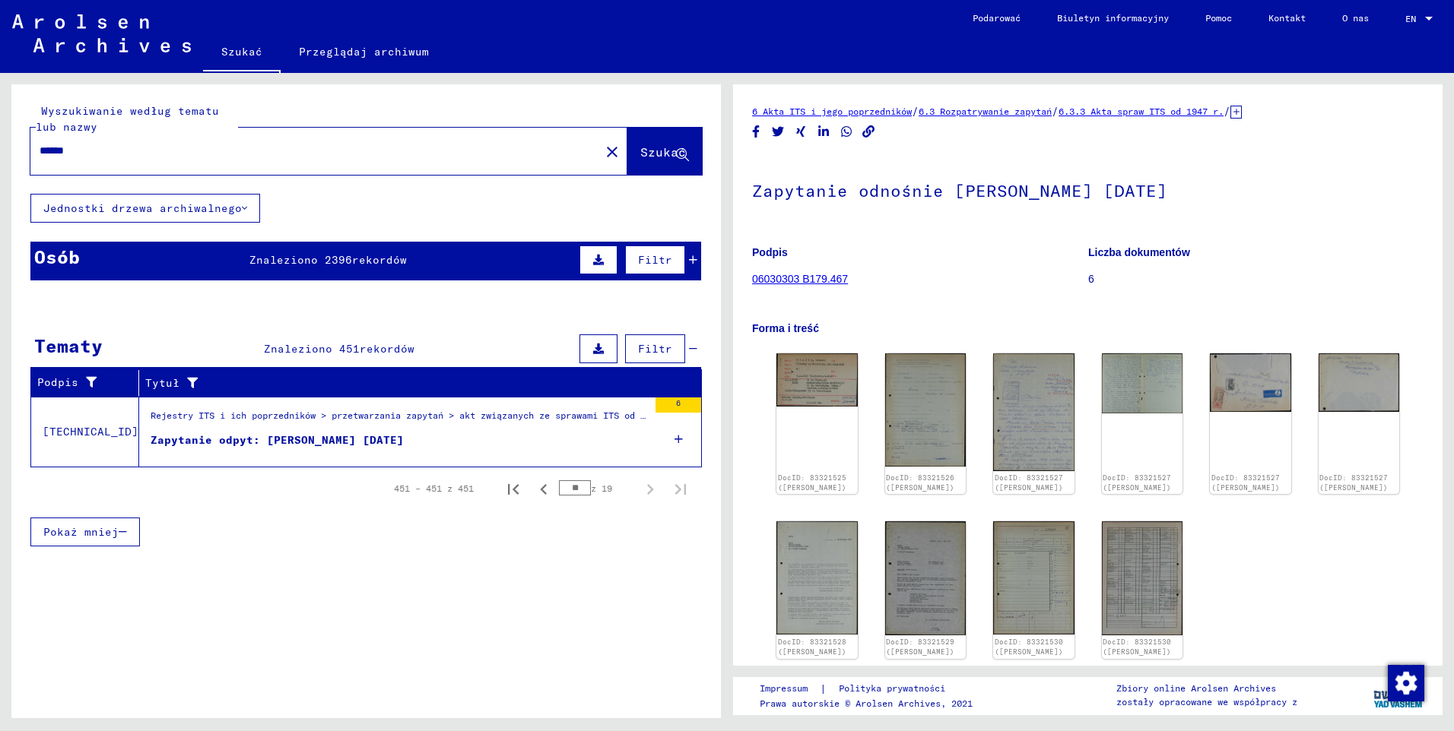
click at [355, 444] on div "Zapytanie odpyt: [PERSON_NAME] [DATE]" at bounding box center [277, 441] width 253 height 16
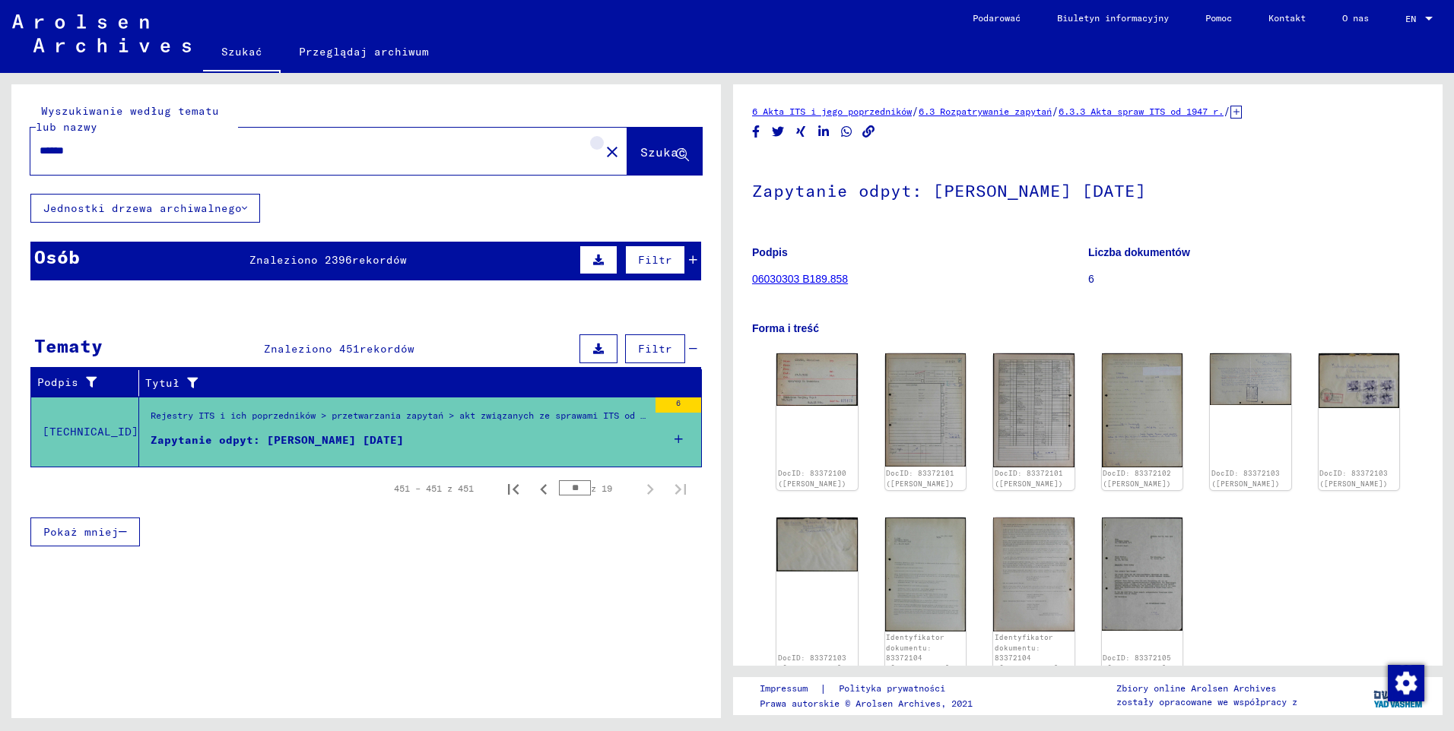
click at [603, 149] on mat-icon "close" at bounding box center [612, 152] width 18 height 18
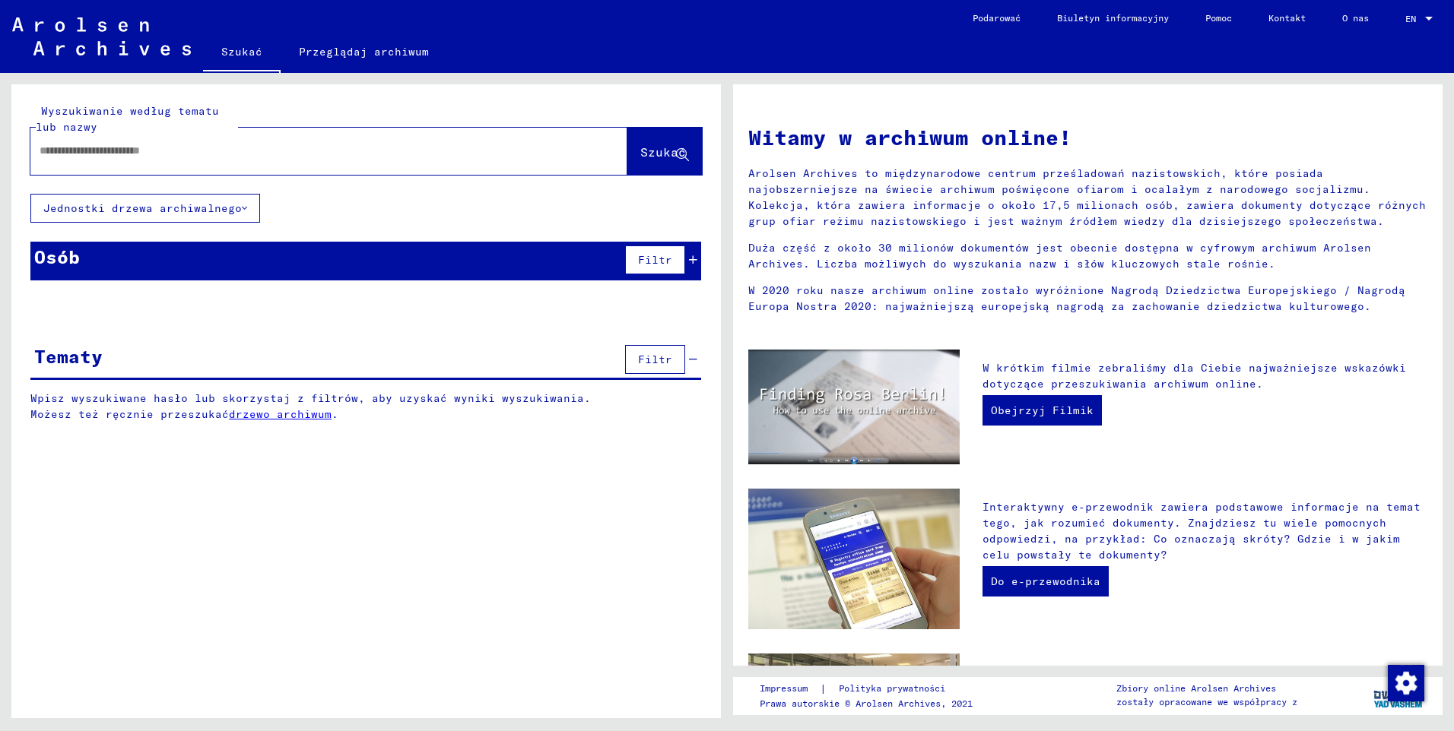
click at [227, 216] on button "Jednostki drzewa archiwalnego" at bounding box center [145, 208] width 230 height 29
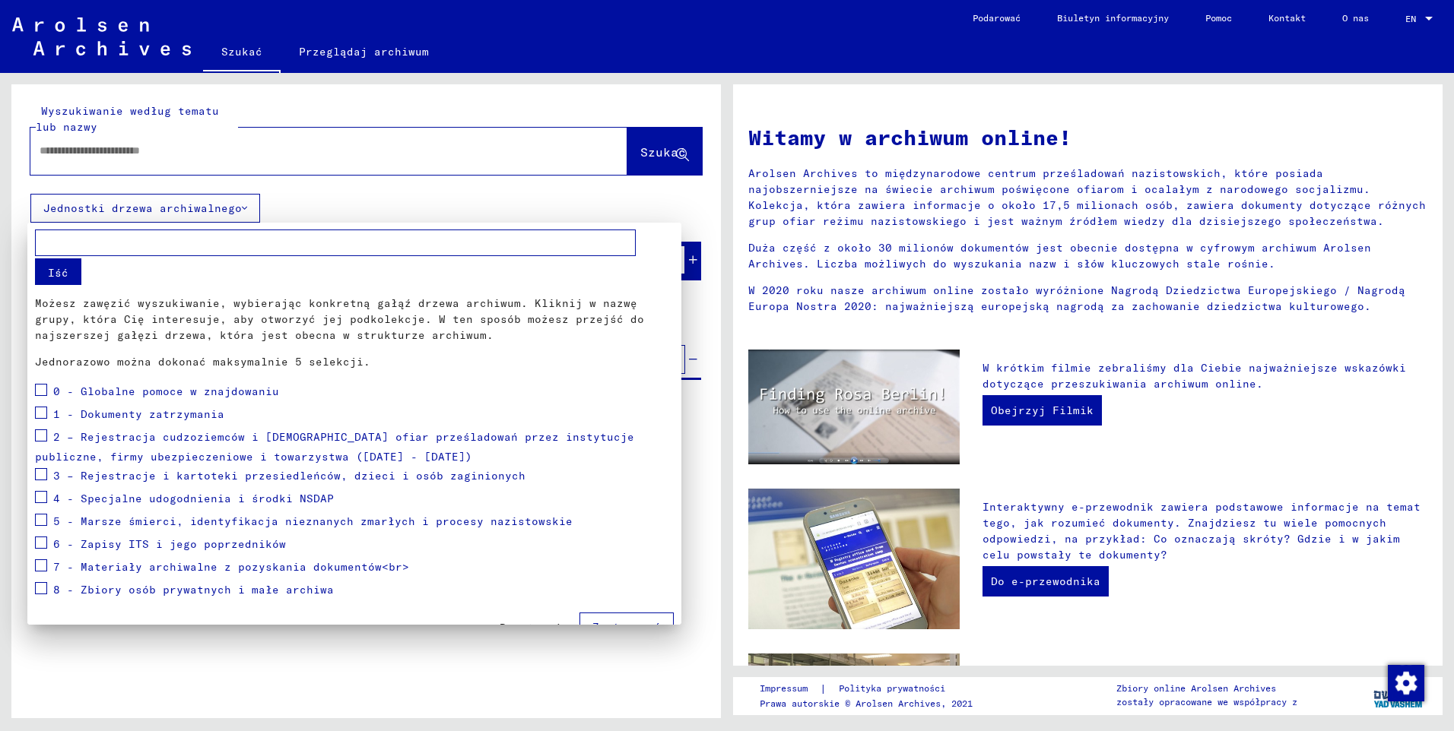
click at [496, 153] on div at bounding box center [727, 365] width 1454 height 731
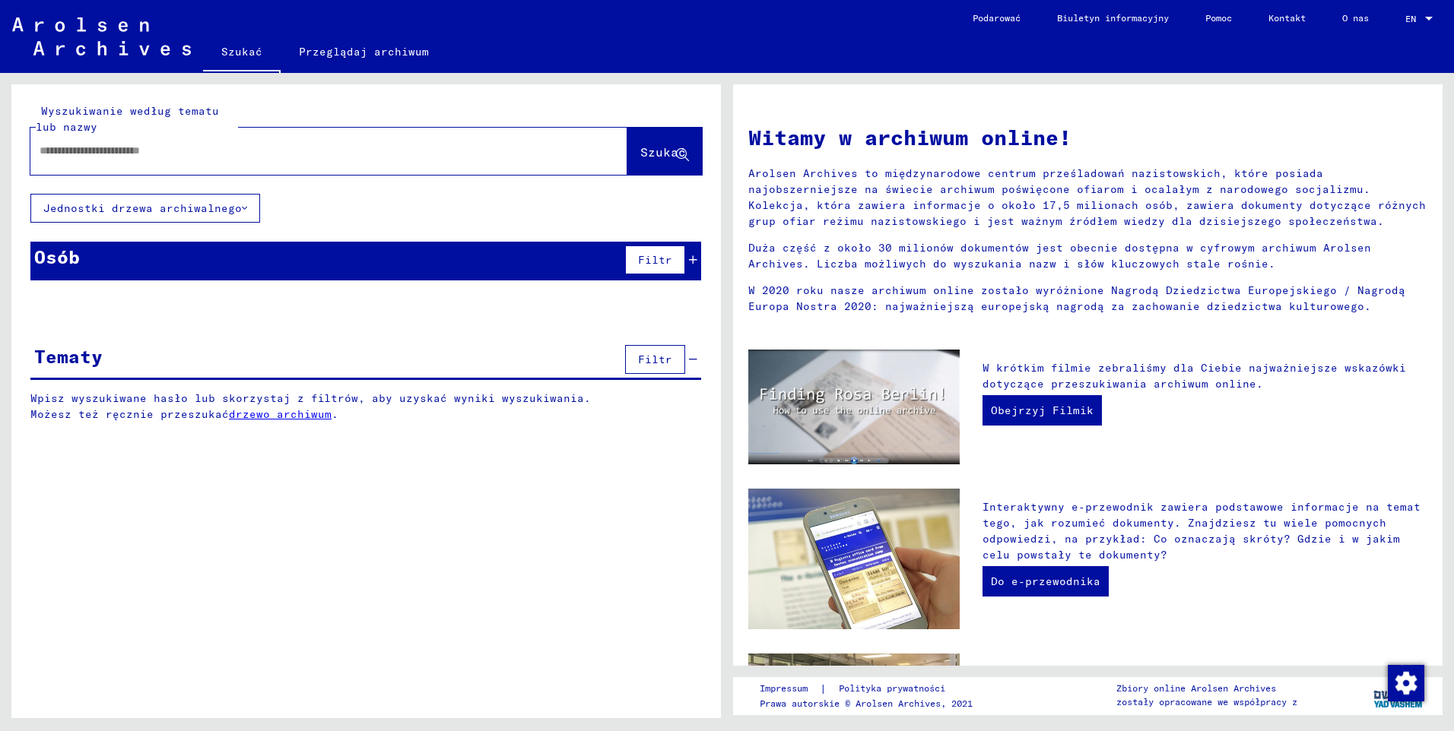
click at [300, 420] on link "drzewo archiwum" at bounding box center [280, 414] width 103 height 14
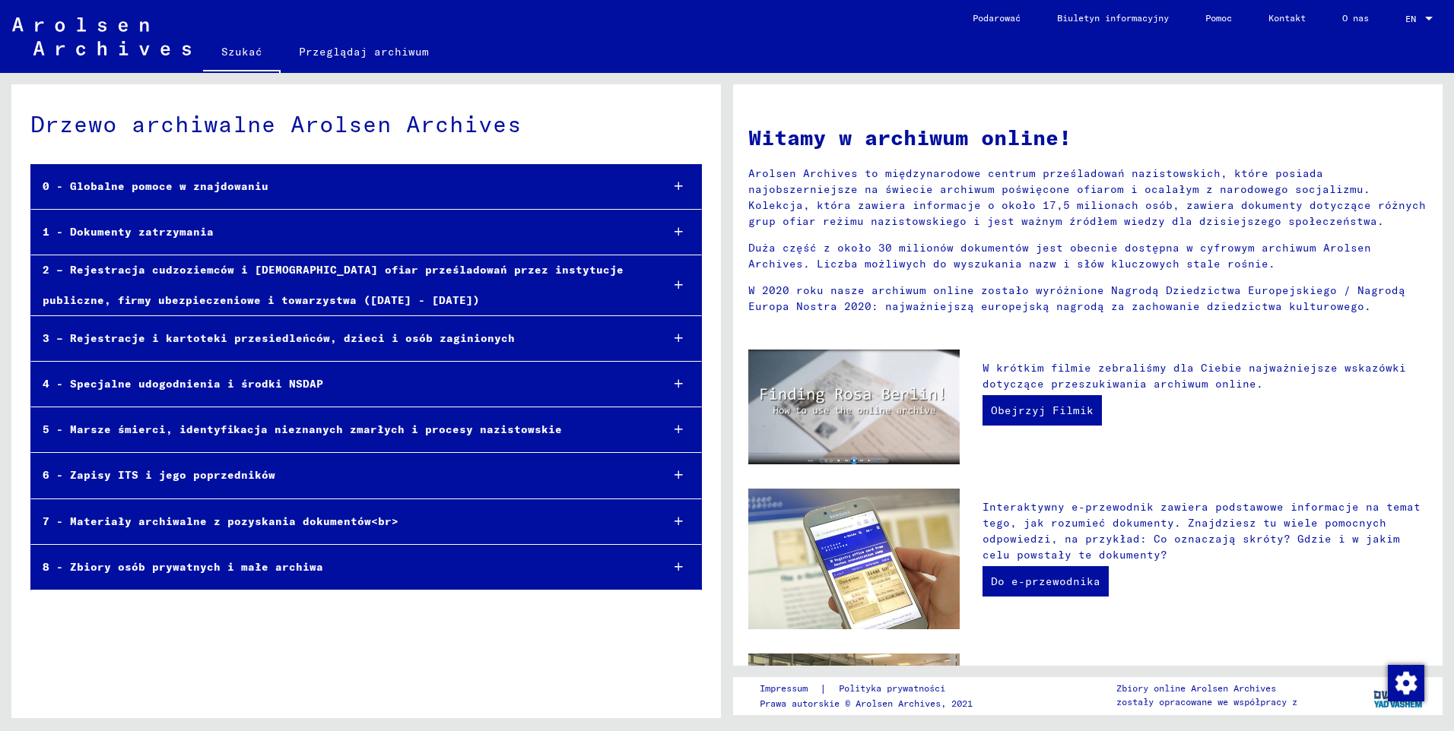
click at [93, 54] on link at bounding box center [101, 36] width 203 height 38
click at [236, 47] on link "Szukać" at bounding box center [242, 53] width 78 height 40
click at [252, 48] on link "Szukać" at bounding box center [242, 53] width 78 height 40
click at [335, 55] on link "Przeglądaj archiwum" at bounding box center [364, 51] width 166 height 36
